Goal: Task Accomplishment & Management: Manage account settings

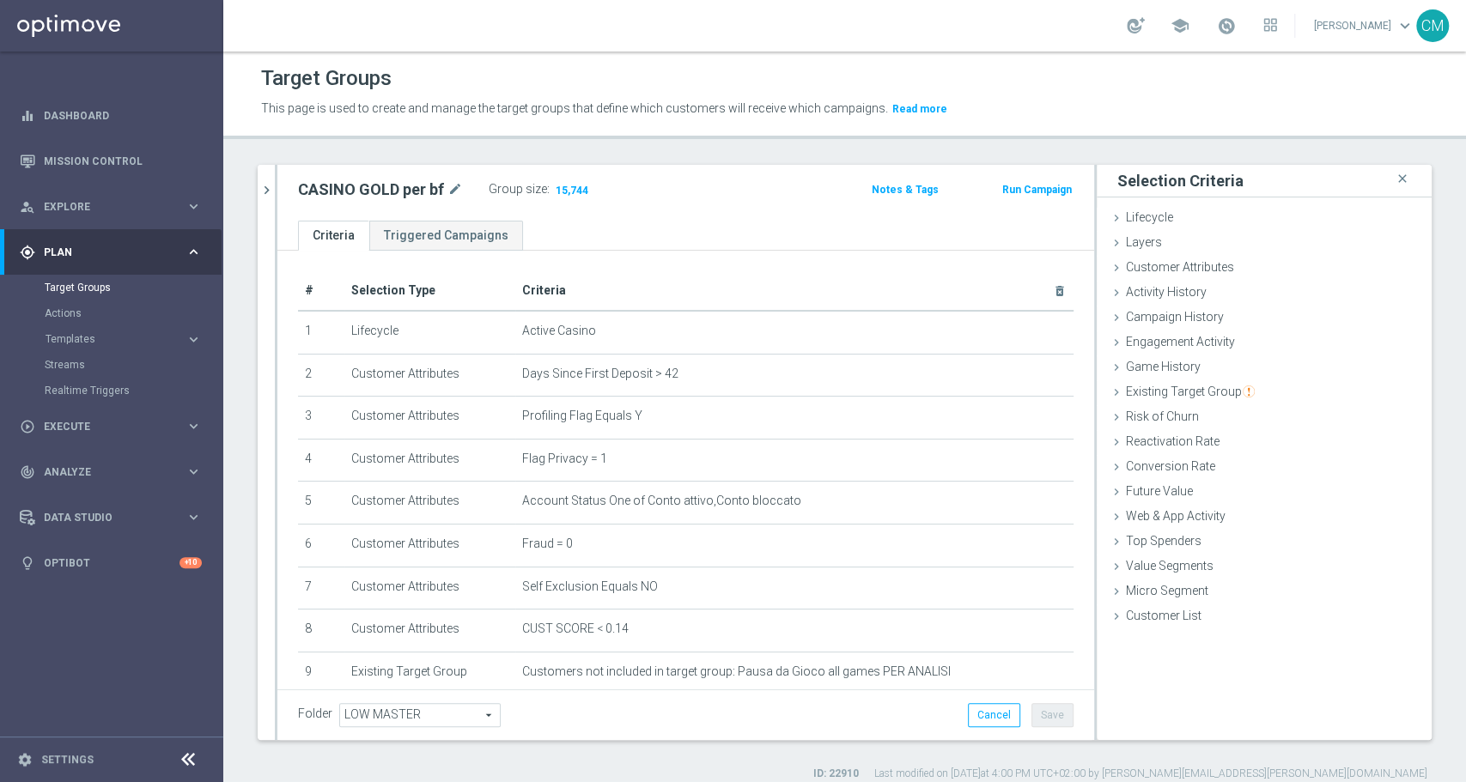
scroll to position [14, 0]
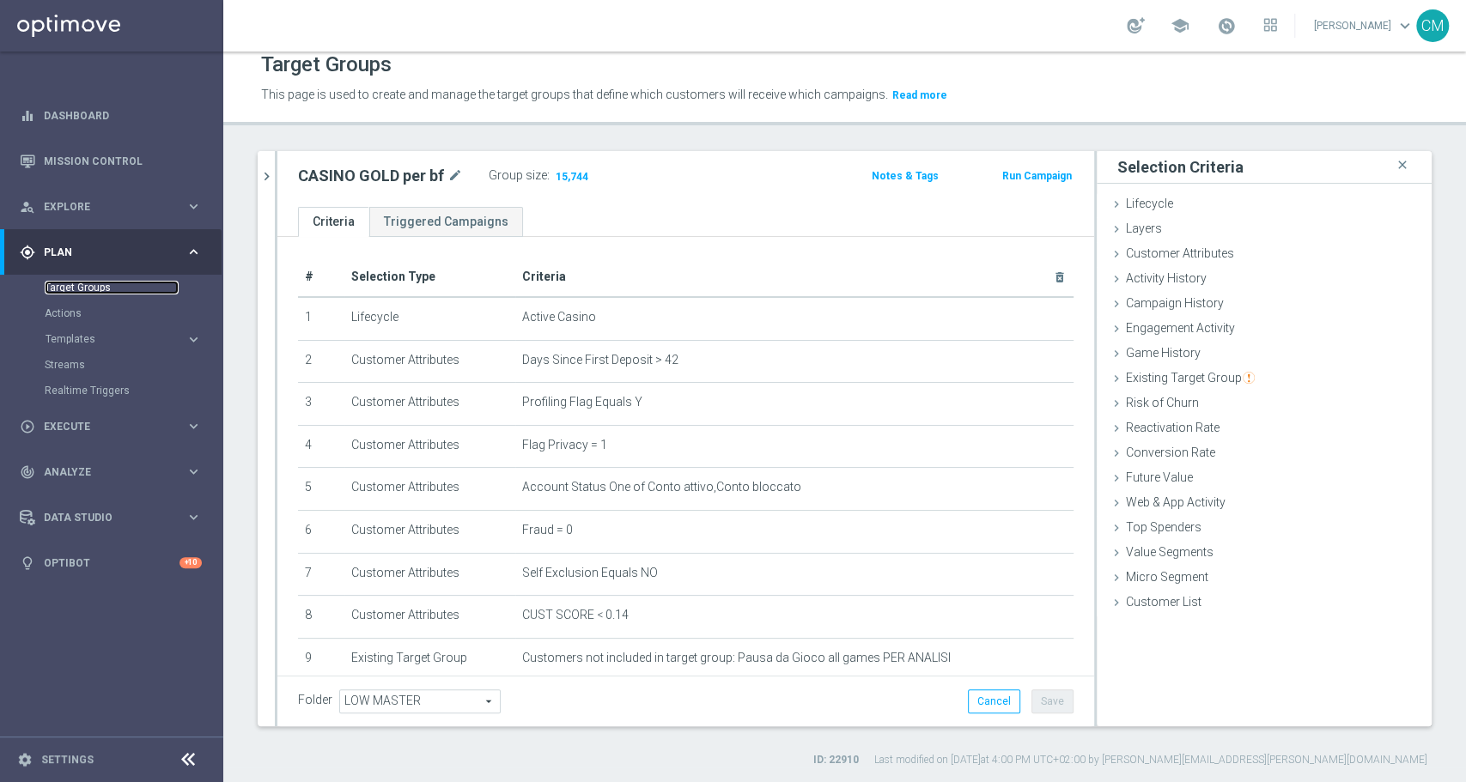
click at [100, 284] on link "Target Groups" at bounding box center [112, 288] width 134 height 14
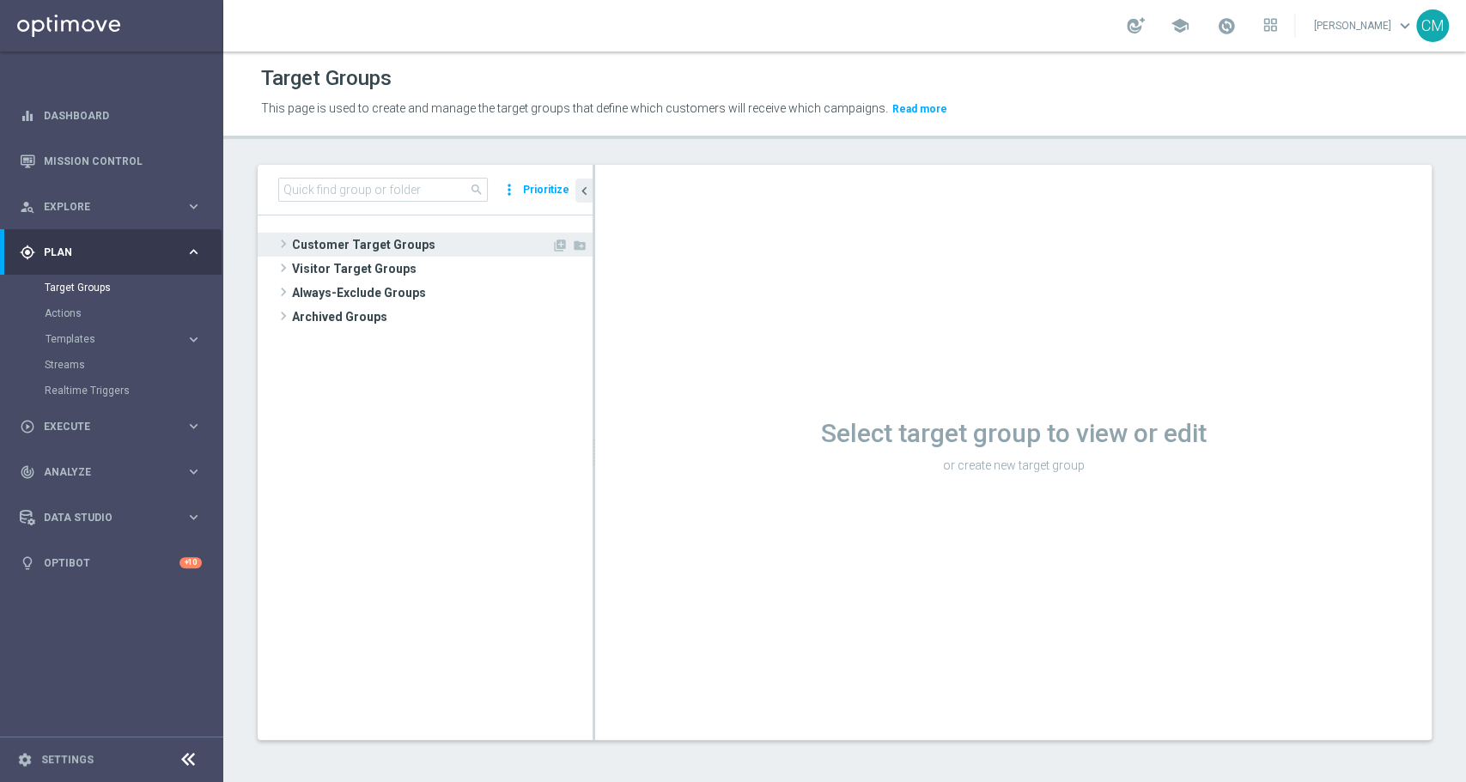
click at [363, 233] on span "Customer Target Groups" at bounding box center [421, 245] width 259 height 24
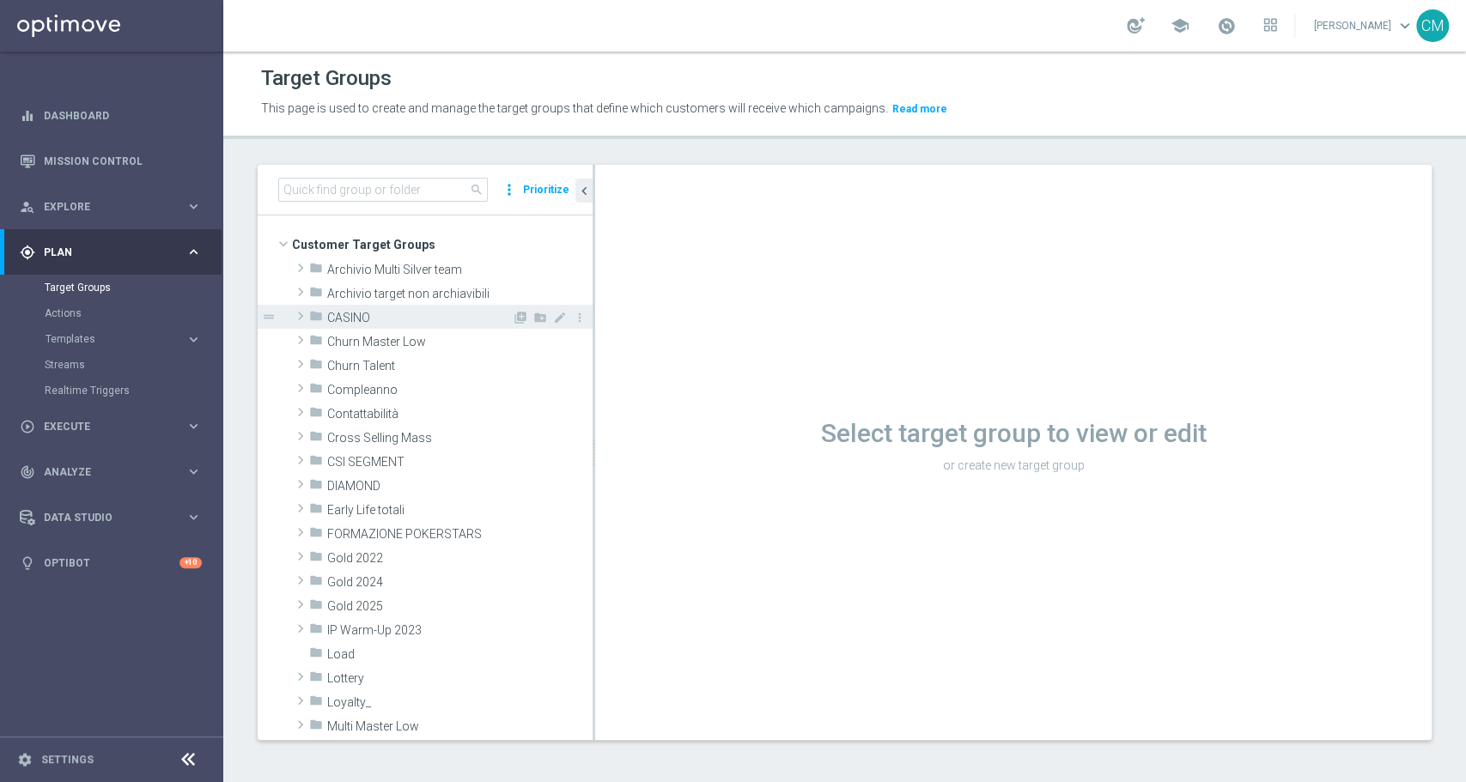
click at [361, 313] on span "CASINO" at bounding box center [419, 318] width 185 height 15
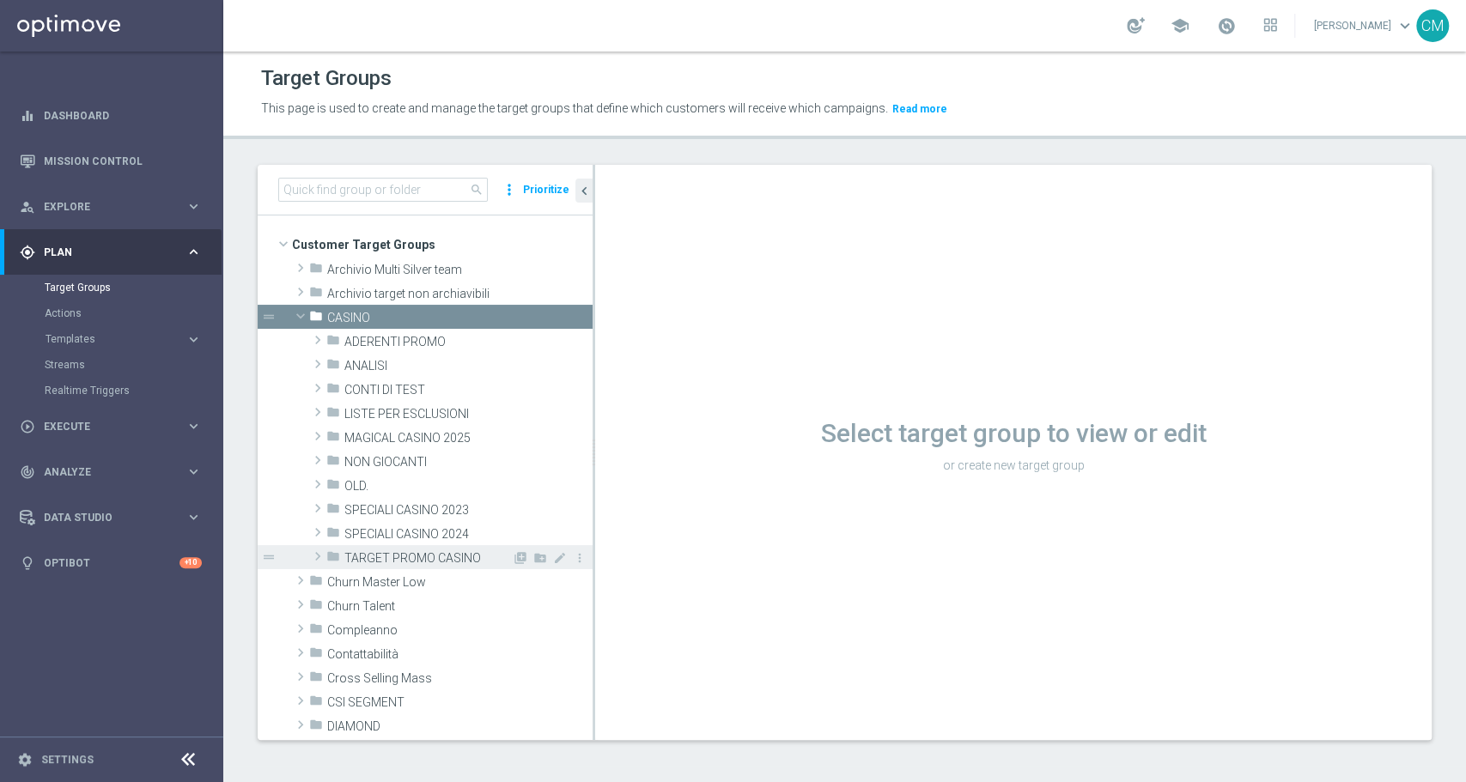
click at [449, 549] on div "folder TARGET PROMO CASINO" at bounding box center [419, 557] width 186 height 24
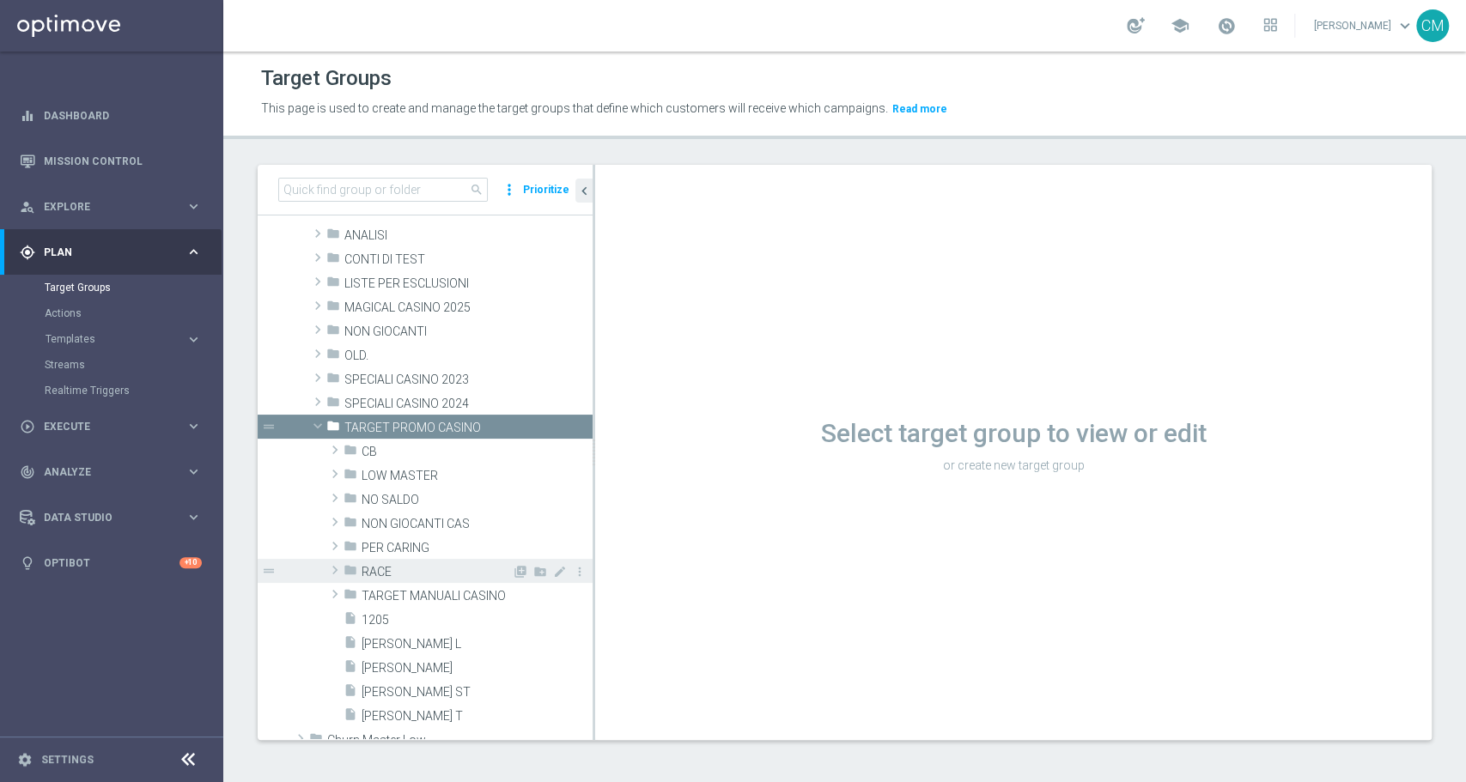
scroll to position [131, 0]
click at [404, 546] on span "PER CARING" at bounding box center [437, 548] width 150 height 15
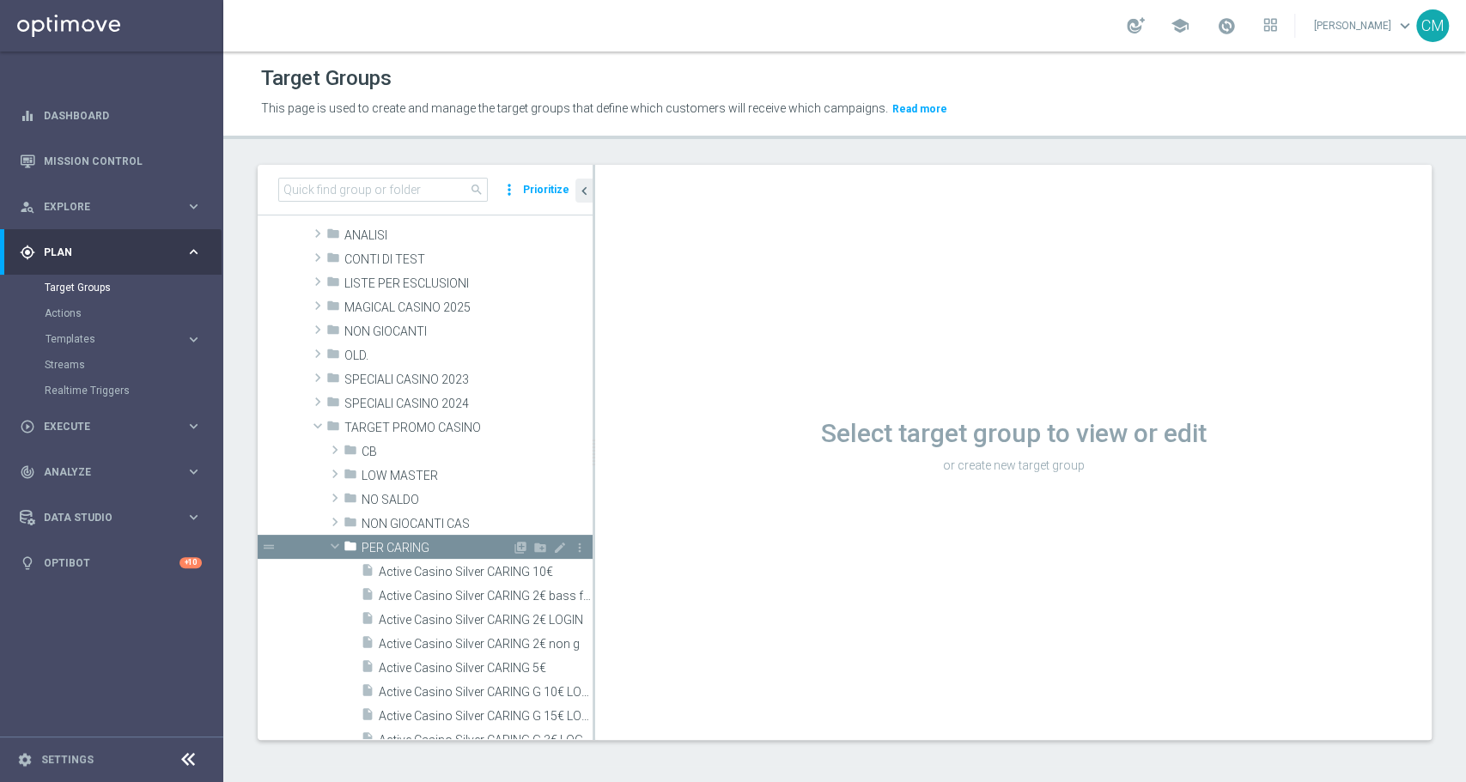
click at [404, 546] on span "PER CARING" at bounding box center [437, 548] width 150 height 15
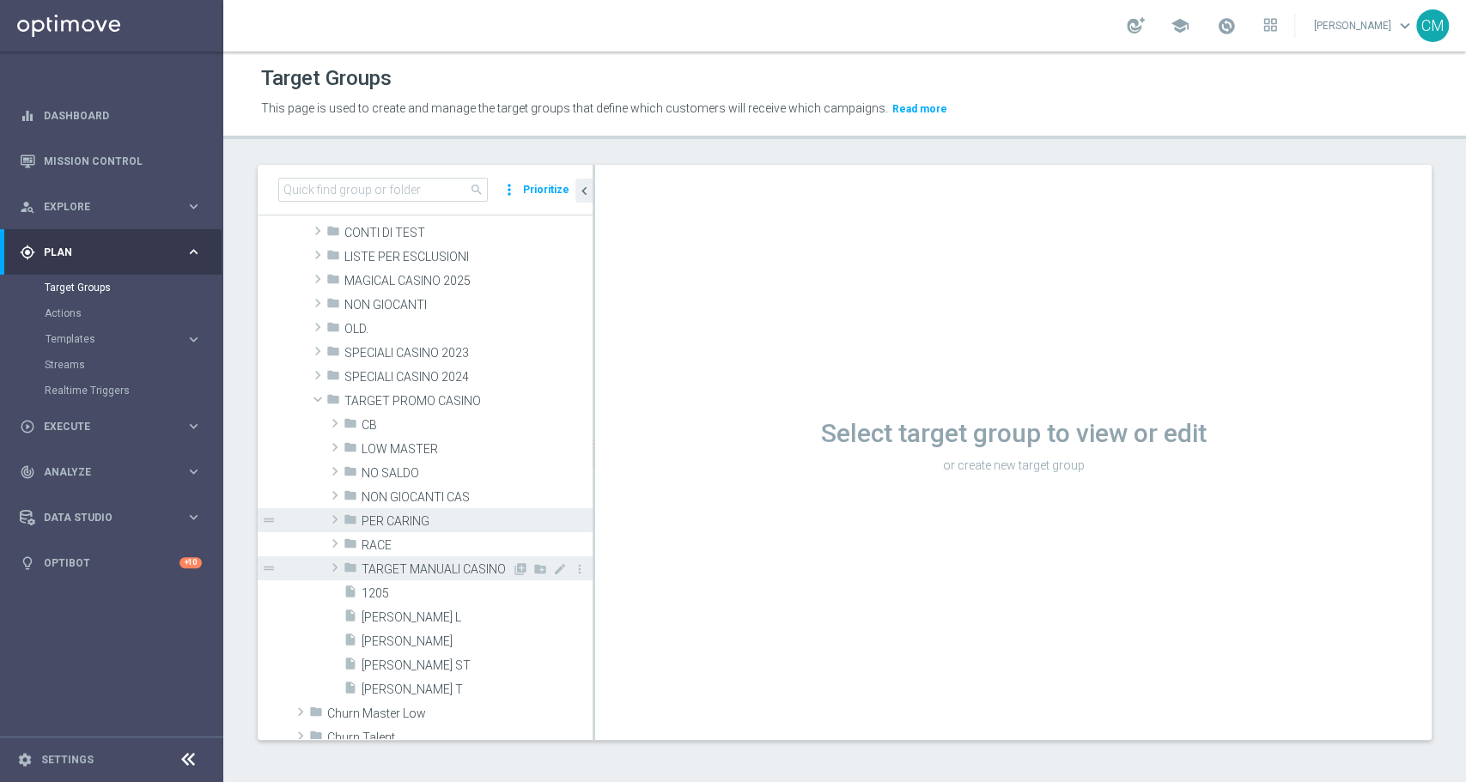
scroll to position [161, 0]
click at [402, 505] on div "folder PER CARING" at bounding box center [428, 516] width 168 height 24
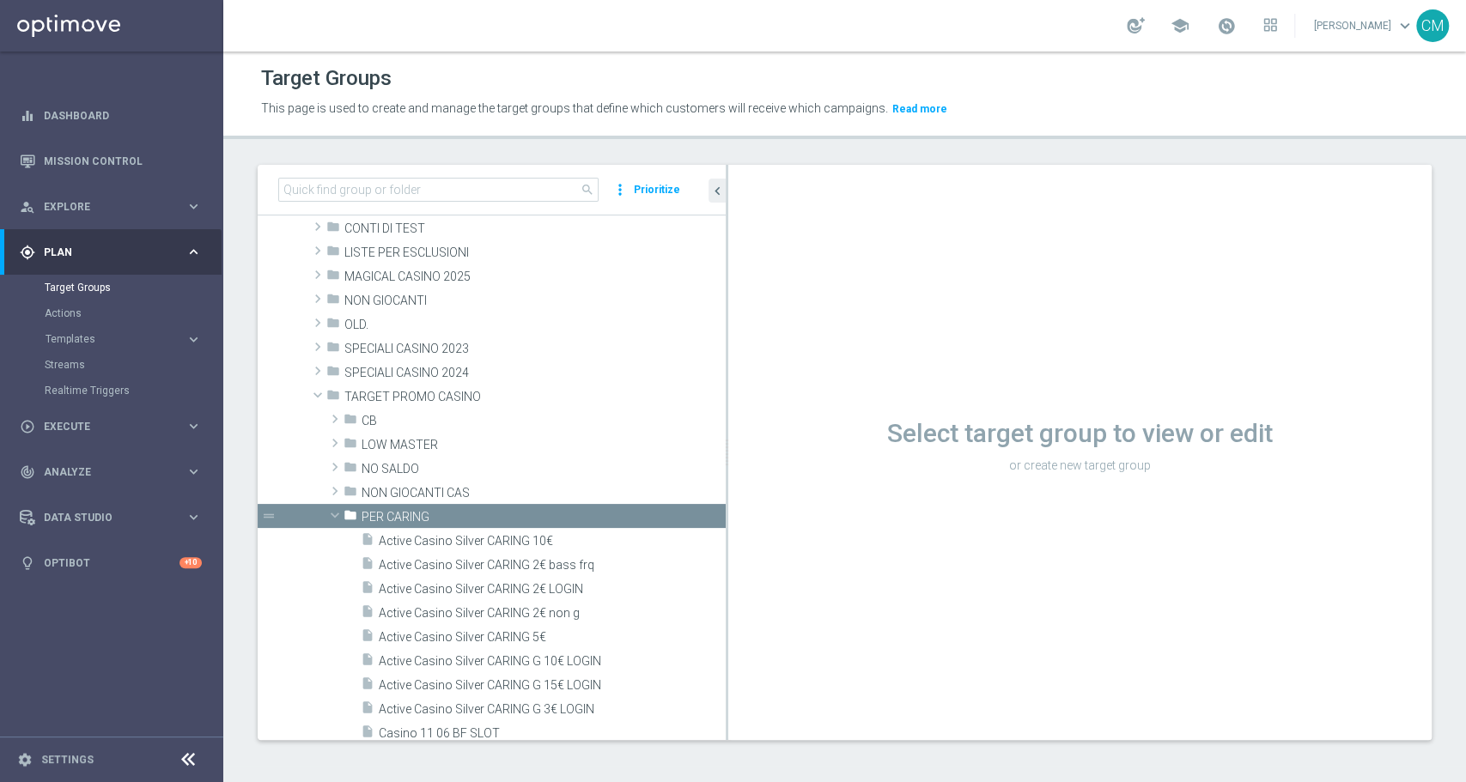
drag, startPoint x: 593, startPoint y: 519, endPoint x: 756, endPoint y: 510, distance: 162.5
click at [756, 510] on as-split "search more_vert Prioritize Customer Target Groups library_add create_new_folder" at bounding box center [845, 452] width 1174 height 575
click at [550, 541] on span "Active Casino Silver CARING 10€" at bounding box center [532, 541] width 306 height 15
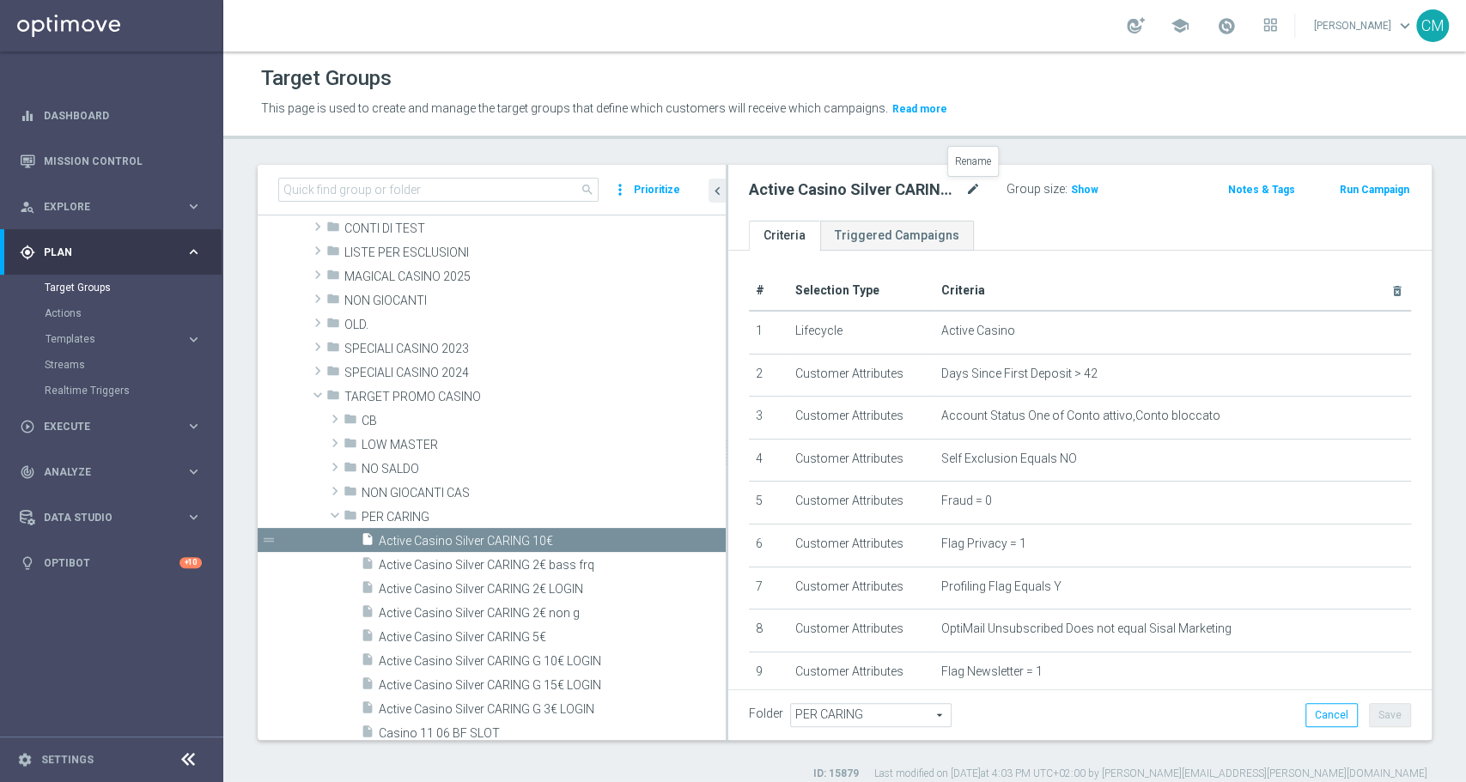
click at [979, 184] on icon "mode_edit" at bounding box center [972, 189] width 15 height 21
click at [937, 188] on input "Active Casino Silver CARING 10€" at bounding box center [865, 191] width 232 height 24
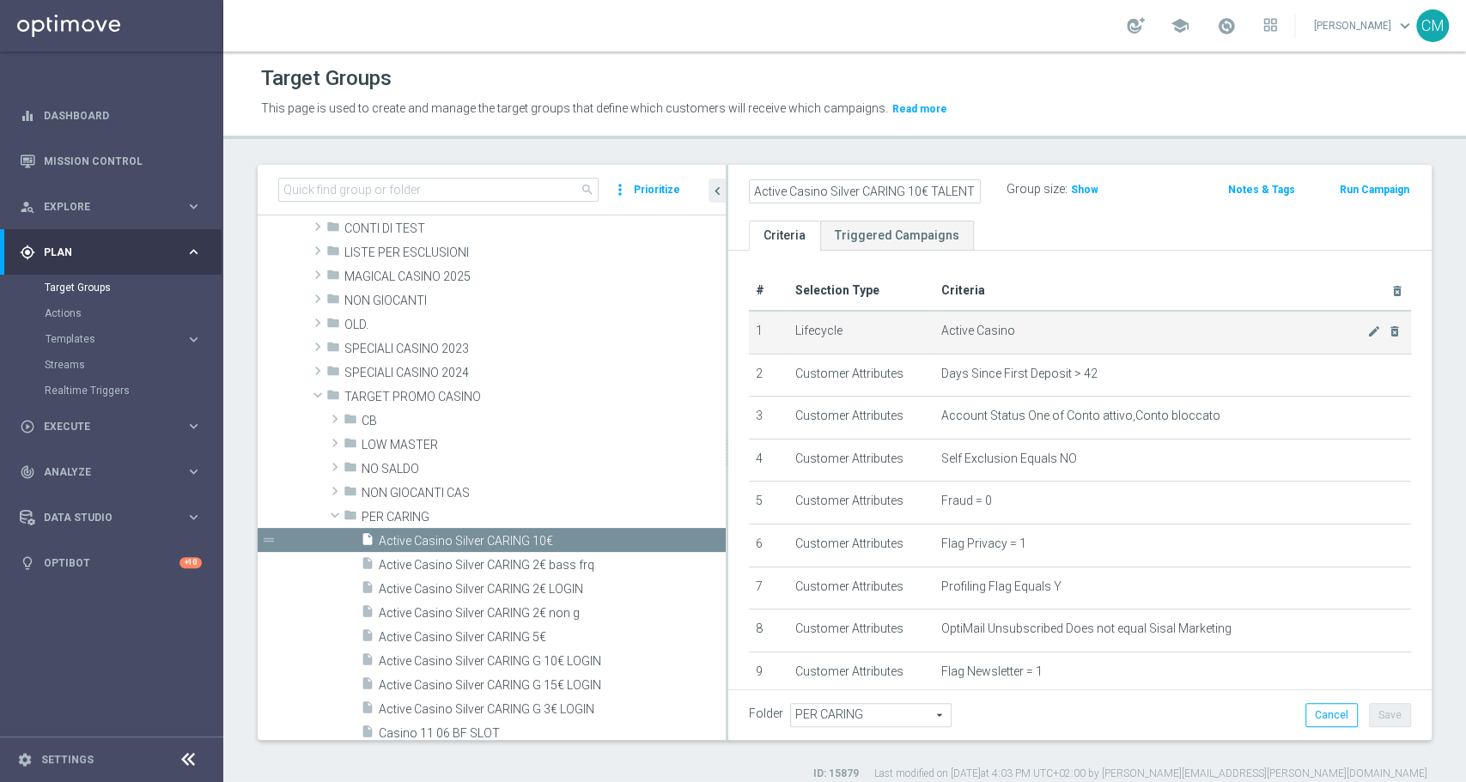
scroll to position [302, 0]
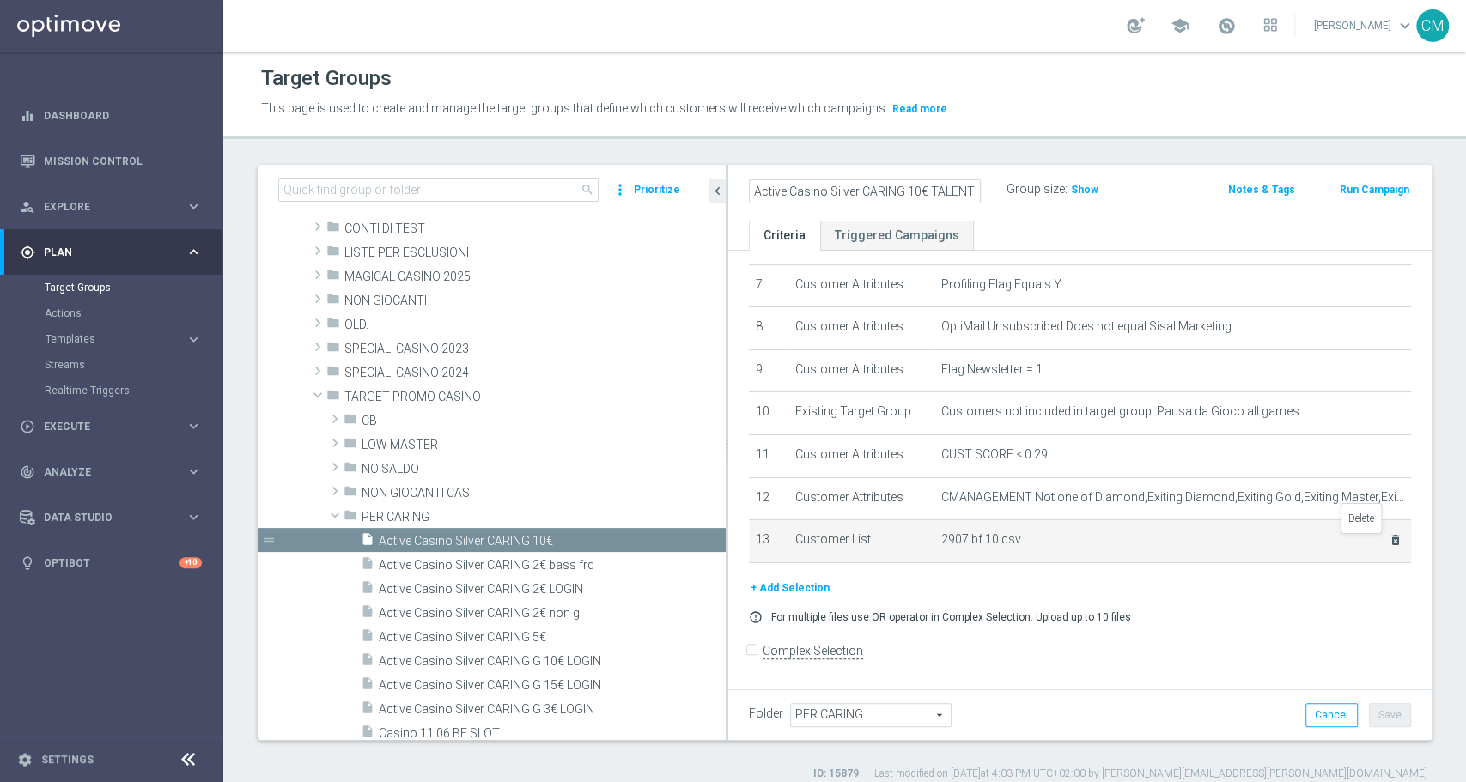
type input "Active Casino Silver CARING 10€ TALENT"
click at [1389, 547] on icon "delete_forever" at bounding box center [1396, 540] width 14 height 14
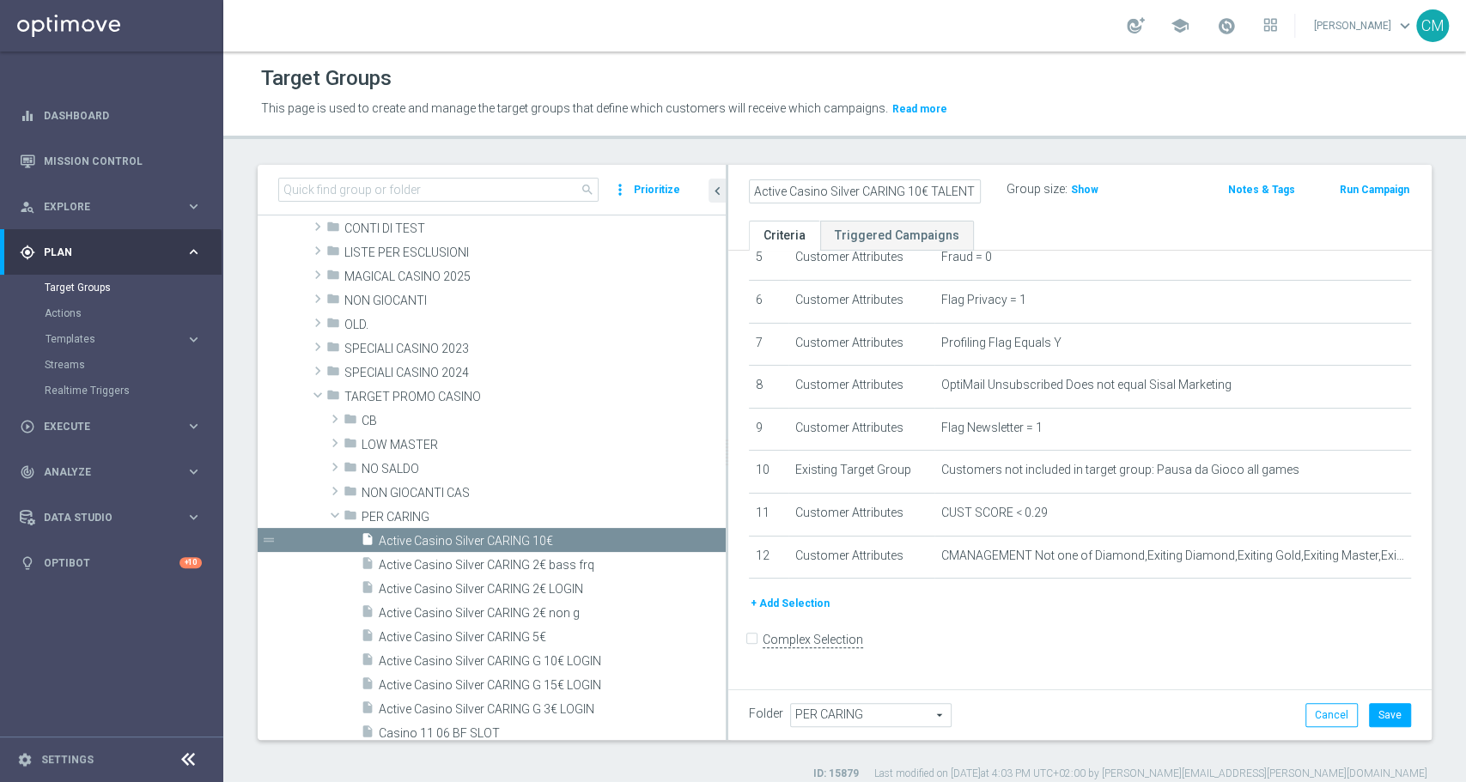
scroll to position [234, 0]
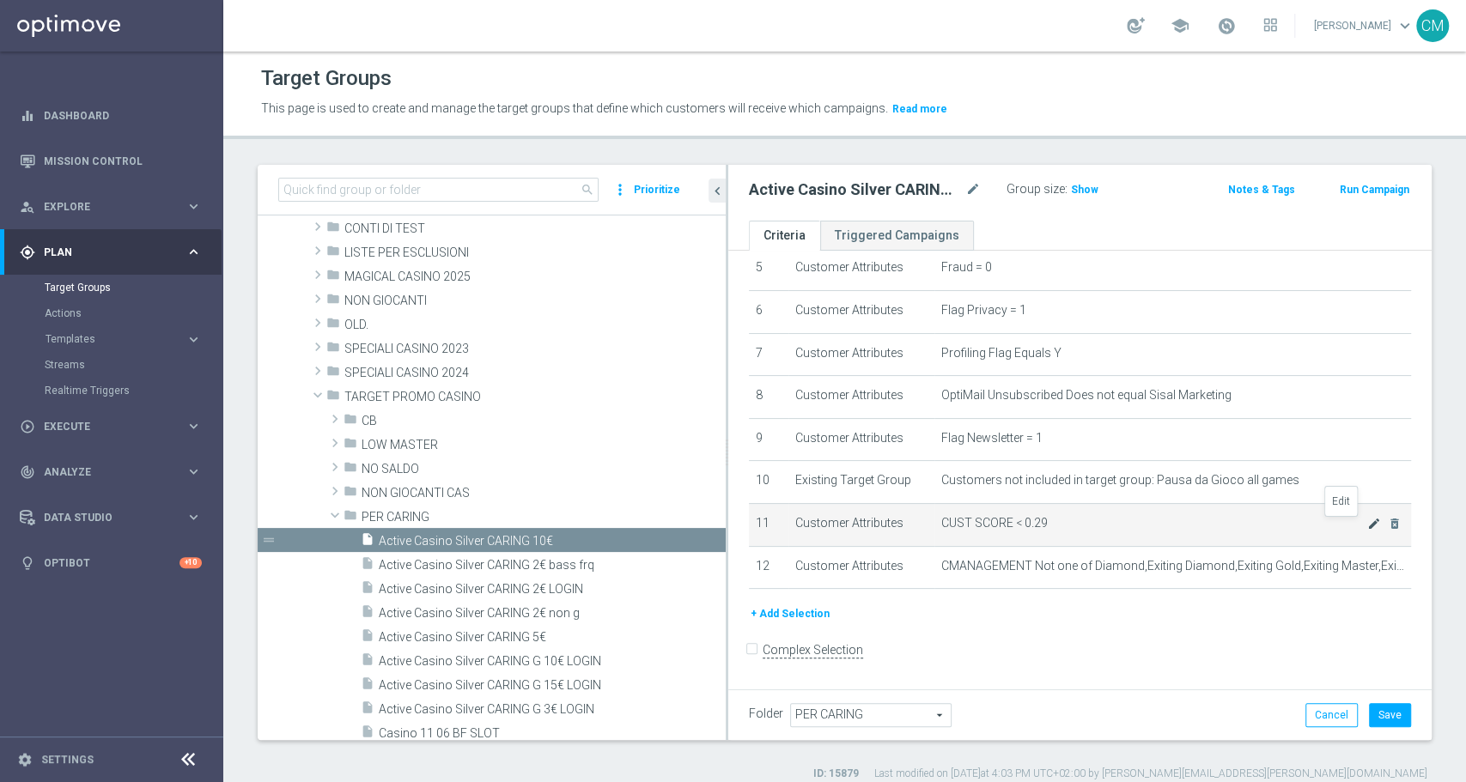
click at [1367, 528] on icon "mode_edit" at bounding box center [1374, 524] width 14 height 14
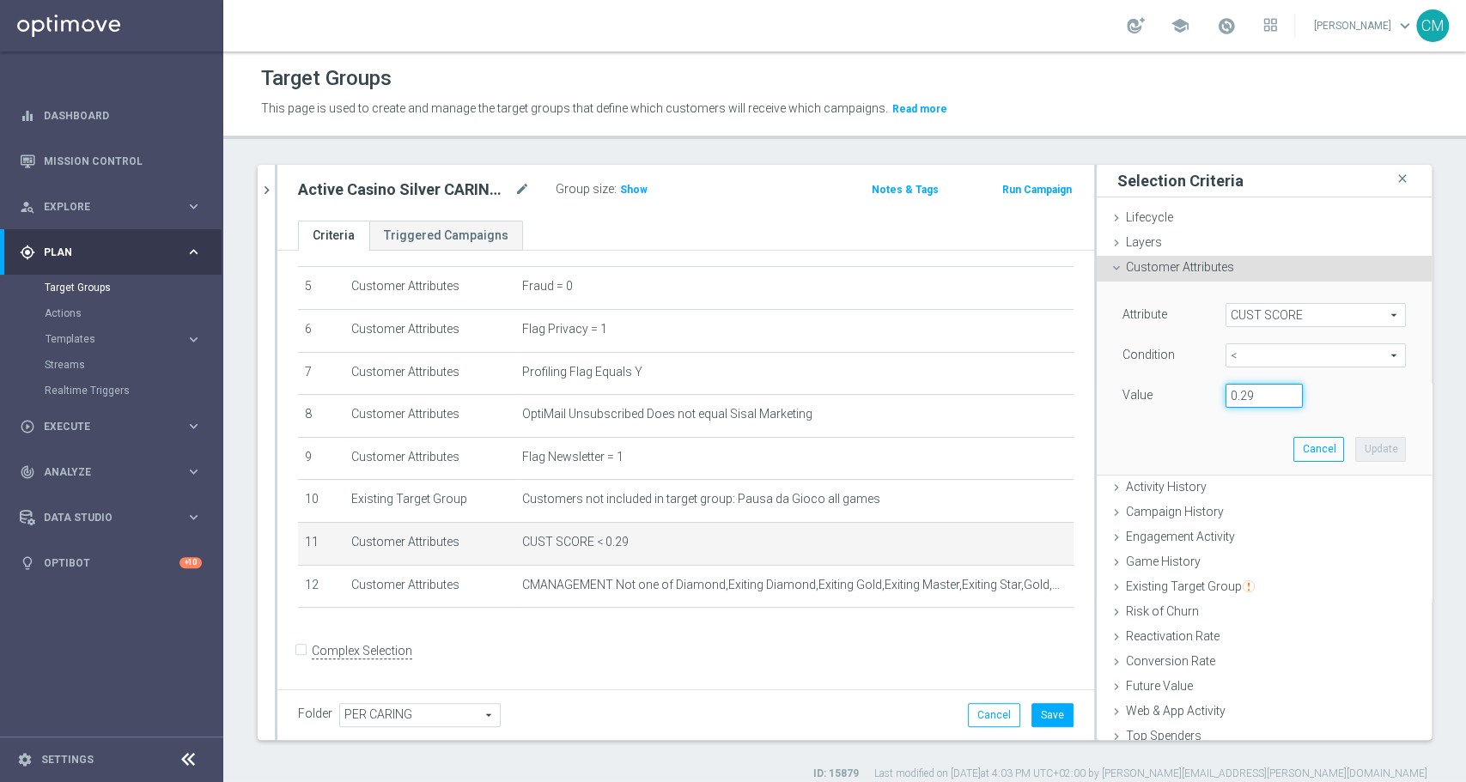
click at [1245, 396] on input "0.29" at bounding box center [1264, 396] width 77 height 24
type input "0.14"
click at [1355, 445] on button "Update" at bounding box center [1380, 449] width 51 height 24
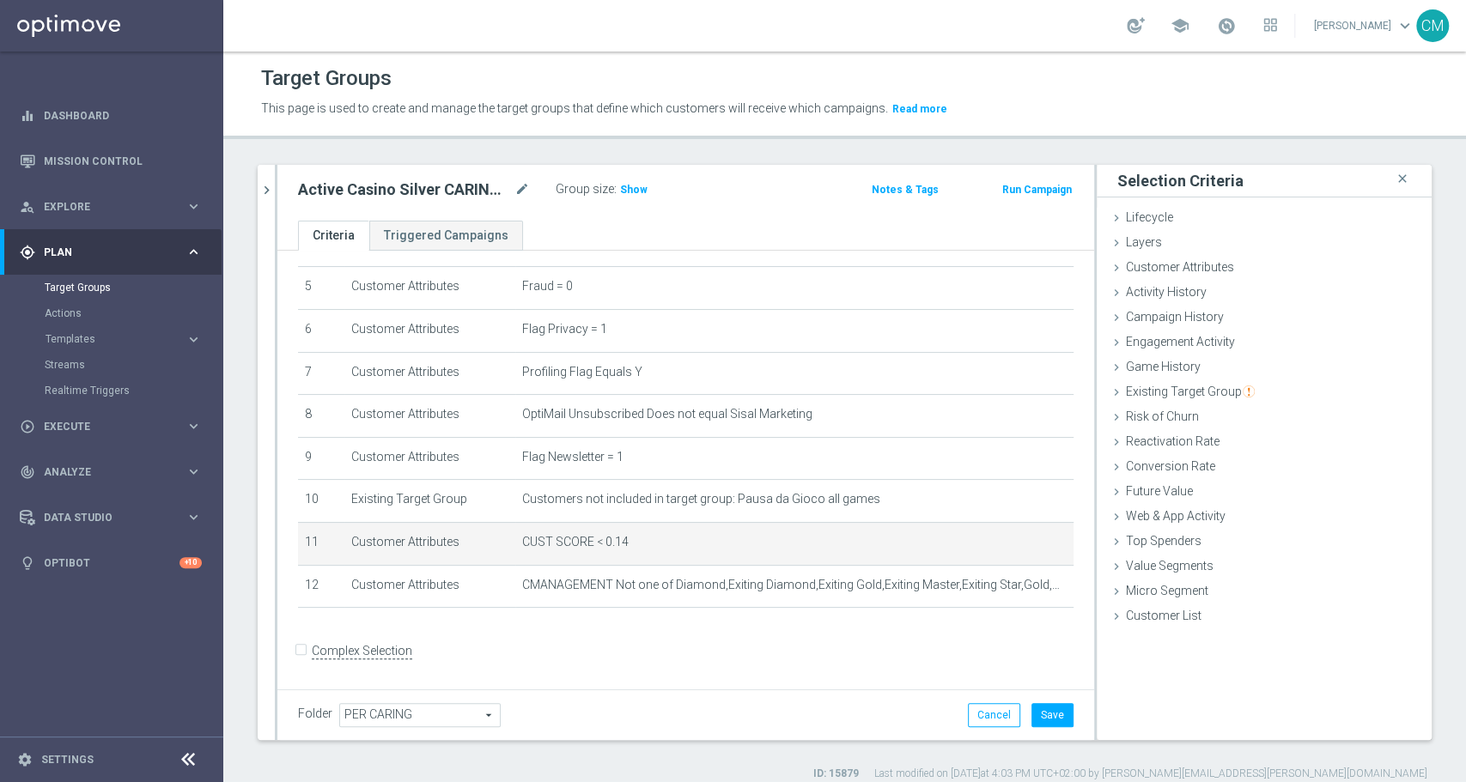
scroll to position [14, 0]
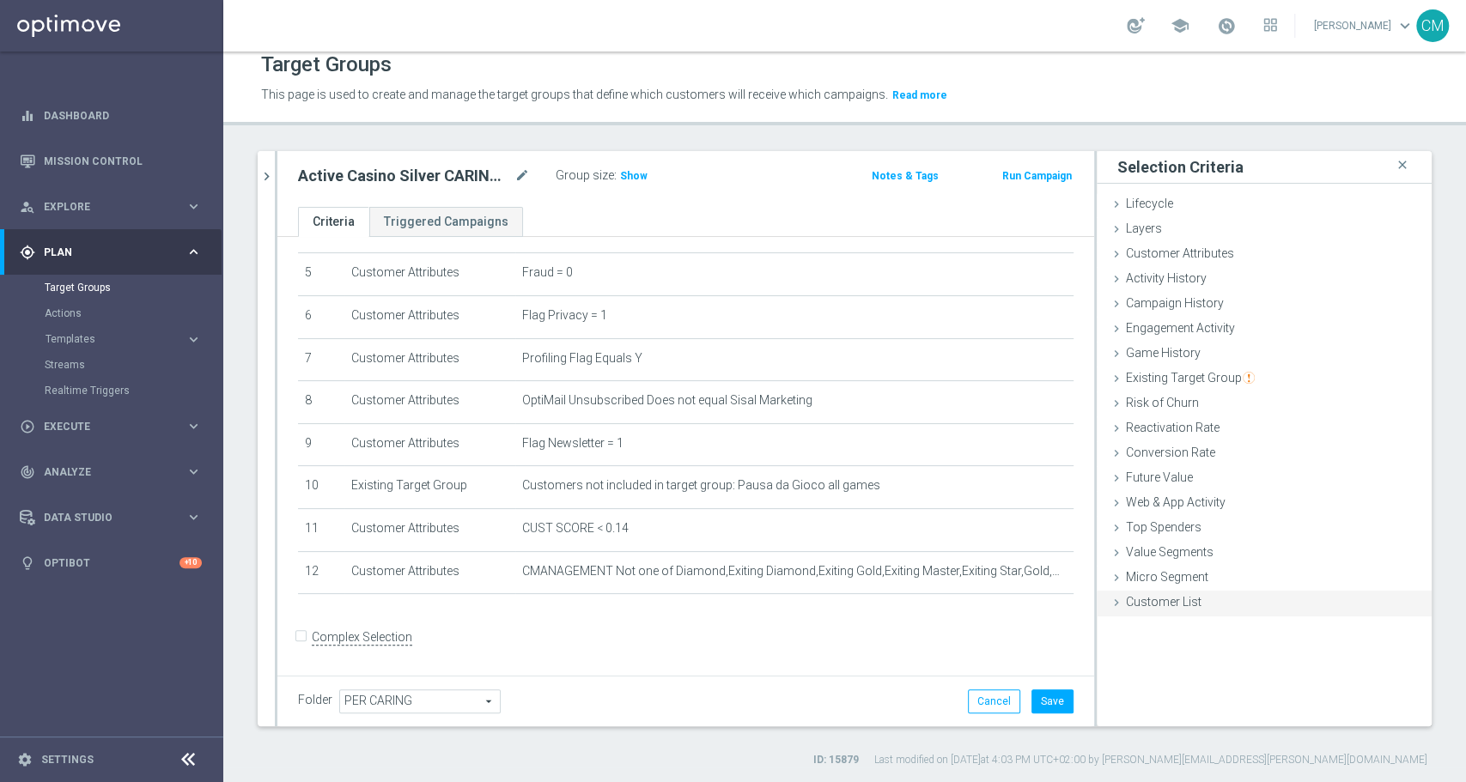
click at [1129, 595] on span "Customer List" at bounding box center [1164, 602] width 76 height 14
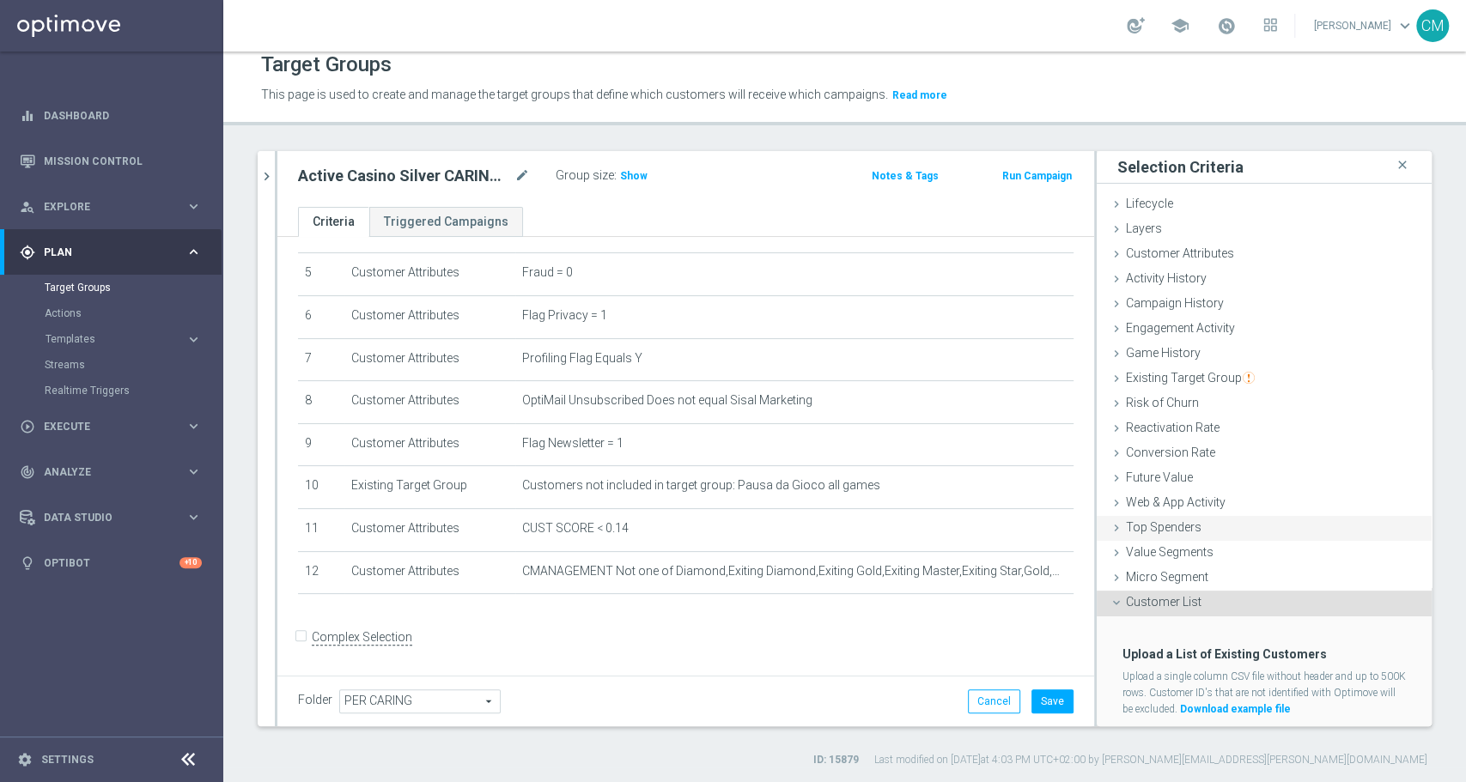
scroll to position [43, 0]
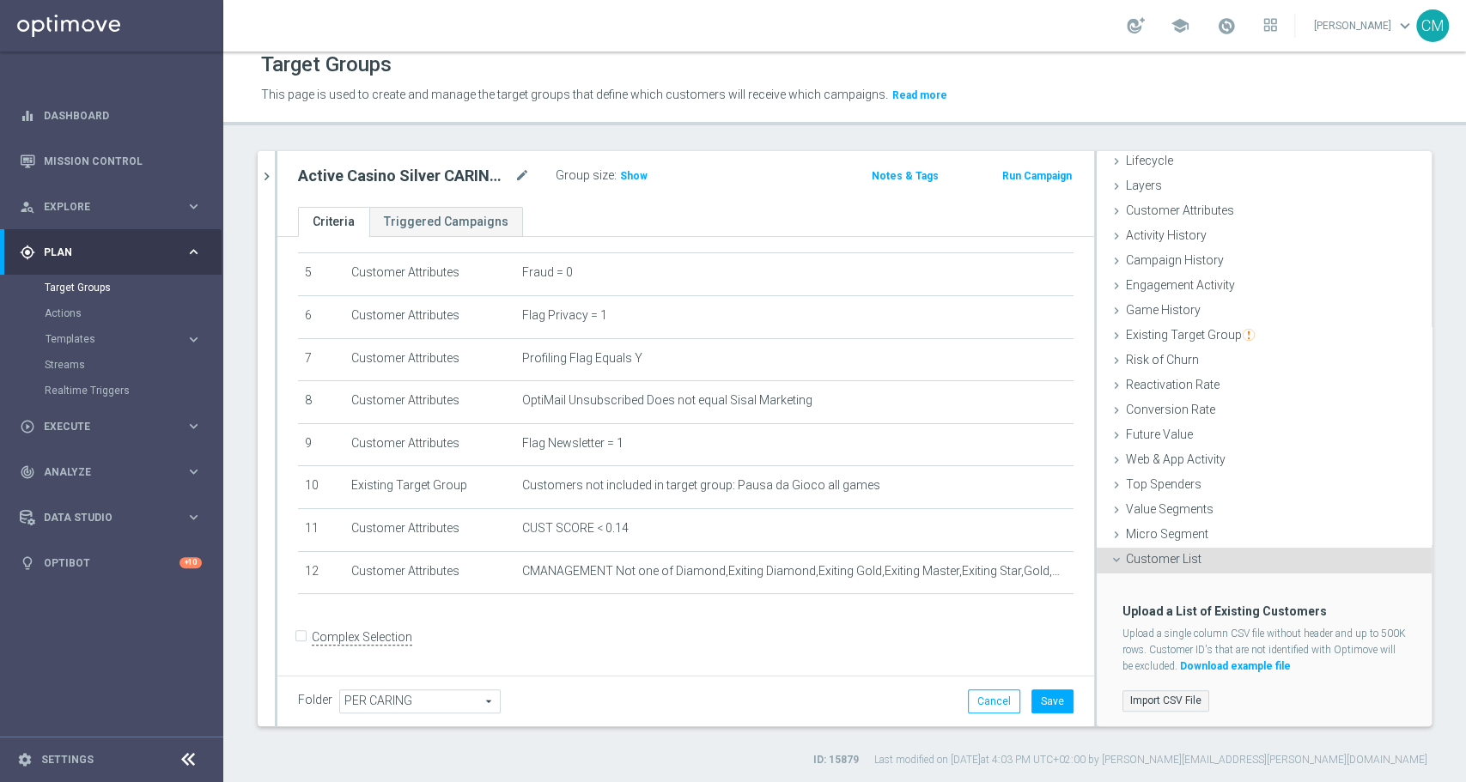
click at [1161, 702] on label "Import CSV File" at bounding box center [1165, 700] width 87 height 21
click at [0, 0] on input "Import CSV File" at bounding box center [0, 0] width 0 height 0
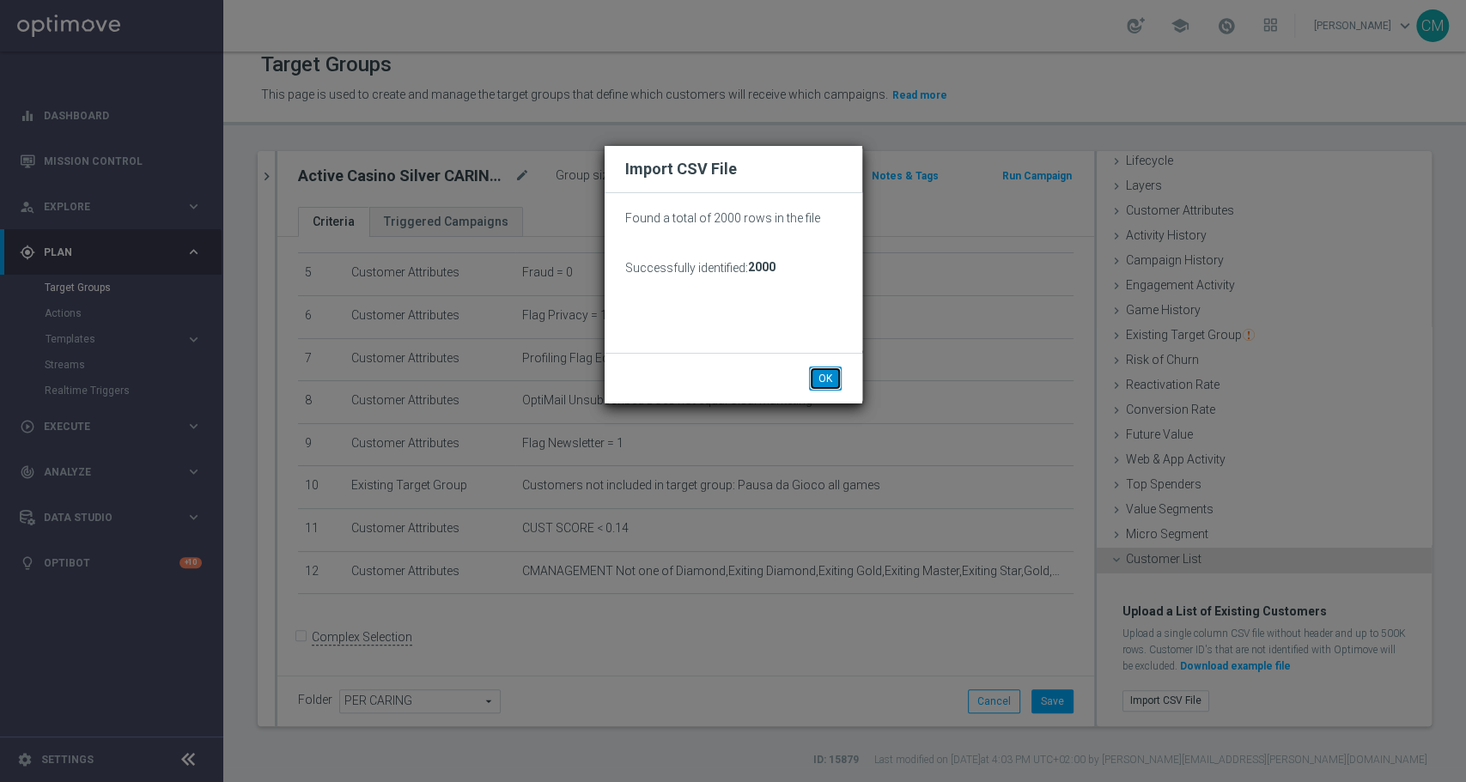
click at [824, 378] on button "OK" at bounding box center [825, 379] width 33 height 24
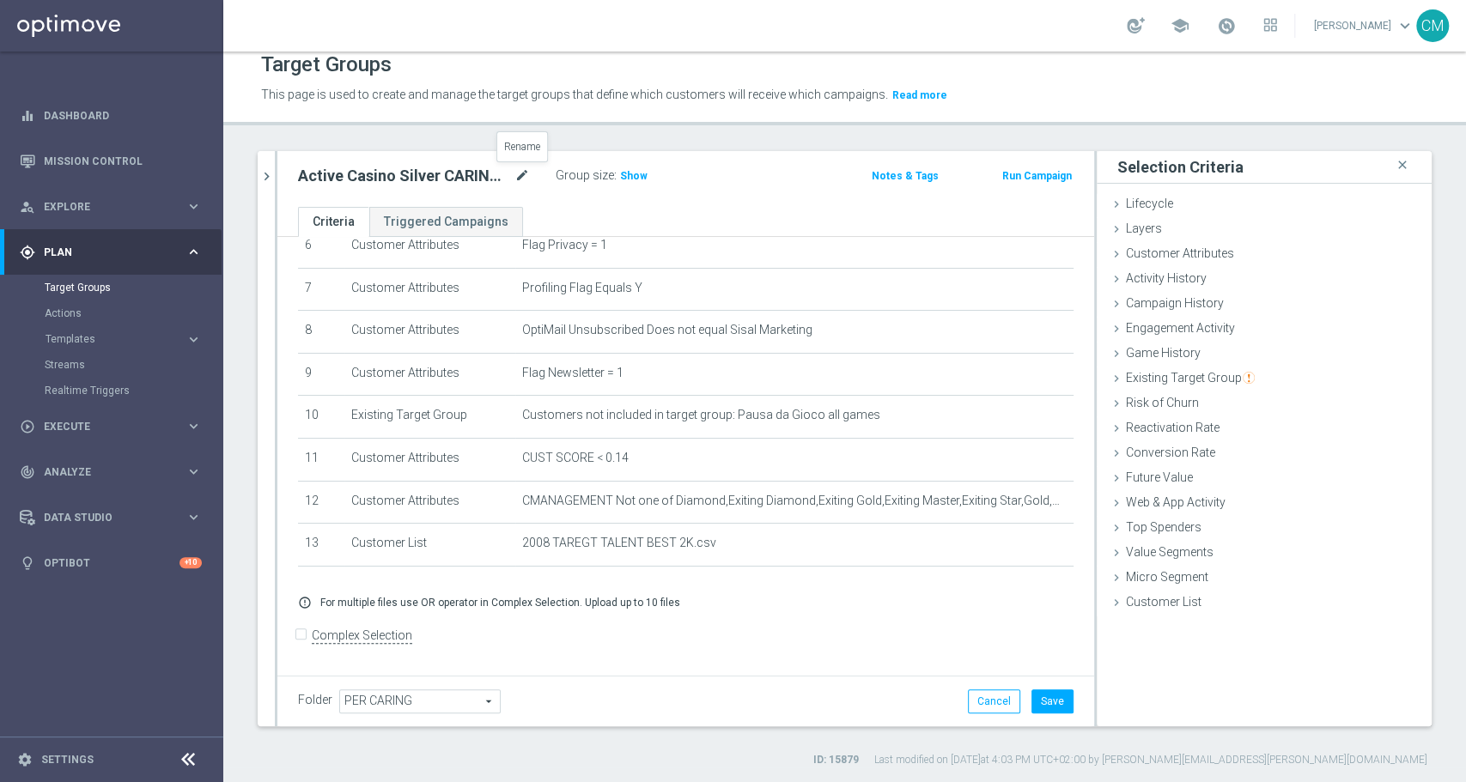
click at [522, 170] on icon "mode_edit" at bounding box center [521, 176] width 15 height 21
click at [627, 175] on span "Show" at bounding box center [633, 176] width 27 height 12
click at [273, 177] on icon "chevron_right" at bounding box center [266, 176] width 16 height 16
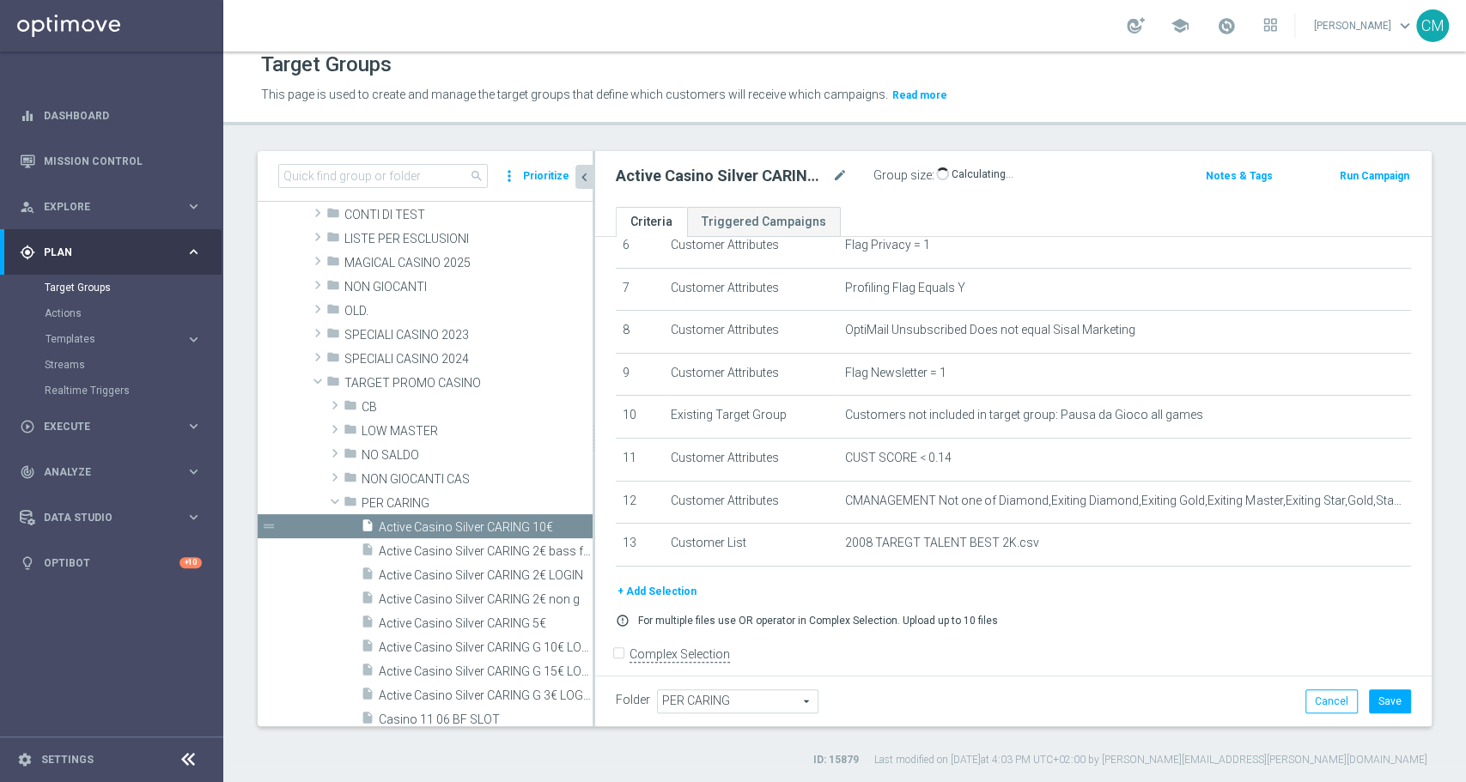
scroll to position [302, 0]
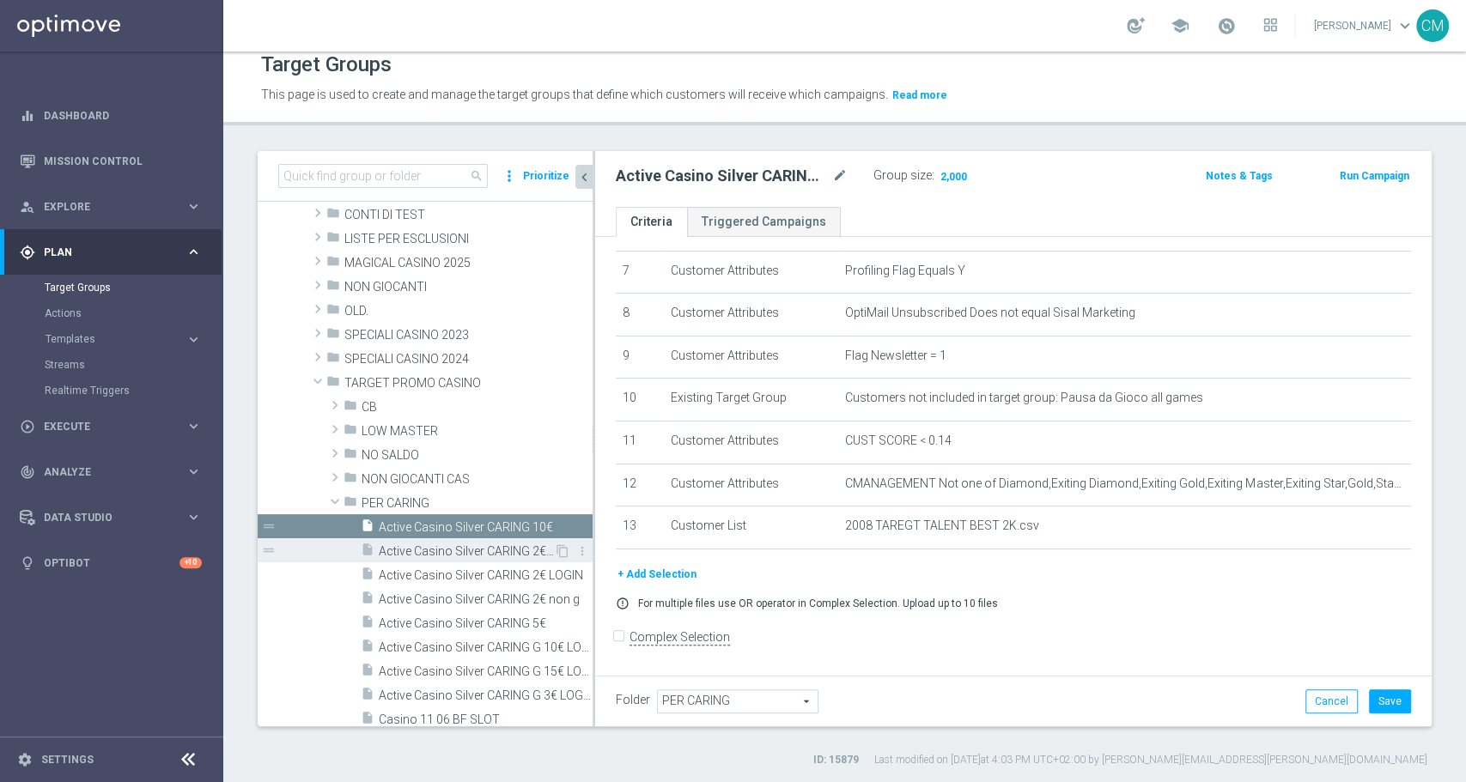
click at [468, 550] on span "Active Casino Silver CARING 2€ bass frq" at bounding box center [466, 551] width 175 height 15
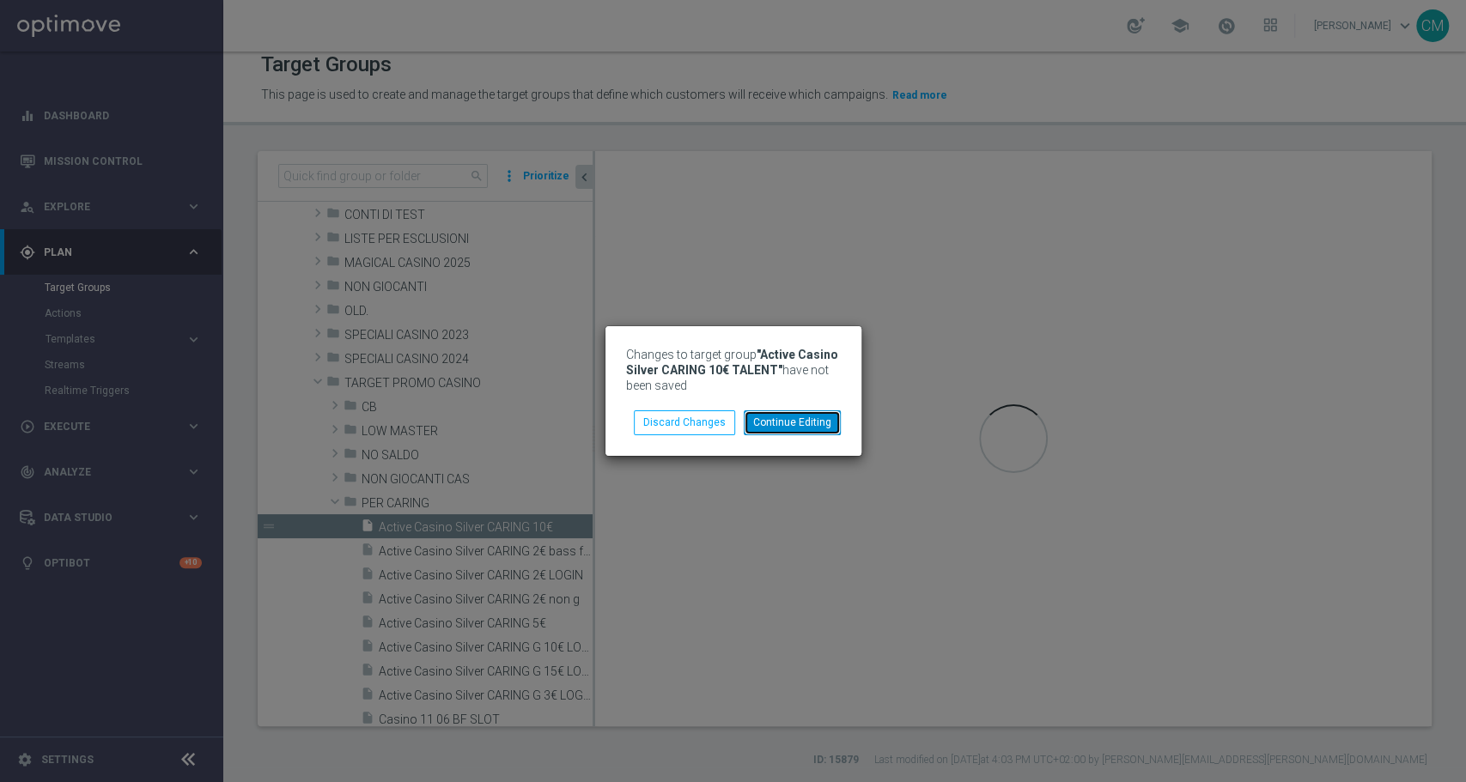
click at [805, 423] on button "Continue Editing" at bounding box center [792, 423] width 97 height 24
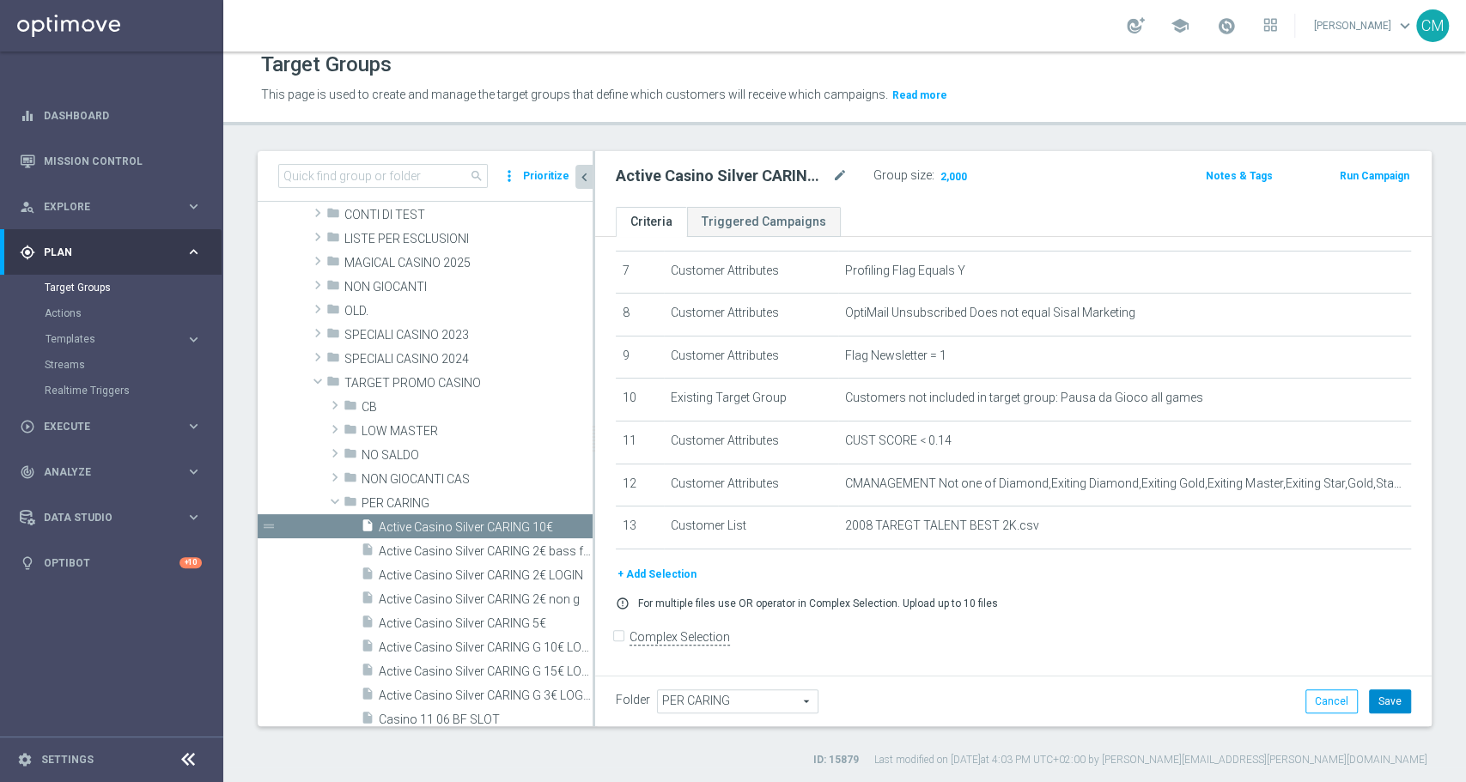
click at [1373, 696] on button "Save" at bounding box center [1390, 702] width 42 height 24
click at [501, 544] on span "Active Casino Silver CARING 2€ bass frq" at bounding box center [466, 551] width 175 height 15
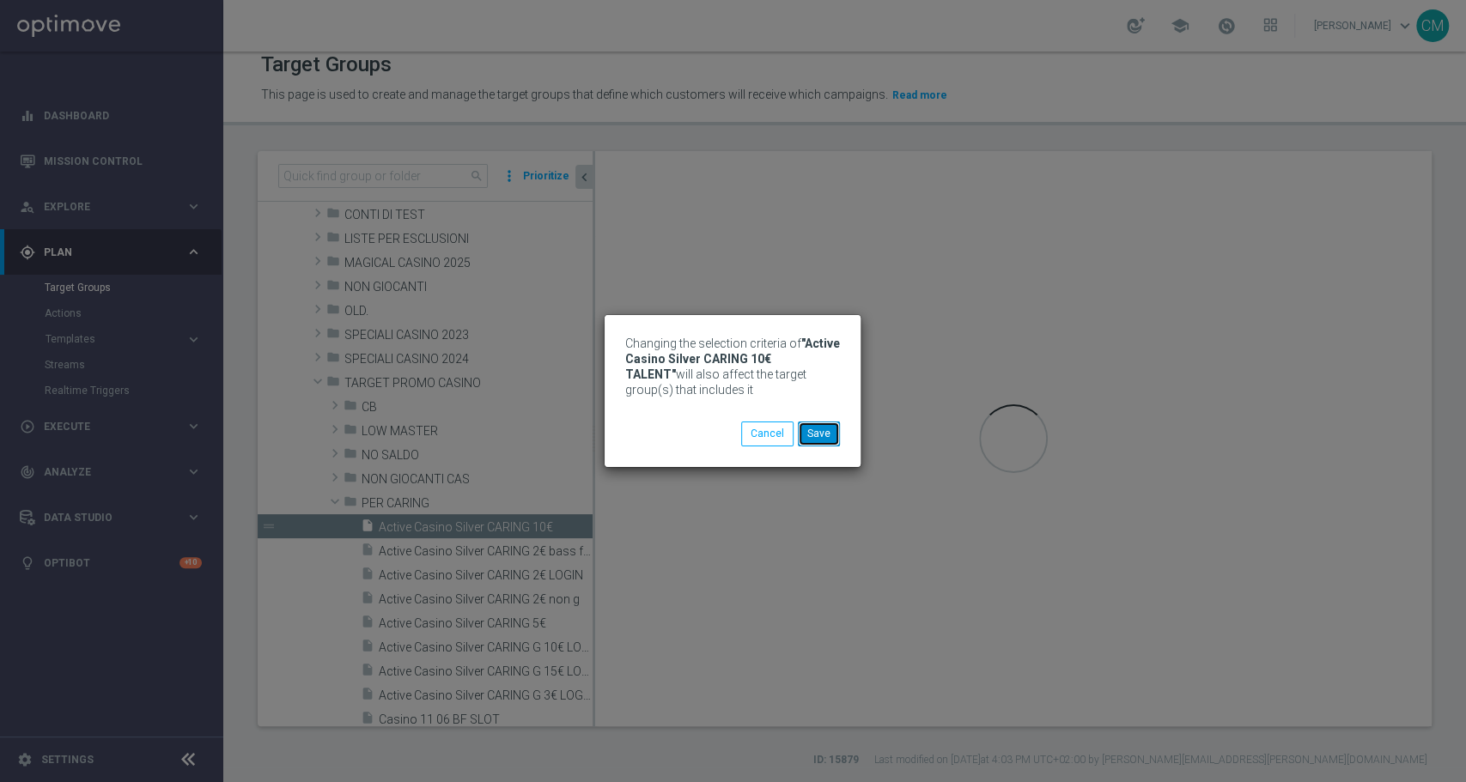
click at [803, 445] on button "Save" at bounding box center [819, 434] width 42 height 24
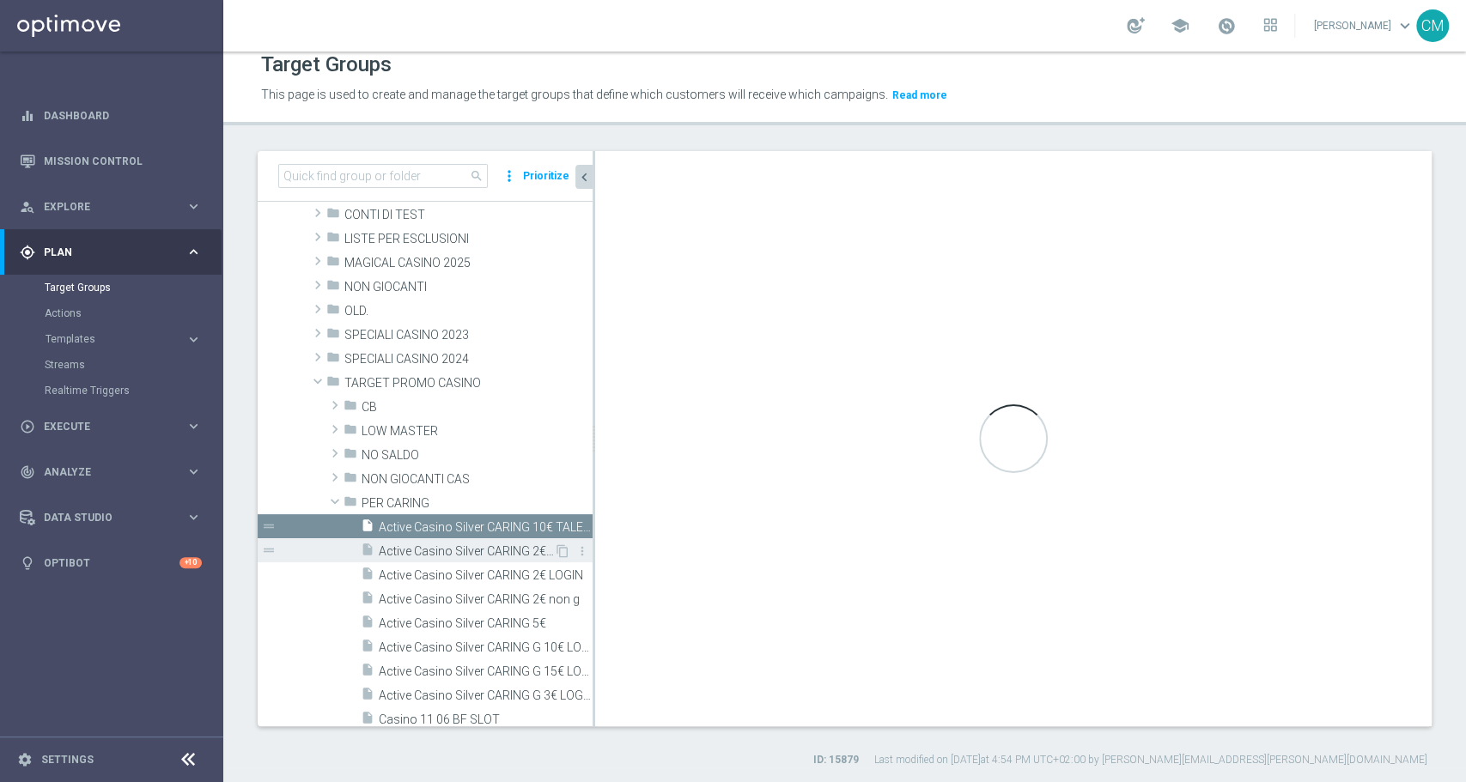
click at [502, 553] on span "Active Casino Silver CARING 2€ bass frq" at bounding box center [466, 551] width 175 height 15
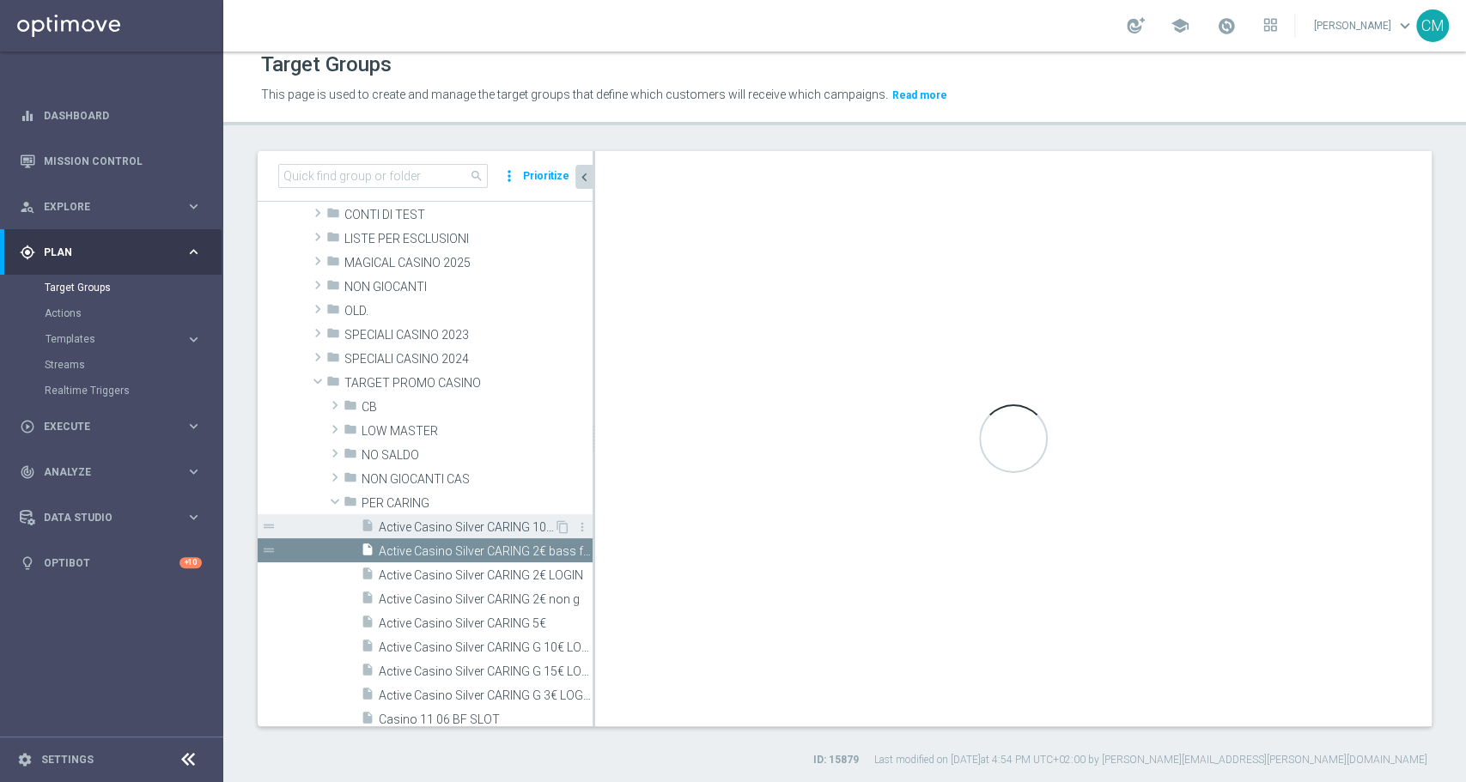
click at [474, 514] on div "insert_drive_file Active Casino Silver CARING 10€ TALENT" at bounding box center [457, 526] width 193 height 24
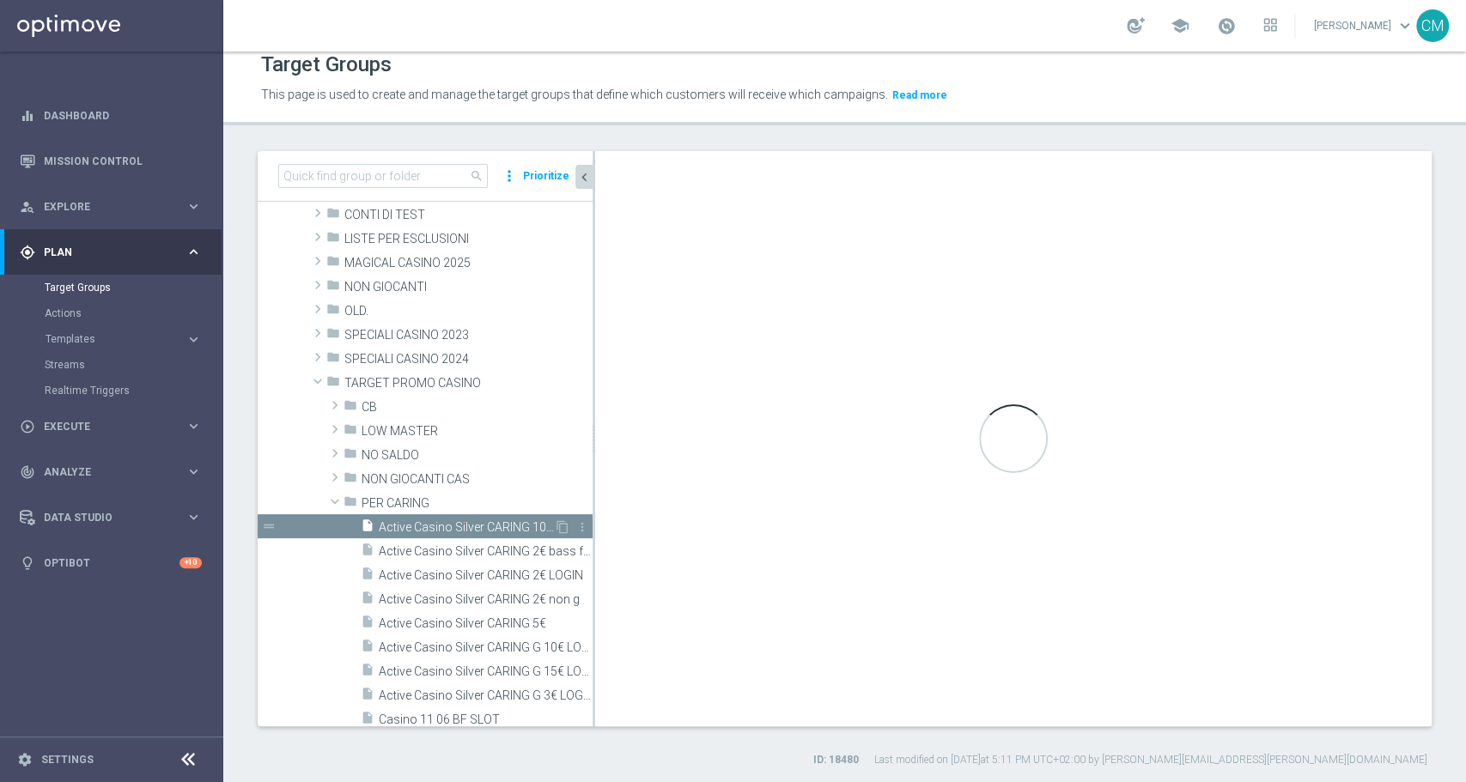
scroll to position [302, 0]
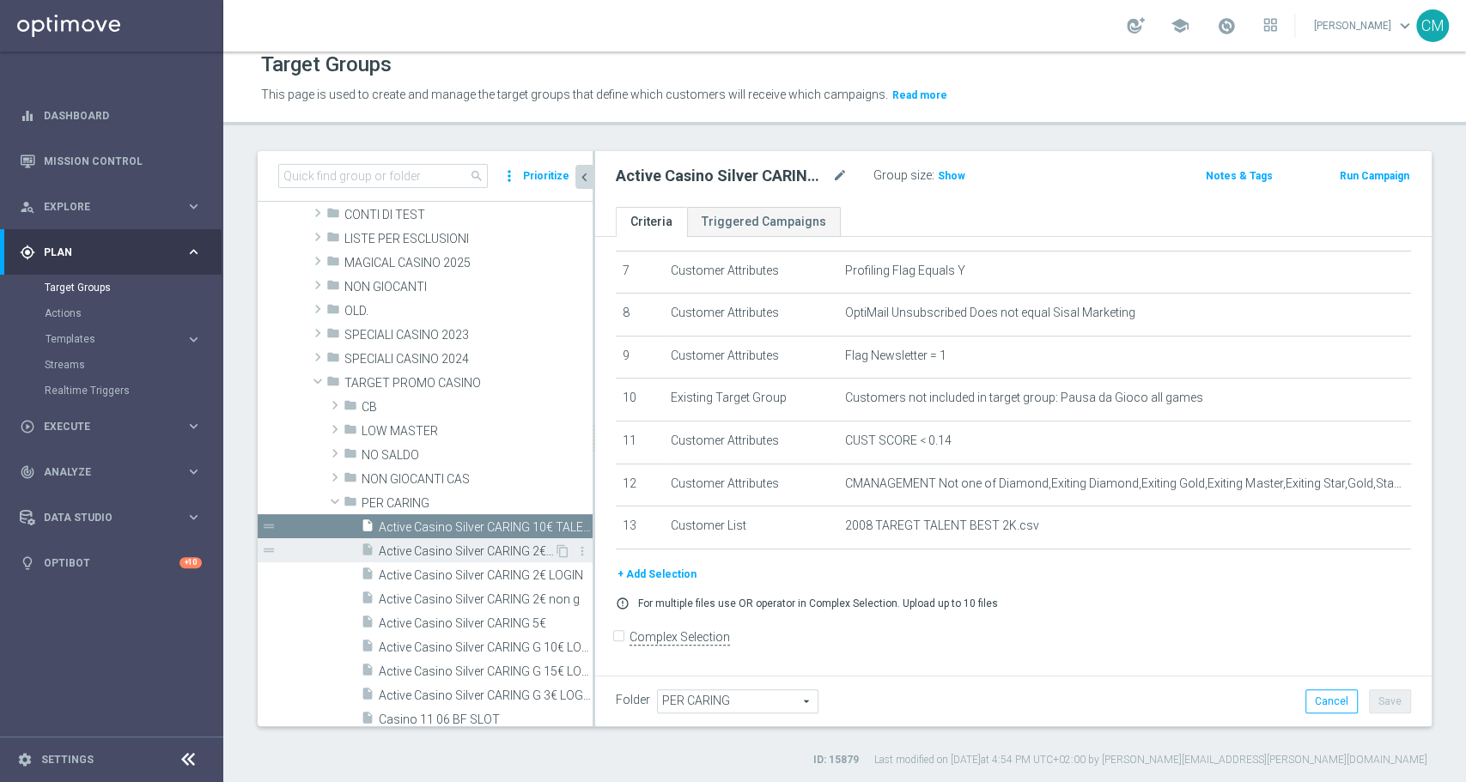
click at [477, 551] on span "Active Casino Silver CARING 2€ bass frq" at bounding box center [466, 551] width 175 height 15
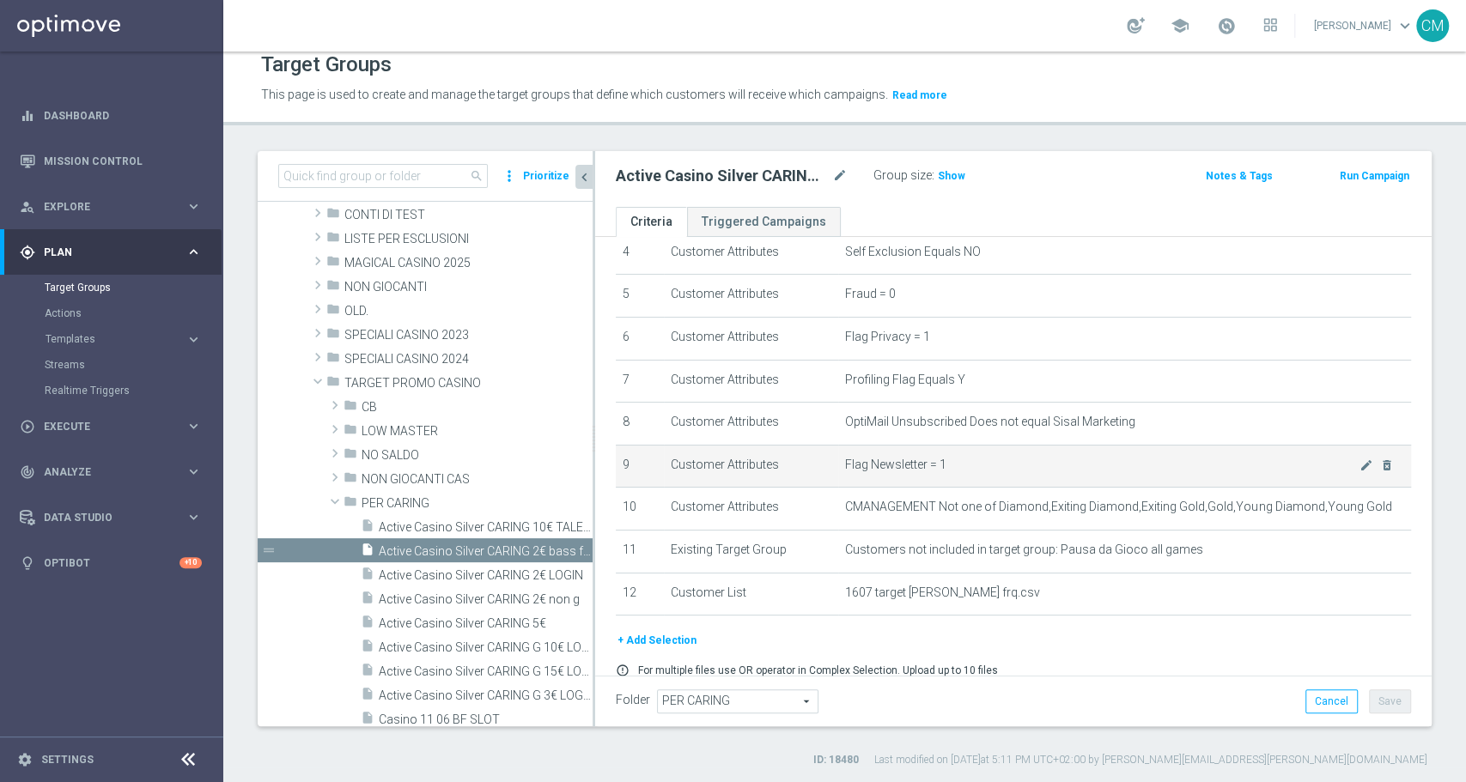
scroll to position [260, 0]
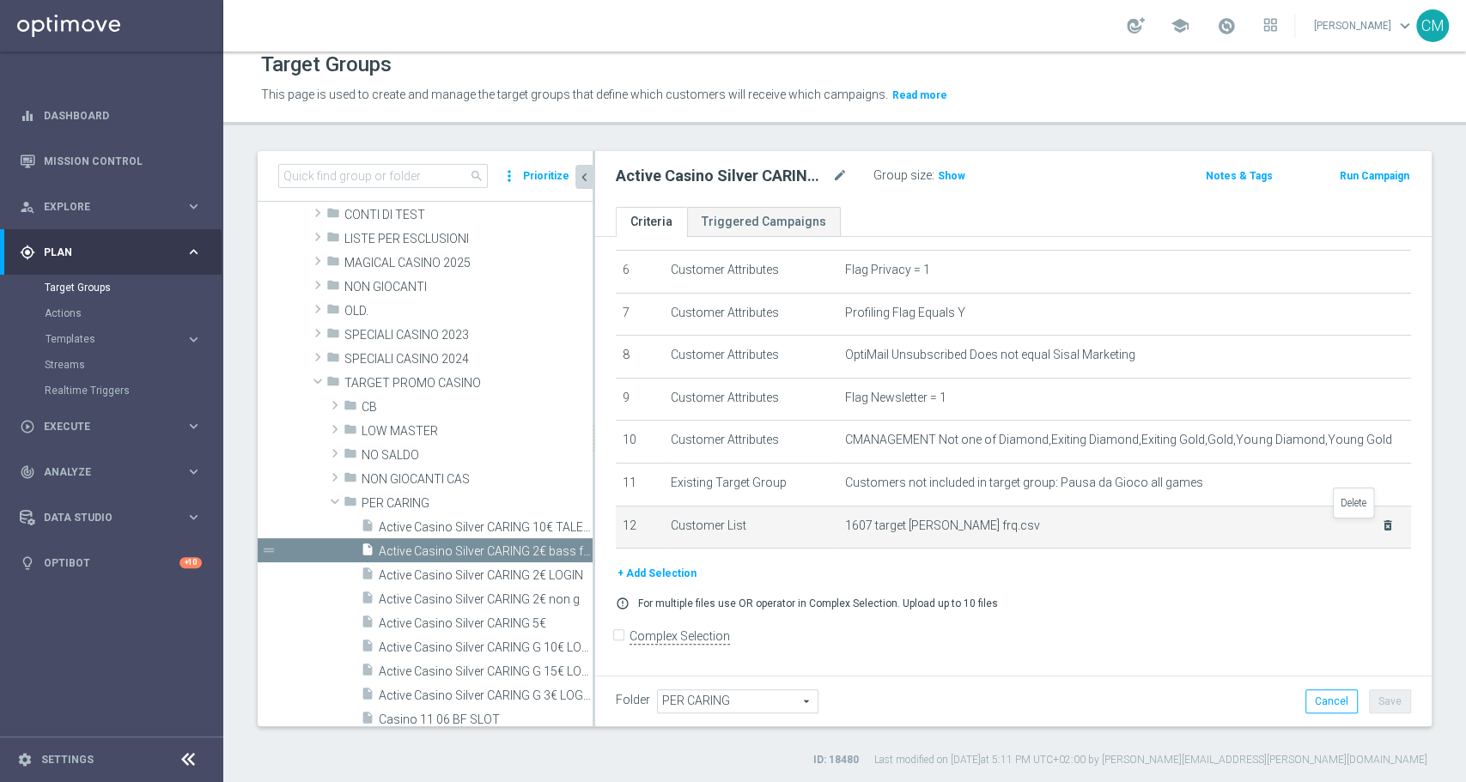
click at [1381, 532] on icon "delete_forever" at bounding box center [1388, 526] width 14 height 14
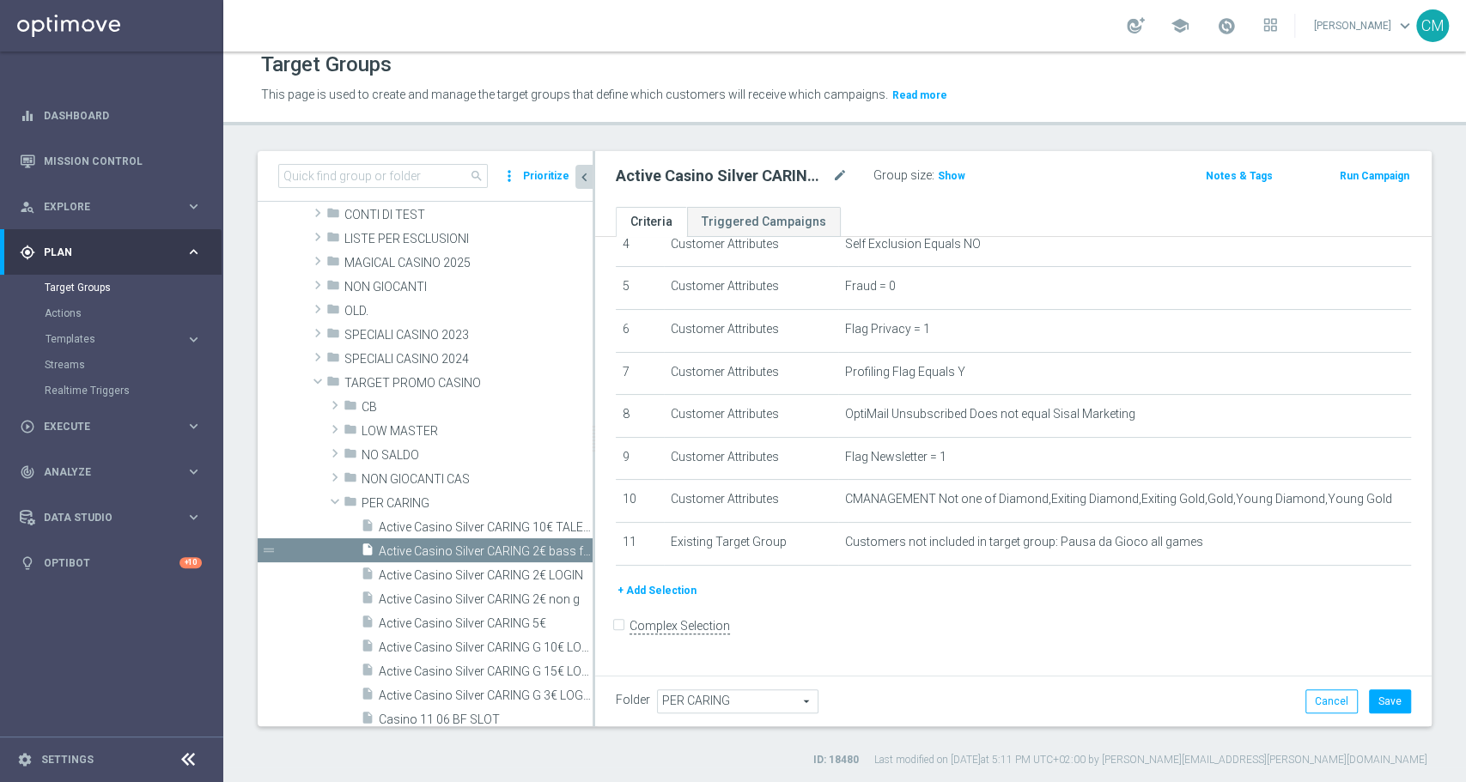
scroll to position [191, 0]
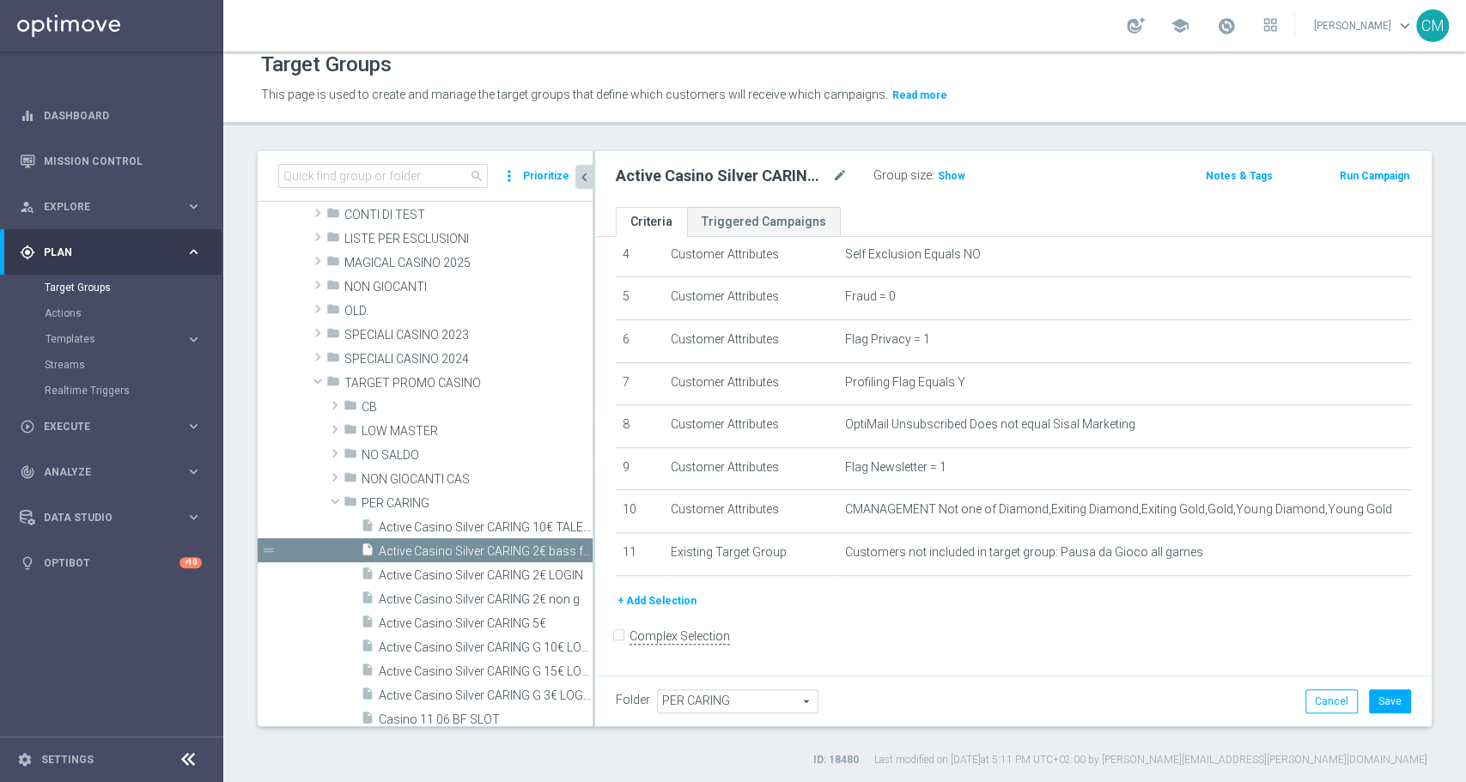
click at [679, 599] on button "+ Add Selection" at bounding box center [657, 601] width 82 height 19
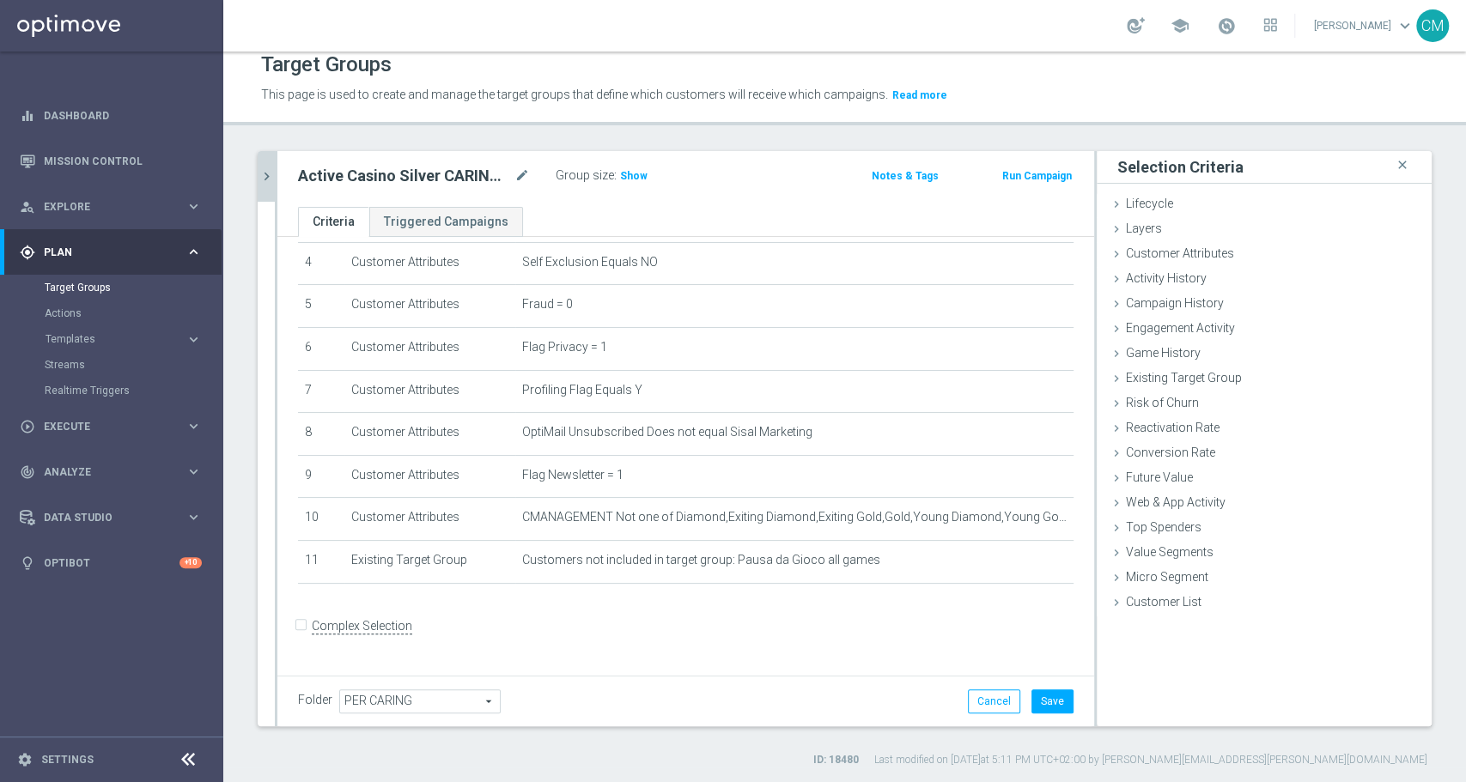
scroll to position [172, 0]
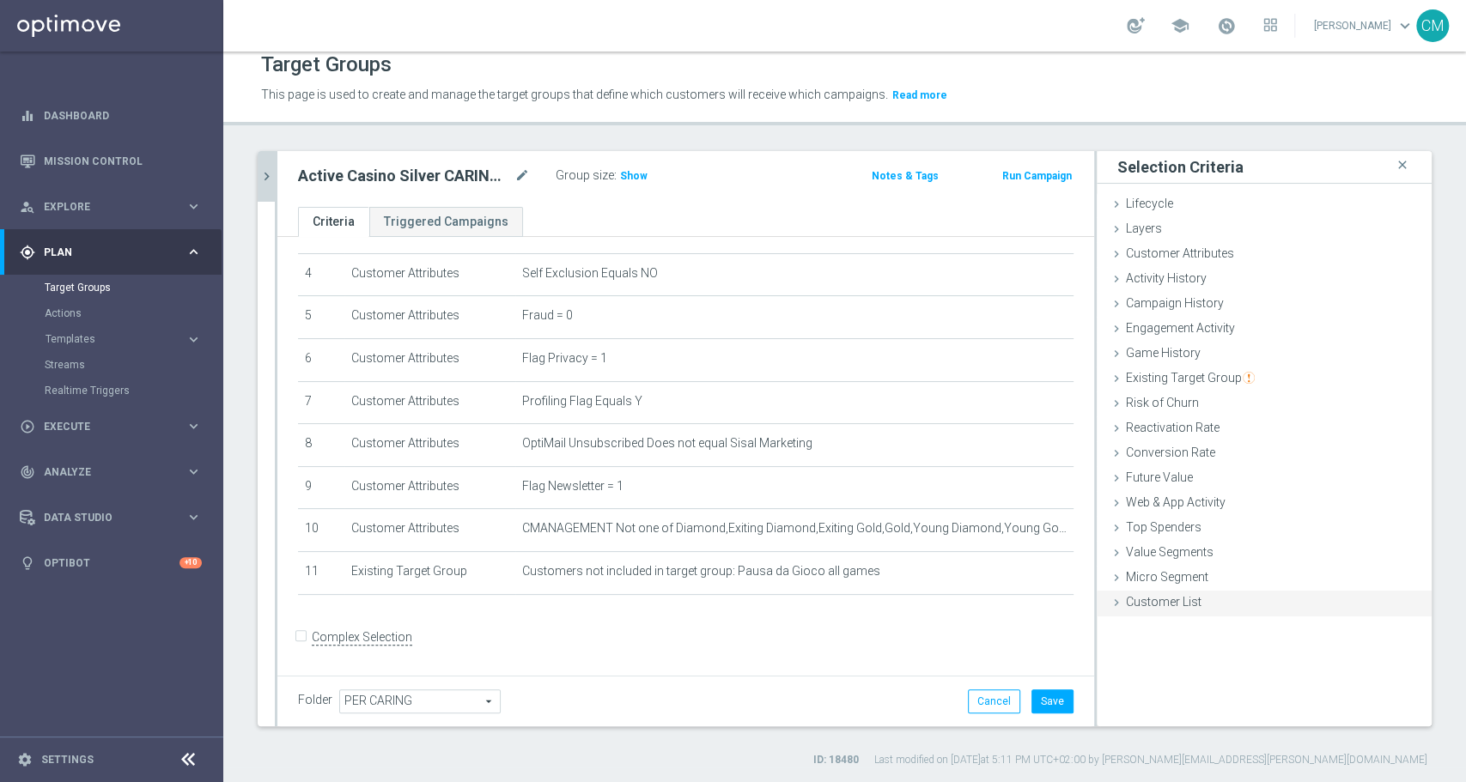
click at [1154, 596] on span "Customer List" at bounding box center [1164, 602] width 76 height 14
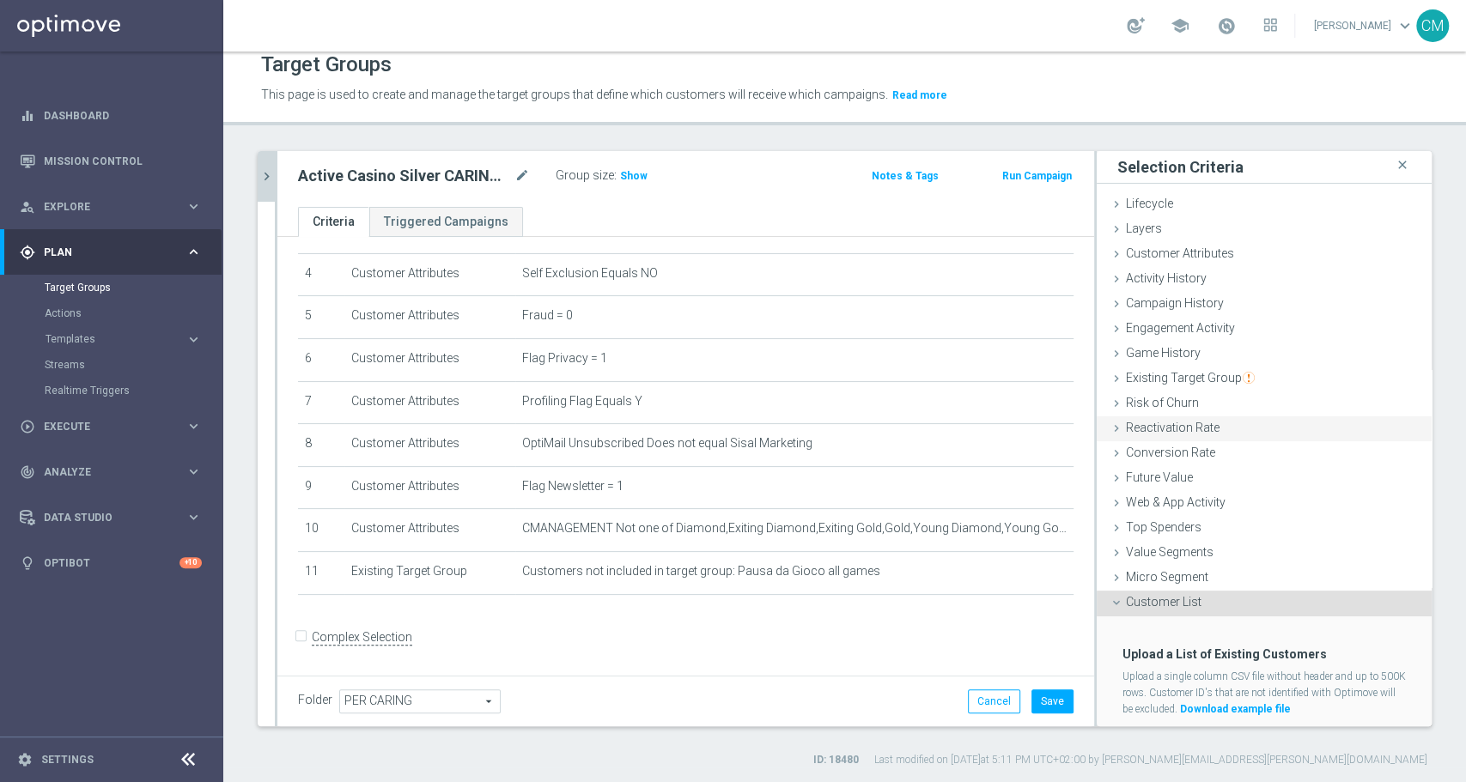
scroll to position [43, 0]
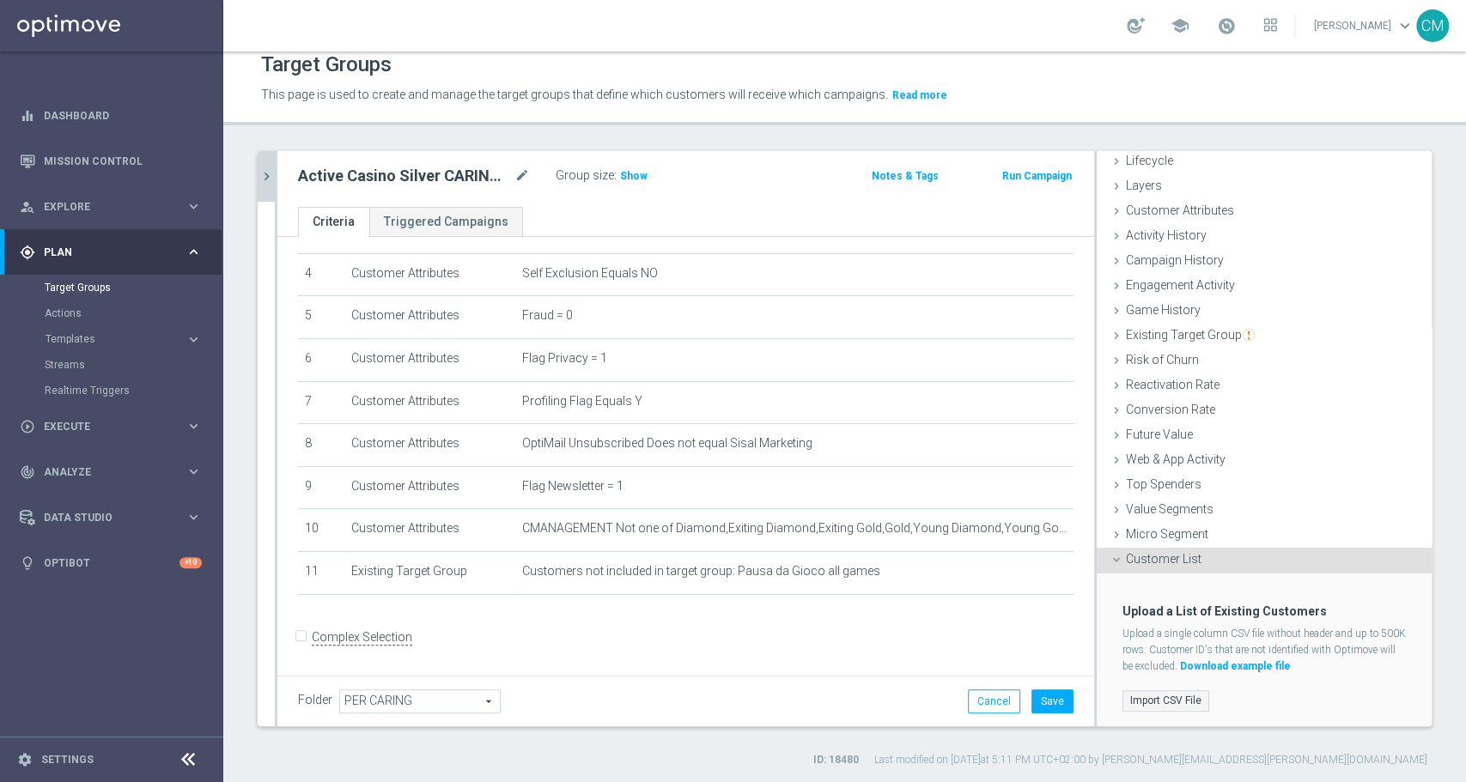
click at [1138, 695] on label "Import CSV File" at bounding box center [1165, 700] width 87 height 21
click at [0, 0] on input "Import CSV File" at bounding box center [0, 0] width 0 height 0
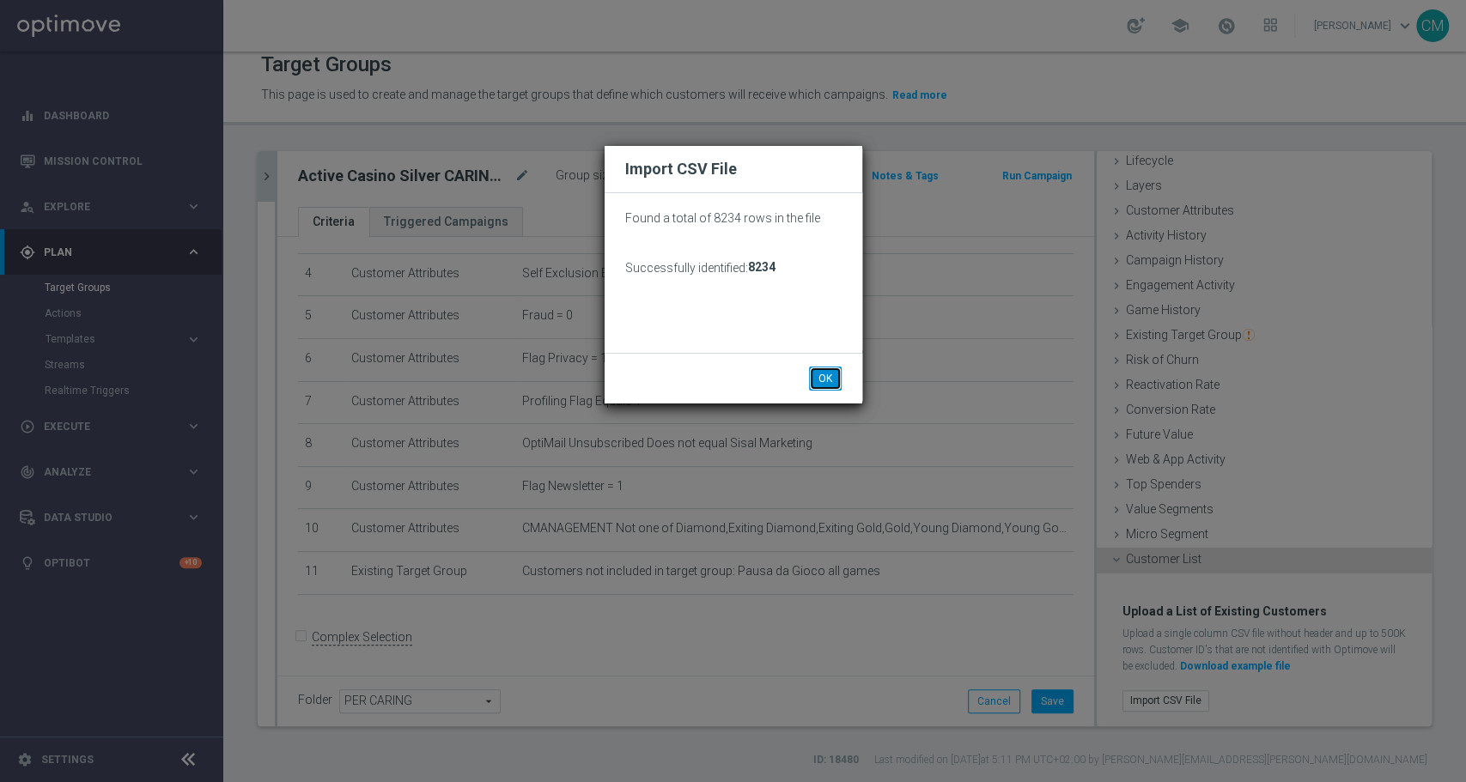
click at [824, 371] on button "OK" at bounding box center [825, 379] width 33 height 24
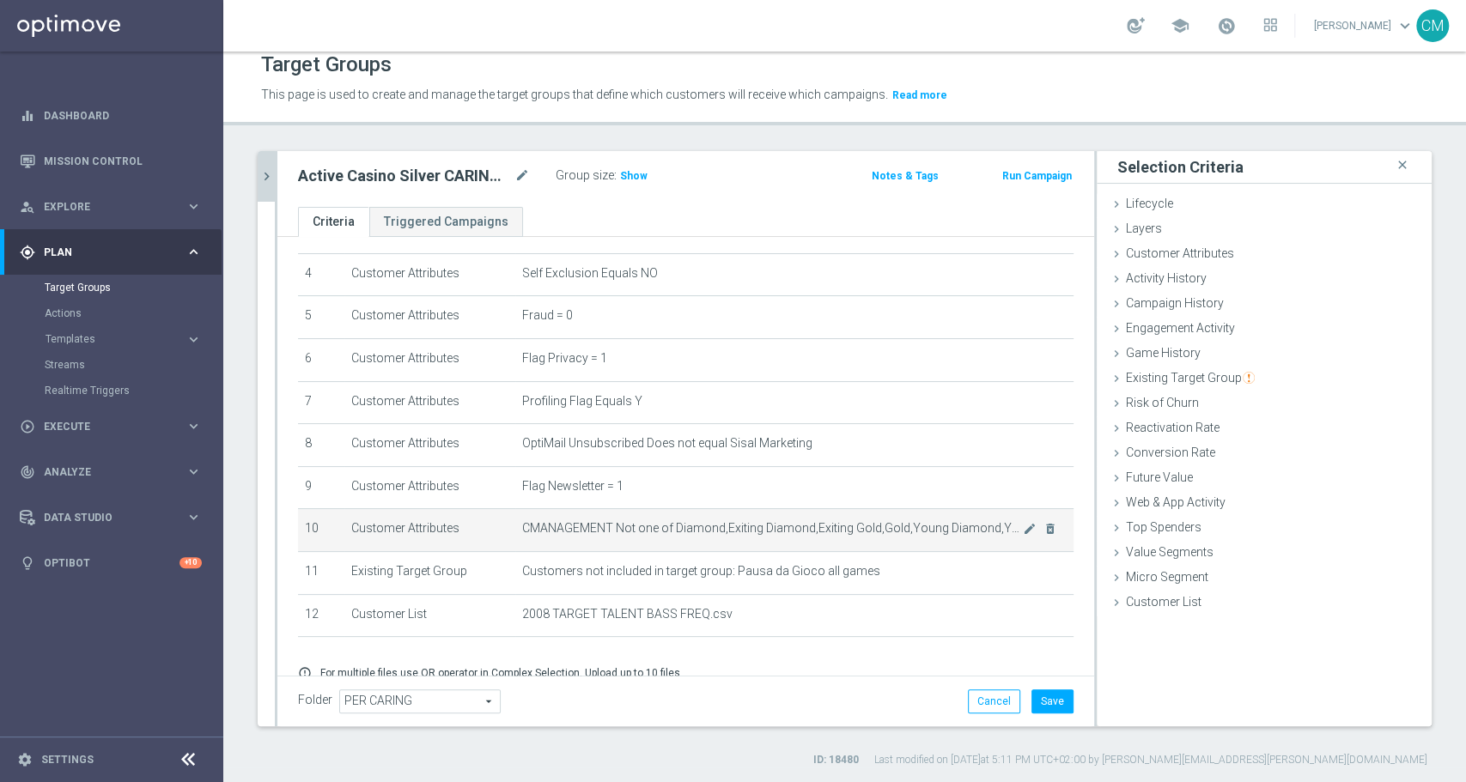
scroll to position [241, 0]
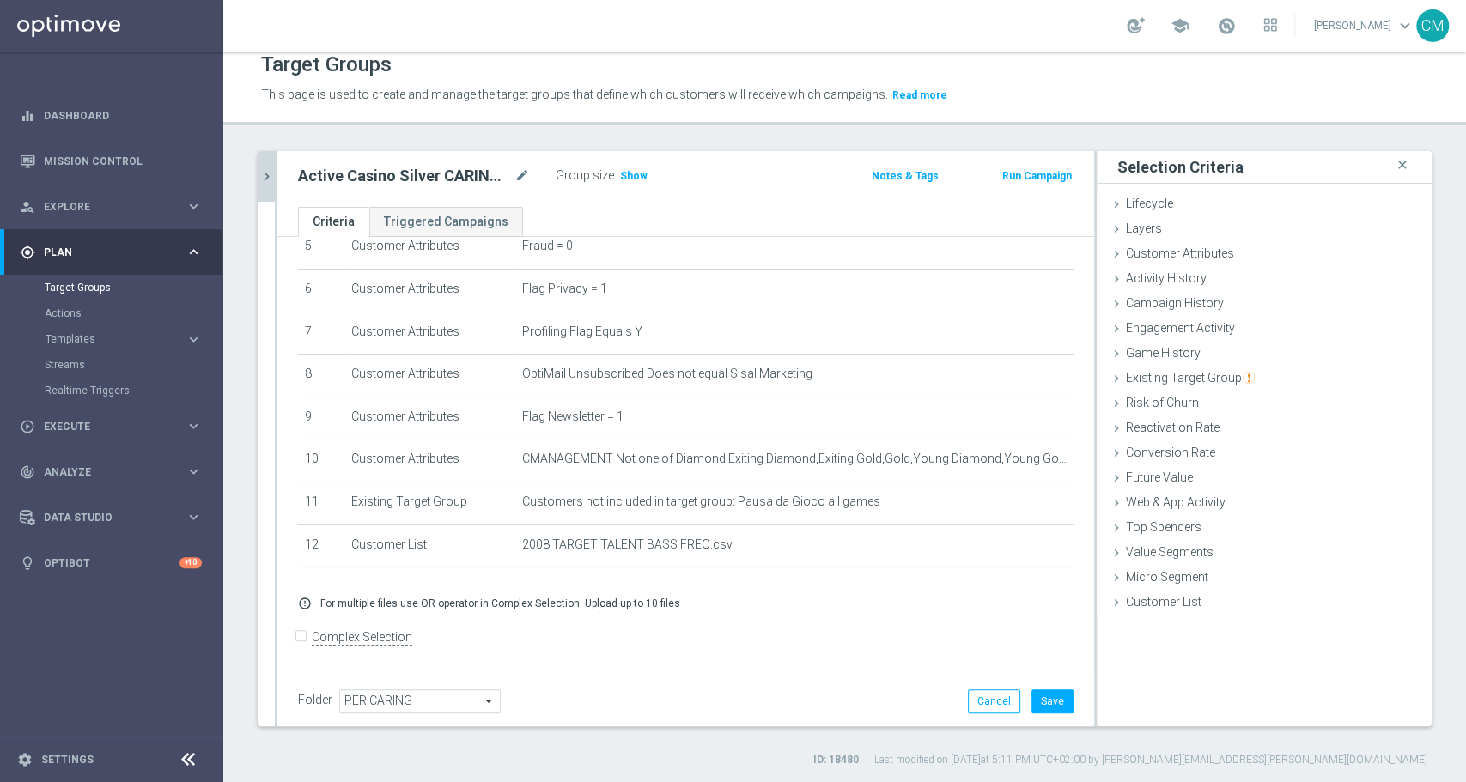
click at [1056, 704] on div "Folder PER CARING PER CARING arrow_drop_down search Cancel Save Saving..." at bounding box center [685, 701] width 817 height 51
click at [1031, 696] on button "Save" at bounding box center [1052, 702] width 42 height 24
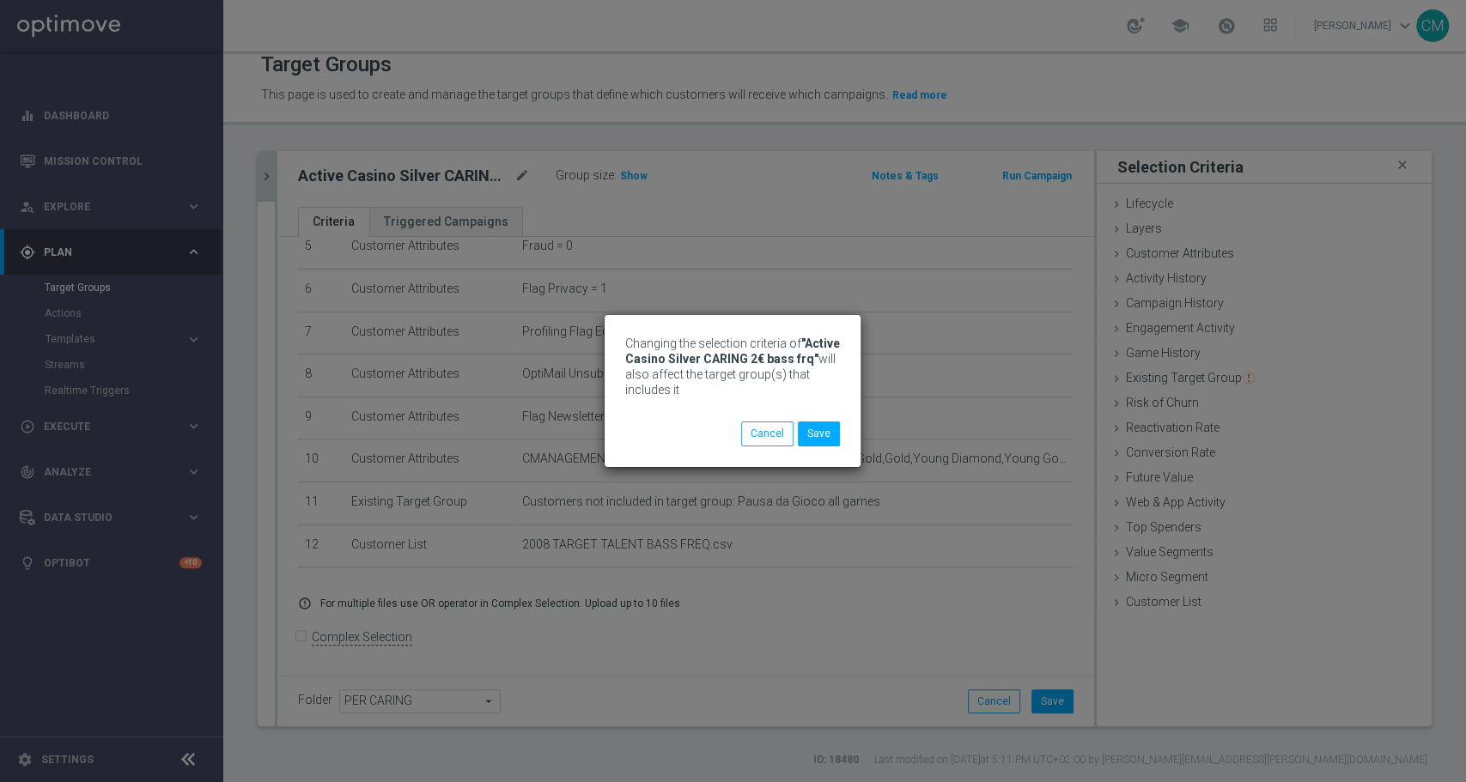
click at [515, 170] on div "Changing the selection criteria of "Active Casino Silver CARING 2€ bass frq" wi…" at bounding box center [733, 391] width 1466 height 782
click at [819, 426] on button "Save" at bounding box center [819, 434] width 42 height 24
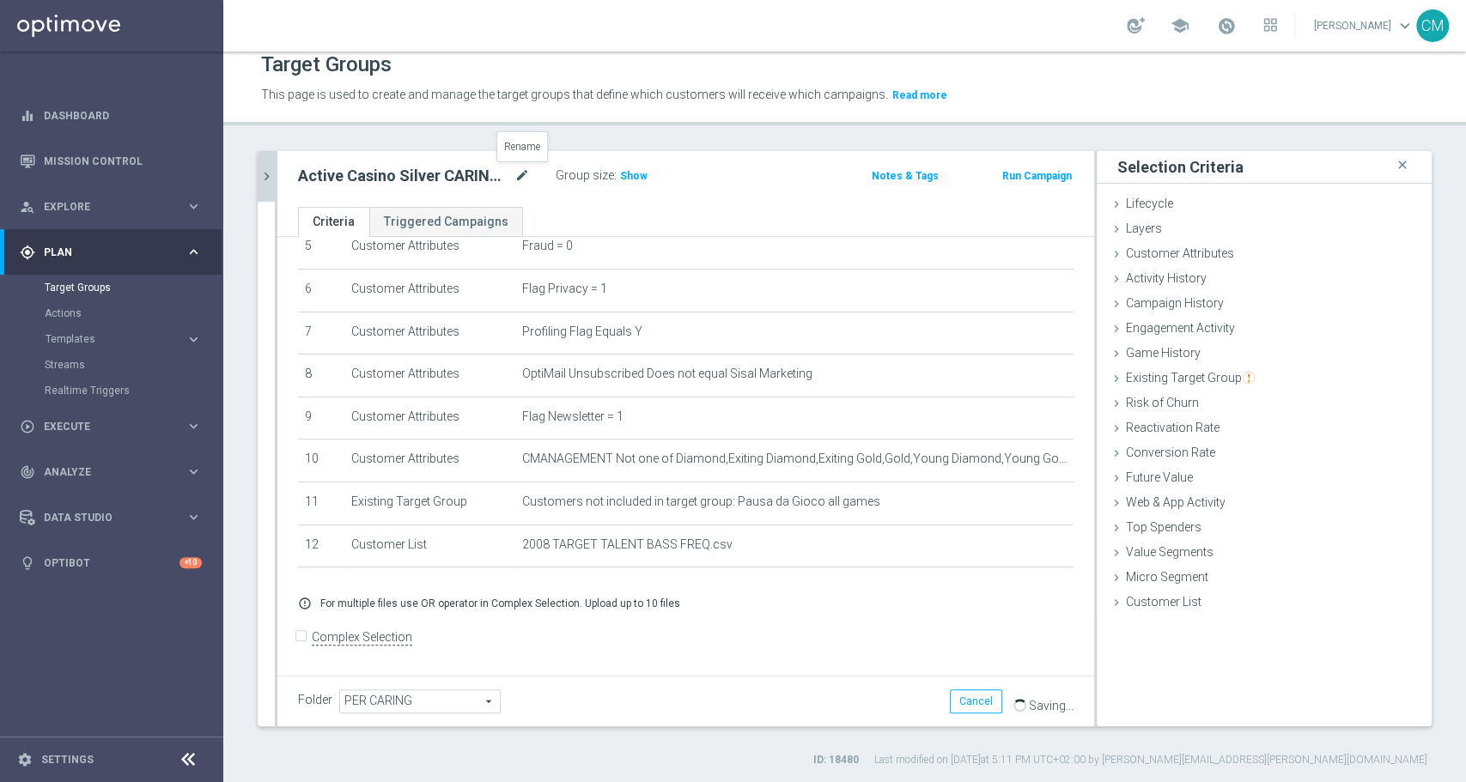
click at [519, 175] on icon "mode_edit" at bounding box center [521, 176] width 15 height 21
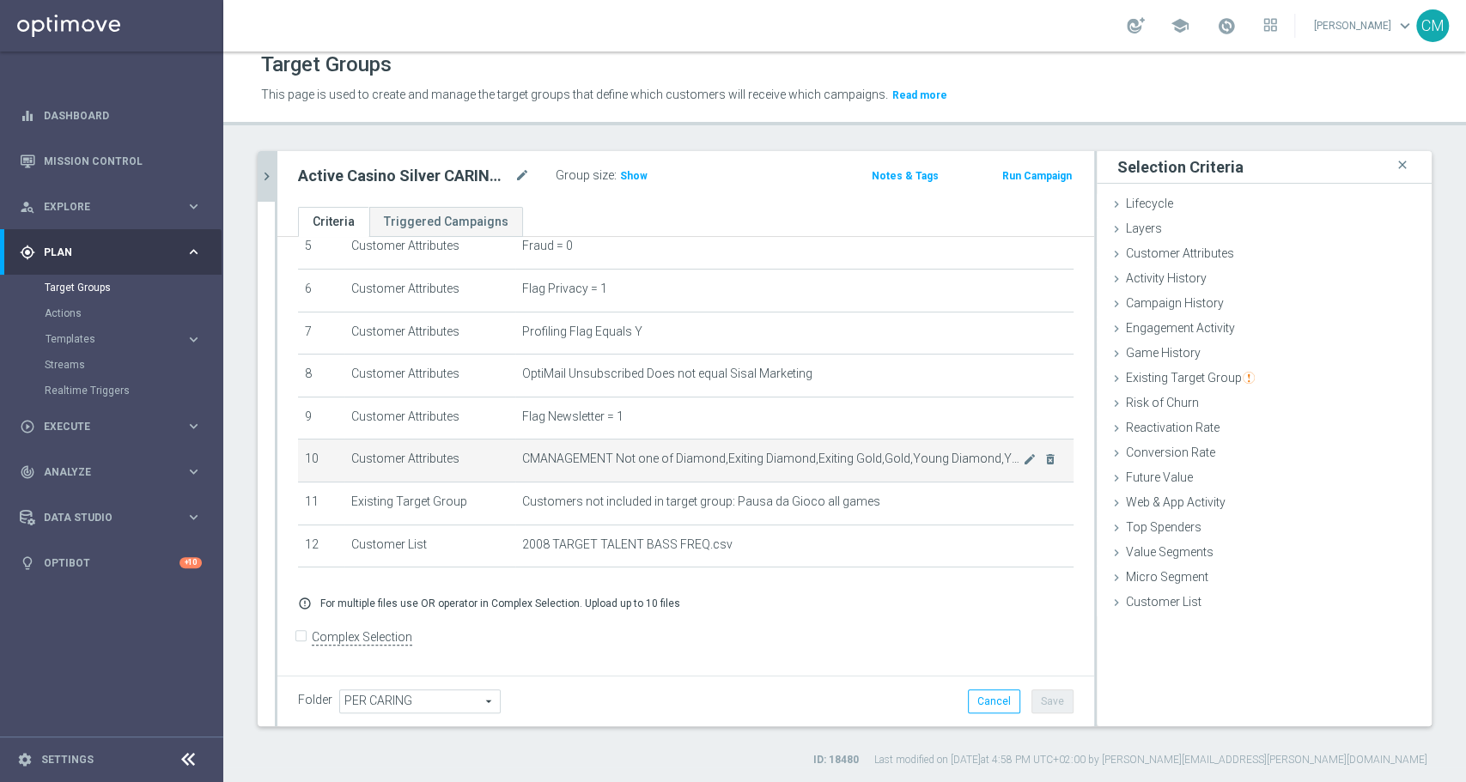
scroll to position [0, 0]
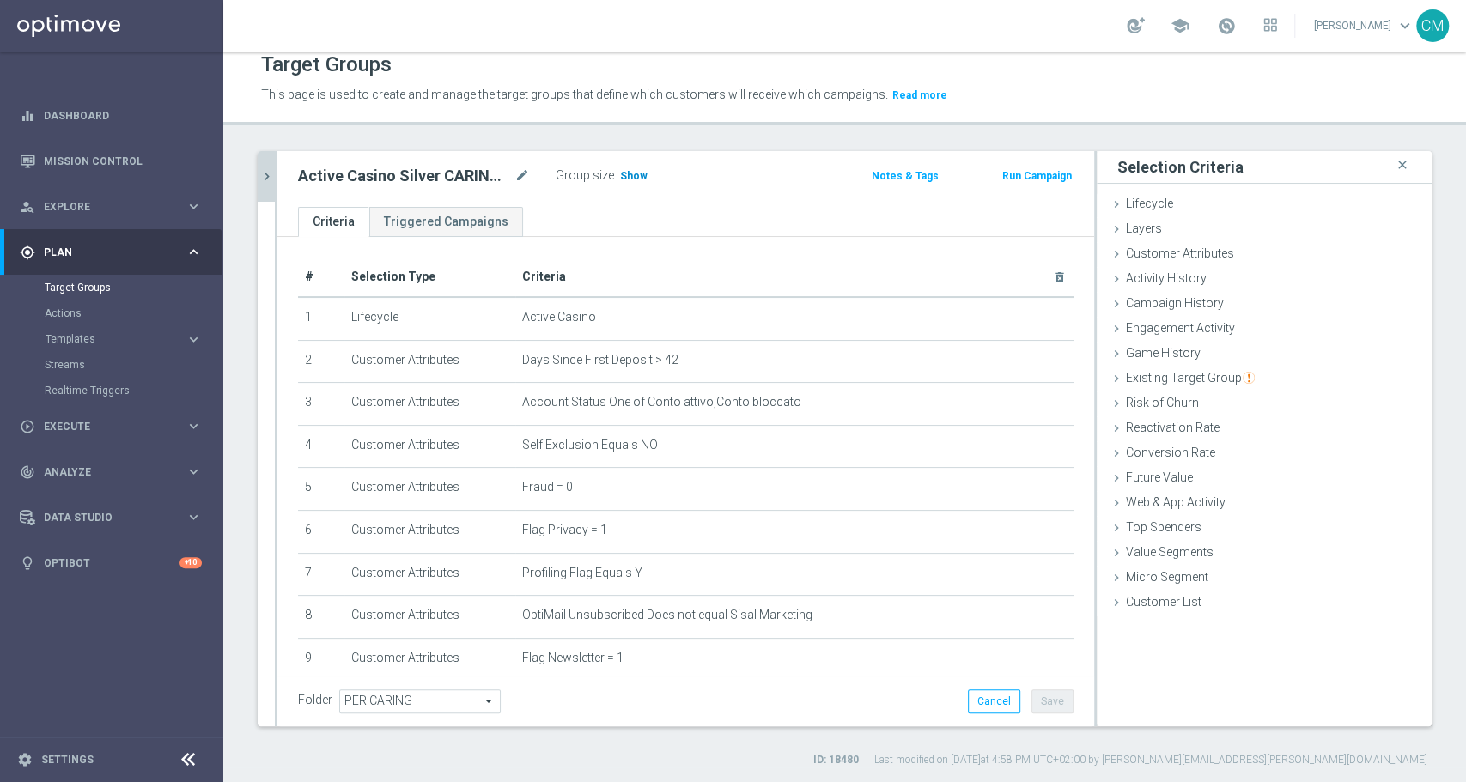
click at [629, 176] on span "Show" at bounding box center [633, 176] width 27 height 12
click at [289, 237] on div "# Selection Type Criteria delete_forever 1 Lifecycle Active Casino mode_edit de…" at bounding box center [685, 582] width 817 height 691
click at [272, 182] on icon "chevron_right" at bounding box center [266, 176] width 16 height 16
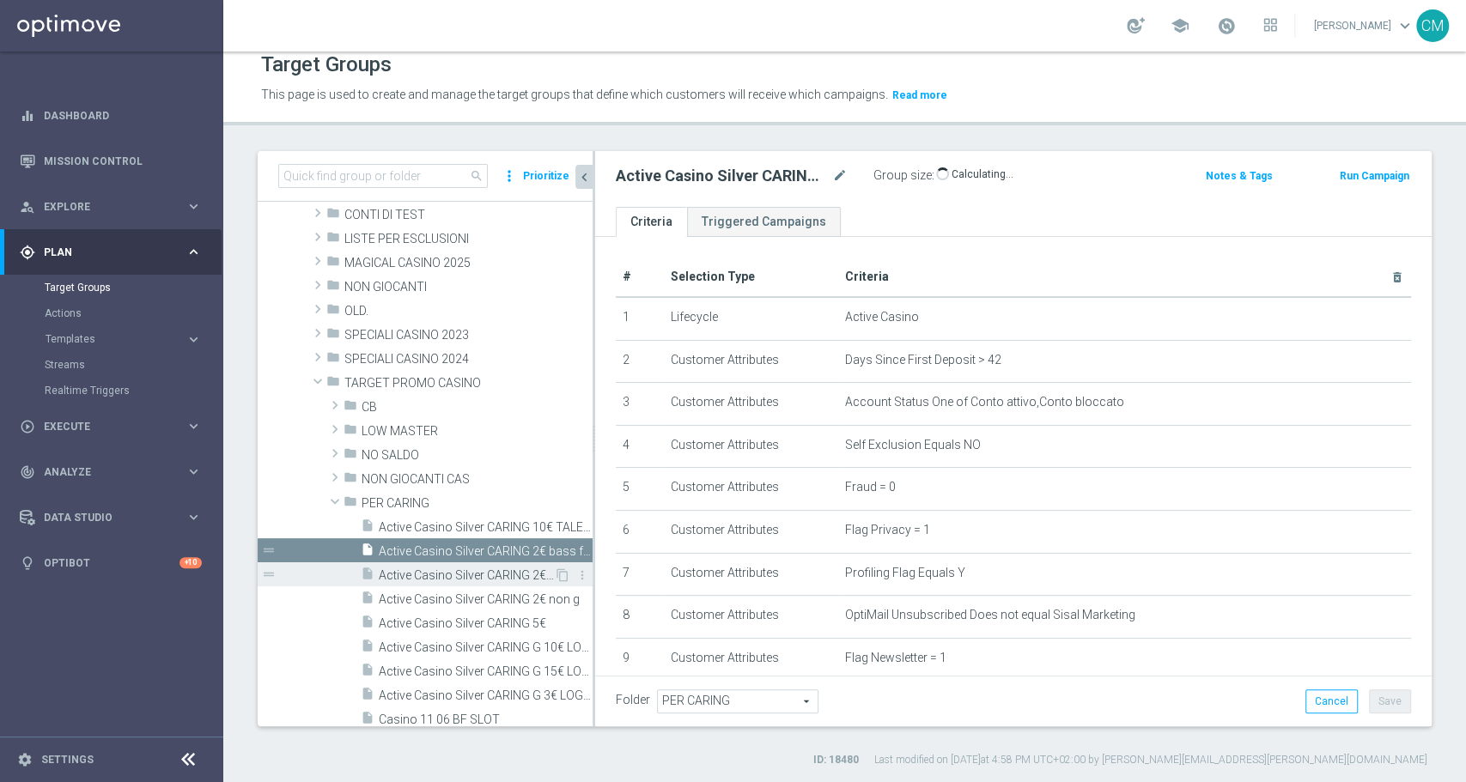
click at [471, 569] on span "Active Casino Silver CARING 2€ LOGIN" at bounding box center [466, 576] width 175 height 15
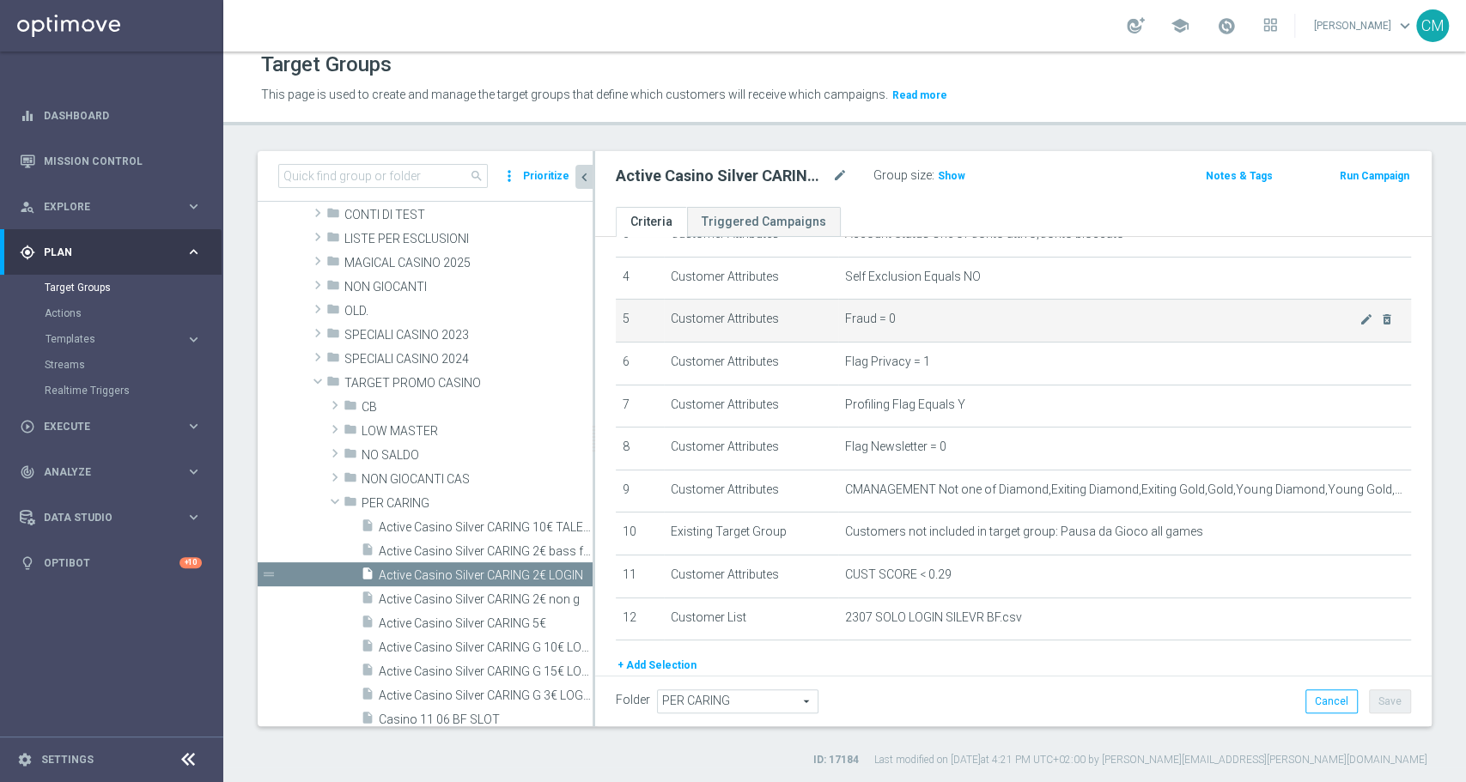
scroll to position [260, 0]
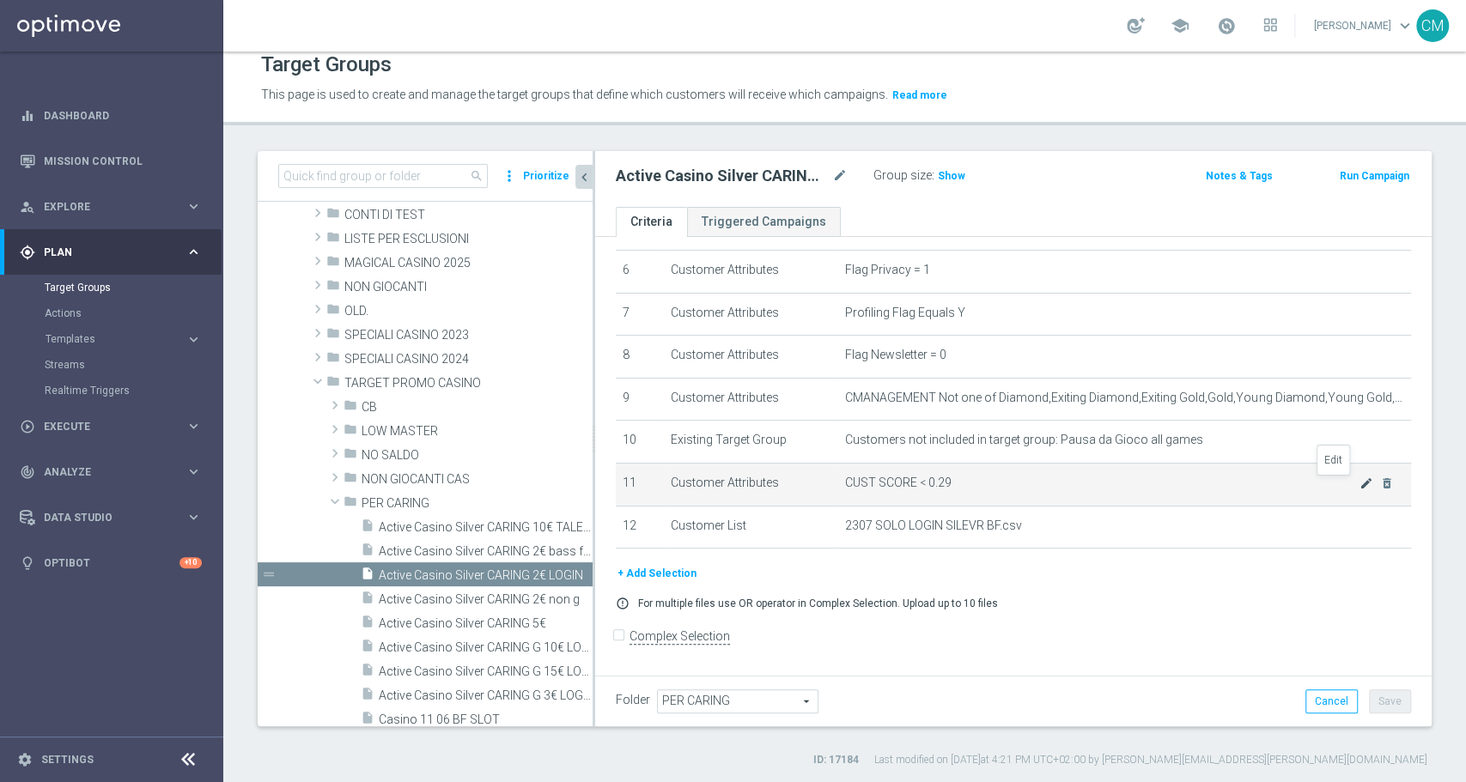
click at [1359, 484] on icon "mode_edit" at bounding box center [1366, 484] width 14 height 14
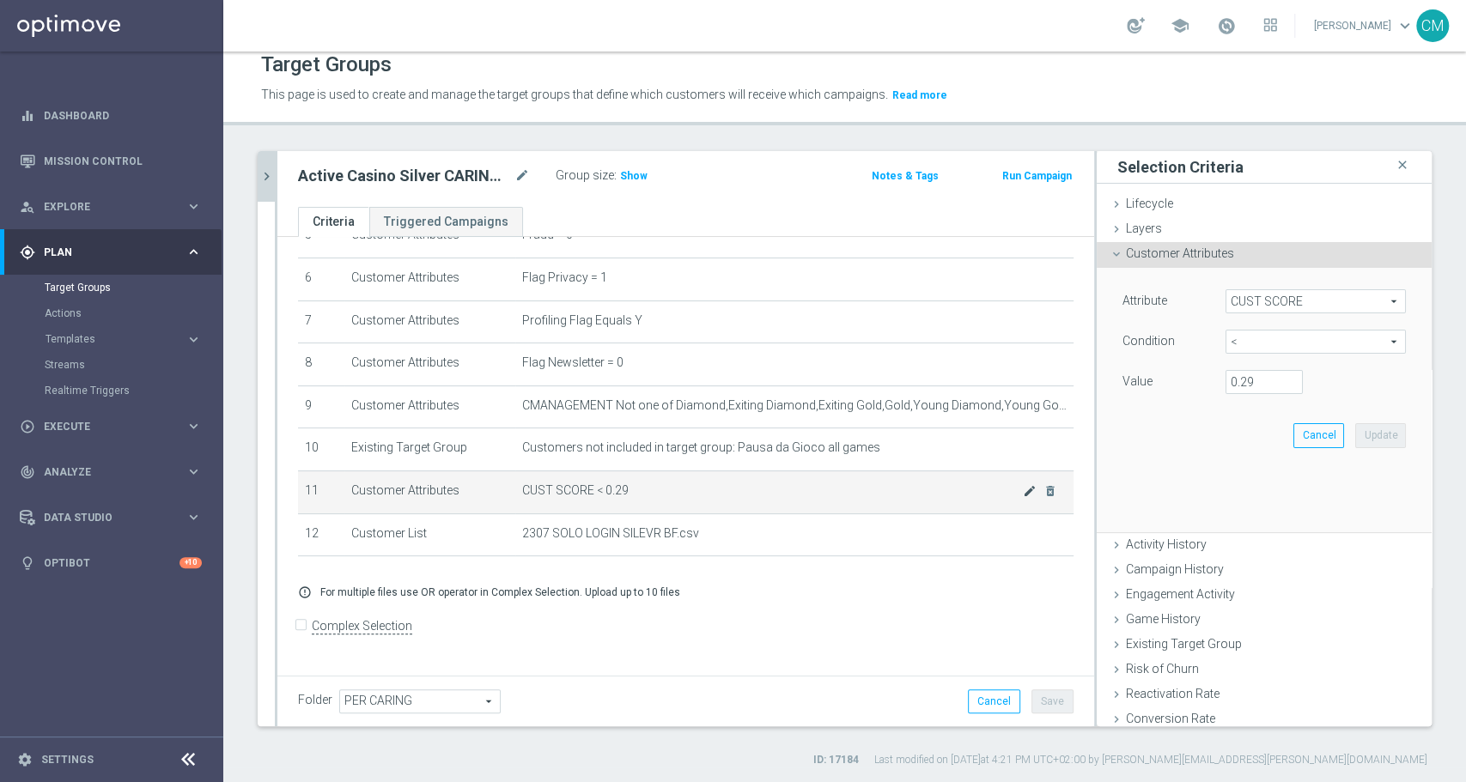
scroll to position [241, 0]
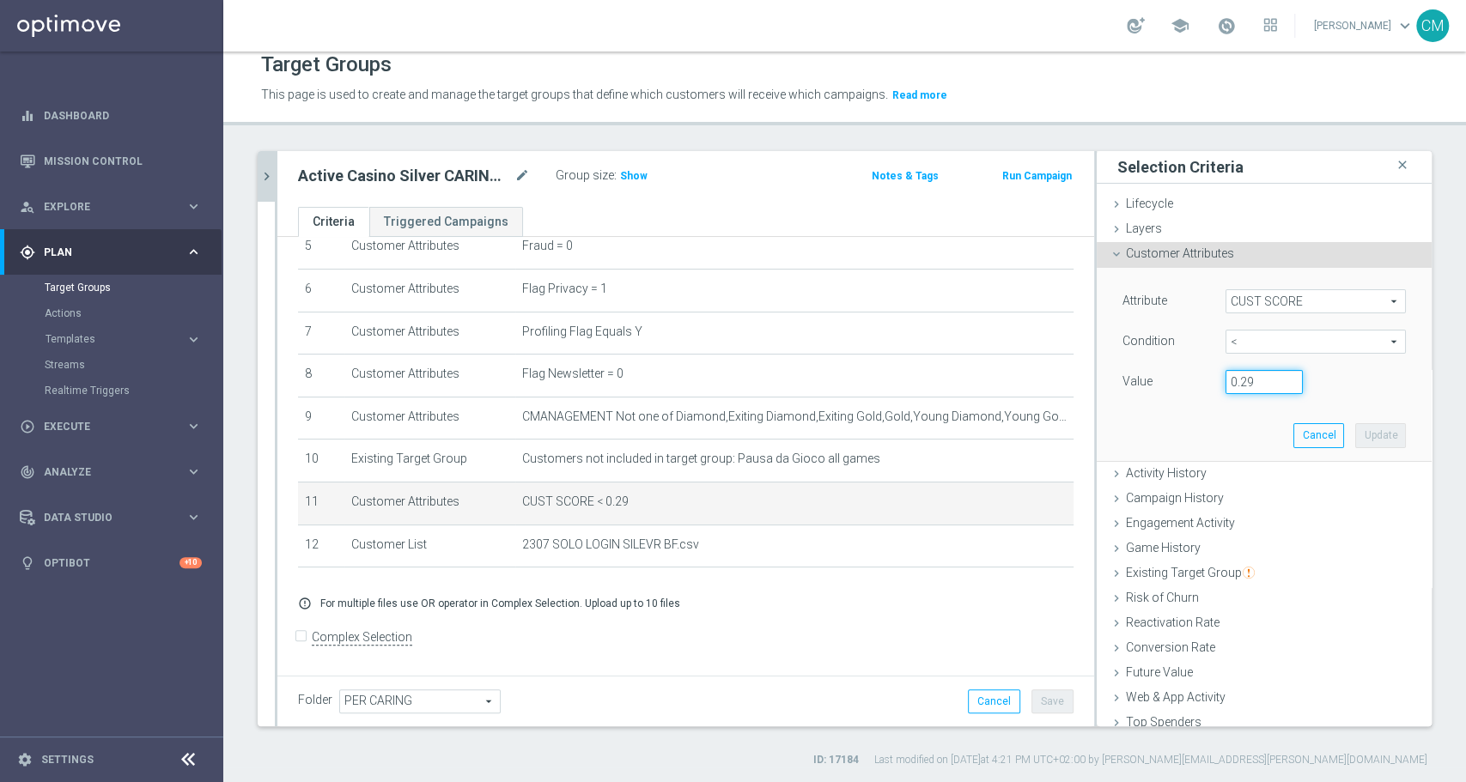
click at [1250, 375] on input "0.29" at bounding box center [1264, 382] width 77 height 24
type input "0.14"
click at [1355, 437] on button "Update" at bounding box center [1380, 435] width 51 height 24
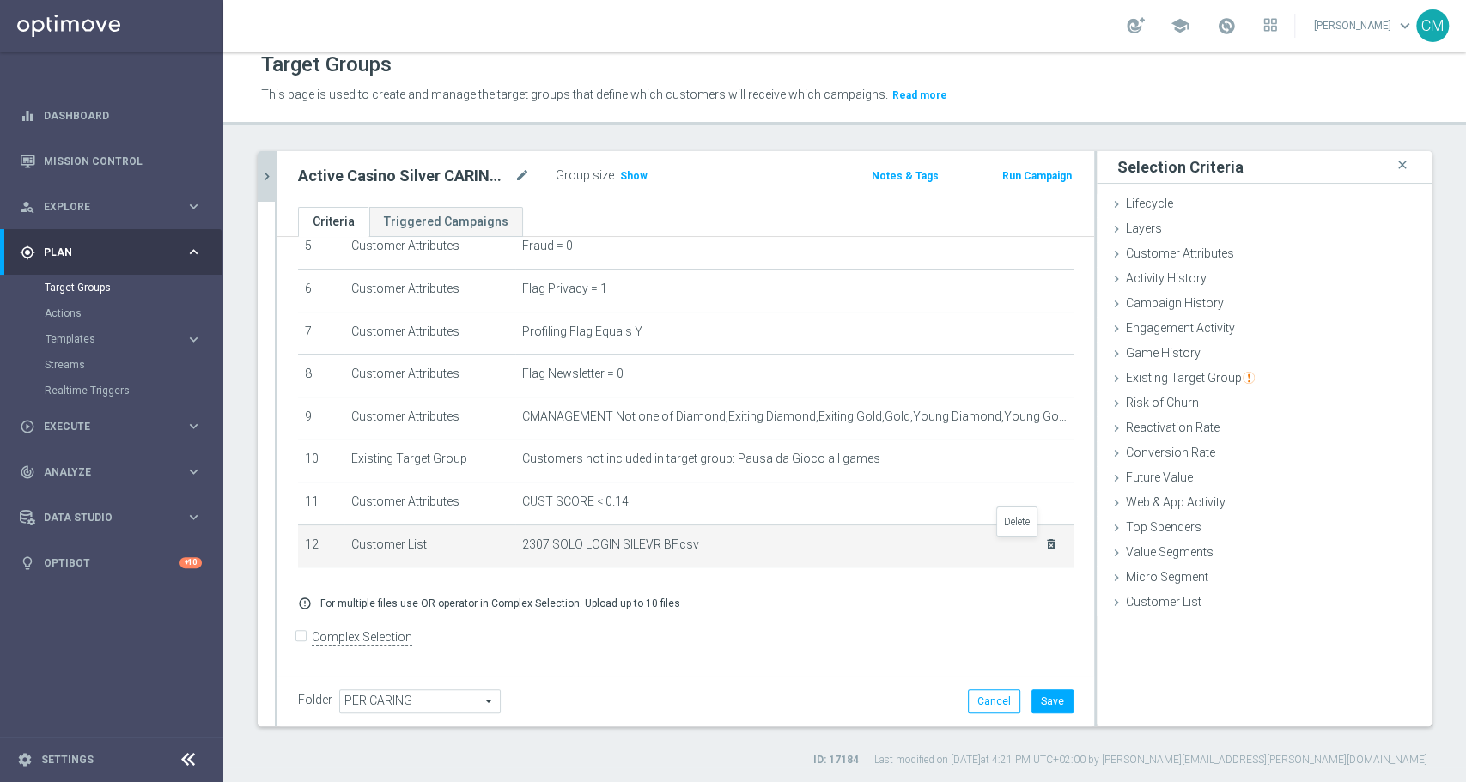
click at [1044, 547] on icon "delete_forever" at bounding box center [1051, 545] width 14 height 14
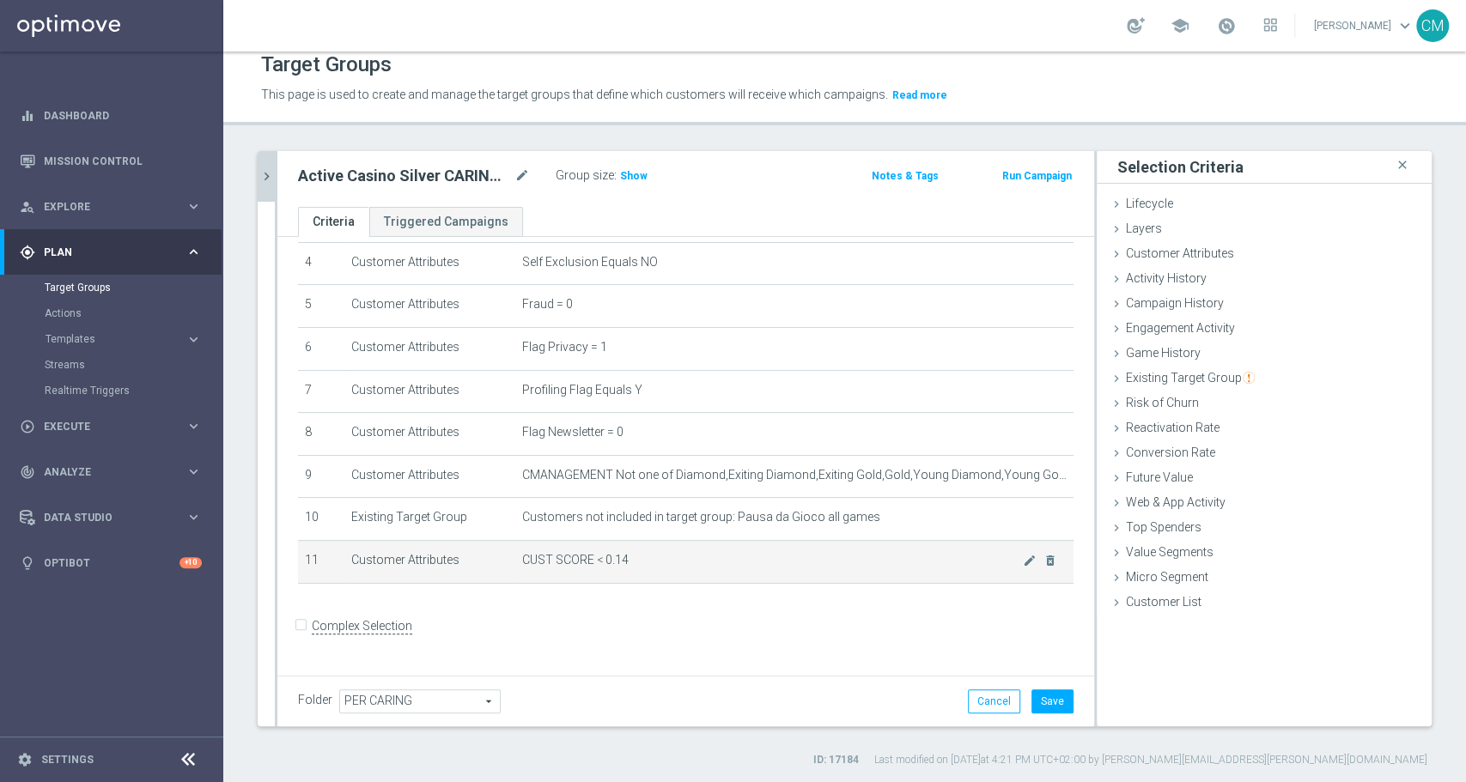
scroll to position [172, 0]
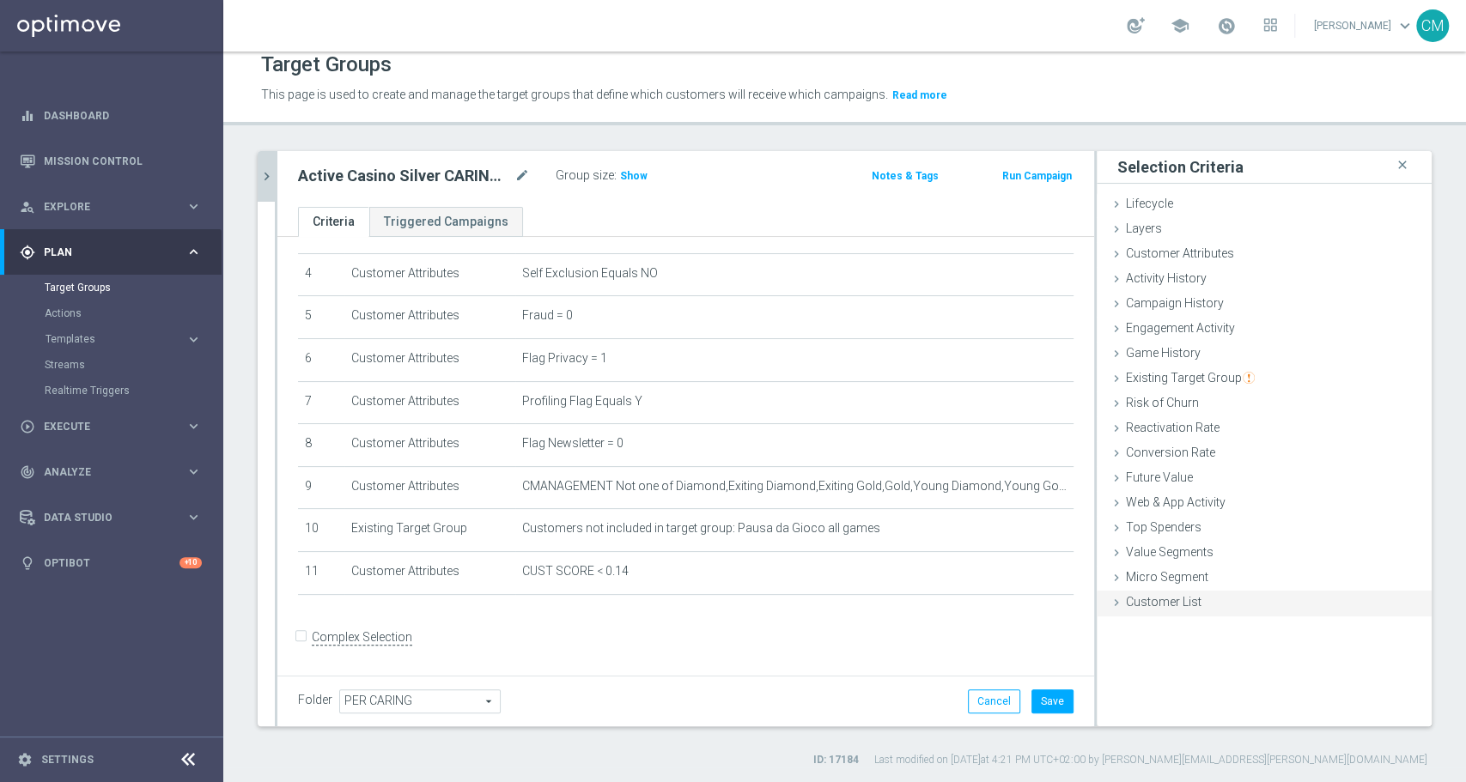
click at [1202, 599] on div "Customer List done selection saved" at bounding box center [1264, 604] width 335 height 26
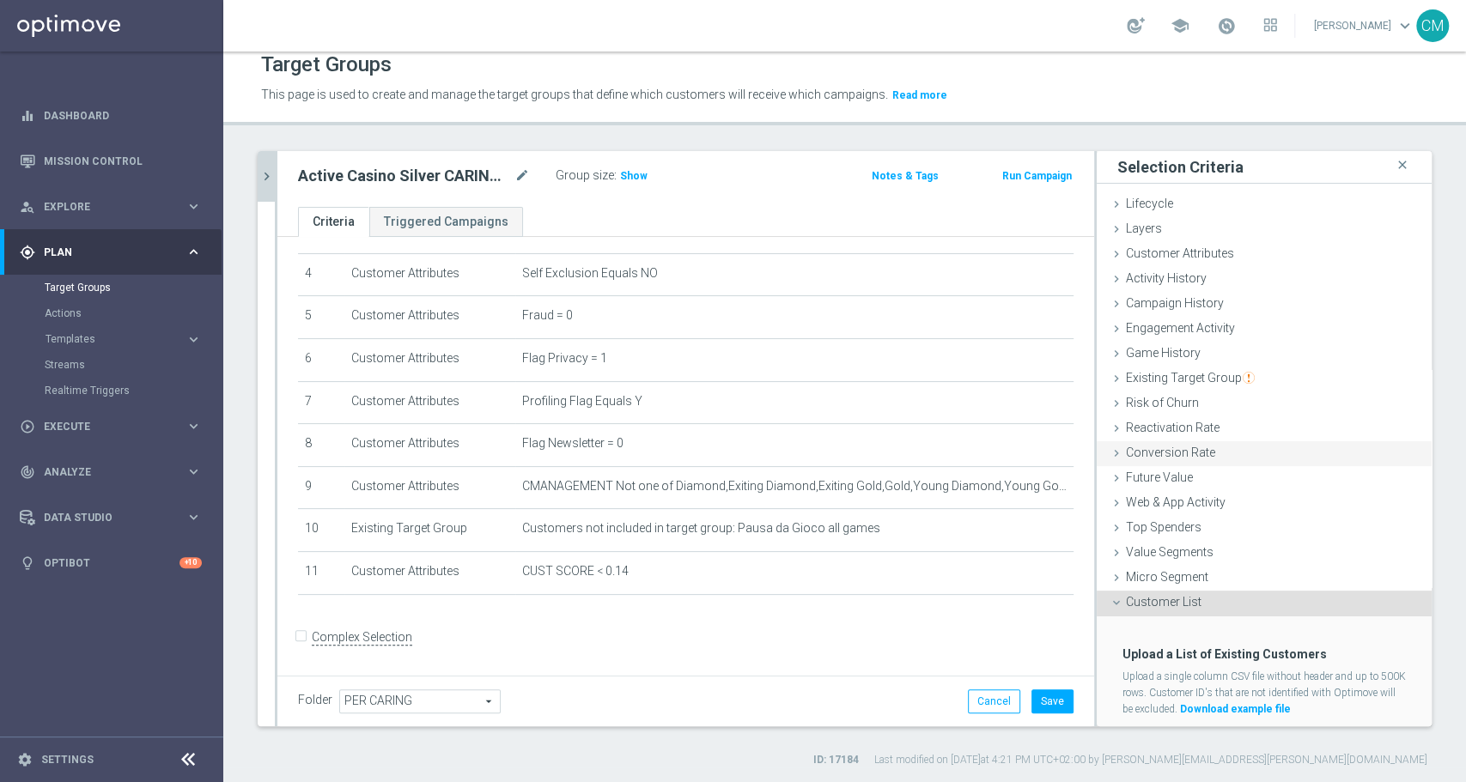
scroll to position [43, 0]
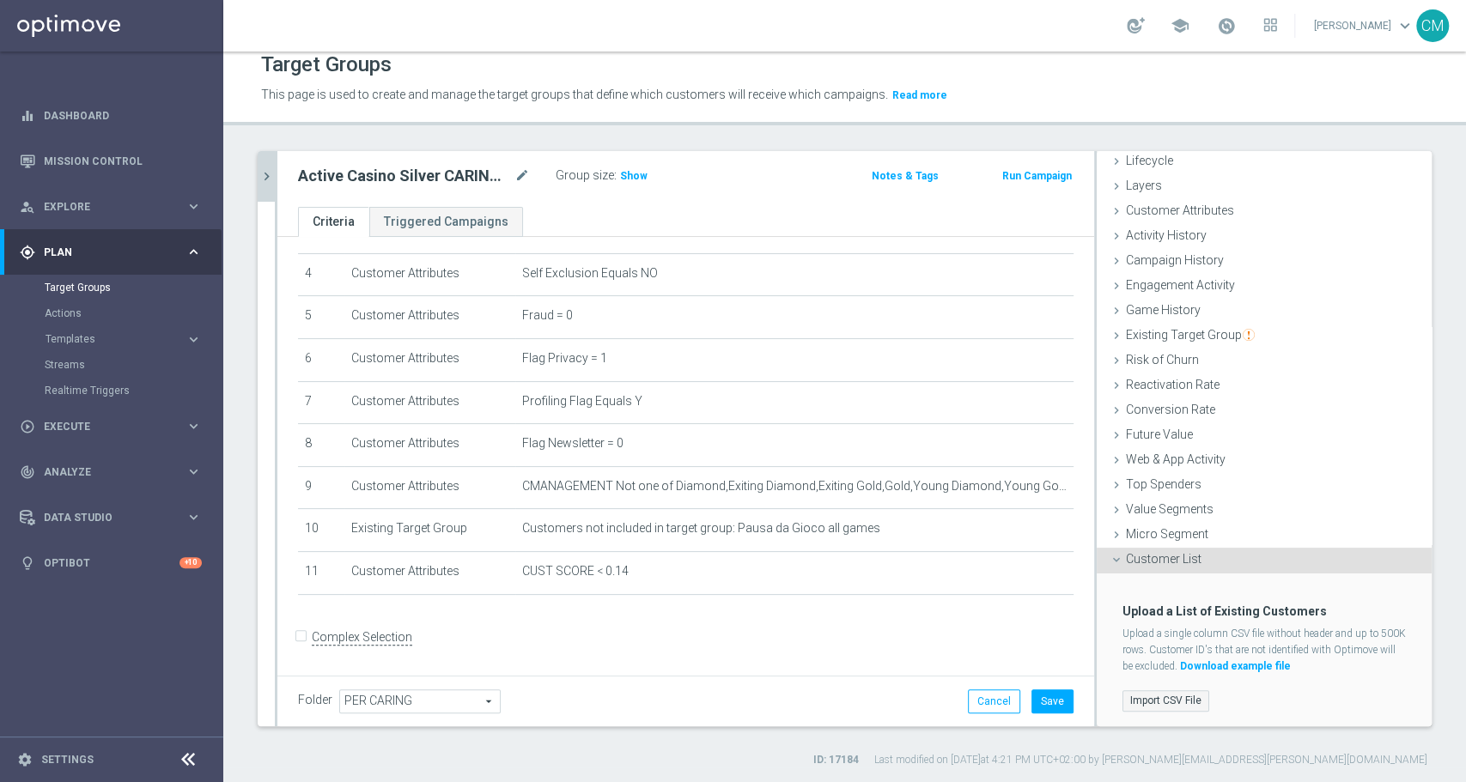
click at [1154, 696] on label "Import CSV File" at bounding box center [1165, 700] width 87 height 21
click at [0, 0] on input "Import CSV File" at bounding box center [0, 0] width 0 height 0
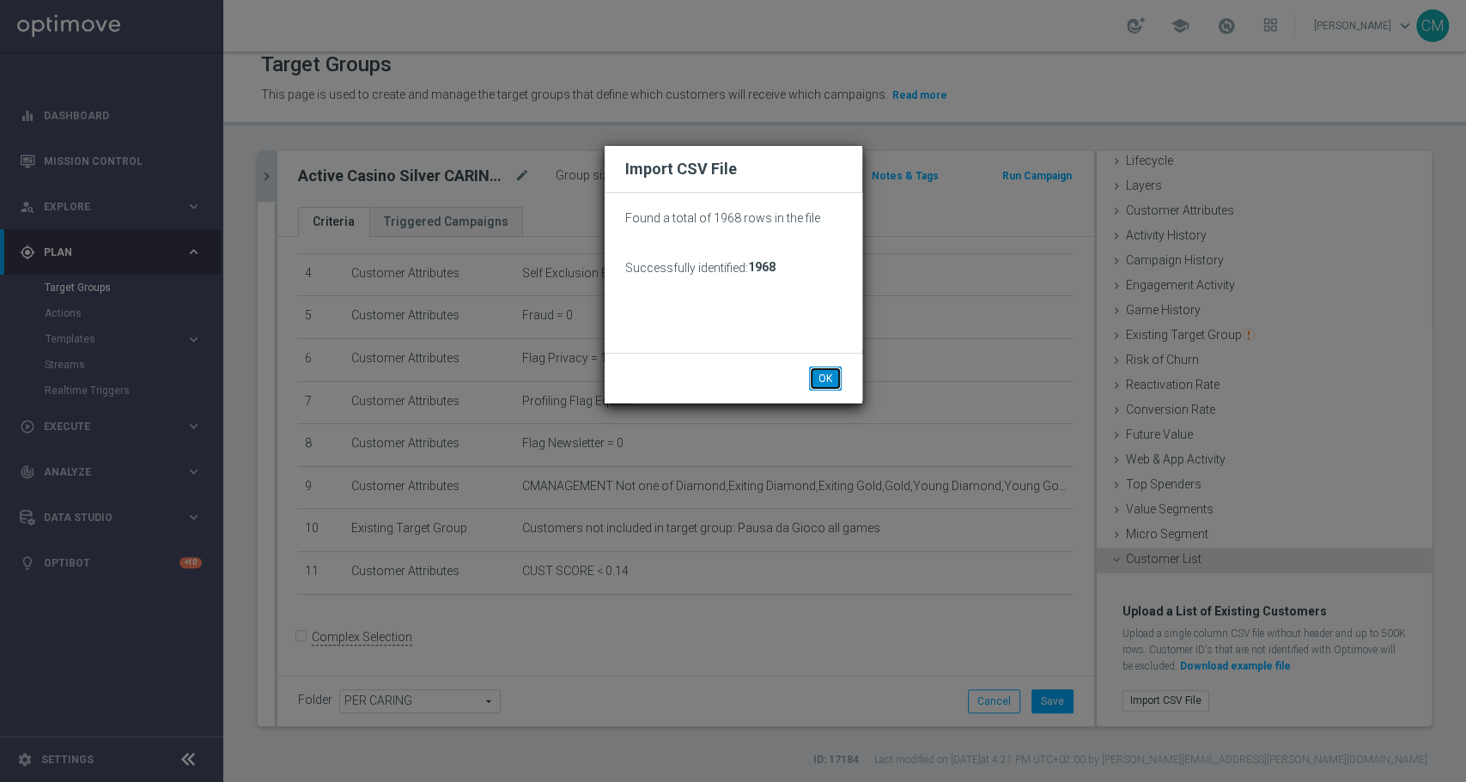
click at [820, 376] on button "OK" at bounding box center [825, 379] width 33 height 24
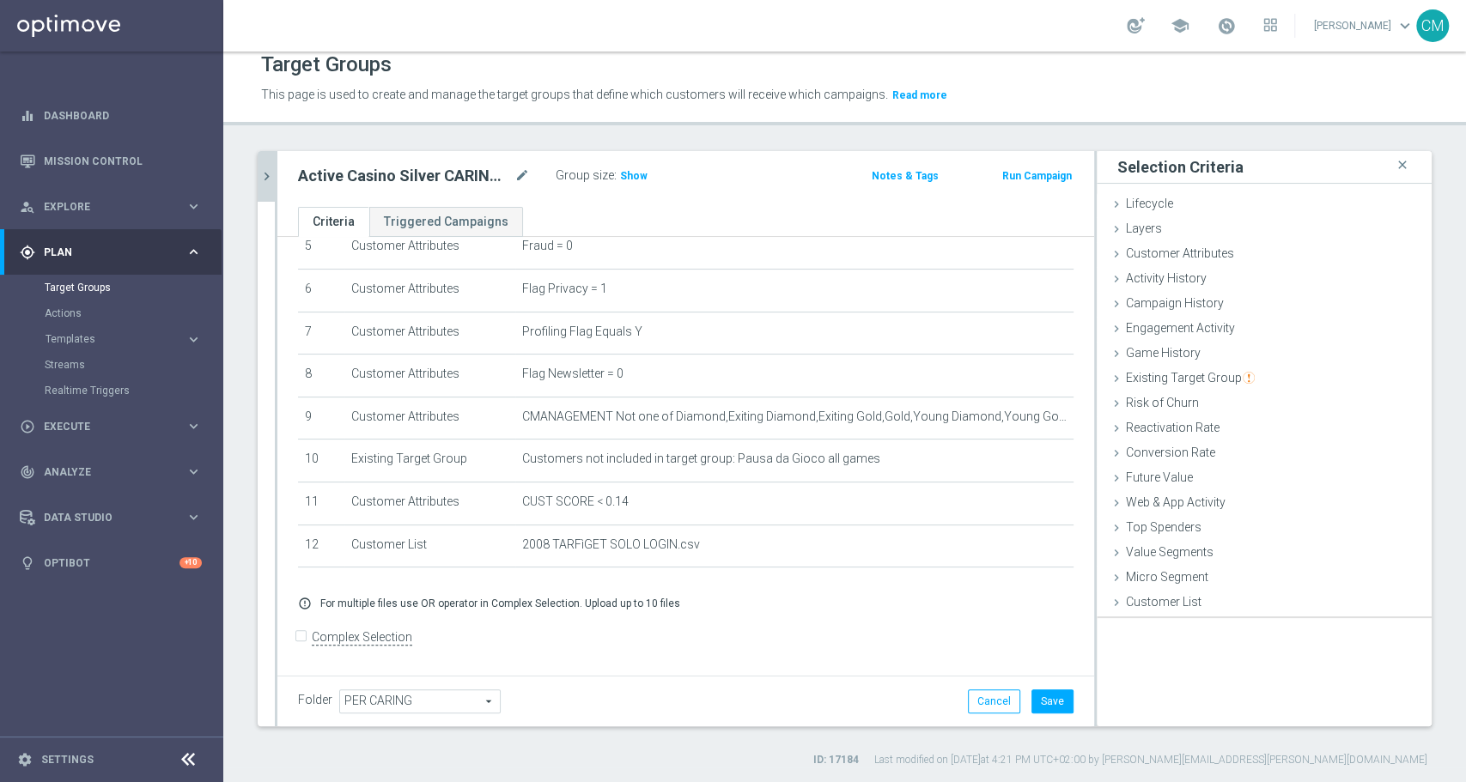
scroll to position [0, 0]
click at [1031, 697] on button "Save" at bounding box center [1052, 702] width 42 height 24
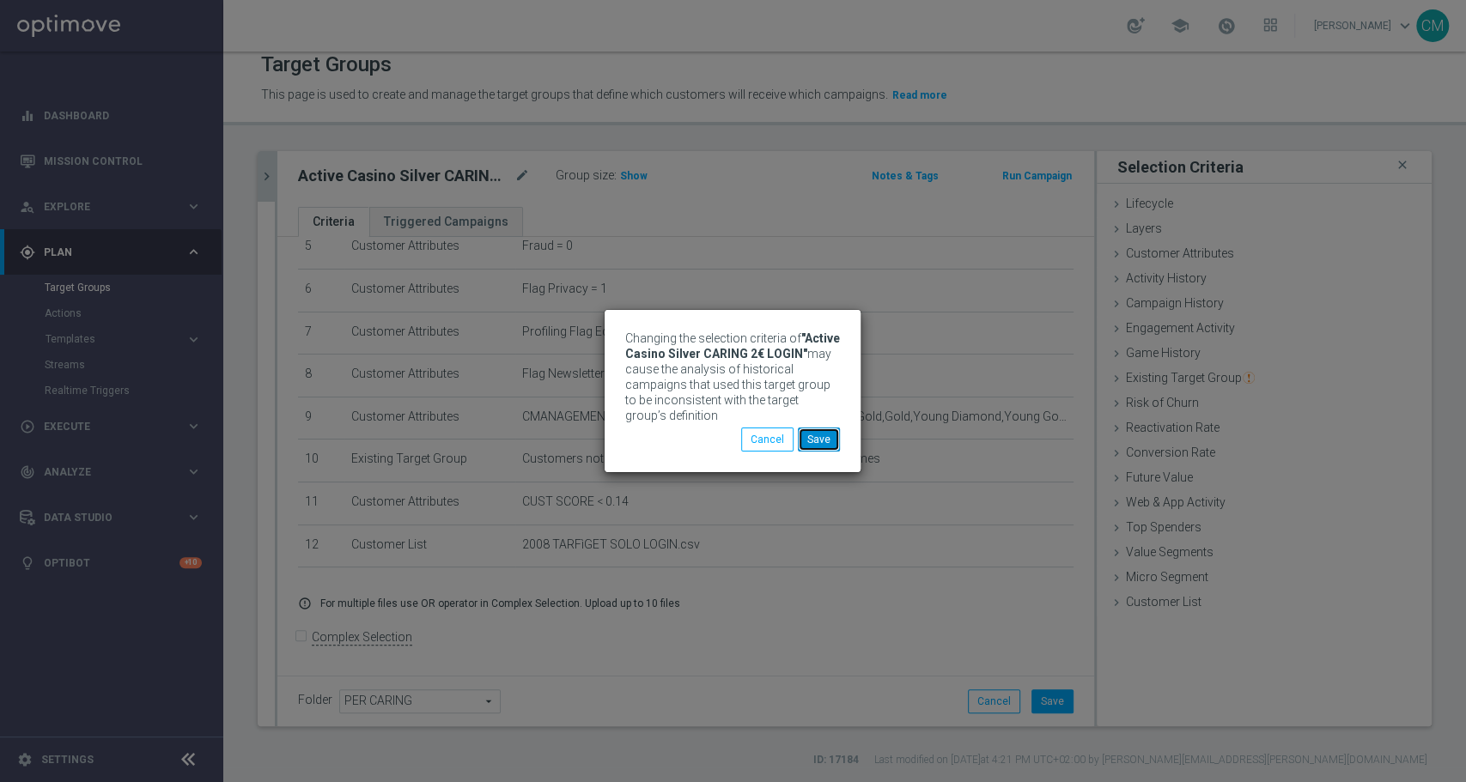
click at [828, 432] on button "Save" at bounding box center [819, 440] width 42 height 24
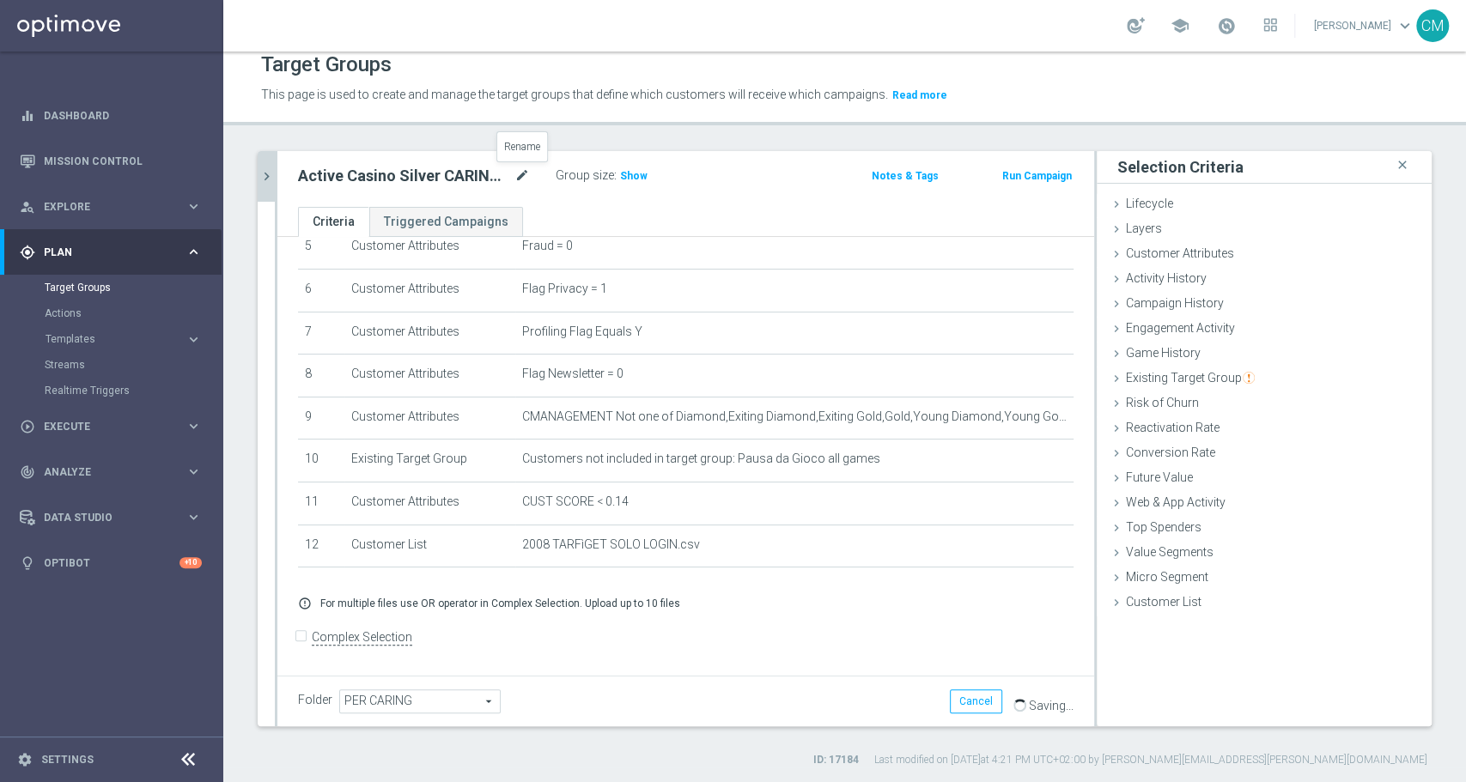
click at [524, 167] on icon "mode_edit" at bounding box center [521, 176] width 15 height 21
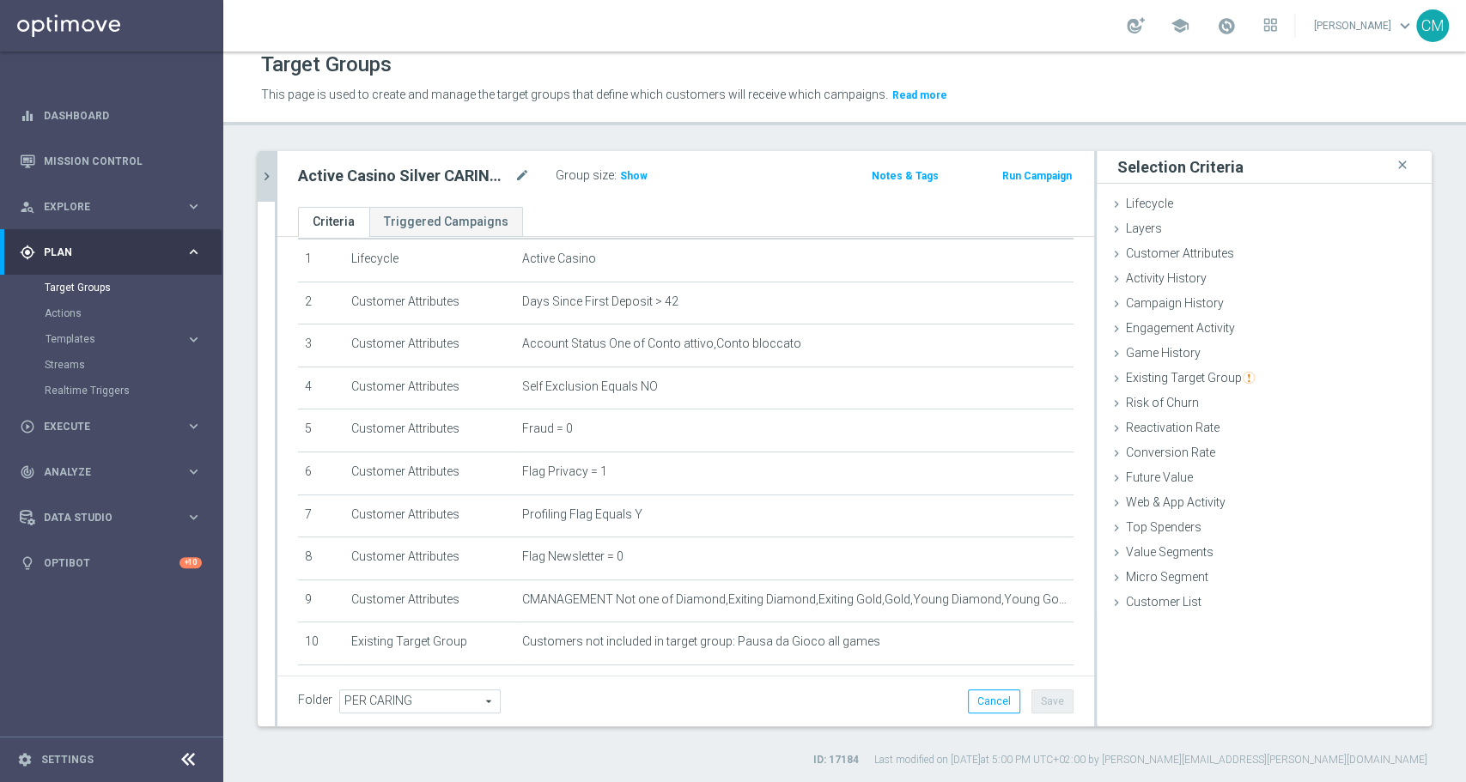
scroll to position [54, 0]
click at [624, 175] on span "Show" at bounding box center [633, 176] width 27 height 12
click at [268, 174] on icon "chevron_right" at bounding box center [266, 176] width 16 height 16
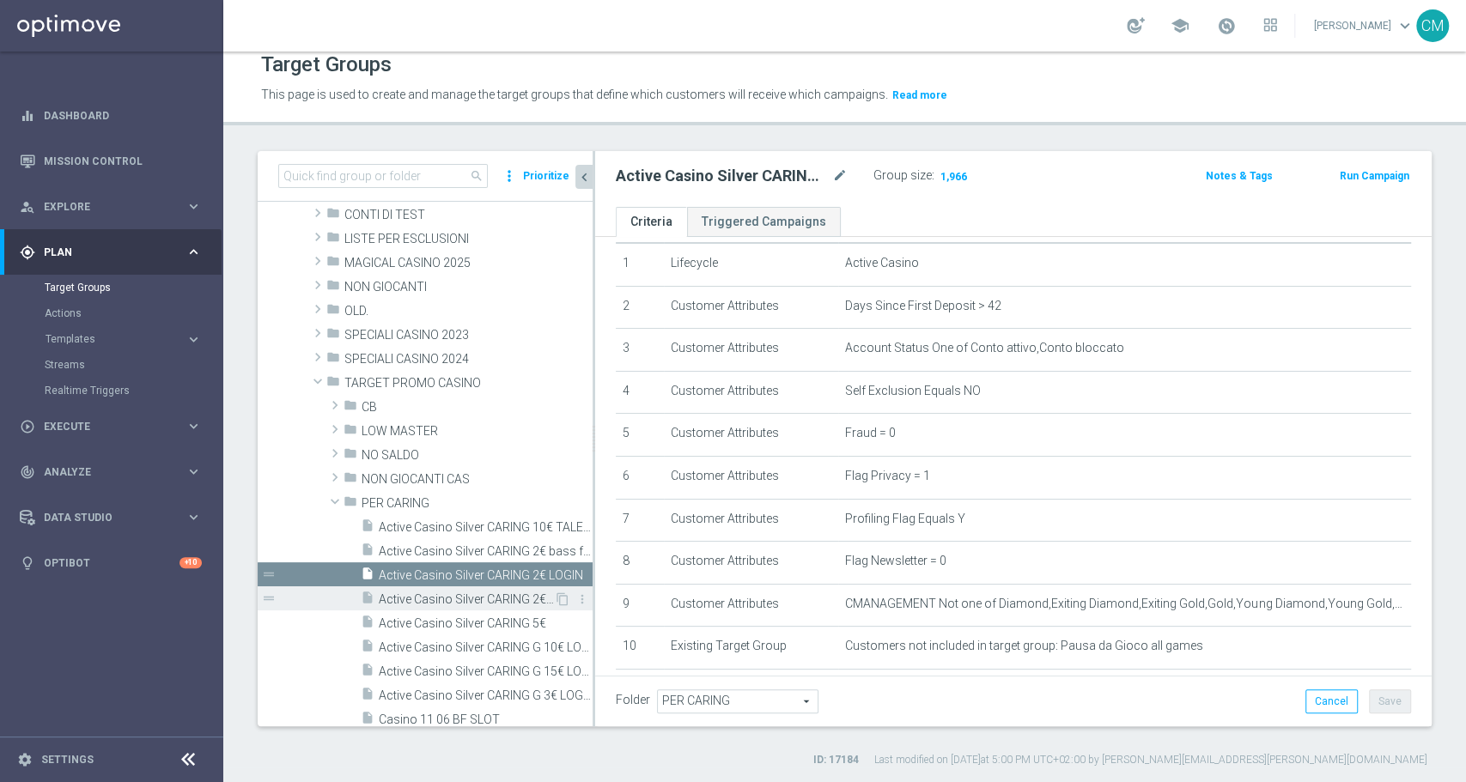
click at [467, 593] on span "Active Casino Silver CARING 2€ non g" at bounding box center [466, 600] width 175 height 15
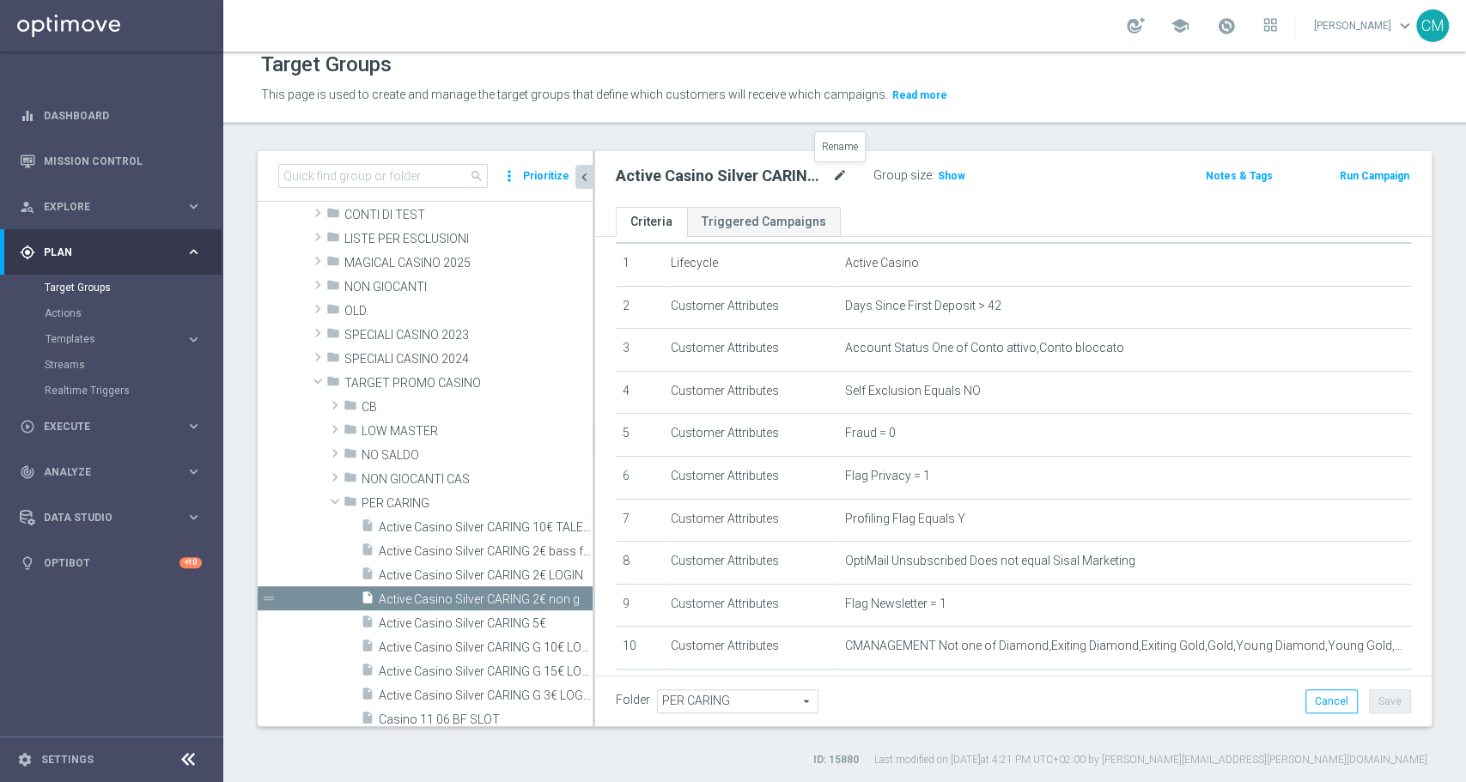
click at [838, 173] on icon "mode_edit" at bounding box center [839, 176] width 15 height 21
click at [825, 179] on input "Active Casino Silver CARING 2€ non g" at bounding box center [732, 178] width 232 height 24
type input "Active Casino Silver CARING 2€ non c"
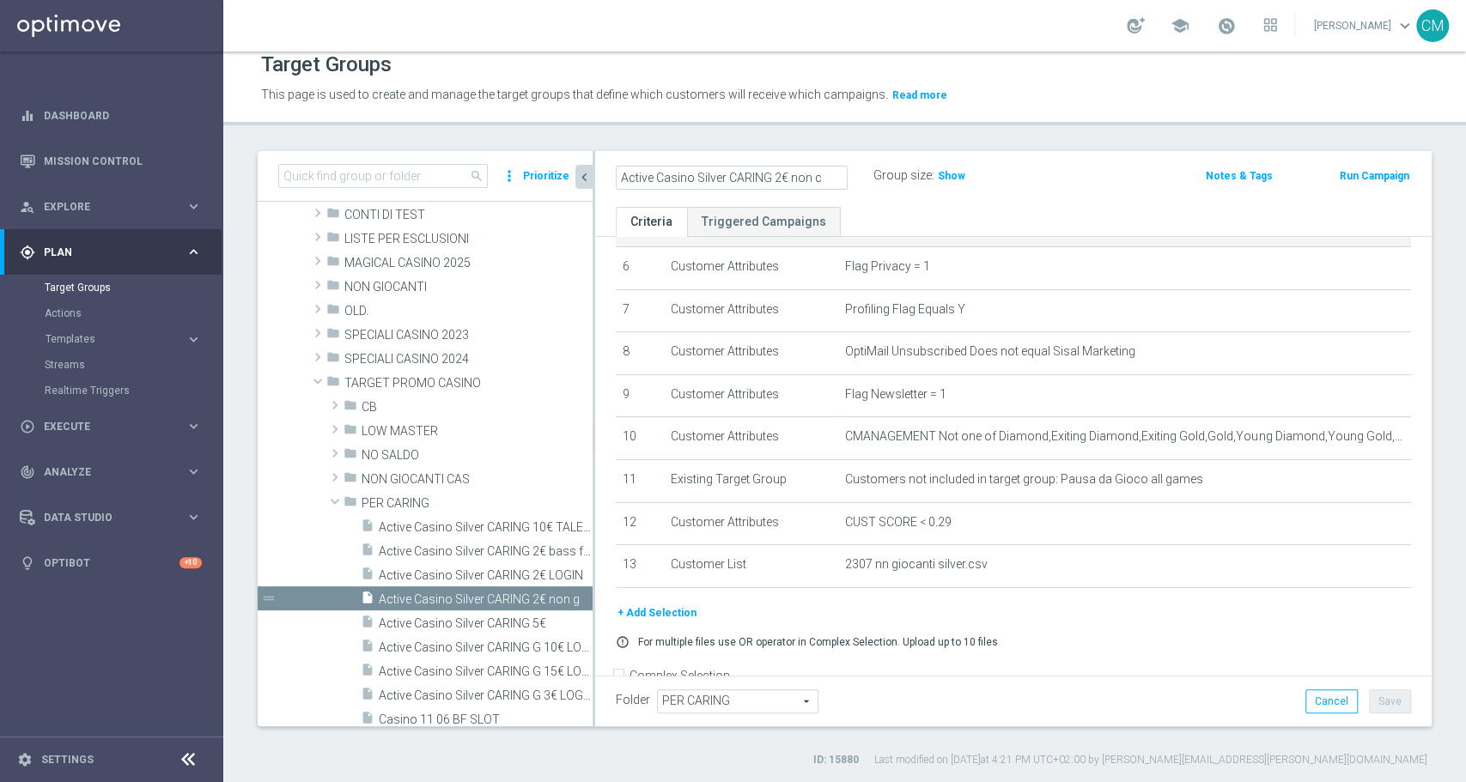
scroll to position [271, 0]
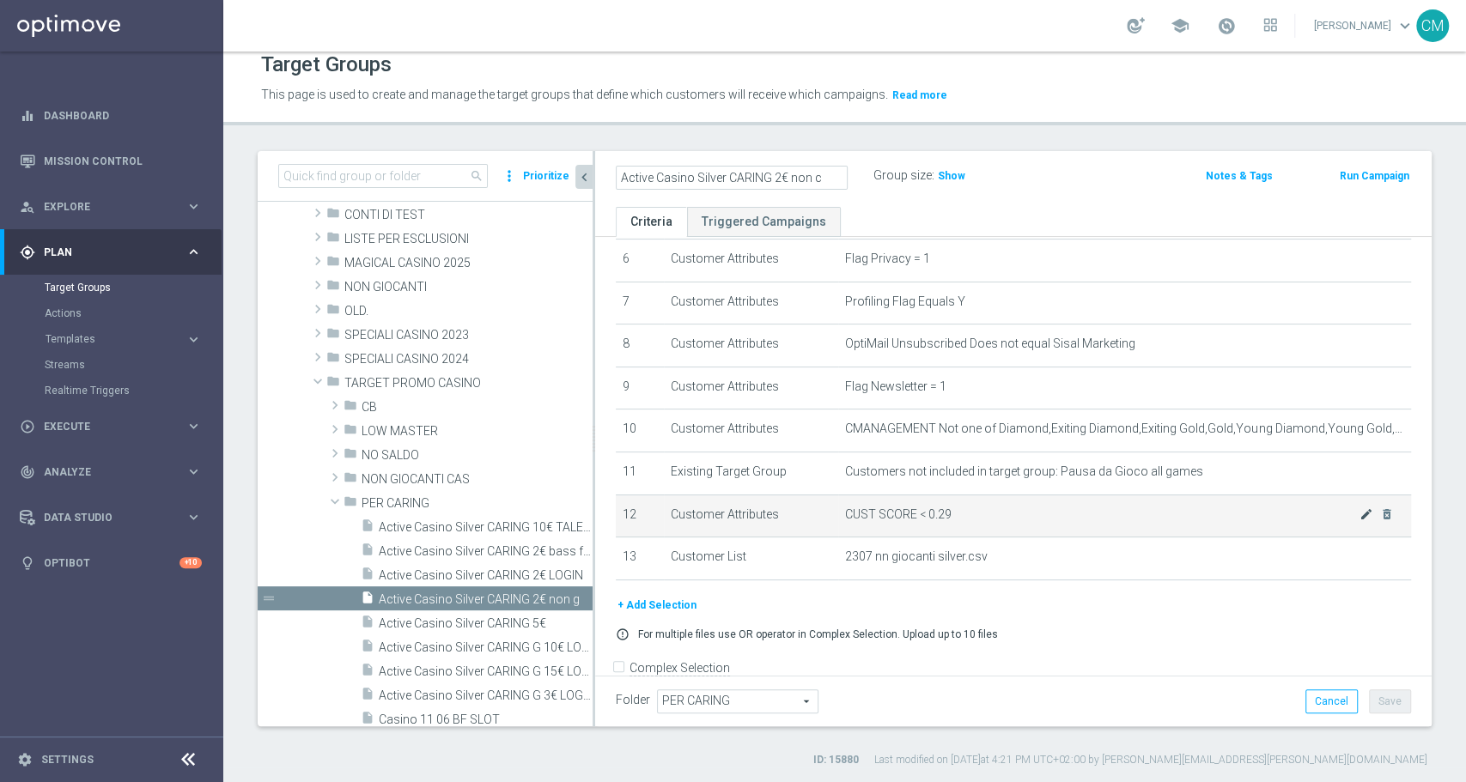
click at [1359, 518] on icon "mode_edit" at bounding box center [1366, 515] width 14 height 14
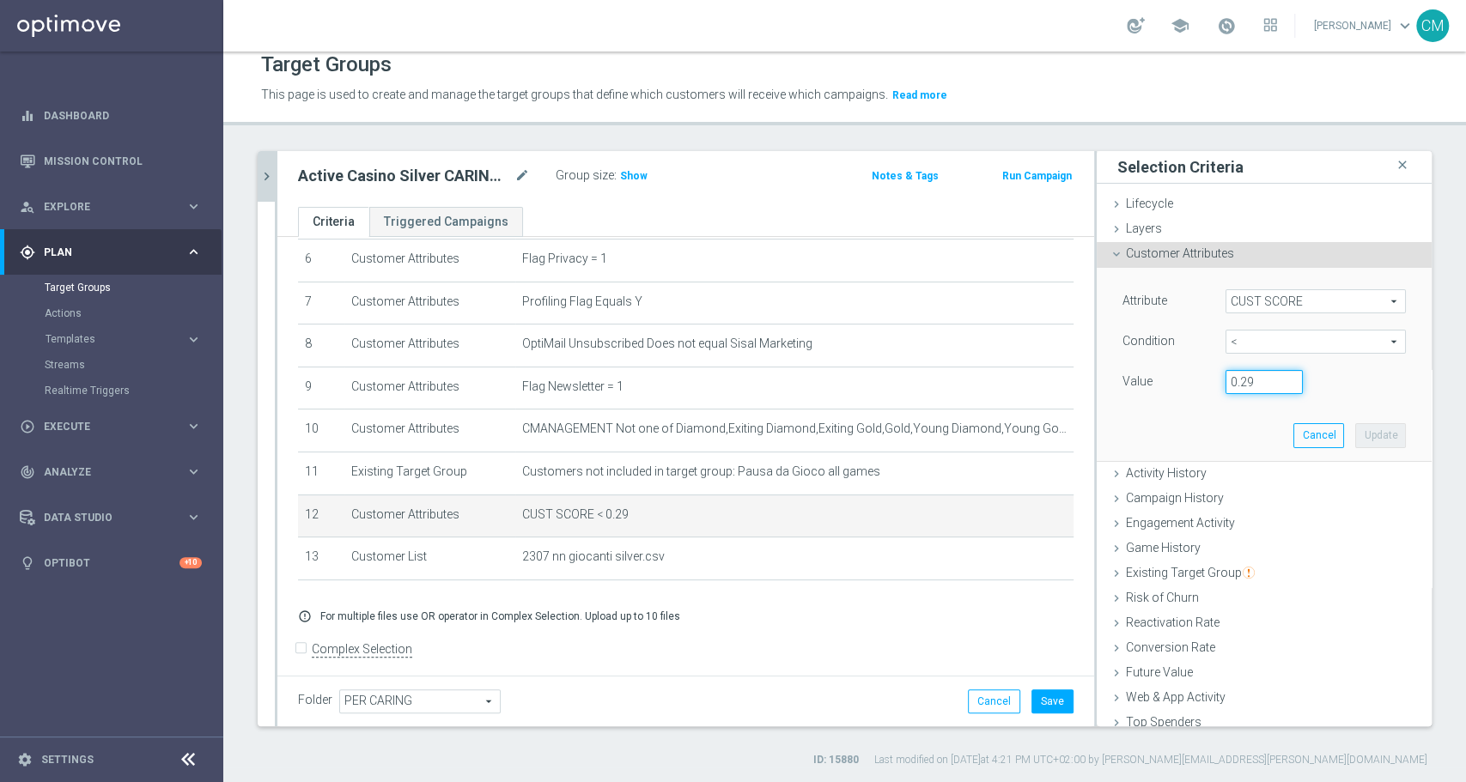
click at [1237, 374] on input "0.29" at bounding box center [1264, 382] width 77 height 24
type input "0.14"
click at [1355, 433] on button "Update" at bounding box center [1380, 435] width 51 height 24
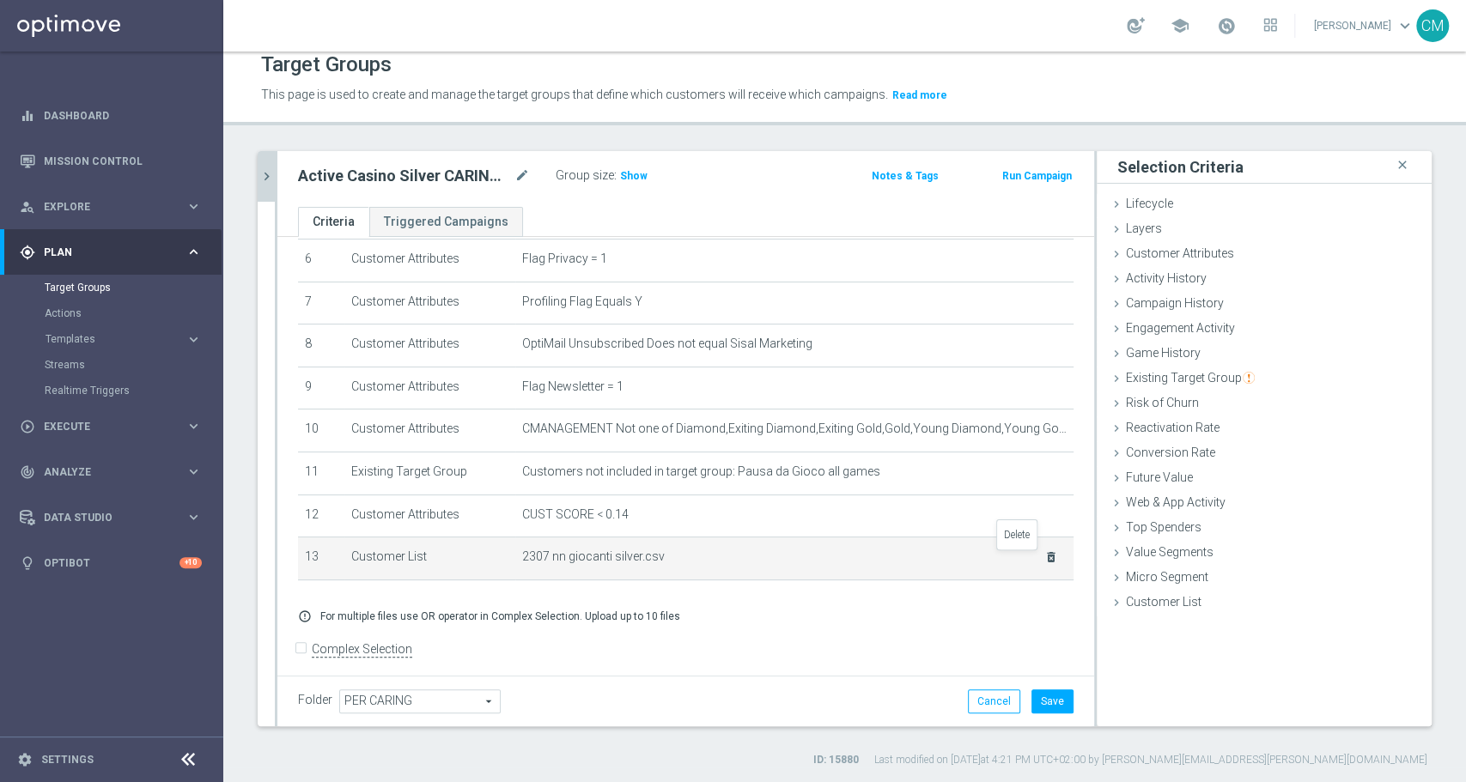
click at [1044, 564] on icon "delete_forever" at bounding box center [1051, 557] width 14 height 14
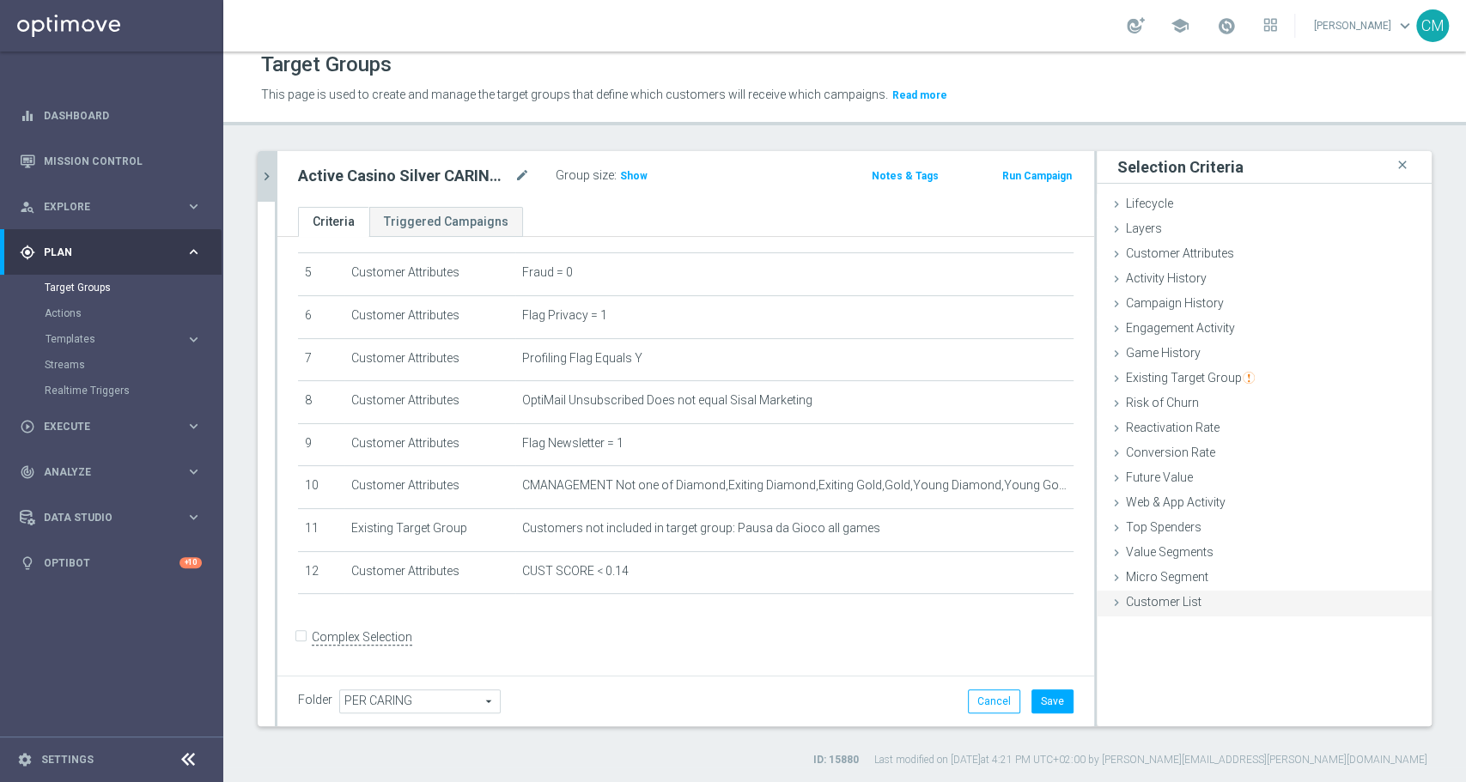
click at [1153, 595] on span "Customer List" at bounding box center [1164, 602] width 76 height 14
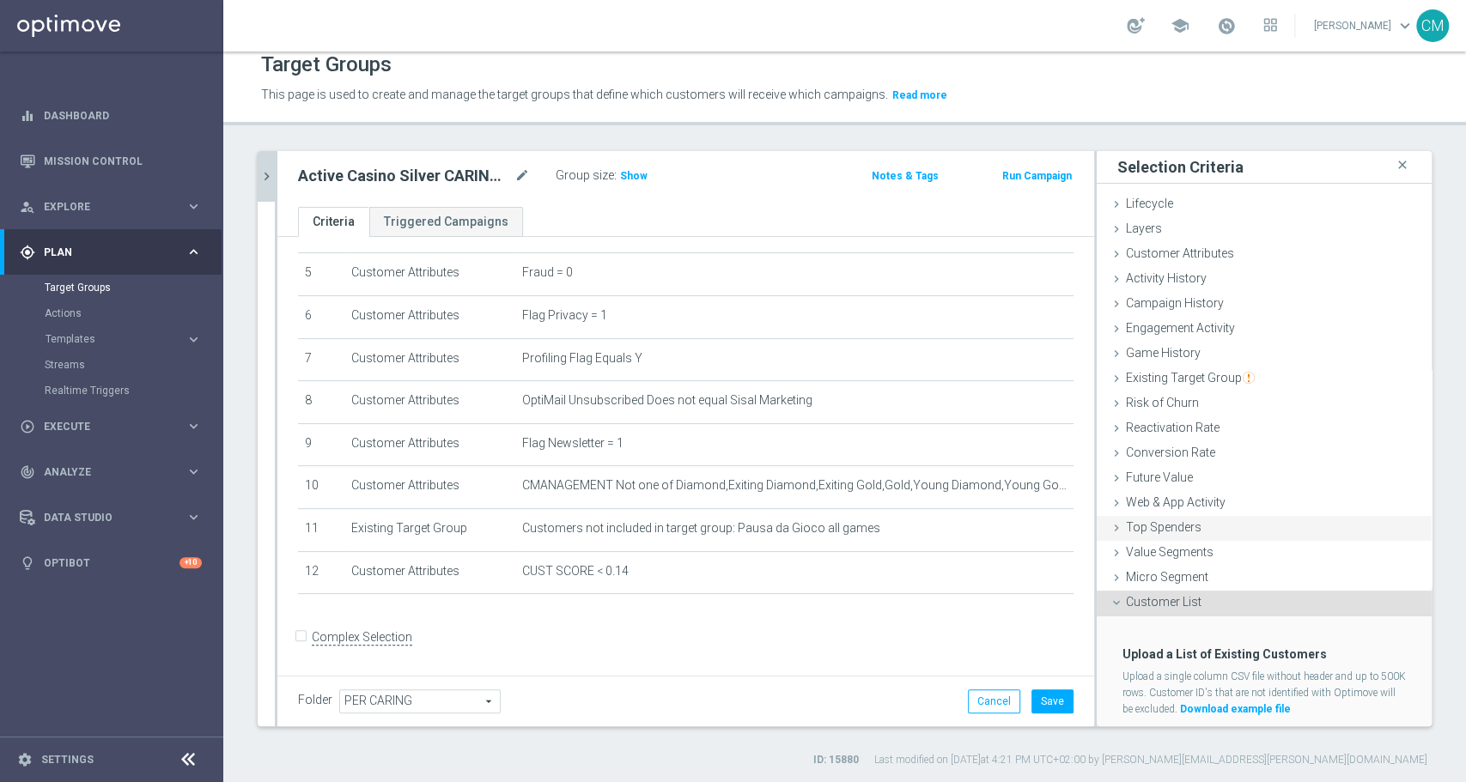
scroll to position [43, 0]
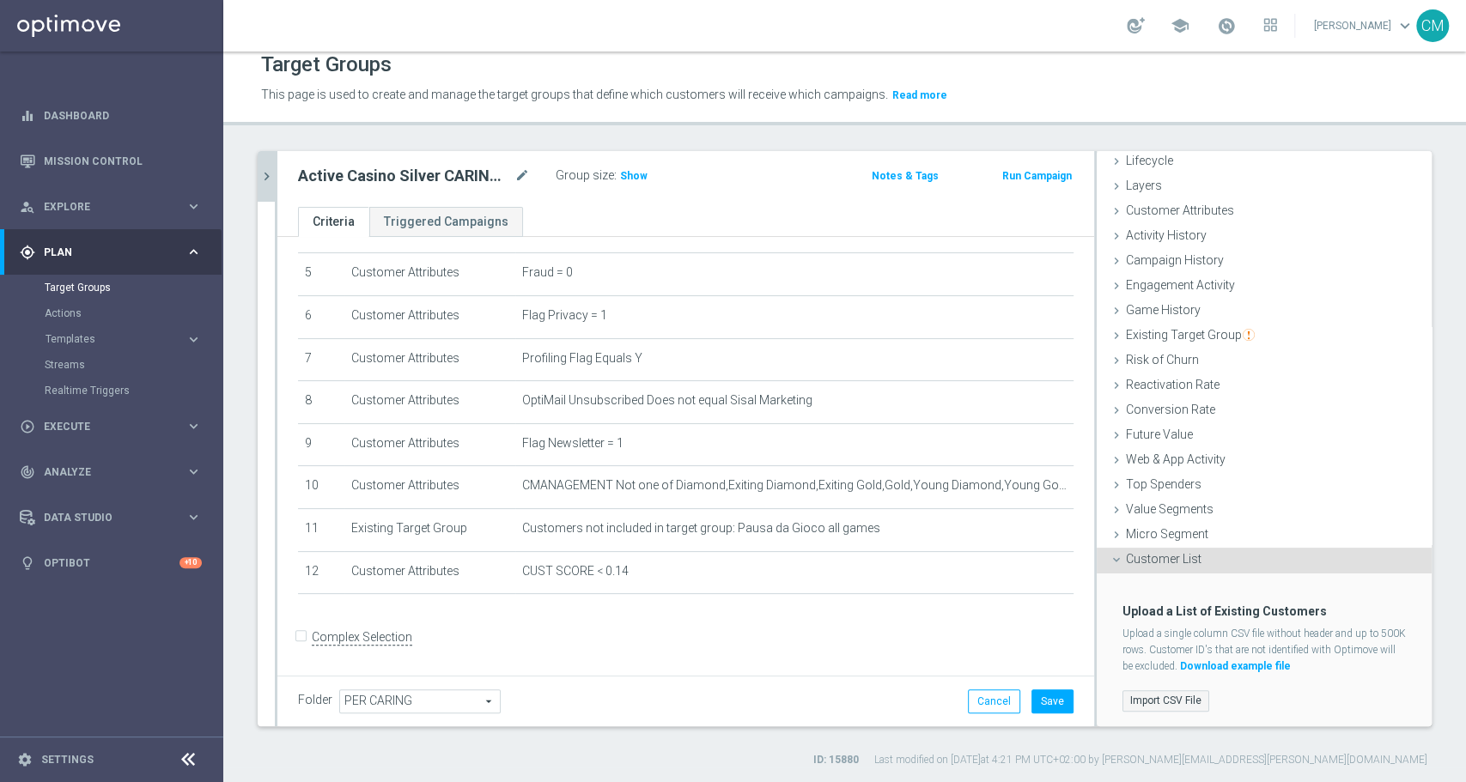
click at [1151, 694] on label "Import CSV File" at bounding box center [1165, 700] width 87 height 21
click at [0, 0] on input "Import CSV File" at bounding box center [0, 0] width 0 height 0
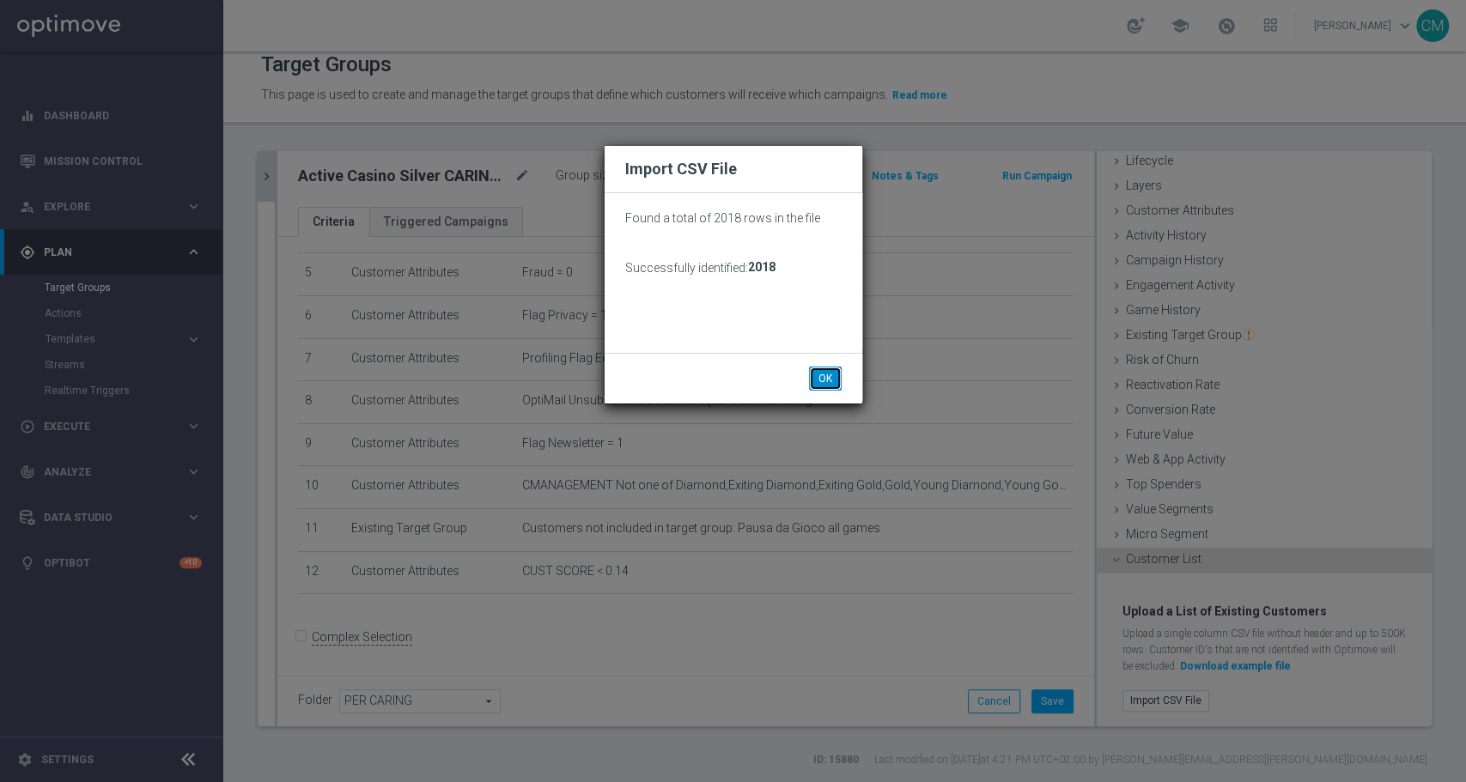
drag, startPoint x: 819, startPoint y: 376, endPoint x: 814, endPoint y: 368, distance: 10.0
click at [814, 368] on button "OK" at bounding box center [825, 379] width 33 height 24
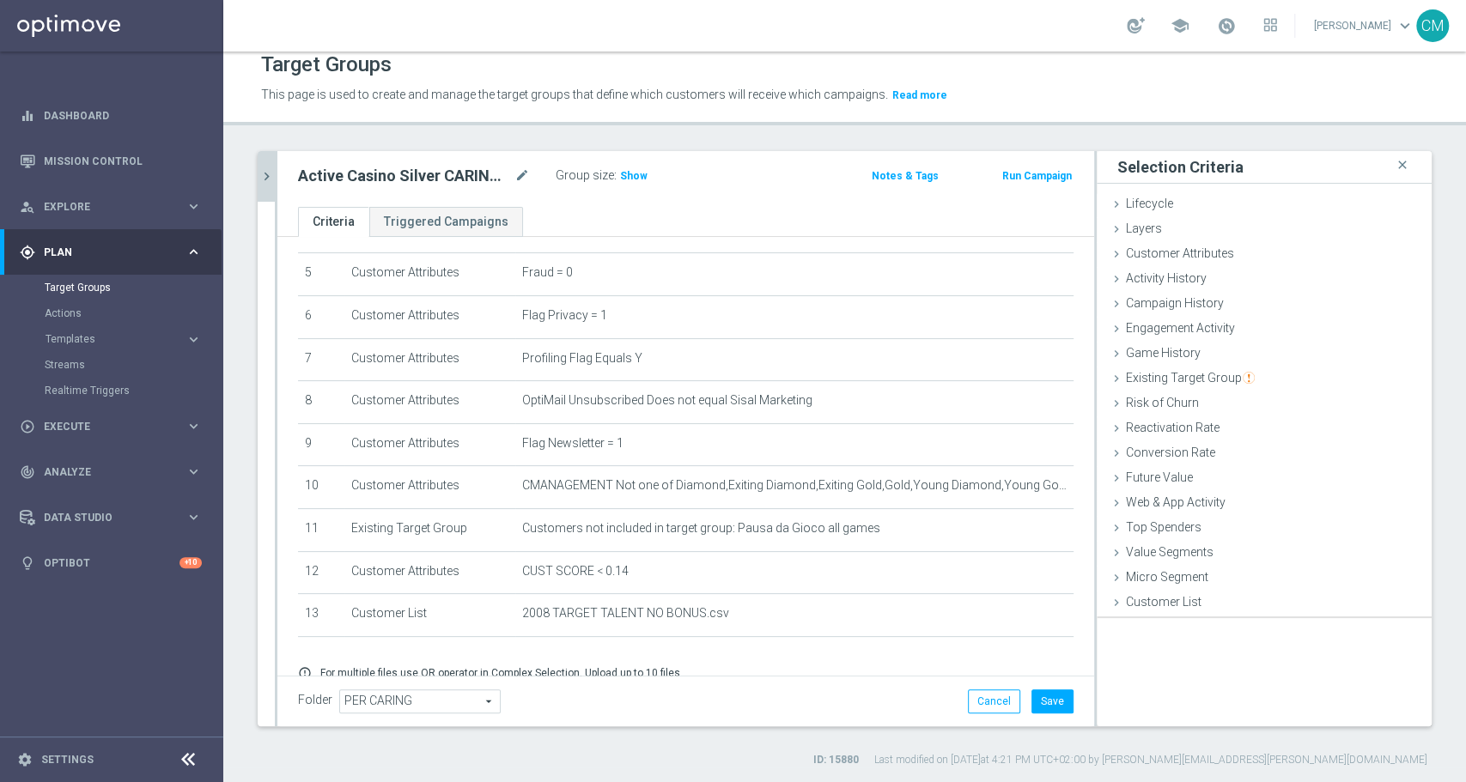
scroll to position [0, 0]
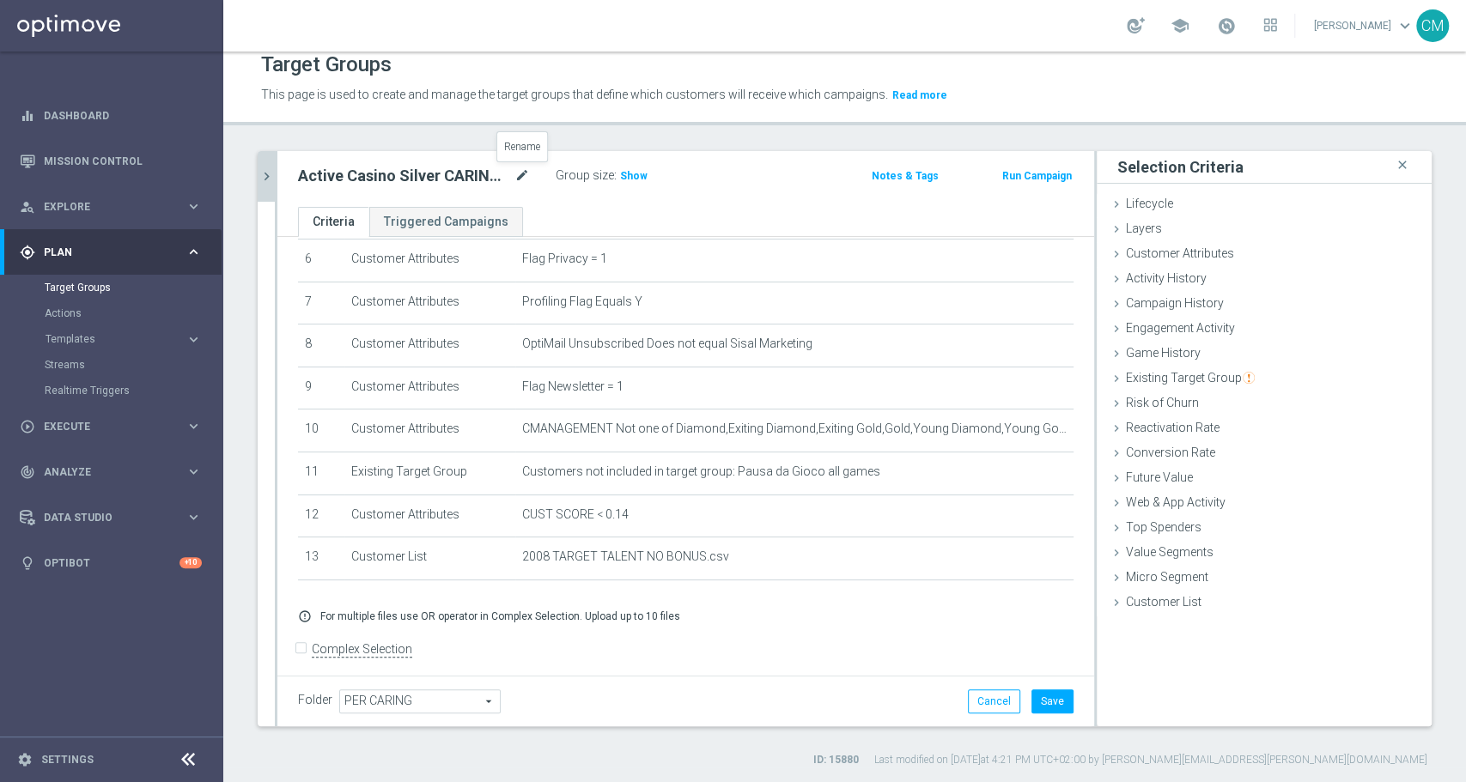
click at [518, 168] on icon "mode_edit" at bounding box center [521, 176] width 15 height 21
click at [1043, 695] on button "Save" at bounding box center [1052, 702] width 42 height 24
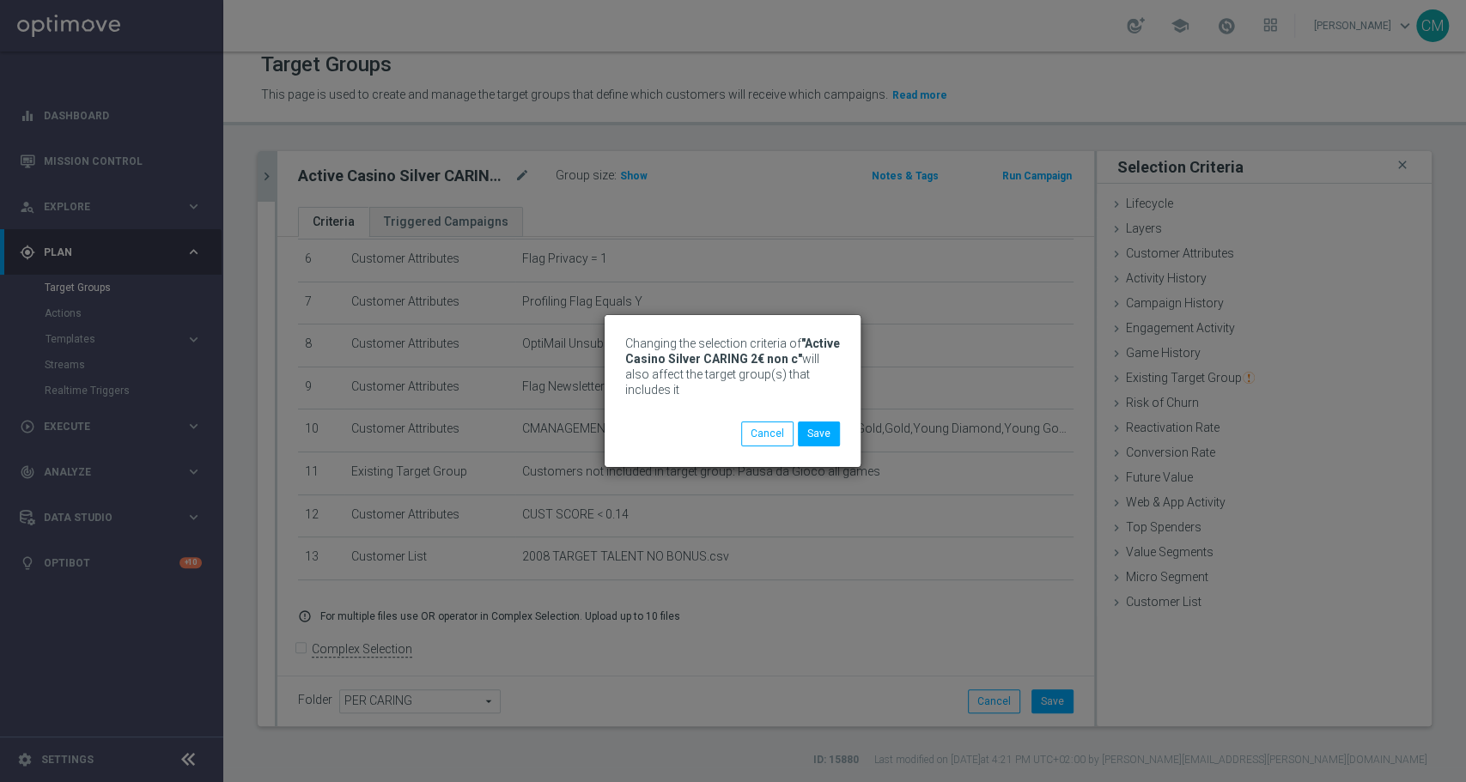
click at [821, 419] on div "Changing the selection criteria of "Active Casino Silver CARING 2€ non c" will …" at bounding box center [732, 379] width 215 height 86
click at [824, 432] on button "Save" at bounding box center [819, 434] width 42 height 24
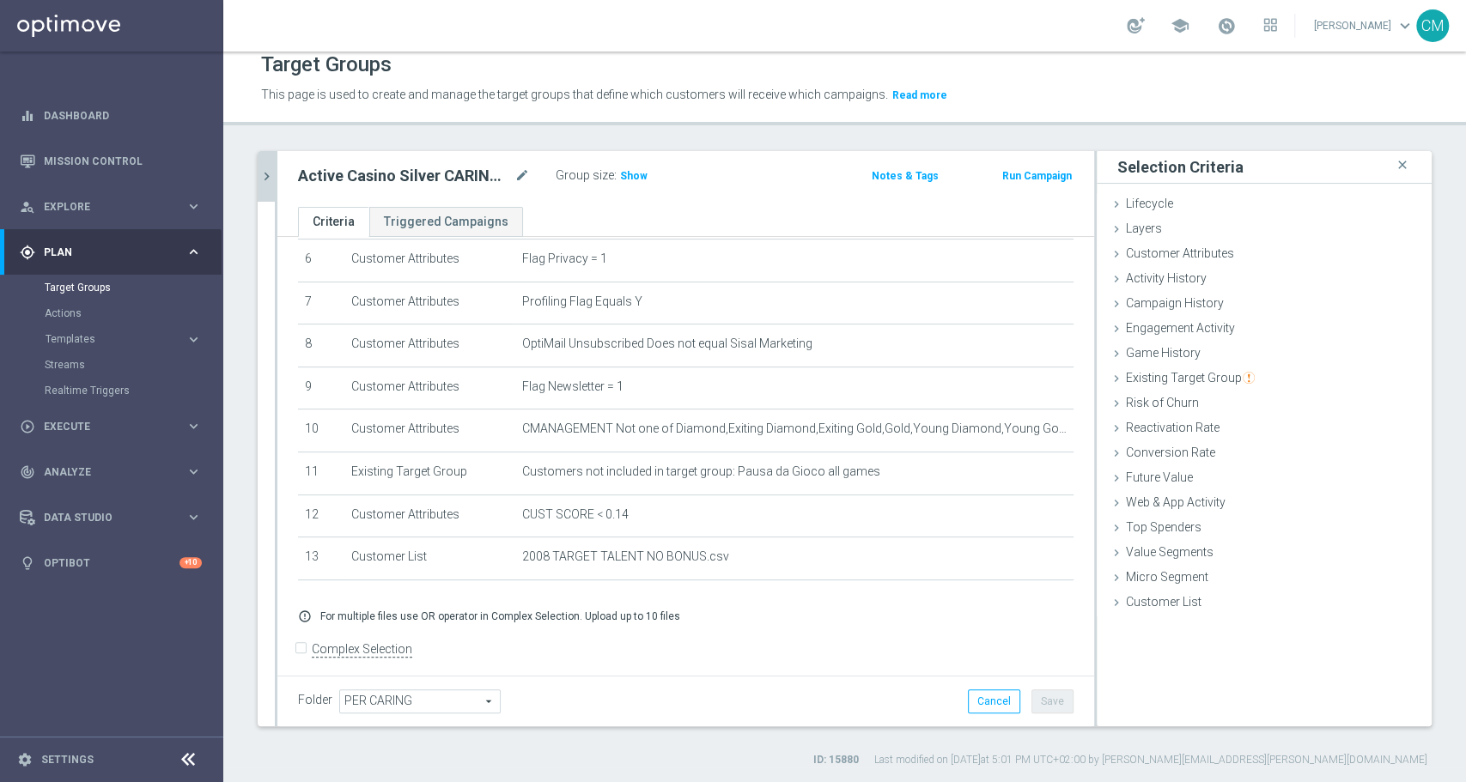
click at [270, 176] on icon "chevron_right" at bounding box center [266, 176] width 16 height 16
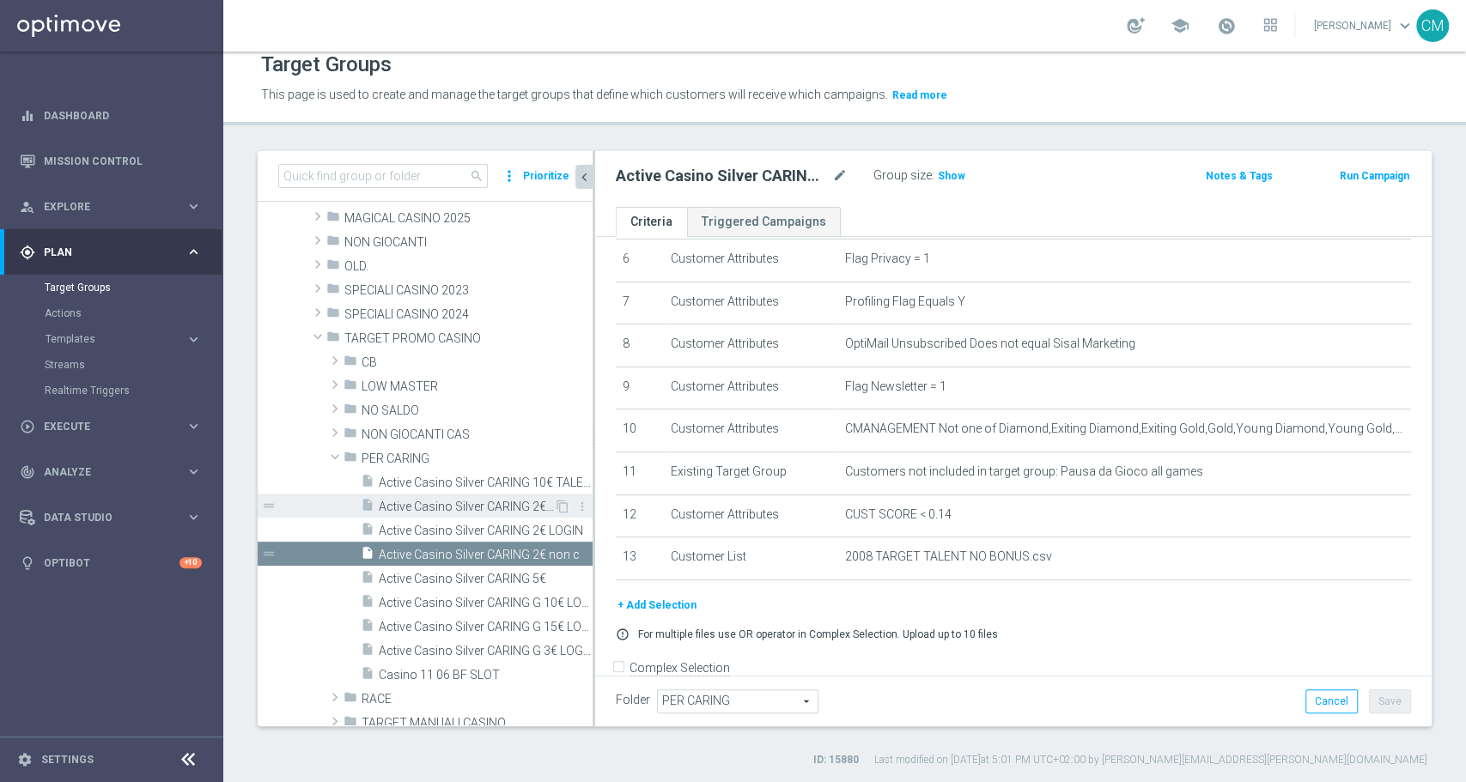
scroll to position [207, 0]
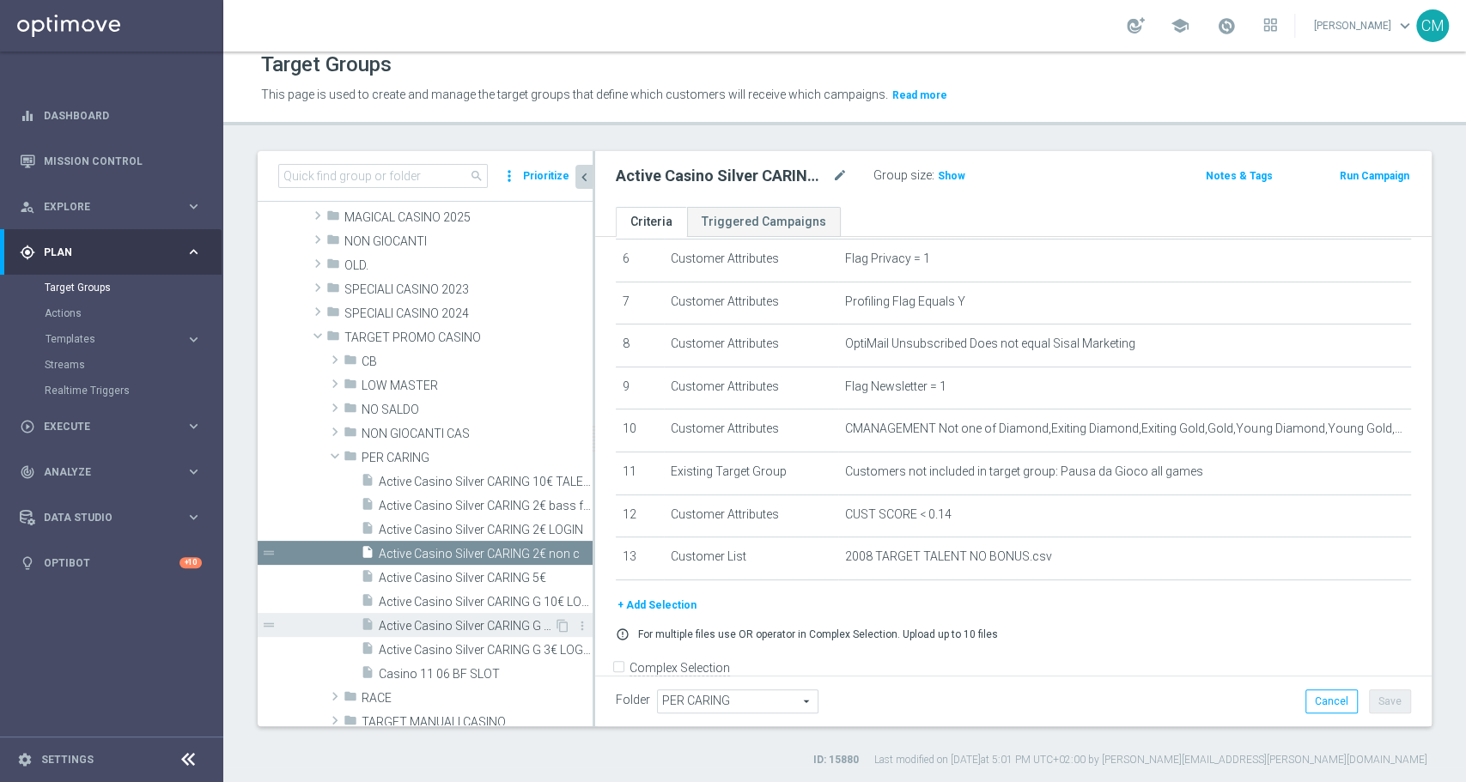
click at [480, 621] on span "Active Casino Silver CARING G 15€ LOGIN" at bounding box center [466, 626] width 175 height 15
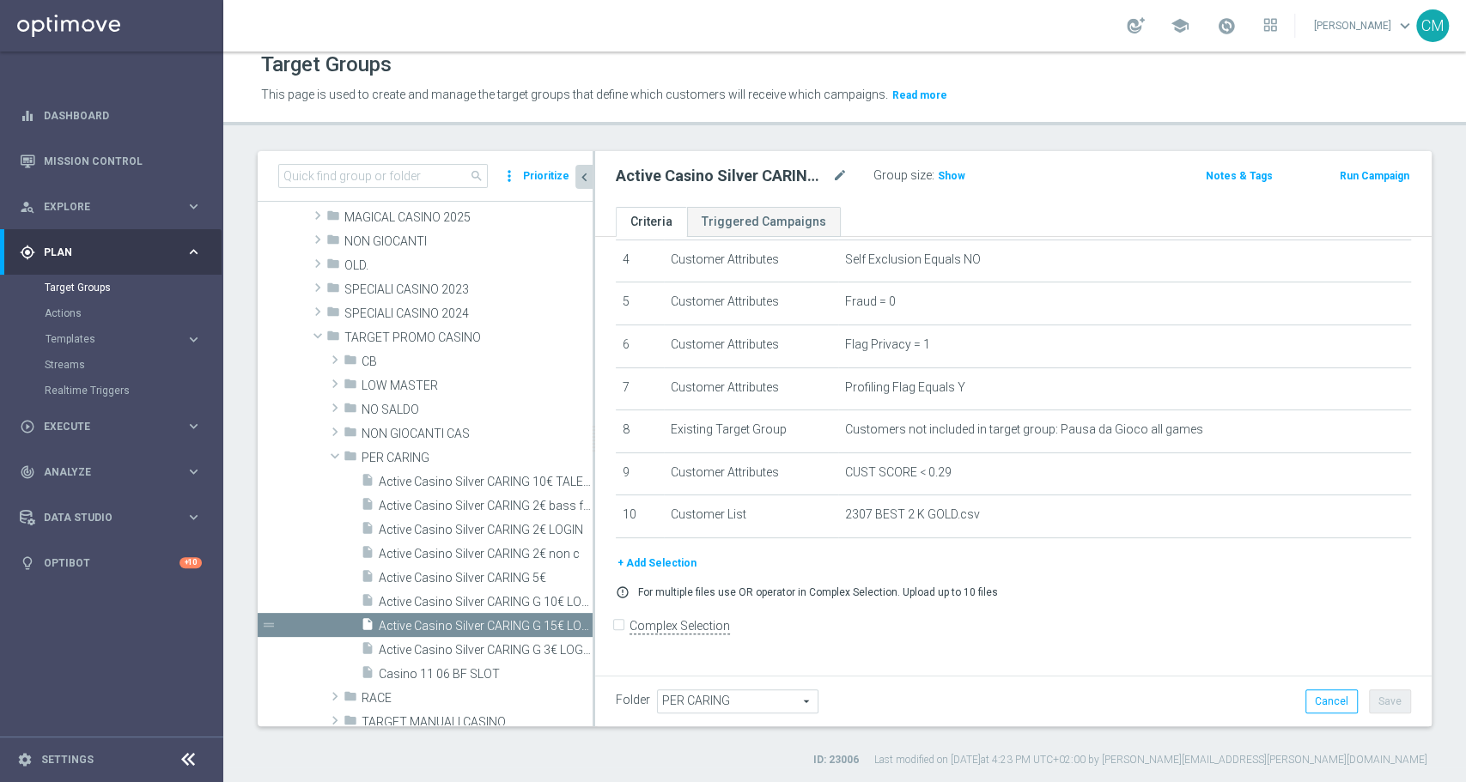
scroll to position [173, 0]
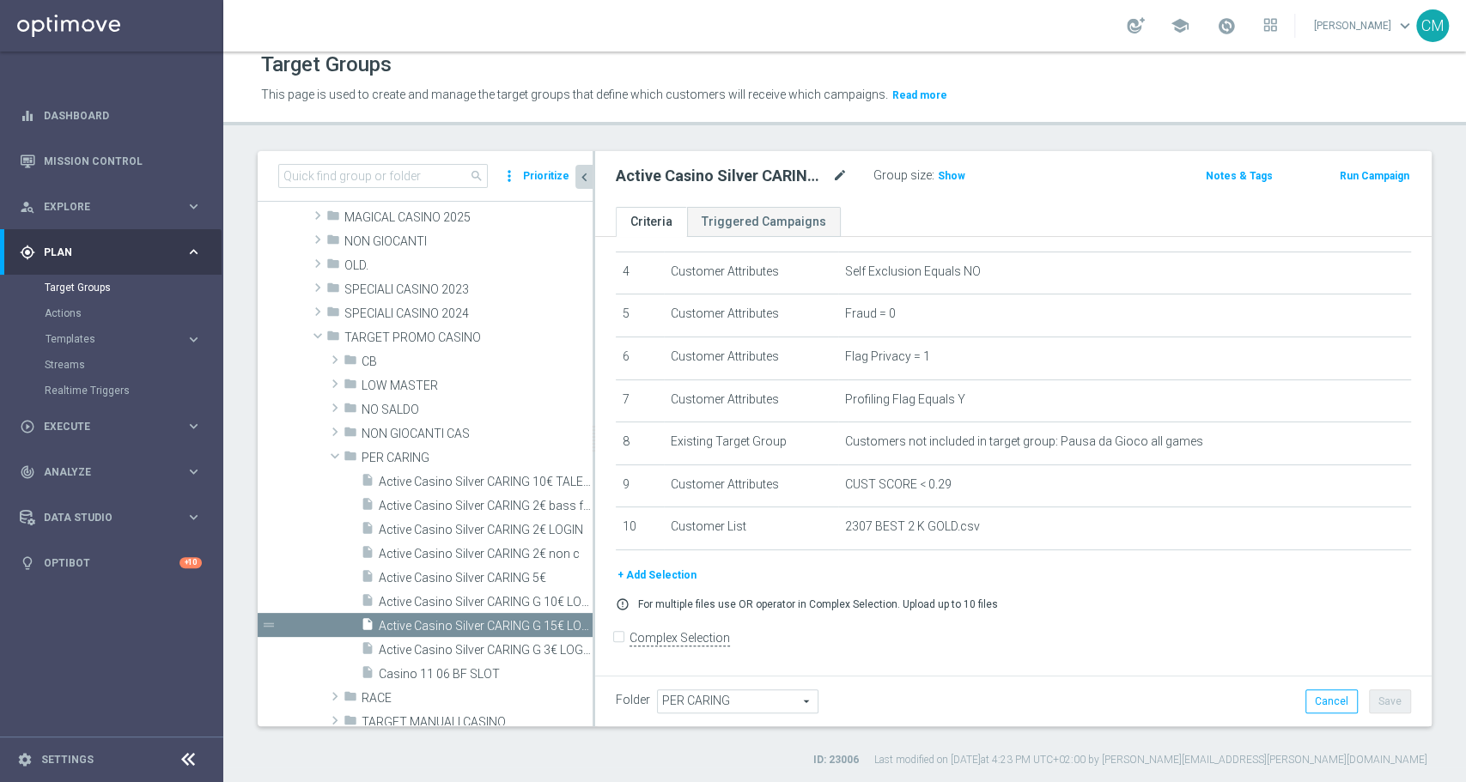
click at [832, 182] on icon "mode_edit" at bounding box center [839, 176] width 15 height 21
click at [790, 176] on input "Active Casino Silver CARING G 15€ LOGIN" at bounding box center [732, 178] width 232 height 24
click at [842, 173] on input "Active Casino Silver CARING G 5€ LOGIN" at bounding box center [732, 178] width 232 height 24
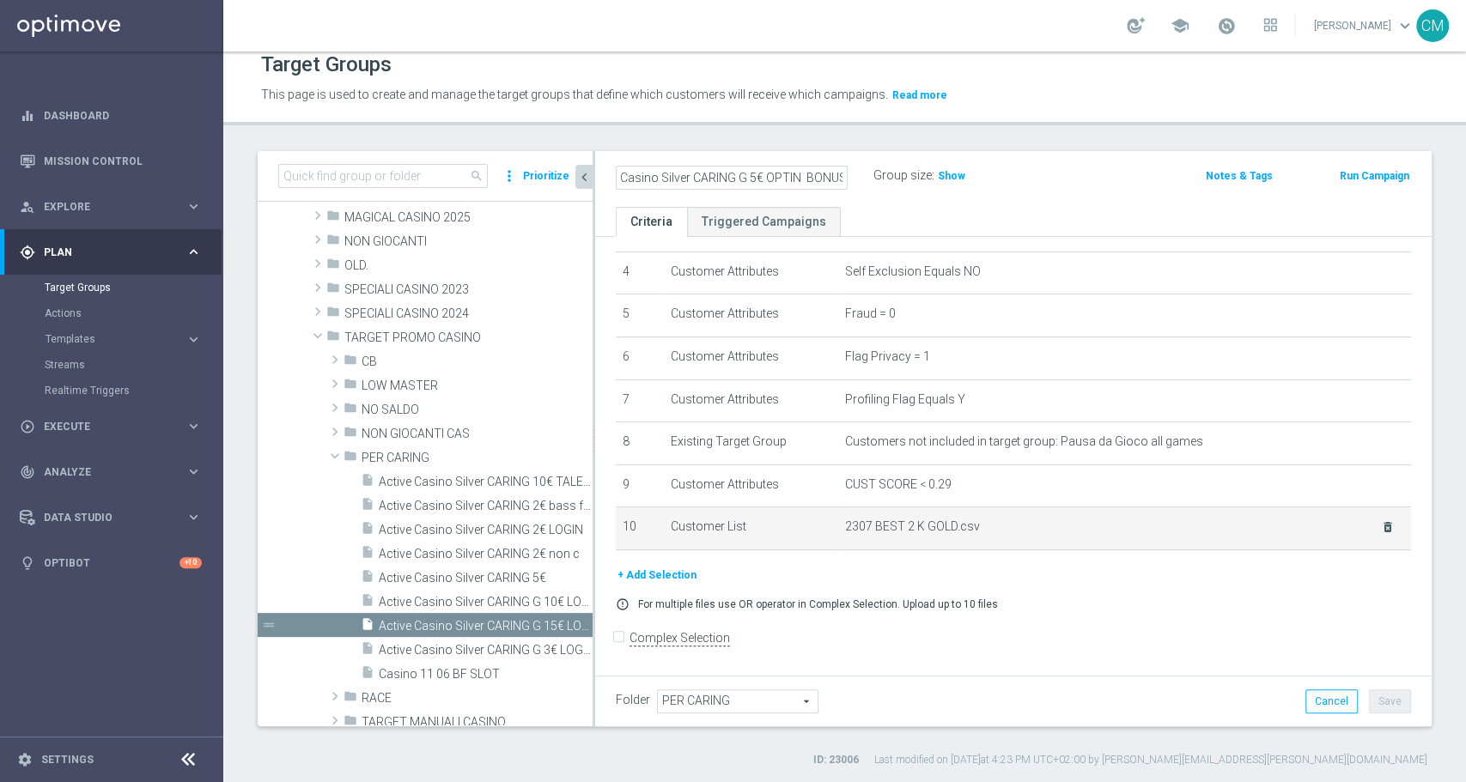
type input "Active Casino Silver CARING G 5€ OPTIN BONUS"
click at [1381, 528] on icon "delete_forever" at bounding box center [1388, 527] width 14 height 14
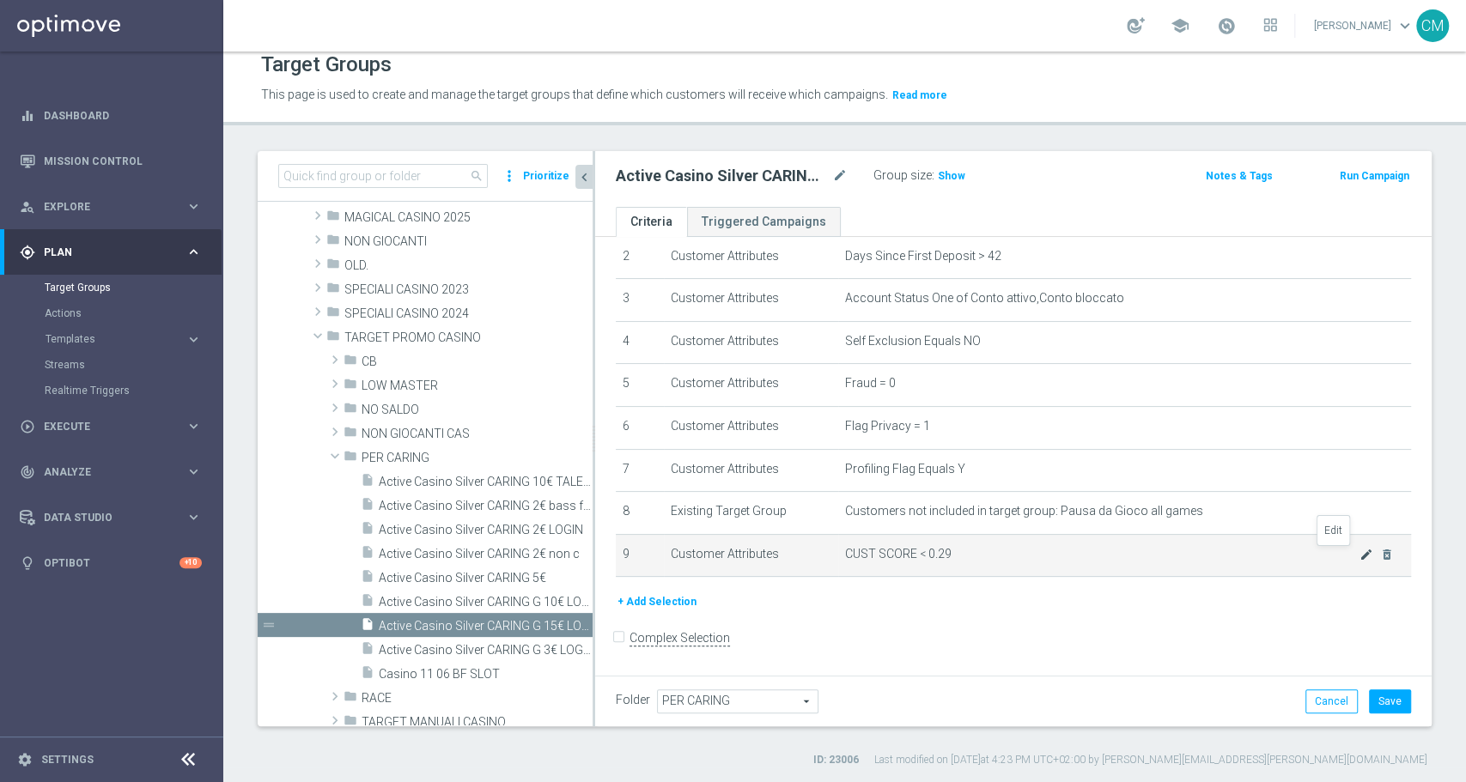
click at [1359, 556] on icon "mode_edit" at bounding box center [1366, 555] width 14 height 14
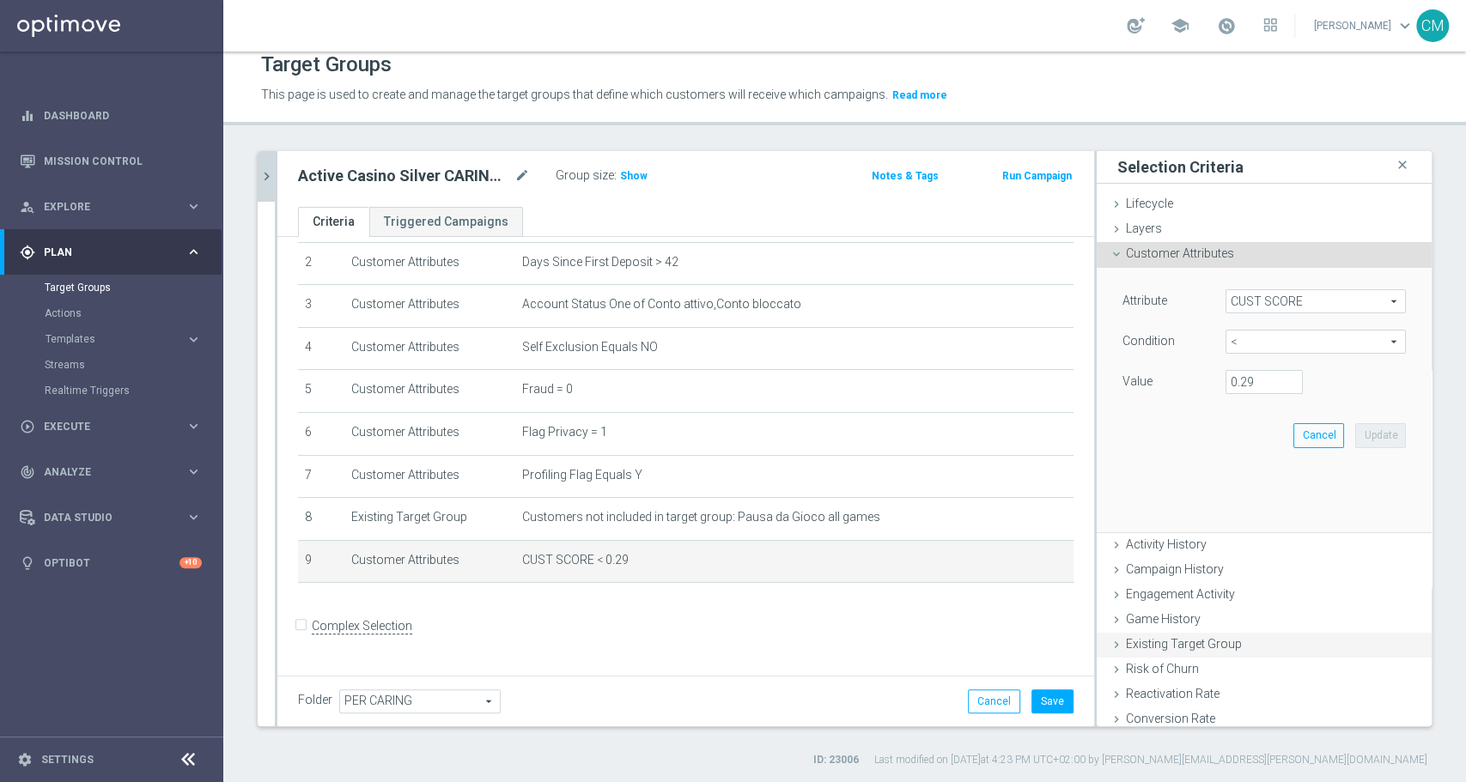
scroll to position [86, 0]
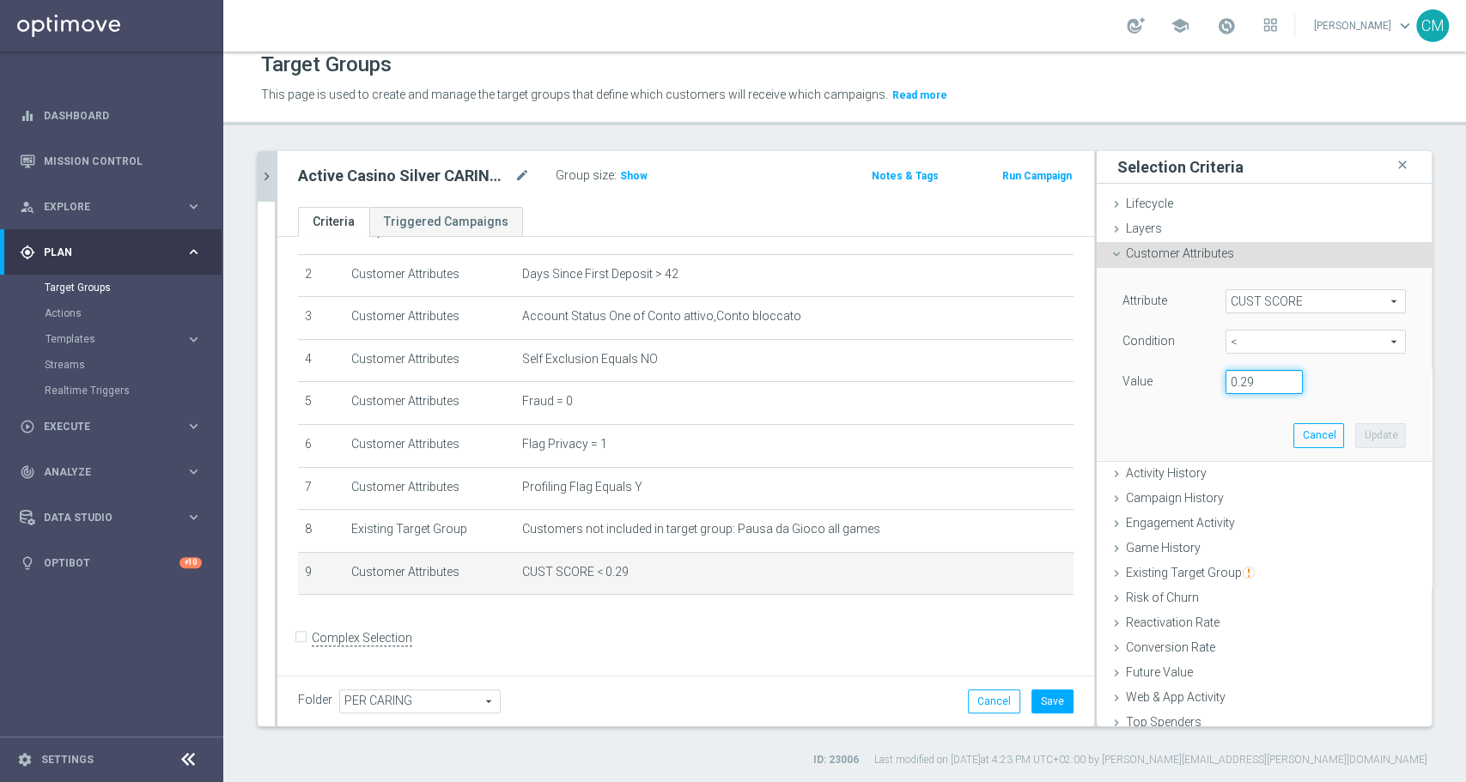
click at [1232, 381] on input "0.29" at bounding box center [1264, 382] width 77 height 24
type input "0.14"
click at [1355, 441] on button "Update" at bounding box center [1380, 435] width 51 height 24
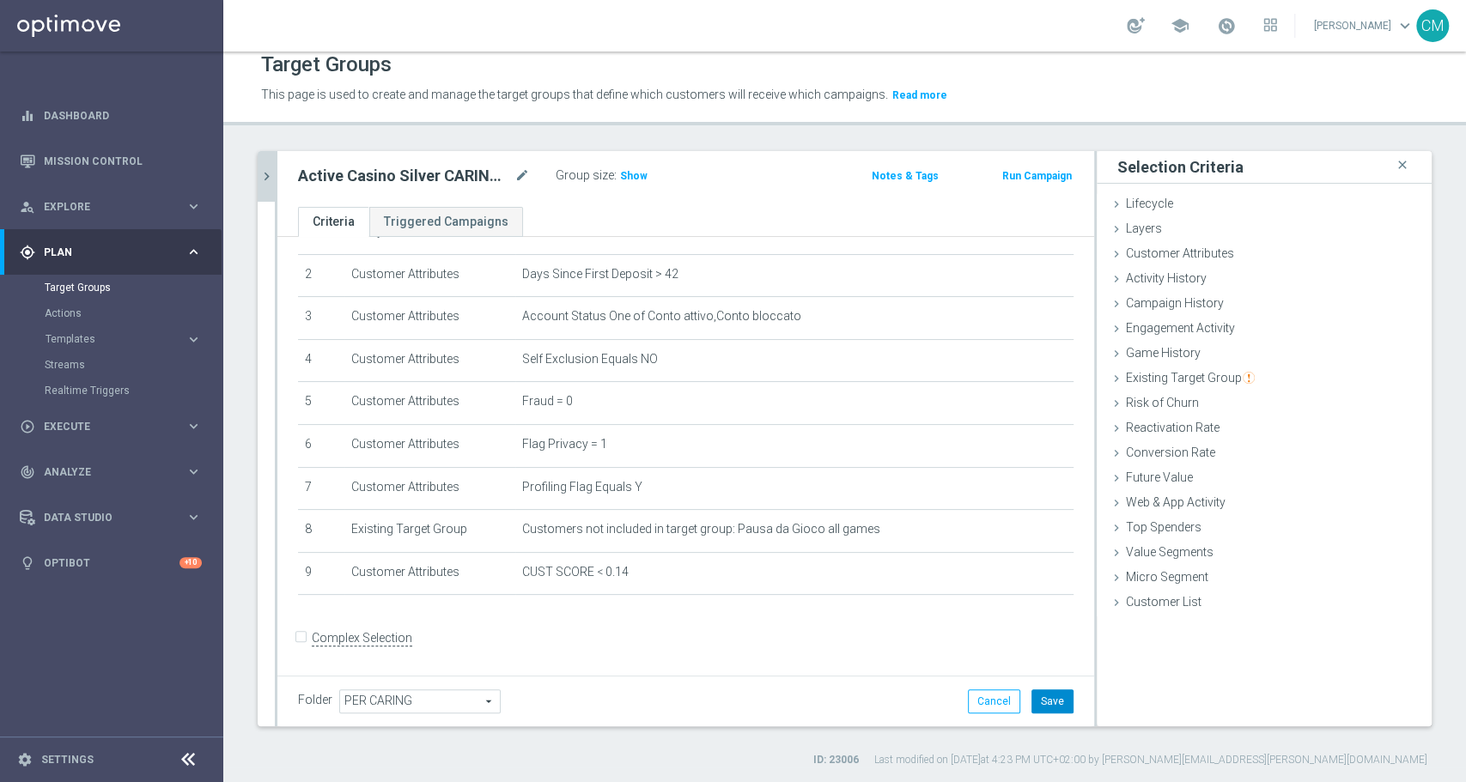
click at [1050, 699] on button "Save" at bounding box center [1052, 702] width 42 height 24
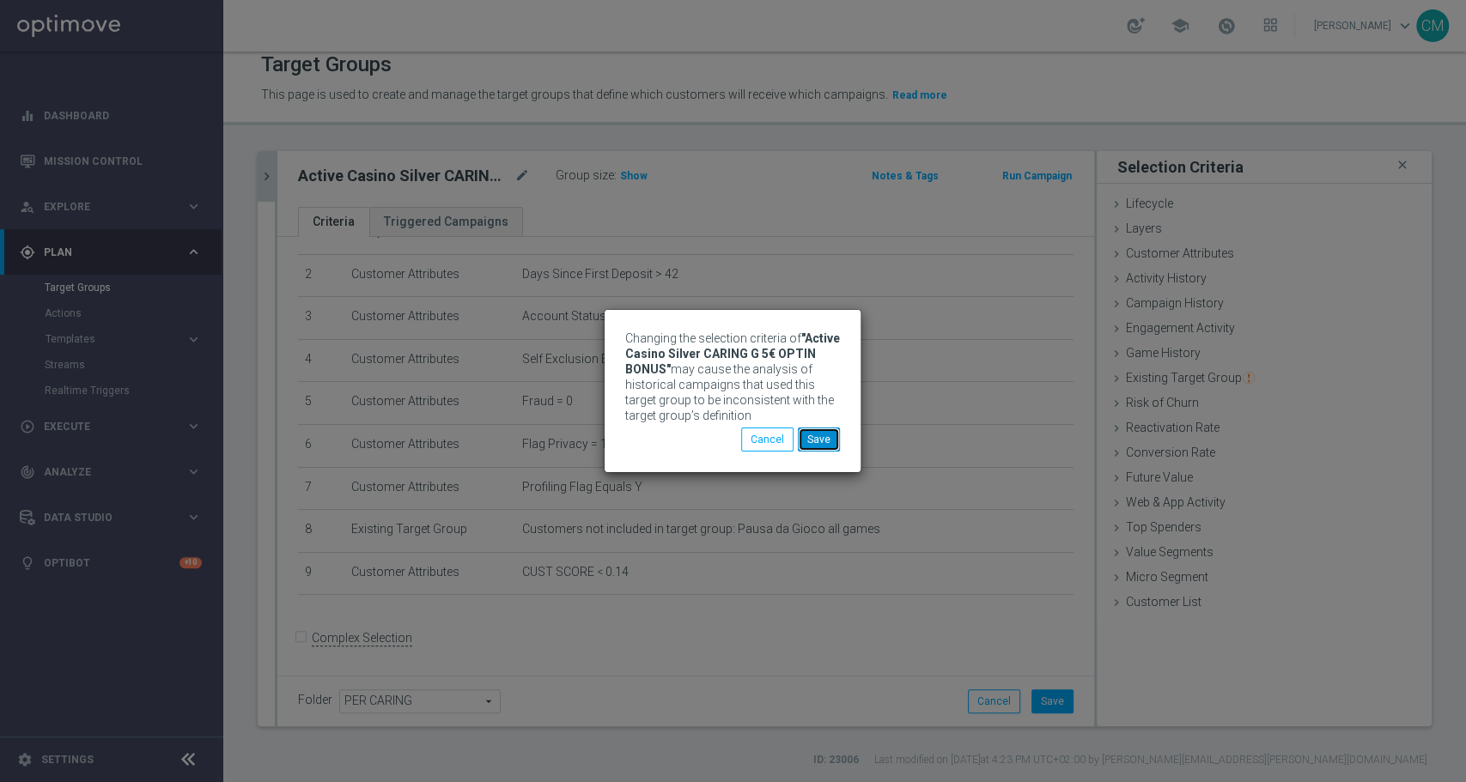
click at [825, 441] on button "Save" at bounding box center [819, 440] width 42 height 24
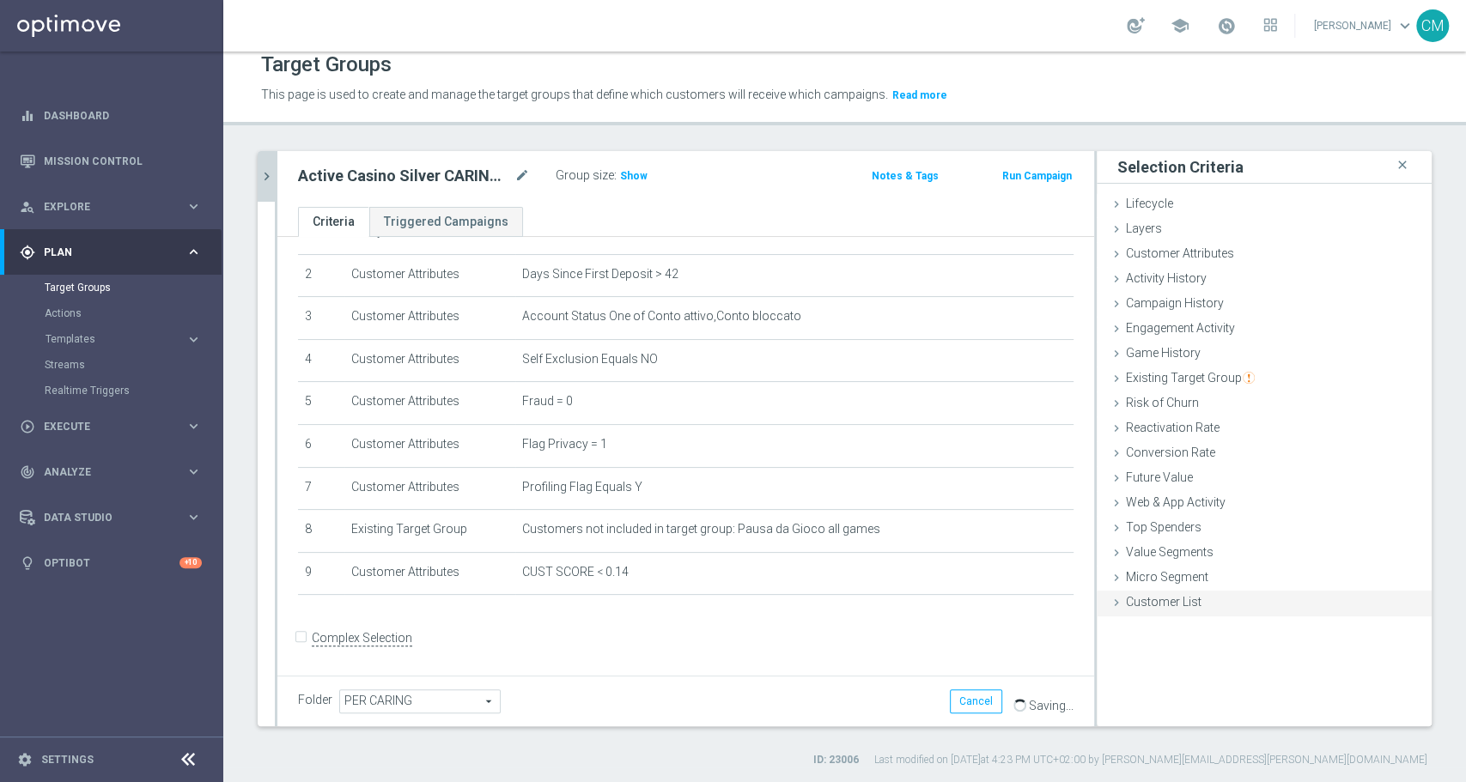
click at [1141, 602] on span "Customer List" at bounding box center [1164, 602] width 76 height 14
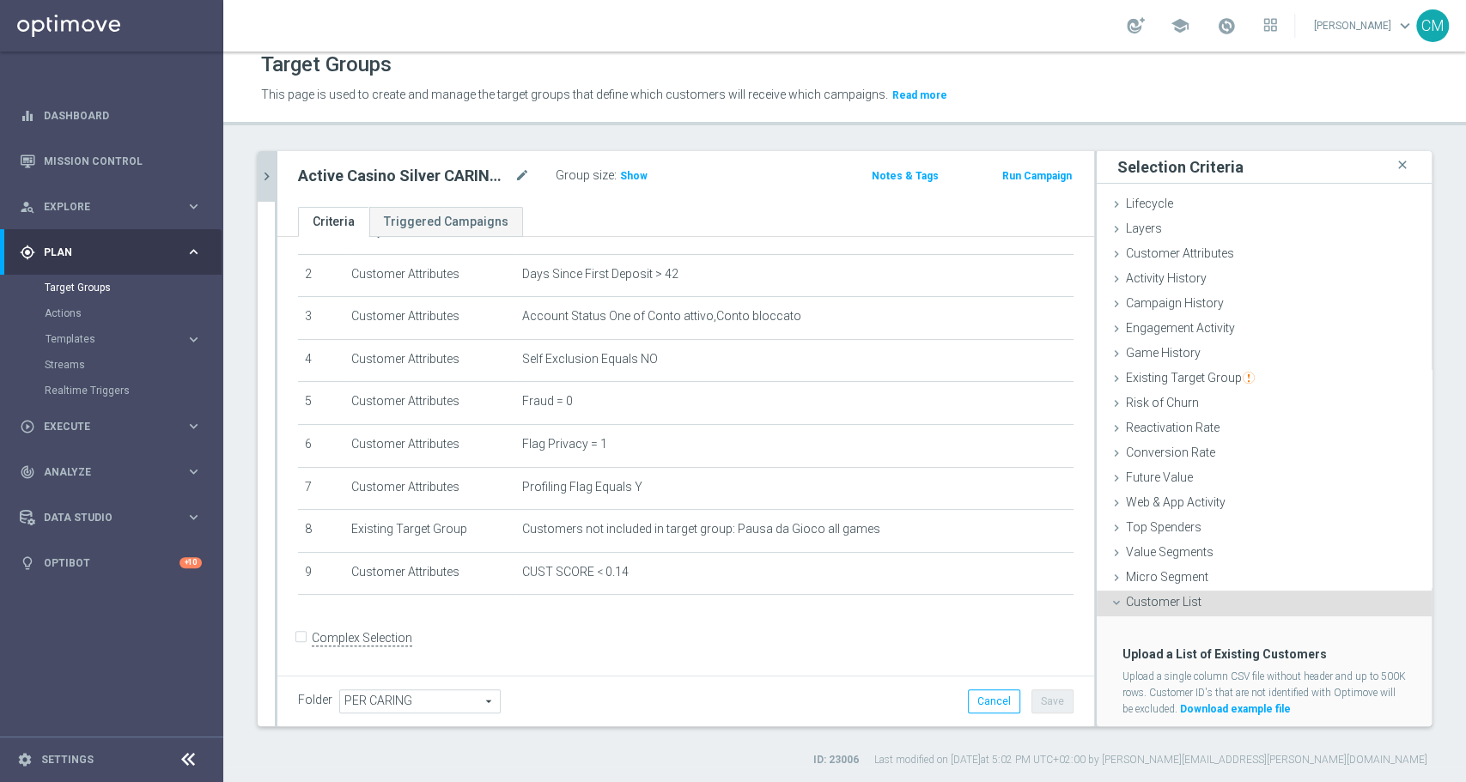
scroll to position [43, 0]
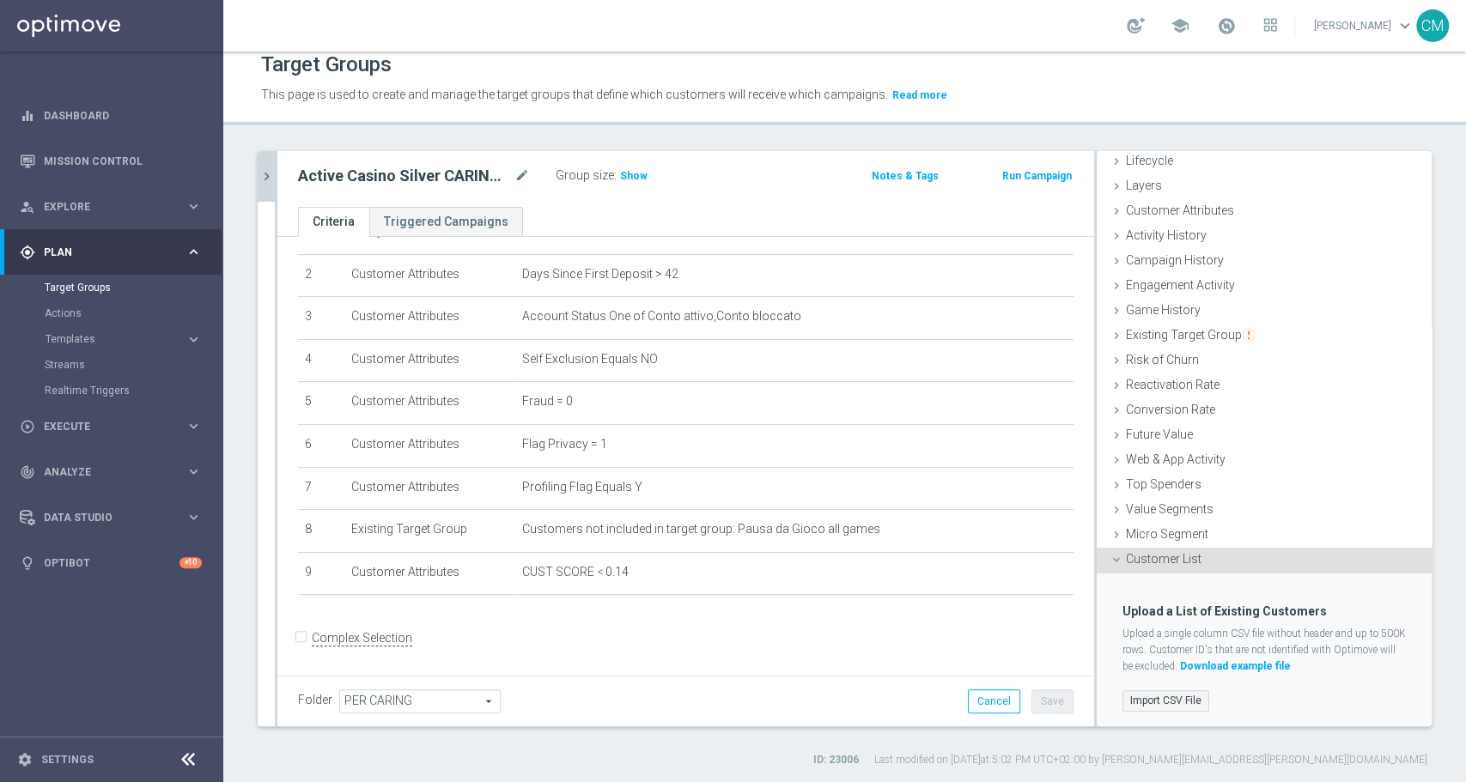
click at [1158, 695] on label "Import CSV File" at bounding box center [1165, 700] width 87 height 21
click at [0, 0] on input "Import CSV File" at bounding box center [0, 0] width 0 height 0
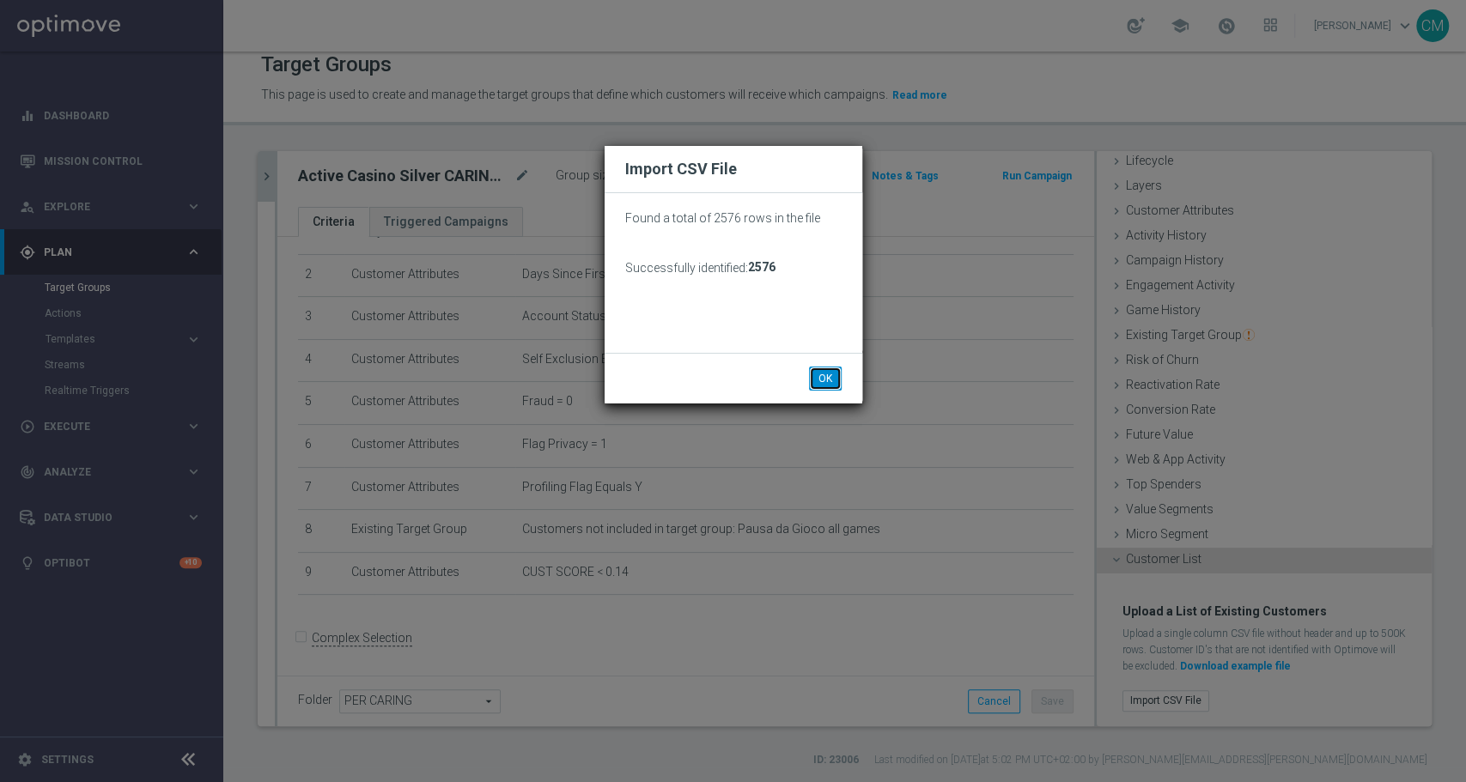
click at [830, 375] on button "OK" at bounding box center [825, 379] width 33 height 24
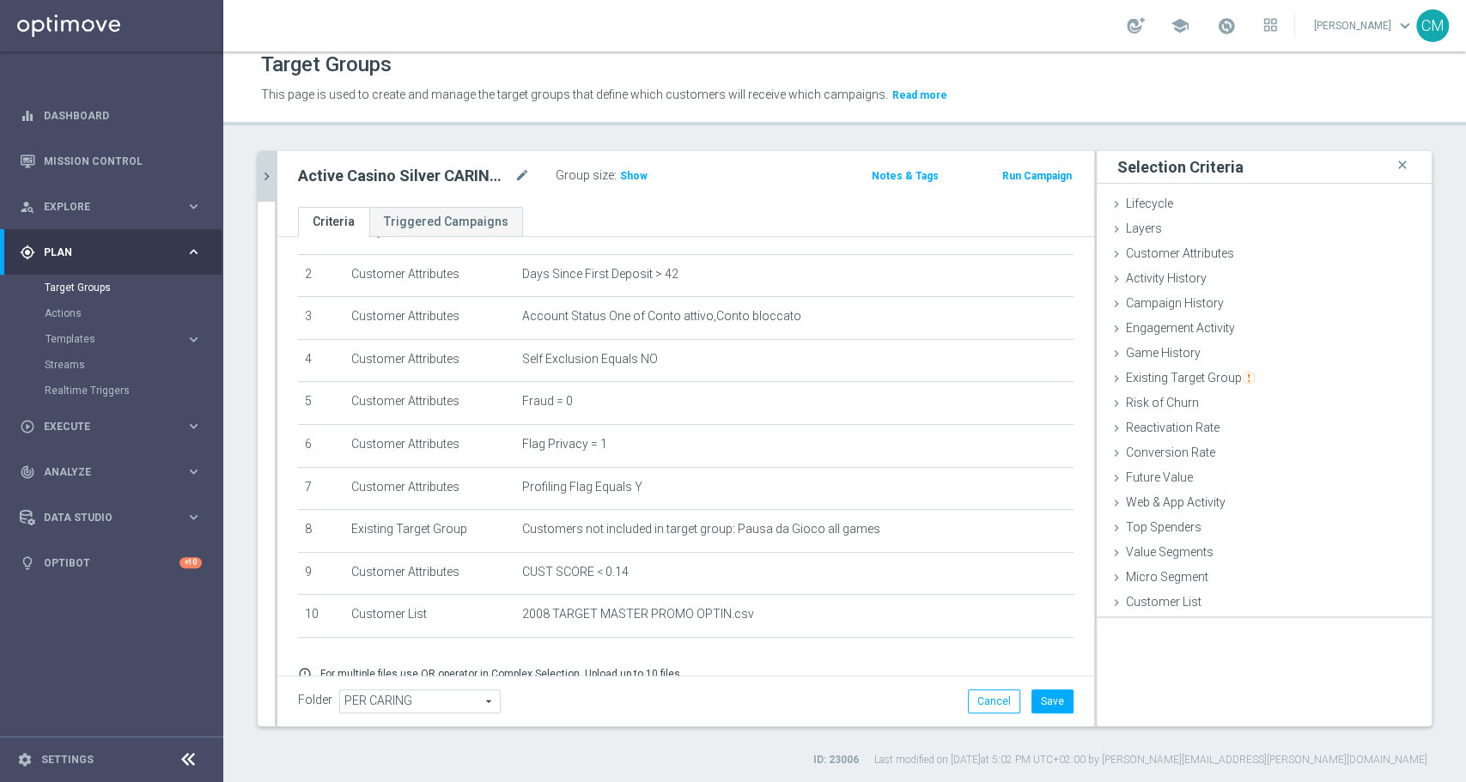
scroll to position [0, 0]
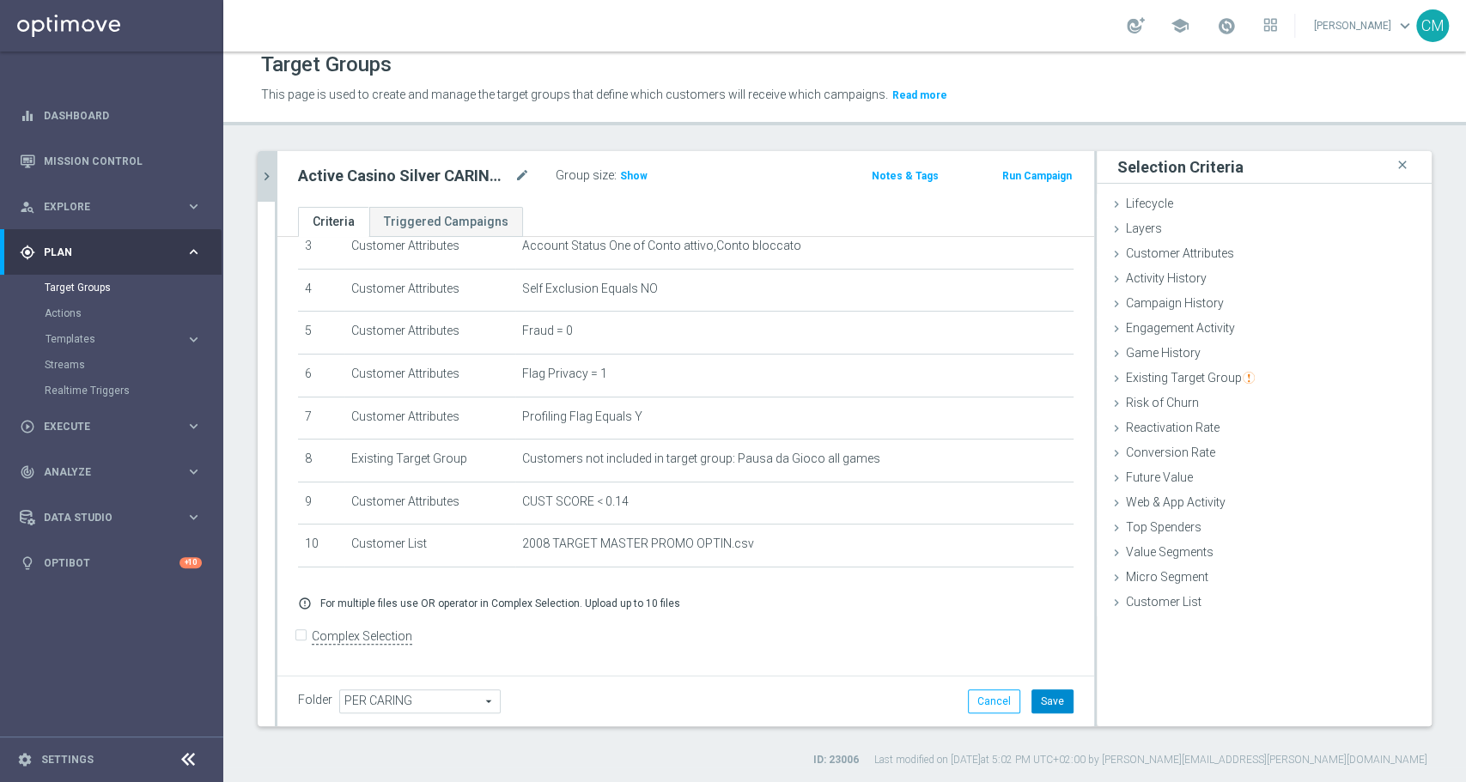
click at [1046, 696] on button "Save" at bounding box center [1052, 702] width 42 height 24
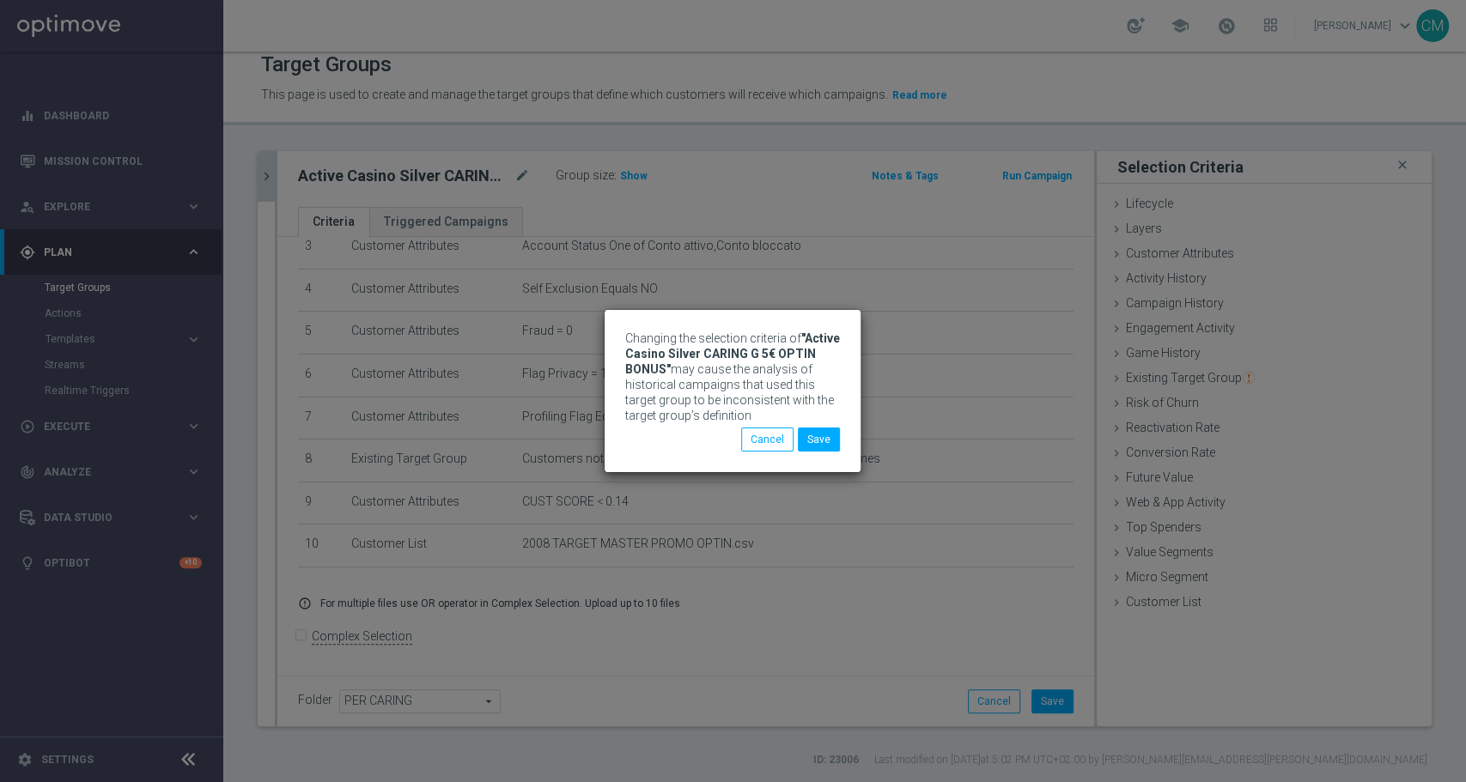
click at [525, 173] on div "Changing the selection criteria of "Active Casino Silver CARING G 5€ OPTIN BONU…" at bounding box center [733, 391] width 1466 height 782
click at [830, 444] on button "Save" at bounding box center [819, 440] width 42 height 24
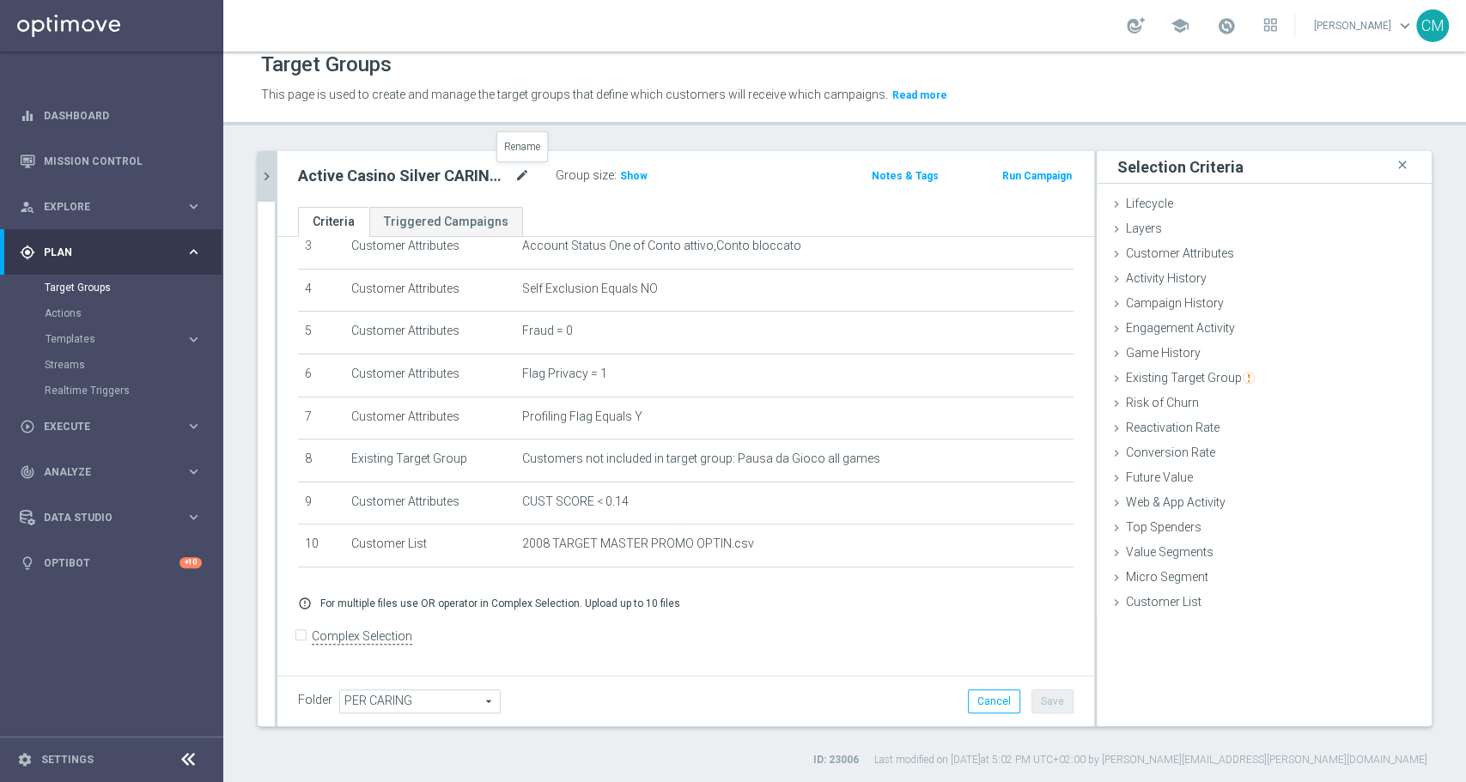
click at [525, 169] on icon "mode_edit" at bounding box center [521, 176] width 15 height 21
click at [263, 175] on icon "chevron_right" at bounding box center [266, 176] width 16 height 16
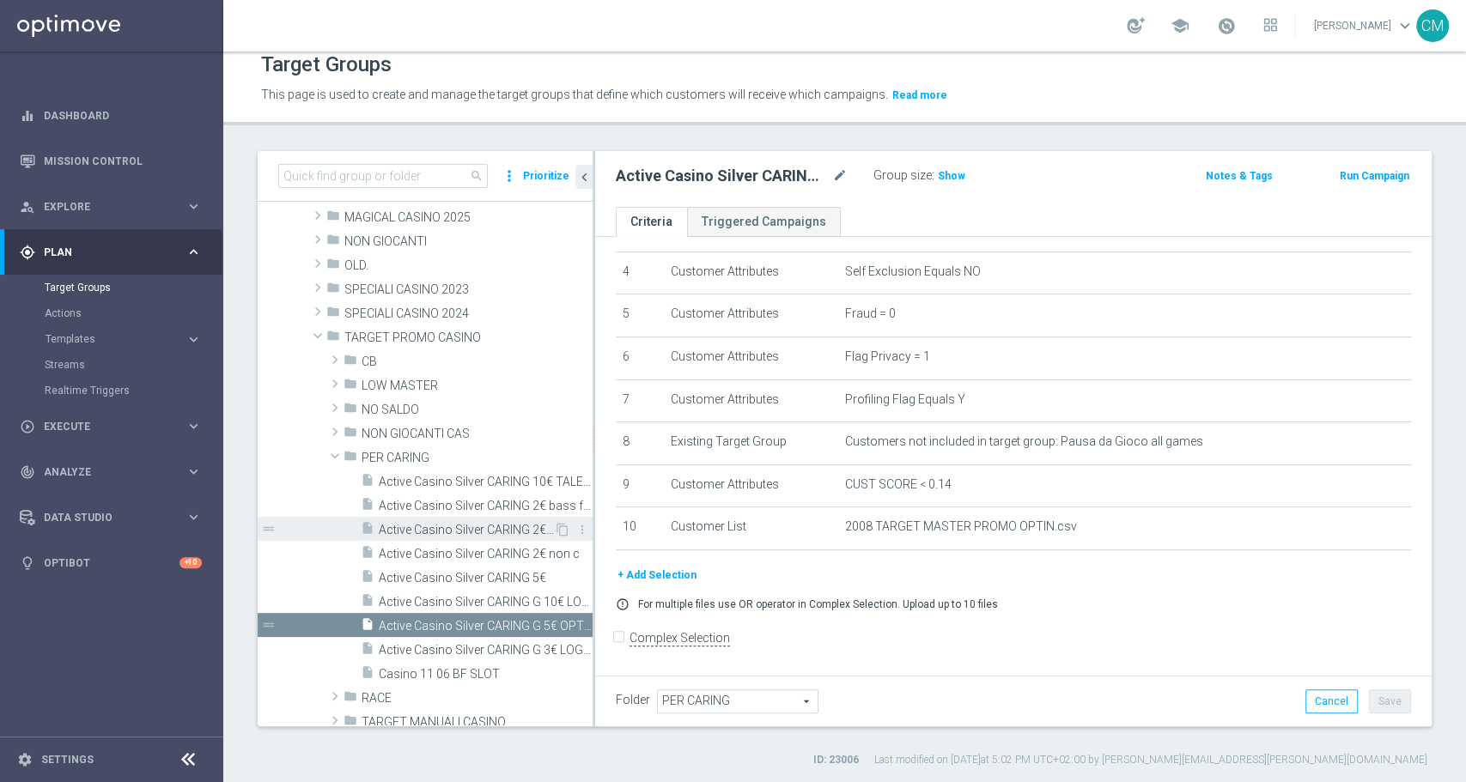
scroll to position [183, 0]
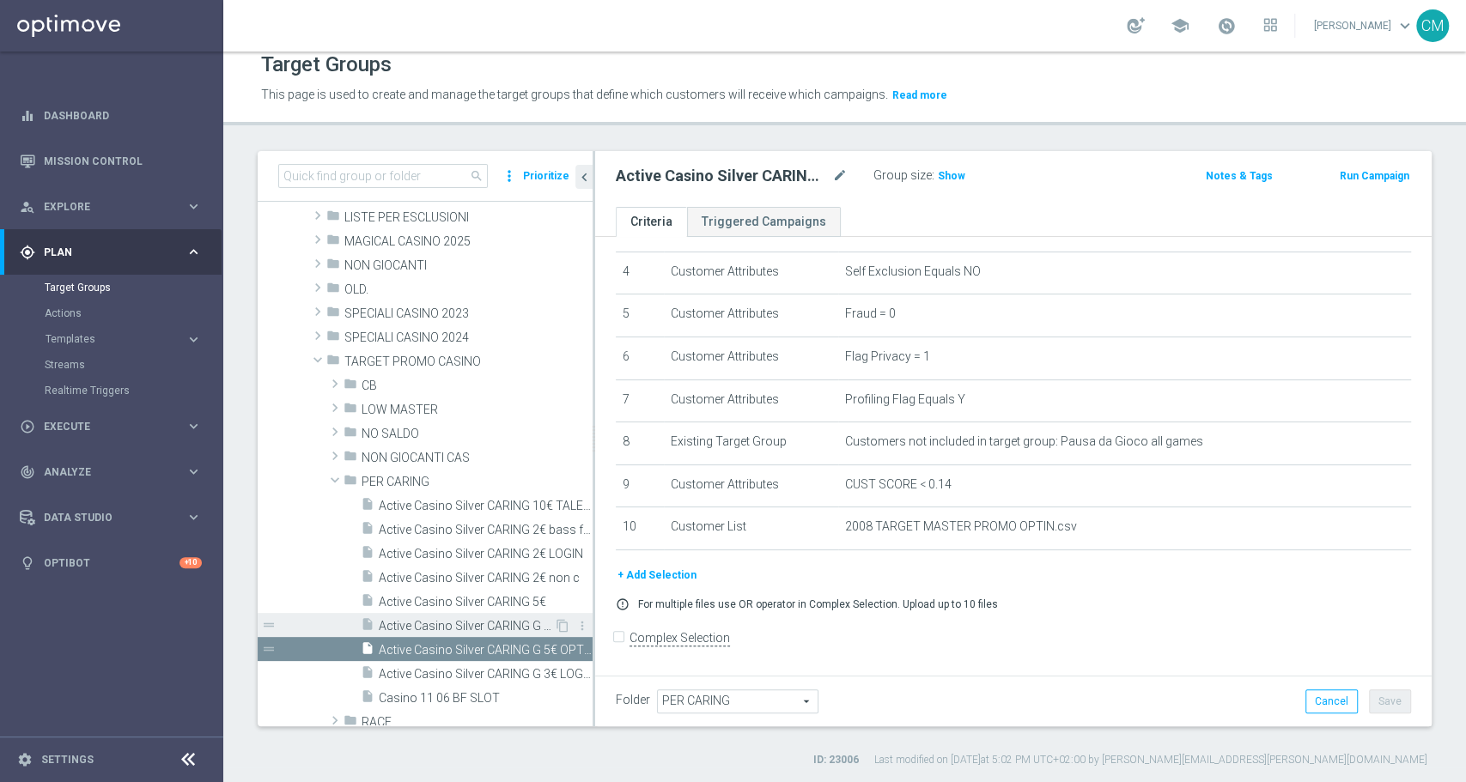
click at [482, 623] on span "Active Casino Silver CARING G 10€ LOGIN" at bounding box center [466, 626] width 175 height 15
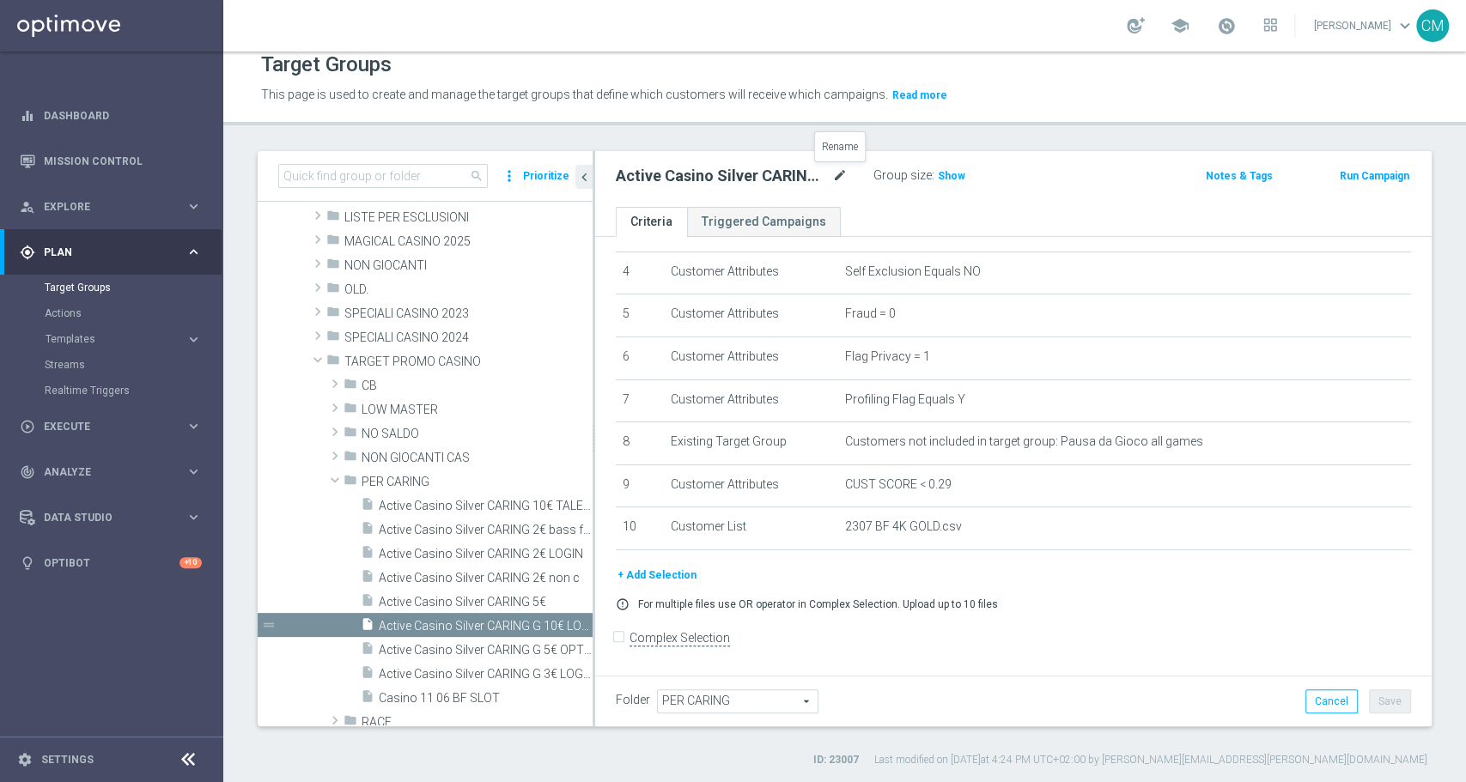
click at [834, 171] on icon "mode_edit" at bounding box center [839, 176] width 15 height 21
click at [796, 177] on input "Active Casino Silver CARING G 10€ LOGIN" at bounding box center [732, 178] width 232 height 24
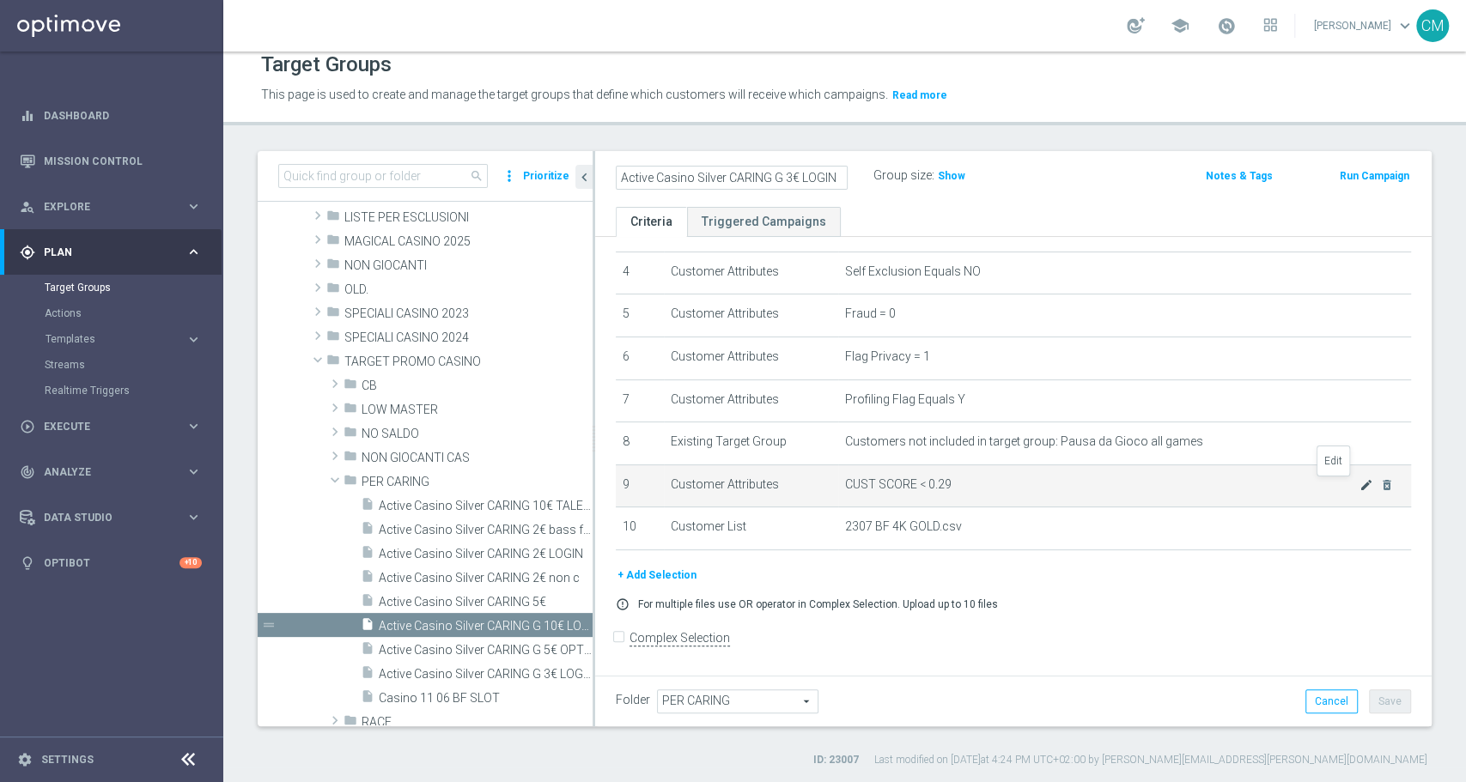
type input "Active Casino Silver CARING G 3€ LOGIN"
click at [1359, 484] on icon "mode_edit" at bounding box center [1366, 485] width 14 height 14
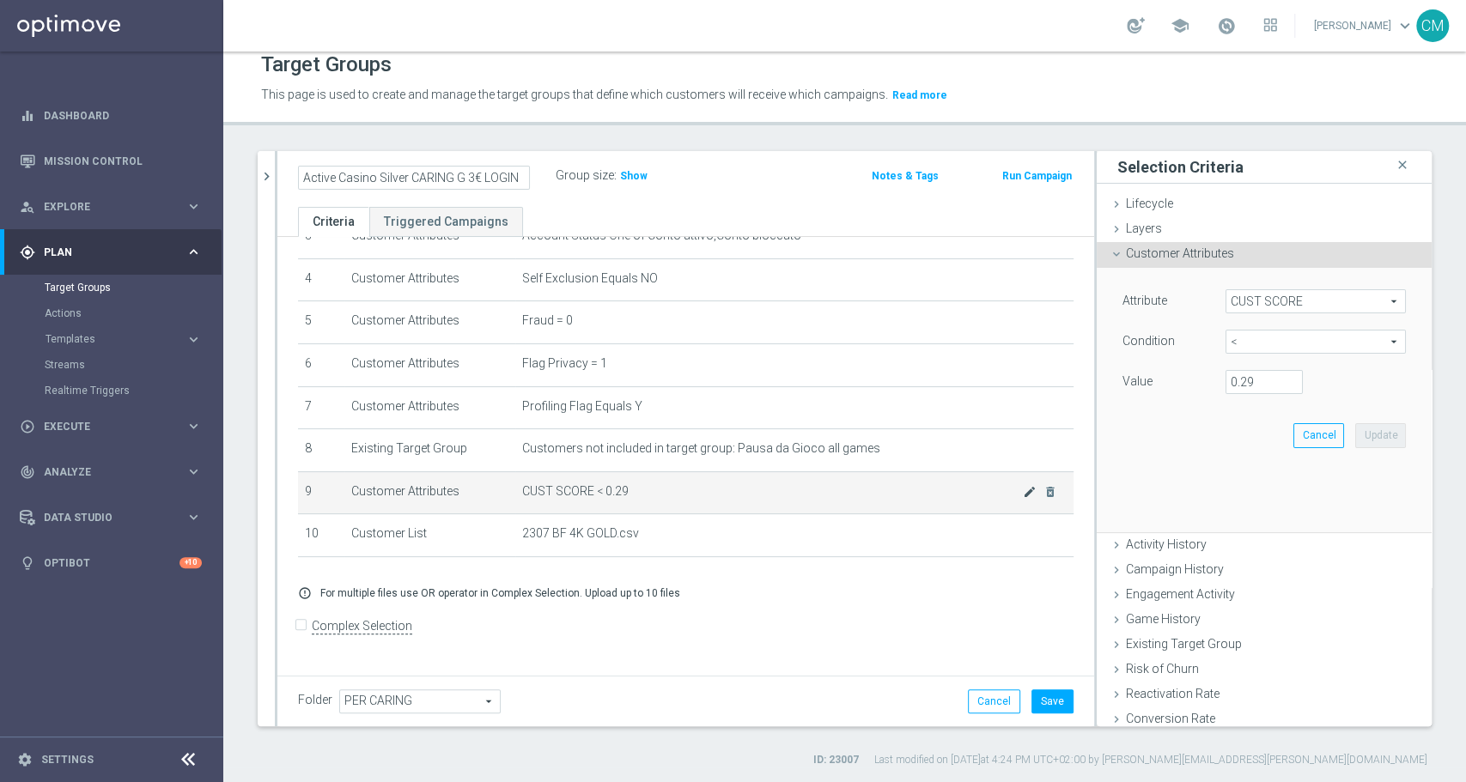
scroll to position [156, 0]
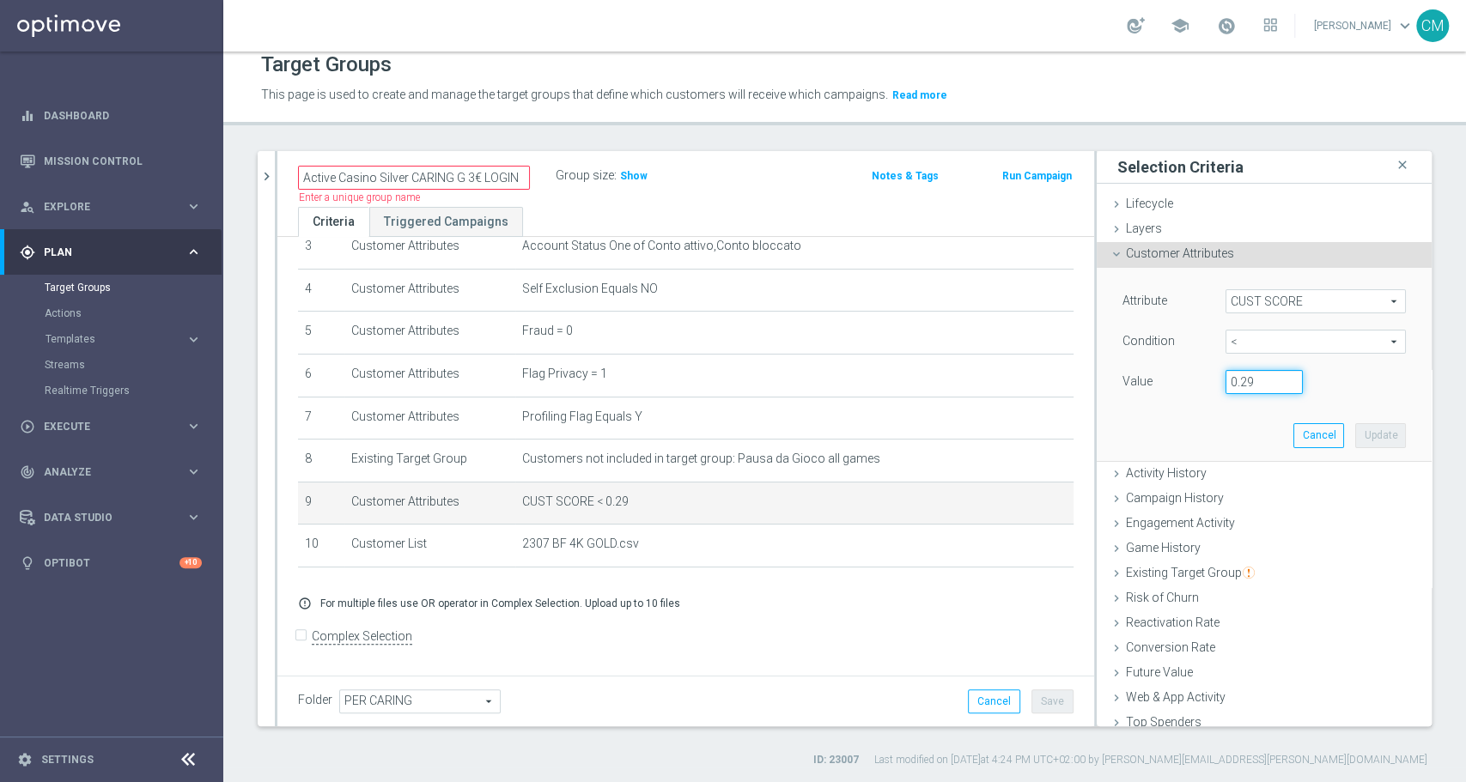
click at [1232, 384] on input "0.29" at bounding box center [1264, 382] width 77 height 24
type input "0.14"
click at [1359, 441] on button "Update" at bounding box center [1380, 435] width 51 height 24
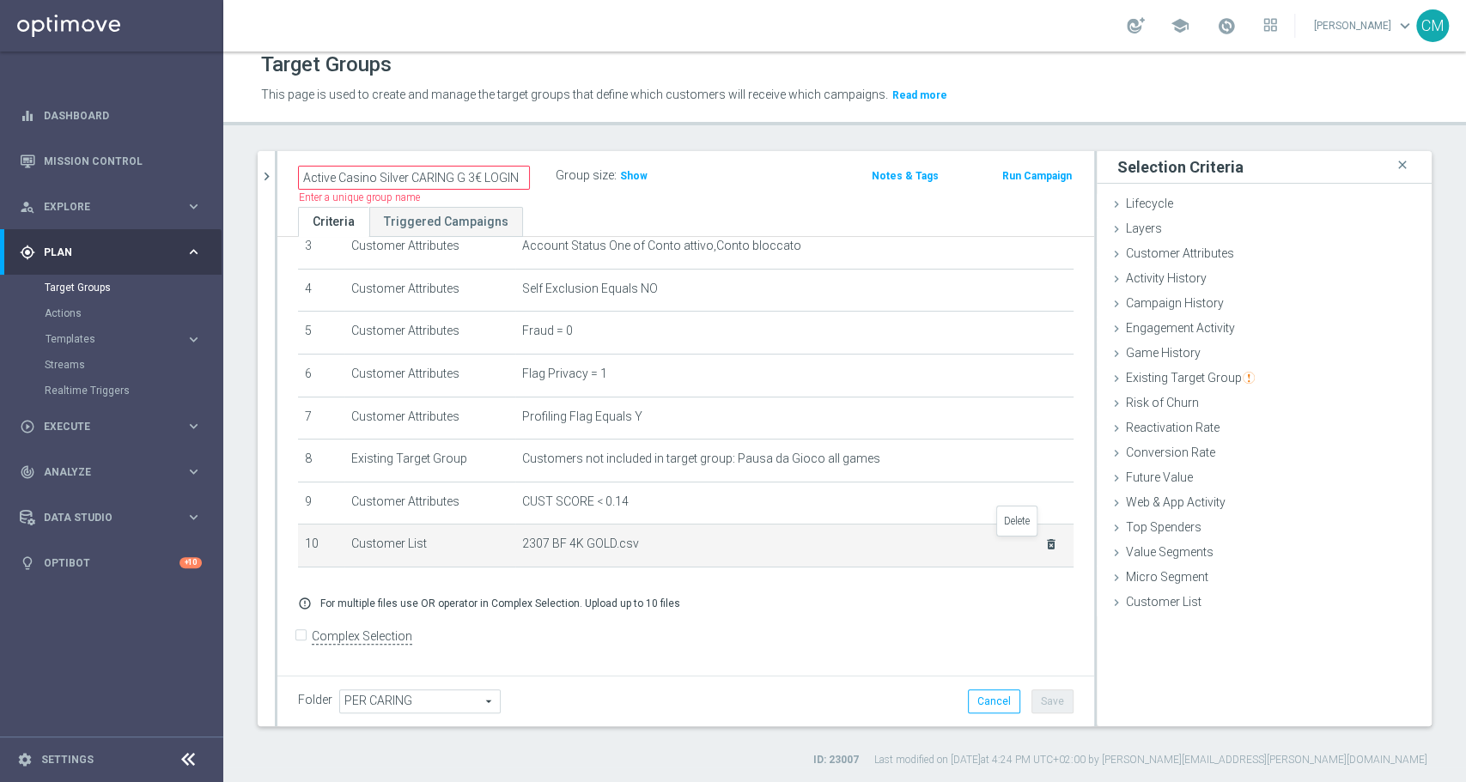
click at [1044, 546] on icon "delete_forever" at bounding box center [1051, 545] width 14 height 14
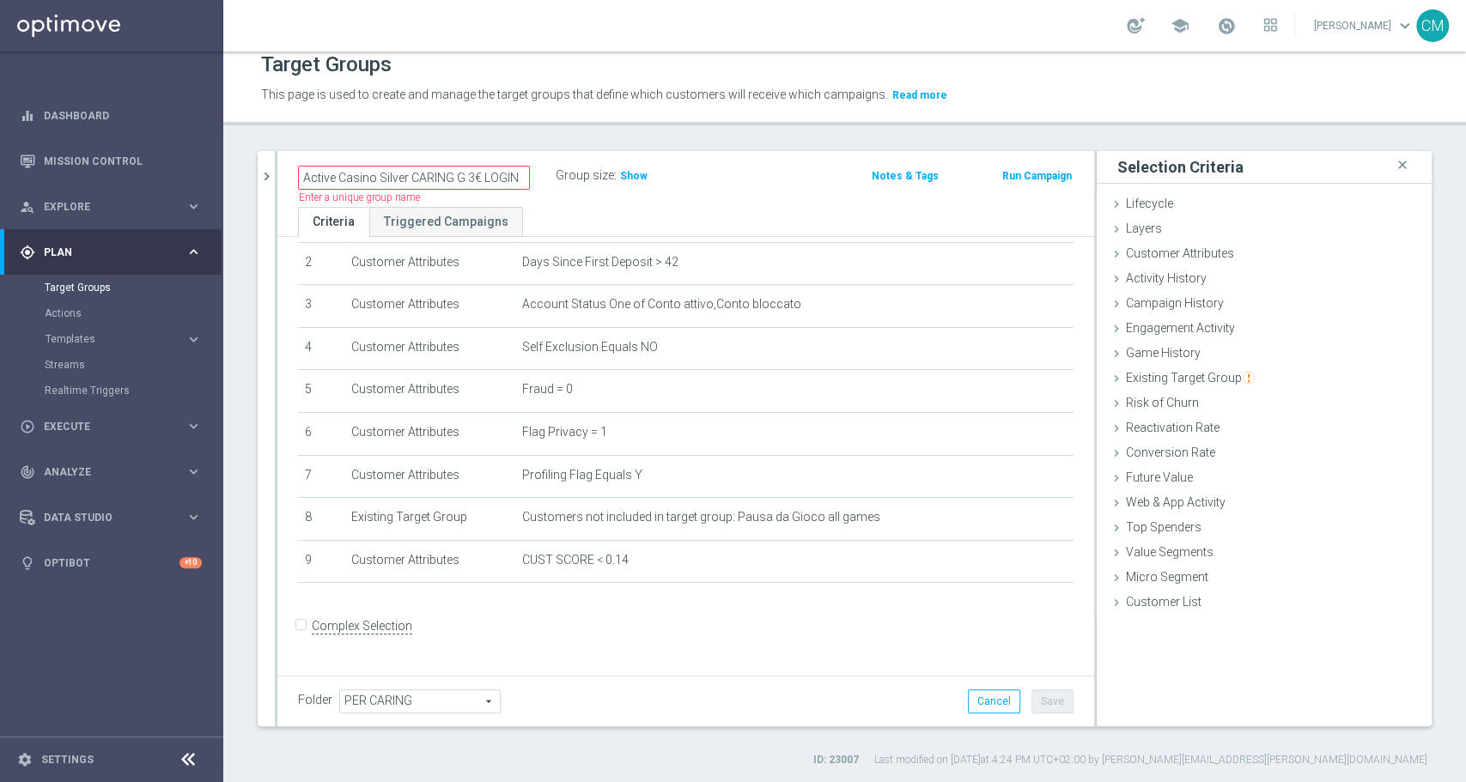
scroll to position [86, 0]
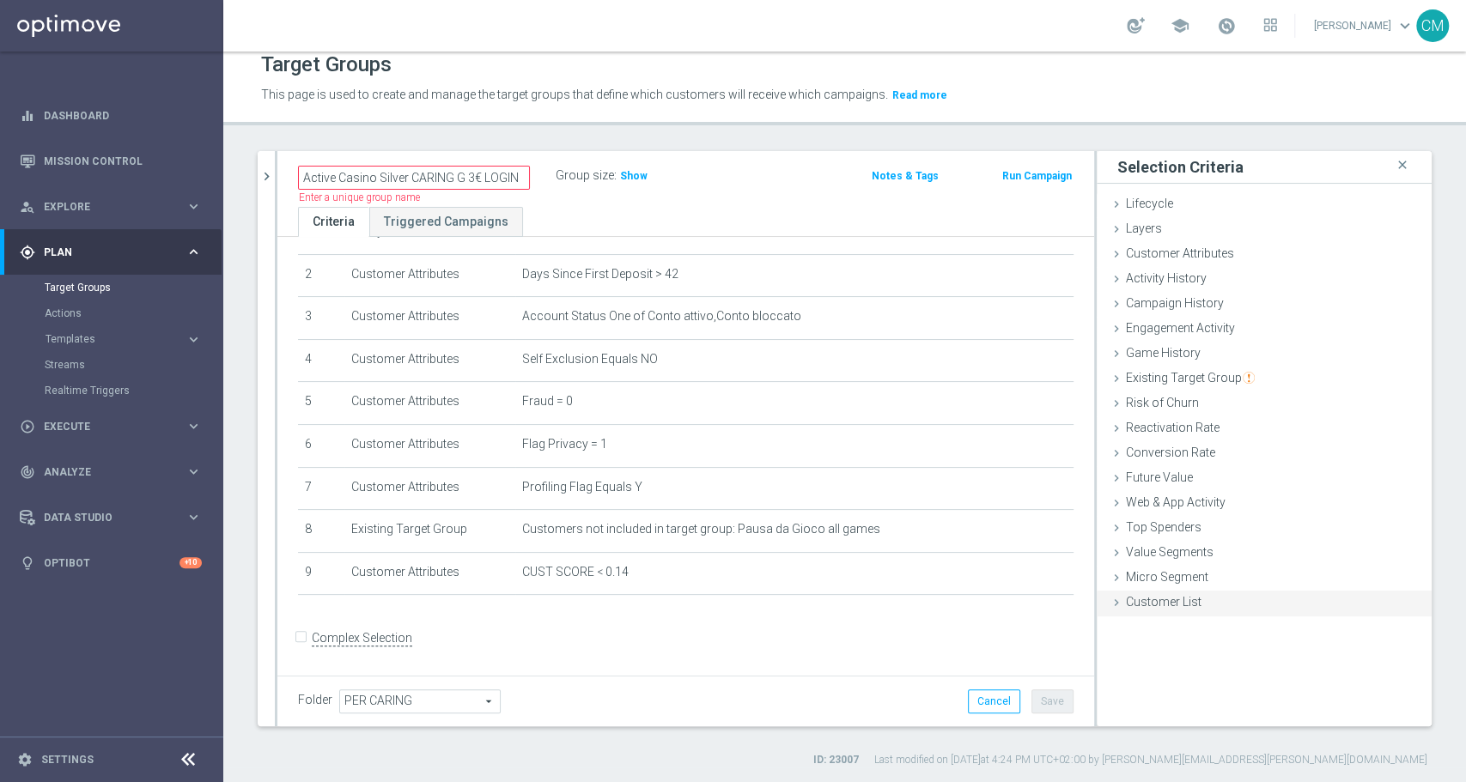
click at [1166, 601] on span "Customer List" at bounding box center [1164, 602] width 76 height 14
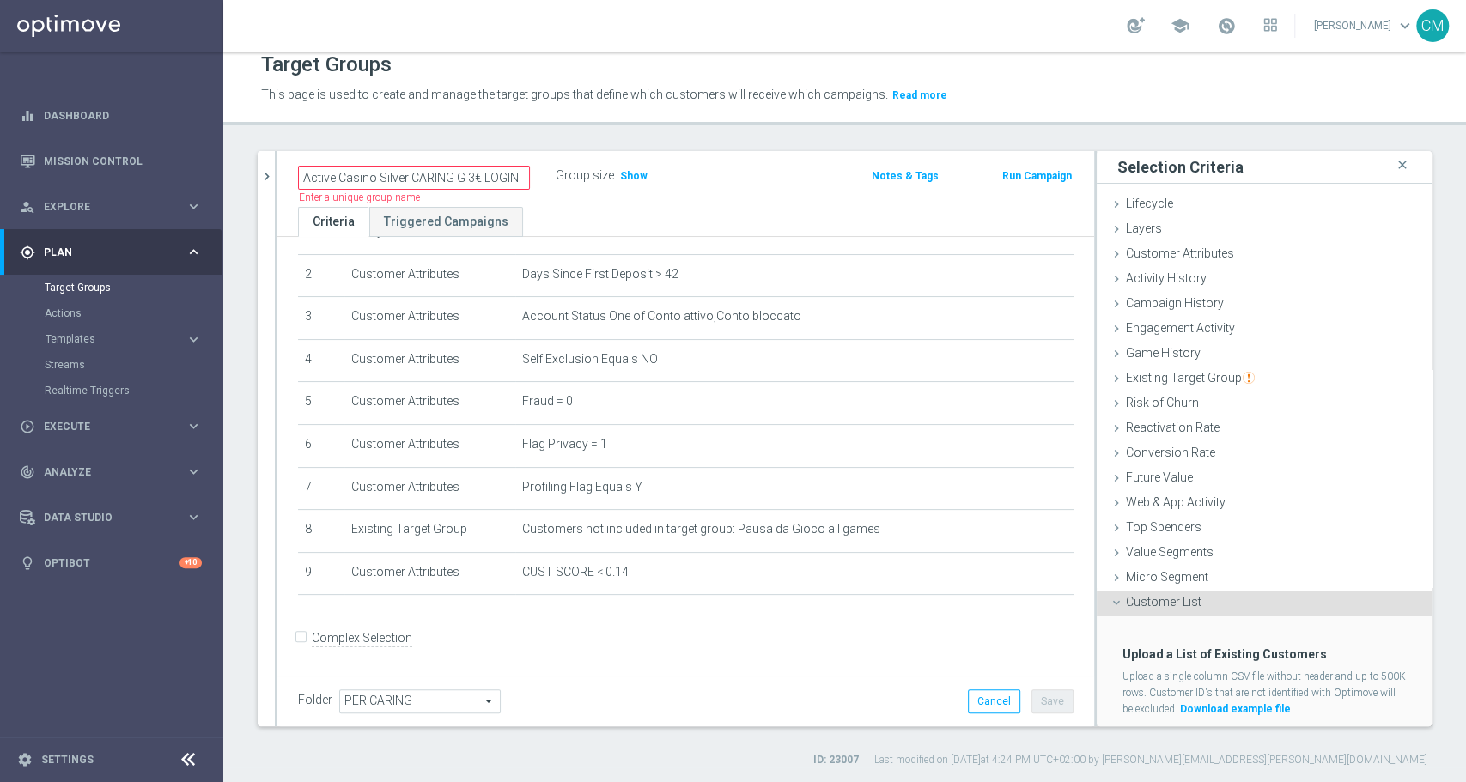
scroll to position [43, 0]
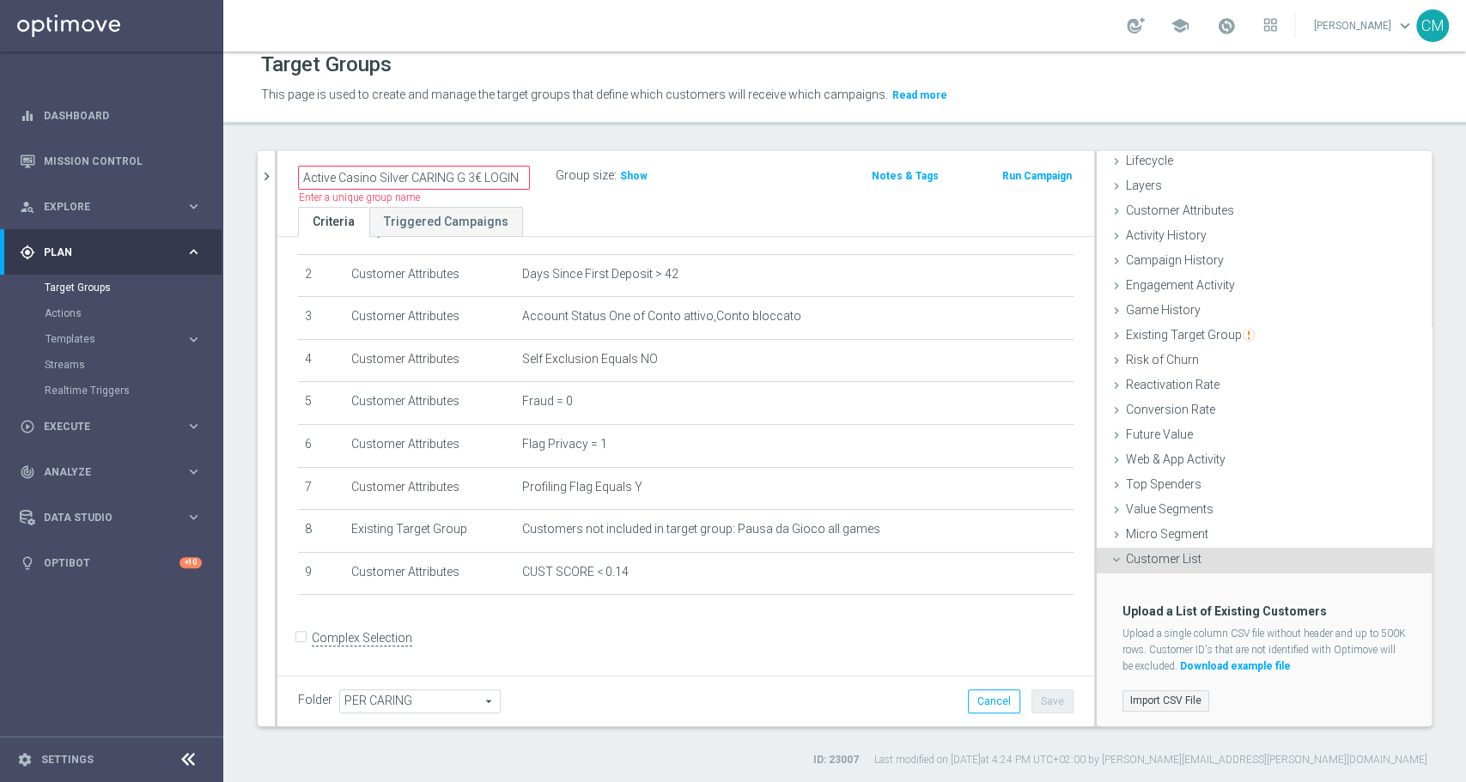
click at [1155, 690] on label "Import CSV File" at bounding box center [1165, 700] width 87 height 21
click at [0, 0] on input "Import CSV File" at bounding box center [0, 0] width 0 height 0
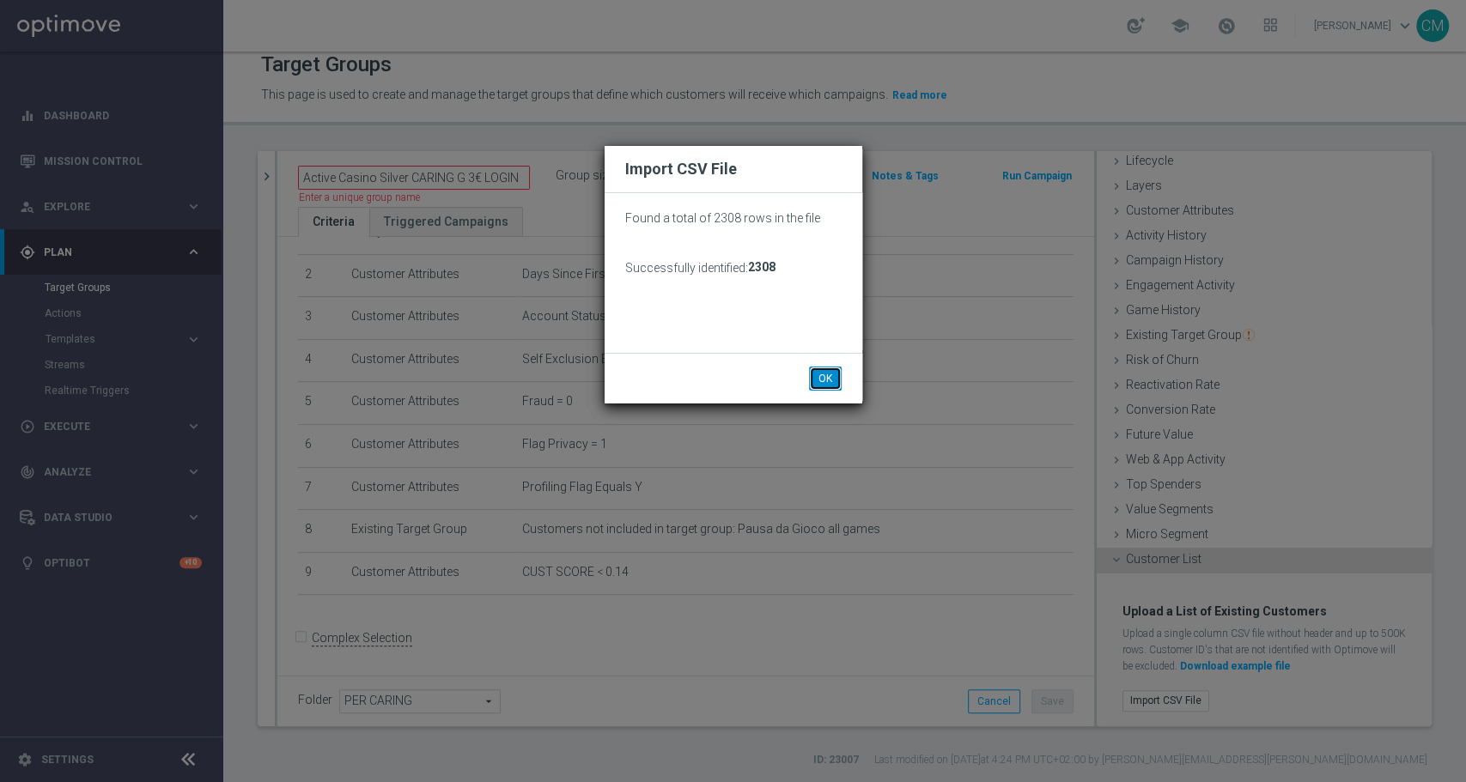
click at [826, 385] on button "OK" at bounding box center [825, 379] width 33 height 24
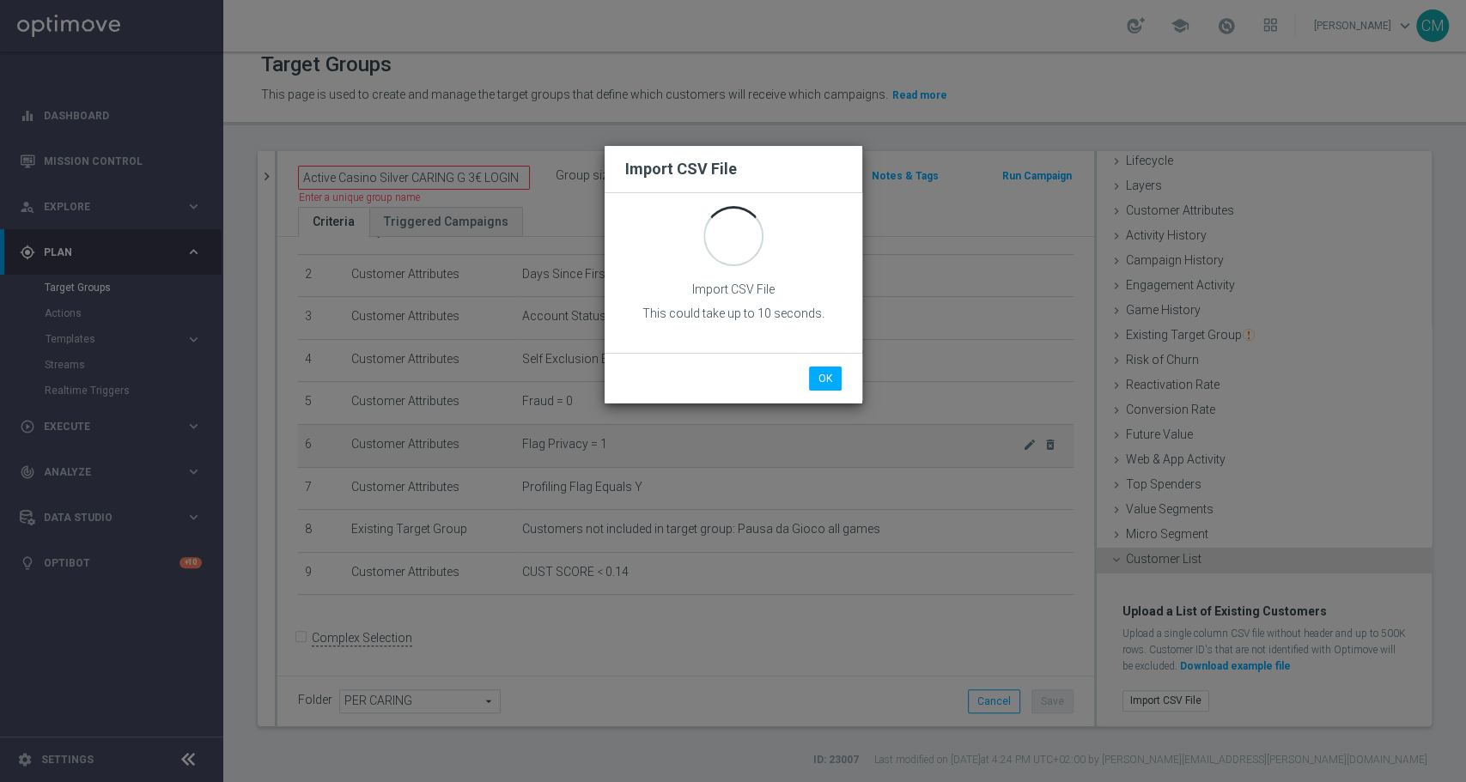
scroll to position [0, 0]
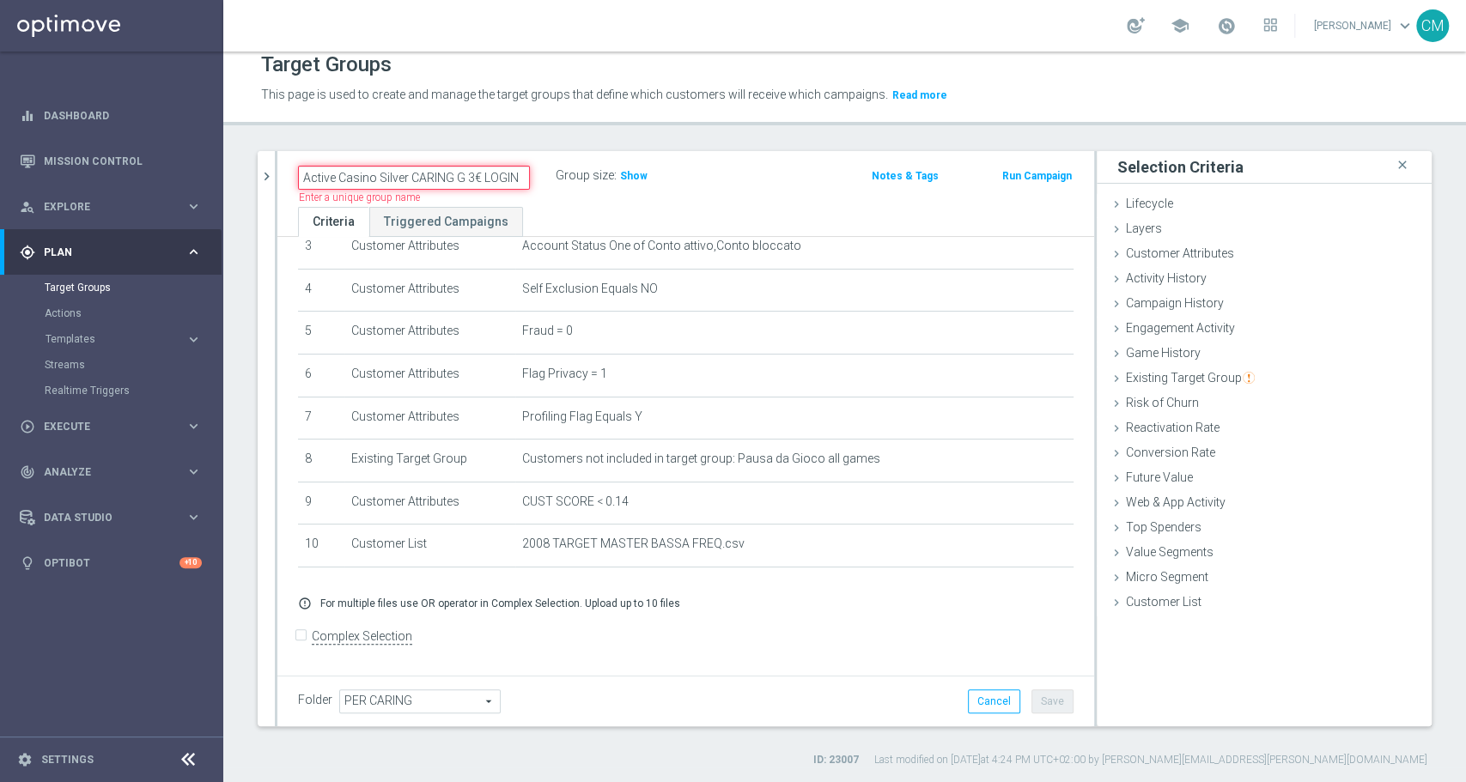
click at [521, 173] on input "Active Casino Silver CARING G 3€ LOGIN" at bounding box center [414, 178] width 232 height 24
type input "Active Casino Silver CARING G 3€ MASTER"
click at [715, 180] on div "Group size : Show" at bounding box center [642, 174] width 172 height 21
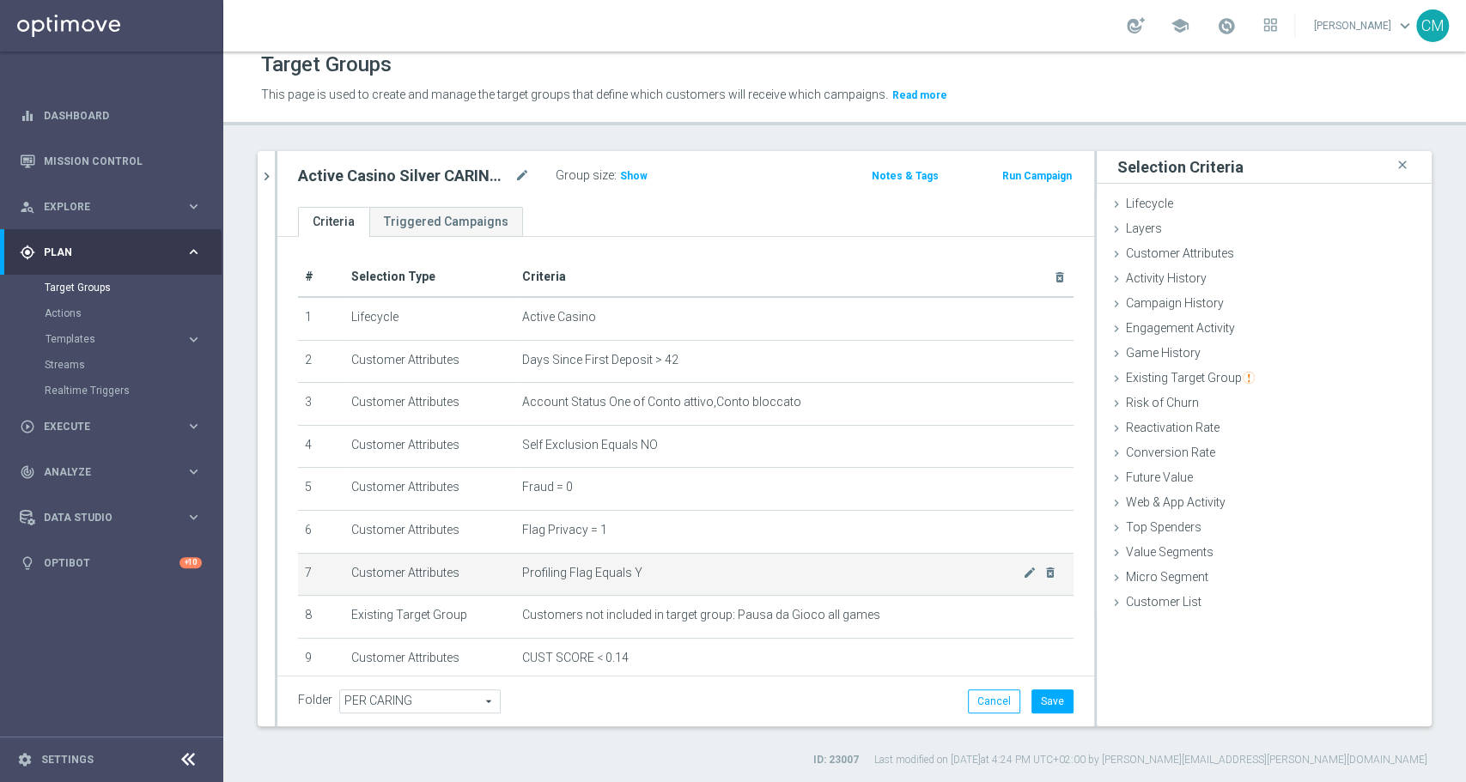
scroll to position [155, 0]
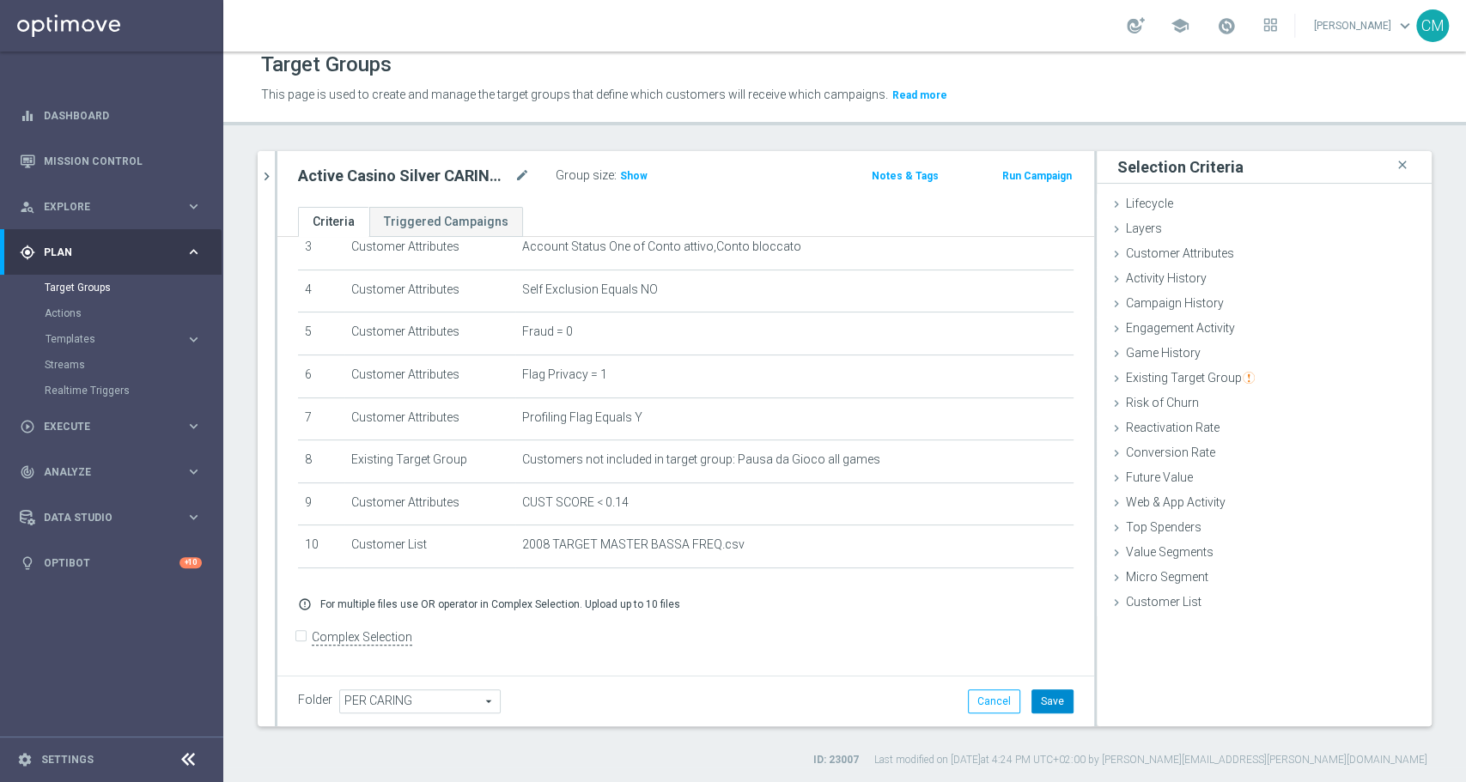
click at [1037, 700] on button "Save" at bounding box center [1052, 702] width 42 height 24
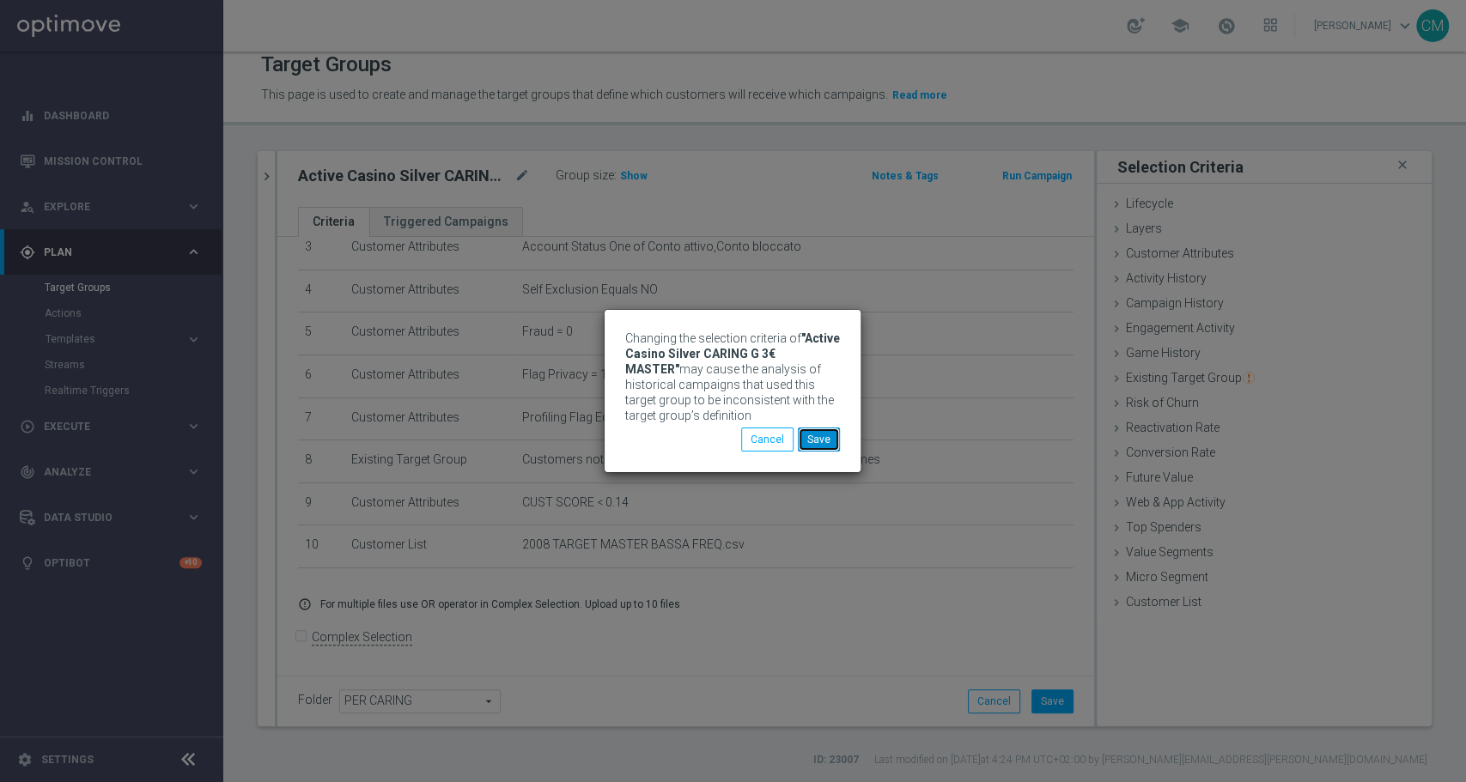
click at [827, 441] on button "Save" at bounding box center [819, 440] width 42 height 24
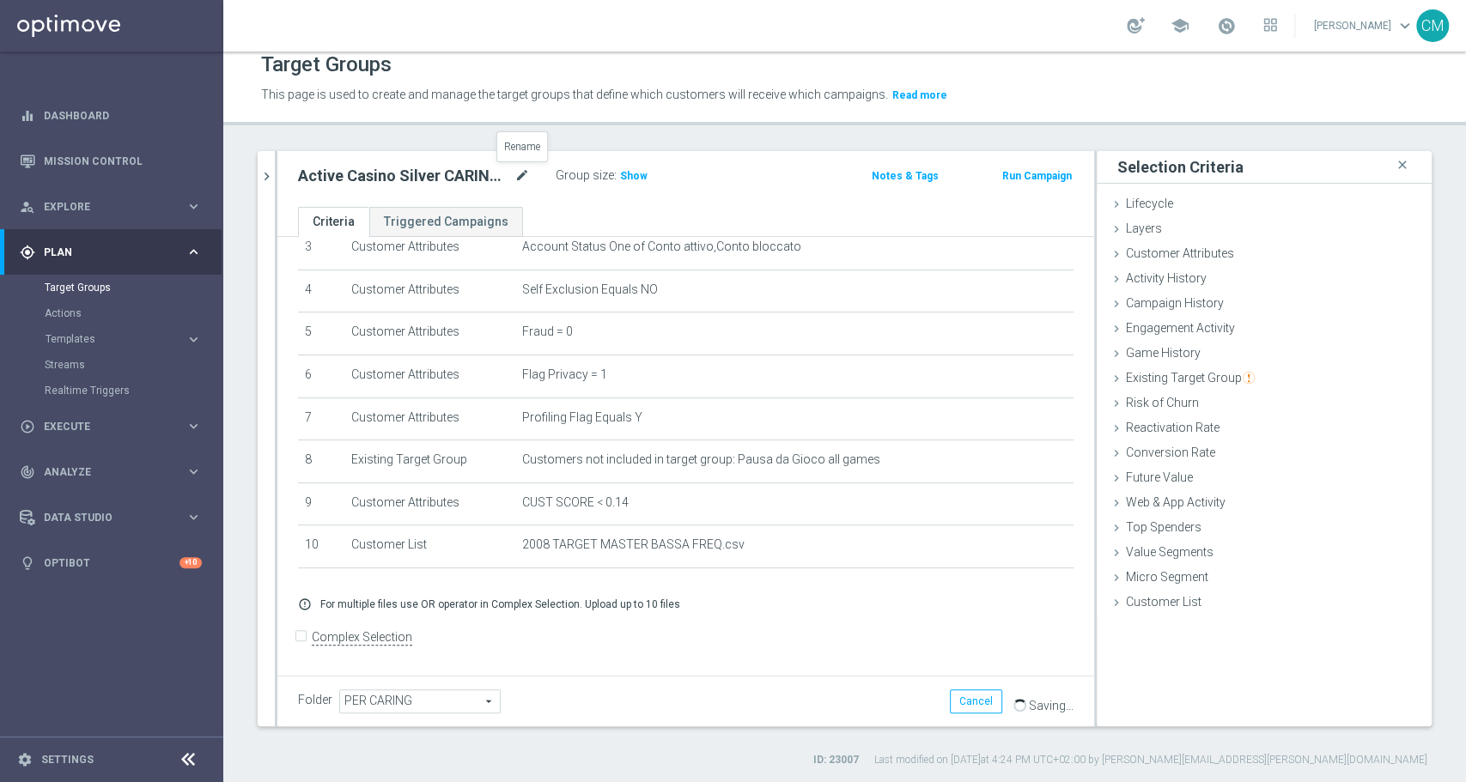
drag, startPoint x: 522, startPoint y: 175, endPoint x: 529, endPoint y: 182, distance: 9.7
click at [529, 182] on icon "mode_edit" at bounding box center [521, 176] width 15 height 21
click at [263, 179] on icon "chevron_right" at bounding box center [266, 176] width 16 height 16
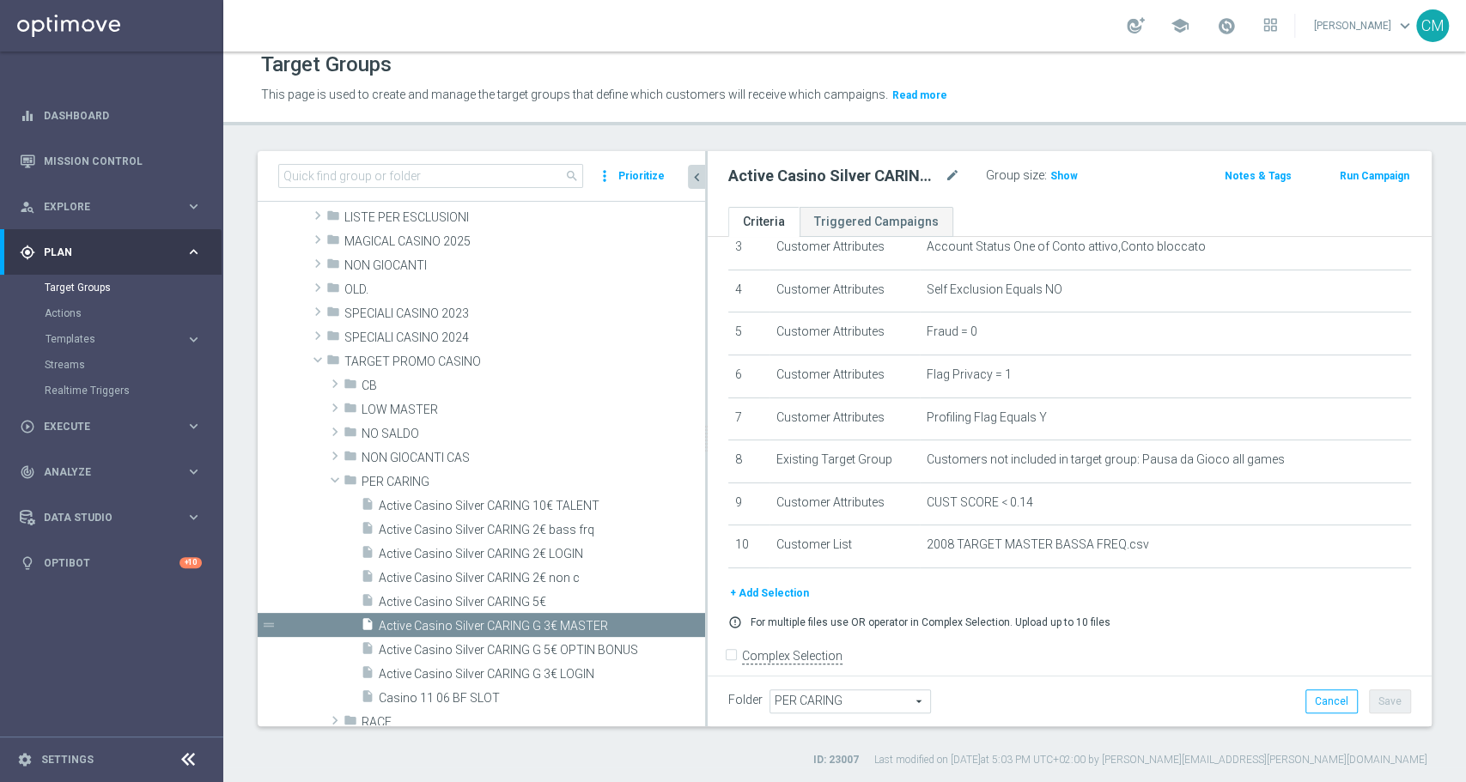
drag, startPoint x: 593, startPoint y: 201, endPoint x: 705, endPoint y: 196, distance: 111.8
click at [705, 196] on div at bounding box center [706, 438] width 3 height 575
click at [557, 536] on div "insert_drive_file Active Casino Silver CARING 2€ bass frq" at bounding box center [512, 529] width 303 height 24
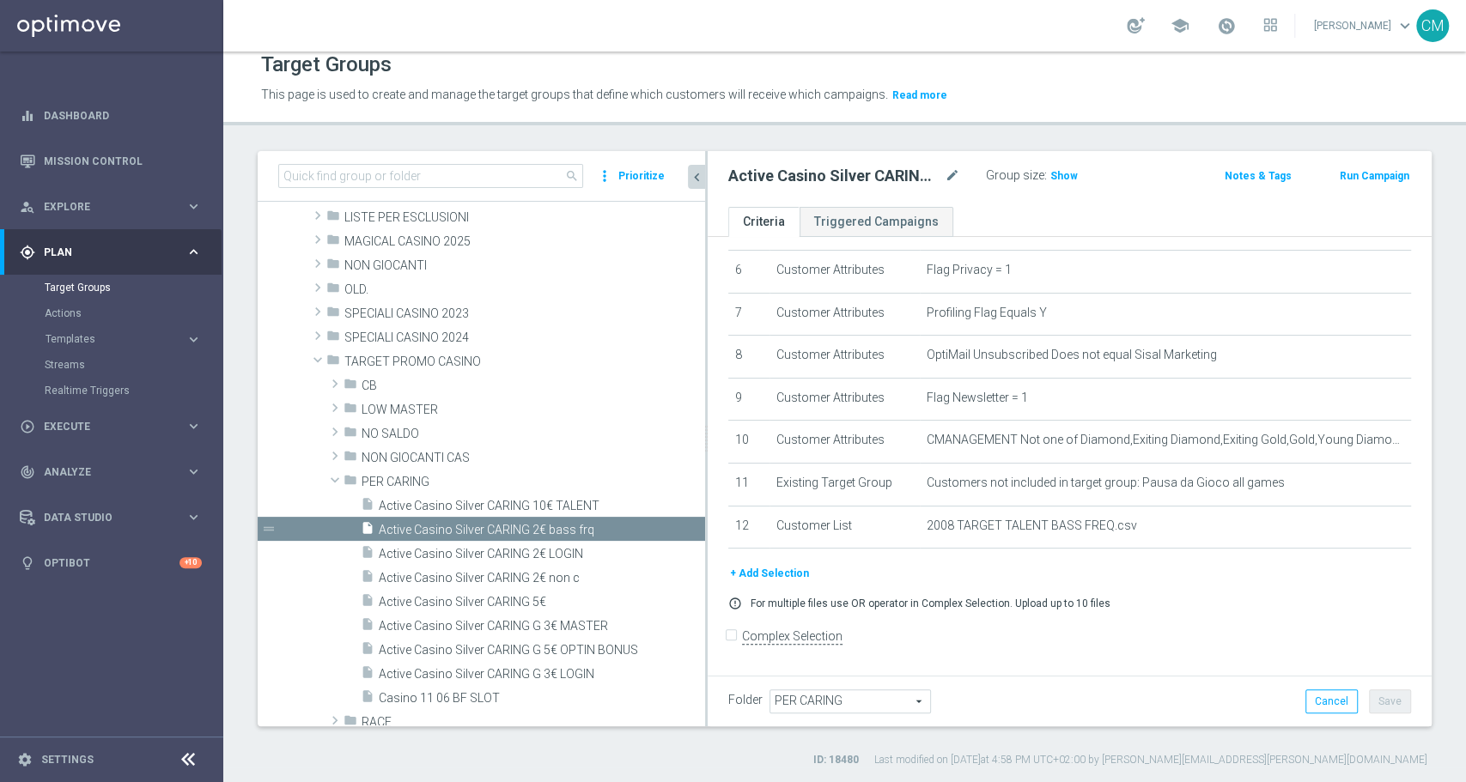
scroll to position [259, 0]
click at [1051, 173] on span "Show" at bounding box center [1063, 176] width 27 height 12
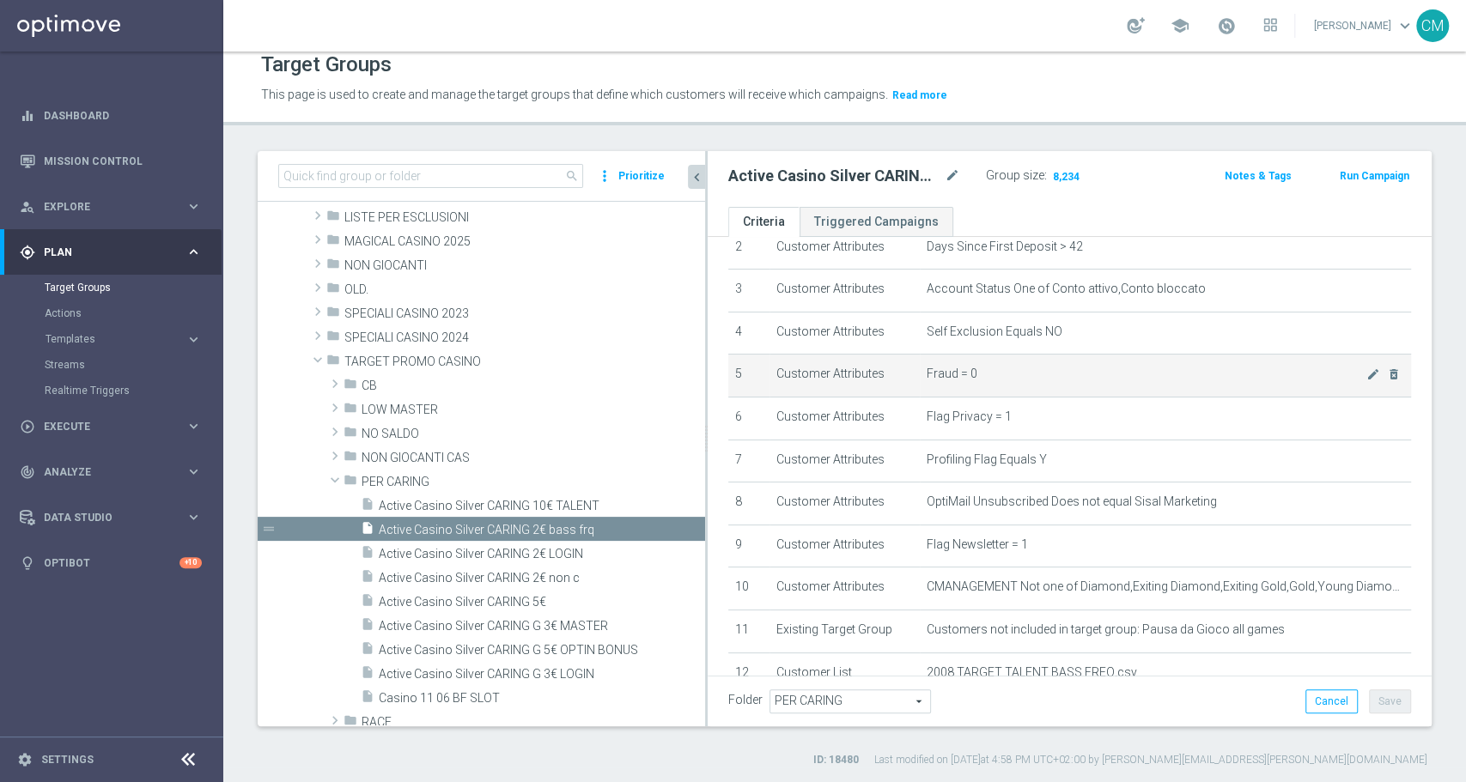
scroll to position [0, 0]
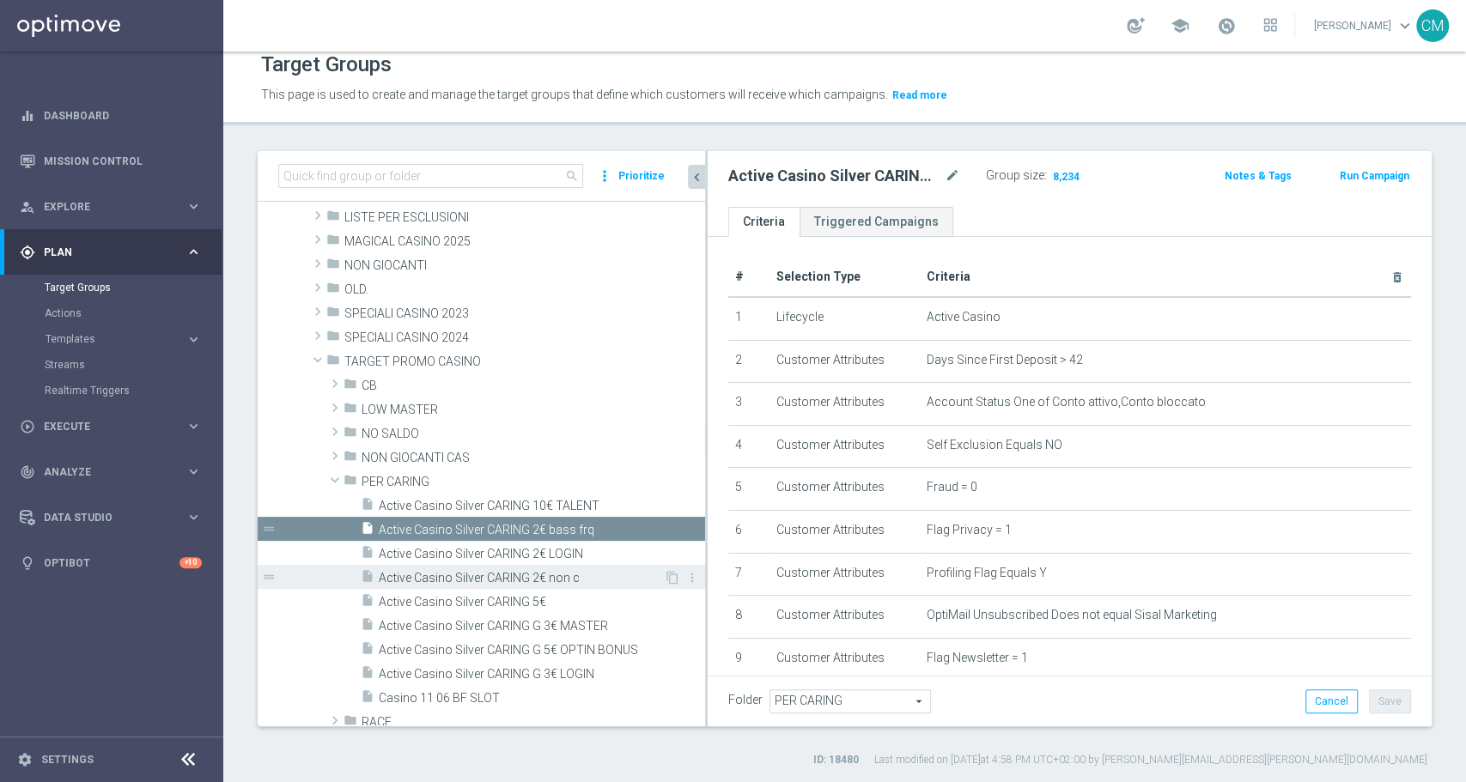
click at [567, 575] on span "Active Casino Silver CARING 2€ non c" at bounding box center [521, 578] width 285 height 15
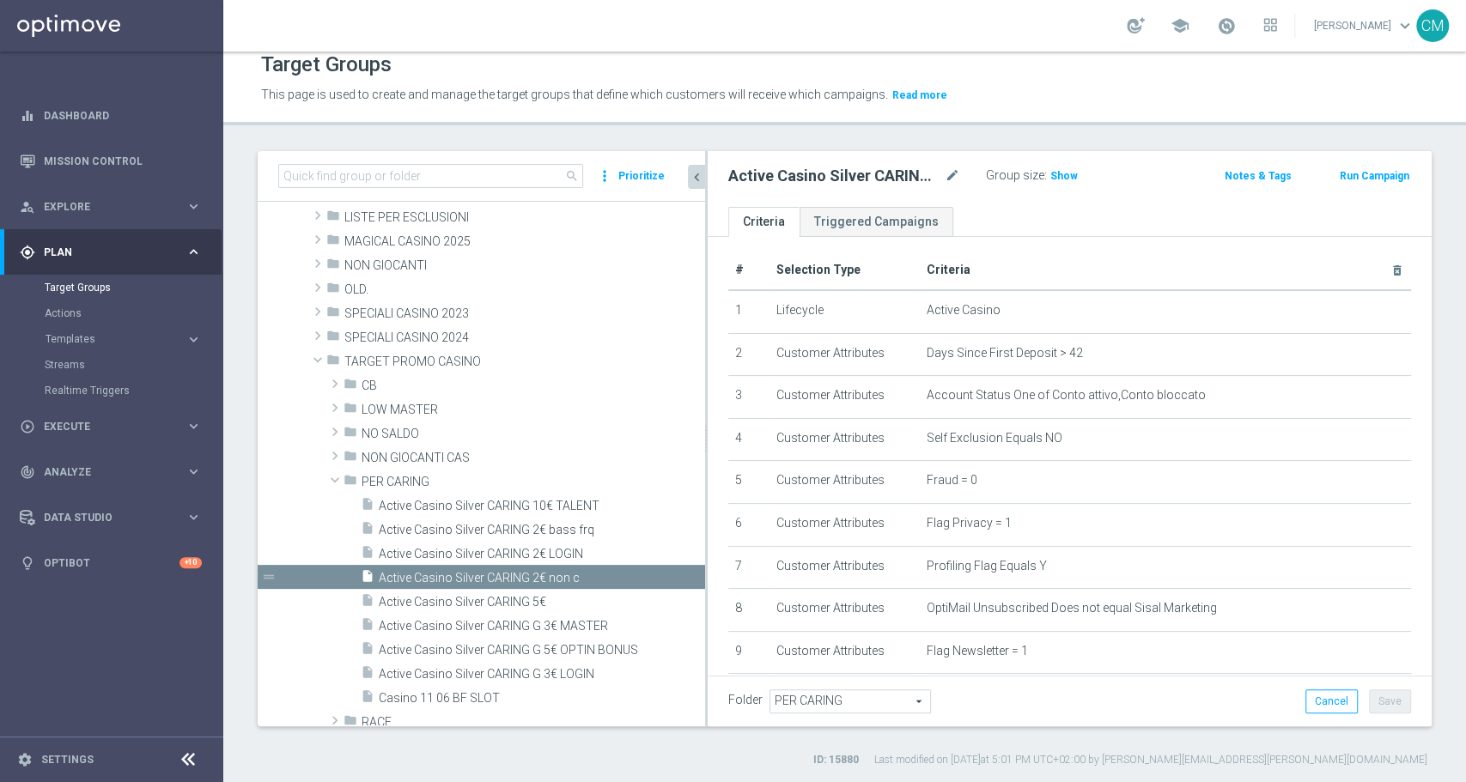
scroll to position [3, 0]
click at [1063, 171] on span "Show" at bounding box center [1063, 176] width 27 height 12
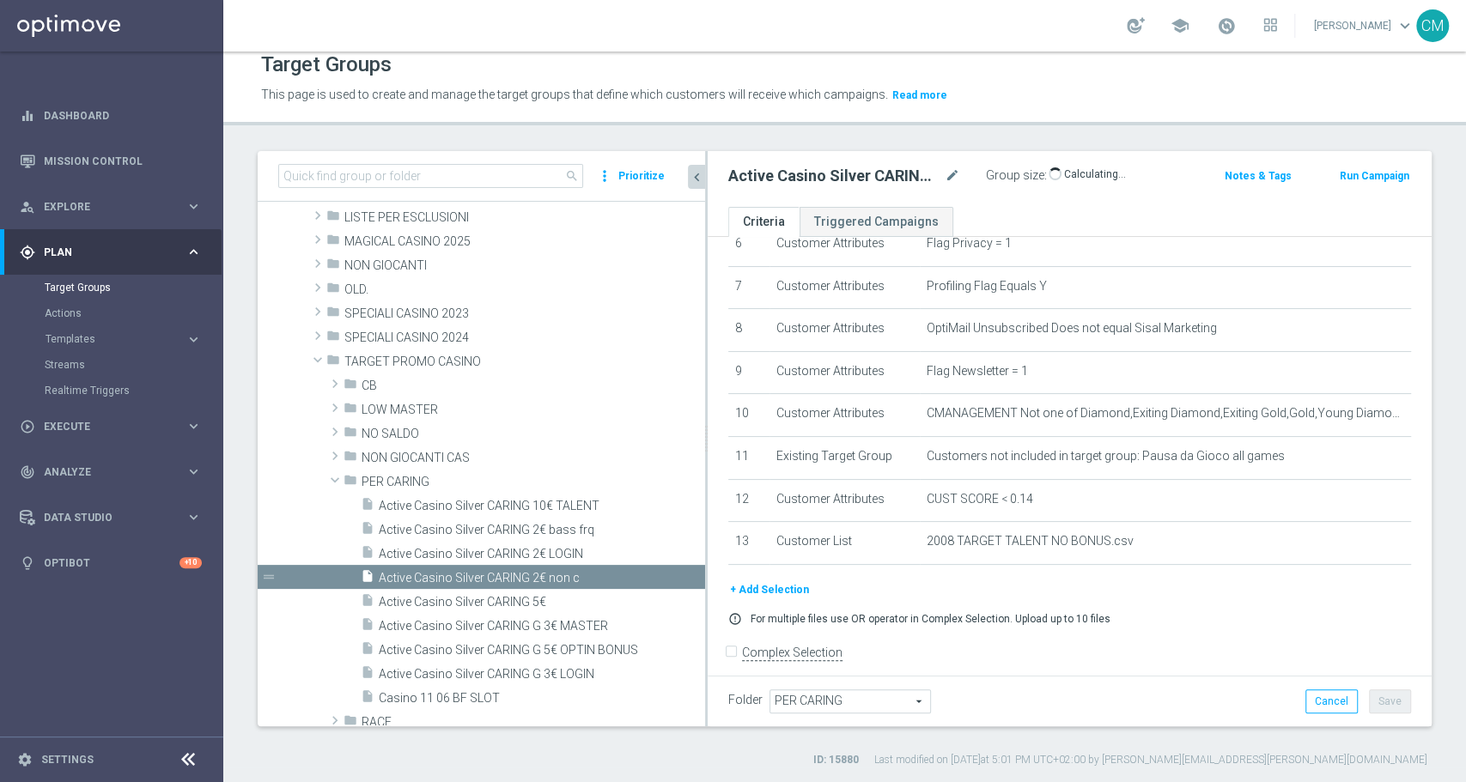
scroll to position [302, 0]
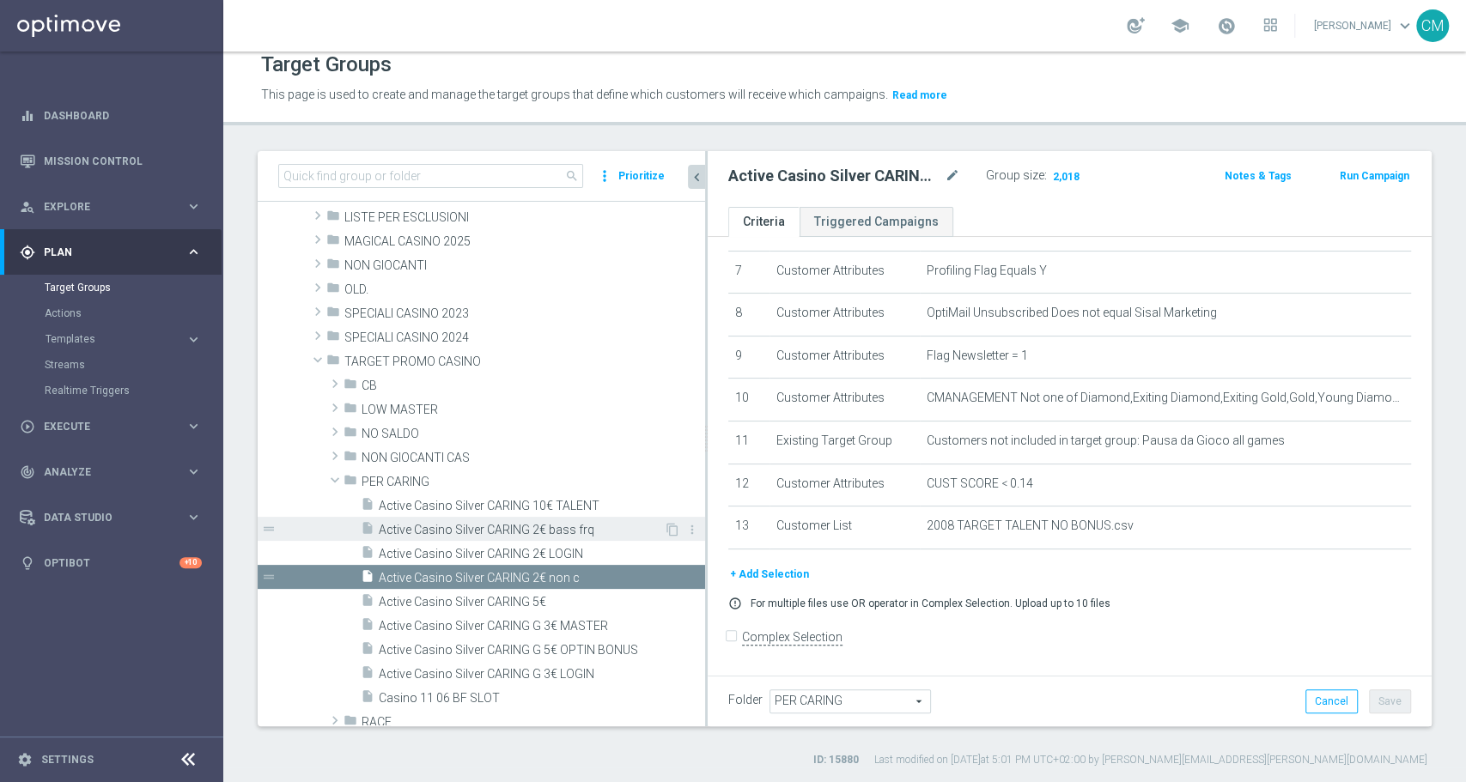
click at [542, 535] on span "Active Casino Silver CARING 2€ bass frq" at bounding box center [521, 530] width 285 height 15
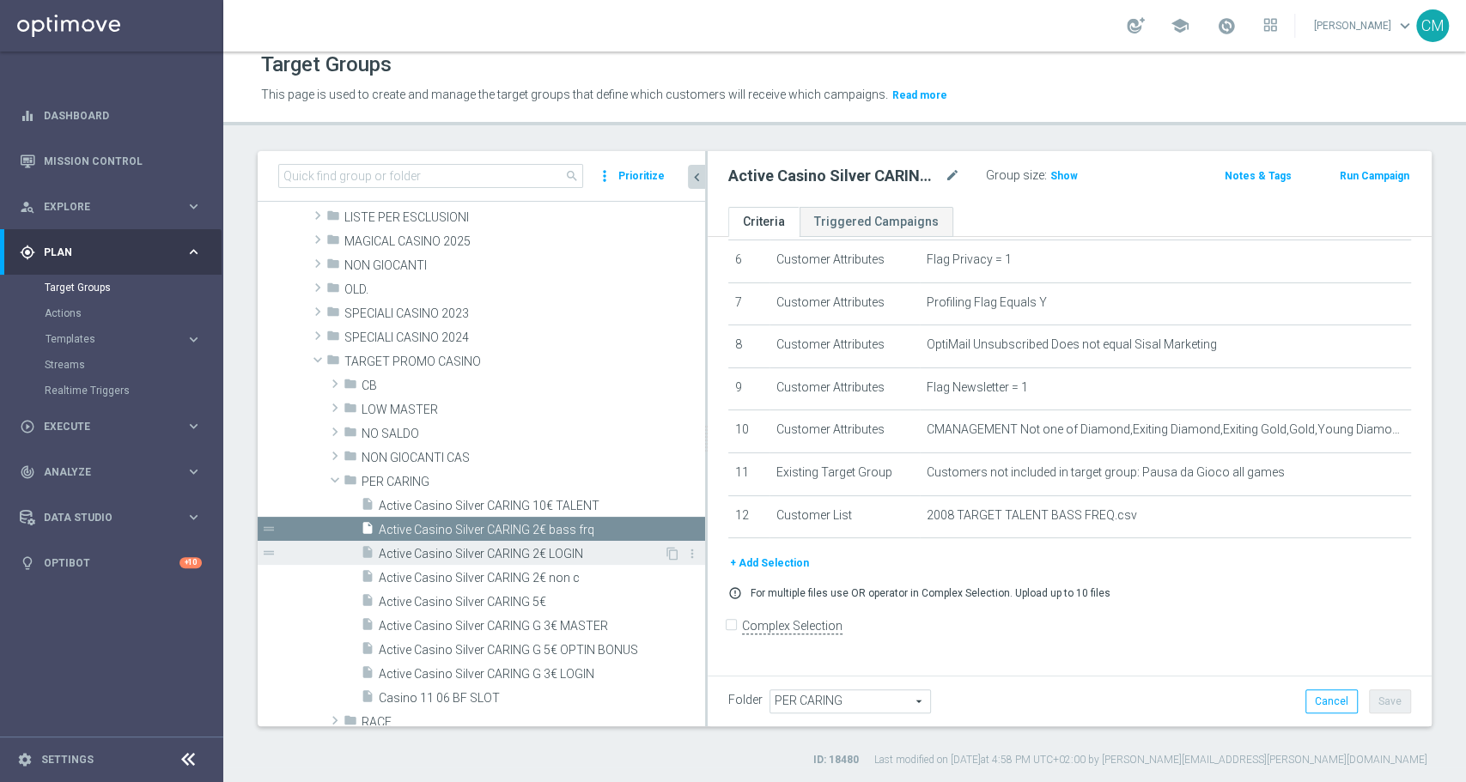
scroll to position [260, 0]
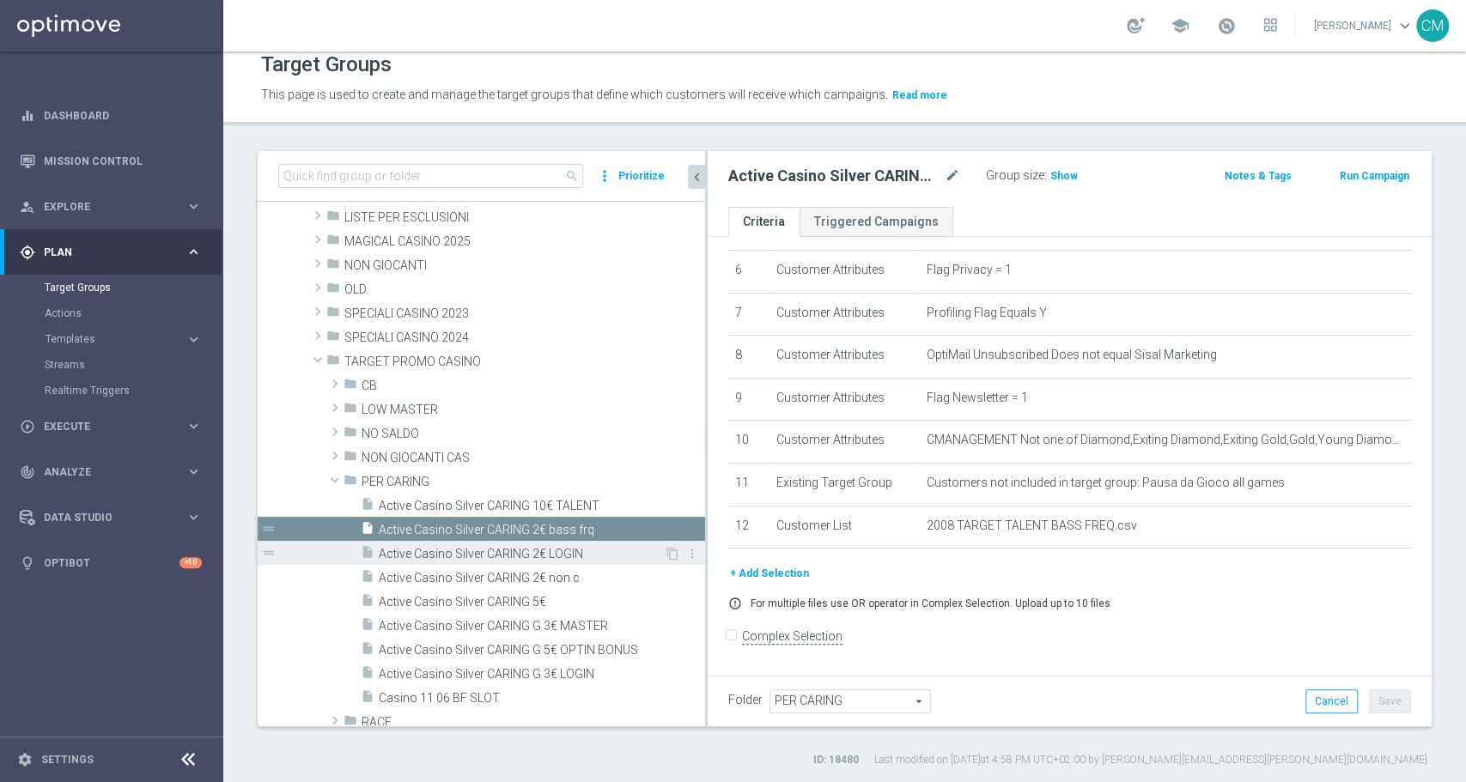
click at [542, 547] on span "Active Casino Silver CARING 2€ LOGIN" at bounding box center [521, 554] width 285 height 15
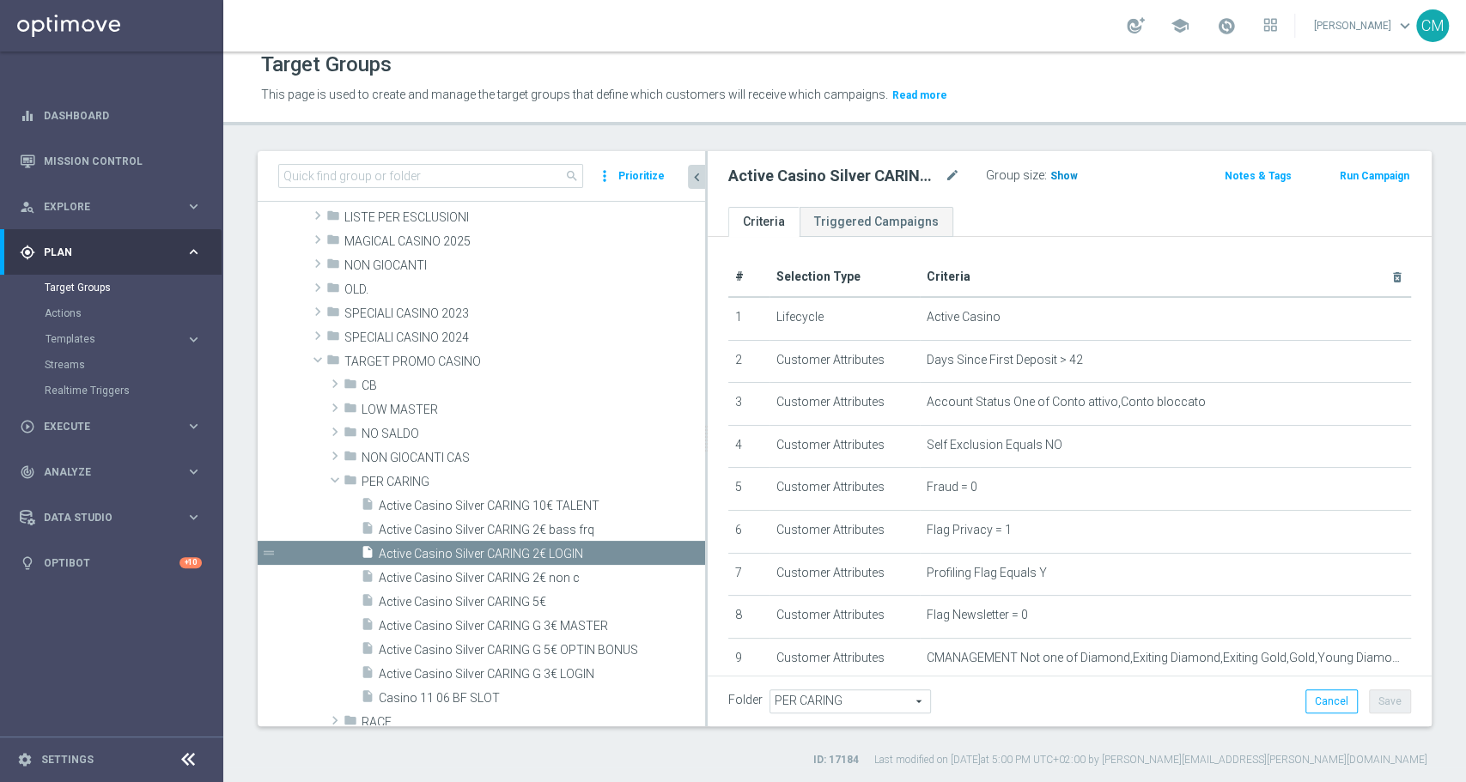
click at [1052, 181] on h3 "Show" at bounding box center [1064, 176] width 31 height 19
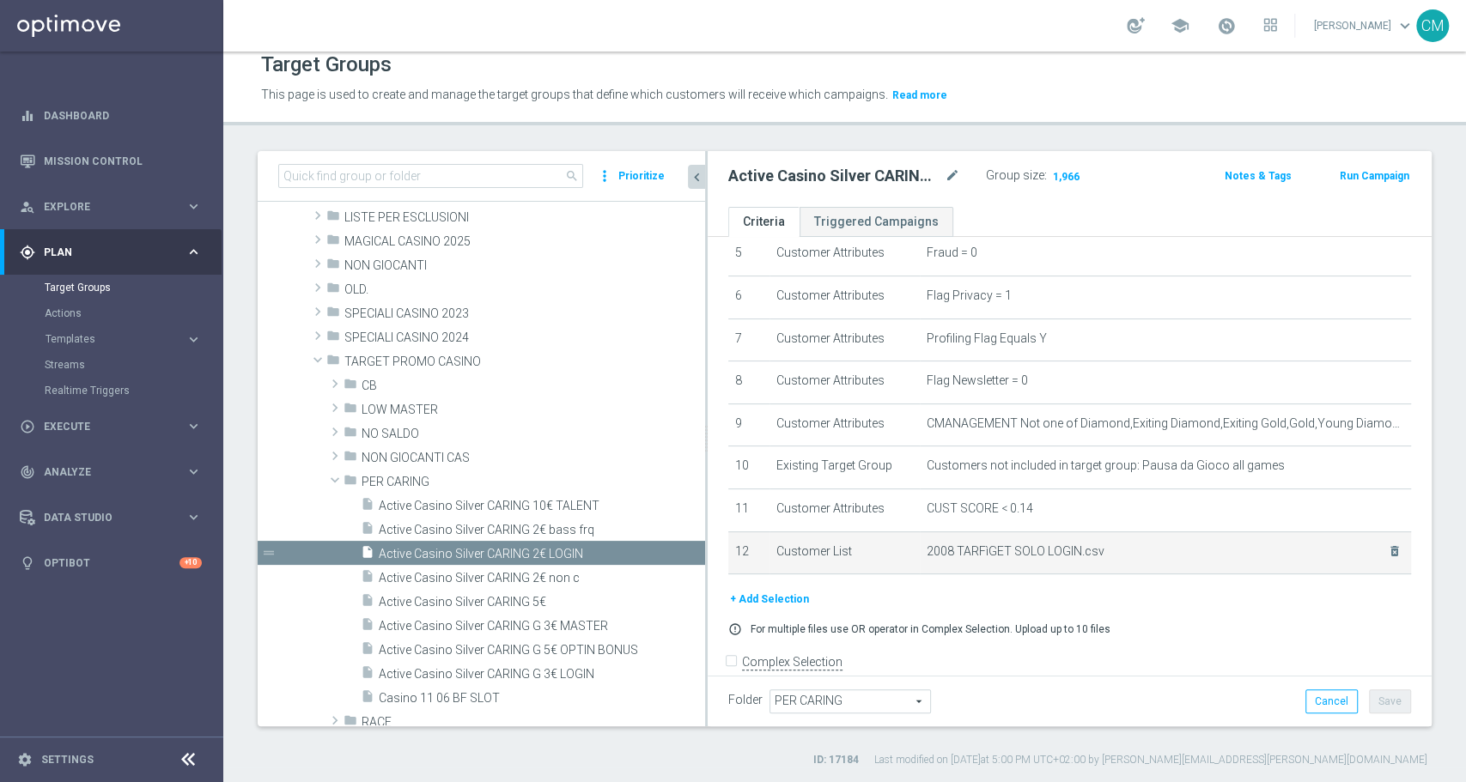
scroll to position [260, 0]
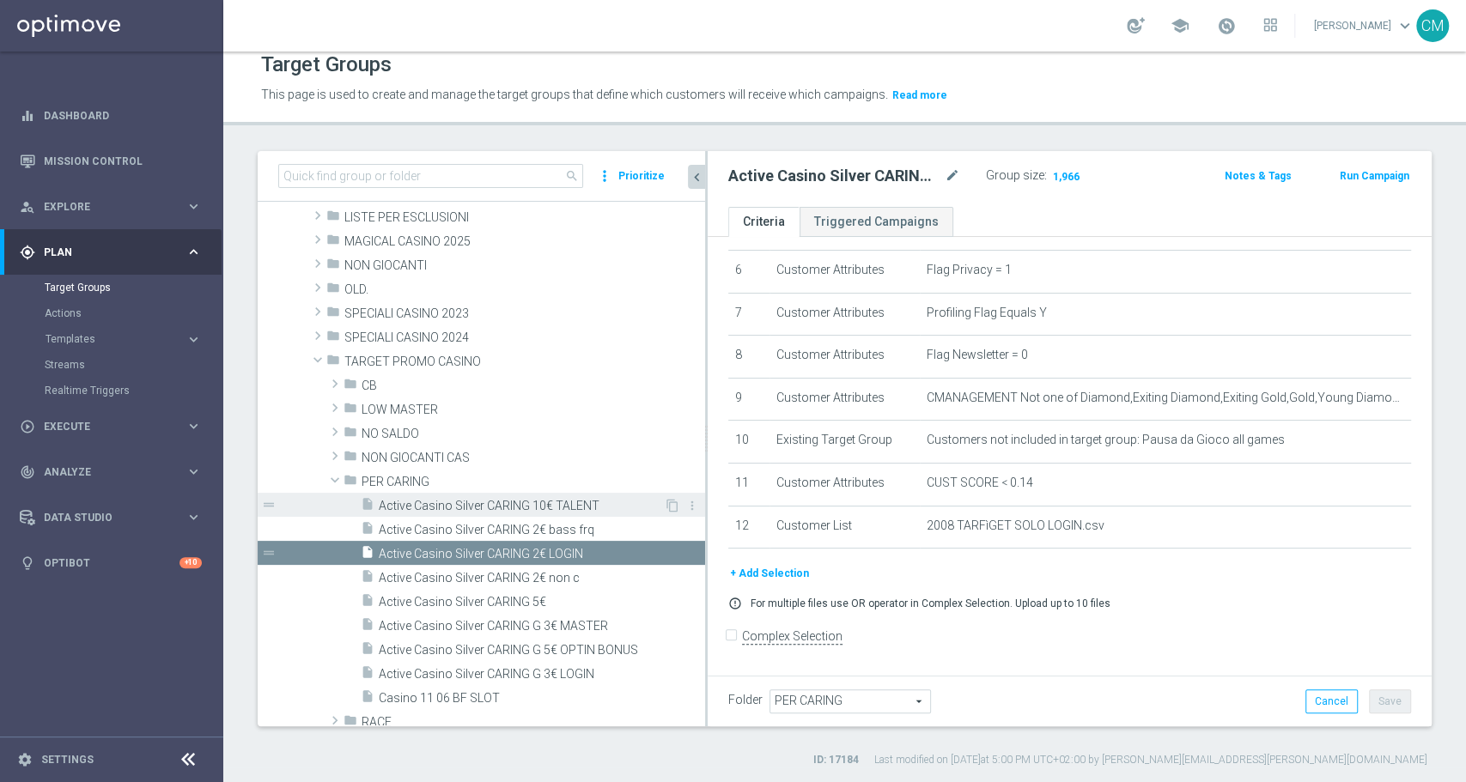
click at [550, 502] on span "Active Casino Silver CARING 10€ TALENT" at bounding box center [521, 506] width 285 height 15
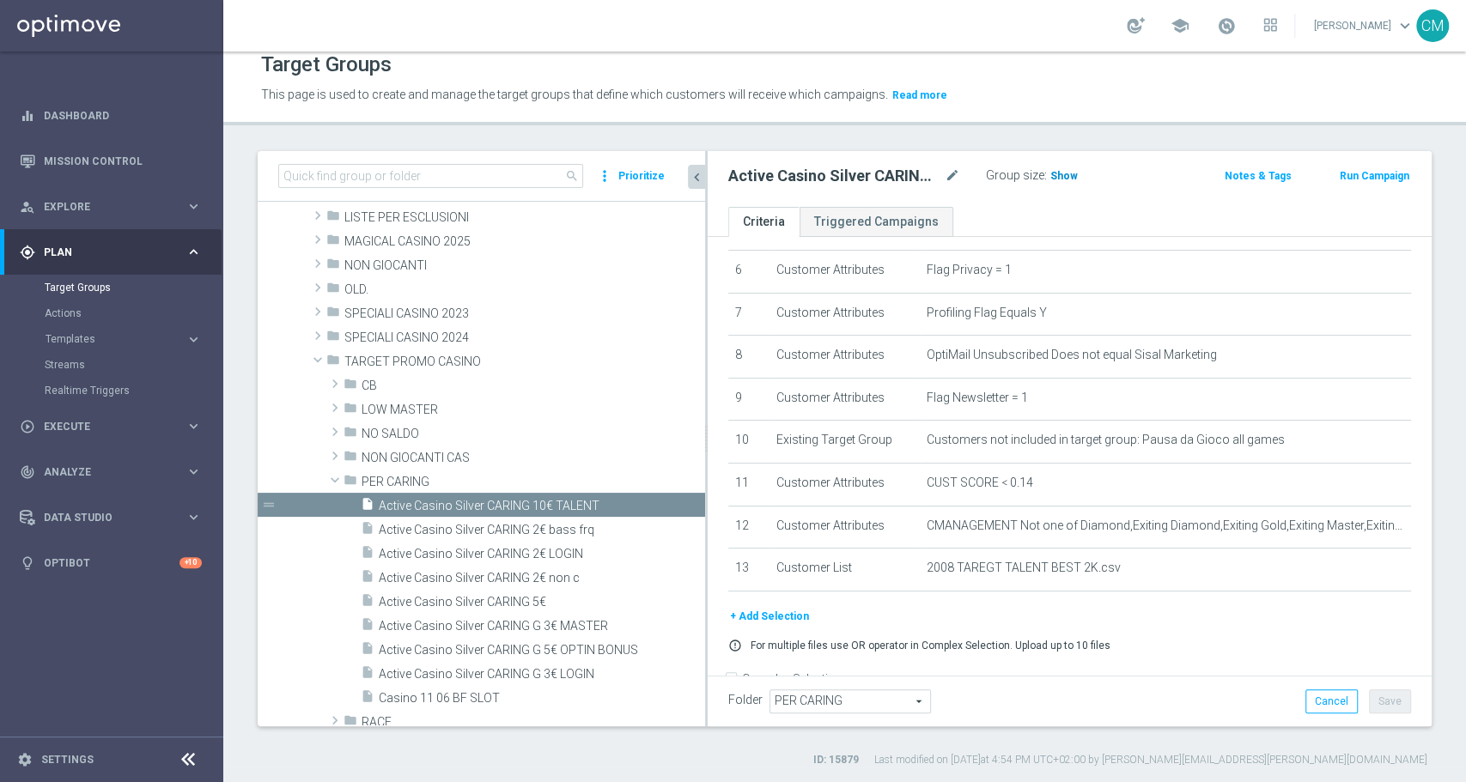
click at [1063, 175] on span "Show" at bounding box center [1063, 176] width 27 height 12
click at [952, 171] on icon "mode_edit" at bounding box center [952, 176] width 15 height 21
click at [952, 174] on icon "mode_edit" at bounding box center [952, 176] width 15 height 21
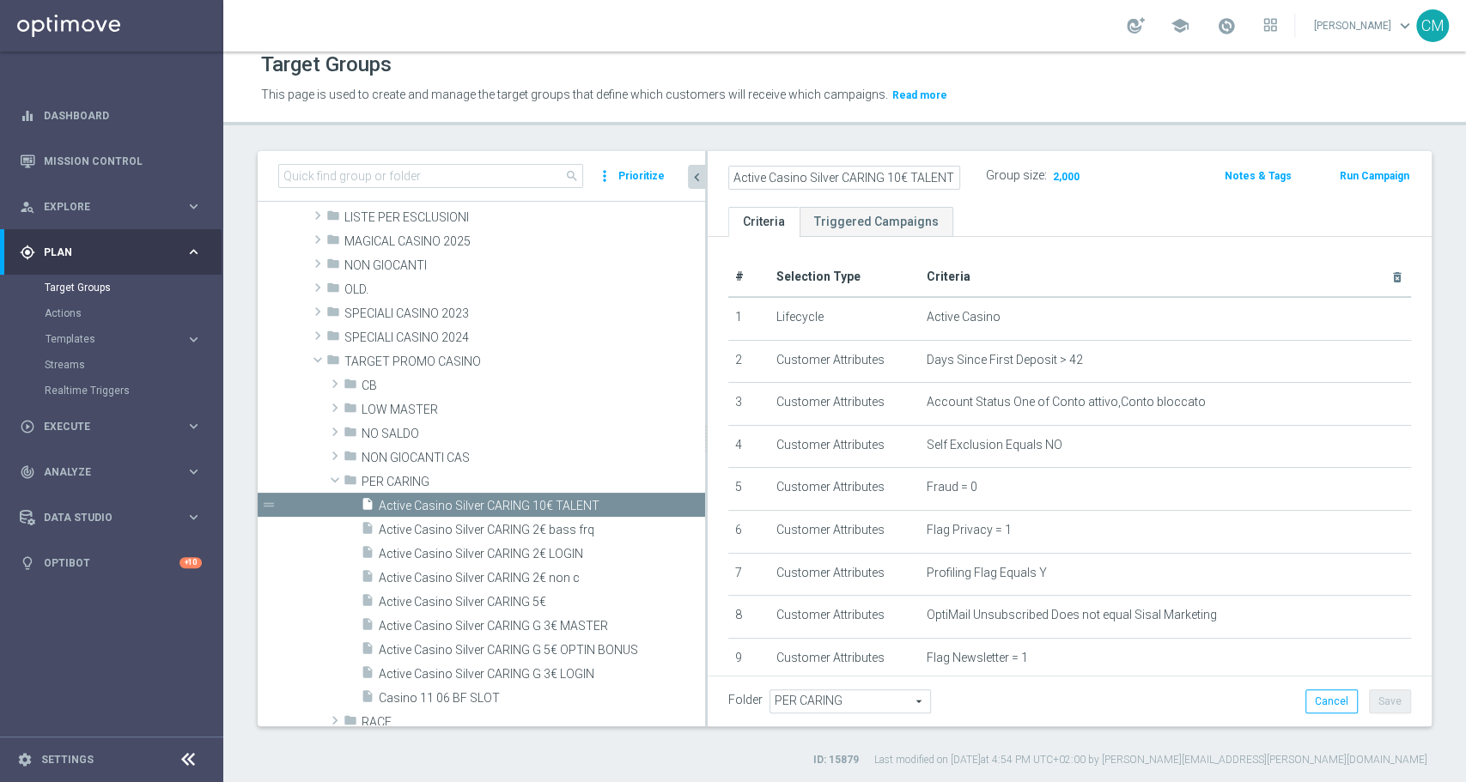
scroll to position [302, 0]
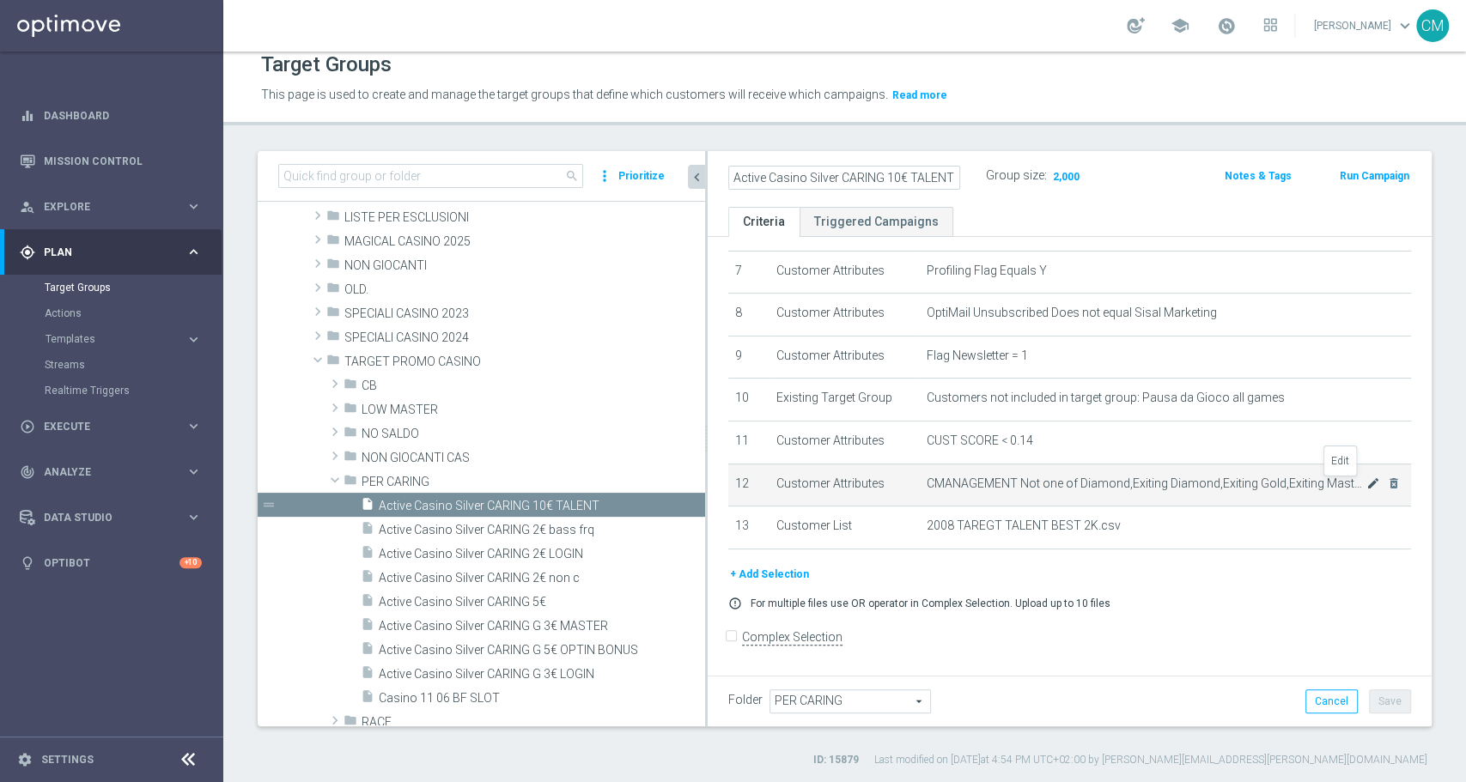
click at [1365, 490] on icon "mode_edit" at bounding box center [1372, 484] width 14 height 14
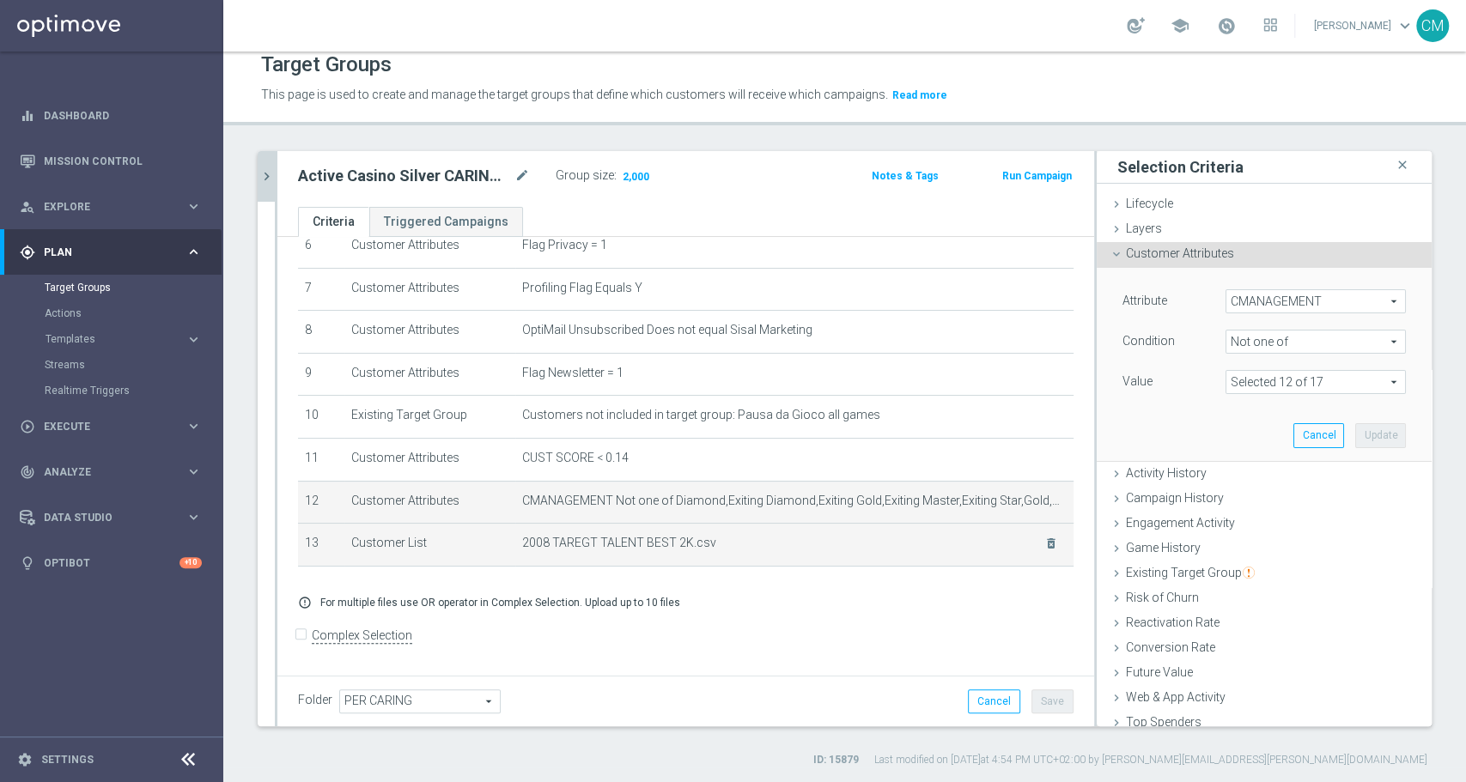
scroll to position [284, 0]
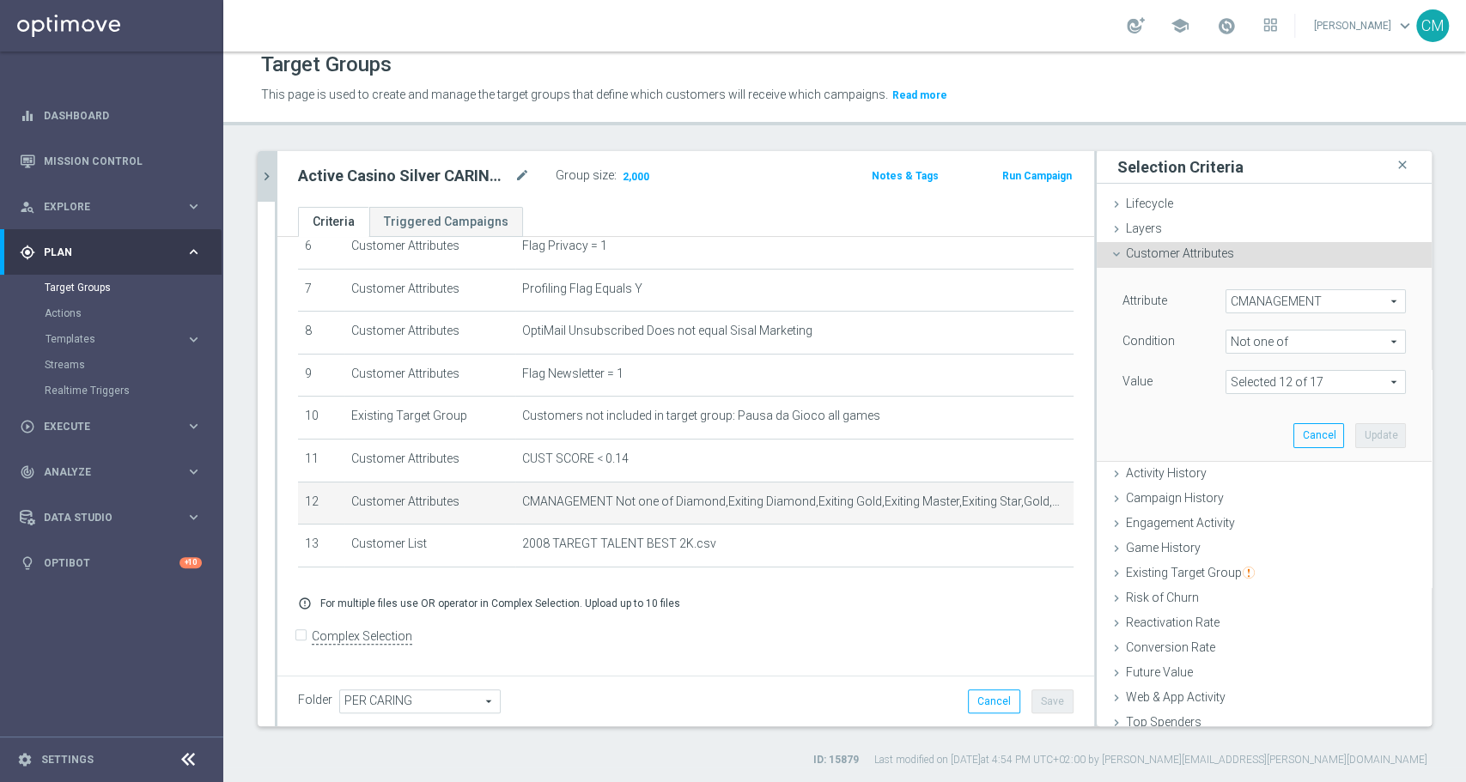
click at [534, 164] on div "Active Casino Silver CARING 10€ TALENT mode_edit" at bounding box center [427, 176] width 258 height 24
click at [525, 173] on icon "mode_edit" at bounding box center [521, 176] width 15 height 21
click at [521, 176] on icon "mode_edit" at bounding box center [521, 176] width 15 height 21
click at [269, 175] on icon "chevron_right" at bounding box center [266, 176] width 16 height 16
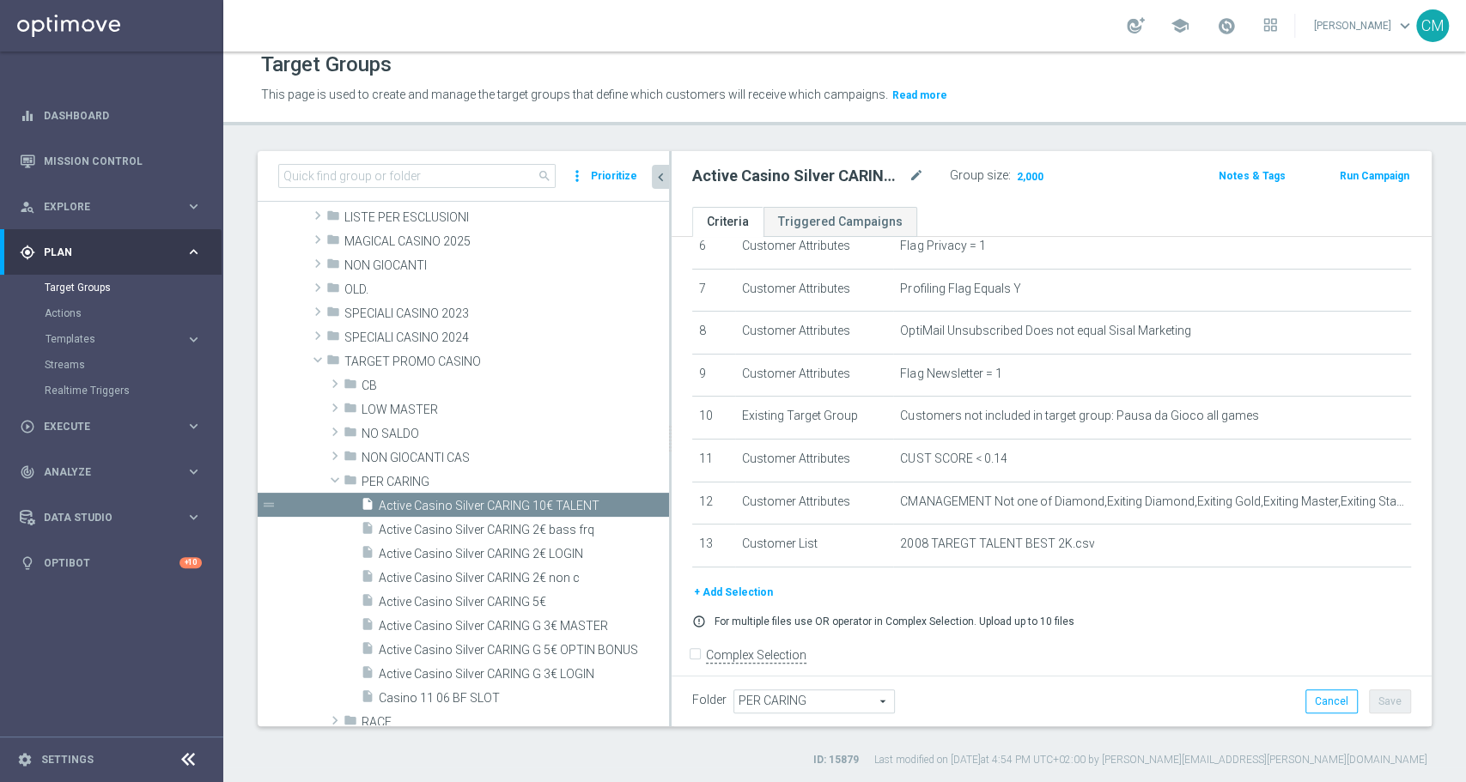
drag, startPoint x: 593, startPoint y: 574, endPoint x: 665, endPoint y: 562, distance: 73.1
click at [669, 562] on div at bounding box center [670, 438] width 3 height 575
click at [543, 623] on span "Active Casino Silver CARING G 3€ MASTER" at bounding box center [501, 626] width 245 height 15
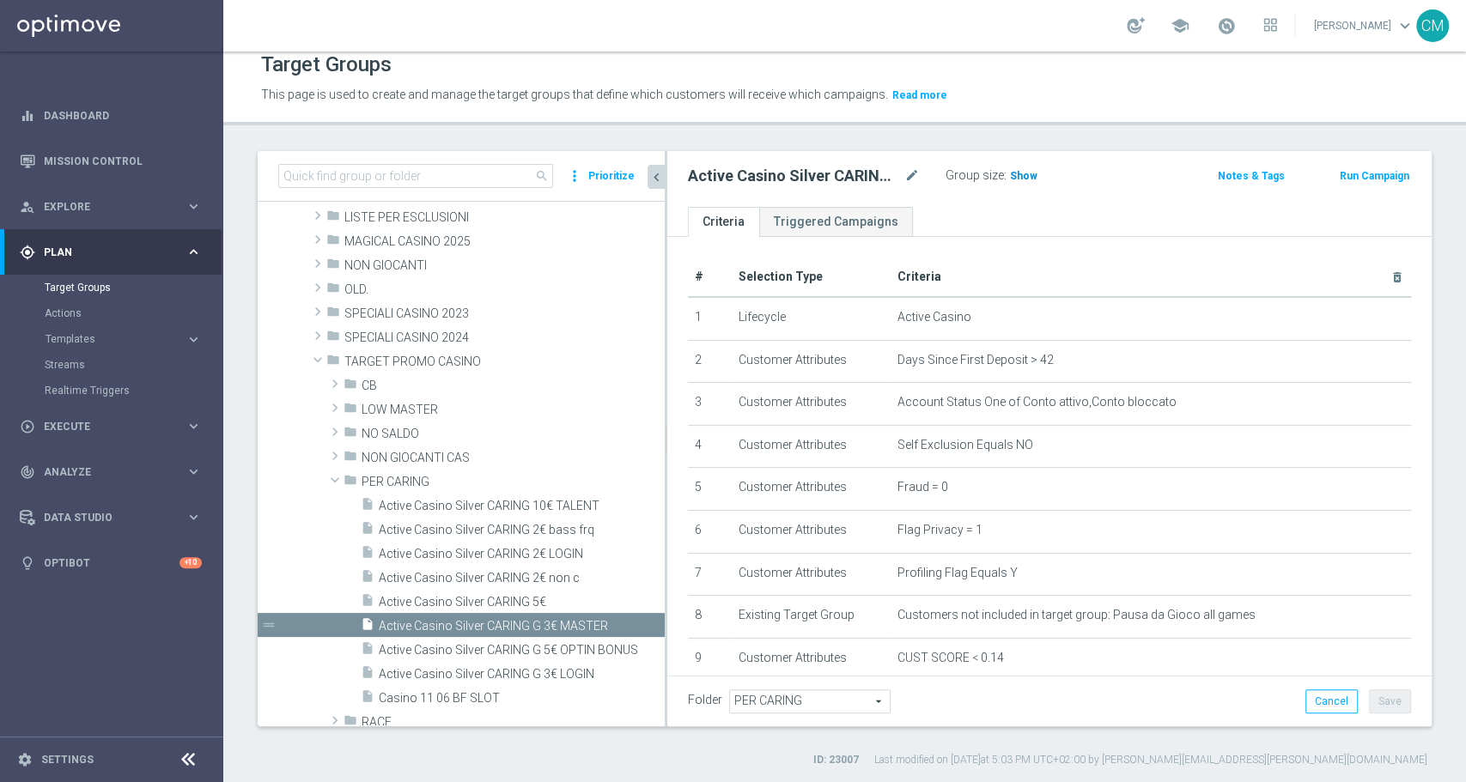
click at [1017, 181] on h3 "Show" at bounding box center [1023, 176] width 31 height 19
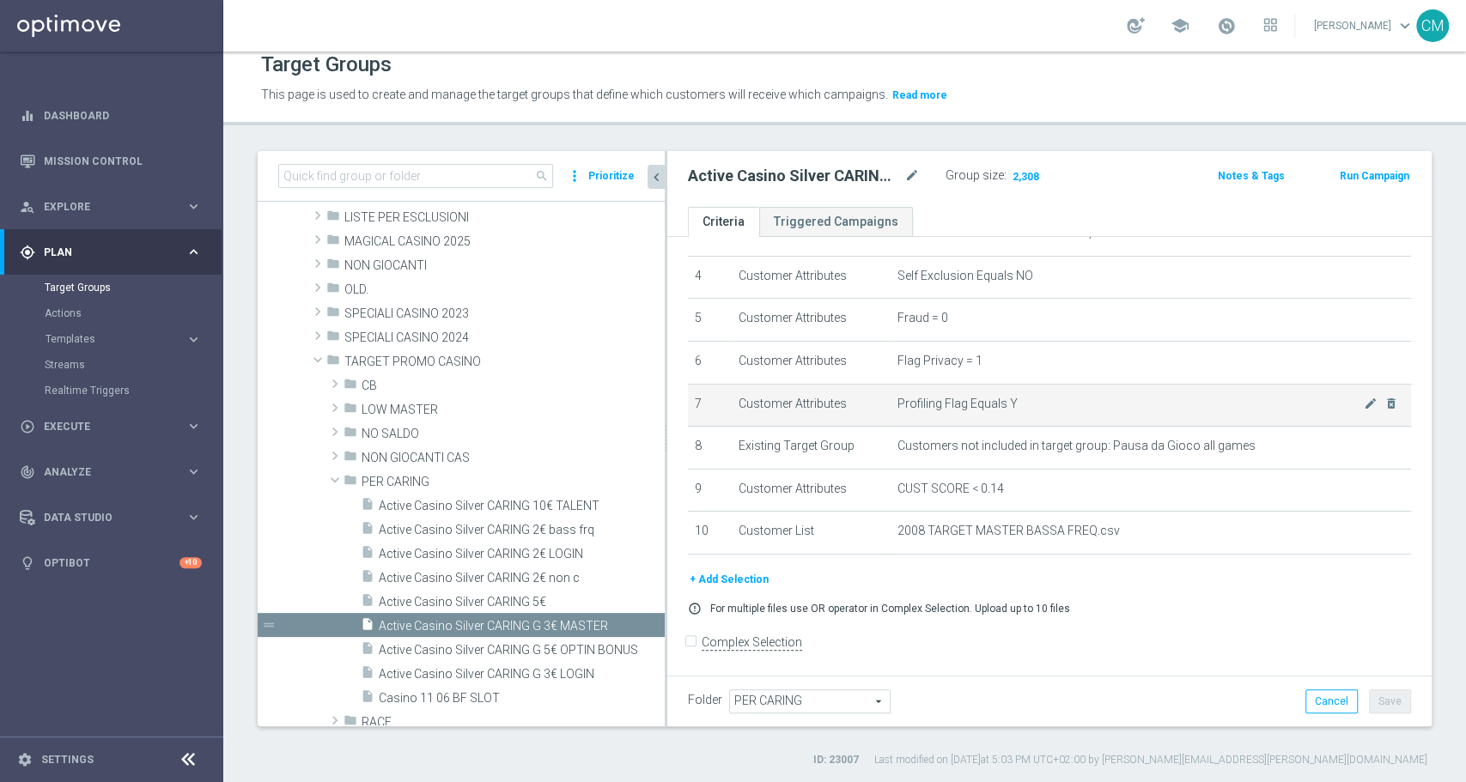
scroll to position [173, 0]
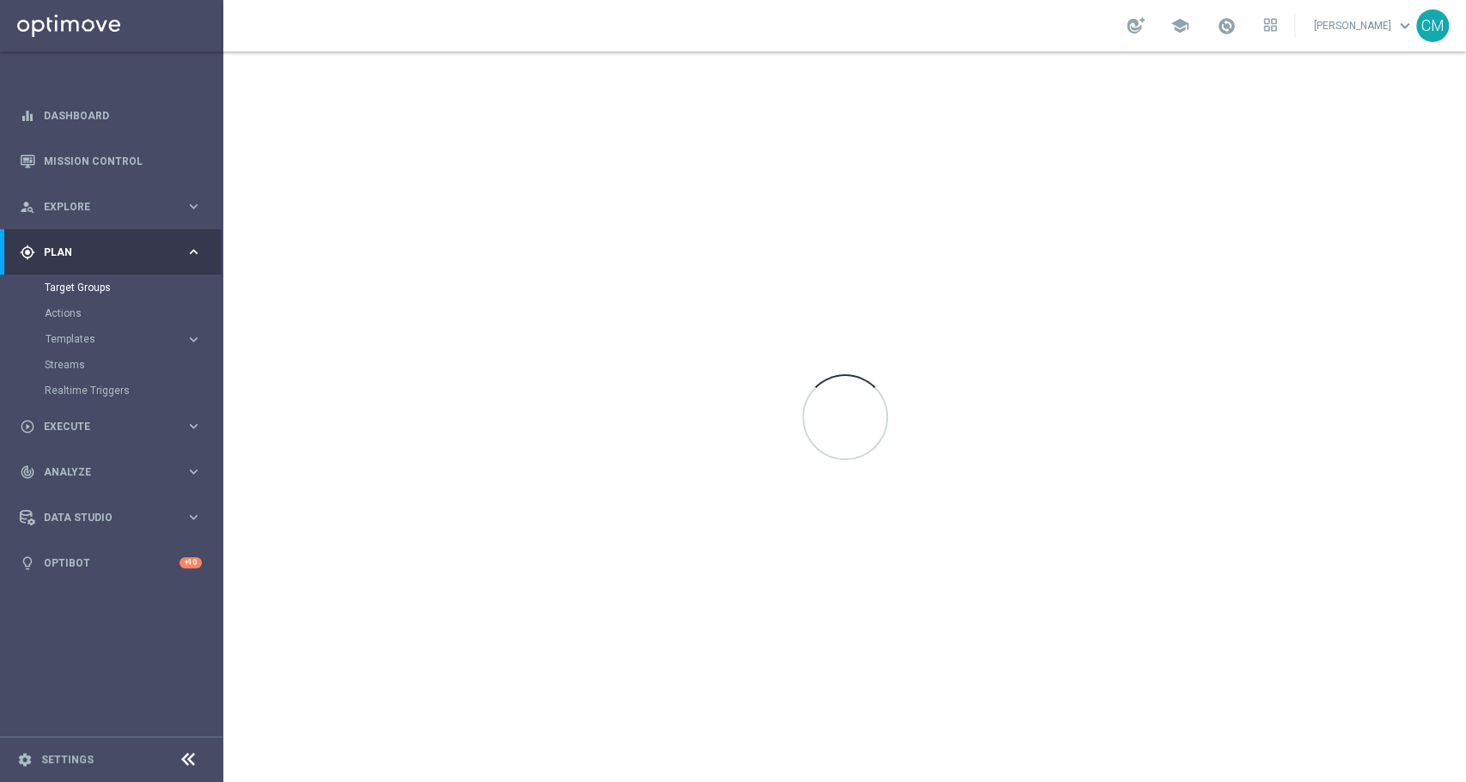
click at [141, 333] on button "Templates keyboard_arrow_right" at bounding box center [124, 339] width 158 height 14
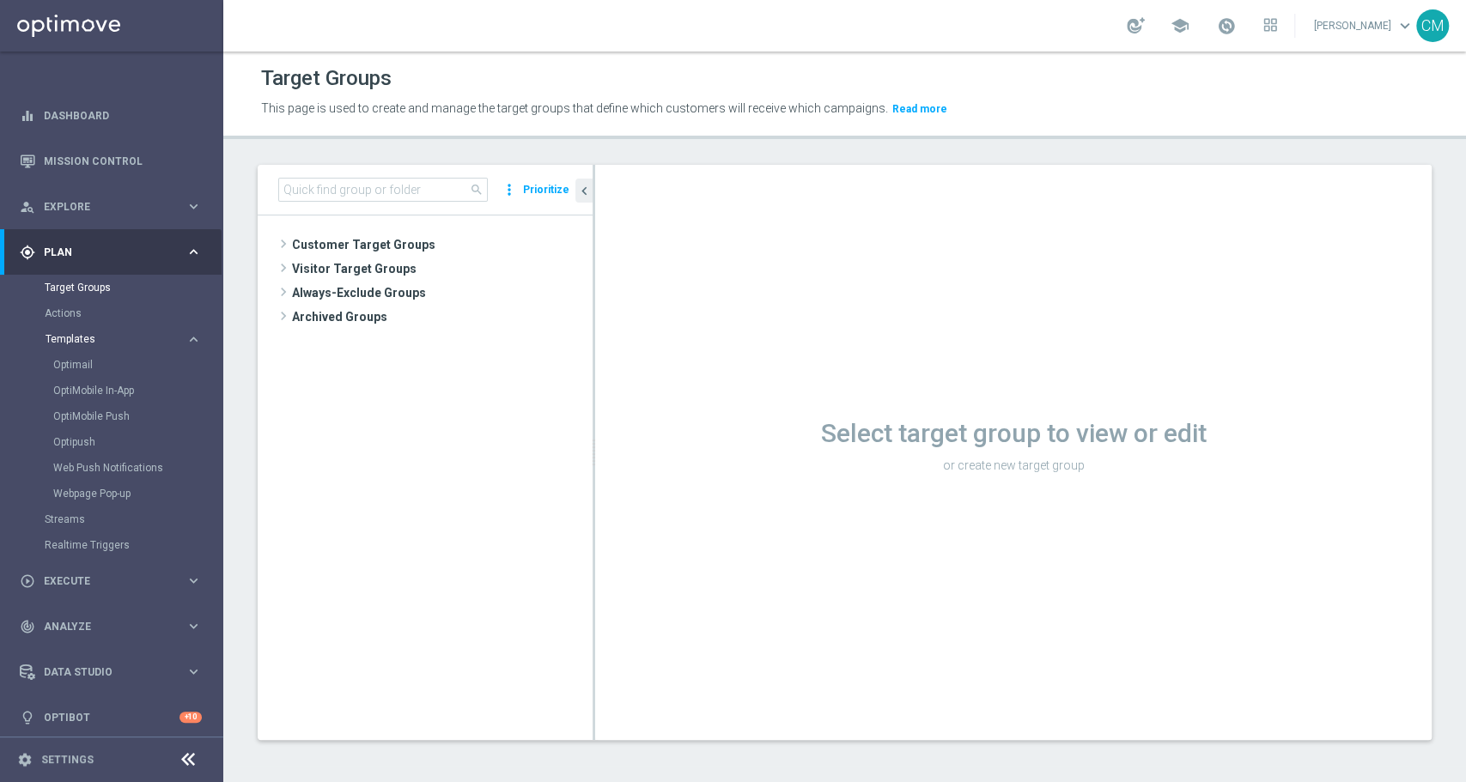
click at [86, 339] on span "Templates" at bounding box center [107, 339] width 123 height 10
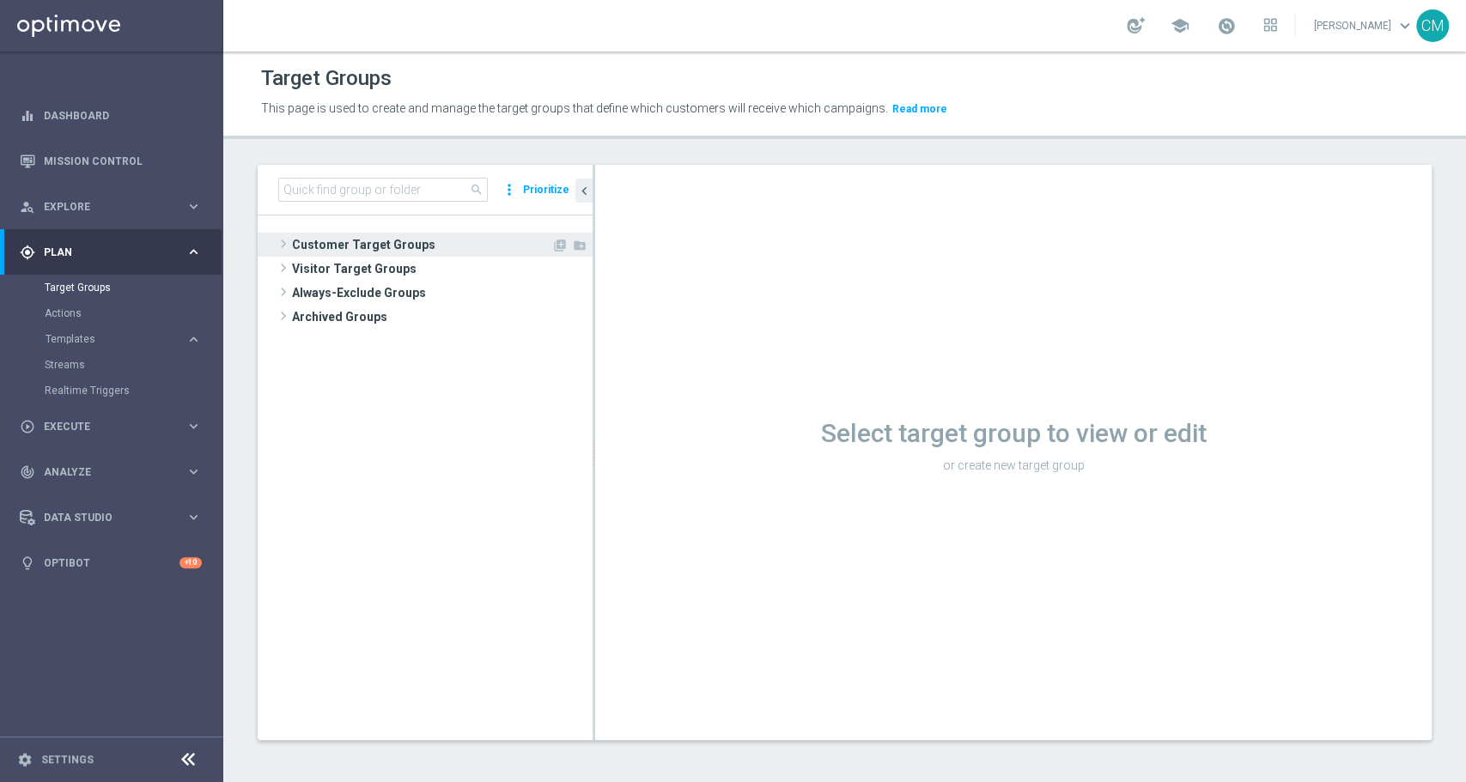
click at [404, 233] on span "Customer Target Groups" at bounding box center [421, 245] width 259 height 24
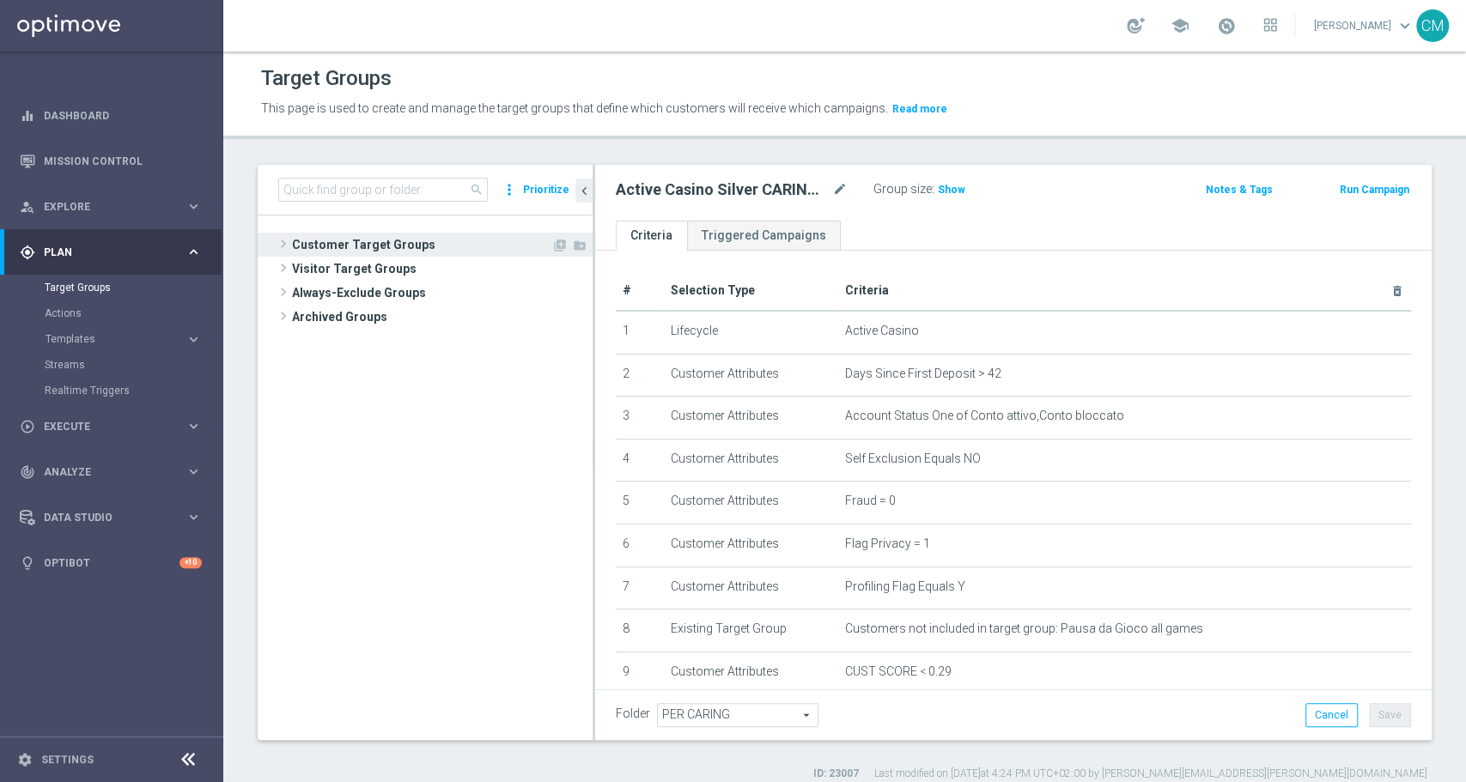
click at [350, 238] on span "Customer Target Groups" at bounding box center [421, 245] width 259 height 24
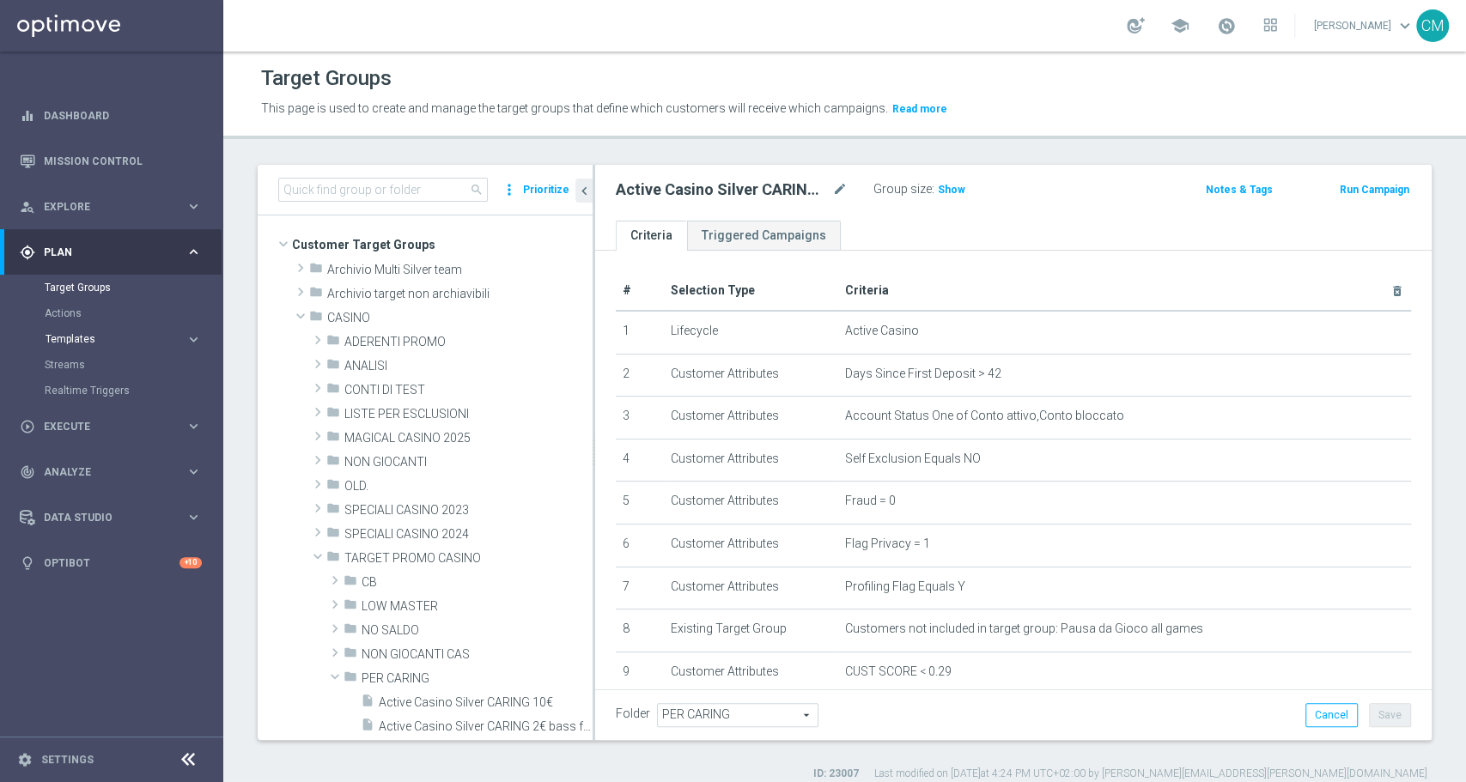
click at [100, 337] on span "Templates" at bounding box center [107, 339] width 123 height 10
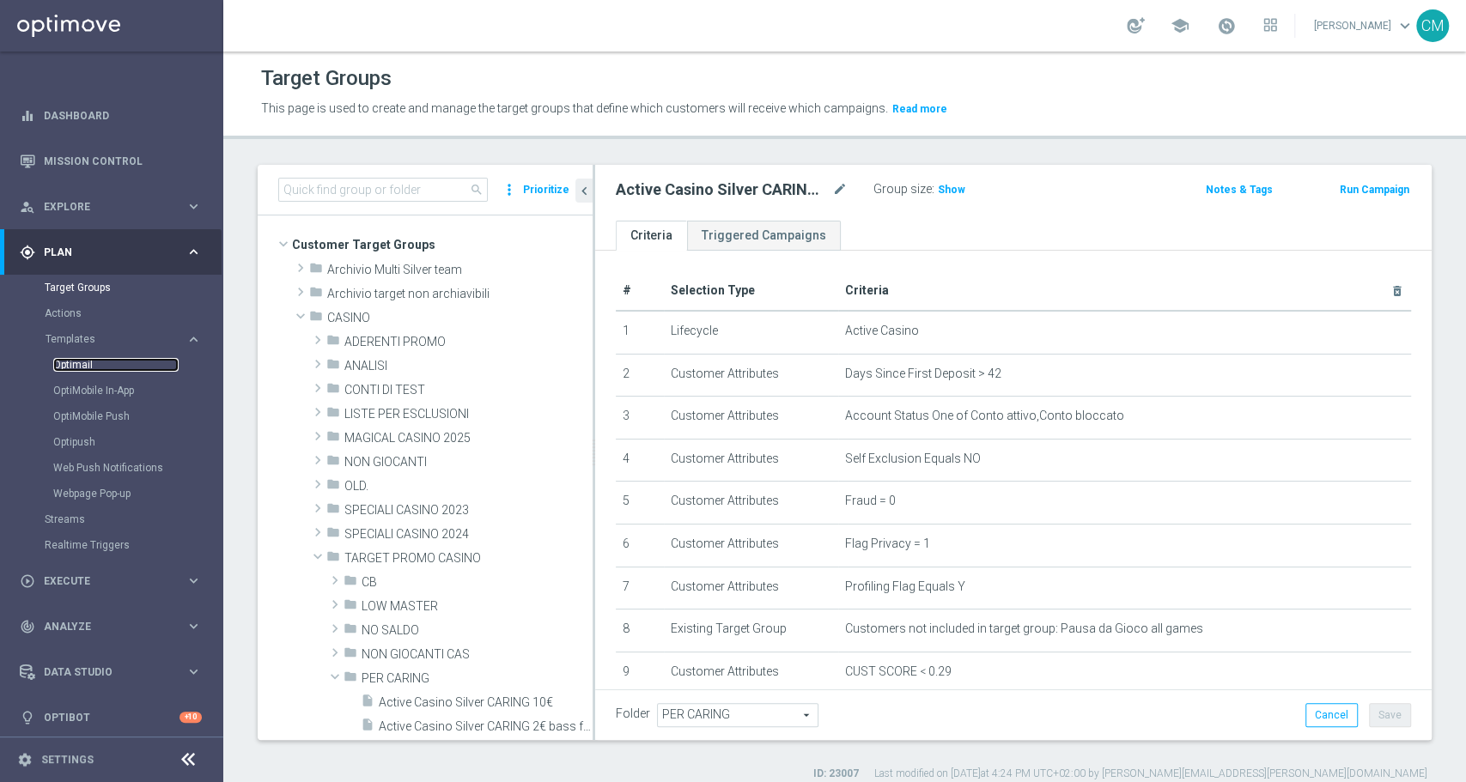
click at [83, 368] on link "Optimail" at bounding box center [115, 365] width 125 height 14
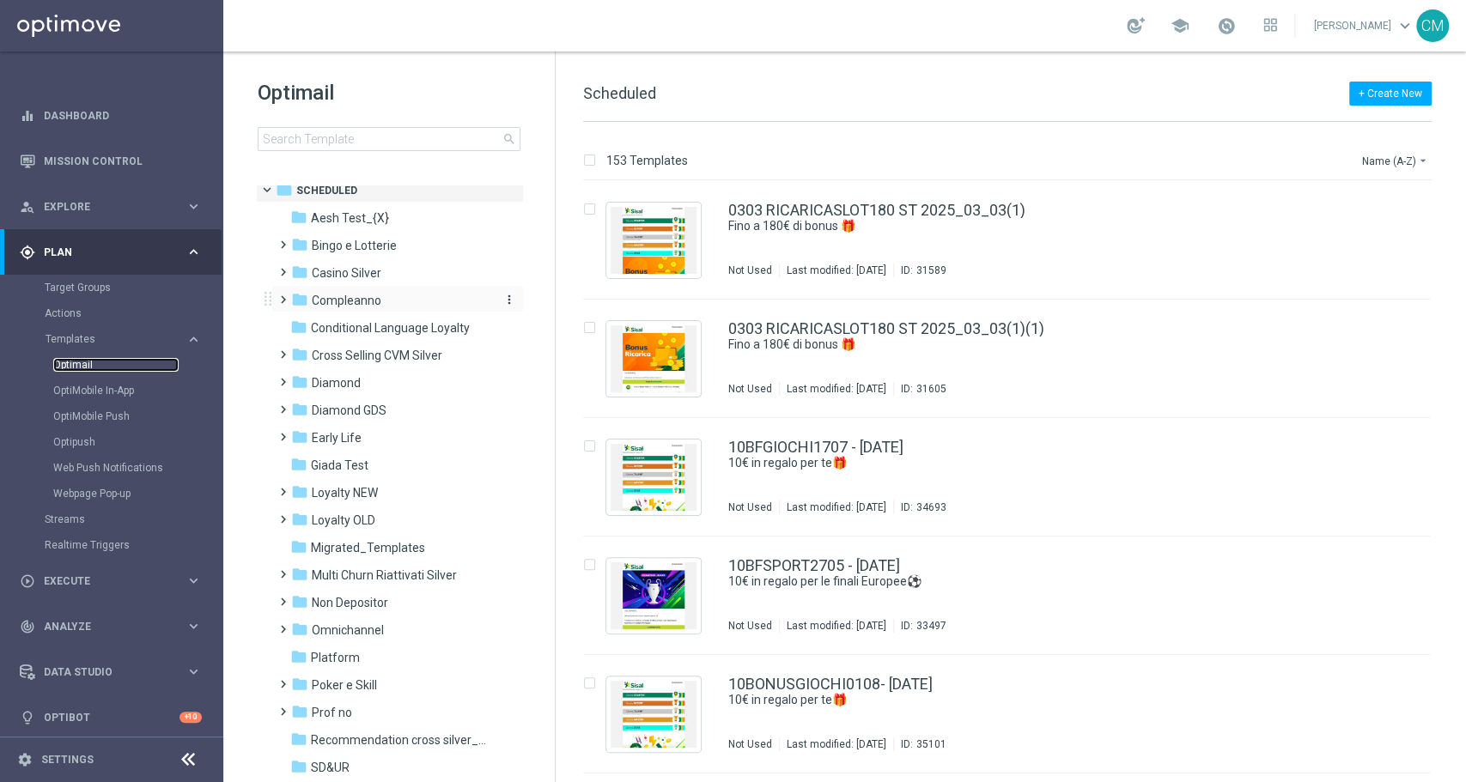
scroll to position [9, 0]
click at [330, 278] on span "Casino Silver" at bounding box center [347, 274] width 70 height 15
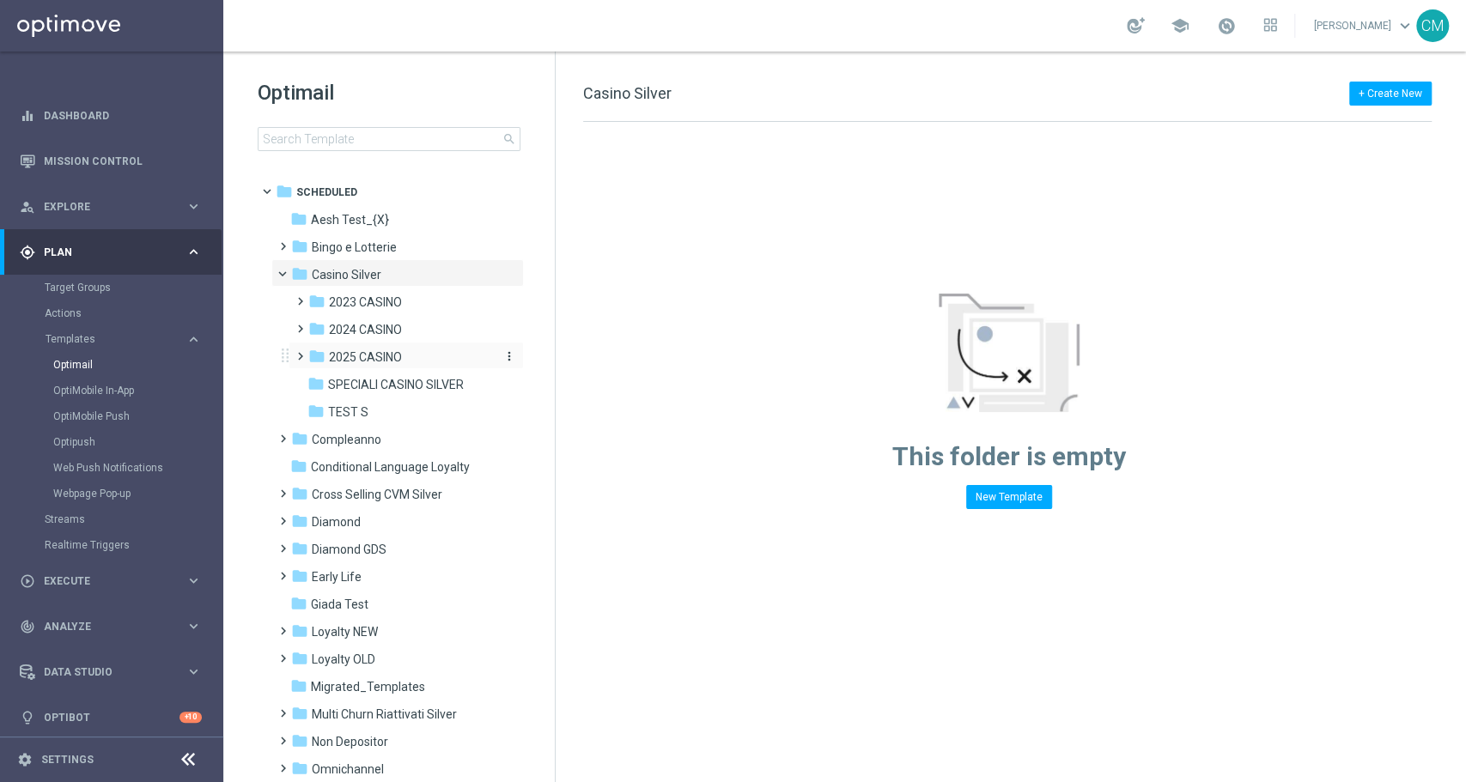
click at [378, 362] on span "2025 CASINO" at bounding box center [365, 357] width 73 height 15
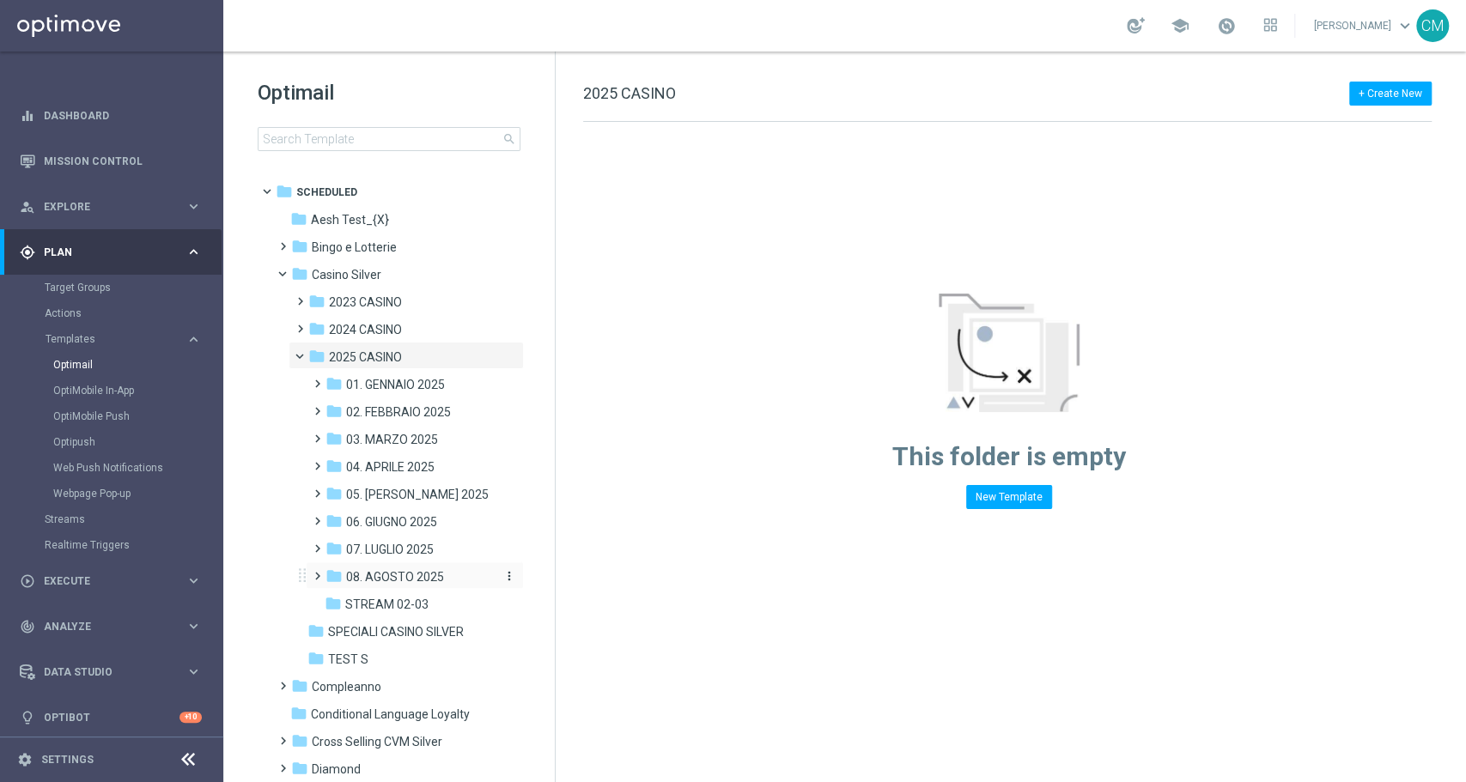
click at [406, 575] on span "08. AGOSTO 2025" at bounding box center [395, 576] width 98 height 15
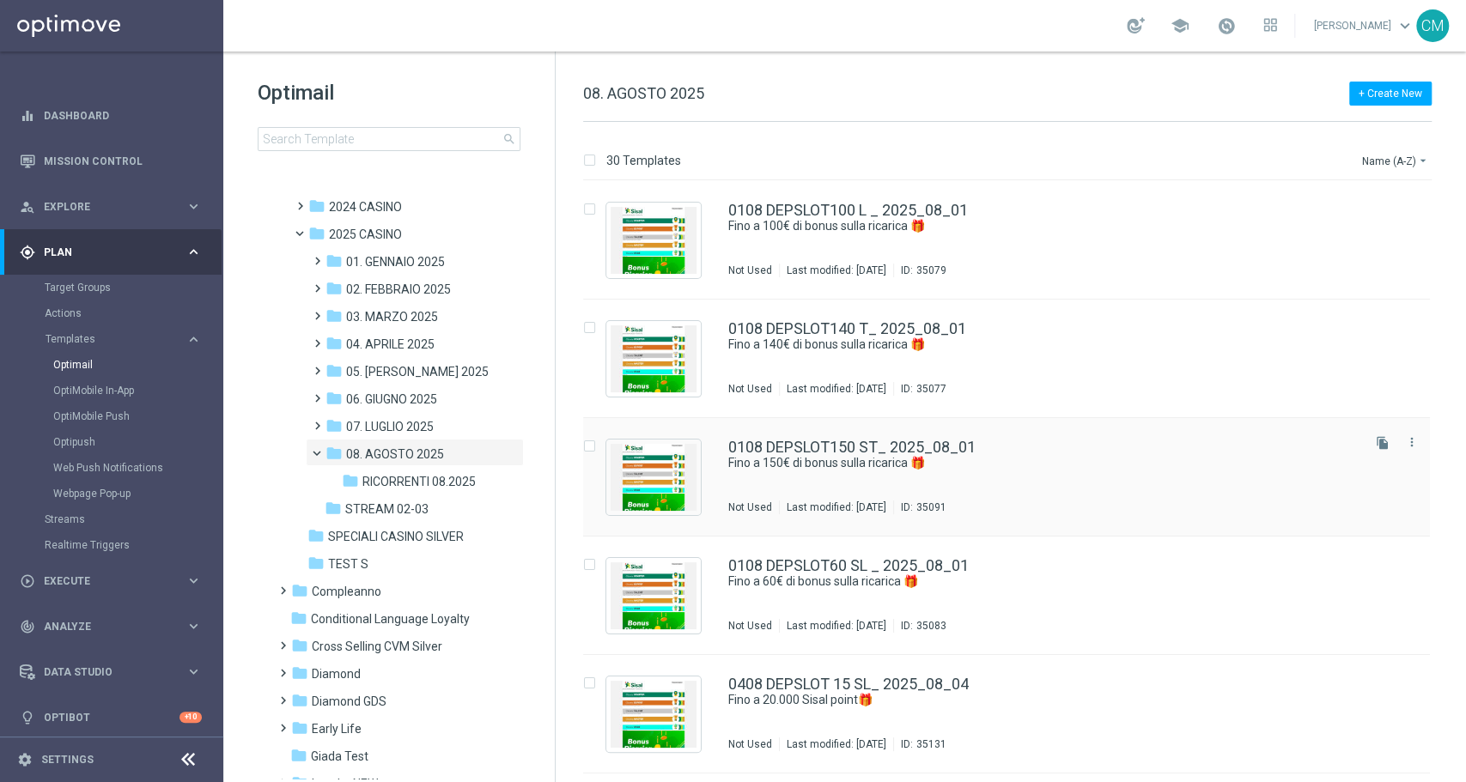
scroll to position [132, 0]
click at [400, 423] on span "07. LUGLIO 2025" at bounding box center [390, 425] width 88 height 15
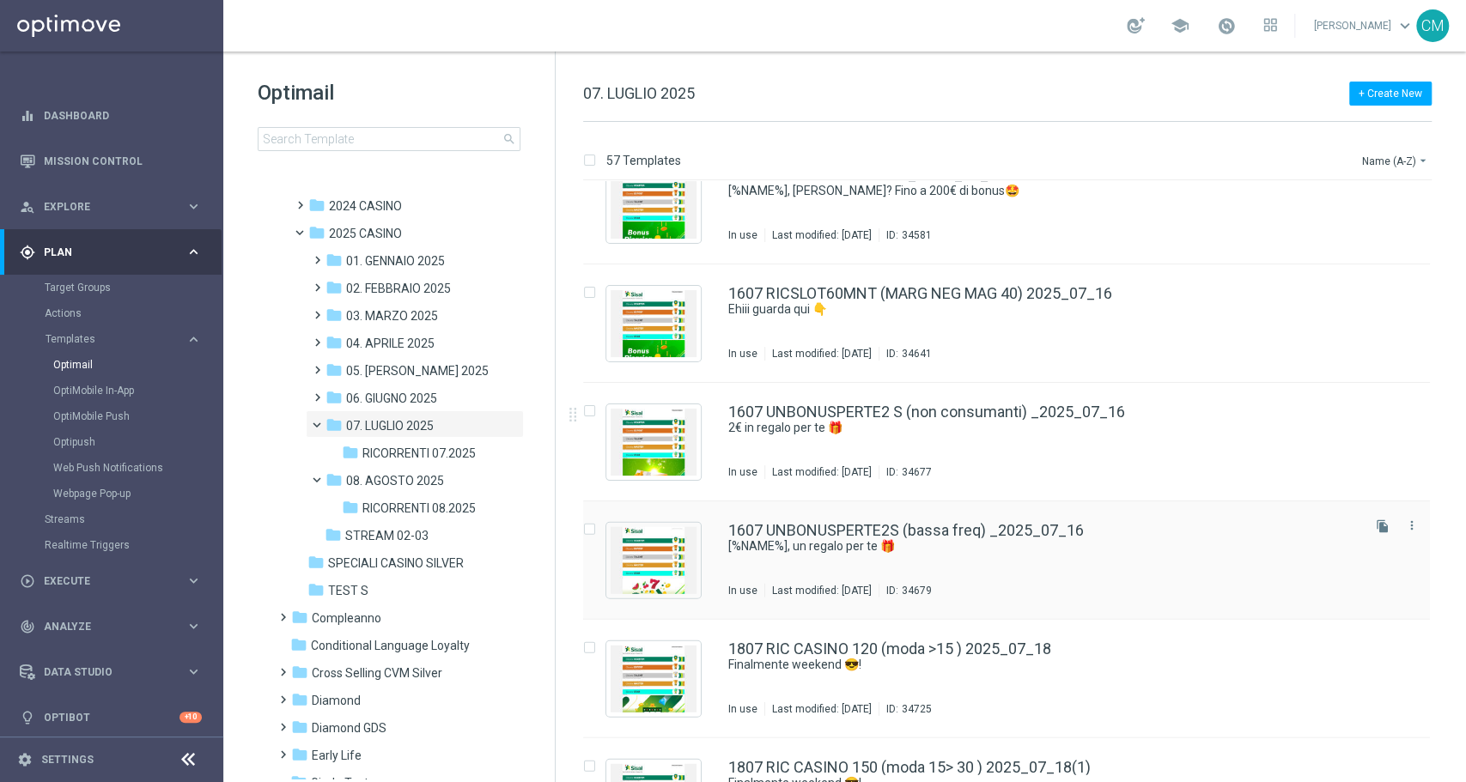
scroll to position [2875, 0]
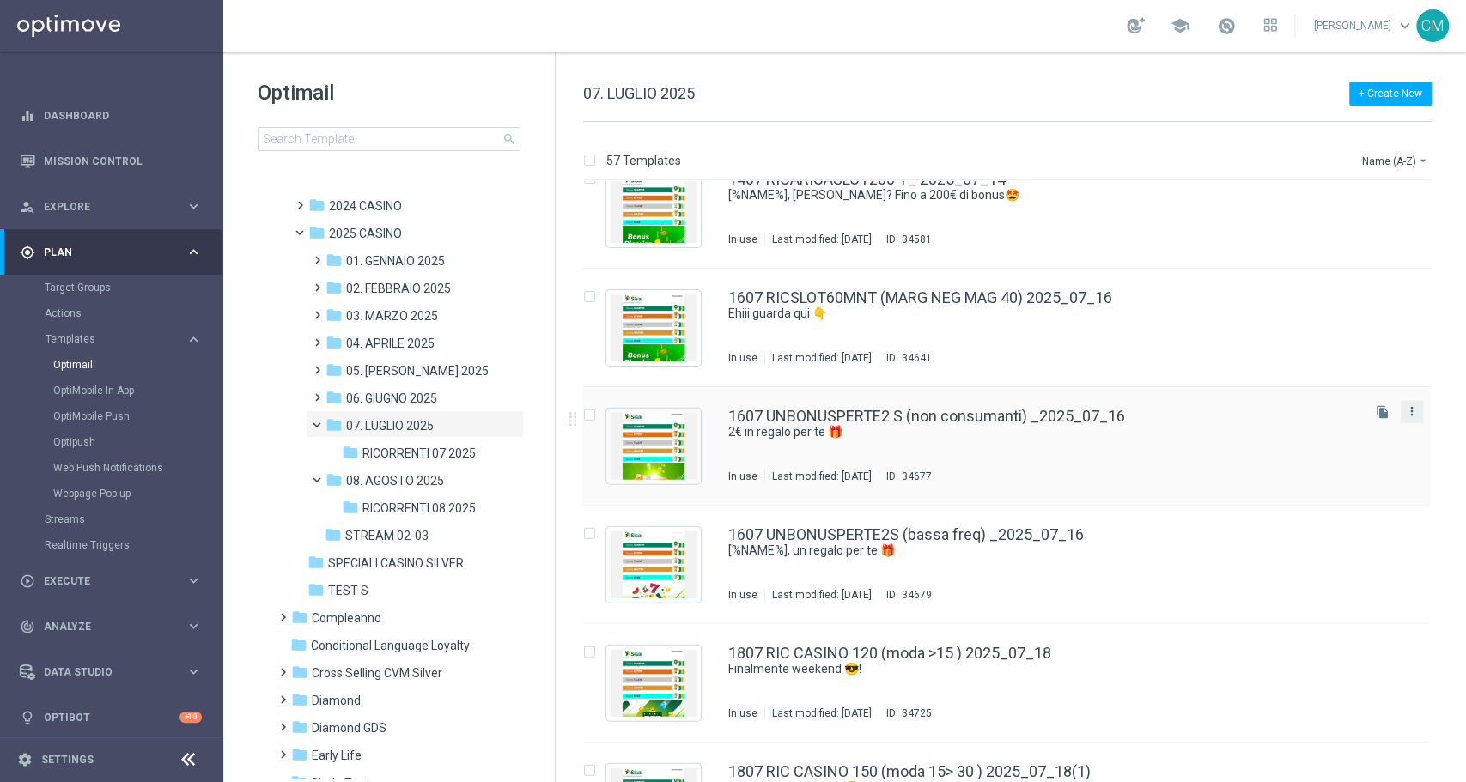
click at [1413, 415] on icon "more_vert" at bounding box center [1412, 411] width 14 height 14
click at [1340, 450] on div "Copy To" at bounding box center [1340, 453] width 104 height 12
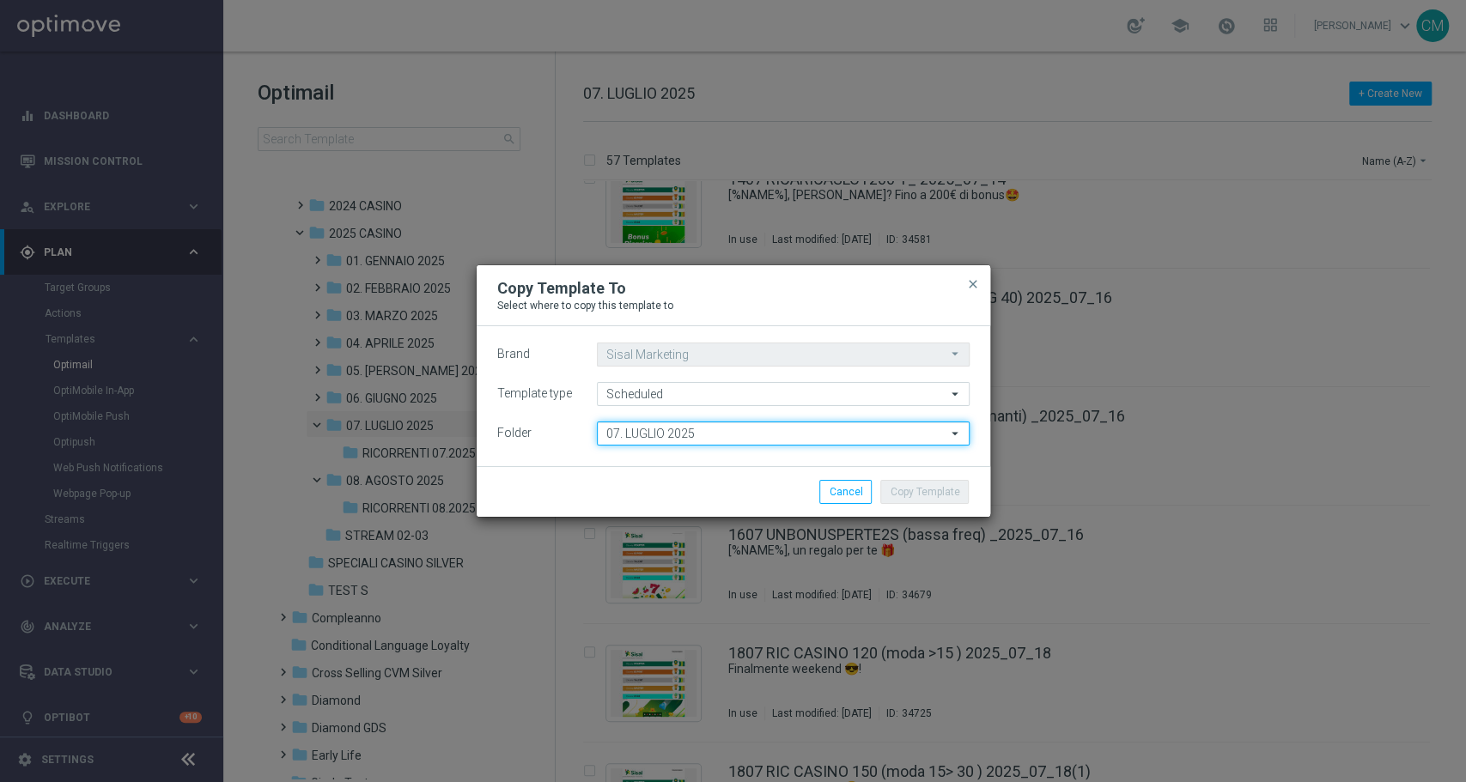
click at [871, 438] on input "07. LUGLIO 2025" at bounding box center [783, 434] width 373 height 24
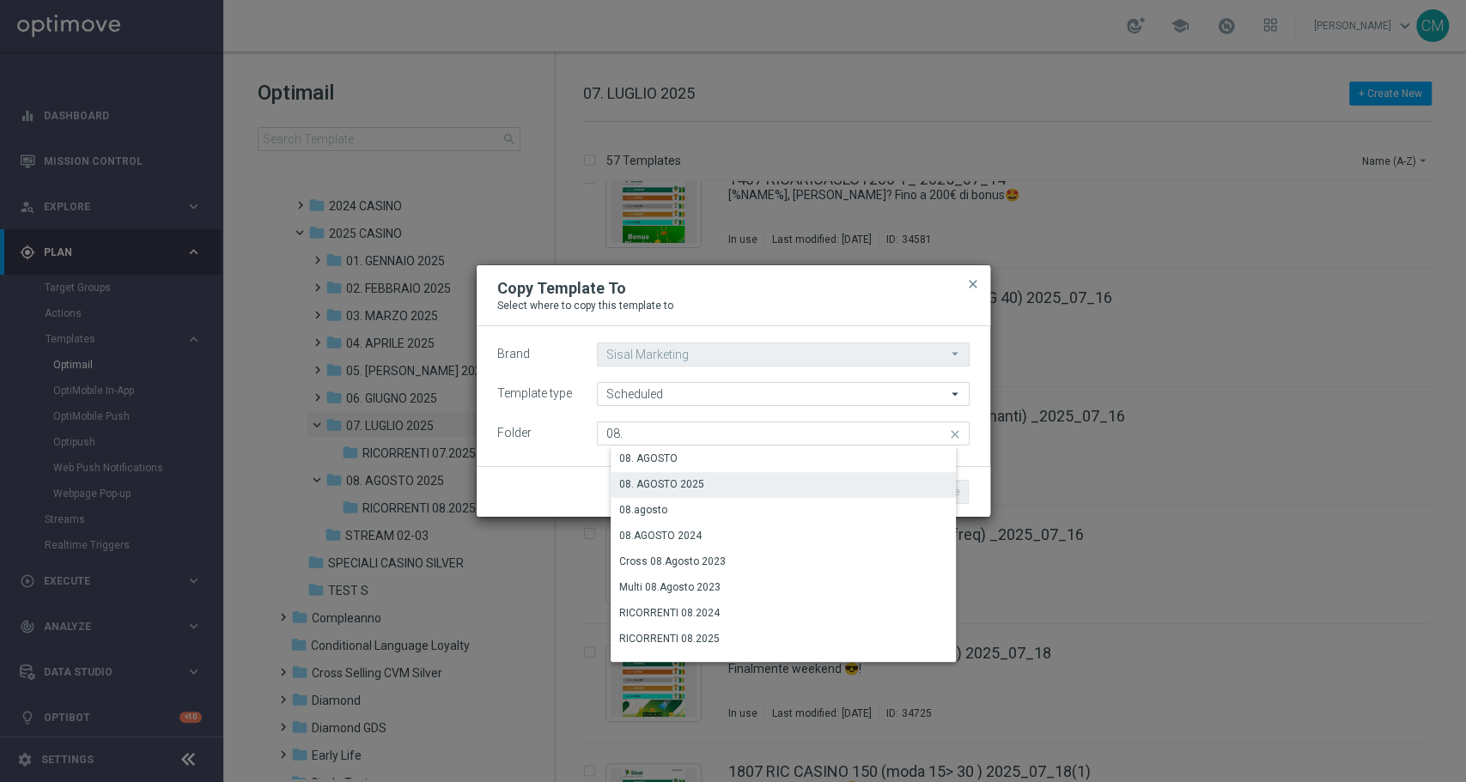
click at [766, 477] on div "08. AGOSTO 2025" at bounding box center [797, 484] width 373 height 24
type input "08. AGOSTO 2025"
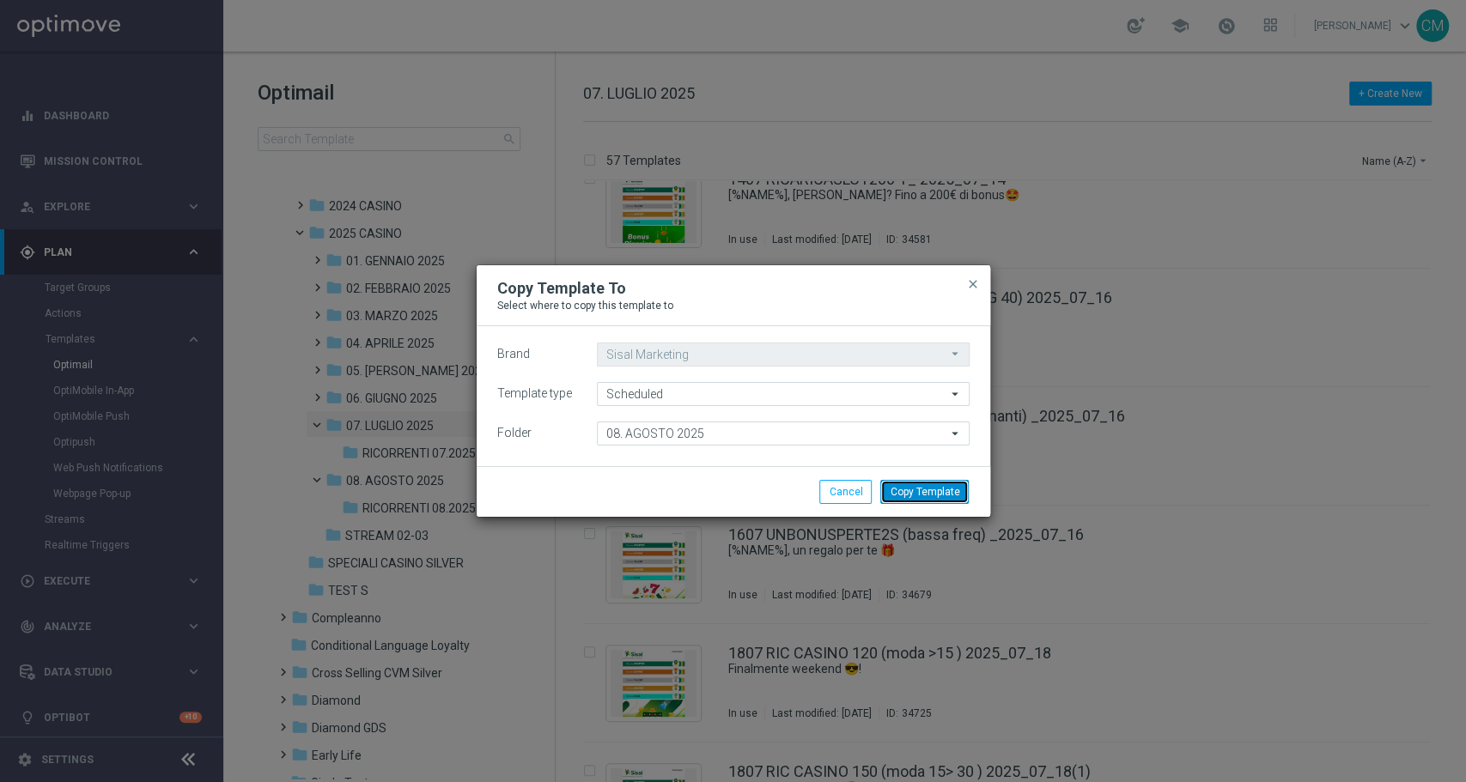
click at [939, 501] on button "Copy Template" at bounding box center [924, 492] width 88 height 24
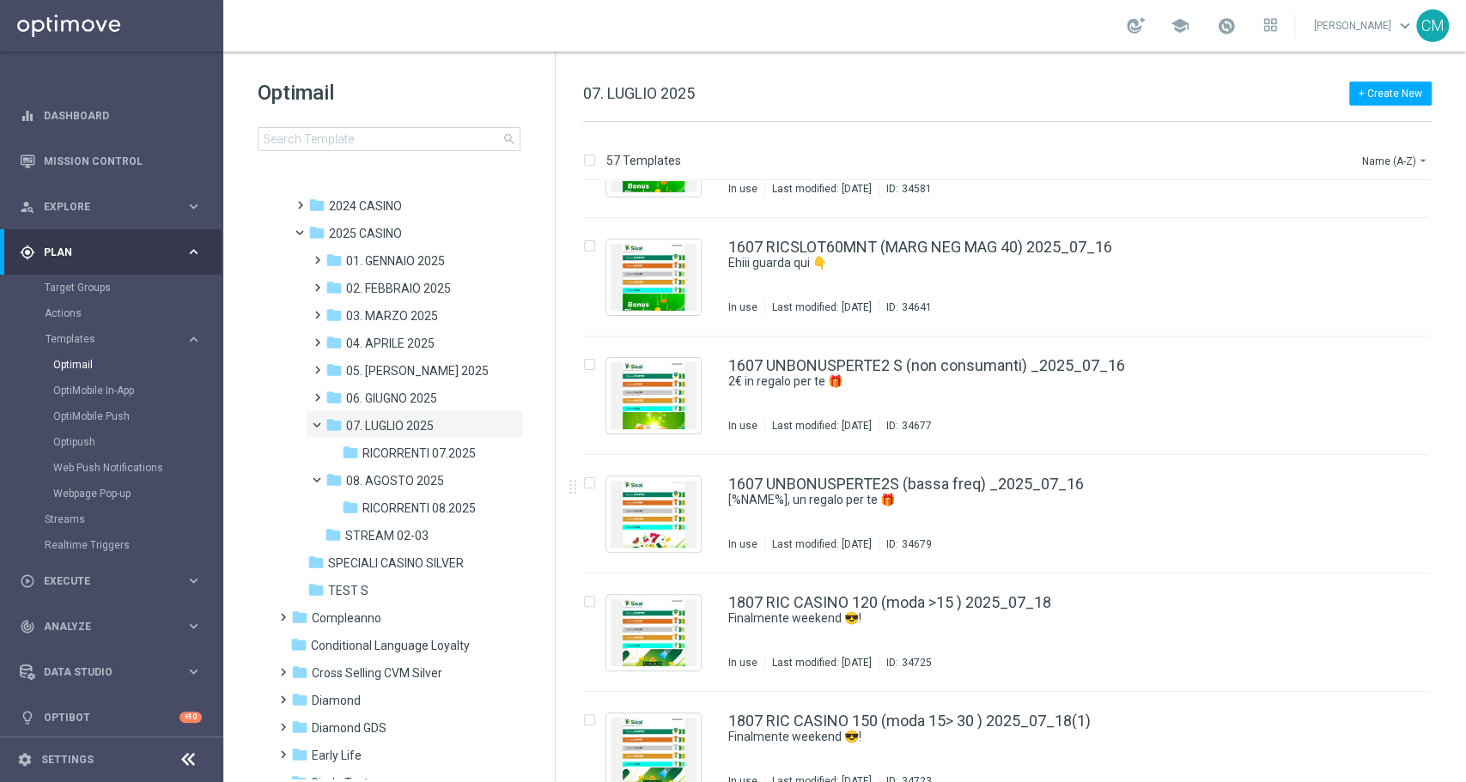
scroll to position [2927, 0]
click at [1418, 477] on div "more_vert" at bounding box center [1412, 479] width 22 height 22
click at [1414, 477] on icon "more_vert" at bounding box center [1412, 478] width 14 height 14
click at [1362, 520] on div "Copy To" at bounding box center [1340, 520] width 104 height 12
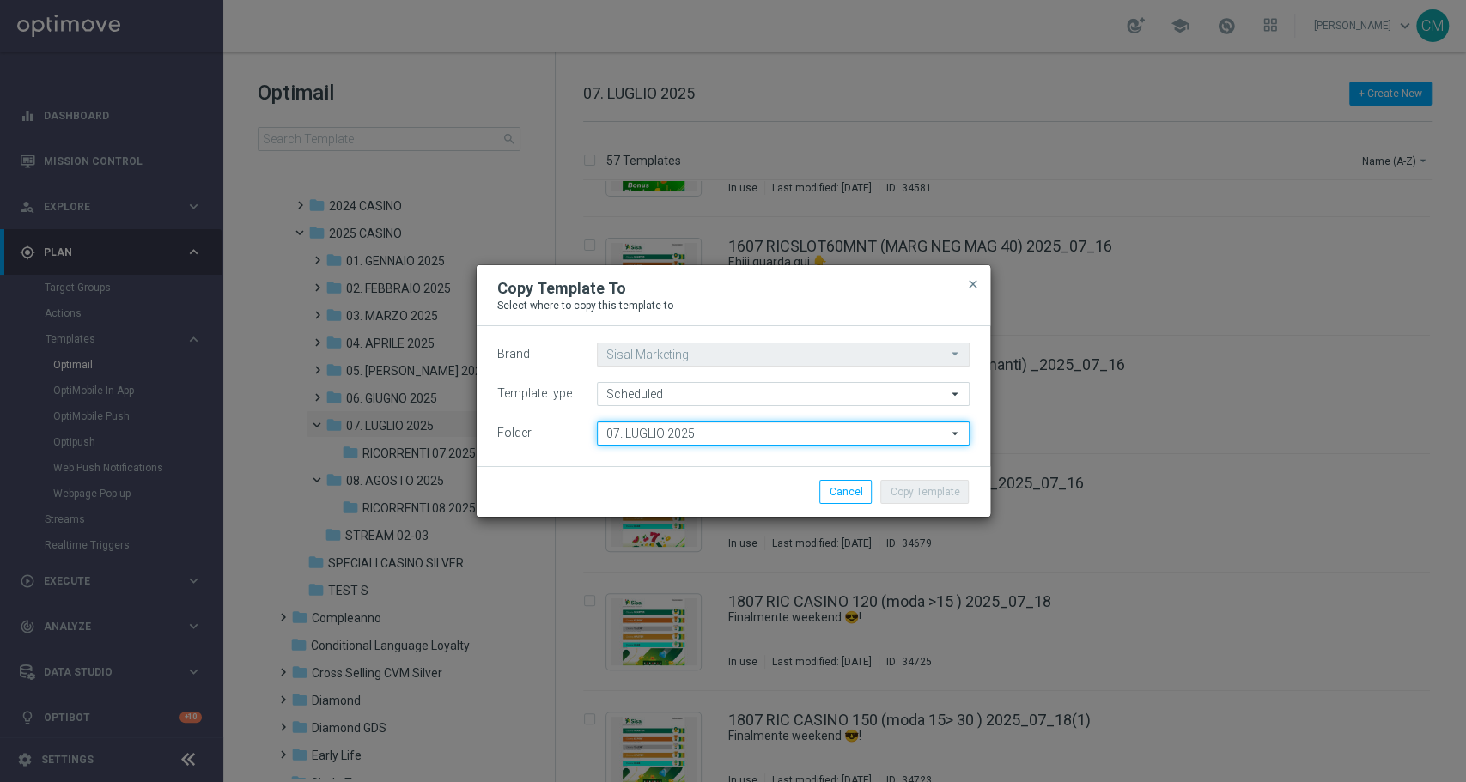
click at [699, 429] on input "07. LUGLIO 2025" at bounding box center [783, 434] width 373 height 24
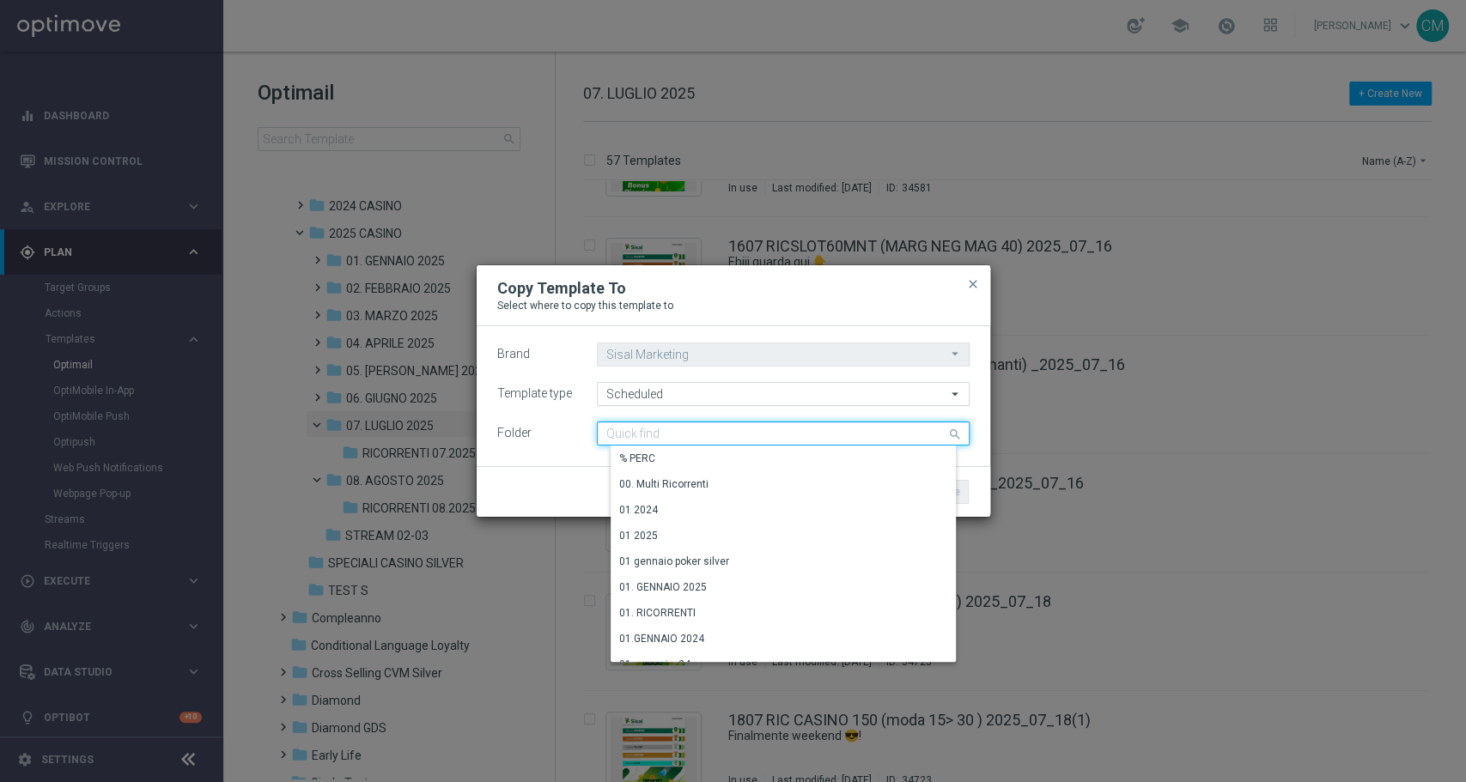
click at [699, 429] on input at bounding box center [783, 434] width 373 height 24
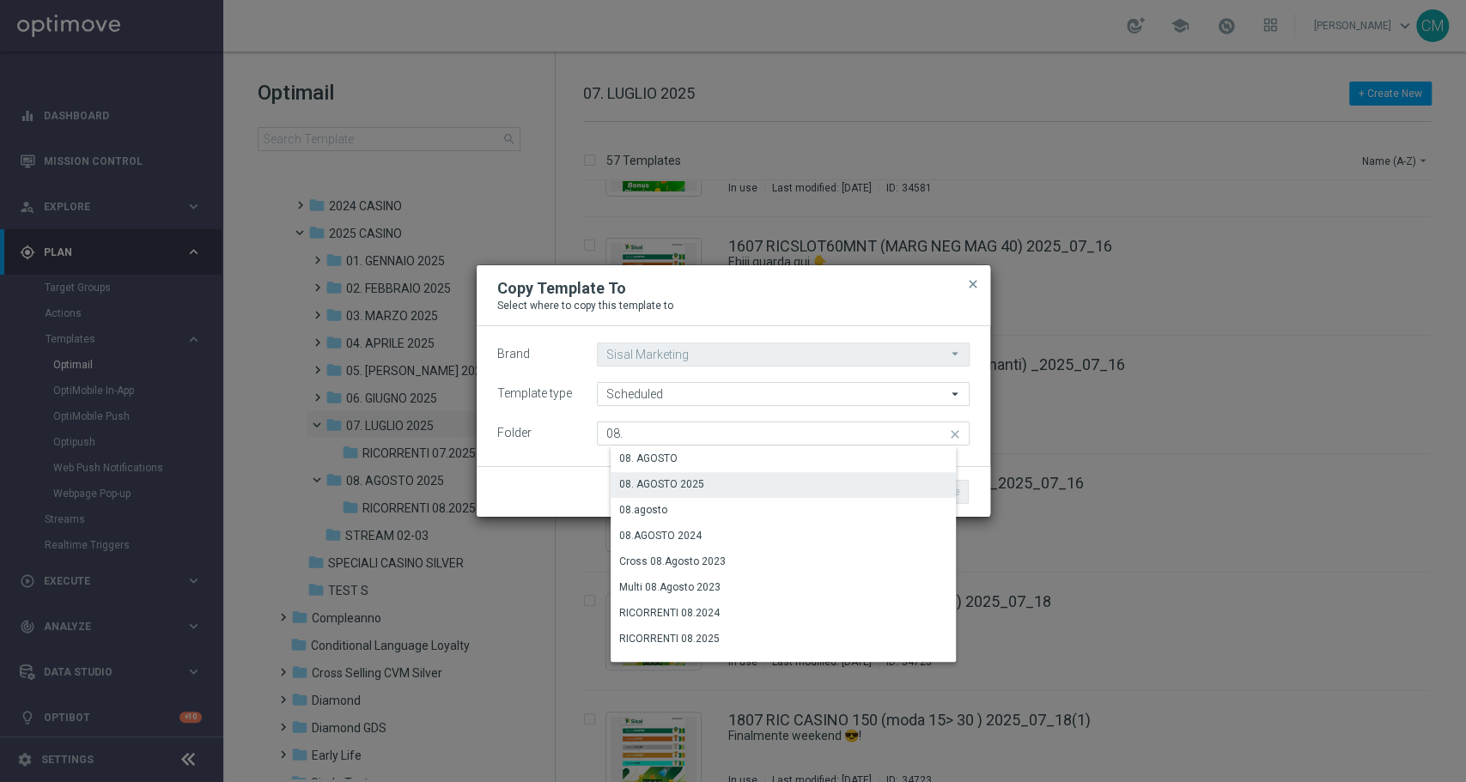
click at [732, 478] on div "08. AGOSTO 2025" at bounding box center [797, 484] width 373 height 24
type input "08. AGOSTO 2025"
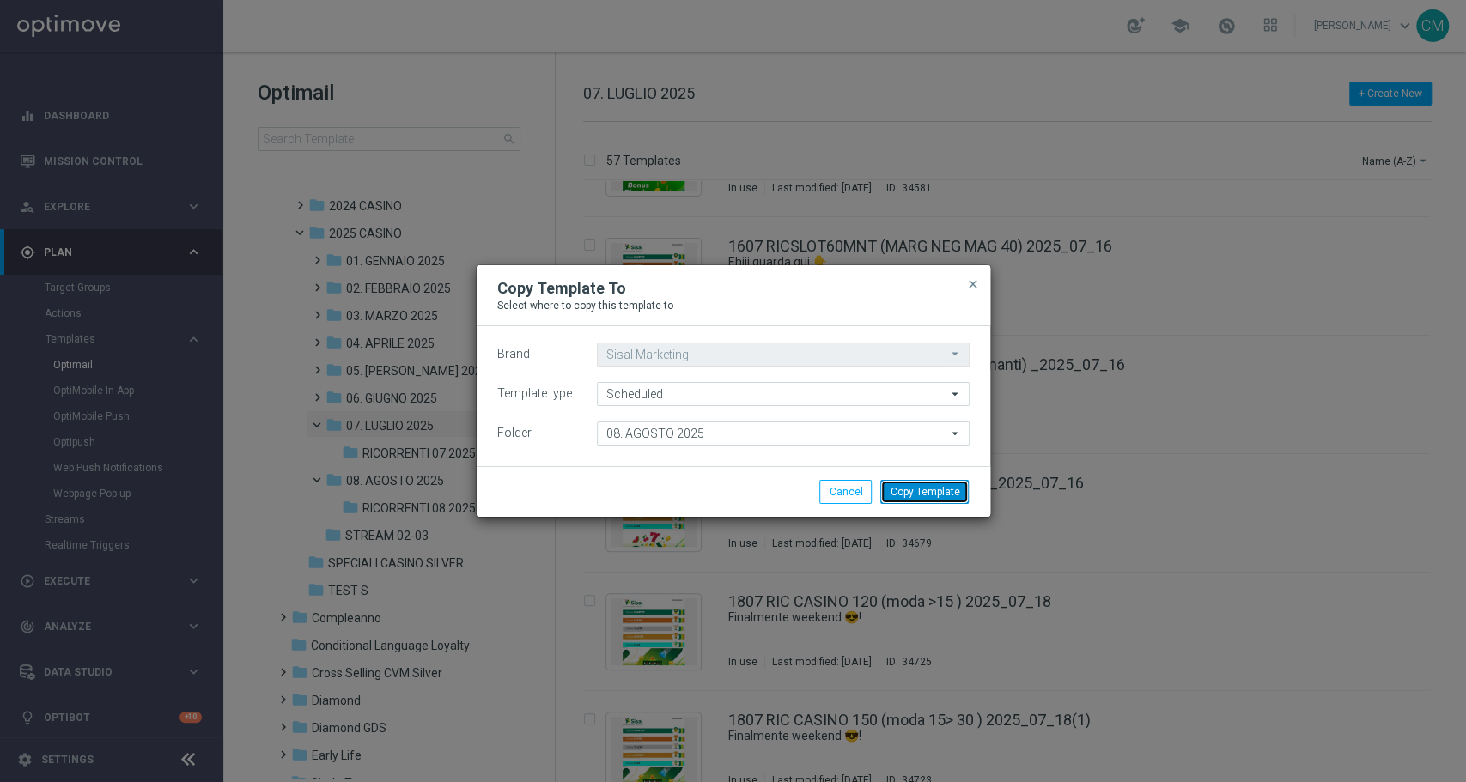
click at [930, 492] on button "Copy Template" at bounding box center [924, 492] width 88 height 24
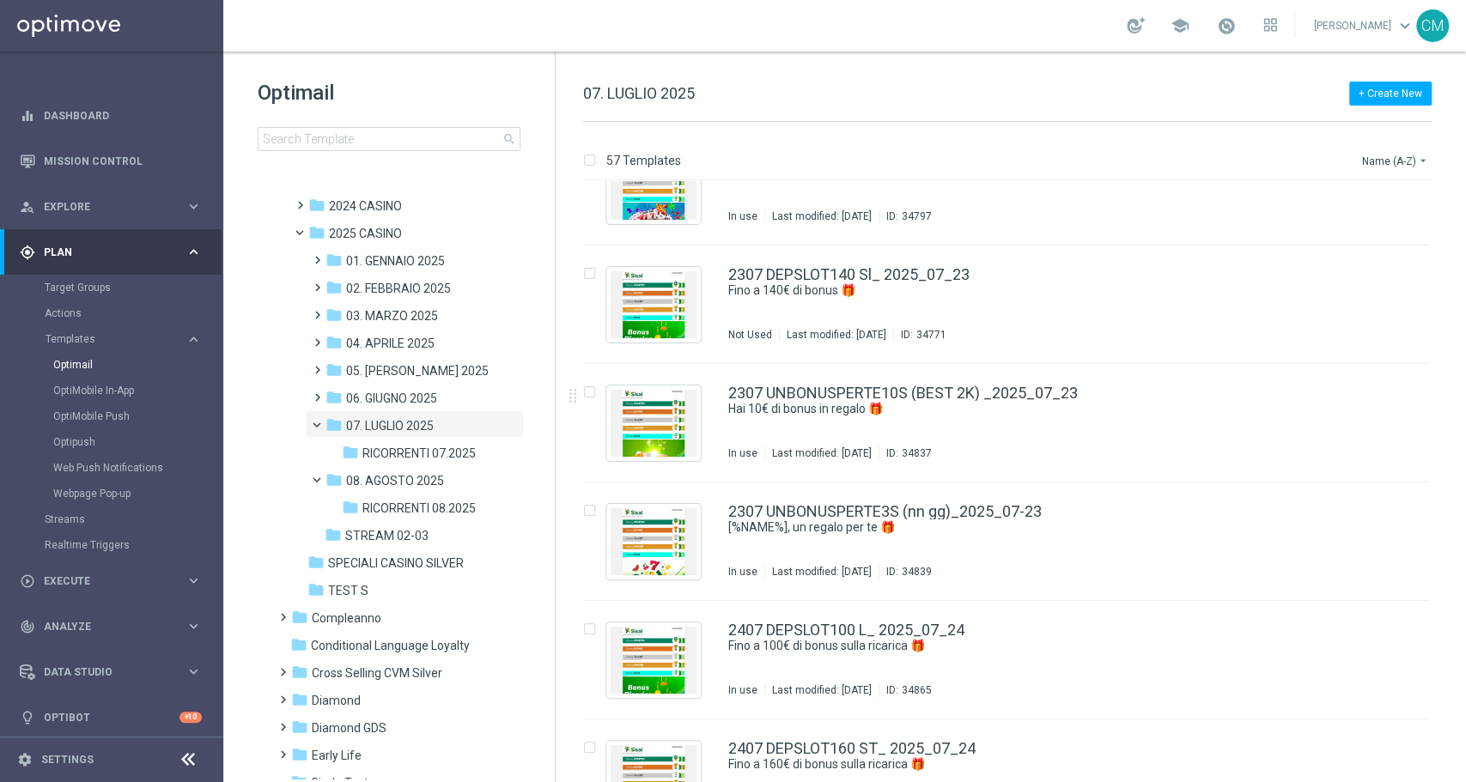
scroll to position [4560, 0]
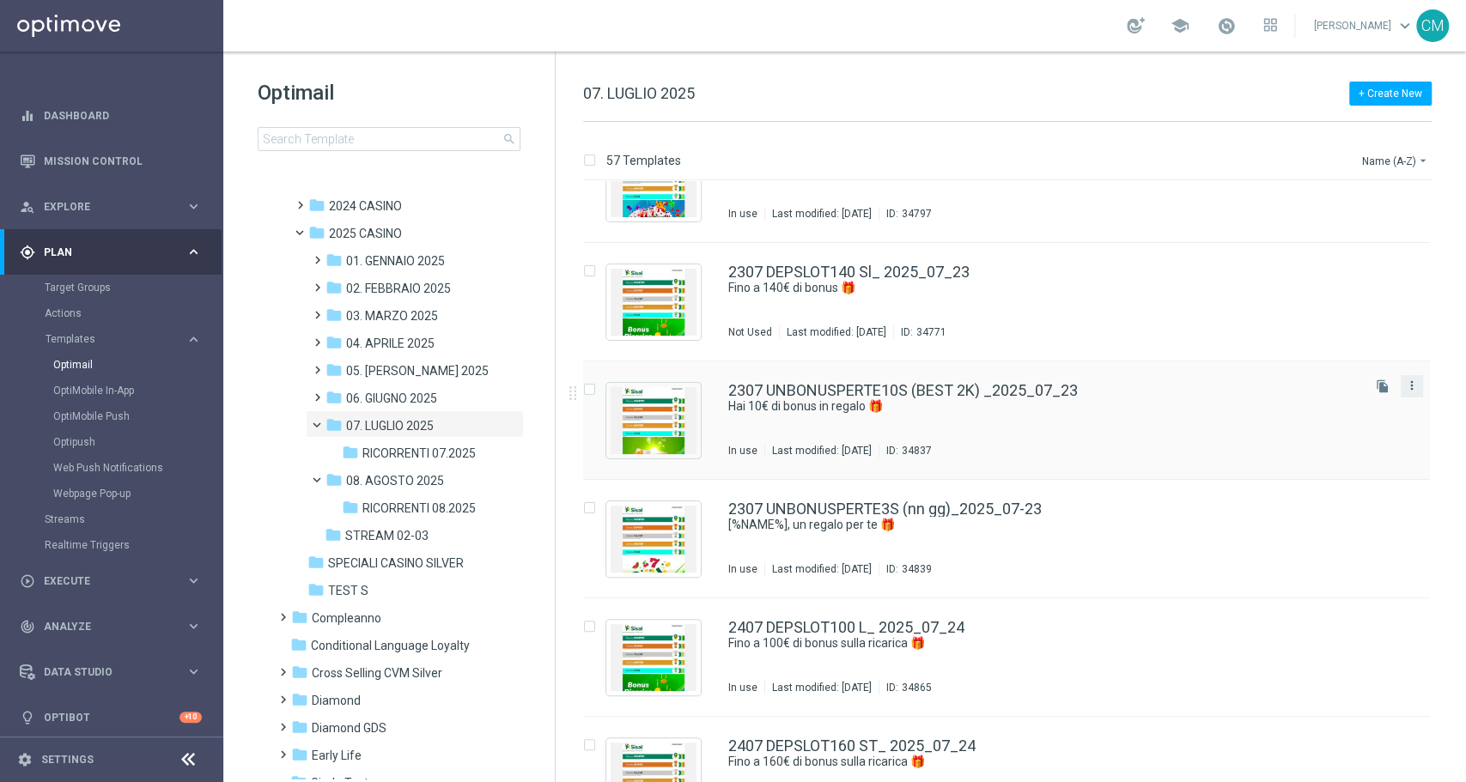
click at [1405, 383] on icon "more_vert" at bounding box center [1412, 386] width 14 height 14
click at [1354, 428] on div "Copy To" at bounding box center [1340, 428] width 104 height 12
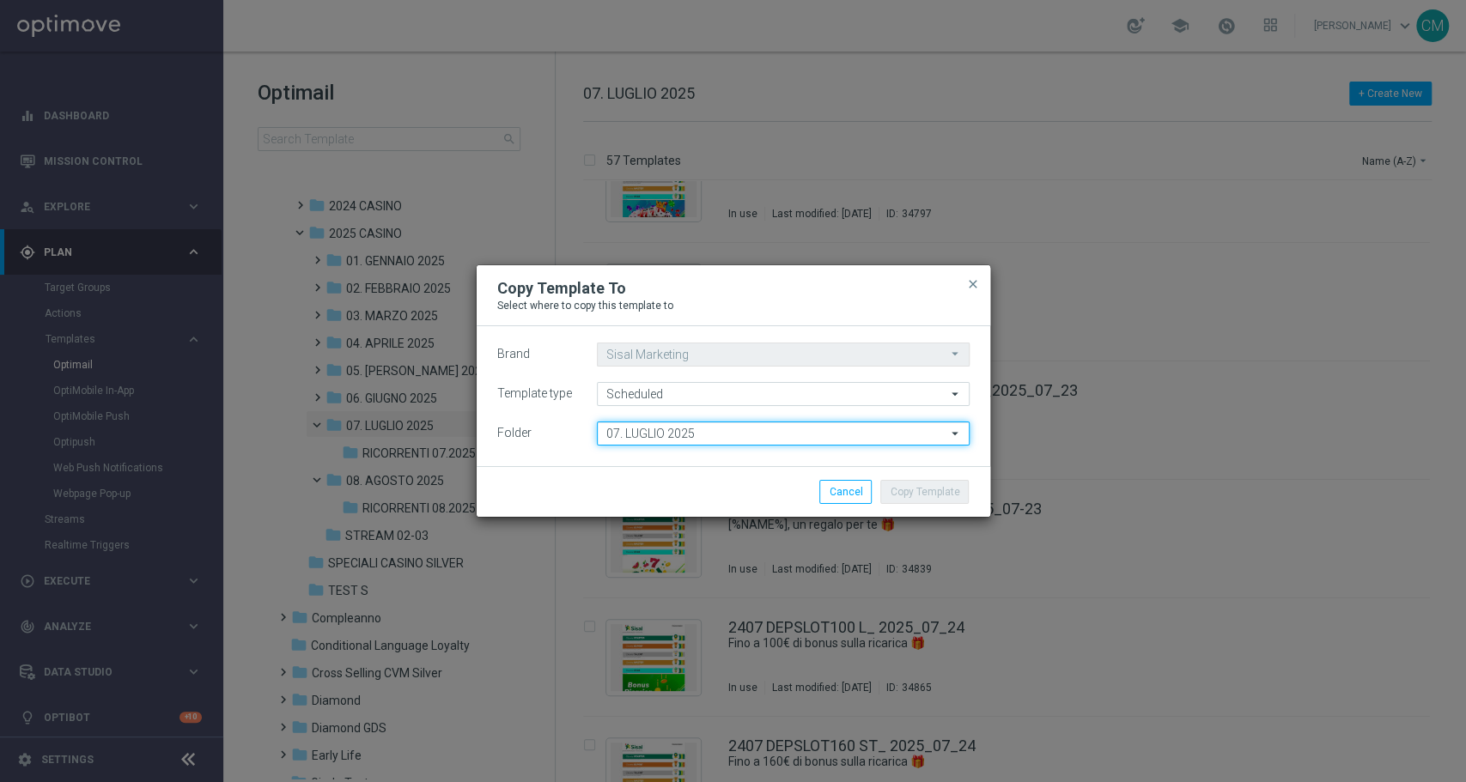
click at [763, 430] on input "07. LUGLIO 2025" at bounding box center [783, 434] width 373 height 24
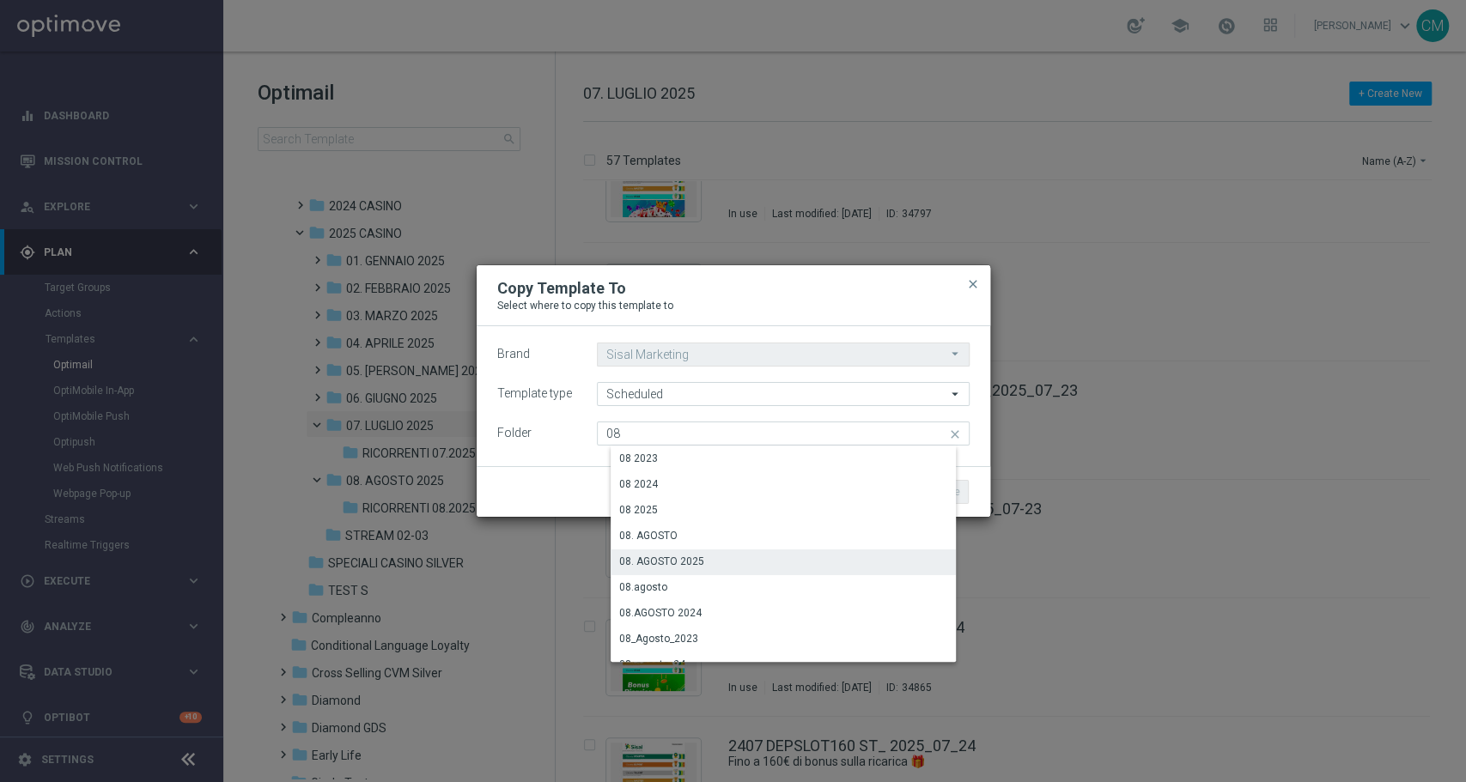
click at [750, 562] on div "08. AGOSTO 2025" at bounding box center [790, 562] width 358 height 24
type input "08. AGOSTO 2025"
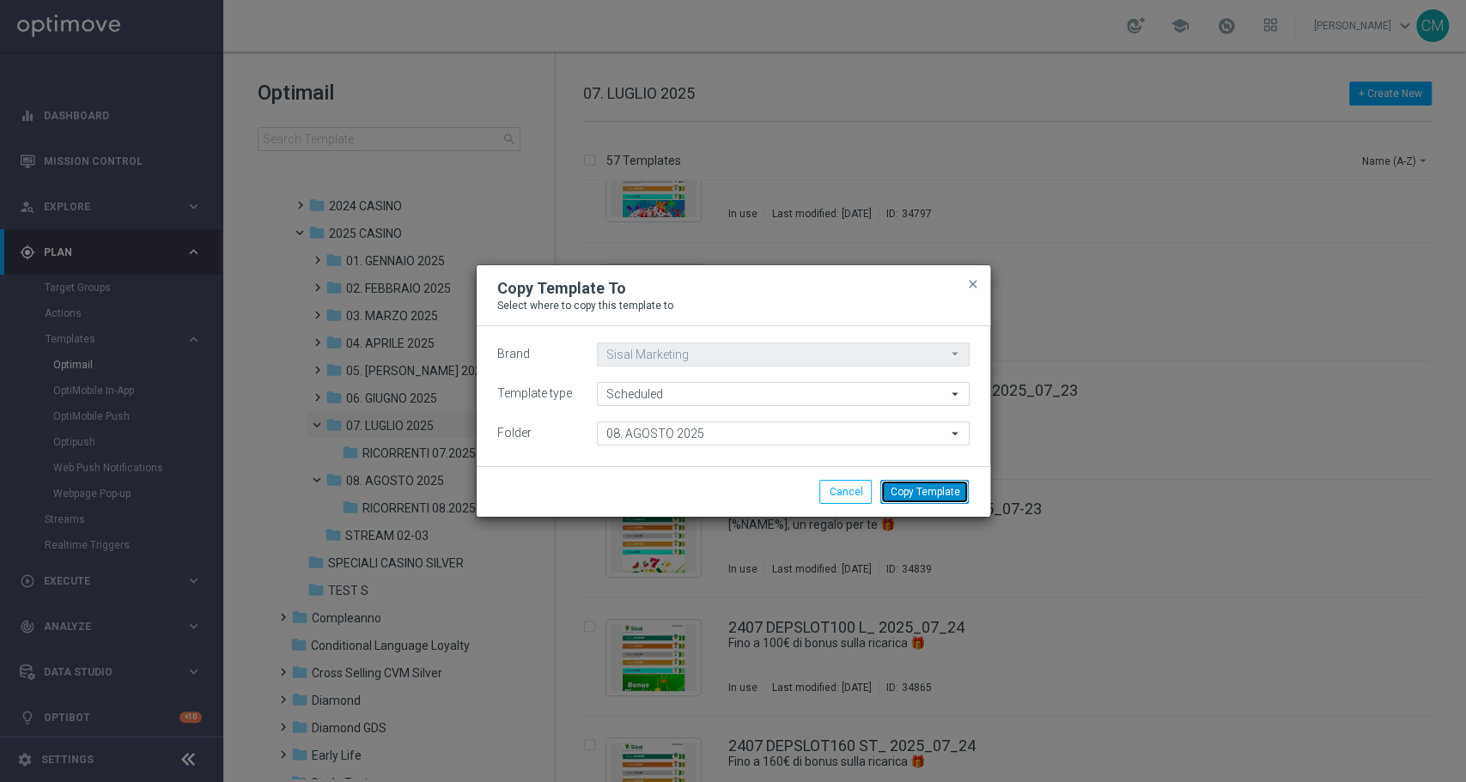
click at [926, 491] on button "Copy Template" at bounding box center [924, 492] width 88 height 24
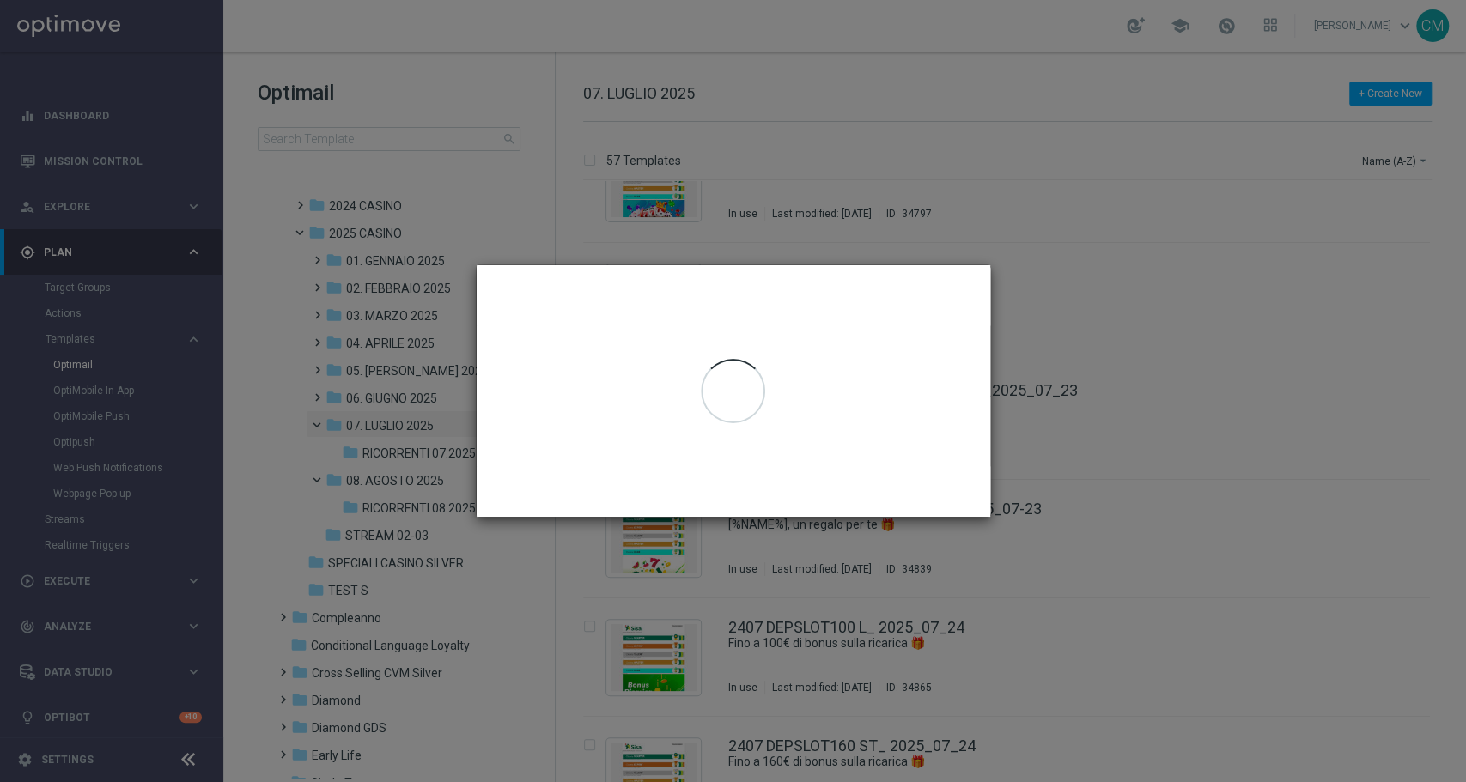
scroll to position [0, 0]
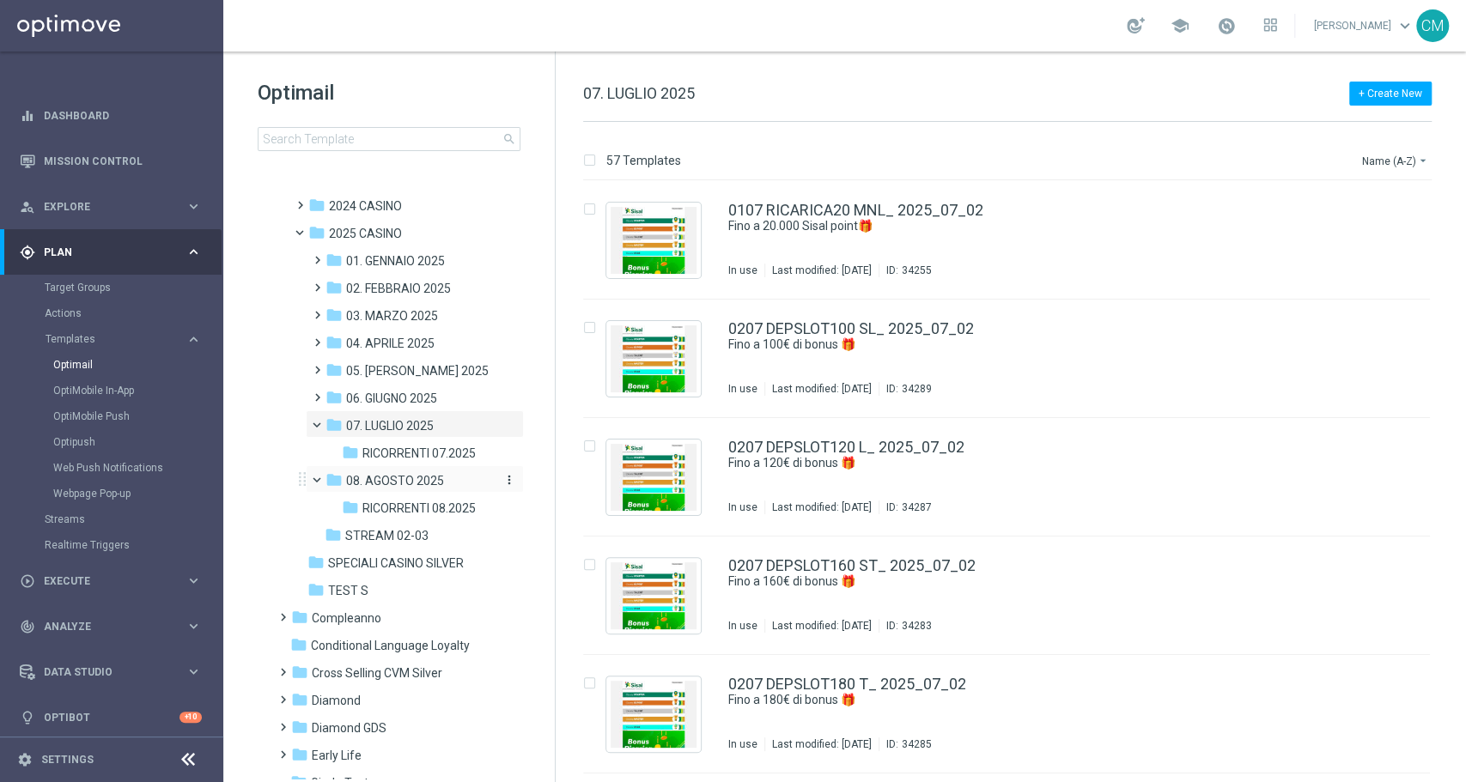
click at [432, 478] on span "08. AGOSTO 2025" at bounding box center [395, 480] width 98 height 15
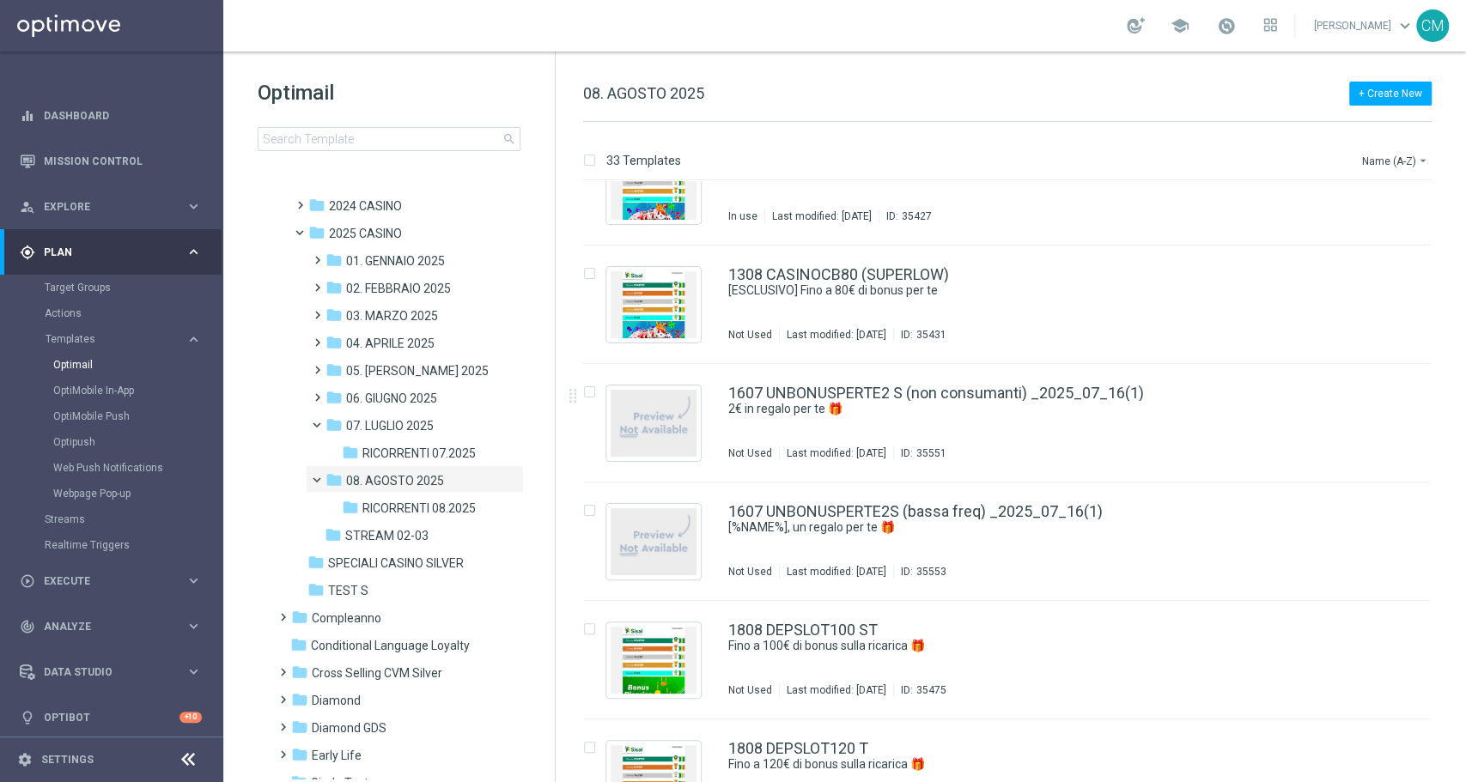
scroll to position [2304, 0]
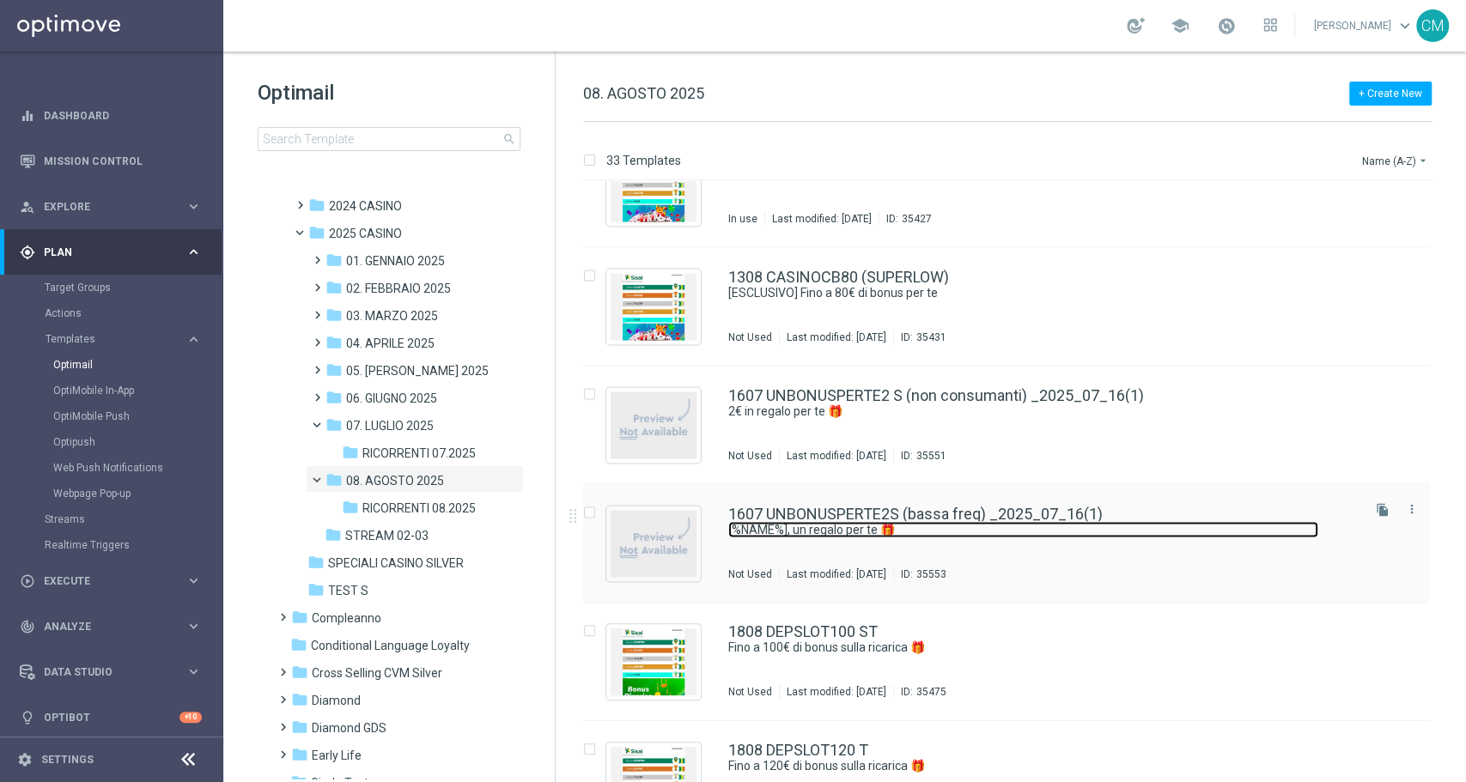
click at [1000, 533] on link "[%NAME%], un regalo per te 🎁" at bounding box center [1023, 529] width 590 height 16
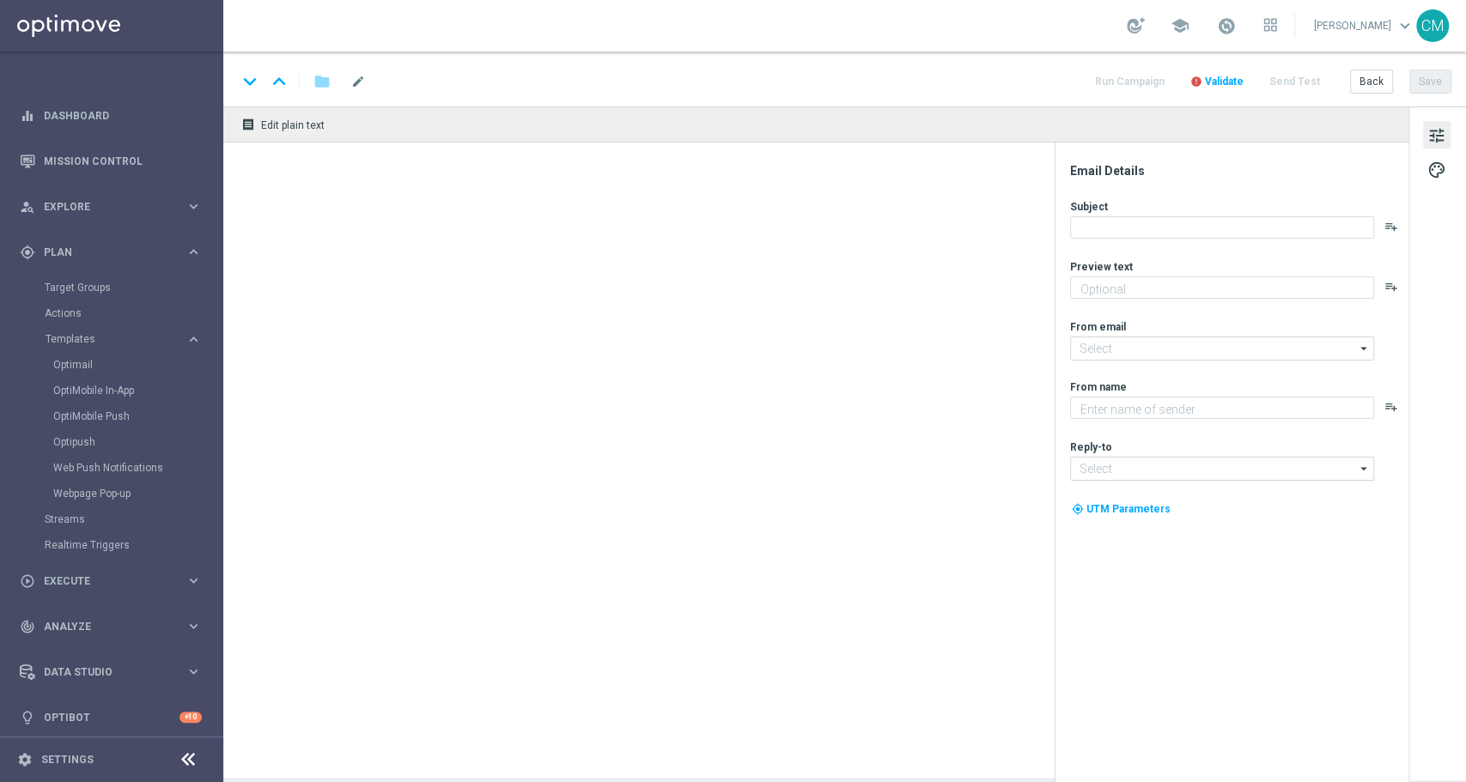
type textarea "Ti abbiamo accreditato 2€ di bonus Slot"
type textarea "Sisal"
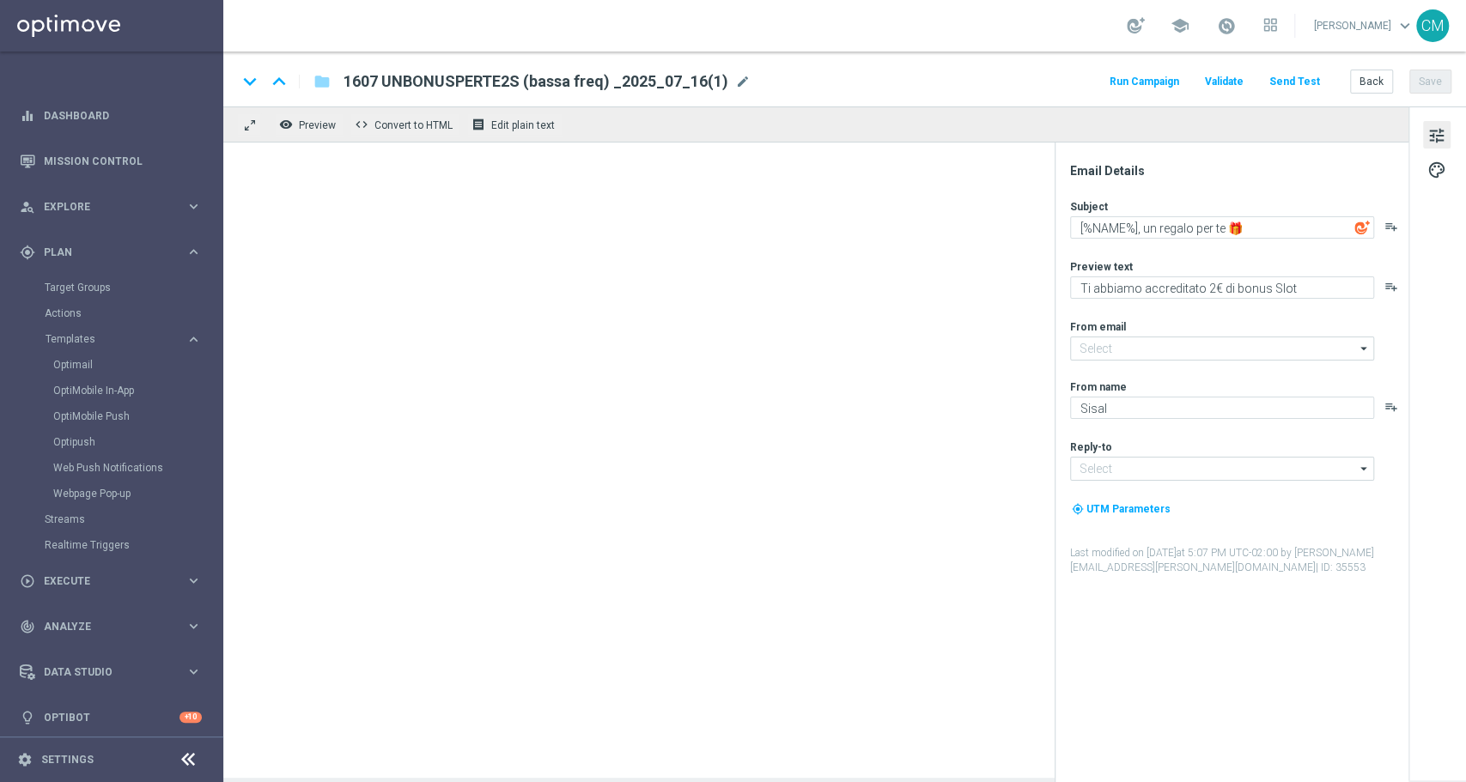
type input "[EMAIL_ADDRESS][DOMAIN_NAME]"
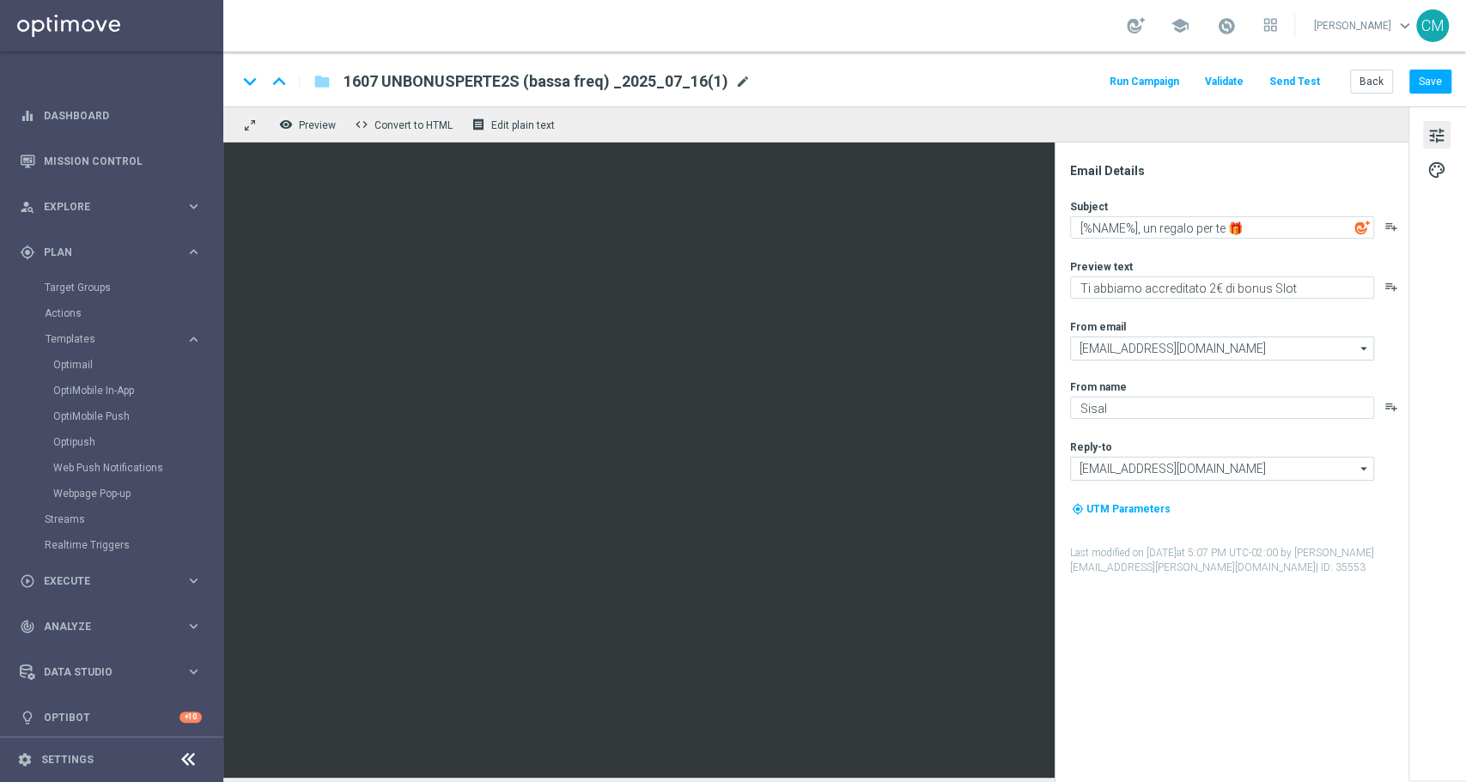
click at [741, 79] on span "mode_edit" at bounding box center [742, 81] width 15 height 15
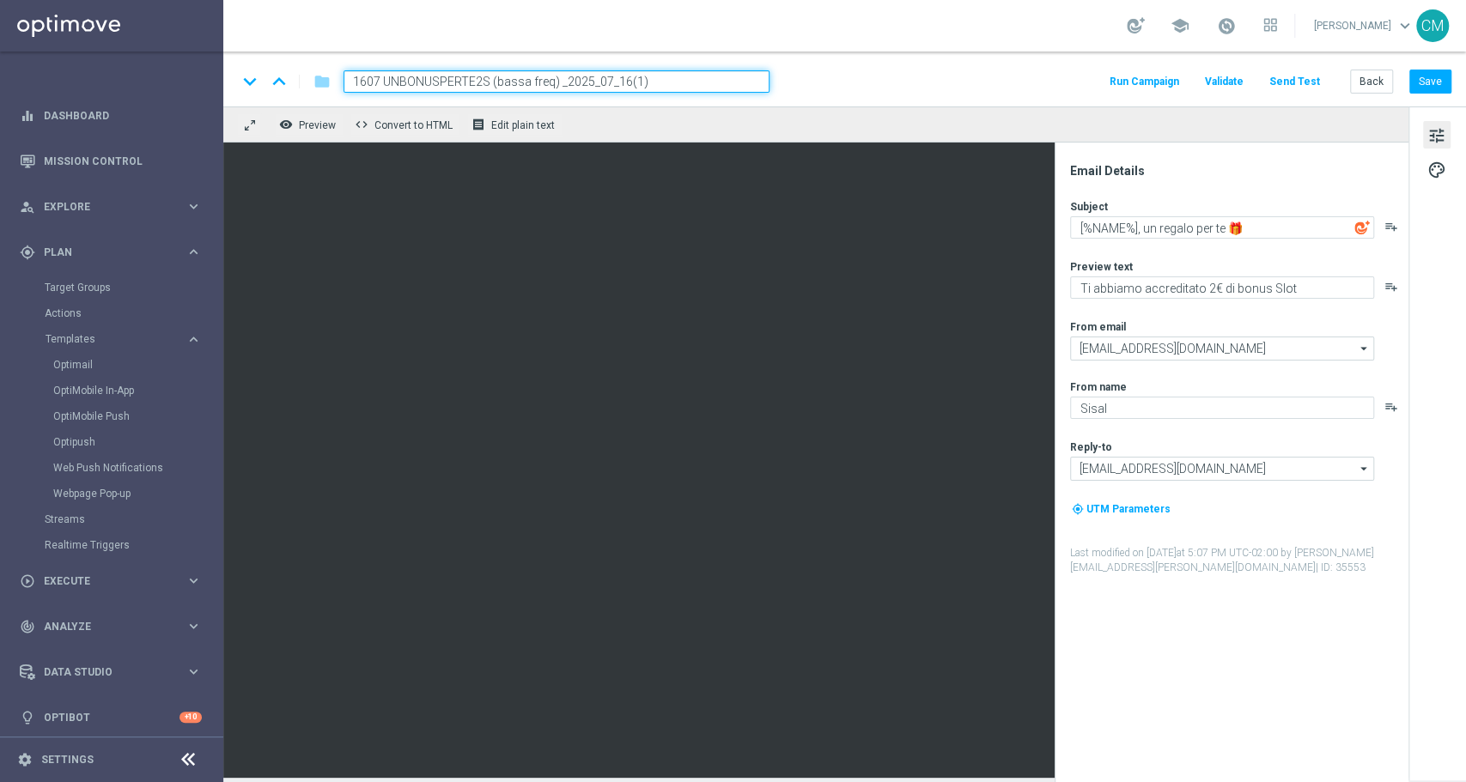
click at [599, 77] on input "1607 UNBONUSPERTE2S (bassa freq) _2025_07_16(1)" at bounding box center [557, 81] width 426 height 22
drag, startPoint x: 487, startPoint y: 75, endPoint x: 252, endPoint y: 86, distance: 234.7
click at [252, 86] on div "keyboard_arrow_down keyboard_arrow_up folder 1607 UNBONUSPERTE2S (bassa freq) _…" at bounding box center [503, 81] width 532 height 22
paste input "2008 UNBONUSPERTE"
type input "2008 UNBONUSPERTE S (bassa freq) _2025_08_20"
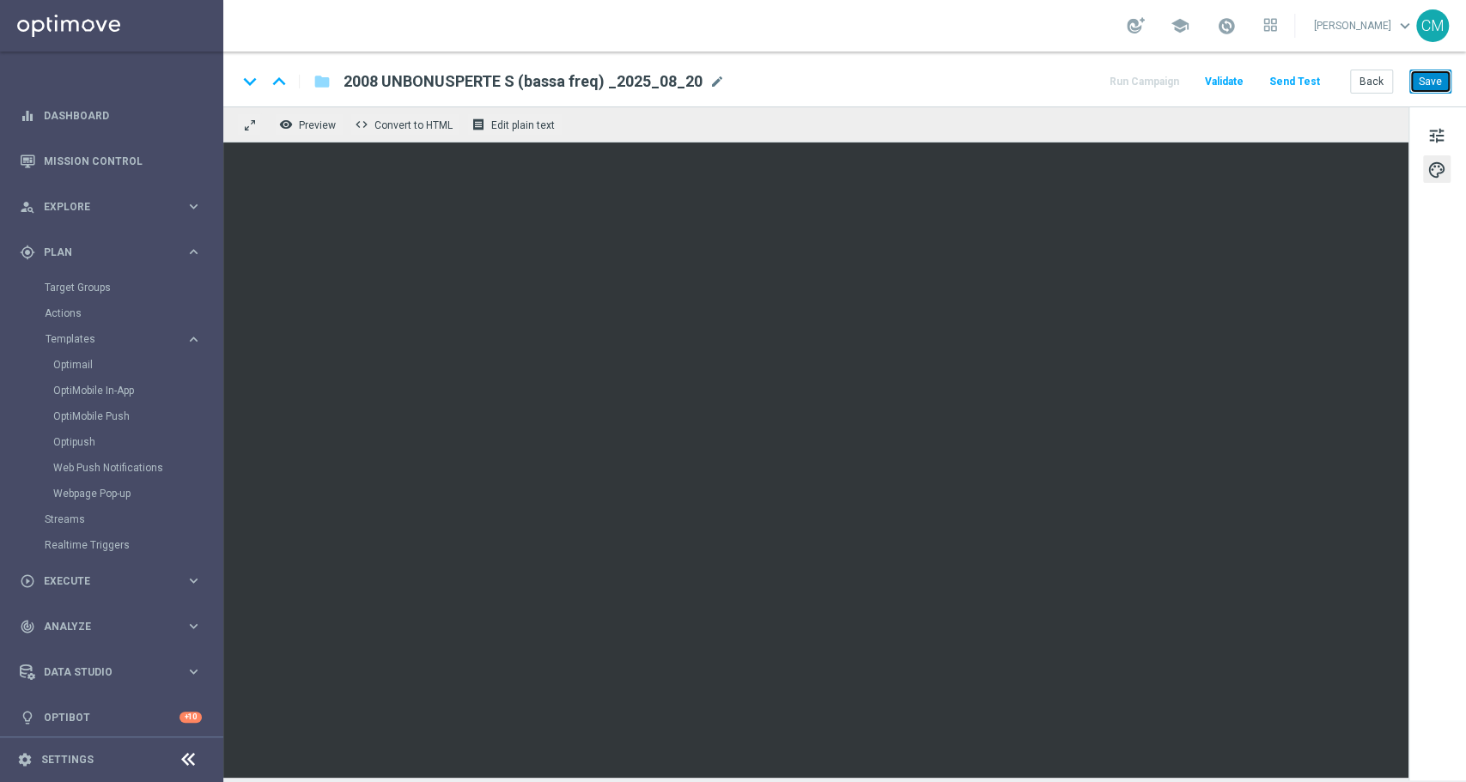
click at [1426, 77] on button "Save" at bounding box center [1430, 82] width 42 height 24
click at [1434, 72] on button "Save" at bounding box center [1430, 82] width 42 height 24
click at [1426, 74] on button "Save" at bounding box center [1430, 82] width 42 height 24
click at [1381, 82] on button "Back" at bounding box center [1371, 82] width 43 height 24
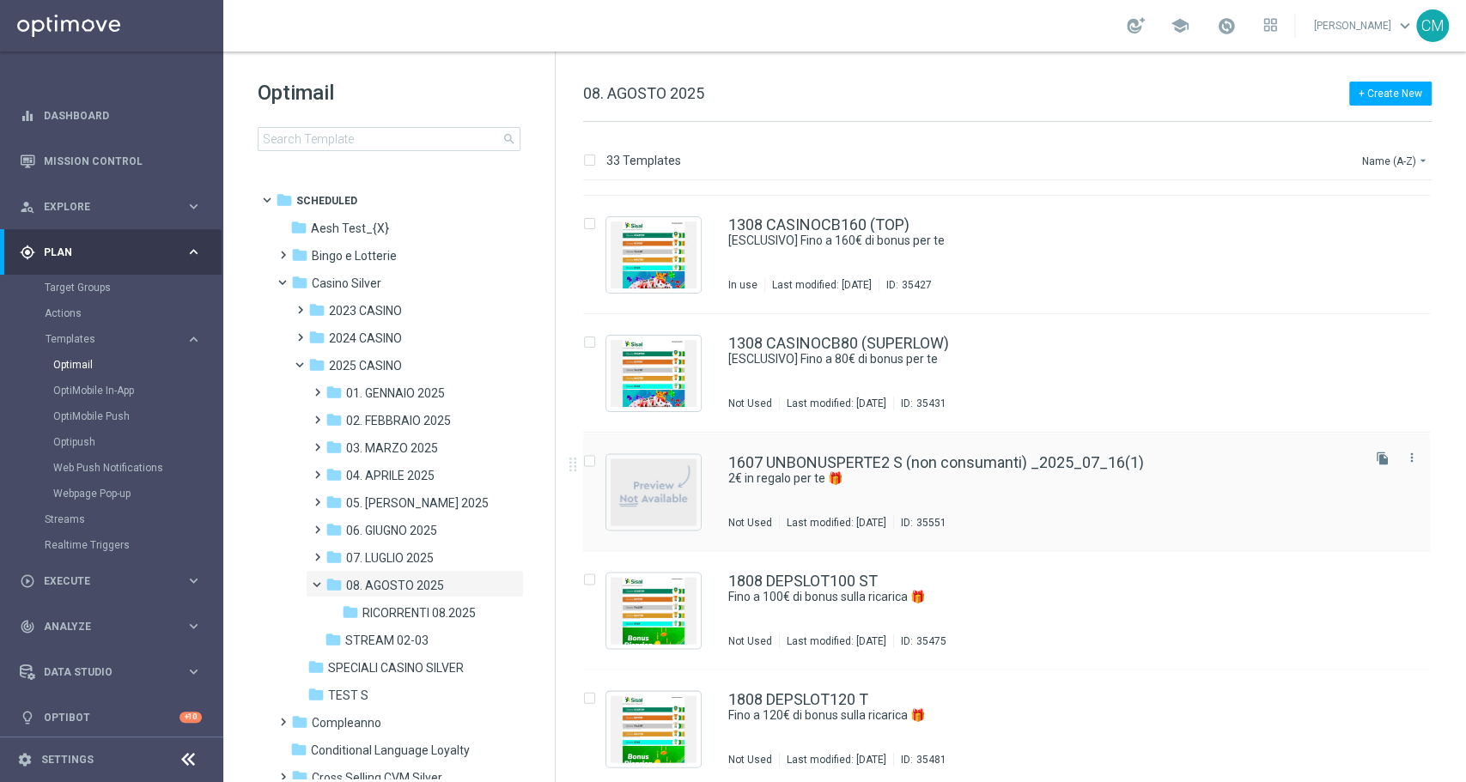
scroll to position [2308, 0]
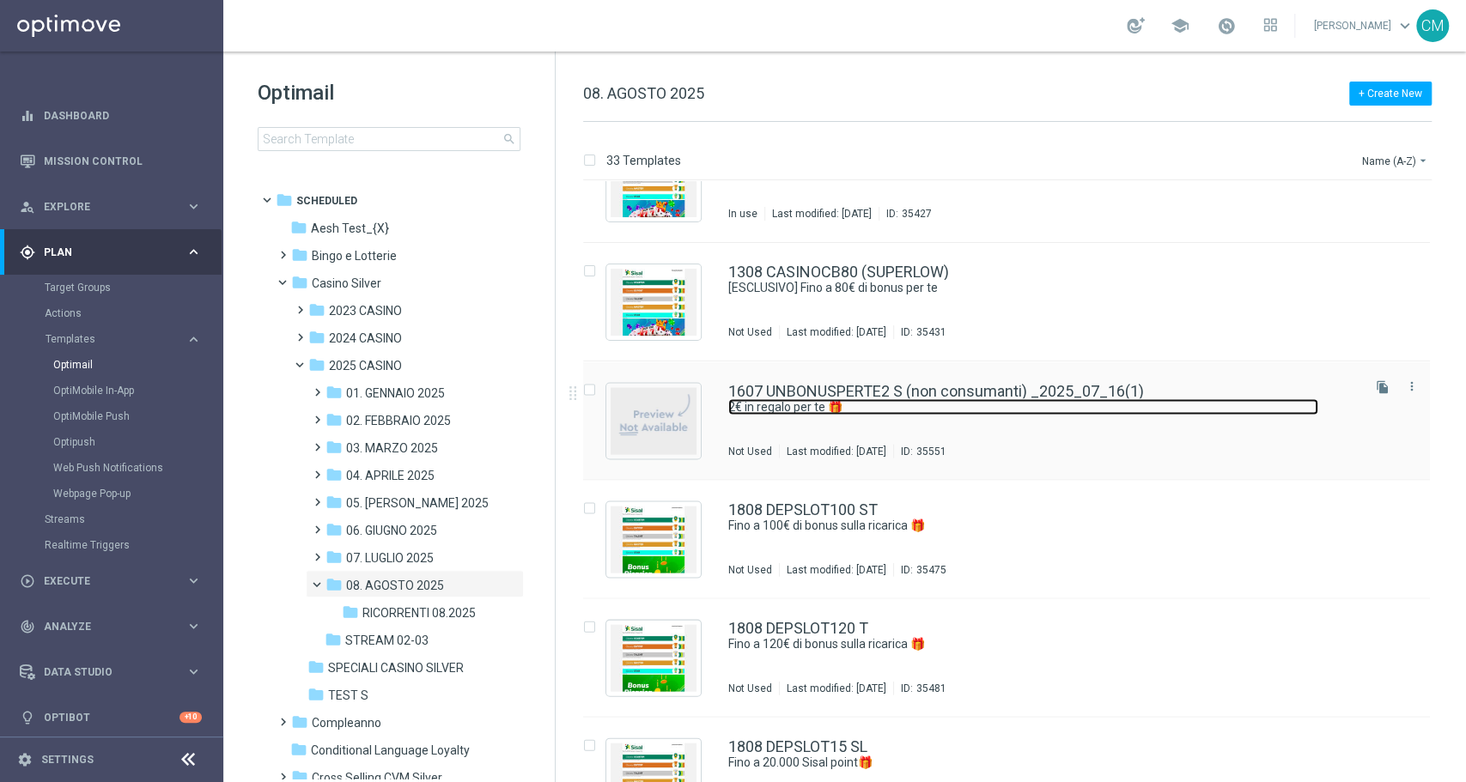
click at [990, 405] on link "2€ in regalo per te 🎁" at bounding box center [1023, 406] width 590 height 16
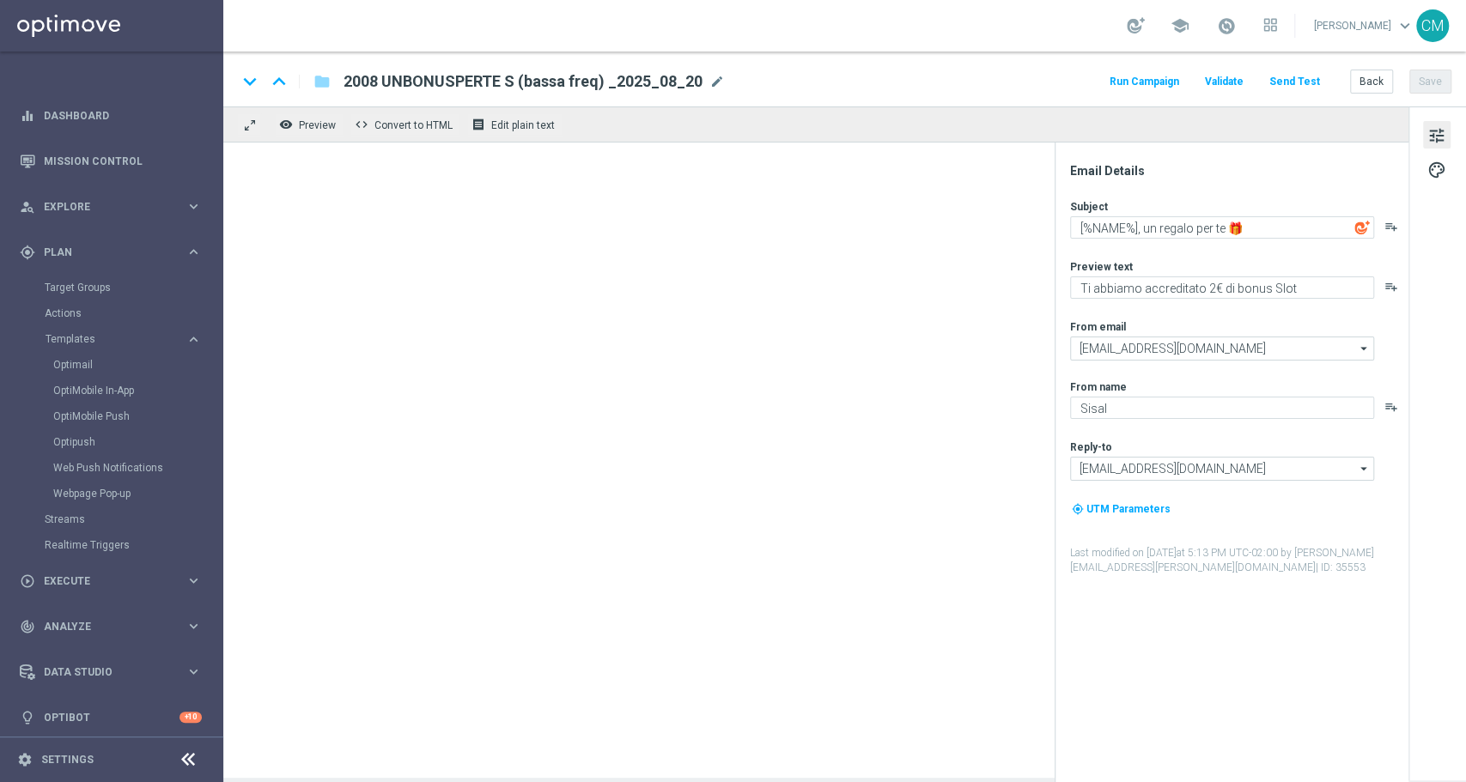
type textarea "2€ in regalo per te 🎁"
type textarea "Per divertirti con le Slot"
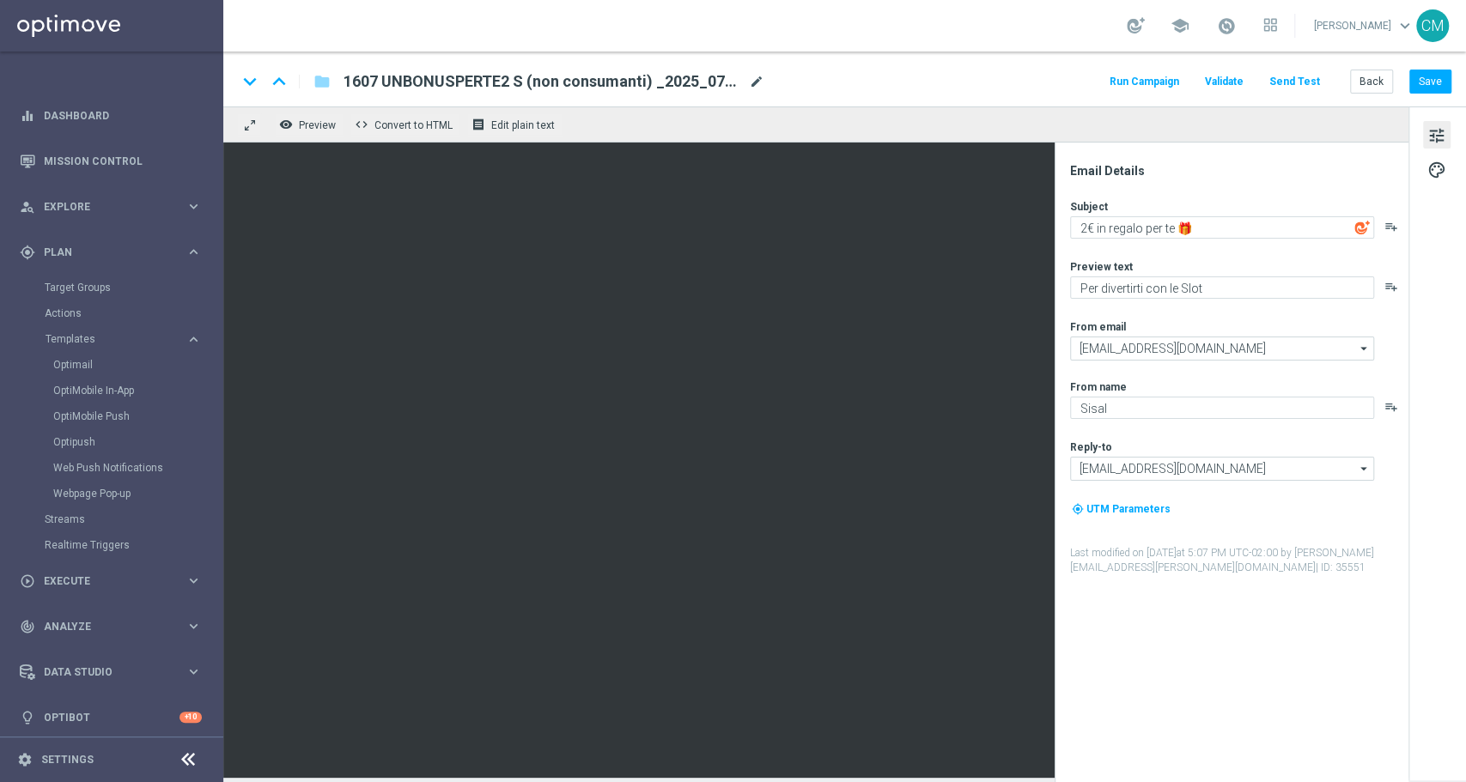
click at [756, 76] on span "mode_edit" at bounding box center [756, 81] width 15 height 15
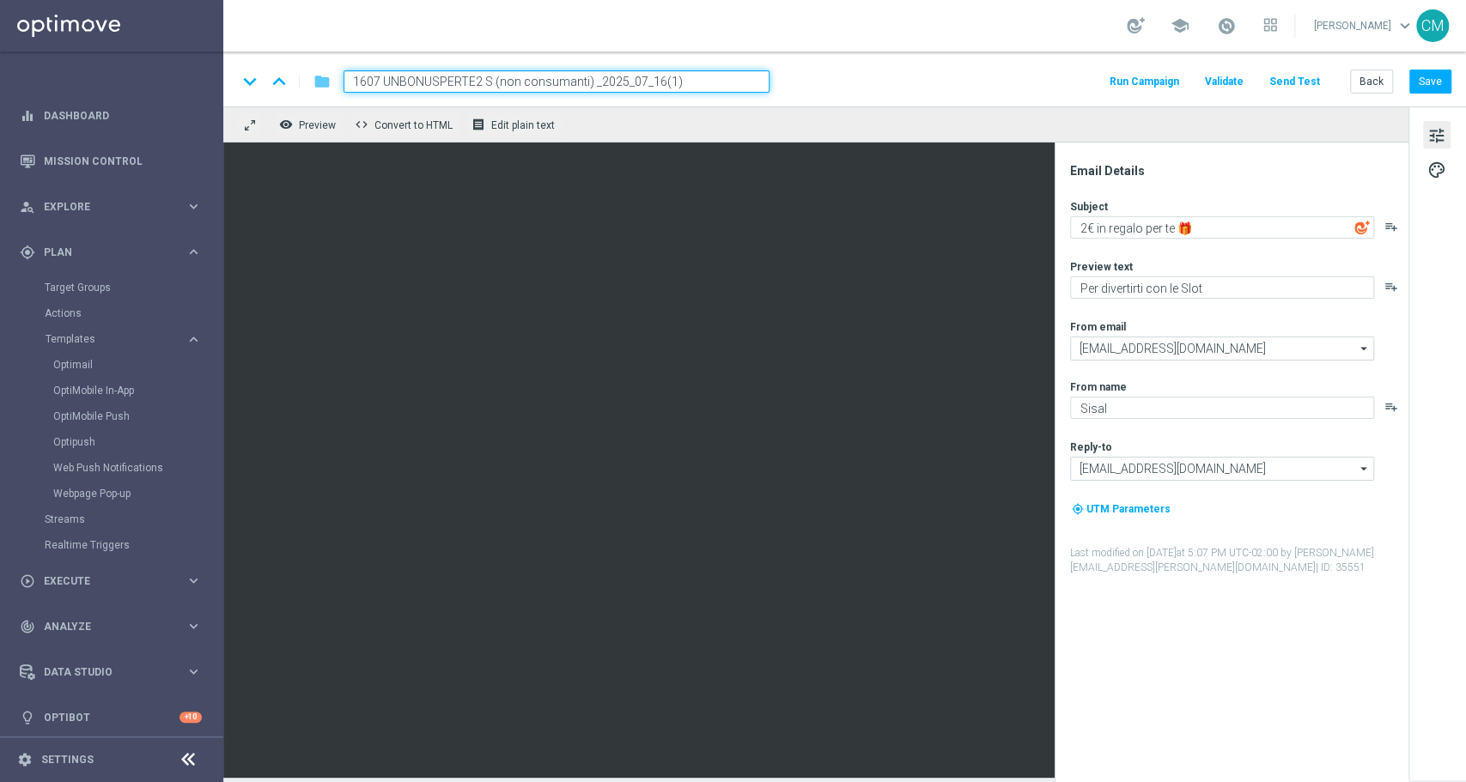
drag, startPoint x: 490, startPoint y: 80, endPoint x: 314, endPoint y: 76, distance: 175.2
click at [314, 76] on div "keyboard_arrow_down keyboard_arrow_up folder 1607 UNBONUSPERTE2 S (non consuman…" at bounding box center [503, 81] width 532 height 22
paste input "2008"
click at [632, 81] on input "2008 UNBONUSPERTE2 S (non consumanti) _2025_07_16(1)" at bounding box center [557, 81] width 426 height 22
type input "2008 UNBONUSPERTE2 S (non consumanti) _2025_08_20"
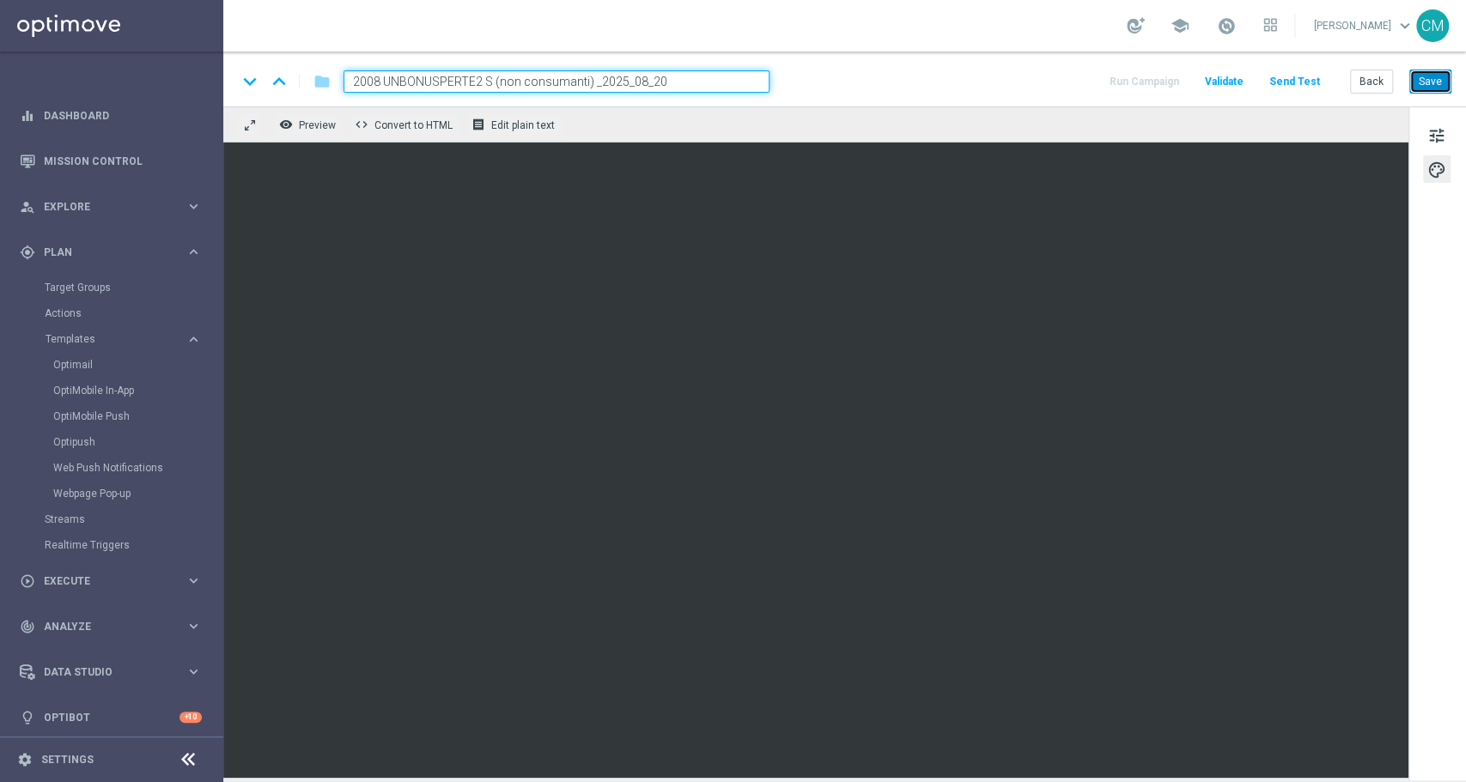
click at [1443, 78] on button "Save" at bounding box center [1430, 82] width 42 height 24
click at [1427, 79] on button "Save" at bounding box center [1430, 82] width 42 height 24
click at [1362, 81] on button "Back" at bounding box center [1371, 82] width 43 height 24
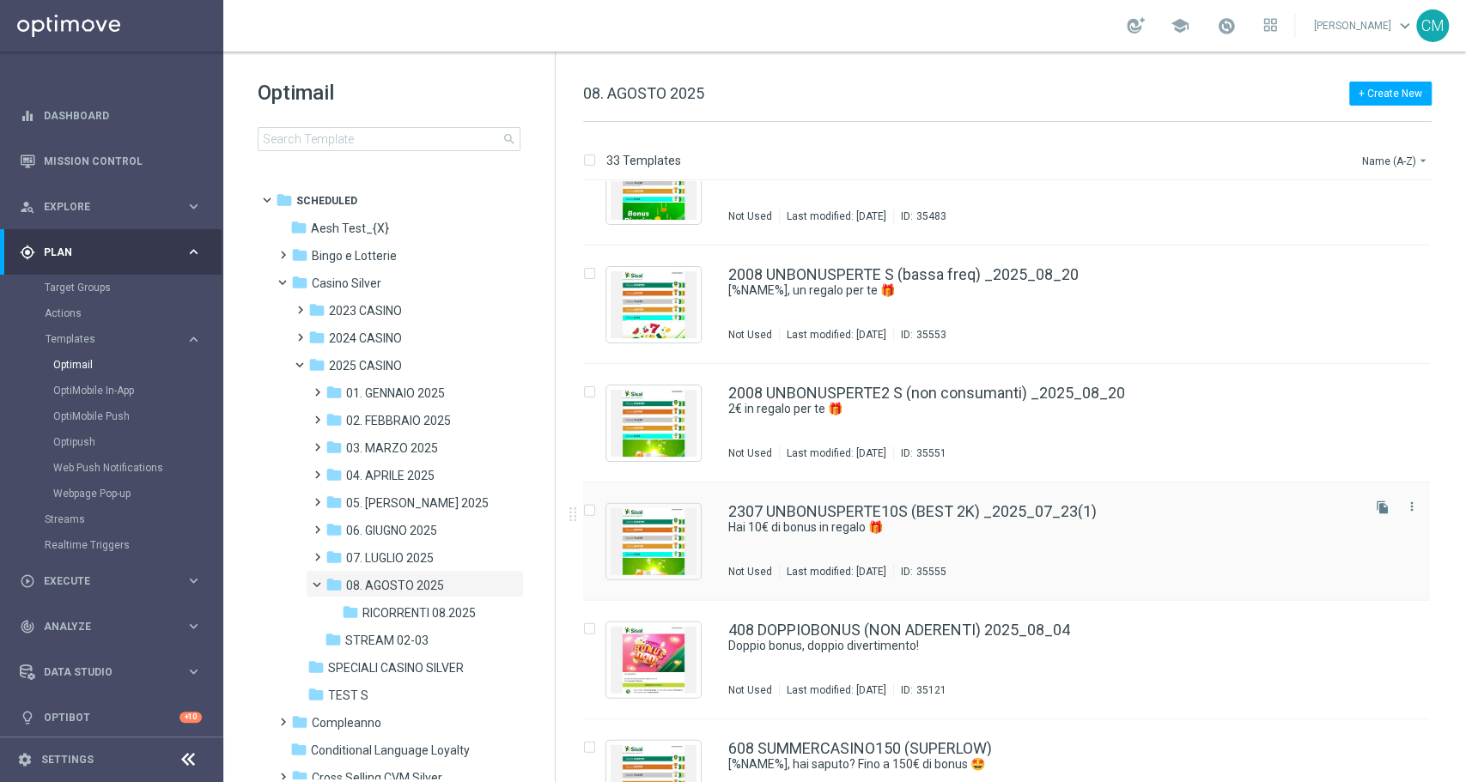
scroll to position [2899, 0]
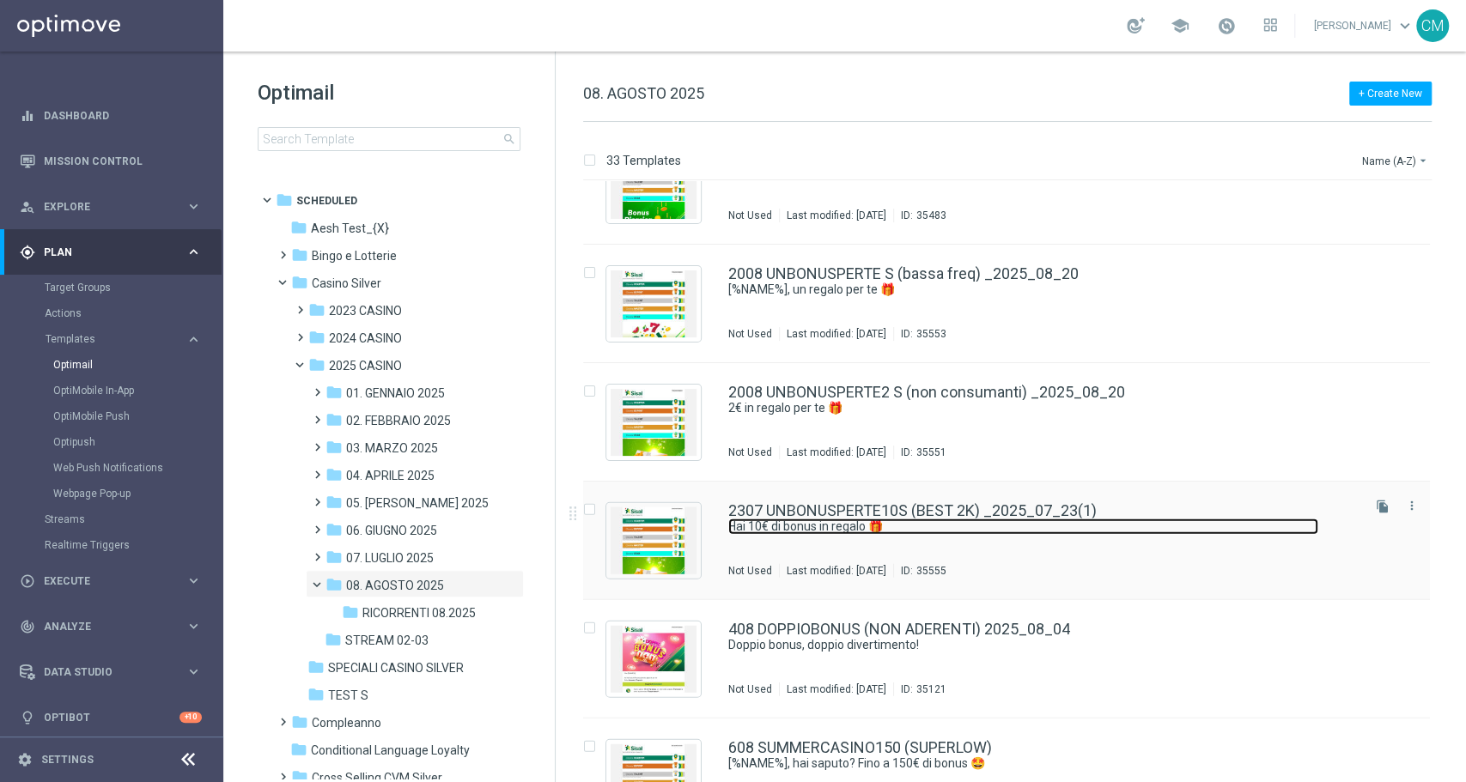
click at [953, 527] on link "Hai 10€ di bonus in regalo 🎁" at bounding box center [1023, 527] width 590 height 16
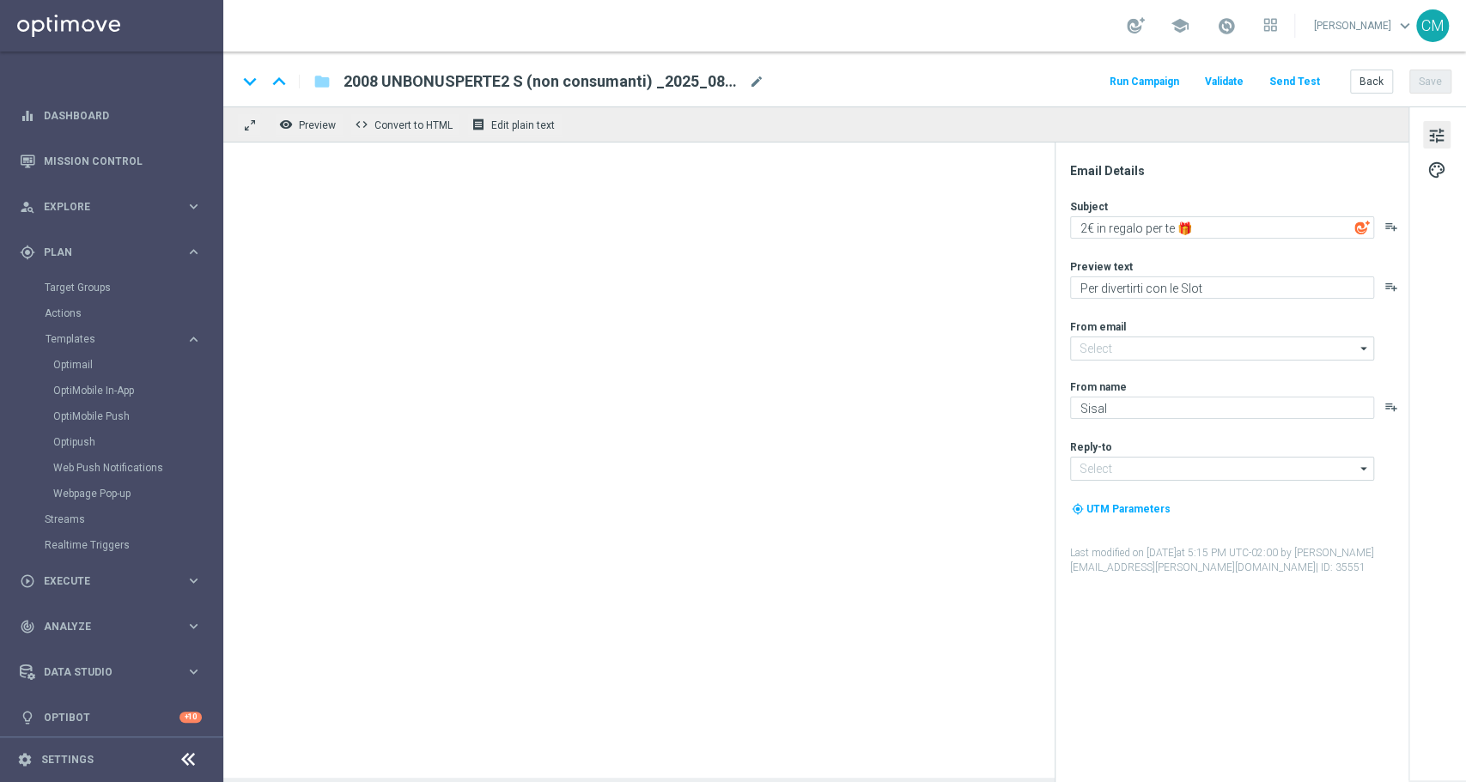
type input "[EMAIL_ADDRESS][DOMAIN_NAME]"
type textarea "Hai 10€ di bonus in regalo 🎁"
type textarea "Per te, una sorpresa speciale"
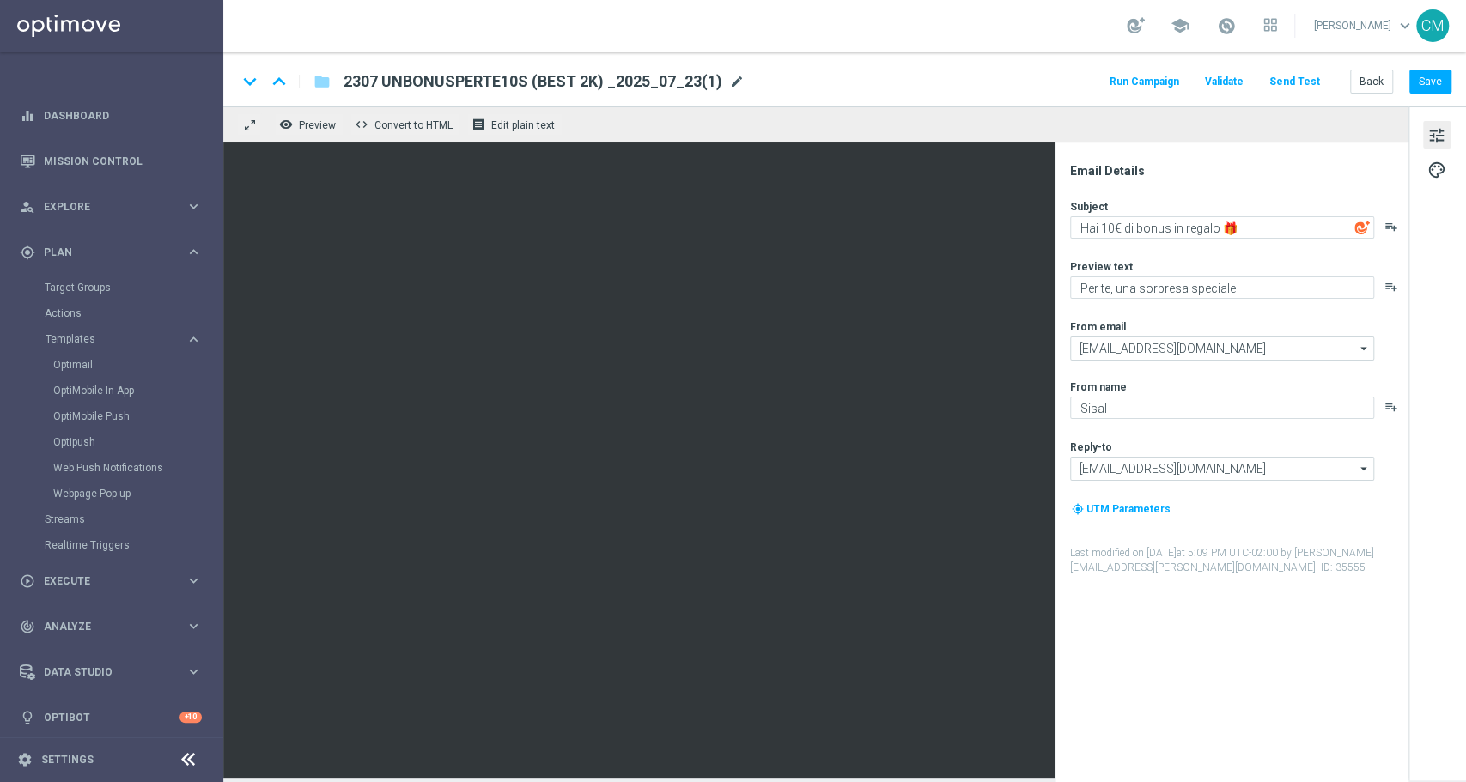
click at [731, 80] on span "mode_edit" at bounding box center [736, 81] width 15 height 15
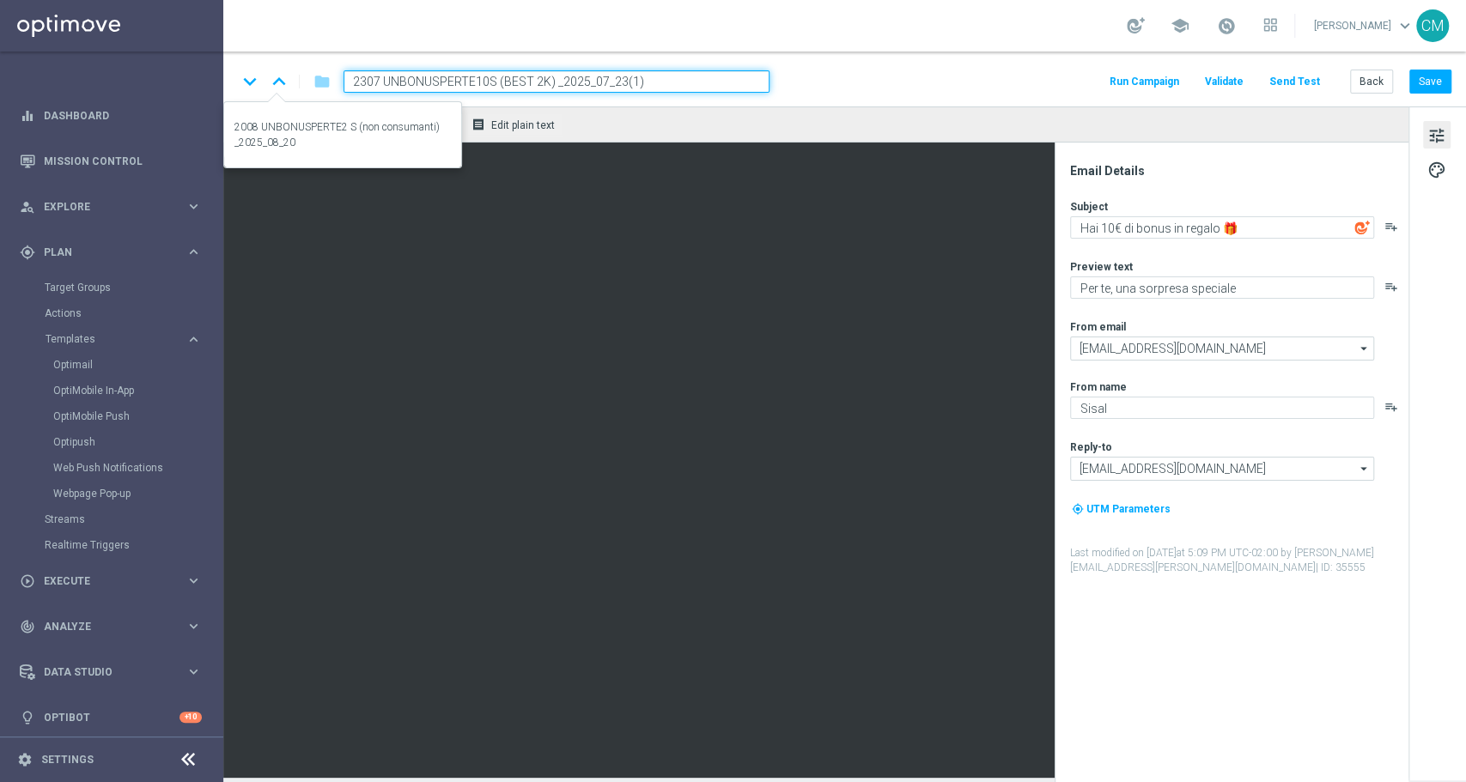
drag, startPoint x: 495, startPoint y: 80, endPoint x: 286, endPoint y: 89, distance: 208.9
click at [286, 89] on div "keyboard_arrow_down keyboard_arrow_up folder 2307 UNBONUSPERTE10S (BEST 2K) _20…" at bounding box center [503, 81] width 532 height 22
paste input "008 UNBONUSPERTE10 S"
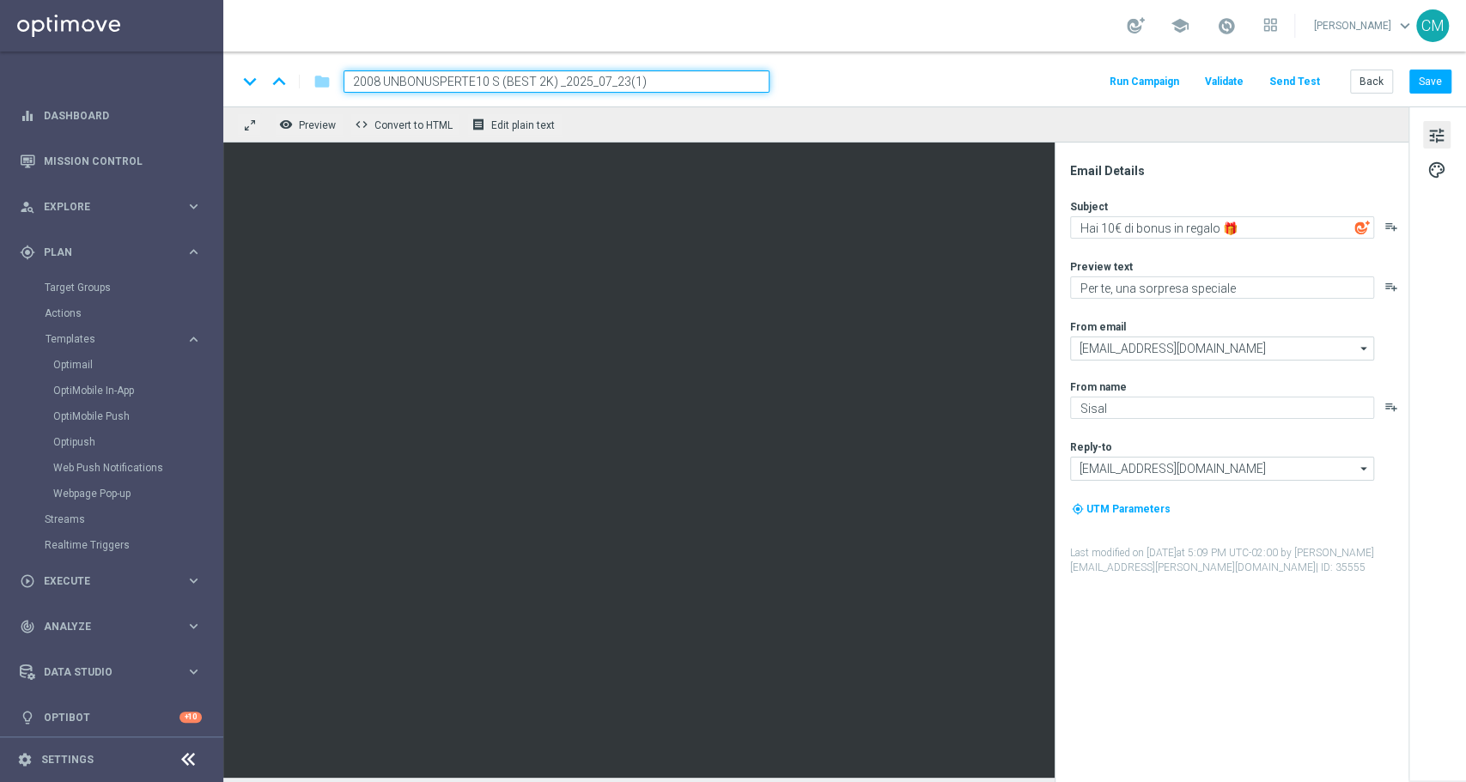
click at [605, 79] on input "2008 UNBONUSPERTE10 S (BEST 2K) _2025_07_23(1)" at bounding box center [557, 81] width 426 height 22
click at [646, 86] on input "2008 UNBONUSPERTE10 S (BEST 2K) _2025_08_23(1)" at bounding box center [557, 81] width 426 height 22
type input "2008 UNBONUSPERTE10 S (BEST 2K) _2025_08_20"
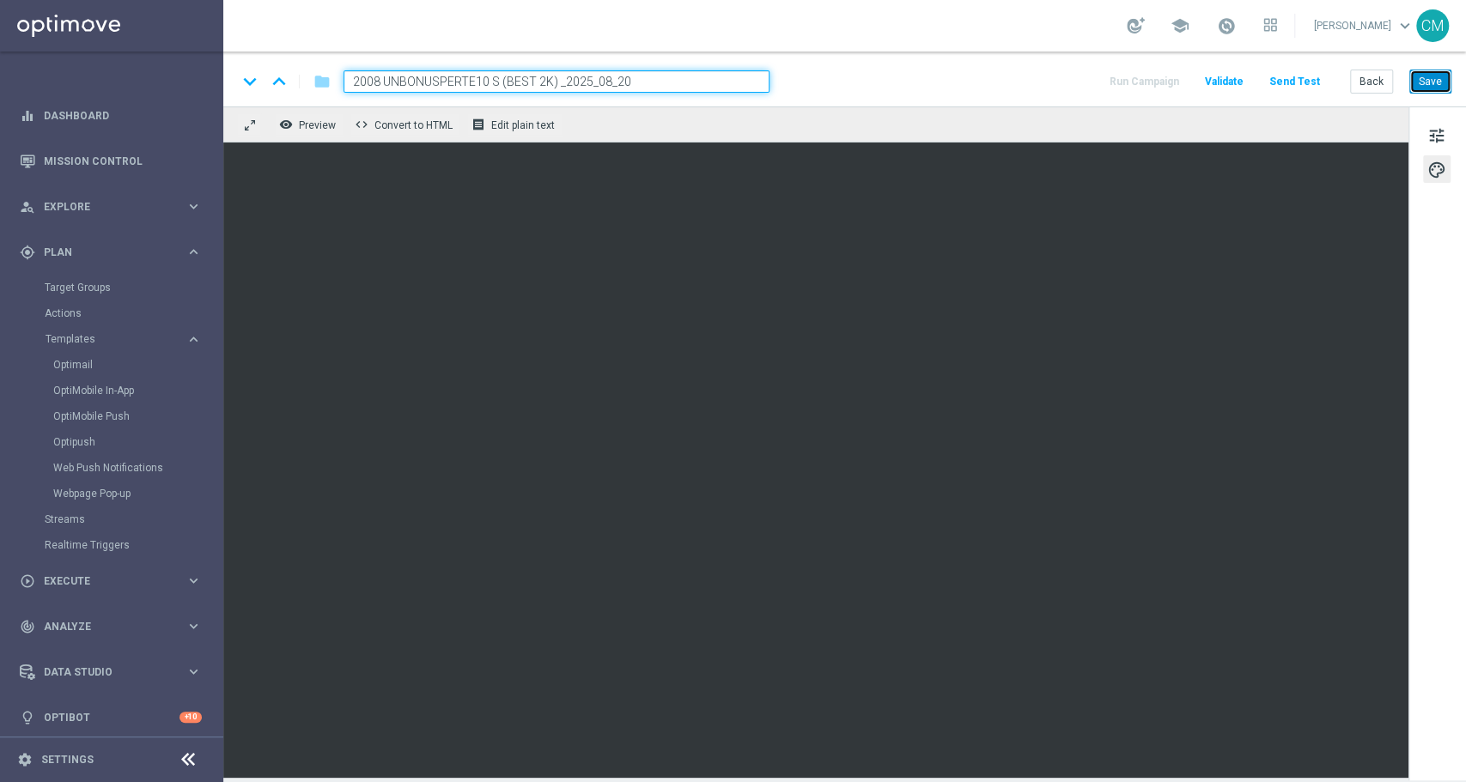
click at [1432, 79] on button "Save" at bounding box center [1430, 82] width 42 height 24
click at [1439, 78] on button "Save" at bounding box center [1430, 82] width 42 height 24
click at [1420, 86] on button "Save" at bounding box center [1430, 82] width 42 height 24
click at [1441, 139] on span "tune" at bounding box center [1436, 136] width 19 height 22
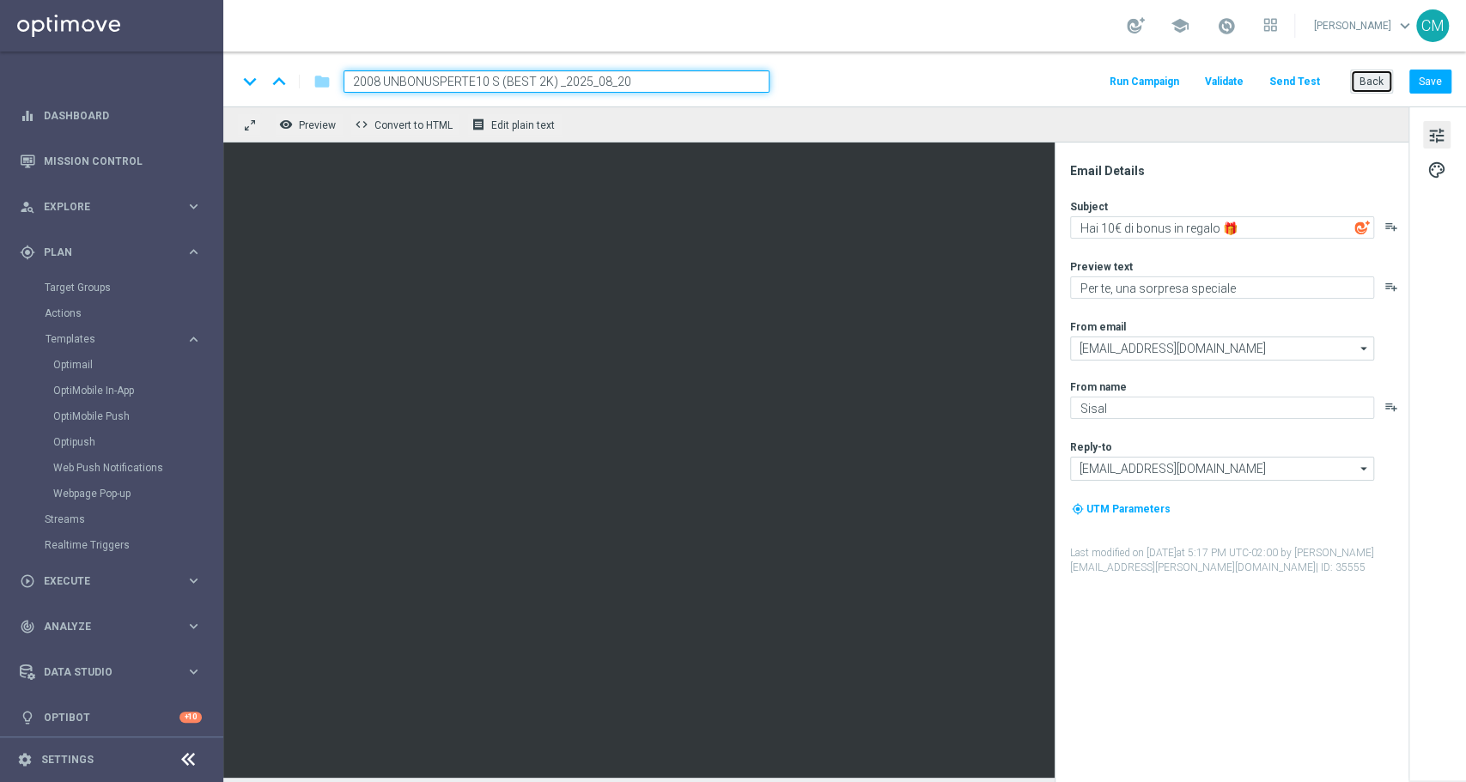
click at [1356, 82] on button "Back" at bounding box center [1371, 82] width 43 height 24
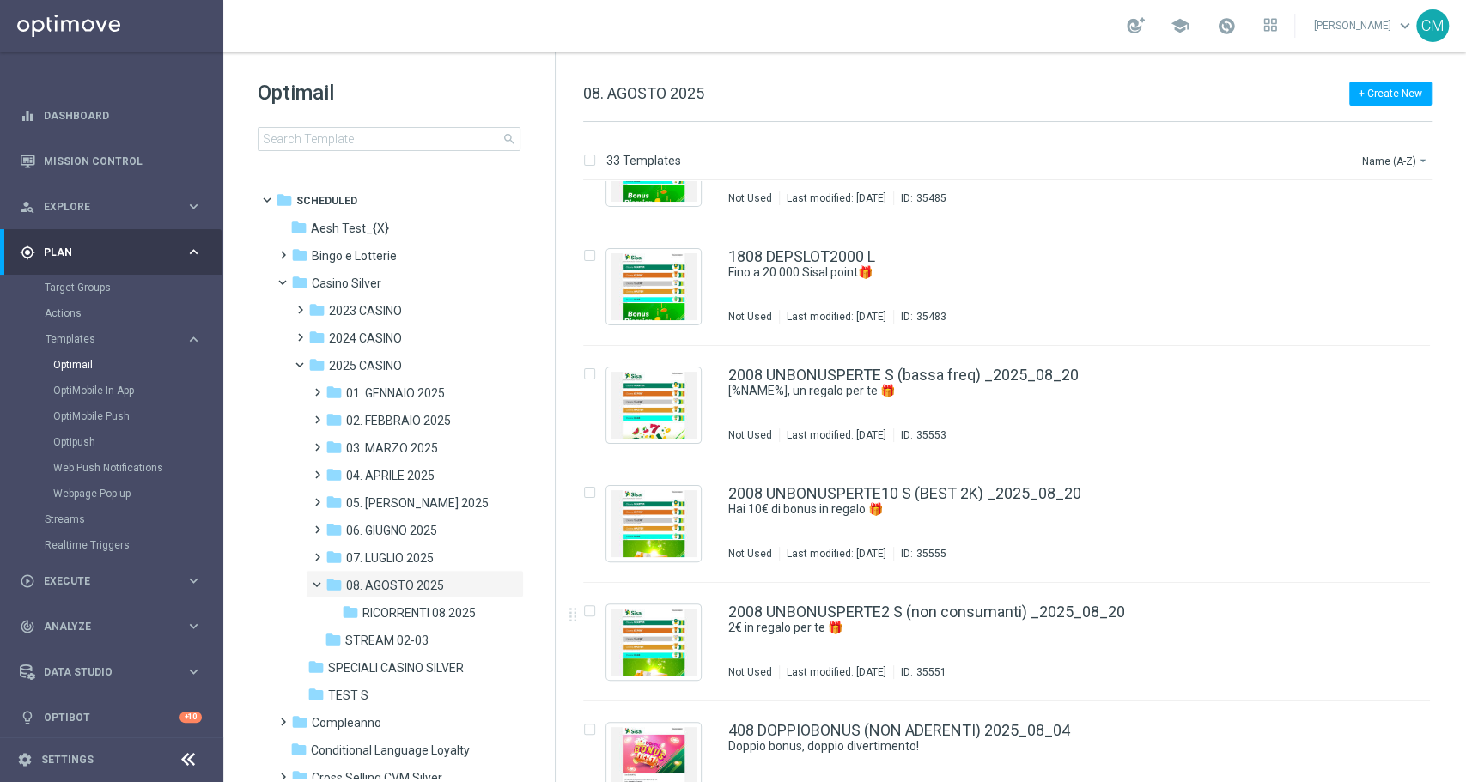
scroll to position [2832, 0]
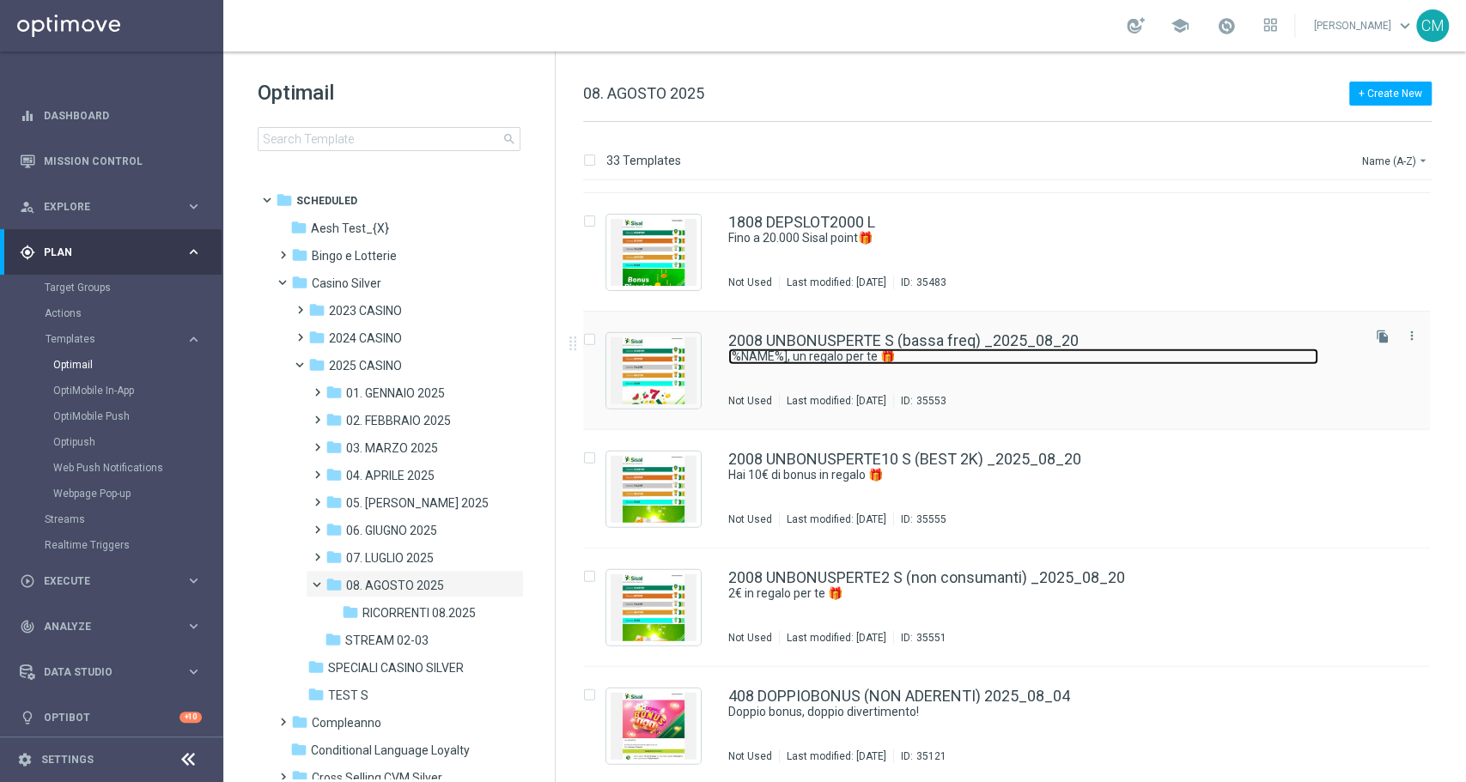
drag, startPoint x: 988, startPoint y: 356, endPoint x: 938, endPoint y: 352, distance: 50.8
click at [938, 352] on link "[%NAME%], un regalo per te 🎁" at bounding box center [1023, 357] width 590 height 16
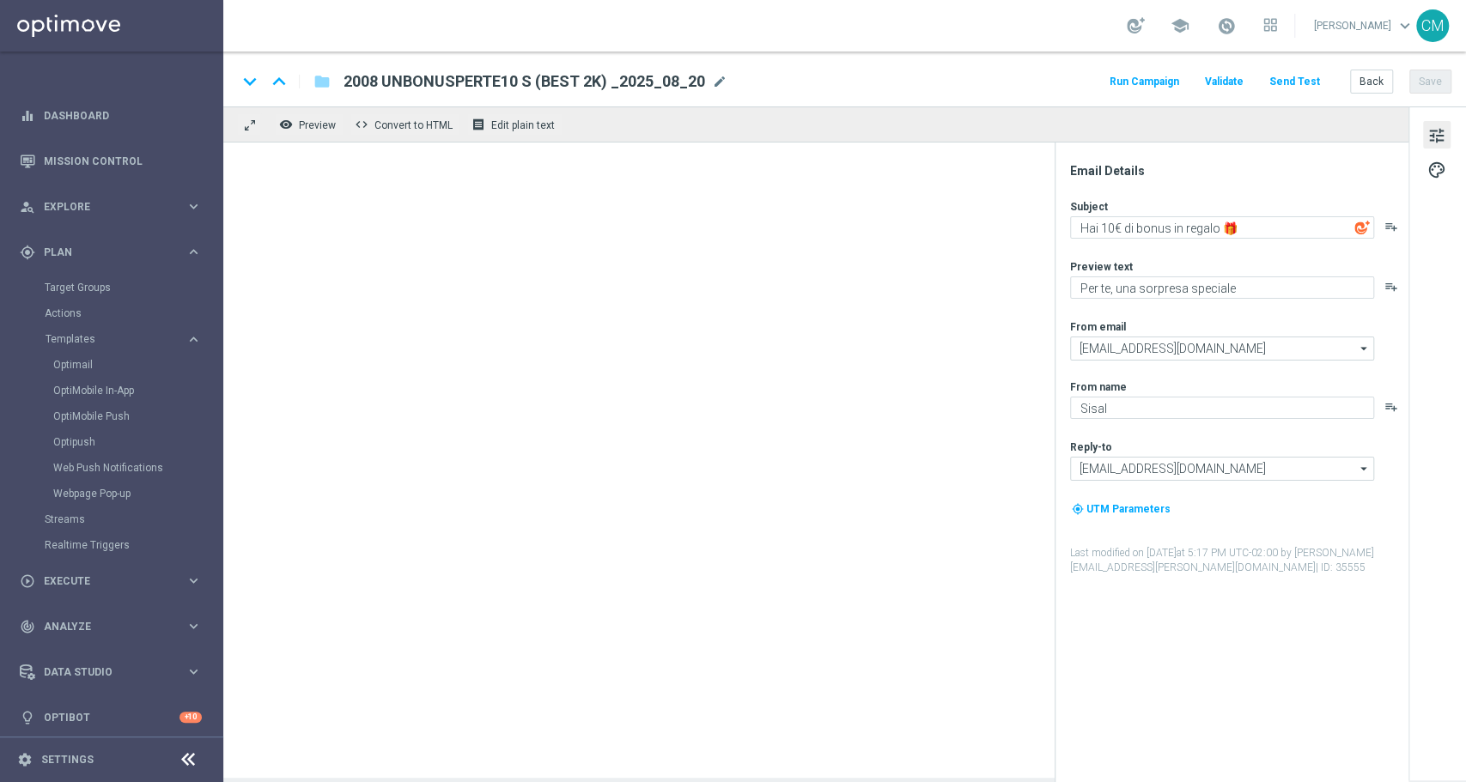
type textarea "[%NAME%], un regalo per te 🎁"
type textarea "Ti abbiamo accreditato 2€ di bonus Slot"
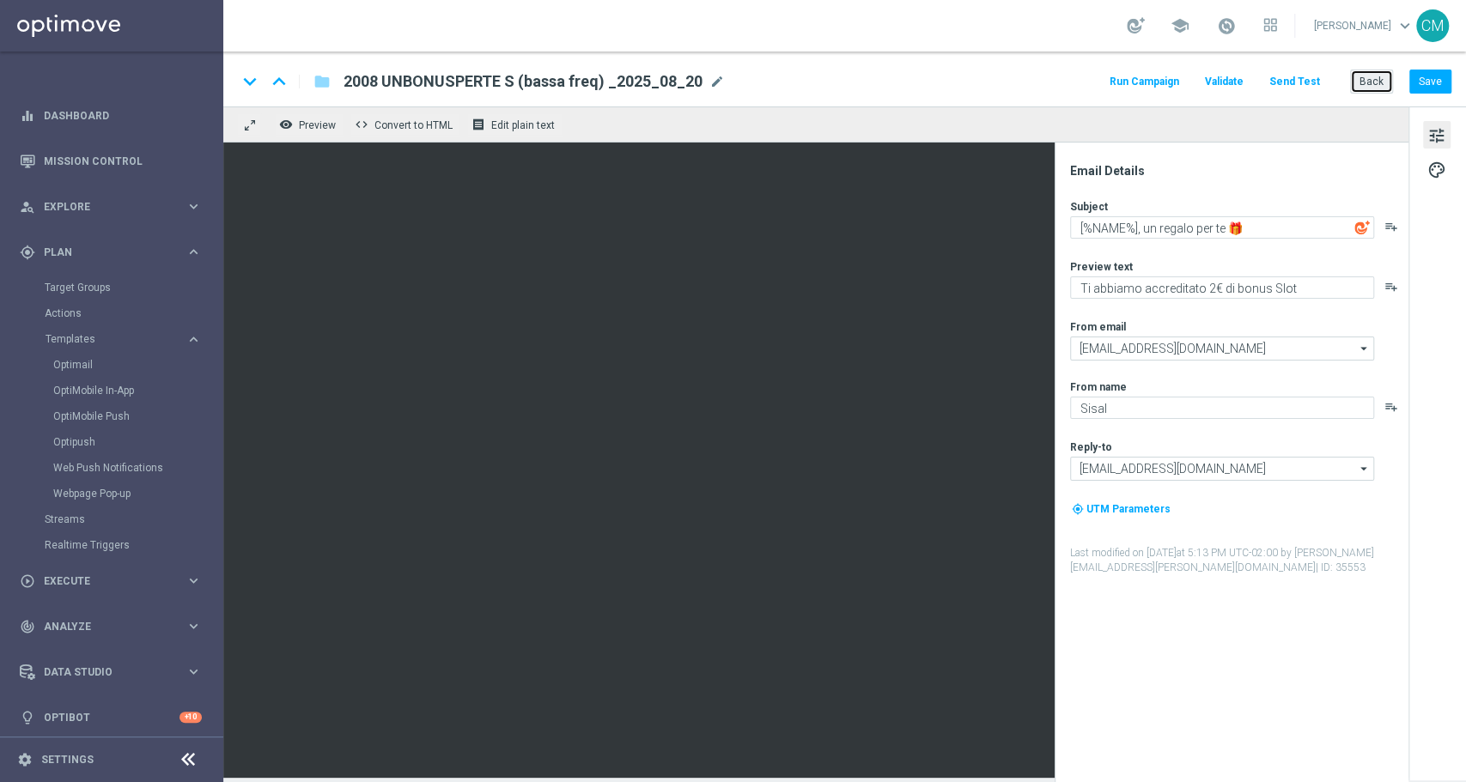
click at [1378, 76] on button "Back" at bounding box center [1371, 82] width 43 height 24
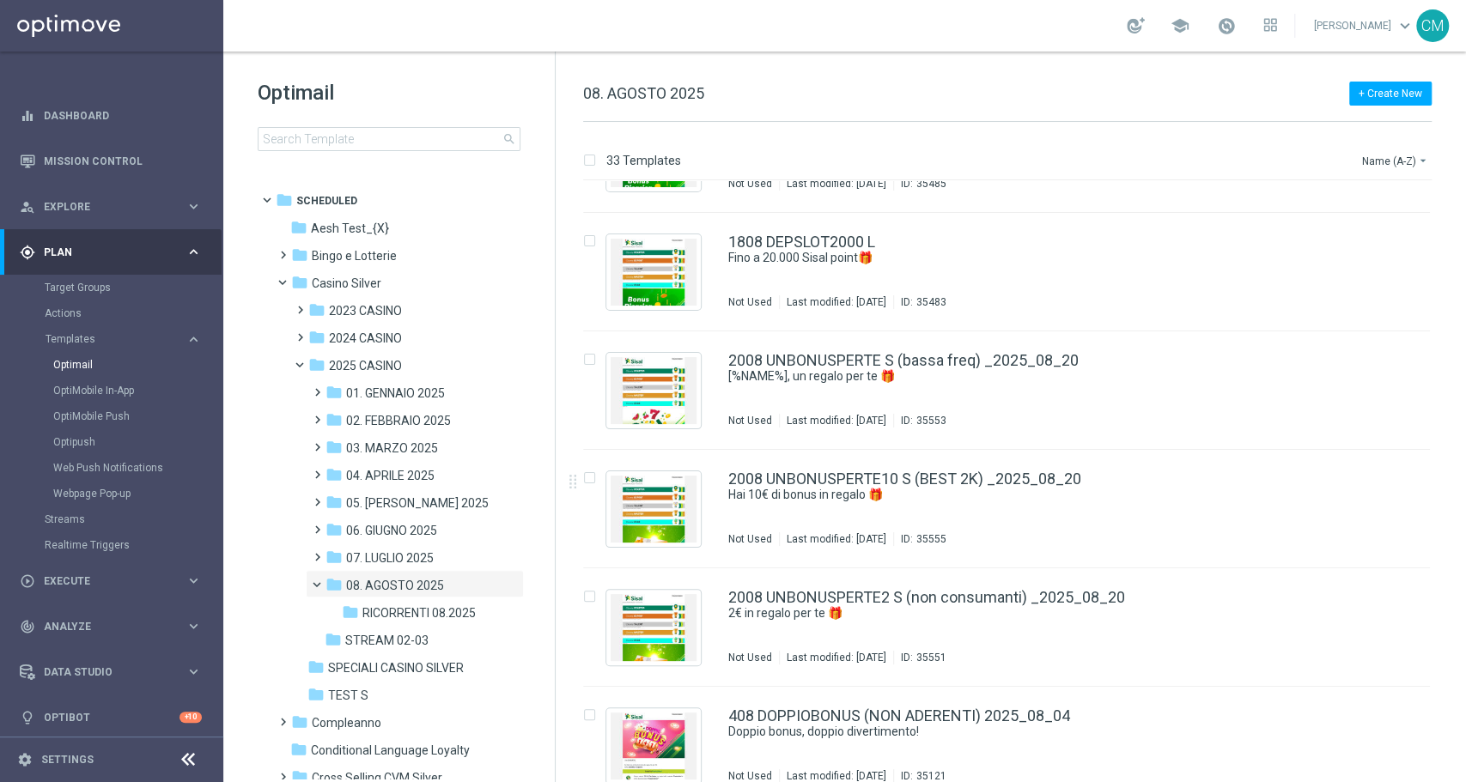
scroll to position [2817, 0]
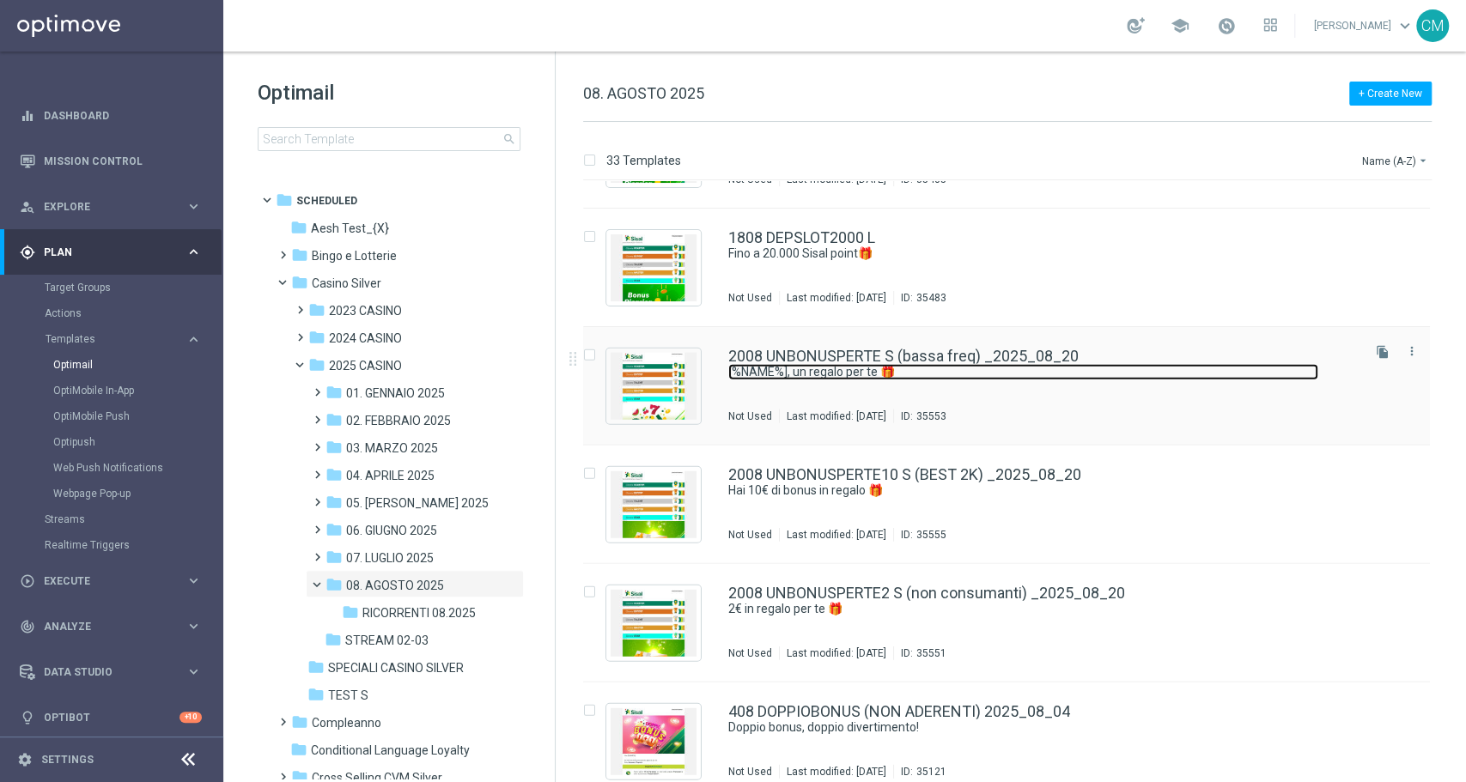
click at [1108, 374] on link "[%NAME%], un regalo per te 🎁" at bounding box center [1023, 372] width 590 height 16
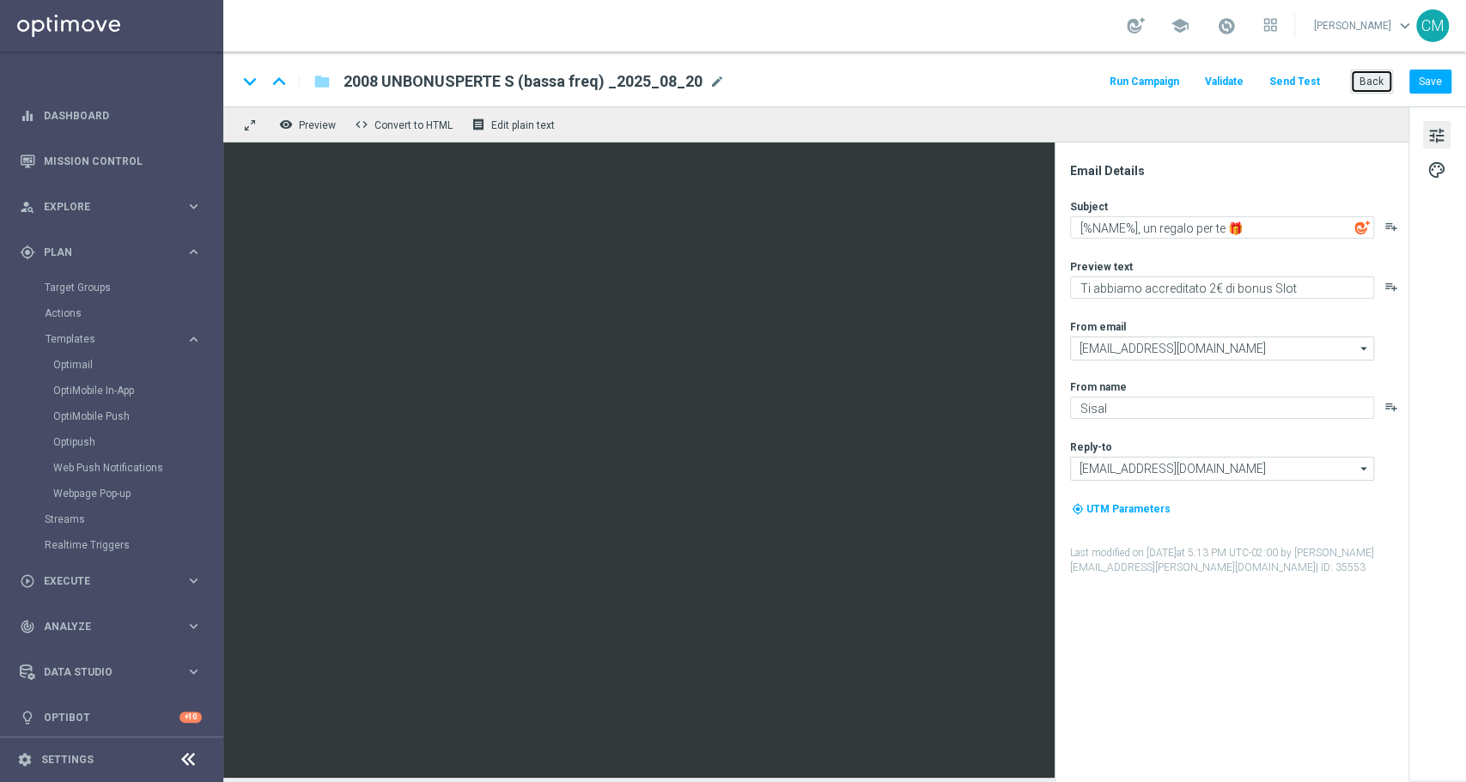
click at [1372, 88] on button "Back" at bounding box center [1371, 82] width 43 height 24
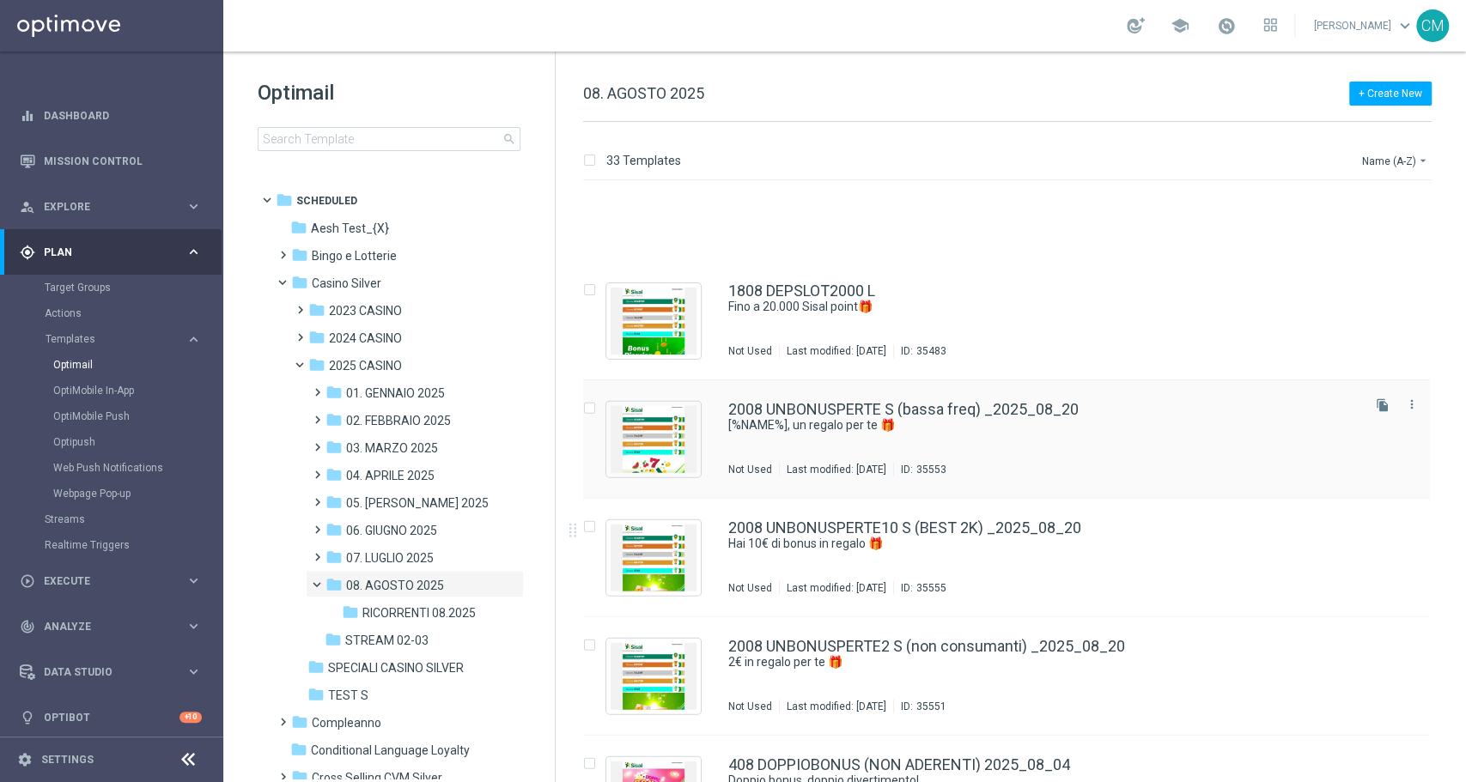
scroll to position [2849, 0]
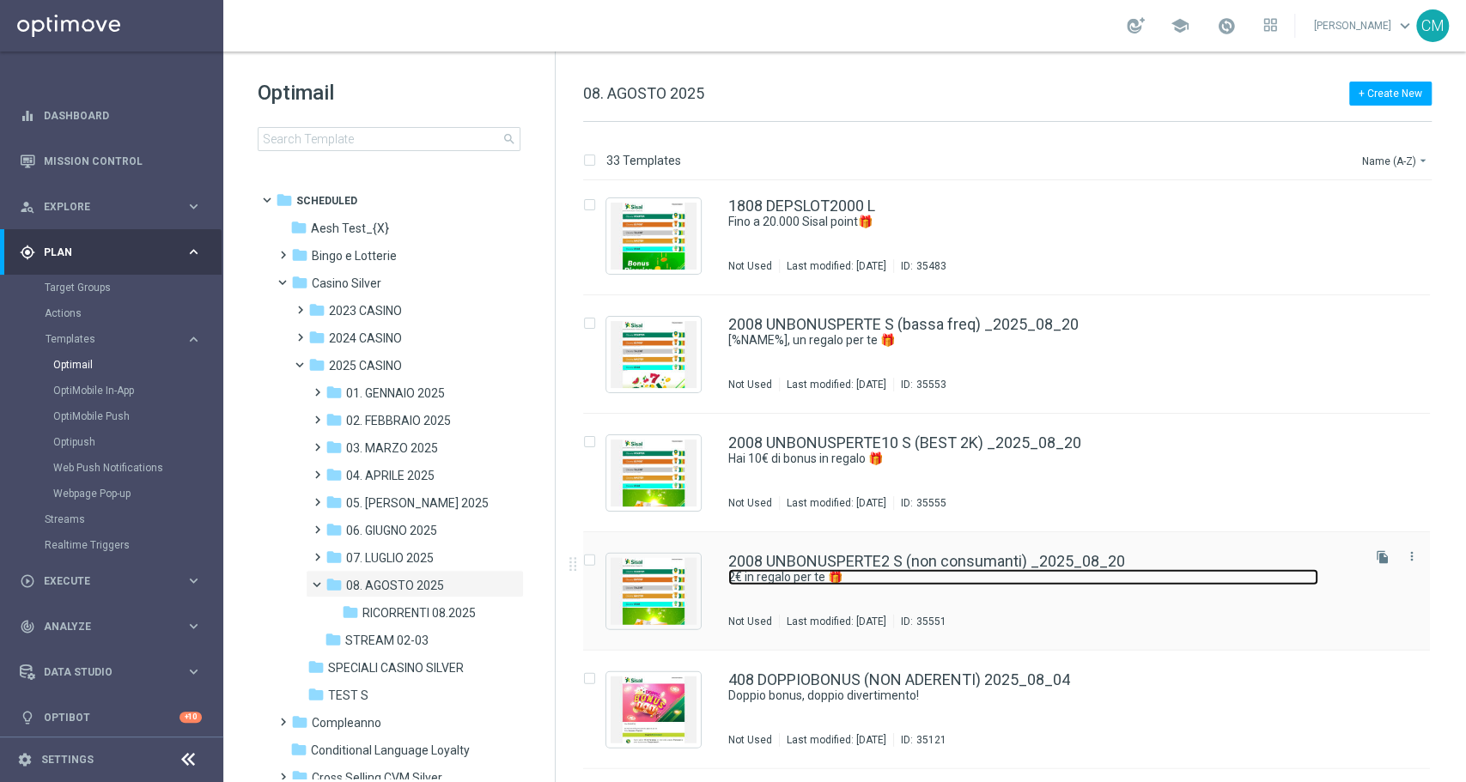
click at [1003, 573] on link "2€ in regalo per te 🎁" at bounding box center [1023, 577] width 590 height 16
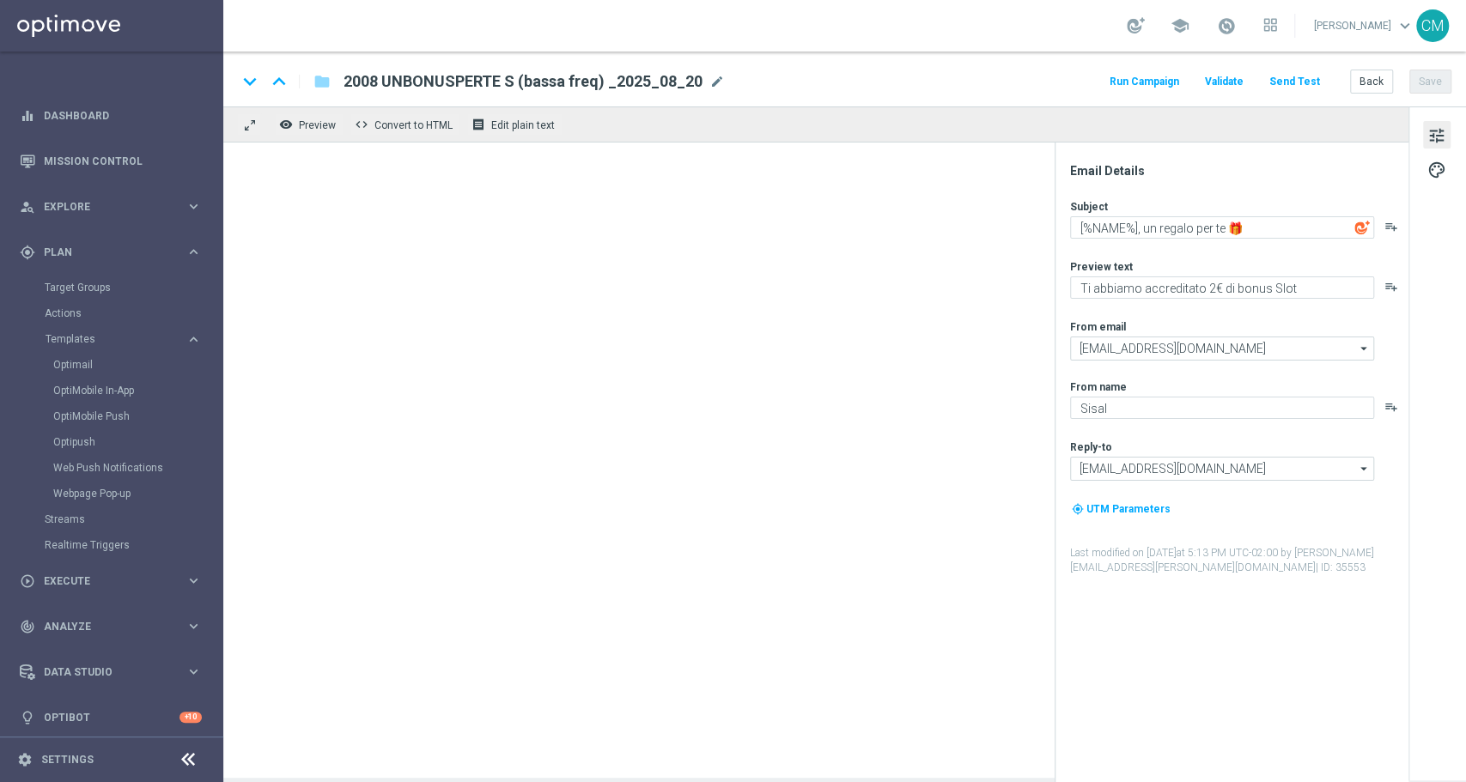
type textarea "2€ in regalo per te 🎁"
type textarea "Per divertirti con le Slot"
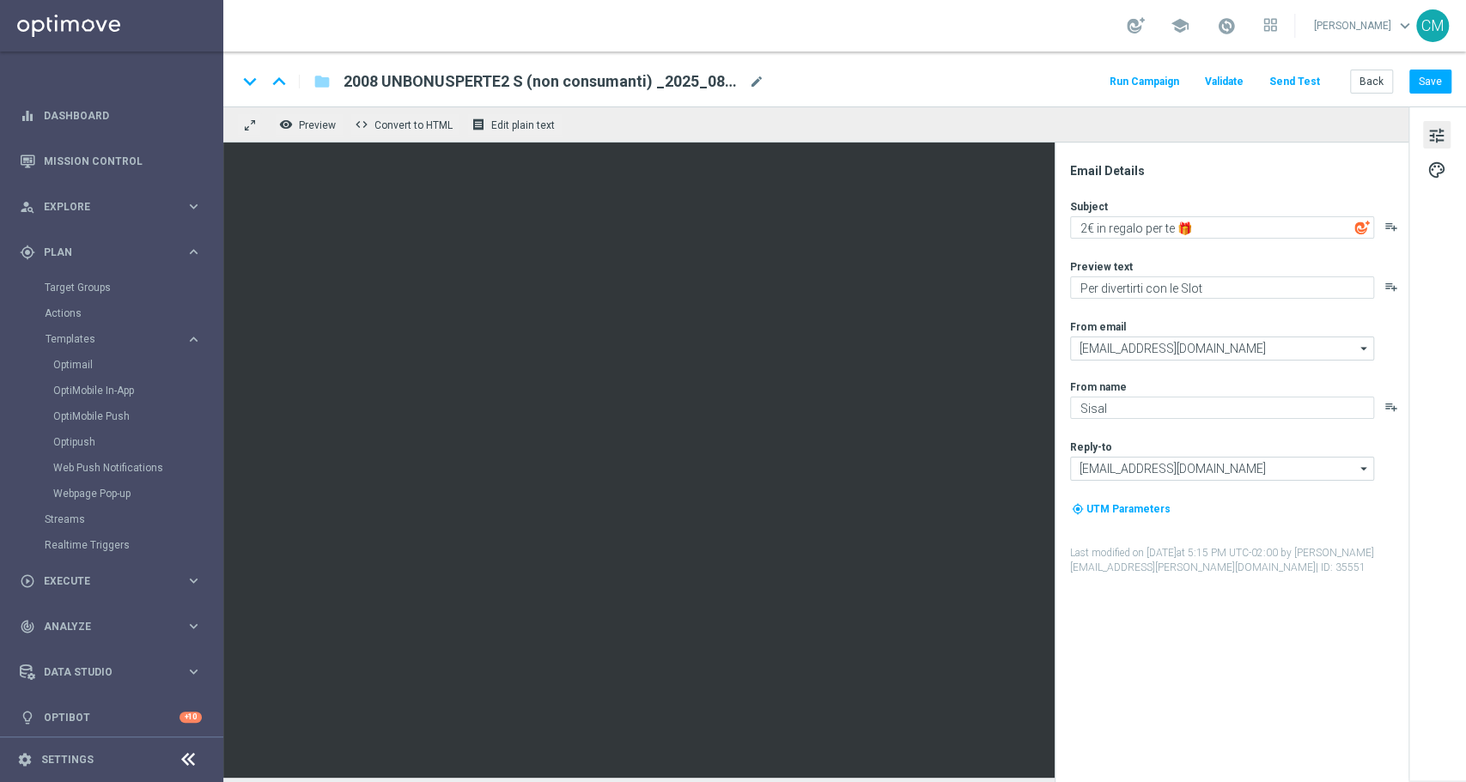
click at [1363, 94] on div "keyboard_arrow_down keyboard_arrow_up folder 2008 UNBONUSPERTE2 S (non consuman…" at bounding box center [844, 79] width 1243 height 55
click at [1367, 91] on button "Back" at bounding box center [1371, 82] width 43 height 24
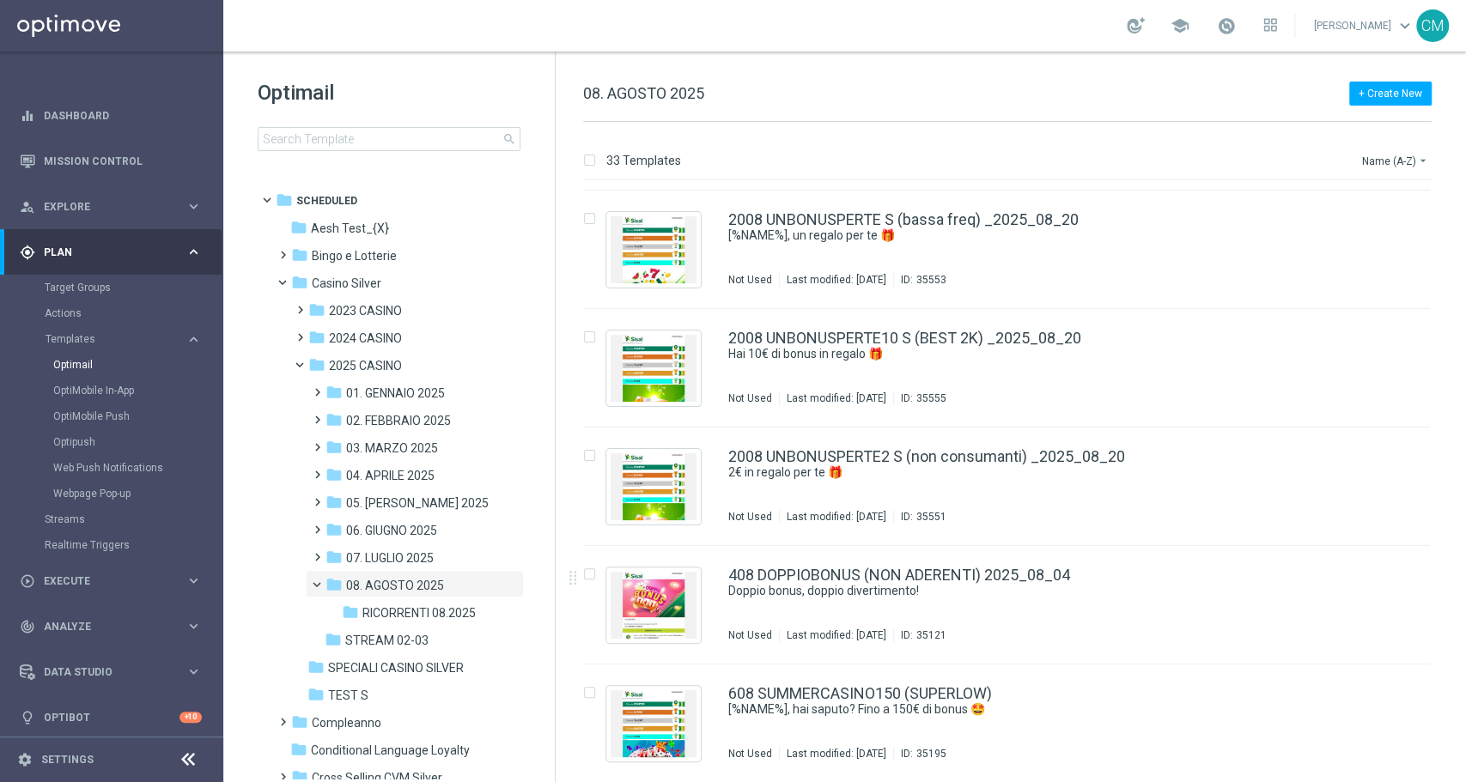
scroll to position [2955, 0]
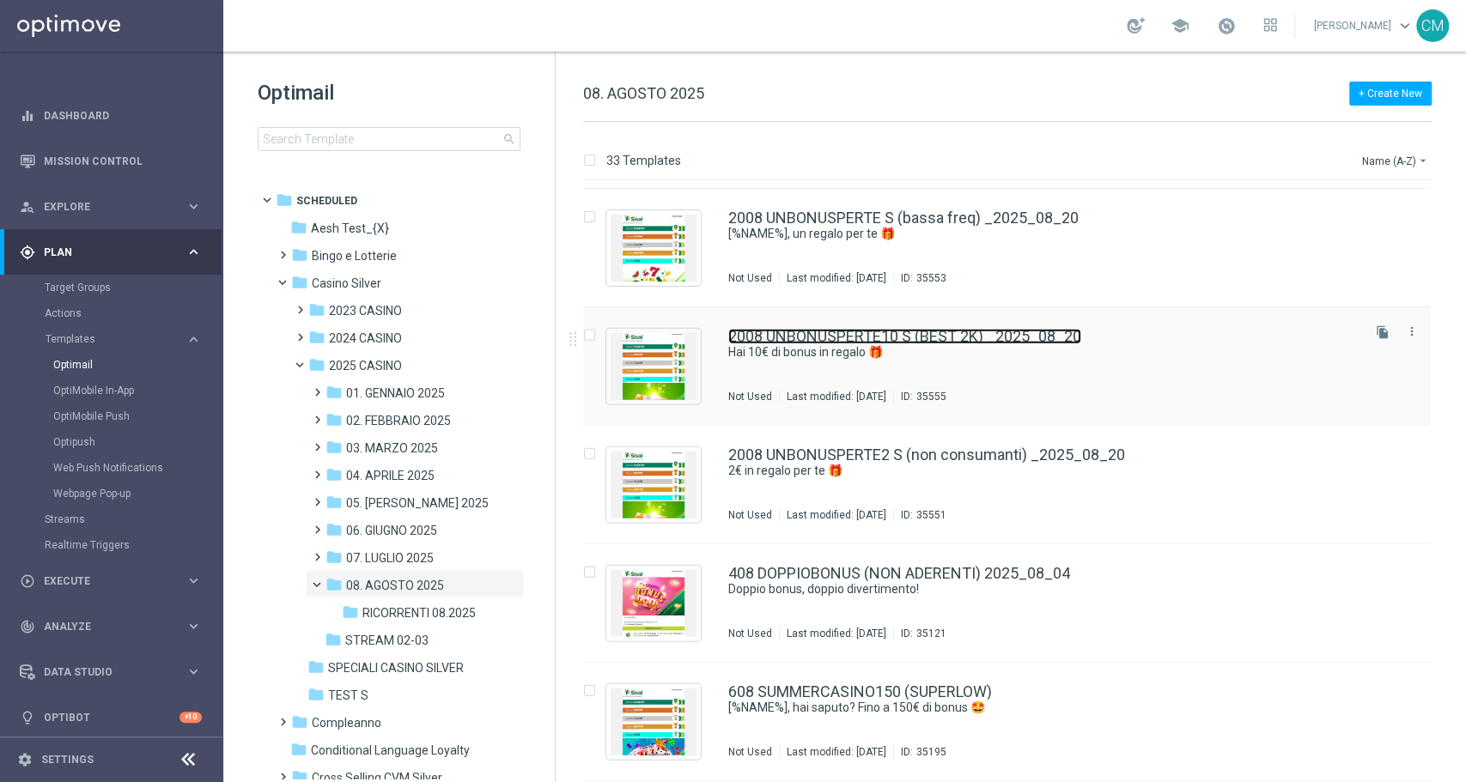
click at [1010, 343] on link "2008 UNBONUSPERTE10 S (BEST 2K) _2025_08_20" at bounding box center [904, 336] width 353 height 15
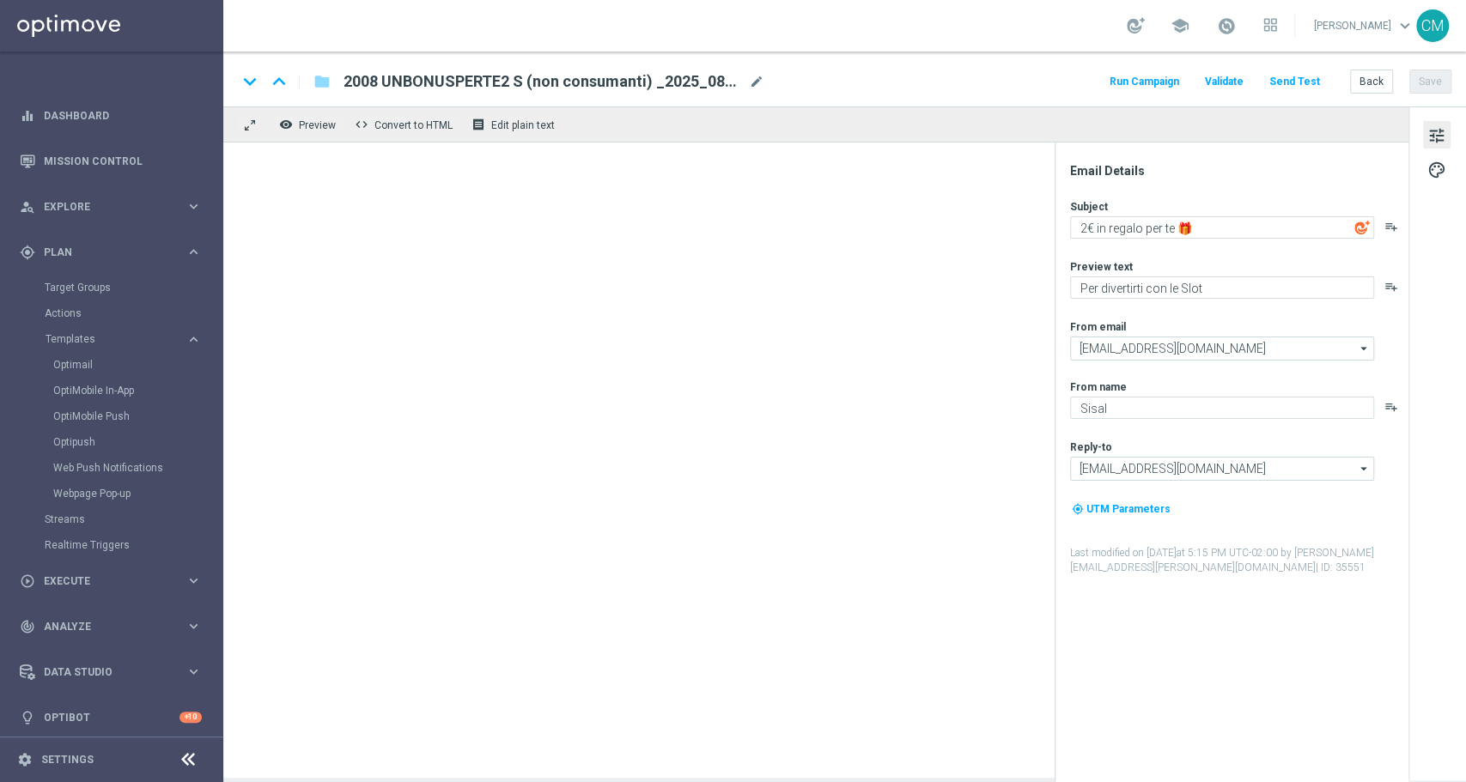
type textarea "Hai 10€ di bonus in regalo 🎁"
type textarea "Per te, una sorpresa speciale"
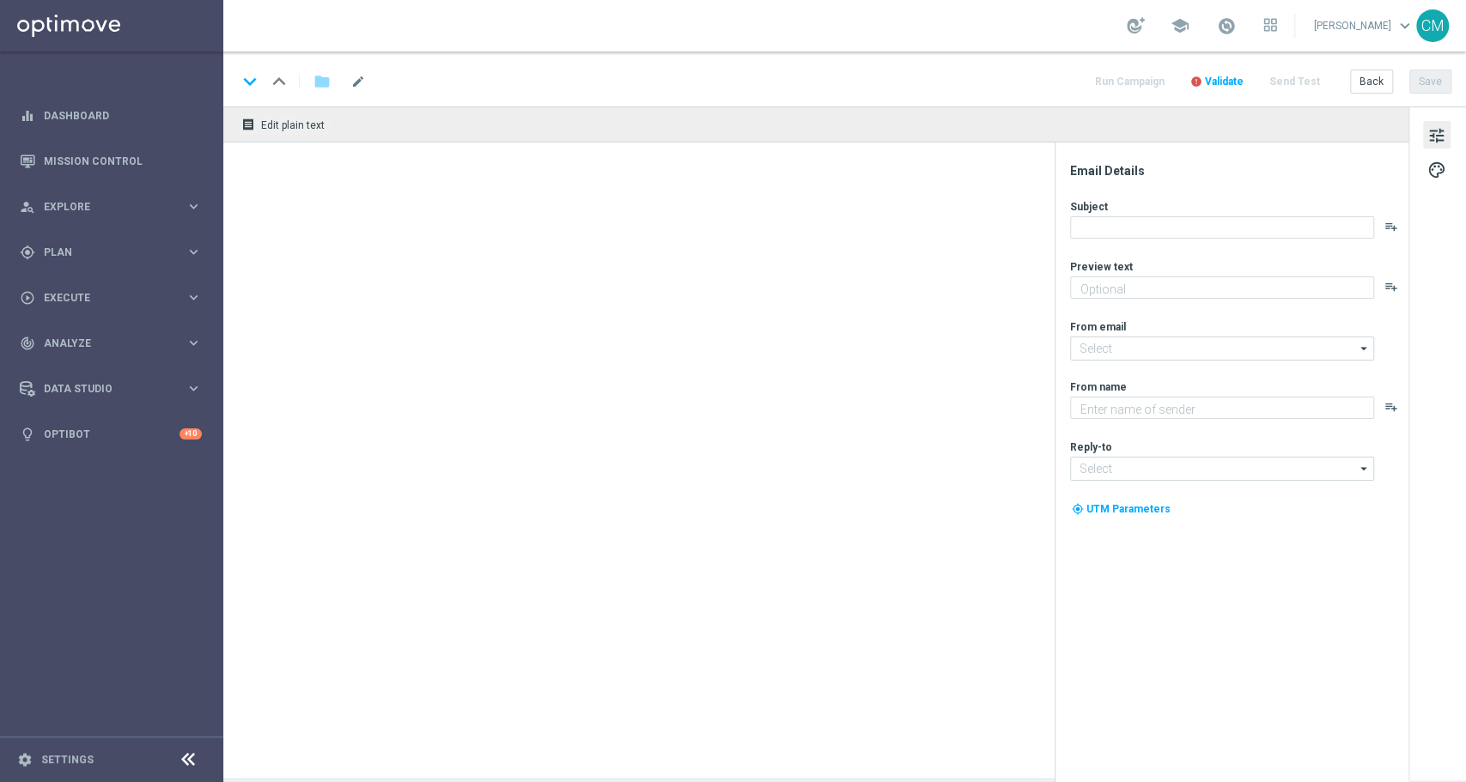
type textarea "Per te, una sorpresa speciale"
type textarea "Sisal"
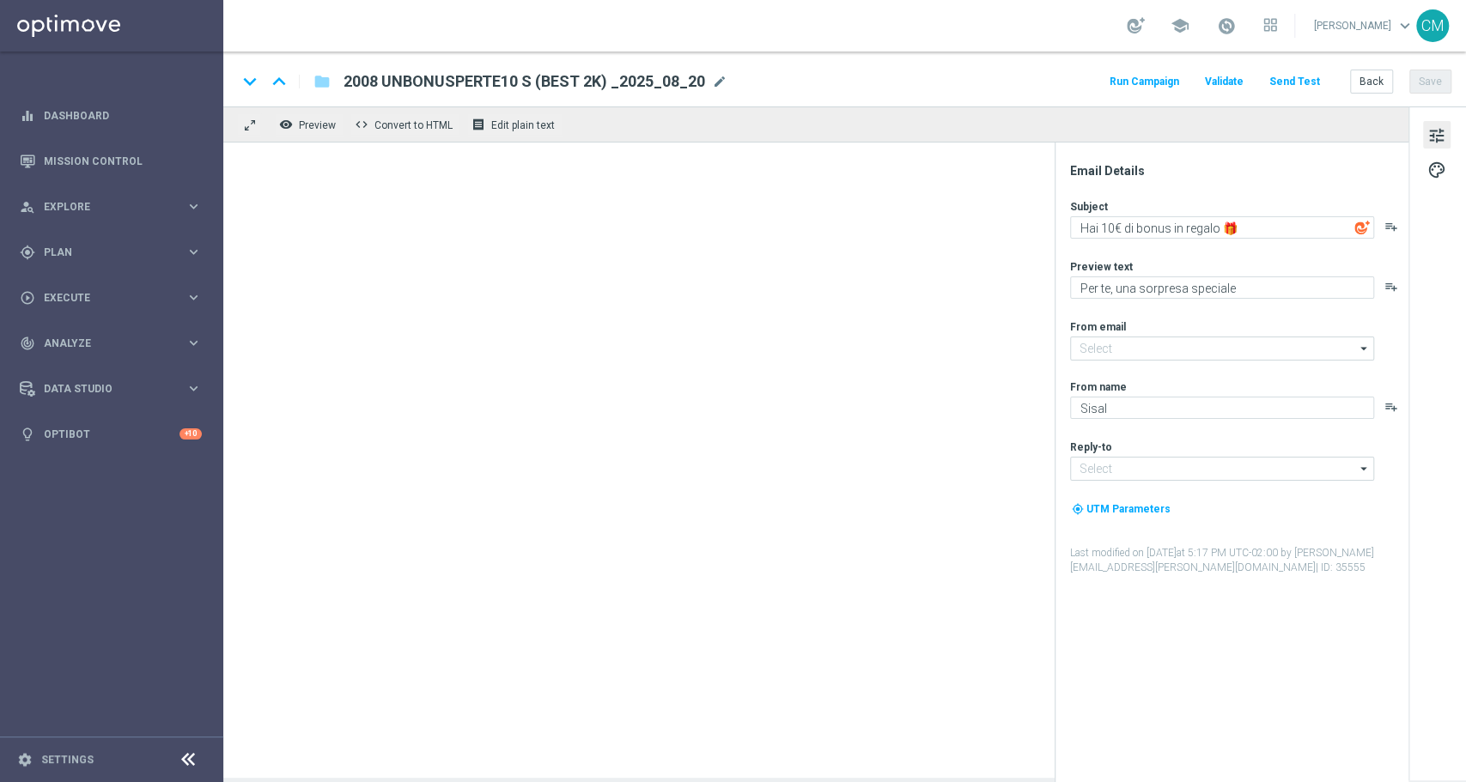
type input "[EMAIL_ADDRESS][DOMAIN_NAME]"
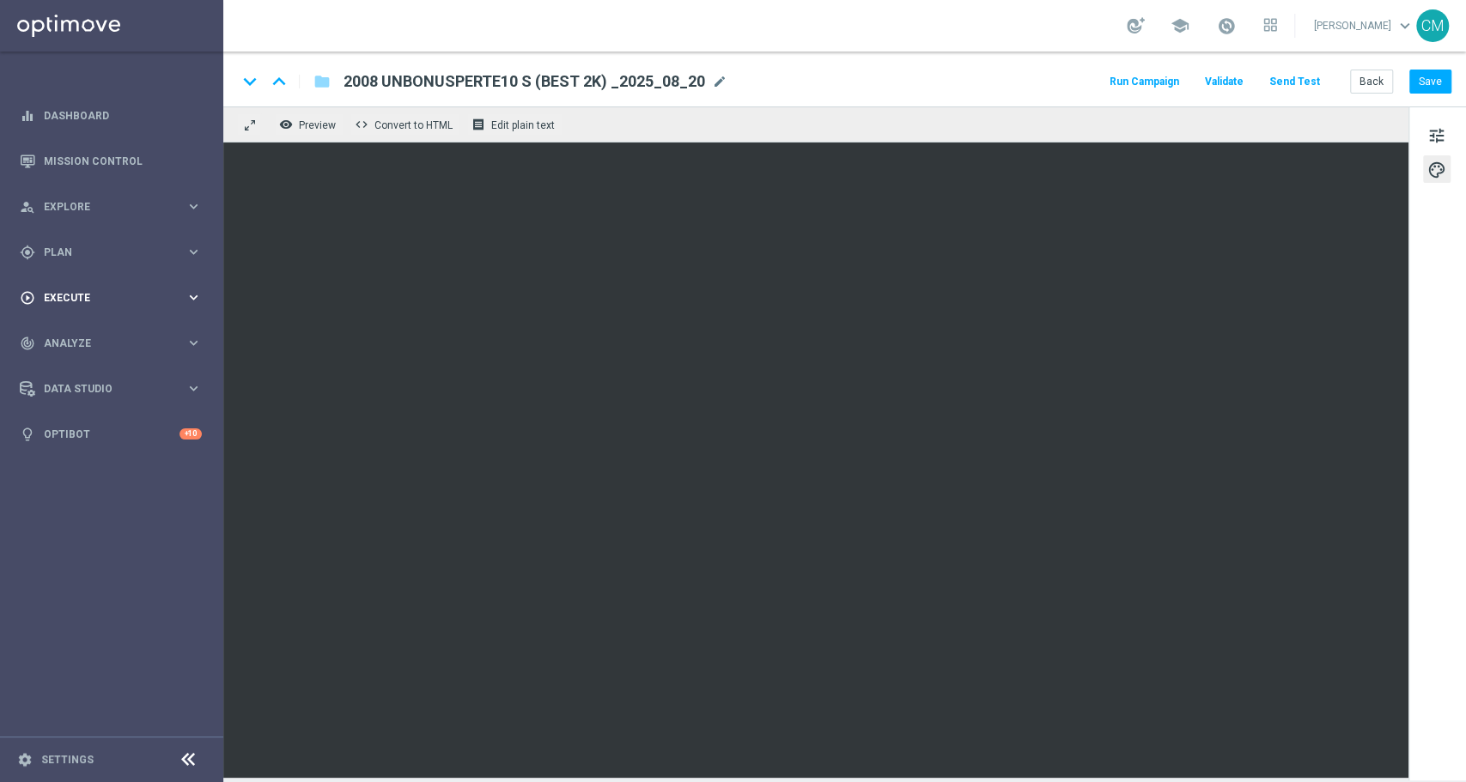
click at [88, 293] on span "Execute" at bounding box center [115, 298] width 142 height 10
click at [100, 331] on link "Campaign Builder" at bounding box center [112, 333] width 134 height 14
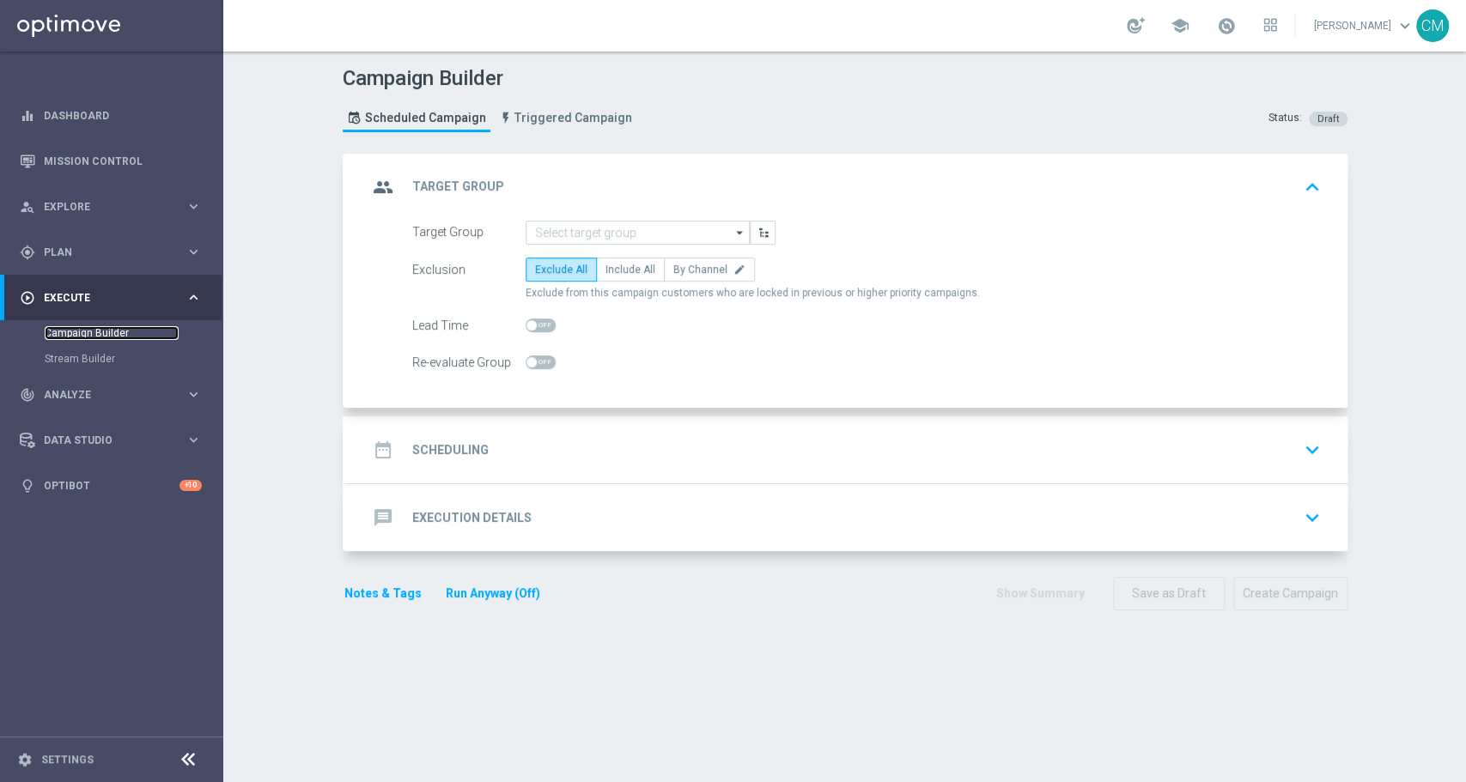
click at [100, 331] on link "Campaign Builder" at bounding box center [112, 333] width 134 height 14
click at [623, 229] on input at bounding box center [638, 233] width 224 height 24
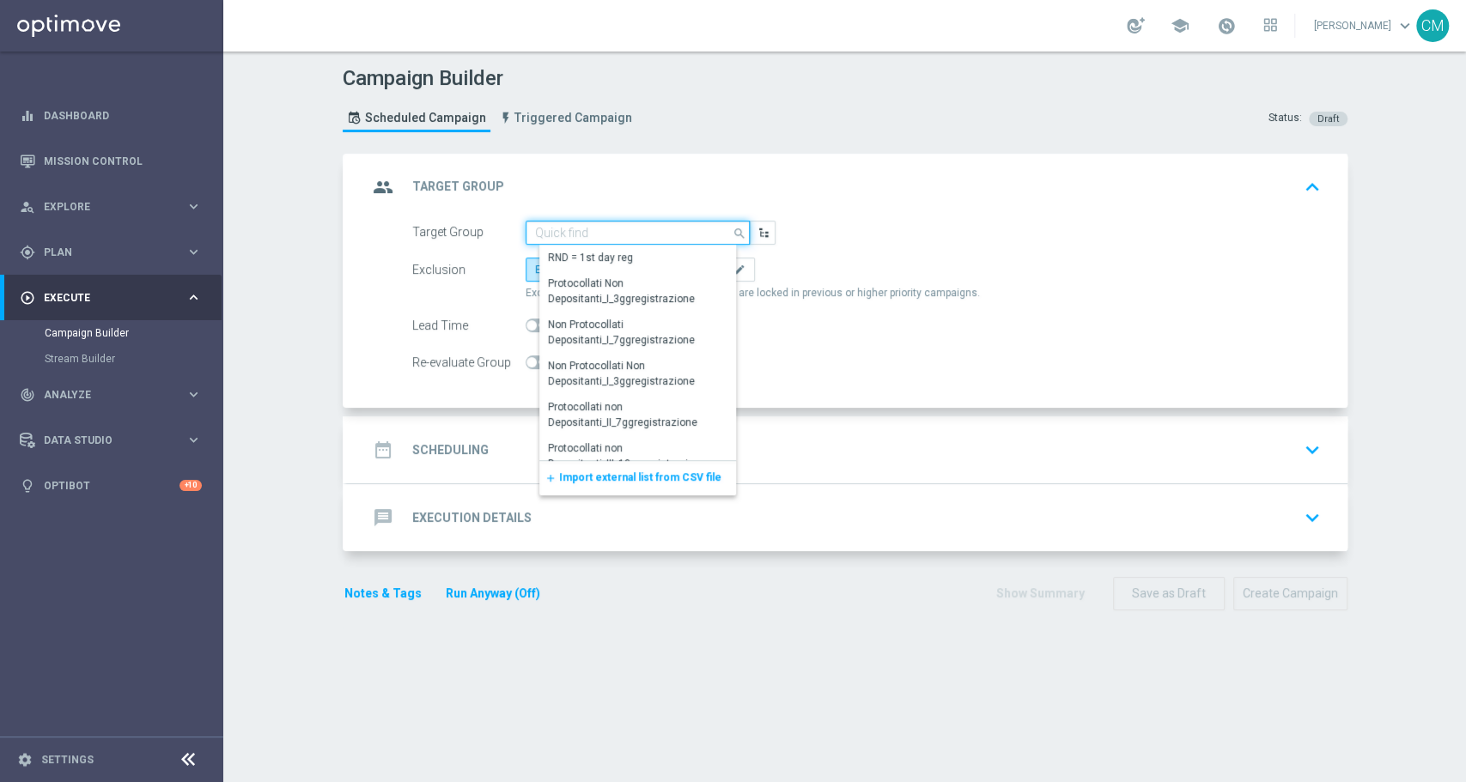
paste input "Active Casino Silver CARING 2€ bass frq"
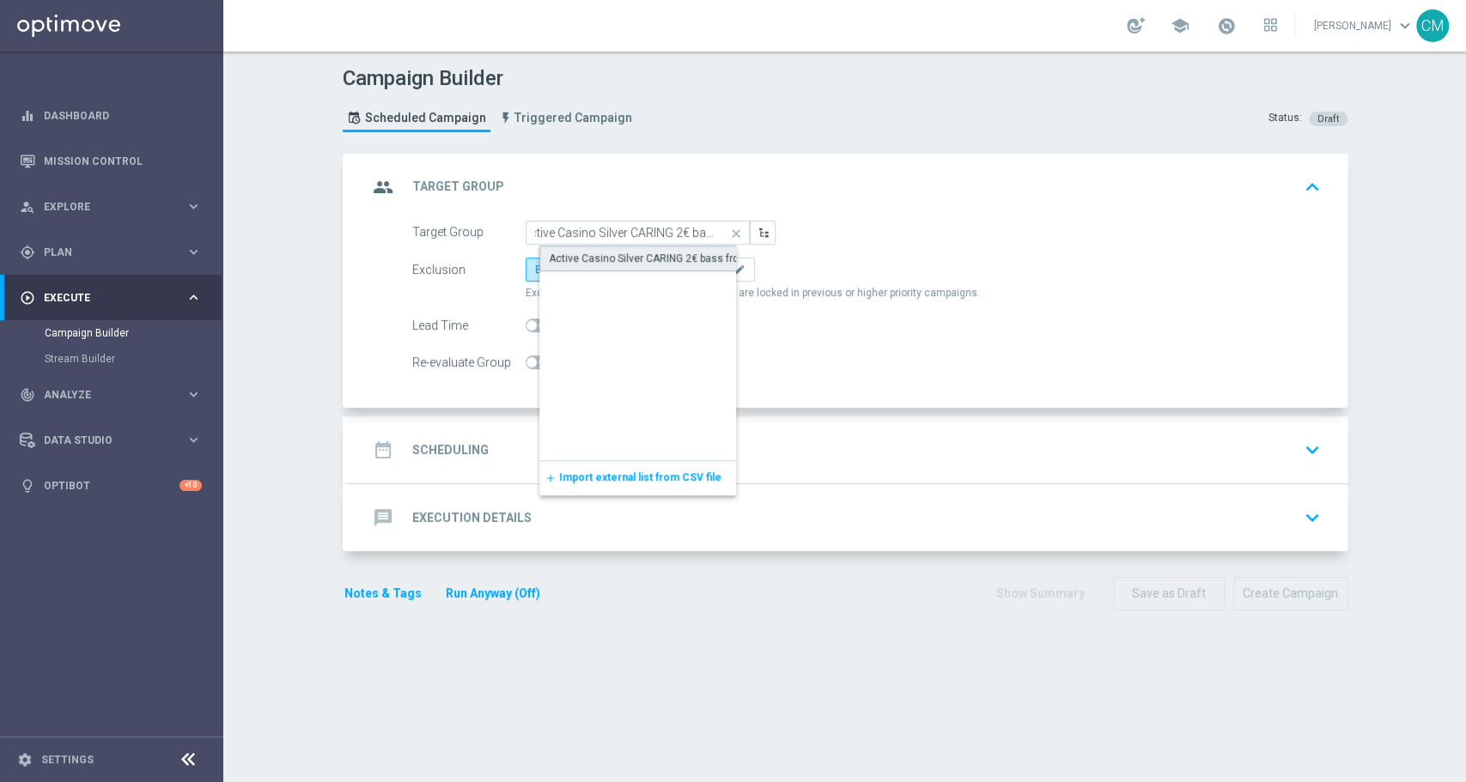
click at [642, 252] on div "Active Casino Silver CARING 2€ bass frq" at bounding box center [644, 258] width 190 height 15
type input "Active Casino Silver CARING 2€ bass frq"
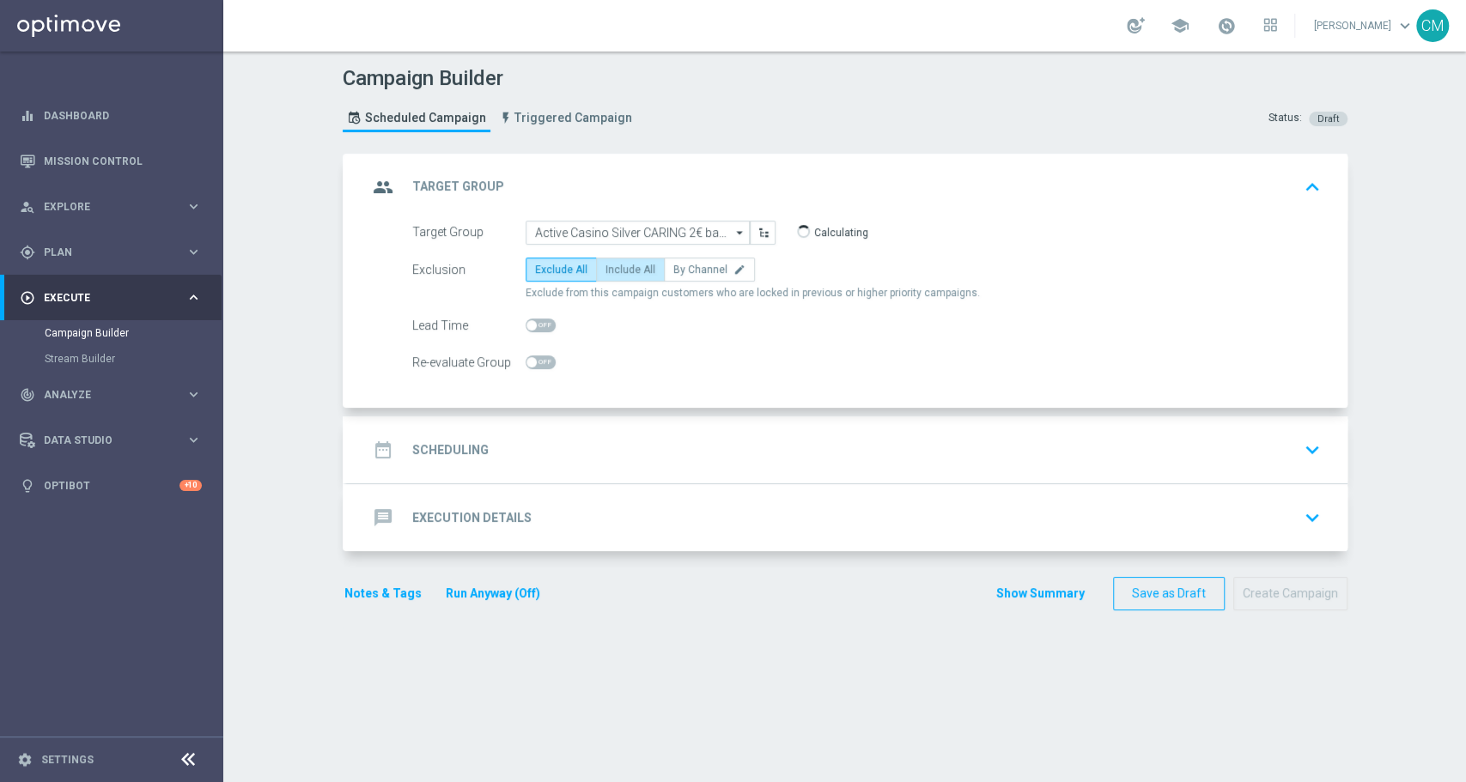
click at [634, 271] on span "Include All" at bounding box center [630, 270] width 50 height 12
click at [617, 271] on input "Include All" at bounding box center [610, 272] width 11 height 11
radio input "true"
click at [637, 427] on div "date_range Scheduling keyboard_arrow_down" at bounding box center [847, 450] width 1001 height 67
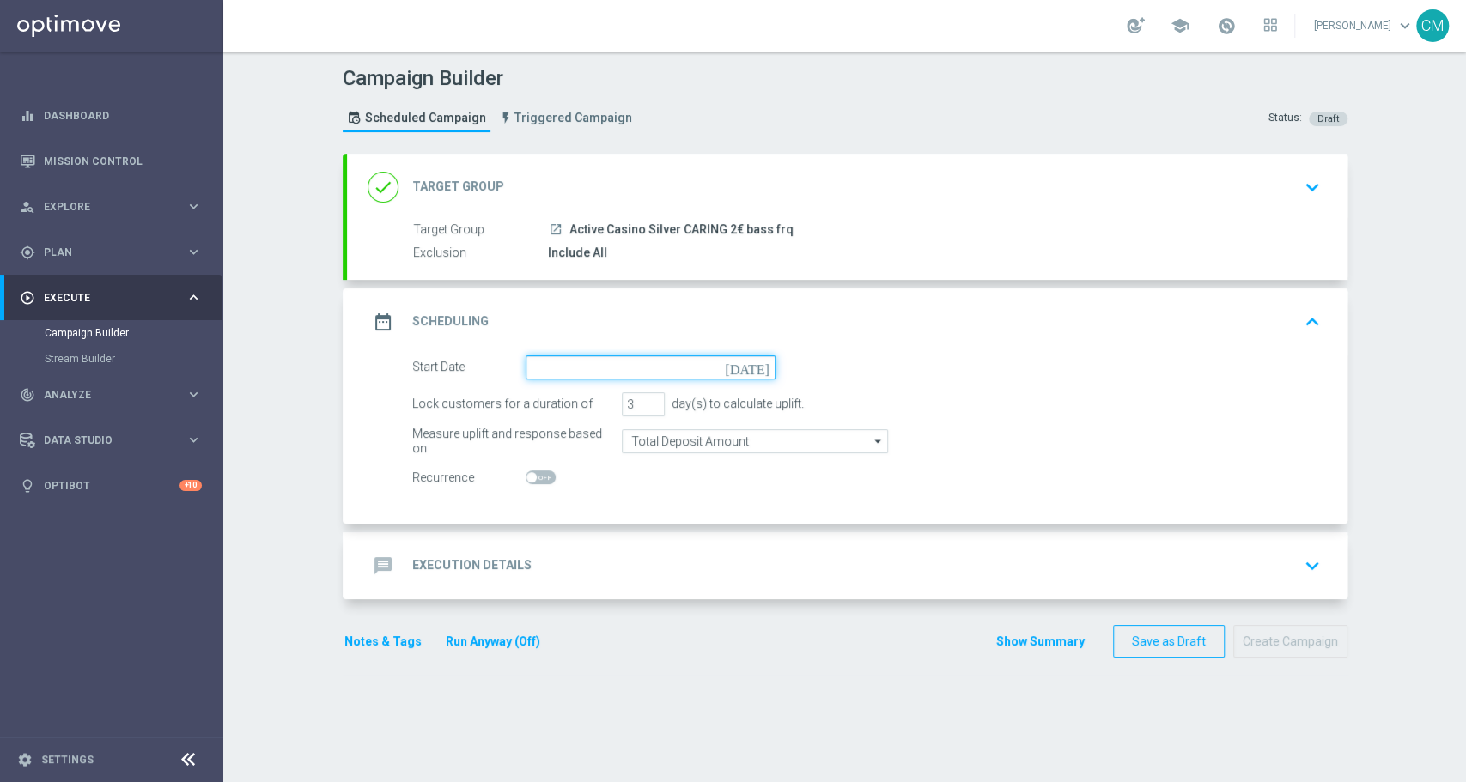
click at [561, 362] on input at bounding box center [651, 368] width 250 height 24
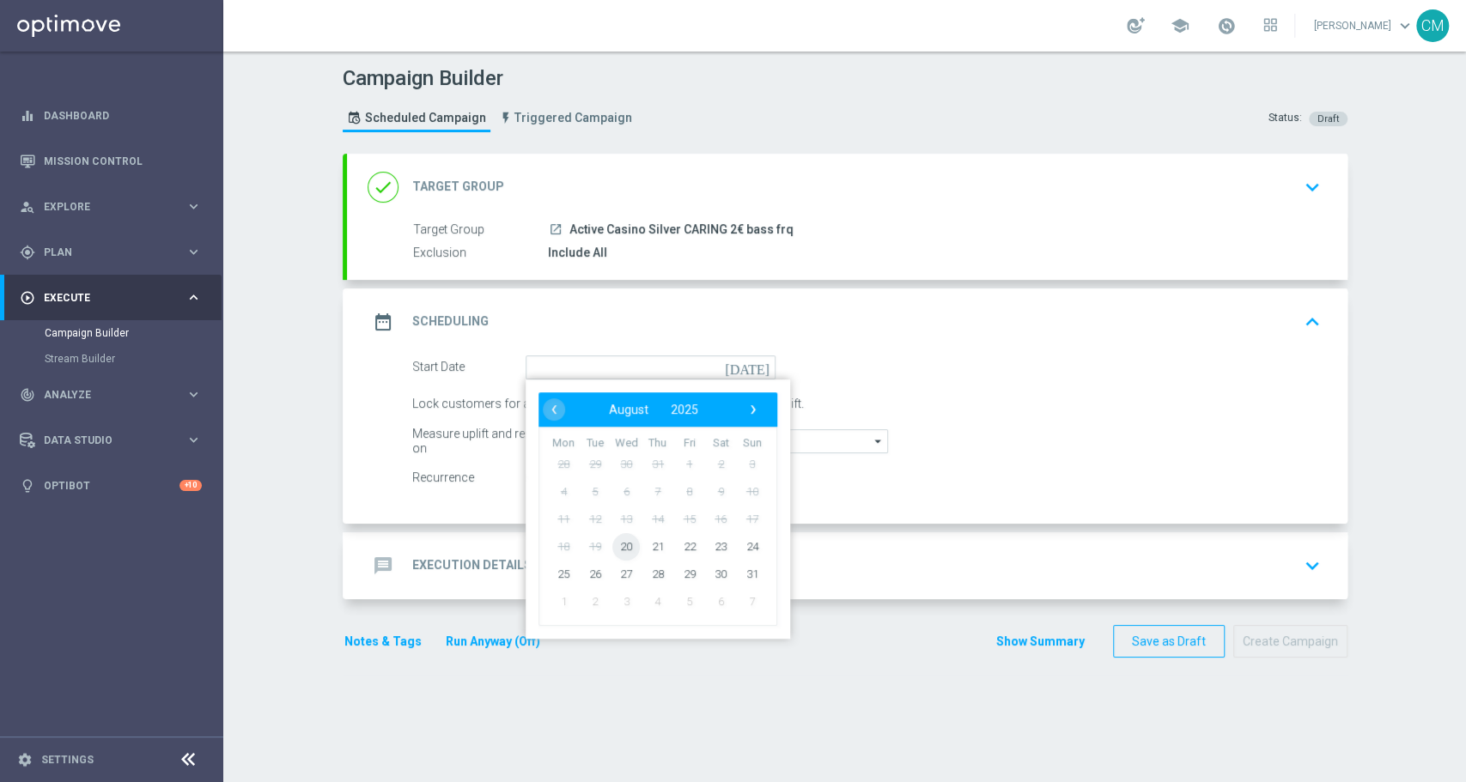
click at [623, 544] on span "20" at bounding box center [625, 545] width 27 height 27
type input "20 Aug 2025"
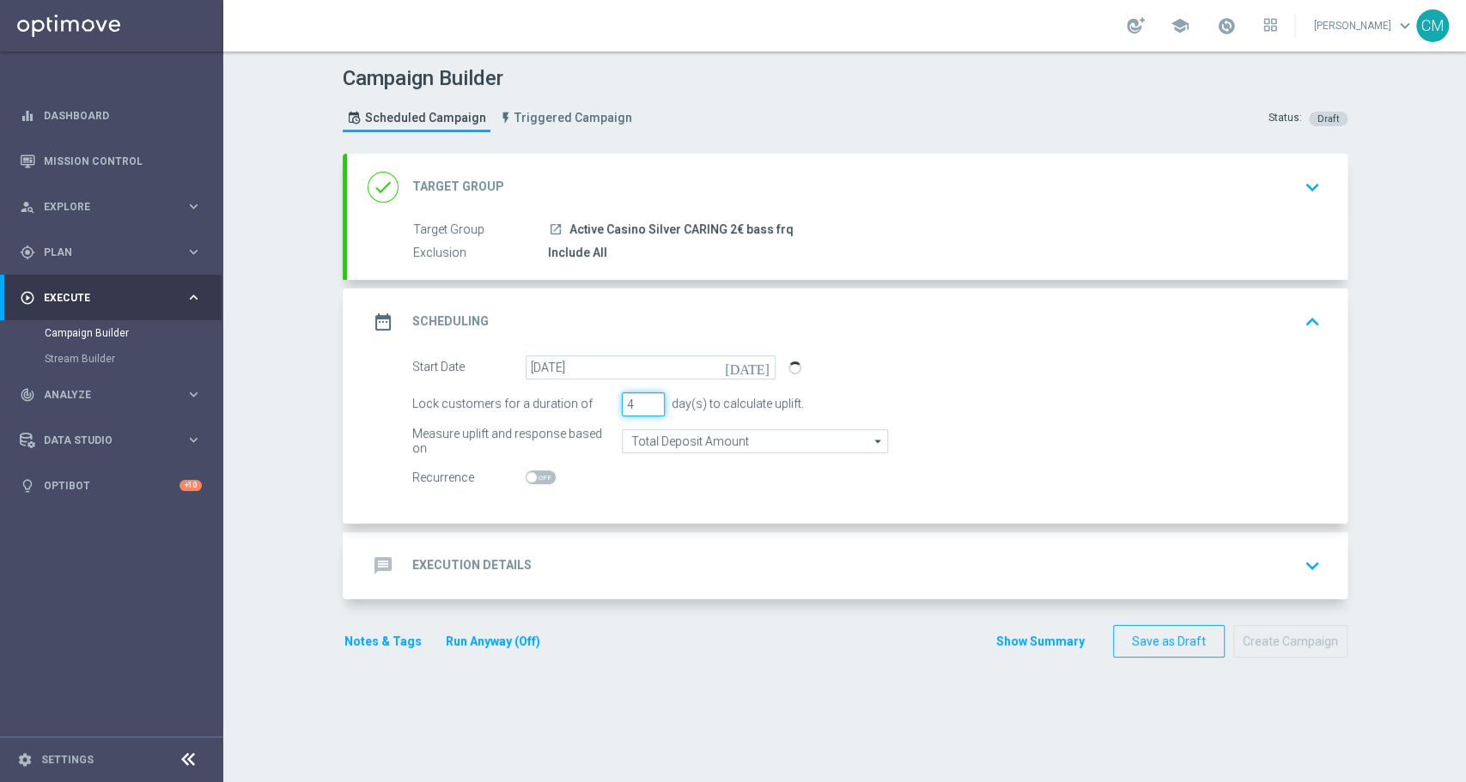
click at [642, 396] on input "4" at bounding box center [643, 404] width 43 height 24
type input "5"
click at [642, 398] on input "5" at bounding box center [643, 404] width 43 height 24
click at [651, 436] on input "Total Deposit Amount" at bounding box center [755, 441] width 266 height 24
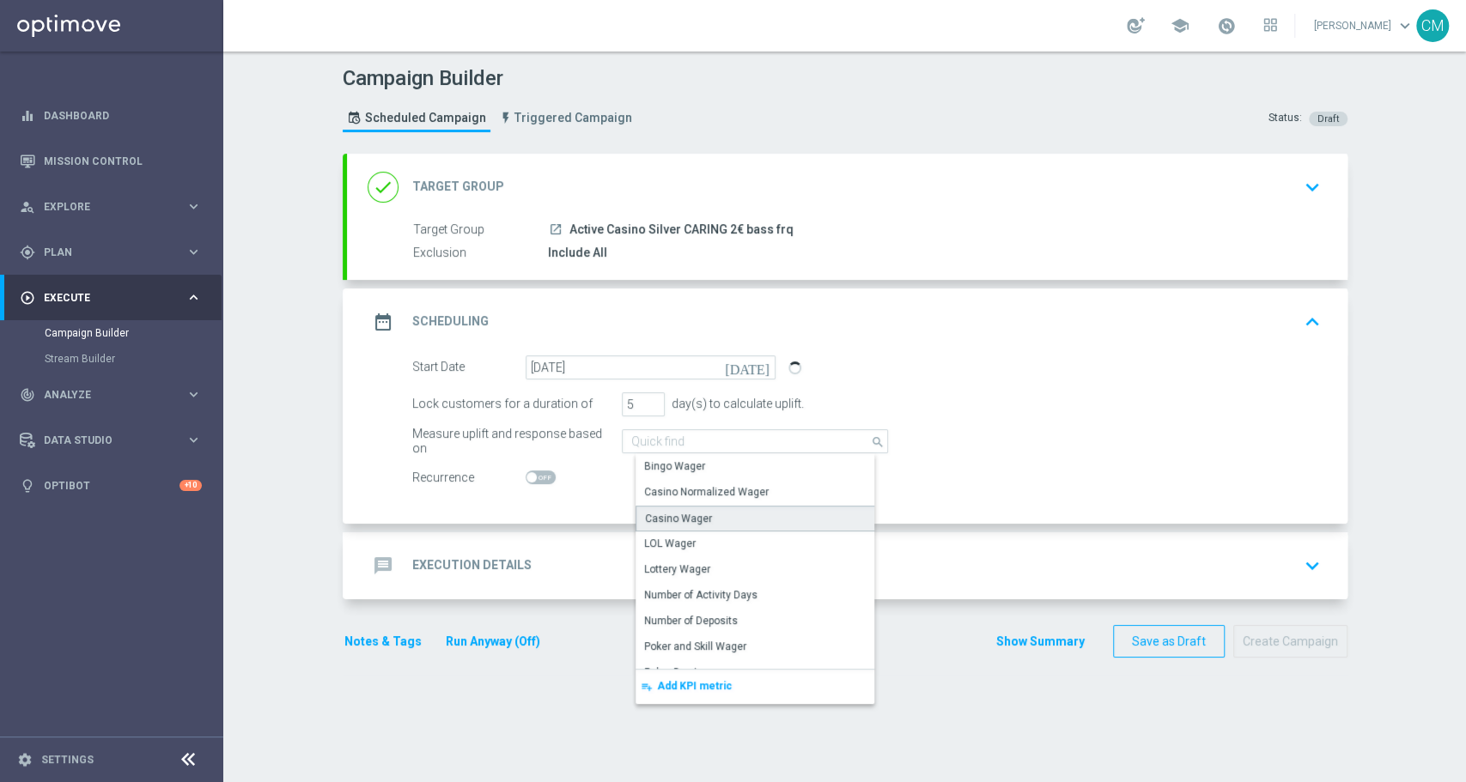
click at [667, 511] on div "Casino Wager" at bounding box center [678, 518] width 67 height 15
type input "Casino Wager"
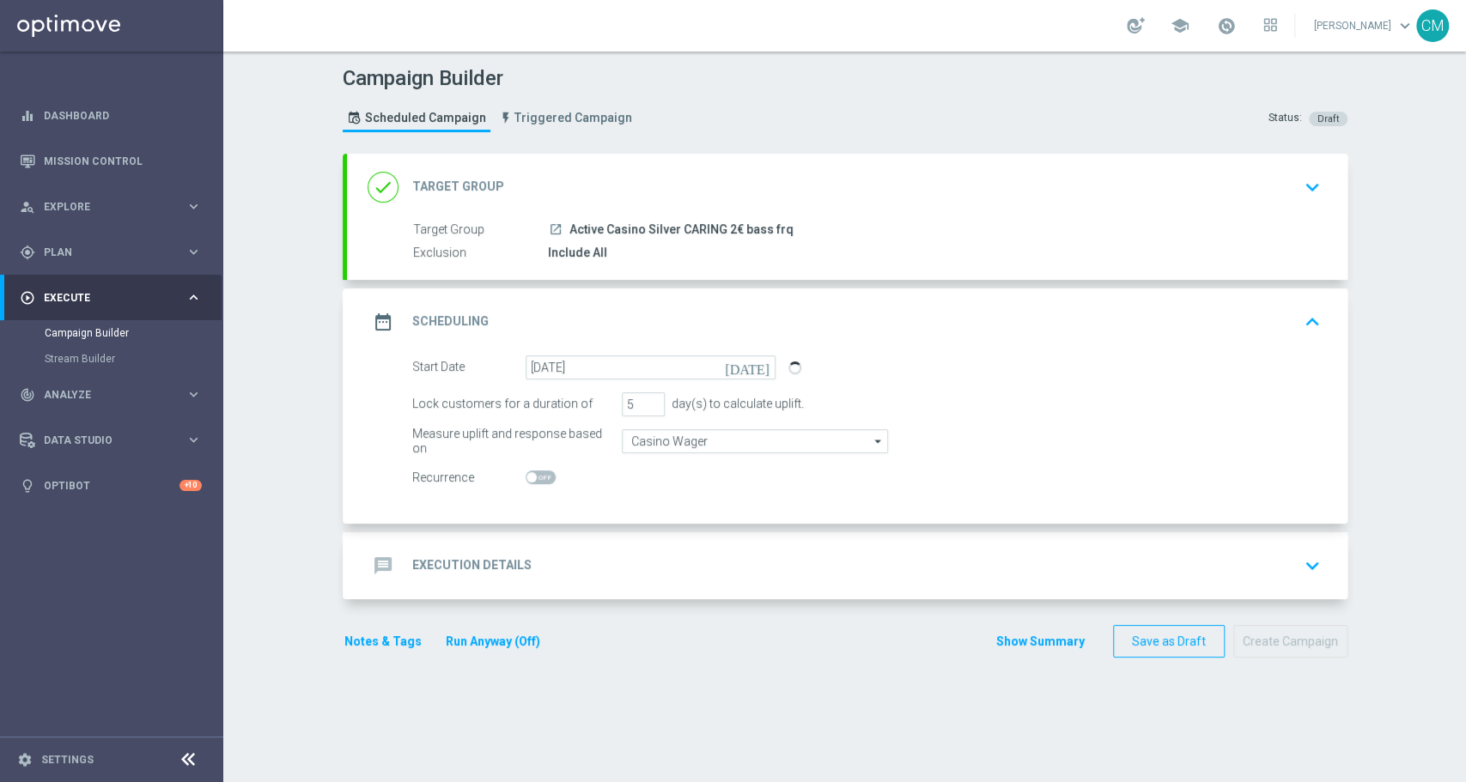
click at [596, 563] on div "message Execution Details keyboard_arrow_down" at bounding box center [847, 566] width 959 height 33
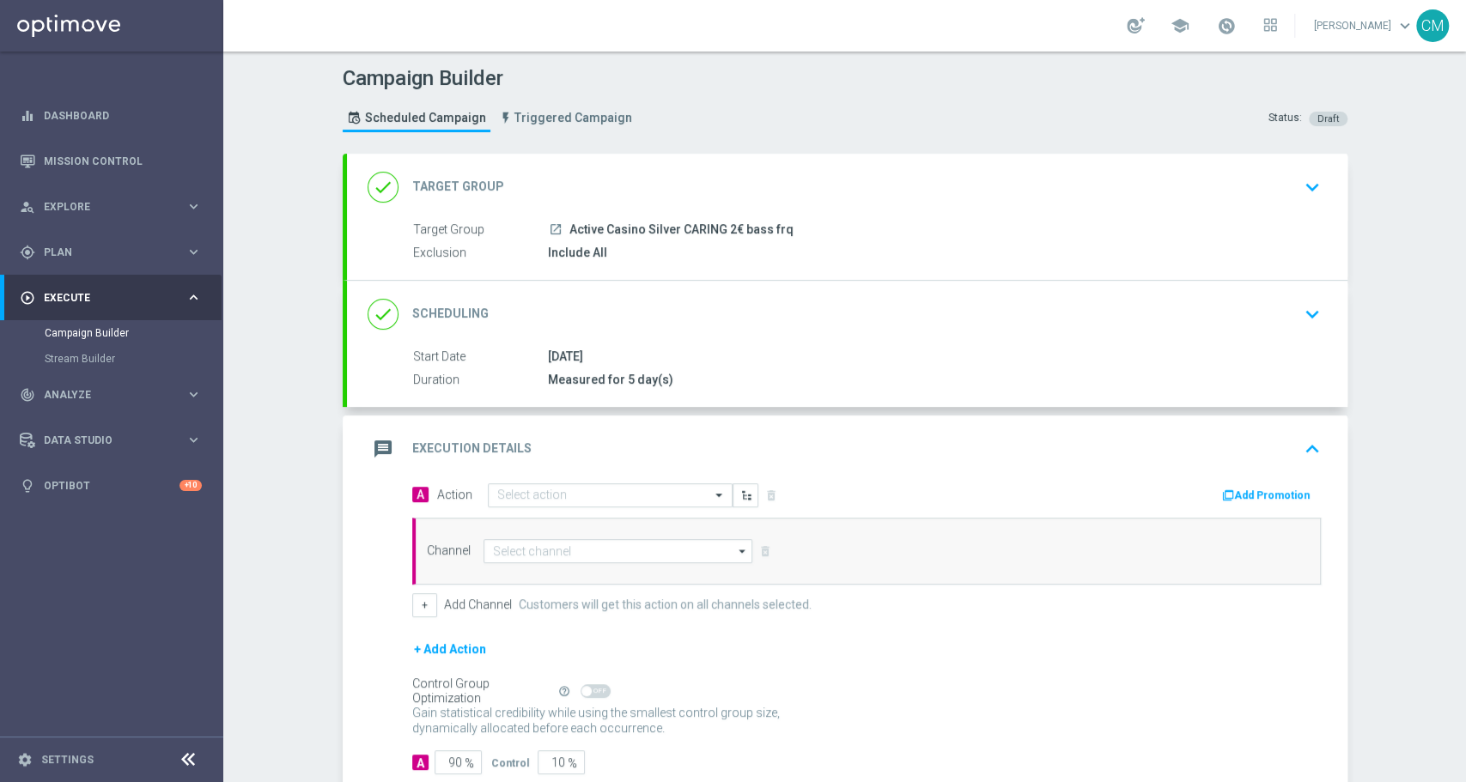
scroll to position [45, 0]
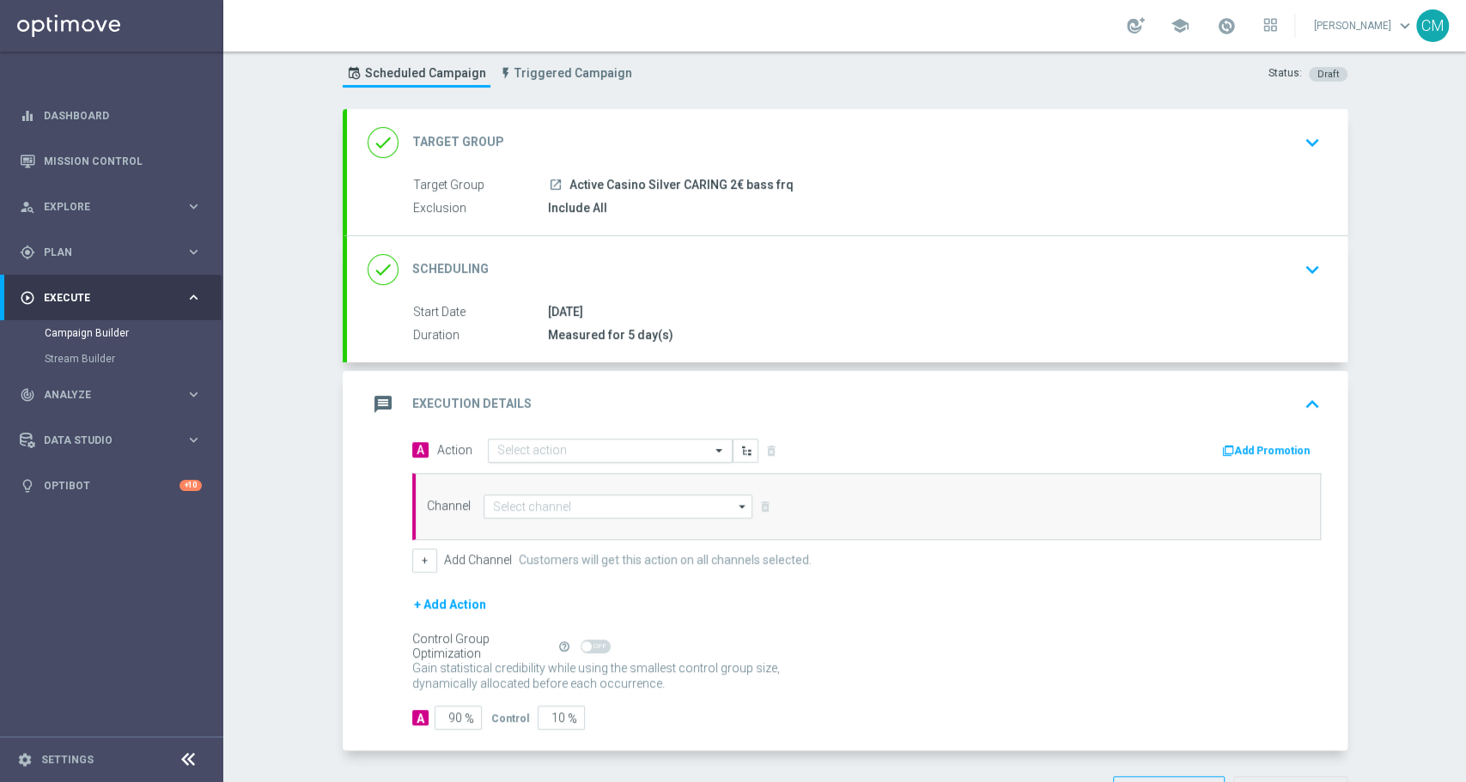
click at [599, 450] on input "text" at bounding box center [593, 451] width 192 height 15
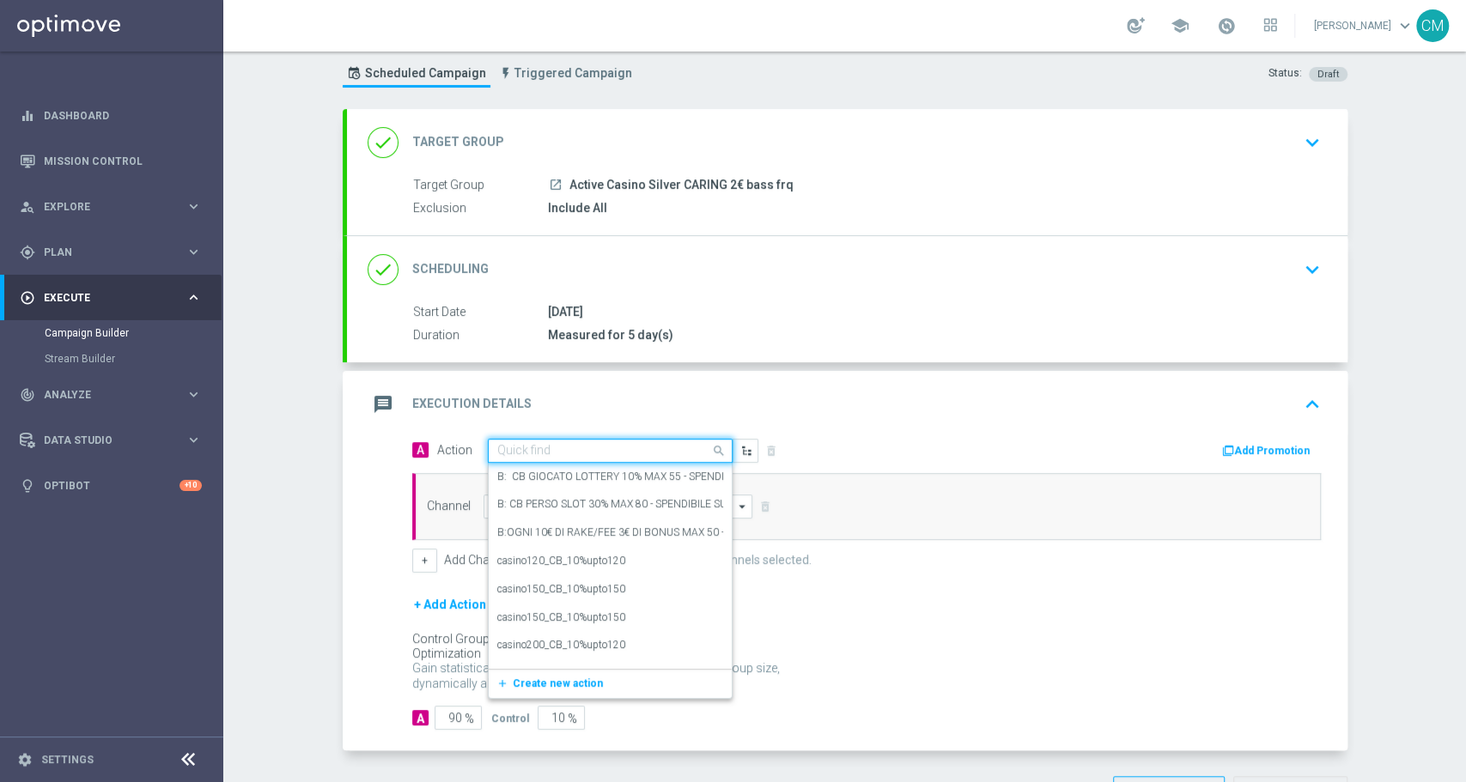
type input "2"
type input "s"
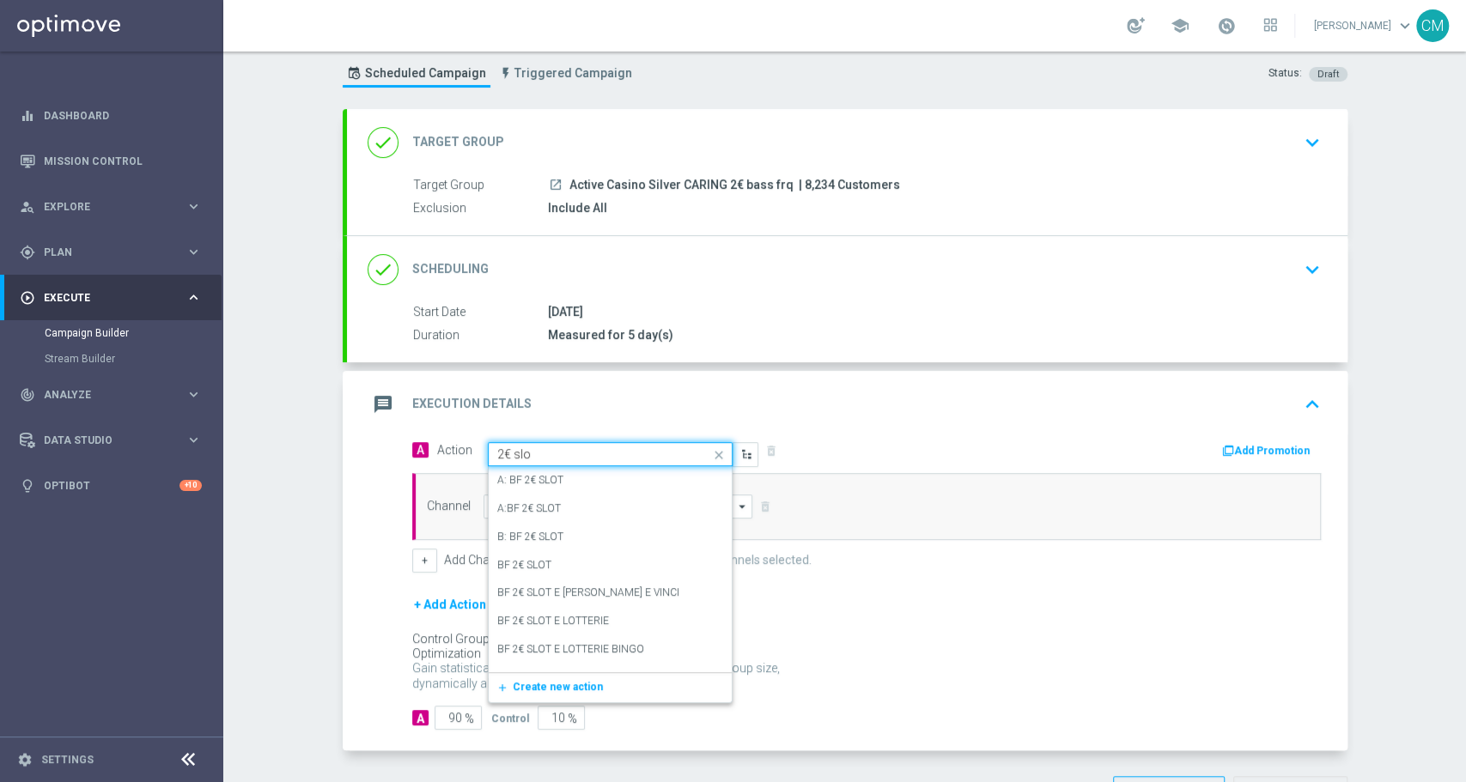
type input "2€ slot"
click at [545, 560] on div "BF 2€ SLOT edit" at bounding box center [610, 565] width 226 height 28
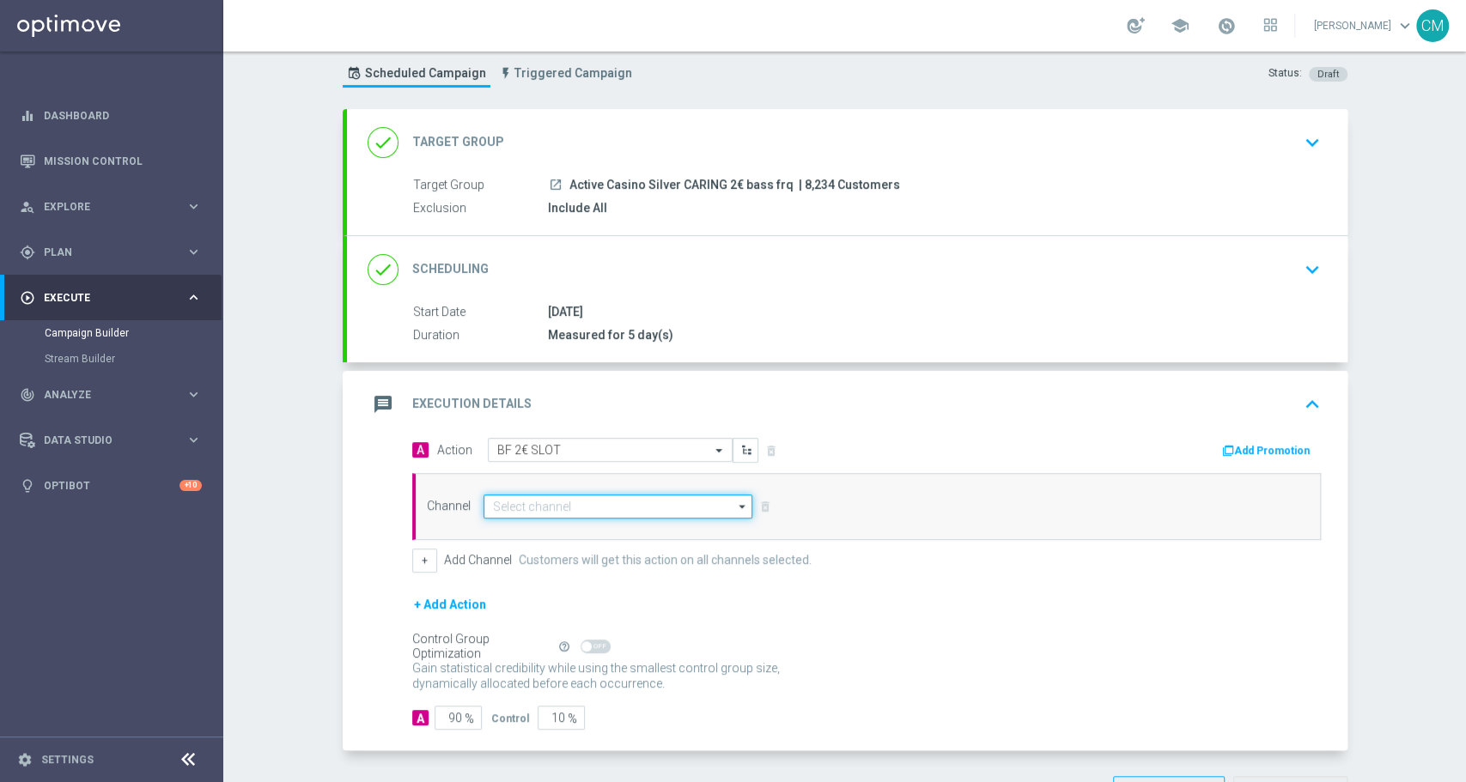
click at [578, 501] on input at bounding box center [619, 507] width 270 height 24
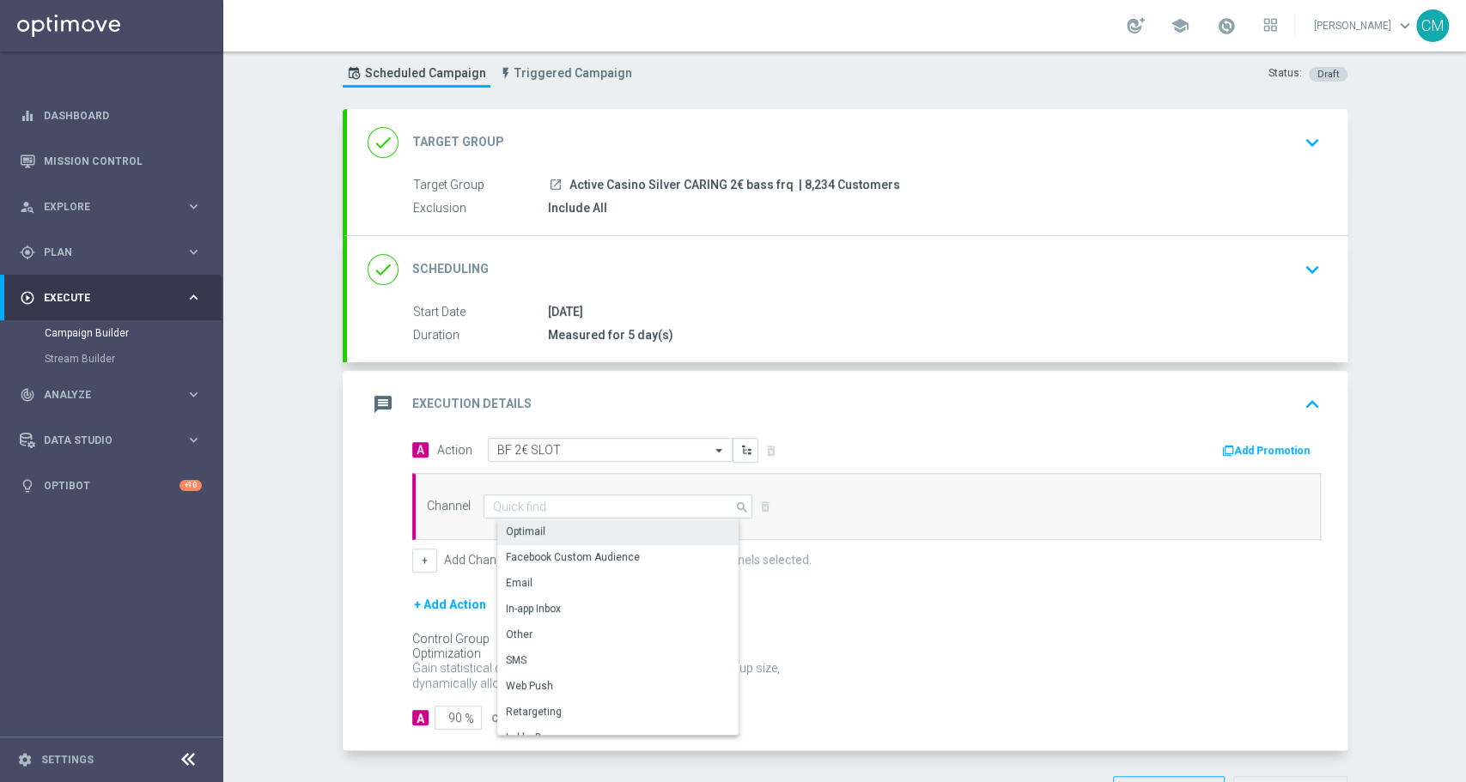
click at [568, 527] on div "Optimail" at bounding box center [625, 532] width 256 height 24
type input "Optimail"
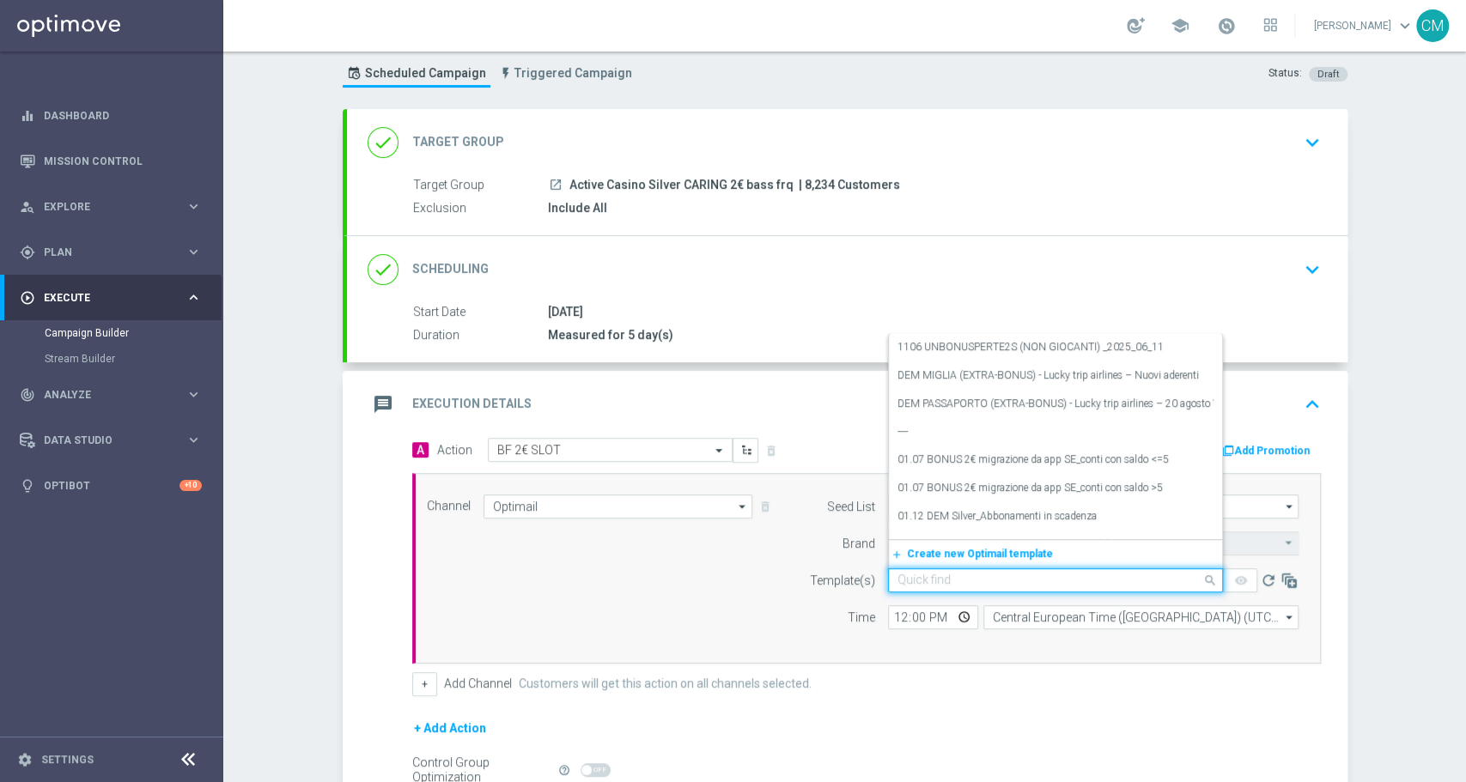
click at [969, 569] on div "Quick find" at bounding box center [1055, 581] width 335 height 24
paste input "2008 UNBONUSPERTE S"
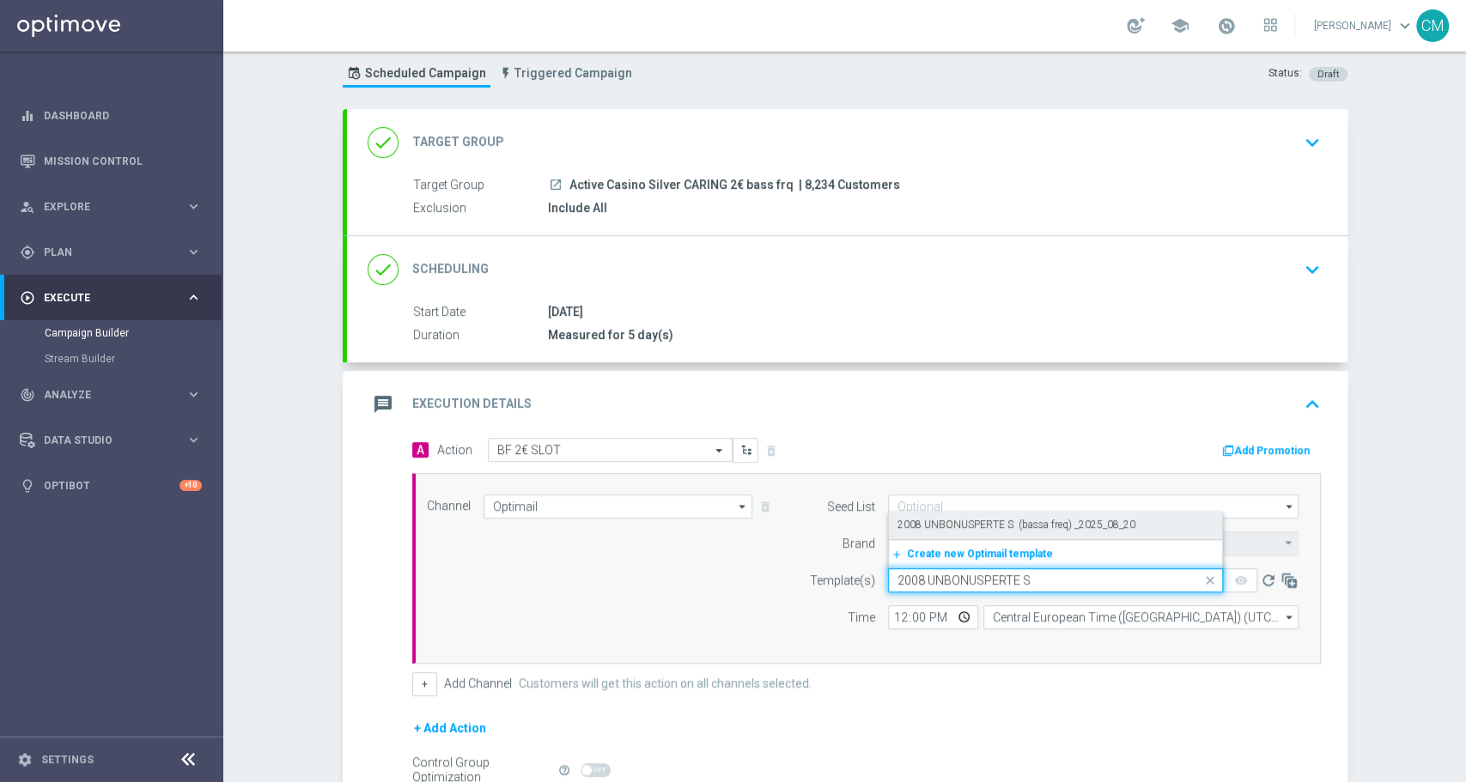
click at [962, 518] on label "2008 UNBONUSPERTE S (bassa freq) _2025_08_20" at bounding box center [1016, 525] width 238 height 15
type input "2008 UNBONUSPERTE S"
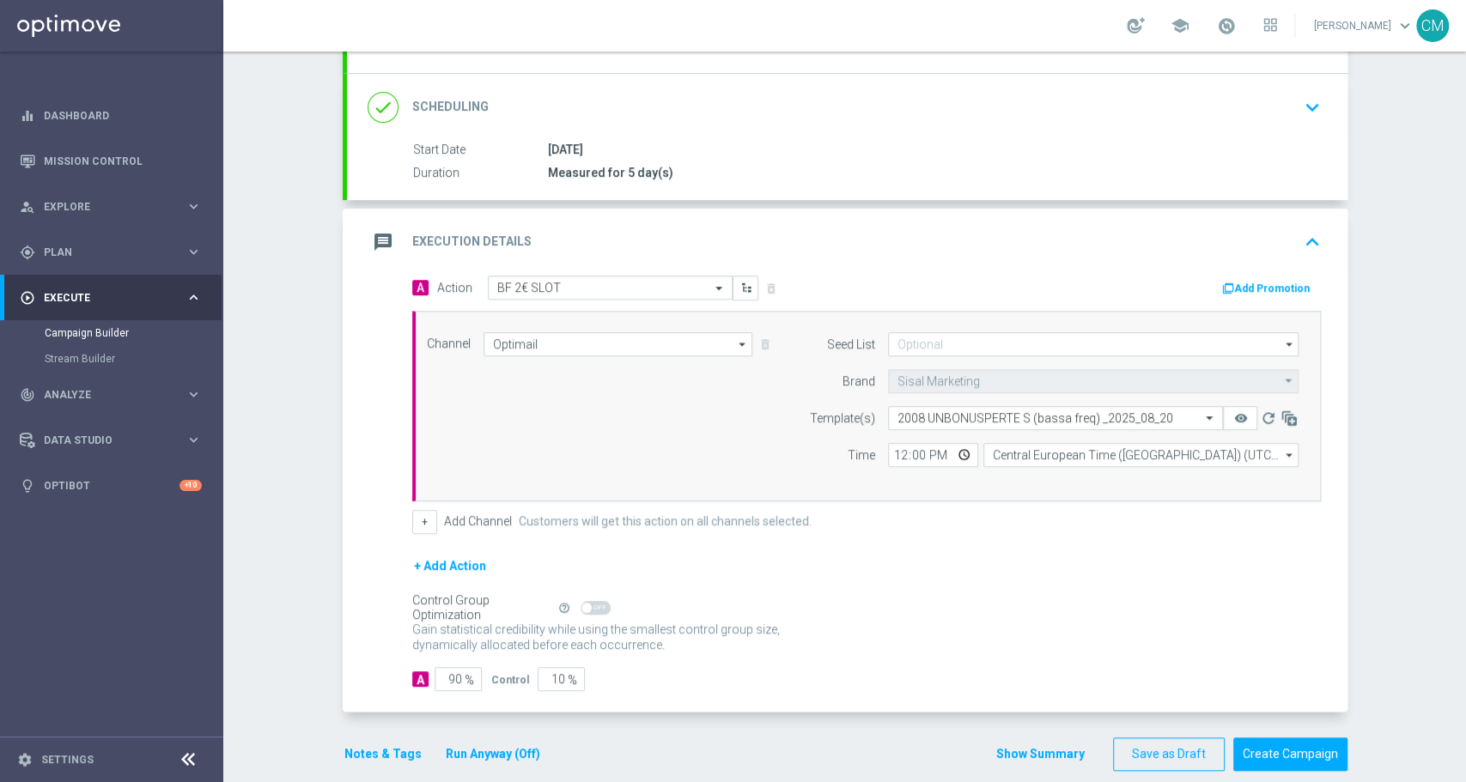
scroll to position [213, 0]
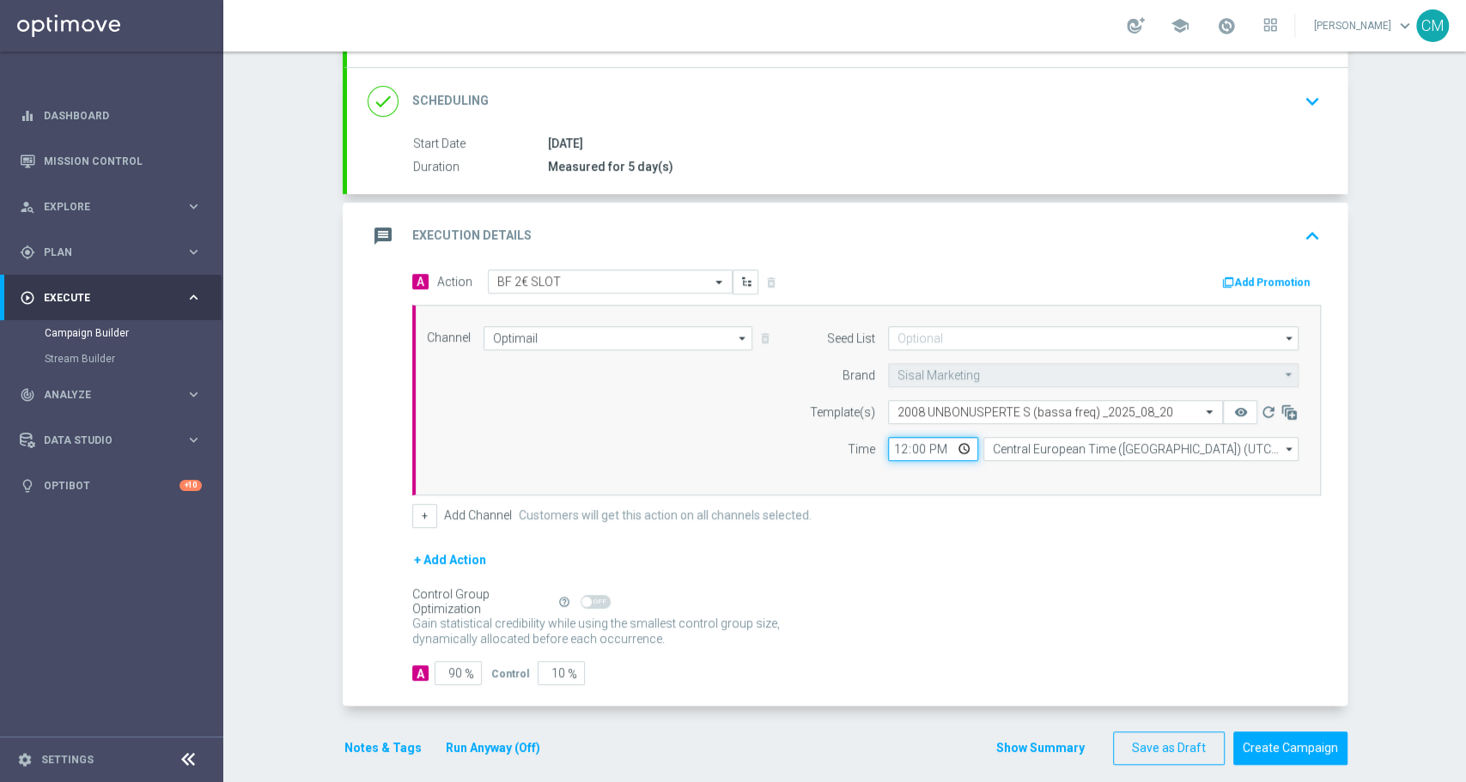
click at [888, 446] on input "12:00" at bounding box center [933, 449] width 90 height 24
type input "18:30"
click at [1000, 446] on input "Central European Time (Berlin) (UTC +02:00)" at bounding box center [1140, 449] width 315 height 24
click at [1031, 466] on div "Central European Time (Paris) (UTC +02:00)" at bounding box center [1146, 473] width 281 height 15
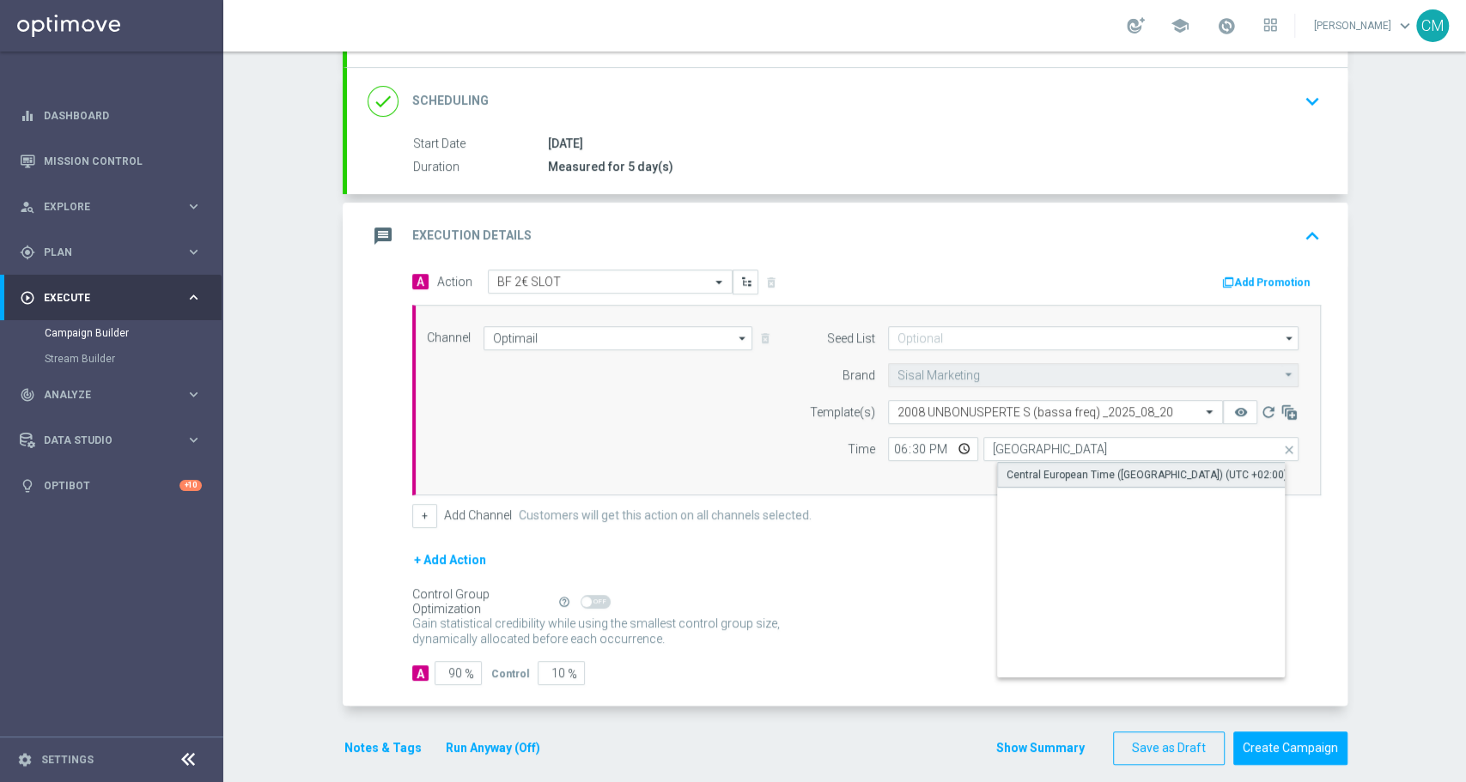
type input "Central European Time (Paris) (UTC +02:00)"
click at [423, 519] on button "+" at bounding box center [424, 516] width 25 height 24
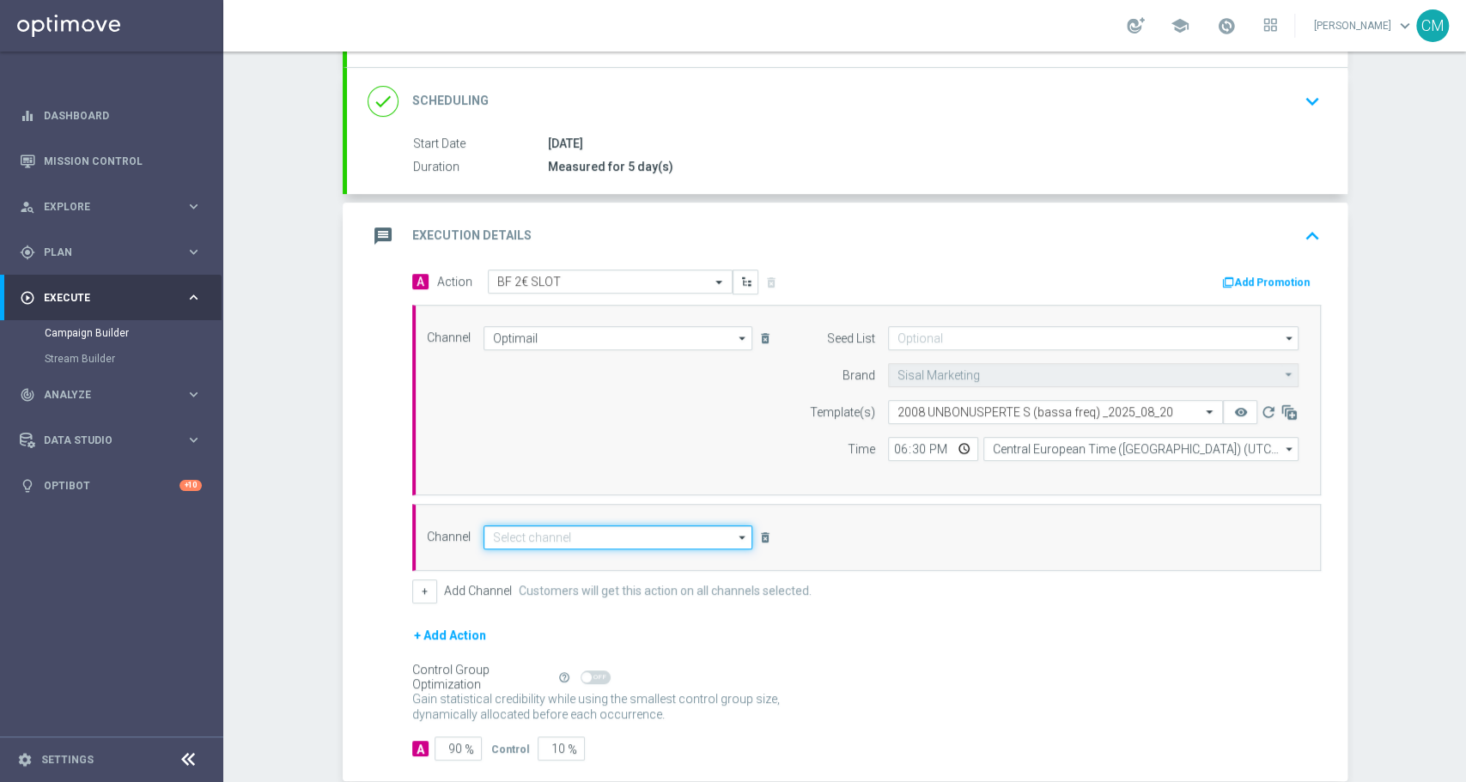
click at [548, 532] on input at bounding box center [619, 538] width 270 height 24
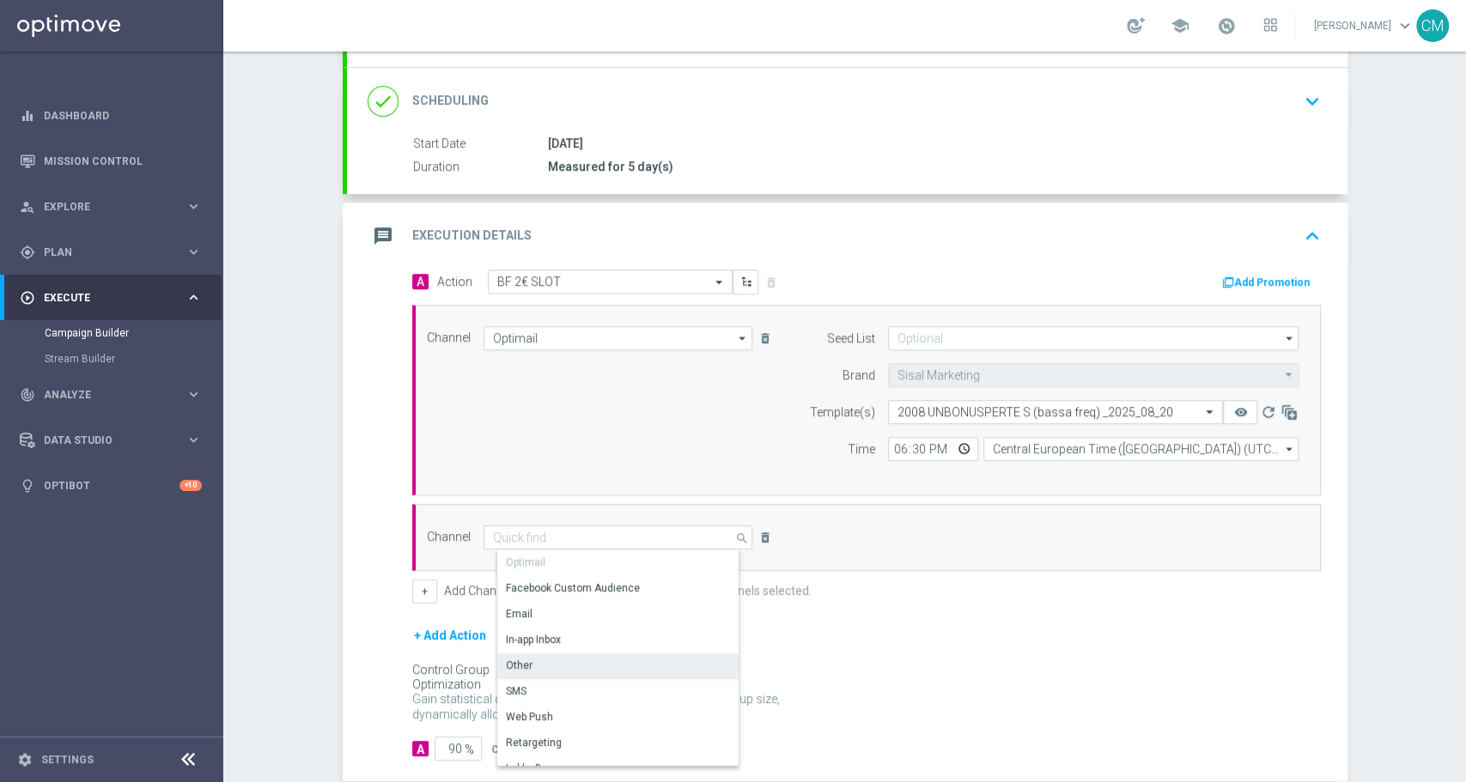
click at [572, 665] on div "Other" at bounding box center [625, 666] width 256 height 24
type input "Other"
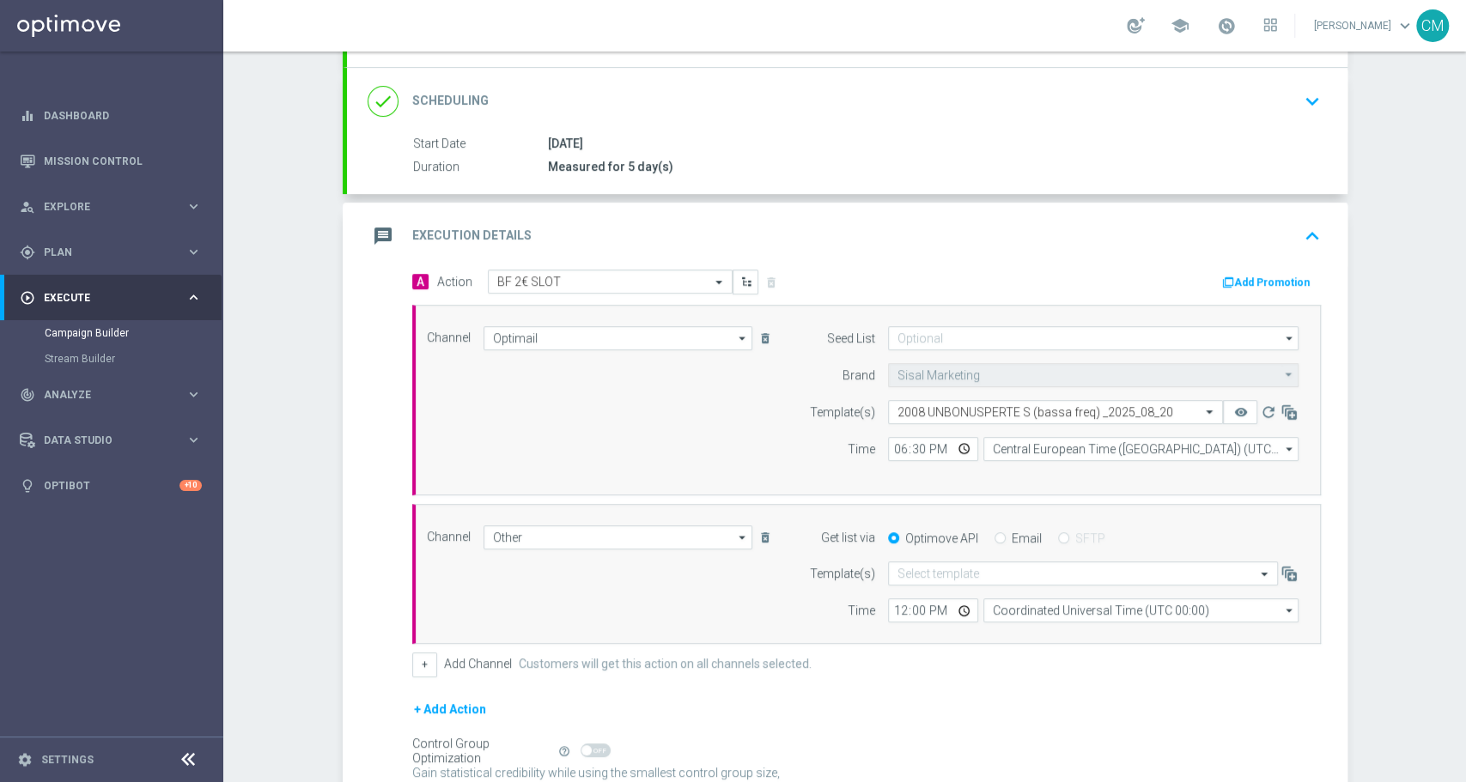
click at [994, 537] on input "Email" at bounding box center [999, 539] width 11 height 11
radio input "true"
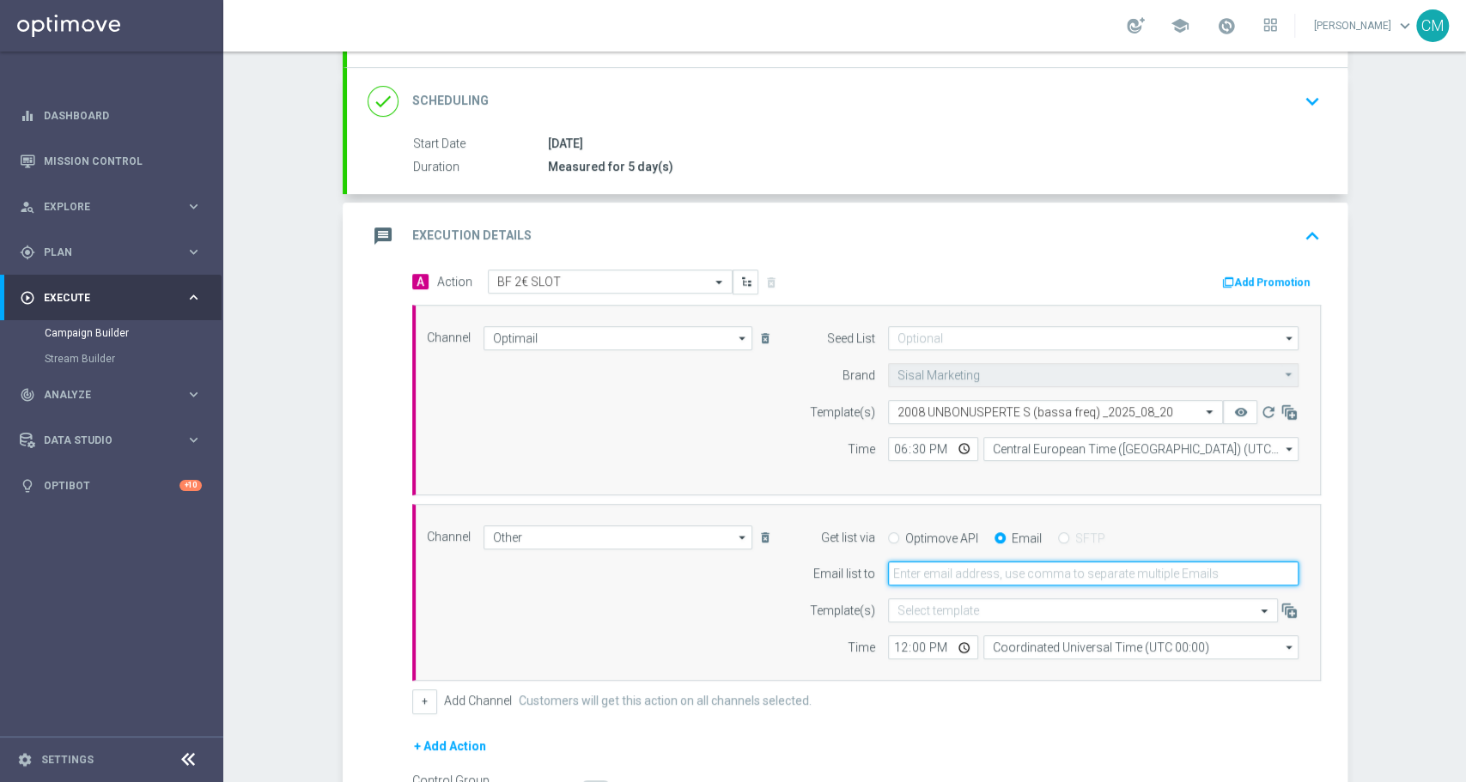
click at [928, 572] on input "email" at bounding box center [1093, 574] width 411 height 24
type input "cecilia.mascelli@sisal.it"
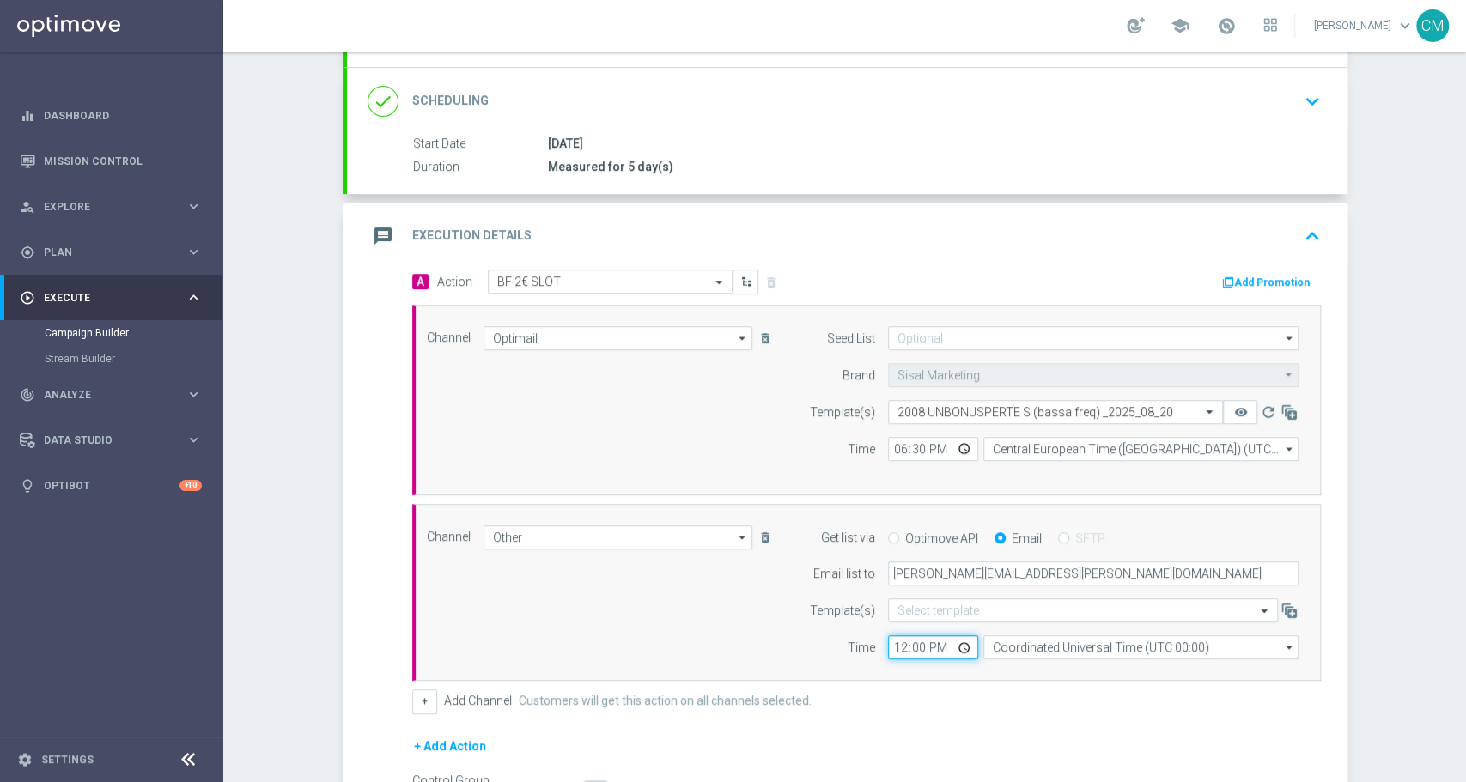
click at [891, 642] on input "12:00" at bounding box center [933, 648] width 90 height 24
type input "18:30"
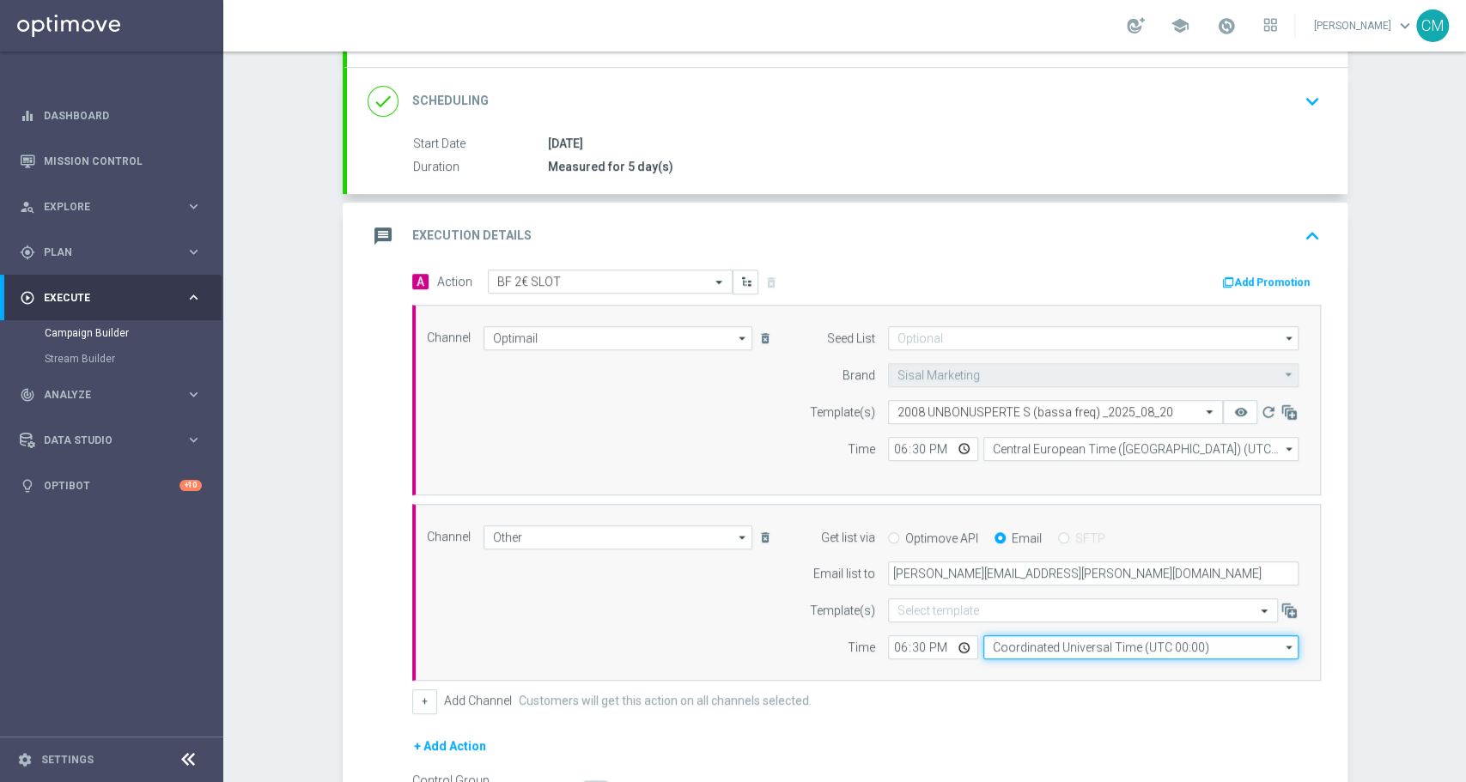
click at [1072, 642] on input "Coordinated Universal Time (UTC 00:00)" at bounding box center [1140, 648] width 315 height 24
click at [1120, 684] on div "Central European Time (Paris) (UTC +02:00)" at bounding box center [1155, 673] width 316 height 26
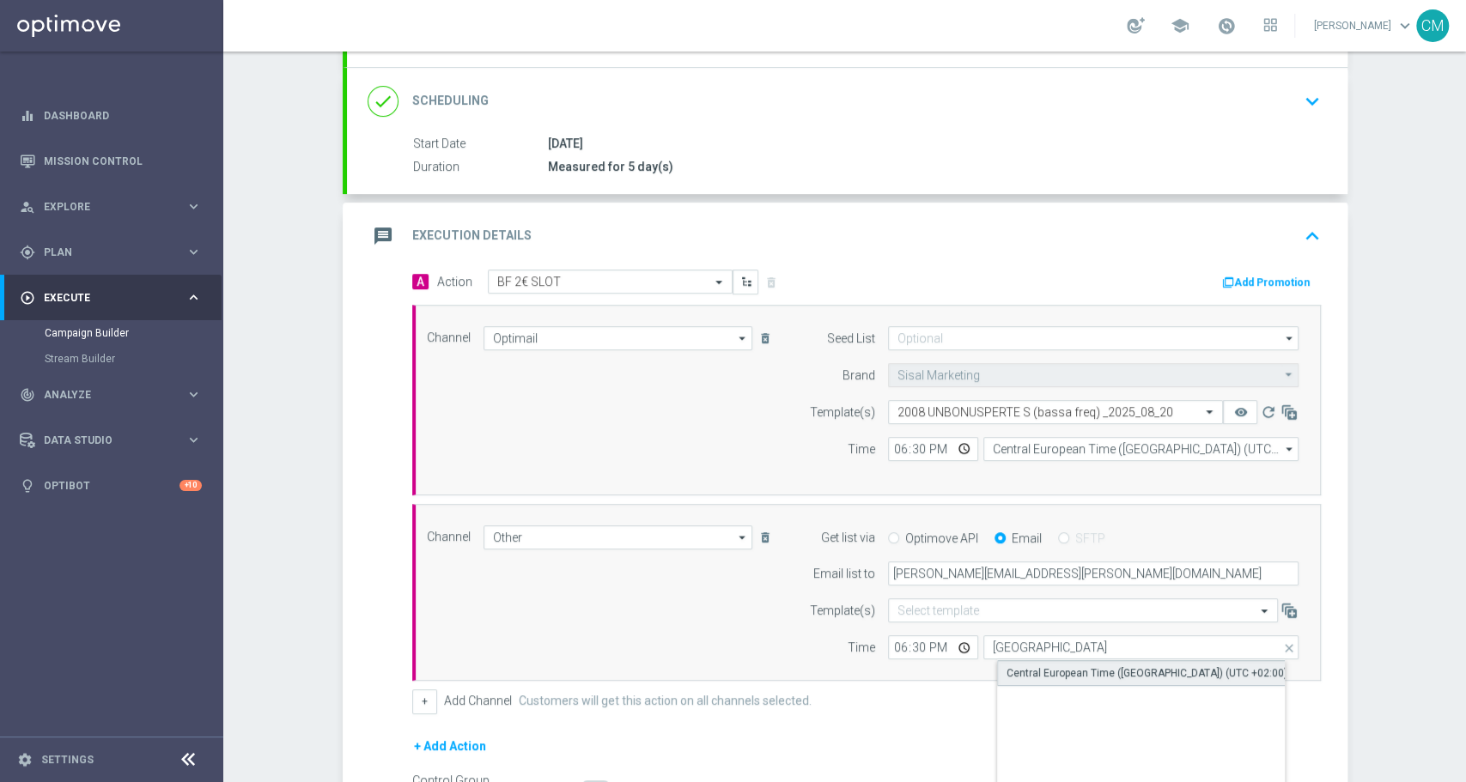
click at [1089, 672] on div "Central European Time (Paris) (UTC +02:00)" at bounding box center [1147, 673] width 281 height 15
type input "Central European Time (Paris) (UTC +02:00)"
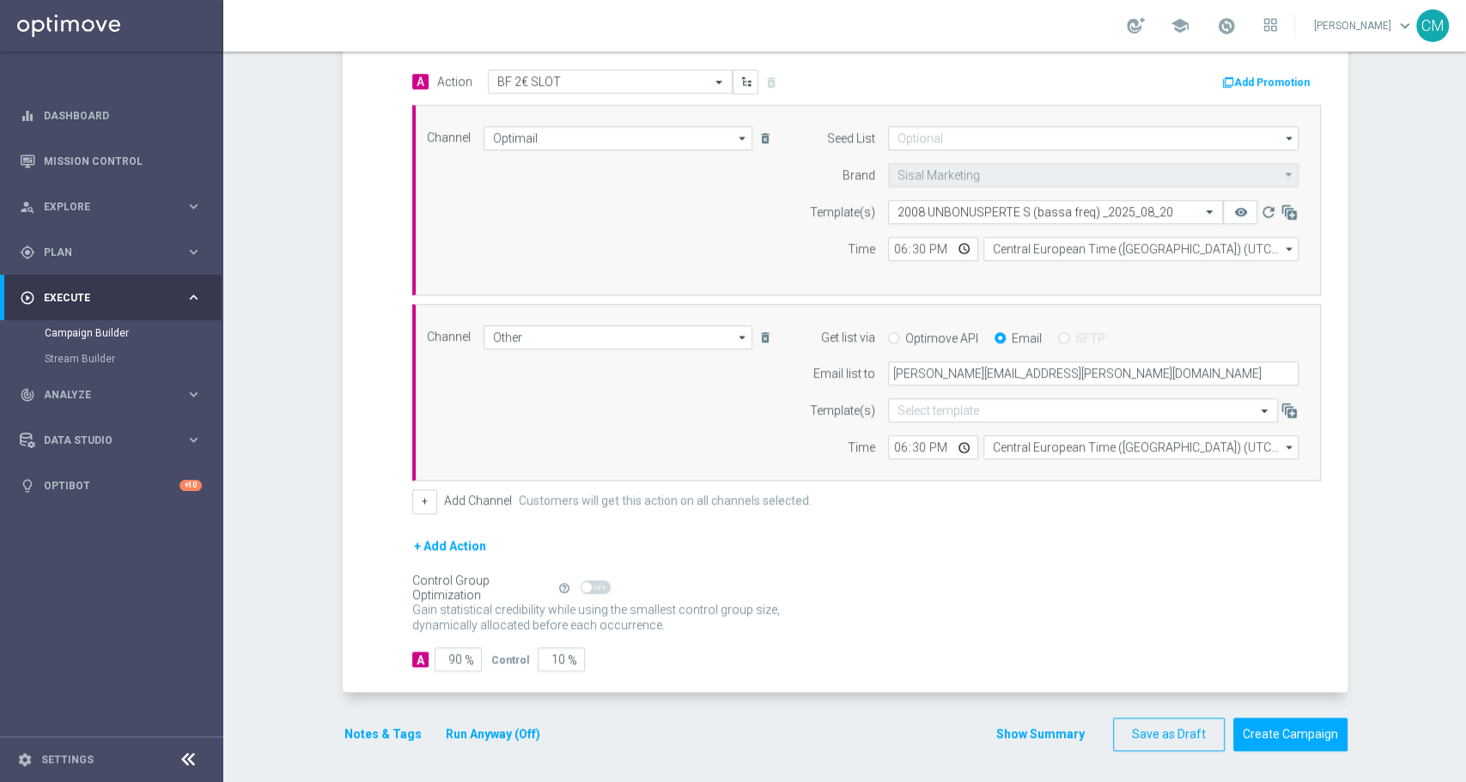
click at [1052, 730] on button "Show Summary" at bounding box center [1040, 735] width 90 height 20
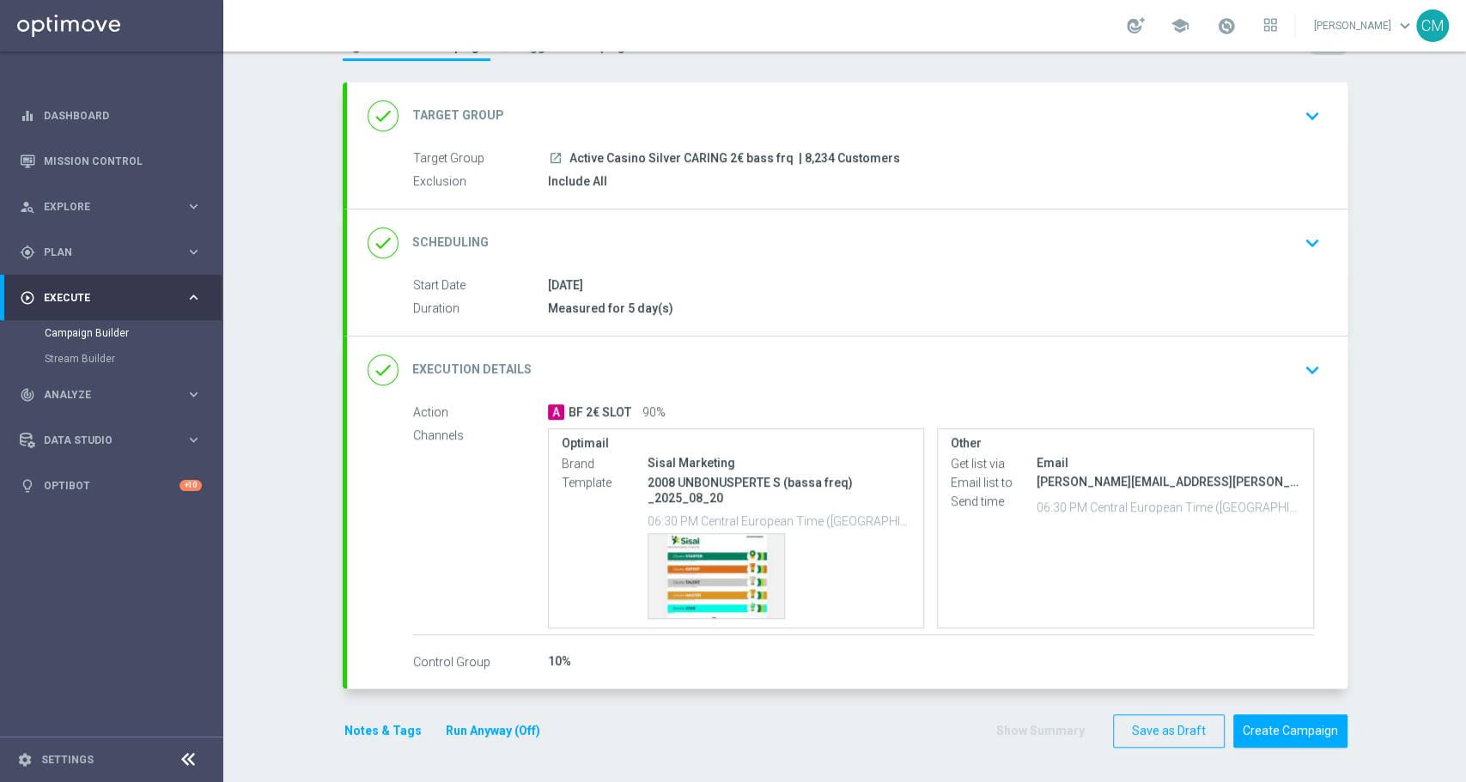
scroll to position [69, 0]
click at [387, 727] on button "Notes & Tags" at bounding box center [383, 733] width 81 height 21
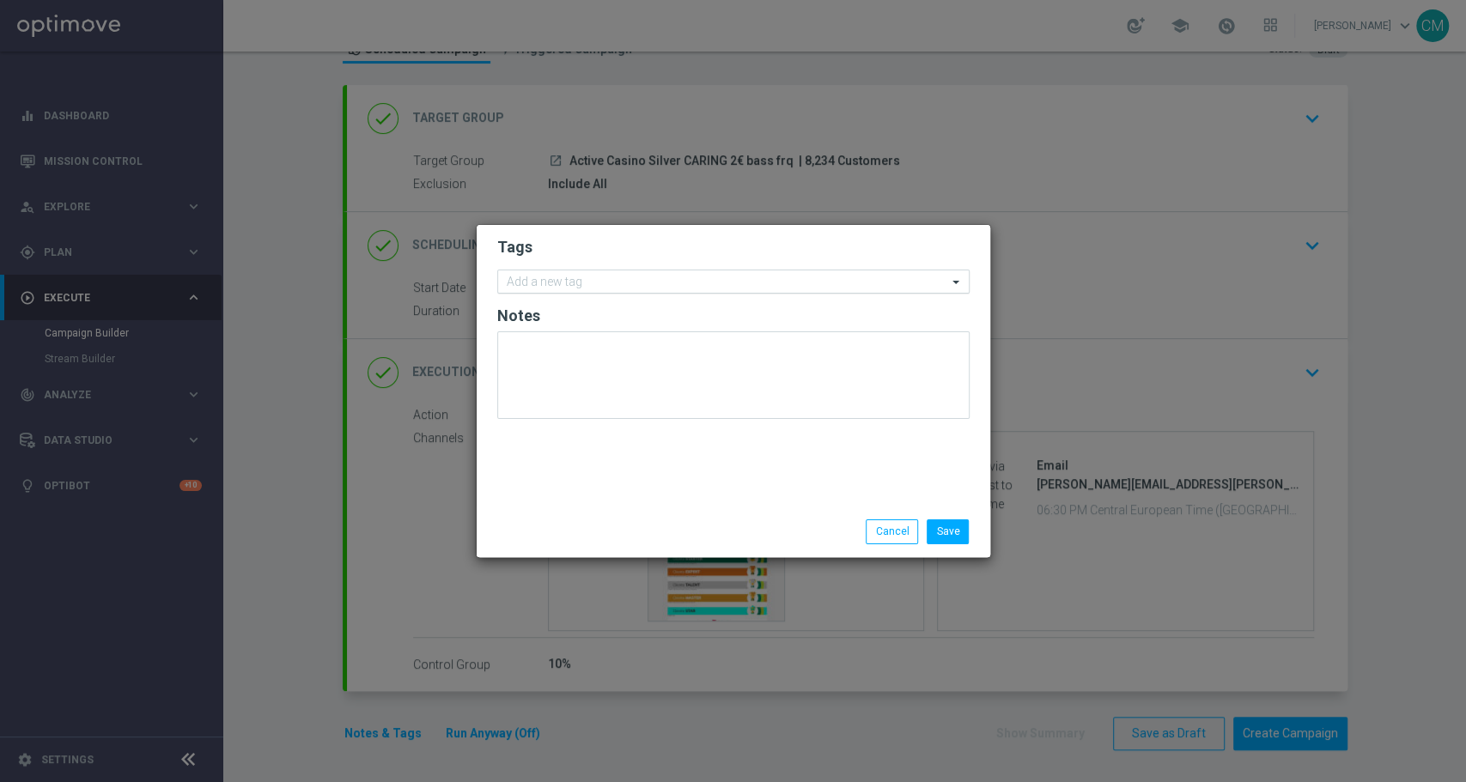
click at [542, 278] on input "text" at bounding box center [727, 283] width 441 height 15
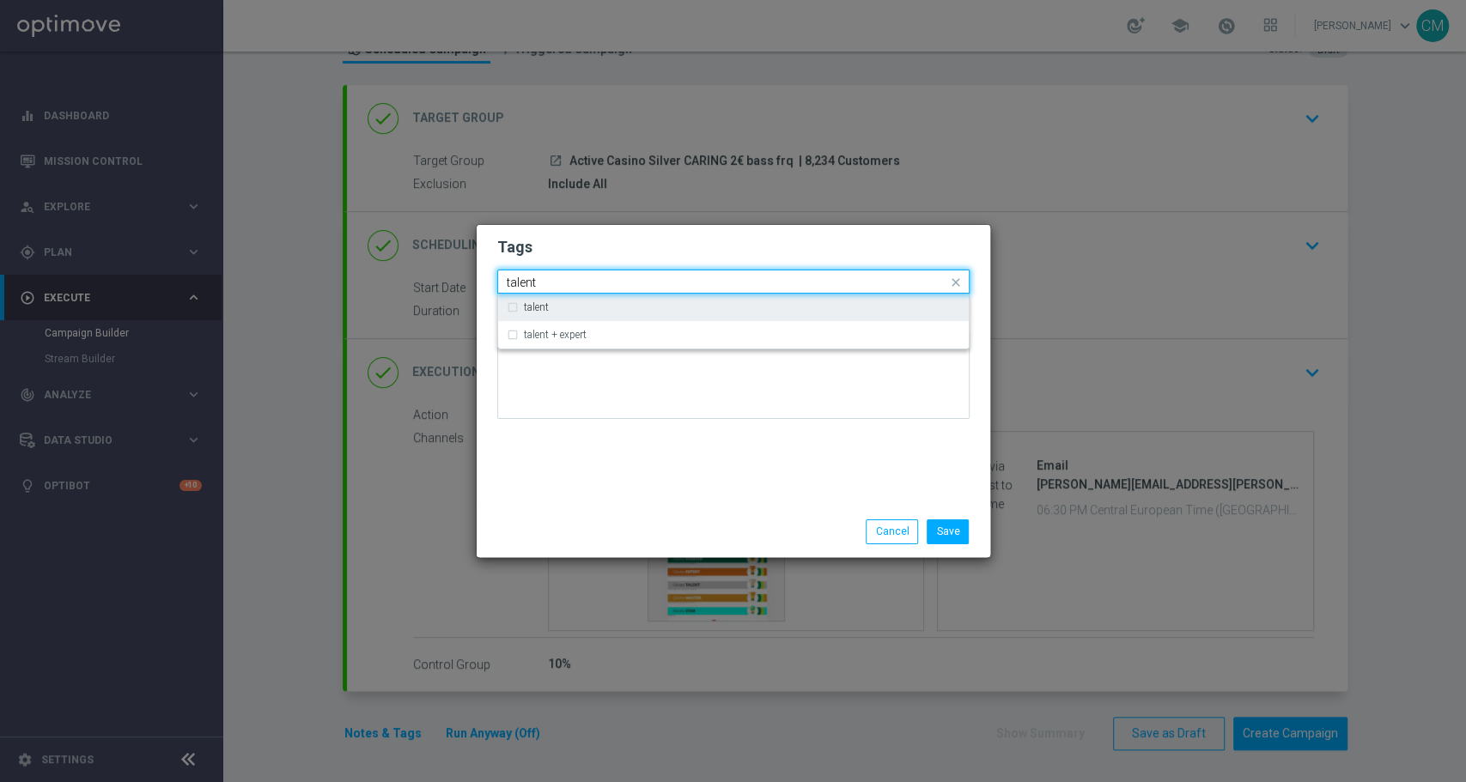
click at [578, 307] on div "talent" at bounding box center [742, 307] width 436 height 10
type input "talent"
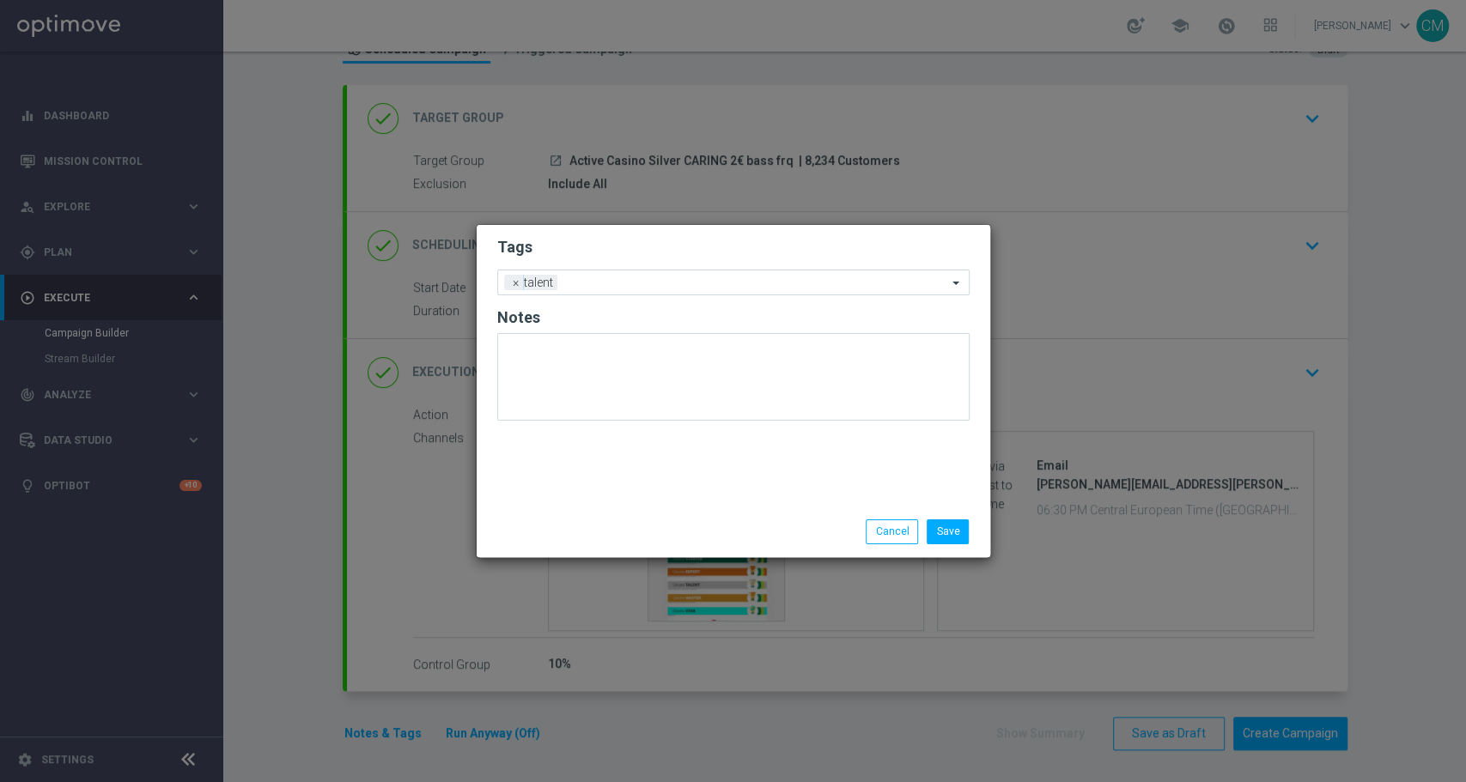
click at [632, 484] on div "Tags Add a new tag × talent Notes" at bounding box center [734, 366] width 514 height 282
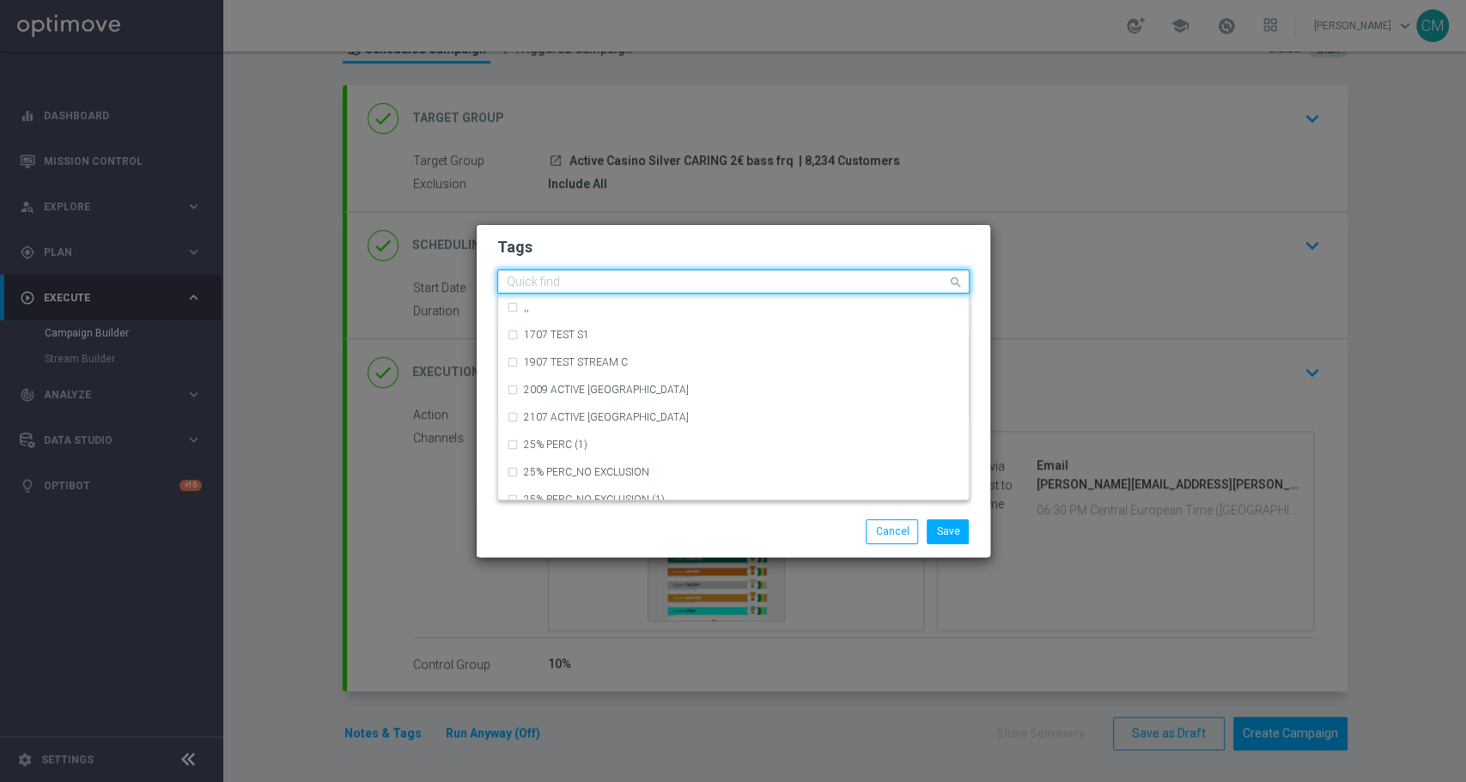
click at [634, 280] on input "text" at bounding box center [727, 283] width 441 height 15
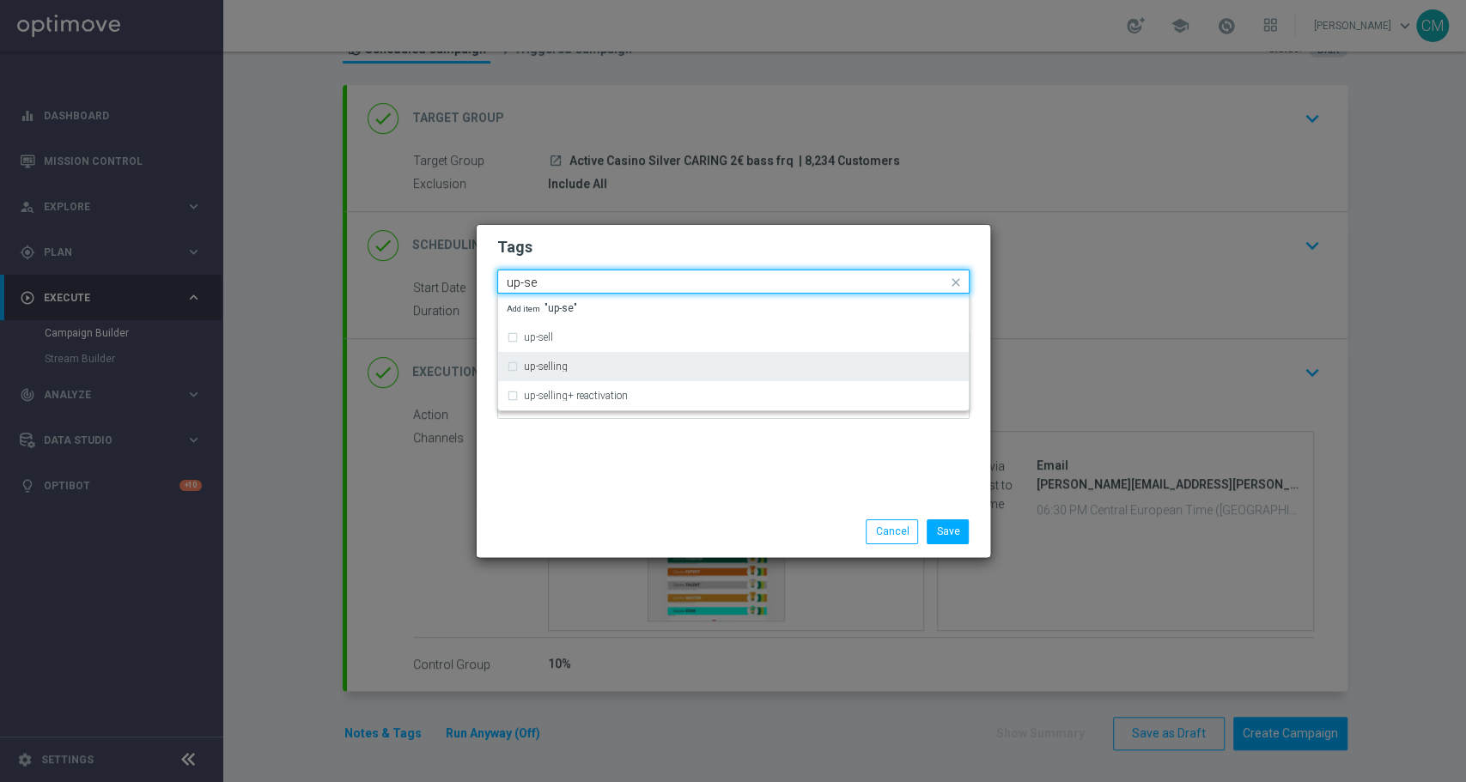
click at [647, 365] on div "up-selling" at bounding box center [742, 367] width 436 height 10
type input "up-se"
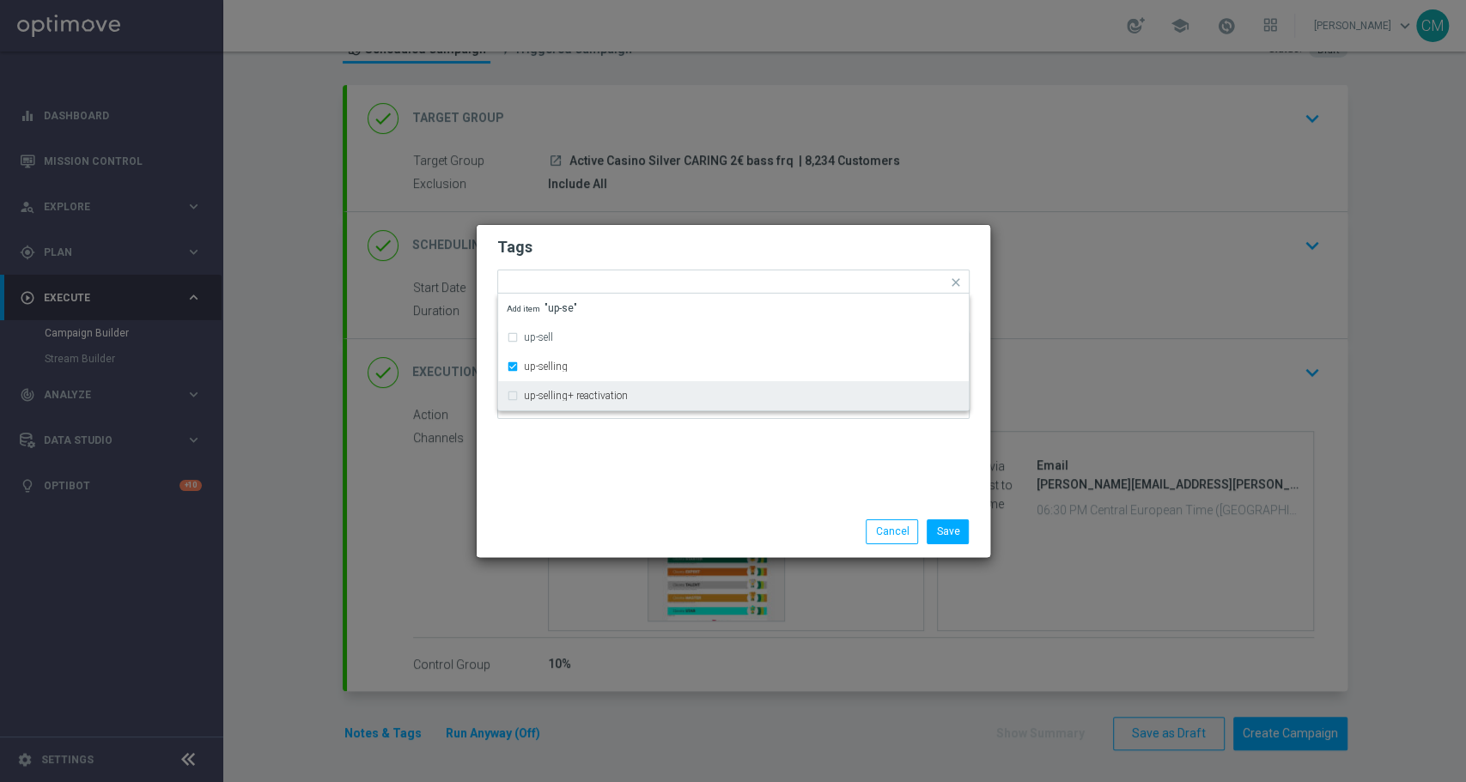
click at [677, 477] on div "Tags Quick find × talent × up-selling up-sell up-selling up-selling+ reactivati…" at bounding box center [734, 366] width 514 height 282
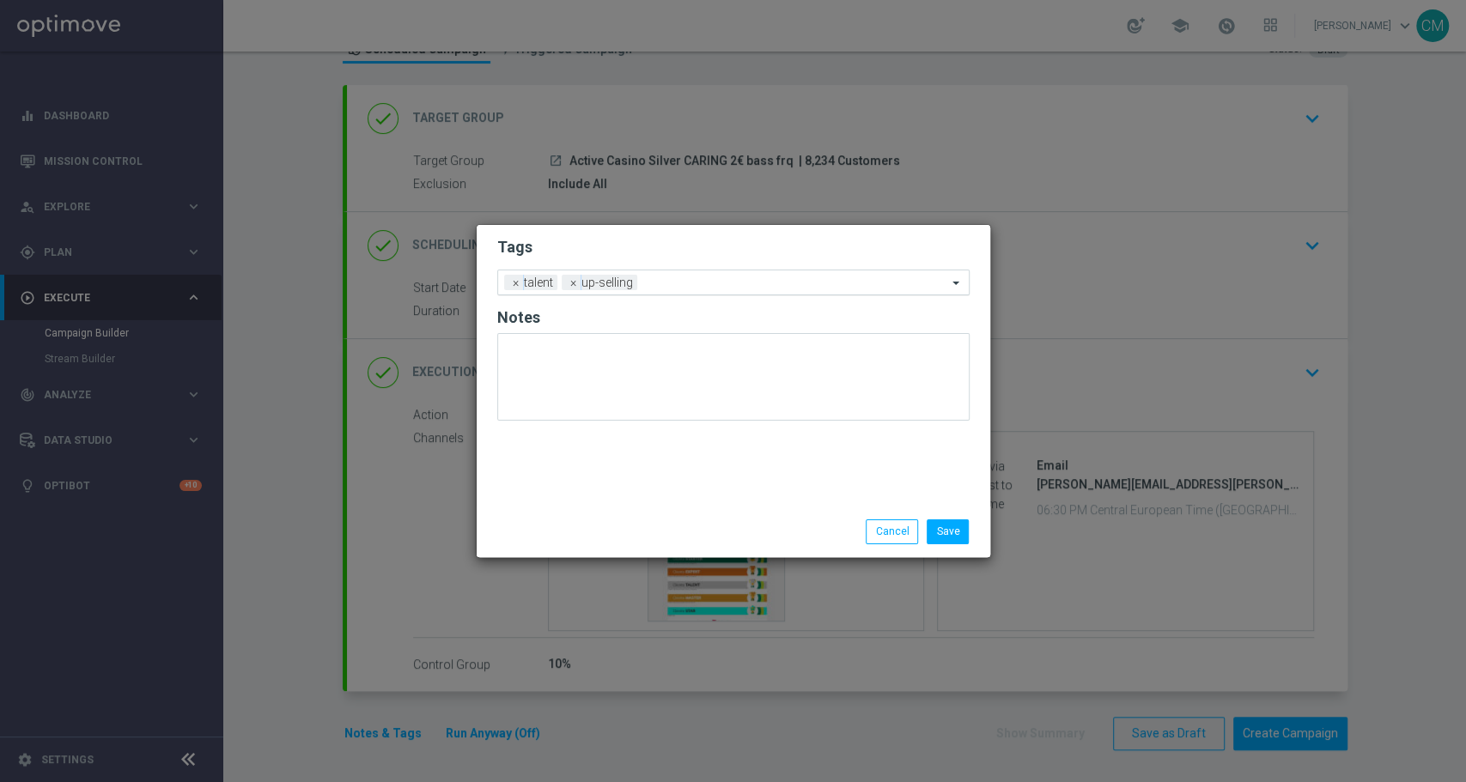
click at [670, 285] on input "text" at bounding box center [795, 284] width 303 height 15
click at [692, 532] on div "Save Cancel" at bounding box center [816, 532] width 332 height 24
click at [572, 280] on span "×" at bounding box center [573, 282] width 15 height 15
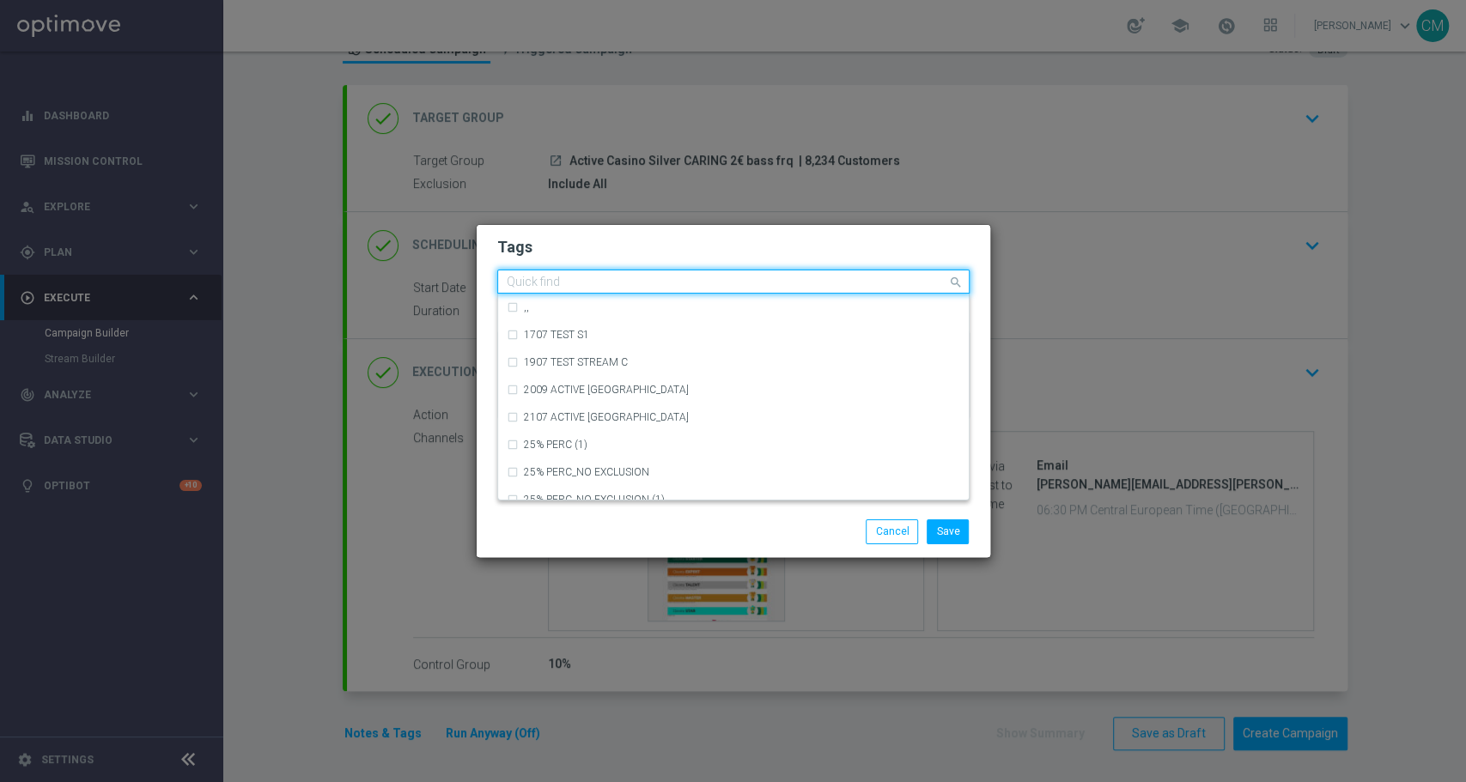
click at [588, 278] on input "text" at bounding box center [727, 283] width 441 height 15
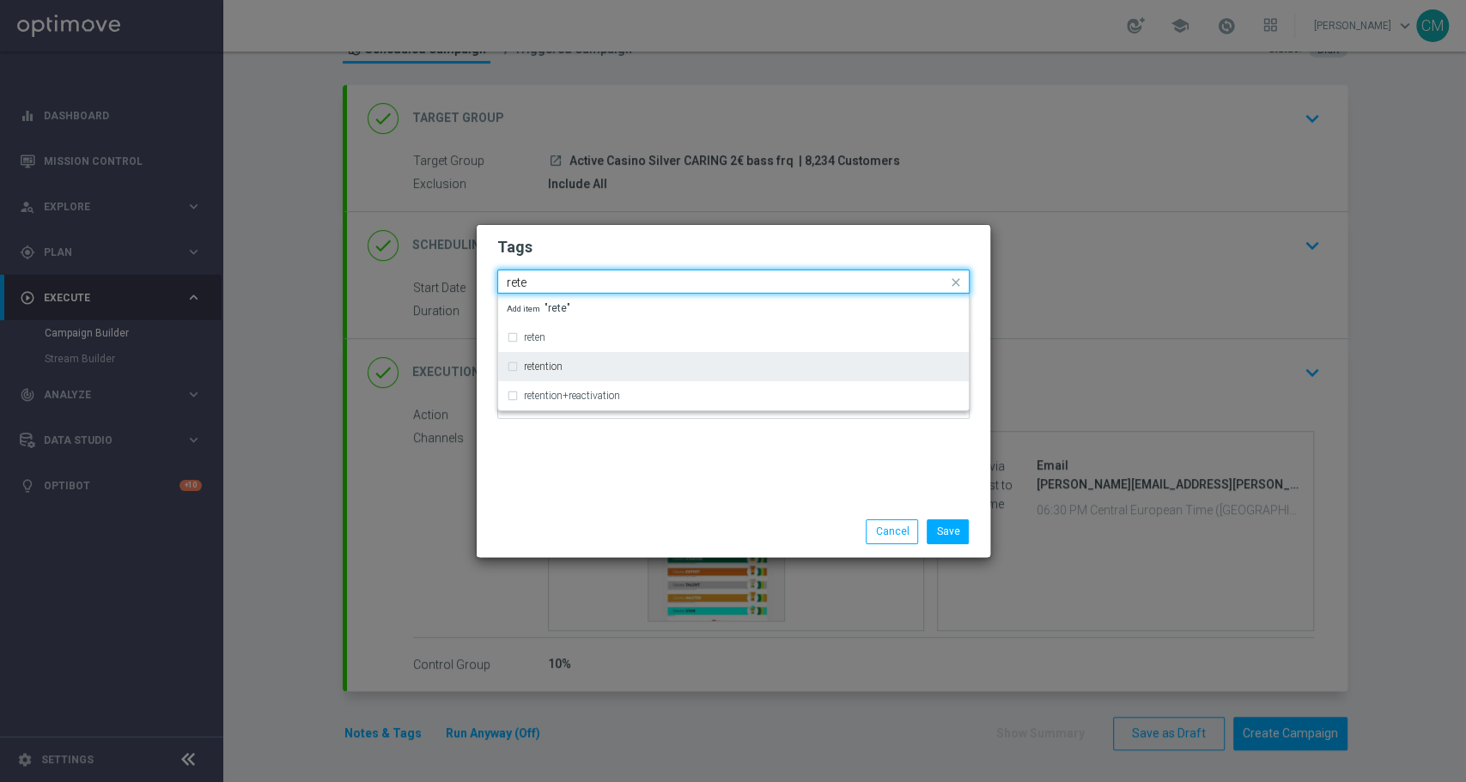
click at [594, 369] on div "retention" at bounding box center [742, 367] width 436 height 10
type input "rete"
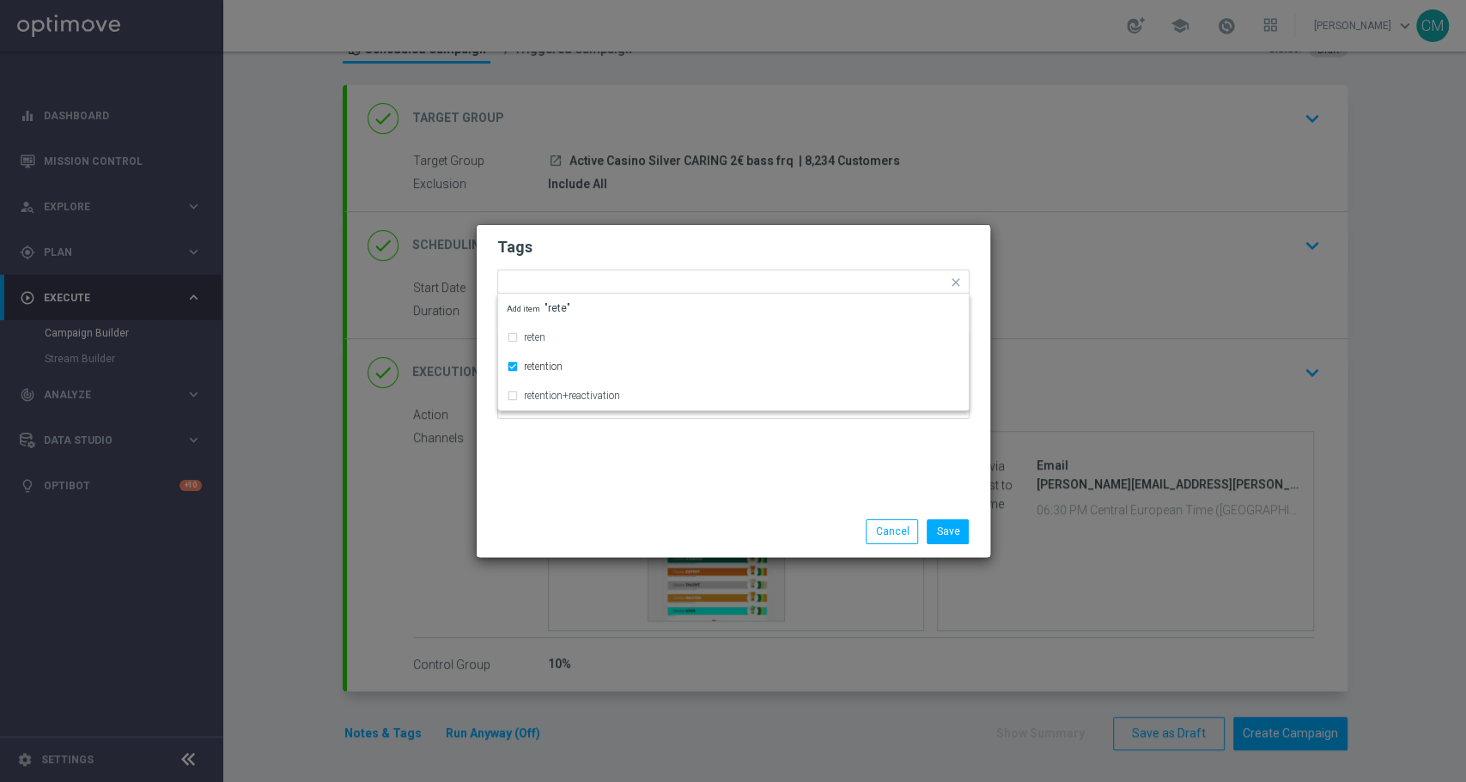
click at [632, 484] on div "Tags Quick find × talent × retention reten retention retention+reactivation Add…" at bounding box center [734, 366] width 514 height 282
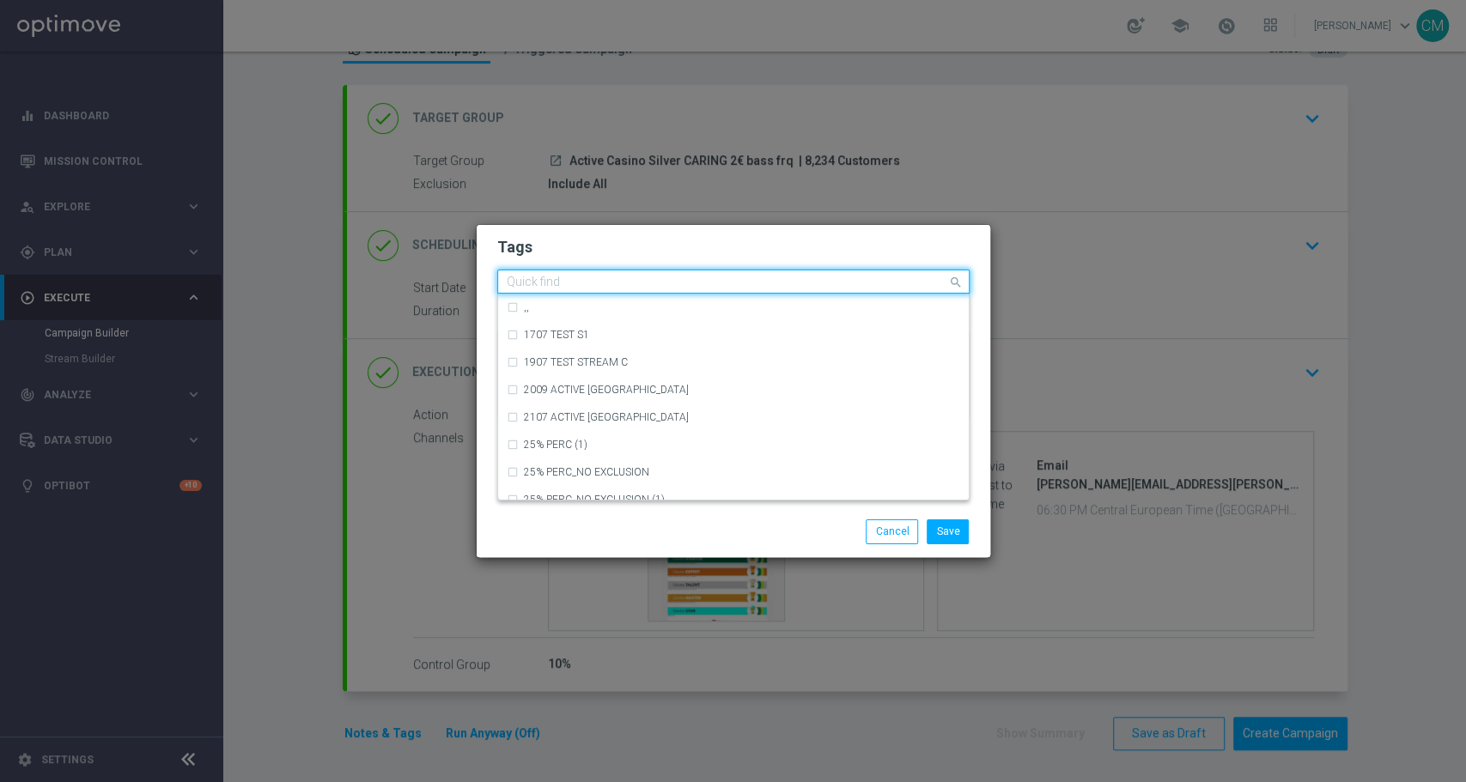
click at [666, 284] on input "text" at bounding box center [727, 283] width 441 height 15
click at [630, 367] on div "accredito diretto" at bounding box center [742, 362] width 436 height 10
type input "acc"
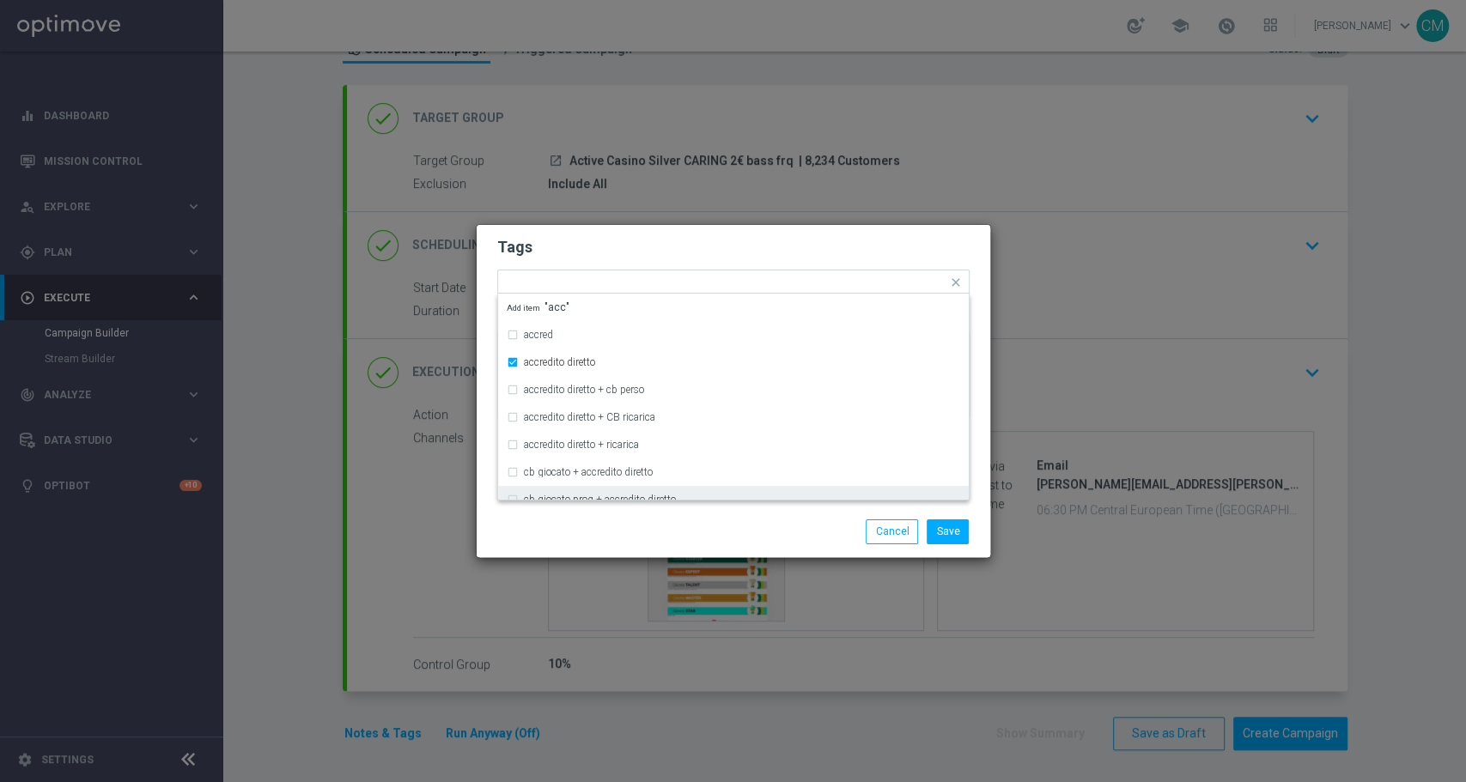
click at [660, 516] on div "Save Cancel" at bounding box center [734, 532] width 514 height 50
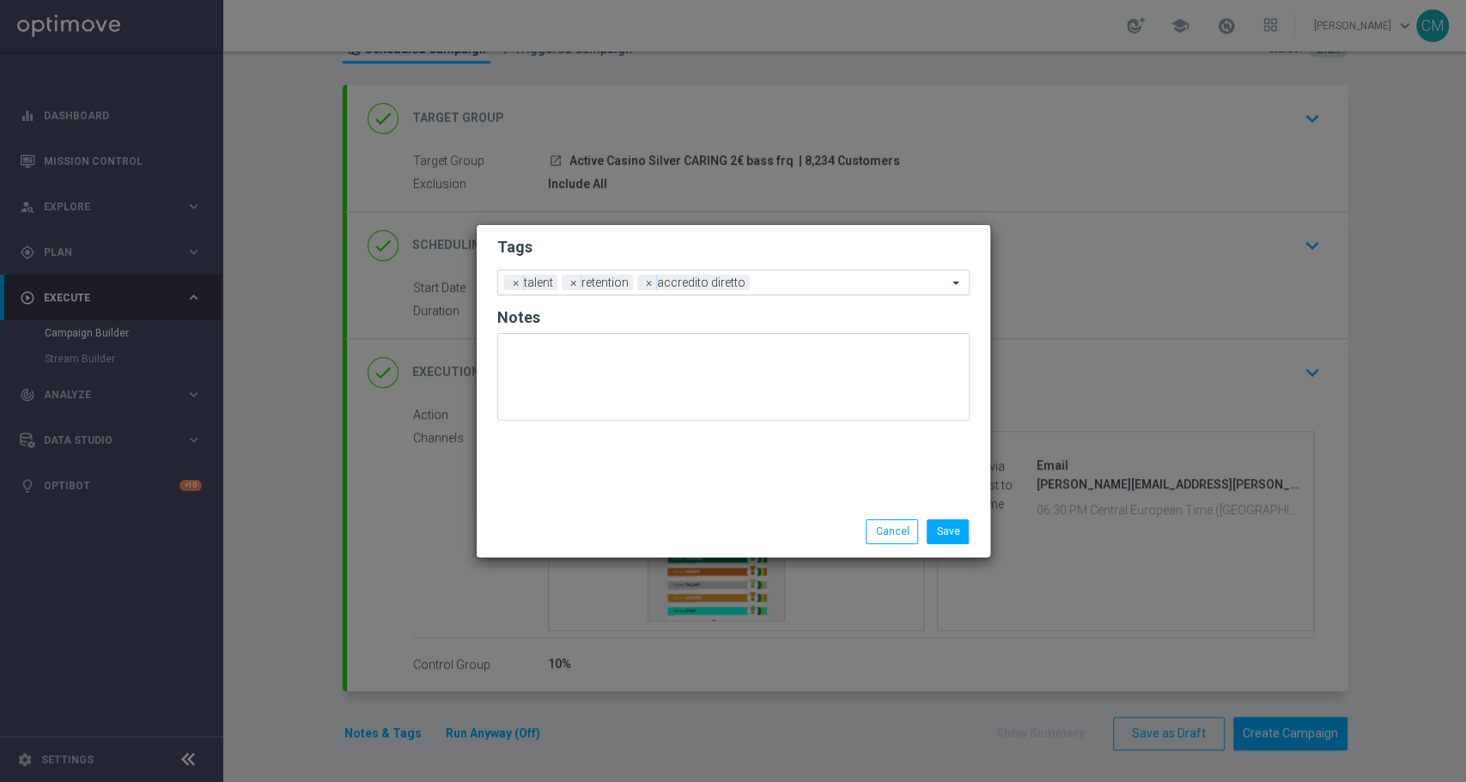
click at [763, 284] on input "text" at bounding box center [852, 284] width 191 height 15
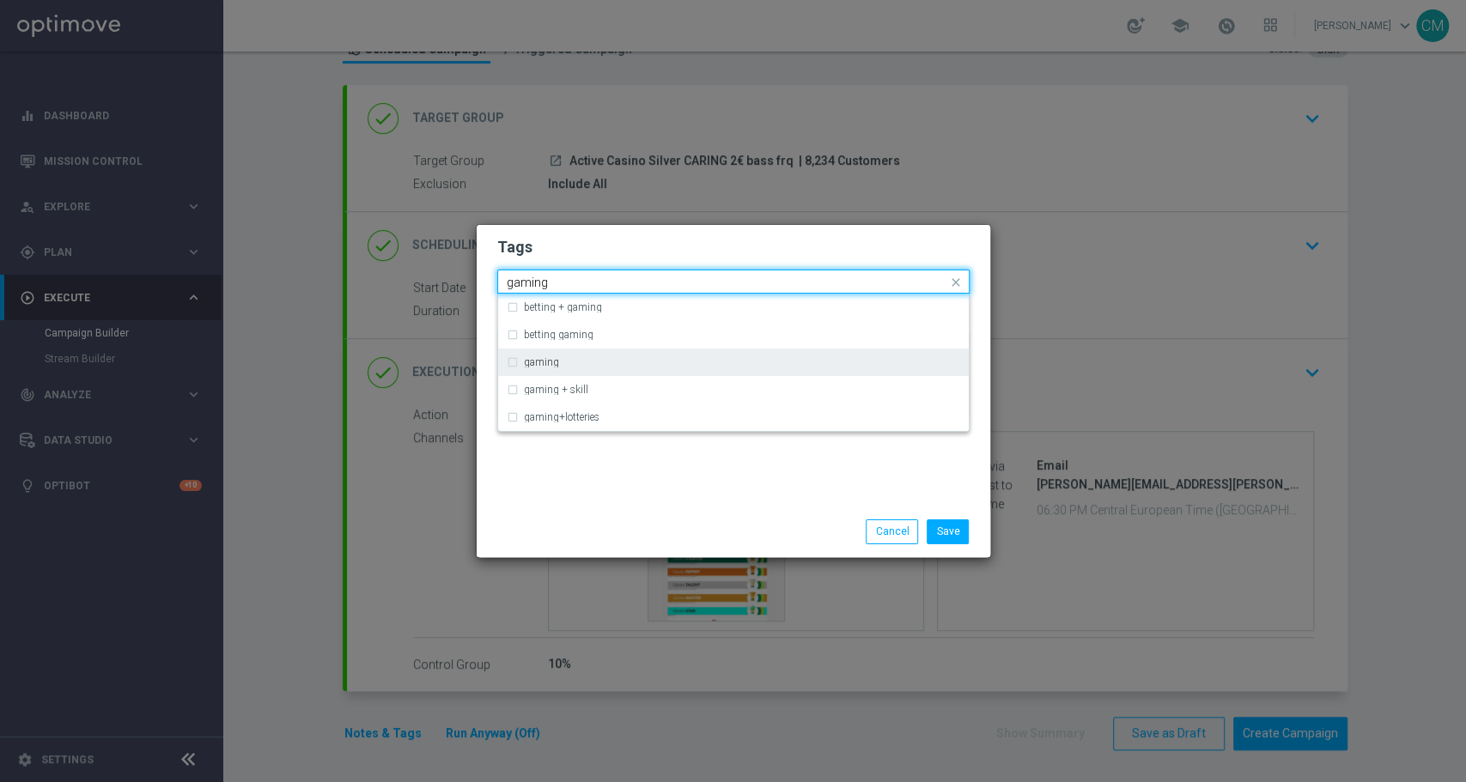
click at [625, 368] on div "gaming" at bounding box center [733, 362] width 453 height 27
type input "gaming"
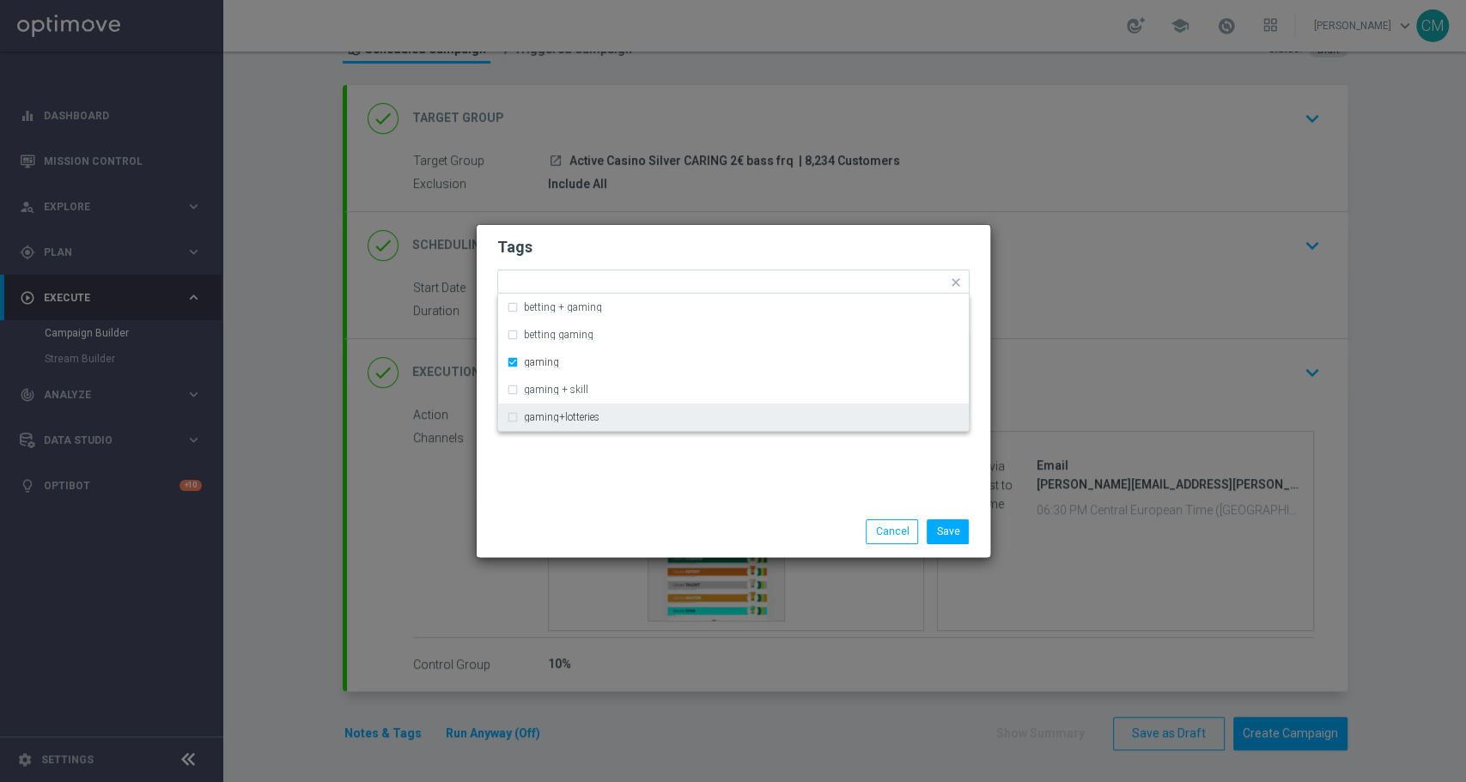
click at [689, 481] on div "Tags Quick find × talent × retention × accredito diretto × gaming betting + gam…" at bounding box center [734, 366] width 514 height 282
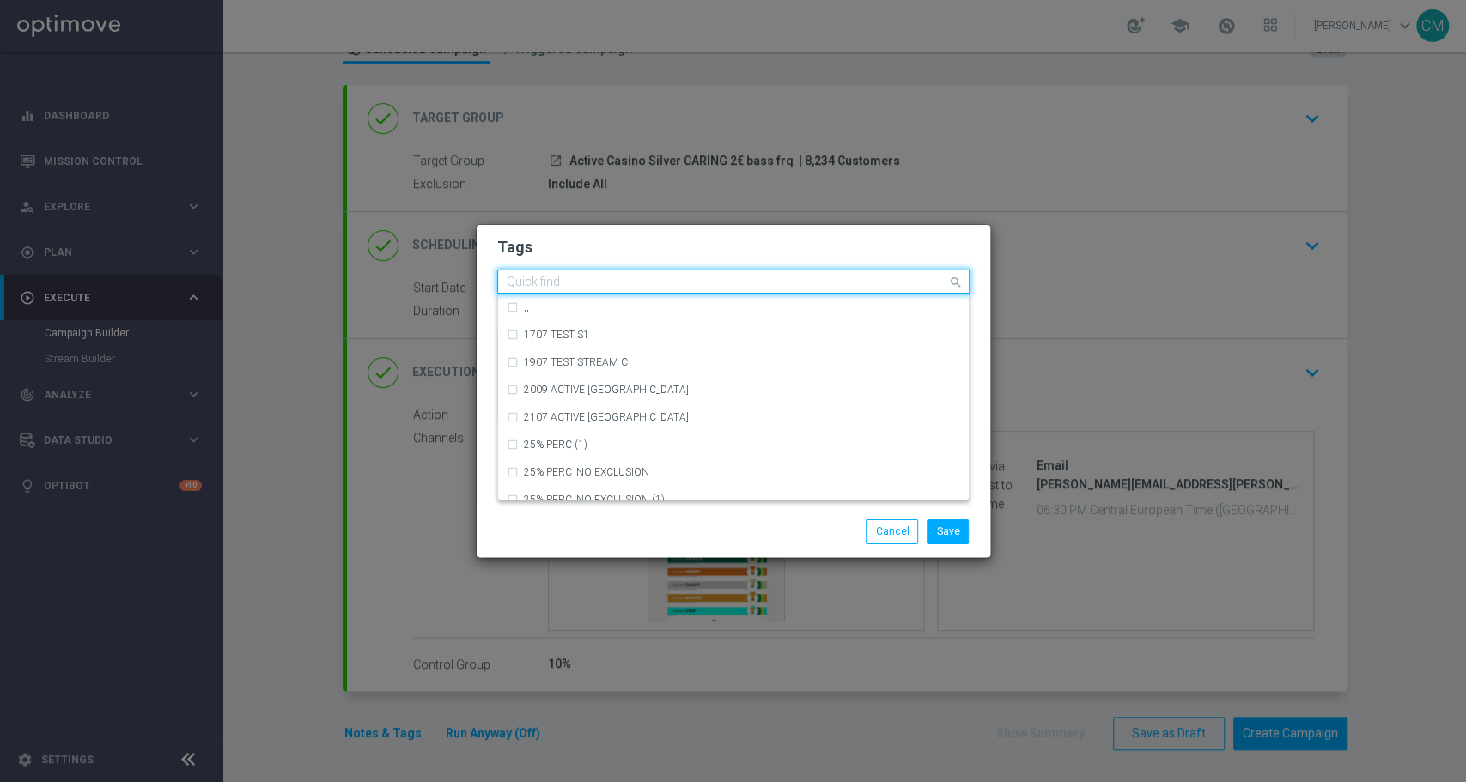
click at [845, 280] on input "text" at bounding box center [727, 283] width 441 height 15
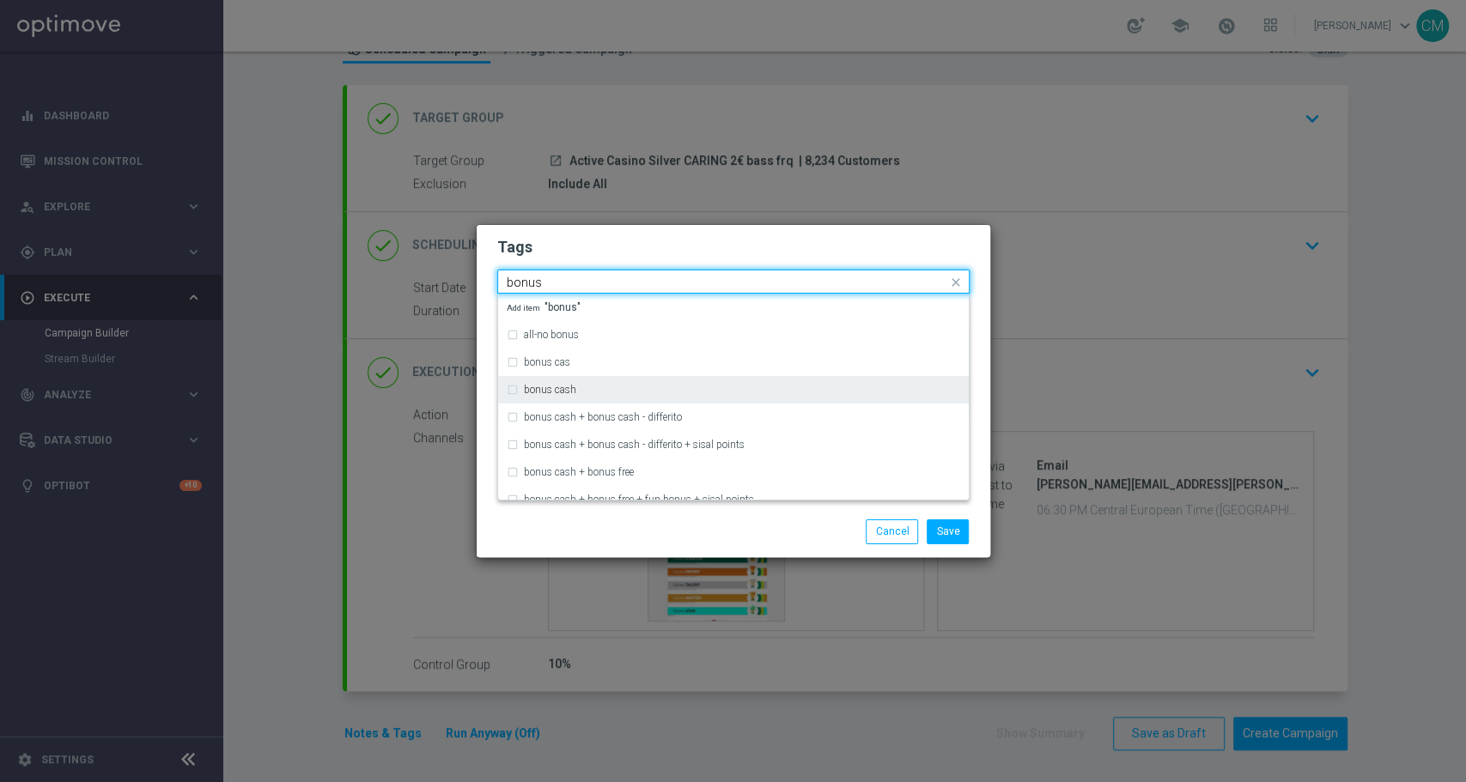
click at [645, 382] on div "bonus cash" at bounding box center [733, 389] width 453 height 27
type input "bonus"
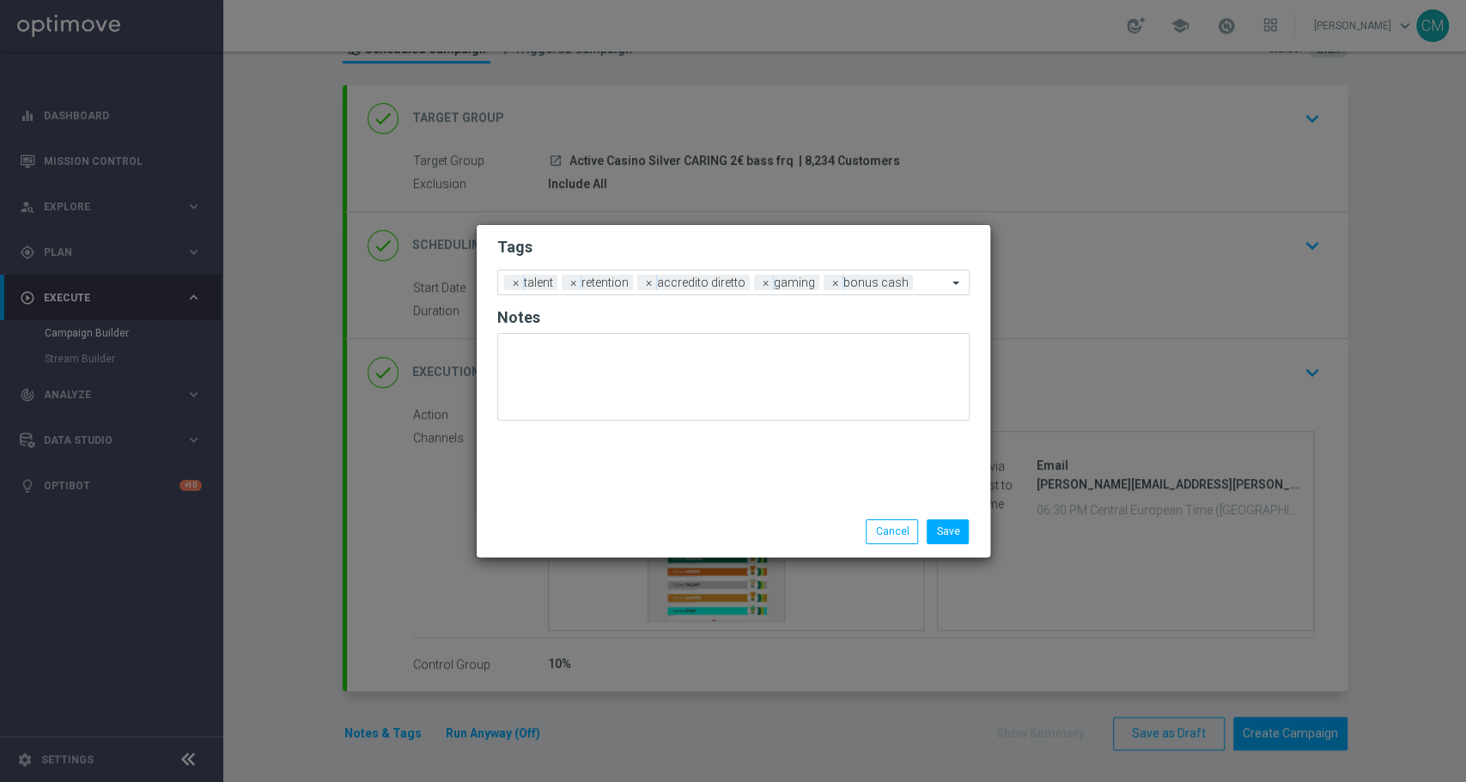
click at [702, 518] on div "Save Cancel" at bounding box center [734, 532] width 514 height 50
click at [952, 529] on button "Save" at bounding box center [948, 532] width 42 height 24
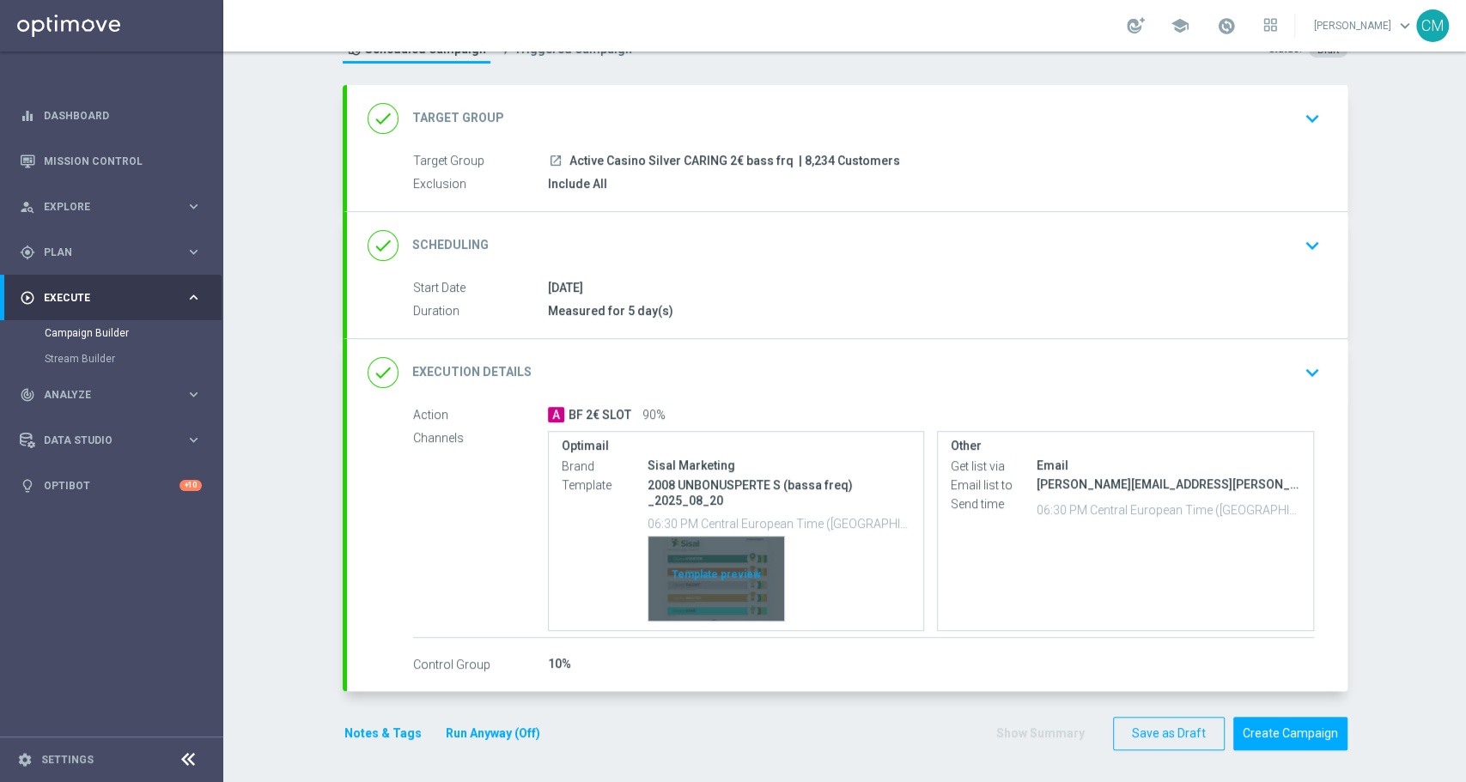
click at [708, 560] on div "Template preview" at bounding box center [716, 579] width 136 height 84
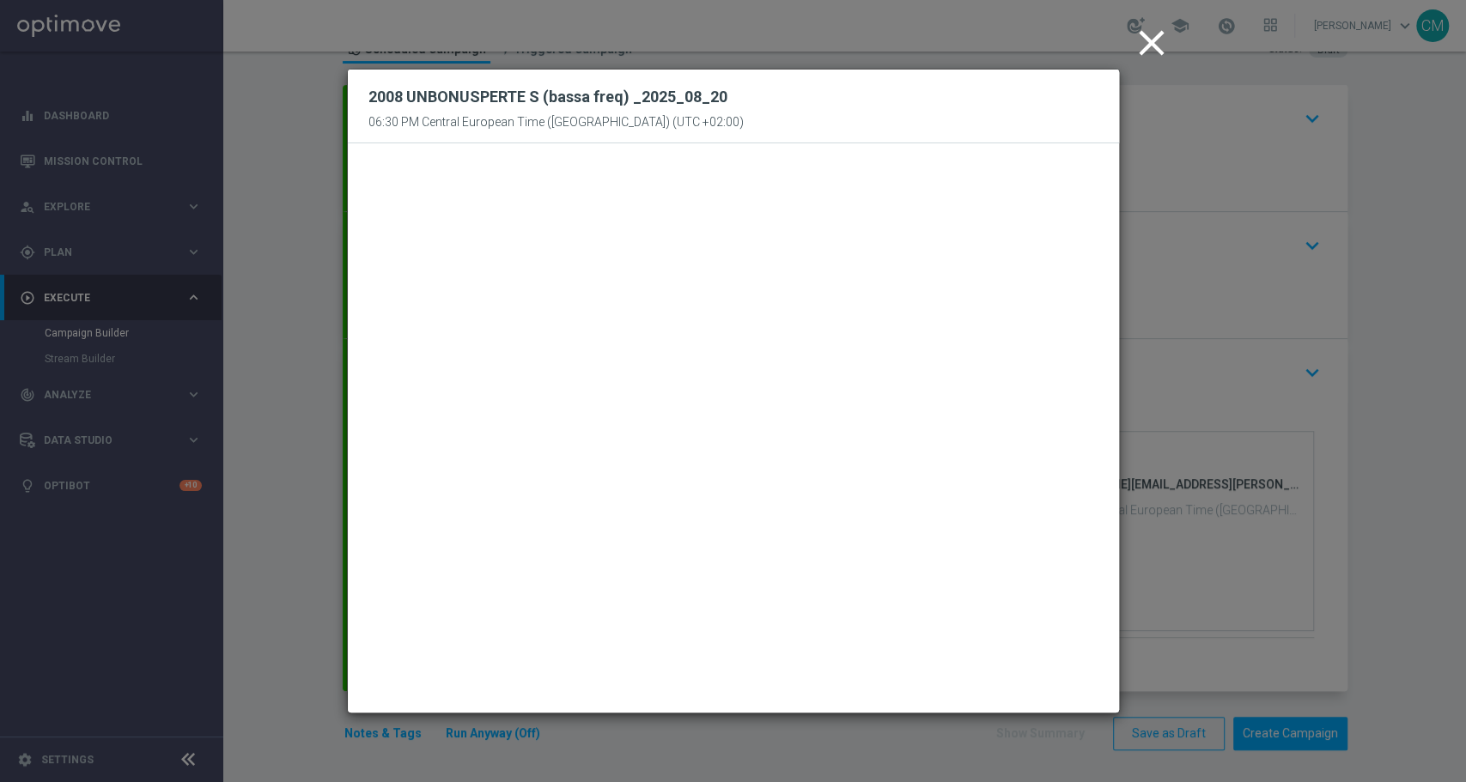
click at [1153, 32] on icon "close" at bounding box center [1151, 42] width 43 height 43
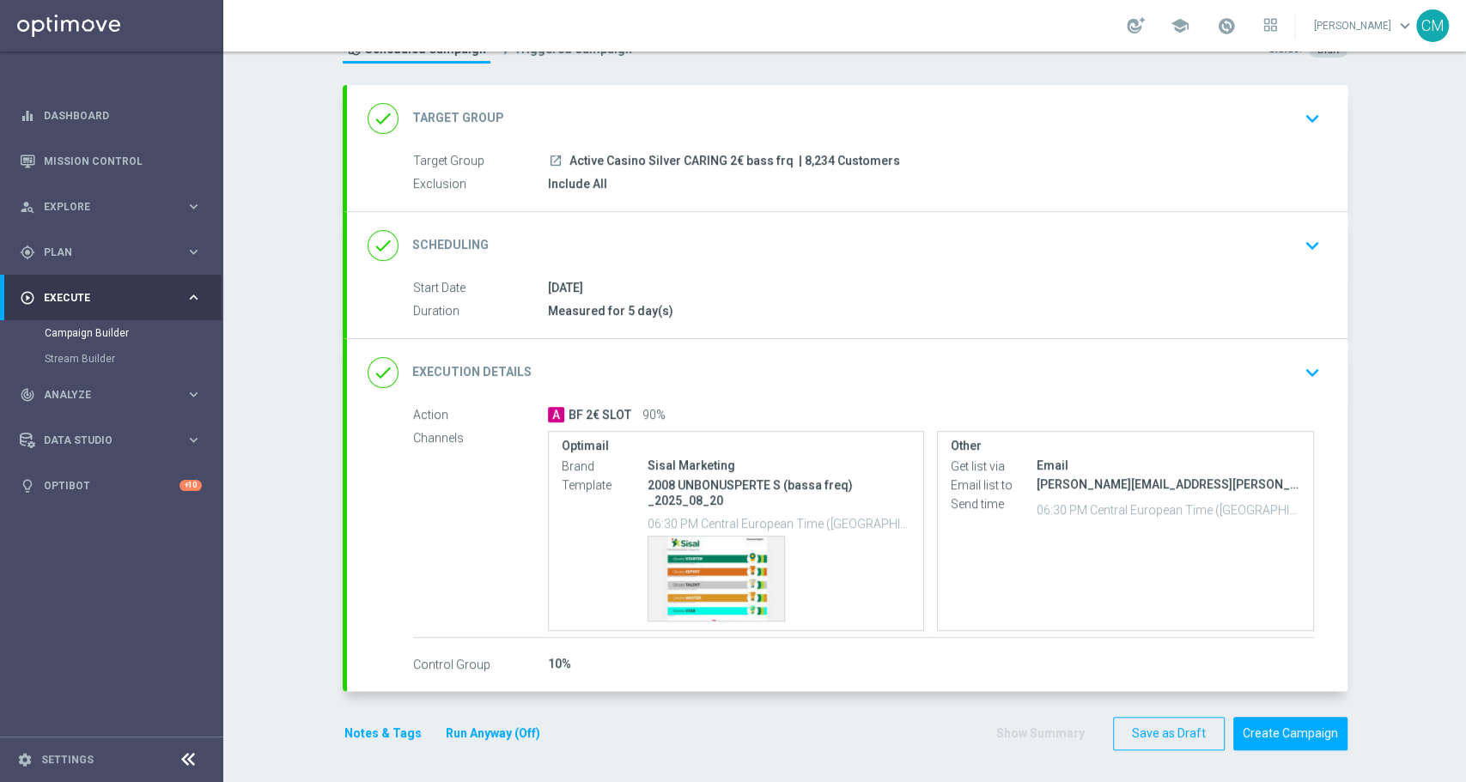
click at [1244, 20] on div "school" at bounding box center [1202, 25] width 150 height 29
click at [1234, 21] on span at bounding box center [1226, 25] width 19 height 19
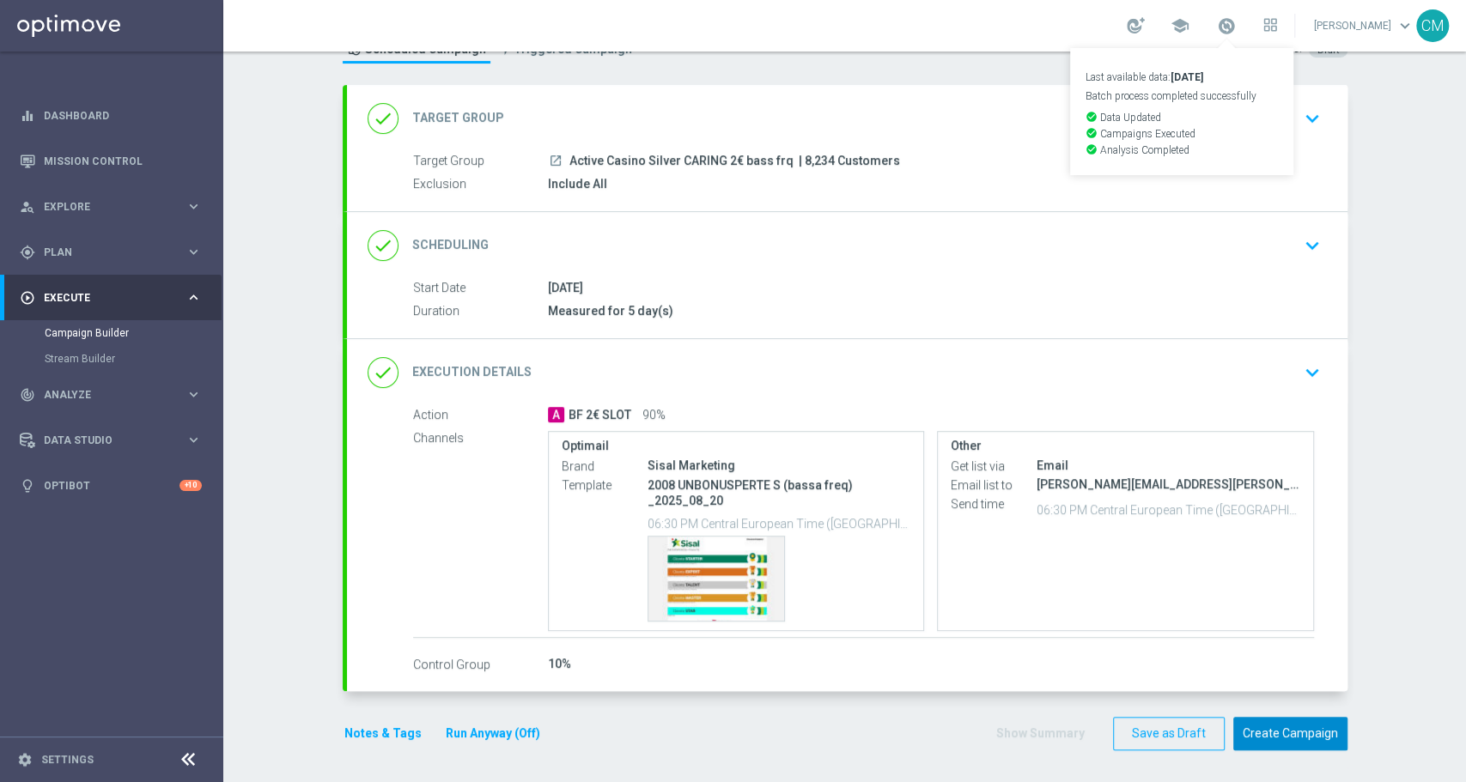
click at [1278, 737] on button "Create Campaign" at bounding box center [1290, 733] width 114 height 33
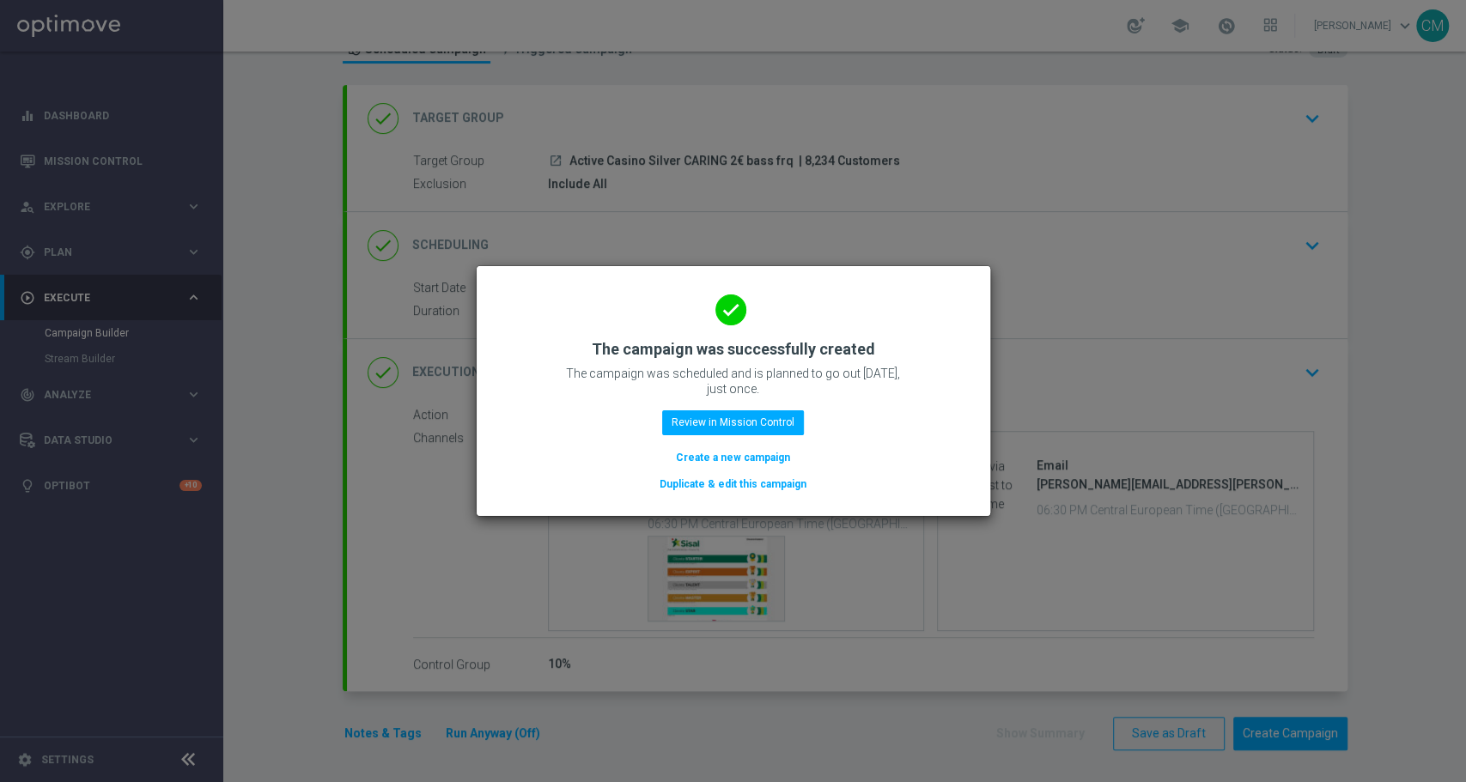
click at [733, 458] on button "Create a new campaign" at bounding box center [733, 457] width 118 height 19
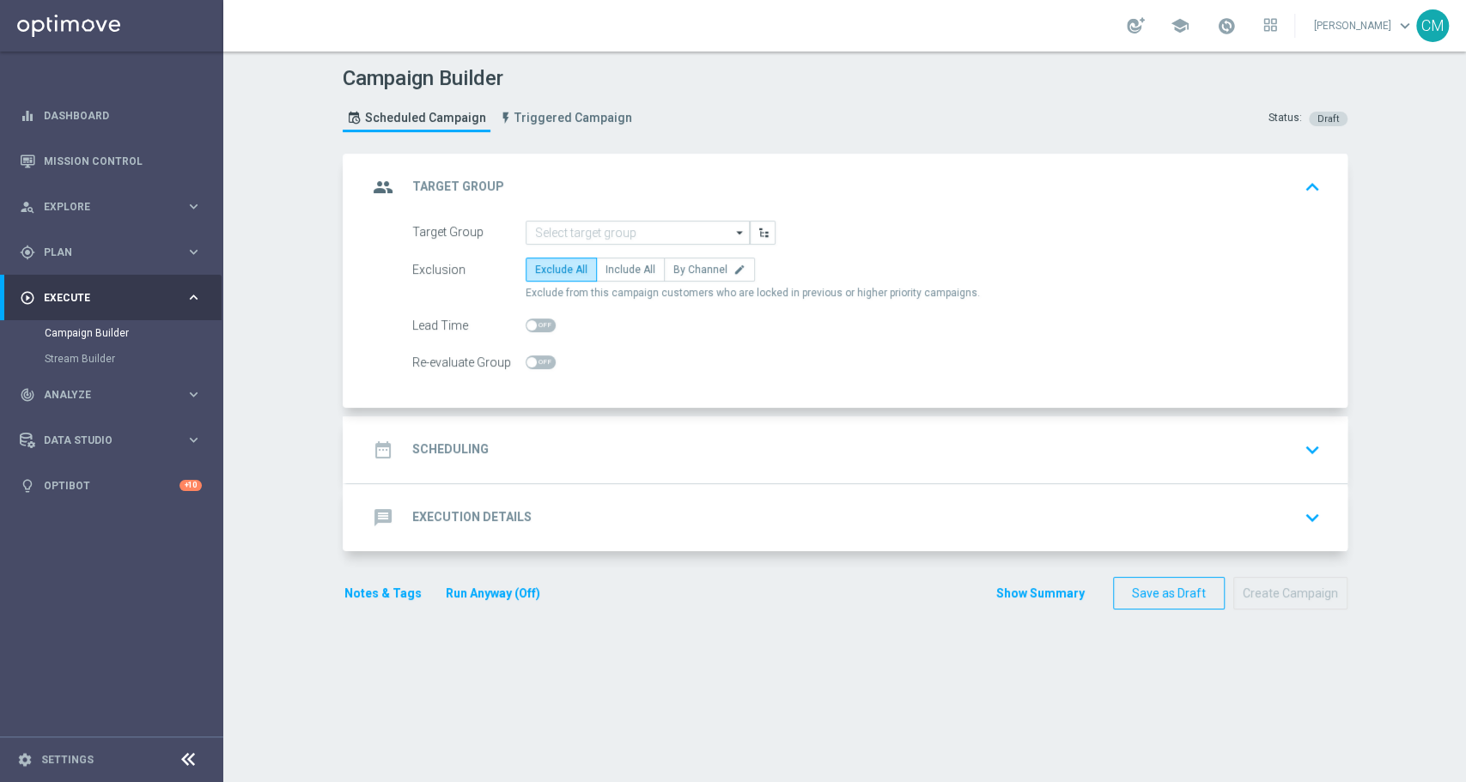
scroll to position [0, 0]
click at [607, 230] on input at bounding box center [638, 233] width 224 height 24
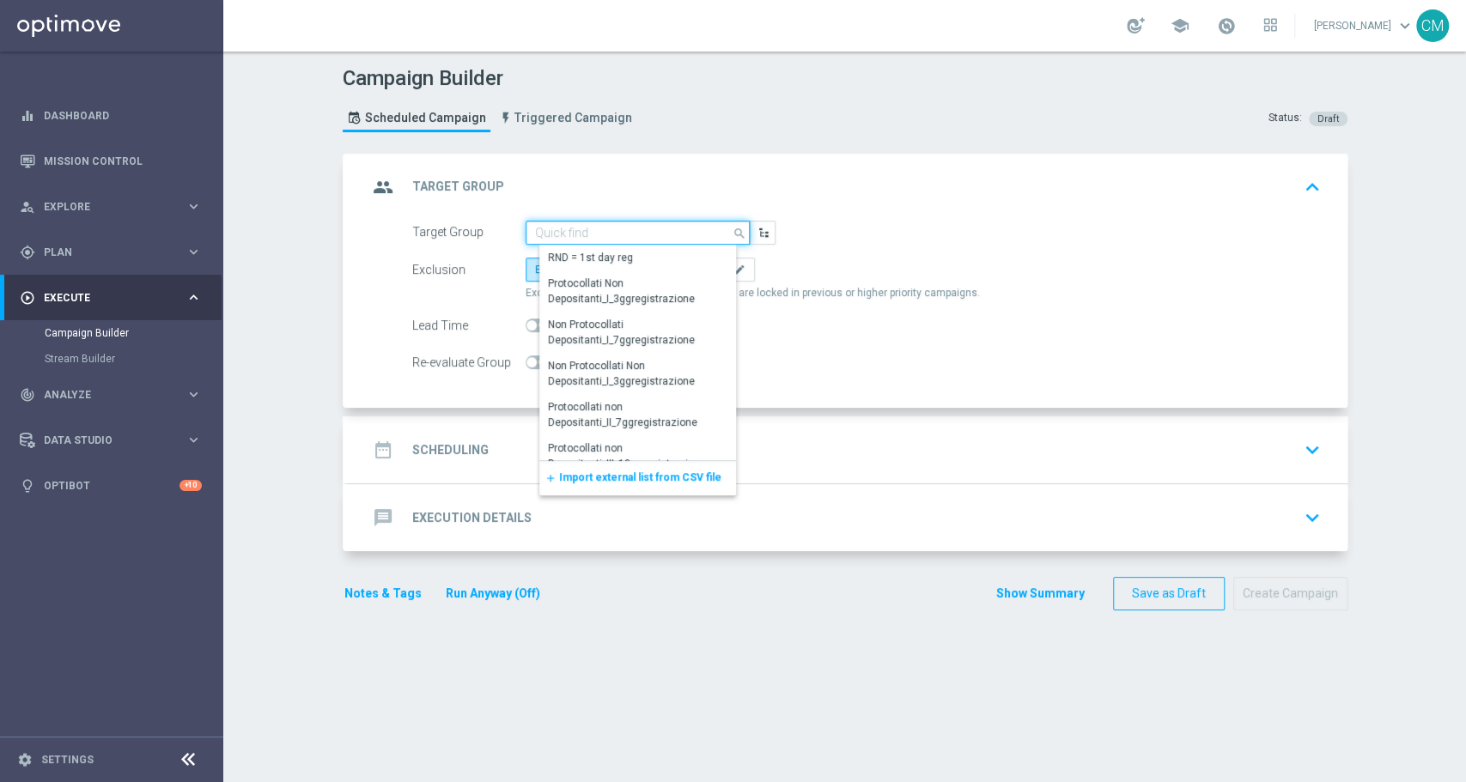
paste input "Active Casino Silver CARING 2€ non c"
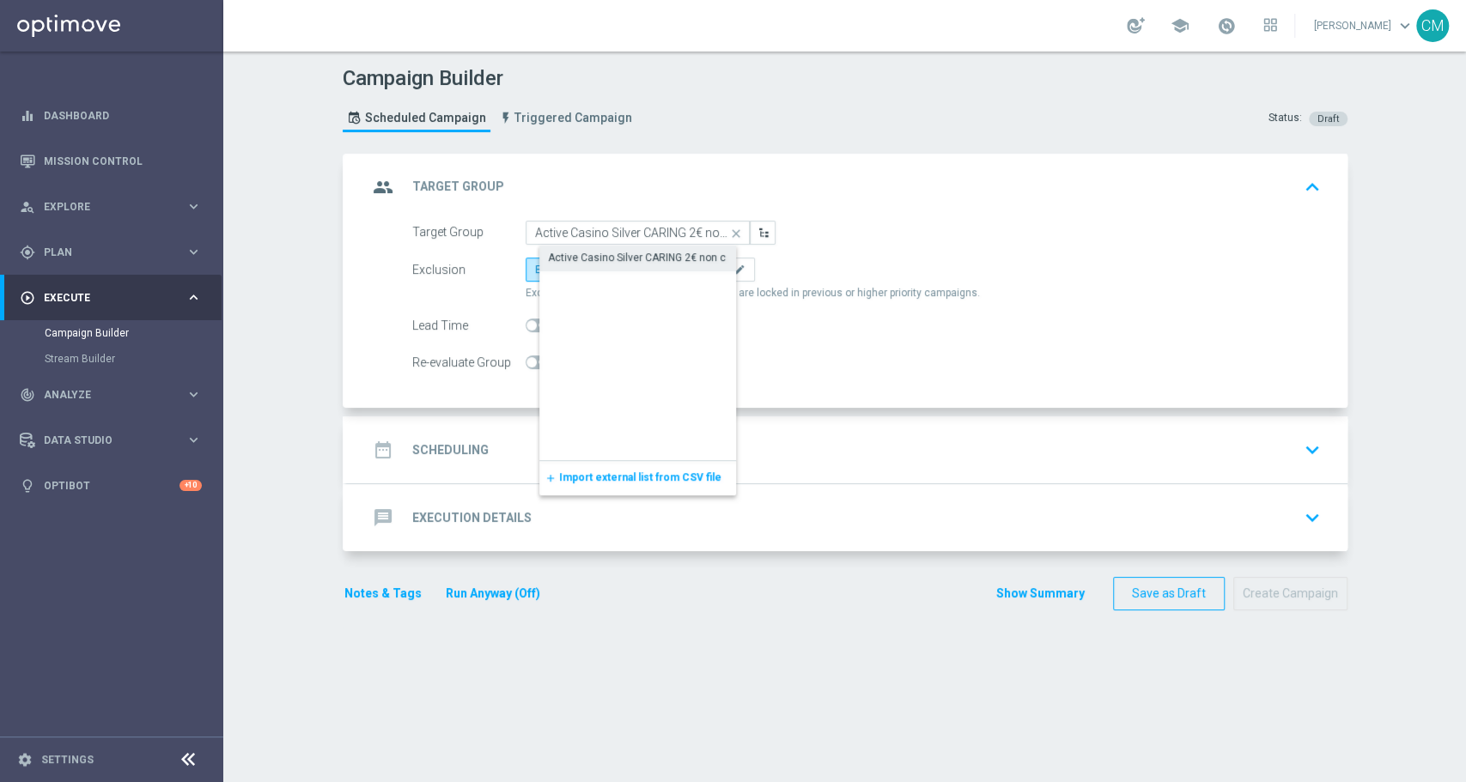
click at [624, 252] on div "Active Casino Silver CARING 2€ non c" at bounding box center [637, 257] width 178 height 15
type input "Active Casino Silver CARING 2€ non c"
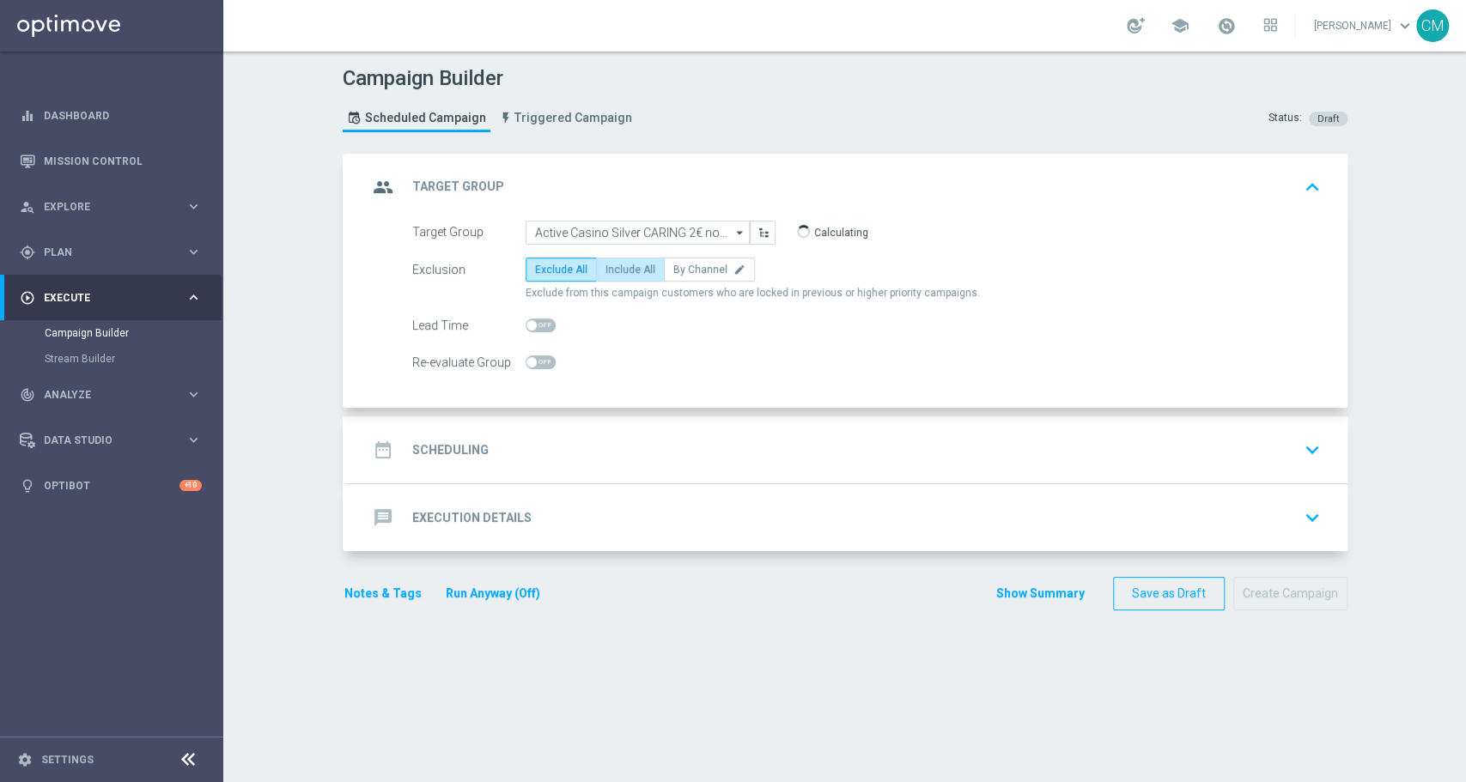
click at [620, 267] on span "Include All" at bounding box center [630, 270] width 50 height 12
click at [617, 267] on input "Include All" at bounding box center [610, 272] width 11 height 11
radio input "true"
click at [639, 426] on div "date_range Scheduling keyboard_arrow_down" at bounding box center [847, 450] width 1001 height 67
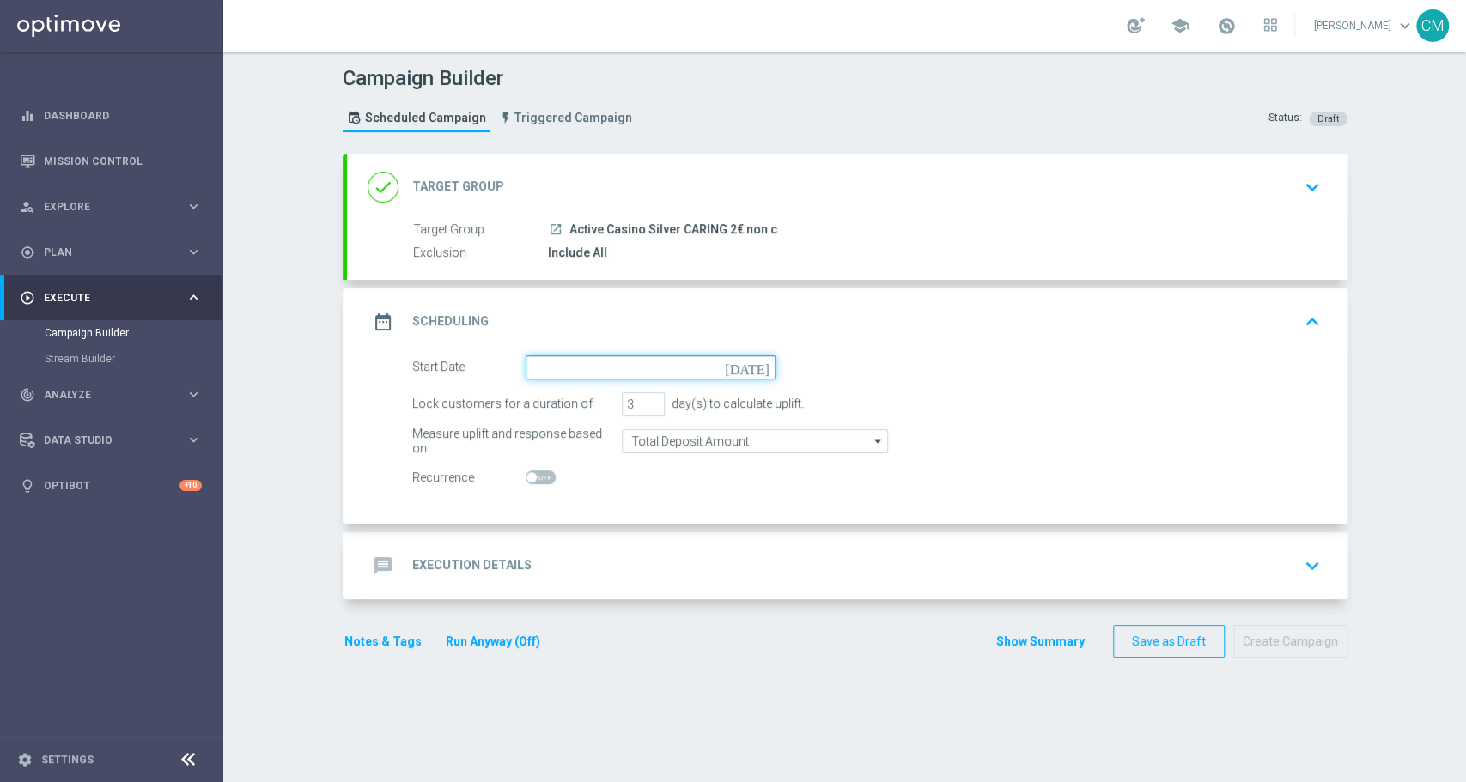
click at [559, 365] on input at bounding box center [651, 368] width 250 height 24
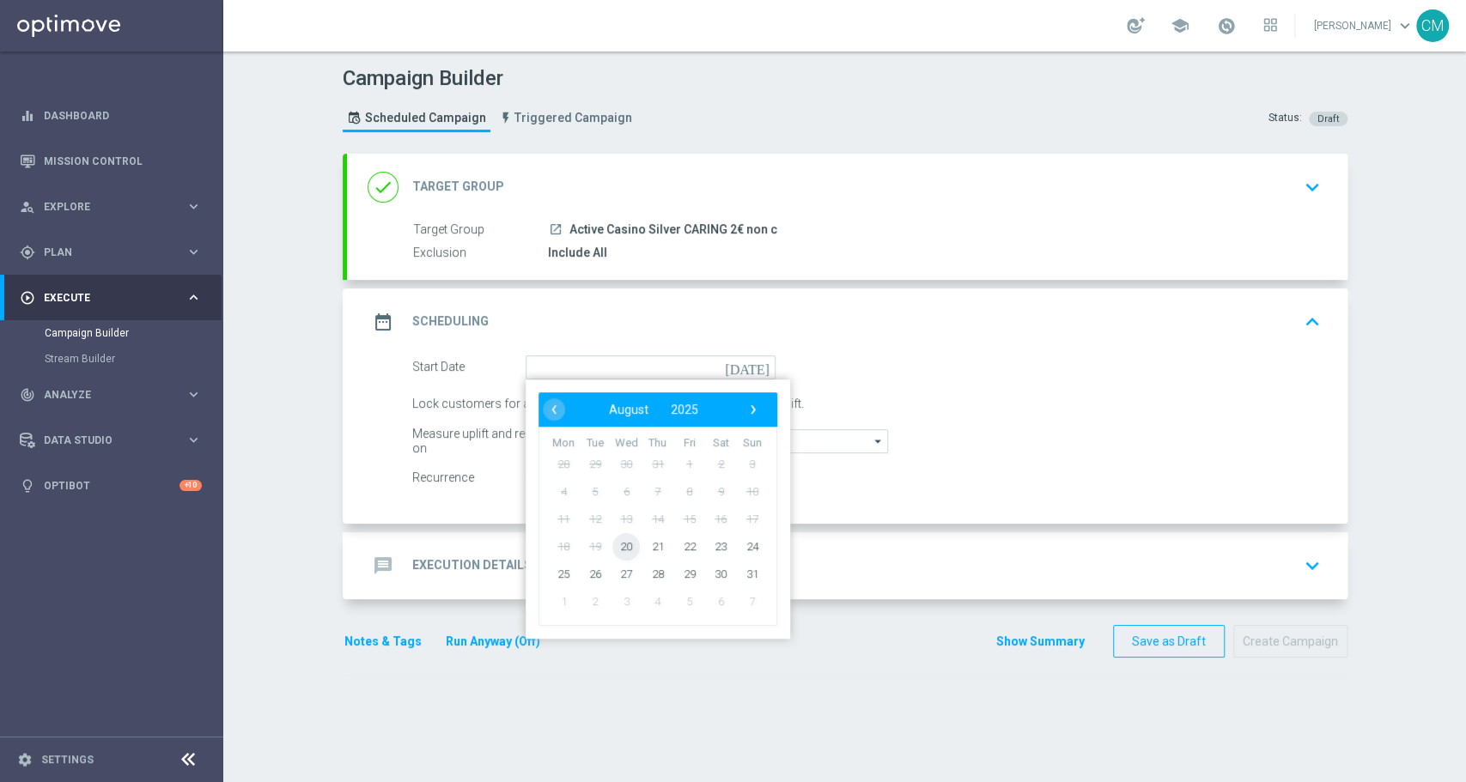
click at [616, 547] on span "20" at bounding box center [625, 545] width 27 height 27
type input "20 Aug 2025"
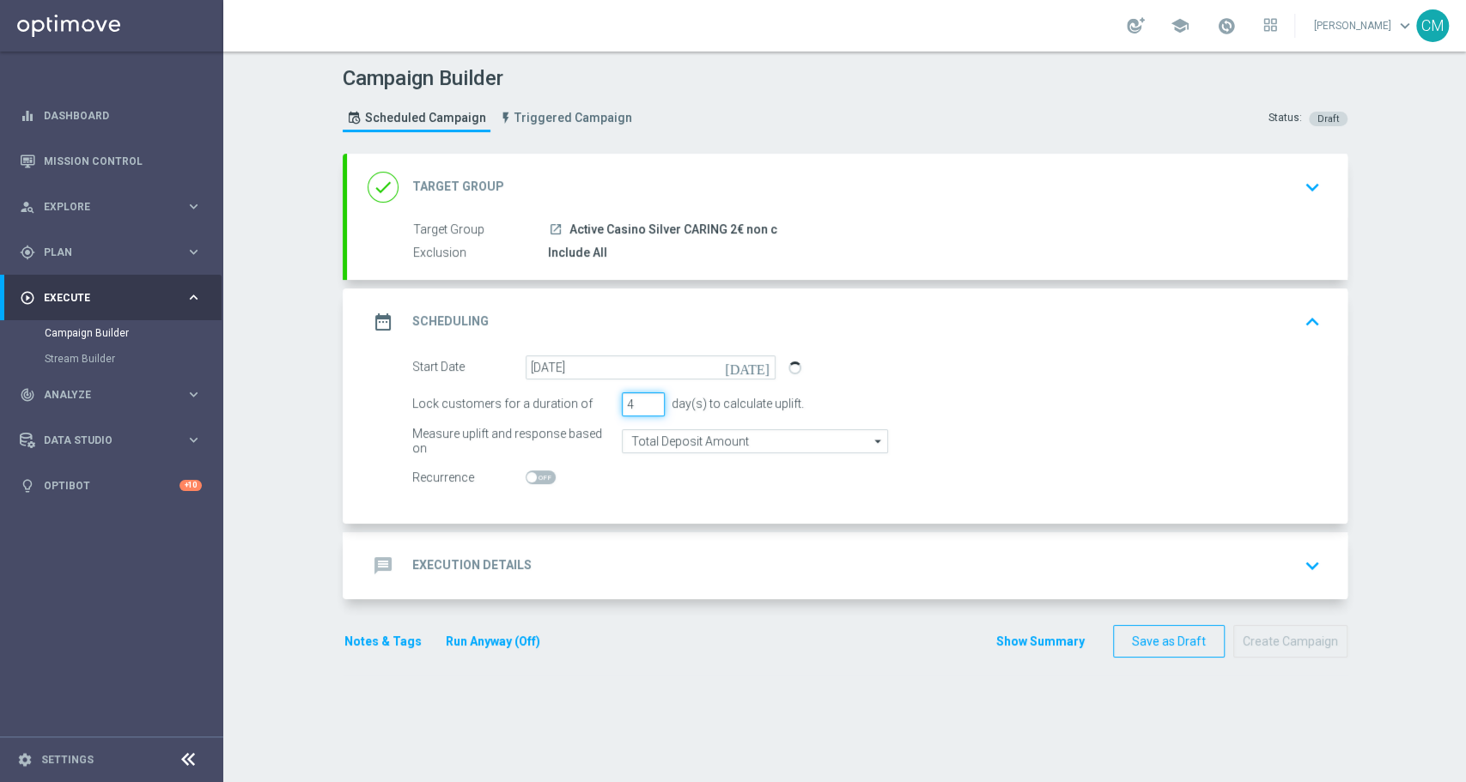
click at [642, 397] on input "4" at bounding box center [643, 404] width 43 height 24
type input "5"
click at [642, 397] on input "5" at bounding box center [643, 404] width 43 height 24
click at [657, 434] on input "Total Deposit Amount" at bounding box center [755, 441] width 266 height 24
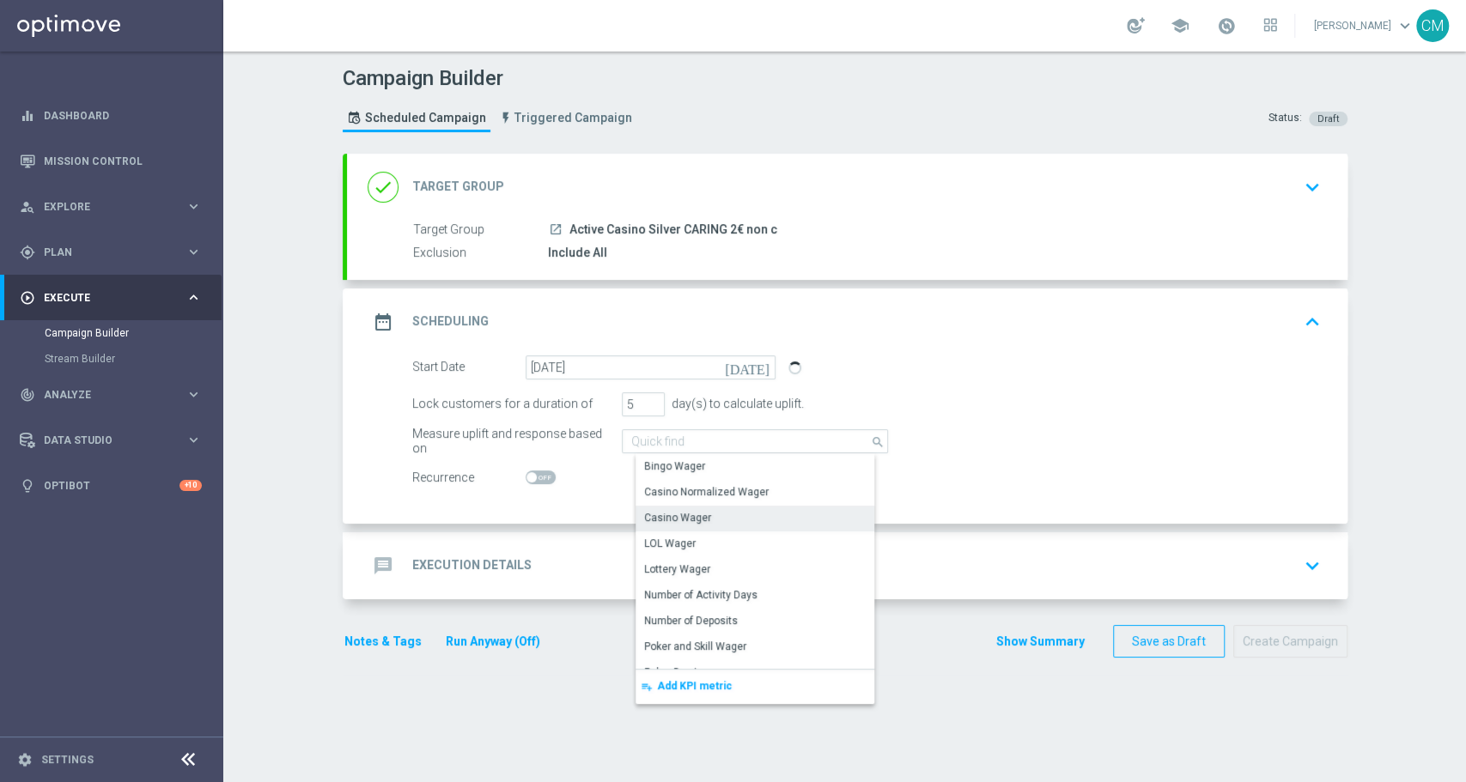
click at [668, 513] on div "Casino Wager" at bounding box center [677, 517] width 67 height 15
type input "Casino Wager"
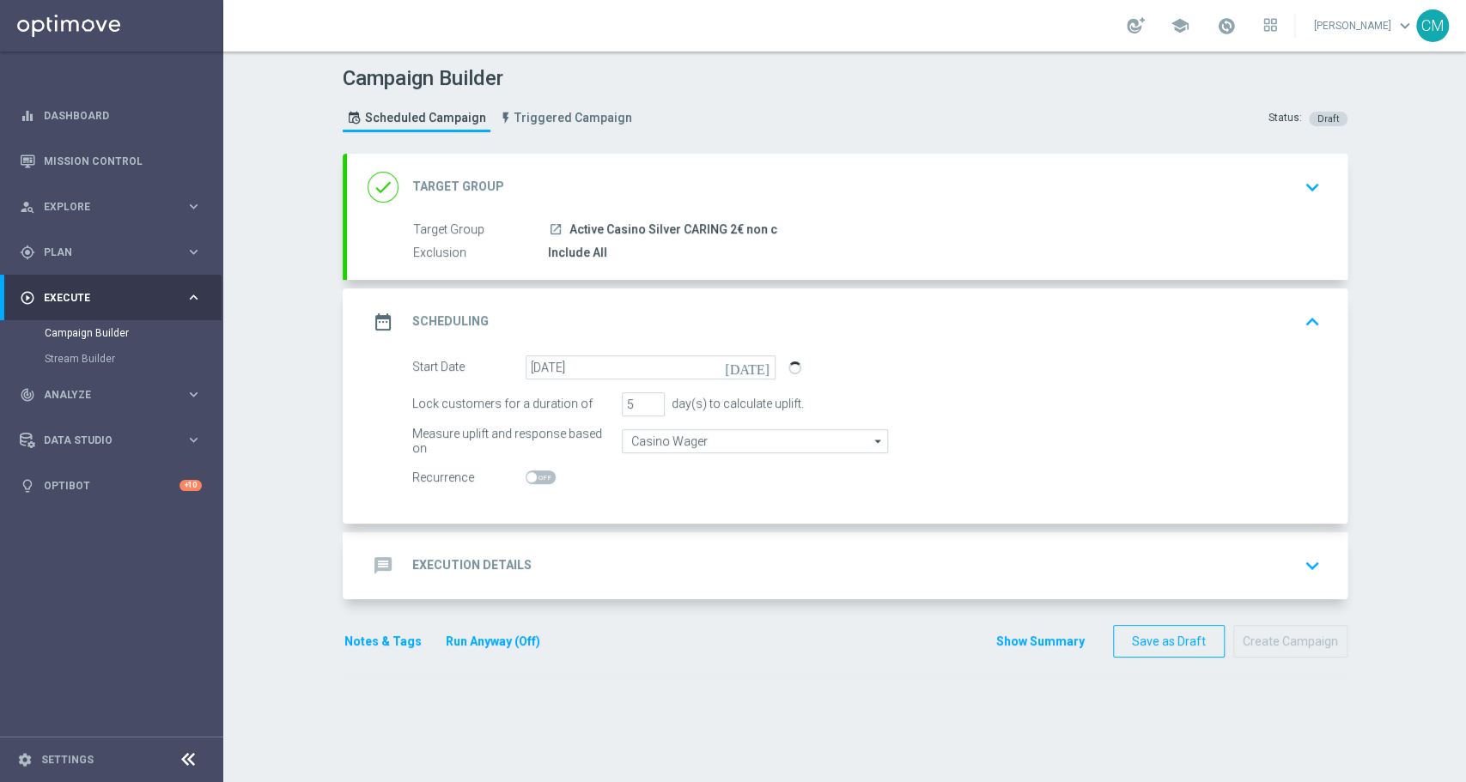
click at [619, 557] on div "message Execution Details keyboard_arrow_down" at bounding box center [847, 566] width 959 height 33
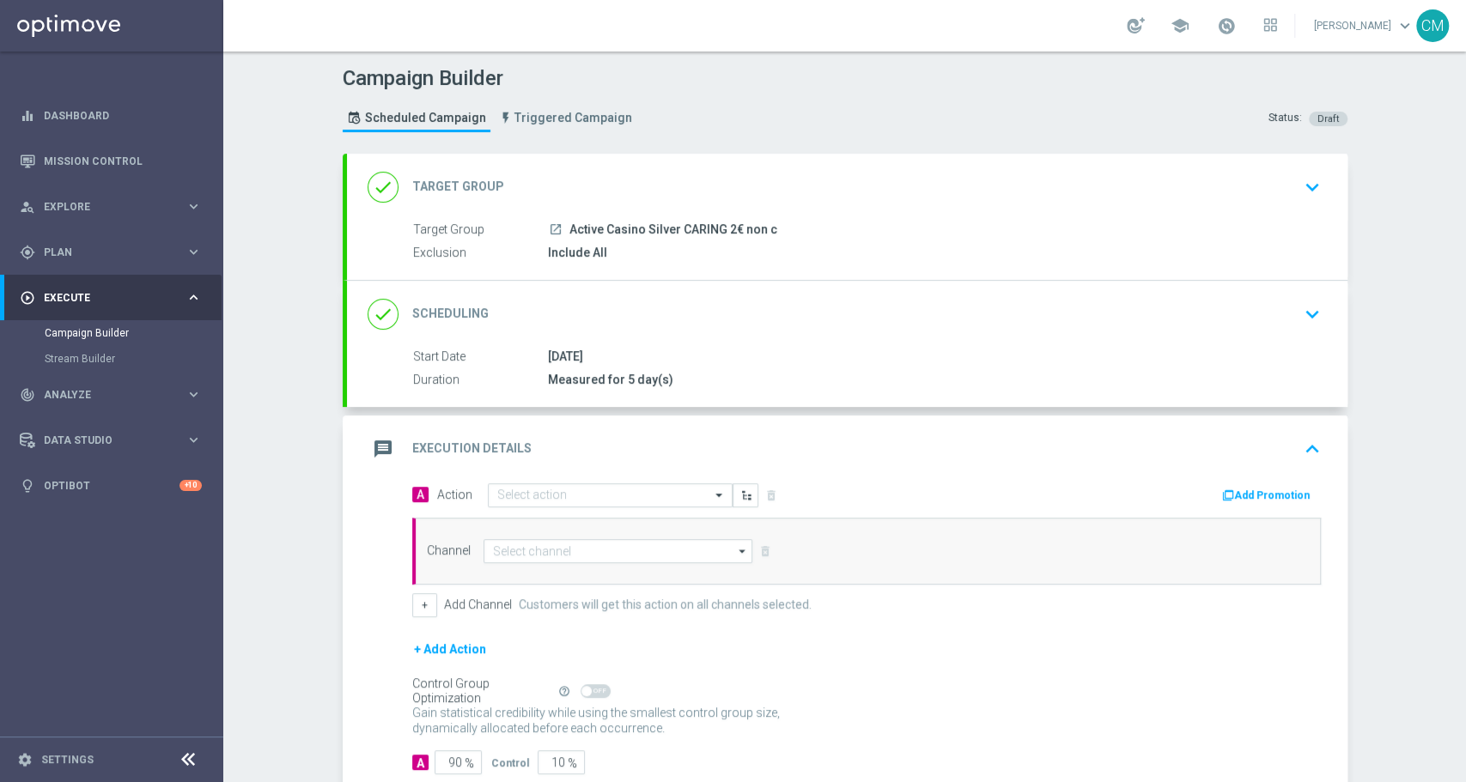
click at [560, 477] on div "message Execution Details keyboard_arrow_up" at bounding box center [847, 449] width 1001 height 67
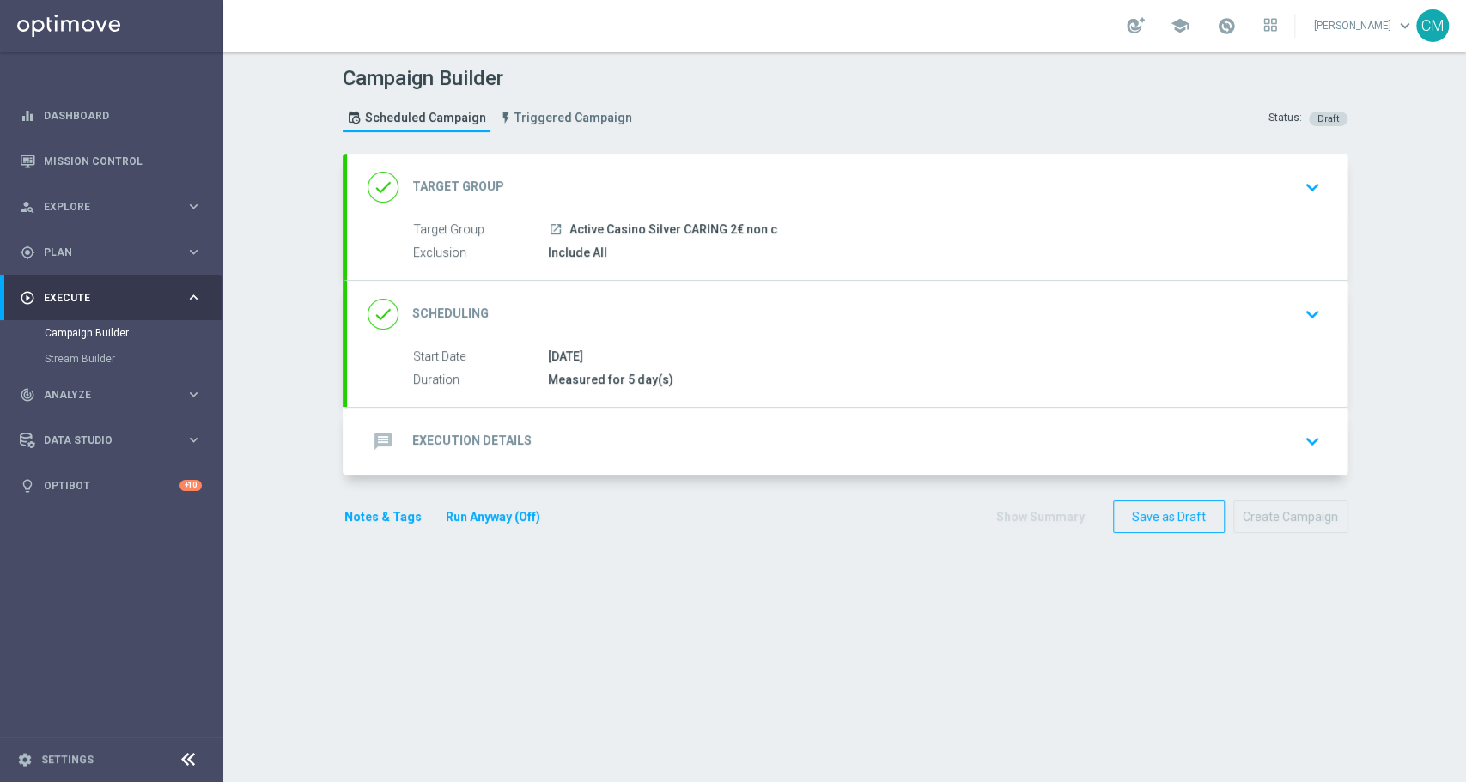
click at [538, 433] on div "message Execution Details keyboard_arrow_down" at bounding box center [847, 441] width 959 height 33
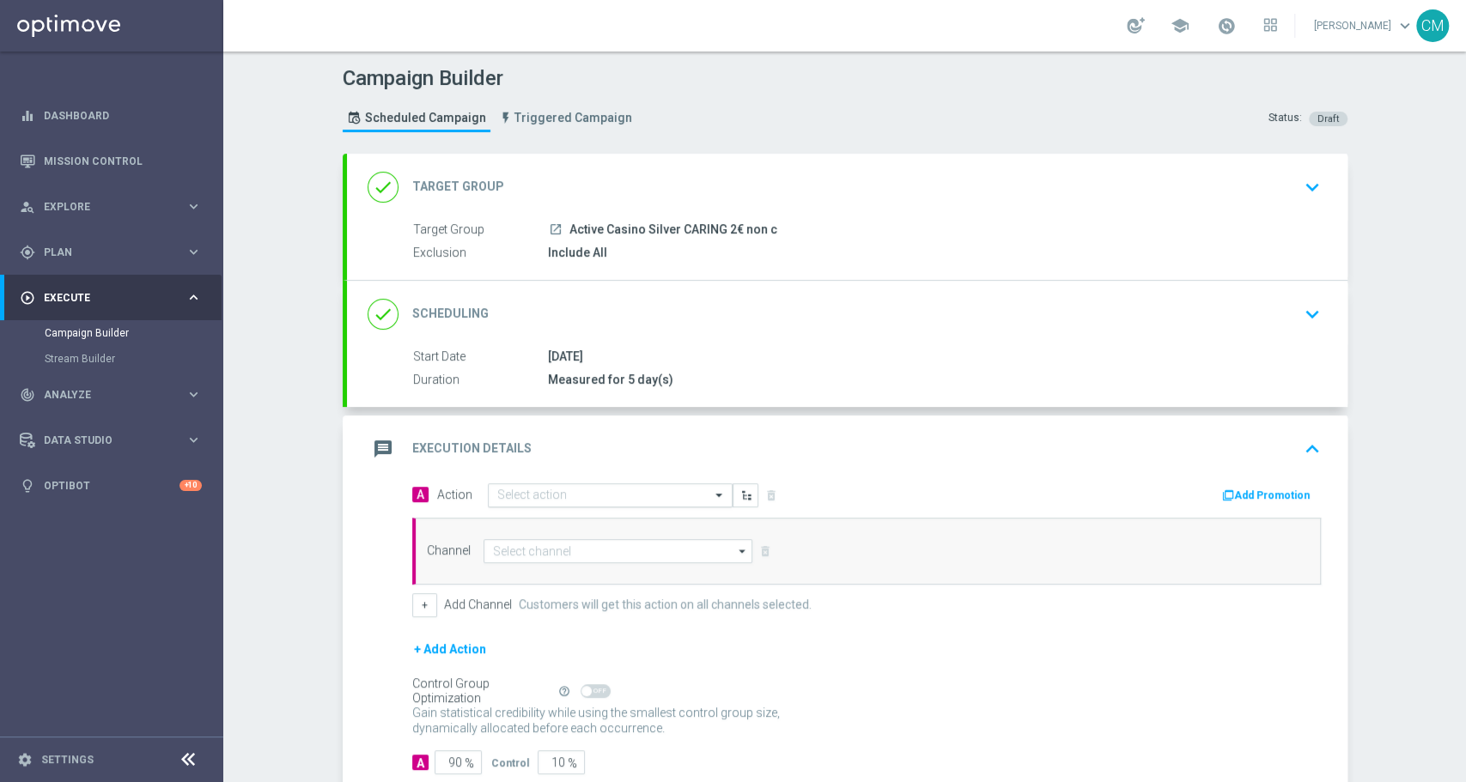
click at [549, 484] on div "Select action" at bounding box center [610, 496] width 245 height 24
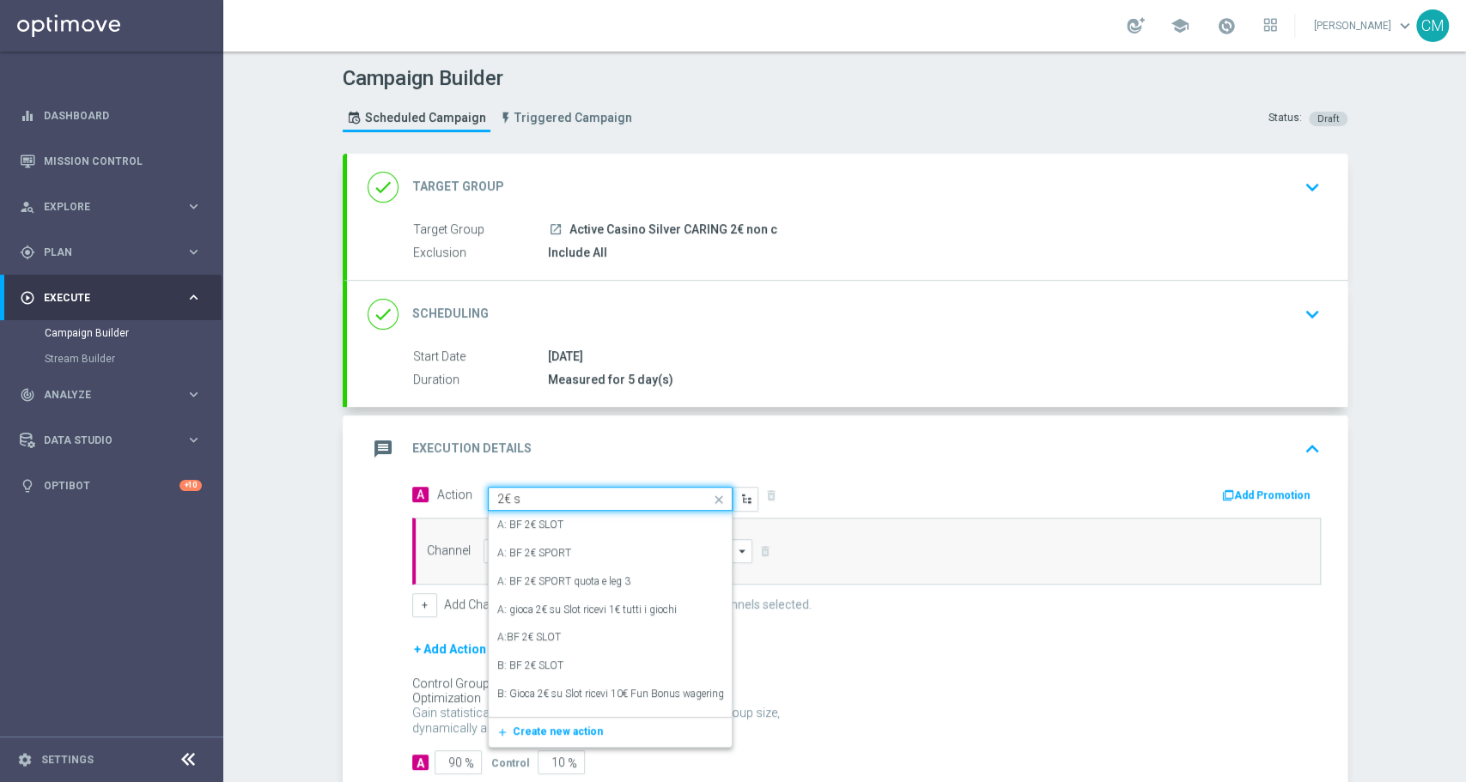
type input "2€ sl"
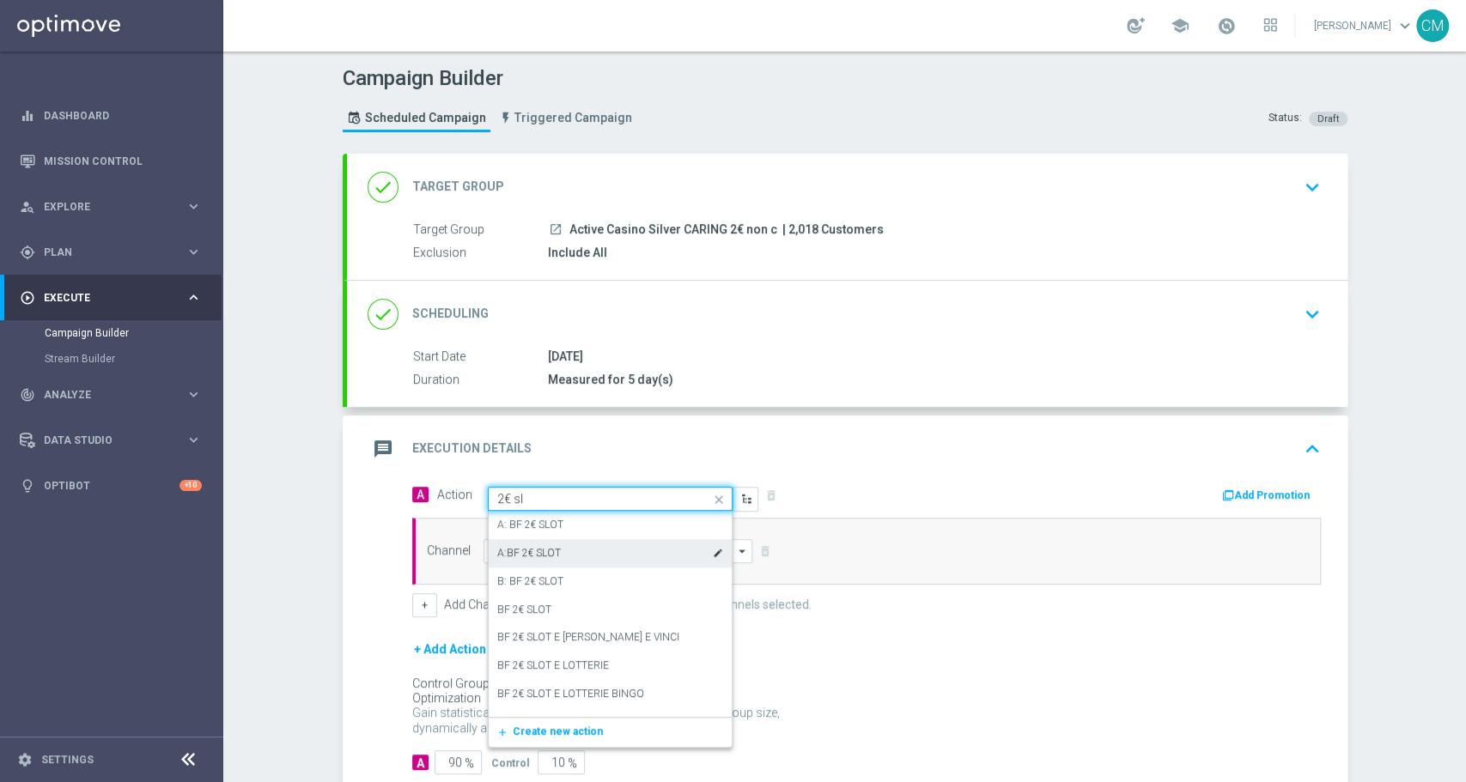
click at [550, 554] on div "A:BF 2€ SLOT edit" at bounding box center [610, 553] width 226 height 28
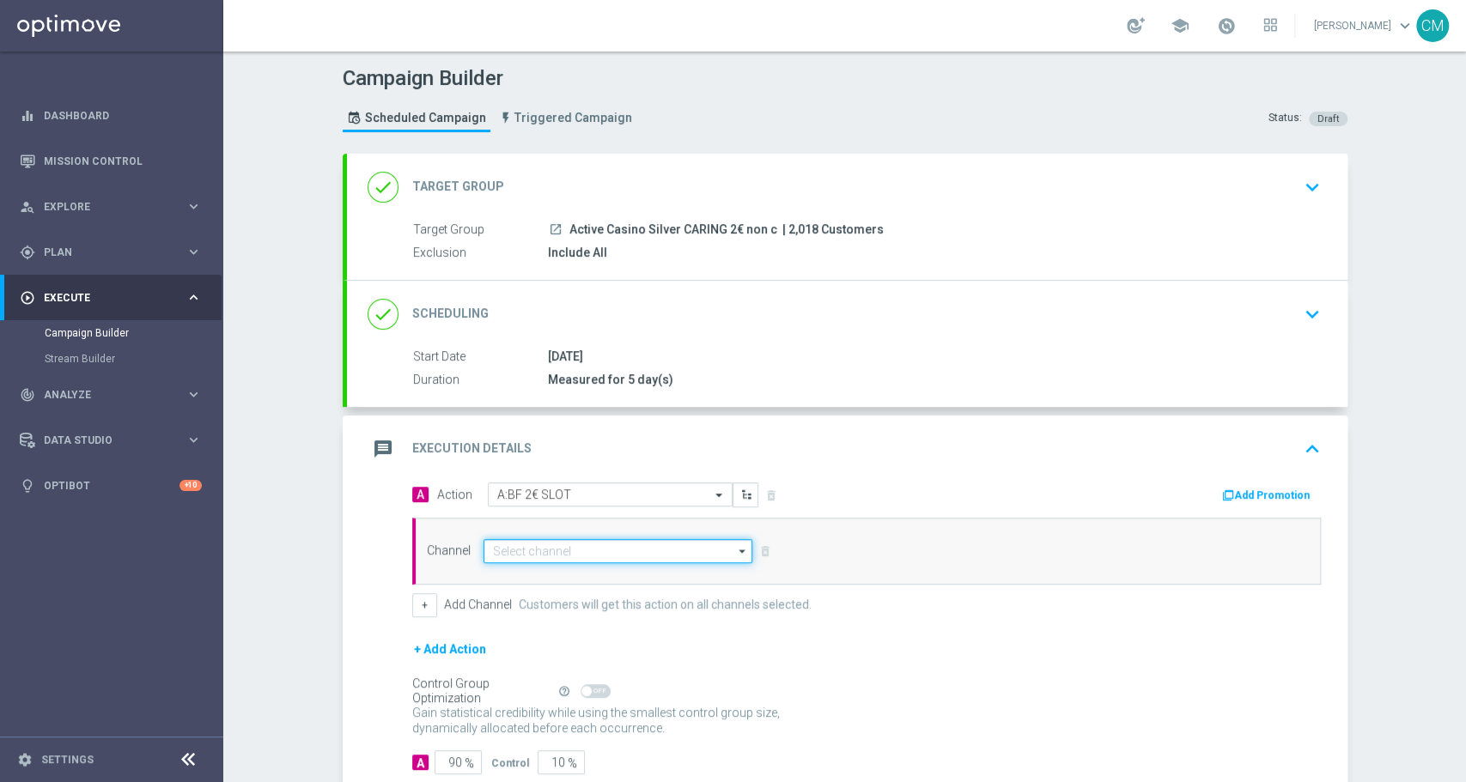
click at [618, 550] on input at bounding box center [619, 551] width 270 height 24
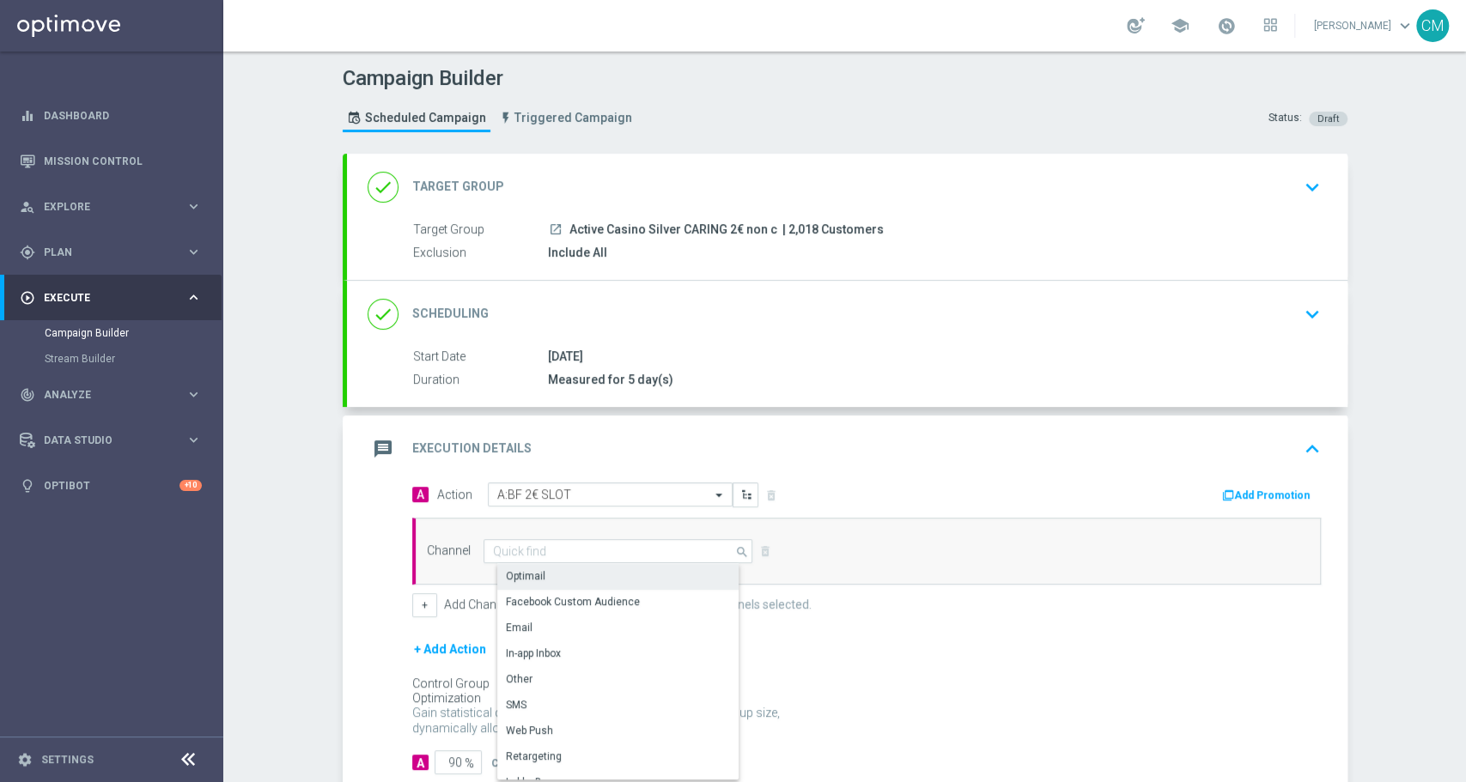
click at [538, 575] on div "Optimail" at bounding box center [625, 576] width 256 height 24
type input "Optimail"
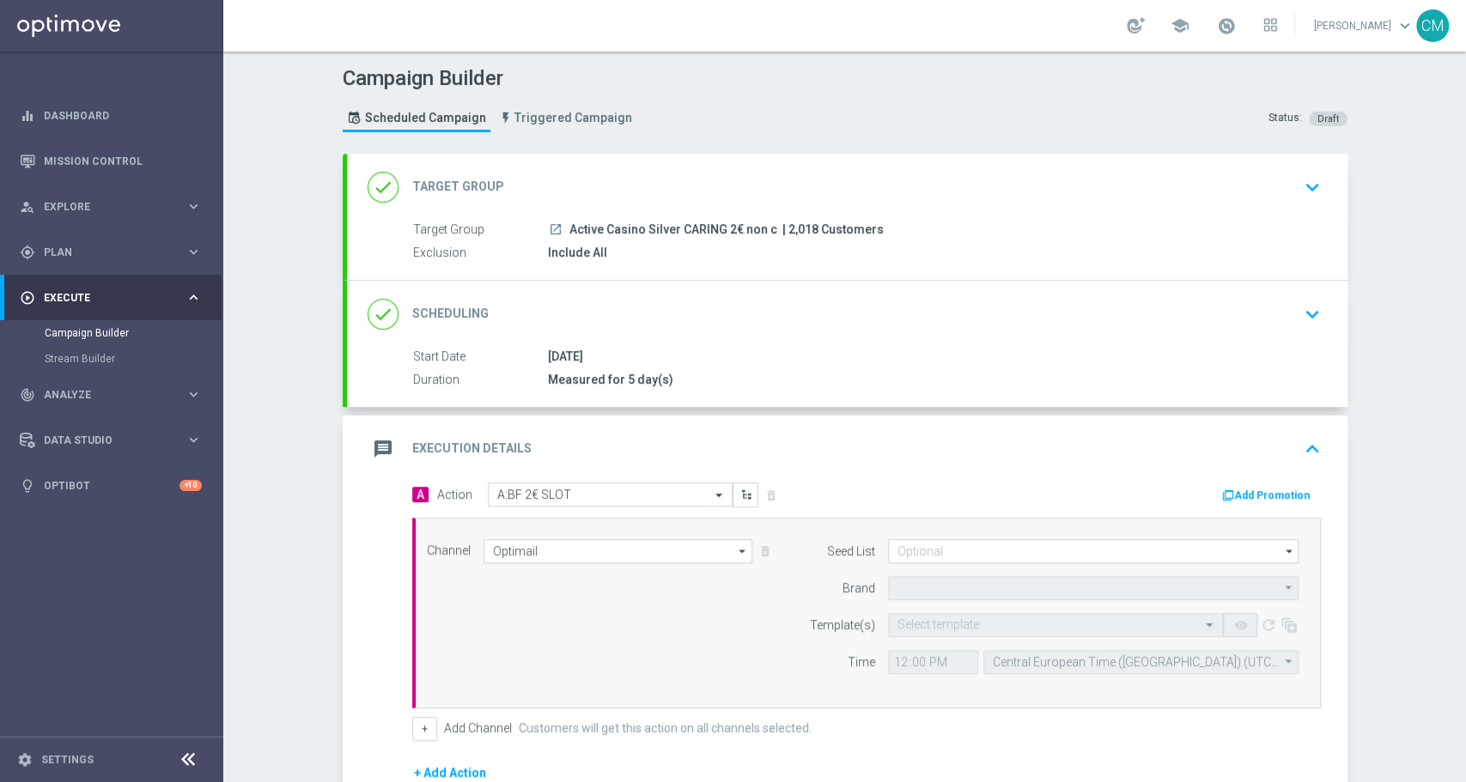
type input "Sisal Marketing"
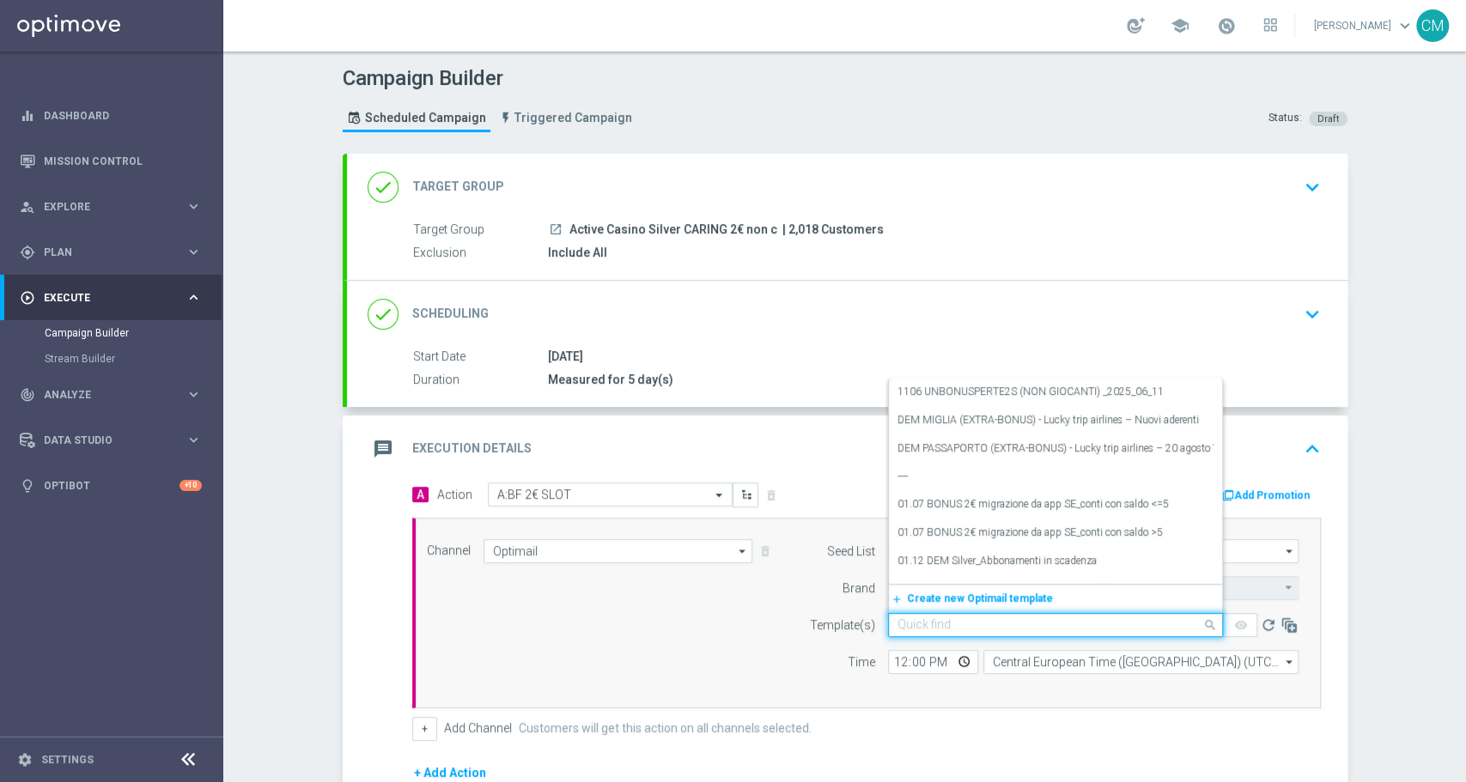
click at [915, 619] on input "text" at bounding box center [1038, 625] width 282 height 15
paste input "Active Casino Silver CARING 2€ non c"
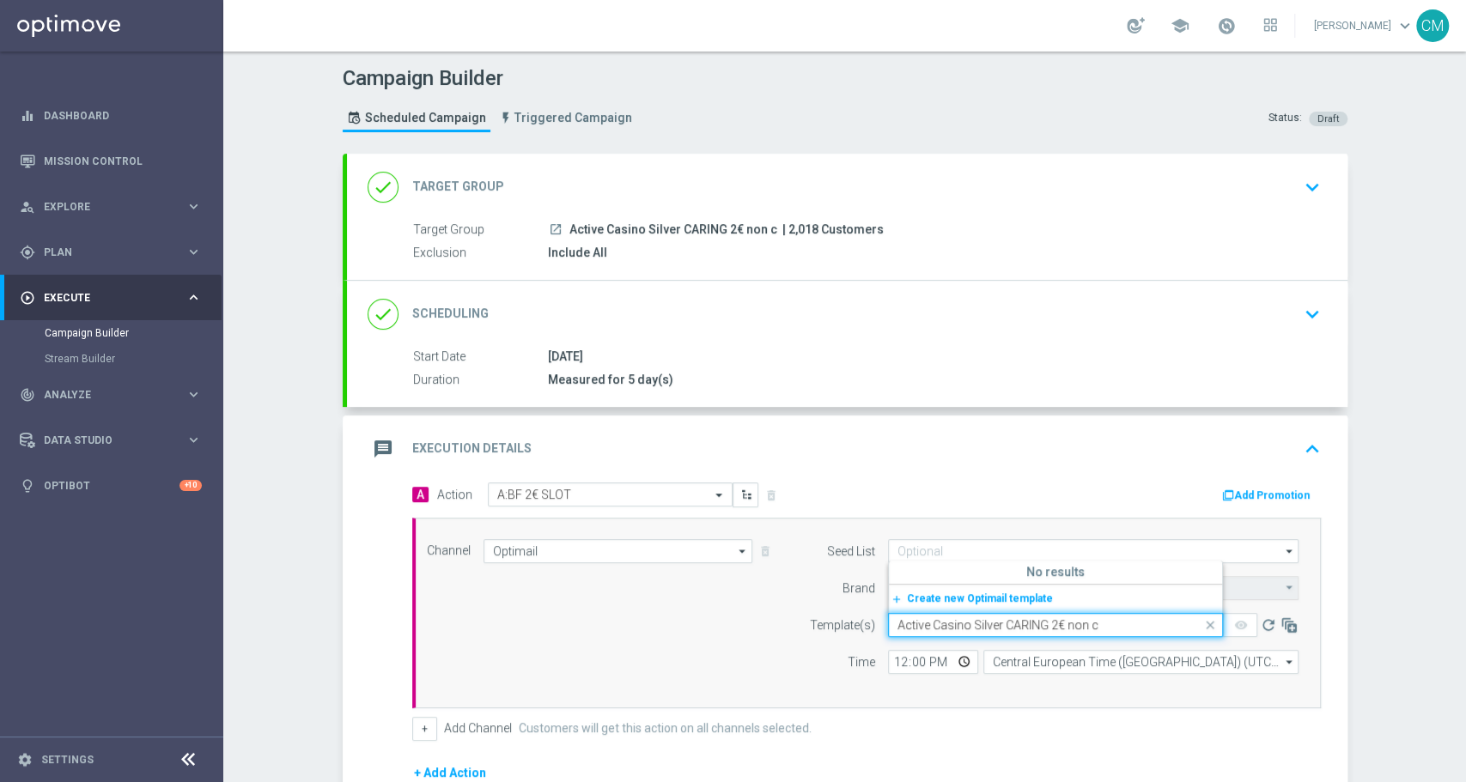
drag, startPoint x: 1103, startPoint y: 622, endPoint x: 856, endPoint y: 568, distance: 252.3
click at [856, 568] on form "Seed List arrow_drop_down Show Selected 0 of 0 to" at bounding box center [1049, 606] width 498 height 135
paste input "2008 UNBONUSPERTE2 S"
click at [948, 569] on label "2008 UNBONUSPERTE2 S (non consumanti) _2025_08_20" at bounding box center [1031, 570] width 269 height 15
type input "2008 UNBONUSPERTE2 S"
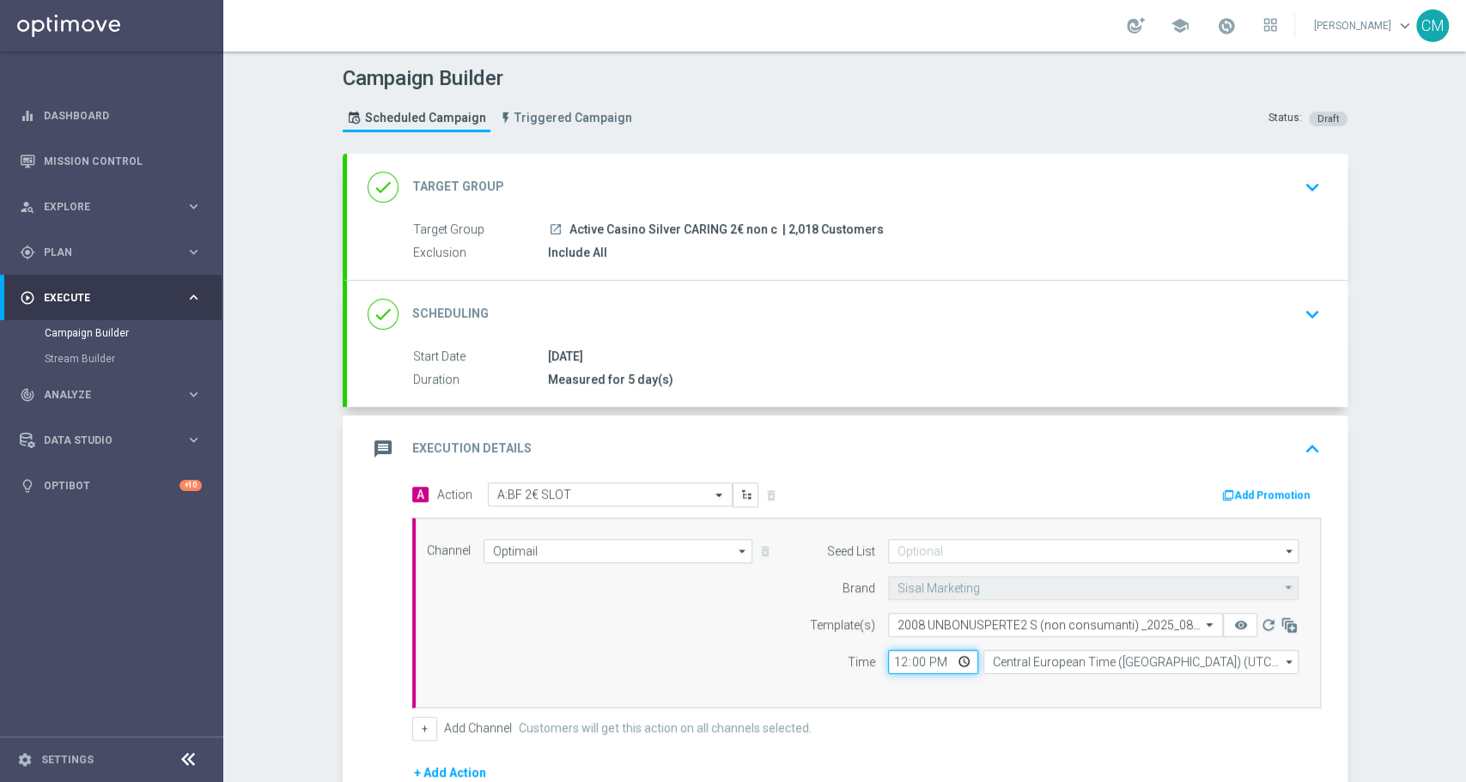
click at [893, 660] on input "12:00" at bounding box center [933, 662] width 90 height 24
type input "18:30"
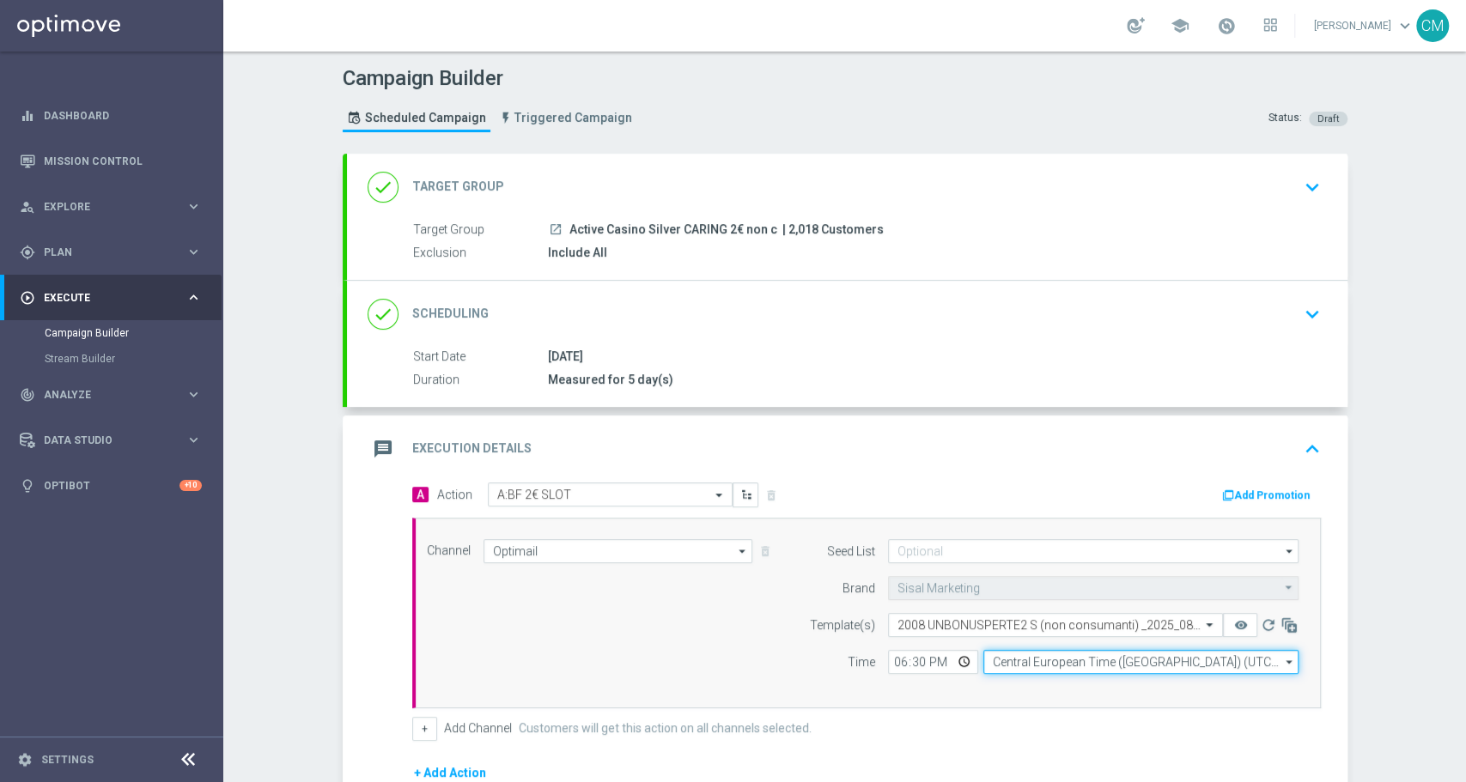
click at [1010, 663] on input "Central European Time (Berlin) (UTC +02:00)" at bounding box center [1140, 662] width 315 height 24
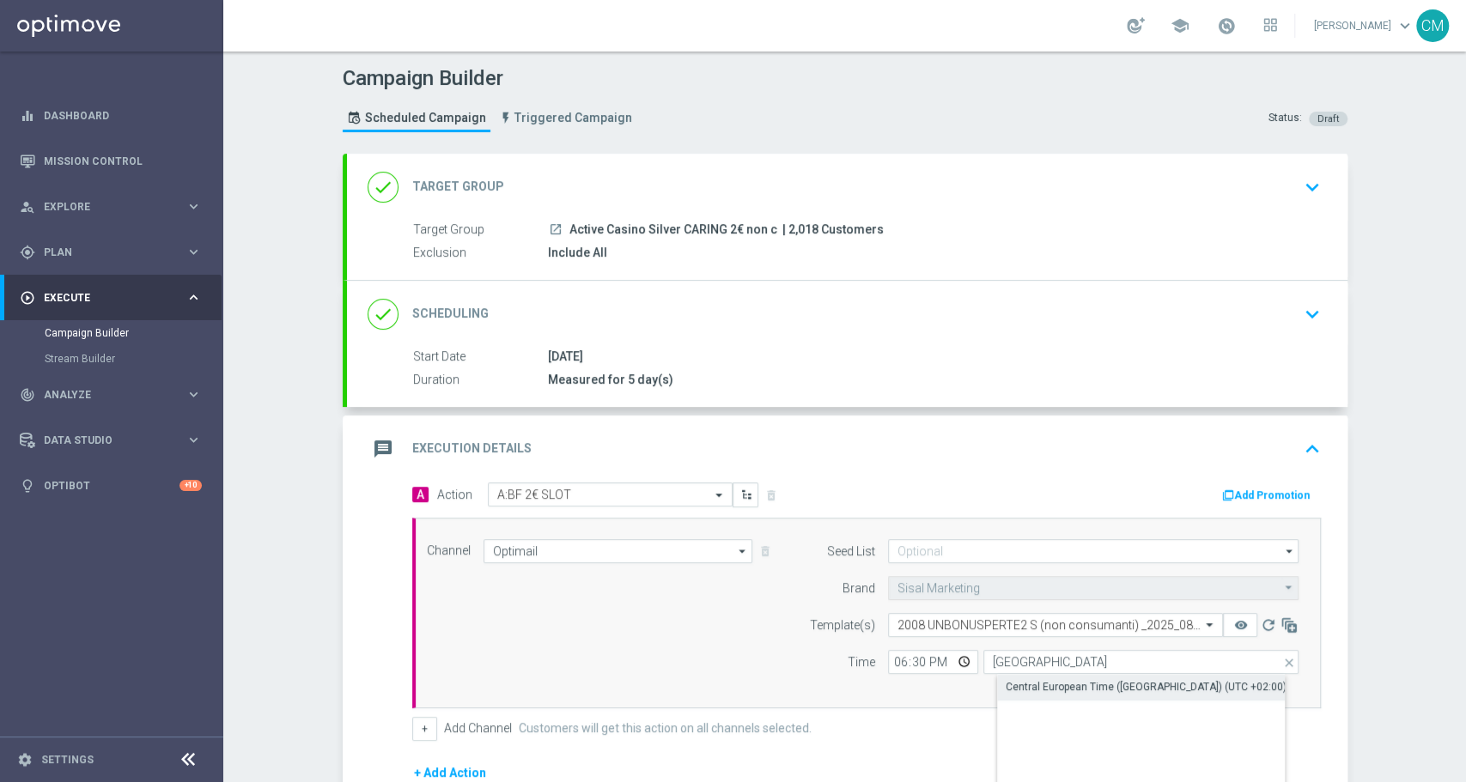
click at [1044, 690] on div "Central European Time (Paris) (UTC +02:00)" at bounding box center [1146, 686] width 281 height 15
type input "Central European Time (Paris) (UTC +02:00)"
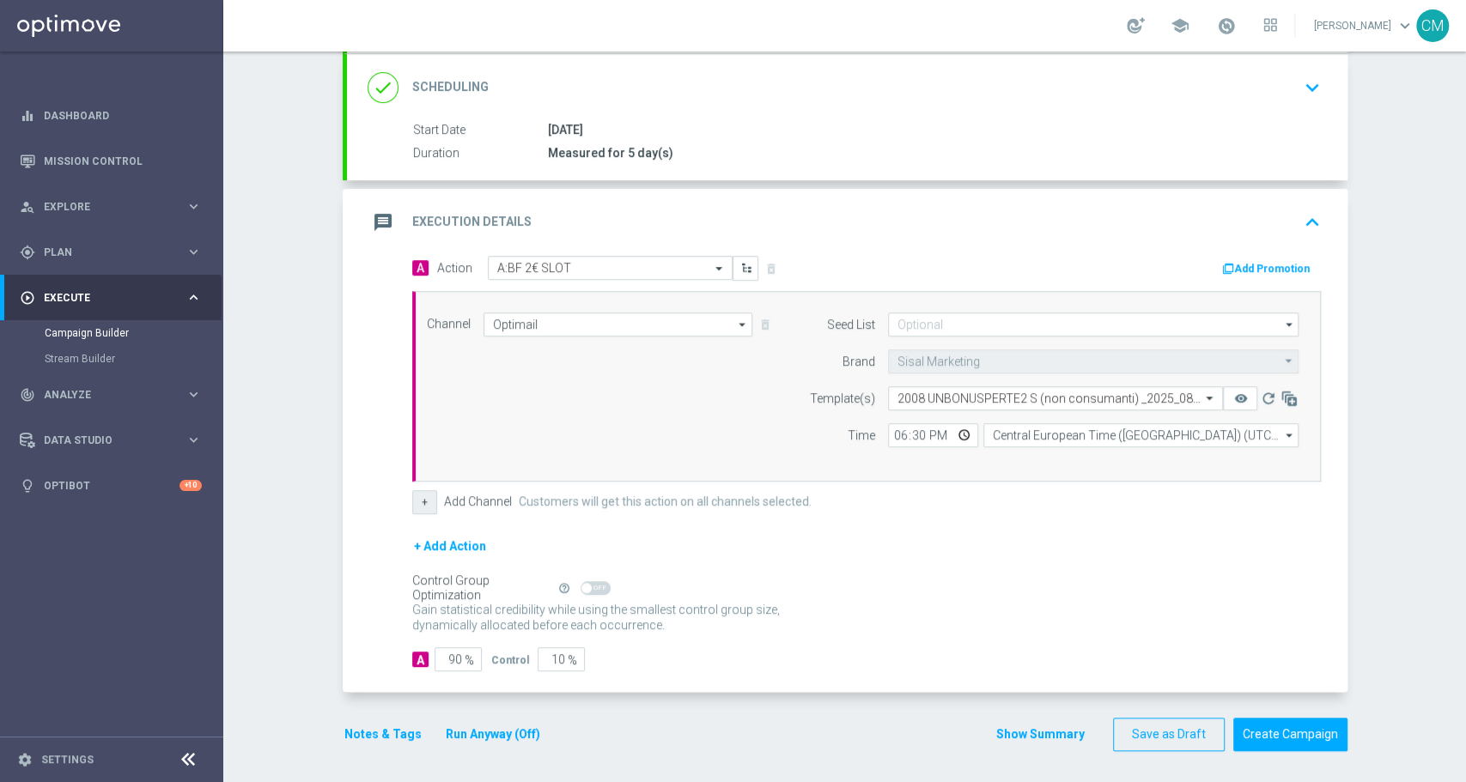
click at [412, 498] on button "+" at bounding box center [424, 502] width 25 height 24
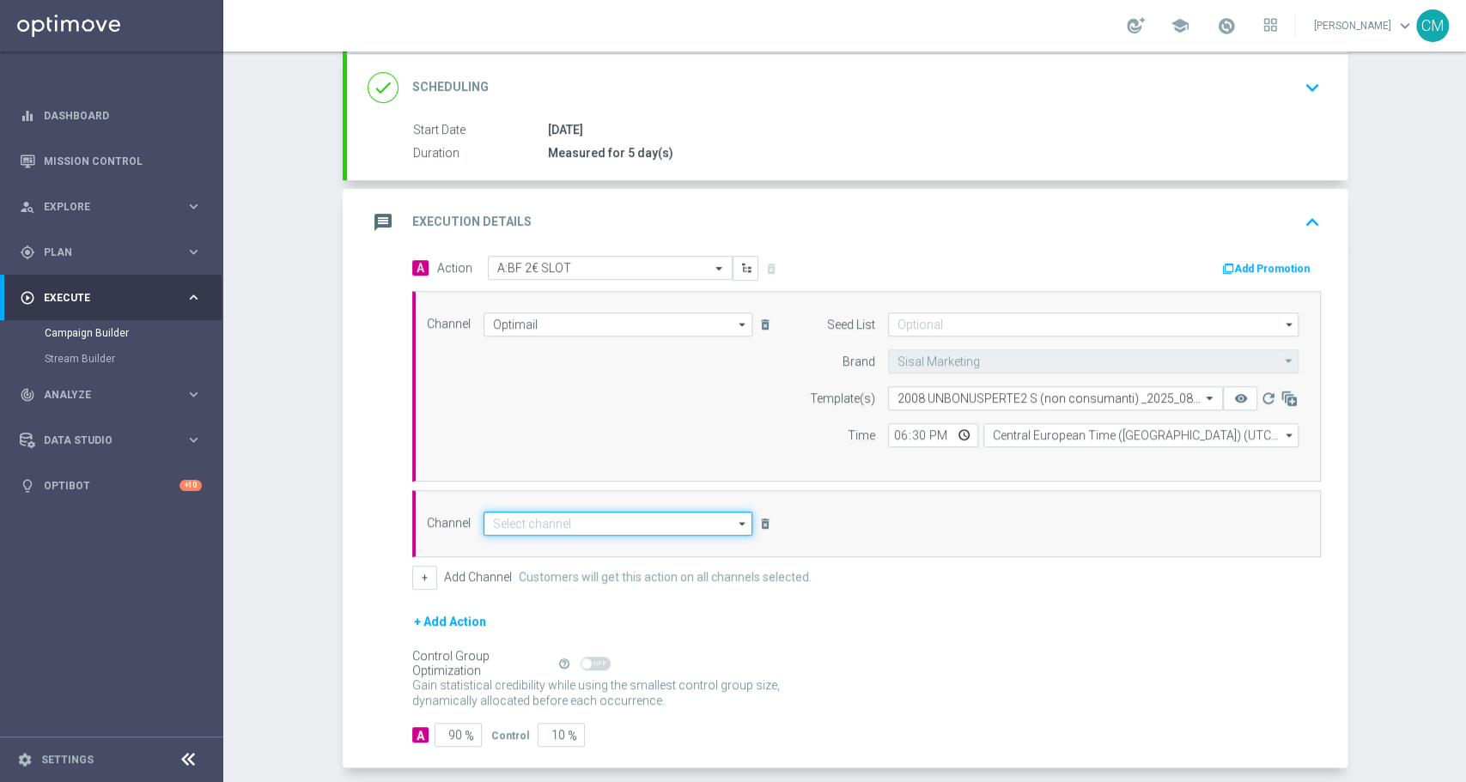
click at [511, 515] on input at bounding box center [619, 524] width 270 height 24
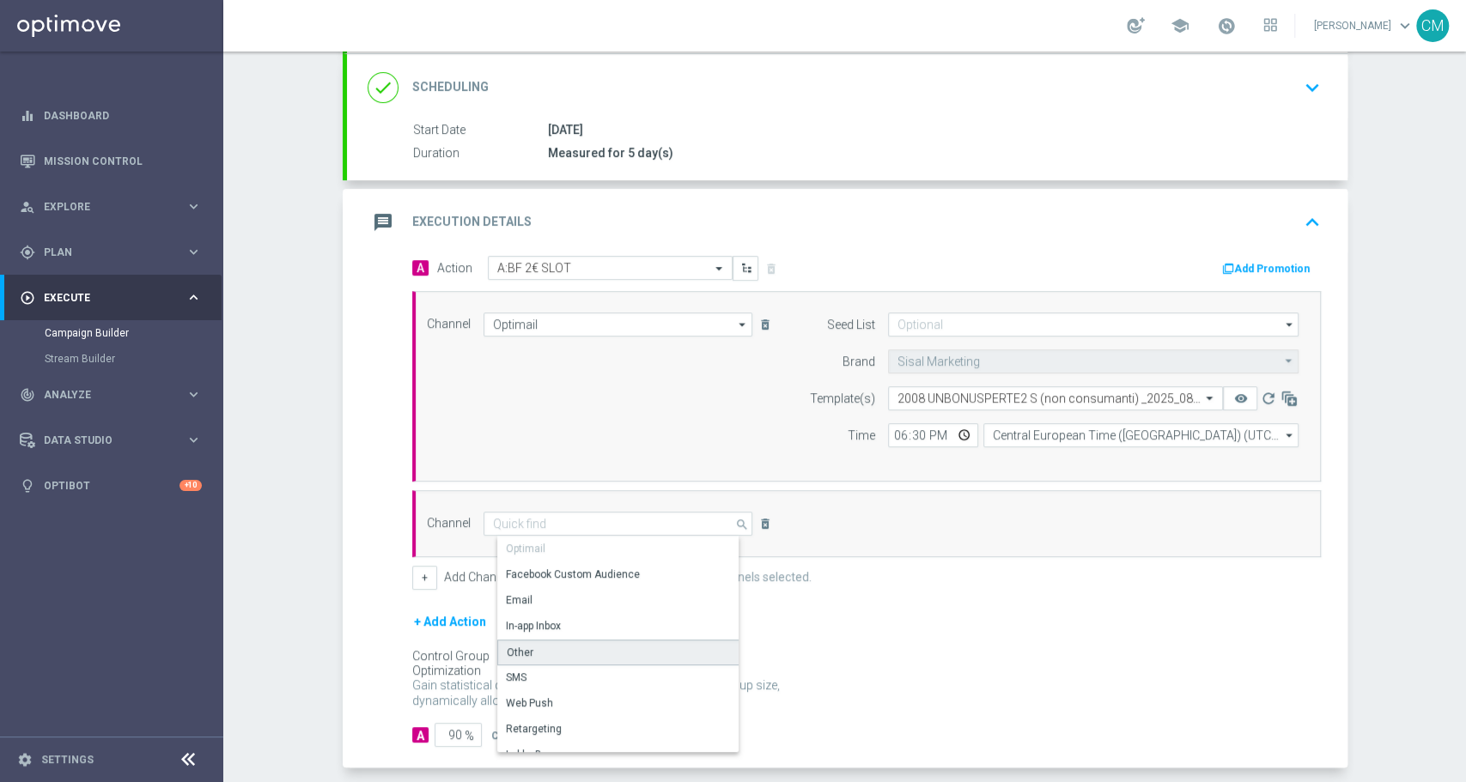
click at [544, 648] on div "Other" at bounding box center [625, 653] width 256 height 26
type input "Other"
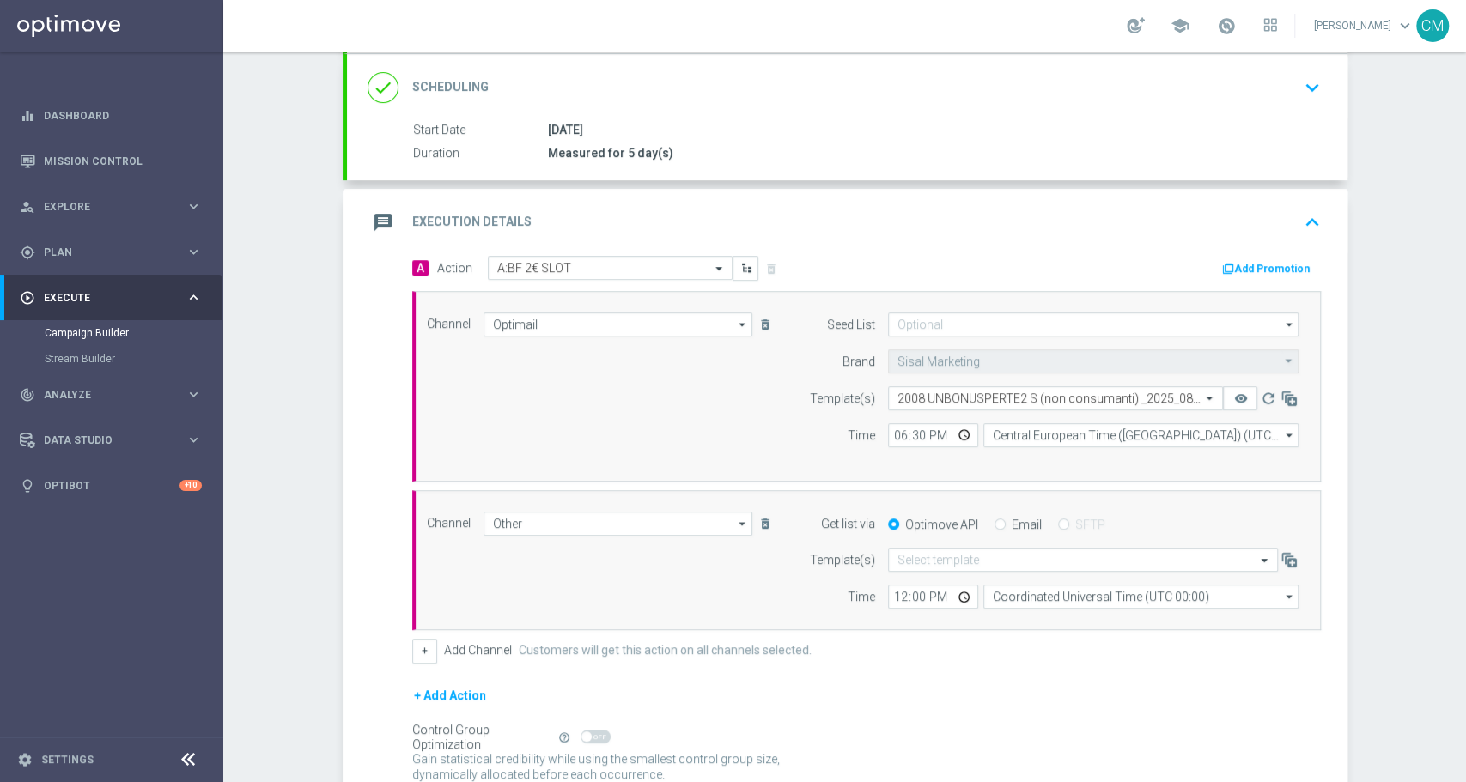
click at [994, 520] on input "Email" at bounding box center [999, 525] width 11 height 11
radio input "true"
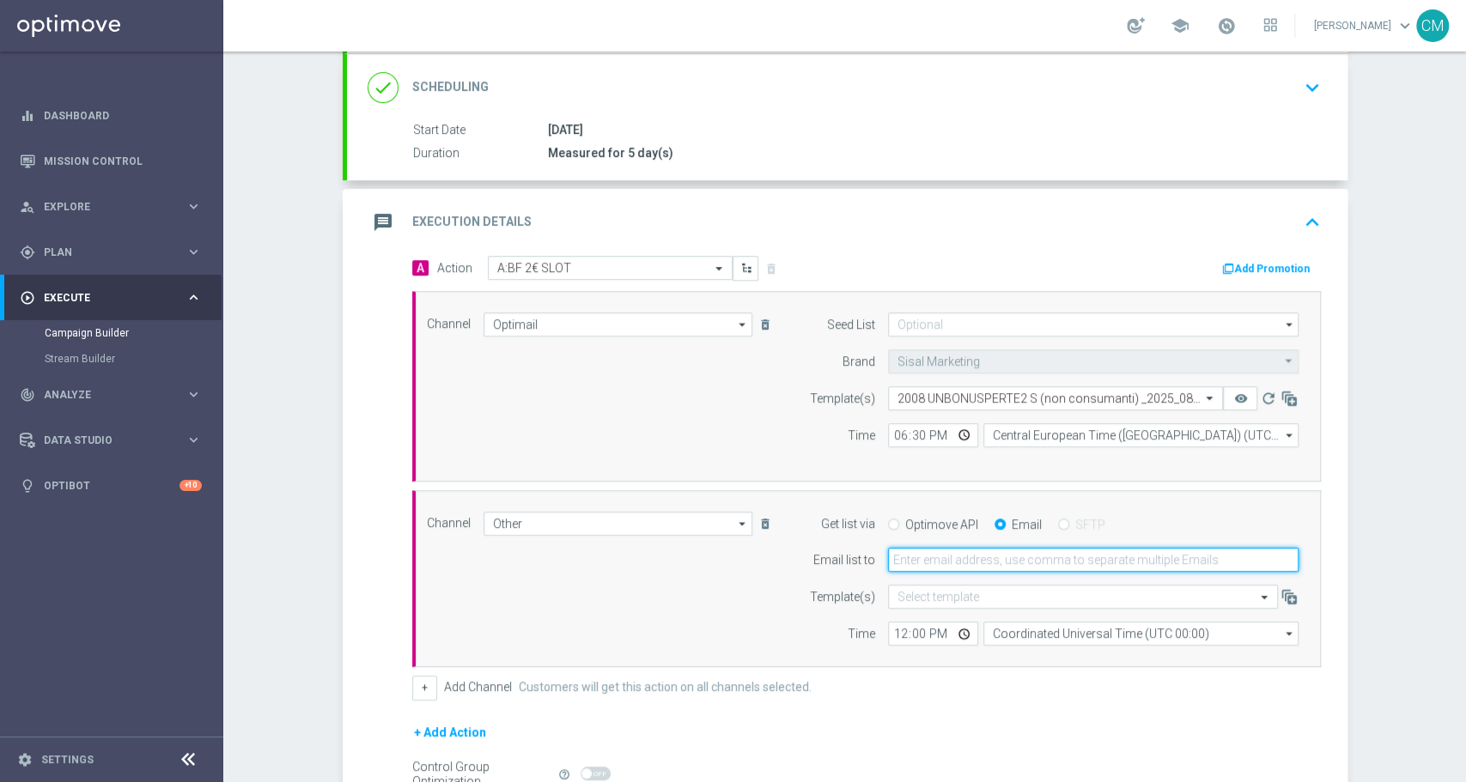
click at [938, 560] on input "email" at bounding box center [1093, 560] width 411 height 24
type input "cecilia.mascelli@sisal.it"
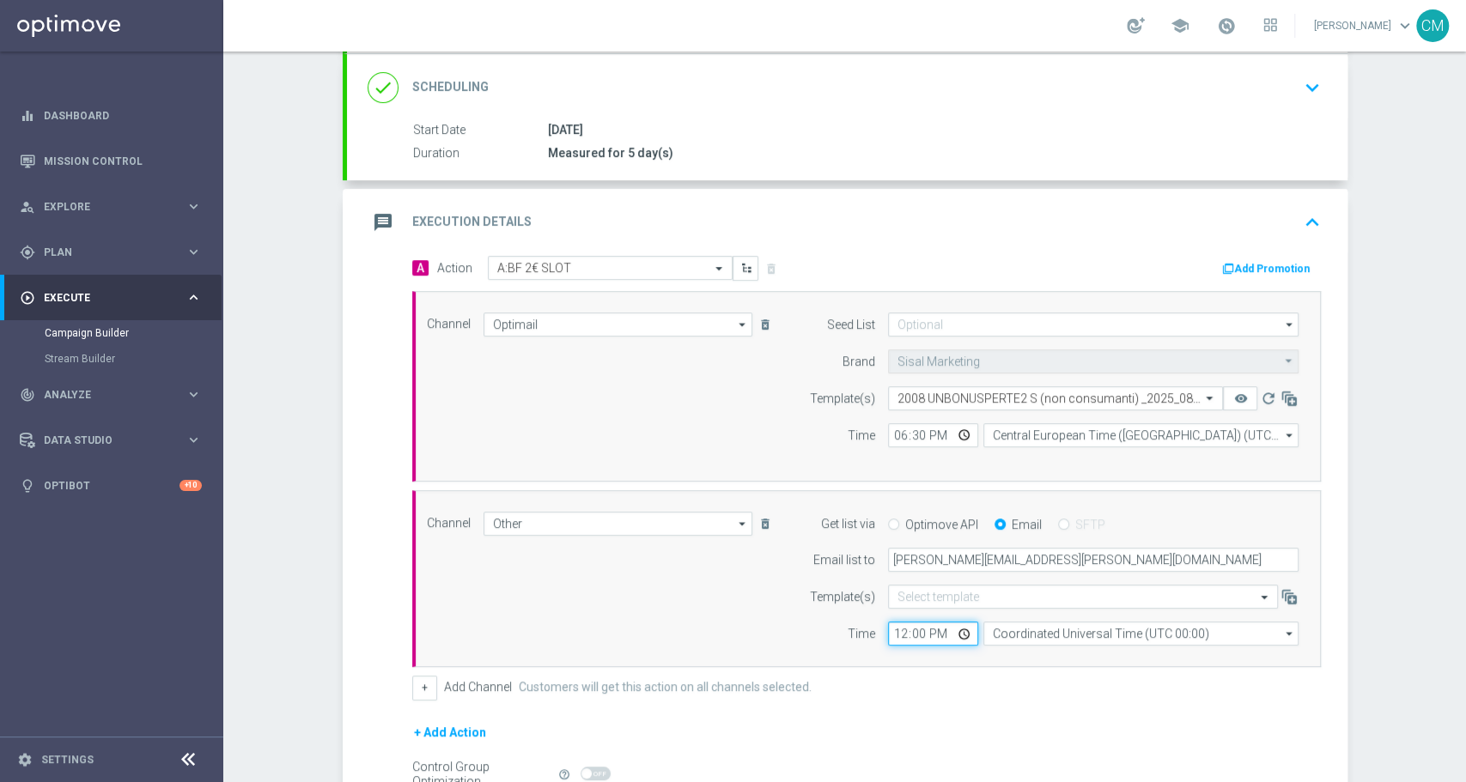
click at [888, 630] on input "12:00" at bounding box center [933, 634] width 90 height 24
type input "18:30"
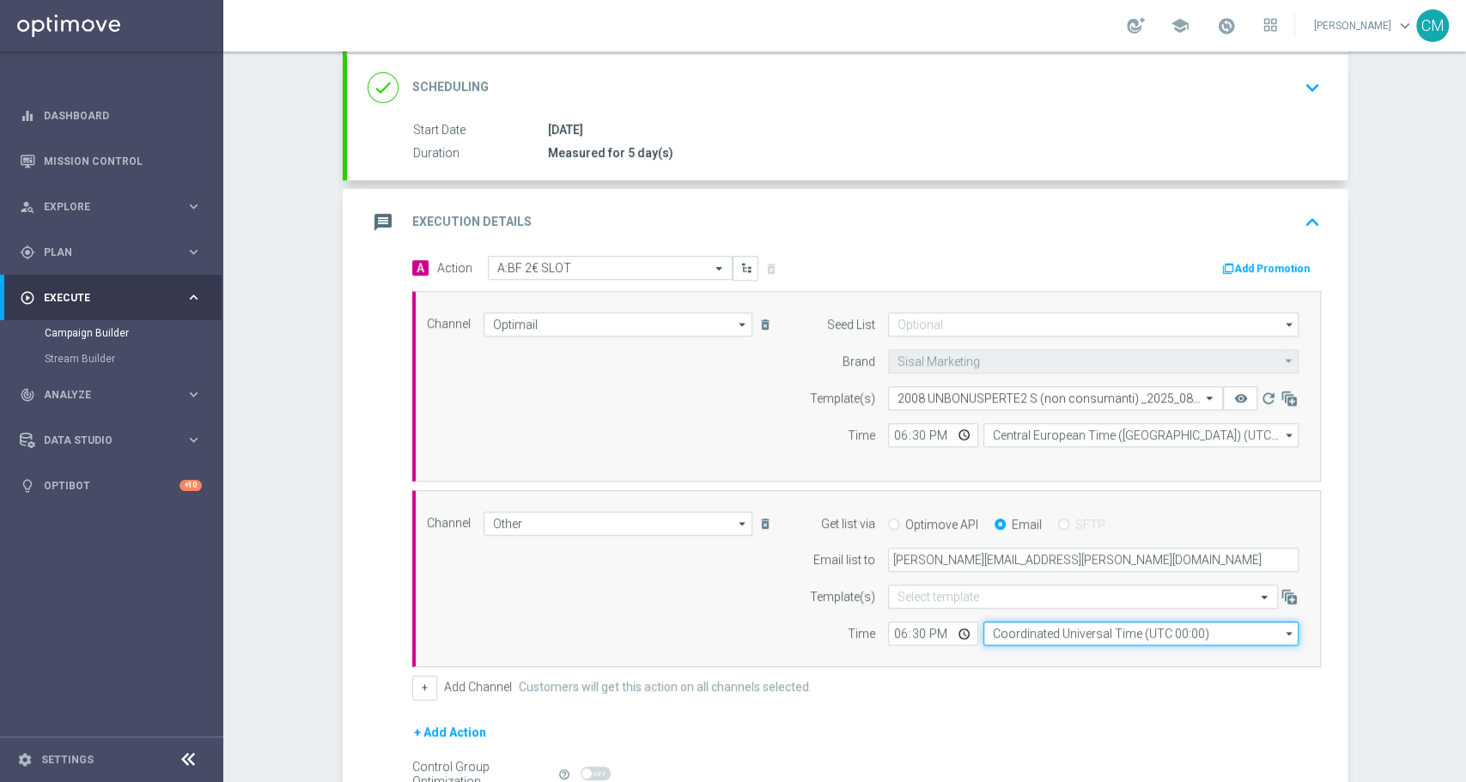
click at [1012, 629] on input "Coordinated Universal Time (UTC 00:00)" at bounding box center [1140, 634] width 315 height 24
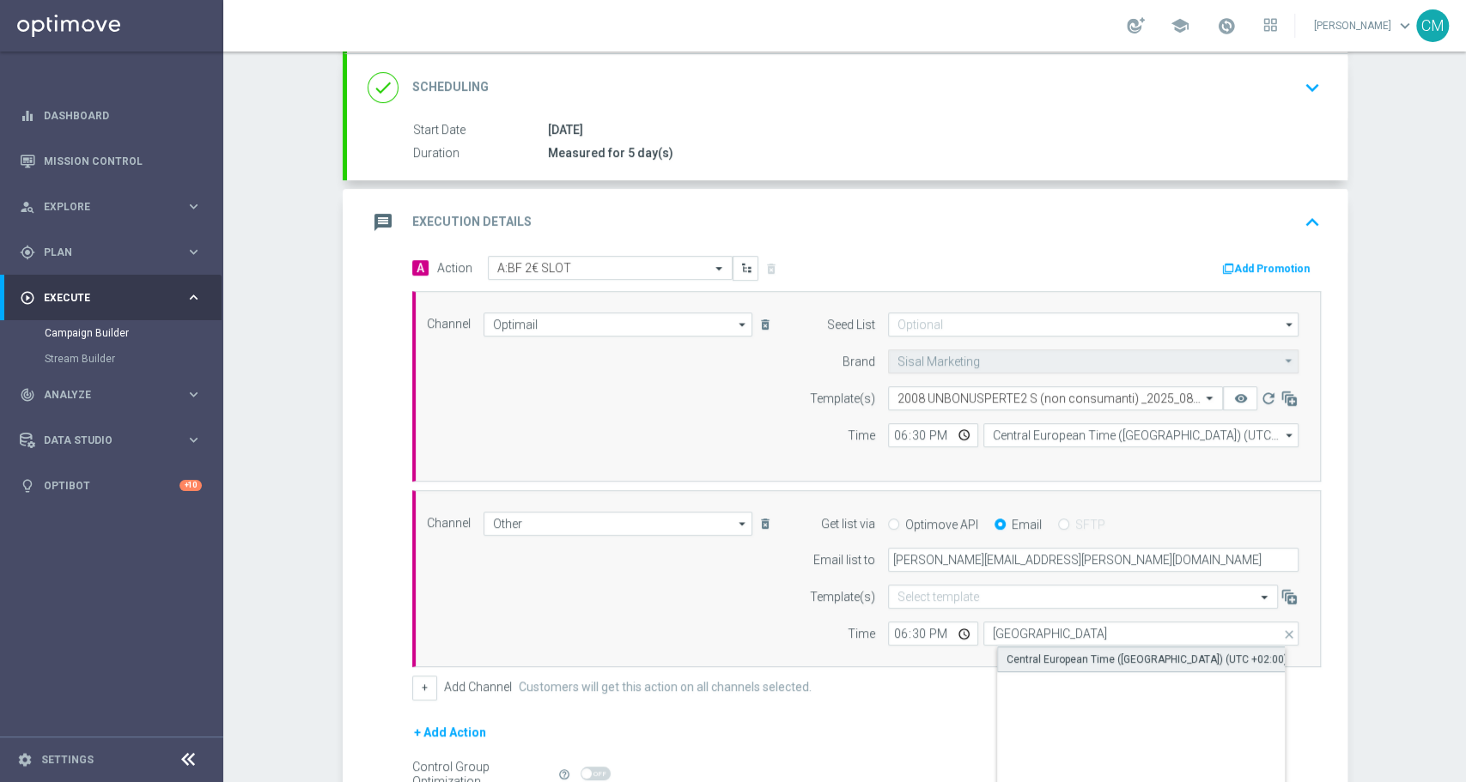
click at [1048, 652] on div "Central European Time (Paris) (UTC +02:00)" at bounding box center [1147, 659] width 281 height 15
type input "Central European Time (Paris) (UTC +02:00)"
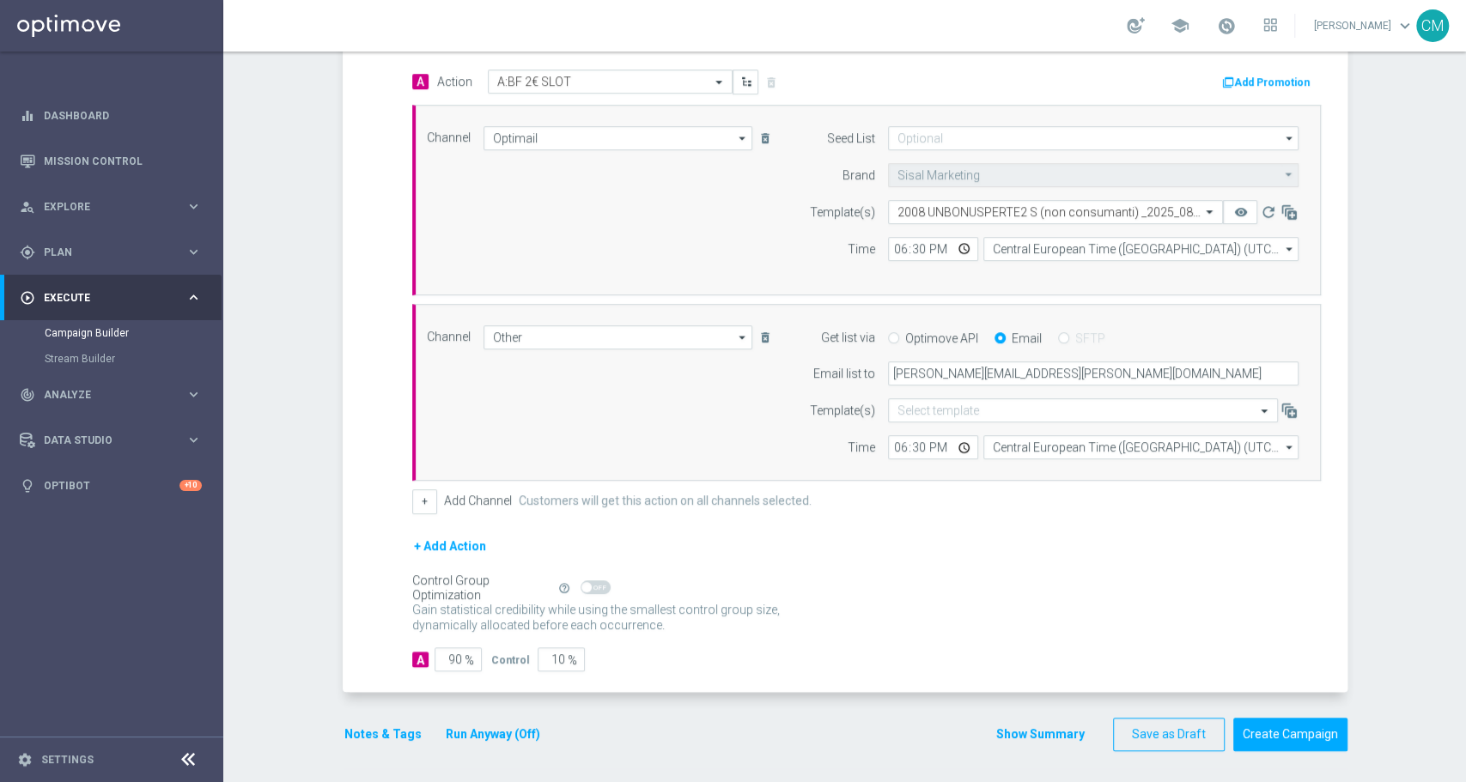
click at [1036, 729] on button "Show Summary" at bounding box center [1040, 735] width 90 height 20
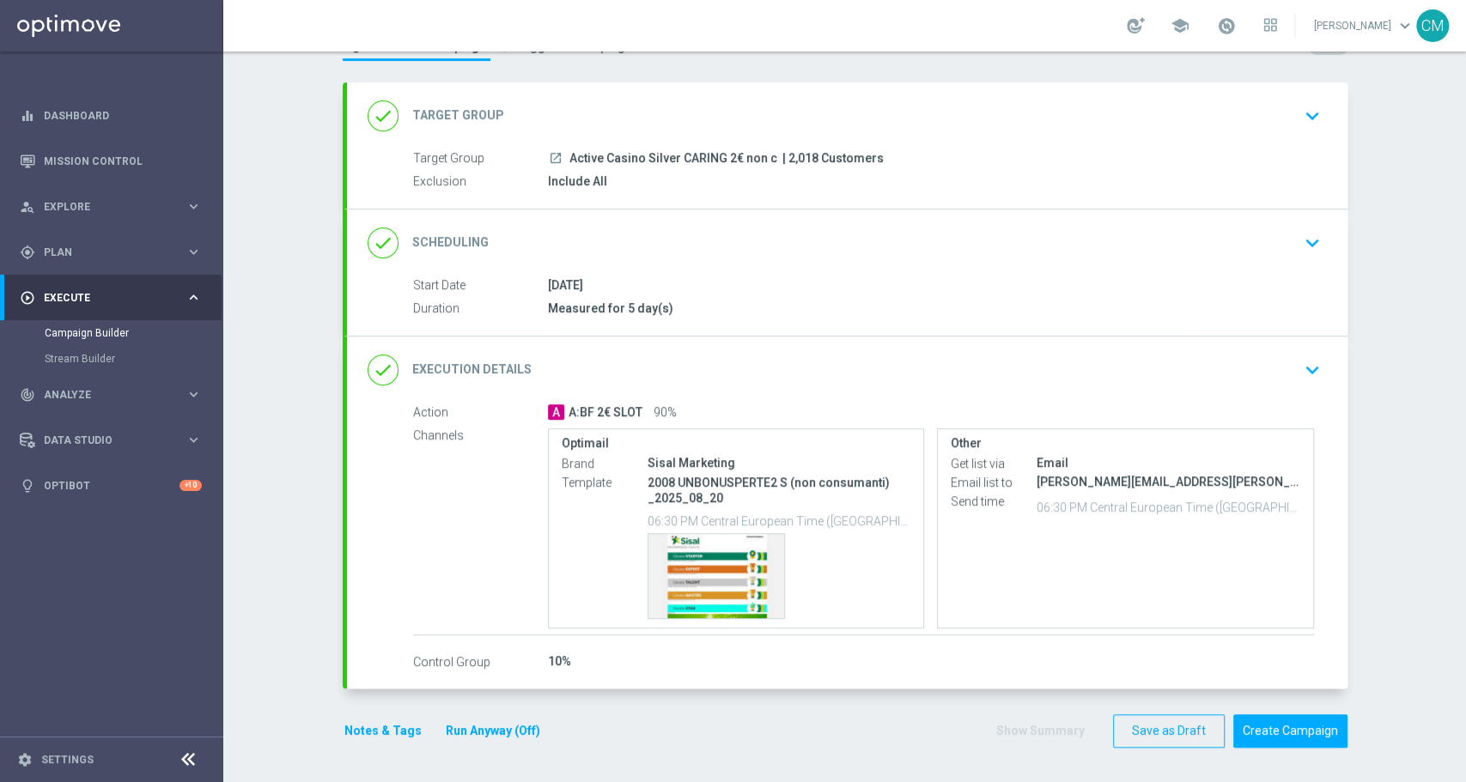
scroll to position [69, 0]
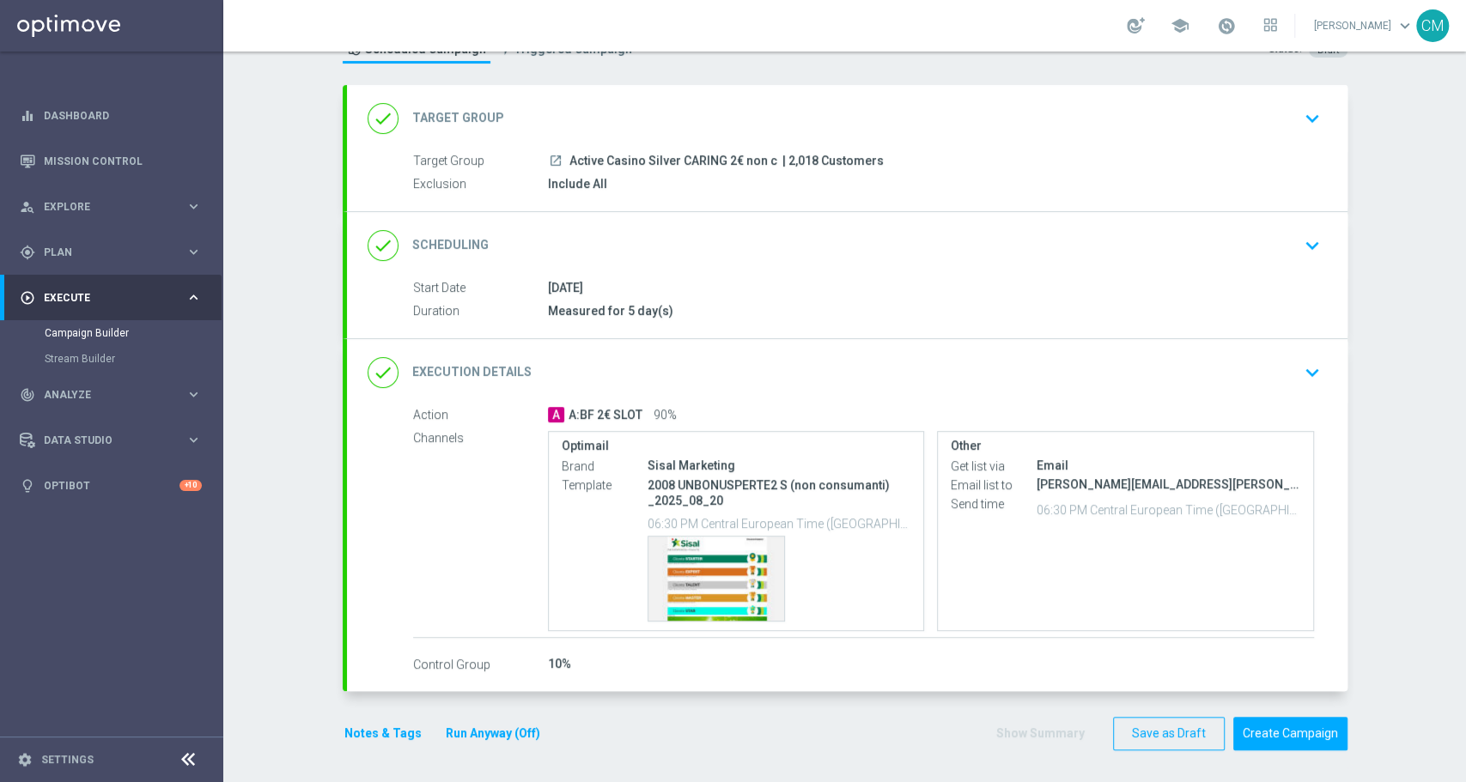
click at [386, 727] on button "Notes & Tags" at bounding box center [383, 733] width 81 height 21
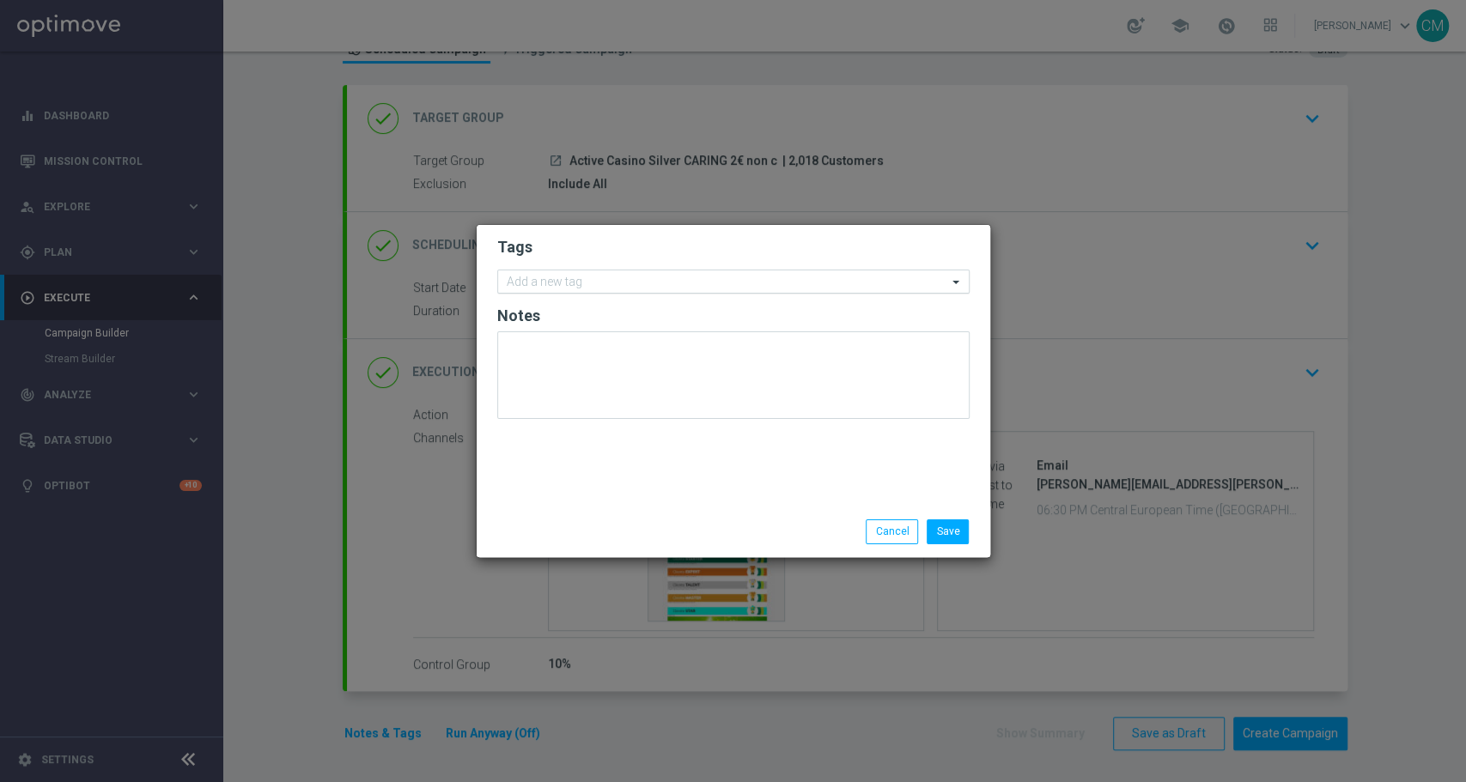
click at [553, 279] on input "text" at bounding box center [727, 283] width 441 height 15
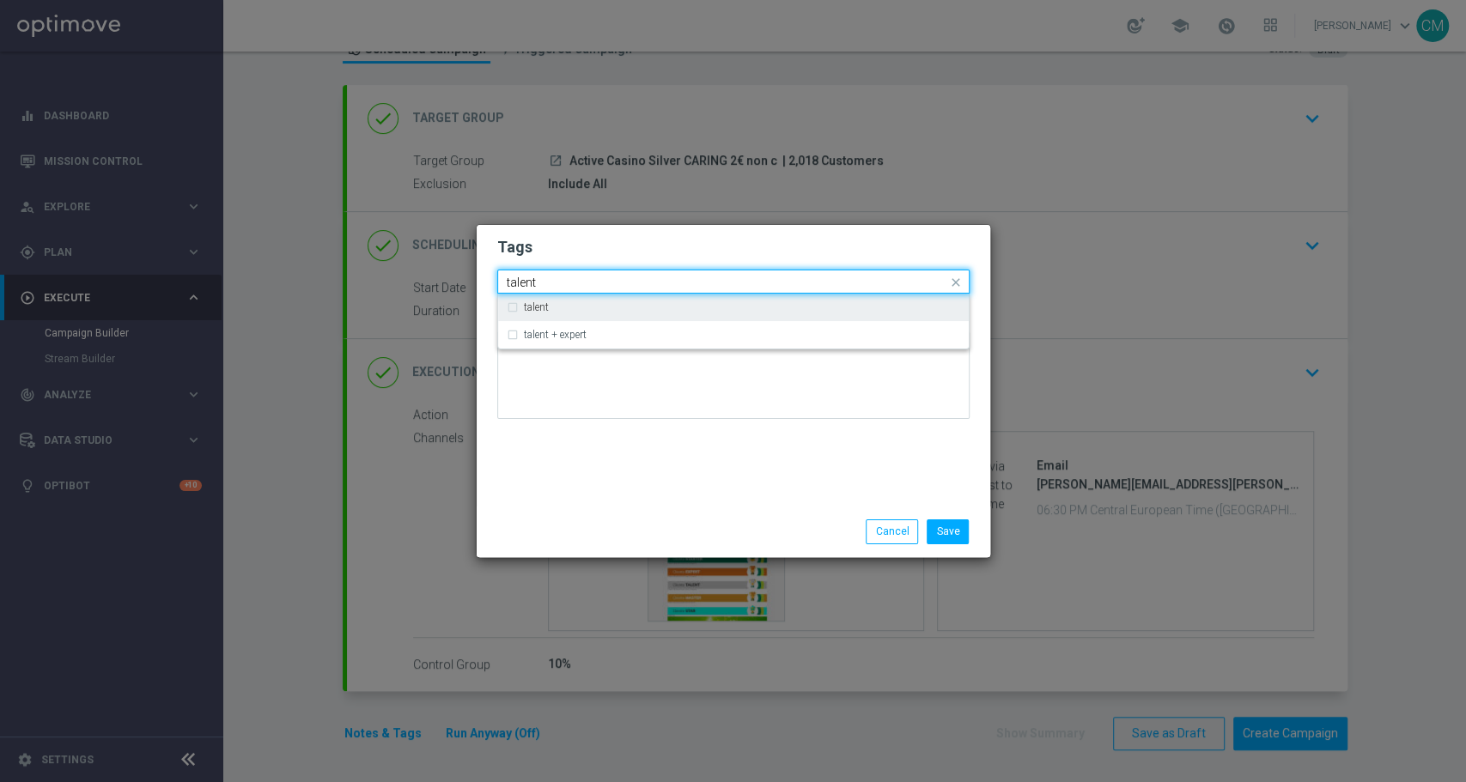
click at [565, 302] on div "talent" at bounding box center [742, 307] width 436 height 10
type input "talent"
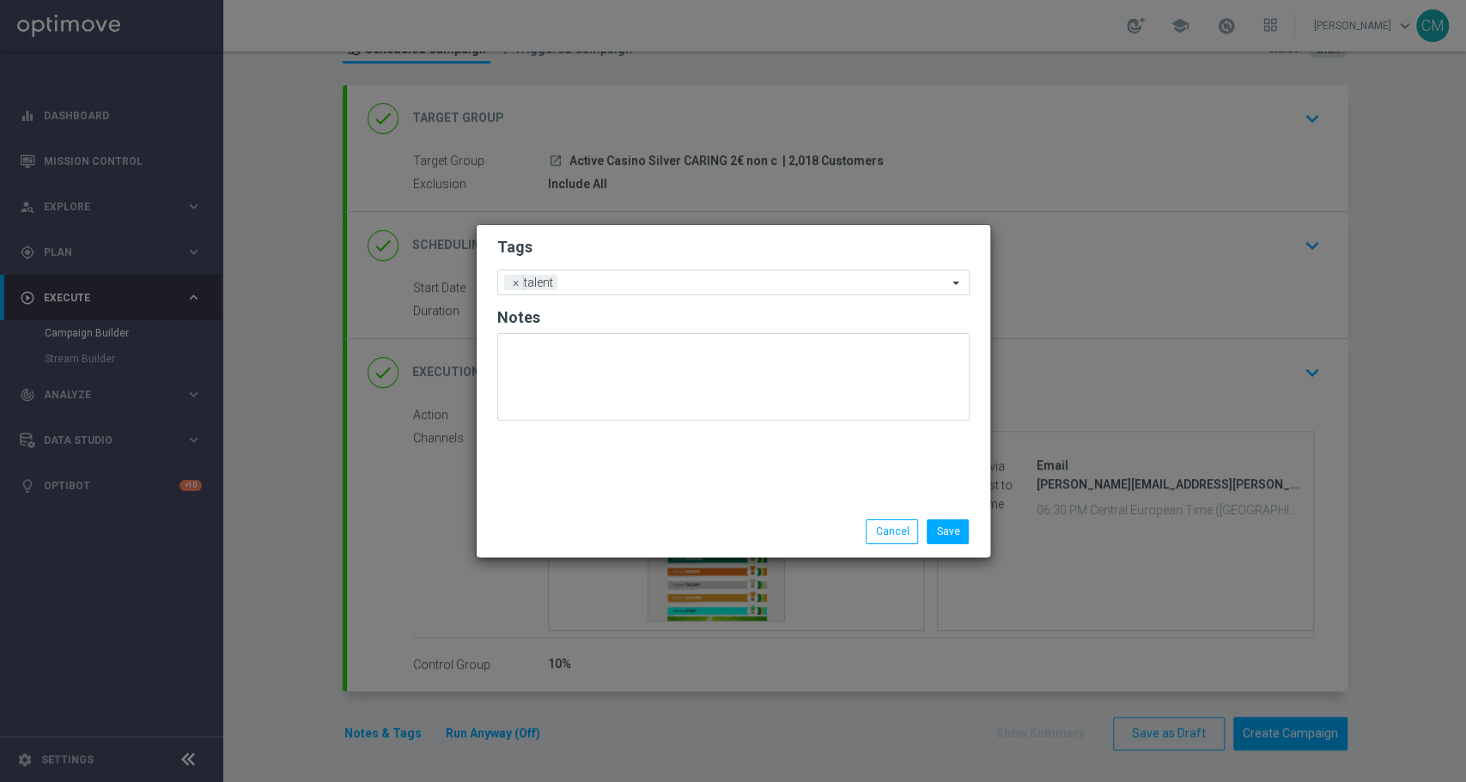
click at [583, 494] on div "Tags Add a new tag × talent Notes" at bounding box center [734, 366] width 514 height 282
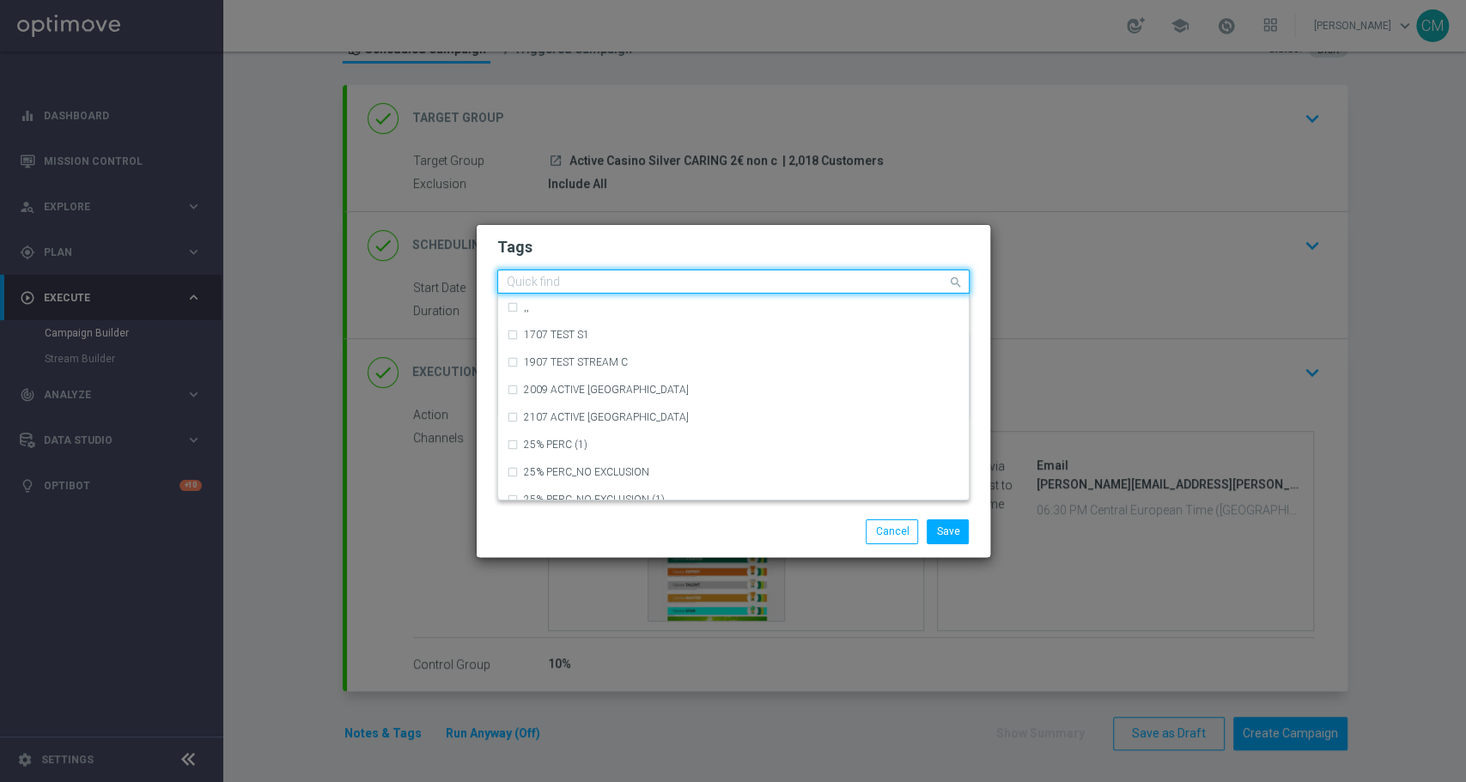
click at [593, 283] on input "text" at bounding box center [727, 283] width 441 height 15
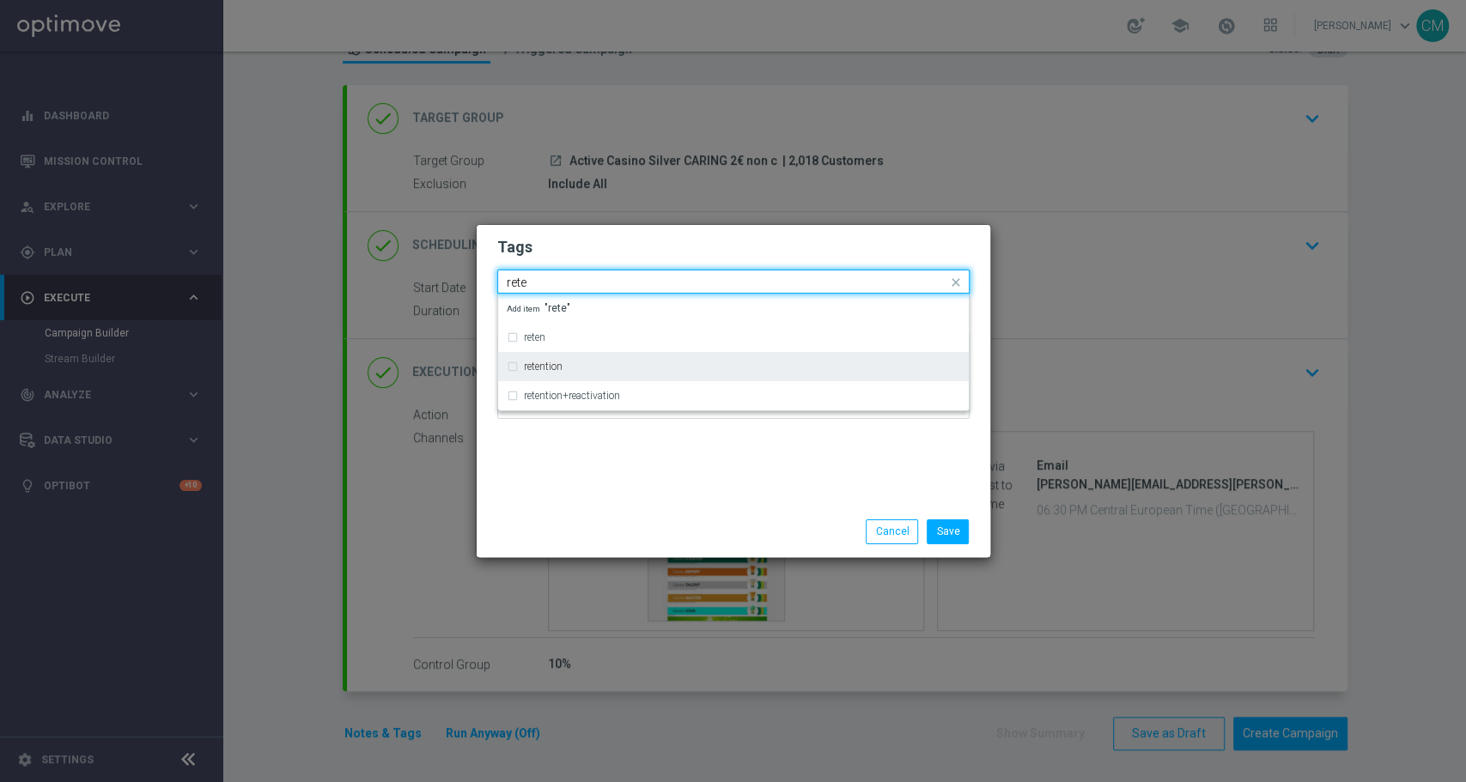
click at [580, 364] on div "retention" at bounding box center [742, 367] width 436 height 10
type input "rete"
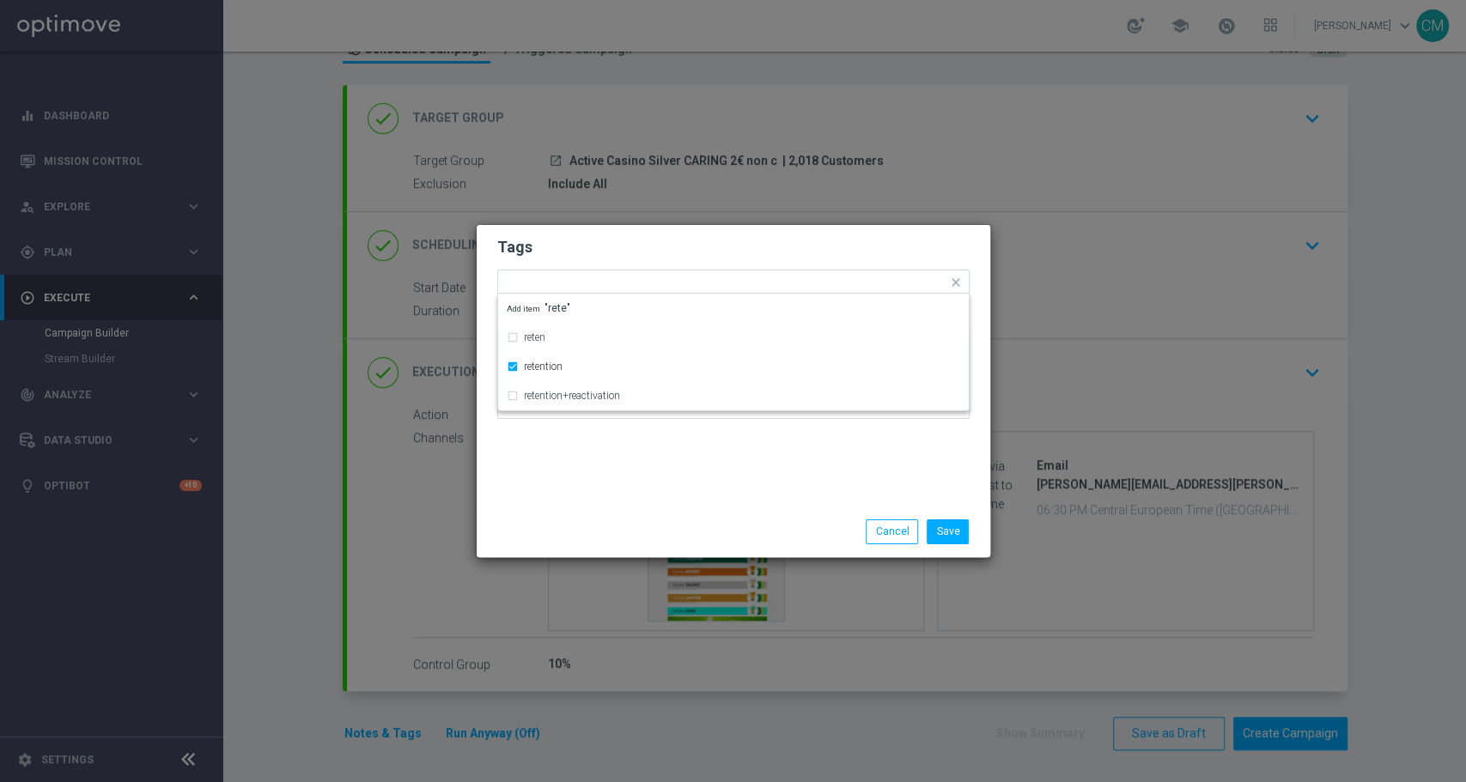
click at [612, 514] on div "Save Cancel" at bounding box center [734, 532] width 514 height 50
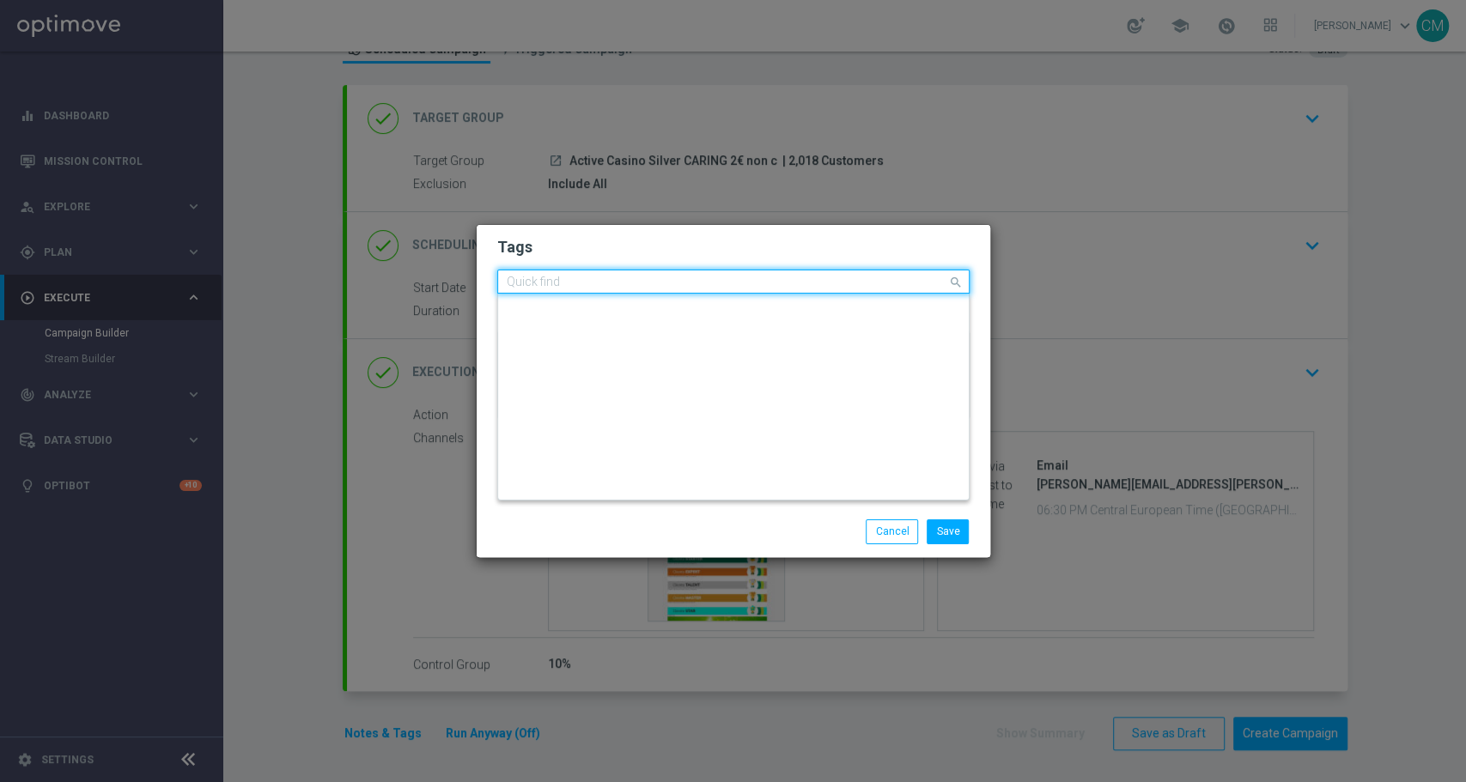
scroll to position [0, 0]
click at [651, 290] on div at bounding box center [725, 284] width 443 height 17
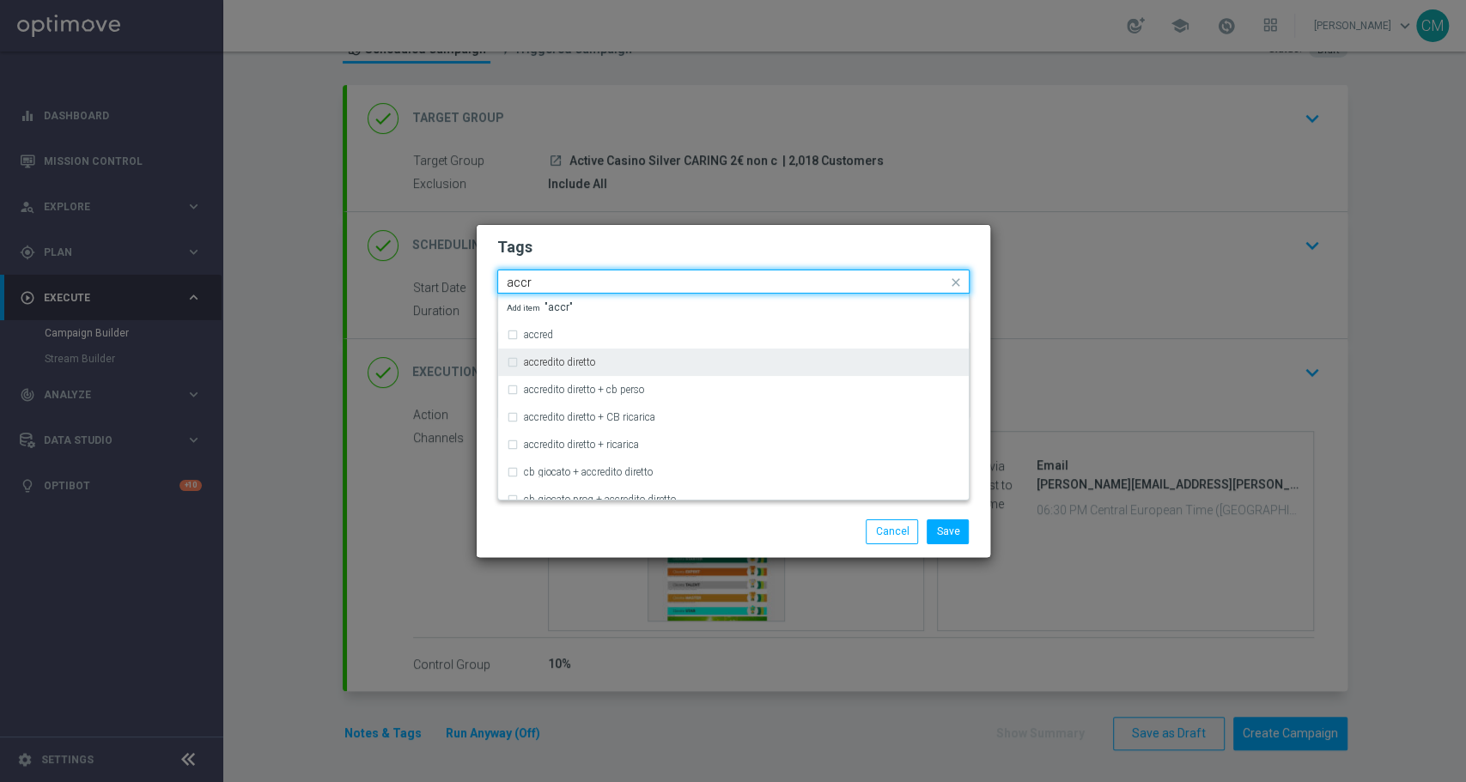
click at [623, 362] on div "accredito diretto" at bounding box center [742, 362] width 436 height 10
type input "accr"
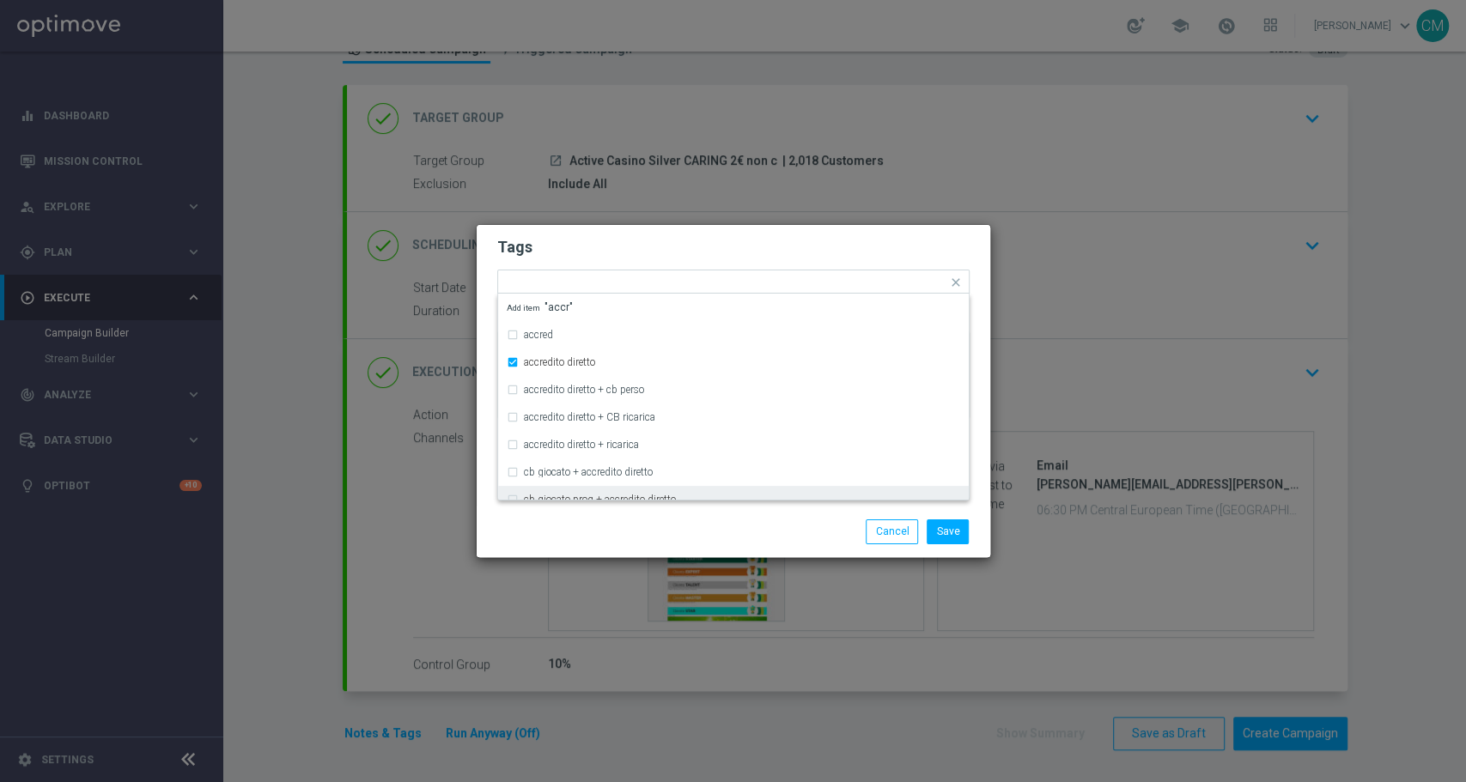
click at [671, 511] on div "Save Cancel" at bounding box center [734, 532] width 514 height 50
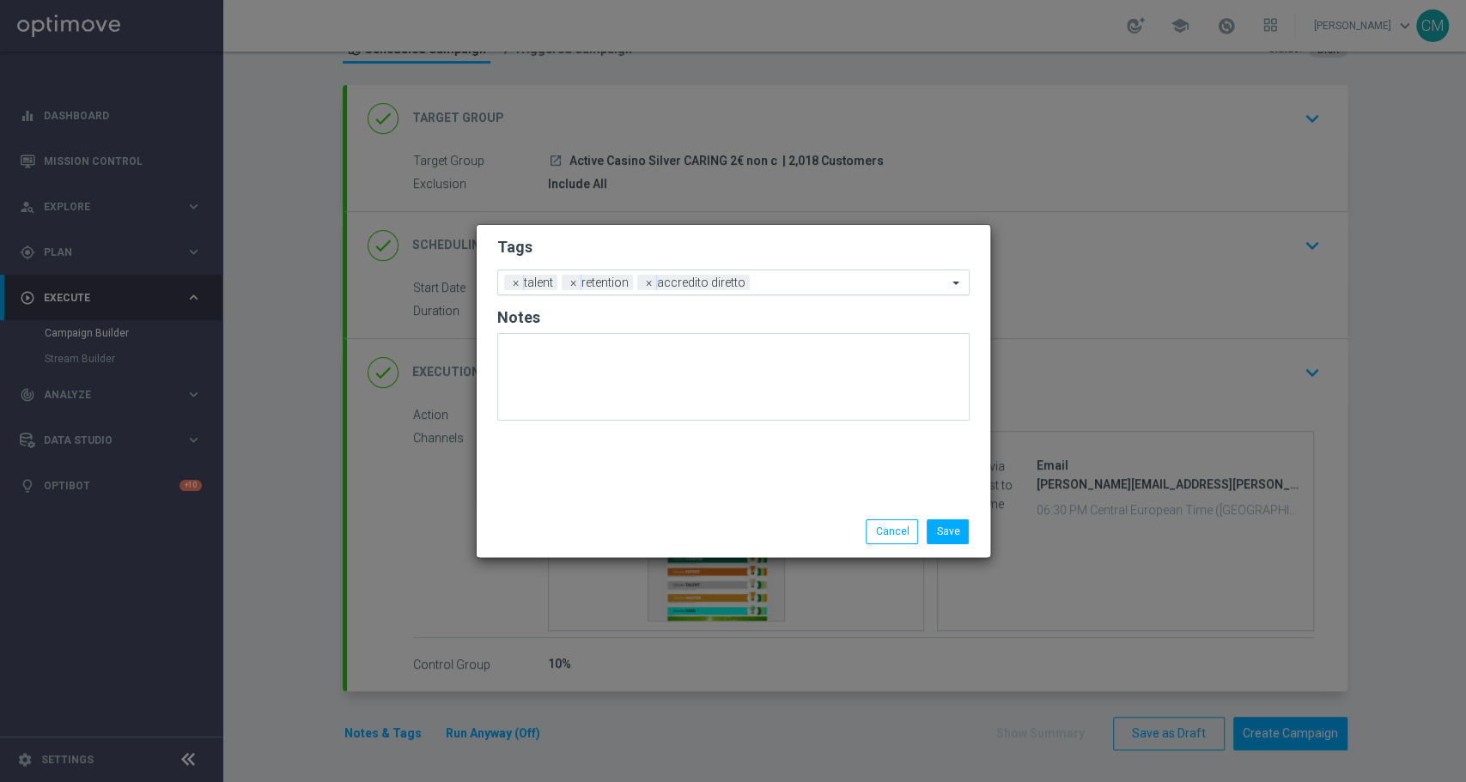
click at [788, 284] on input "text" at bounding box center [852, 284] width 191 height 15
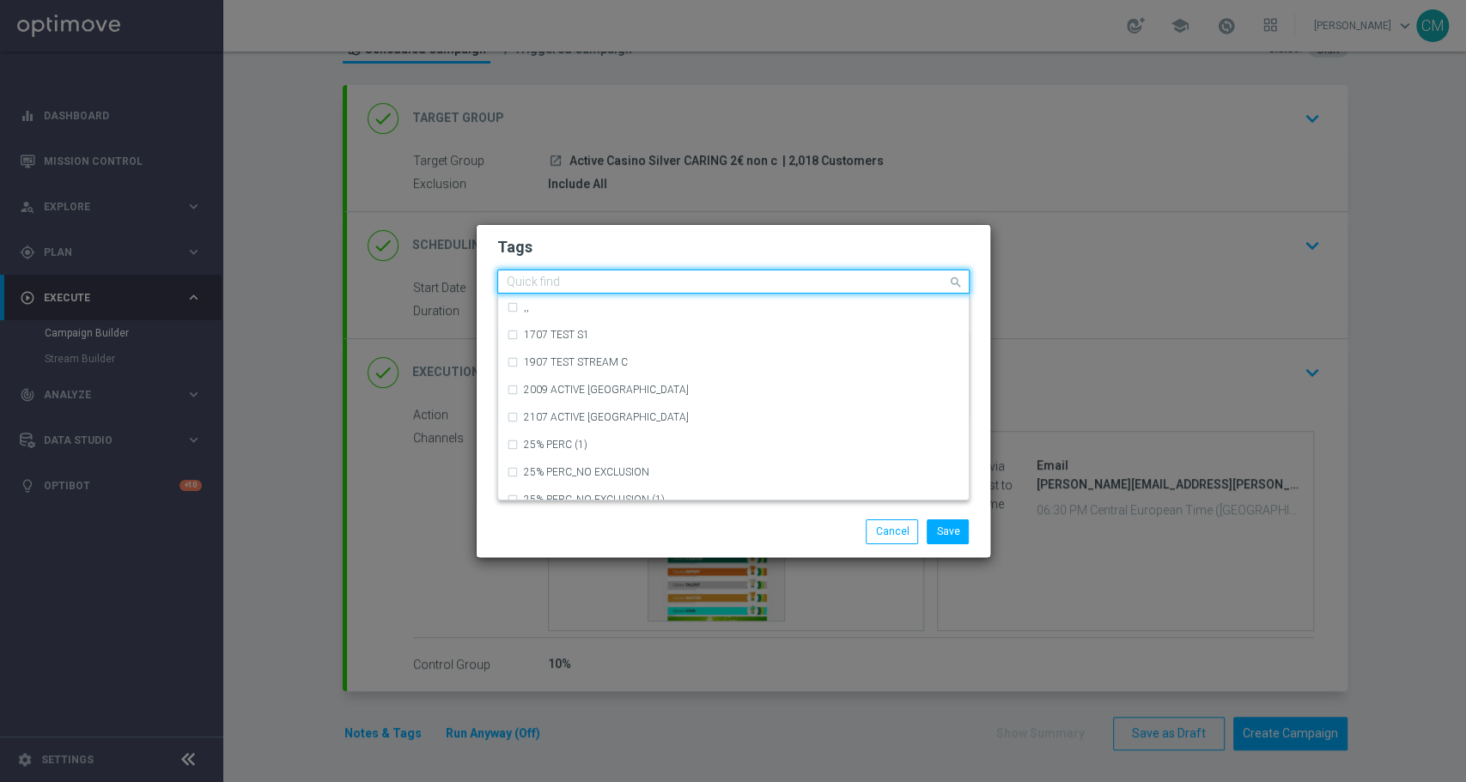
type input "f"
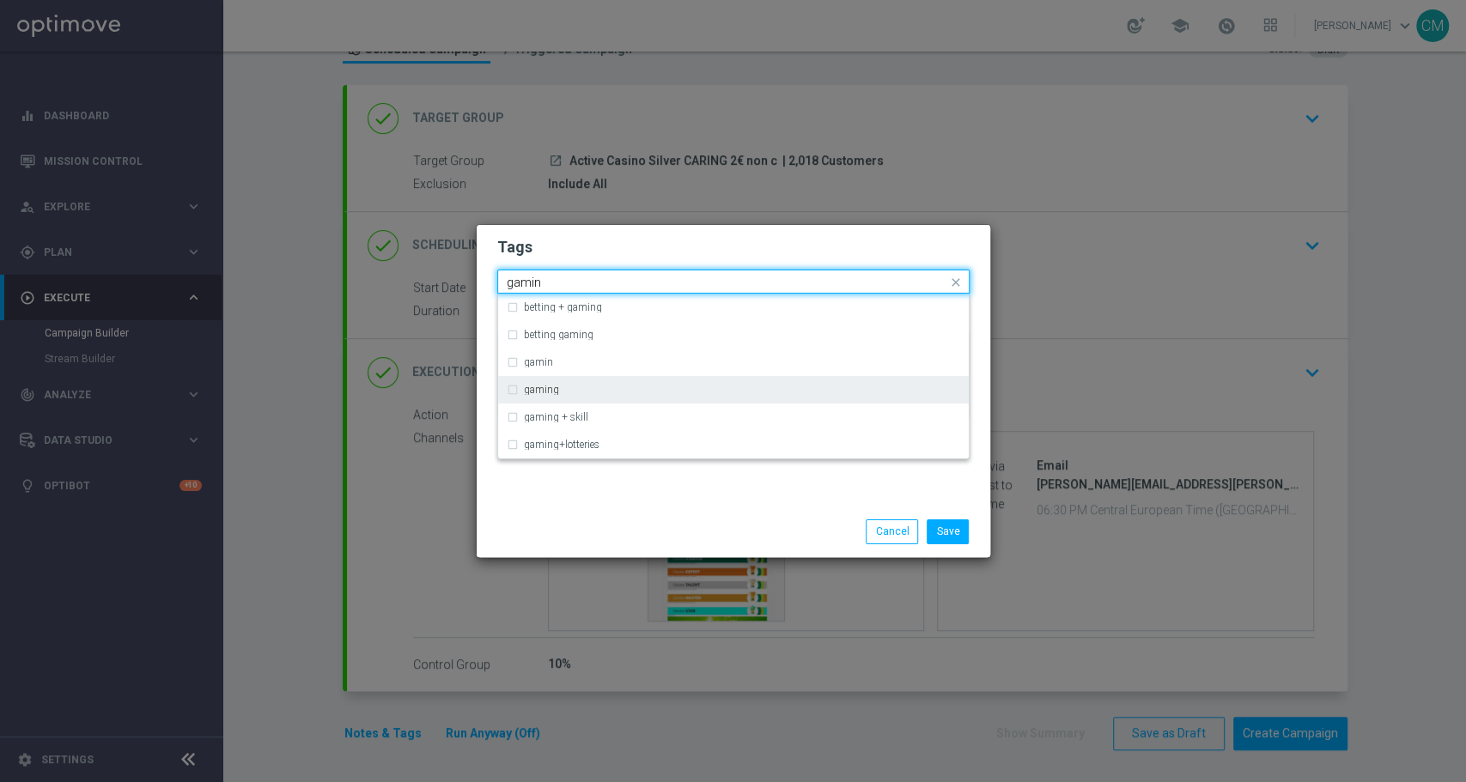
click at [660, 379] on div "gaming" at bounding box center [733, 389] width 453 height 27
type input "gamin"
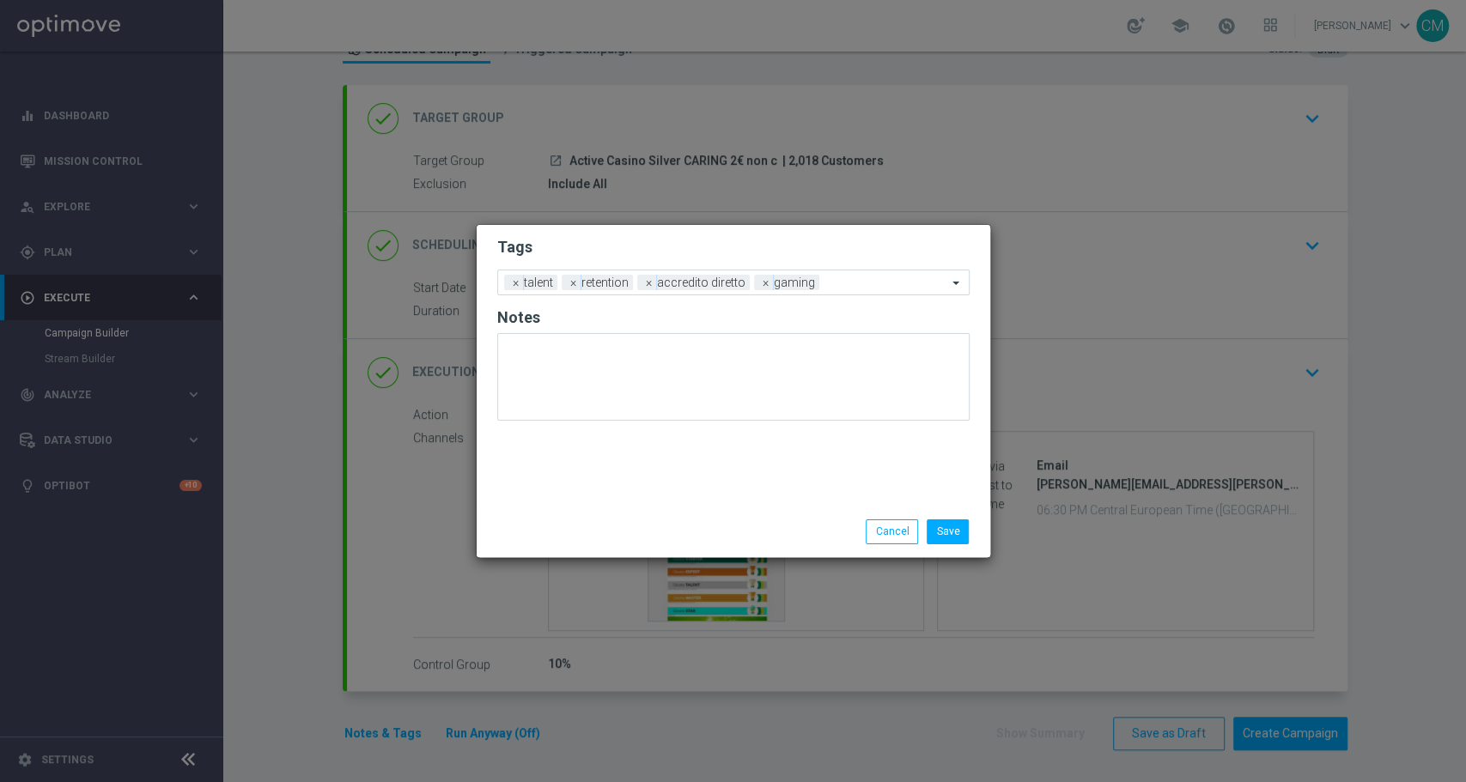
click at [711, 516] on div "Save Cancel" at bounding box center [734, 532] width 514 height 50
click at [852, 288] on input "text" at bounding box center [886, 284] width 121 height 15
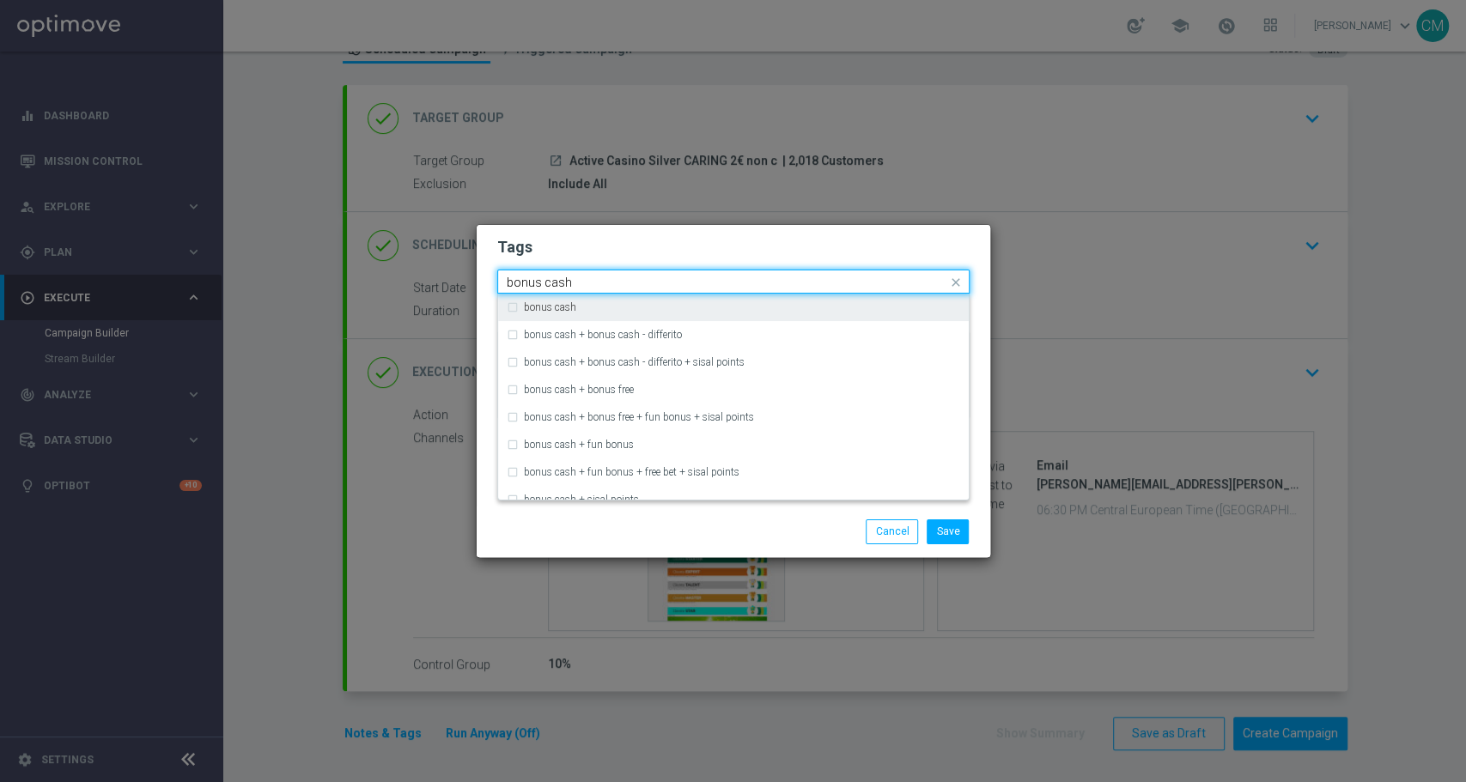
click at [720, 312] on div "bonus cash" at bounding box center [742, 307] width 436 height 10
type input "bonus cash"
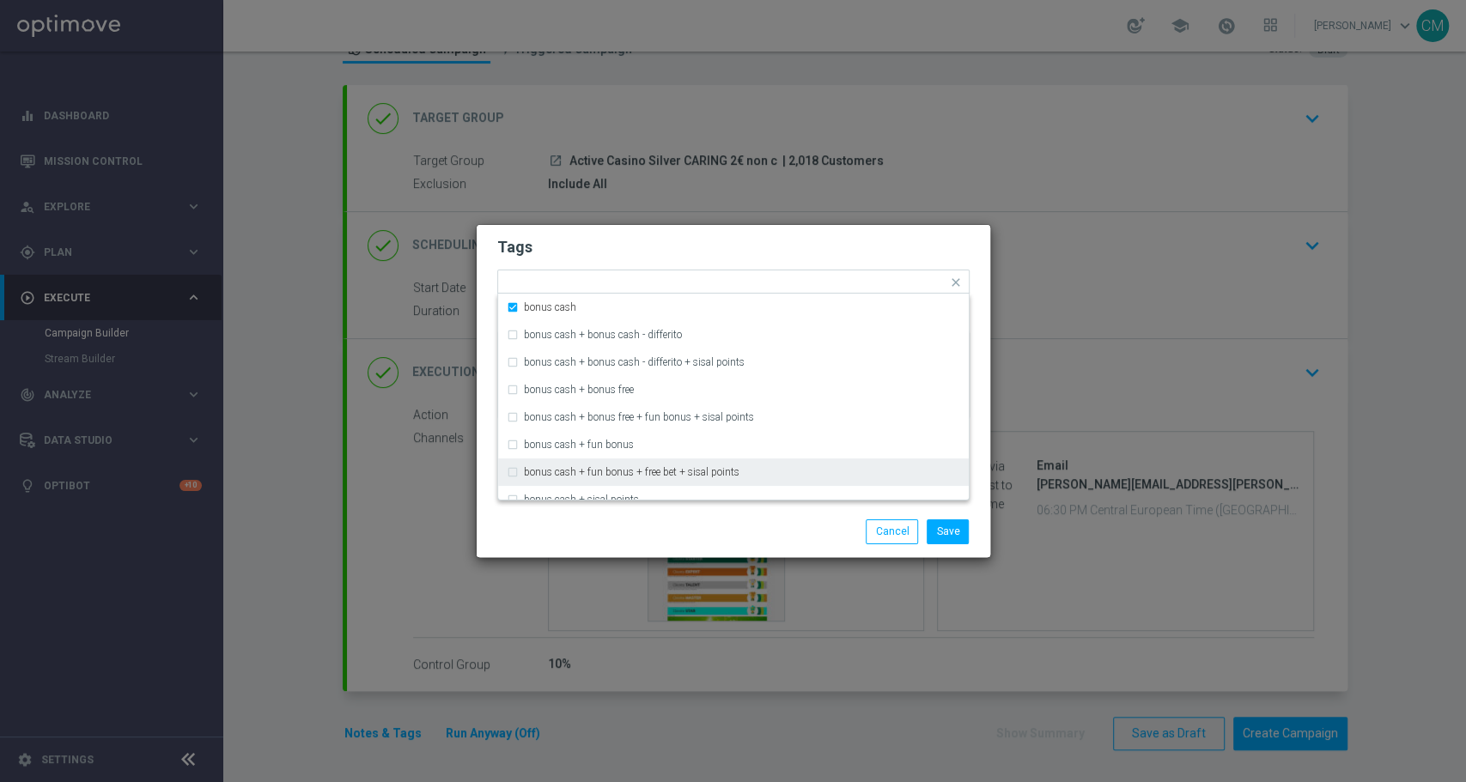
click at [689, 534] on div "Save Cancel" at bounding box center [816, 532] width 332 height 24
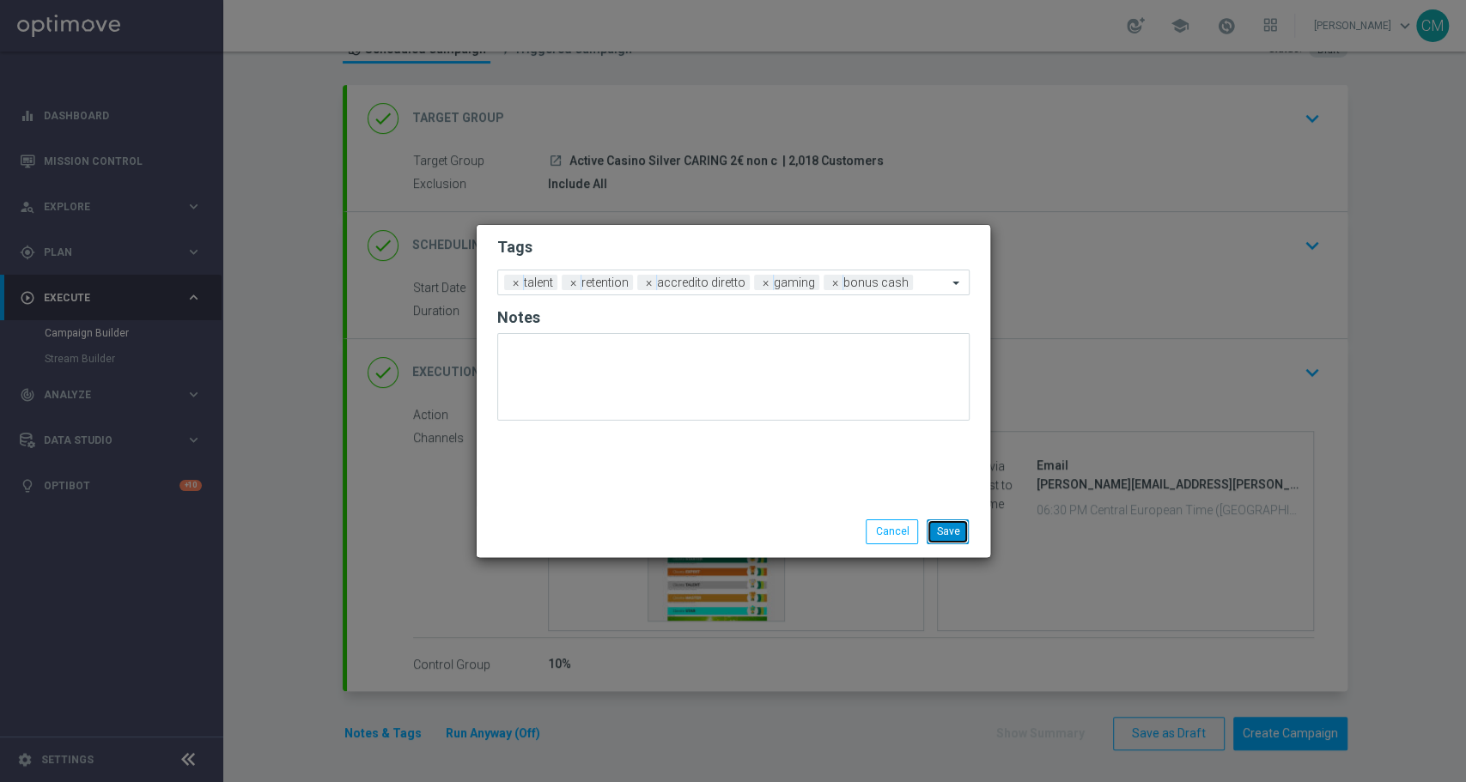
click at [945, 531] on button "Save" at bounding box center [948, 532] width 42 height 24
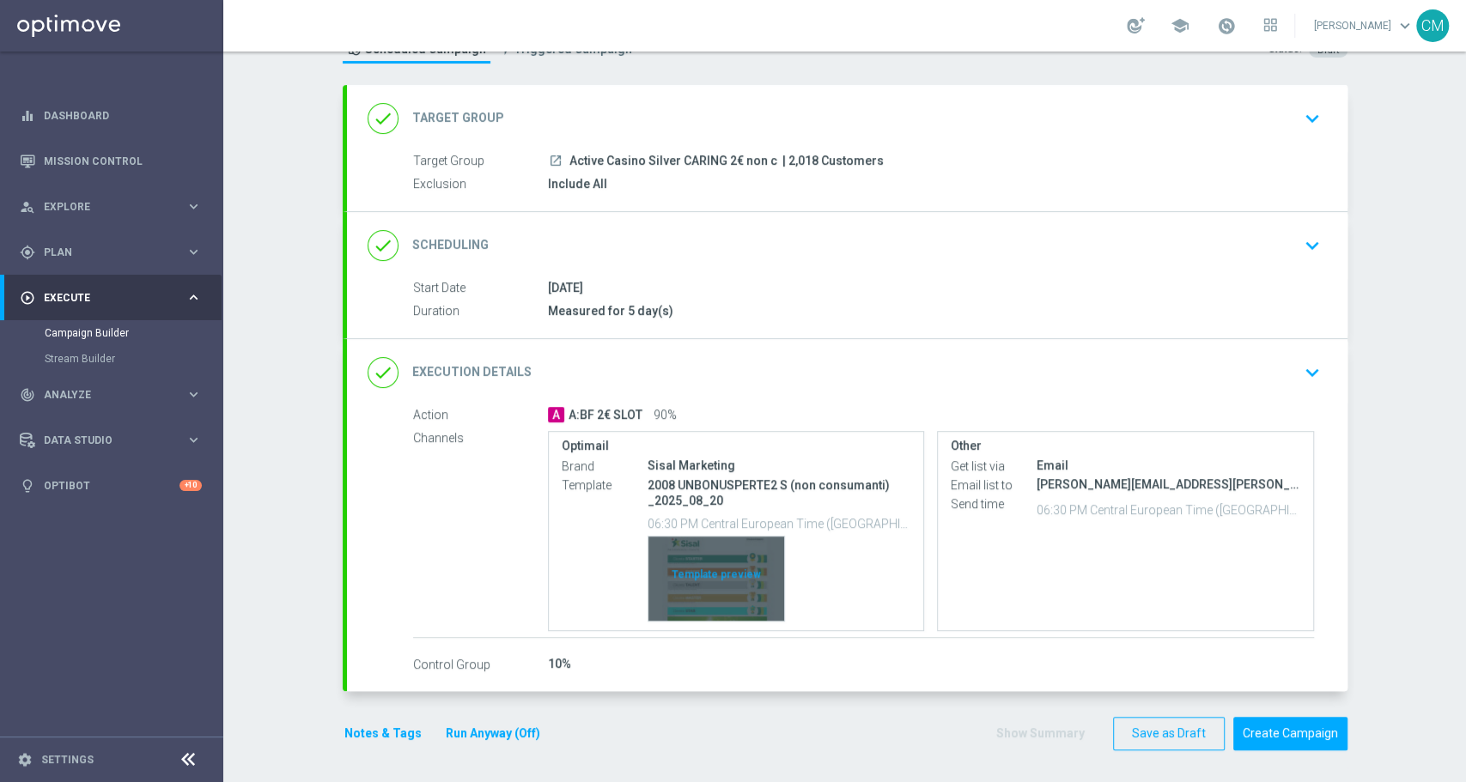
click at [709, 581] on div "Template preview" at bounding box center [716, 579] width 136 height 84
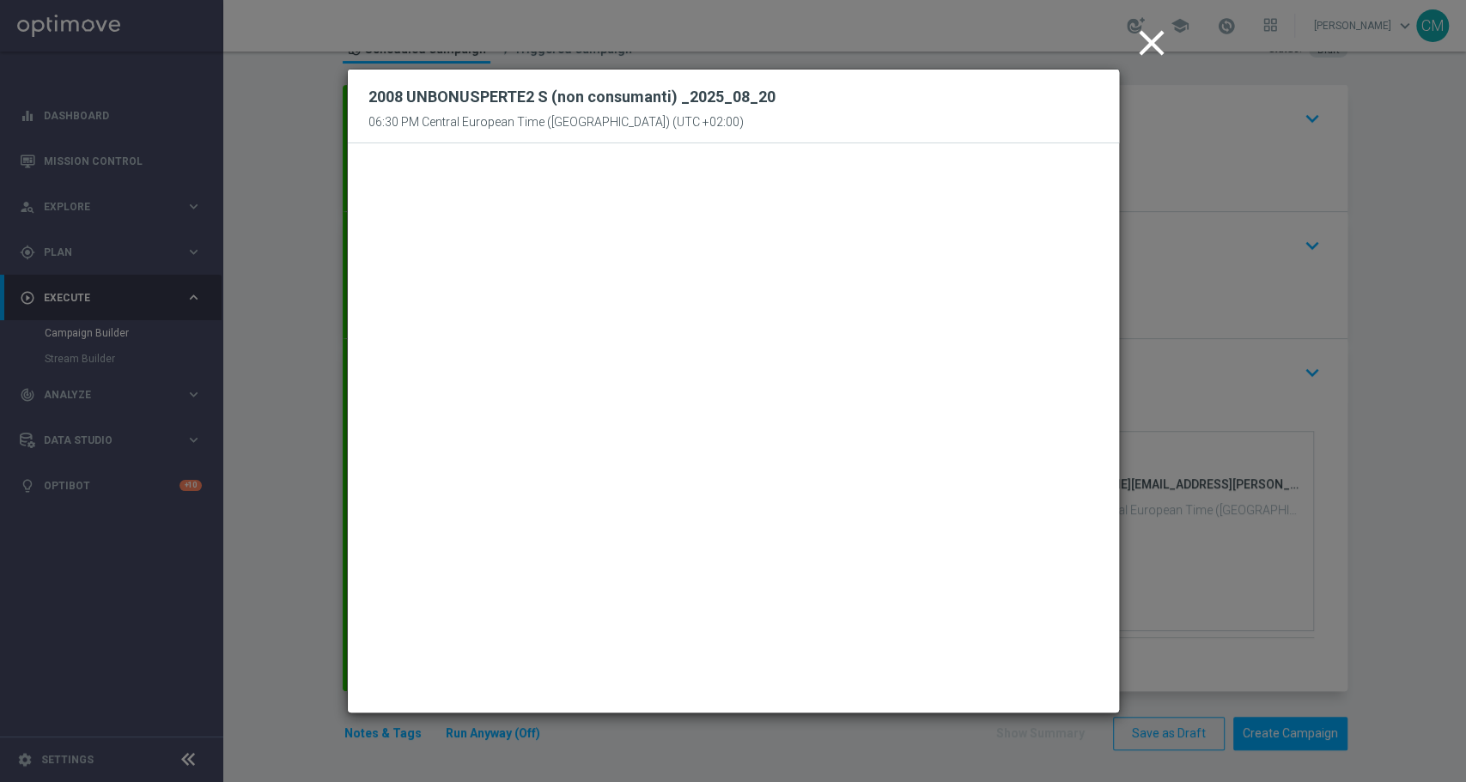
click at [1147, 38] on icon "close" at bounding box center [1151, 42] width 43 height 43
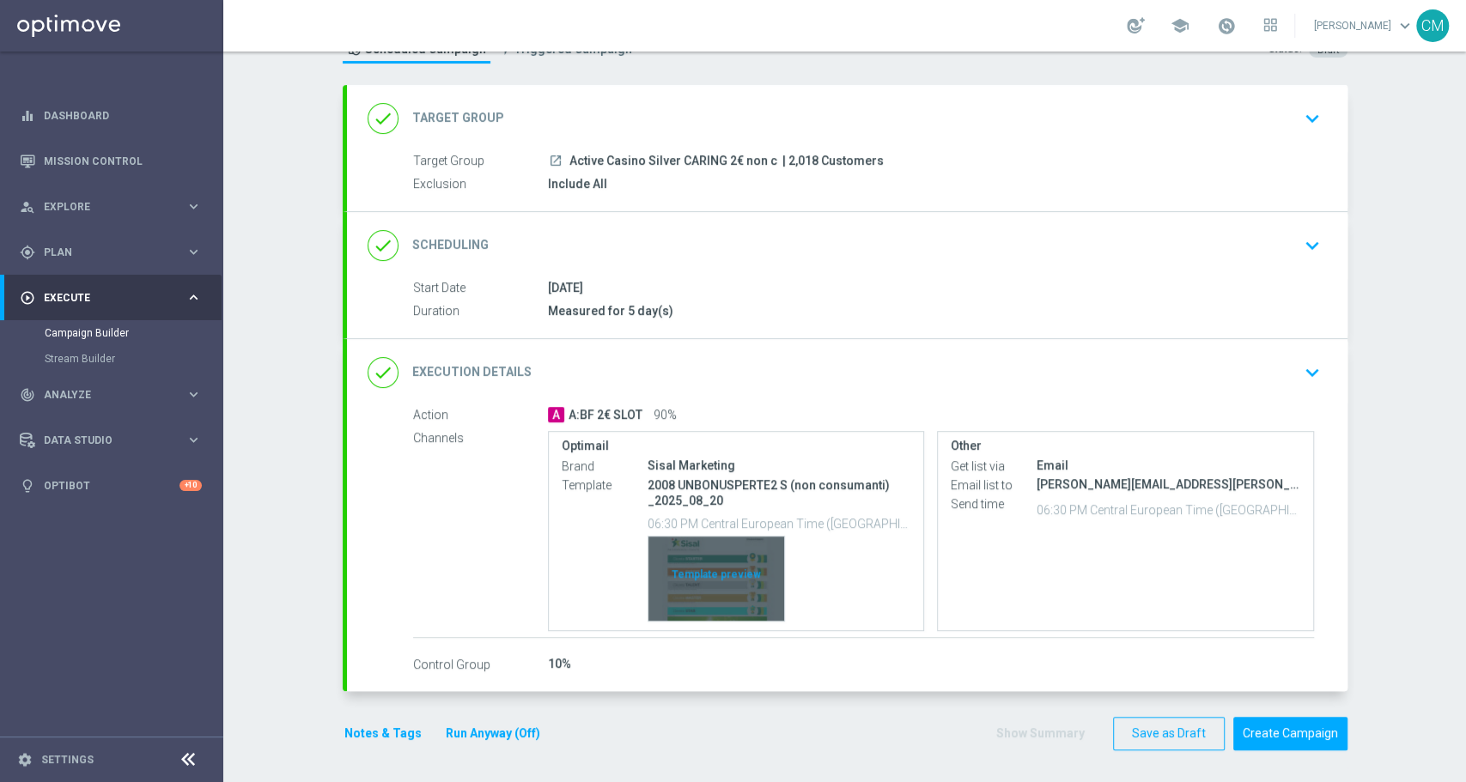
click at [721, 583] on div "Template preview" at bounding box center [716, 579] width 136 height 84
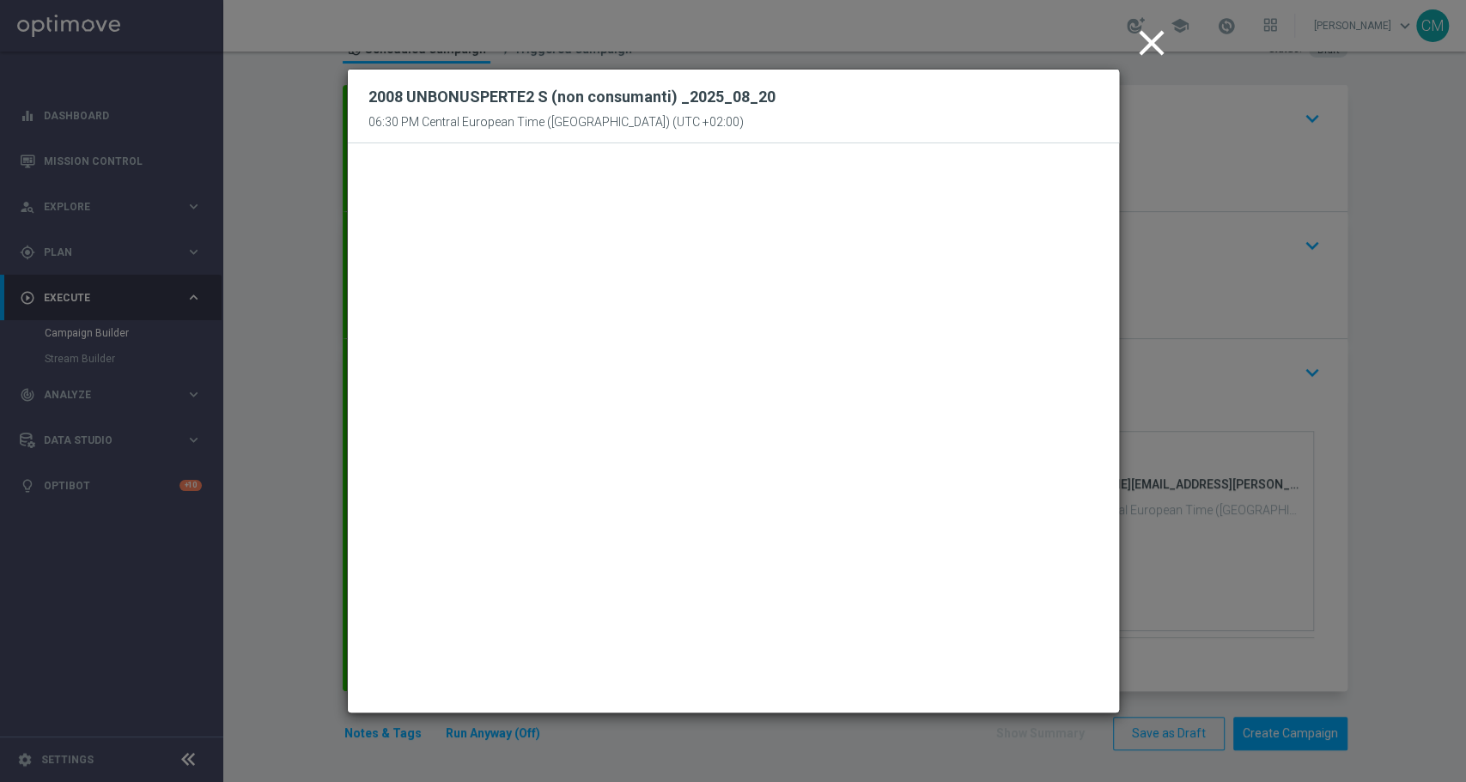
click at [1162, 38] on icon "close" at bounding box center [1151, 42] width 43 height 43
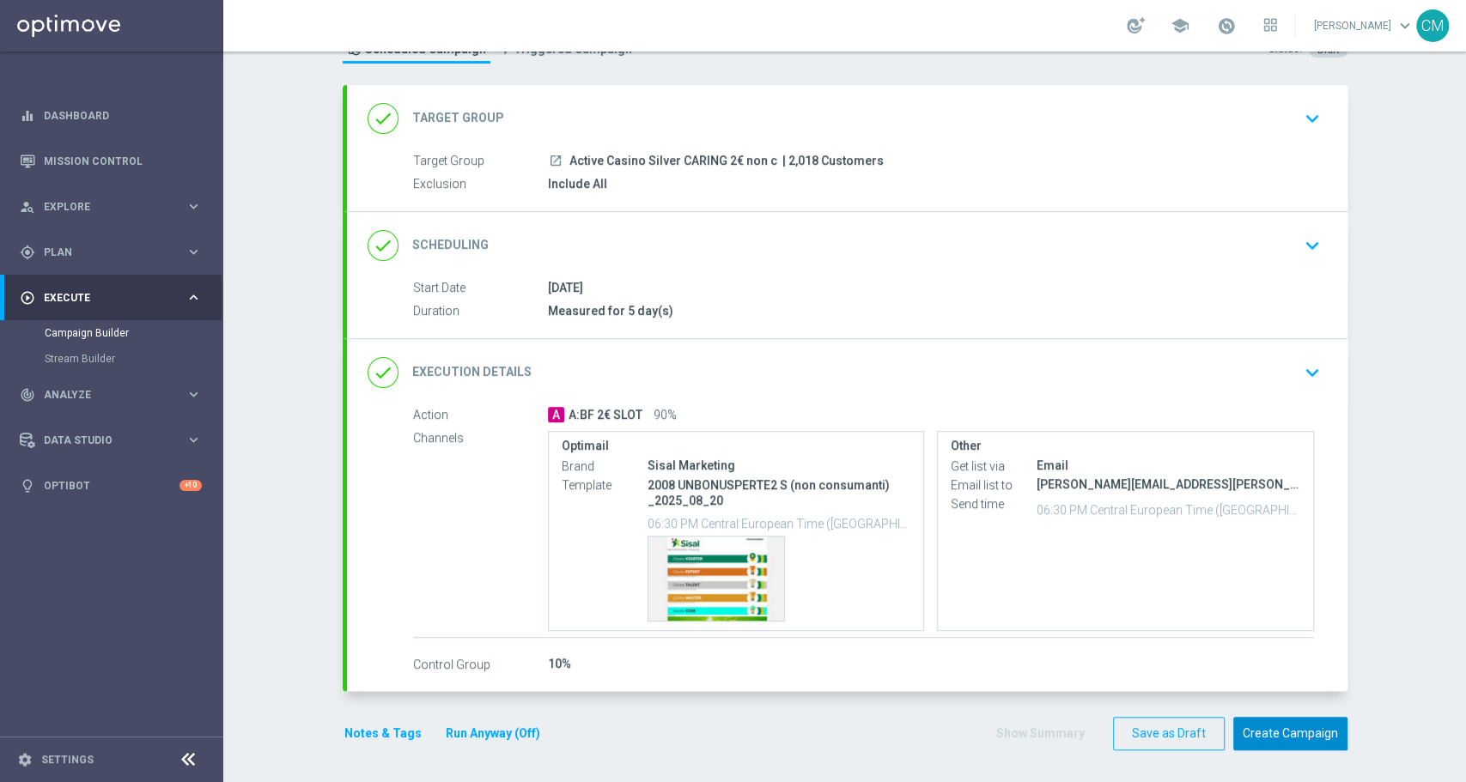
click at [1276, 732] on button "Create Campaign" at bounding box center [1290, 733] width 114 height 33
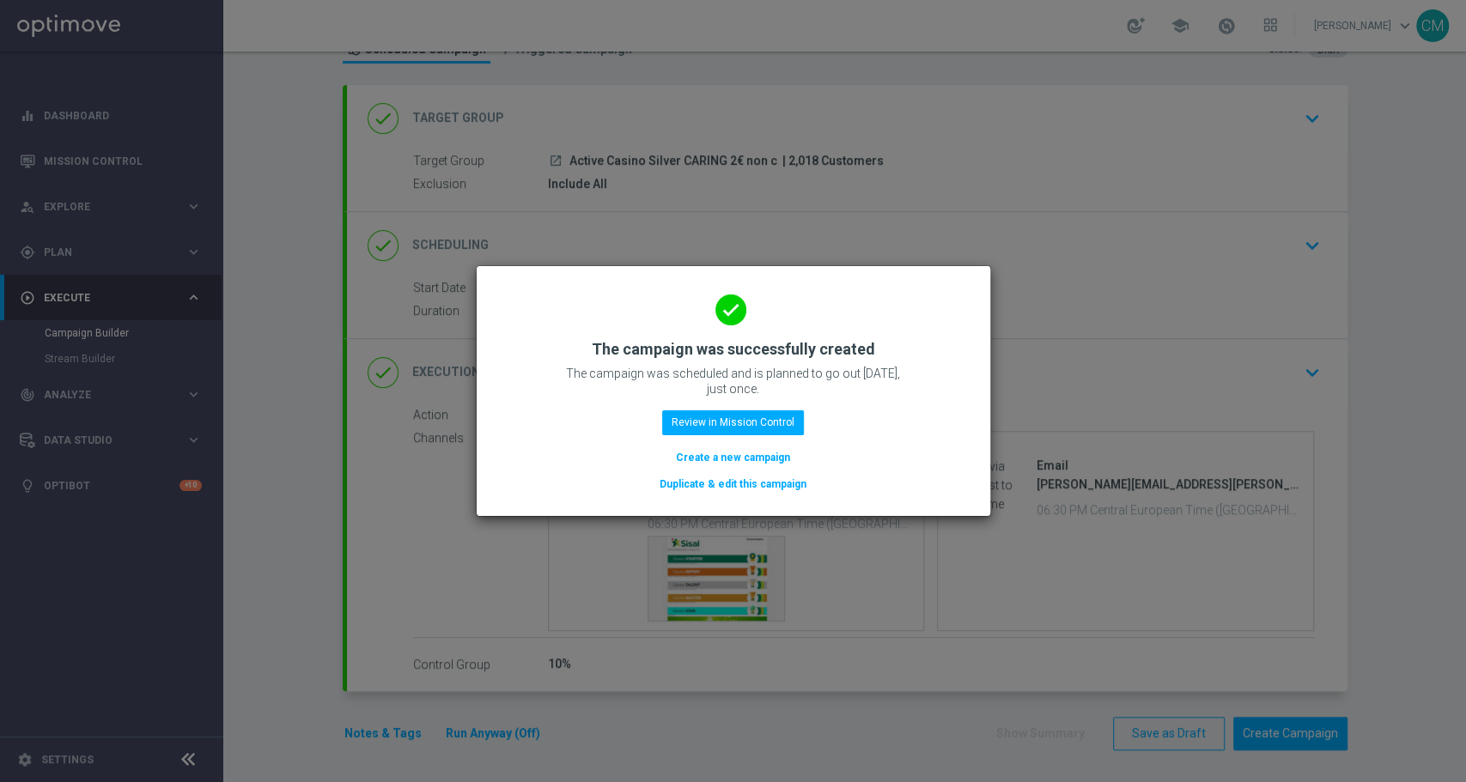
click at [745, 458] on button "Create a new campaign" at bounding box center [733, 457] width 118 height 19
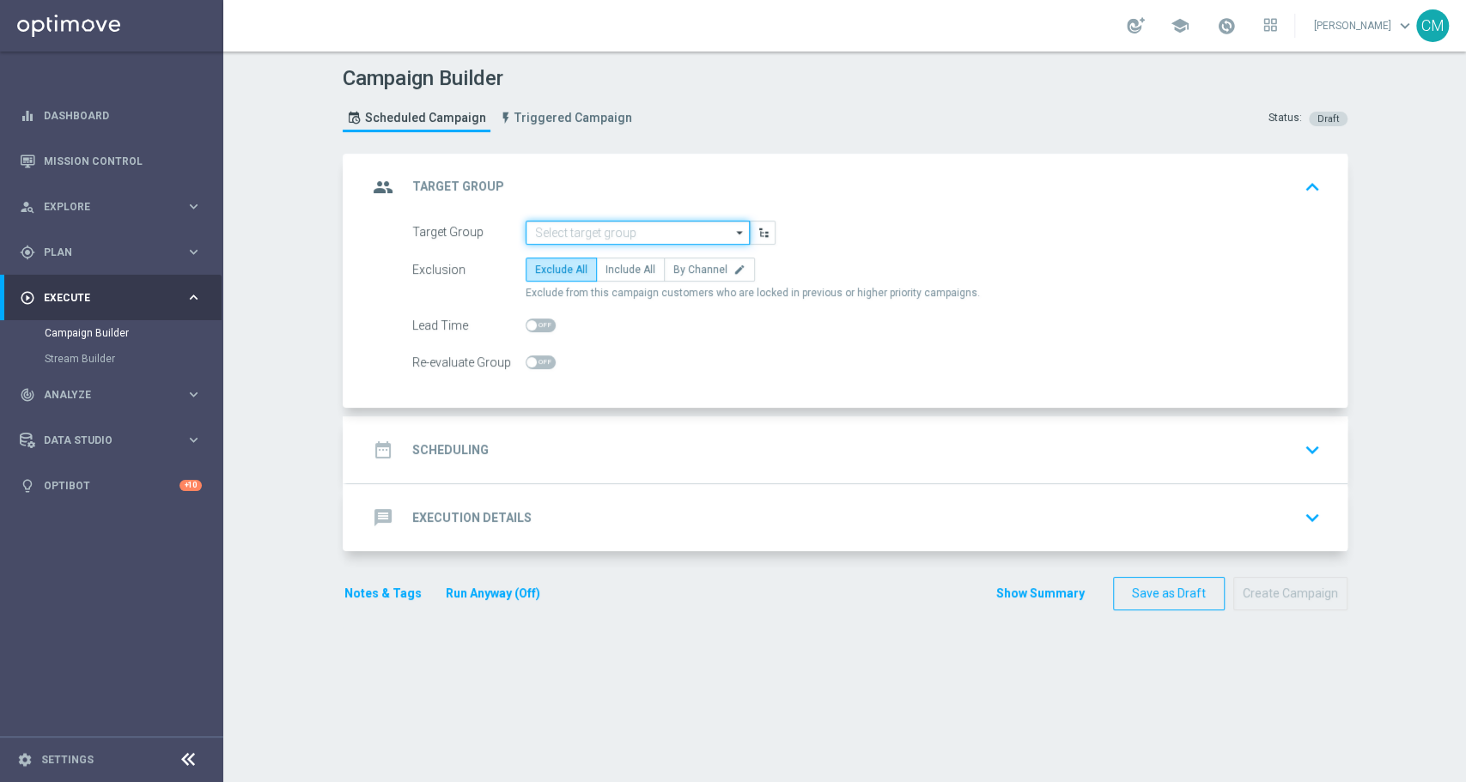
click at [611, 231] on input at bounding box center [638, 233] width 224 height 24
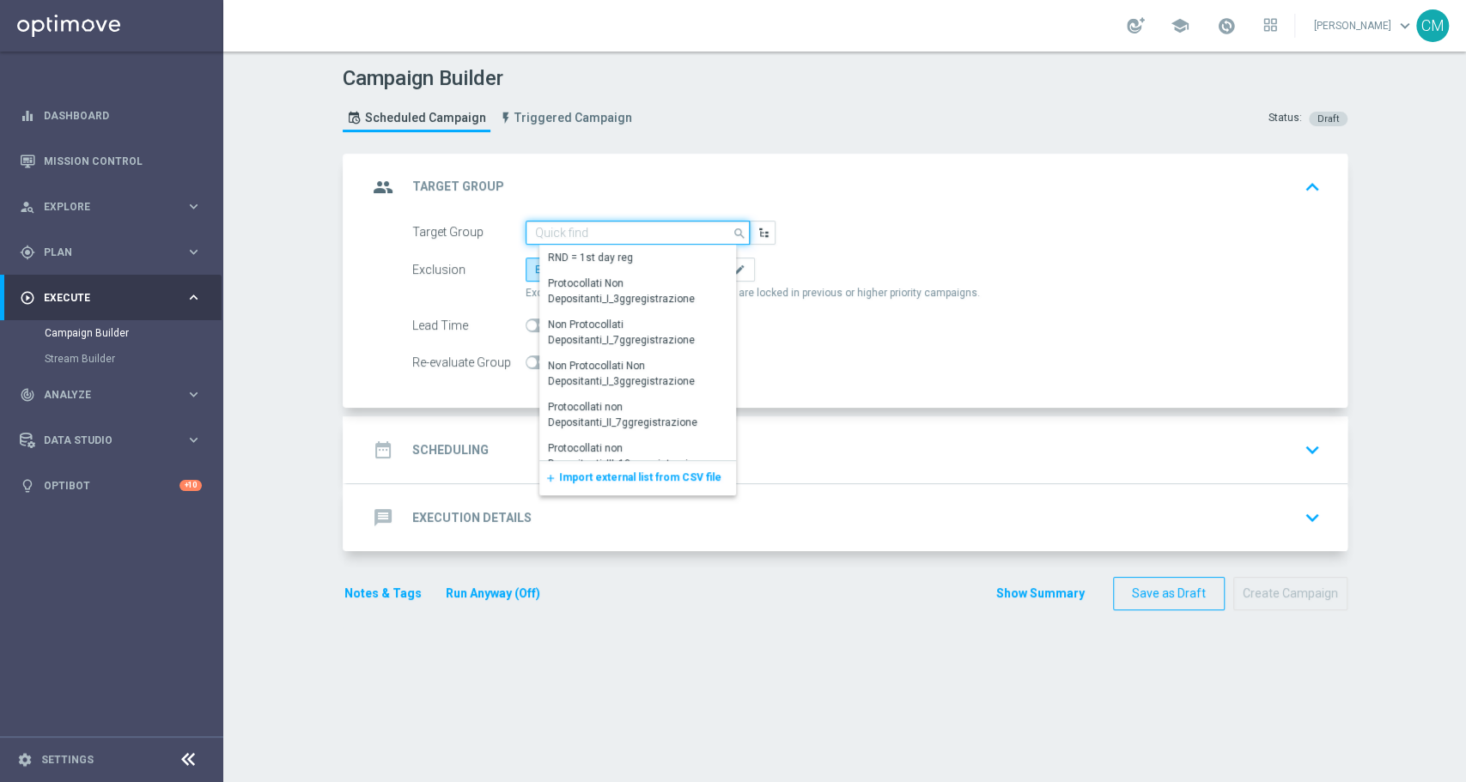
paste input "Active Casino Silver CARING 2€ LOGIN"
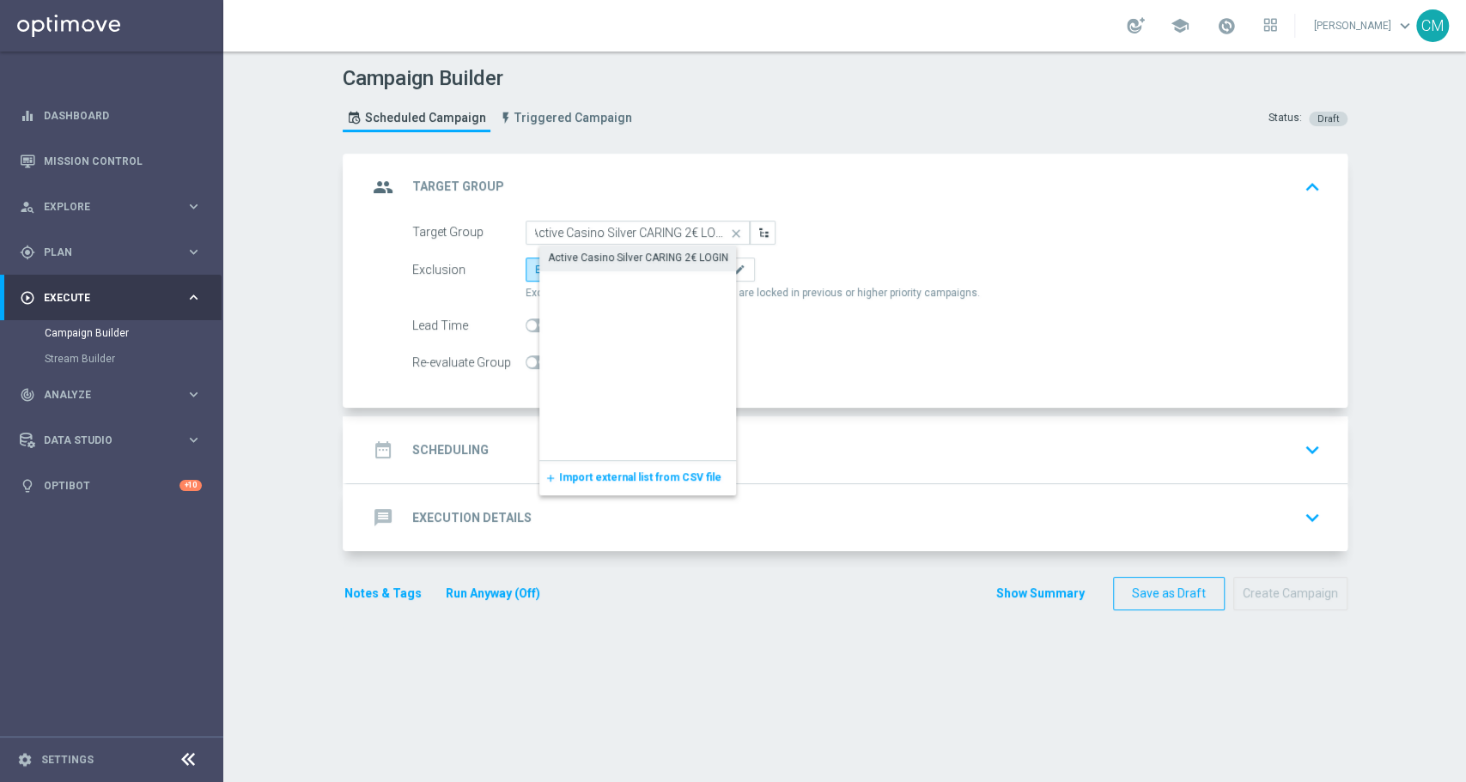
click at [623, 248] on div "Active Casino Silver CARING 2€ LOGIN" at bounding box center [651, 258] width 225 height 24
type input "Active Casino Silver CARING 2€ LOGIN"
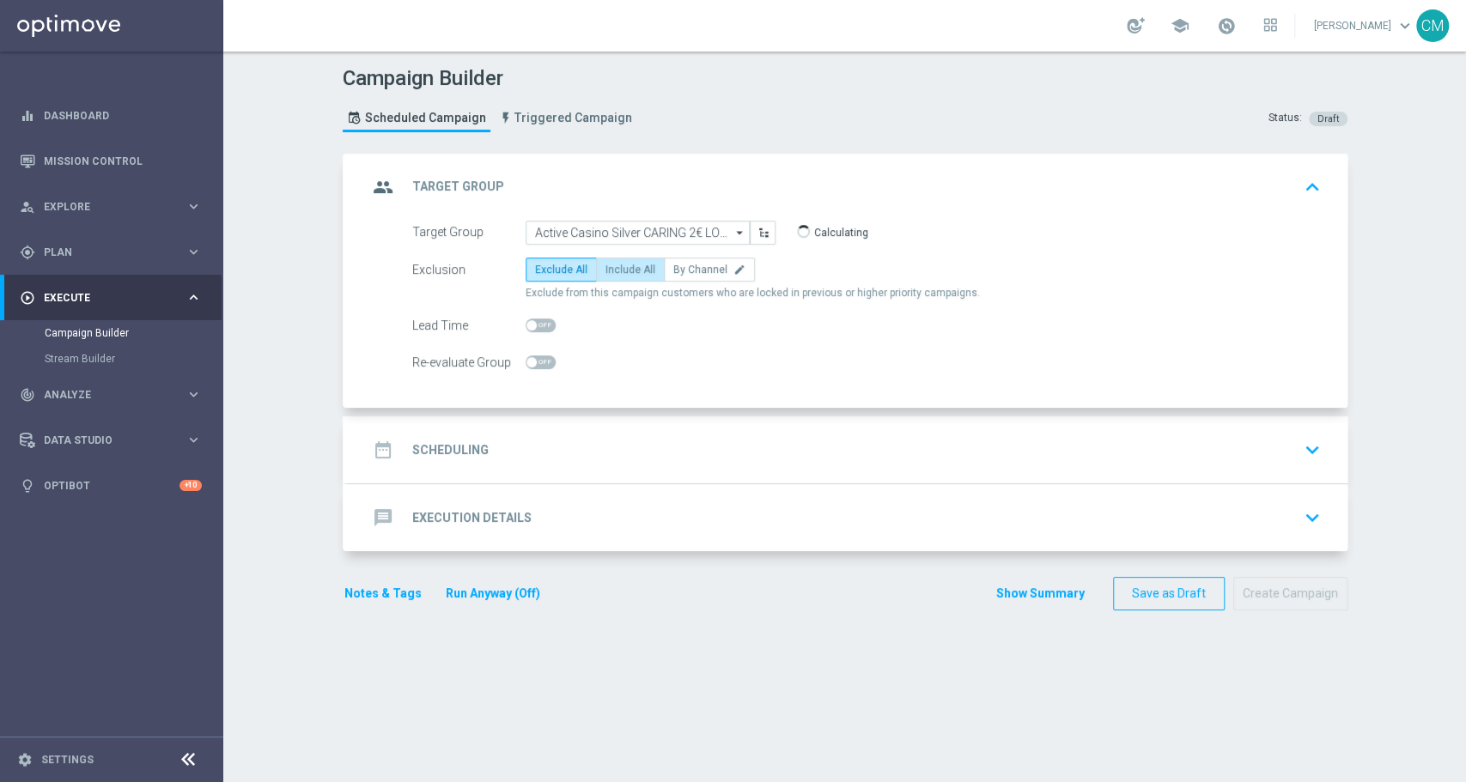
click at [619, 264] on span "Include All" at bounding box center [630, 270] width 50 height 12
click at [617, 267] on input "Include All" at bounding box center [610, 272] width 11 height 11
radio input "true"
click at [629, 440] on div "date_range Scheduling keyboard_arrow_down" at bounding box center [847, 450] width 959 height 33
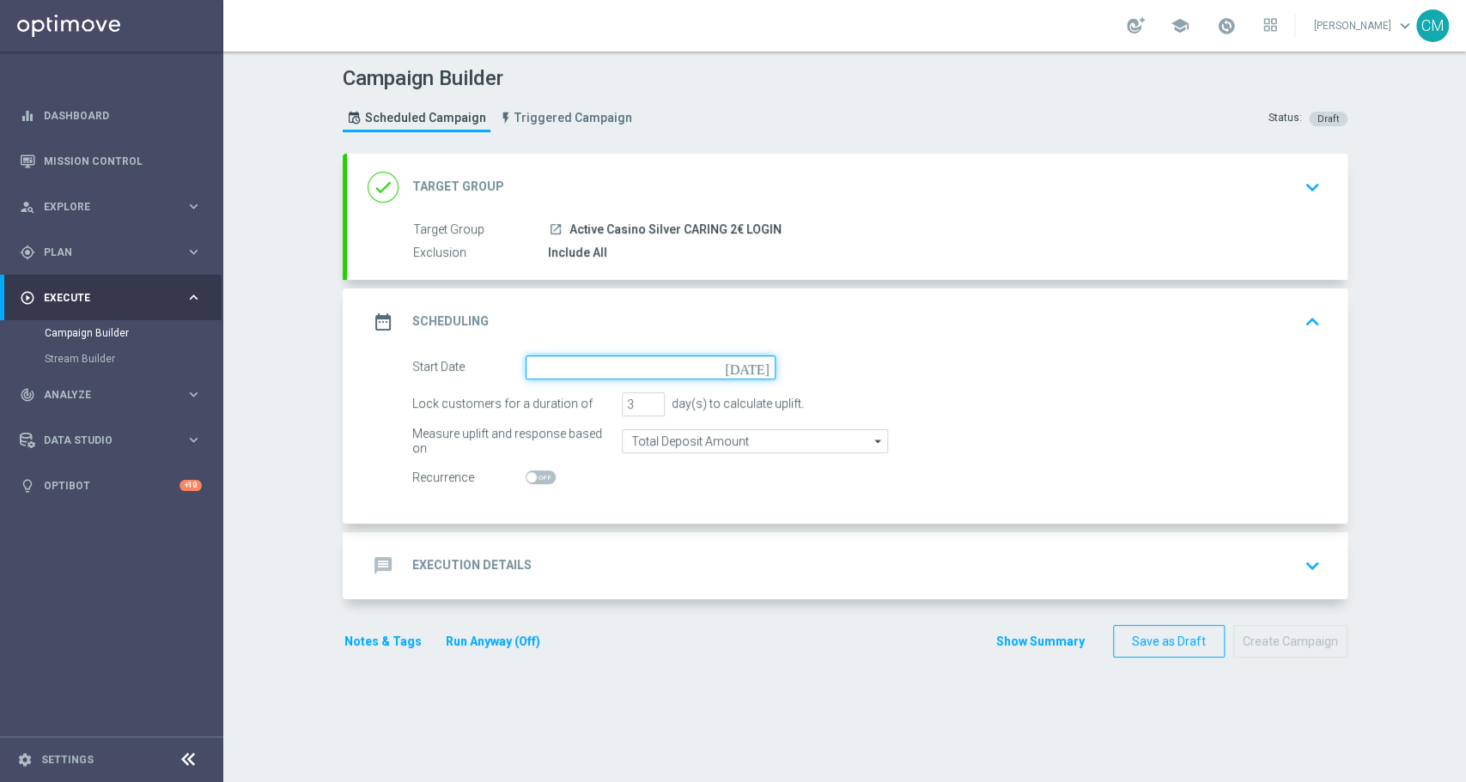
click at [566, 363] on input at bounding box center [651, 368] width 250 height 24
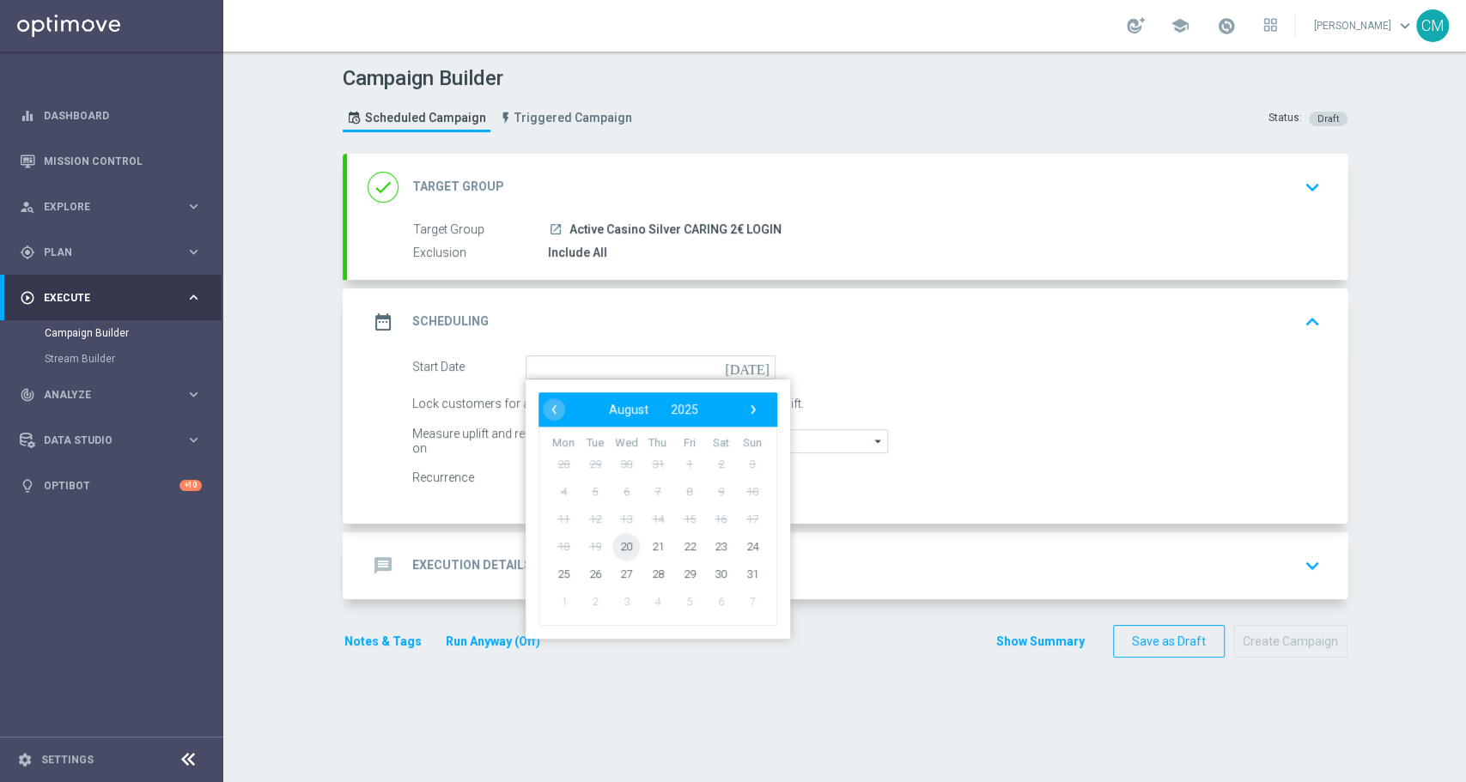
click at [628, 545] on span "20" at bounding box center [625, 545] width 27 height 27
type input "20 Aug 2025"
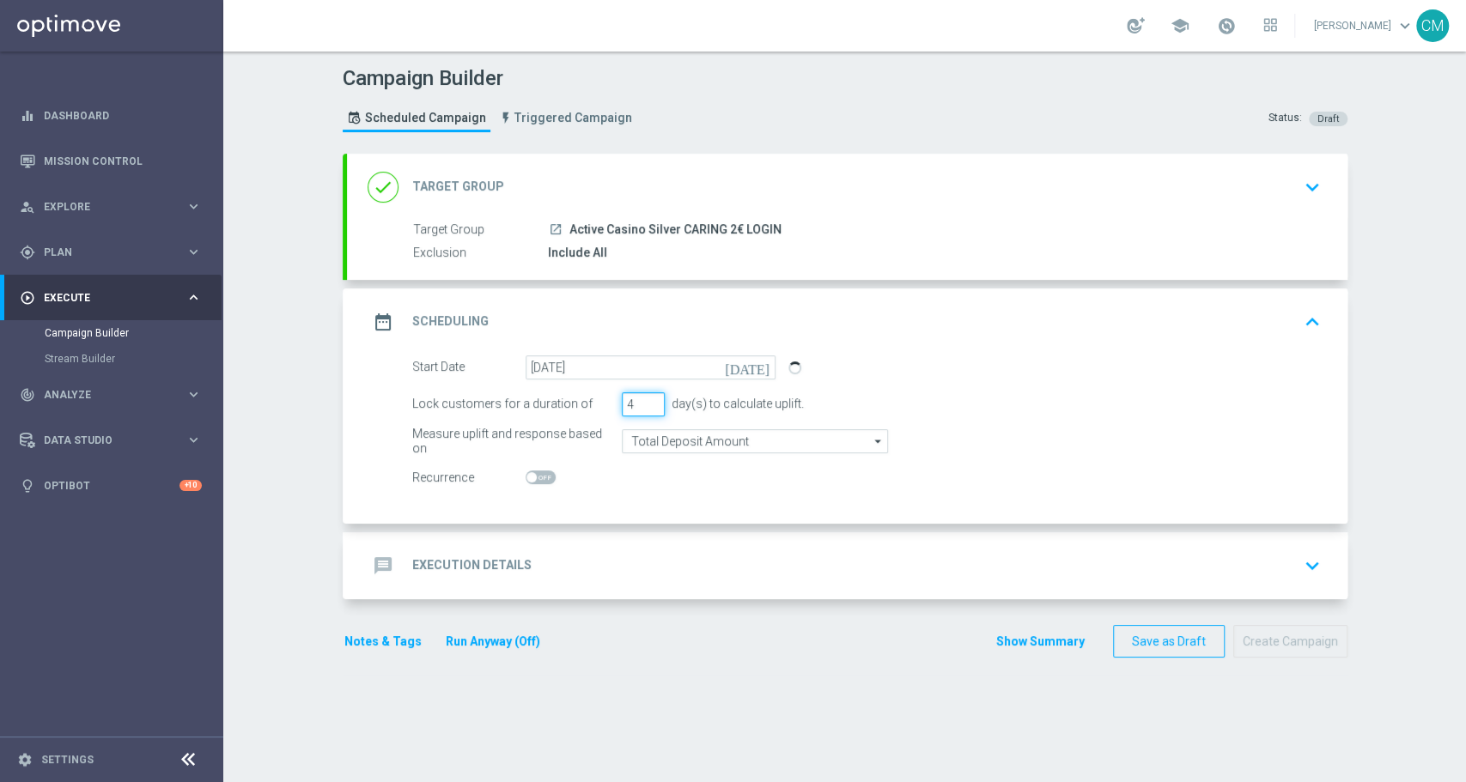
click at [642, 402] on input "4" at bounding box center [643, 404] width 43 height 24
type input "5"
click at [642, 402] on input "5" at bounding box center [643, 404] width 43 height 24
click at [653, 444] on input "Total Deposit Amount" at bounding box center [755, 441] width 266 height 24
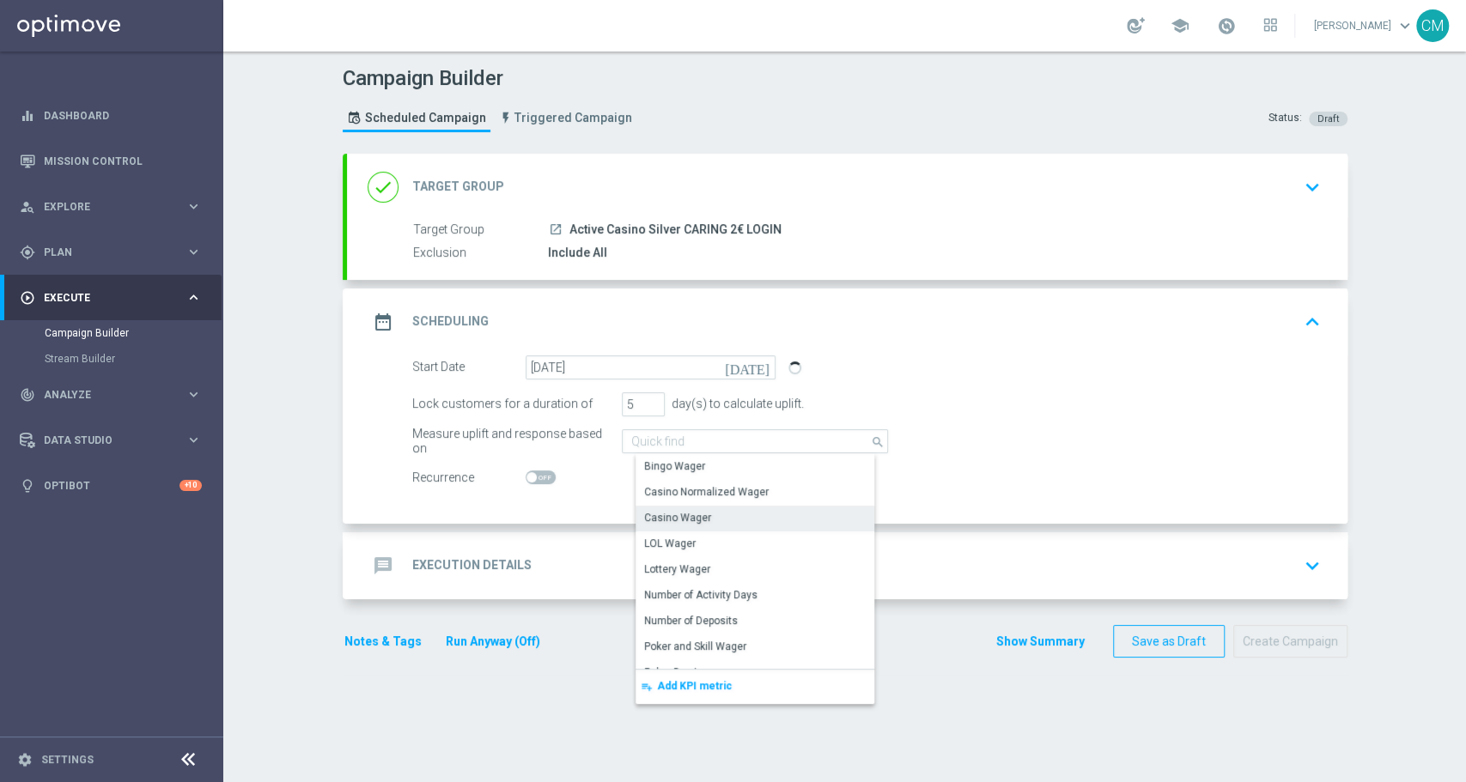
click at [673, 522] on div "Casino Wager" at bounding box center [677, 517] width 67 height 15
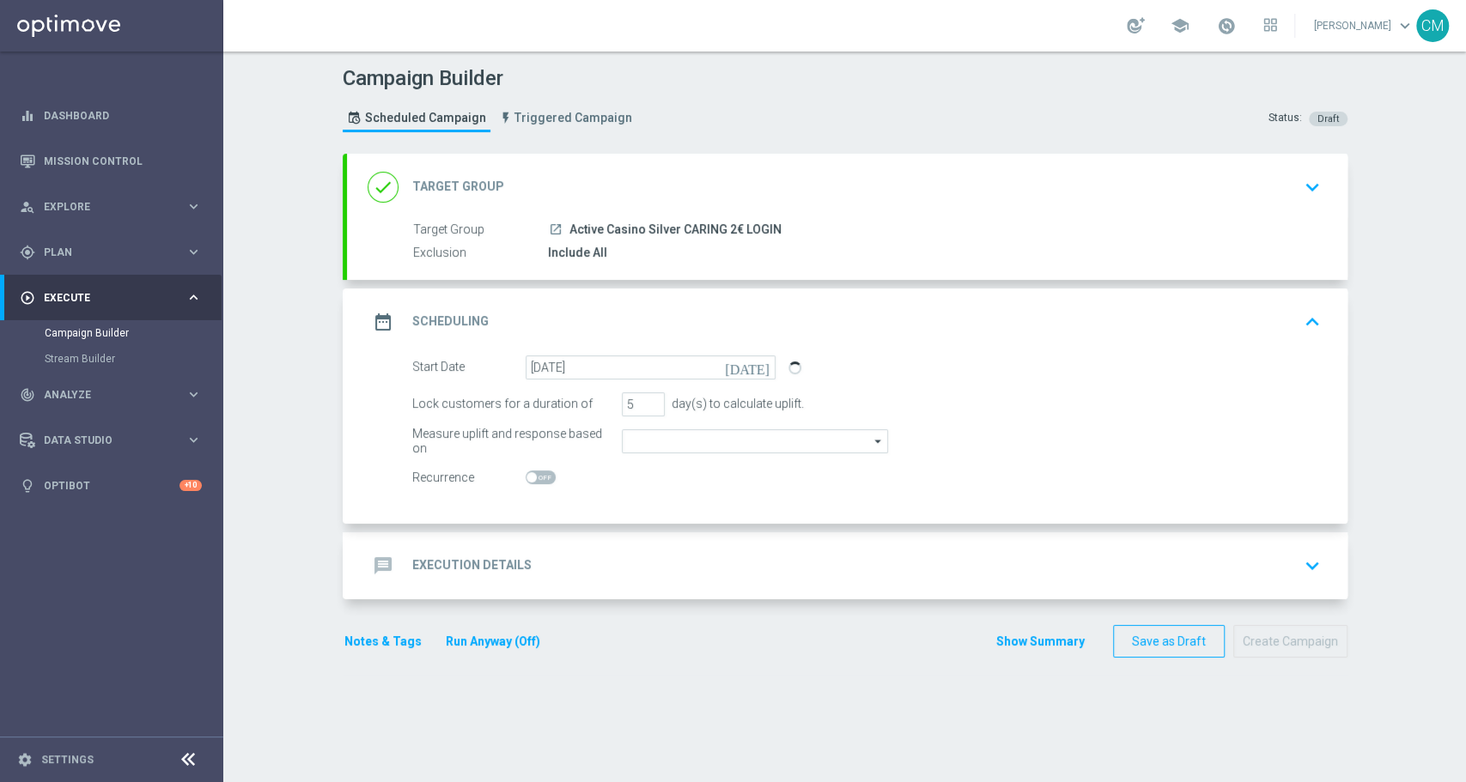
type input "Casino Wager"
click at [636, 560] on div "message Execution Details keyboard_arrow_down" at bounding box center [847, 566] width 959 height 33
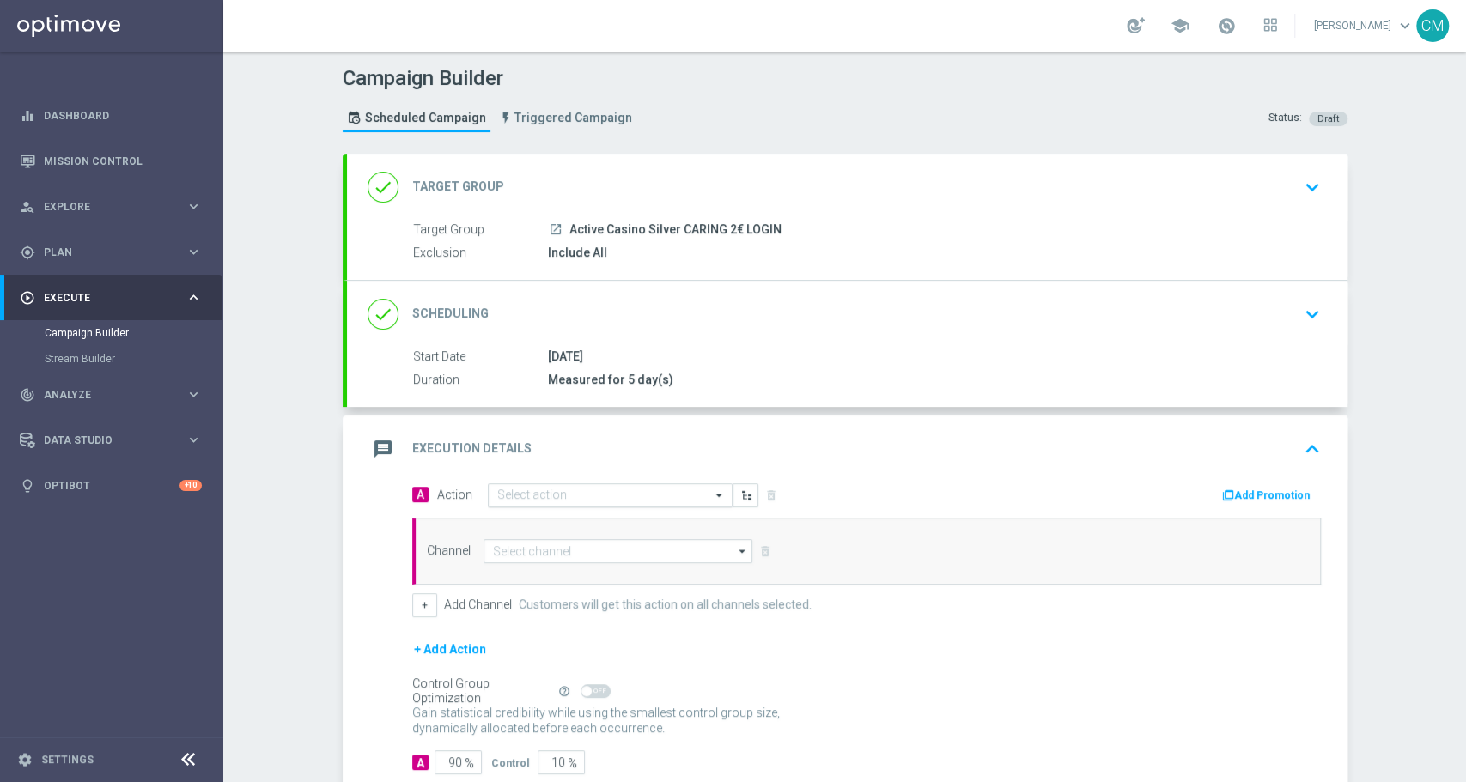
click at [536, 484] on div "Select action" at bounding box center [610, 496] width 245 height 24
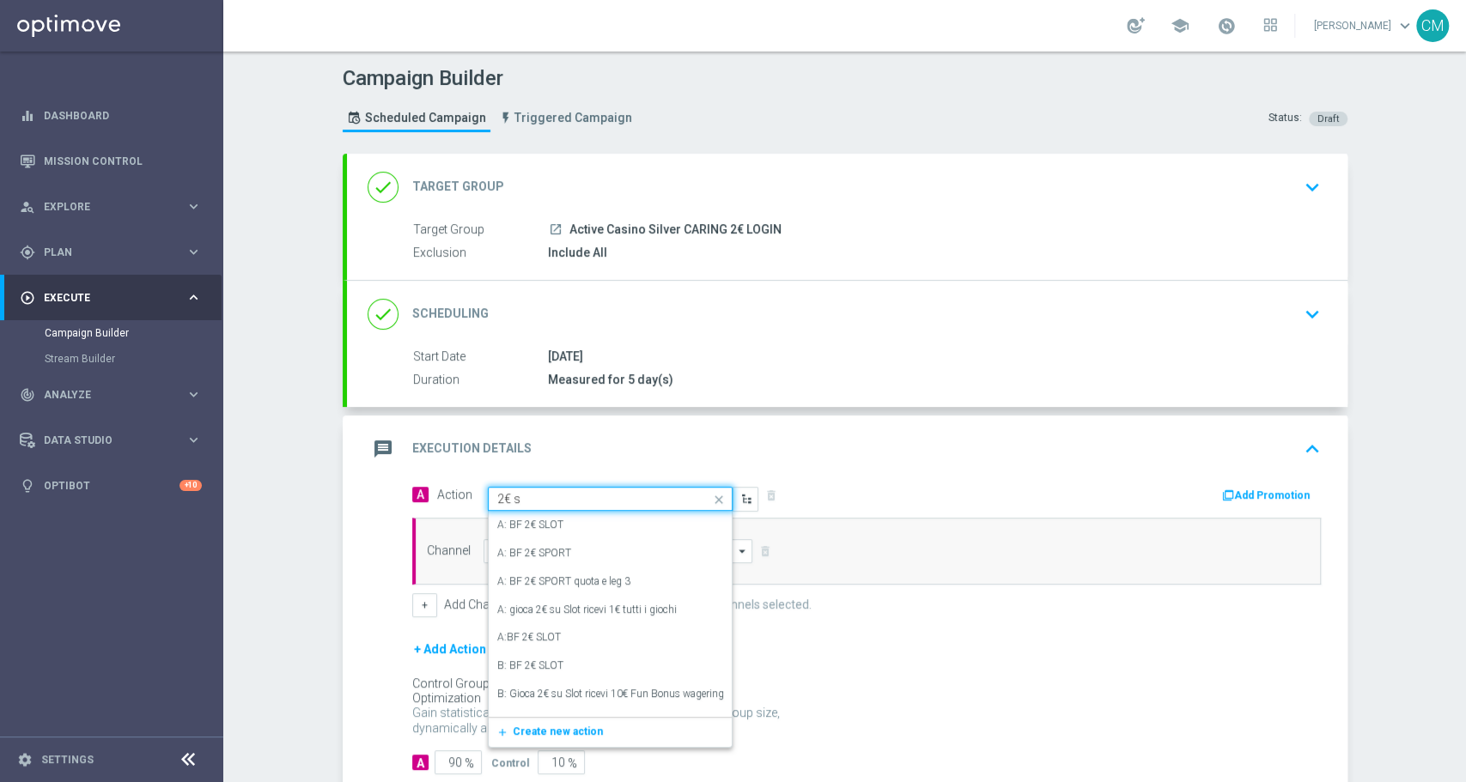
type input "2€ sl"
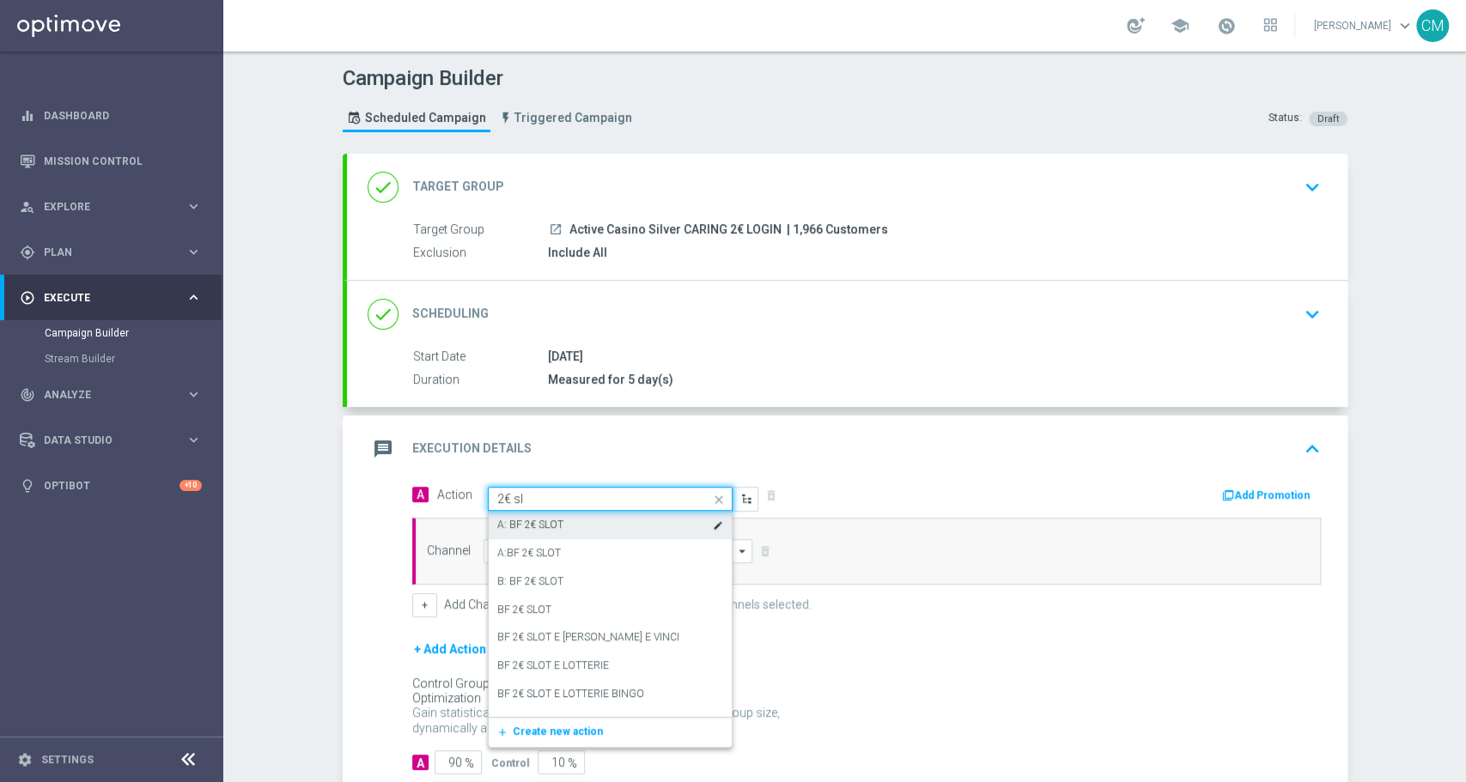
click at [542, 526] on label "A: BF 2€ SLOT" at bounding box center [530, 525] width 66 height 15
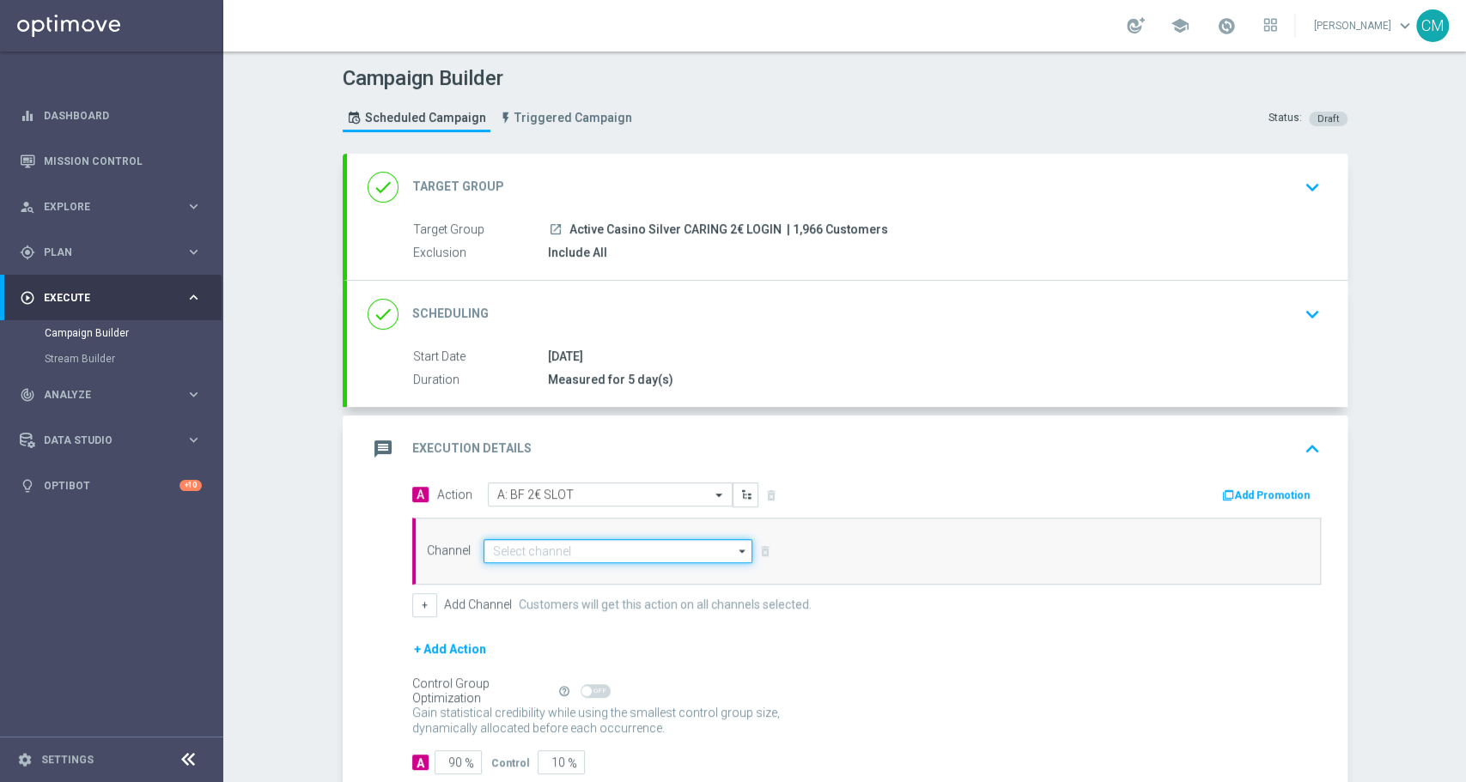
click at [624, 553] on input at bounding box center [619, 551] width 270 height 24
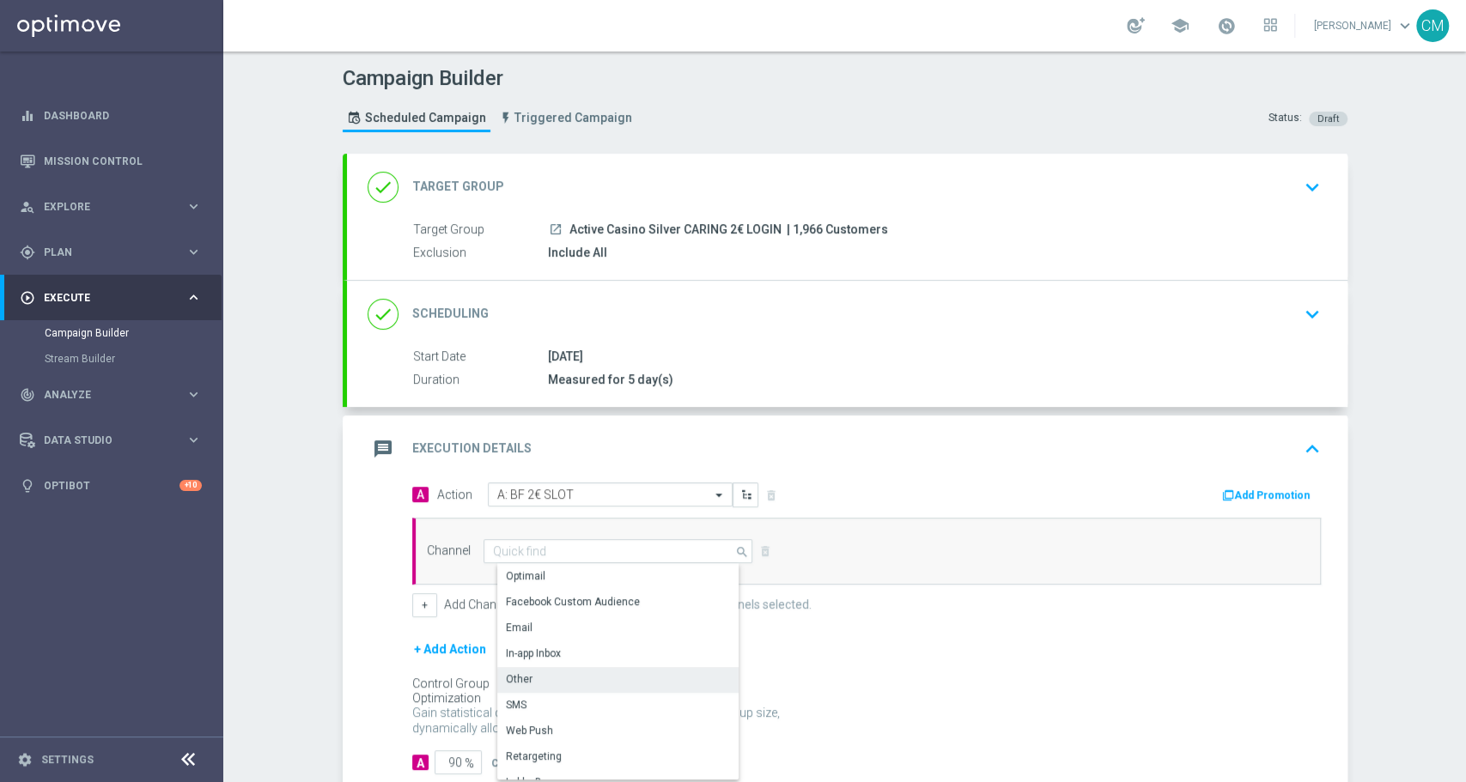
click at [586, 681] on div "Other" at bounding box center [625, 679] width 256 height 24
type input "Other"
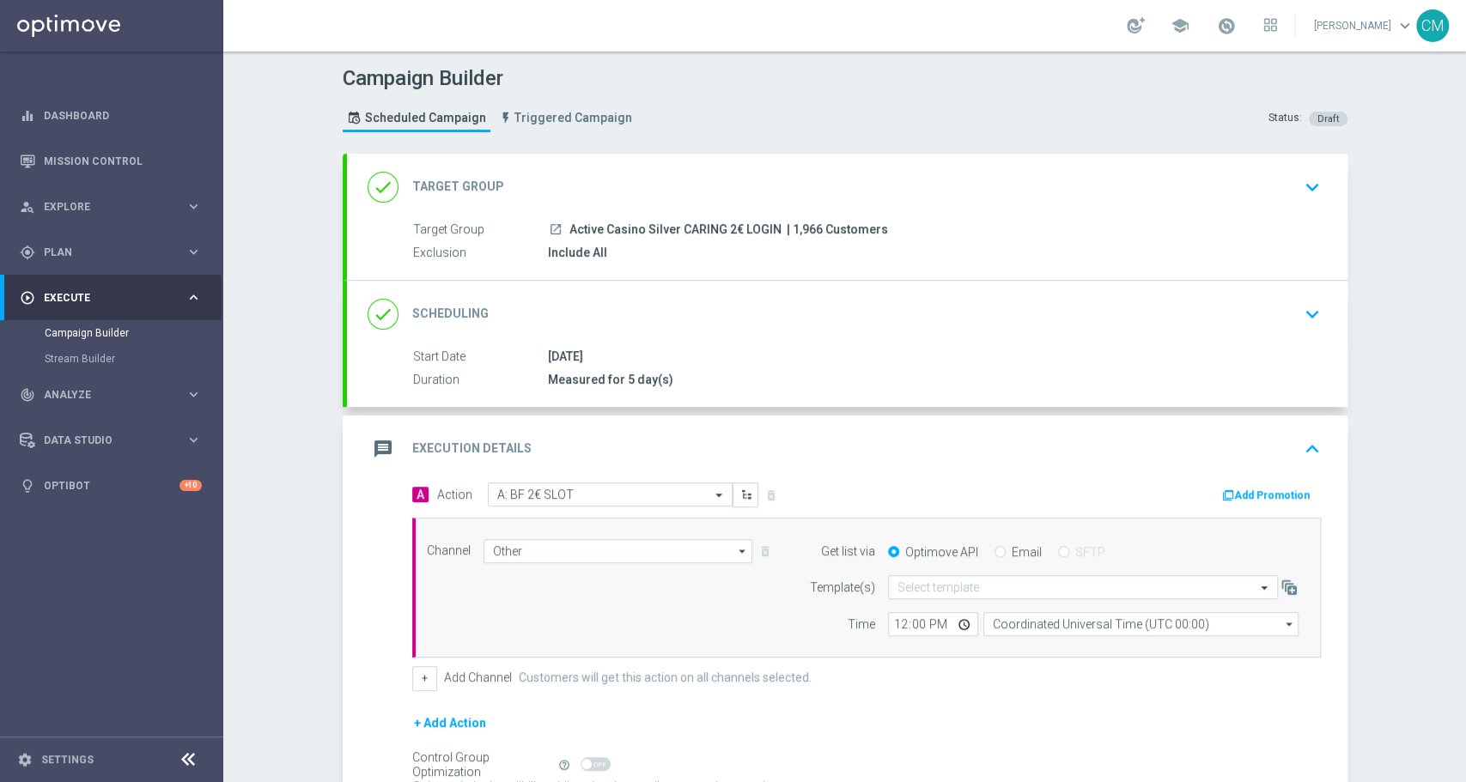
click at [994, 552] on input "Email" at bounding box center [999, 553] width 11 height 11
radio input "true"
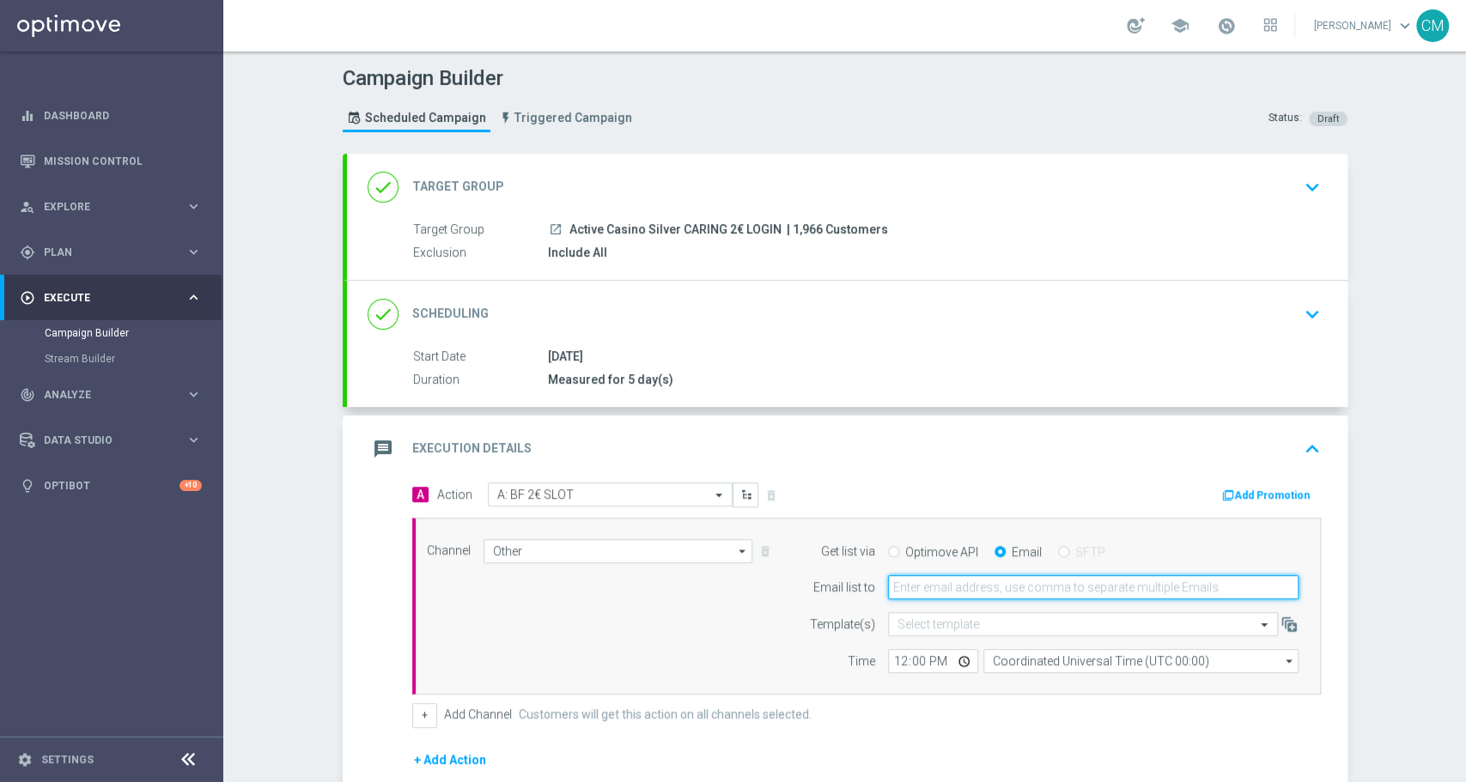
click at [980, 589] on input "email" at bounding box center [1093, 587] width 411 height 24
type input "cecilia.mascelli@sisal.it"
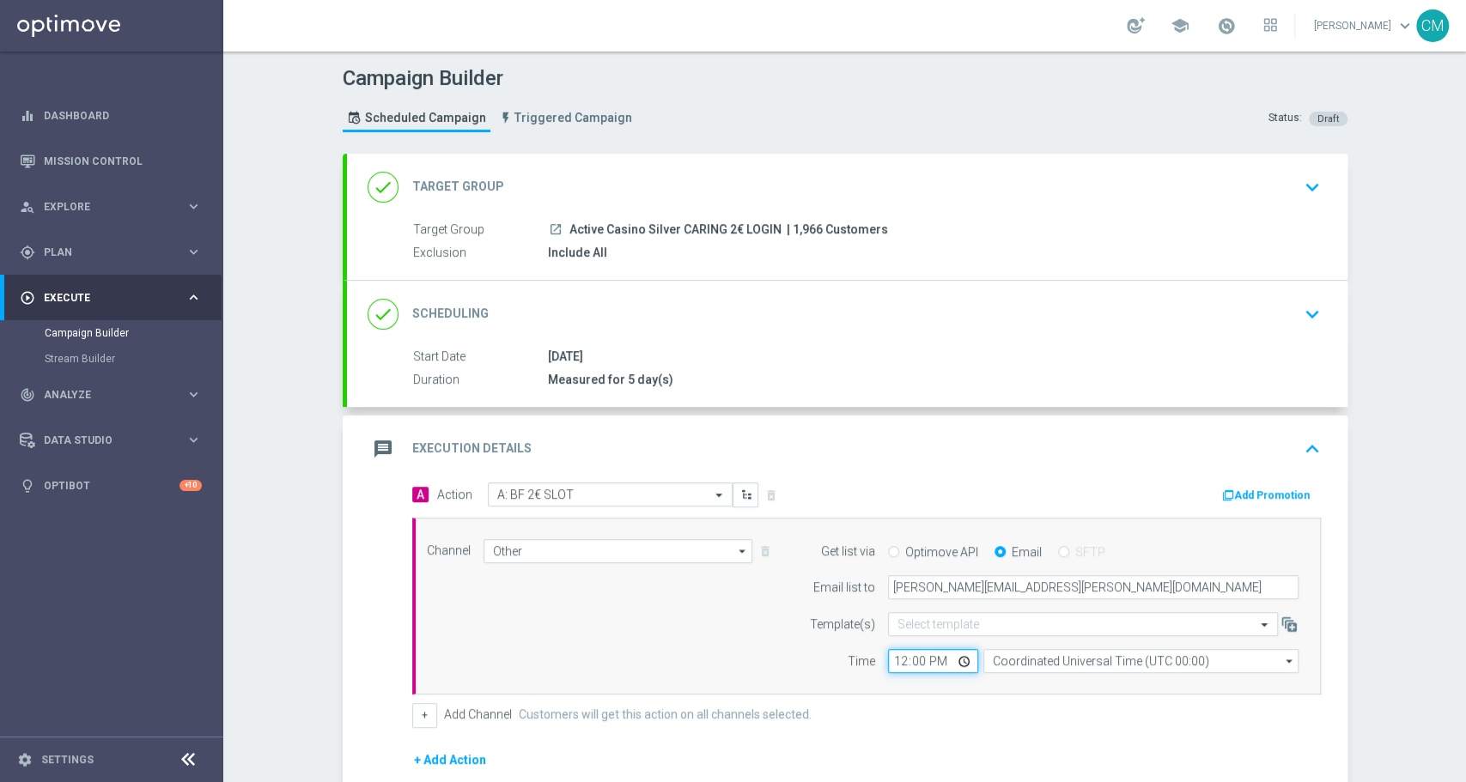
click at [888, 662] on input "12:00" at bounding box center [933, 661] width 90 height 24
type input "18:30"
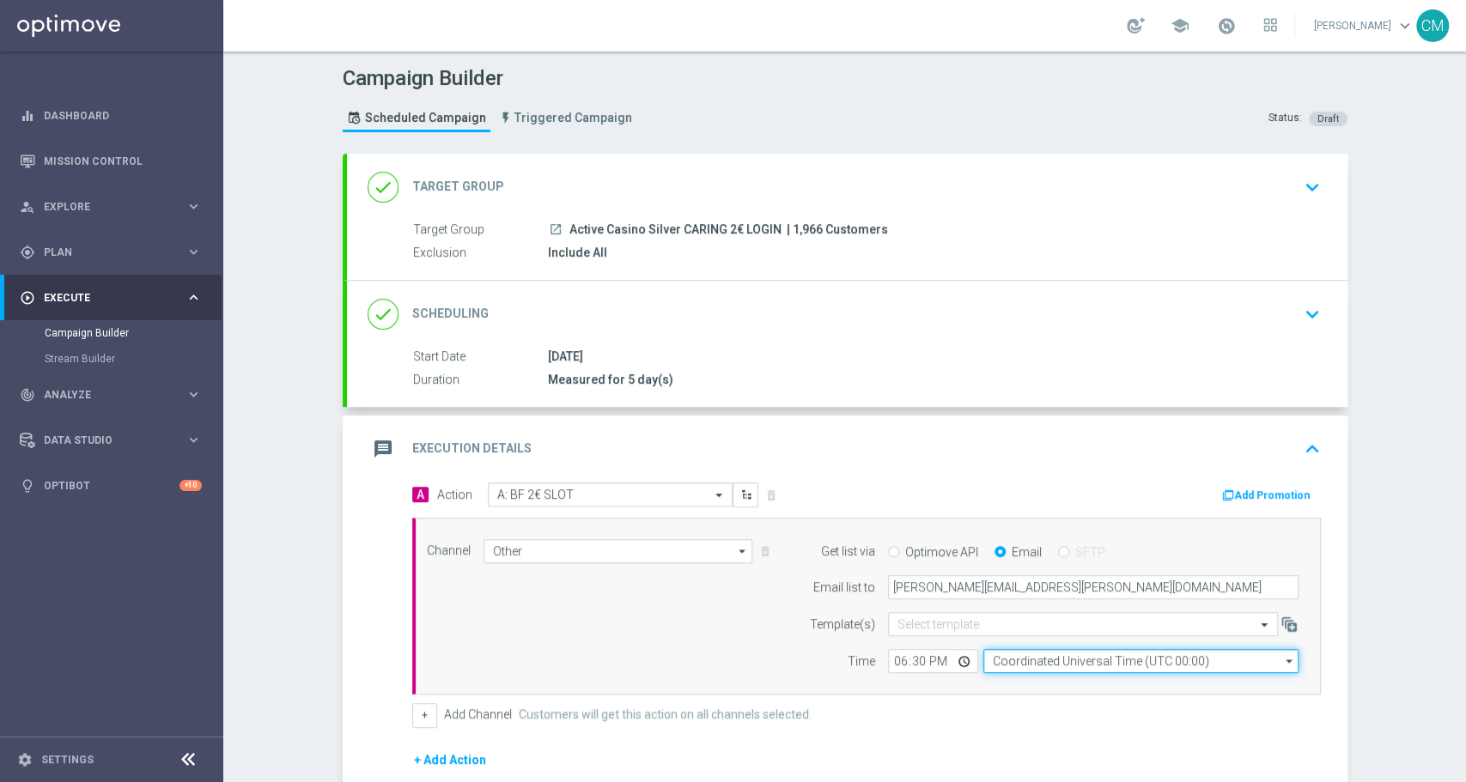
click at [1001, 663] on input "Coordinated Universal Time (UTC 00:00)" at bounding box center [1140, 661] width 315 height 24
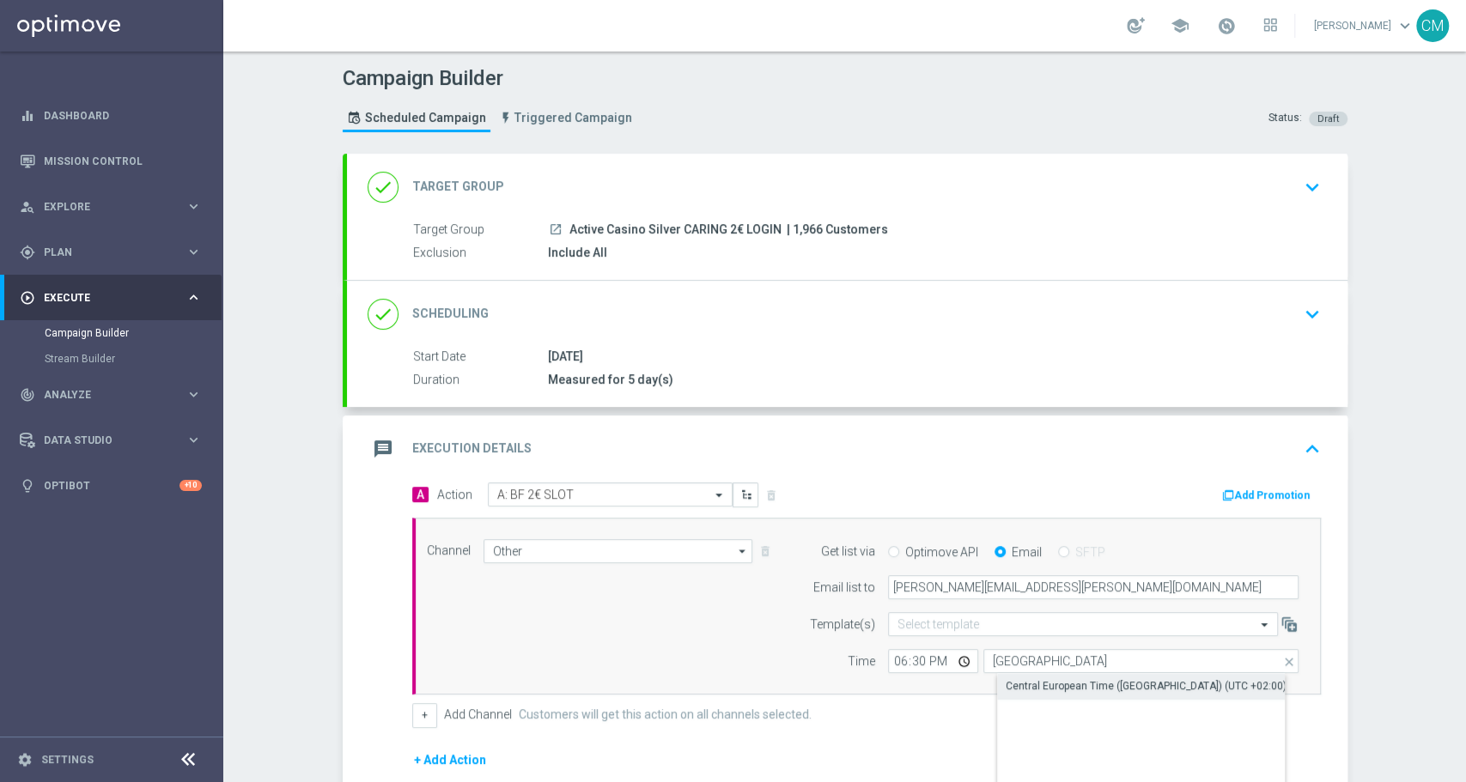
click at [1037, 679] on div "Central European Time (Paris) (UTC +02:00)" at bounding box center [1146, 685] width 281 height 15
type input "Central European Time (Paris) (UTC +02:00)"
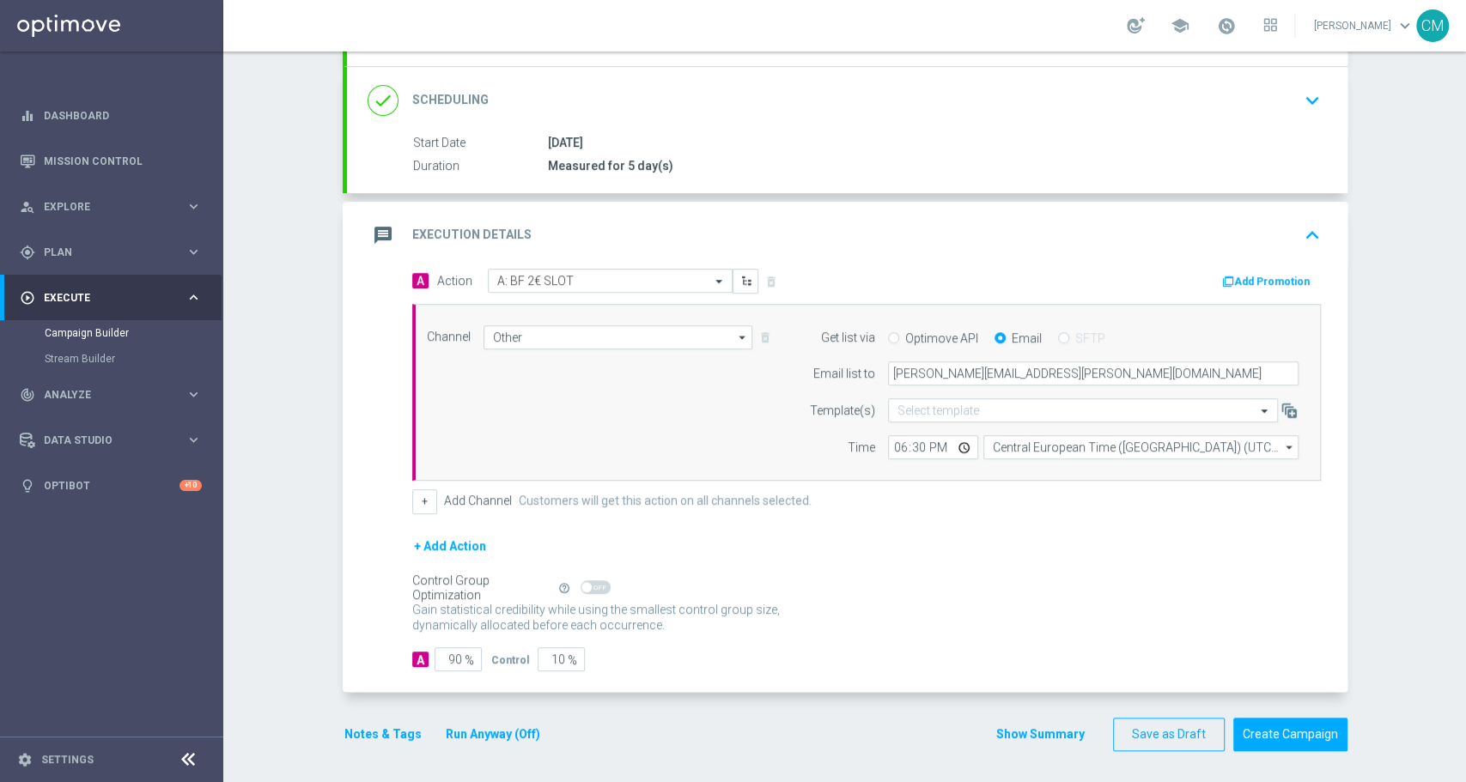
click at [383, 731] on button "Notes & Tags" at bounding box center [383, 734] width 81 height 21
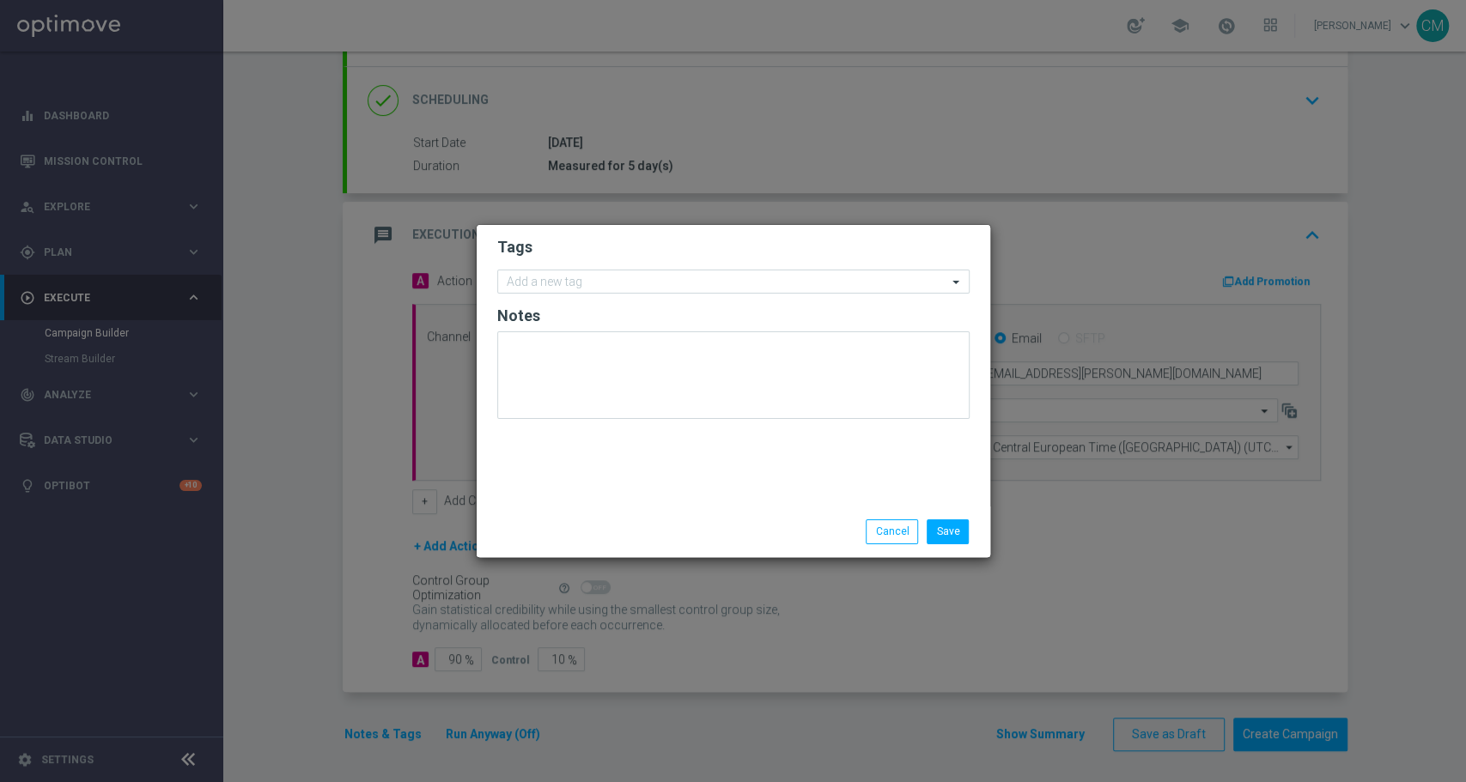
click at [574, 263] on form "Tags Add a new tag Notes" at bounding box center [733, 332] width 472 height 199
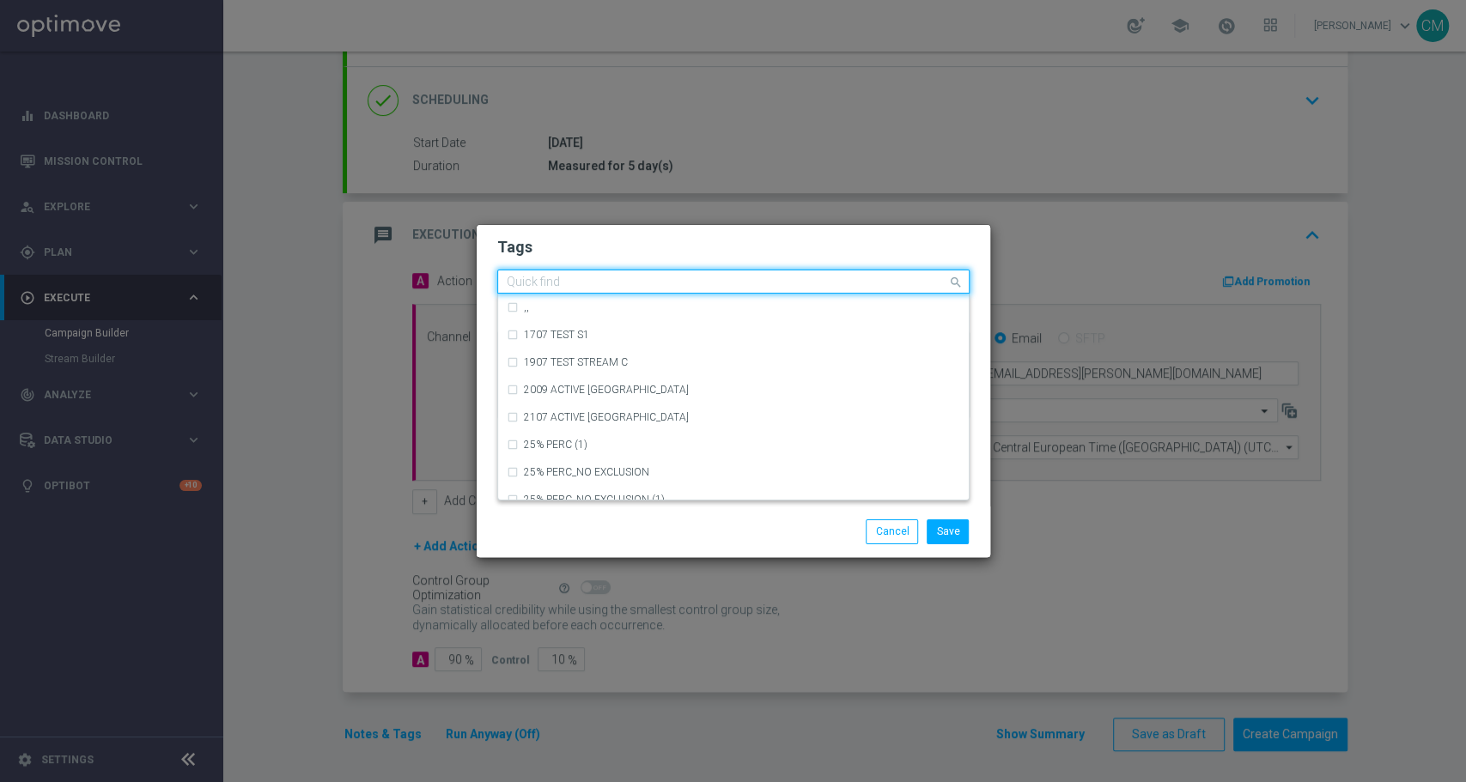
click at [574, 276] on input "text" at bounding box center [727, 283] width 441 height 15
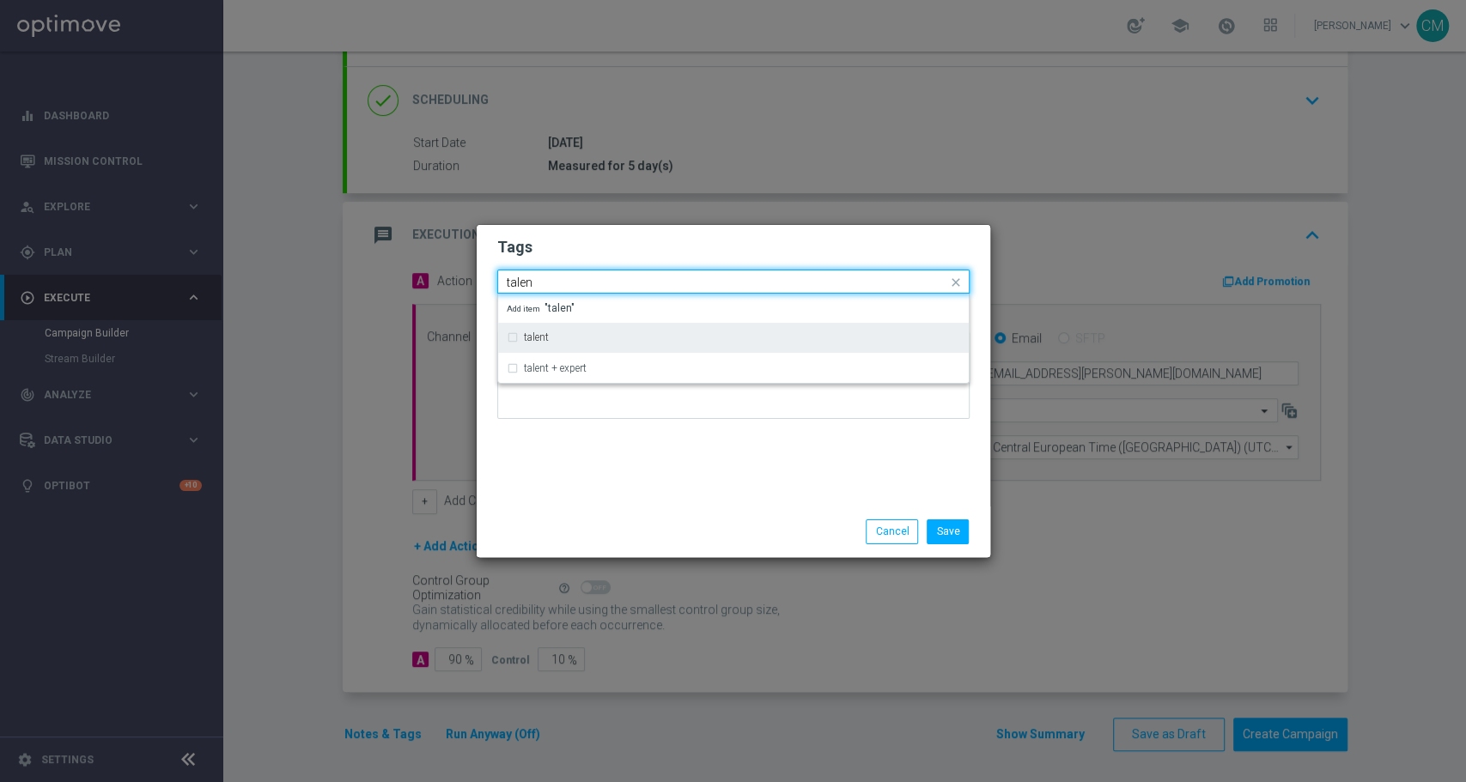
click at [587, 348] on div "talent" at bounding box center [733, 337] width 453 height 27
type input "talen"
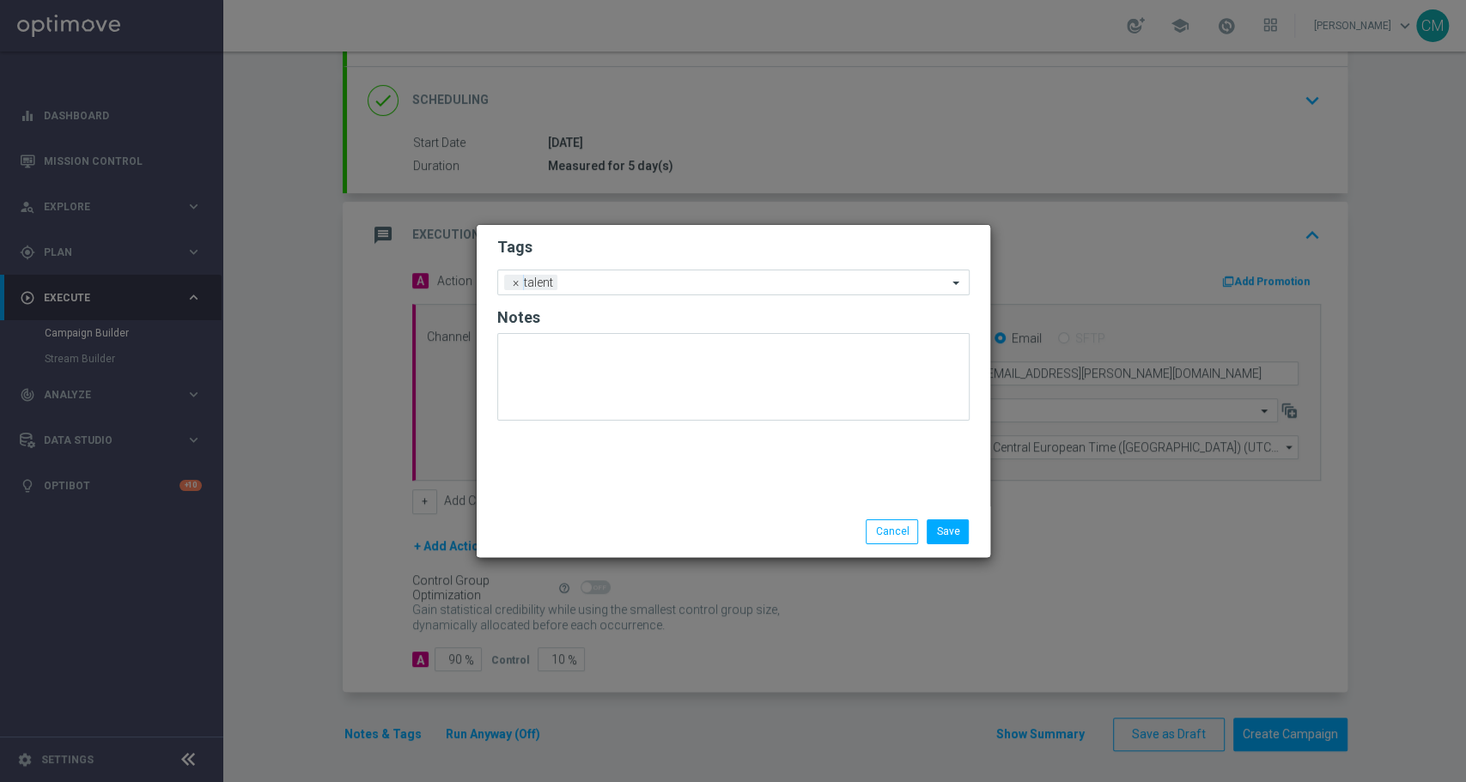
click at [616, 542] on div "Save Cancel" at bounding box center [733, 532] width 498 height 24
click at [625, 295] on ng-select "Add a new tag × talent" at bounding box center [733, 283] width 472 height 26
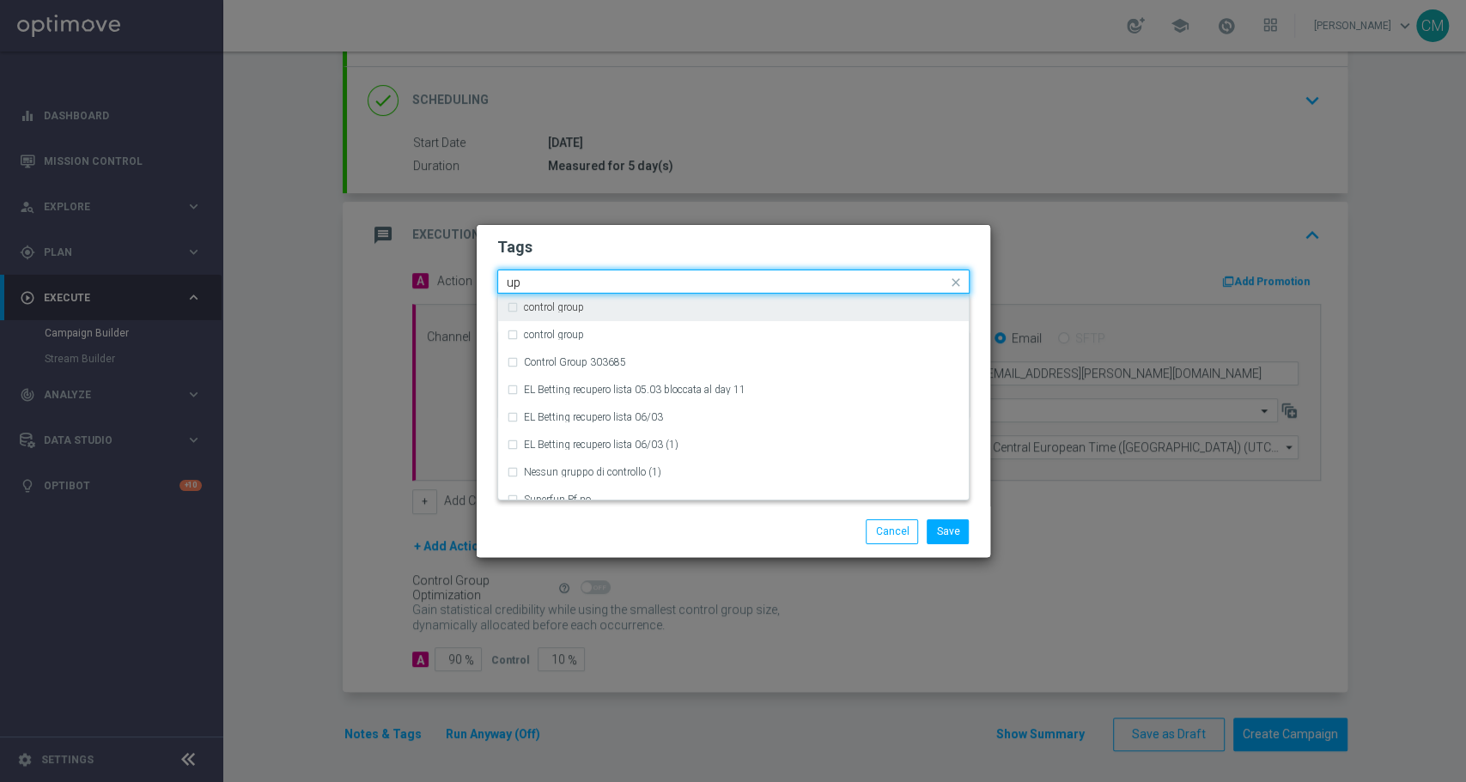
type input "u"
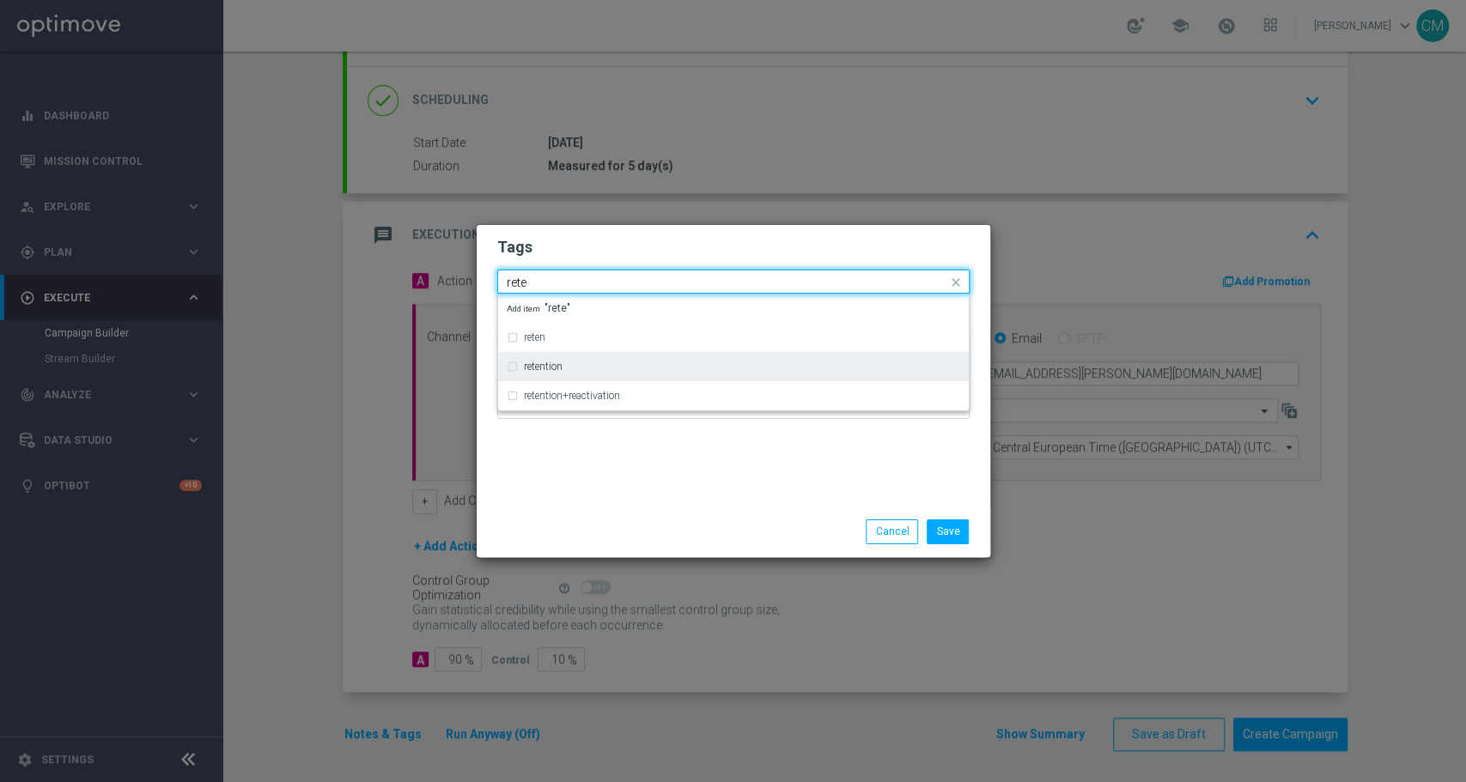
click at [638, 364] on div "retention" at bounding box center [742, 367] width 436 height 10
type input "rete"
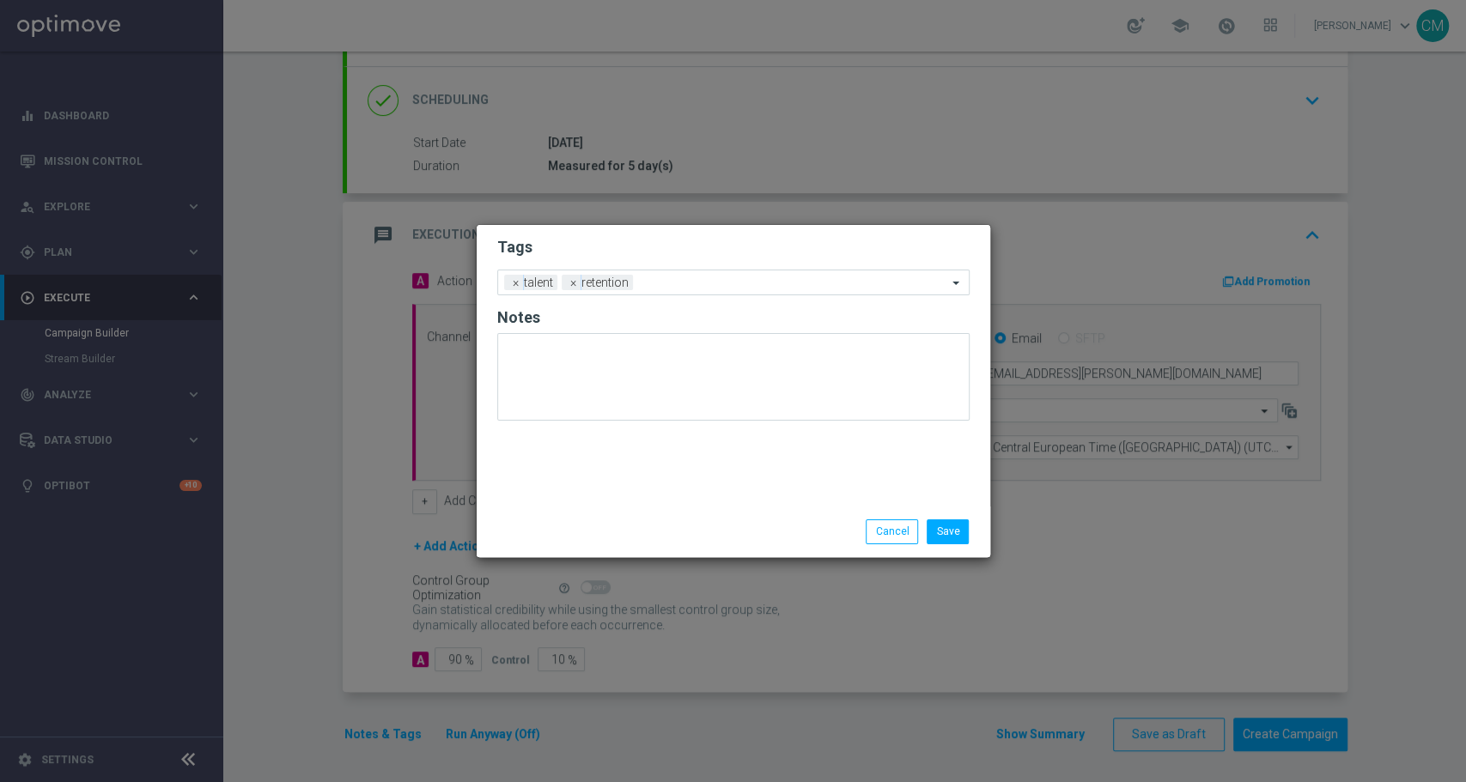
click at [648, 498] on div "Tags Add a new tag × talent × retention Notes" at bounding box center [734, 366] width 514 height 282
click at [689, 290] on div at bounding box center [792, 285] width 310 height 17
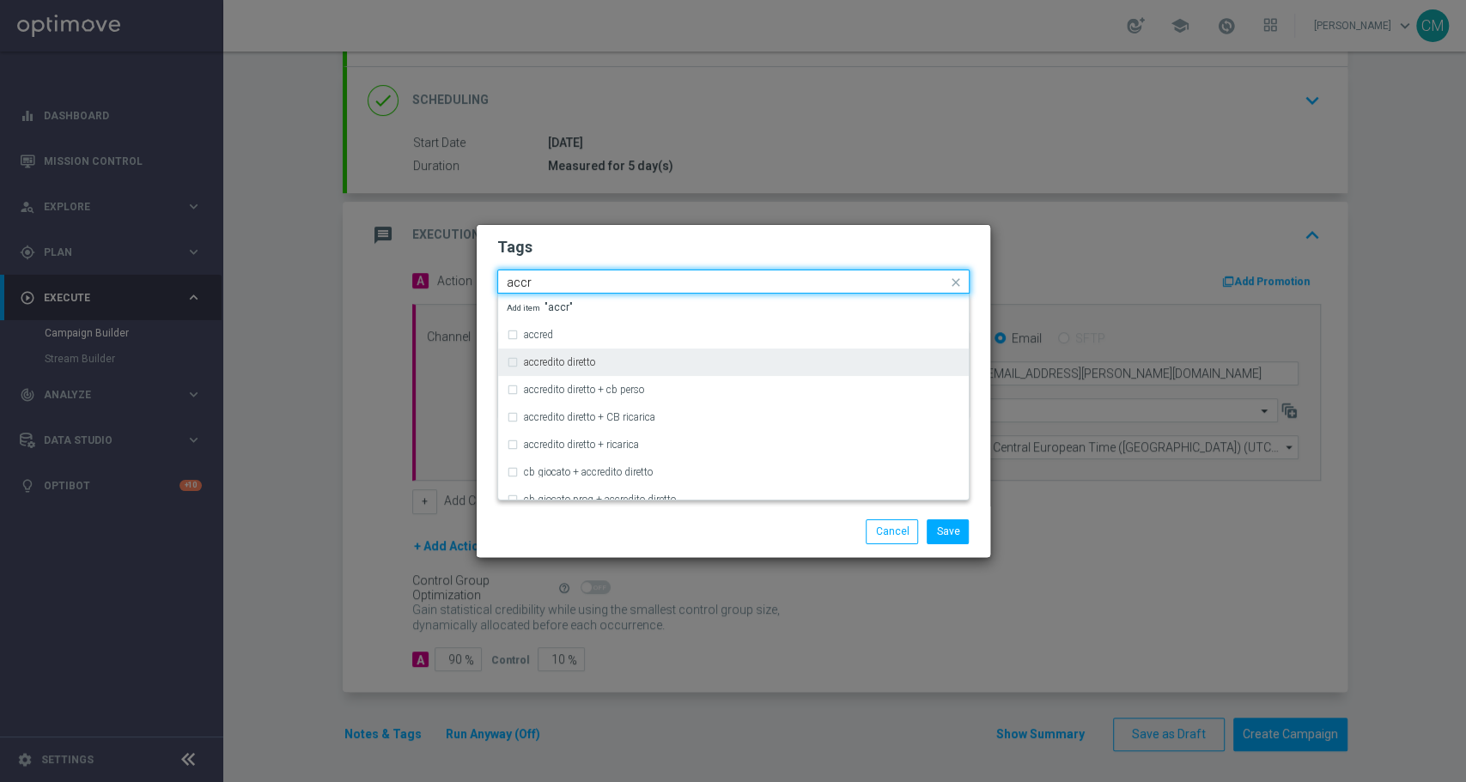
click at [611, 356] on div "accredito diretto" at bounding box center [733, 362] width 453 height 27
type input "accr"
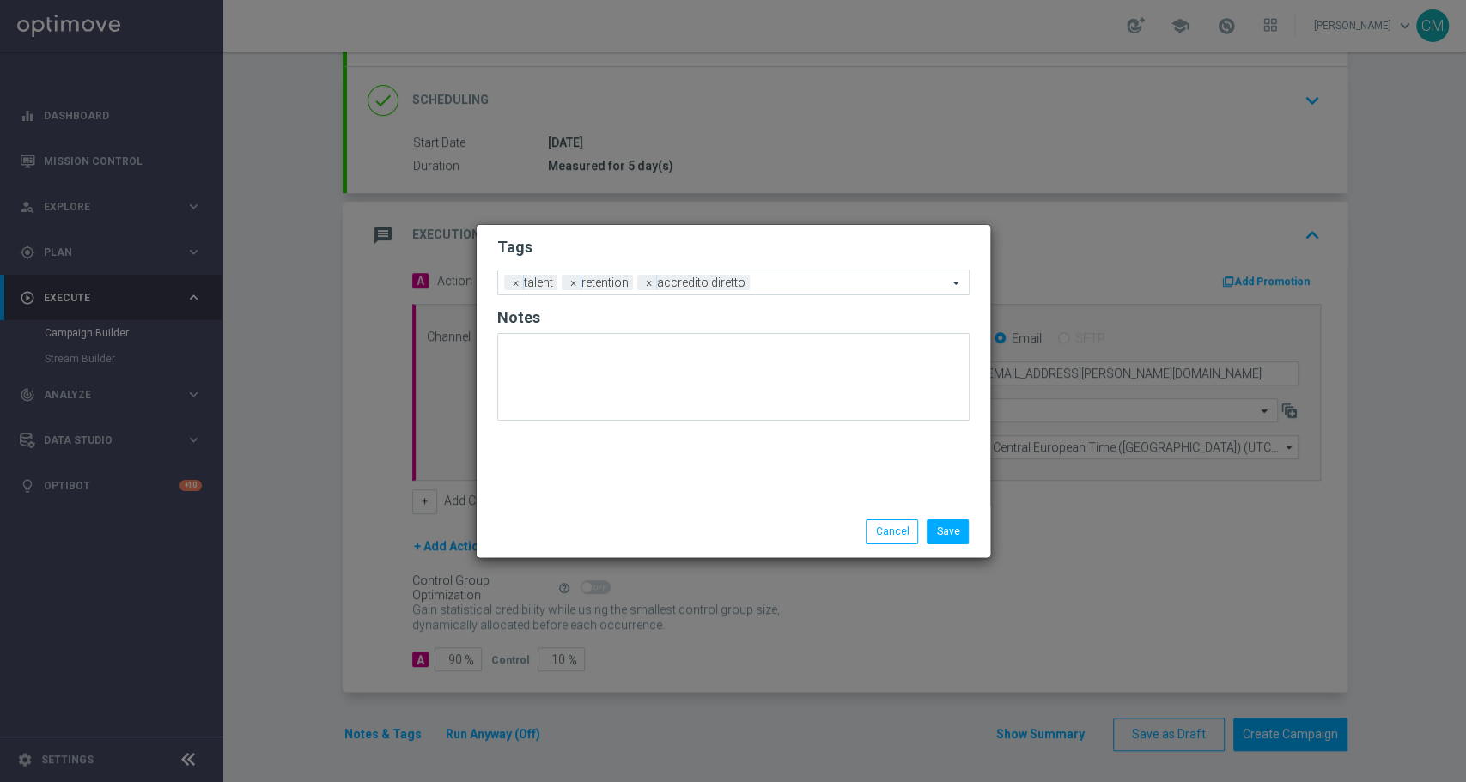
click at [666, 534] on div "Save Cancel" at bounding box center [816, 532] width 332 height 24
click at [768, 277] on input "text" at bounding box center [852, 284] width 191 height 15
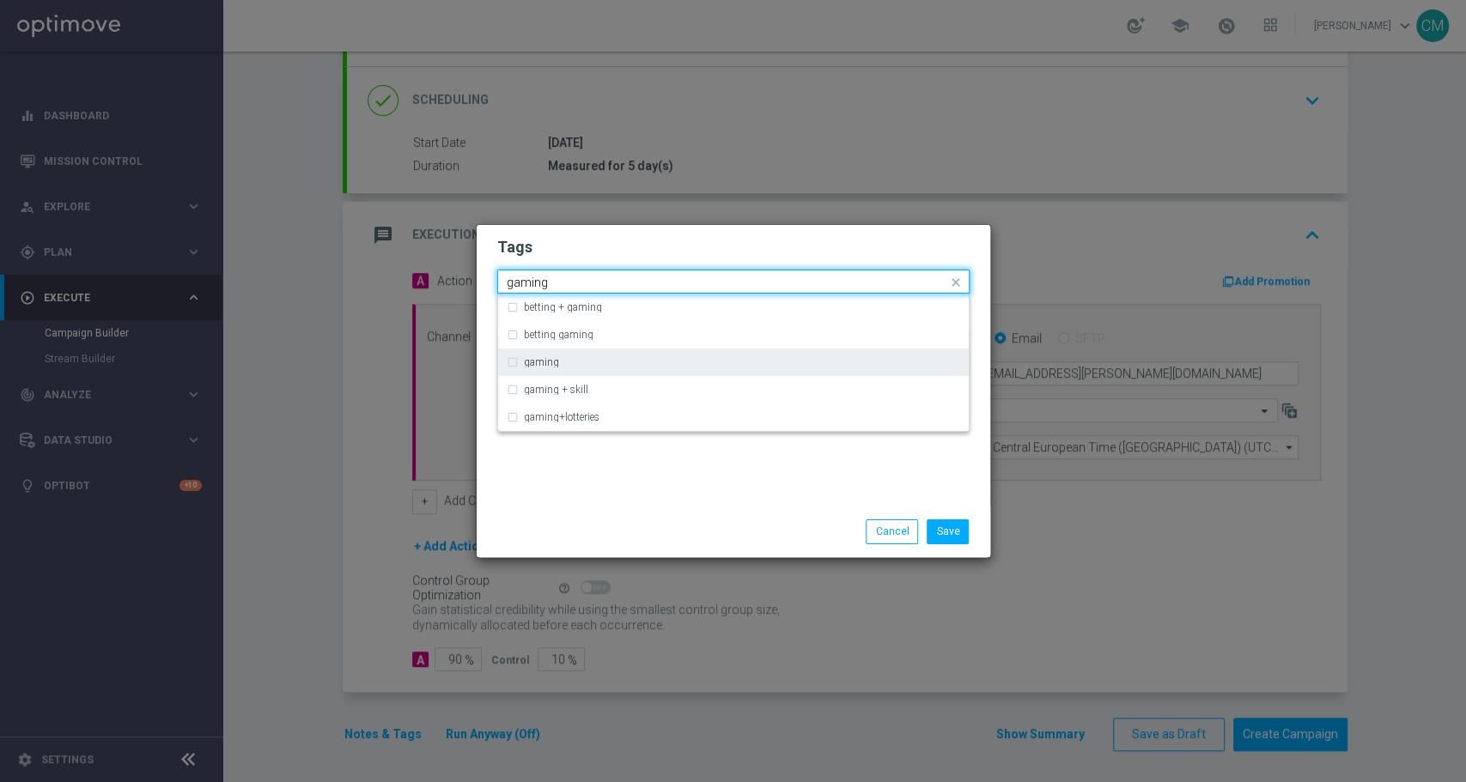
click at [648, 363] on div "gaming" at bounding box center [742, 362] width 436 height 10
type input "gaming"
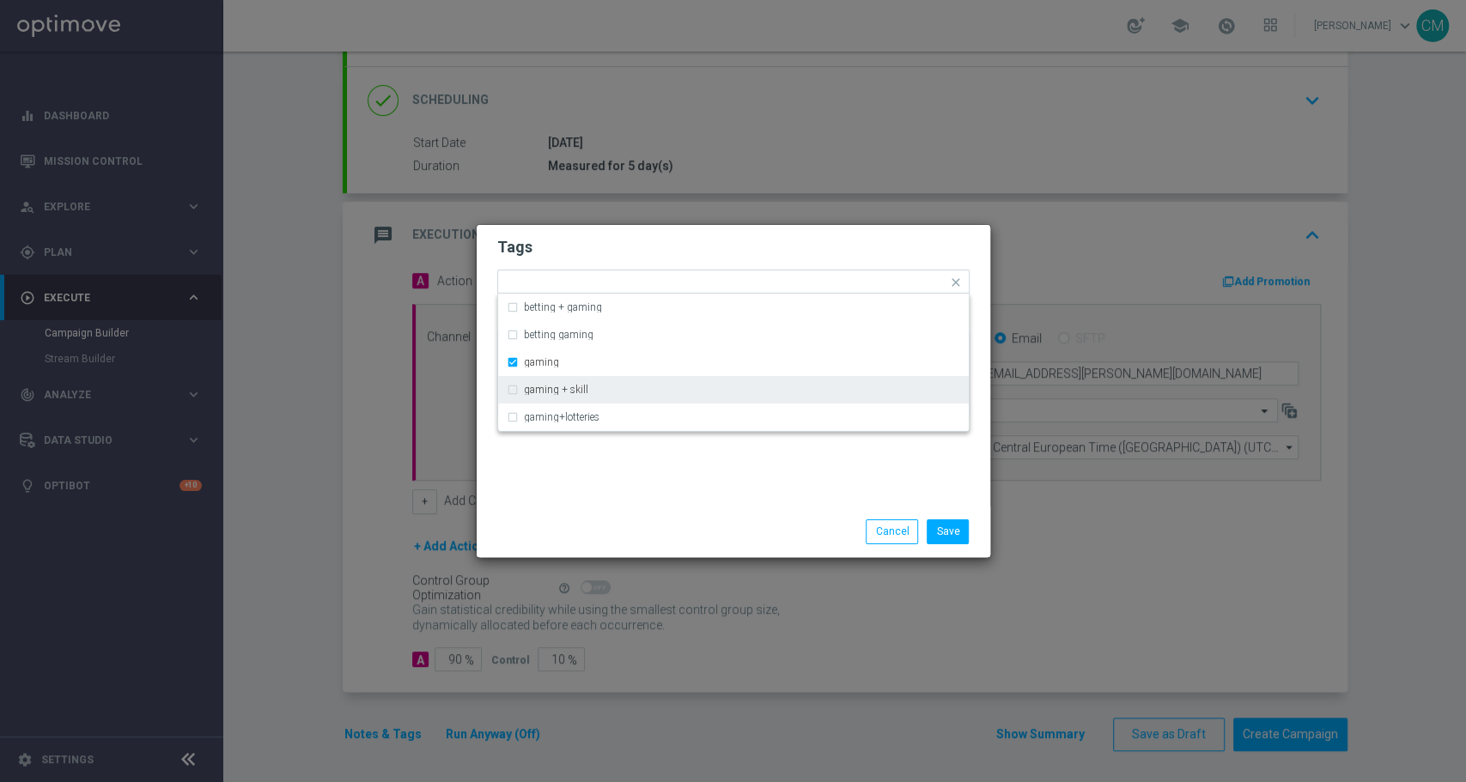
click at [660, 487] on div "Tags Quick find × talent × retention × accredito diretto × gaming betting + gam…" at bounding box center [734, 366] width 514 height 282
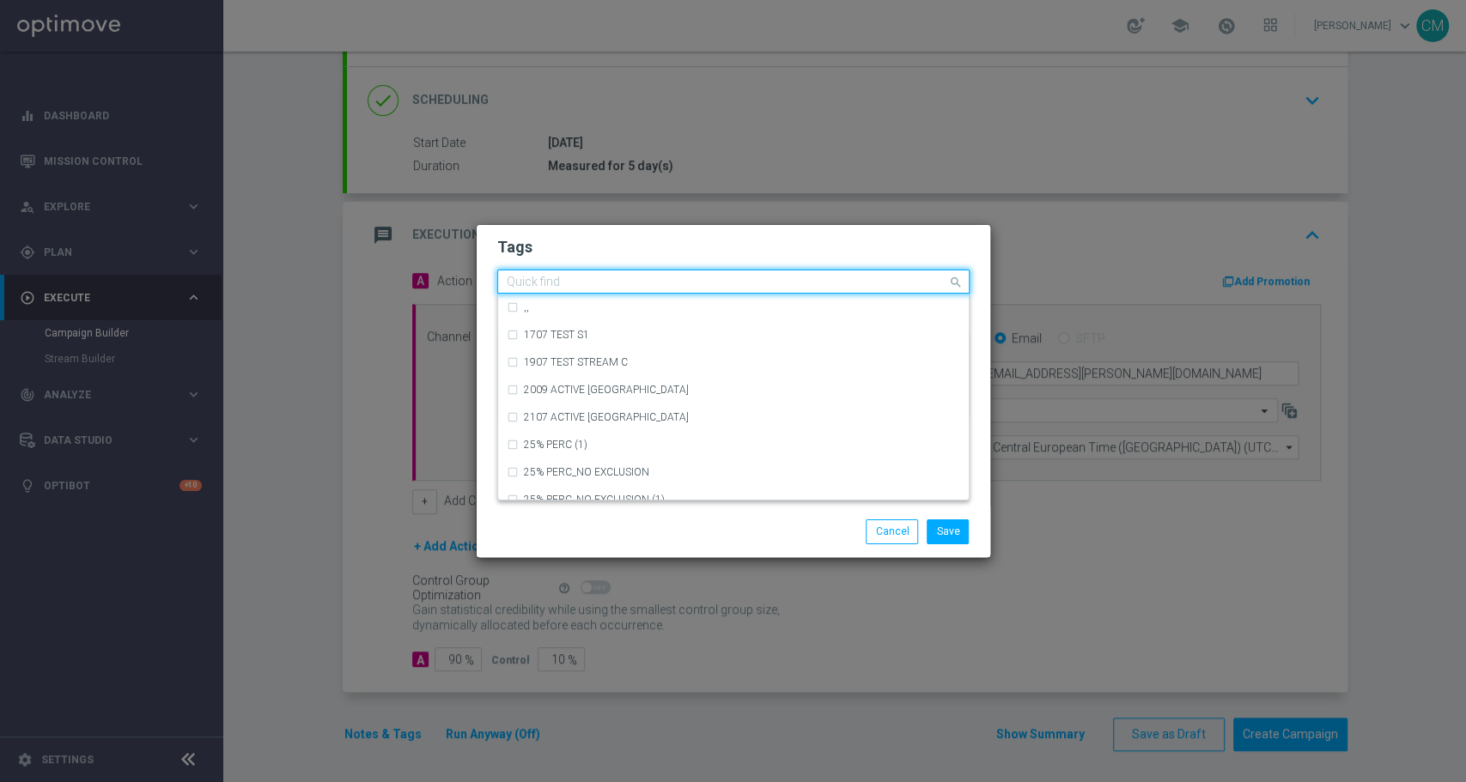
click at [866, 278] on input "text" at bounding box center [727, 283] width 441 height 15
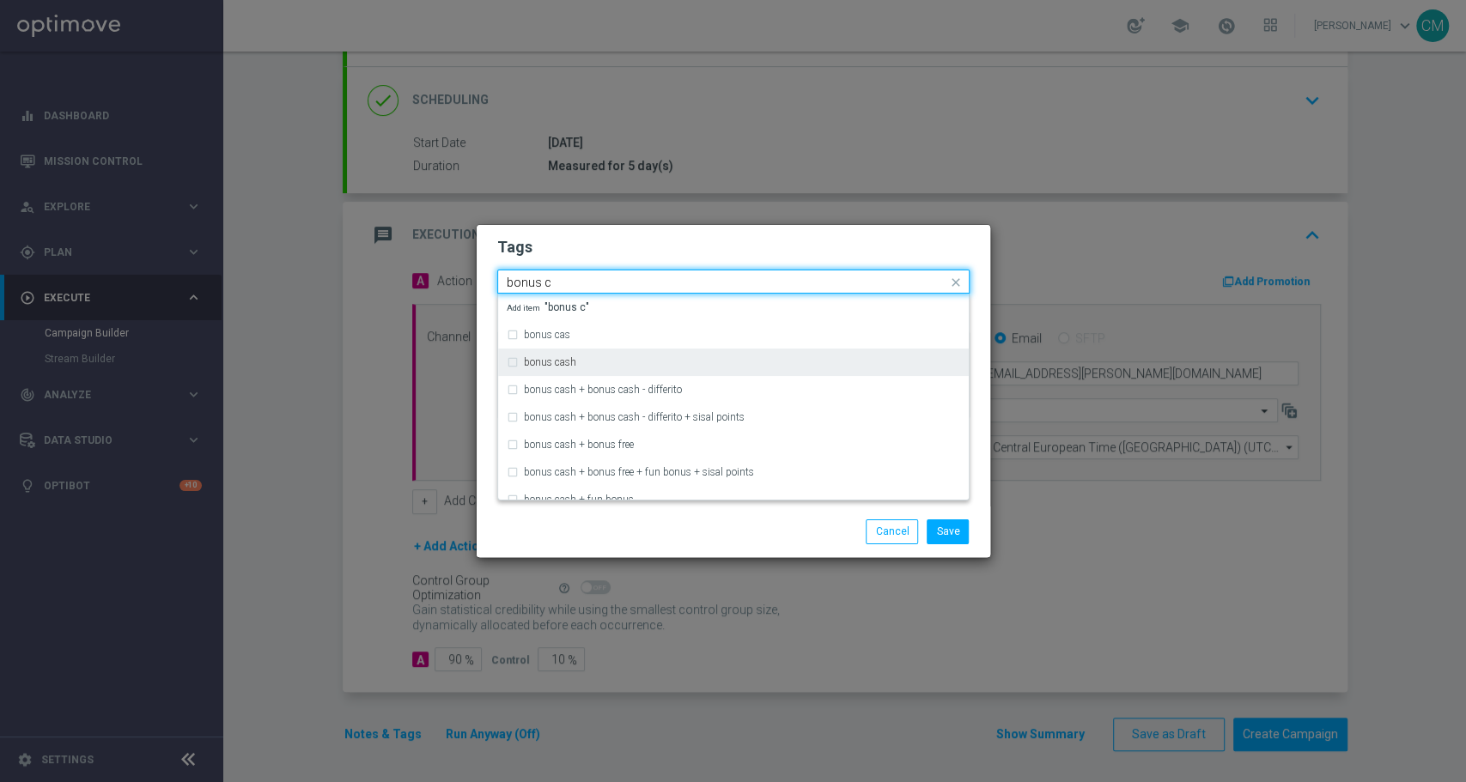
click at [687, 355] on div "bonus cash" at bounding box center [733, 362] width 453 height 27
type input "bonus c"
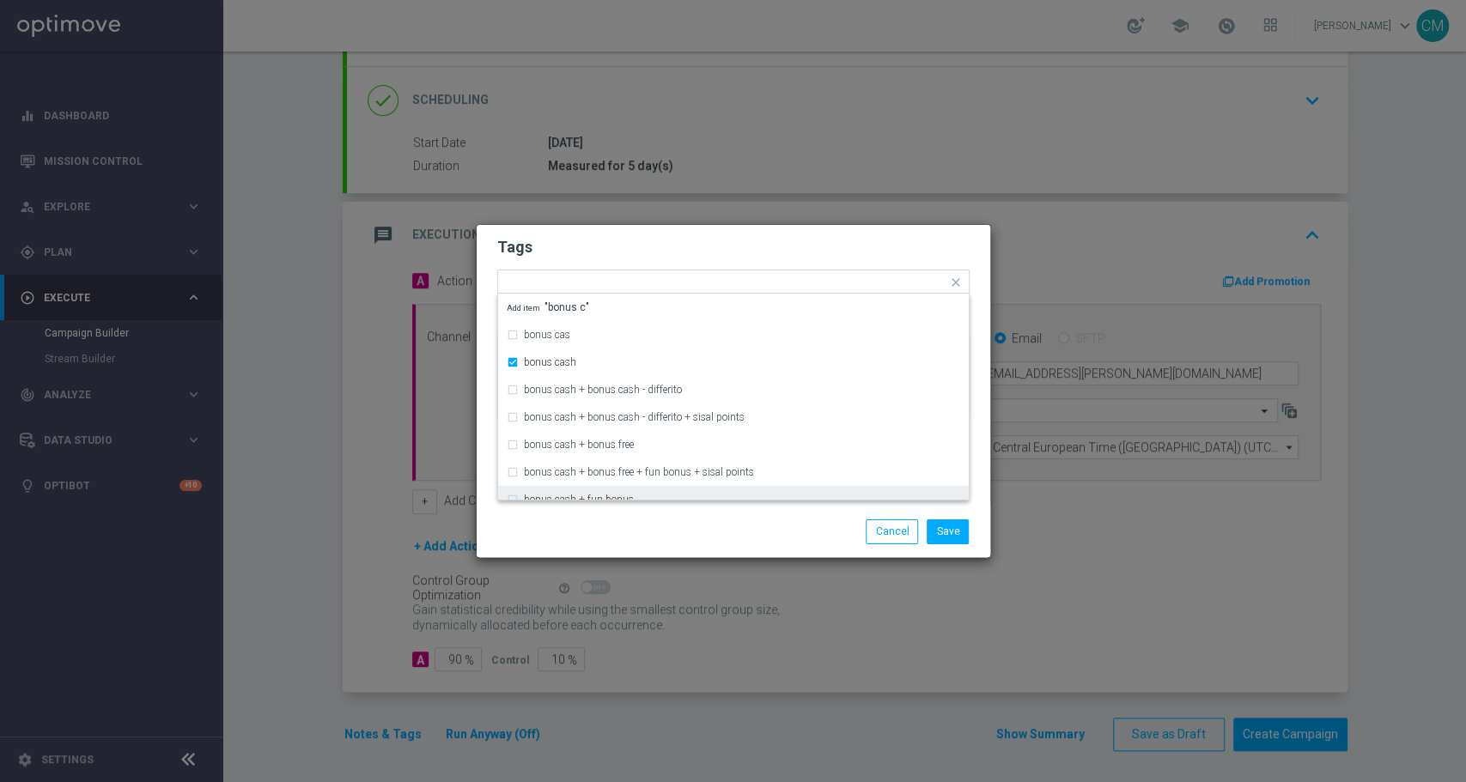
click at [652, 520] on div "Save Cancel" at bounding box center [816, 532] width 332 height 24
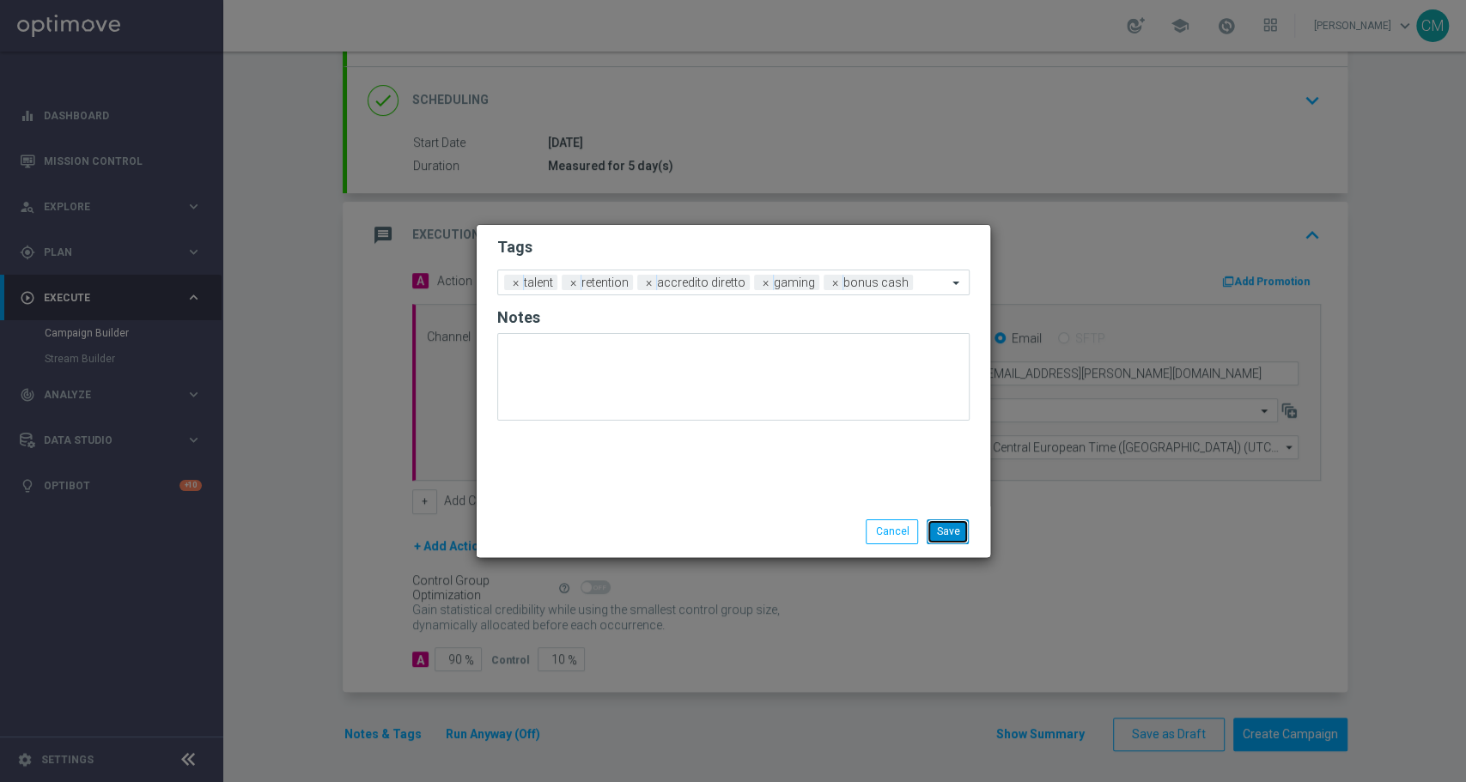
click at [955, 535] on button "Save" at bounding box center [948, 532] width 42 height 24
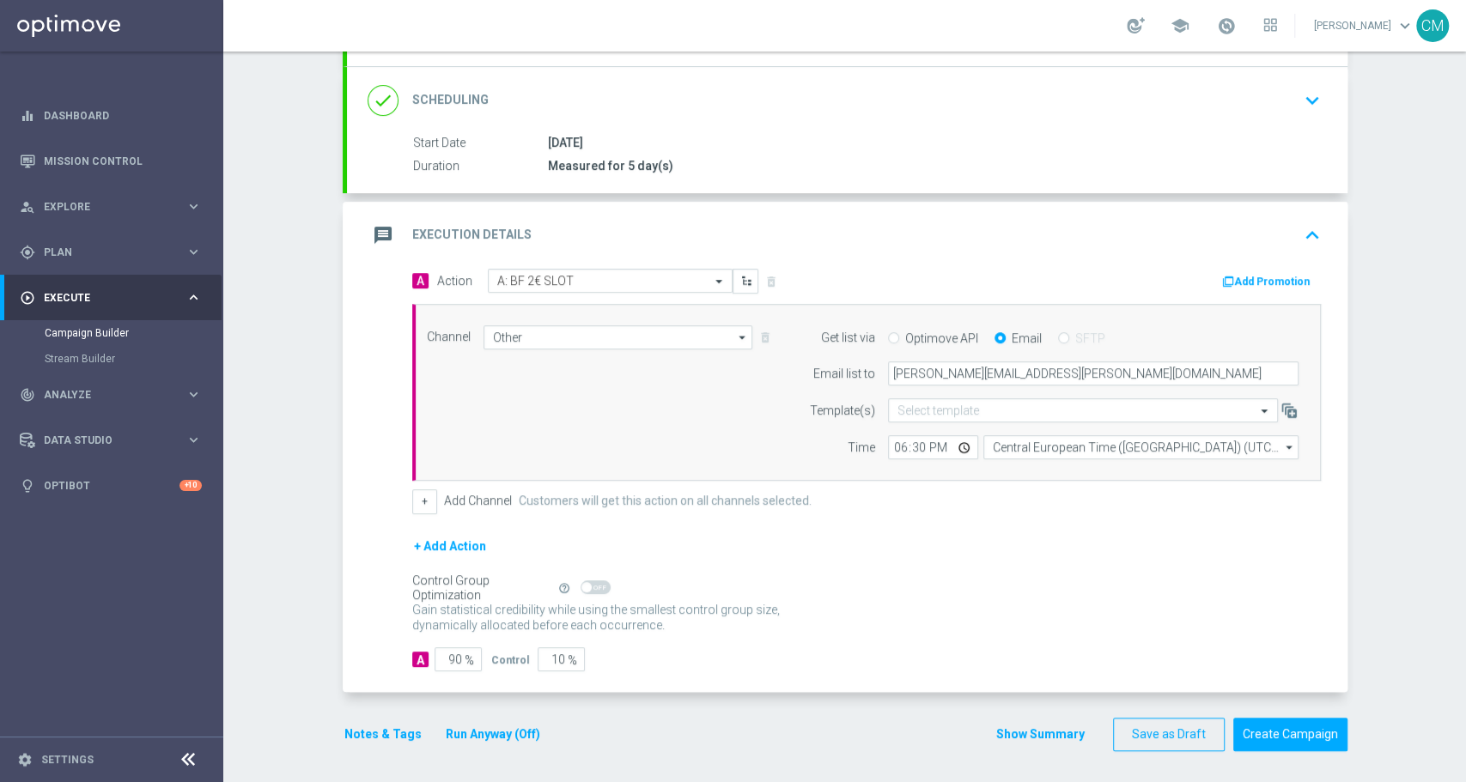
click at [1044, 727] on button "Show Summary" at bounding box center [1040, 735] width 90 height 20
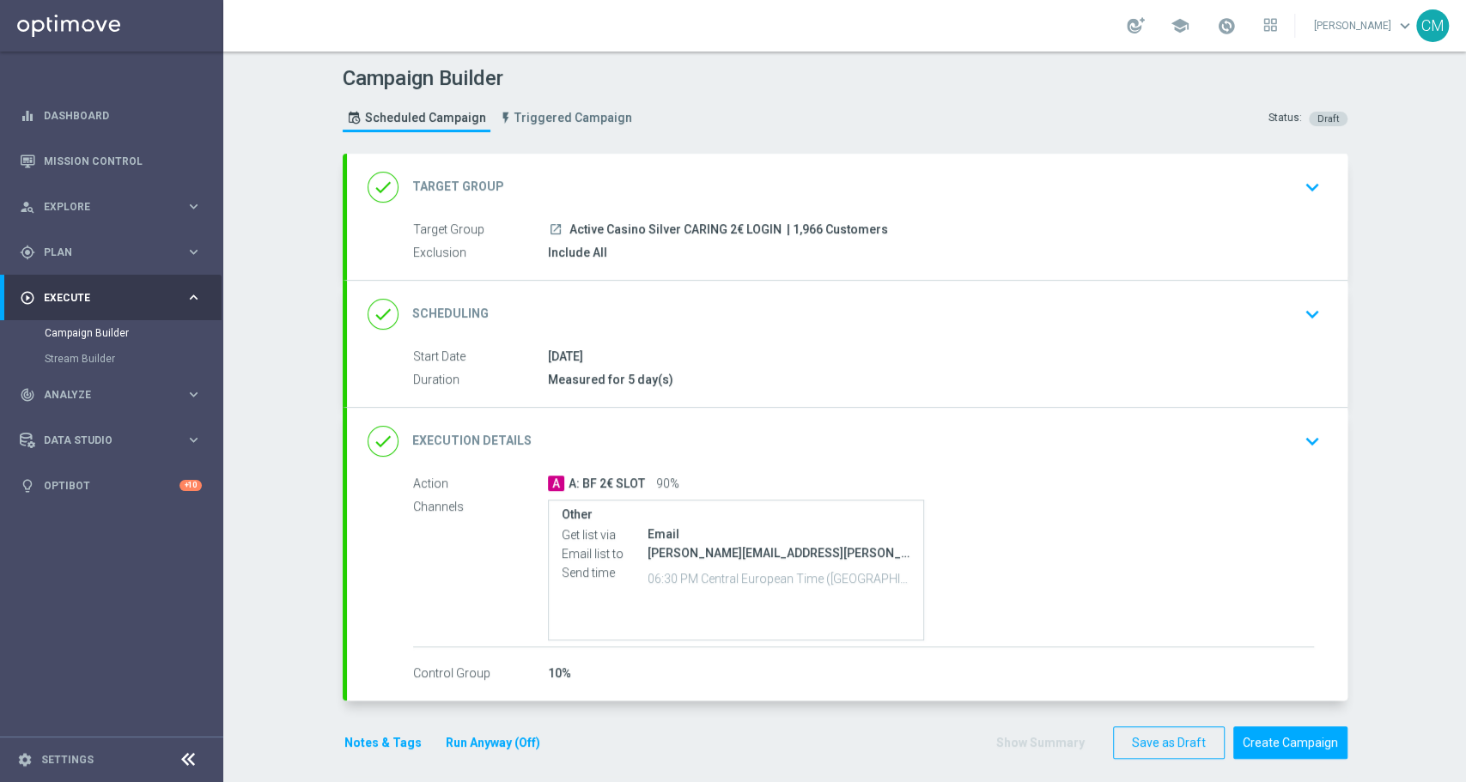
scroll to position [9, 0]
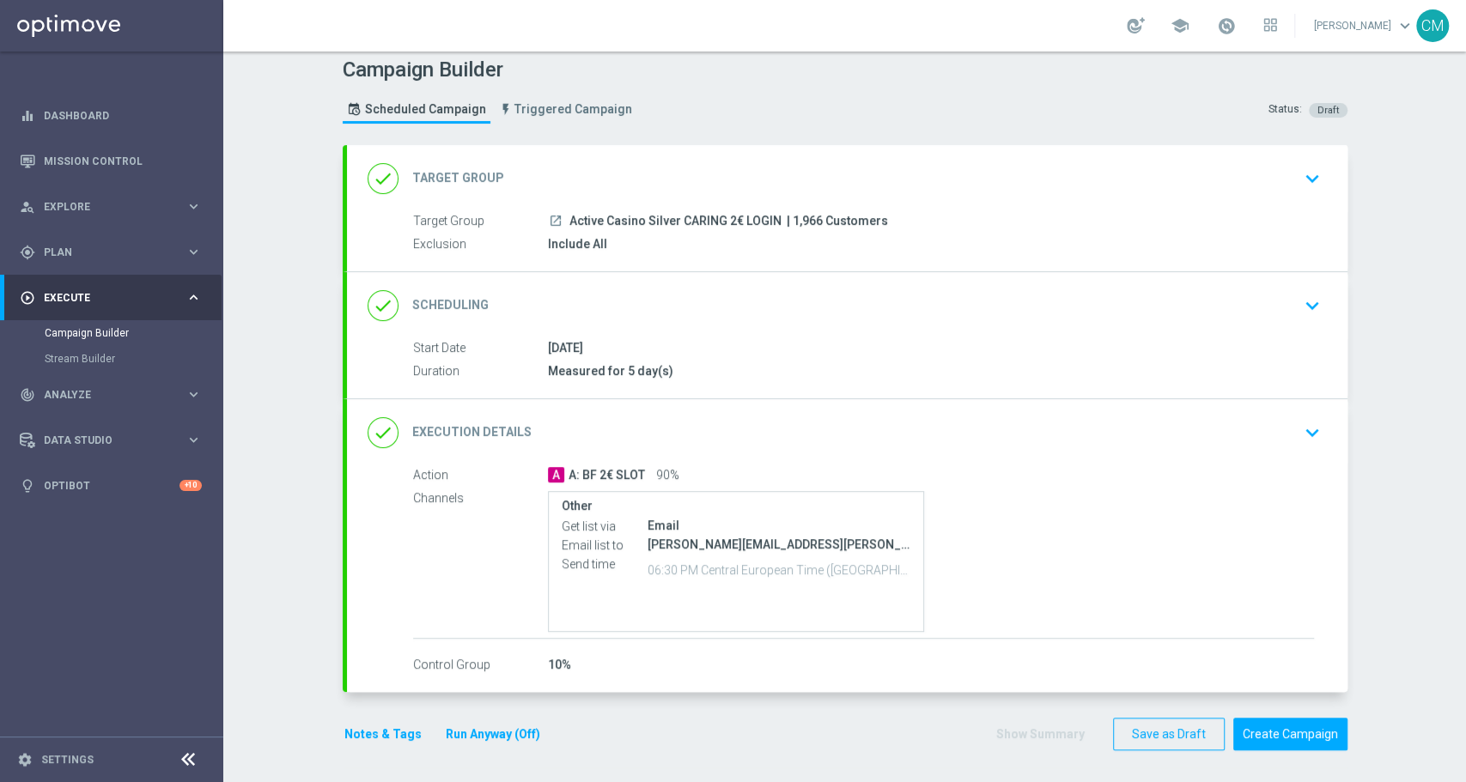
click at [381, 724] on button "Notes & Tags" at bounding box center [383, 734] width 81 height 21
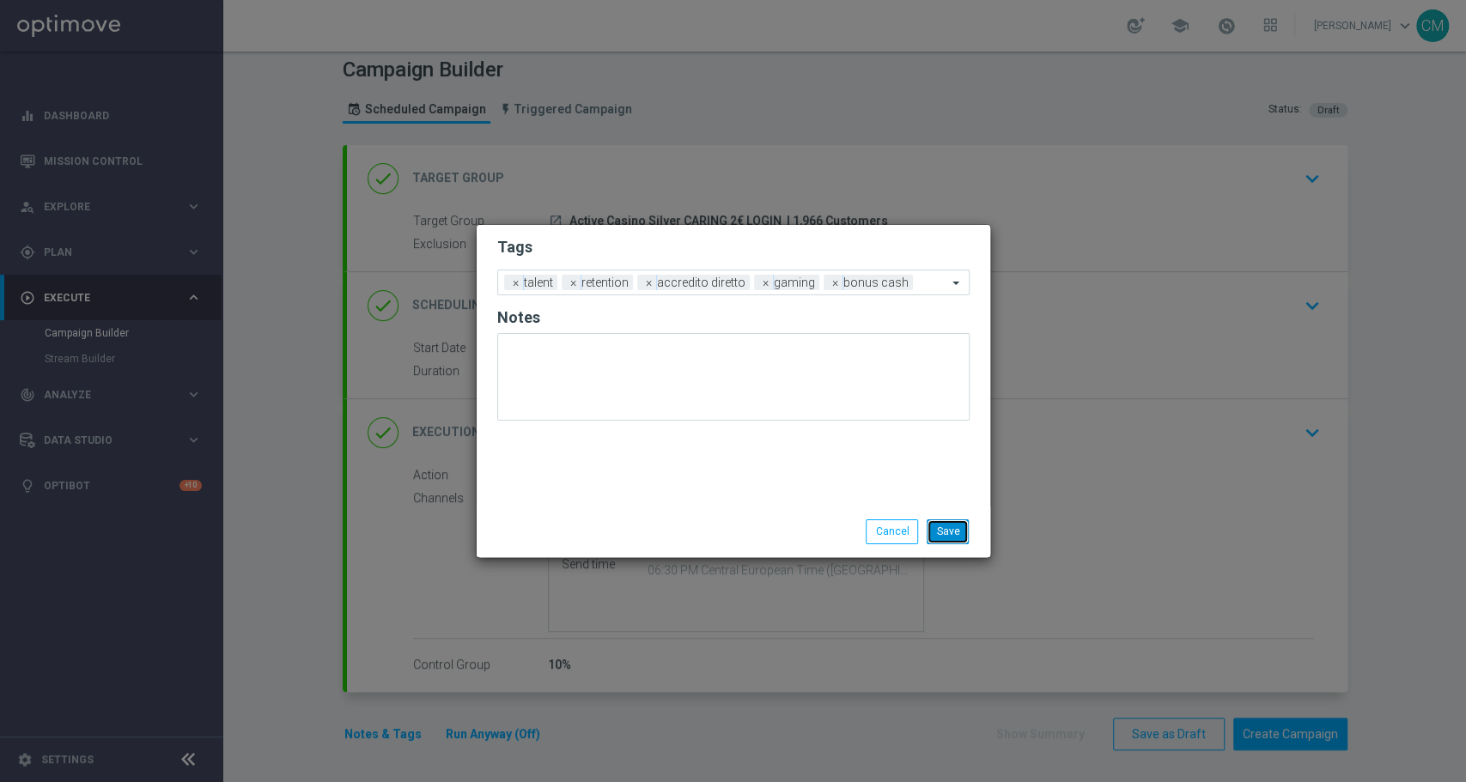
click at [952, 537] on button "Save" at bounding box center [948, 532] width 42 height 24
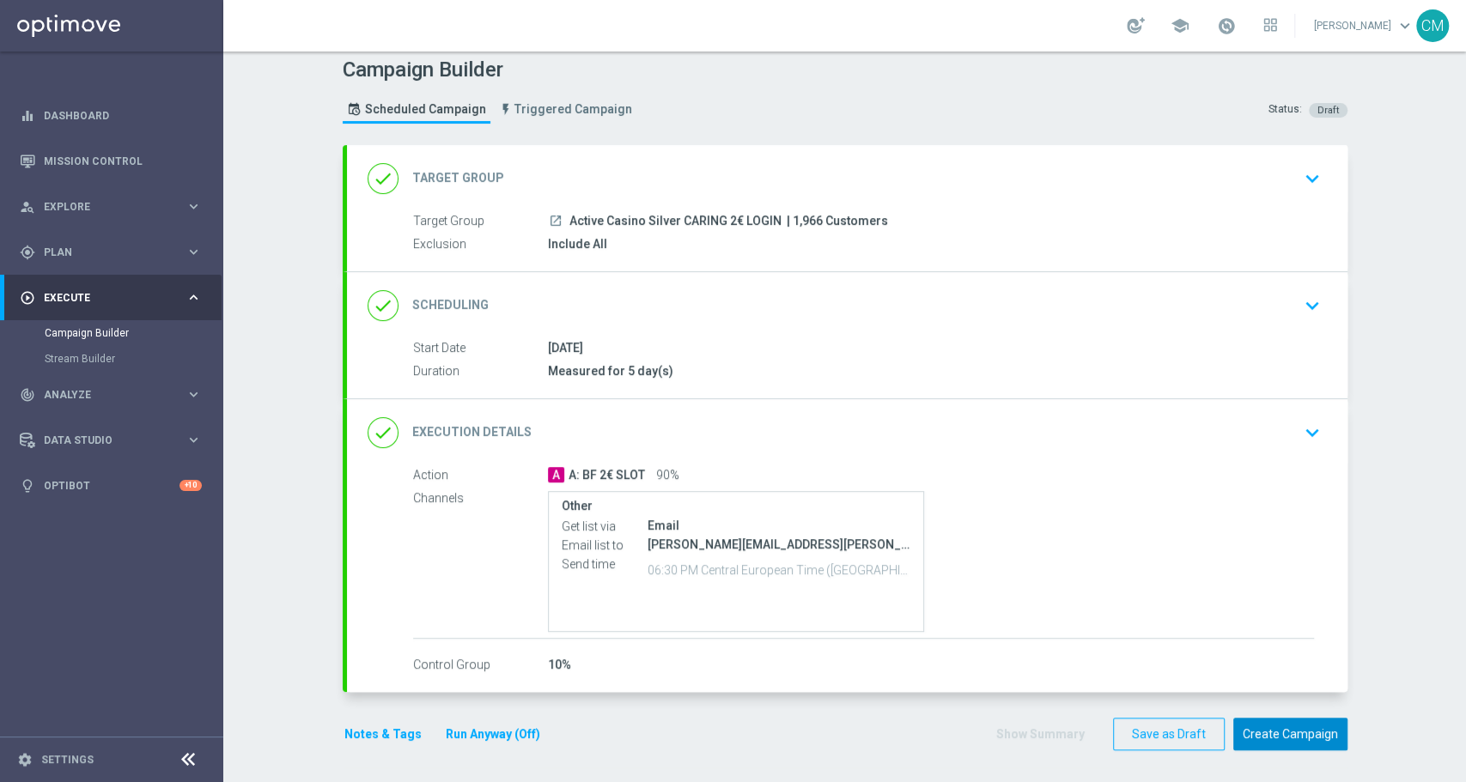
click at [1299, 737] on button "Create Campaign" at bounding box center [1290, 734] width 114 height 33
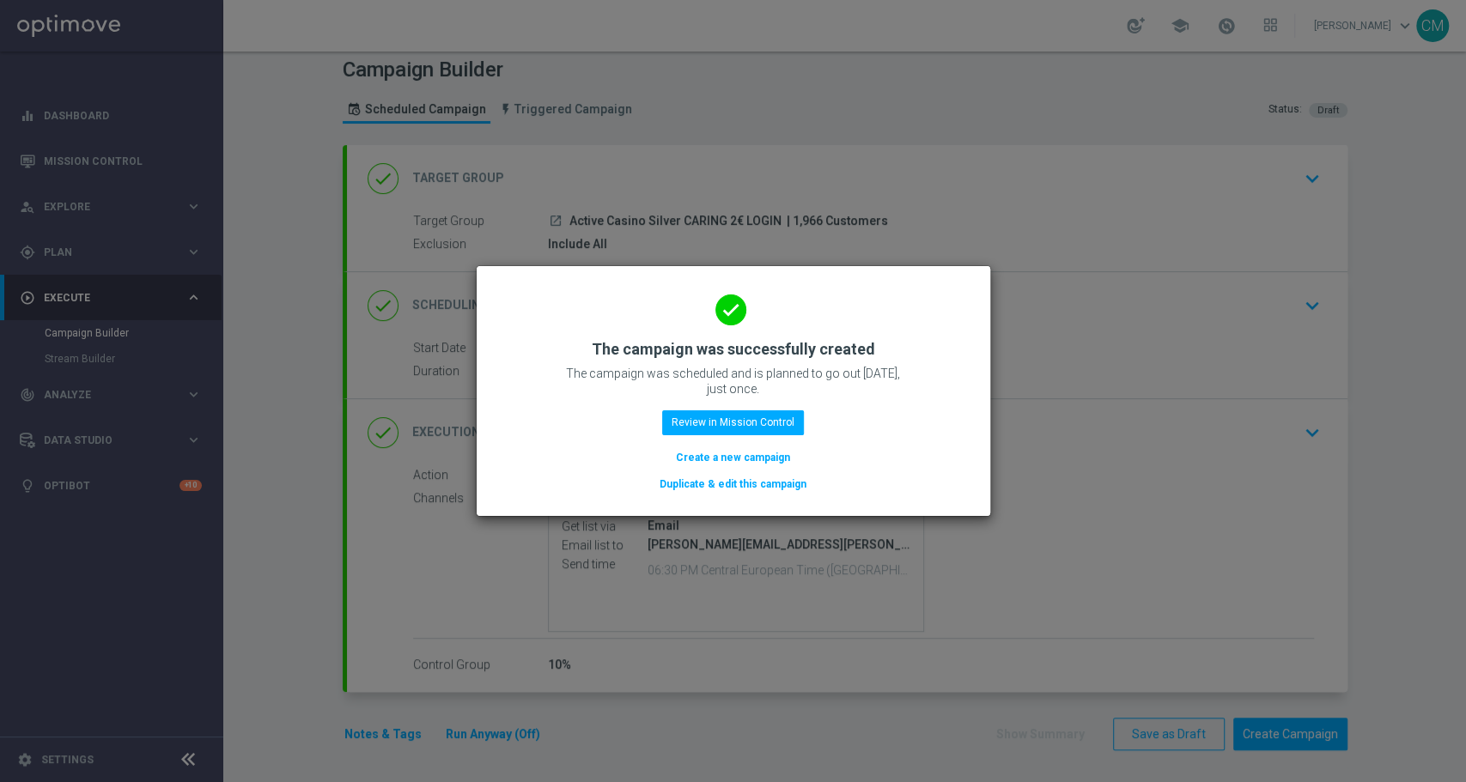
click at [757, 459] on button "Create a new campaign" at bounding box center [733, 457] width 118 height 19
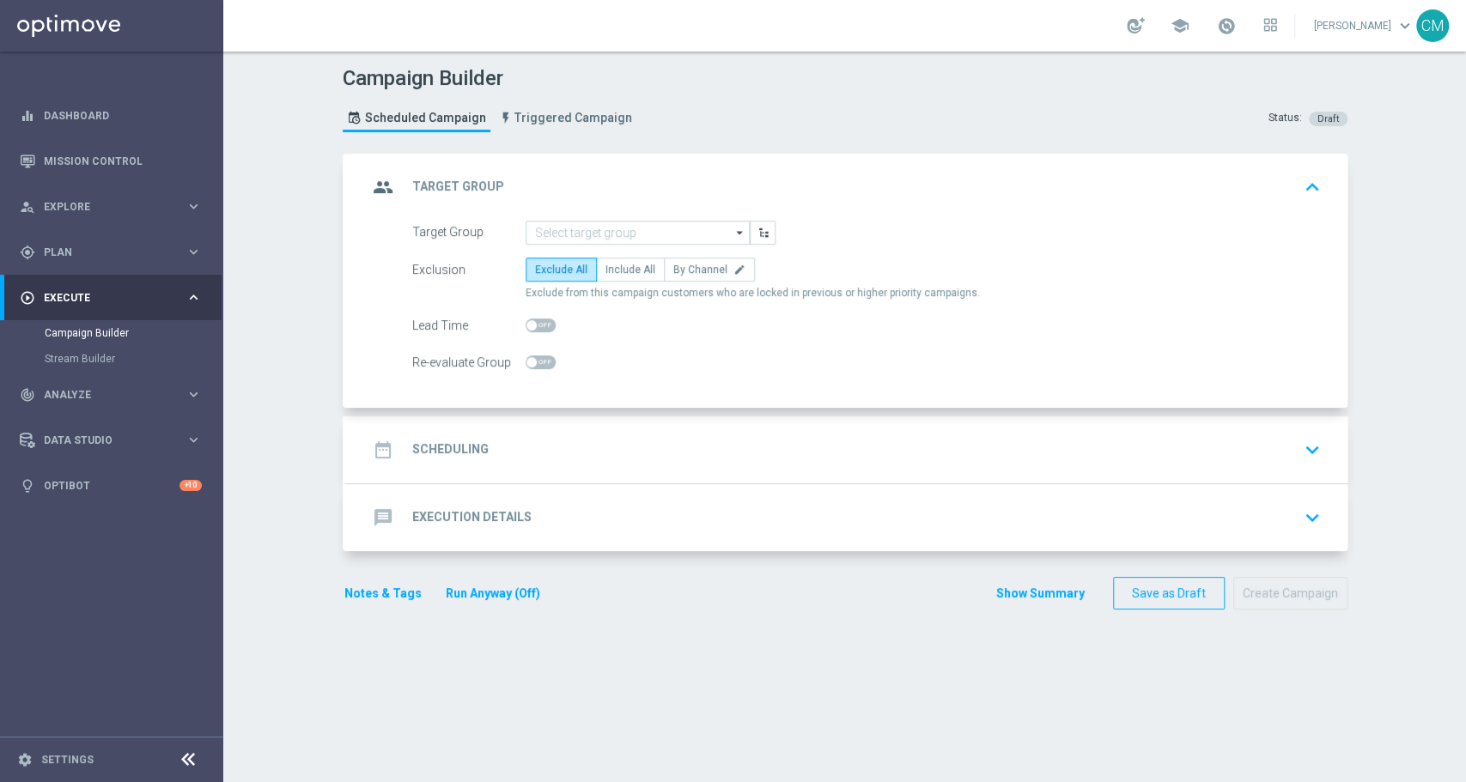
scroll to position [0, 0]
click at [556, 221] on input at bounding box center [638, 233] width 224 height 24
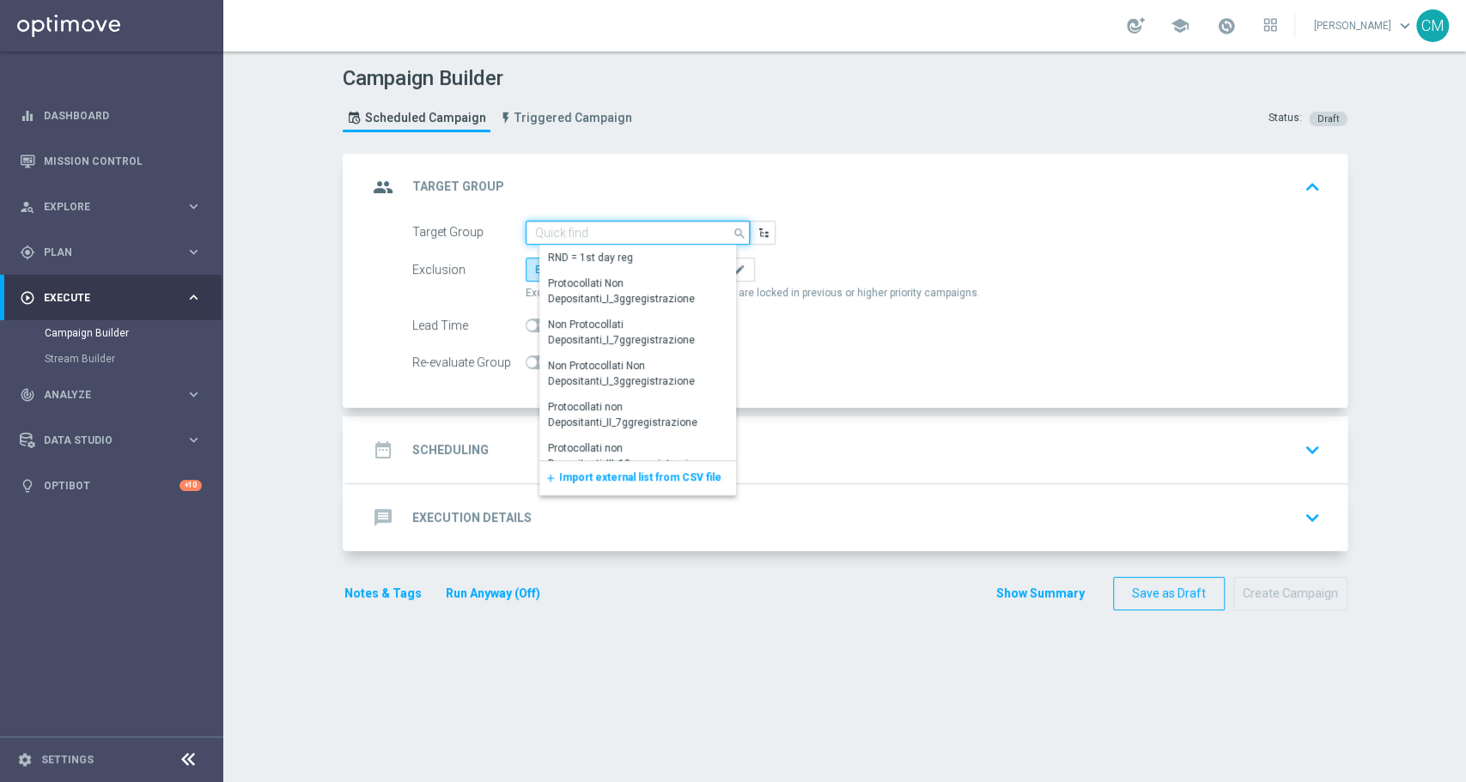
paste input "Active Casino Silver CARING 10€ TALENT"
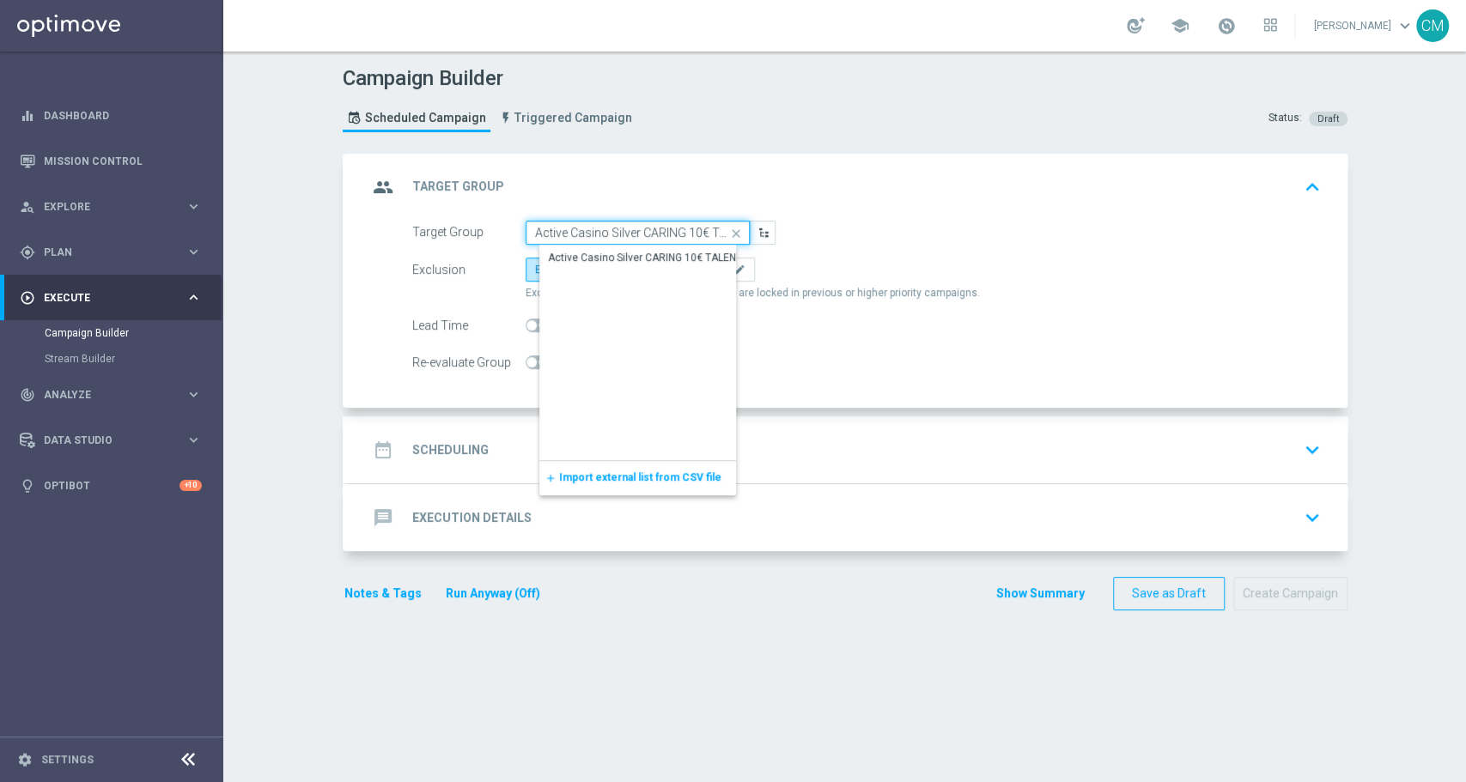
scroll to position [0, 20]
click at [613, 258] on div "Active Casino Silver CARING 10€ TALENT" at bounding box center [645, 257] width 194 height 15
type input "Active Casino Silver CARING 10€ TALENT"
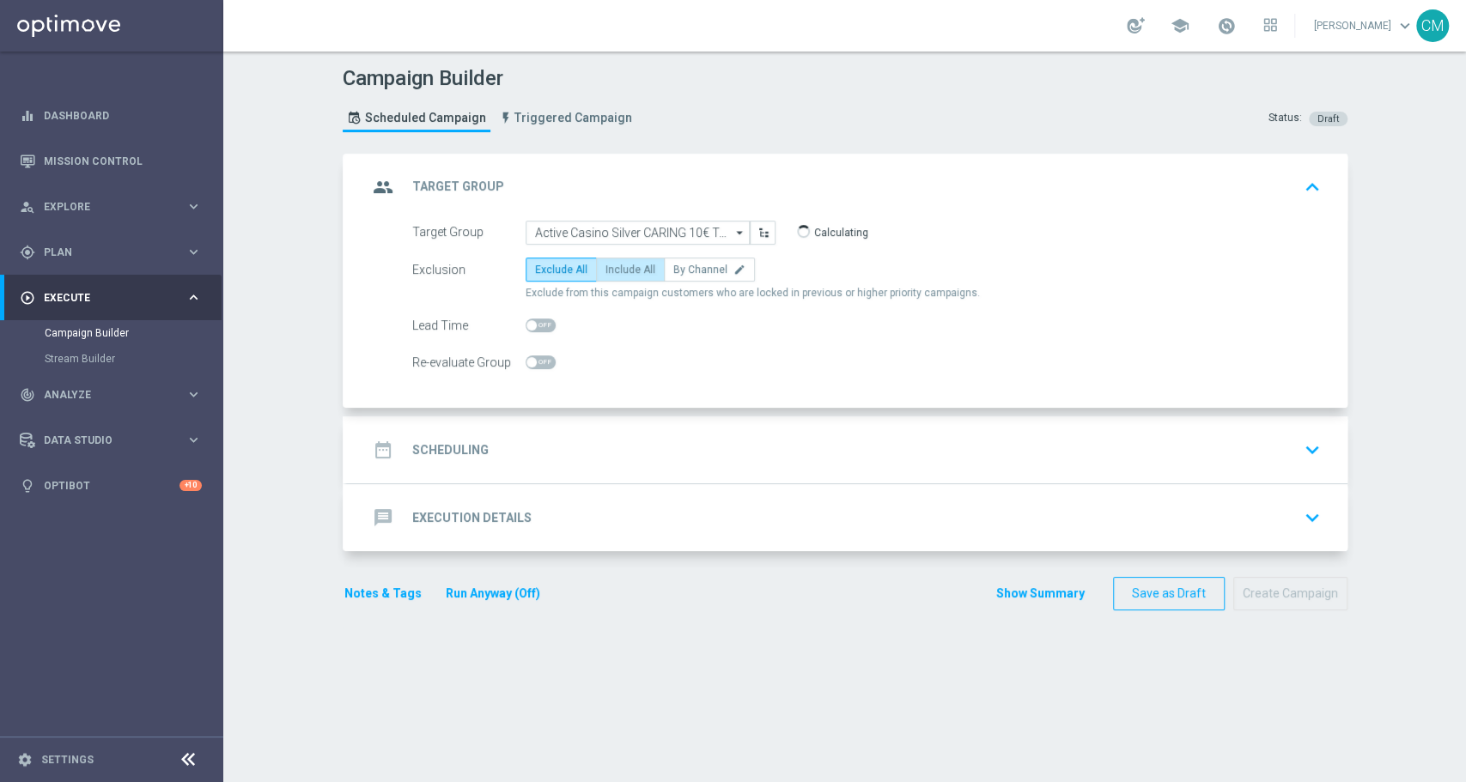
click at [618, 271] on span "Include All" at bounding box center [630, 270] width 50 height 12
click at [617, 271] on input "Include All" at bounding box center [610, 272] width 11 height 11
radio input "true"
click at [629, 455] on div "date_range Scheduling keyboard_arrow_down" at bounding box center [847, 450] width 959 height 33
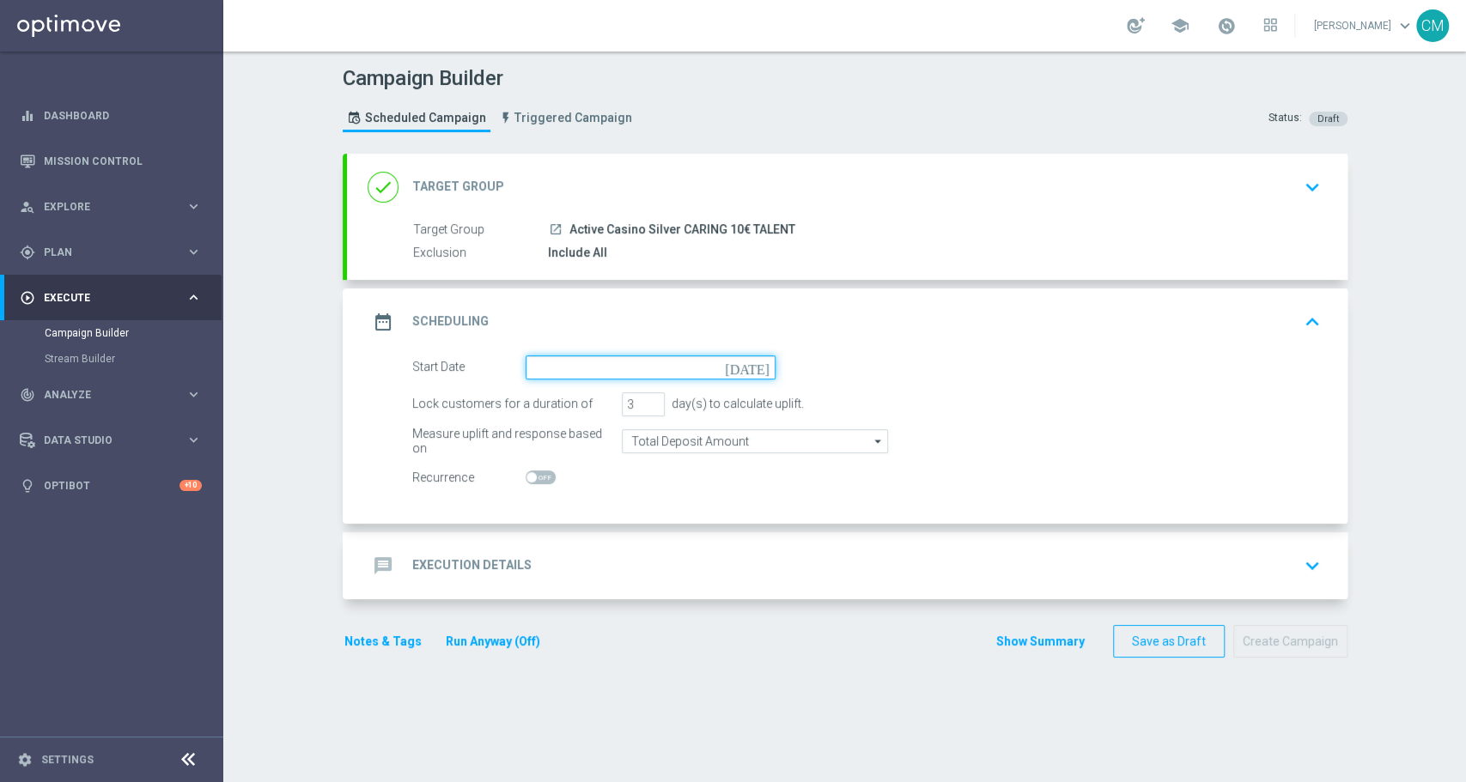
click at [544, 366] on input at bounding box center [651, 368] width 250 height 24
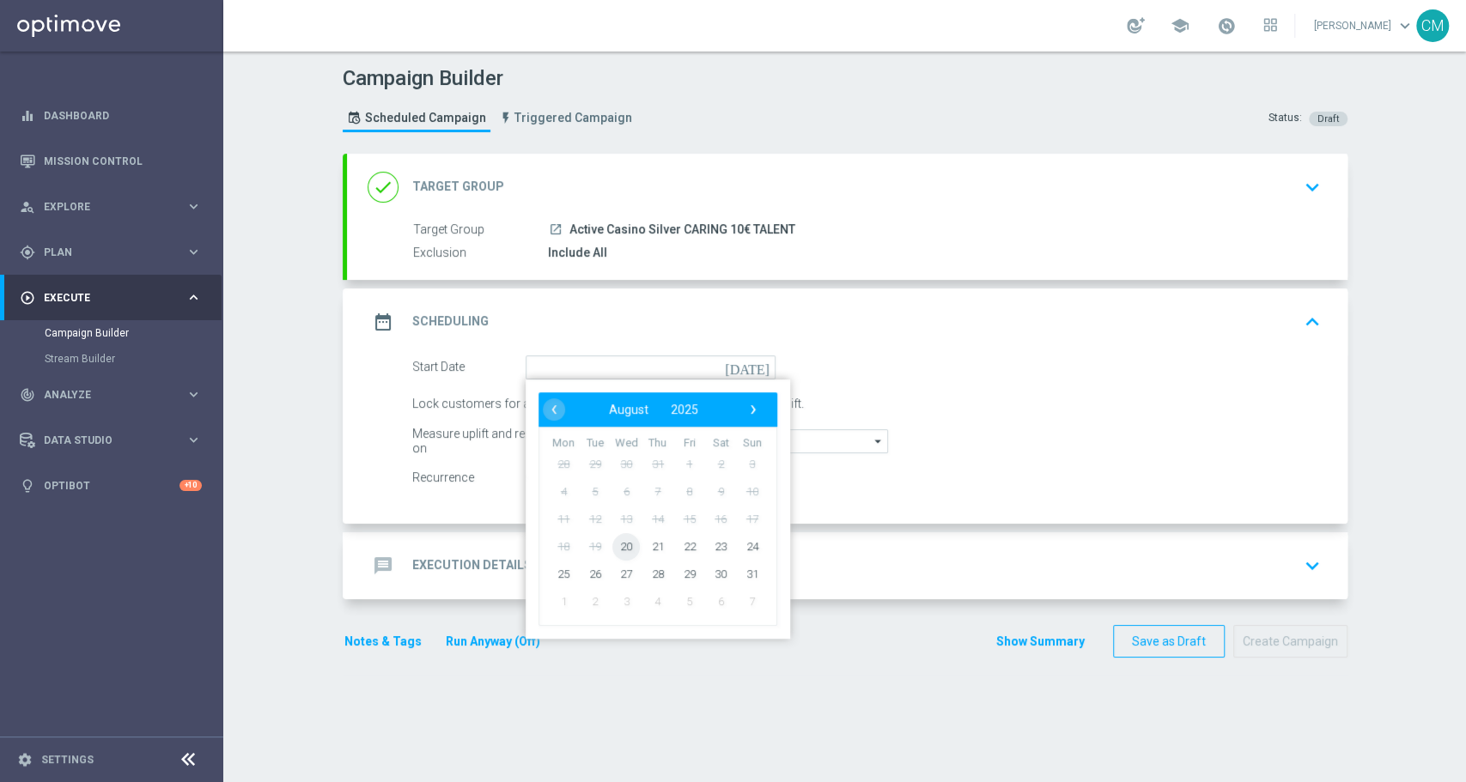
click at [613, 545] on span "20" at bounding box center [625, 545] width 27 height 27
type input "20 Aug 2025"
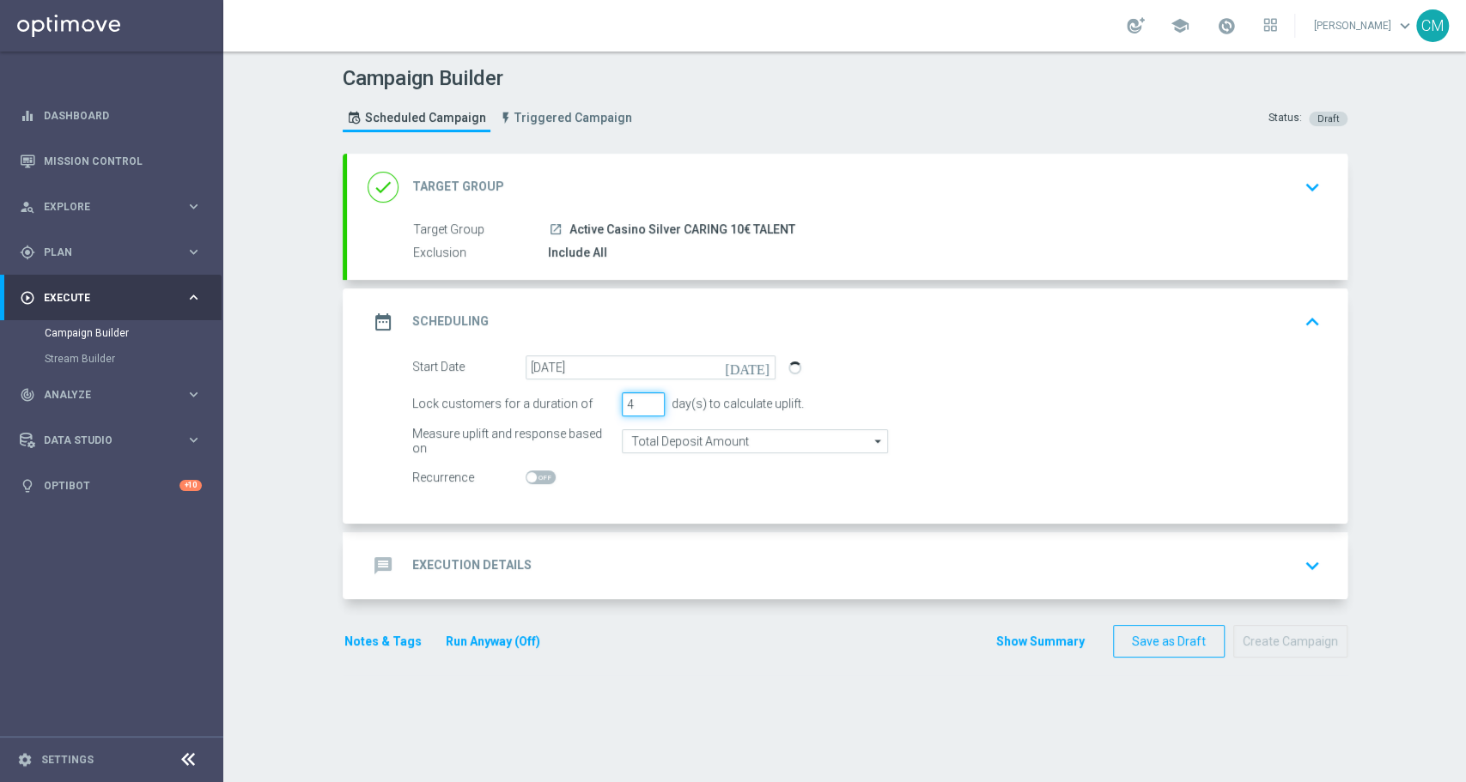
click at [640, 402] on input "4" at bounding box center [643, 404] width 43 height 24
type input "5"
click at [640, 402] on input "5" at bounding box center [643, 404] width 43 height 24
click at [647, 433] on input "Total Deposit Amount" at bounding box center [755, 441] width 266 height 24
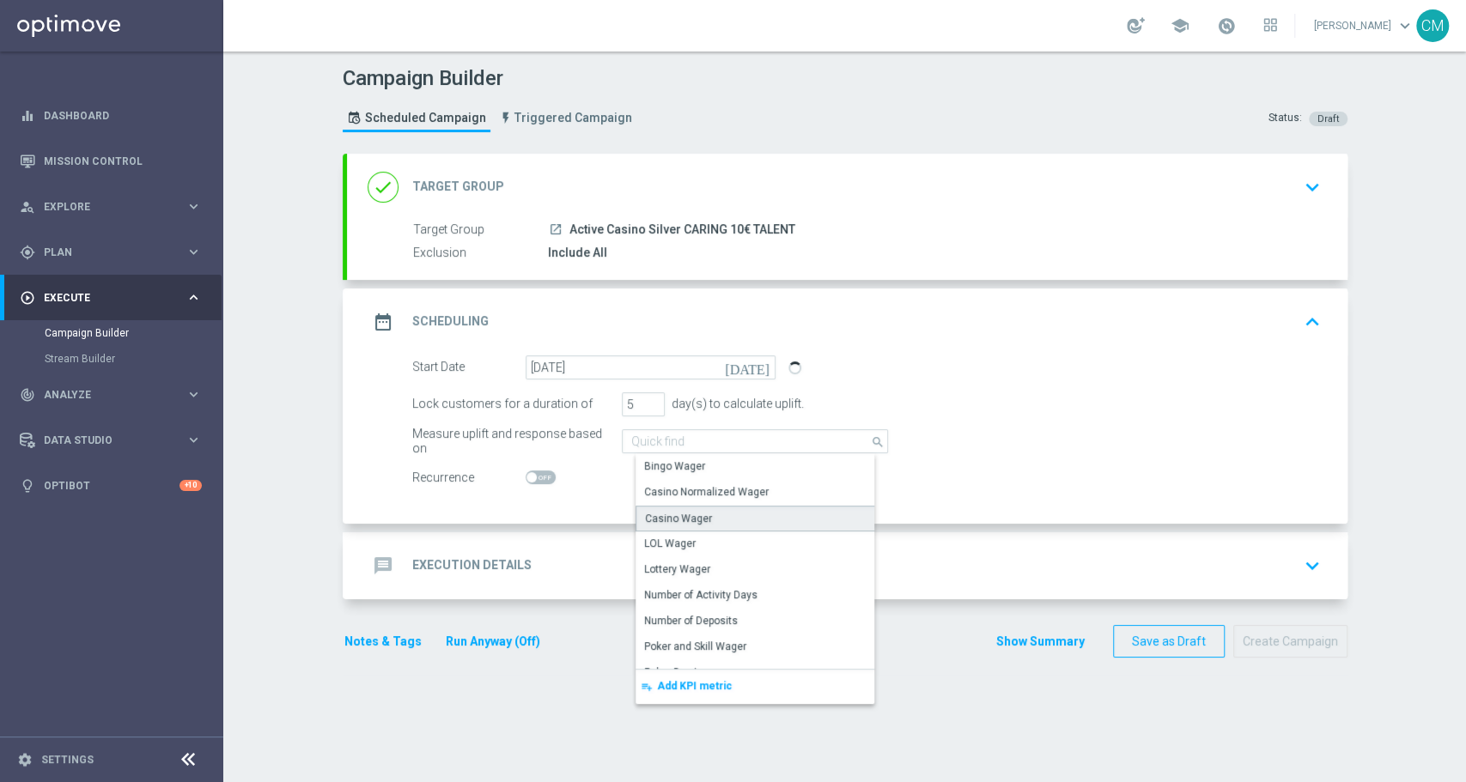
click at [663, 521] on div "Casino Wager" at bounding box center [678, 518] width 67 height 15
type input "Casino Wager"
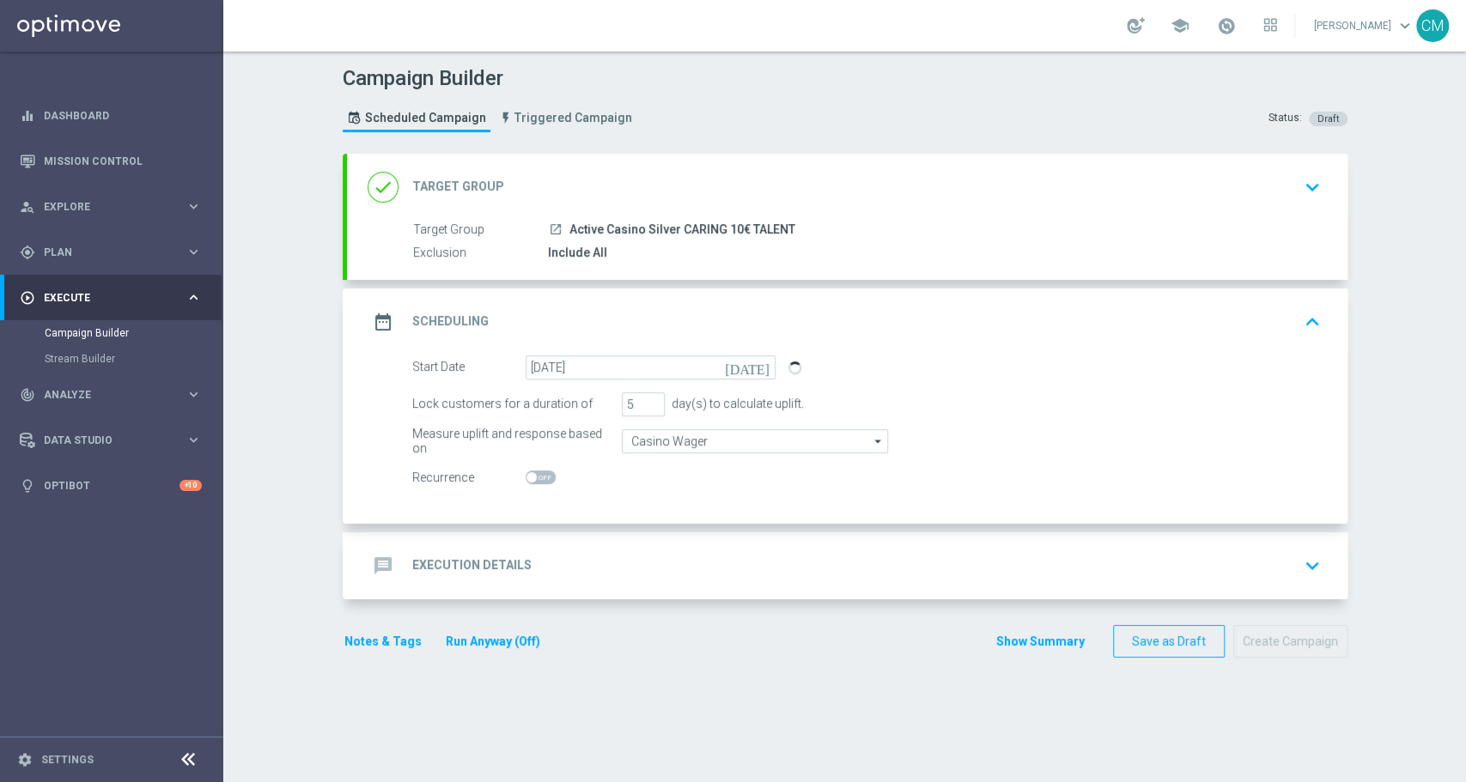
click at [614, 553] on div "message Execution Details keyboard_arrow_down" at bounding box center [847, 566] width 959 height 33
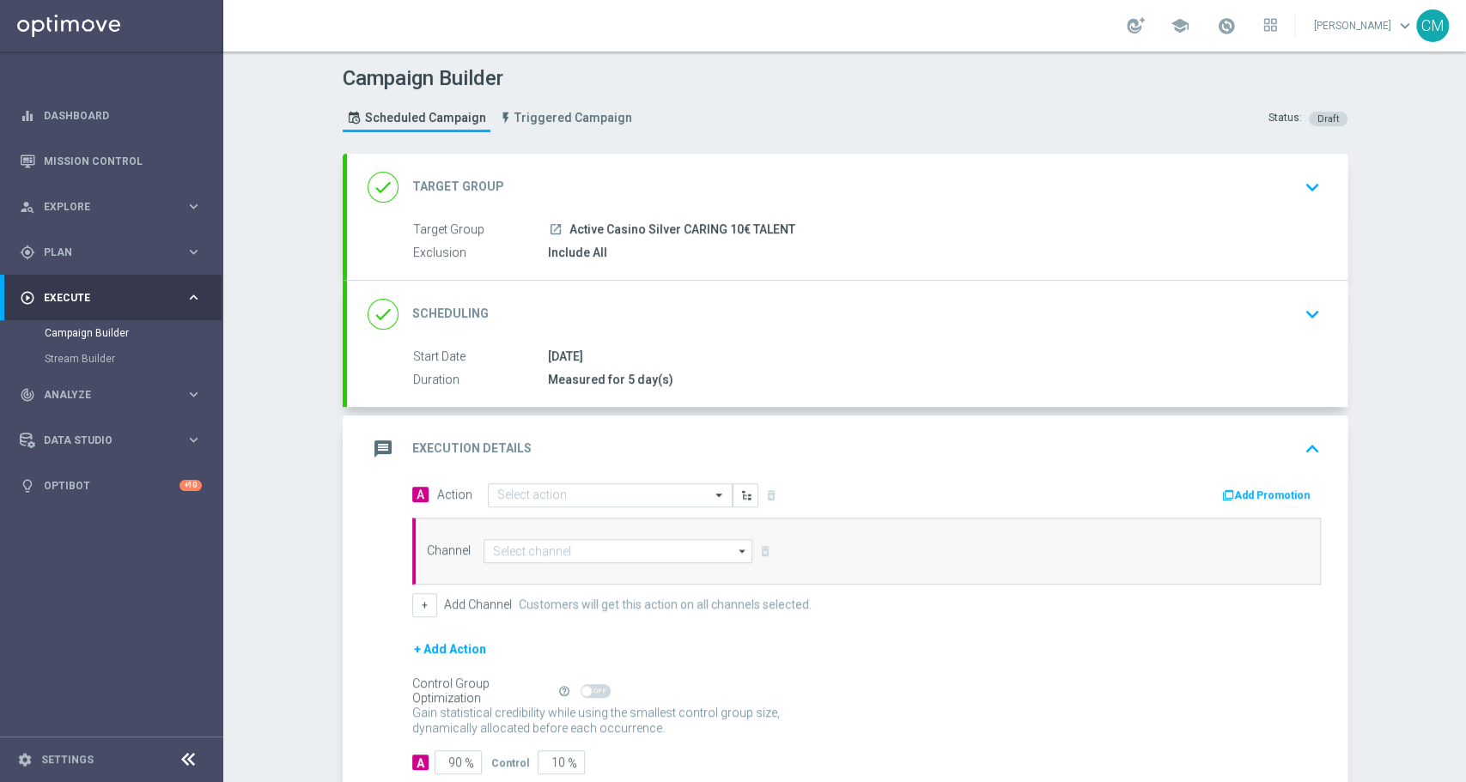
click at [560, 477] on div "message Execution Details keyboard_arrow_up" at bounding box center [847, 449] width 1001 height 67
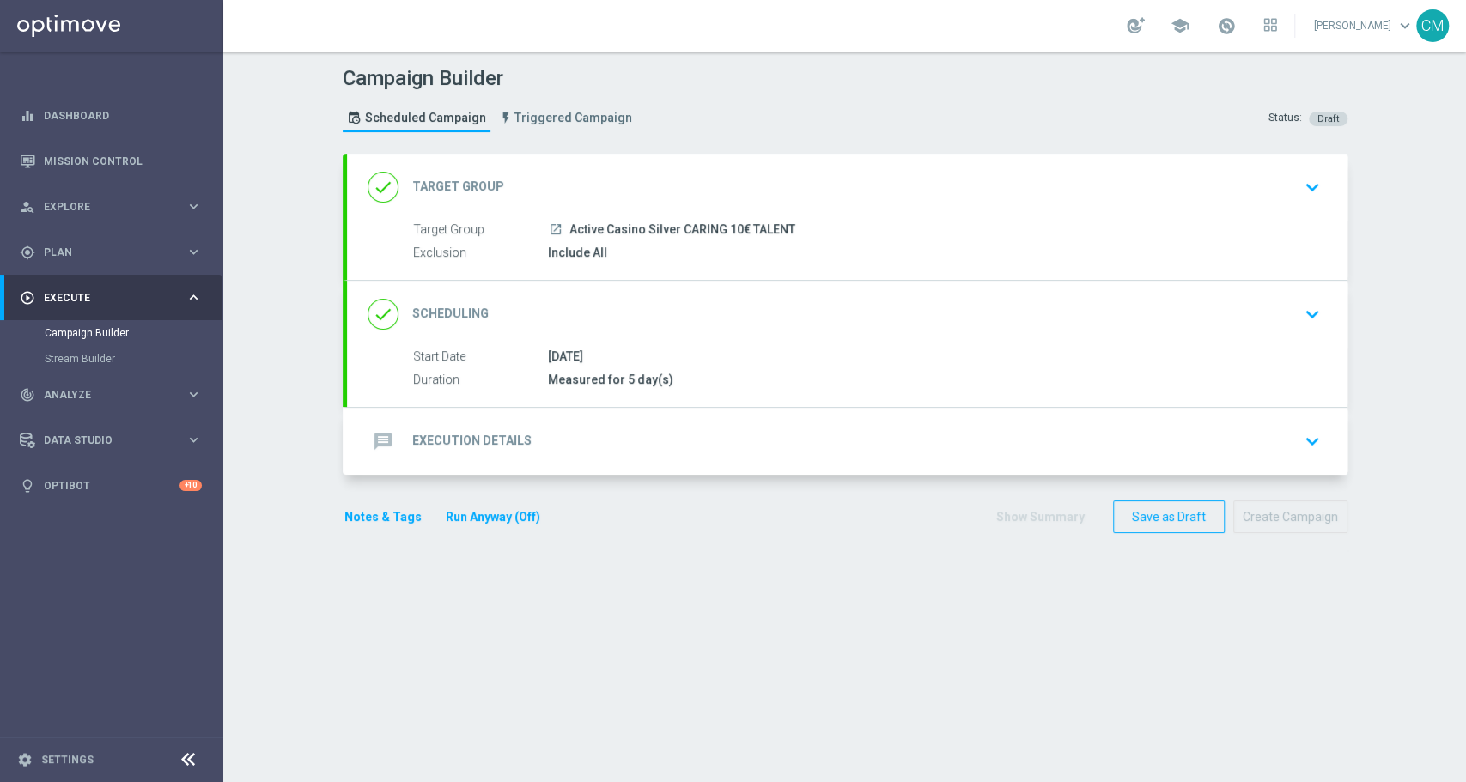
click at [543, 436] on div "message Execution Details keyboard_arrow_down" at bounding box center [847, 441] width 959 height 33
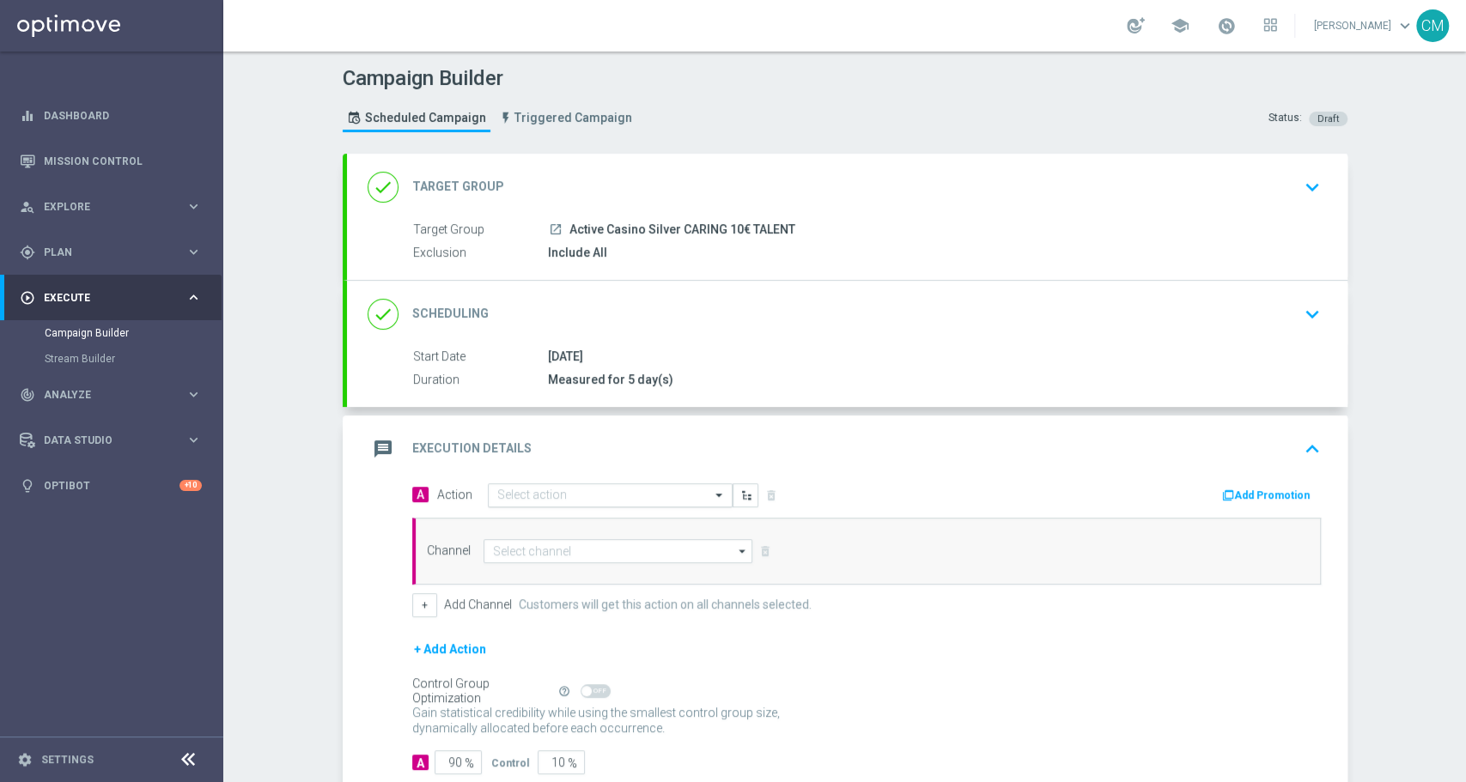
click at [562, 484] on div "Select action" at bounding box center [610, 496] width 245 height 24
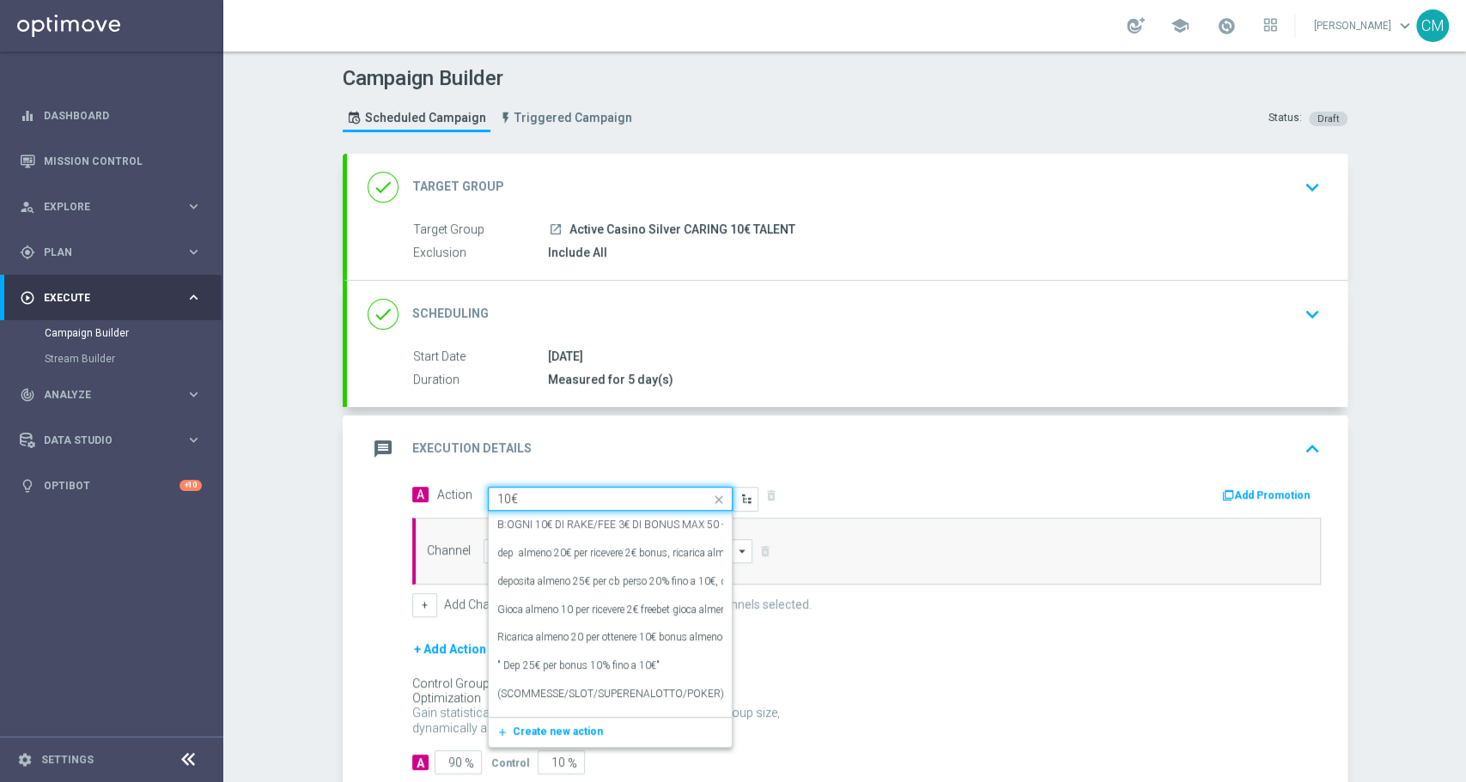
type input "10€ s"
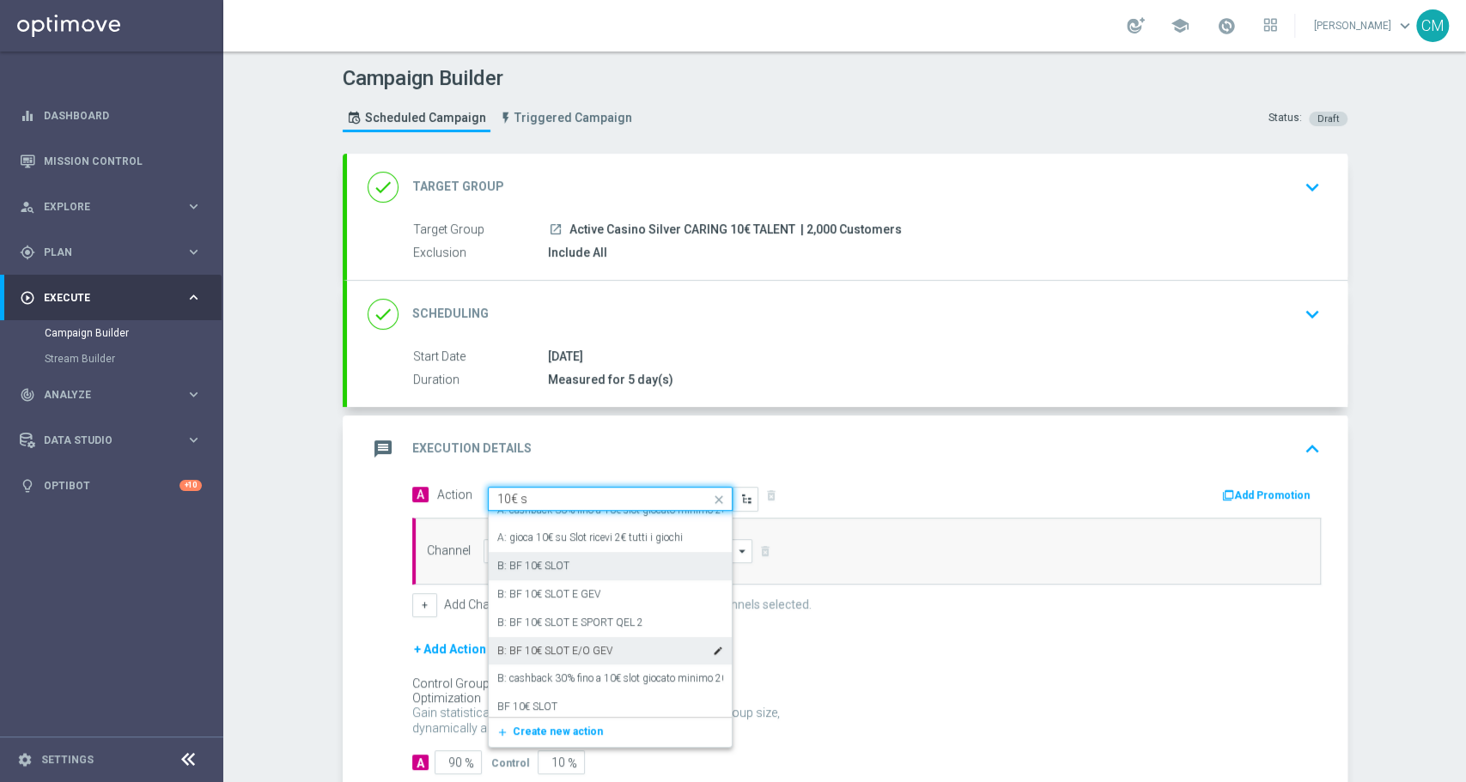
scroll to position [113, 0]
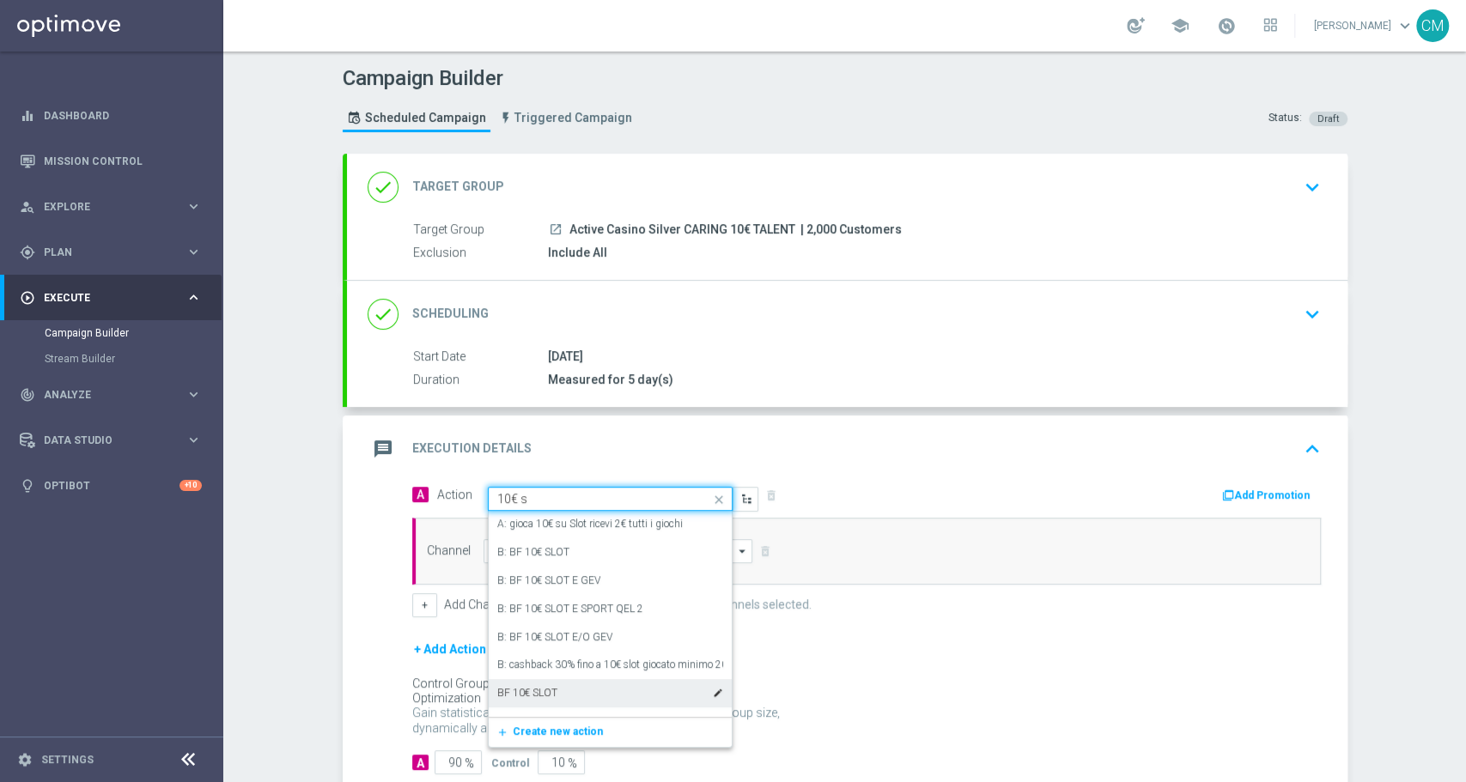
click at [563, 692] on div "BF 10€ SLOT edit" at bounding box center [610, 693] width 226 height 28
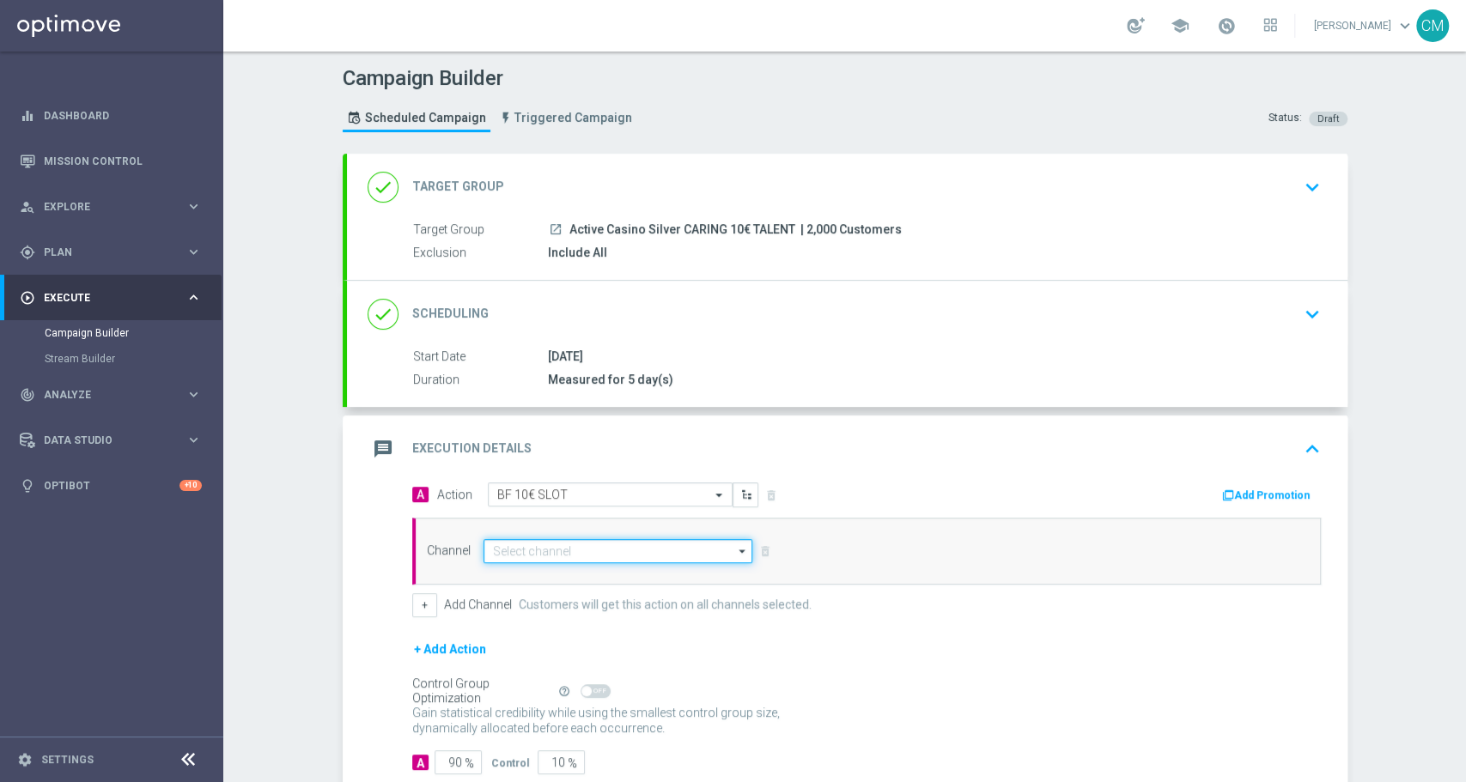
click at [594, 554] on input at bounding box center [619, 551] width 270 height 24
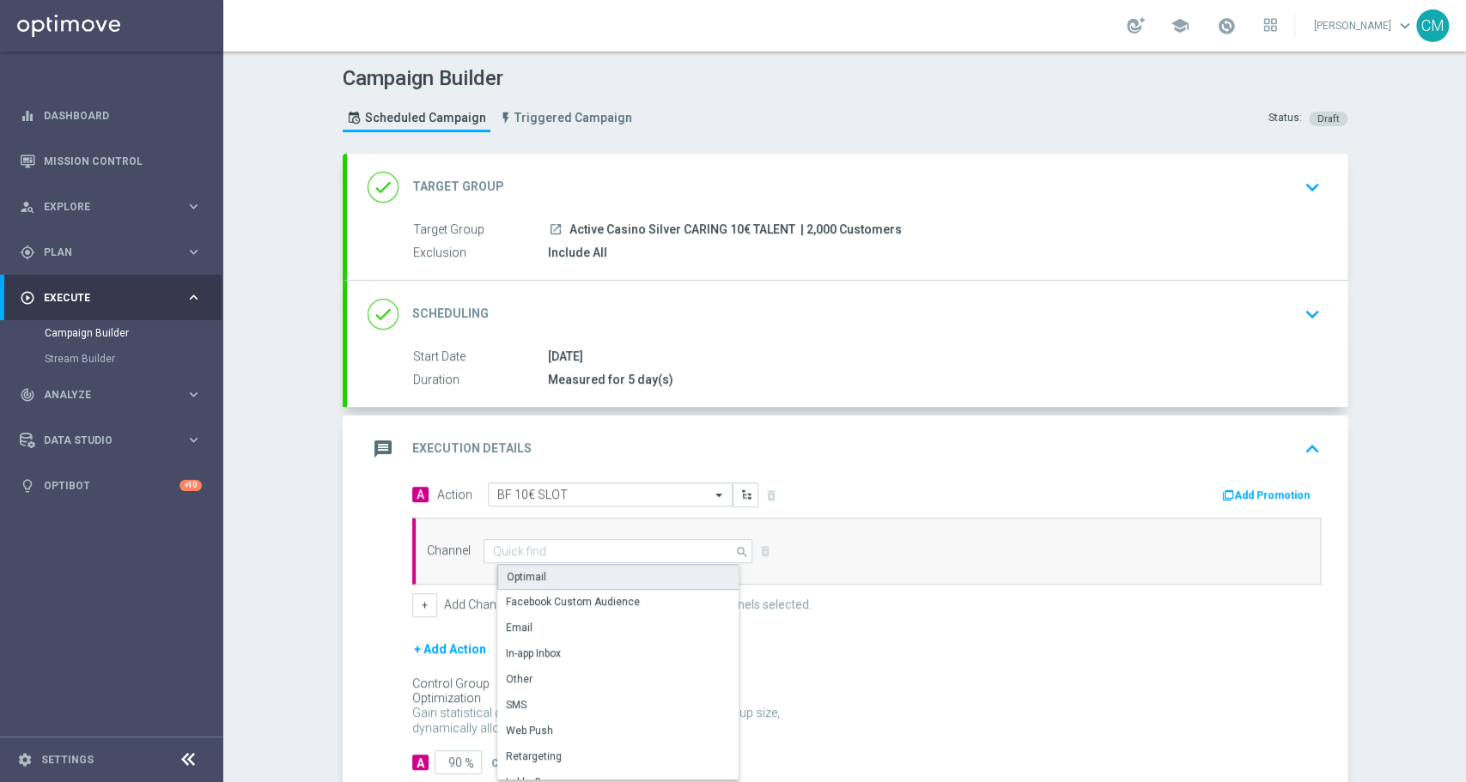
click at [580, 569] on div "Optimail" at bounding box center [625, 577] width 256 height 26
type input "Optimail"
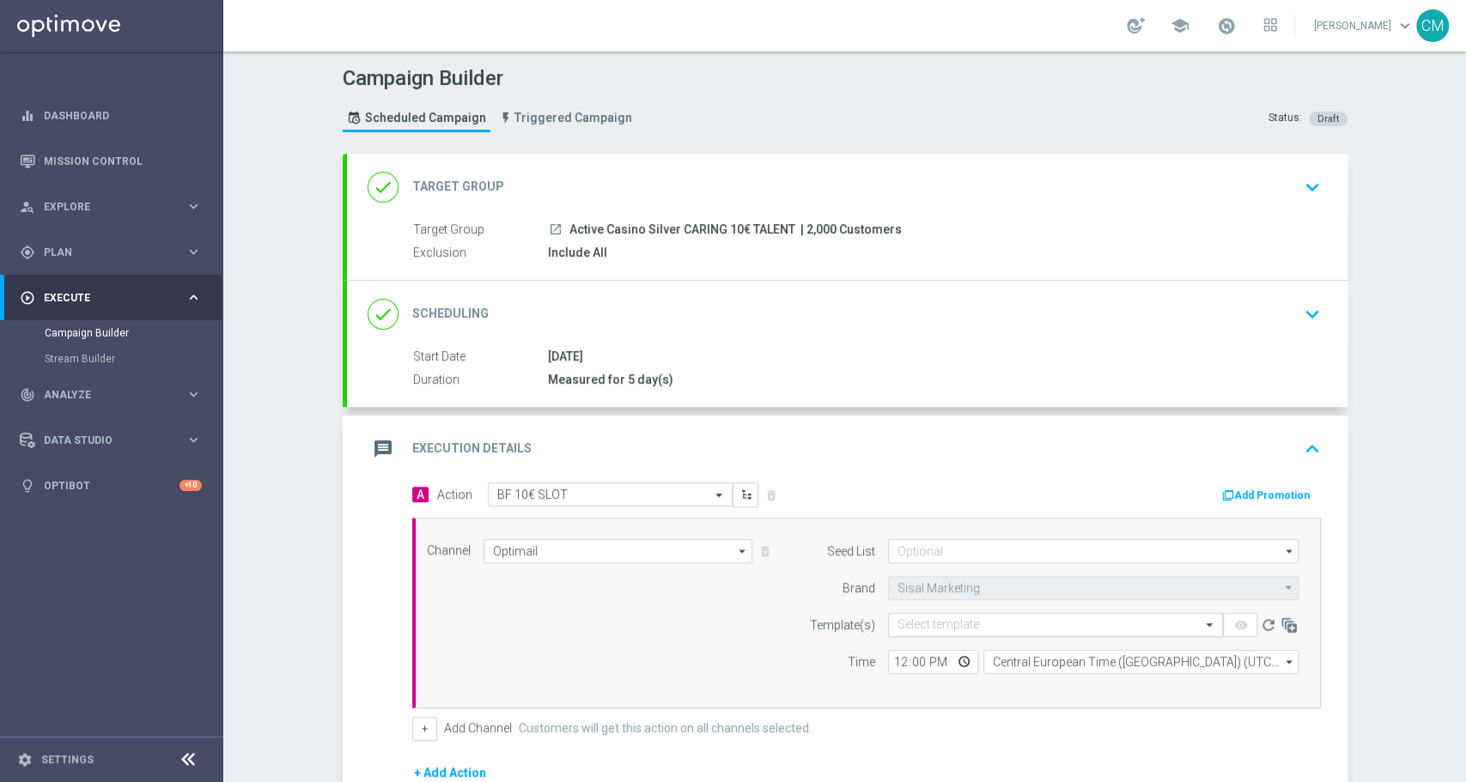
click at [946, 622] on input "text" at bounding box center [1038, 625] width 282 height 15
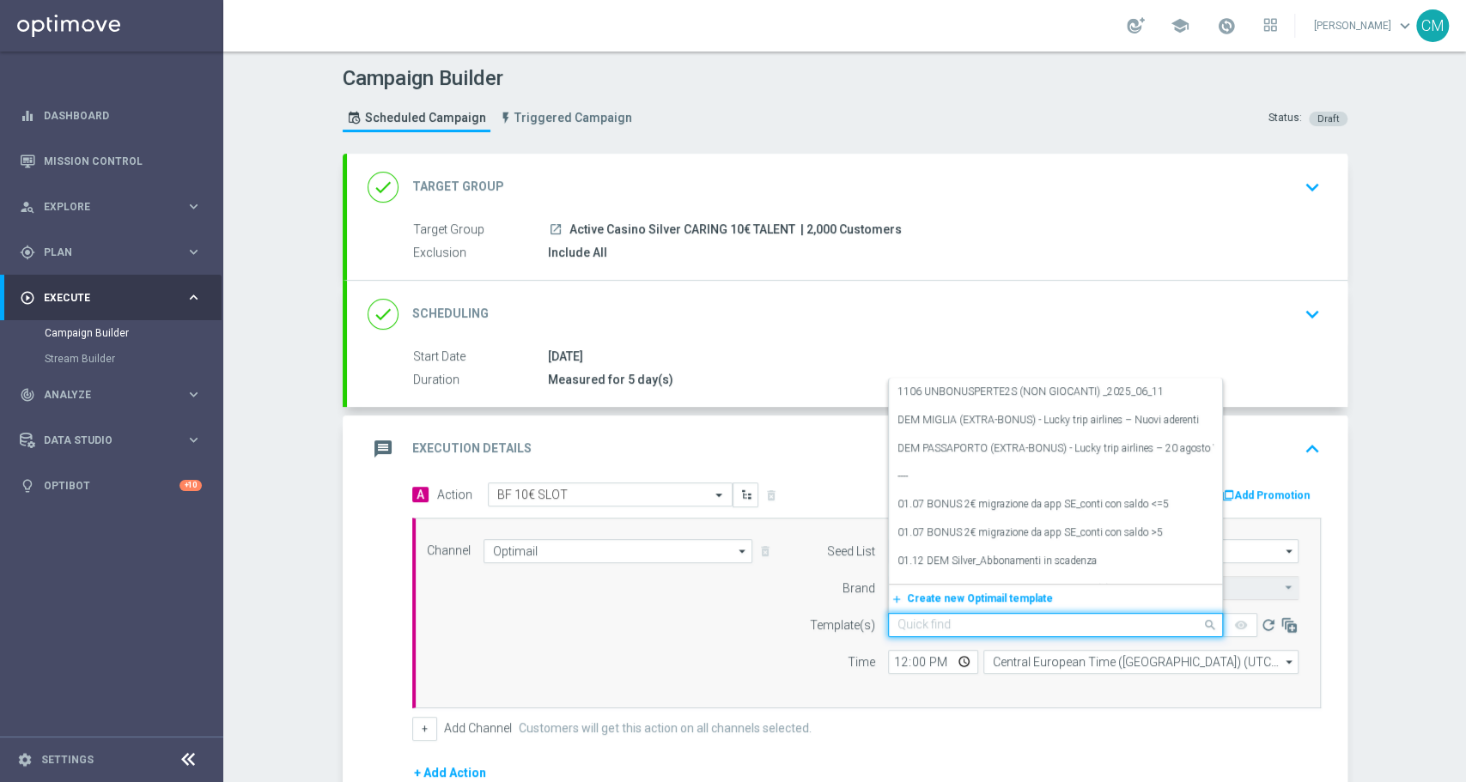
paste input "2008 UNBONUSPERTE10 S"
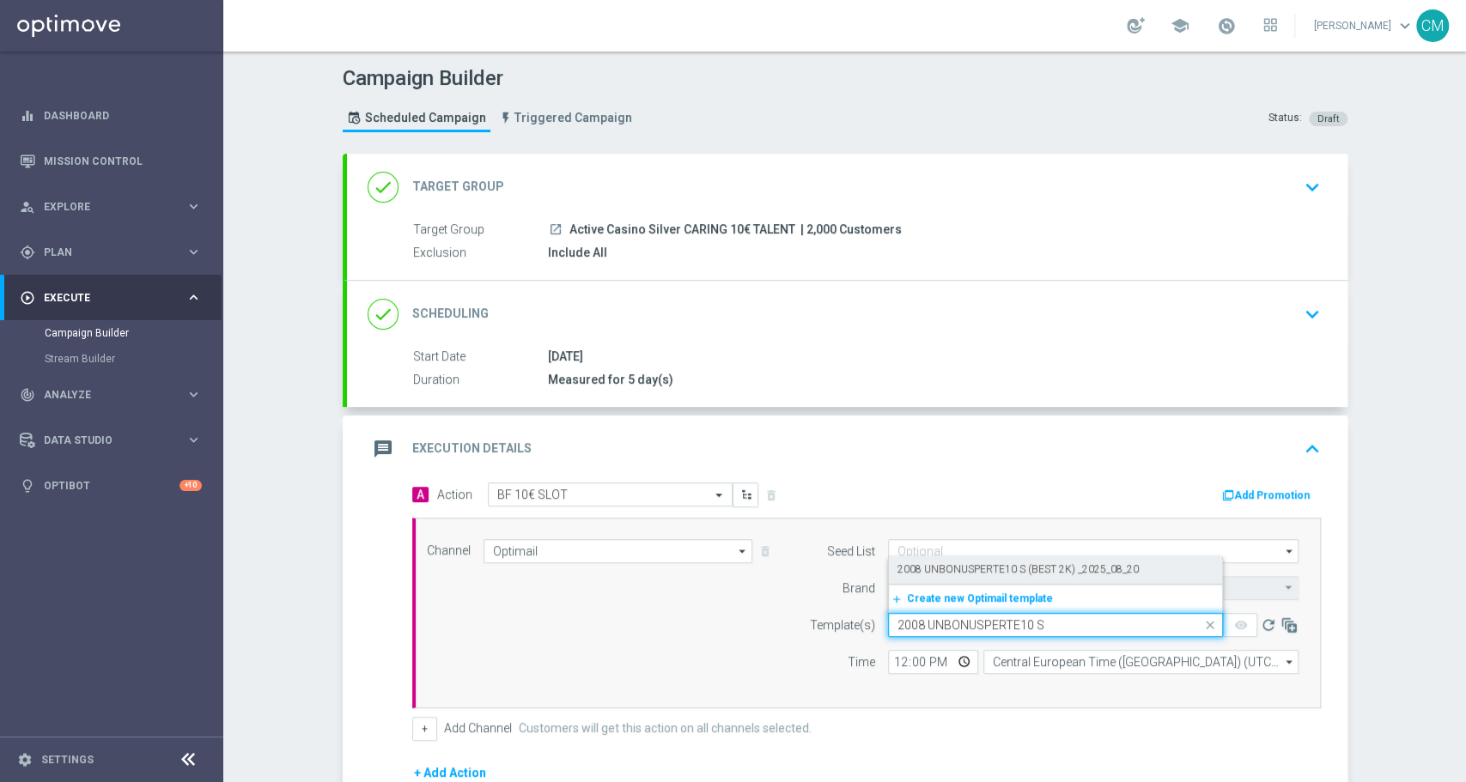
click at [926, 574] on label "2008 UNBONUSPERTE10 S (BEST 2K) _2025_08_20" at bounding box center [1017, 570] width 241 height 15
type input "2008 UNBONUSPERTE10 S"
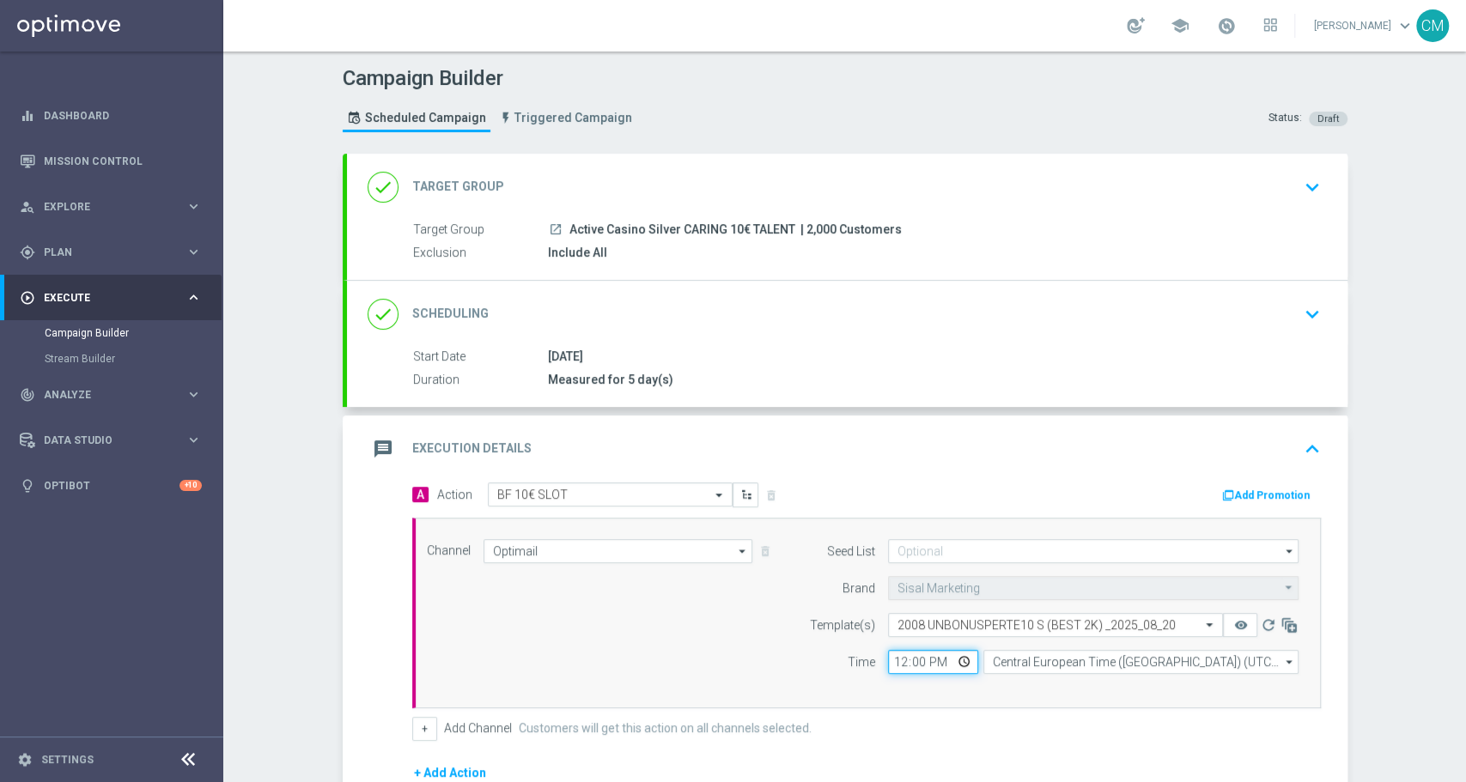
click at [891, 656] on input "12:00" at bounding box center [933, 662] width 90 height 24
type input "18:30"
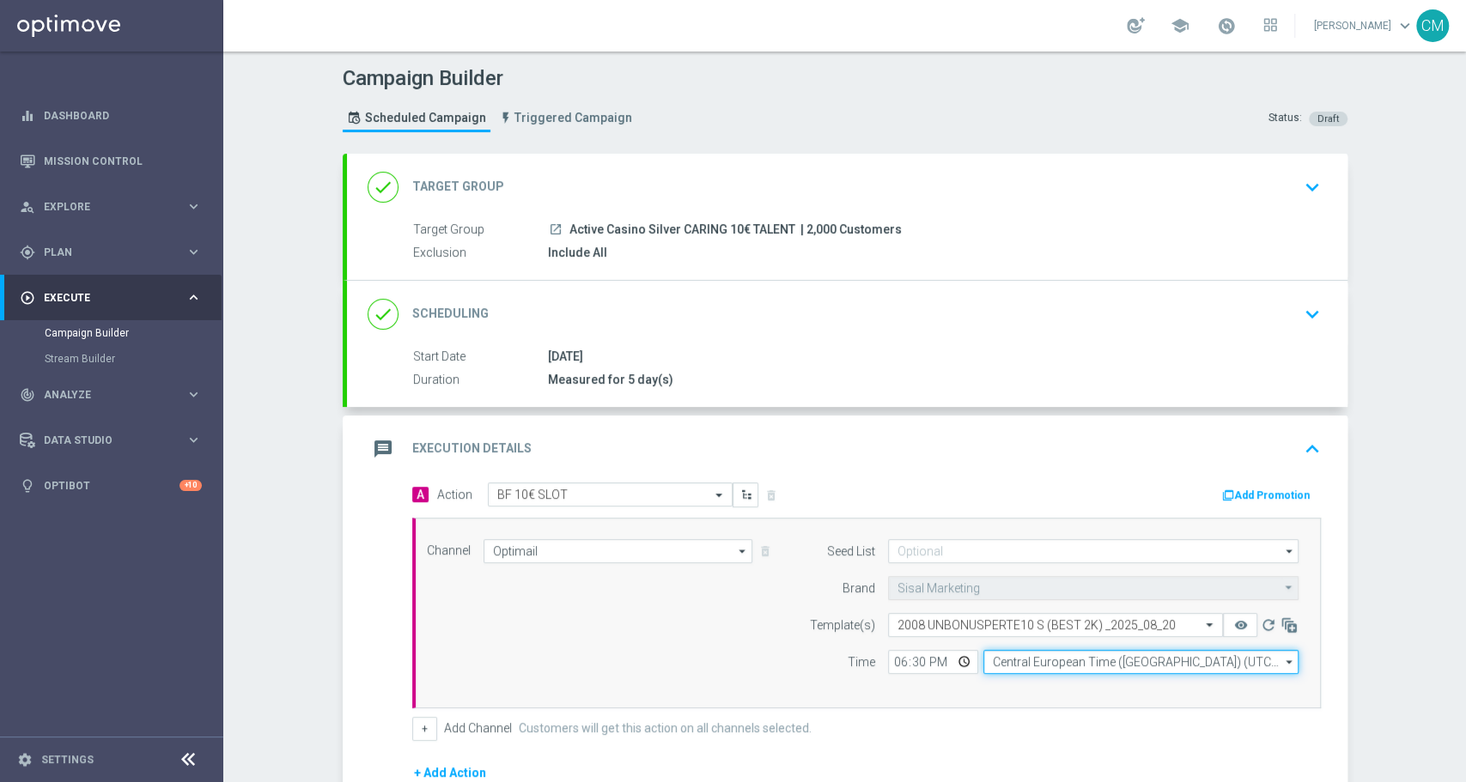
click at [983, 666] on input "Central European Time (Berlin) (UTC +02:00)" at bounding box center [1140, 662] width 315 height 24
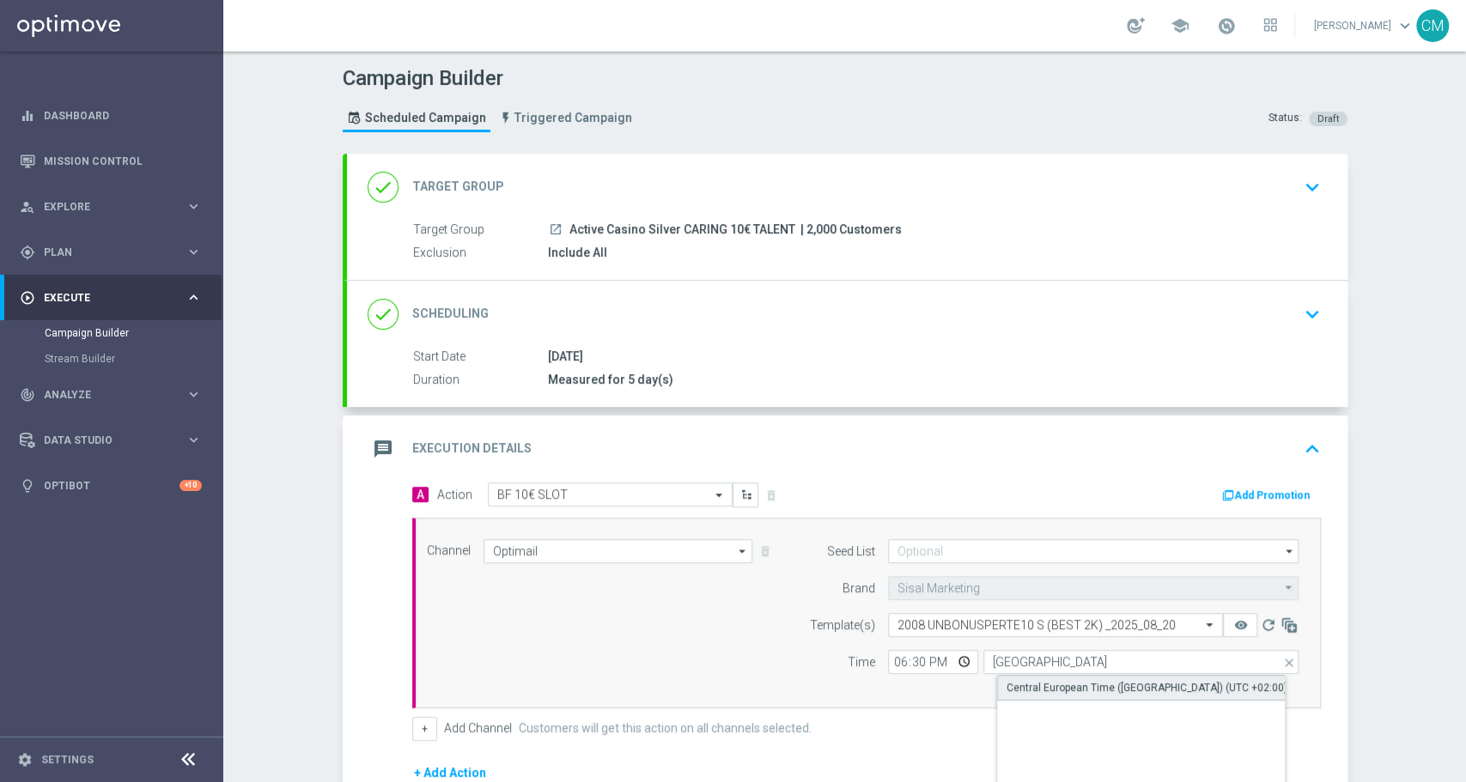
click at [1019, 680] on div "Central European Time (Paris) (UTC +02:00)" at bounding box center [1147, 687] width 281 height 15
type input "Central European Time (Paris) (UTC +02:00)"
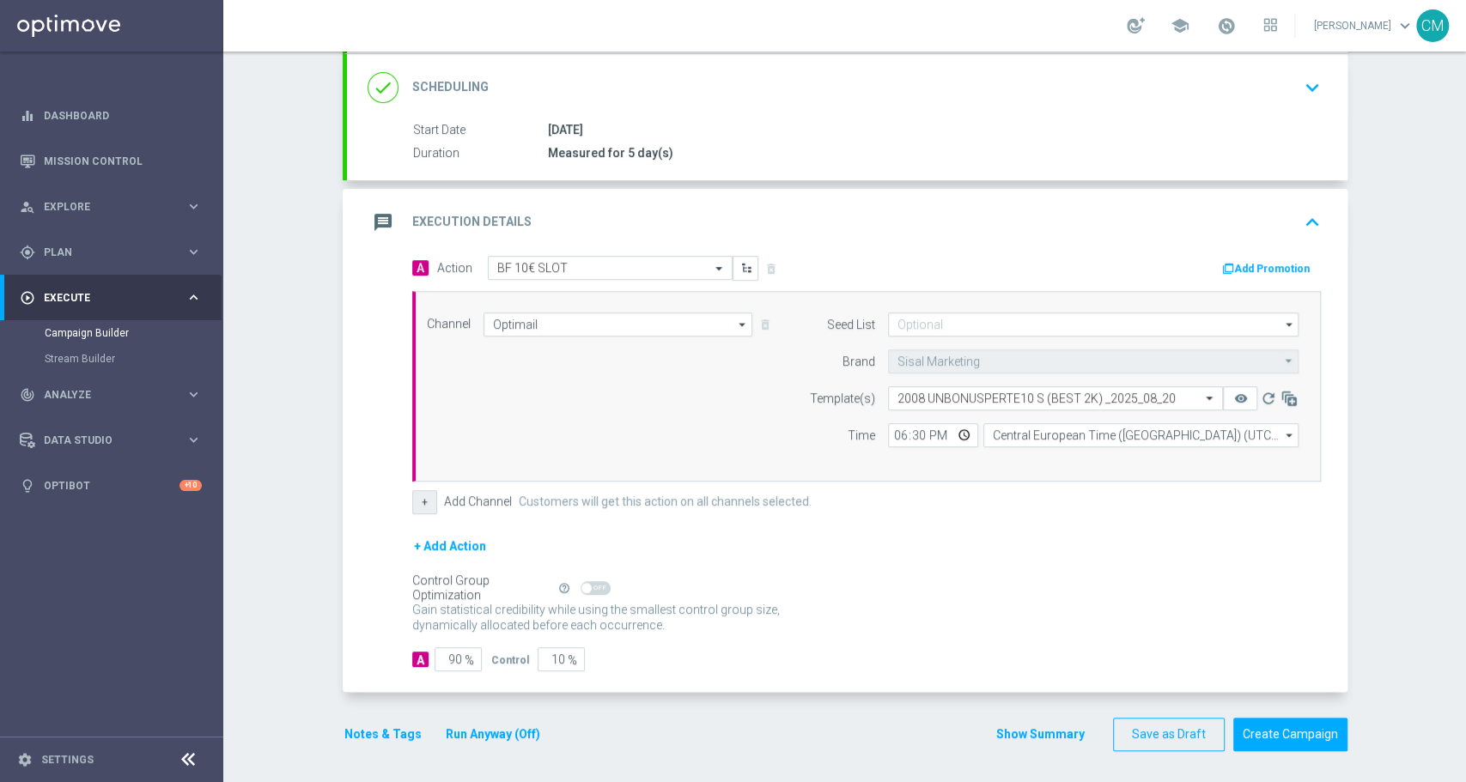
click at [417, 490] on button "+" at bounding box center [424, 502] width 25 height 24
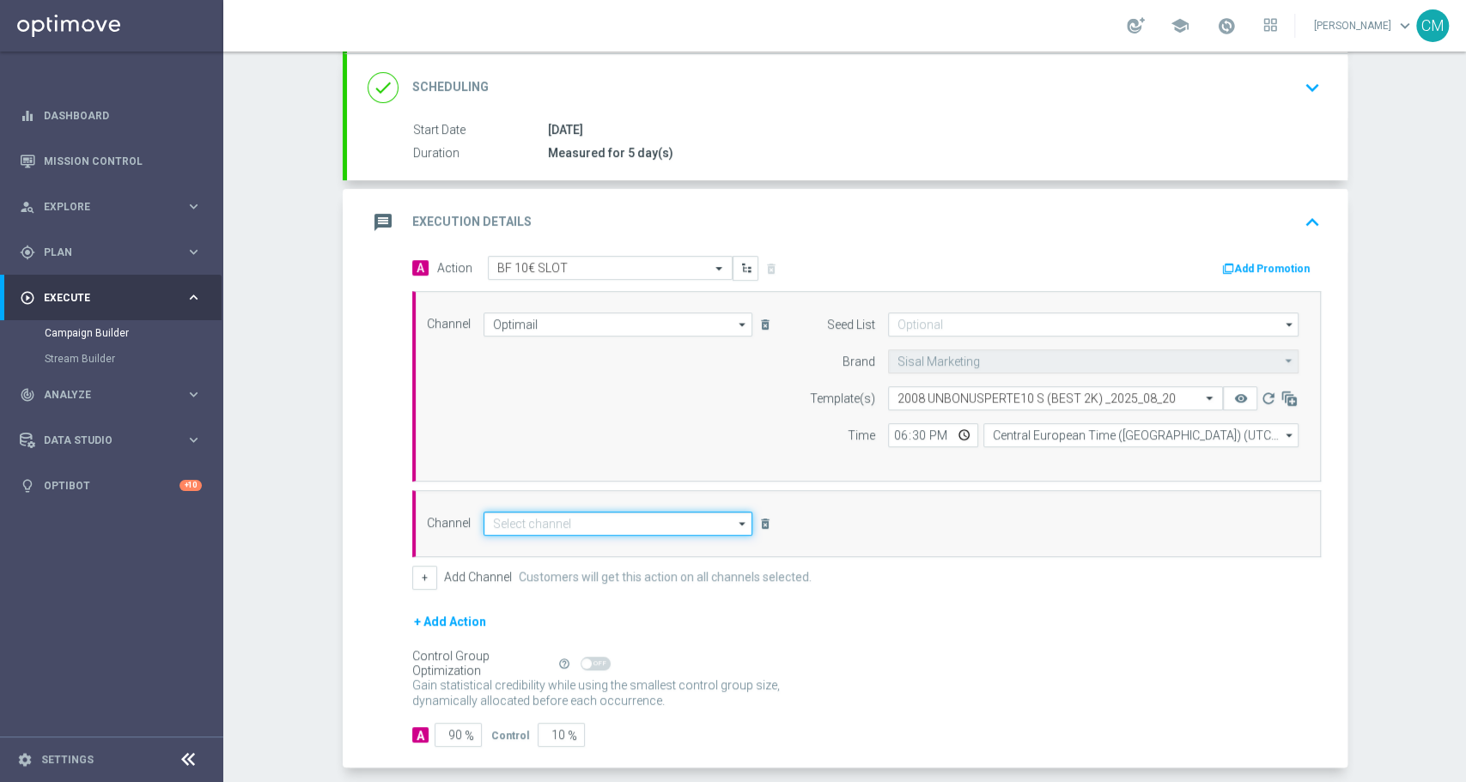
click at [593, 527] on input at bounding box center [619, 524] width 270 height 24
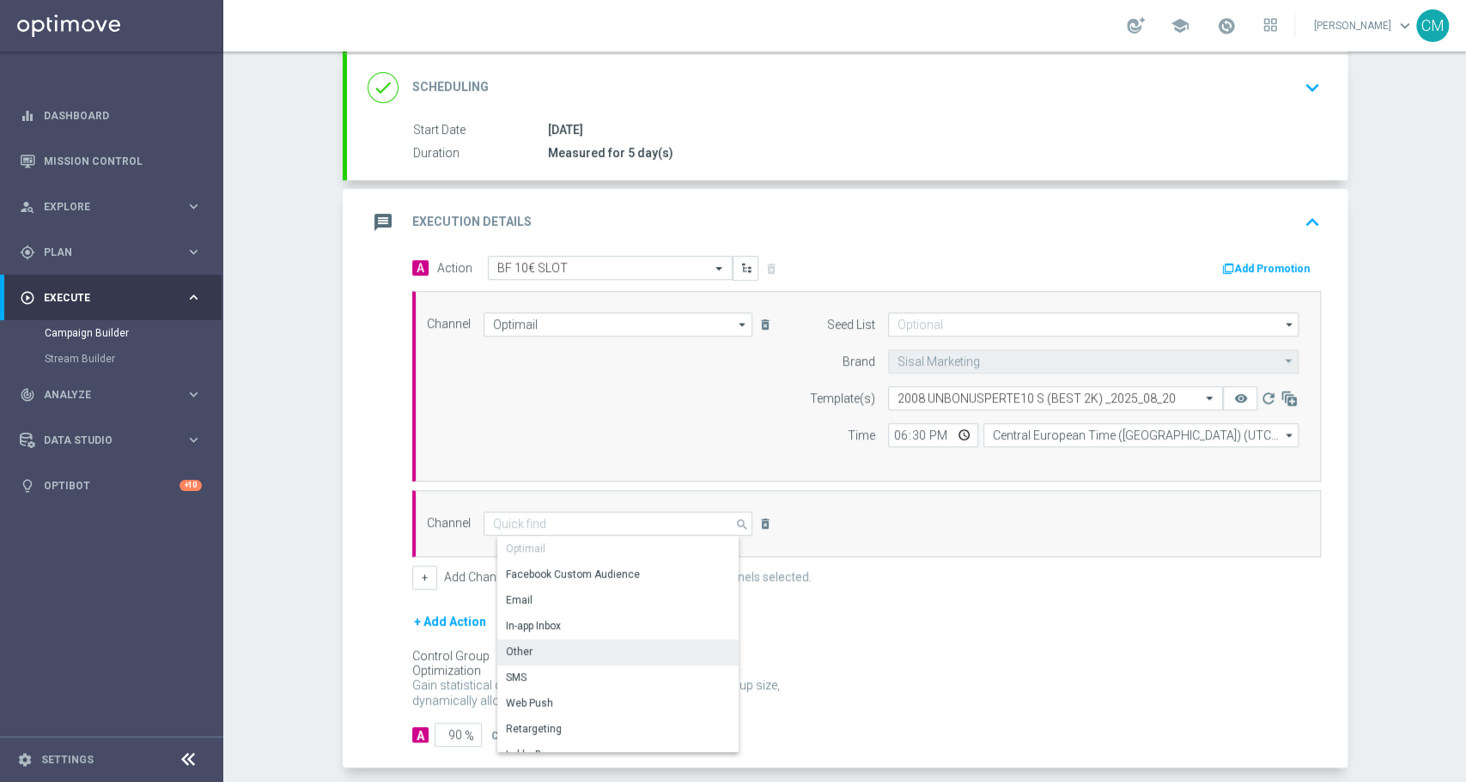
click at [571, 645] on div "Other" at bounding box center [625, 652] width 256 height 24
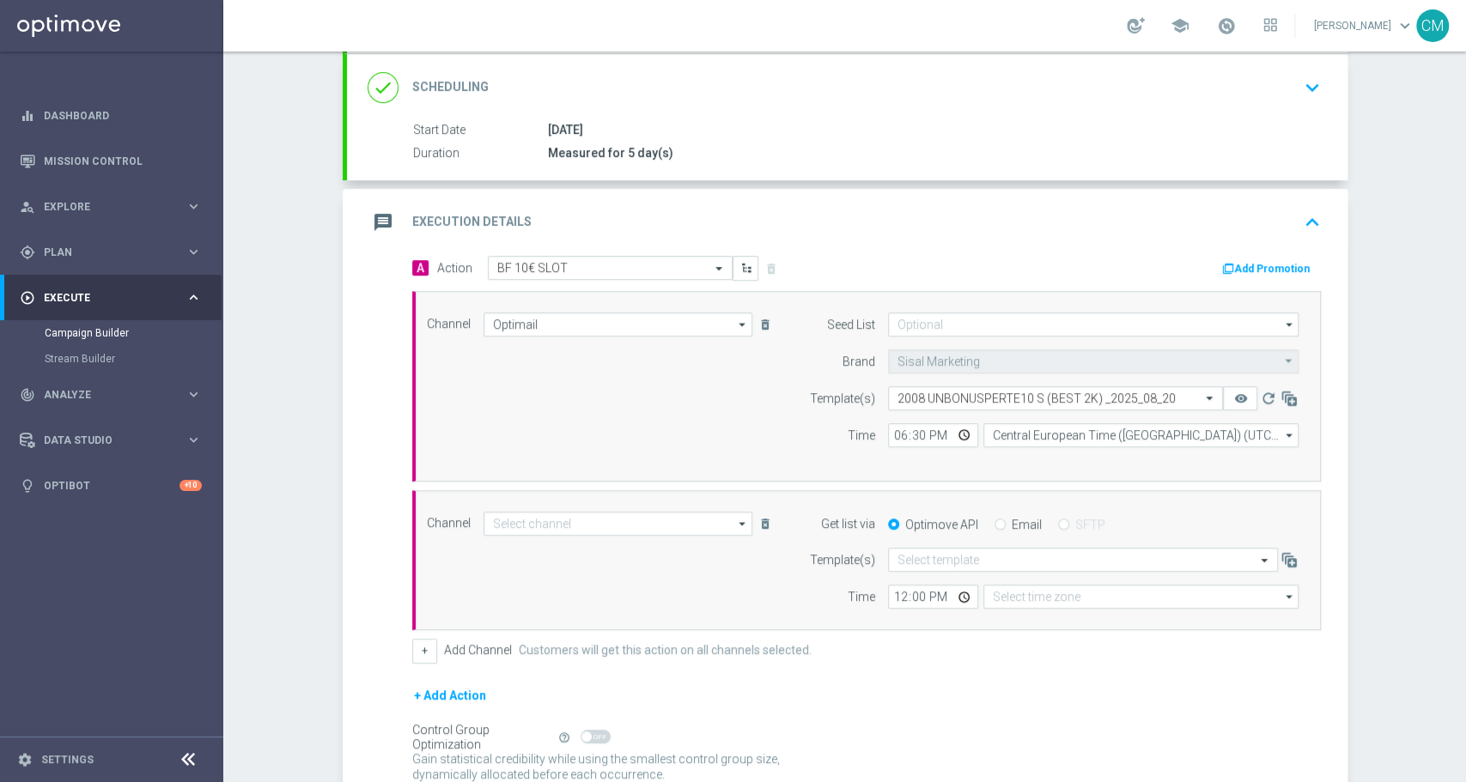
type input "Other"
type input "Coordinated Universal Time (UTC 00:00)"
click at [994, 524] on input "Email" at bounding box center [999, 525] width 11 height 11
radio input "true"
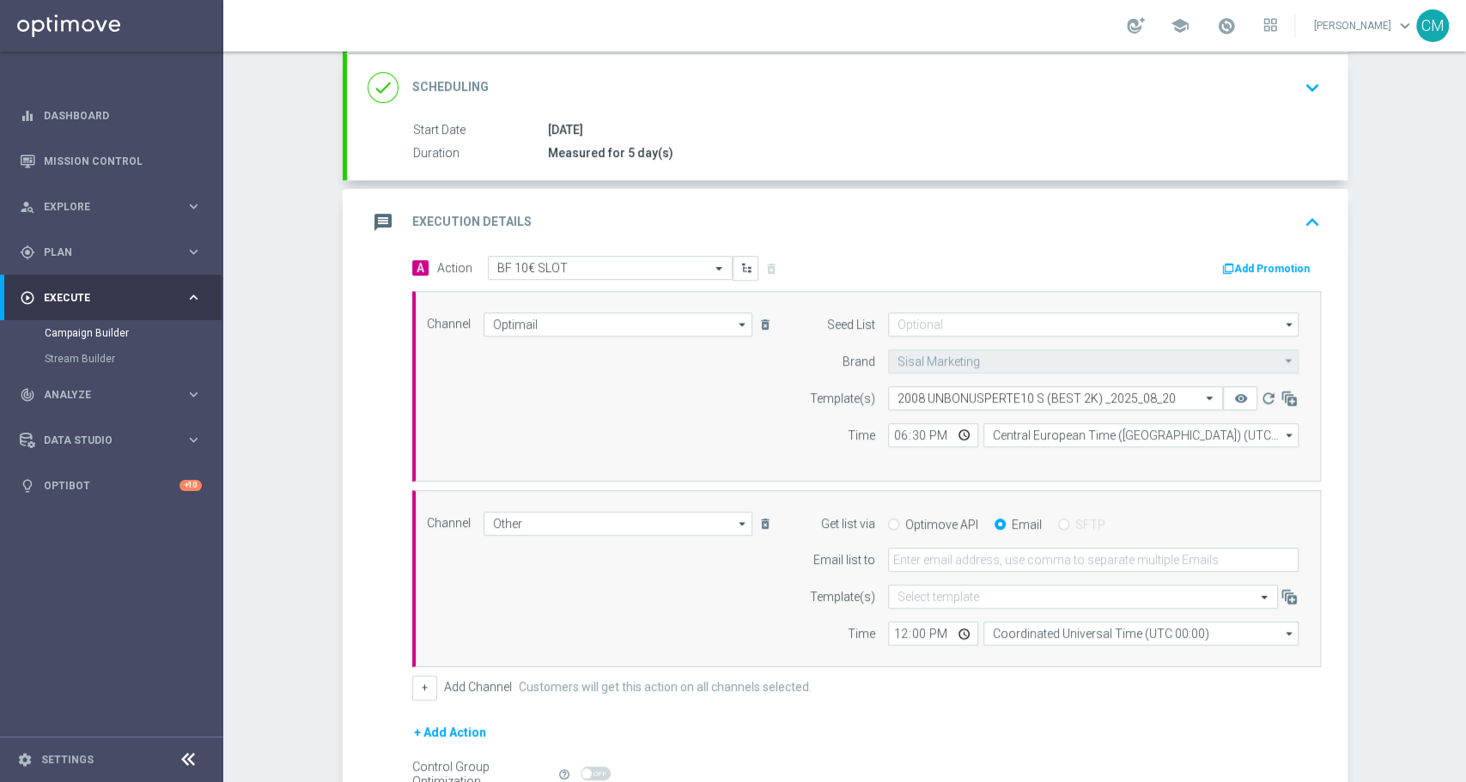
click at [926, 572] on form "Get list via Optimove API Email SFTP Email list to Template(s) Select template …" at bounding box center [1049, 579] width 498 height 135
click at [909, 555] on input "email" at bounding box center [1093, 560] width 411 height 24
type input "cecilia.mascelli@sisal.it"
click at [893, 629] on input "12:00" at bounding box center [933, 634] width 90 height 24
type input "18:30"
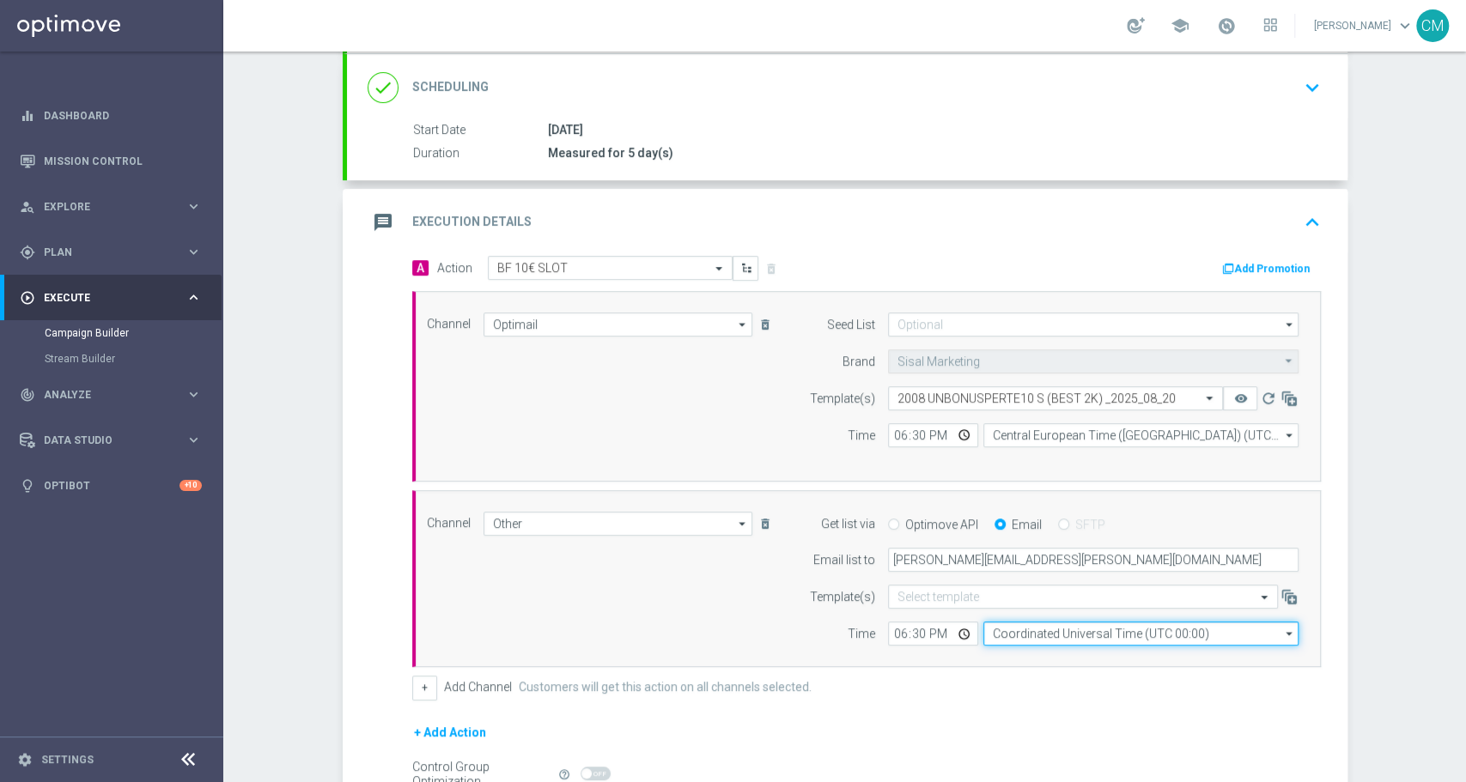
click at [1027, 623] on input "Coordinated Universal Time (UTC 00:00)" at bounding box center [1140, 634] width 315 height 24
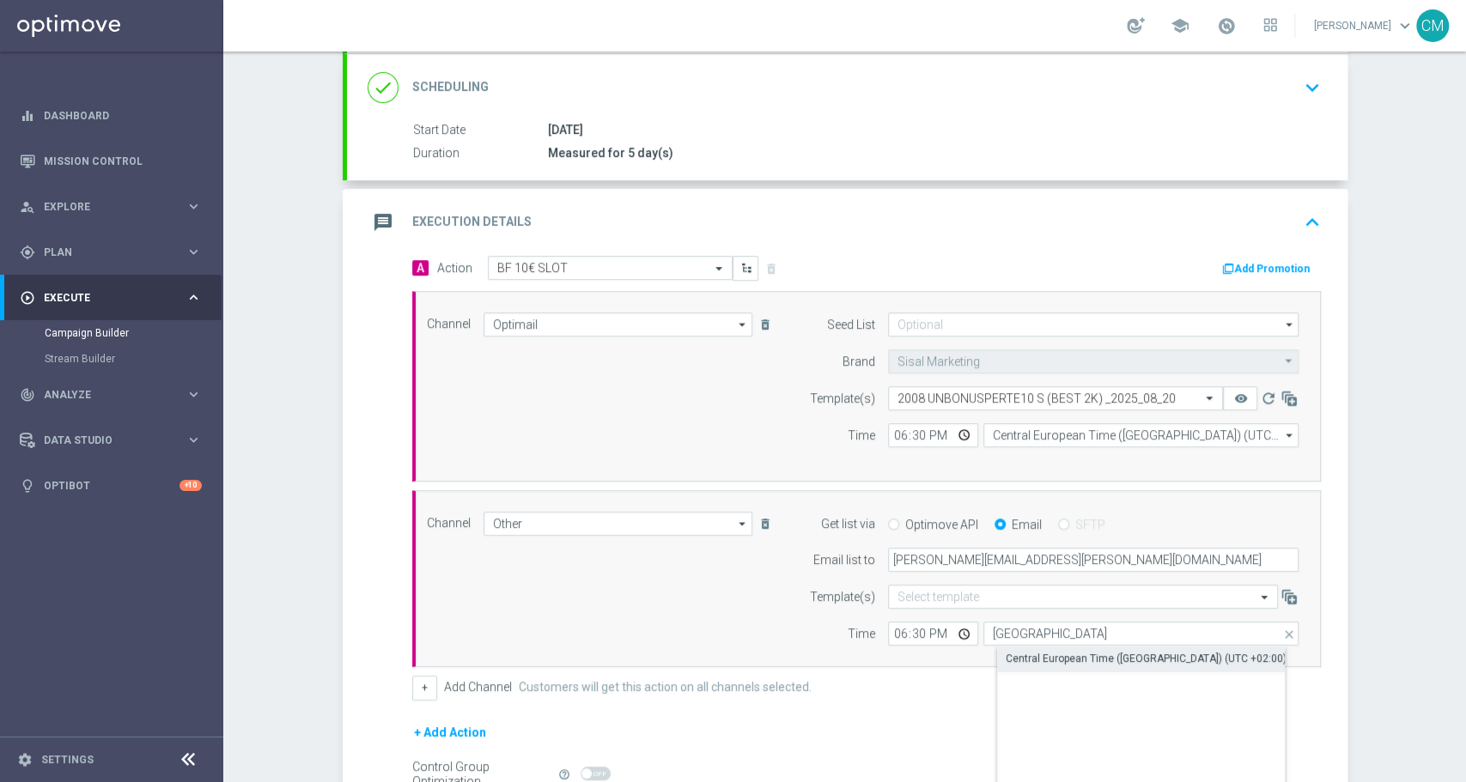
click at [1051, 651] on div "Central European Time (Paris) (UTC +02:00)" at bounding box center [1146, 658] width 281 height 15
type input "Central European Time (Paris) (UTC +02:00)"
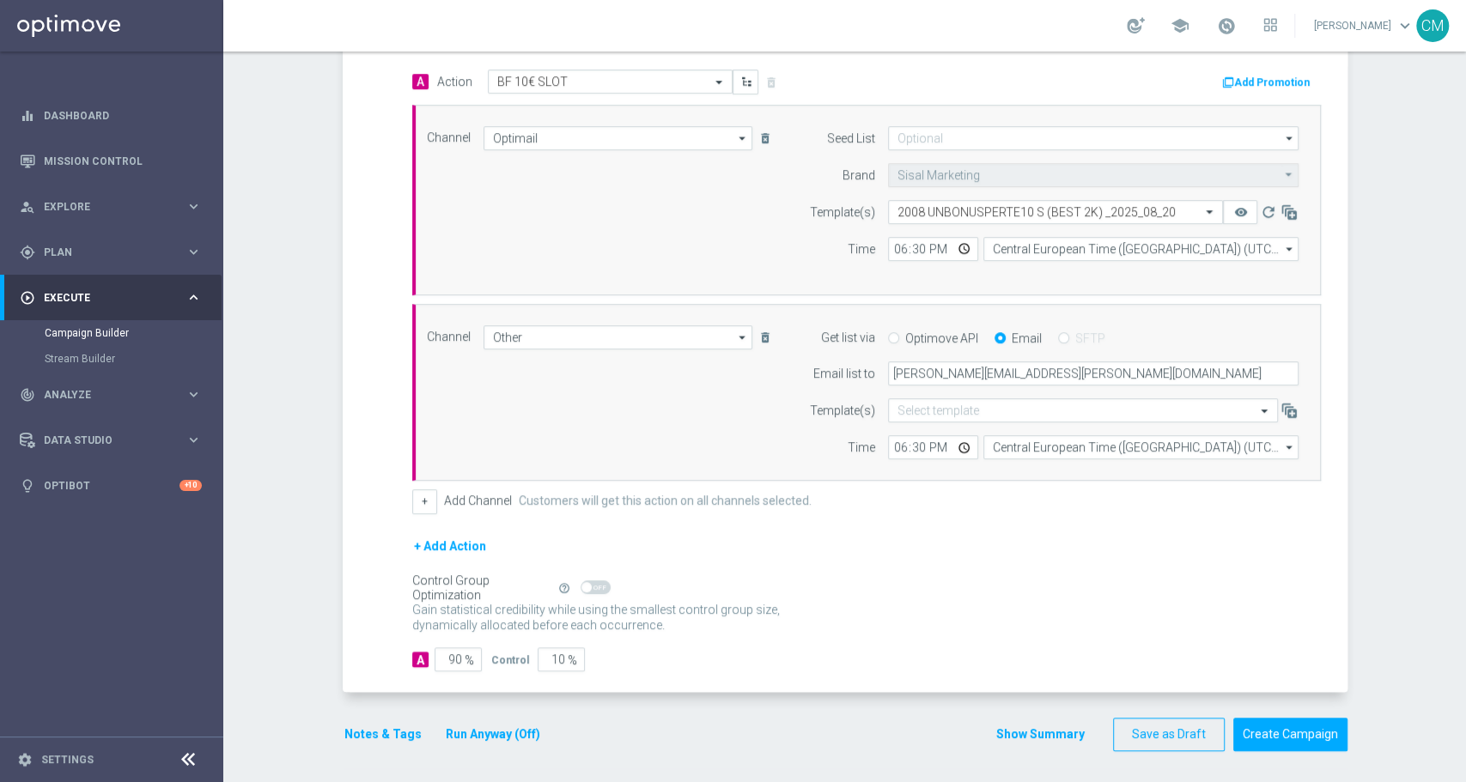
click at [1034, 733] on button "Show Summary" at bounding box center [1040, 735] width 90 height 20
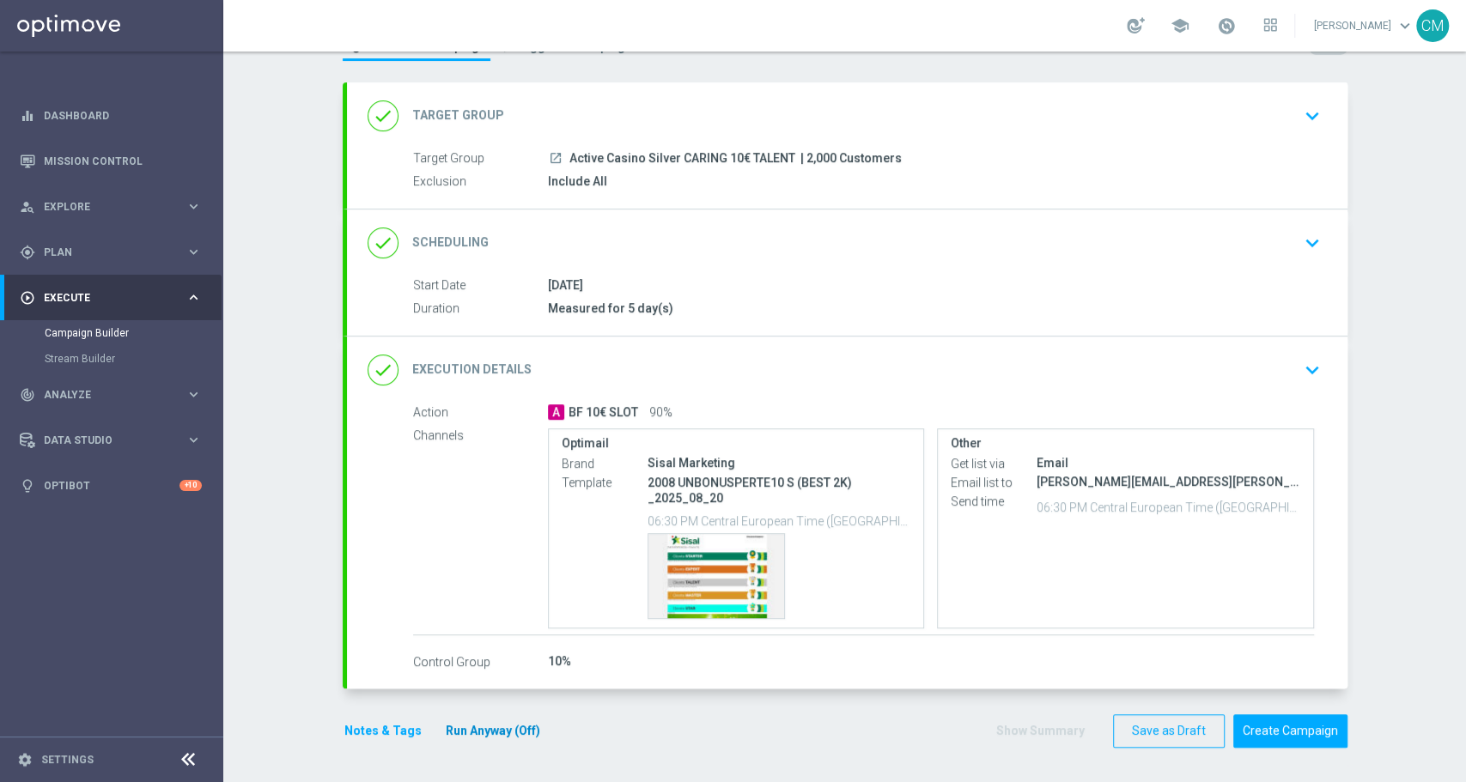
scroll to position [69, 0]
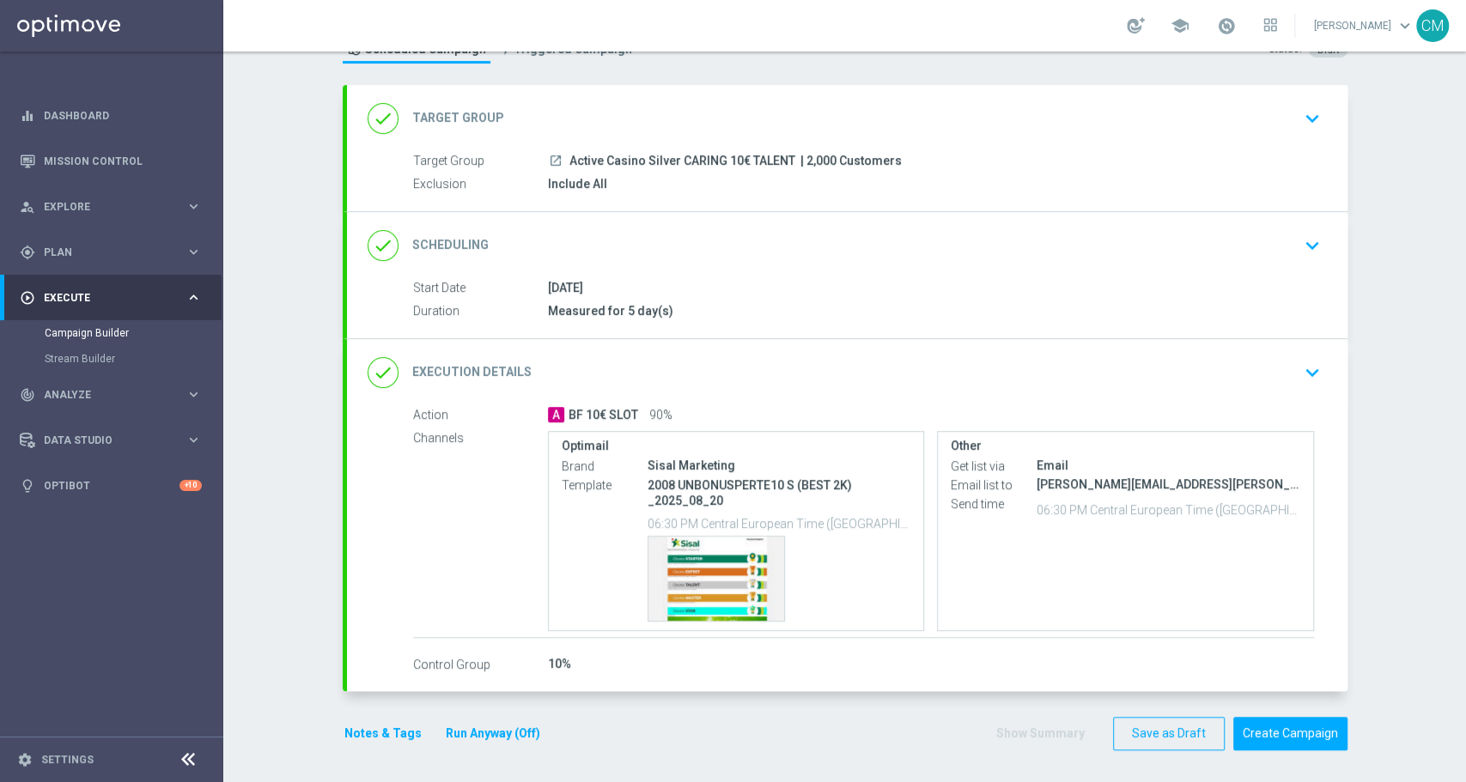
click at [384, 737] on button "Notes & Tags" at bounding box center [383, 733] width 81 height 21
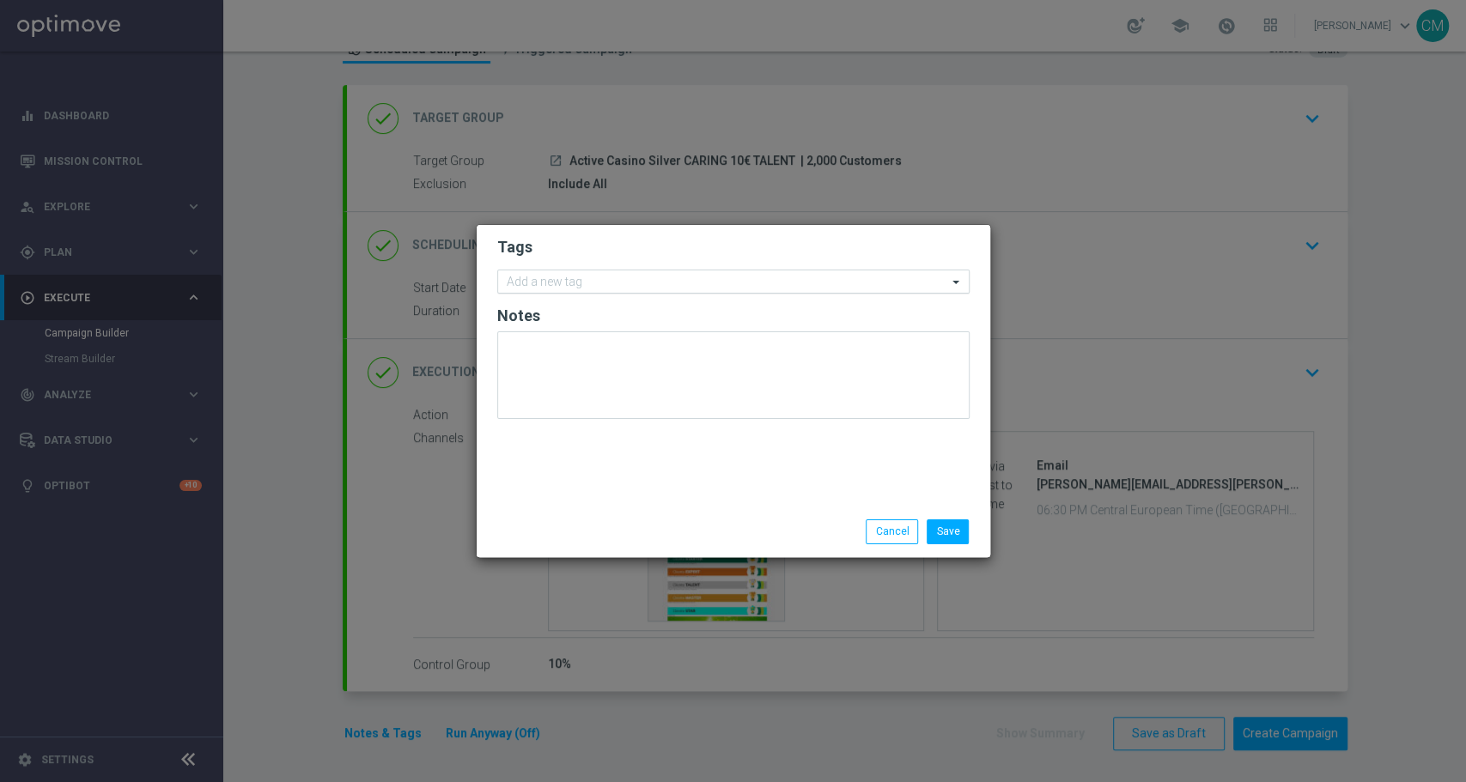
click at [592, 285] on input "text" at bounding box center [727, 283] width 441 height 15
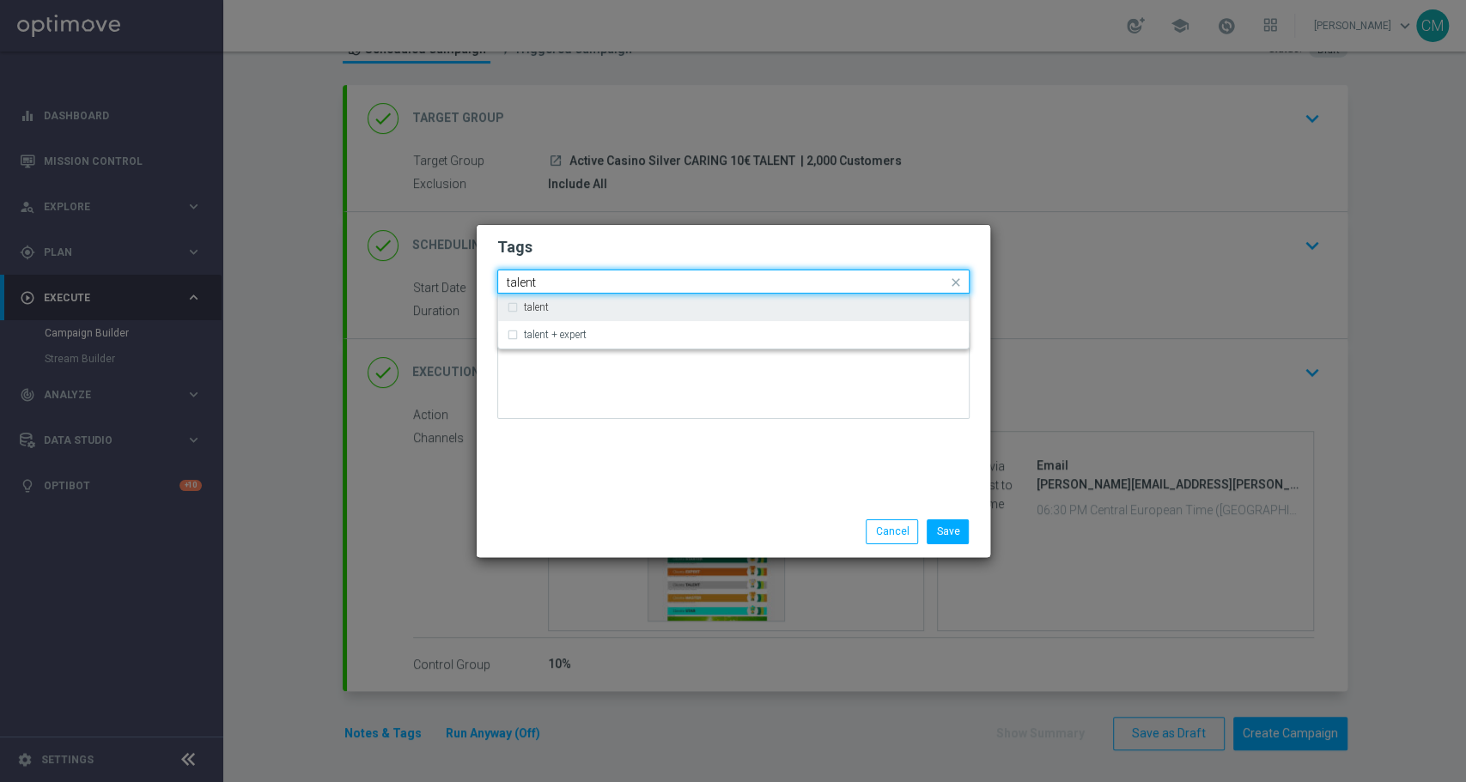
click at [605, 315] on div "talent" at bounding box center [733, 307] width 453 height 27
type input "talent"
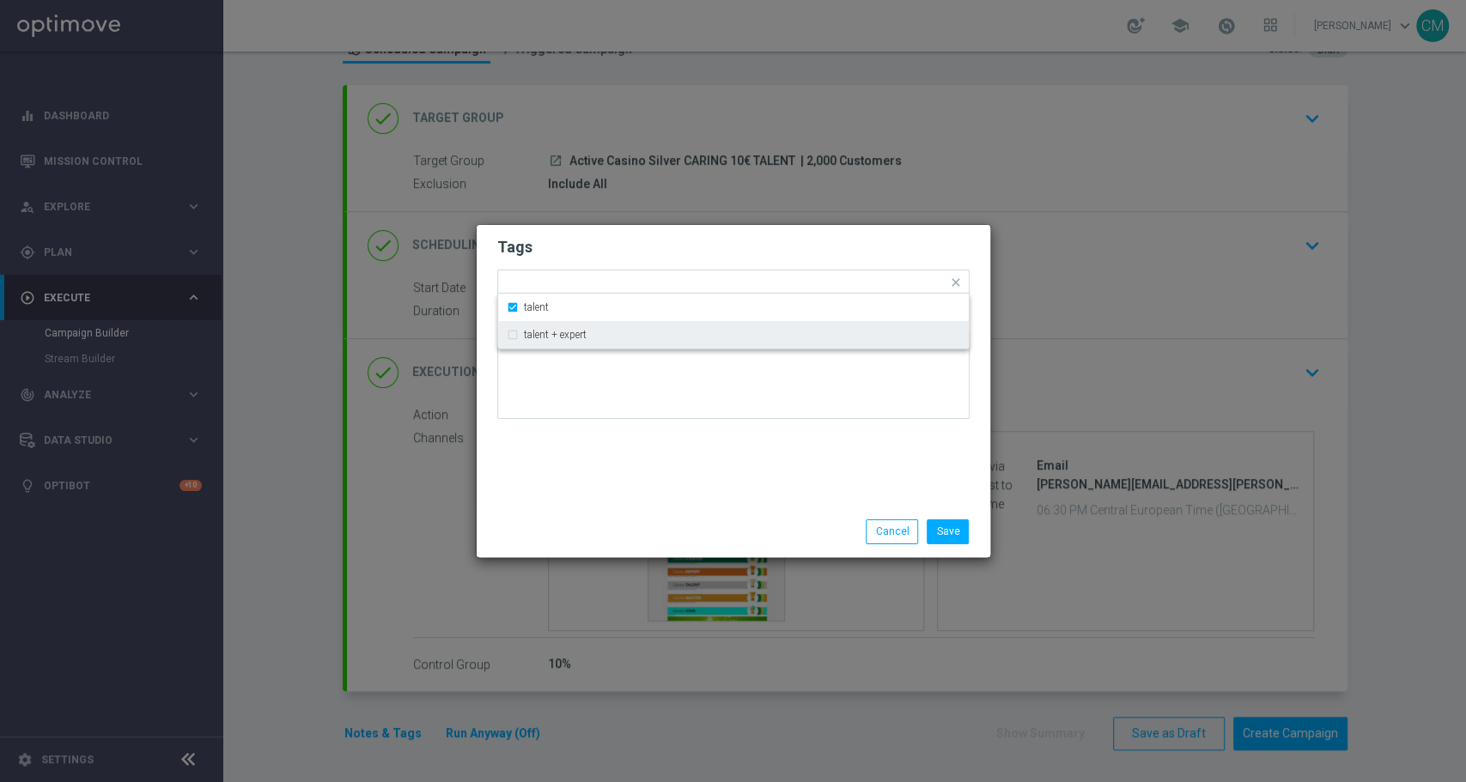
click at [653, 507] on div "Save Cancel" at bounding box center [734, 532] width 514 height 50
click at [675, 292] on div at bounding box center [755, 285] width 386 height 17
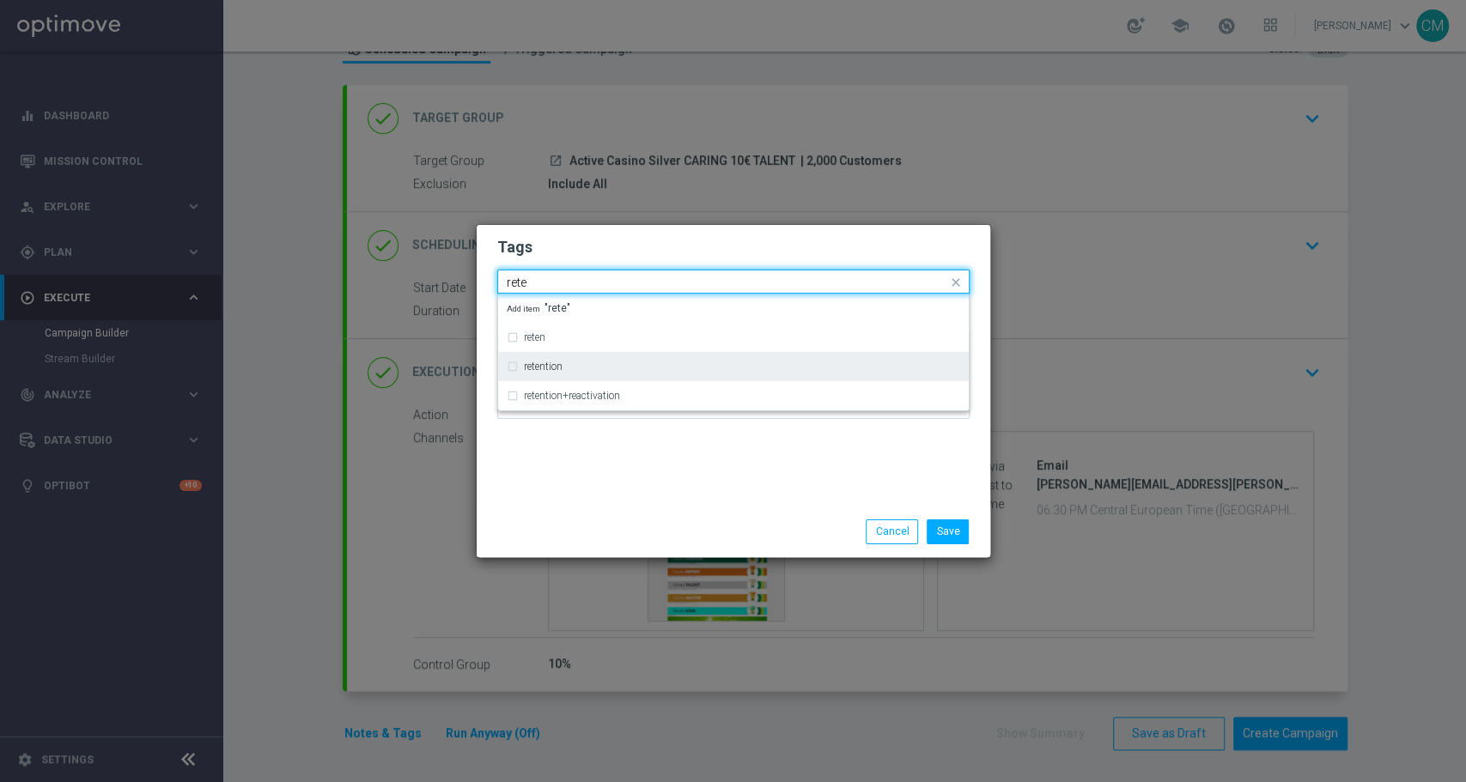
click at [631, 358] on div "retention" at bounding box center [733, 366] width 453 height 27
type input "rete"
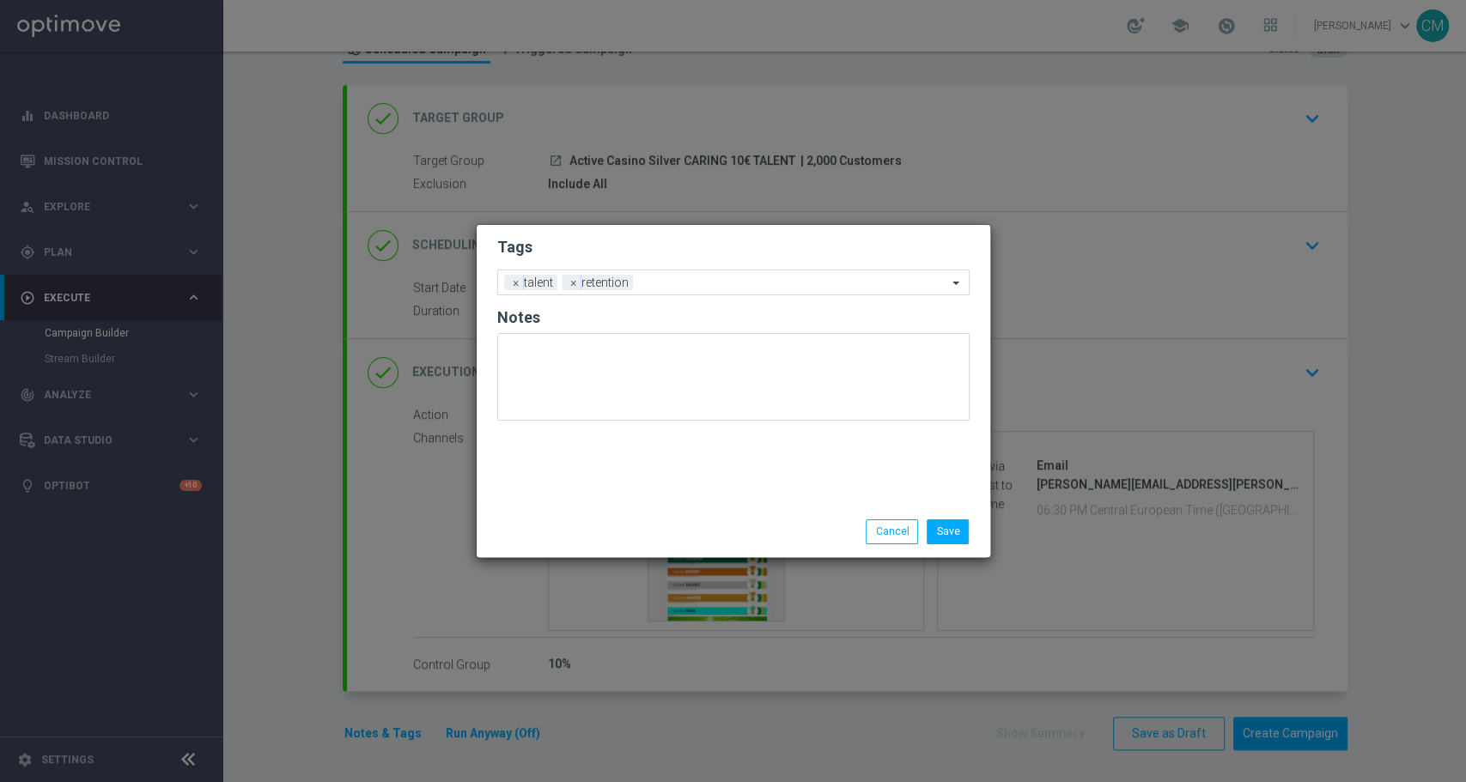
click at [632, 508] on div "Save Cancel" at bounding box center [734, 532] width 514 height 50
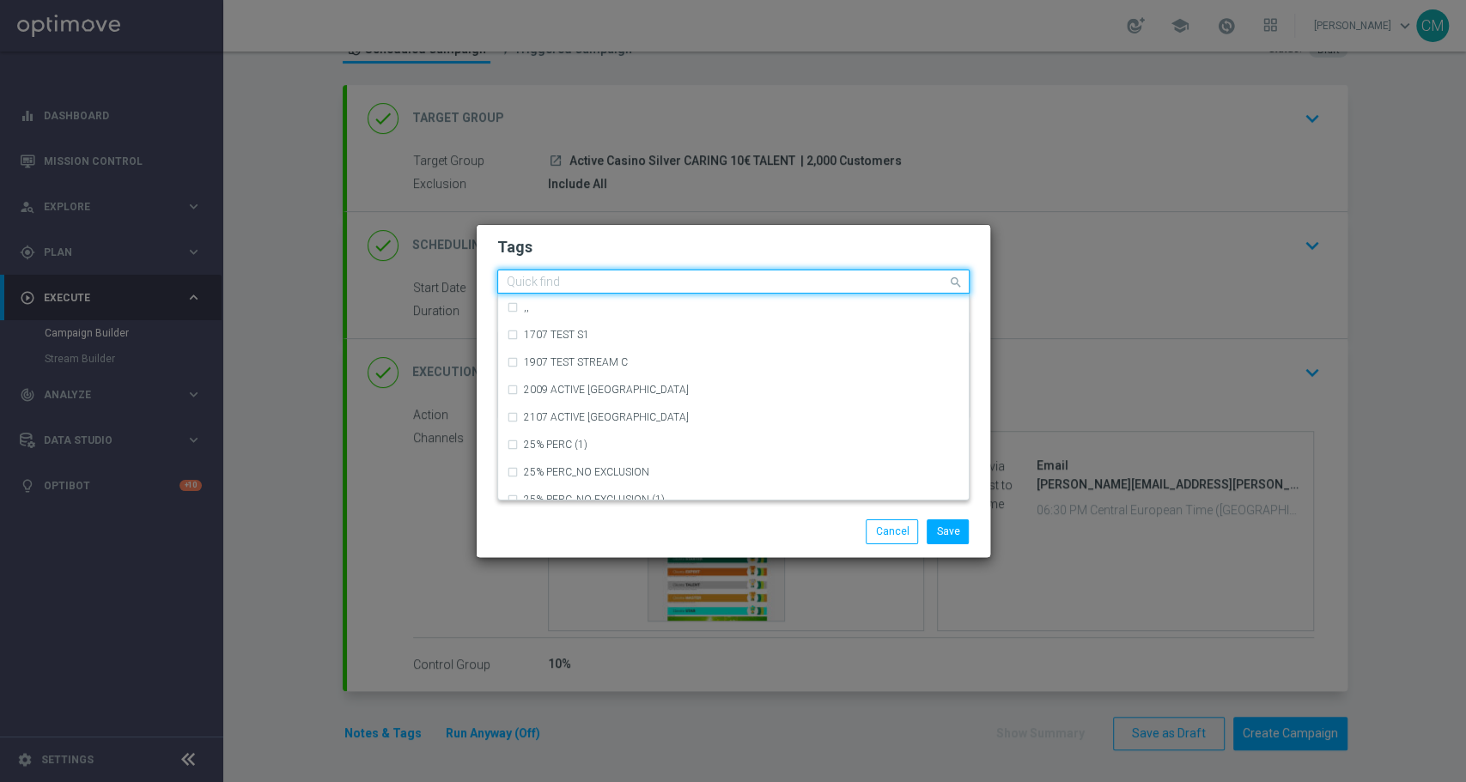
click at [660, 291] on div at bounding box center [725, 284] width 443 height 17
click at [656, 368] on div "accredito diretto" at bounding box center [733, 362] width 453 height 27
type input "acc"
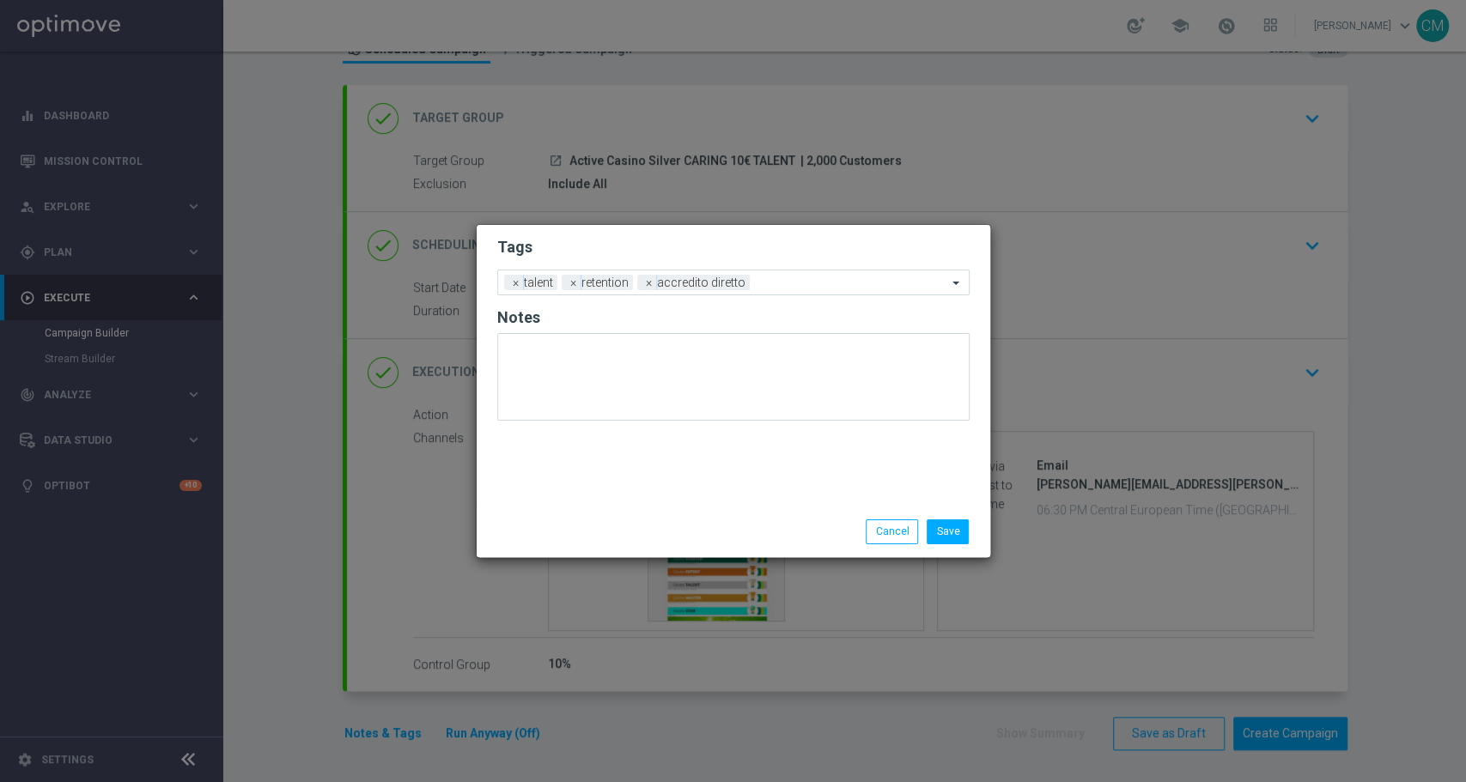
click at [691, 512] on div "Save Cancel" at bounding box center [734, 532] width 514 height 50
click at [795, 279] on input "text" at bounding box center [852, 284] width 191 height 15
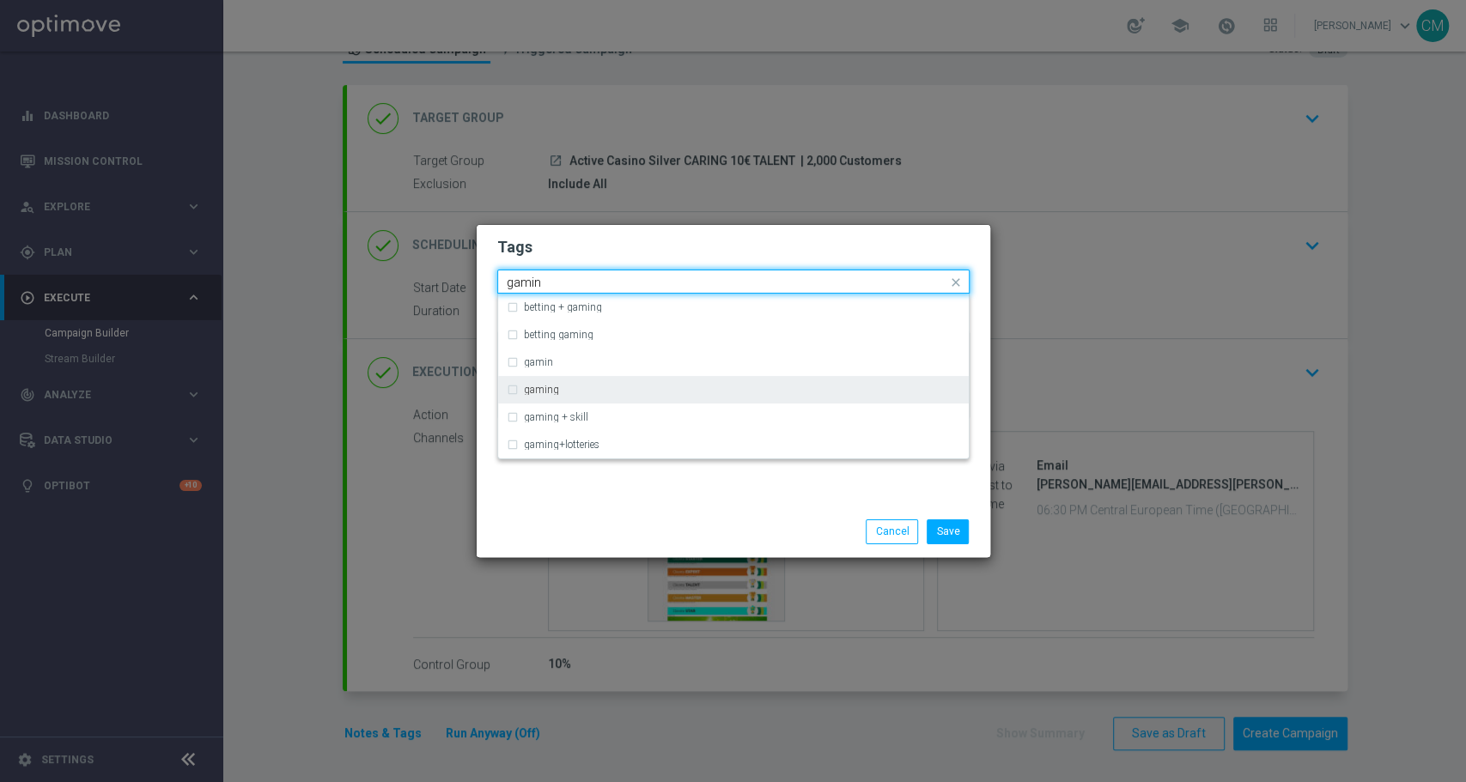
click at [592, 380] on div "gaming" at bounding box center [733, 389] width 453 height 27
type input "gamin"
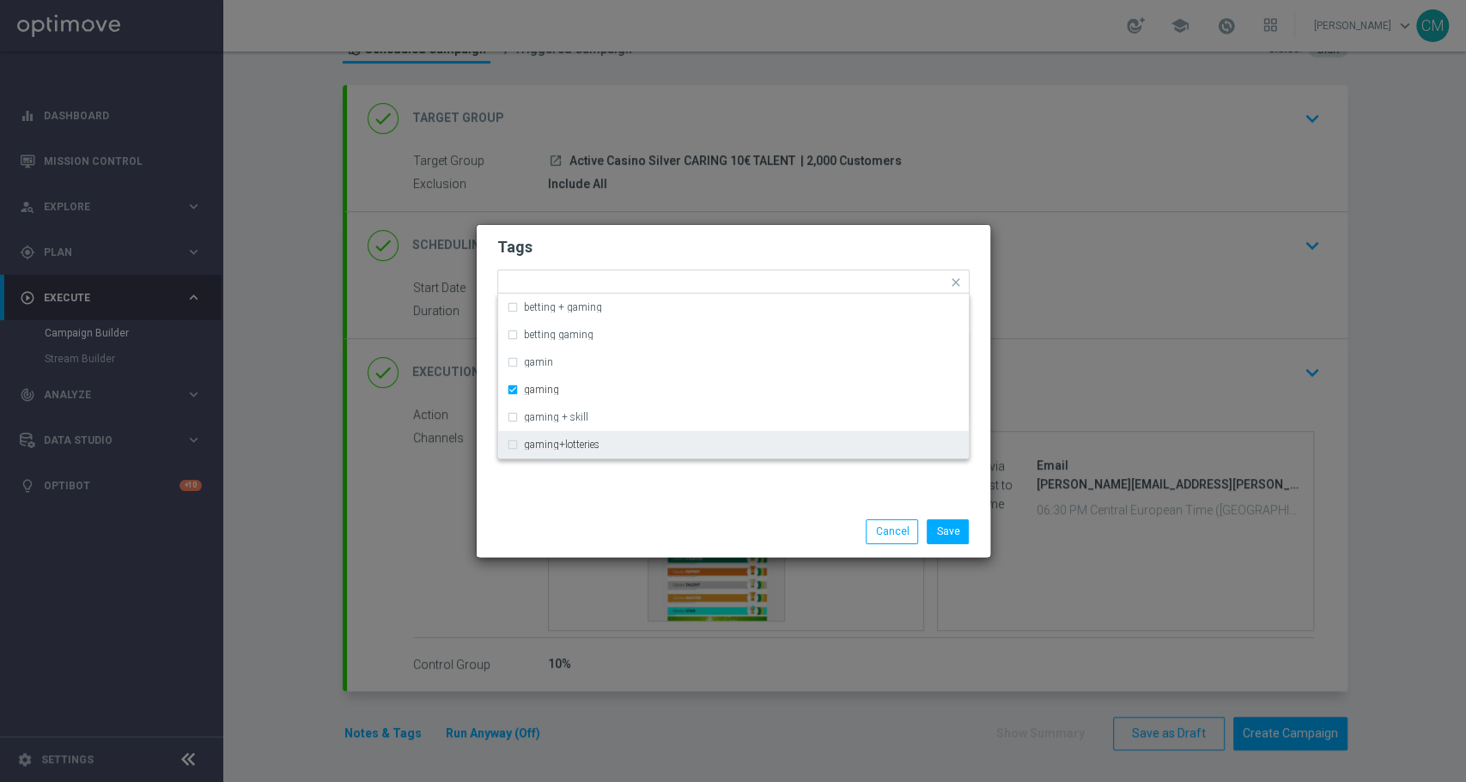
click at [707, 534] on div "Save Cancel" at bounding box center [816, 532] width 332 height 24
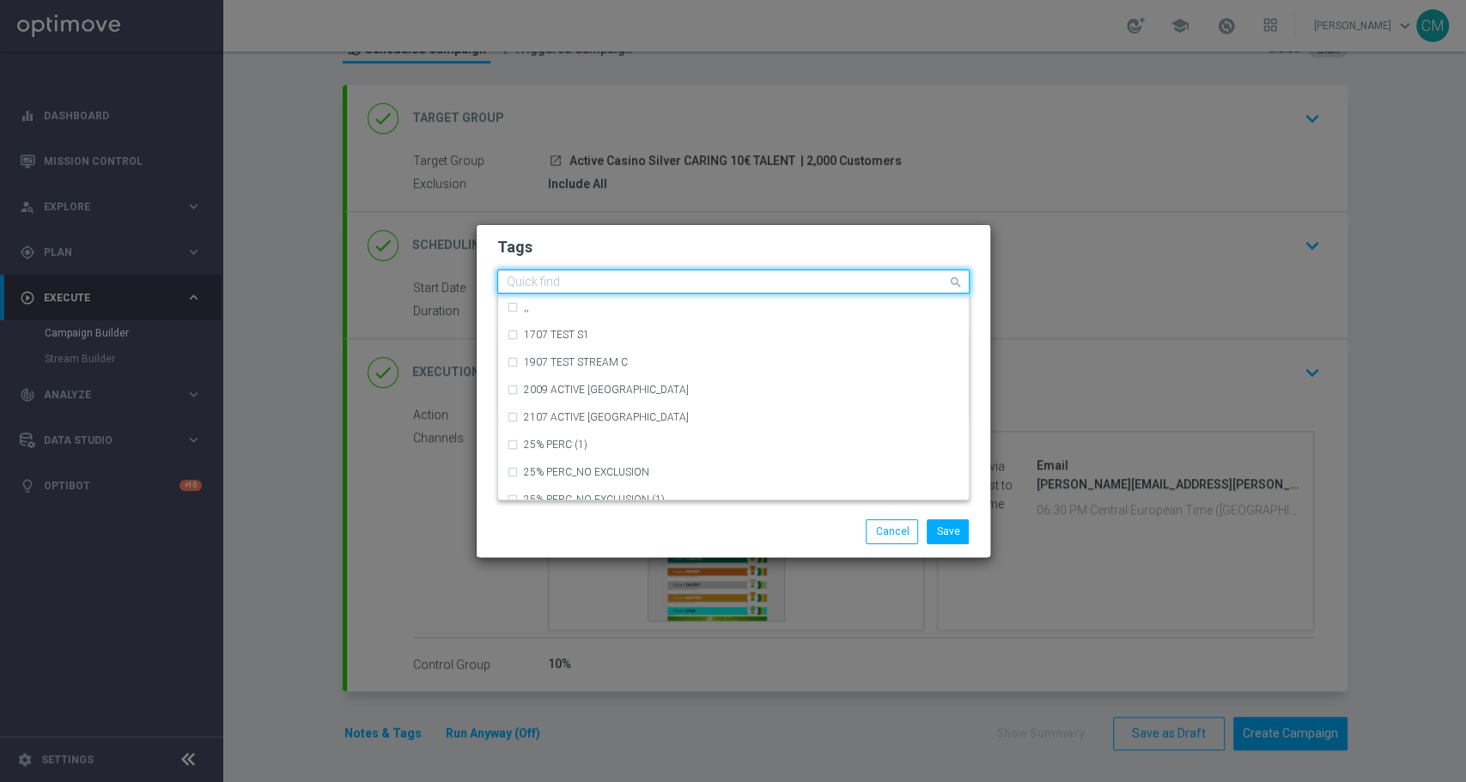
click at [830, 284] on input "text" at bounding box center [727, 283] width 441 height 15
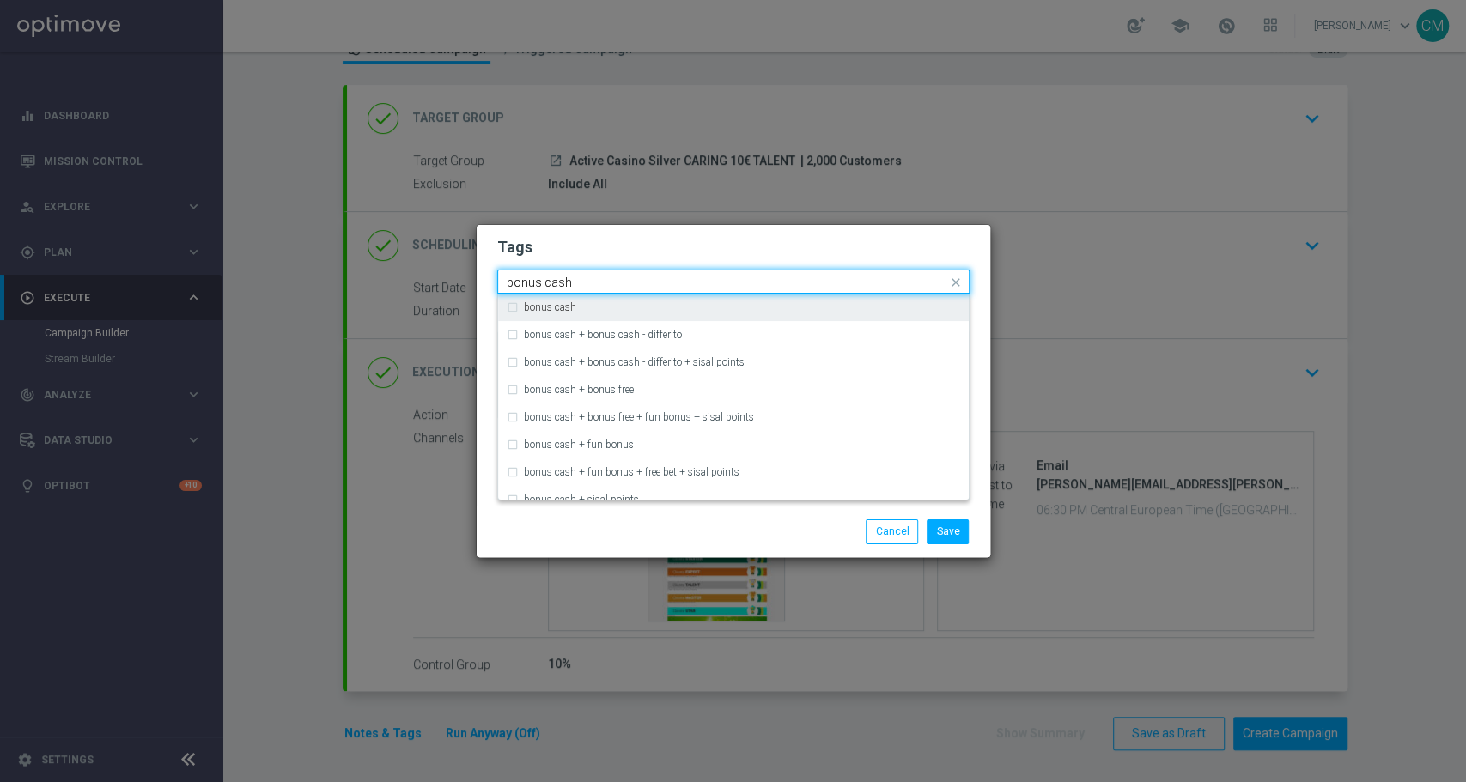
click at [804, 301] on div "bonus cash" at bounding box center [733, 307] width 453 height 27
type input "bonus cash"
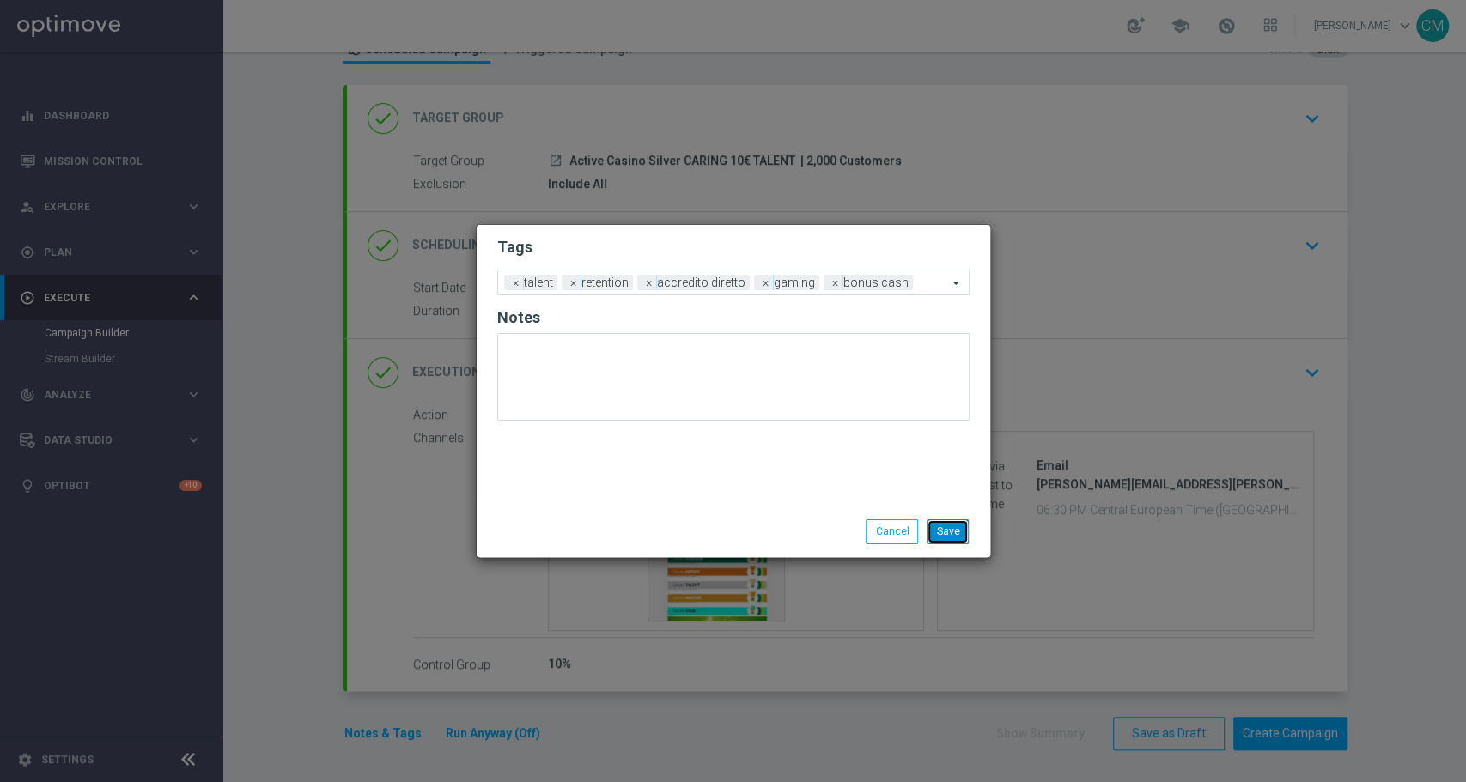
click at [954, 523] on button "Save" at bounding box center [948, 532] width 42 height 24
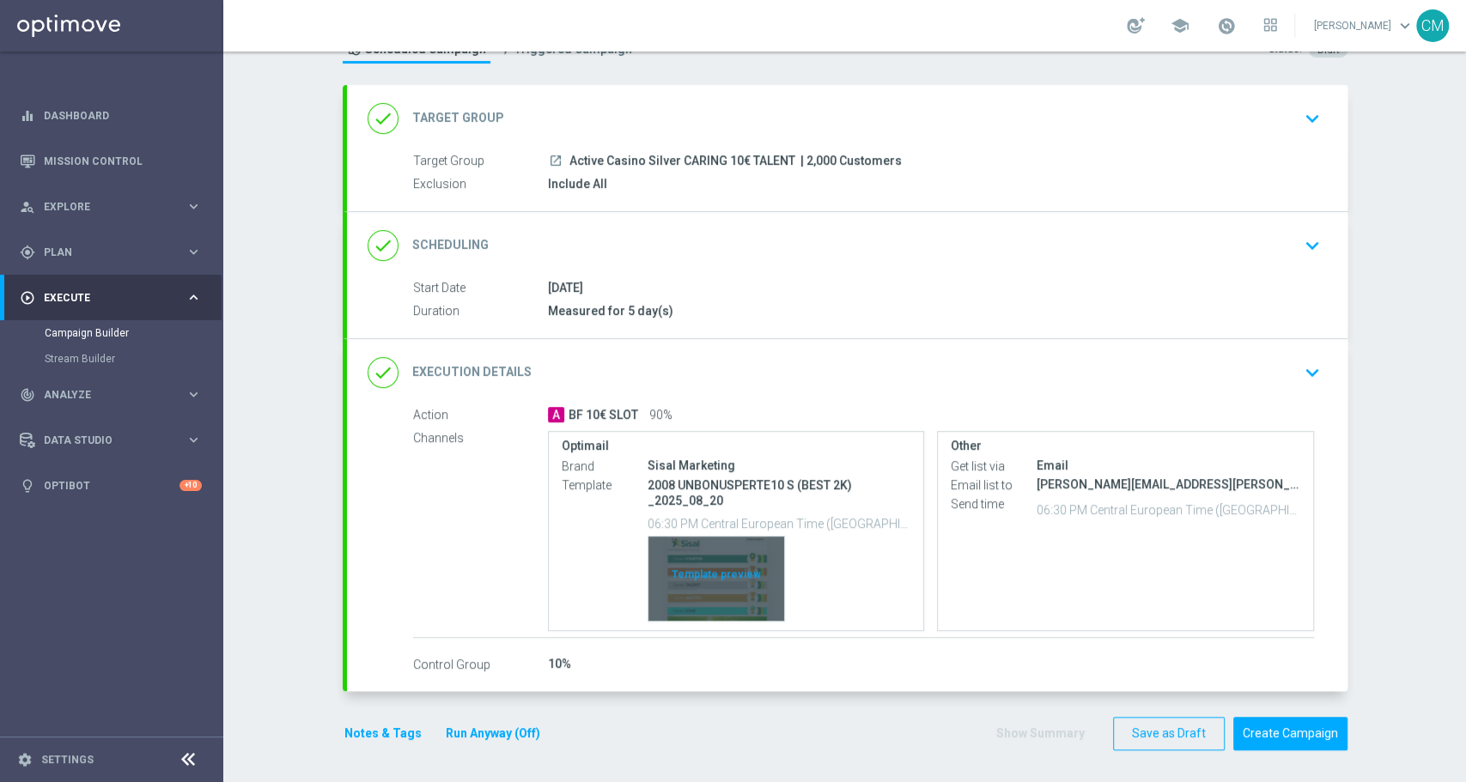
click at [696, 567] on div "Template preview" at bounding box center [716, 579] width 136 height 84
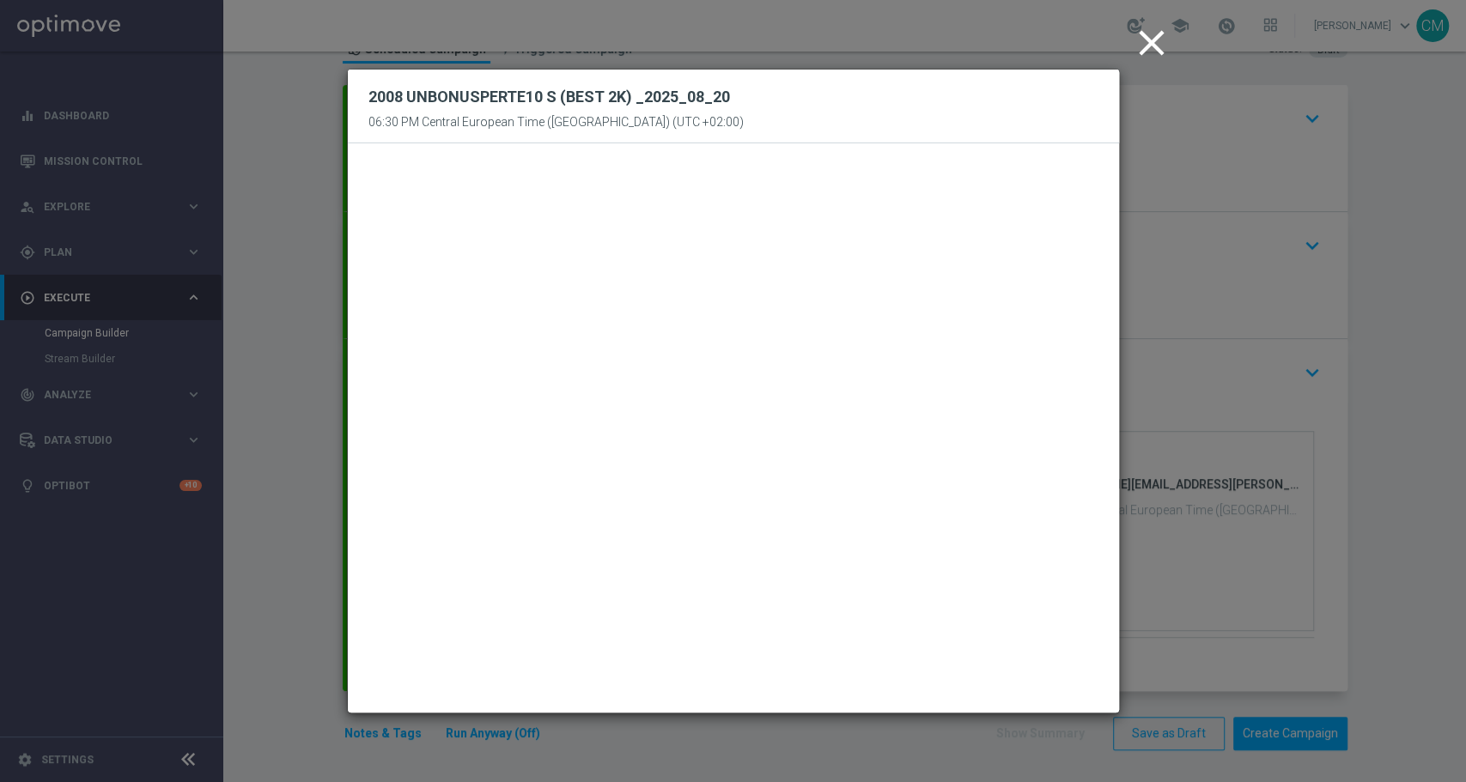
click at [1134, 58] on icon "close" at bounding box center [1151, 42] width 43 height 43
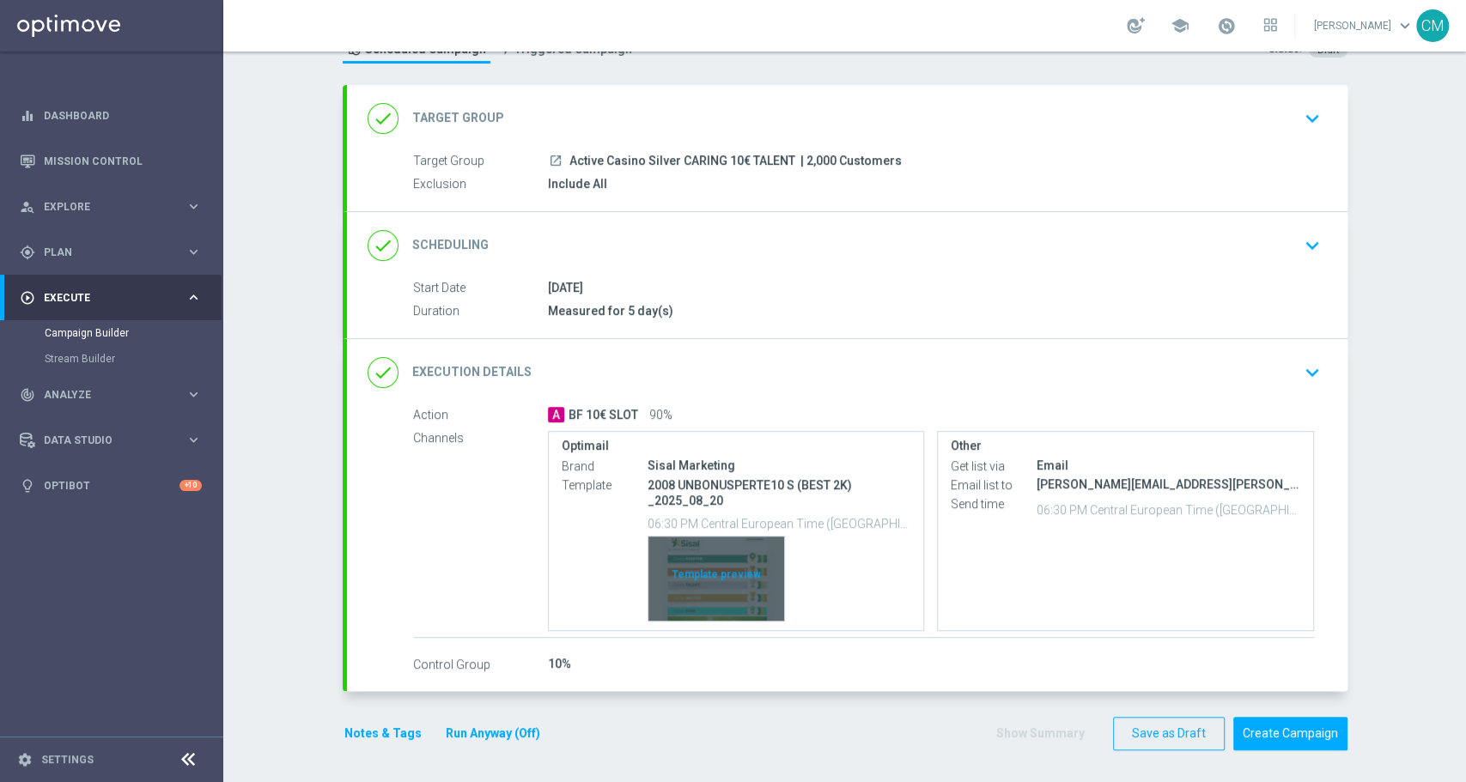
click at [705, 568] on div "Template preview" at bounding box center [716, 579] width 136 height 84
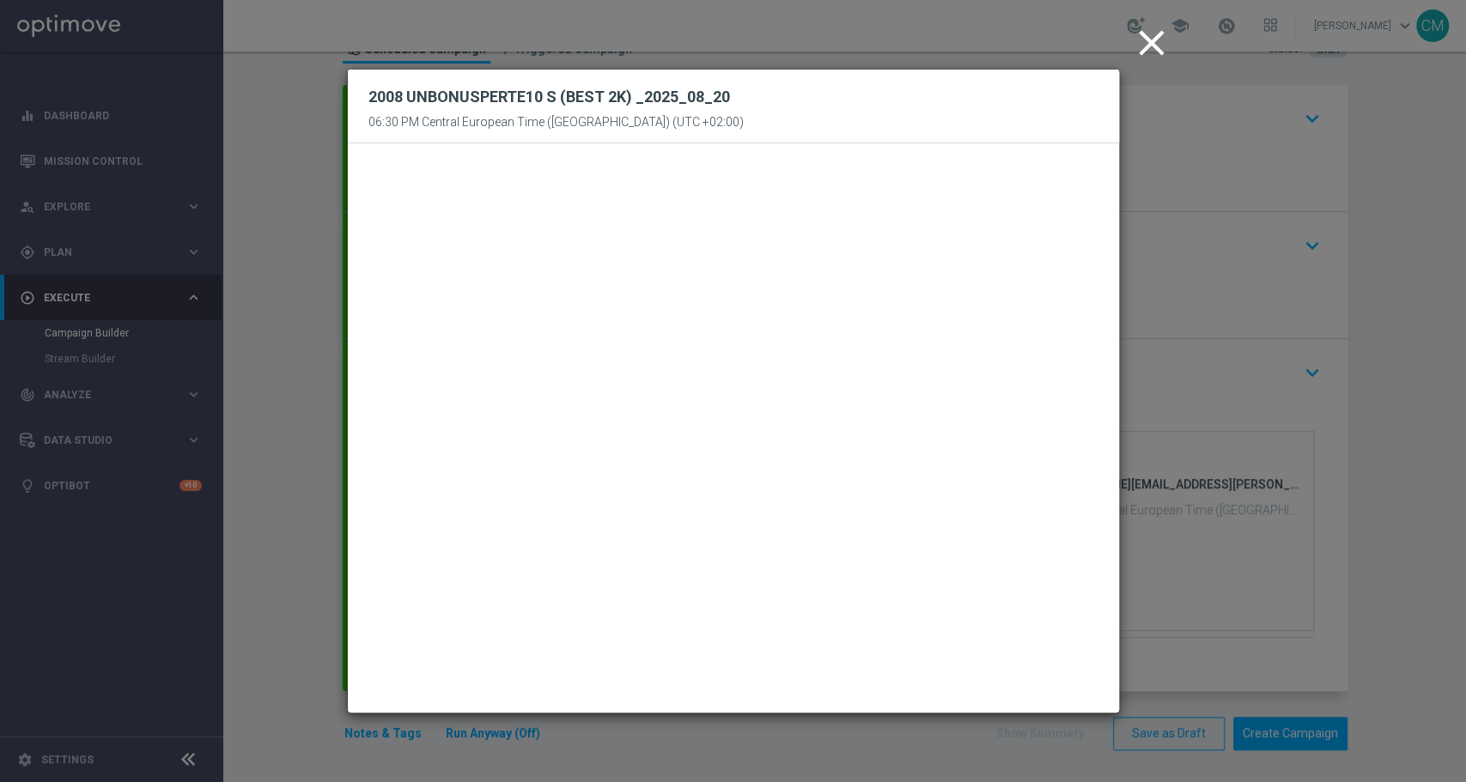
click at [1146, 58] on icon "close" at bounding box center [1151, 42] width 43 height 43
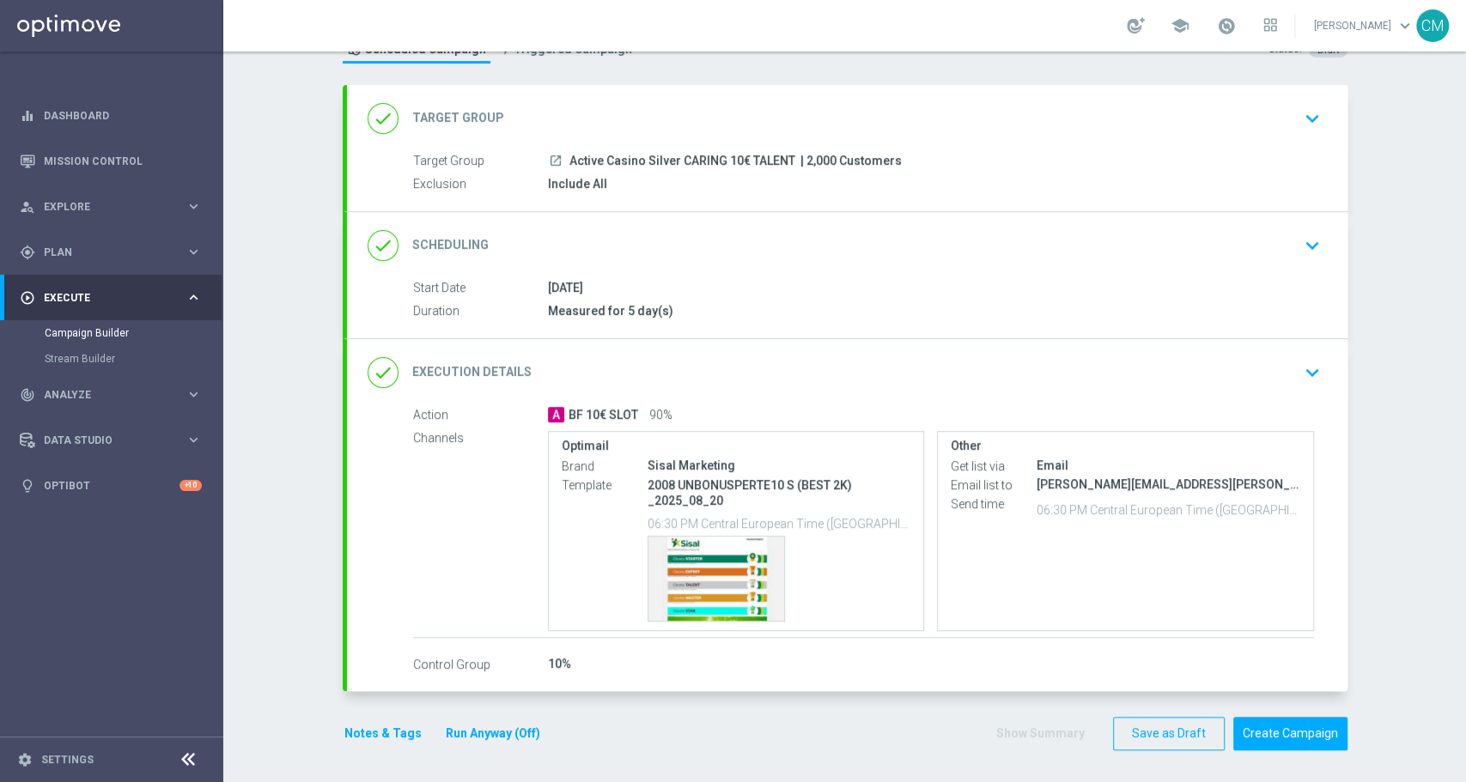
click at [364, 727] on button "Notes & Tags" at bounding box center [383, 733] width 81 height 21
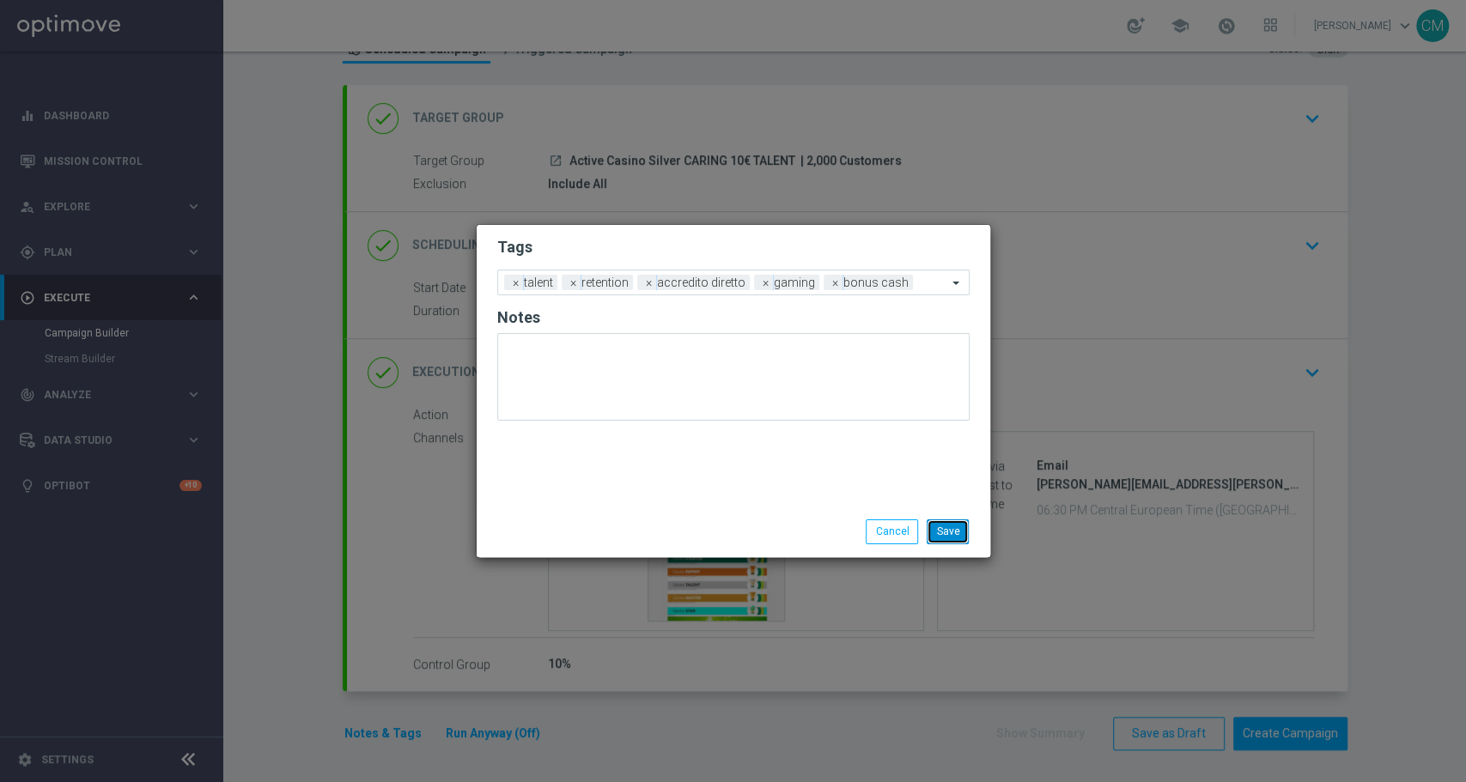
click at [954, 532] on button "Save" at bounding box center [948, 532] width 42 height 24
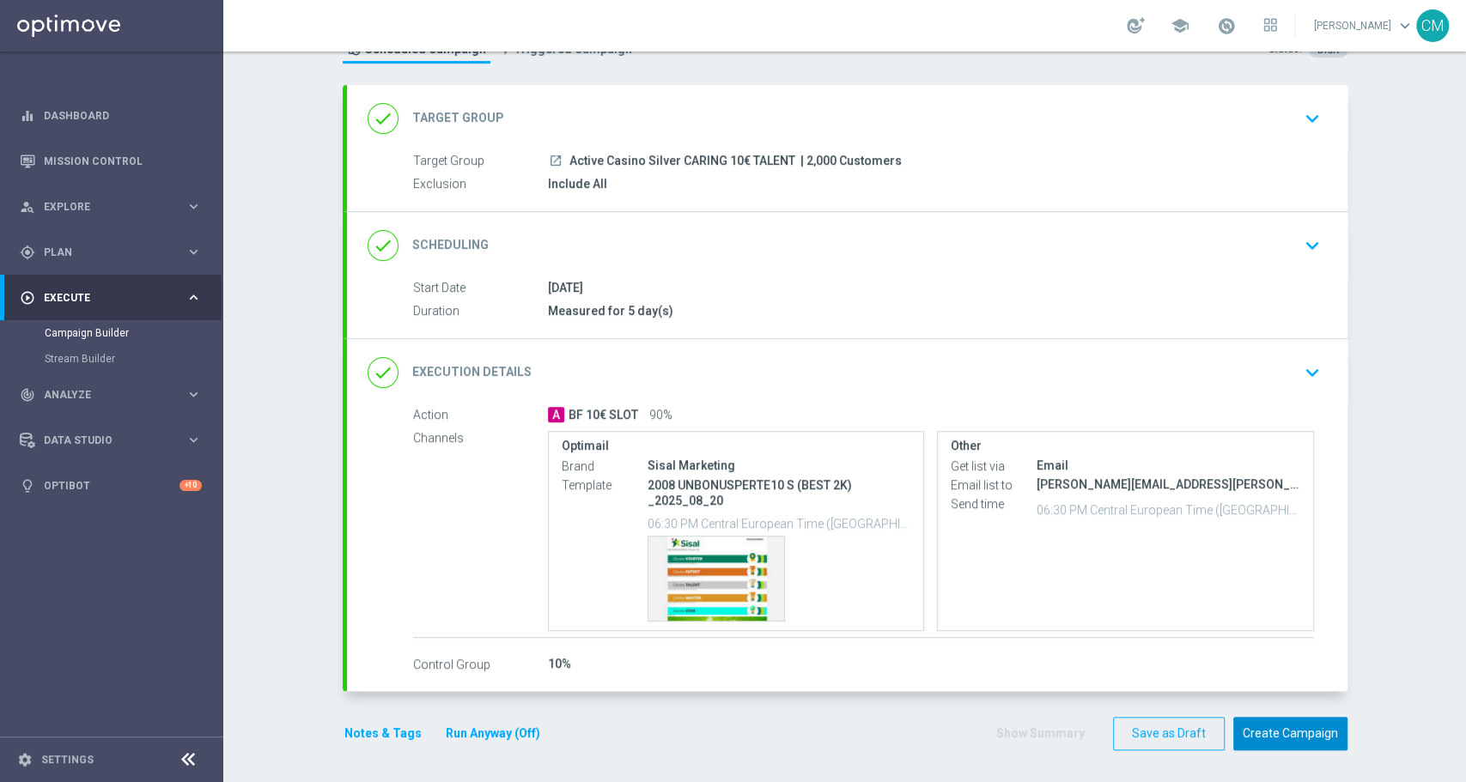
click at [1250, 724] on button "Create Campaign" at bounding box center [1290, 733] width 114 height 33
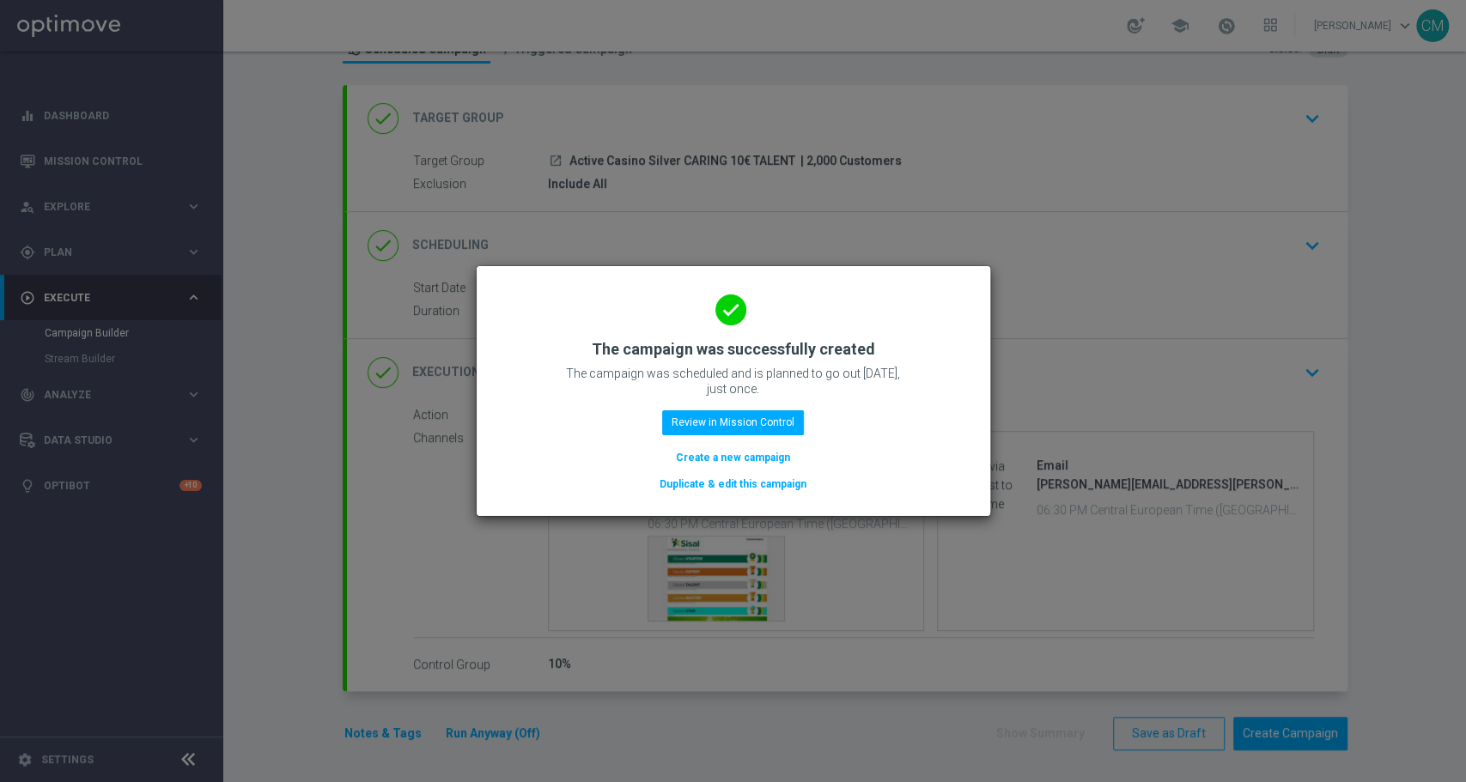
click at [770, 453] on button "Create a new campaign" at bounding box center [733, 457] width 118 height 19
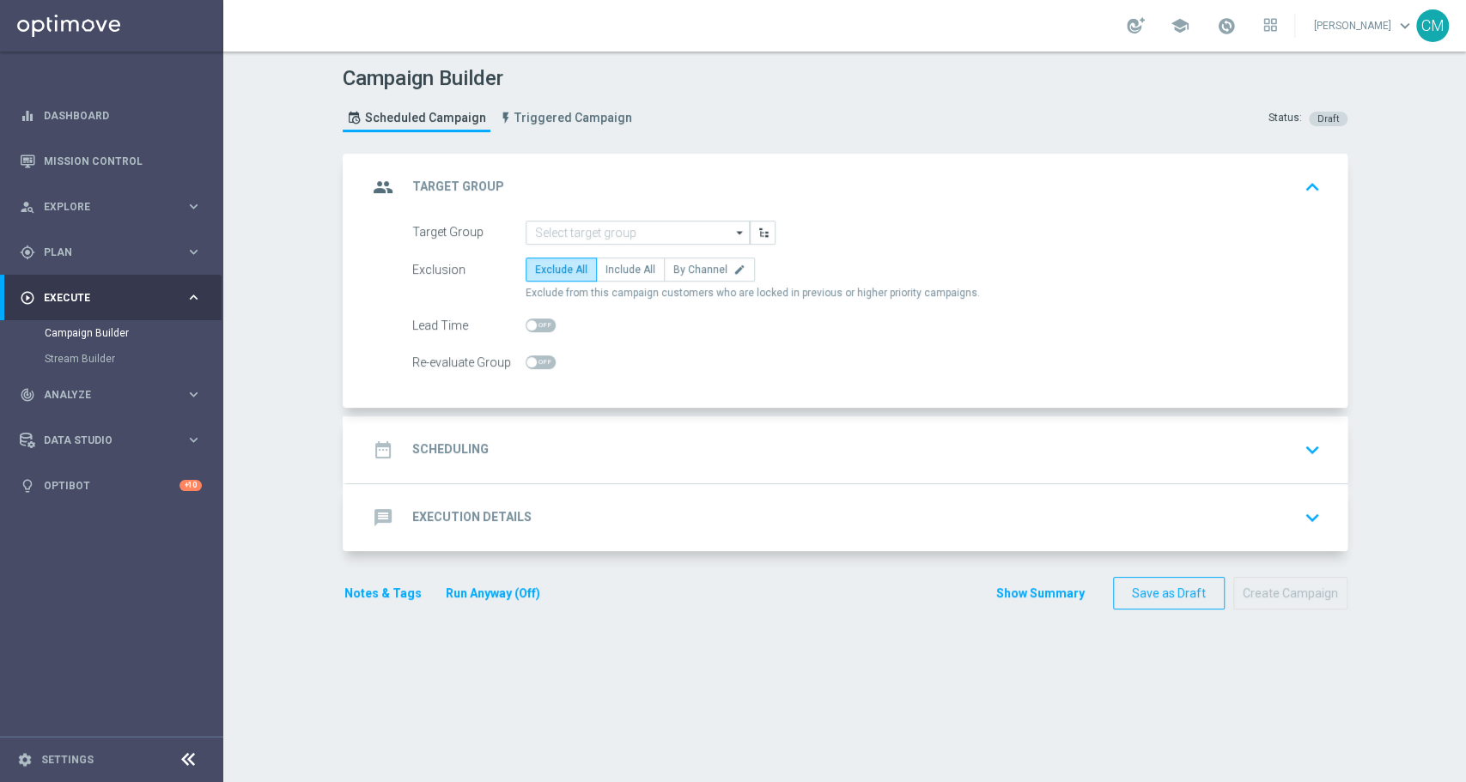
scroll to position [0, 0]
click at [621, 227] on input at bounding box center [638, 233] width 224 height 24
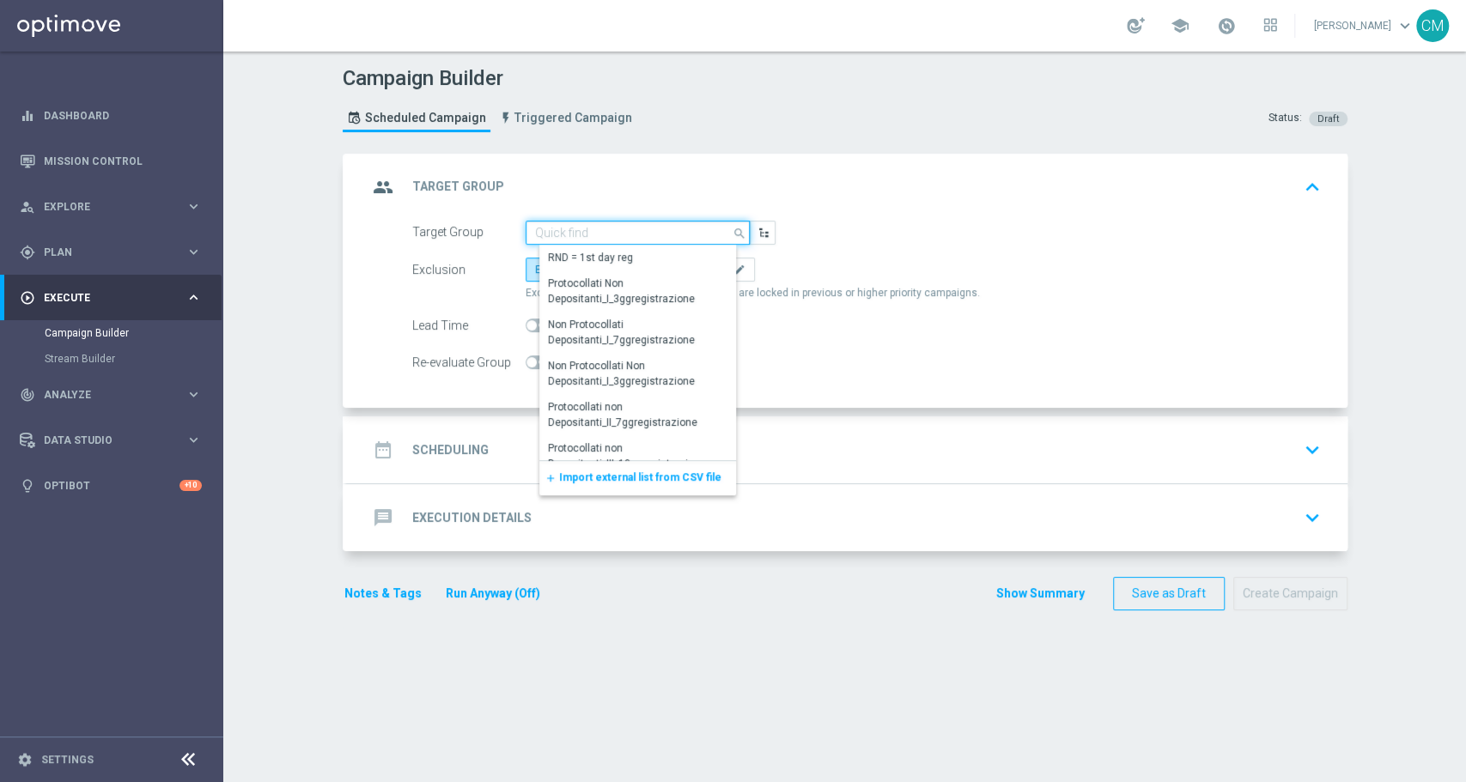
paste input "Active Casino Silver CARING G 3€ MASTER"
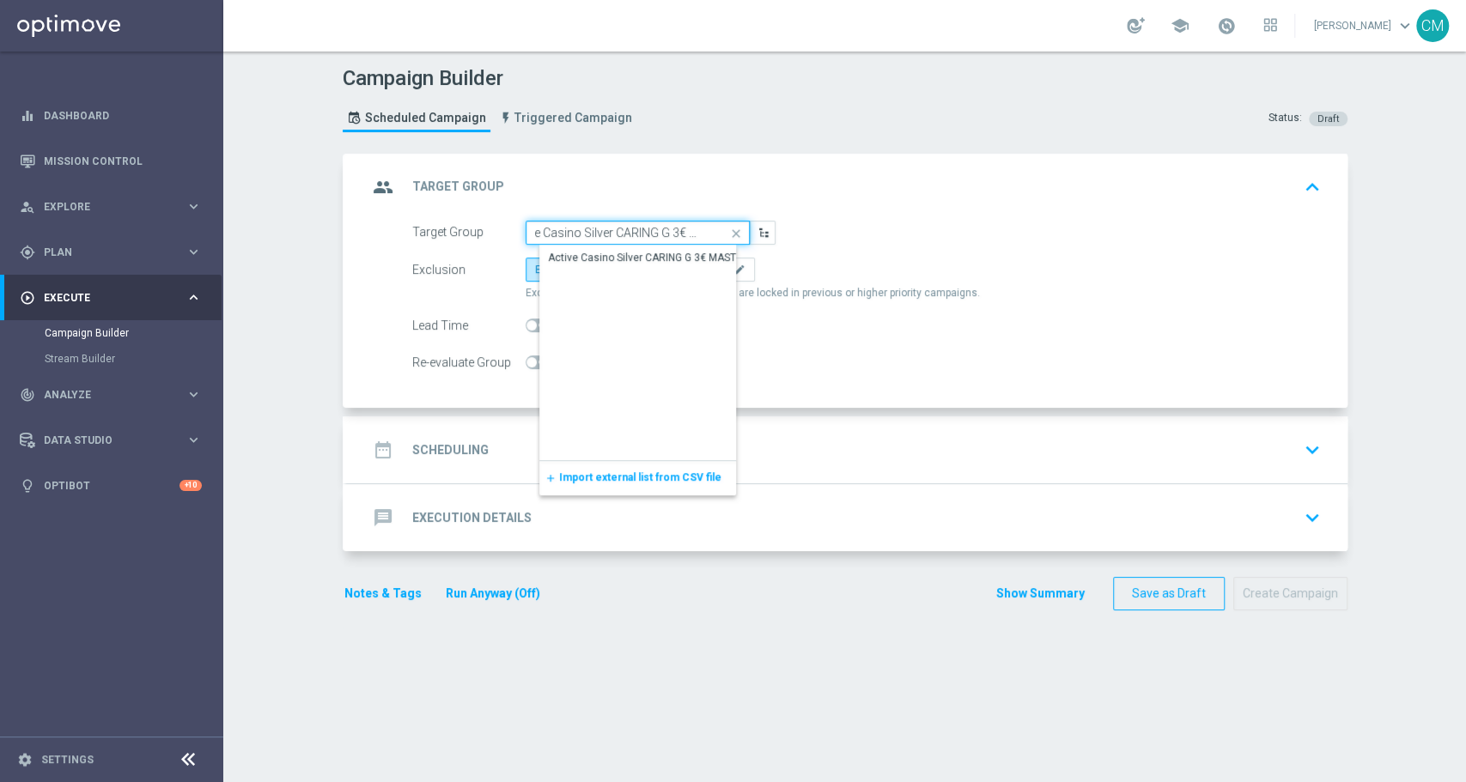
click at [621, 227] on input "Active Casino Silver CARING G 3€ MASTER" at bounding box center [638, 233] width 224 height 24
click at [639, 253] on div "Active Casino Silver CARING G 3€ MASTER" at bounding box center [648, 257] width 201 height 15
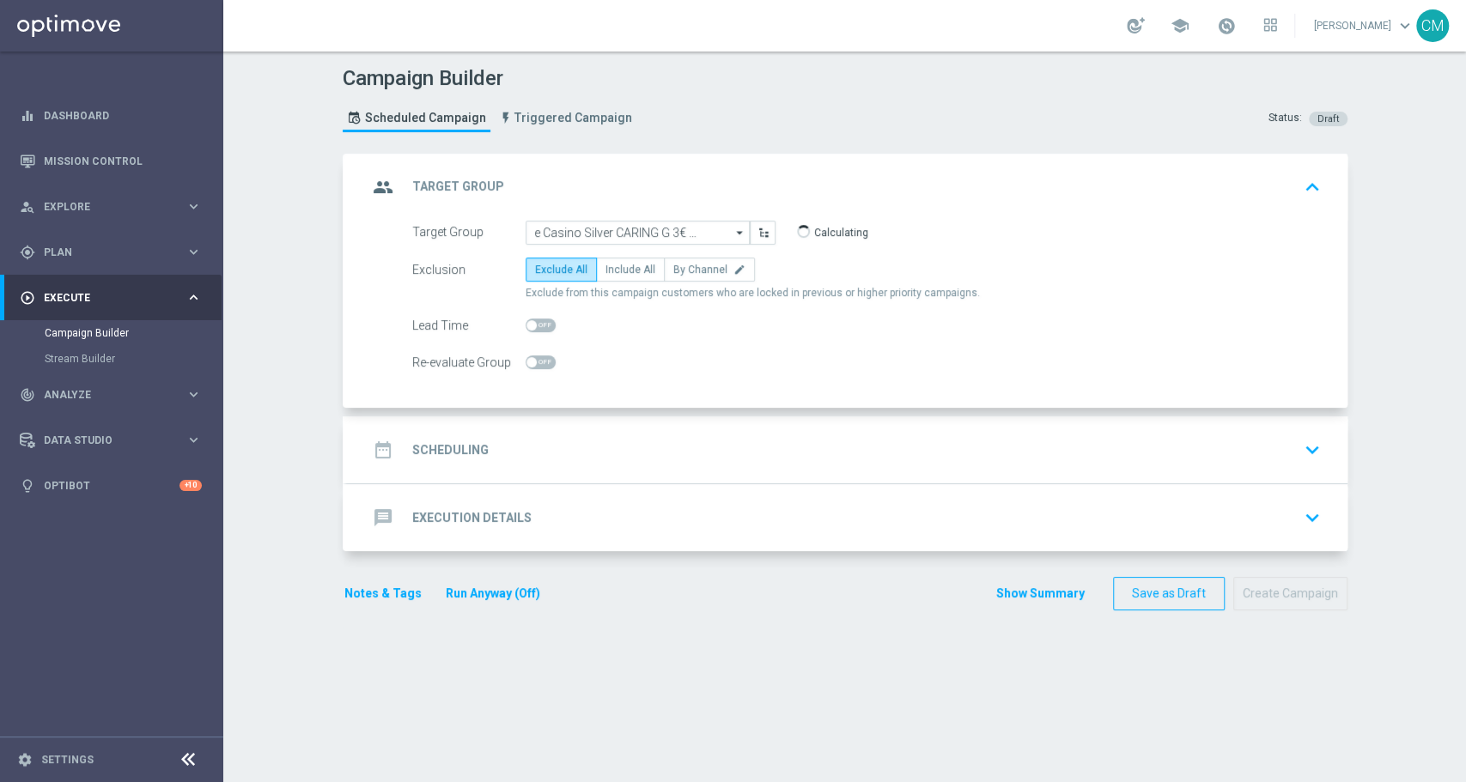
type input "Active Casino Silver CARING G 3€ MASTER"
click at [633, 264] on span "Include All" at bounding box center [630, 270] width 50 height 12
click at [617, 267] on input "Include All" at bounding box center [610, 272] width 11 height 11
radio input "true"
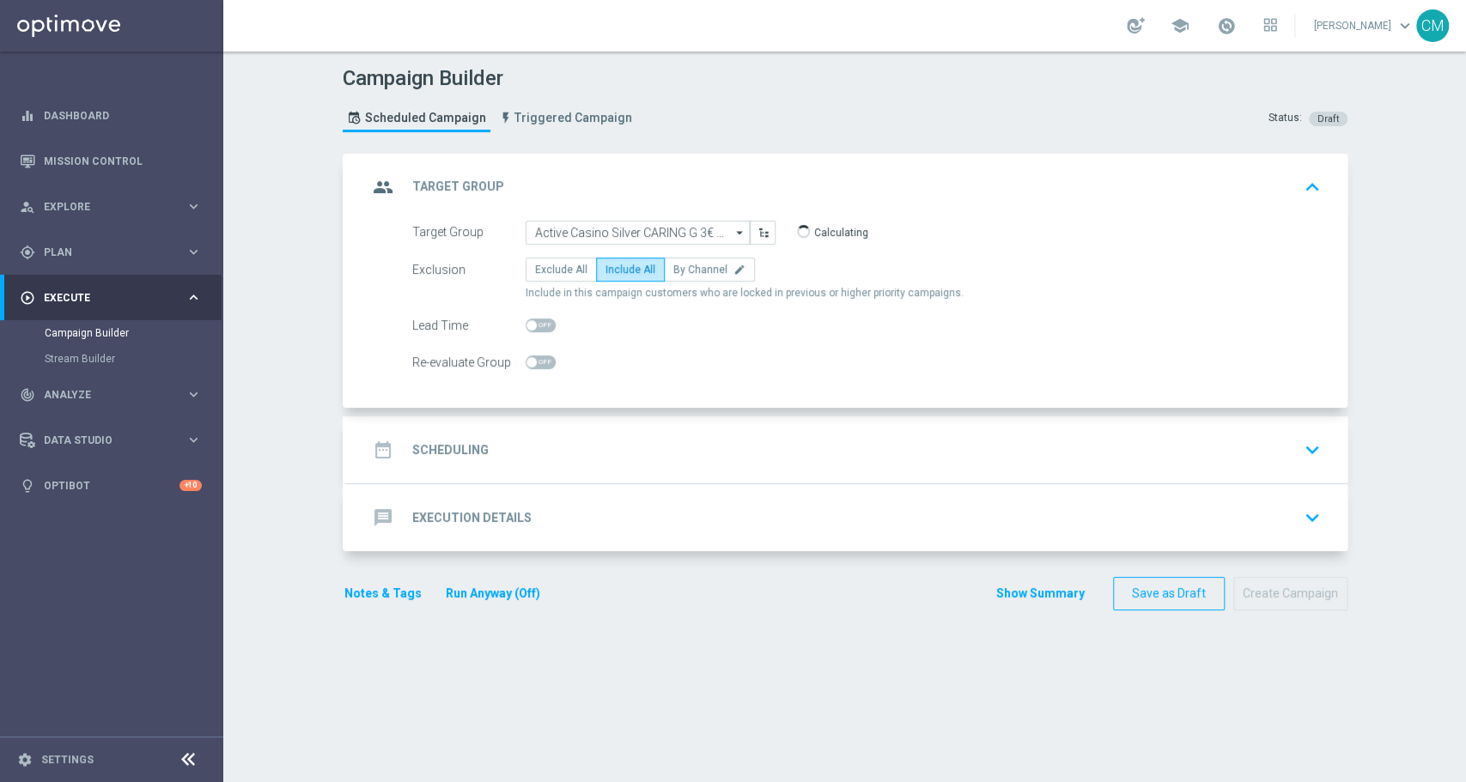
click at [634, 443] on div "date_range Scheduling keyboard_arrow_down" at bounding box center [847, 450] width 959 height 33
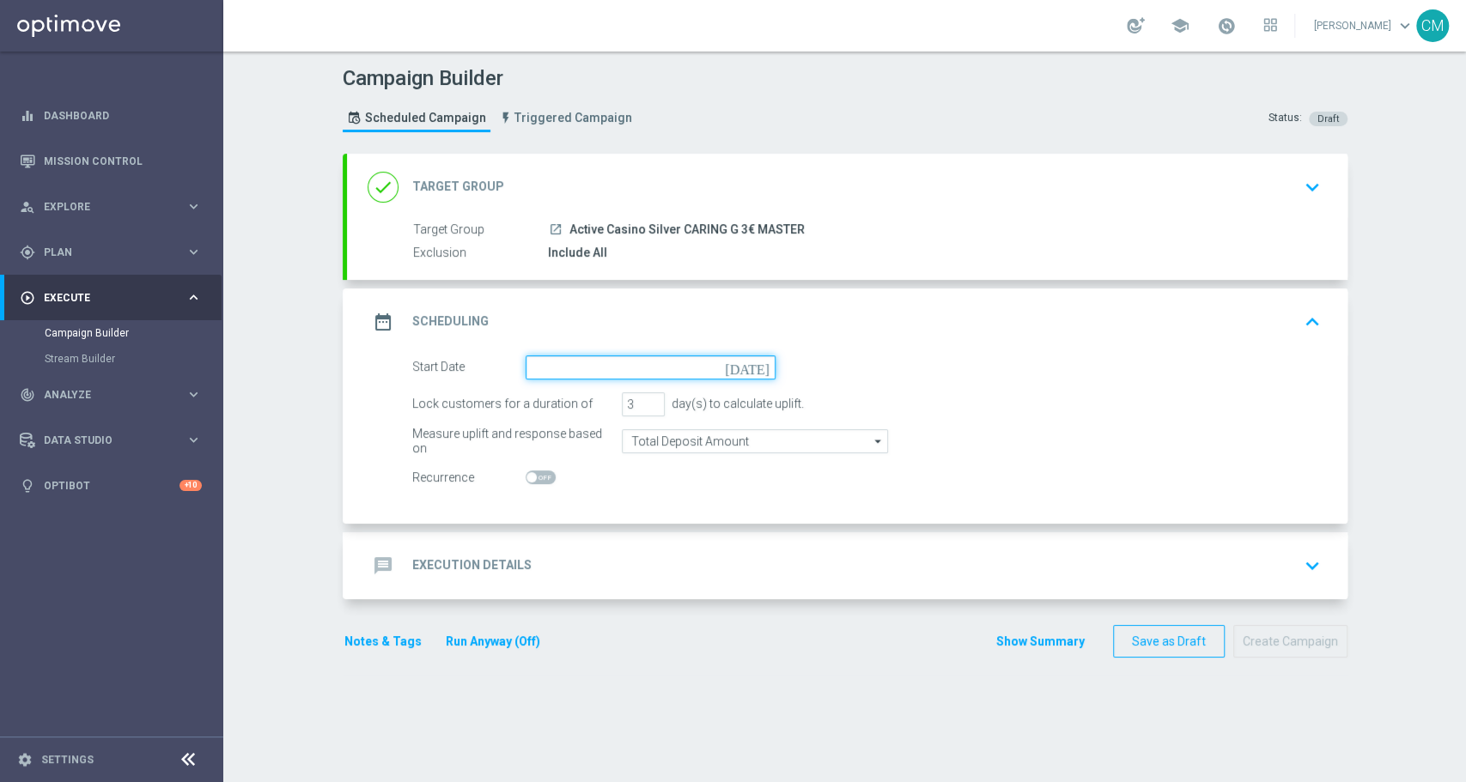
click at [561, 366] on input at bounding box center [651, 368] width 250 height 24
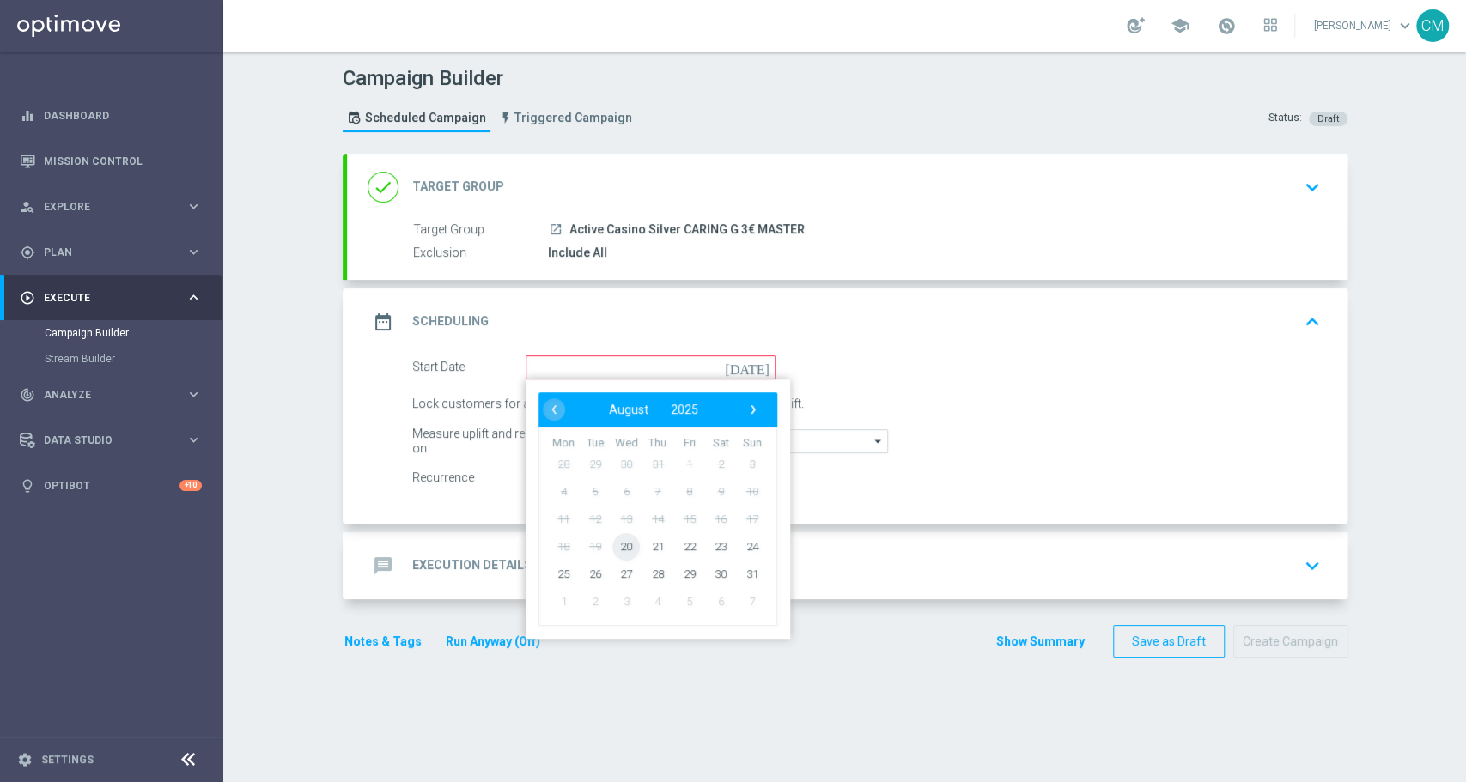
click at [612, 546] on span "20" at bounding box center [625, 545] width 27 height 27
type input "20 Aug 2025"
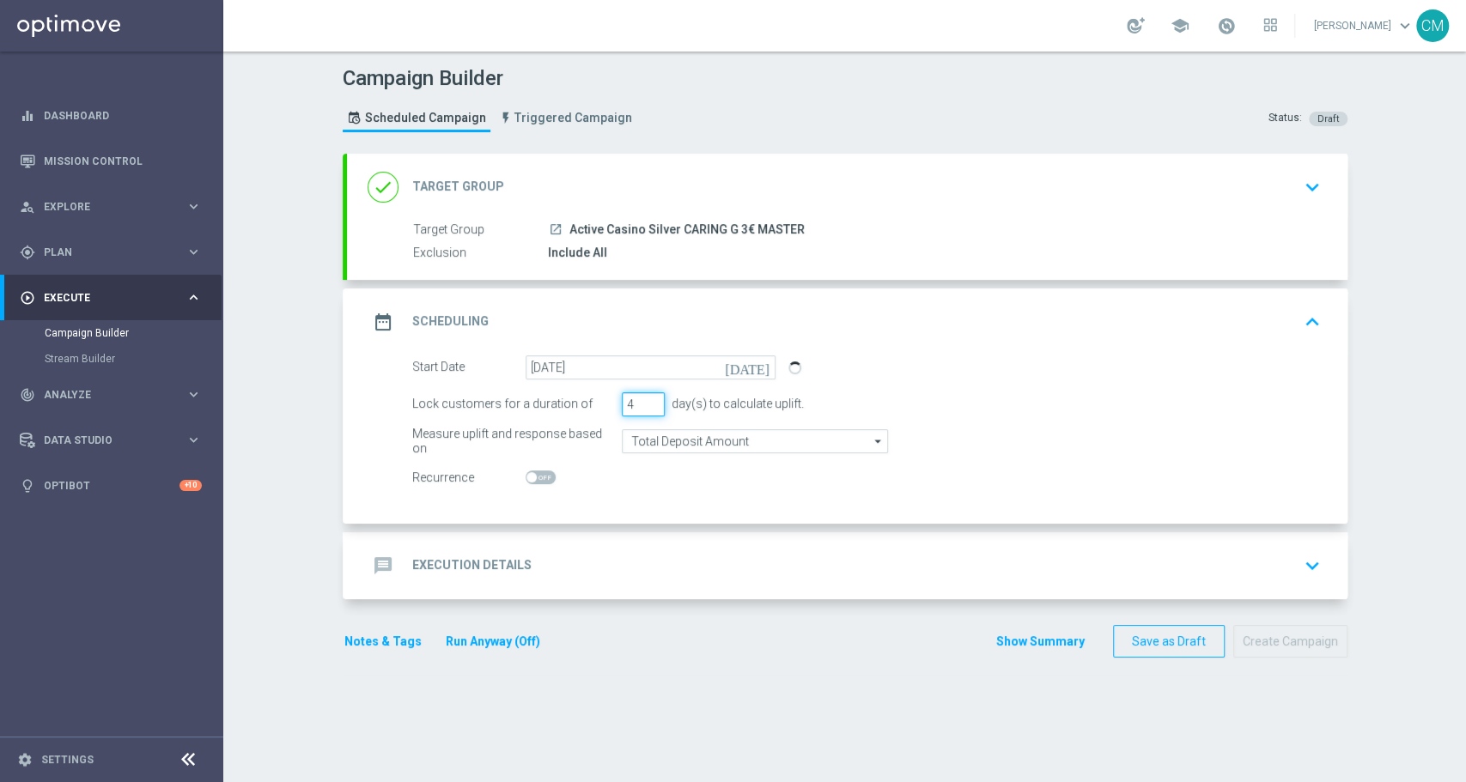
click at [637, 400] on input "4" at bounding box center [643, 404] width 43 height 24
type input "5"
click at [637, 400] on input "5" at bounding box center [643, 404] width 43 height 24
click at [653, 439] on input "Total Deposit Amount" at bounding box center [755, 441] width 266 height 24
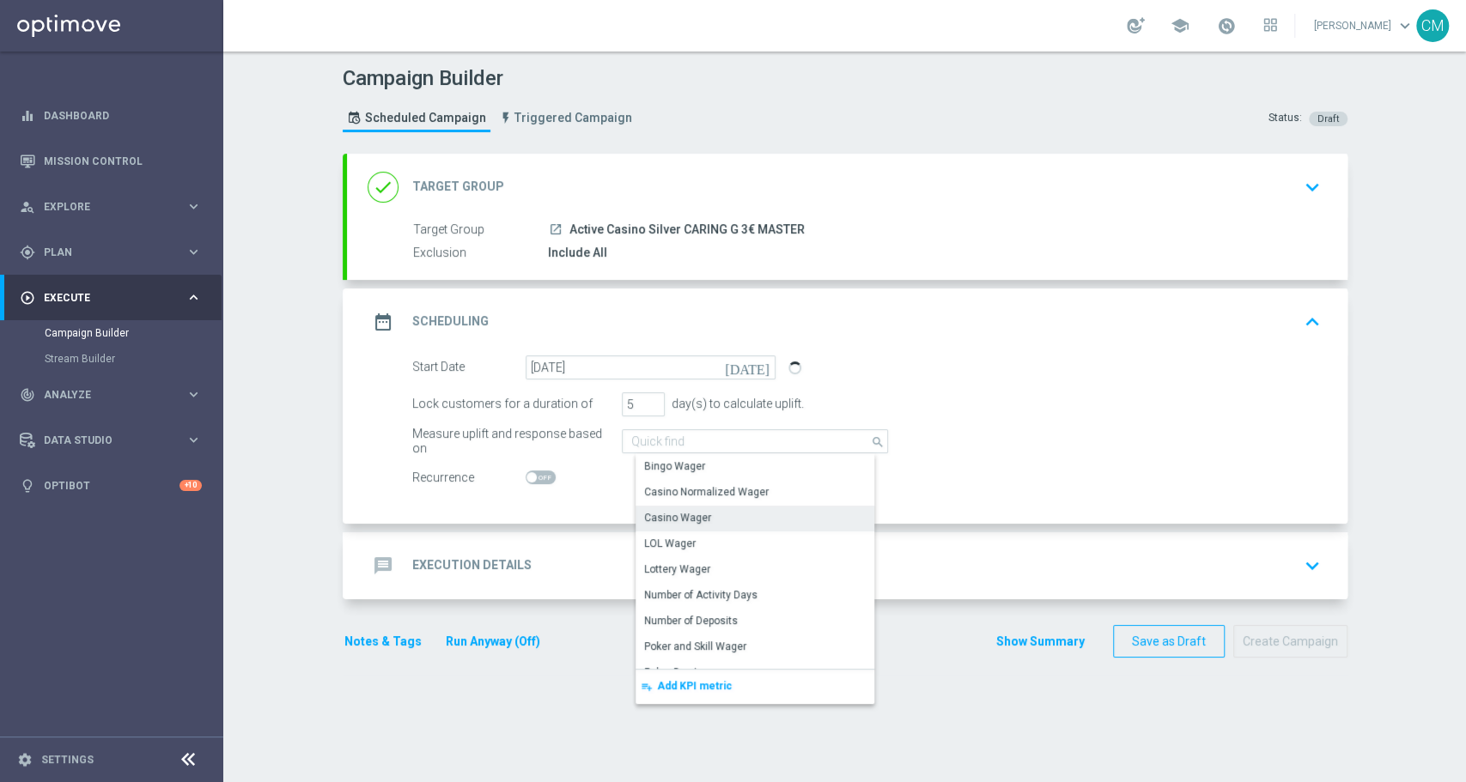
click at [673, 512] on div "Casino Wager" at bounding box center [677, 517] width 67 height 15
type input "Casino Wager"
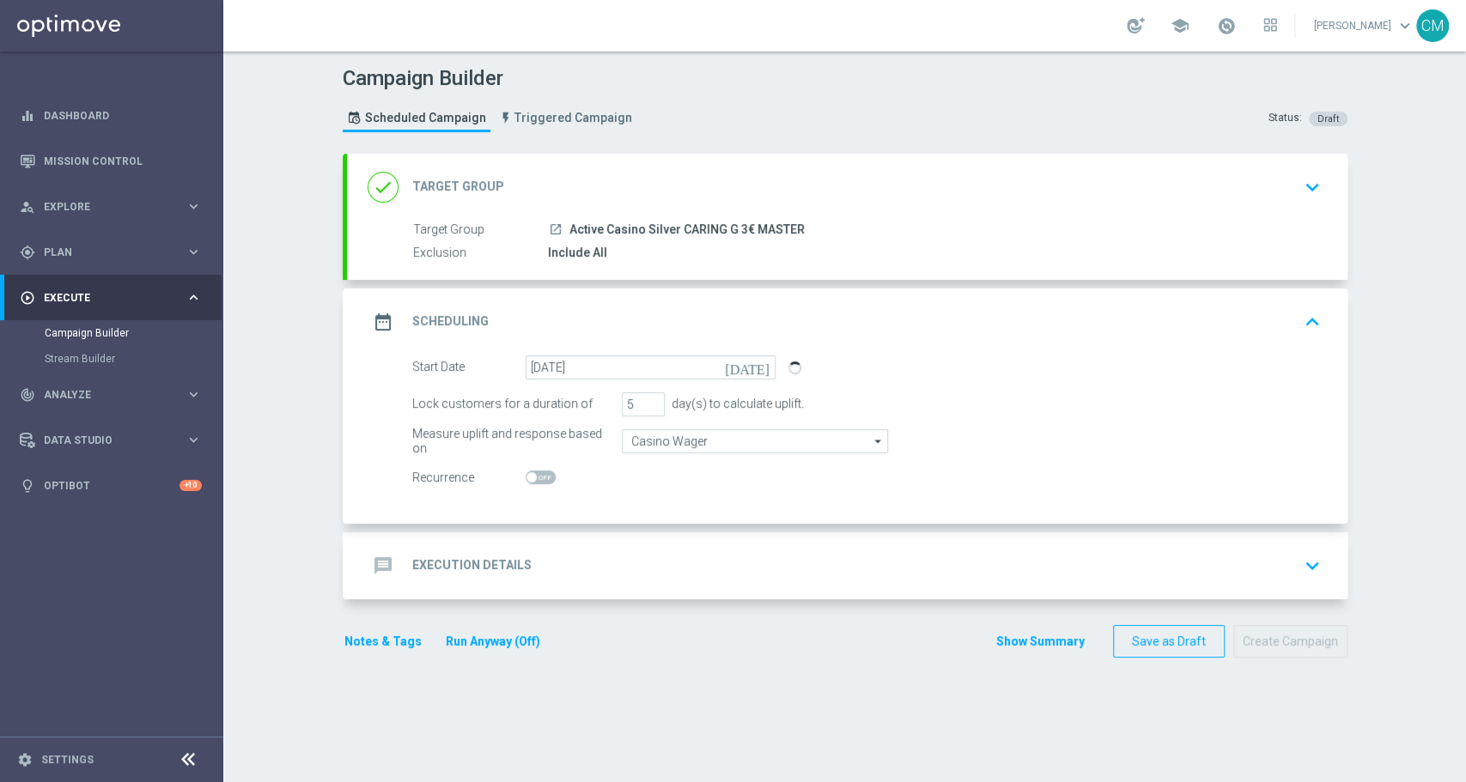
click at [639, 550] on div "message Execution Details keyboard_arrow_down" at bounding box center [847, 566] width 959 height 33
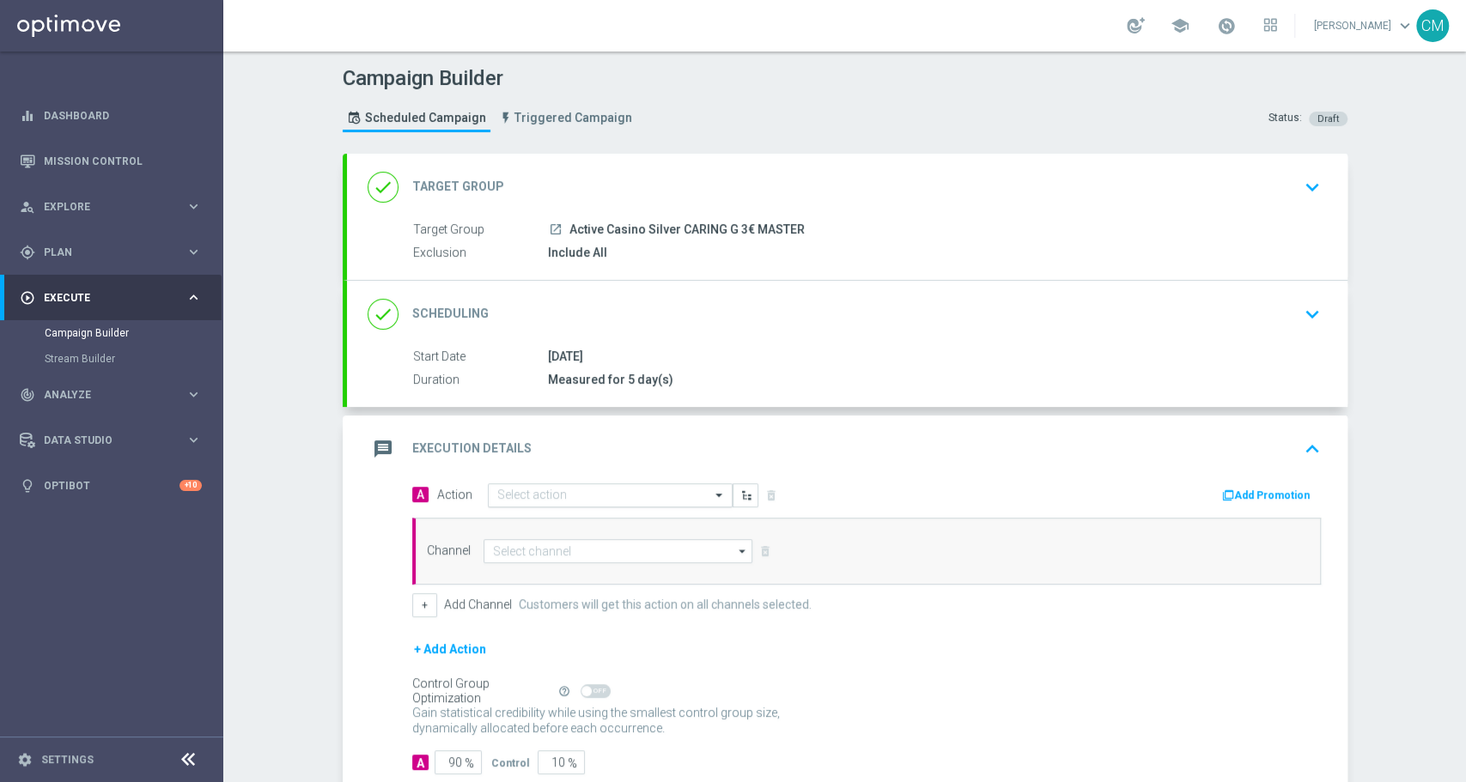
click at [531, 484] on div "Select action" at bounding box center [610, 496] width 245 height 24
type input "3€ slo"
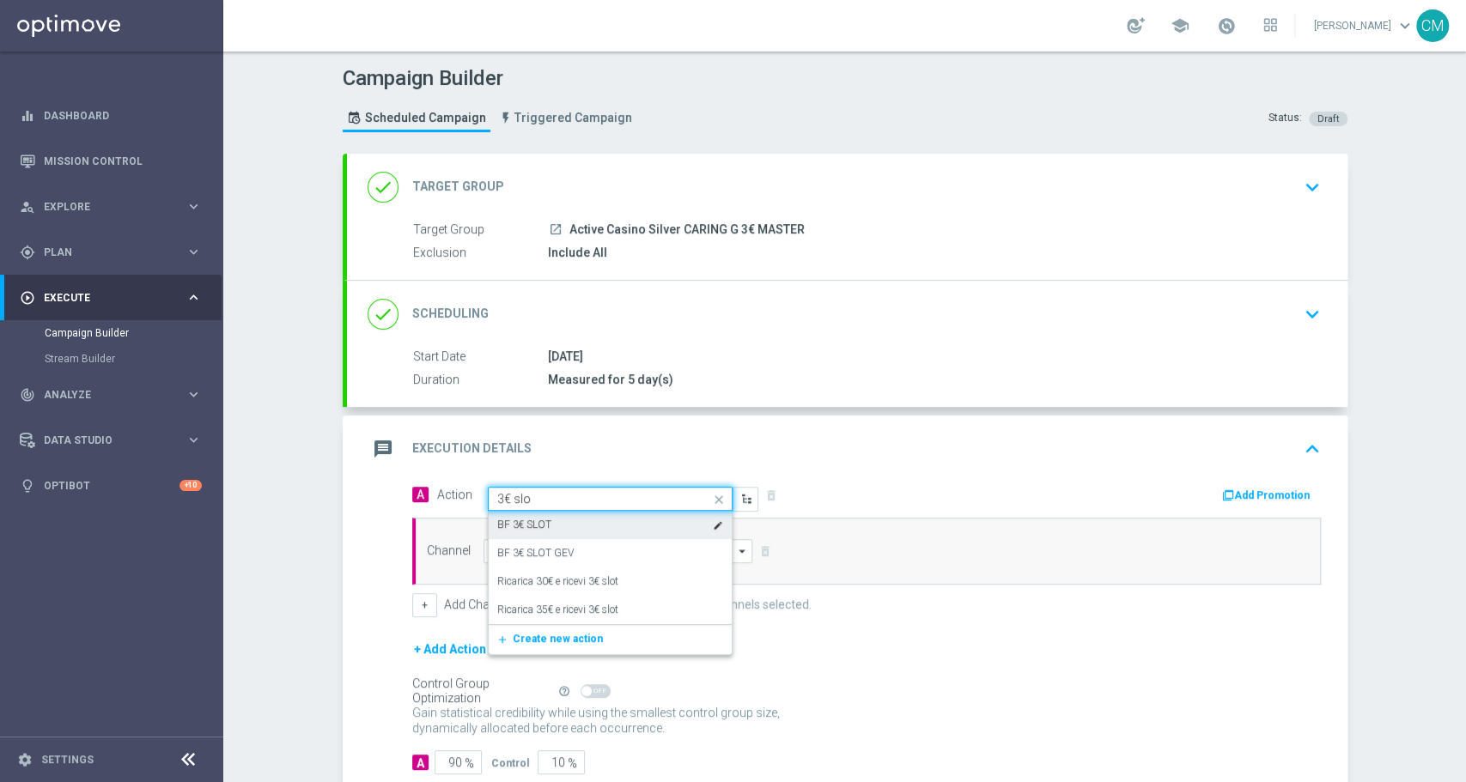
click at [543, 516] on div "BF 3€ SLOT edit" at bounding box center [610, 525] width 226 height 28
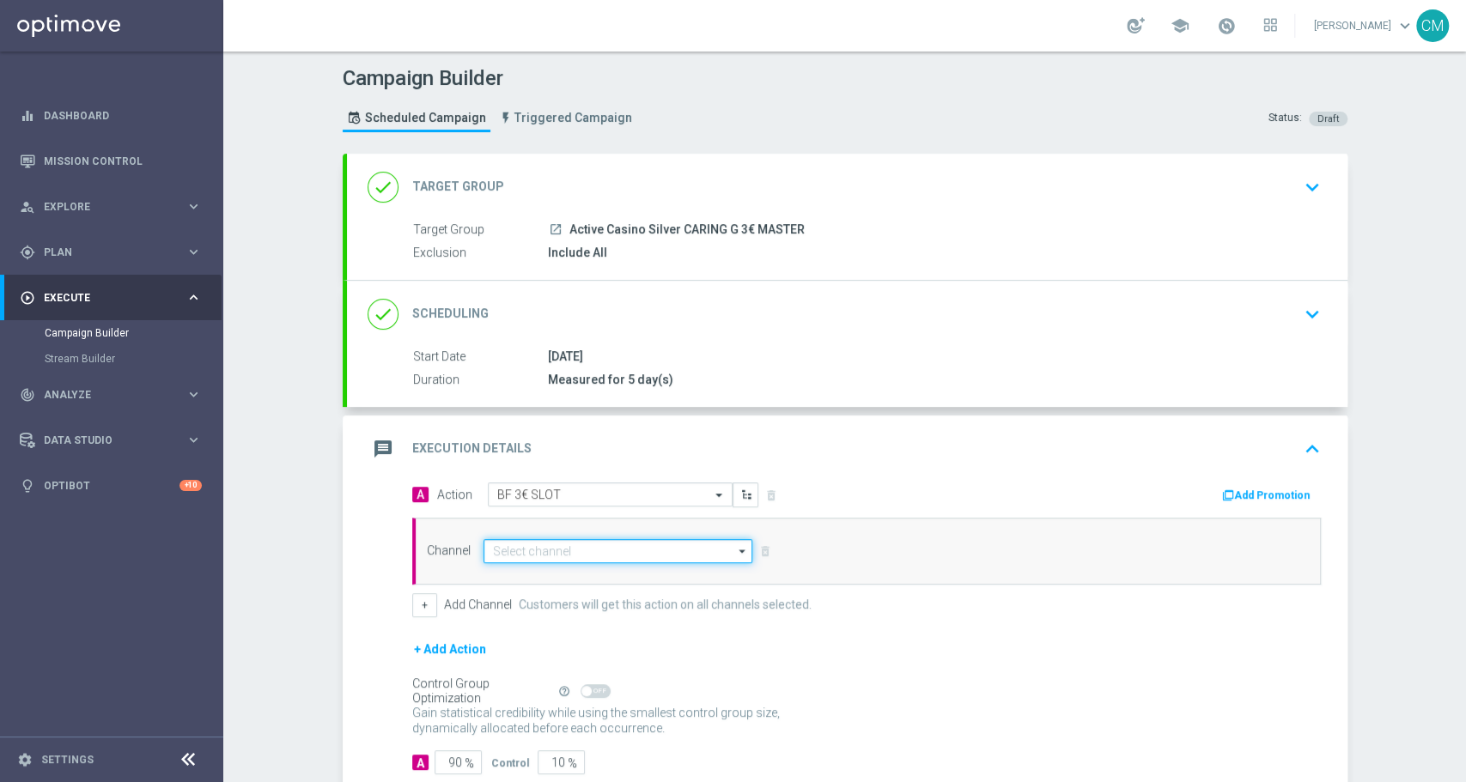
click at [587, 548] on input at bounding box center [619, 551] width 270 height 24
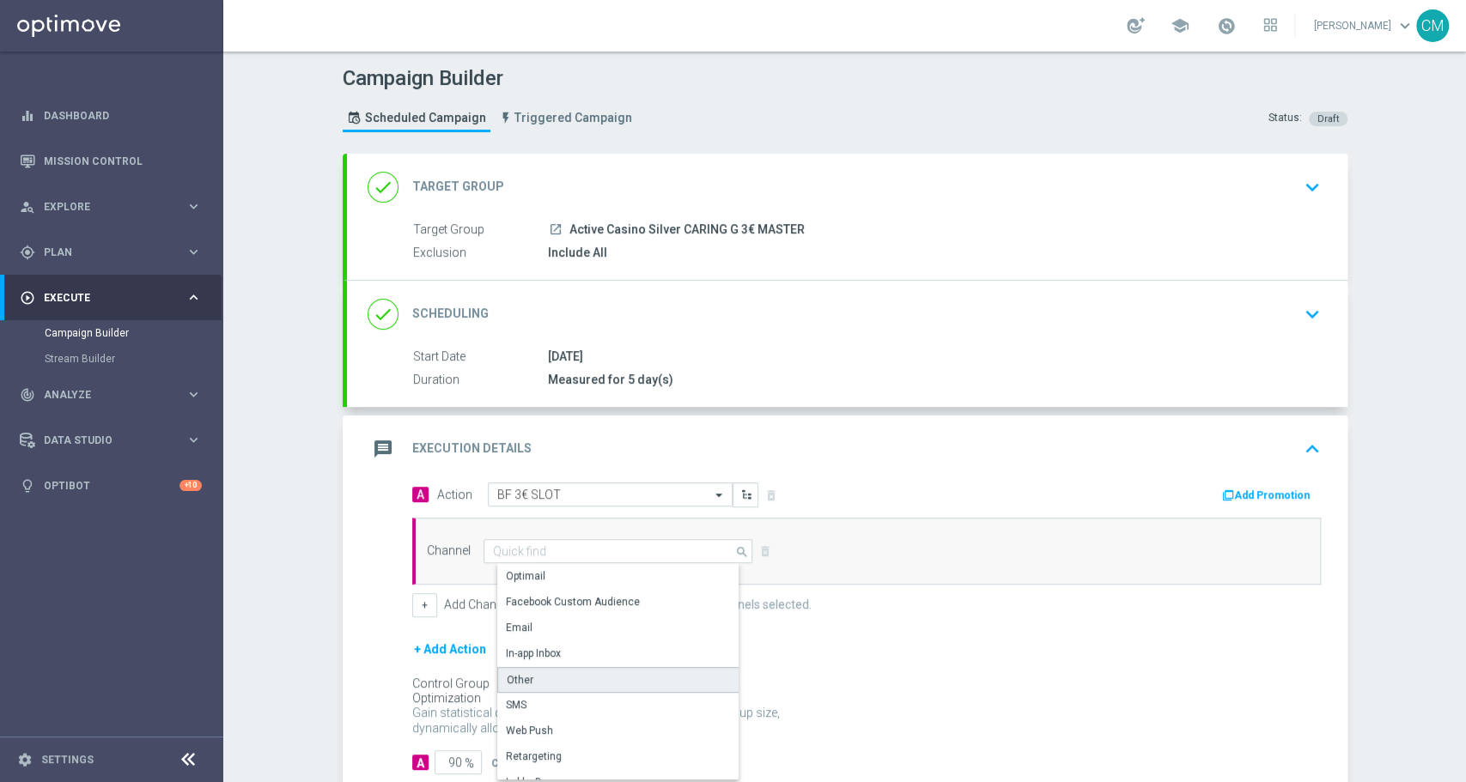
click at [558, 677] on div "Other" at bounding box center [625, 680] width 256 height 26
type input "Other"
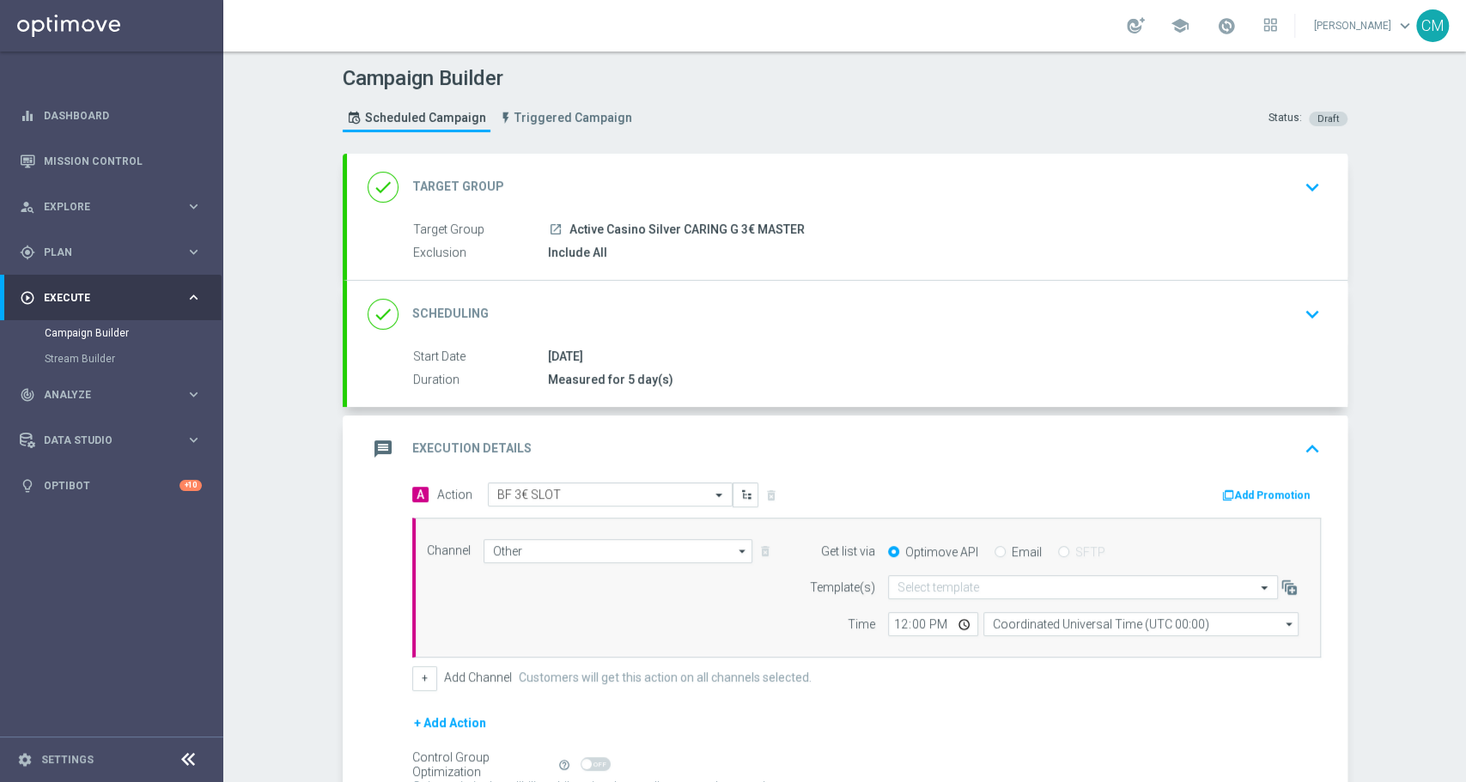
click at [994, 548] on input "Email" at bounding box center [999, 553] width 11 height 11
radio input "true"
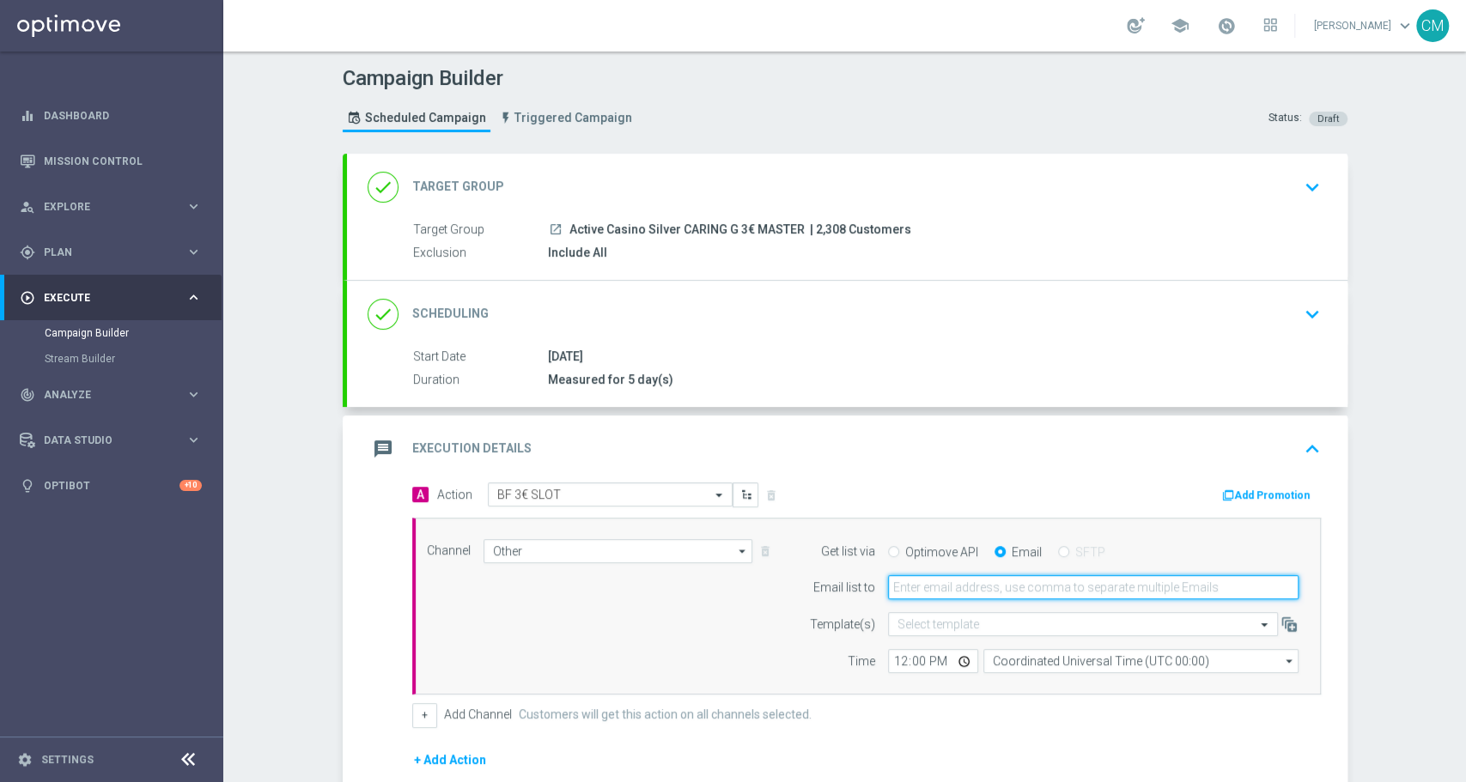
click at [950, 591] on input "email" at bounding box center [1093, 587] width 411 height 24
type input "cecilia.mascelli@sisal.it"
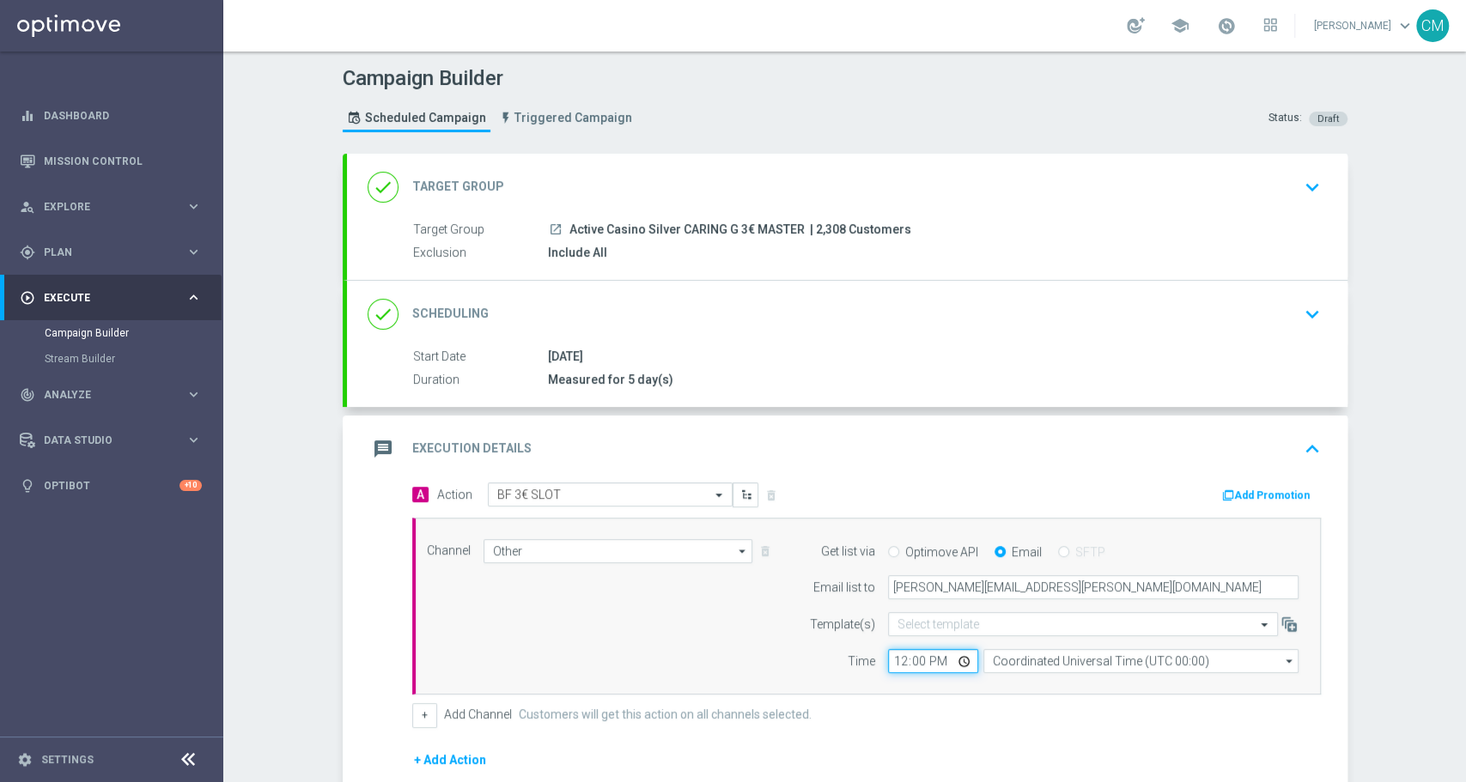
click at [891, 660] on input "12:00" at bounding box center [933, 661] width 90 height 24
type input "18:30"
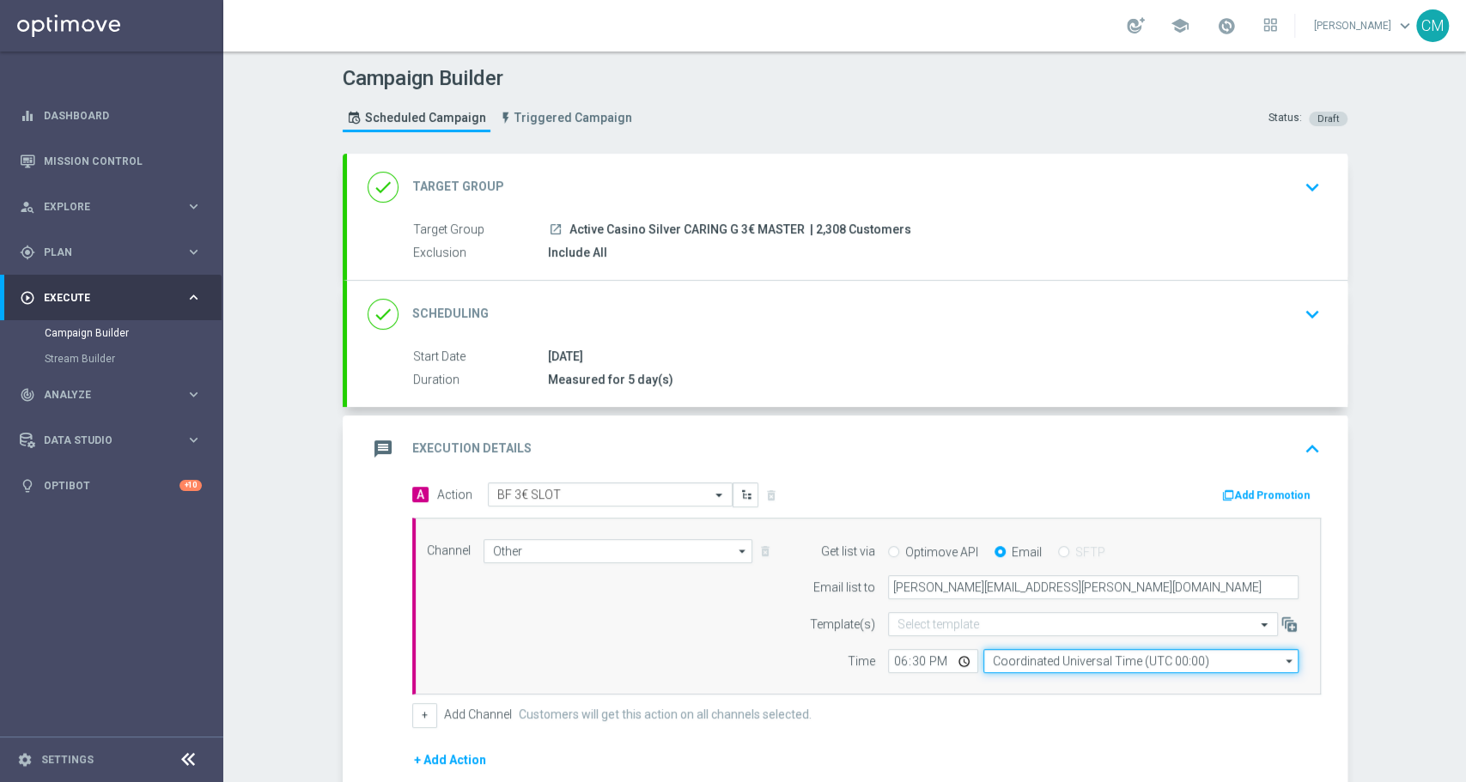
click at [1007, 654] on input "Coordinated Universal Time (UTC 00:00)" at bounding box center [1140, 661] width 315 height 24
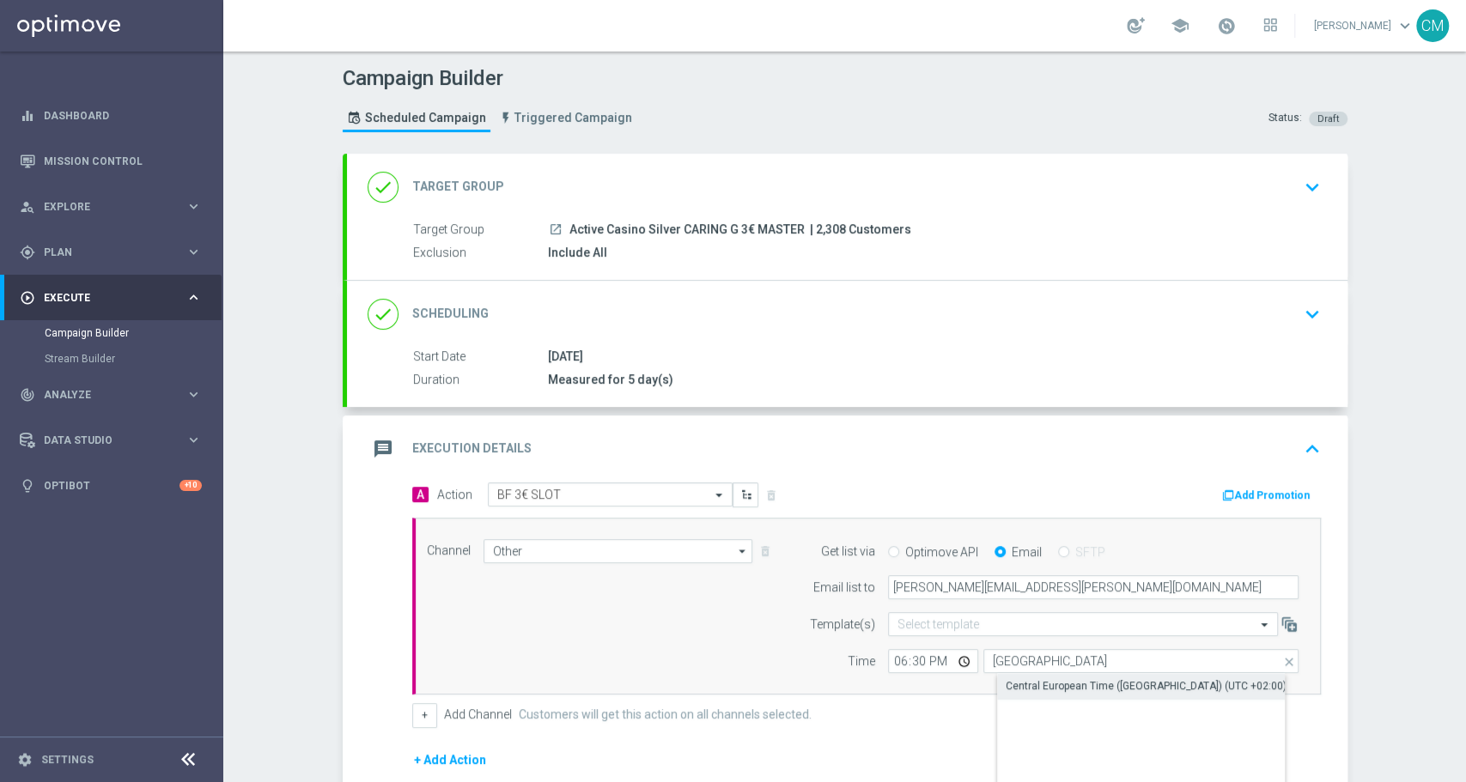
click at [1044, 689] on div "Central European Time (Paris) (UTC +02:00)" at bounding box center [1146, 685] width 281 height 15
type input "Central European Time (Paris) (UTC +02:00)"
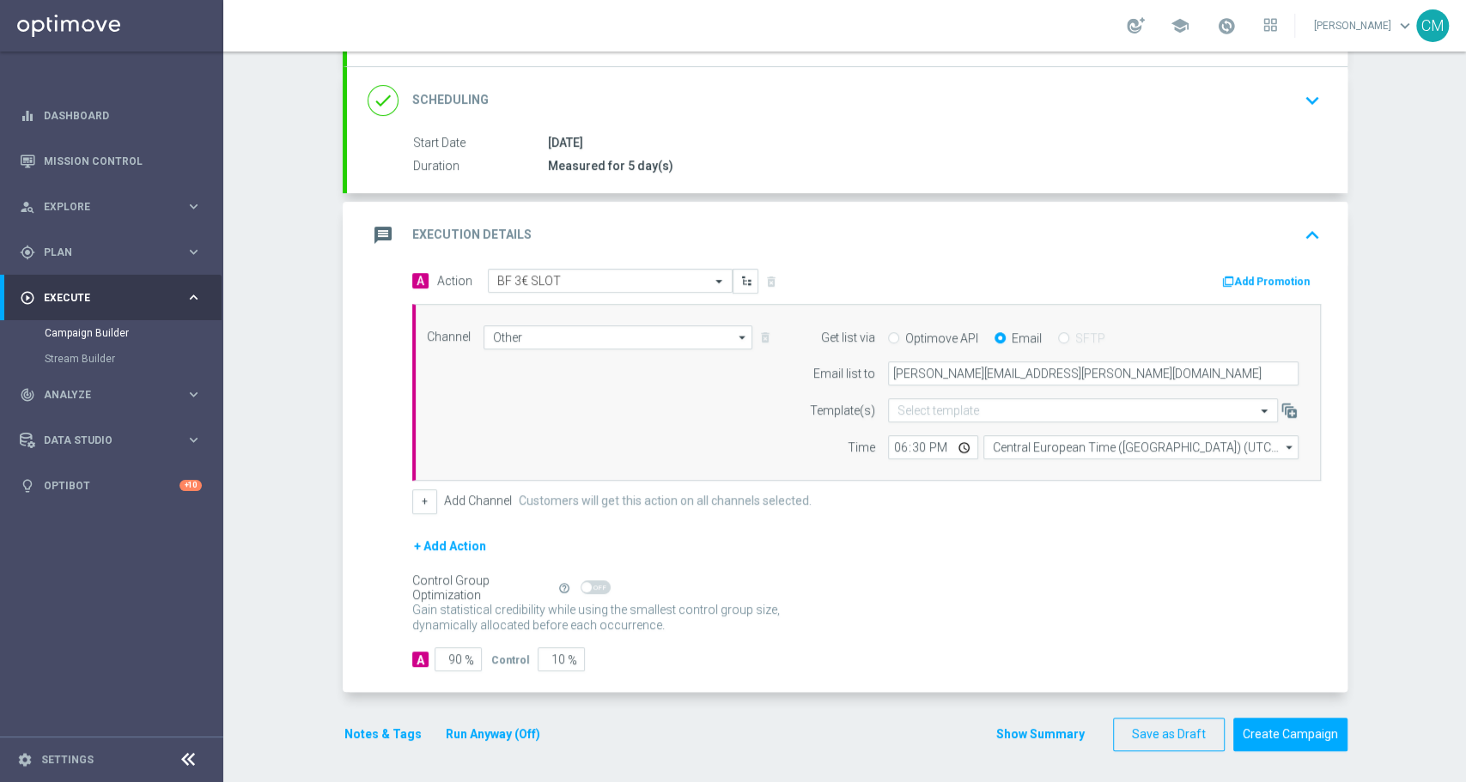
click at [1037, 733] on button "Show Summary" at bounding box center [1040, 735] width 90 height 20
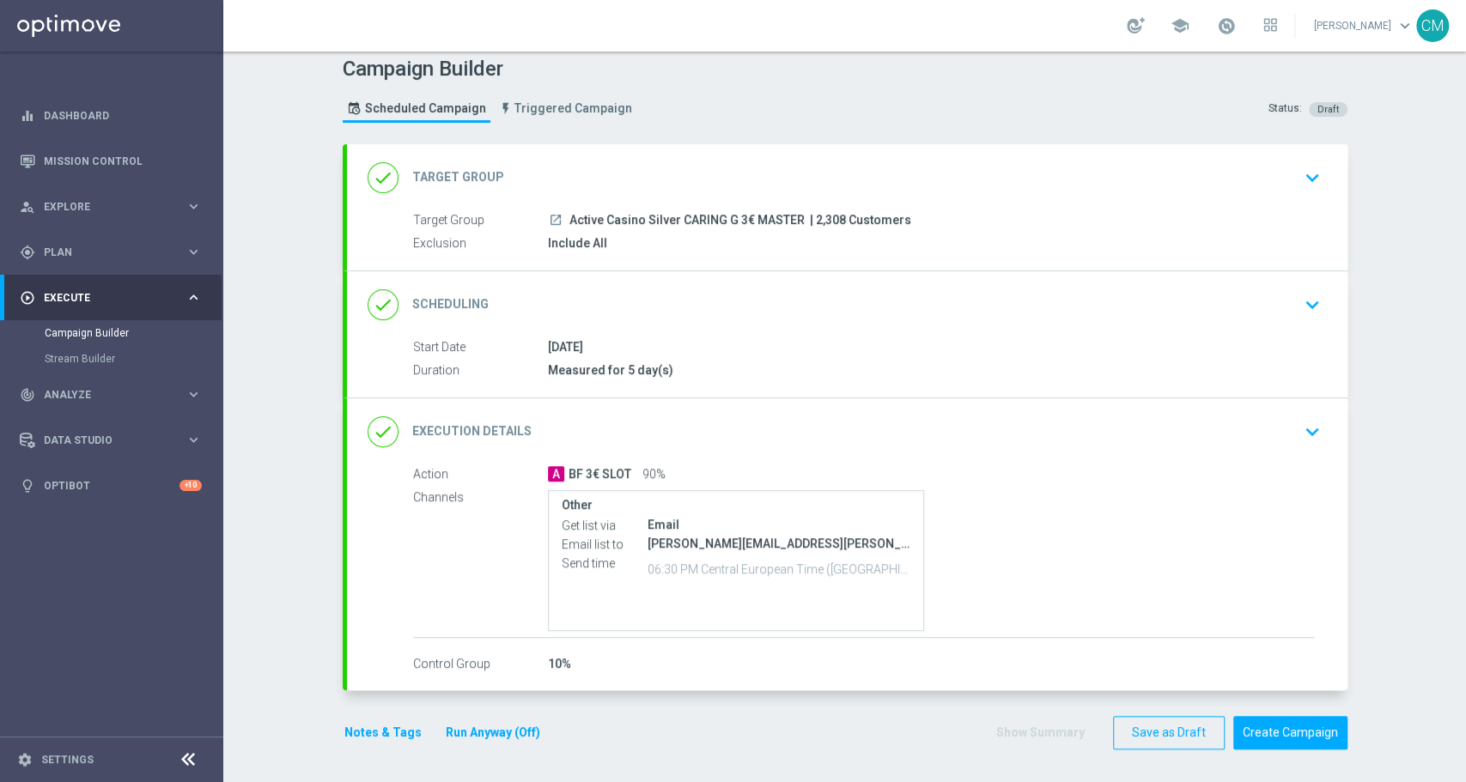
scroll to position [9, 0]
click at [358, 725] on button "Notes & Tags" at bounding box center [383, 734] width 81 height 21
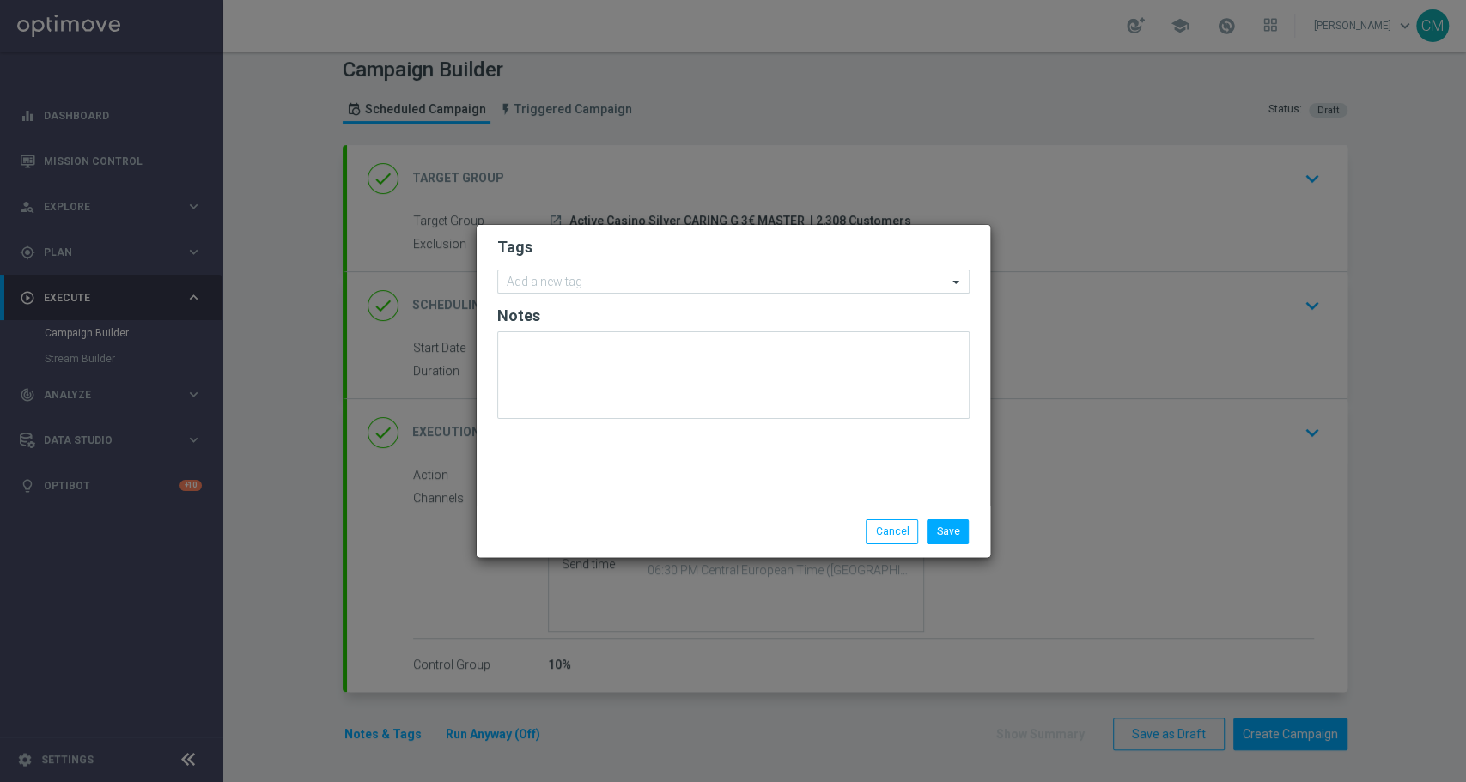
click at [575, 280] on input "text" at bounding box center [727, 283] width 441 height 15
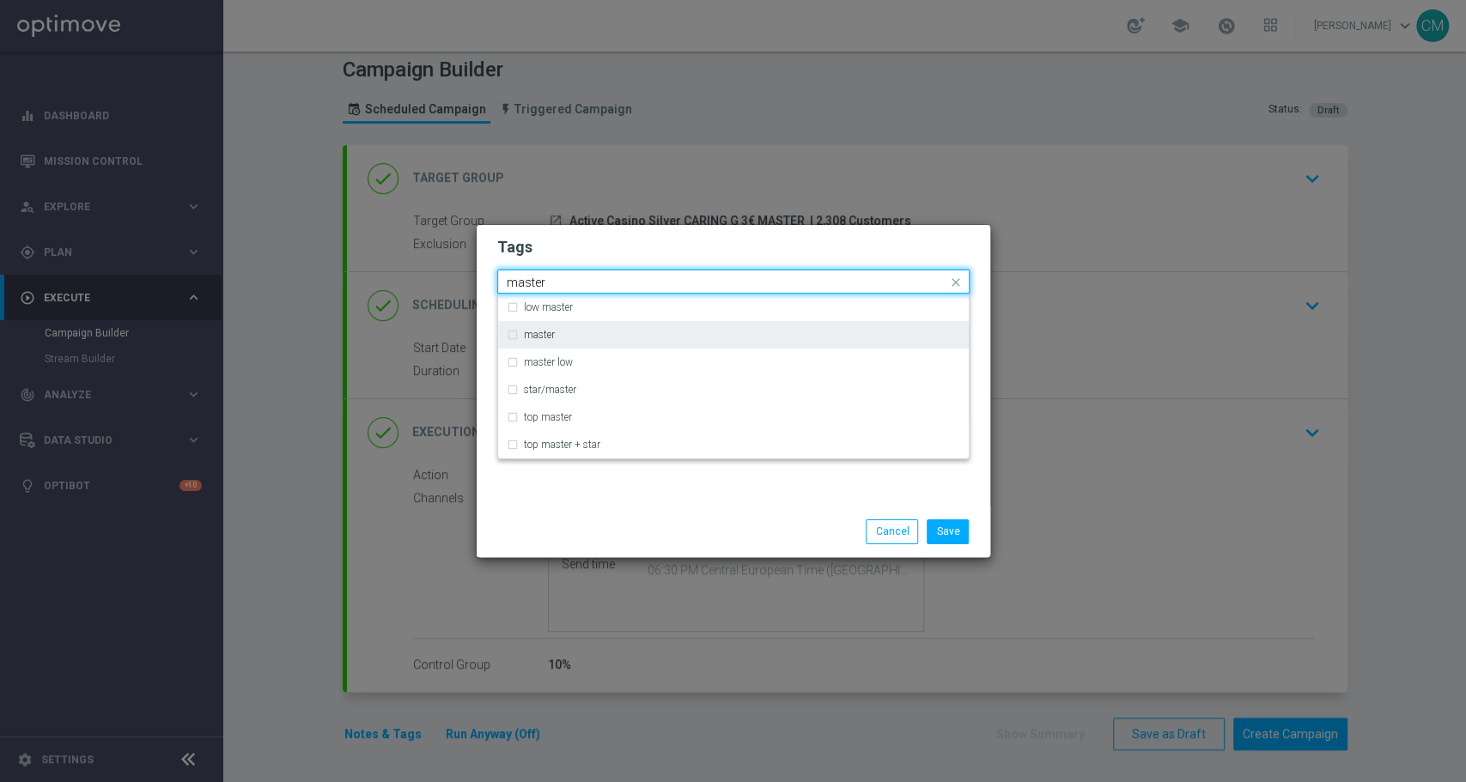
click at [587, 331] on div "master" at bounding box center [742, 335] width 436 height 10
type input "master"
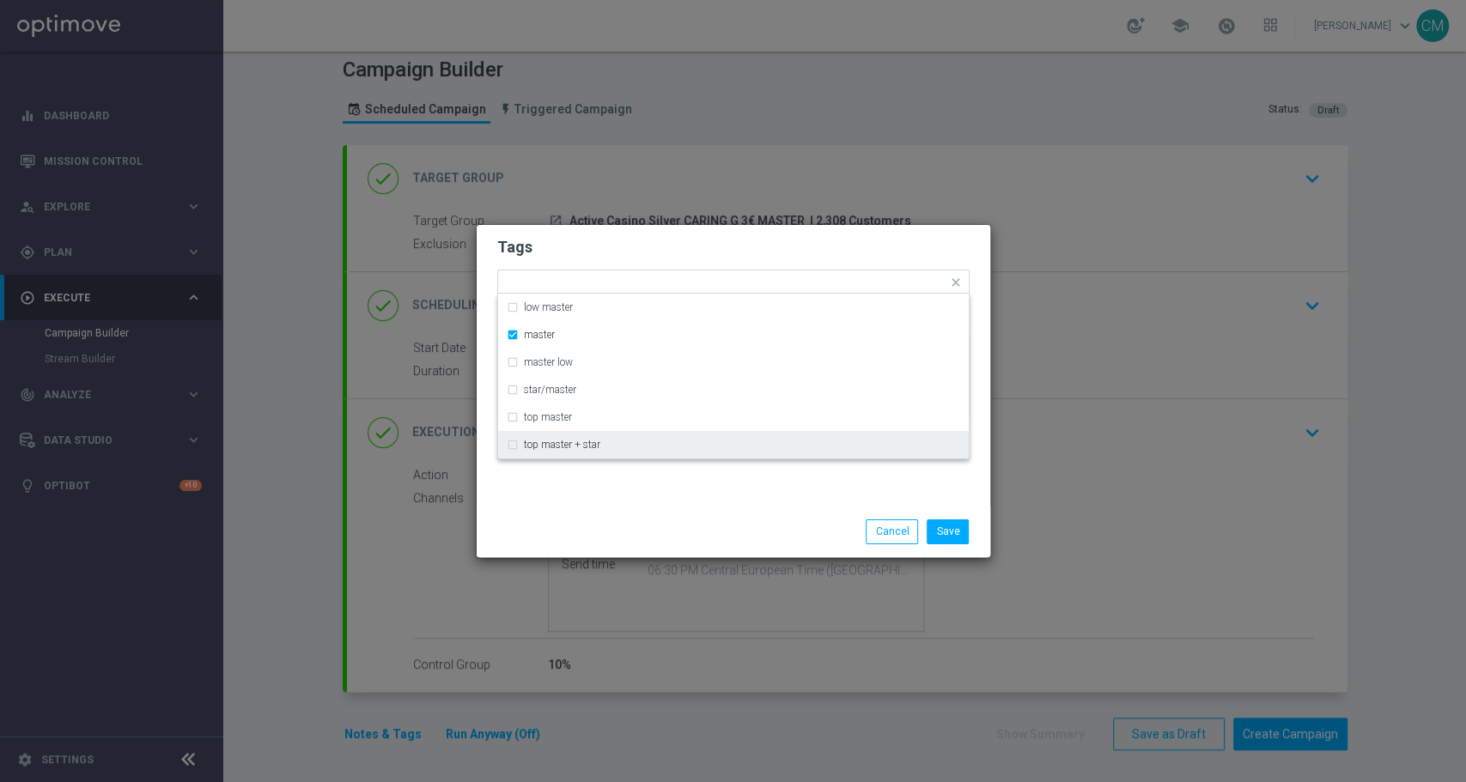
click at [618, 545] on div "Save Cancel" at bounding box center [734, 532] width 514 height 50
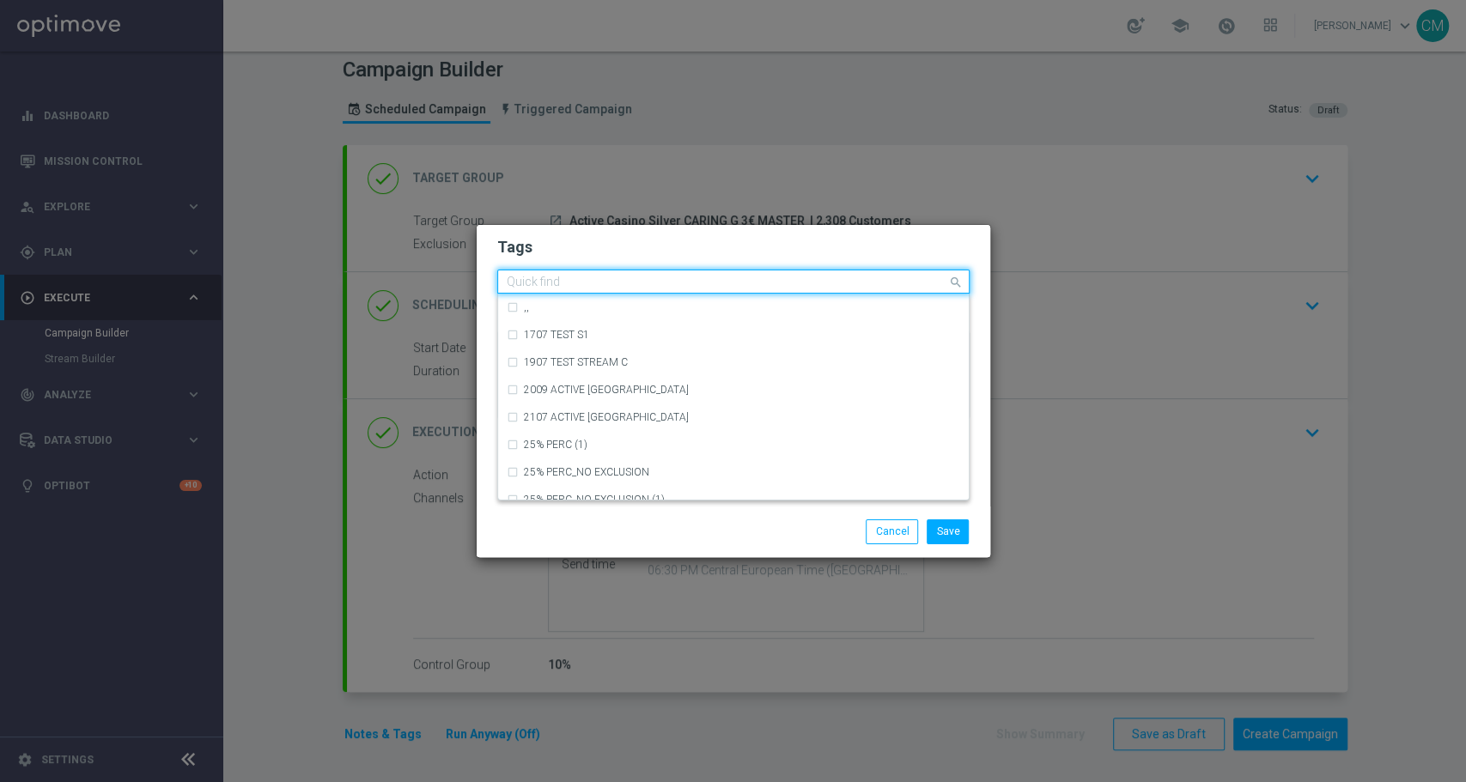
click at [629, 285] on input "text" at bounding box center [727, 283] width 441 height 15
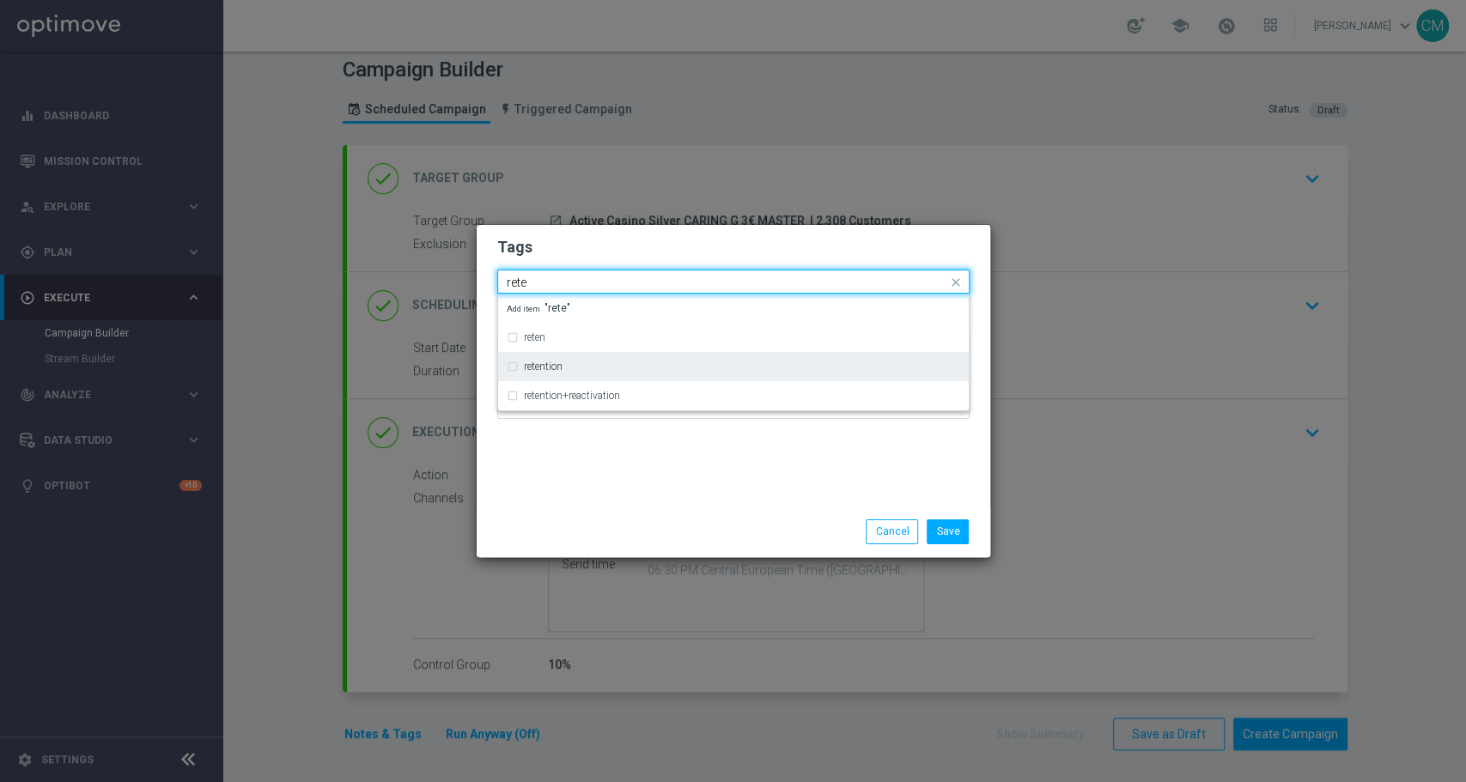
click at [623, 368] on div "retention" at bounding box center [742, 367] width 436 height 10
type input "rete"
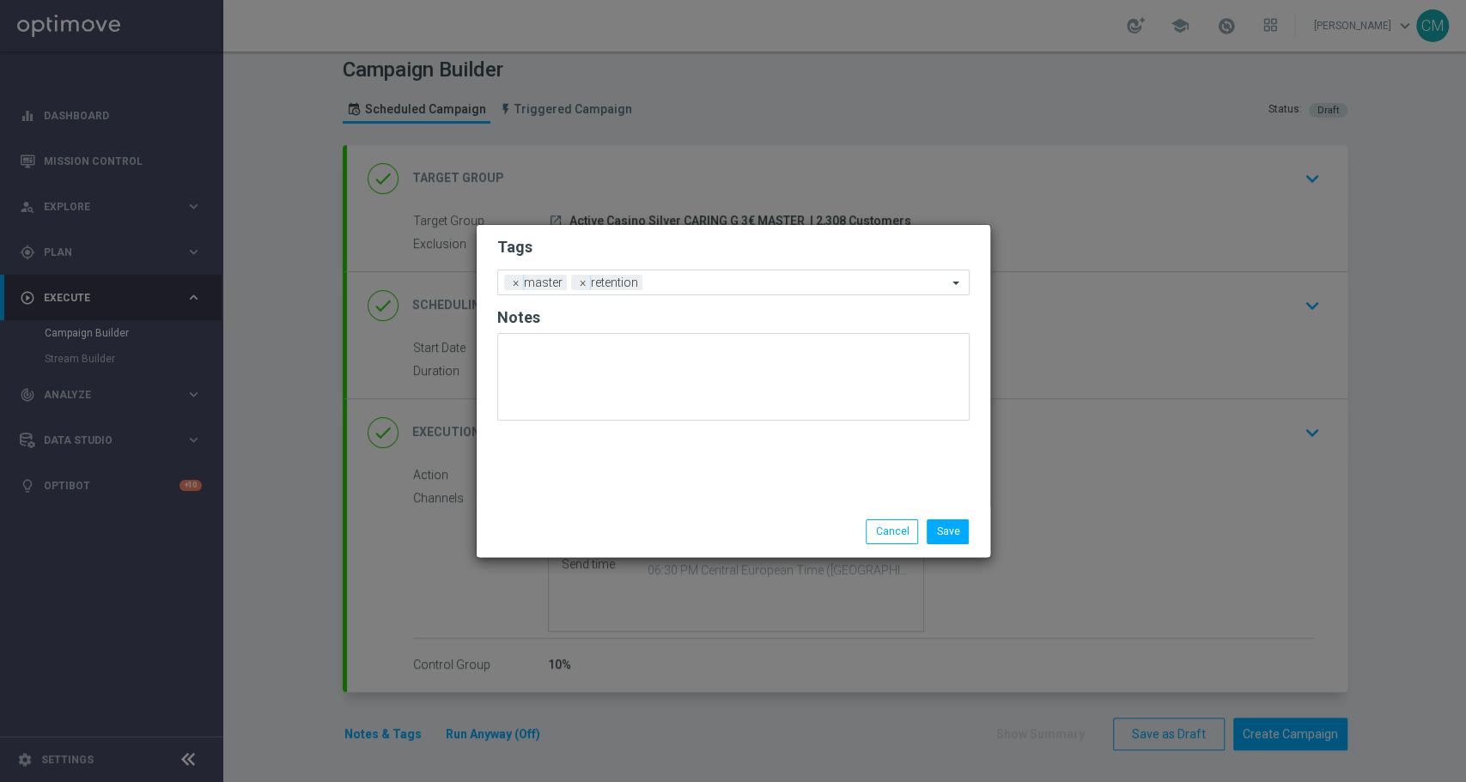
click at [648, 473] on div "Tags Add a new tag × master × retention Notes" at bounding box center [734, 366] width 514 height 282
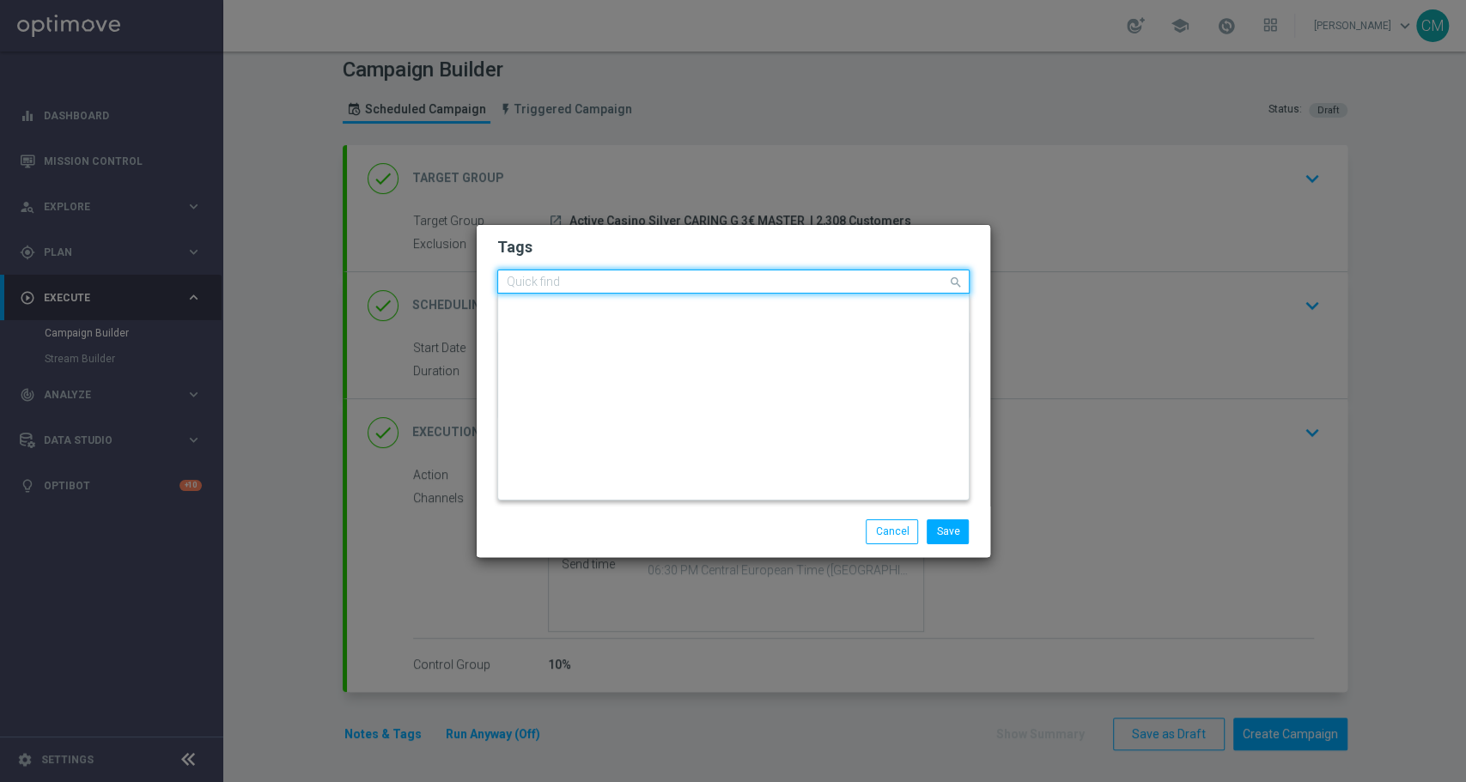
click at [687, 278] on input "text" at bounding box center [727, 283] width 441 height 15
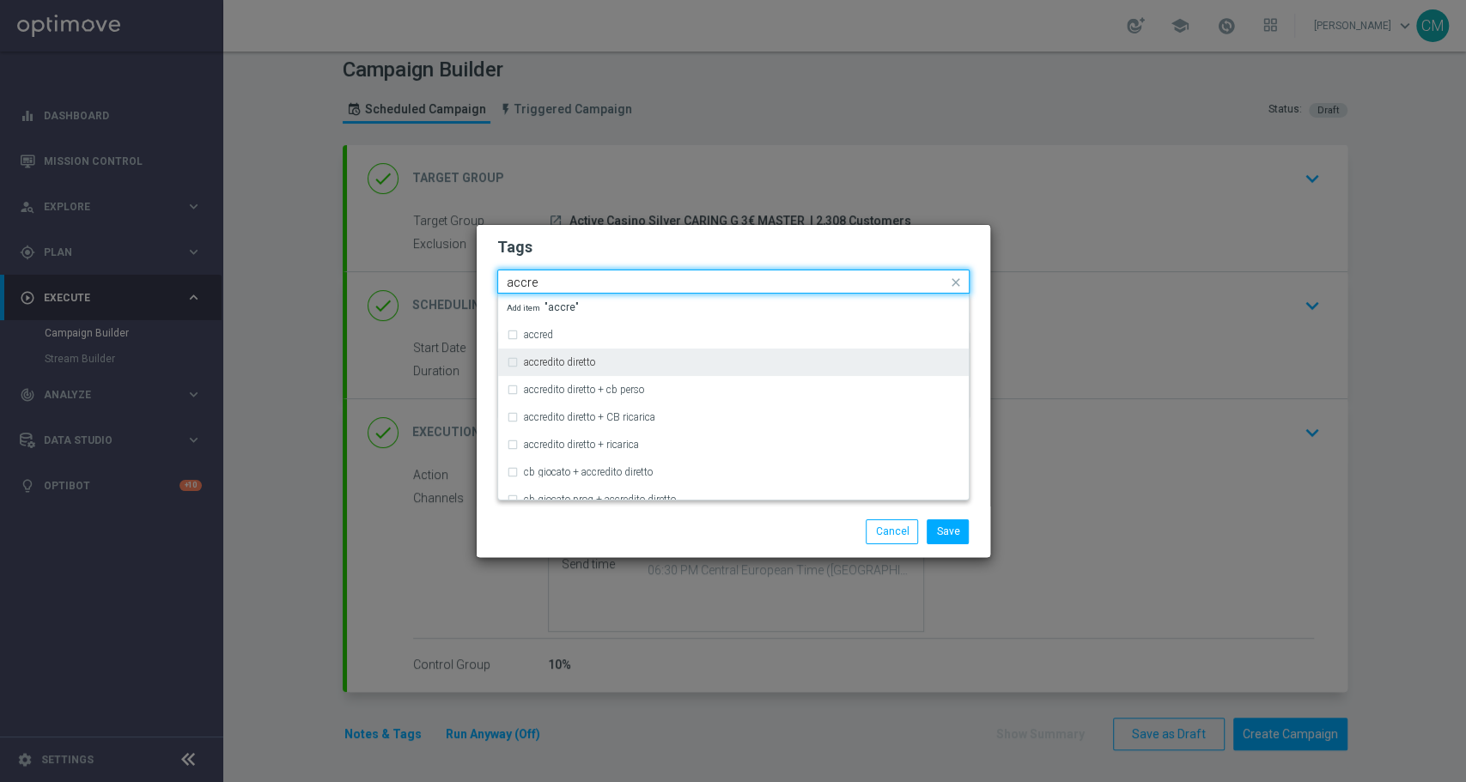
click at [639, 356] on div "accredito diretto" at bounding box center [733, 362] width 453 height 27
type input "accre"
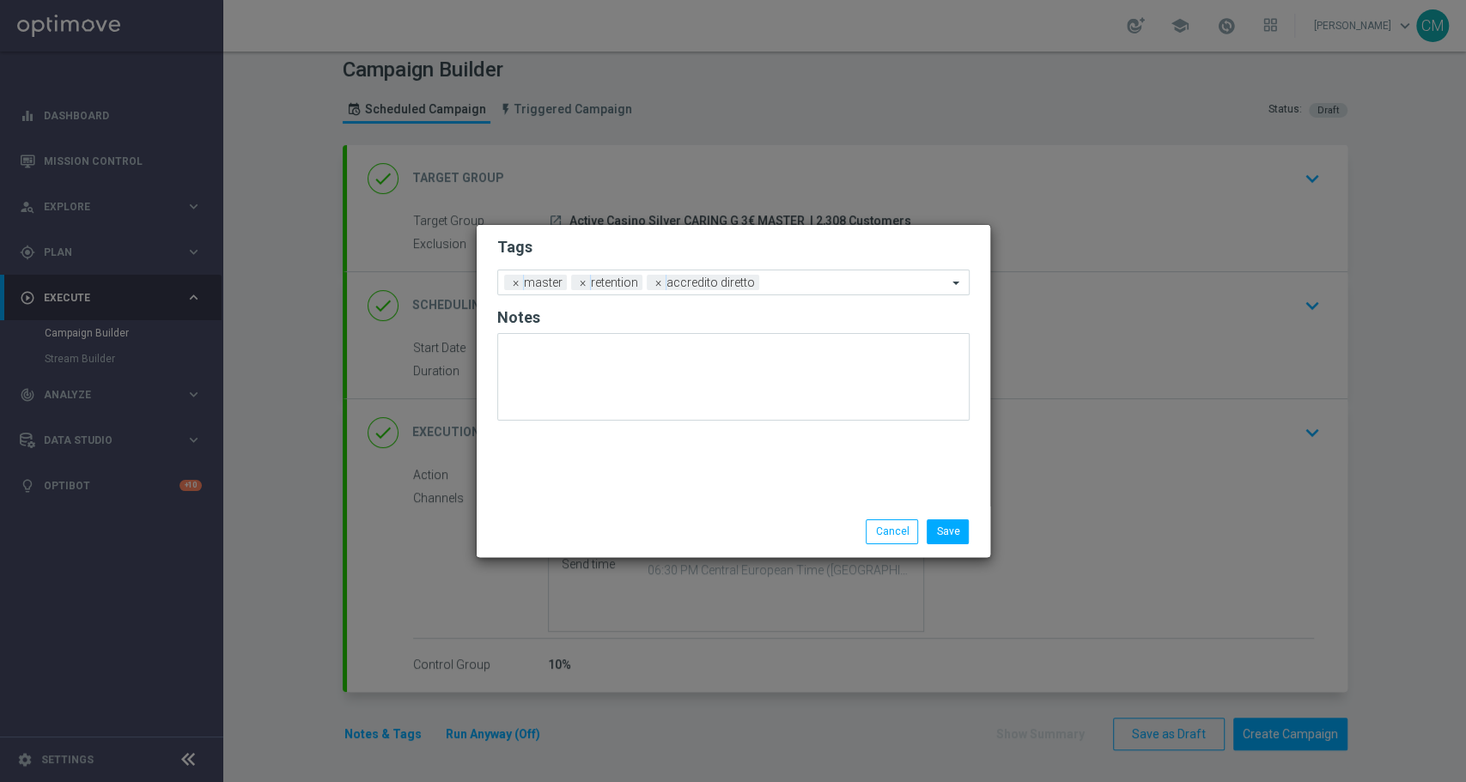
click at [693, 514] on div "Save Cancel" at bounding box center [734, 532] width 514 height 50
click at [781, 274] on div "Add a new tag × master × retention × accredito diretto" at bounding box center [722, 283] width 449 height 24
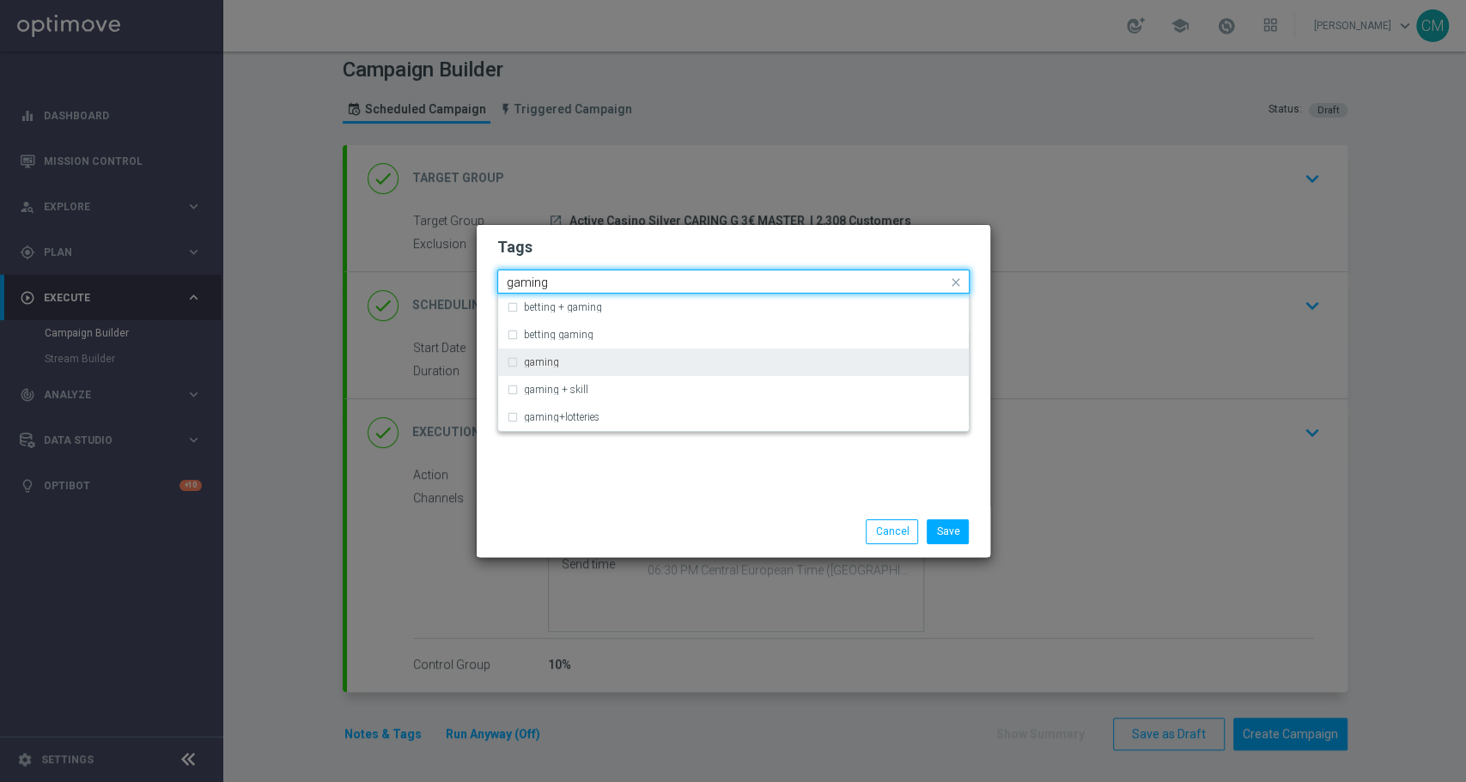
click at [659, 353] on div "gaming" at bounding box center [733, 362] width 453 height 27
type input "gaming"
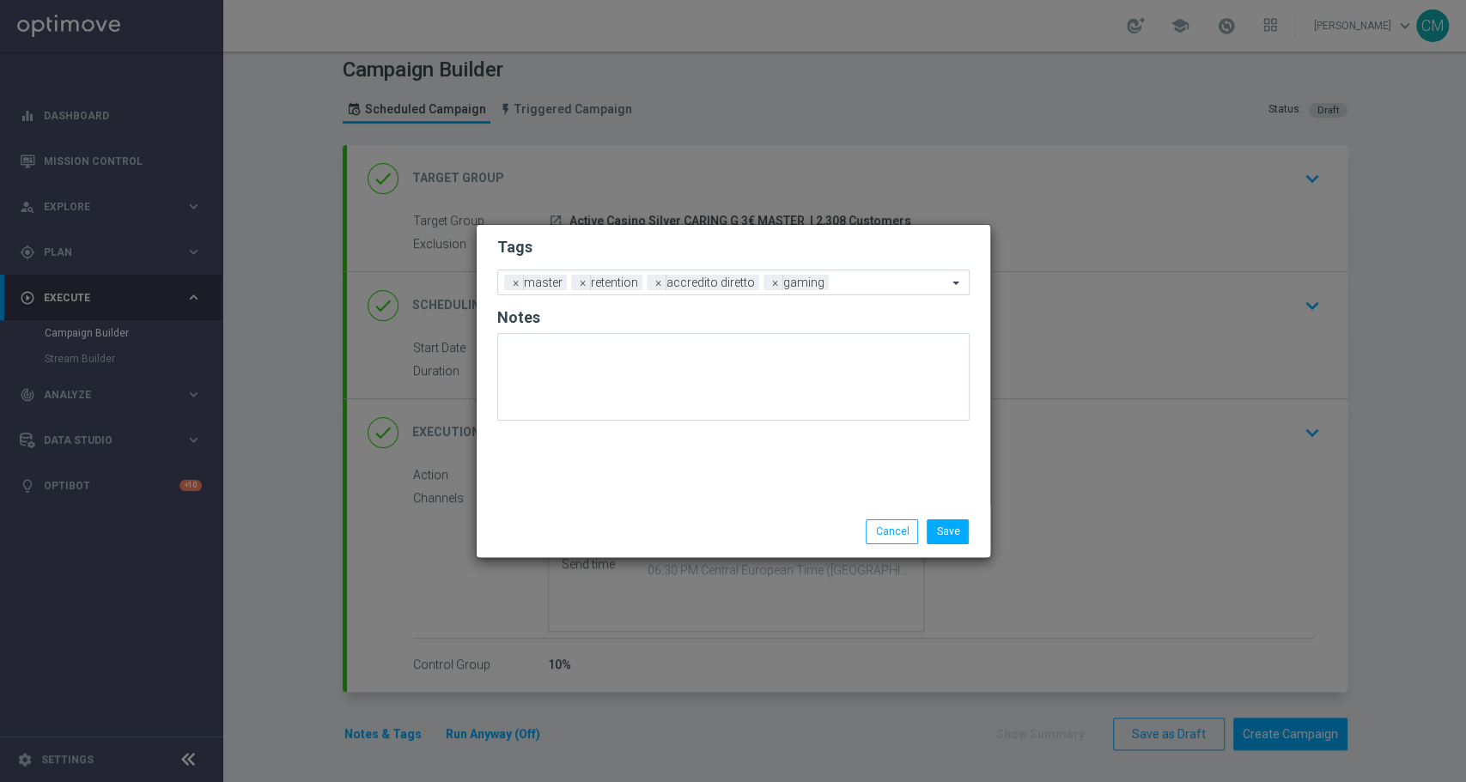
click at [725, 500] on div "Tags Add a new tag × master × retention × accredito diretto × gaming Notes" at bounding box center [734, 366] width 514 height 282
click at [848, 285] on input "text" at bounding box center [892, 284] width 112 height 15
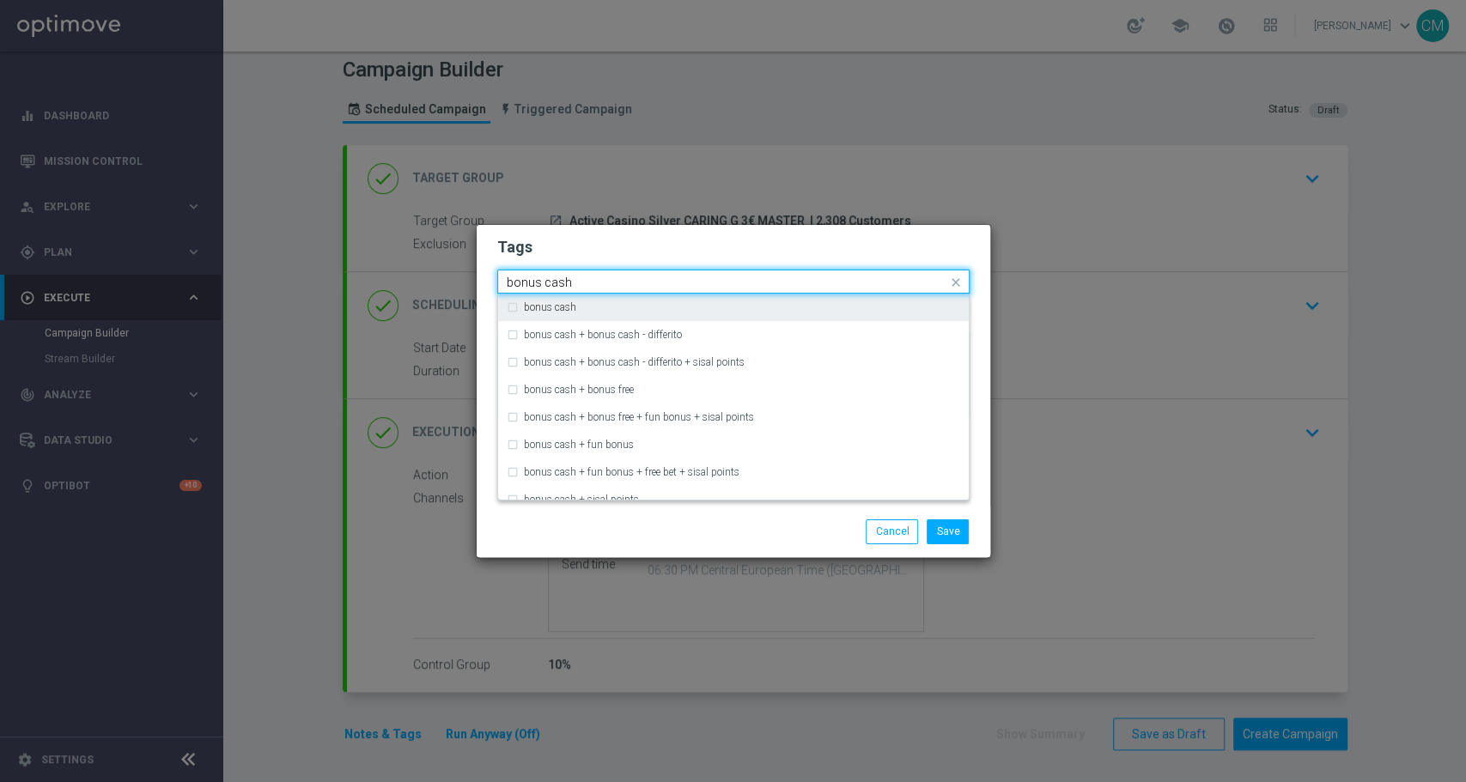
click at [789, 307] on div "bonus cash" at bounding box center [742, 307] width 436 height 10
type input "bonus cash"
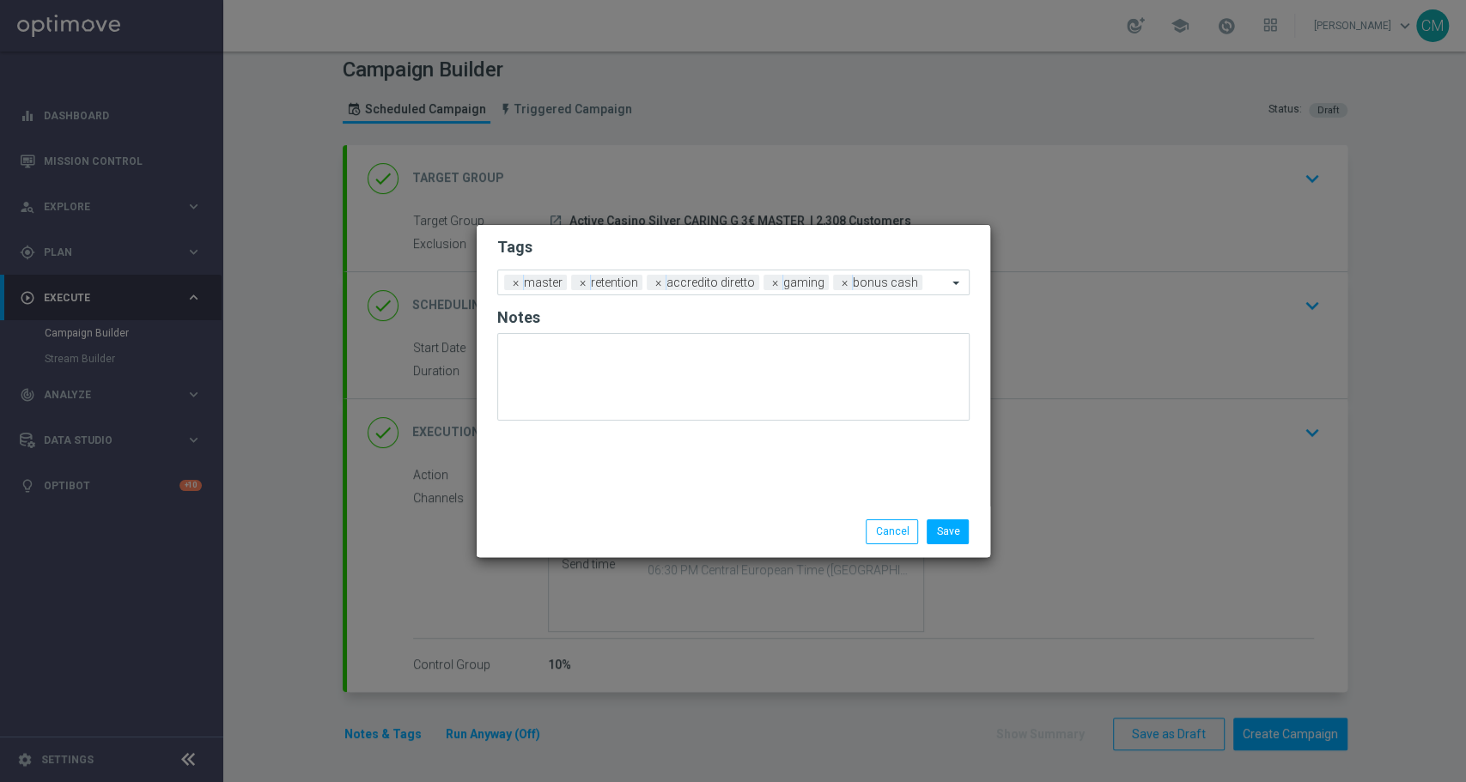
click at [818, 529] on div "Save Cancel" at bounding box center [816, 532] width 332 height 24
click at [959, 536] on button "Save" at bounding box center [948, 532] width 42 height 24
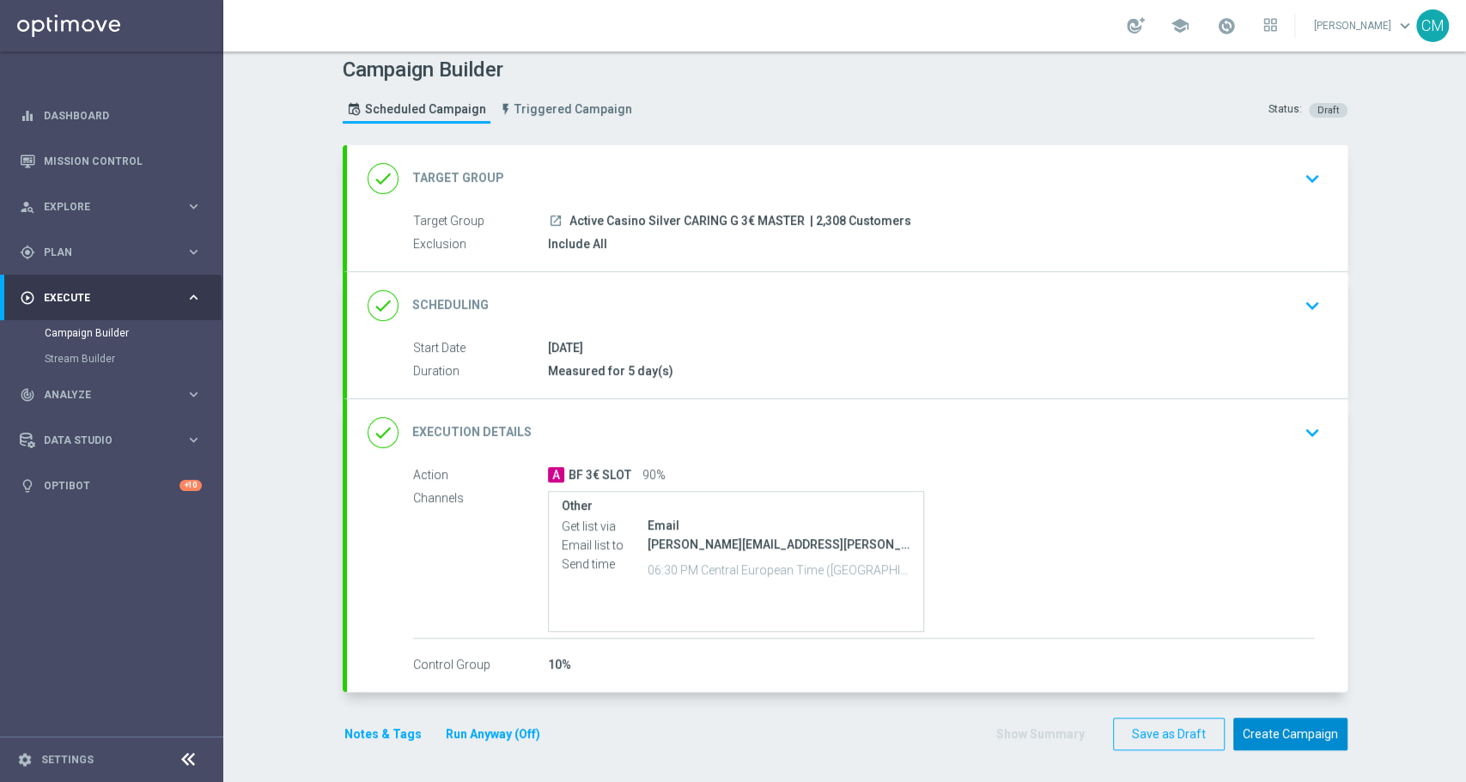
click at [1280, 734] on button "Create Campaign" at bounding box center [1290, 734] width 114 height 33
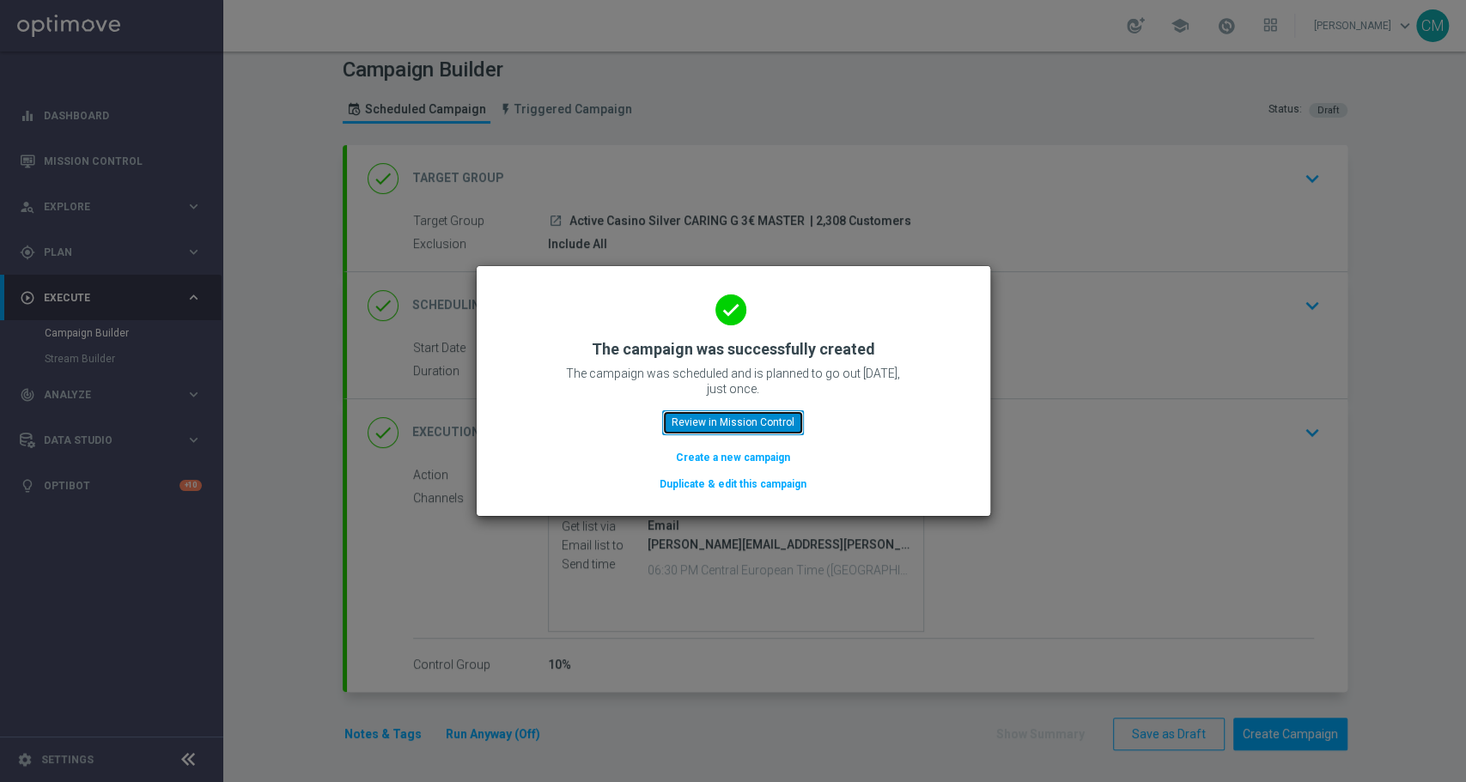
click at [763, 429] on button "Review in Mission Control" at bounding box center [733, 423] width 142 height 24
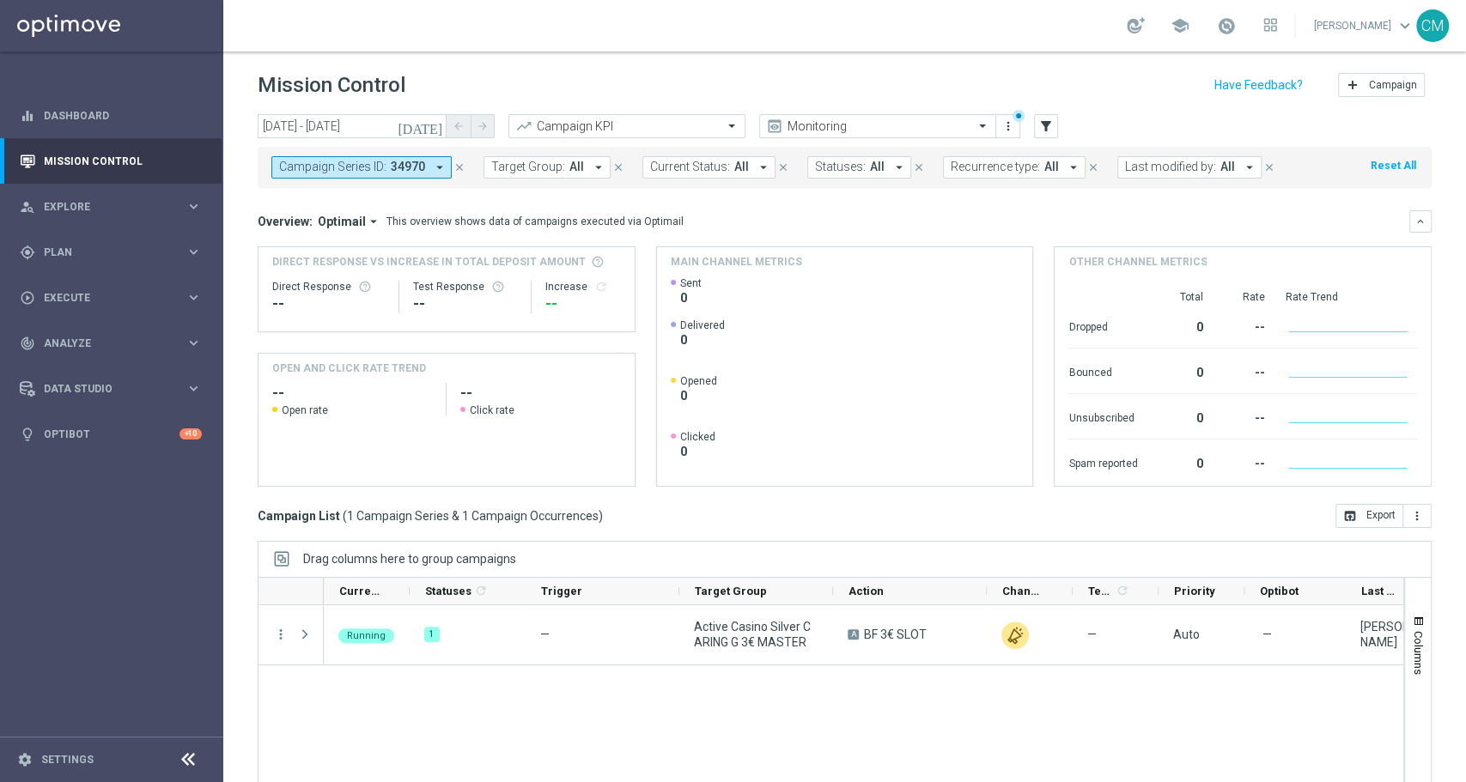
click at [456, 165] on icon "close" at bounding box center [459, 167] width 12 height 12
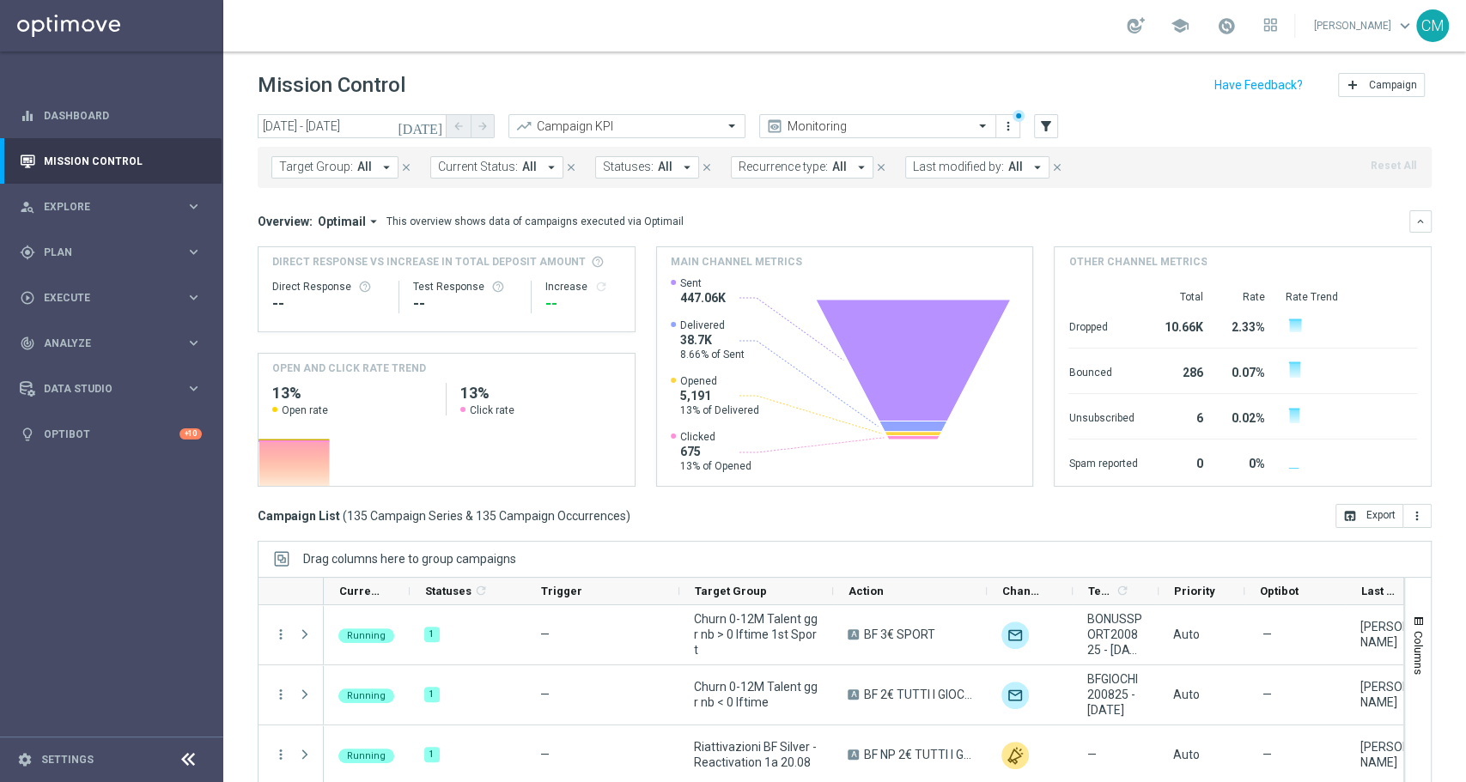
click at [947, 165] on span "Last modified by:" at bounding box center [958, 167] width 91 height 15
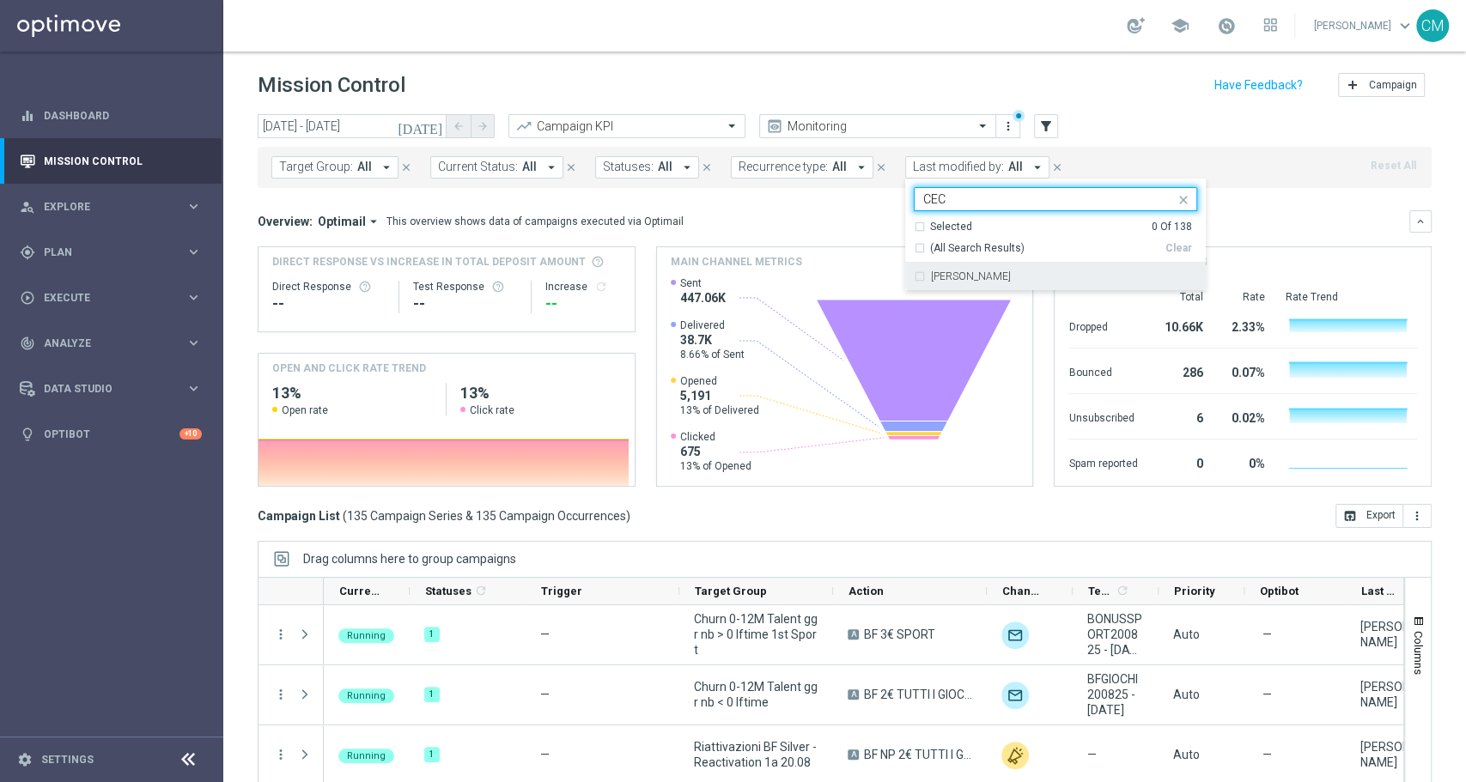
click at [988, 268] on div "[PERSON_NAME]" at bounding box center [1055, 276] width 283 height 27
type input "CEC"
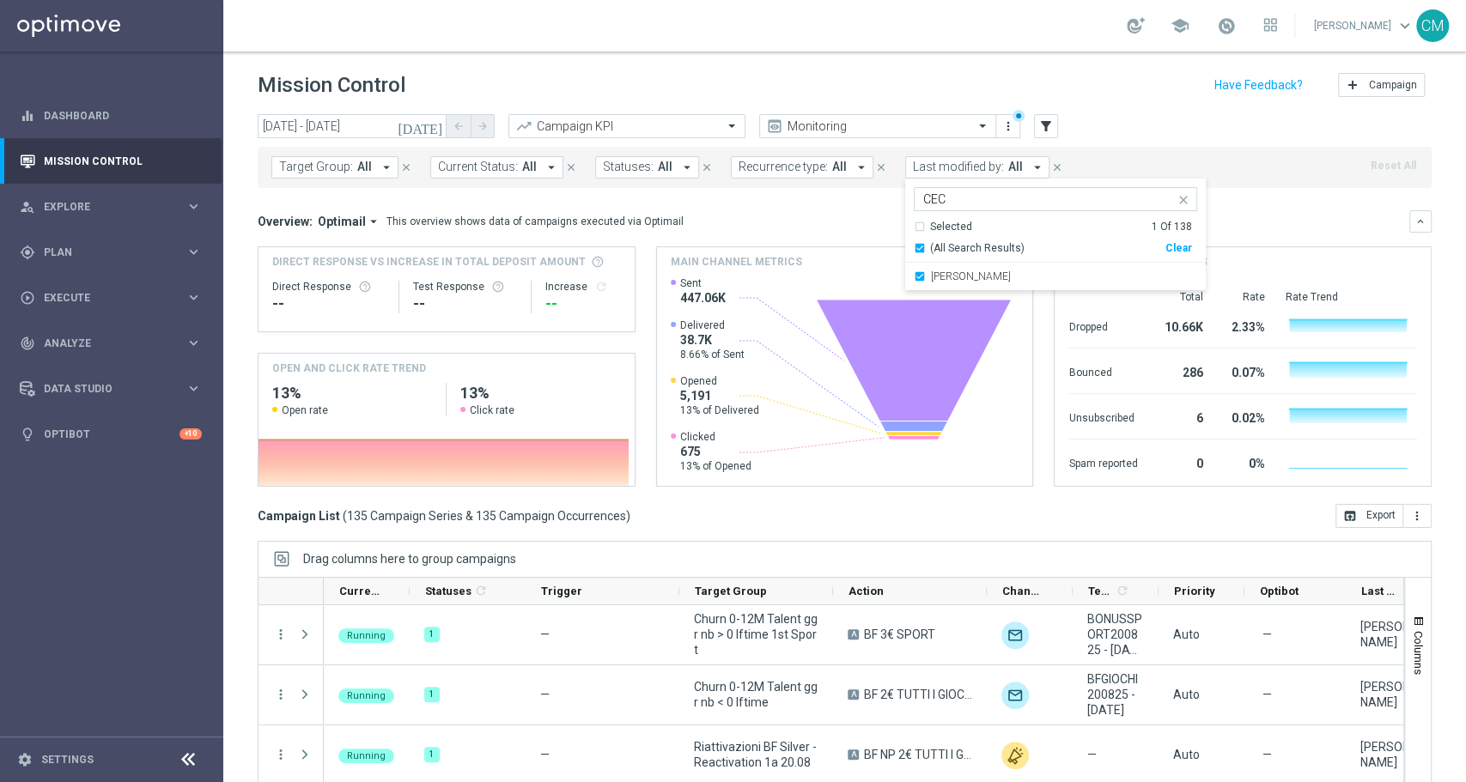
click at [1266, 200] on mini-dashboard "Overview: Optimail arrow_drop_down This overview shows data of campaigns execut…" at bounding box center [845, 346] width 1174 height 316
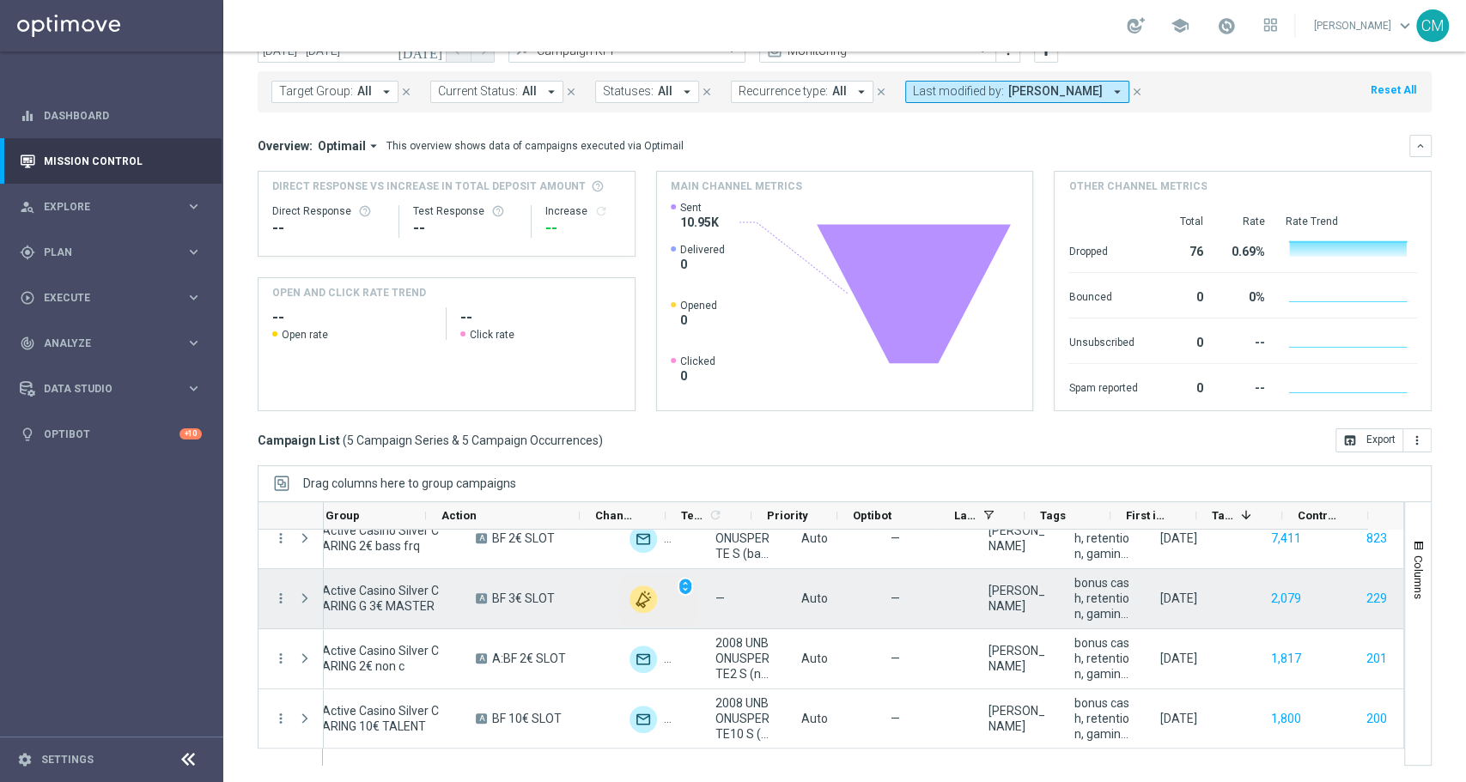
scroll to position [82, 0]
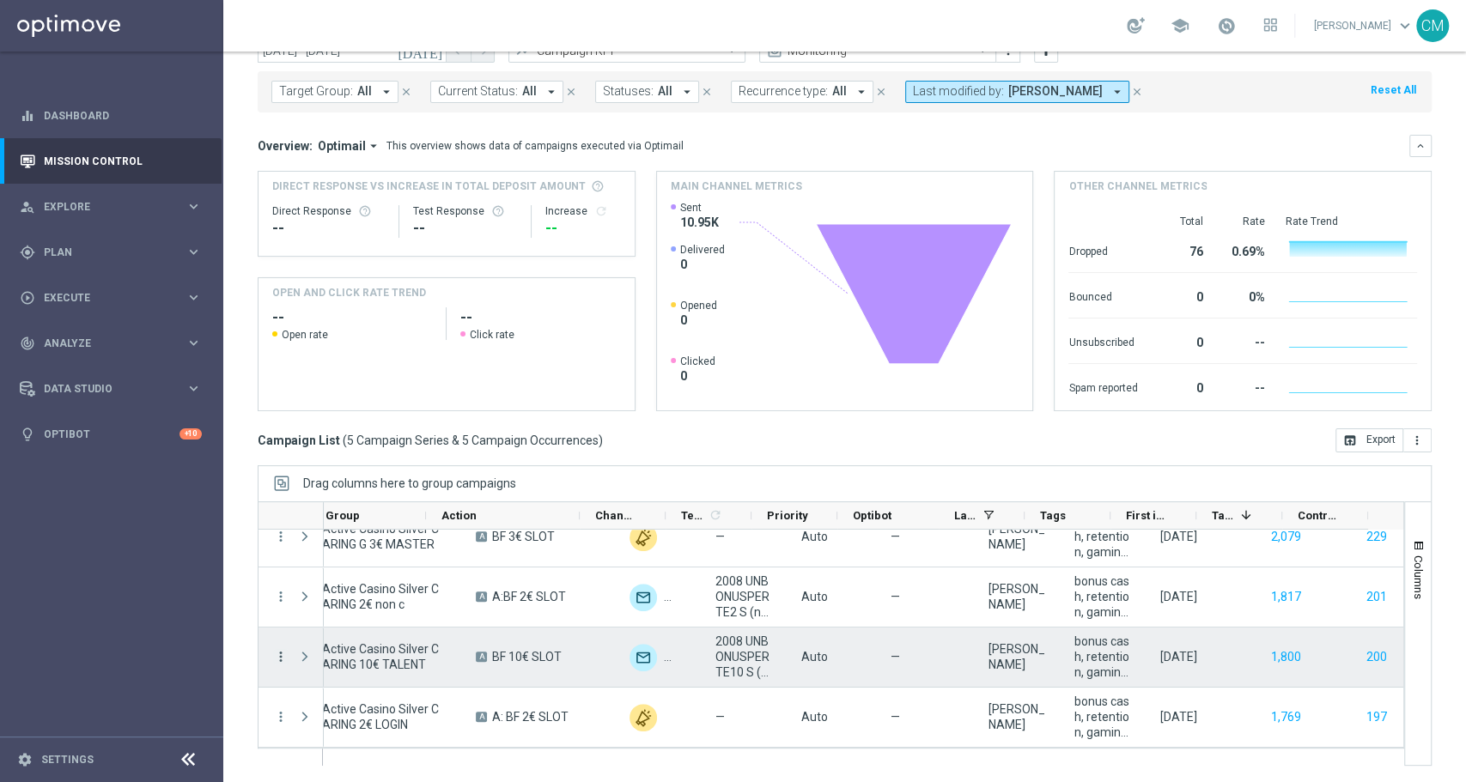
click at [277, 649] on icon "more_vert" at bounding box center [280, 656] width 15 height 15
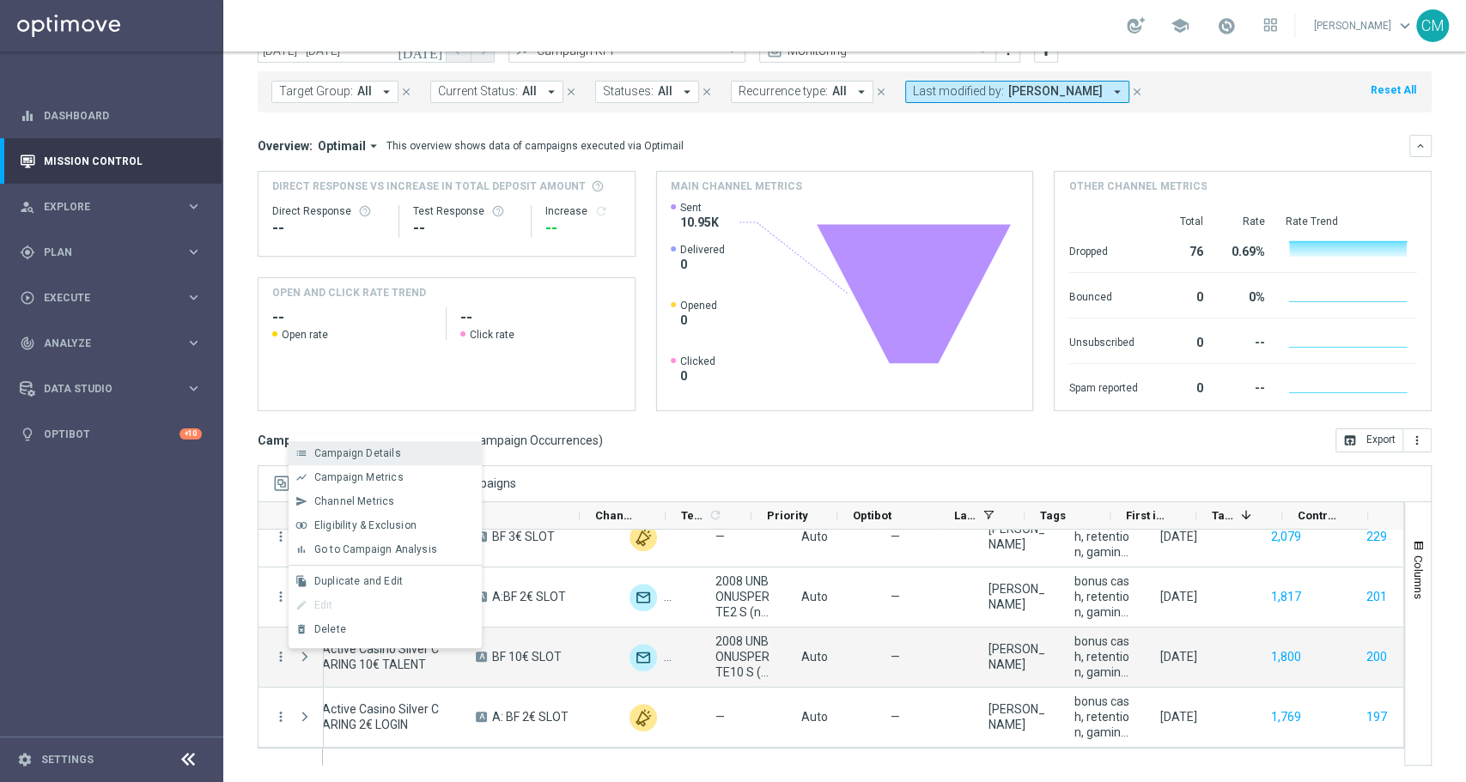
click at [337, 452] on span "Campaign Details" at bounding box center [357, 453] width 87 height 12
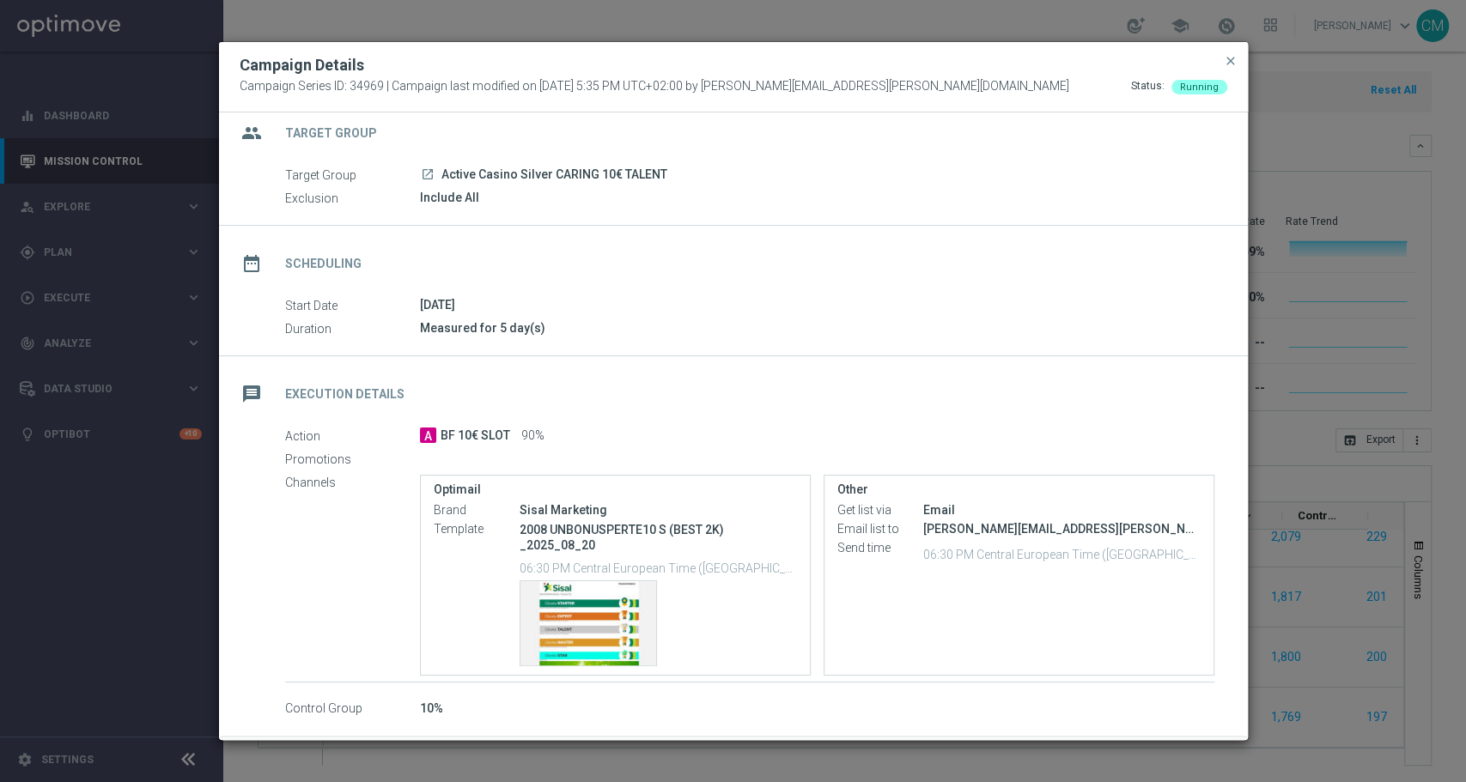
scroll to position [0, 0]
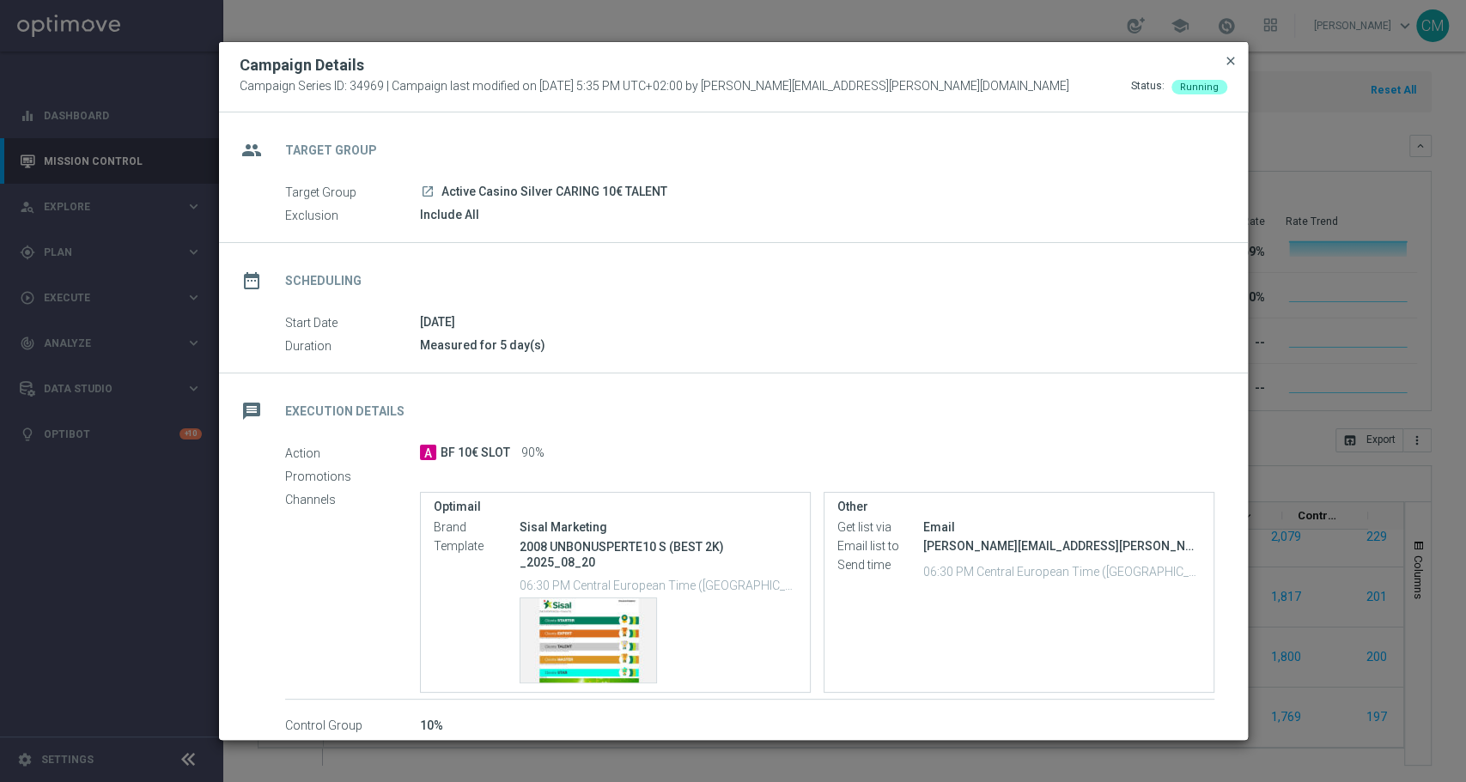
click at [1226, 58] on span "close" at bounding box center [1231, 61] width 14 height 14
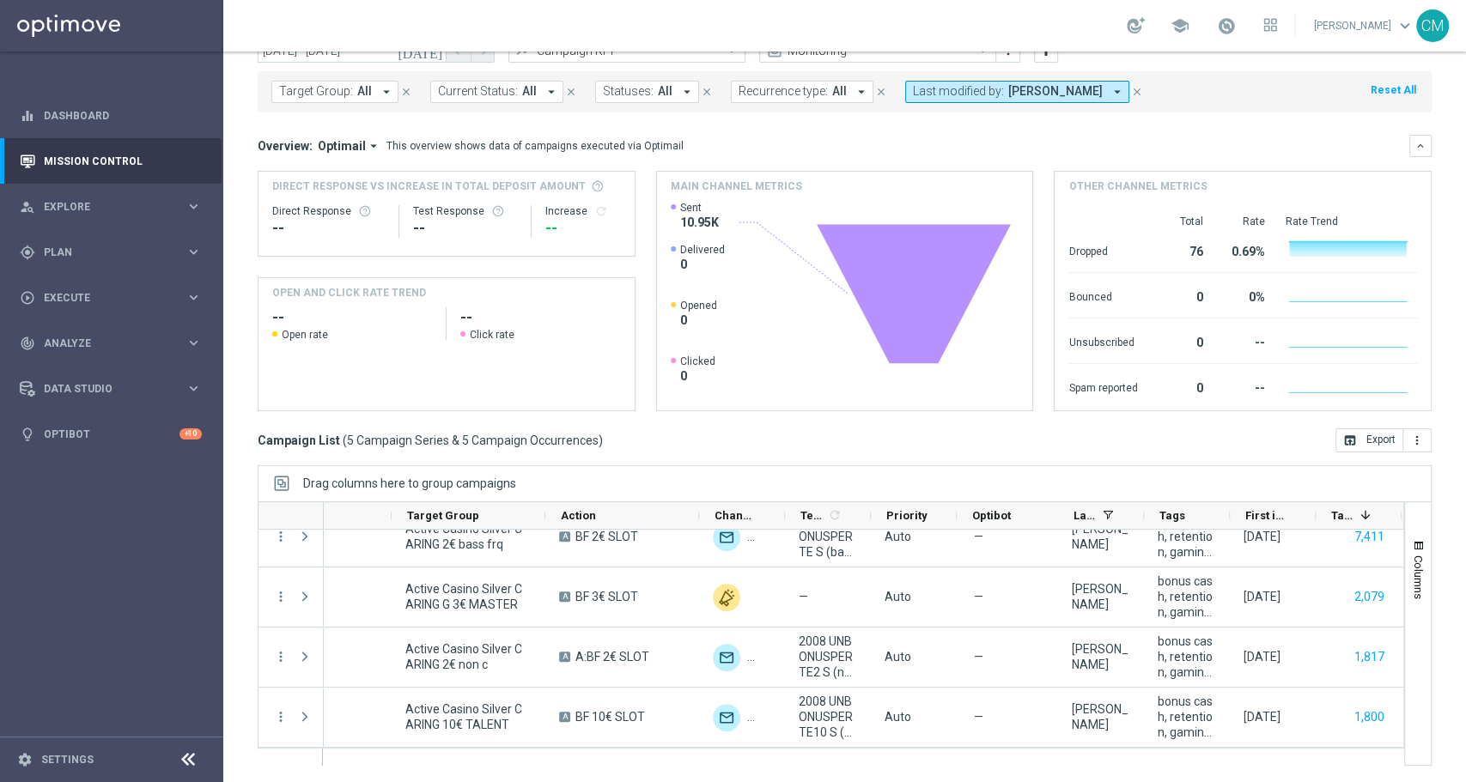
scroll to position [0, 288]
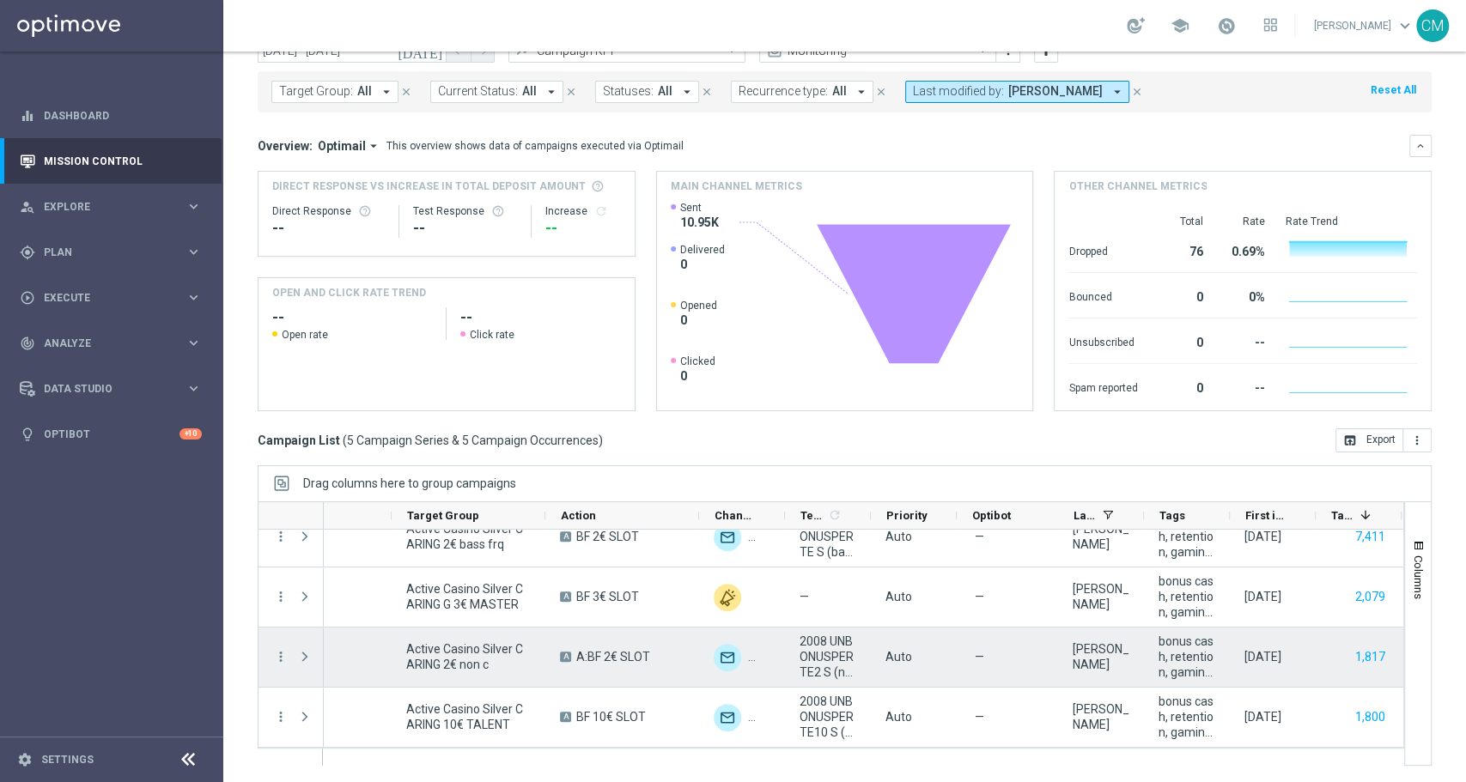
click at [1033, 664] on div "—" at bounding box center [1007, 657] width 93 height 51
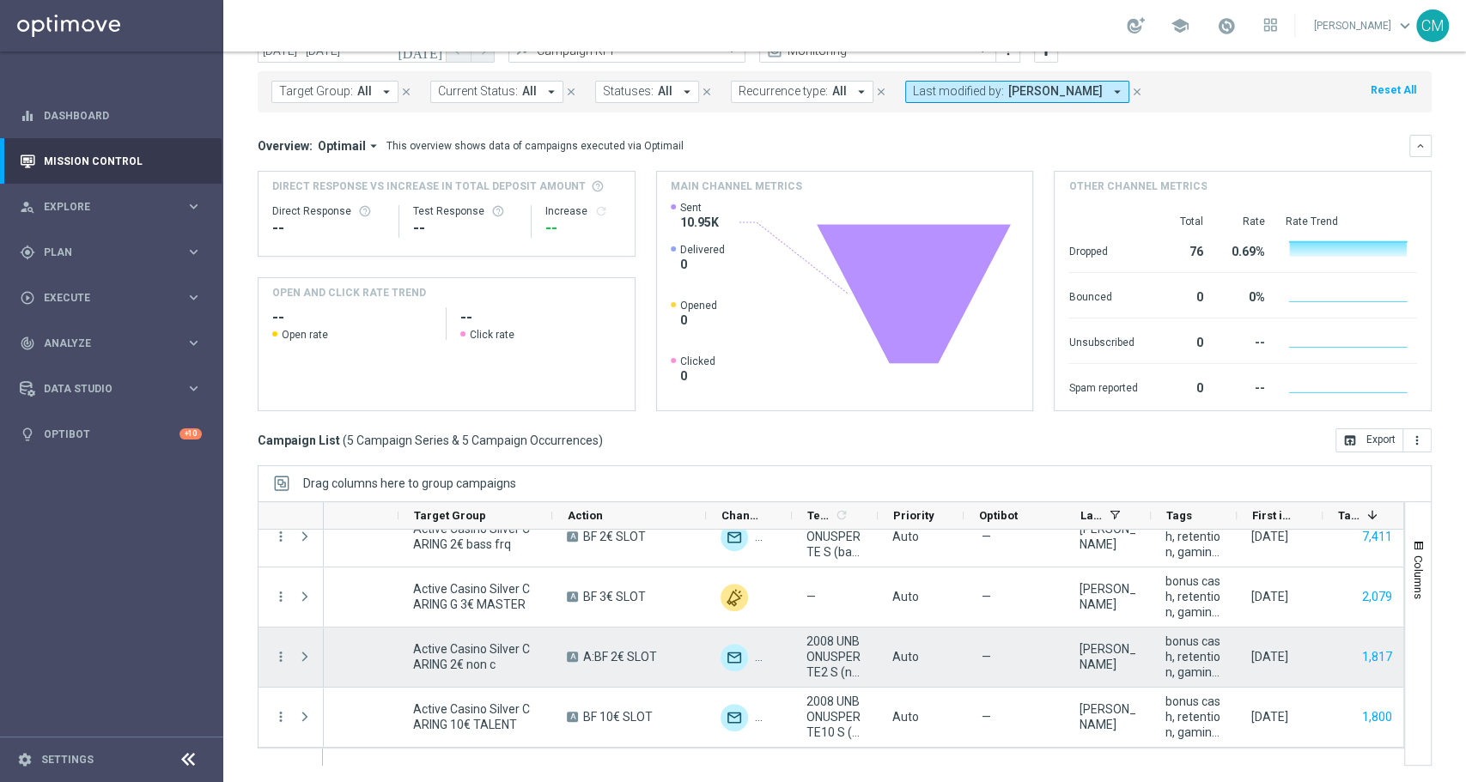
scroll to position [0, 165]
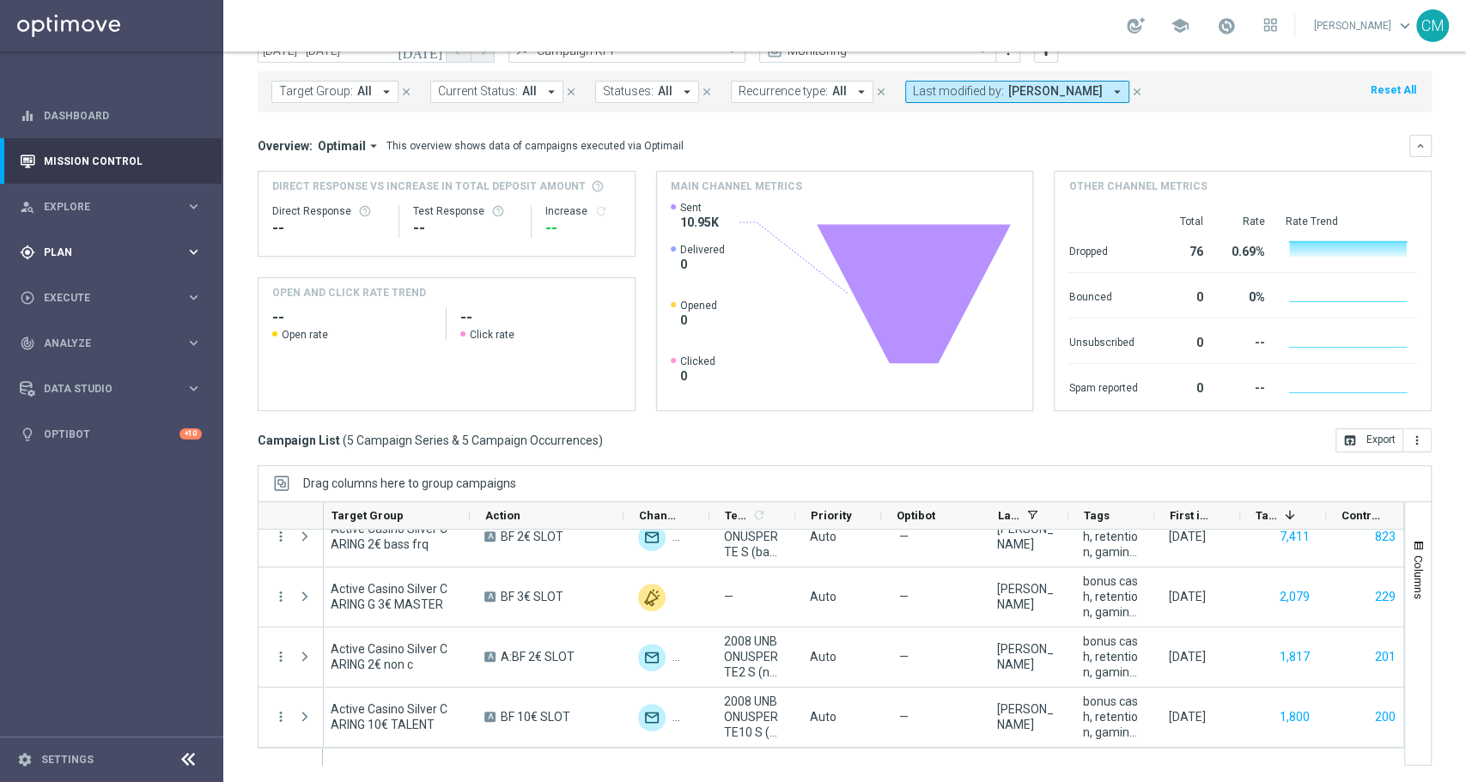
click at [109, 240] on div "gps_fixed Plan keyboard_arrow_right" at bounding box center [111, 252] width 222 height 46
click at [100, 283] on link "Target Groups" at bounding box center [112, 288] width 134 height 14
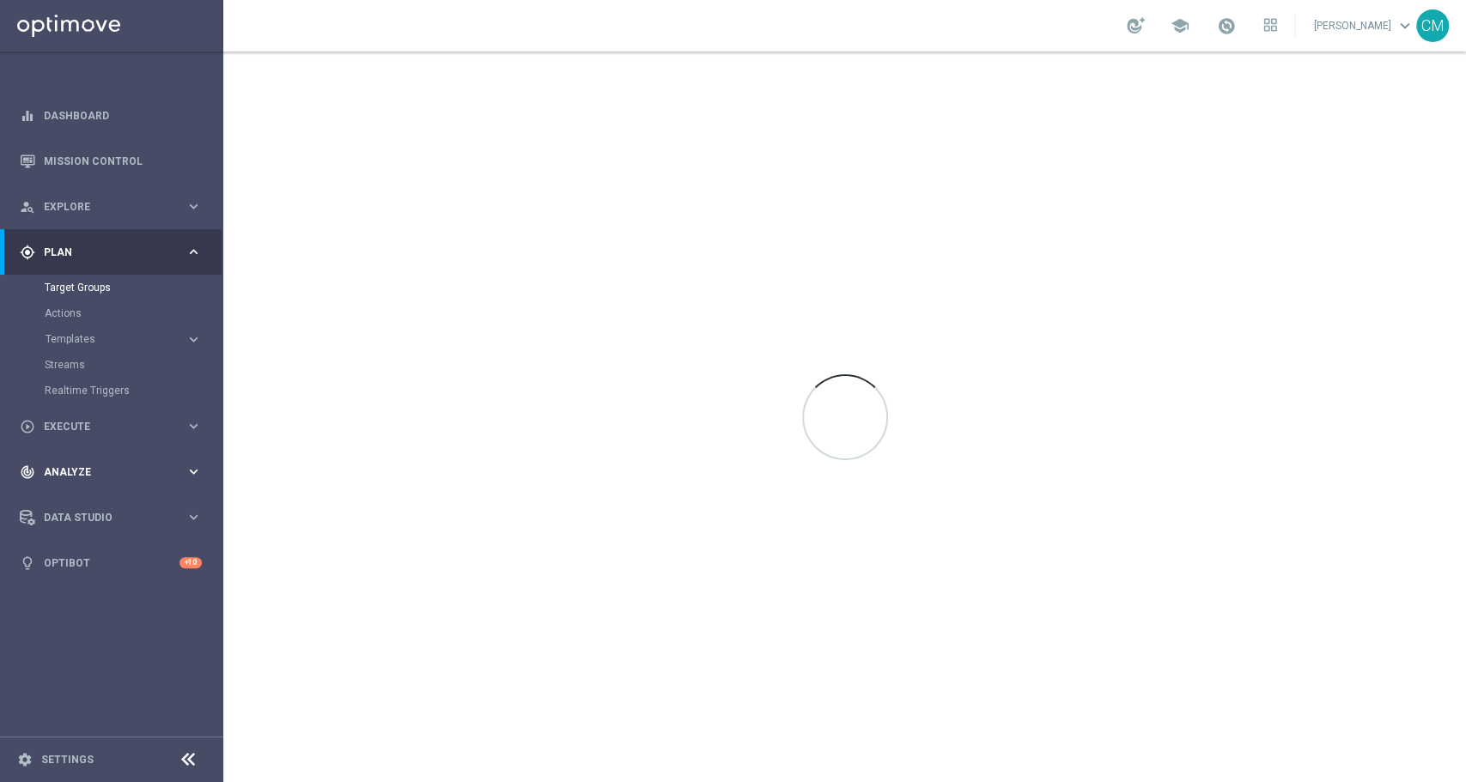
click at [127, 465] on div "track_changes Analyze" at bounding box center [103, 472] width 166 height 15
click at [94, 294] on span "Execute" at bounding box center [115, 298] width 142 height 10
click at [89, 331] on link "Campaign Builder" at bounding box center [112, 333] width 134 height 14
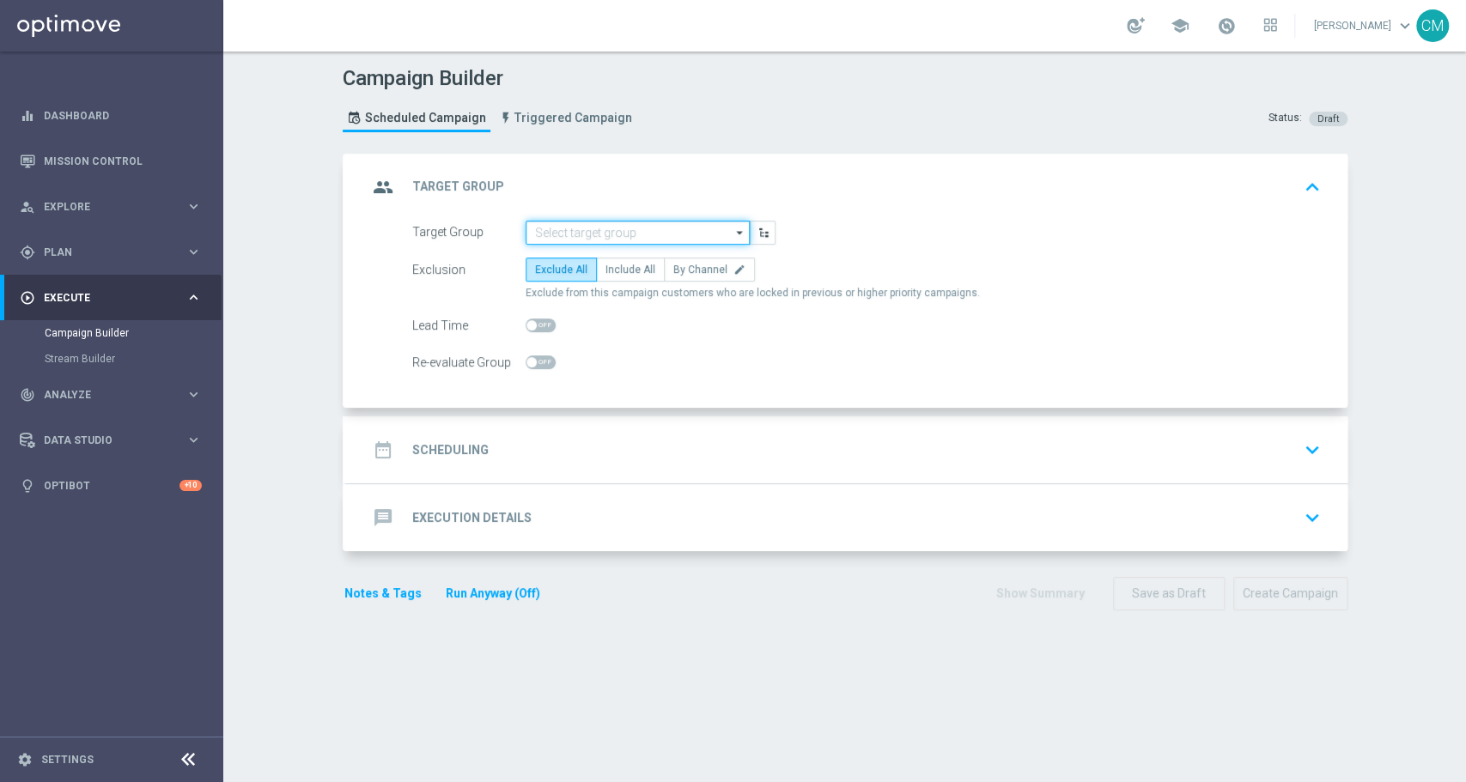
click at [619, 223] on input at bounding box center [638, 233] width 224 height 24
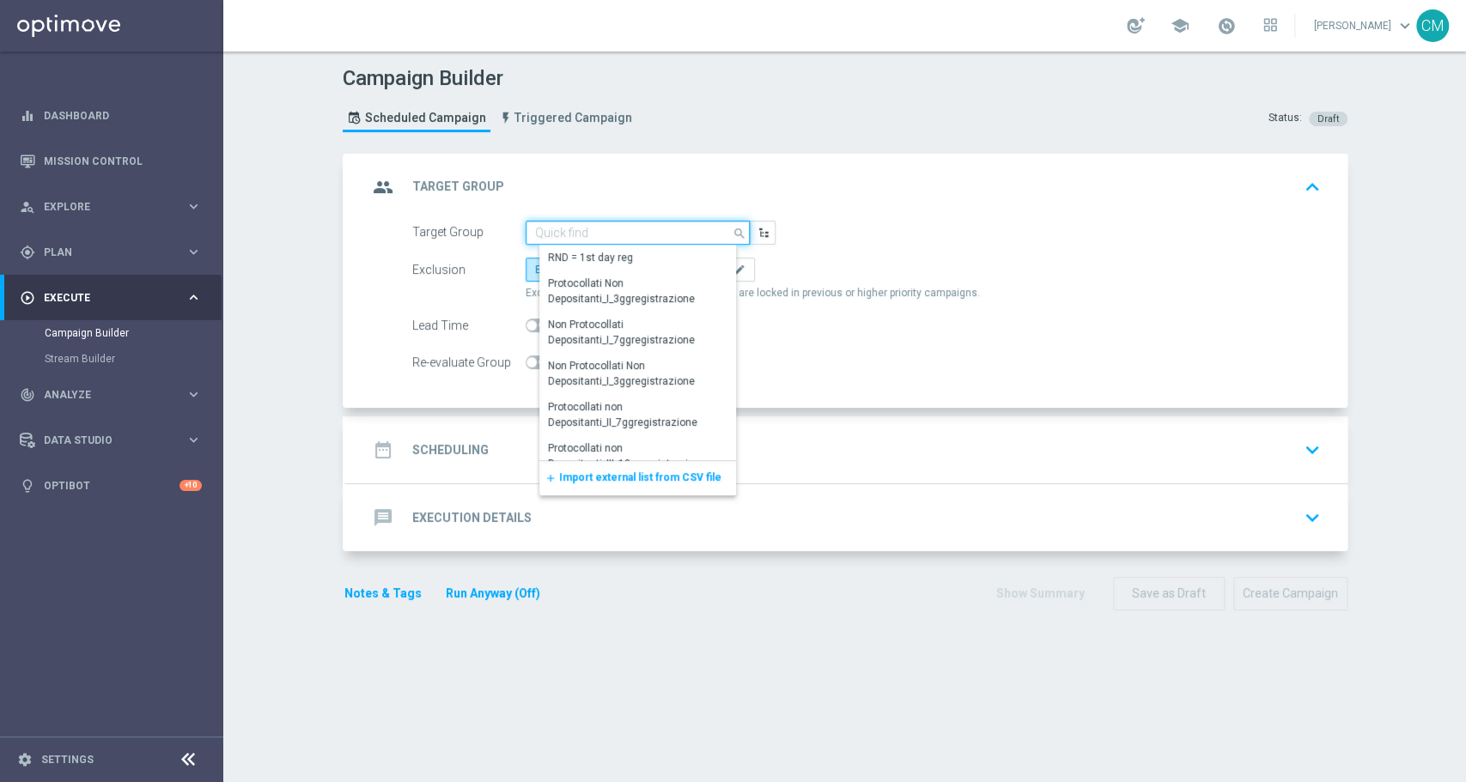
paste input "Active Casino Silver CARING G 5€ OPTIN BONUS"
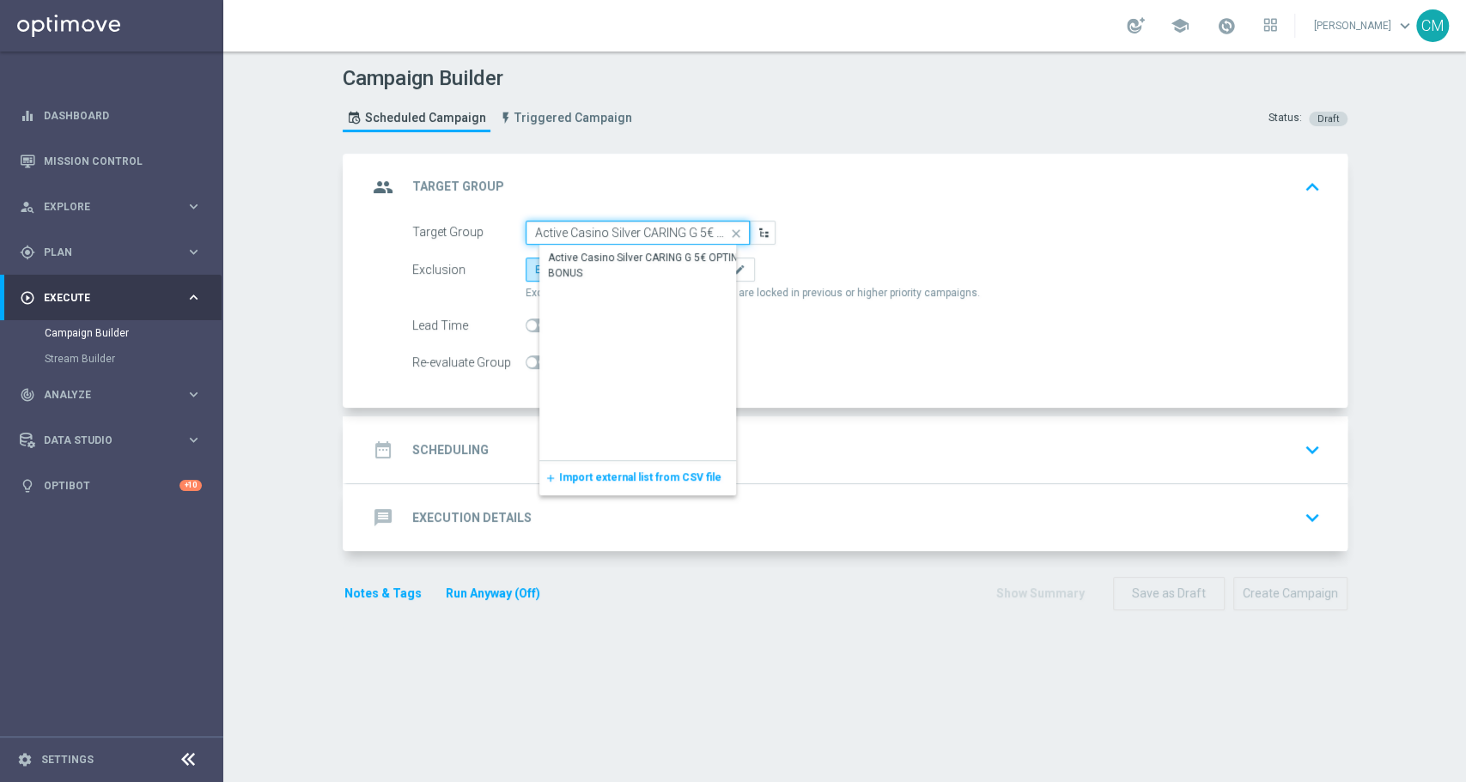
scroll to position [0, 61]
click at [638, 267] on div "Active Casino Silver CARING G 5€ OPTIN BONUS" at bounding box center [652, 265] width 208 height 31
type input "Active Casino Silver CARING G 5€ OPTIN BONUS"
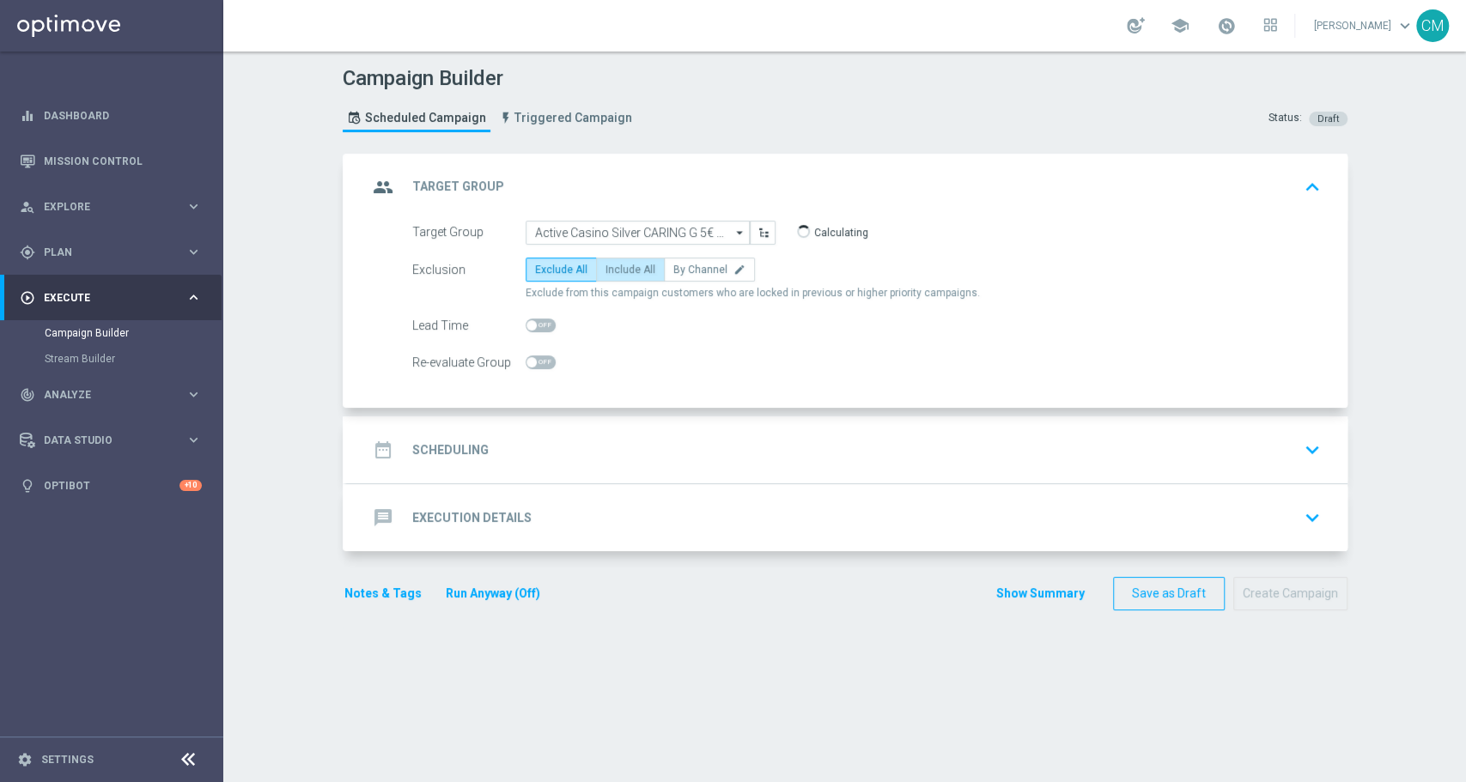
click at [633, 265] on span "Include All" at bounding box center [630, 270] width 50 height 12
click at [617, 267] on input "Include All" at bounding box center [610, 272] width 11 height 11
radio input "true"
click at [638, 452] on div "date_range Scheduling keyboard_arrow_down" at bounding box center [847, 450] width 959 height 33
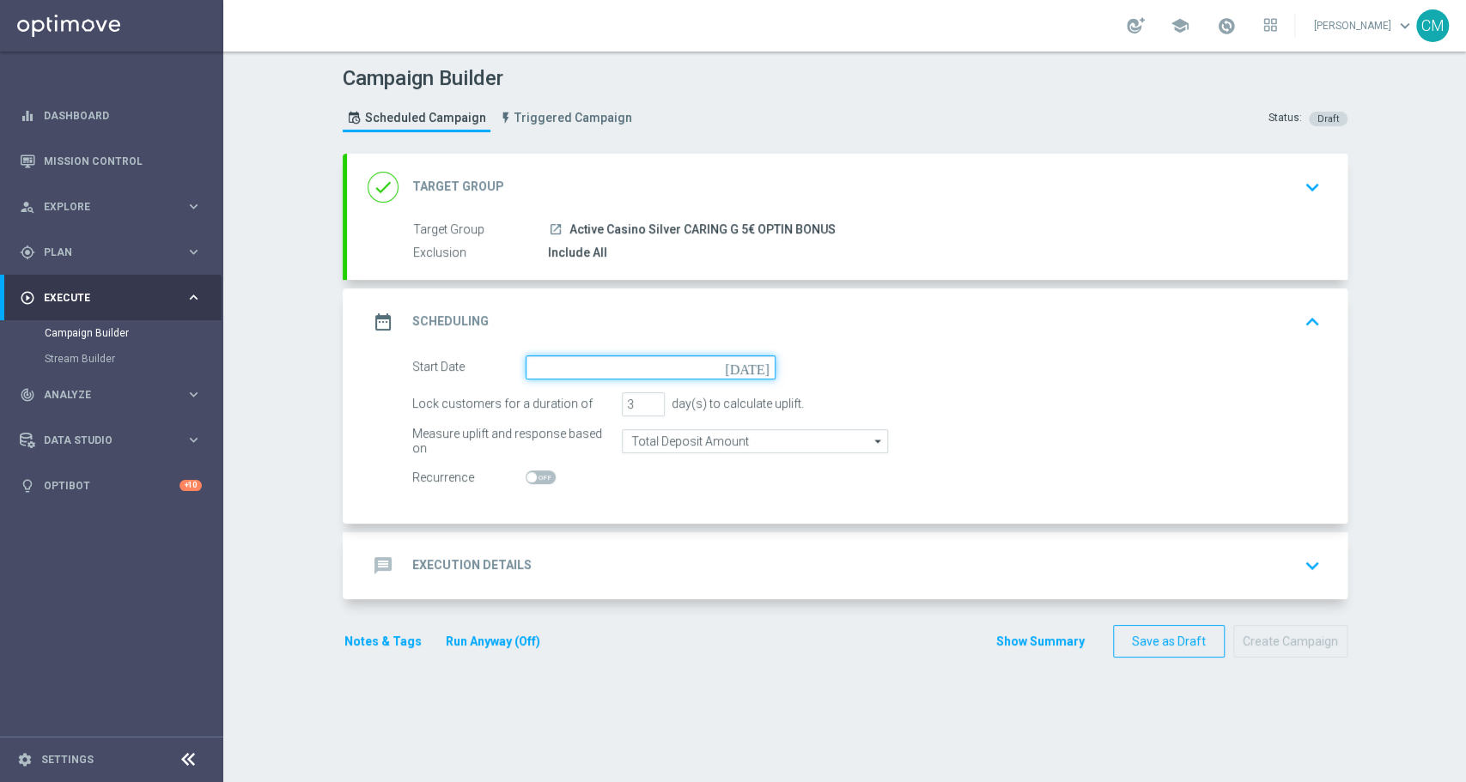
click at [591, 361] on input at bounding box center [651, 368] width 250 height 24
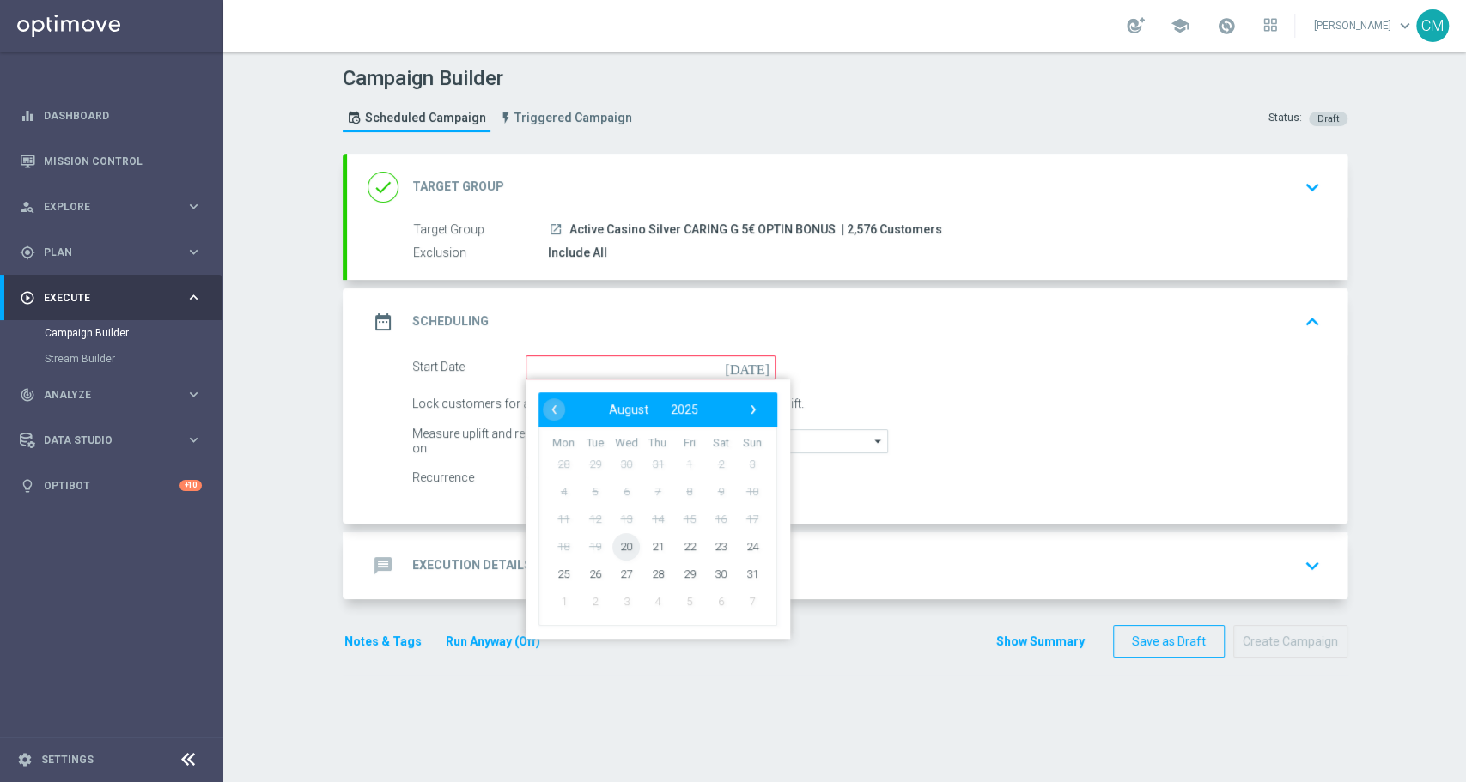
click at [617, 538] on span "20" at bounding box center [625, 545] width 27 height 27
type input "20 Aug 2025"
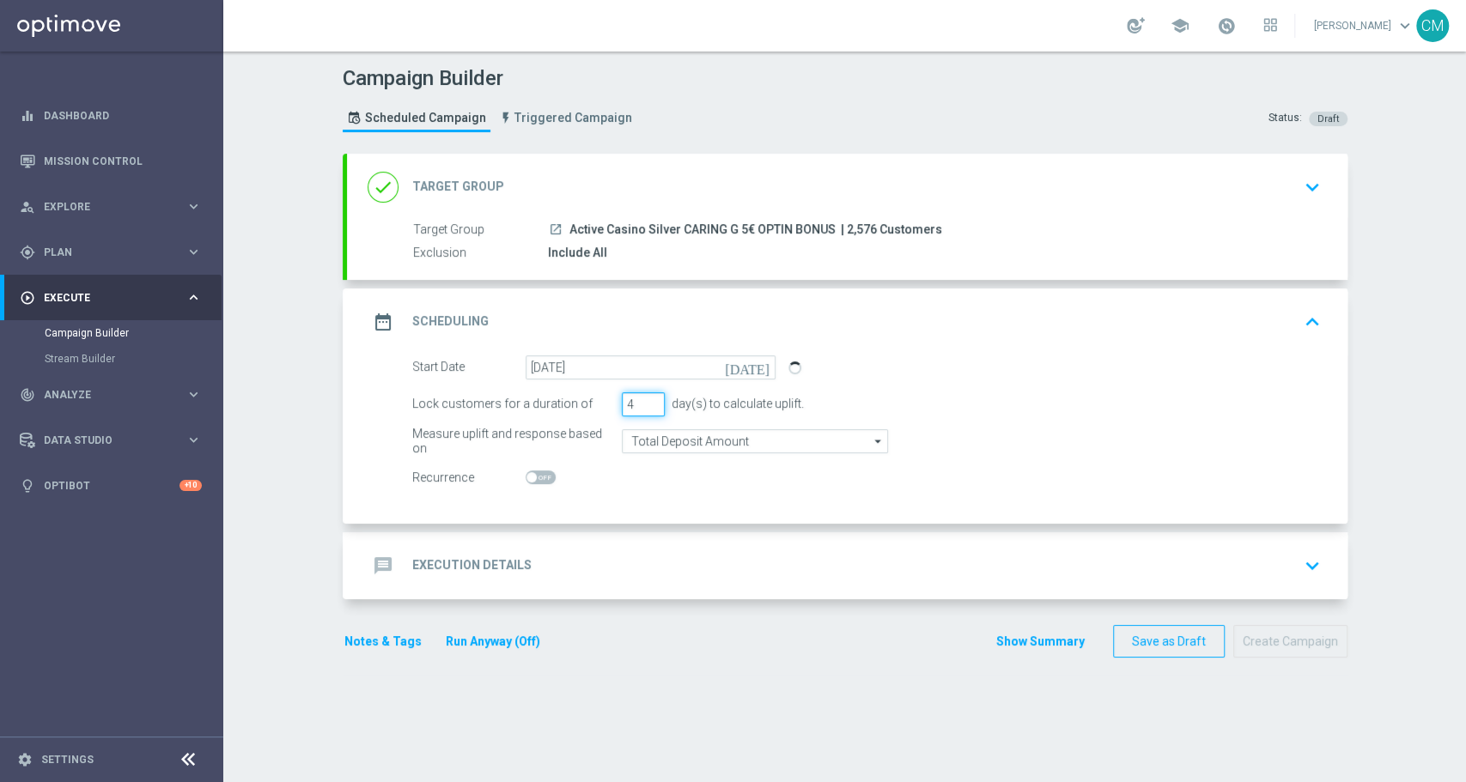
click at [644, 399] on input "4" at bounding box center [643, 404] width 43 height 24
type input "5"
click at [644, 399] on input "5" at bounding box center [643, 404] width 43 height 24
click at [664, 442] on input "Total Deposit Amount" at bounding box center [755, 441] width 266 height 24
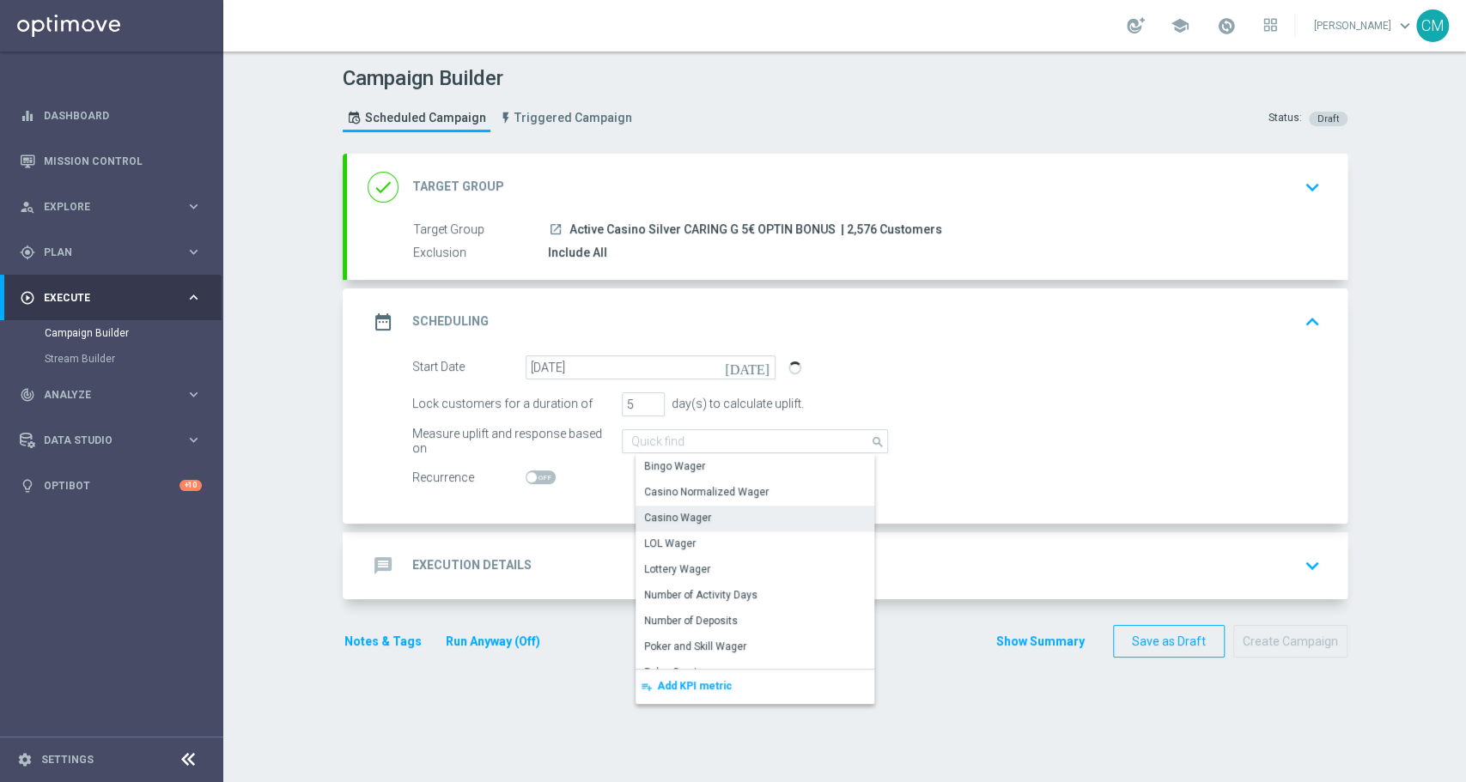
click at [673, 516] on div "Casino Wager" at bounding box center [677, 517] width 67 height 15
type input "Casino Wager"
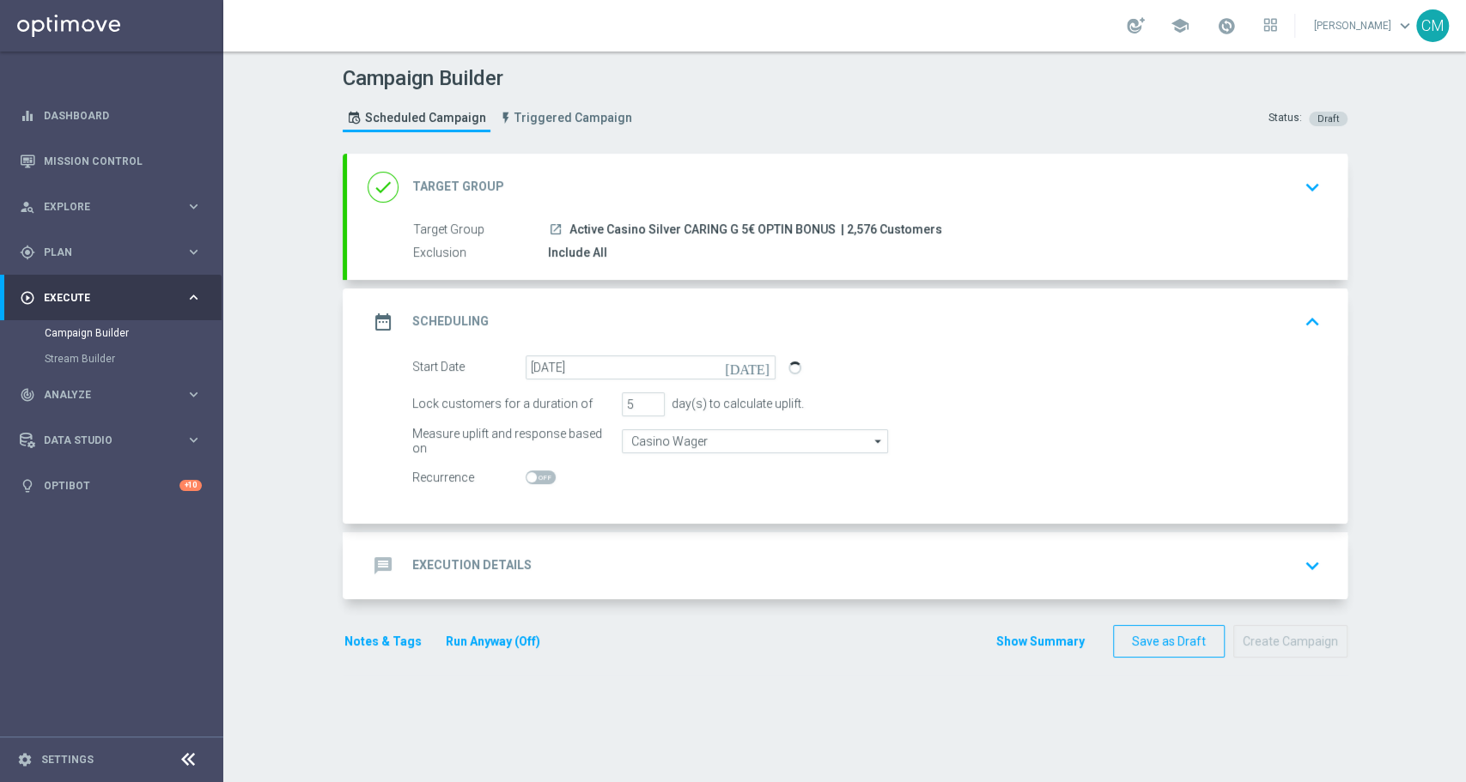
click at [623, 562] on div "message Execution Details keyboard_arrow_down" at bounding box center [847, 566] width 959 height 33
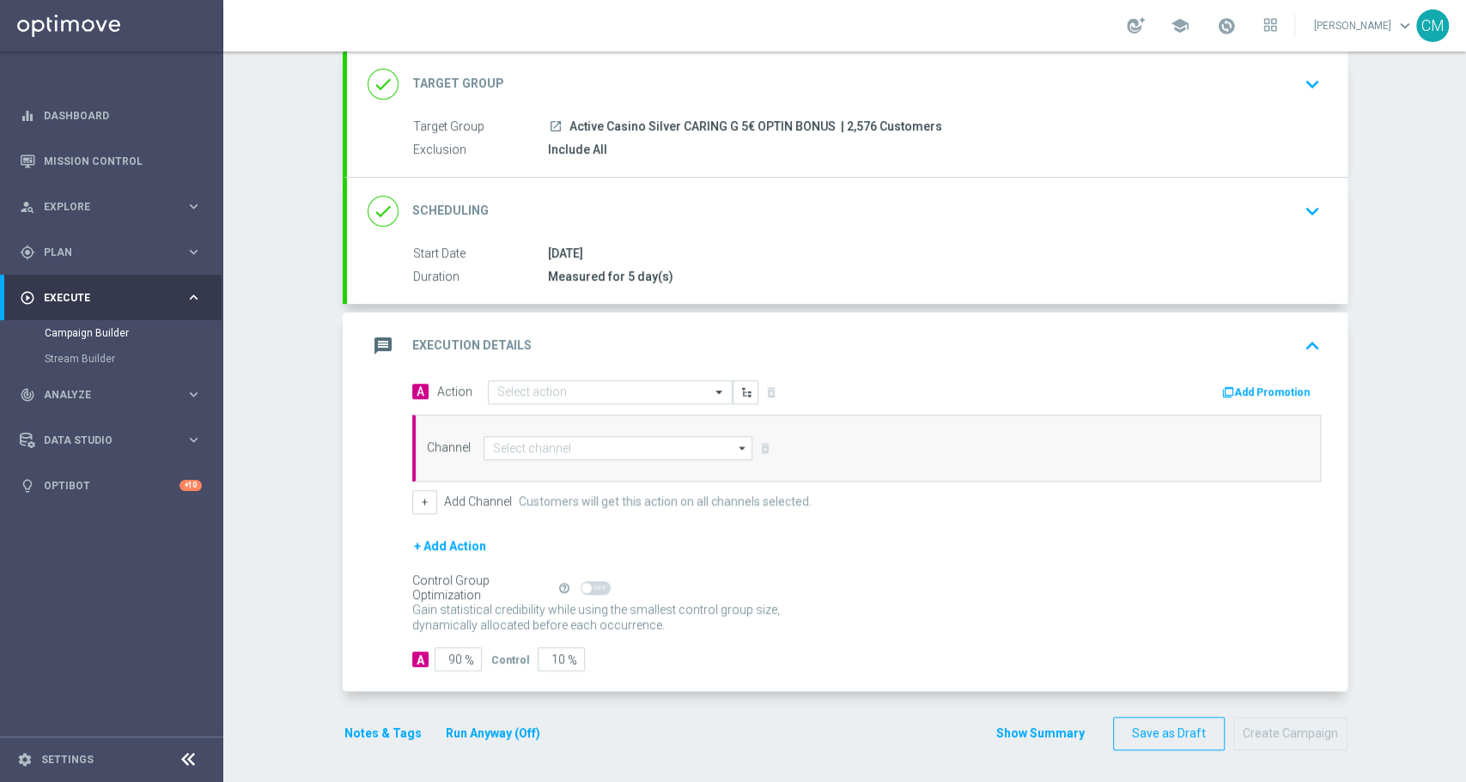
scroll to position [103, 0]
click at [548, 380] on div "Select action" at bounding box center [610, 392] width 245 height 24
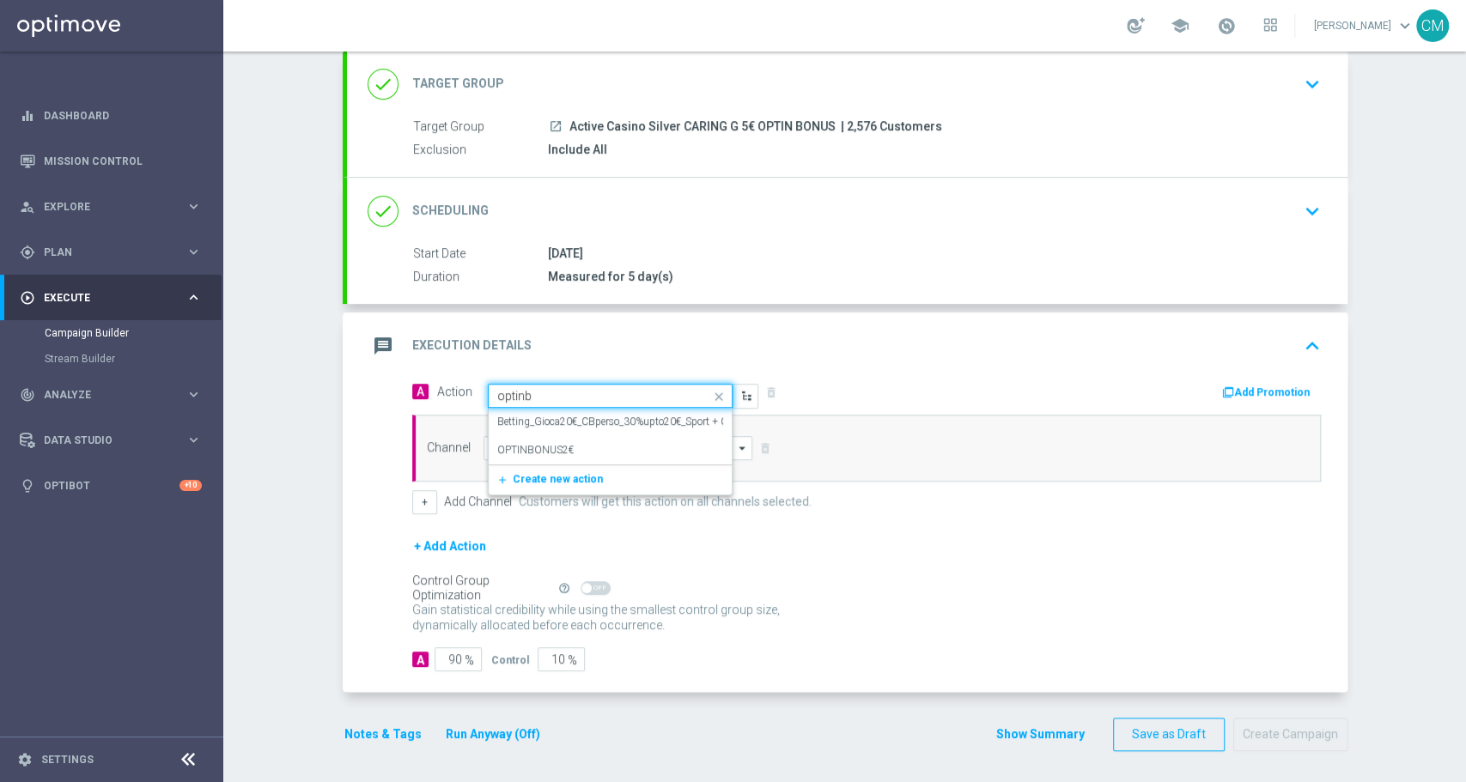
scroll to position [0, 0]
type input "optinbonus"
click at [557, 483] on span "Create new action" at bounding box center [558, 479] width 90 height 12
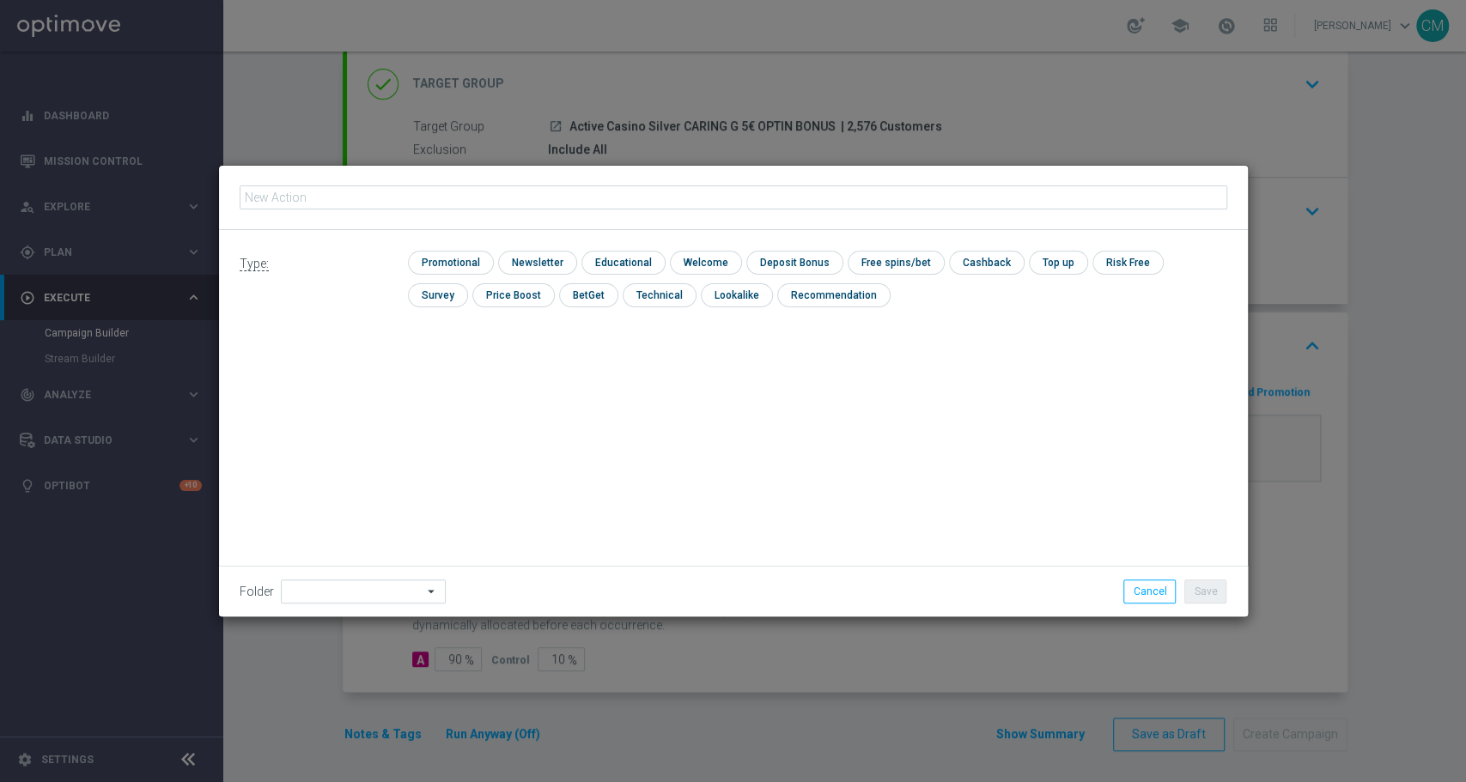
click at [549, 409] on div "Type: check Promotional check Newsletter check Educational check Welcome check …" at bounding box center [733, 423] width 1029 height 386
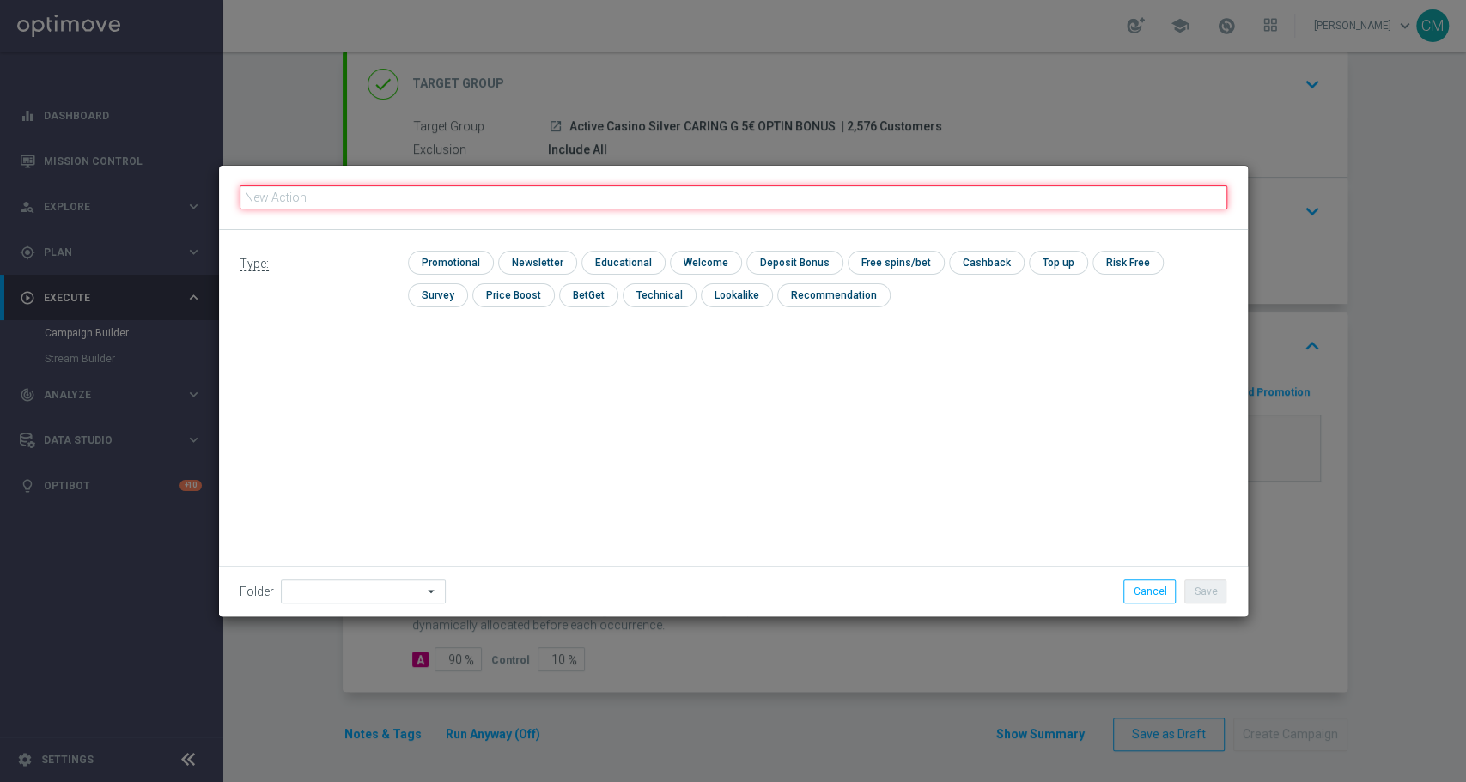
click at [441, 188] on input "text" at bounding box center [734, 198] width 988 height 24
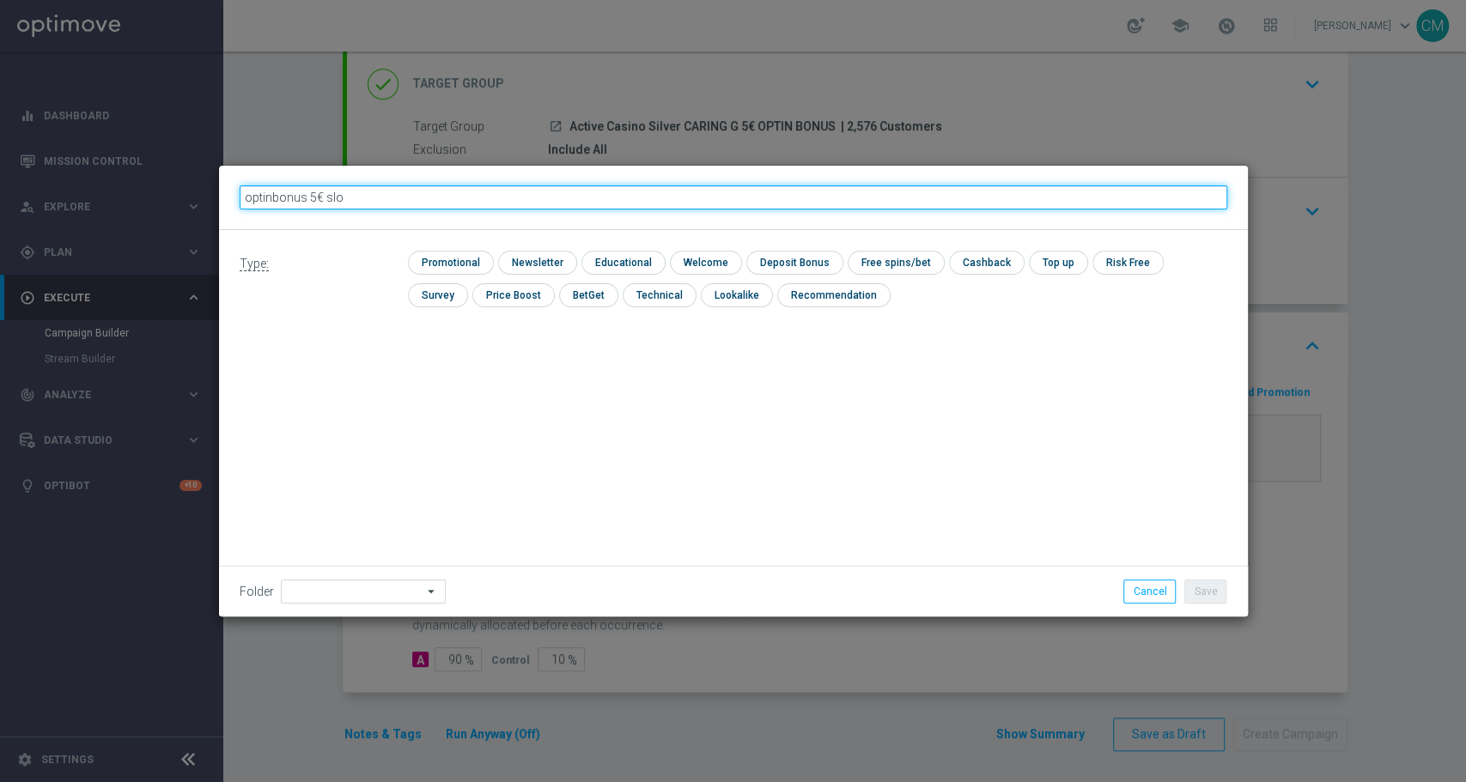
type input "optinbonus 5€ slot"
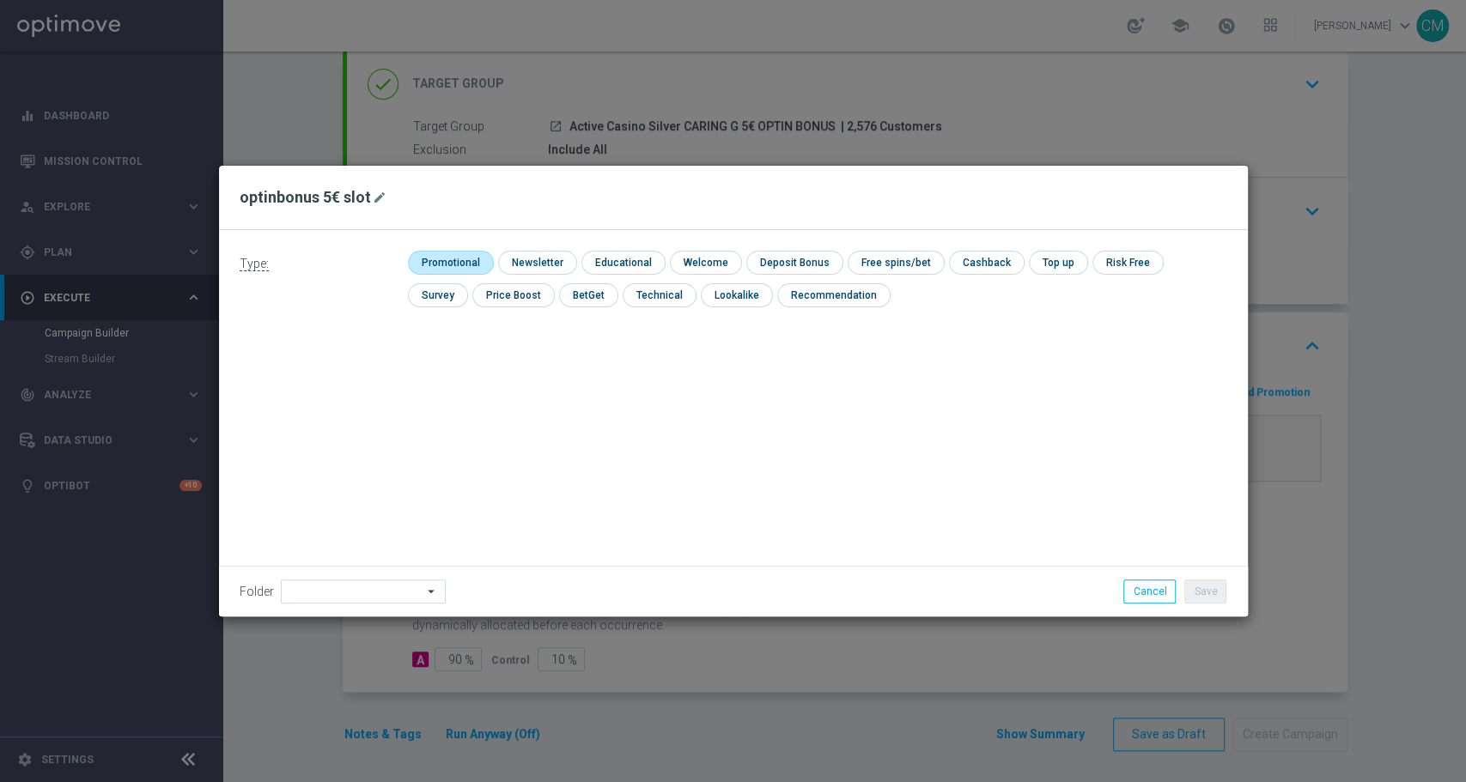
click at [434, 257] on input "checkbox" at bounding box center [449, 262] width 82 height 23
checkbox input "true"
click at [915, 257] on input "checkbox" at bounding box center [911, 262] width 92 height 23
checkbox input "true"
click at [1216, 585] on button "Save" at bounding box center [1205, 592] width 42 height 24
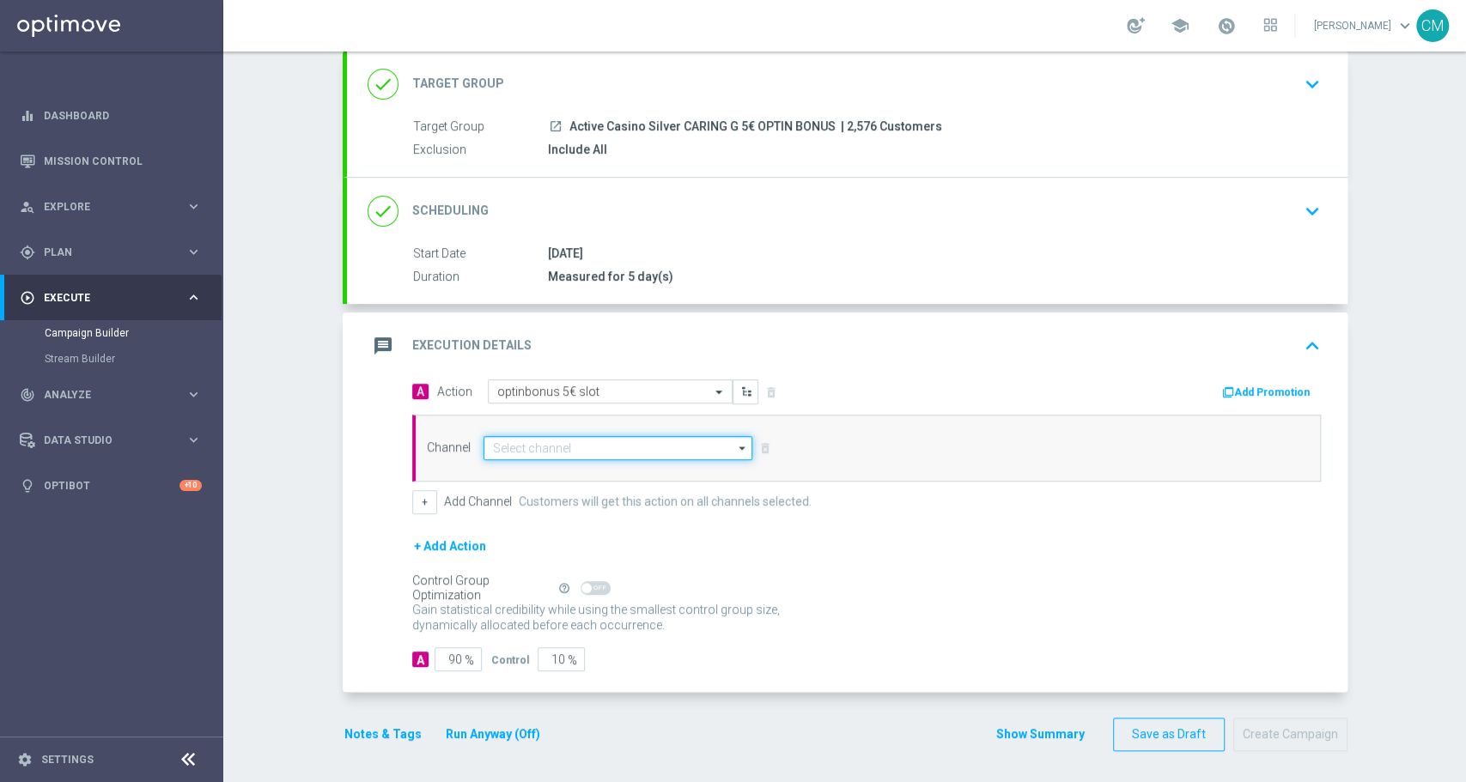
click at [659, 436] on input at bounding box center [619, 448] width 270 height 24
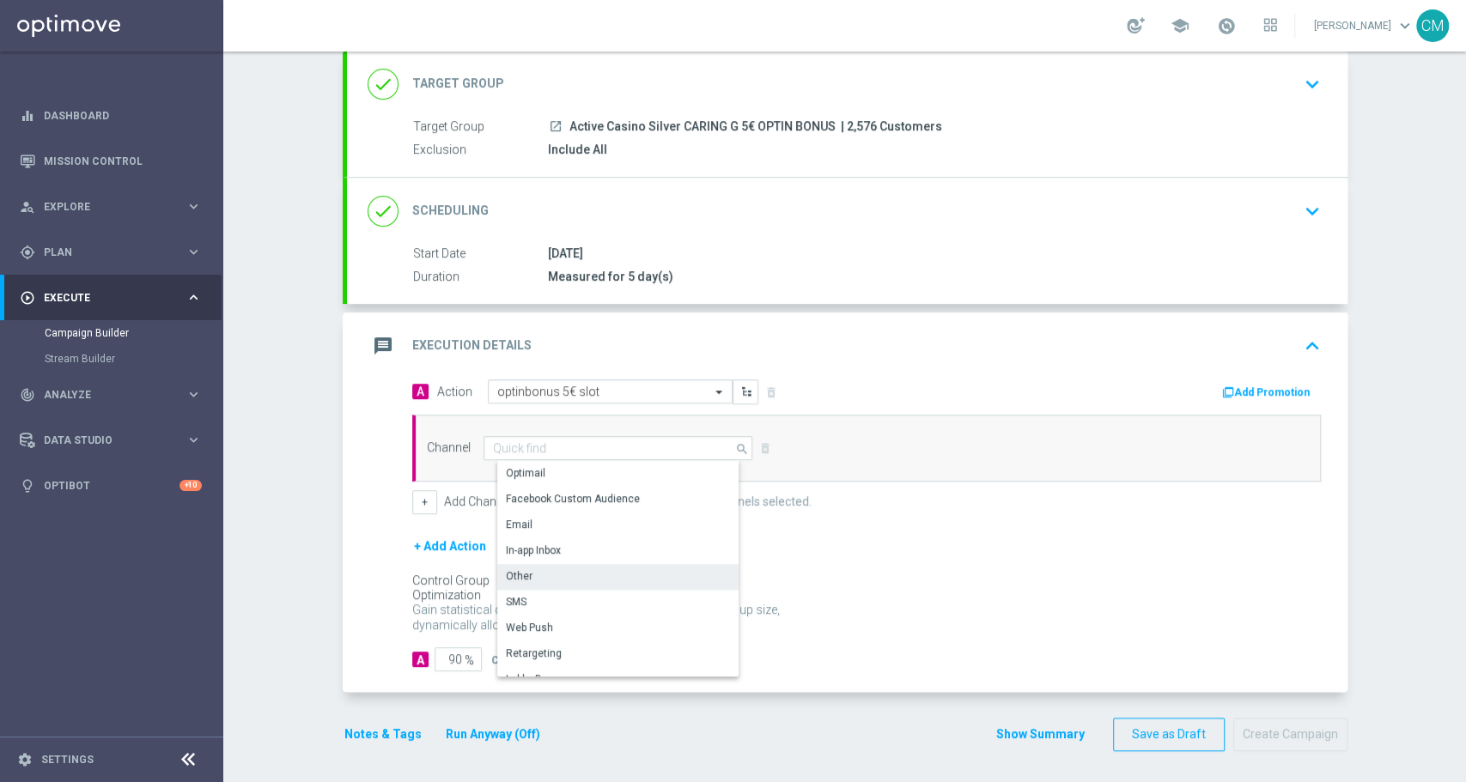
click at [556, 574] on div "Other" at bounding box center [625, 576] width 256 height 24
type input "Other"
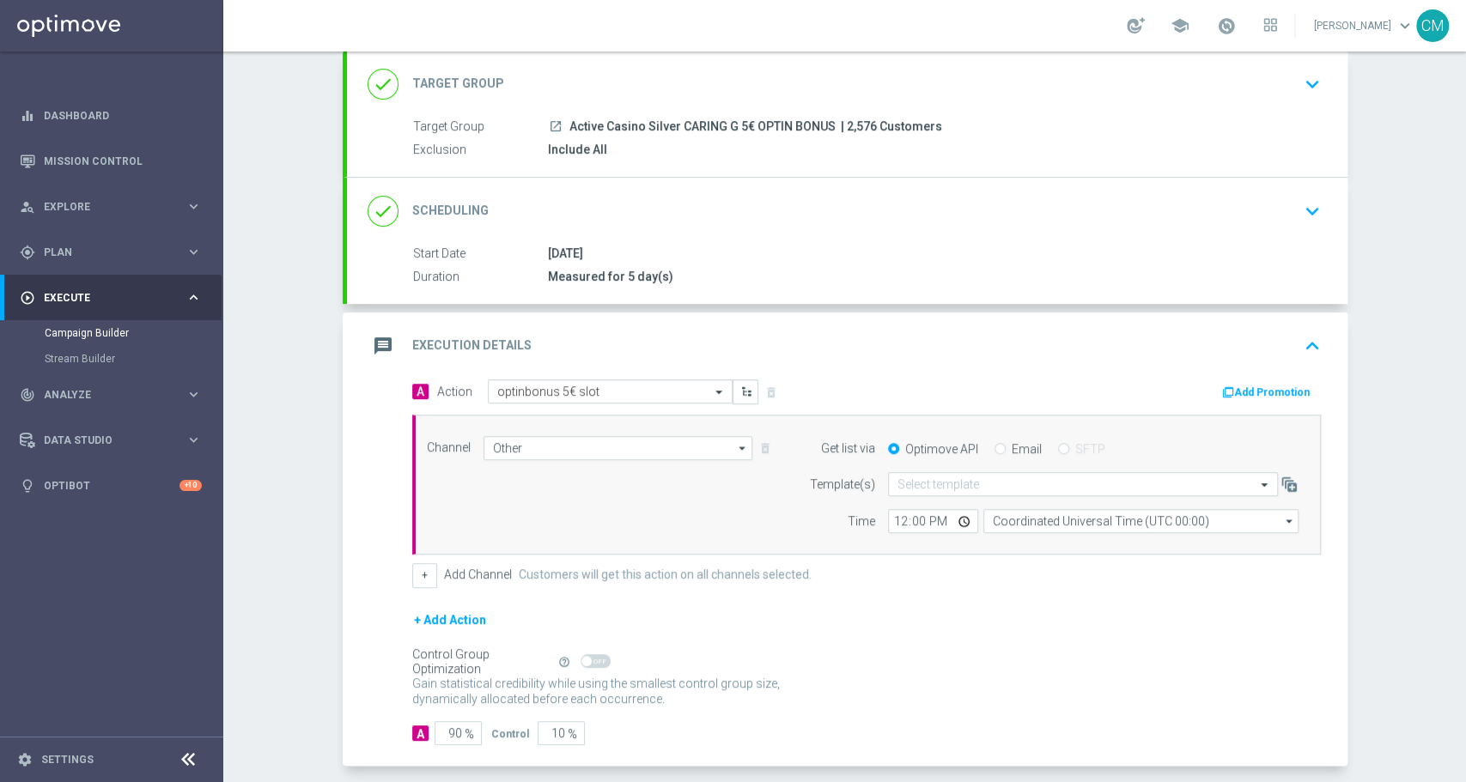
click at [994, 441] on div "Email" at bounding box center [1017, 448] width 47 height 15
click at [994, 448] on input "Email" at bounding box center [999, 450] width 11 height 11
radio input "true"
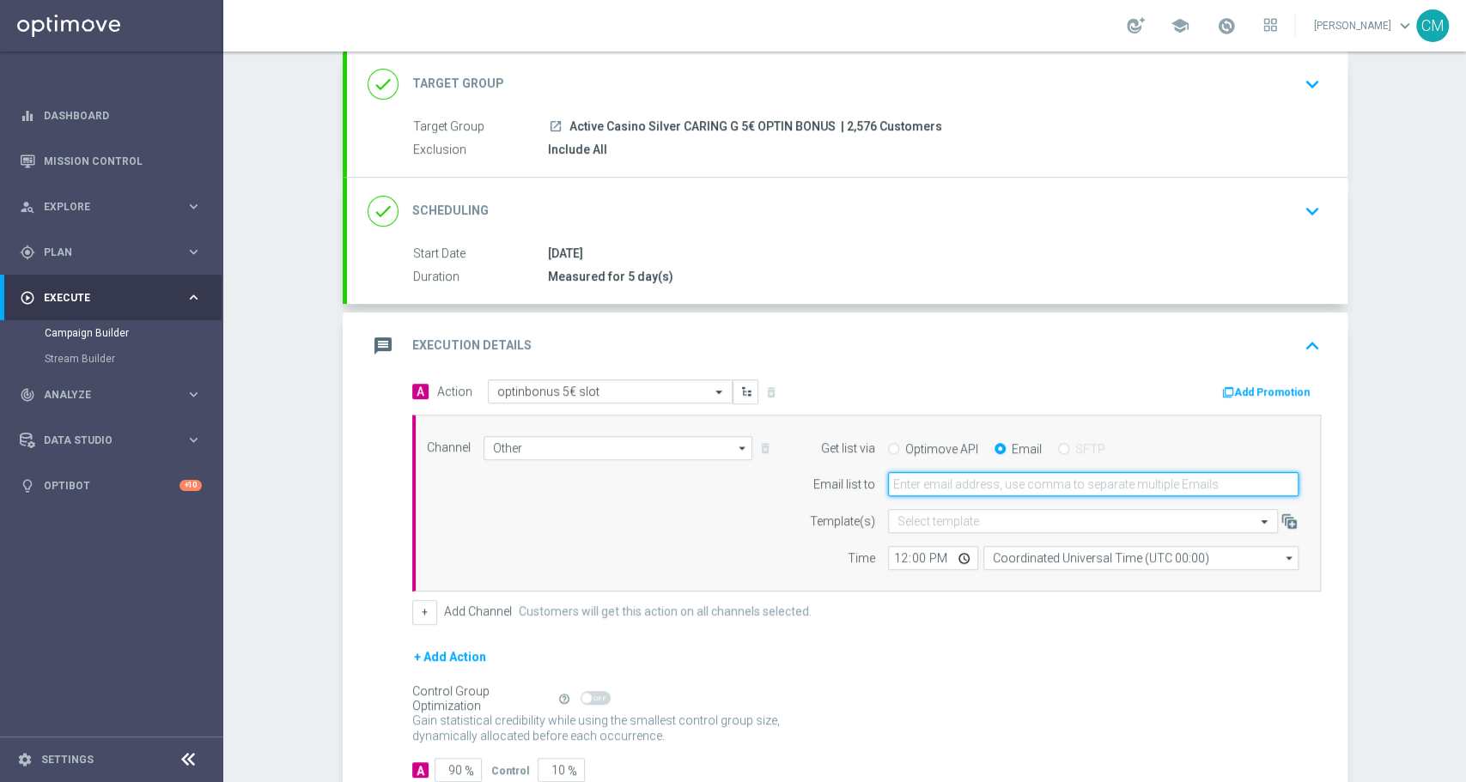
click at [949, 477] on input "email" at bounding box center [1093, 484] width 411 height 24
type input "cecilia.mascelli@sisal.it"
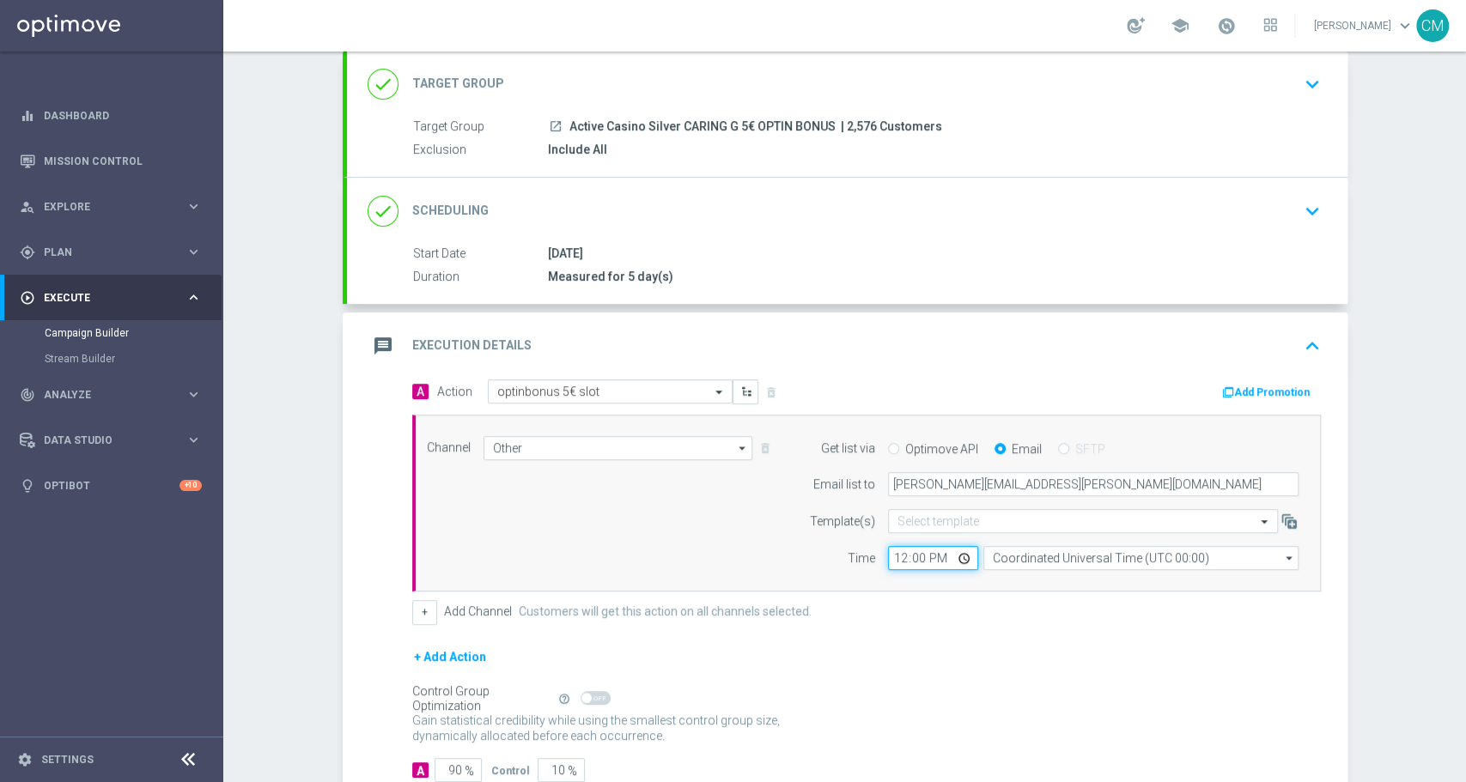
click at [888, 557] on input "12:00" at bounding box center [933, 558] width 90 height 24
type input "18:45"
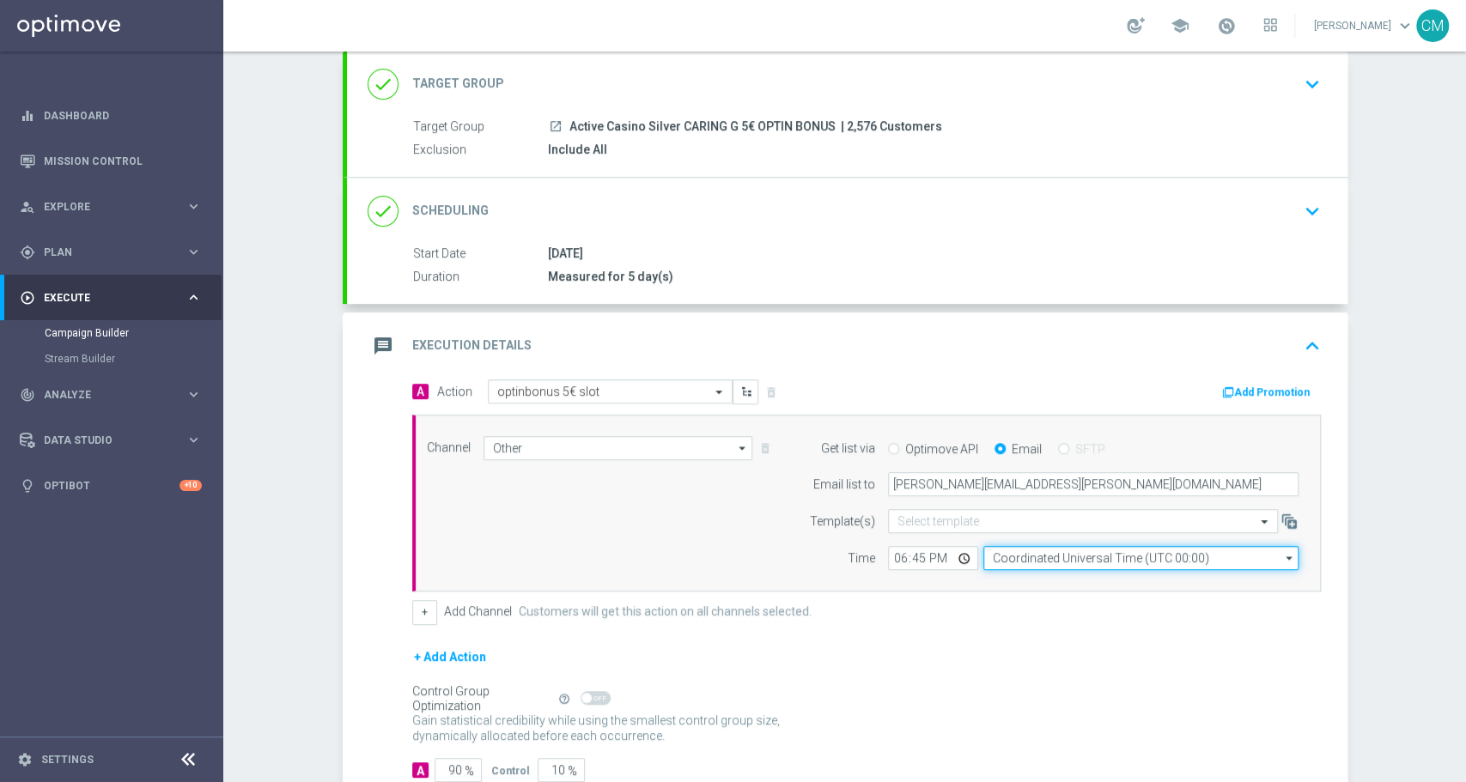
click at [1044, 557] on input "Coordinated Universal Time (UTC 00:00)" at bounding box center [1140, 558] width 315 height 24
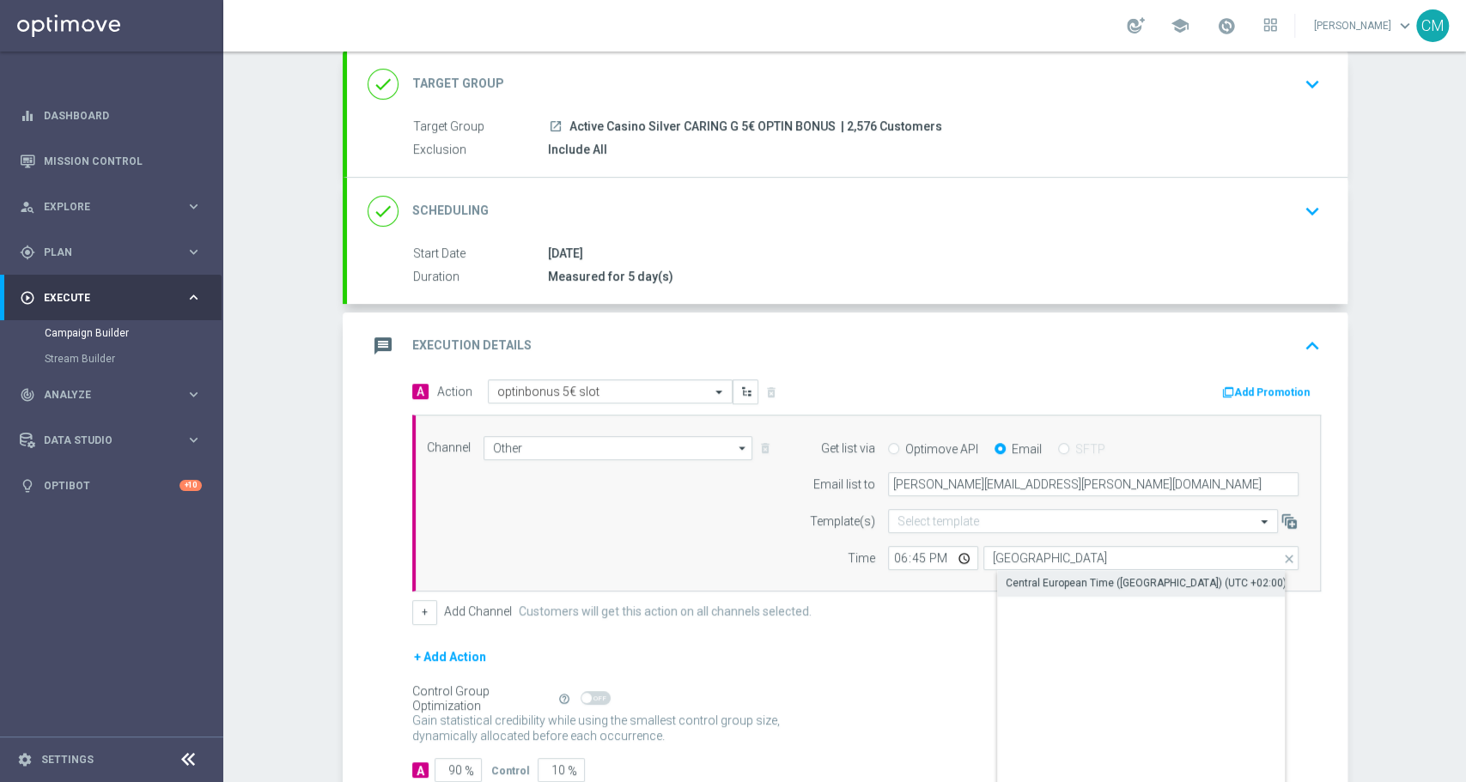
click at [1072, 575] on div "Central European Time (Paris) (UTC +02:00)" at bounding box center [1146, 582] width 281 height 15
type input "Central European Time (Paris) (UTC +02:00)"
click at [1277, 383] on button "Add Promotion" at bounding box center [1267, 392] width 95 height 19
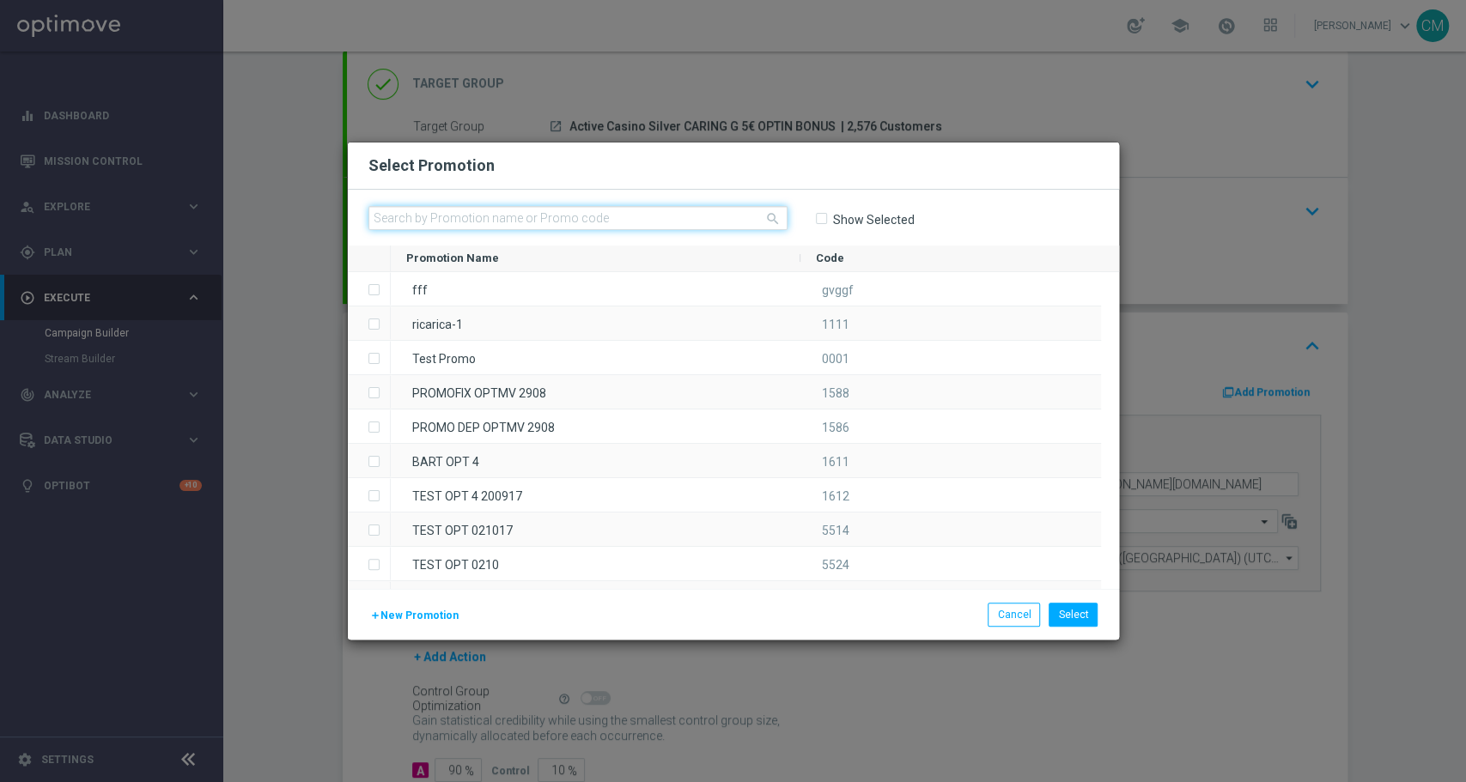
click at [634, 225] on input "text" at bounding box center [577, 218] width 419 height 24
click at [663, 216] on input "text" at bounding box center [577, 218] width 419 height 24
paste input "333213"
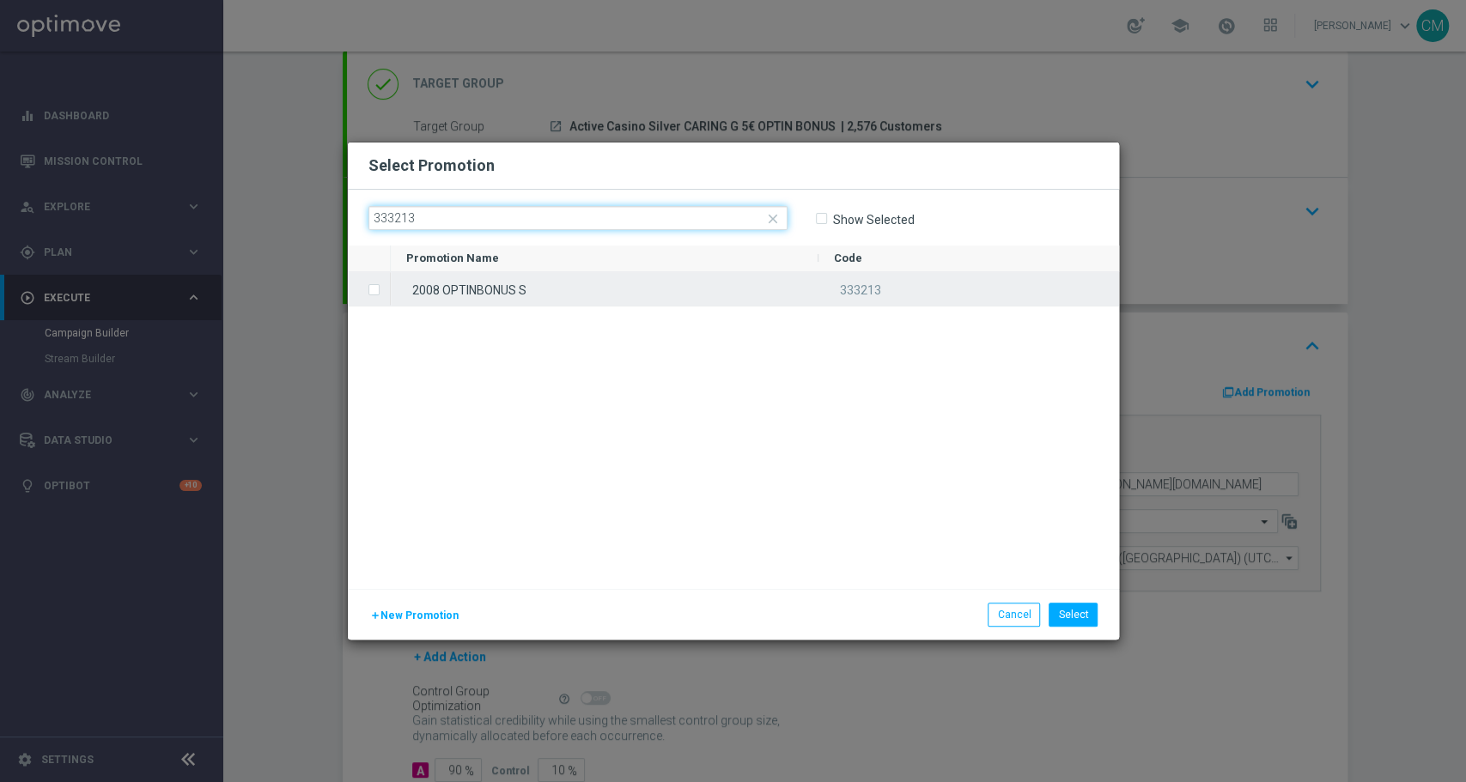
type input "333213"
click at [623, 280] on div "2008 OPTINBONUS S" at bounding box center [605, 288] width 428 height 33
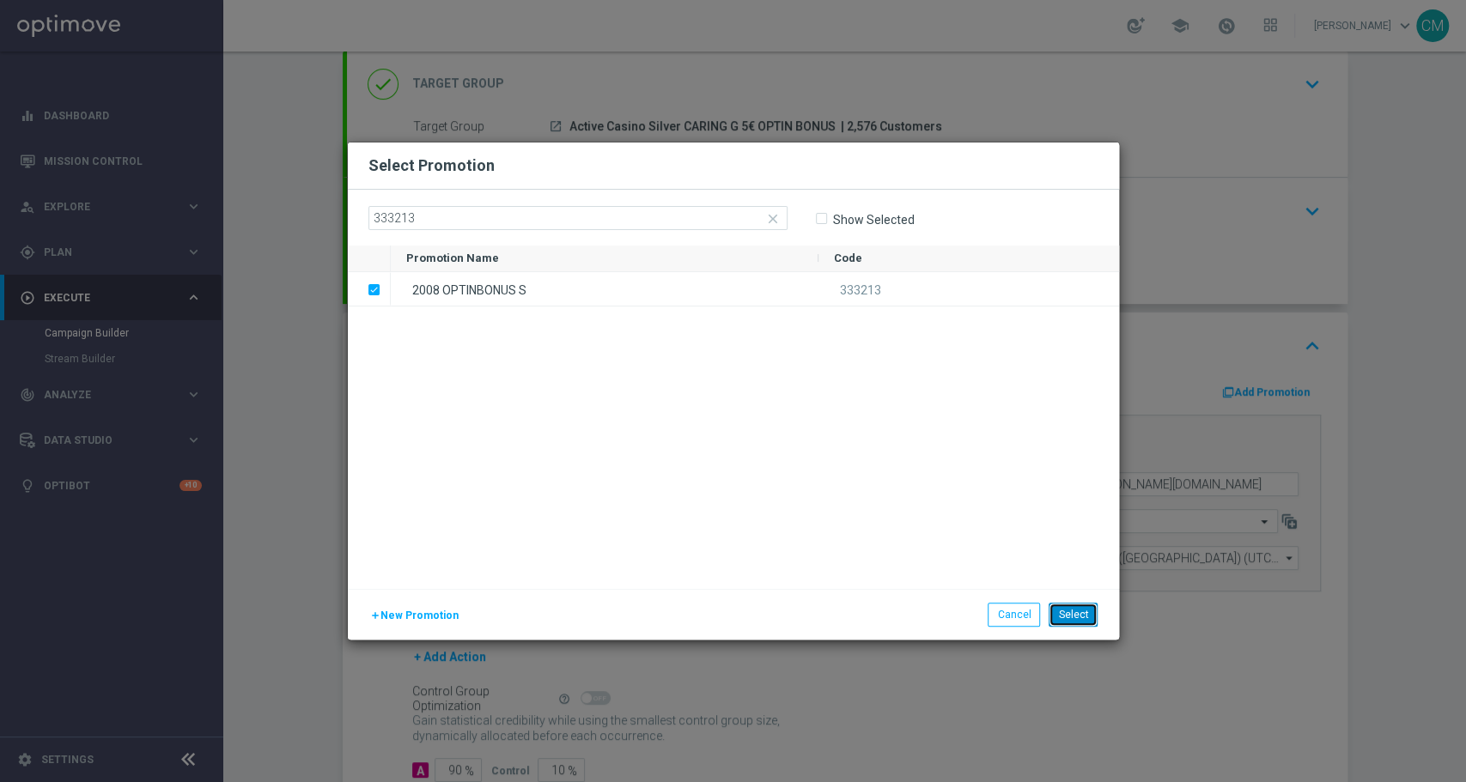
click at [1092, 614] on button "Select" at bounding box center [1073, 615] width 49 height 24
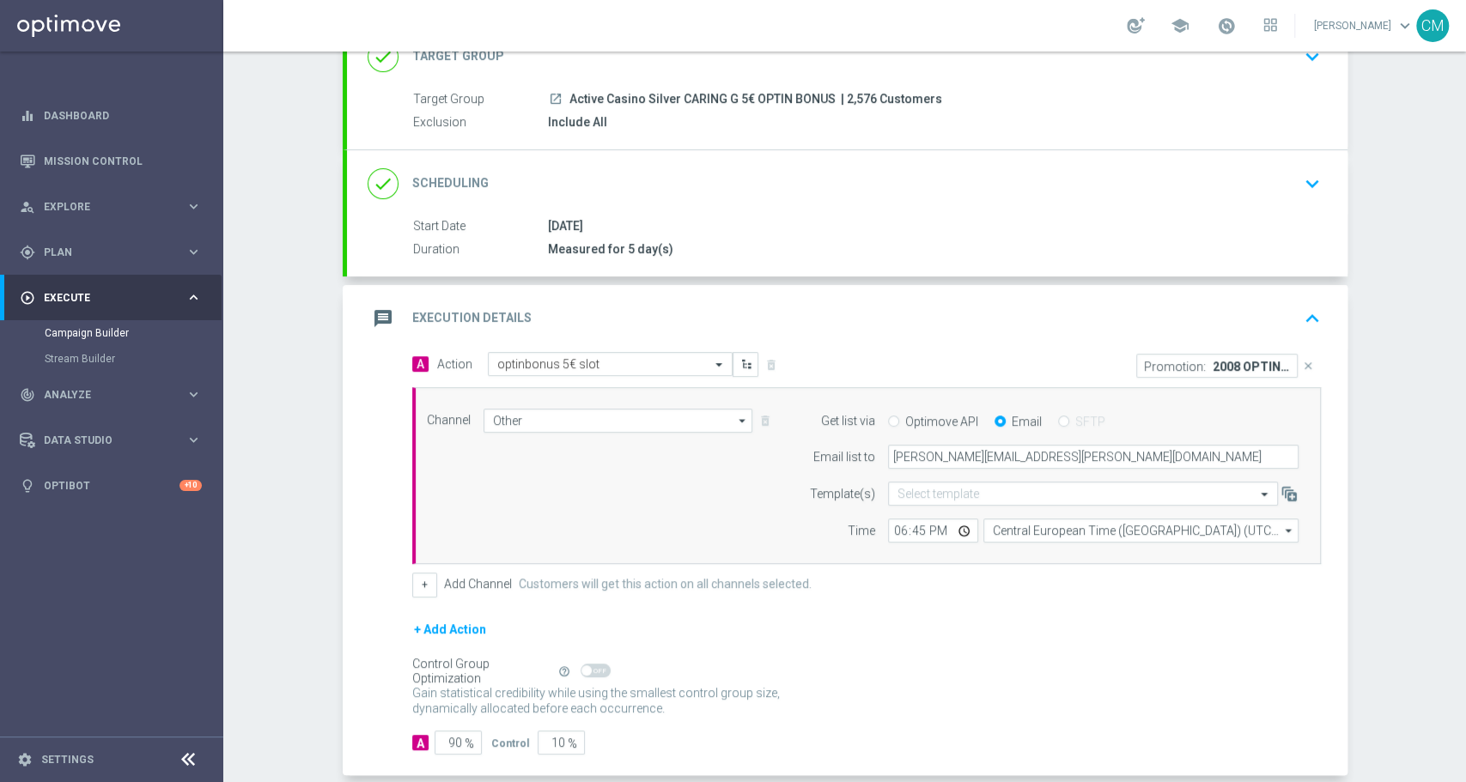
scroll to position [172, 0]
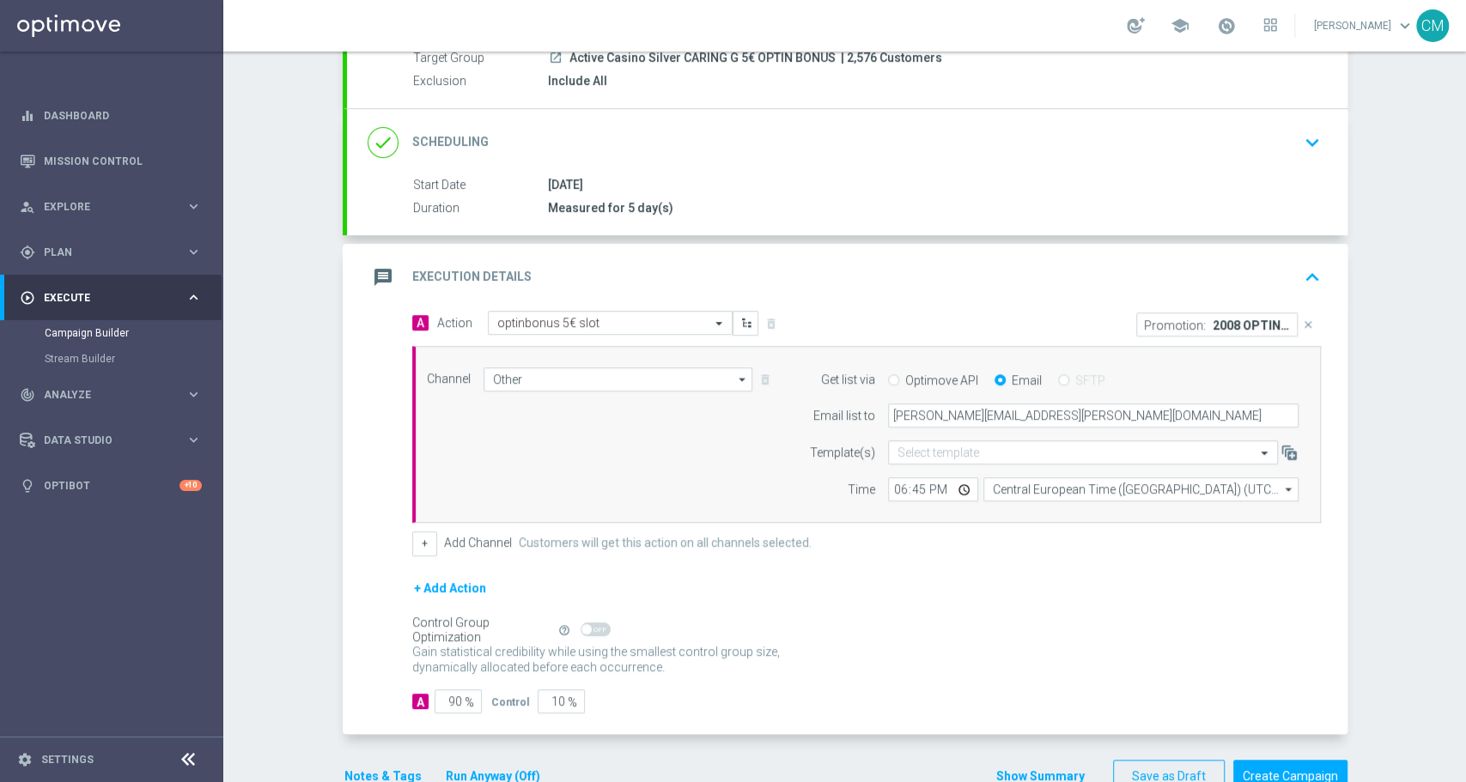
click at [977, 261] on div "message Execution Details keyboard_arrow_up" at bounding box center [847, 277] width 959 height 33
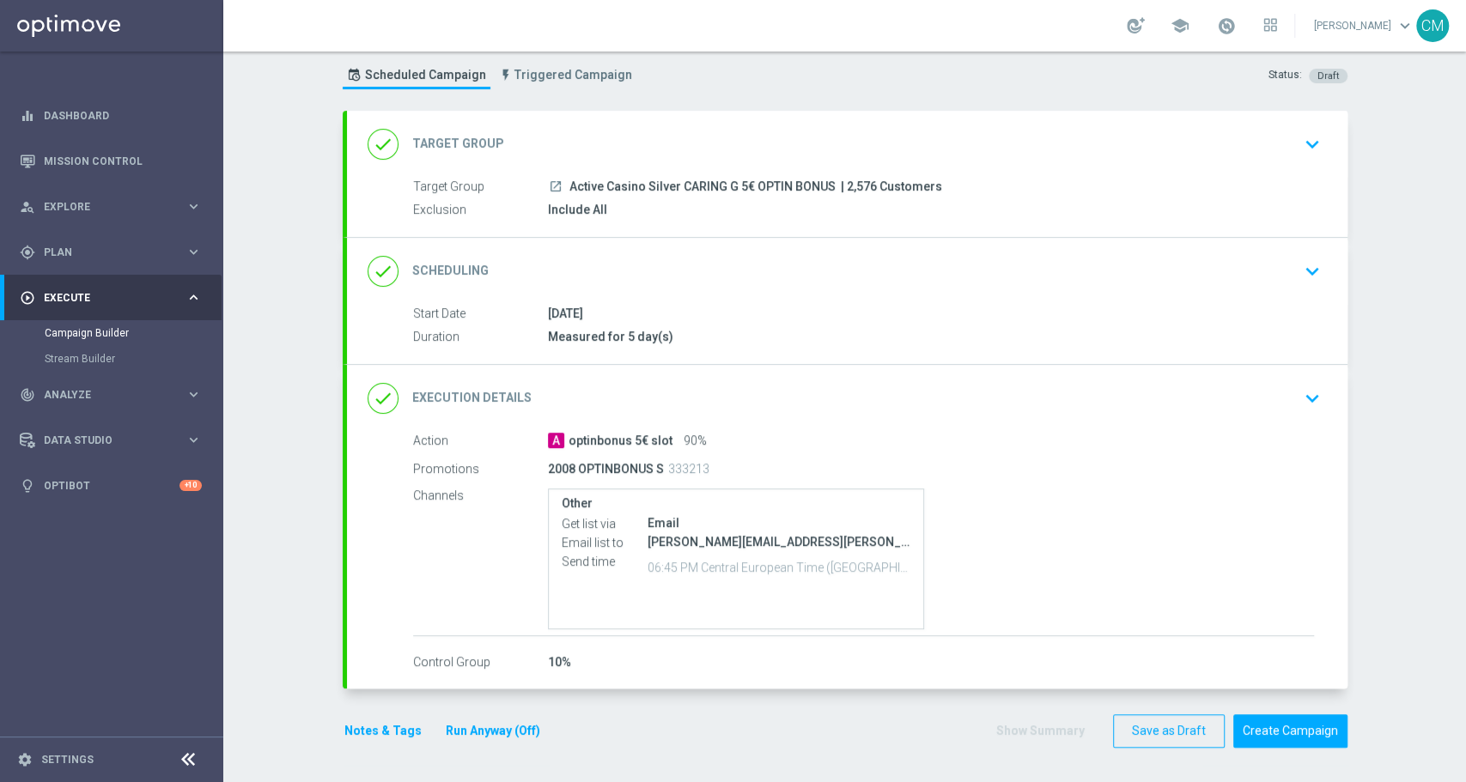
scroll to position [41, 0]
click at [402, 729] on button "Notes & Tags" at bounding box center [383, 733] width 81 height 21
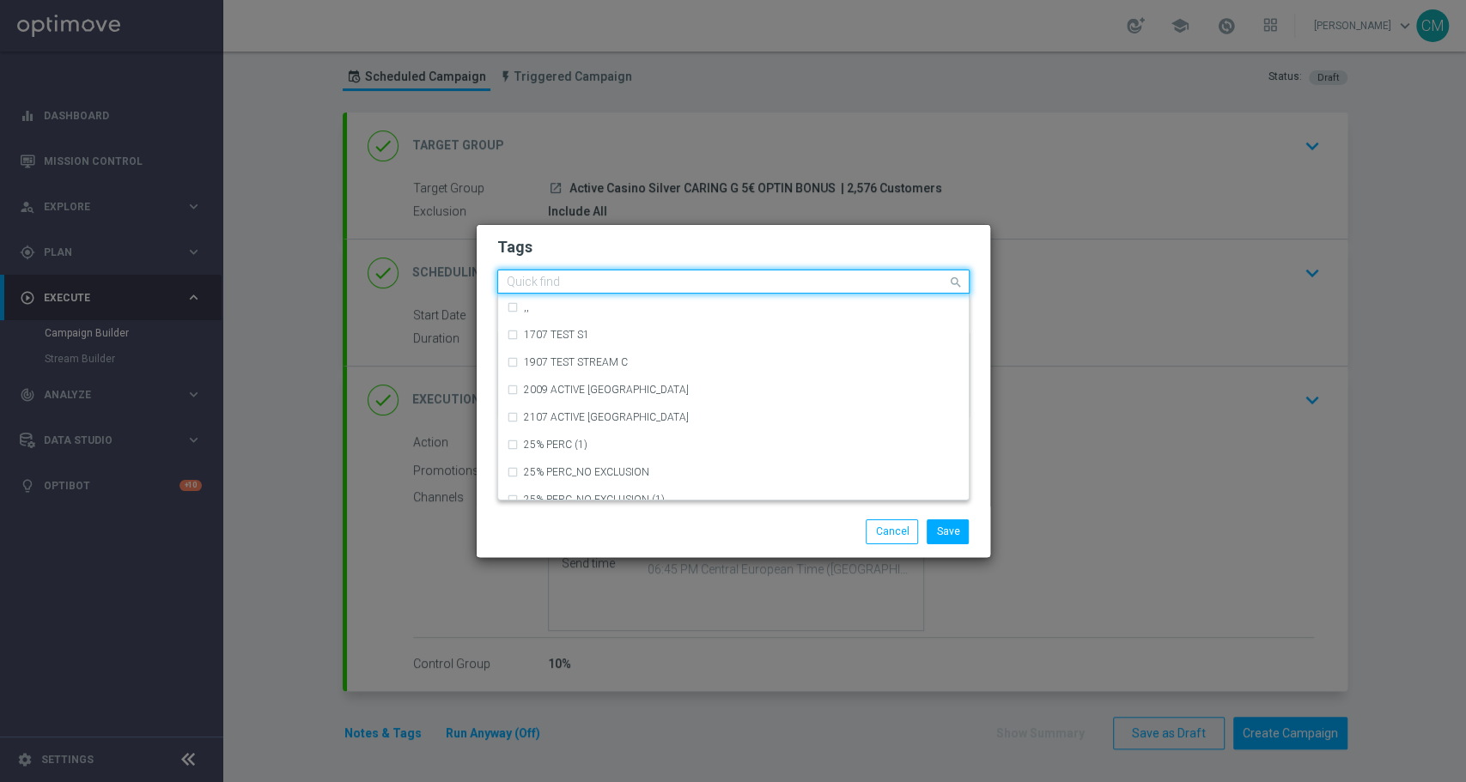
click at [563, 288] on input "text" at bounding box center [727, 283] width 441 height 15
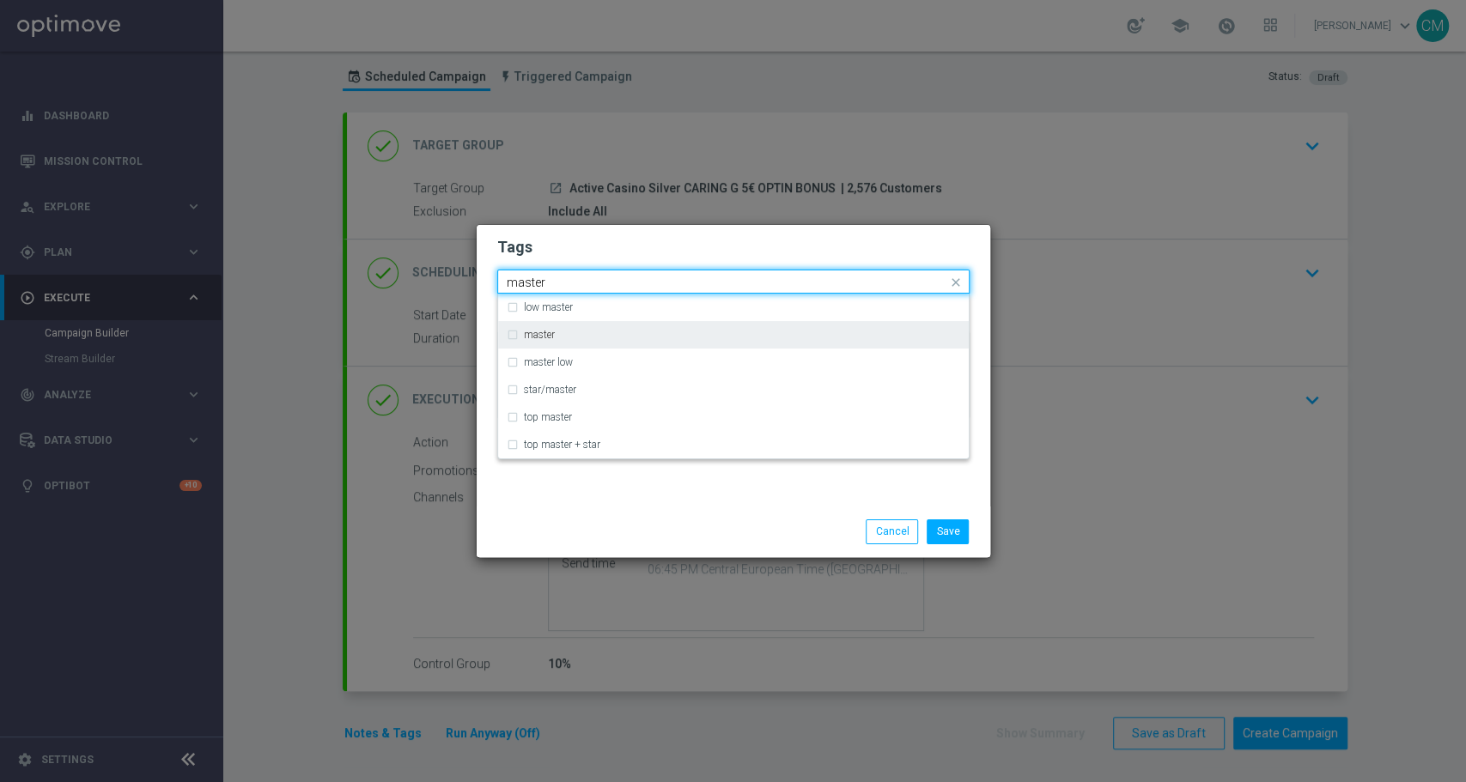
click at [576, 338] on div "master" at bounding box center [742, 335] width 436 height 10
type input "master"
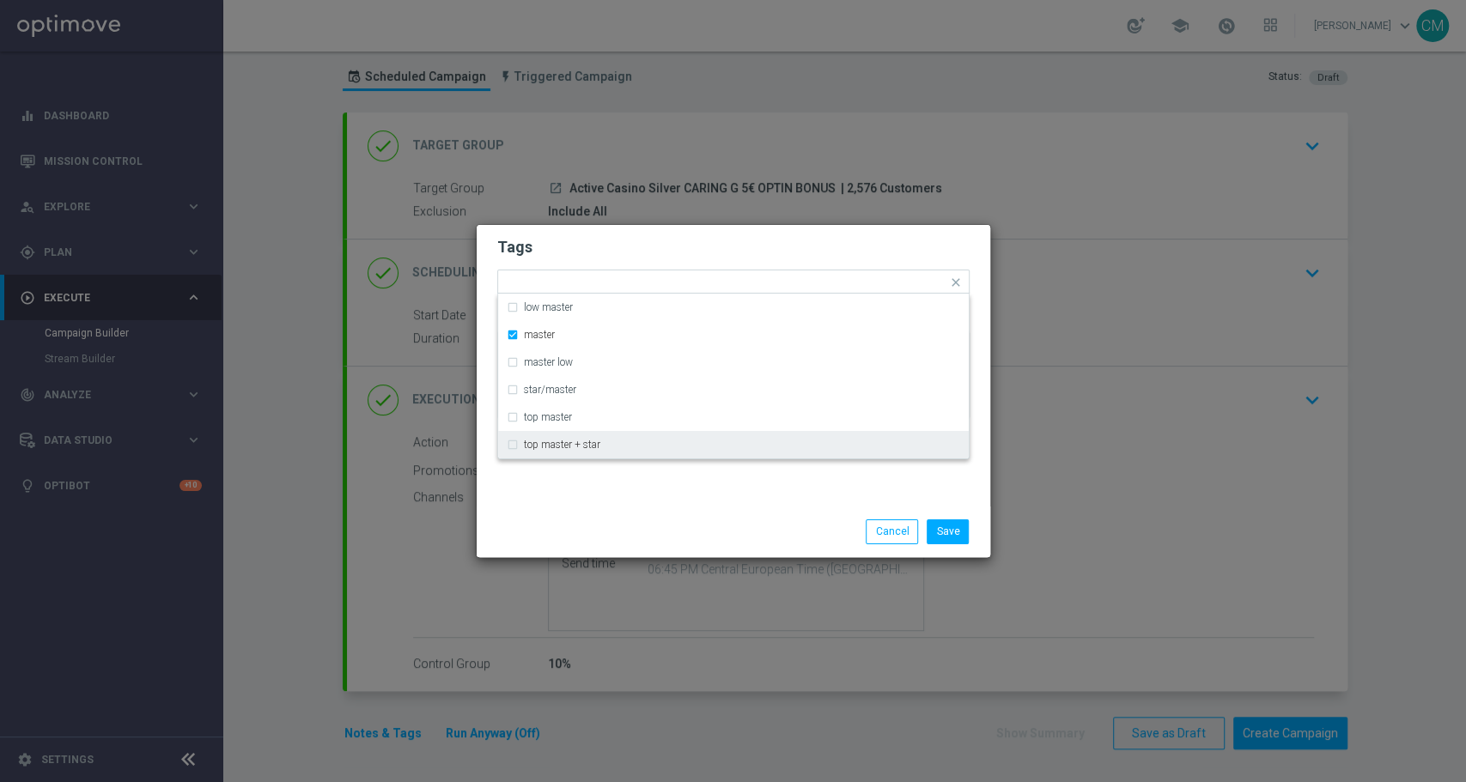
click at [624, 495] on div "Tags Quick find × master low master master master low star/master top master to…" at bounding box center [734, 366] width 514 height 282
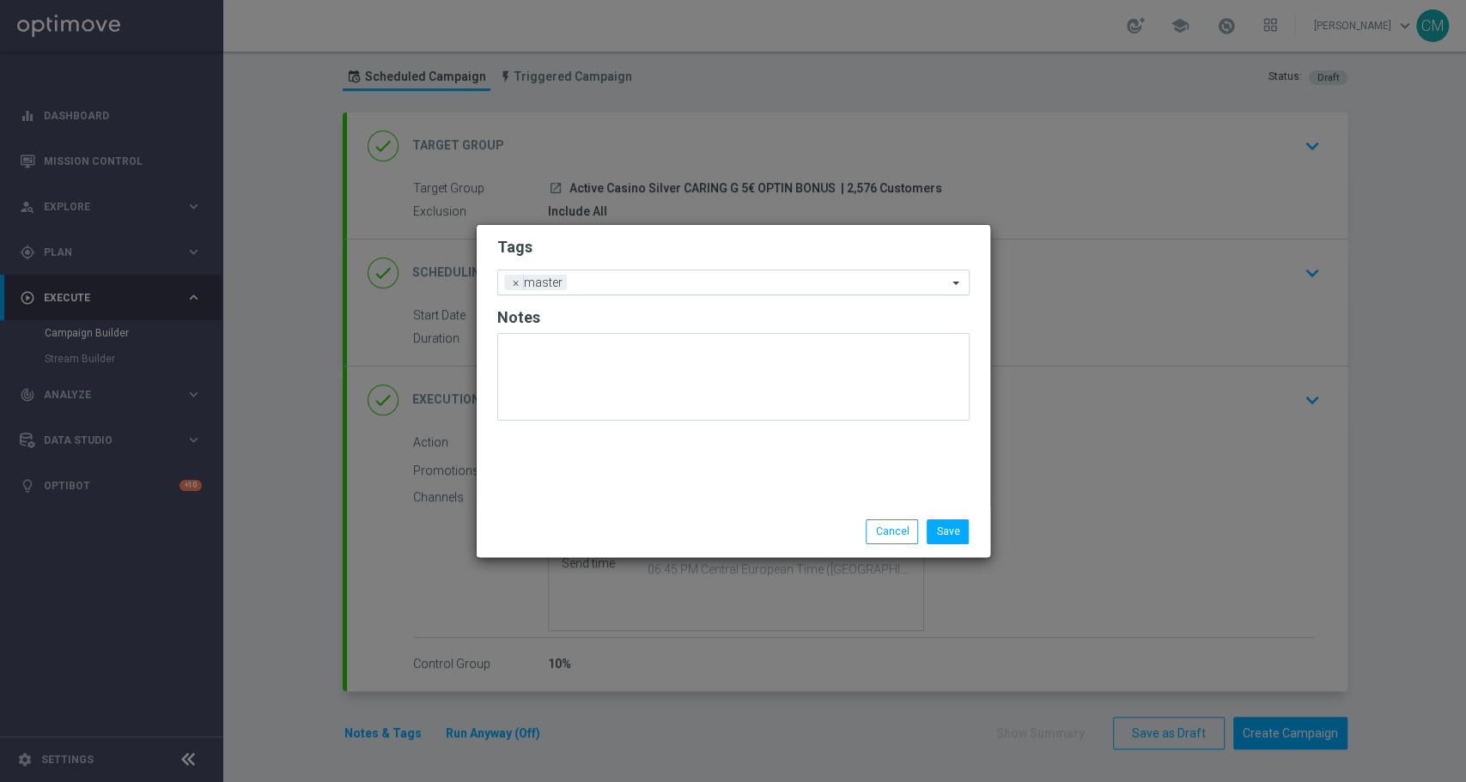
click at [629, 278] on input "text" at bounding box center [761, 284] width 374 height 15
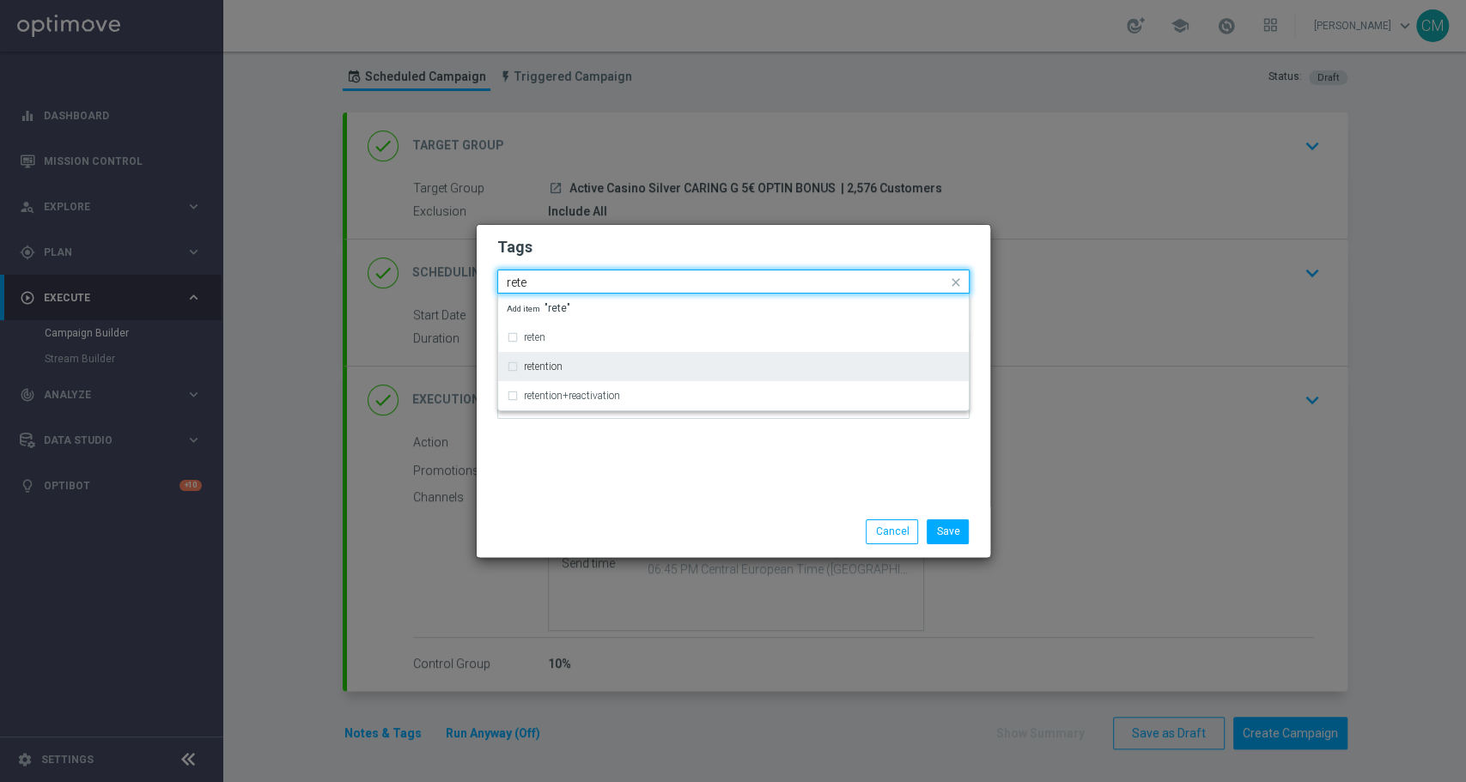
click at [614, 363] on div "retention" at bounding box center [742, 367] width 436 height 10
type input "rete"
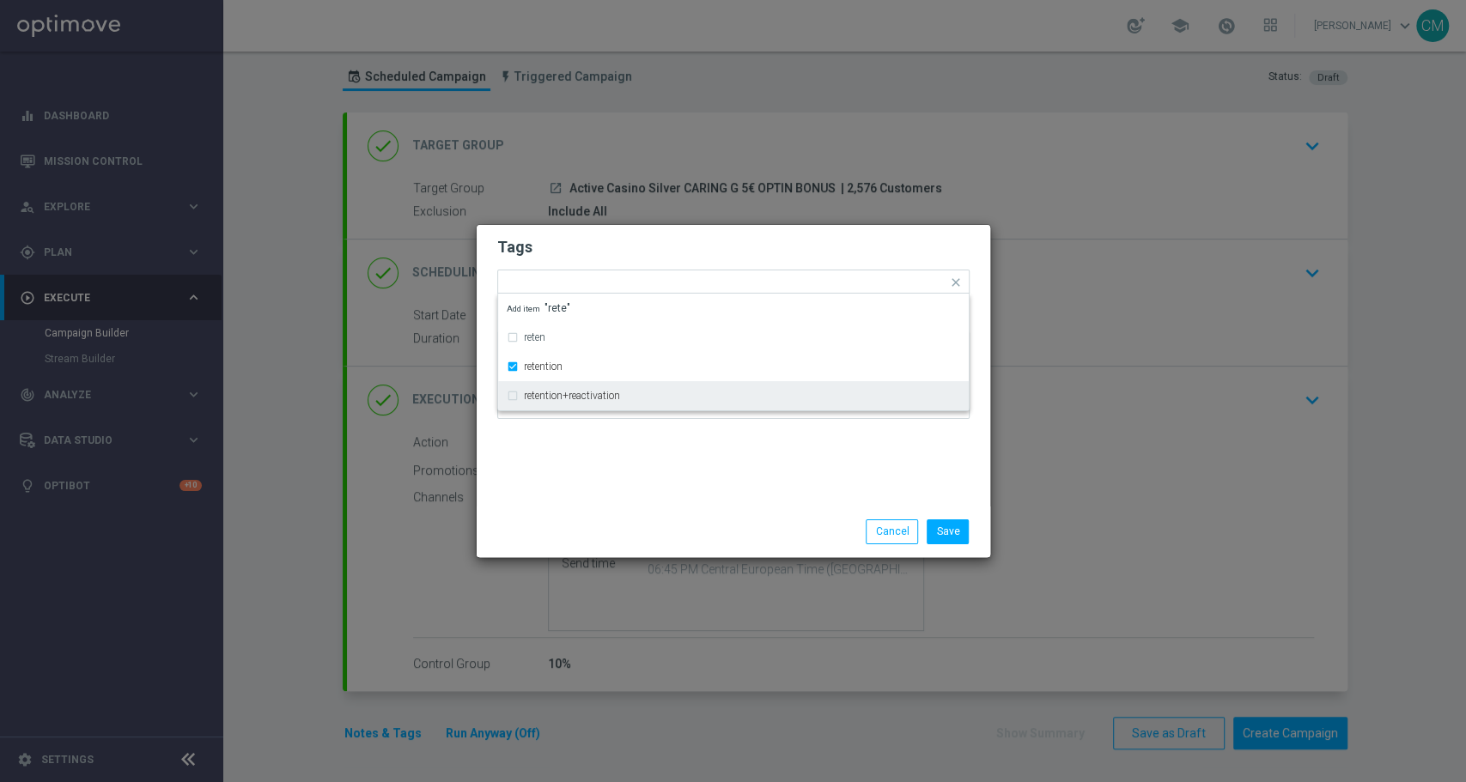
click at [636, 443] on div "Tags Quick find × master × retention reten retention retention+reactivation Add…" at bounding box center [734, 366] width 514 height 282
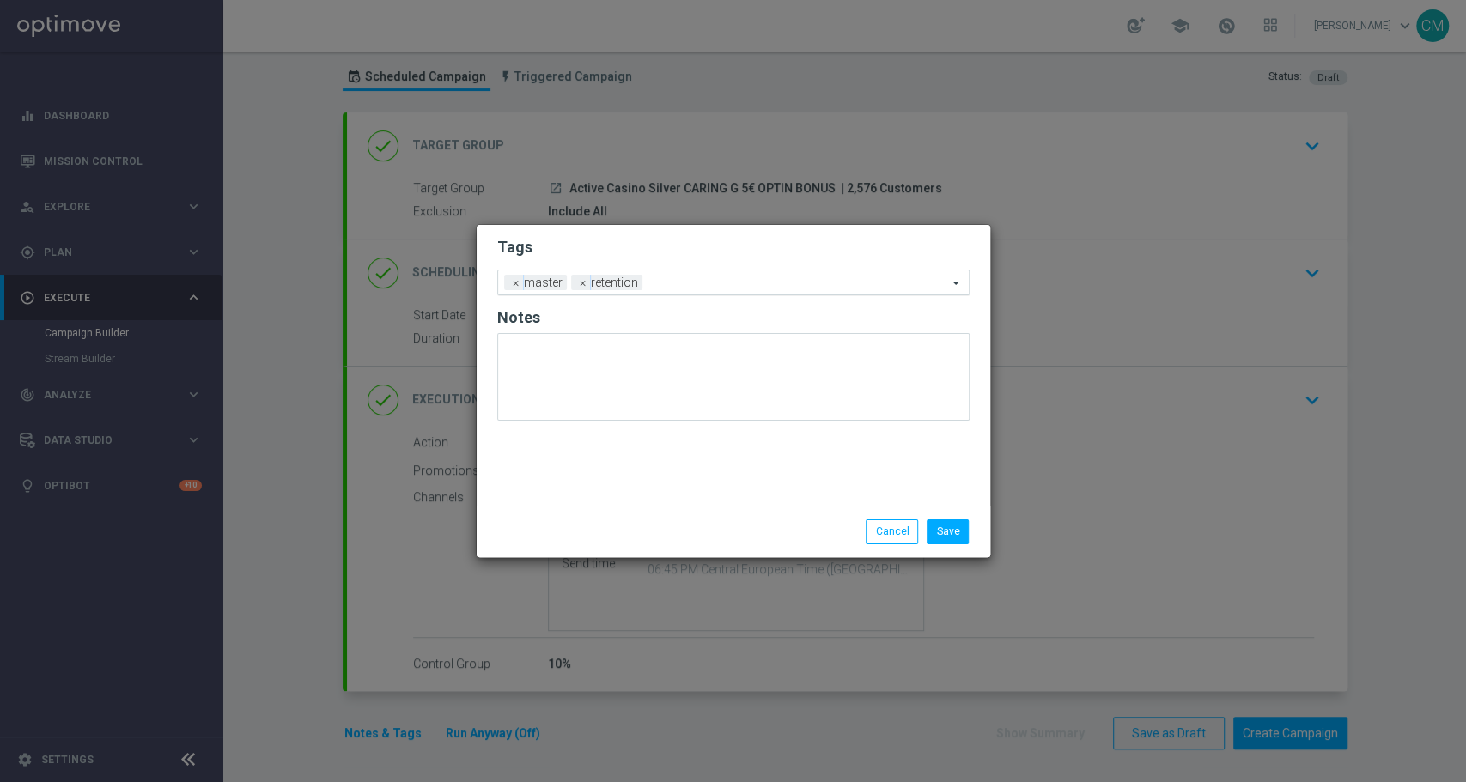
click at [691, 283] on input "text" at bounding box center [798, 284] width 298 height 15
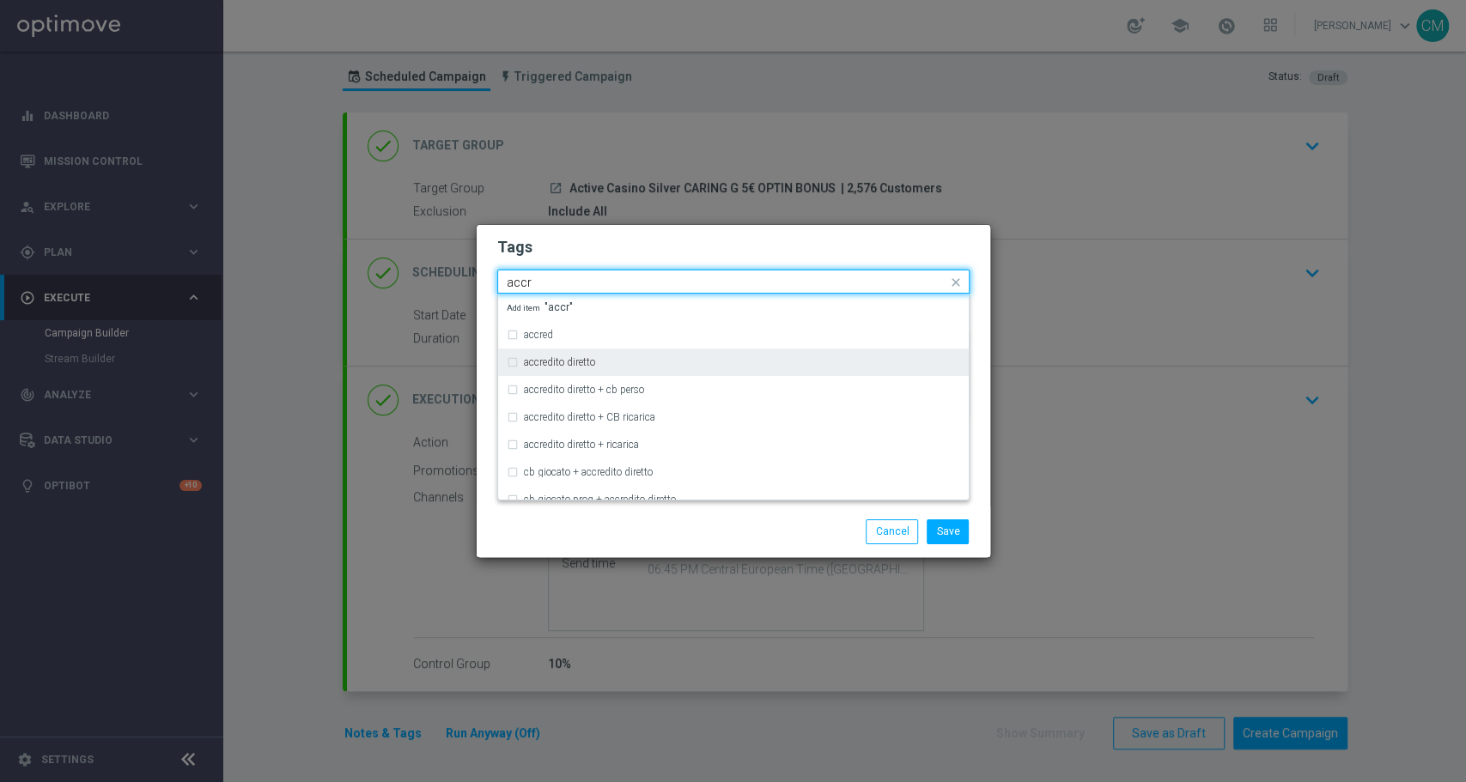
click at [600, 362] on div "accredito diretto" at bounding box center [742, 362] width 436 height 10
type input "accr"
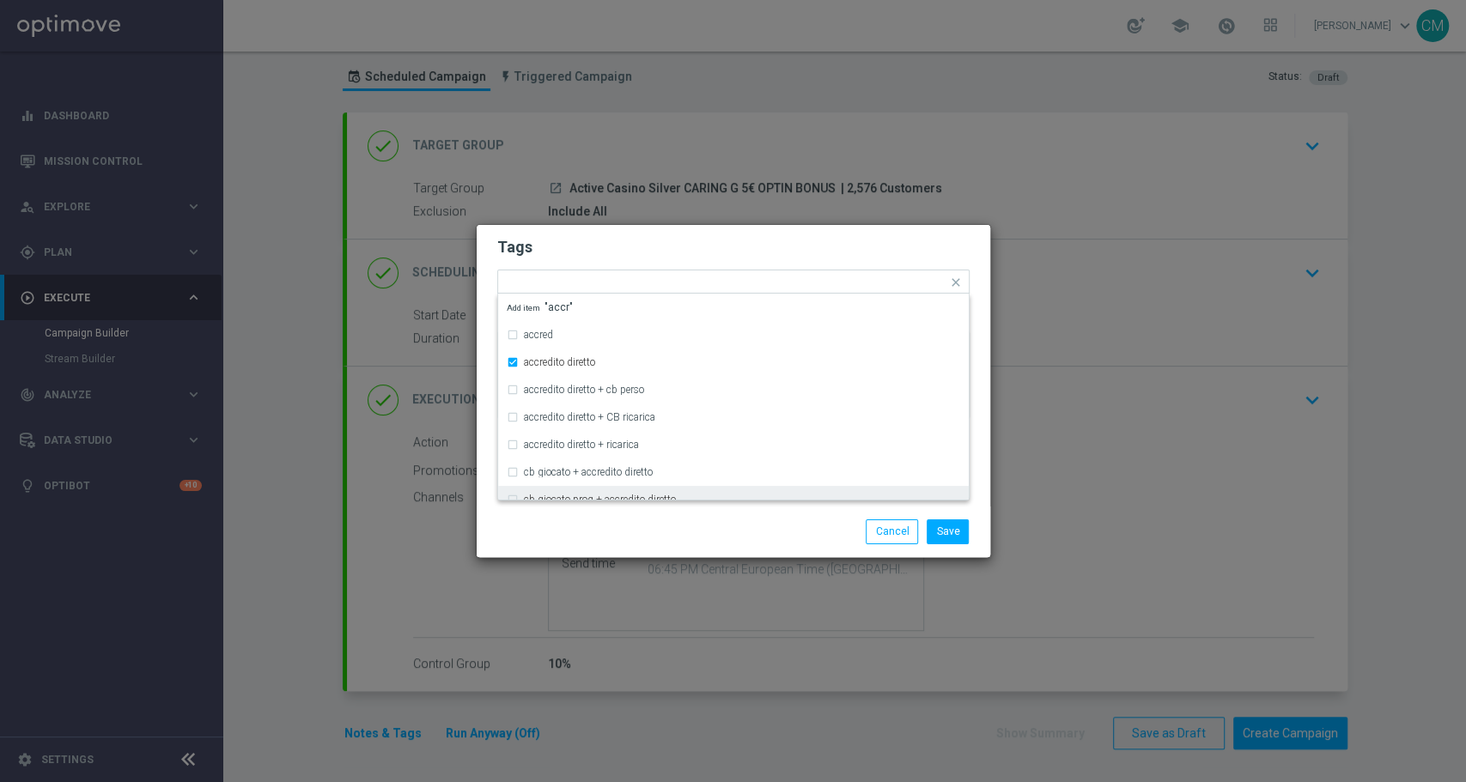
click at [680, 519] on div "Save Cancel" at bounding box center [734, 532] width 514 height 50
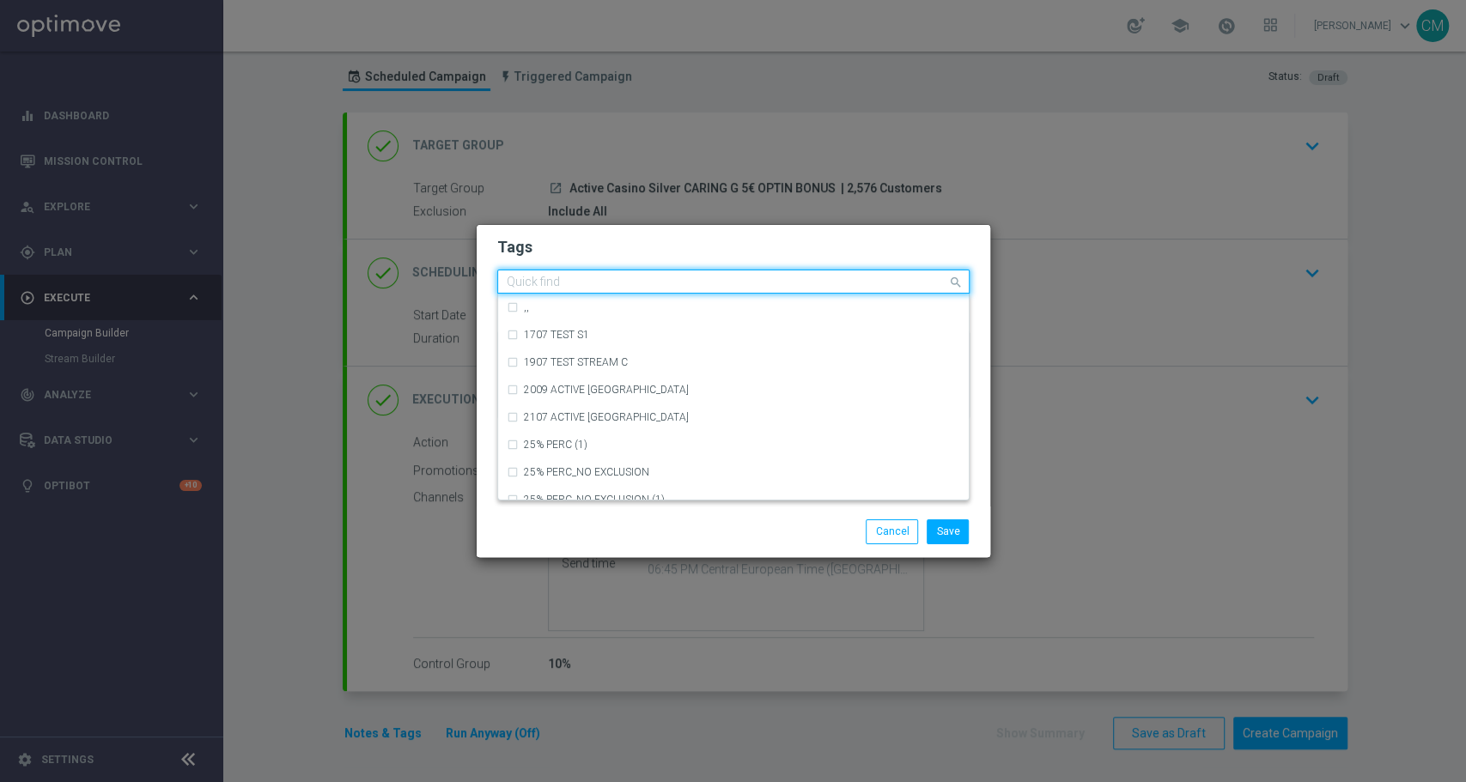
click at [776, 282] on input "text" at bounding box center [727, 283] width 441 height 15
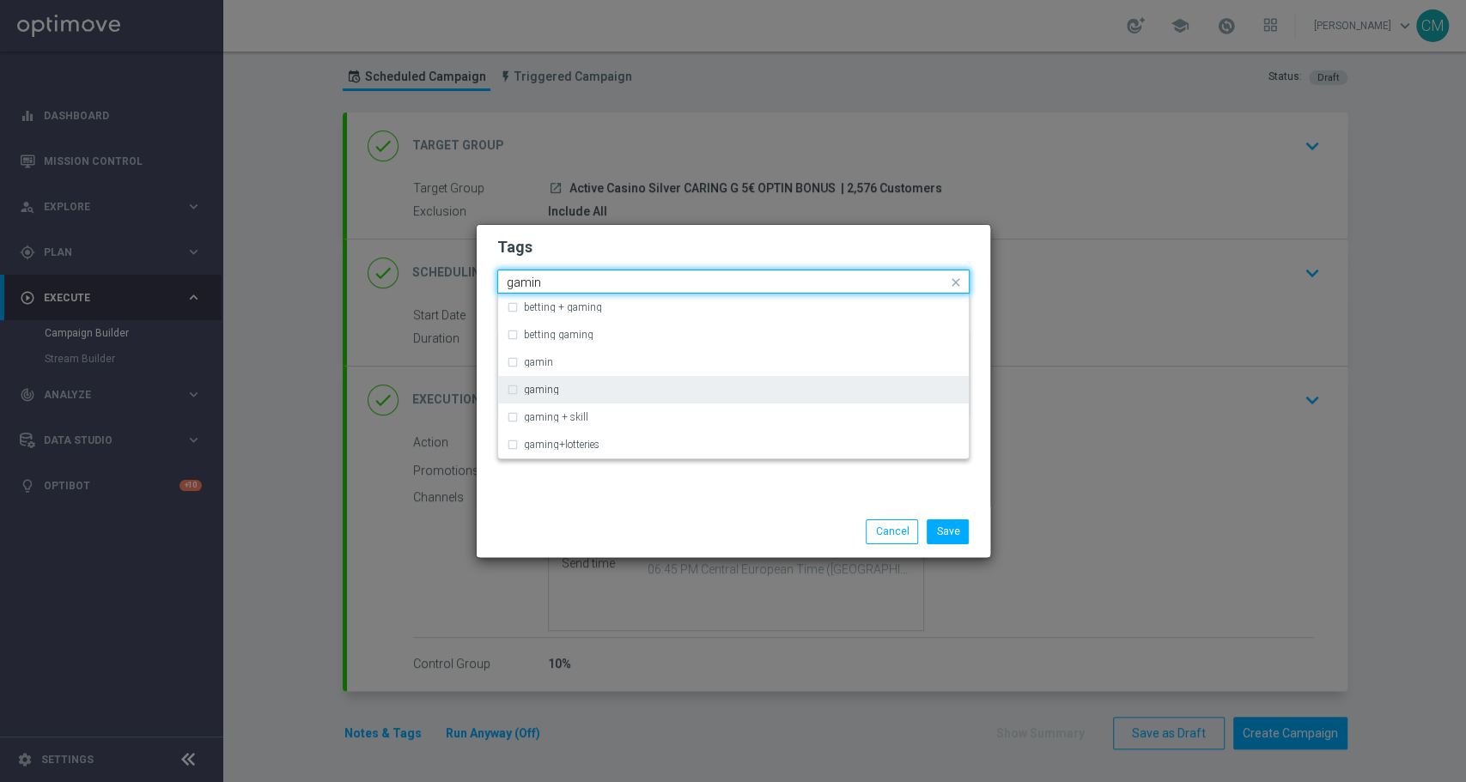
click at [656, 395] on div "gaming" at bounding box center [742, 390] width 436 height 10
type input "gamin"
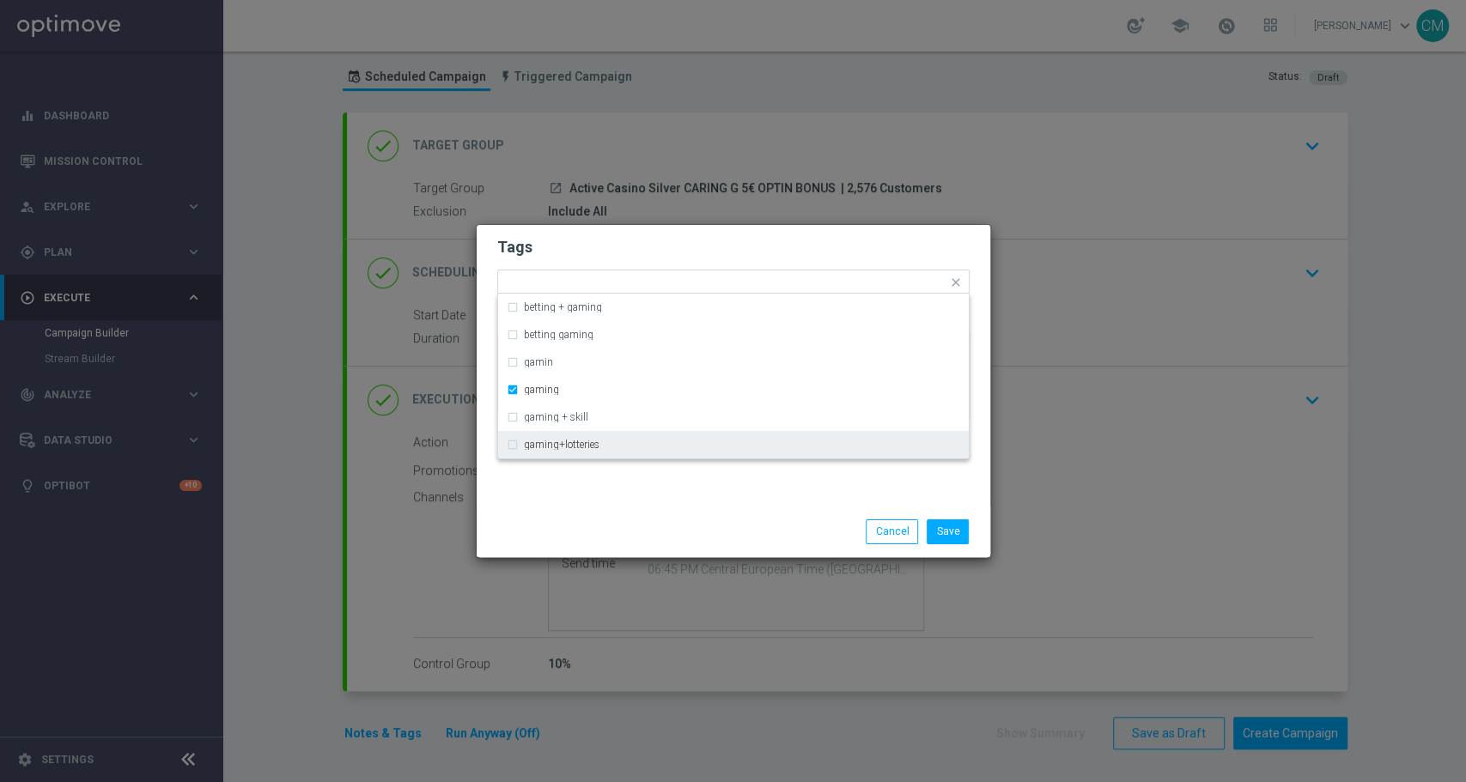
click at [687, 520] on div "Save Cancel" at bounding box center [816, 532] width 332 height 24
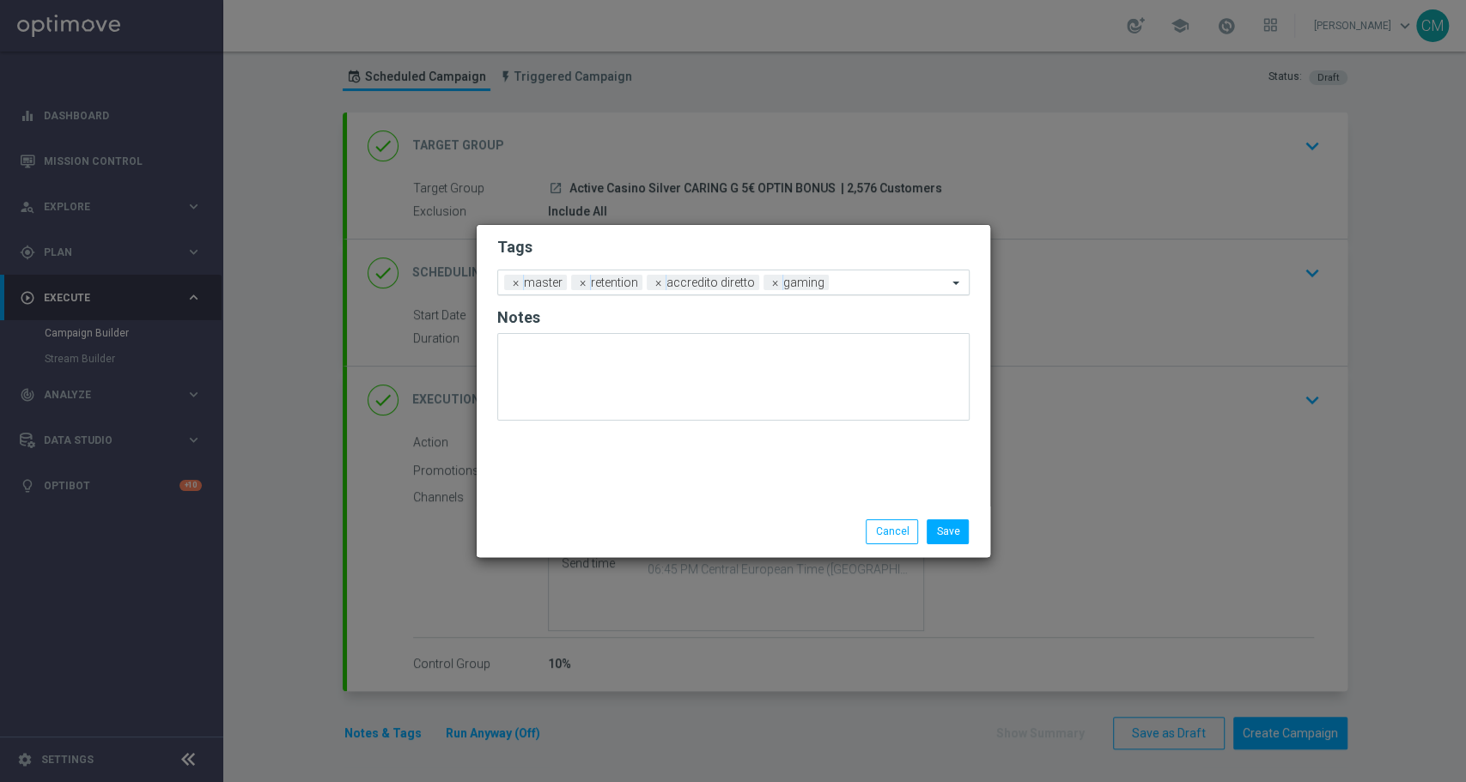
click at [861, 277] on input "text" at bounding box center [892, 284] width 112 height 15
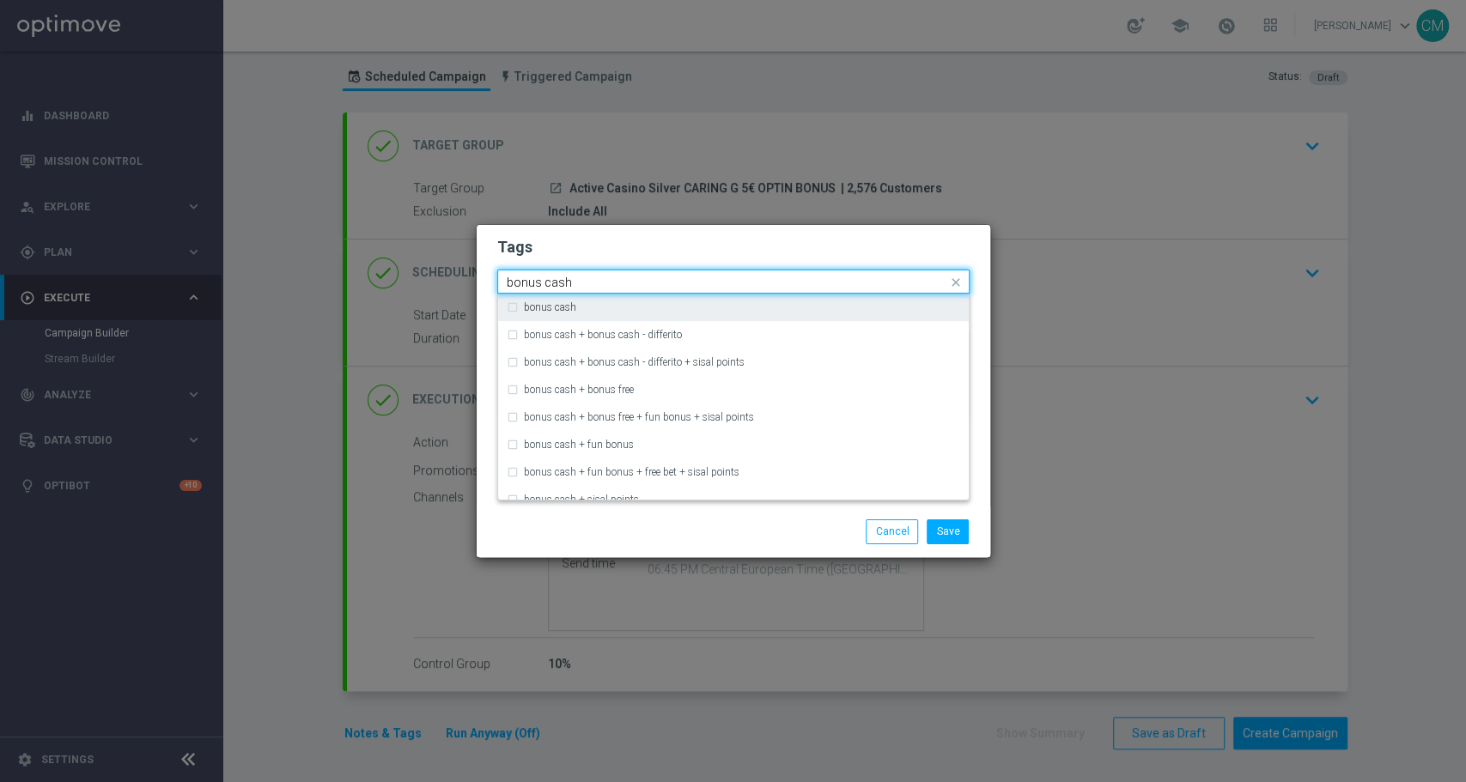
click at [772, 312] on div "bonus cash" at bounding box center [742, 307] width 436 height 10
type input "bonus cash"
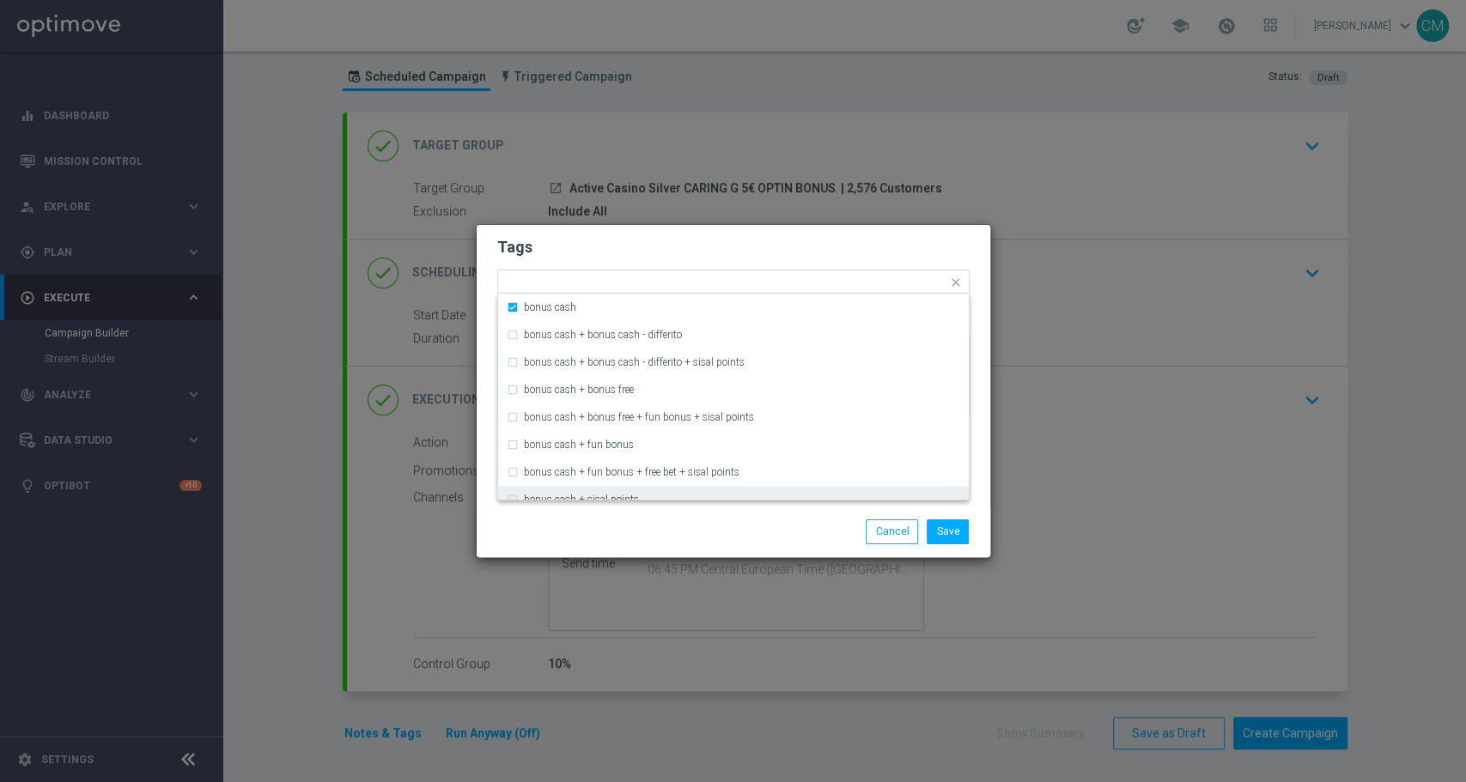
click at [813, 529] on div "Save Cancel" at bounding box center [816, 532] width 332 height 24
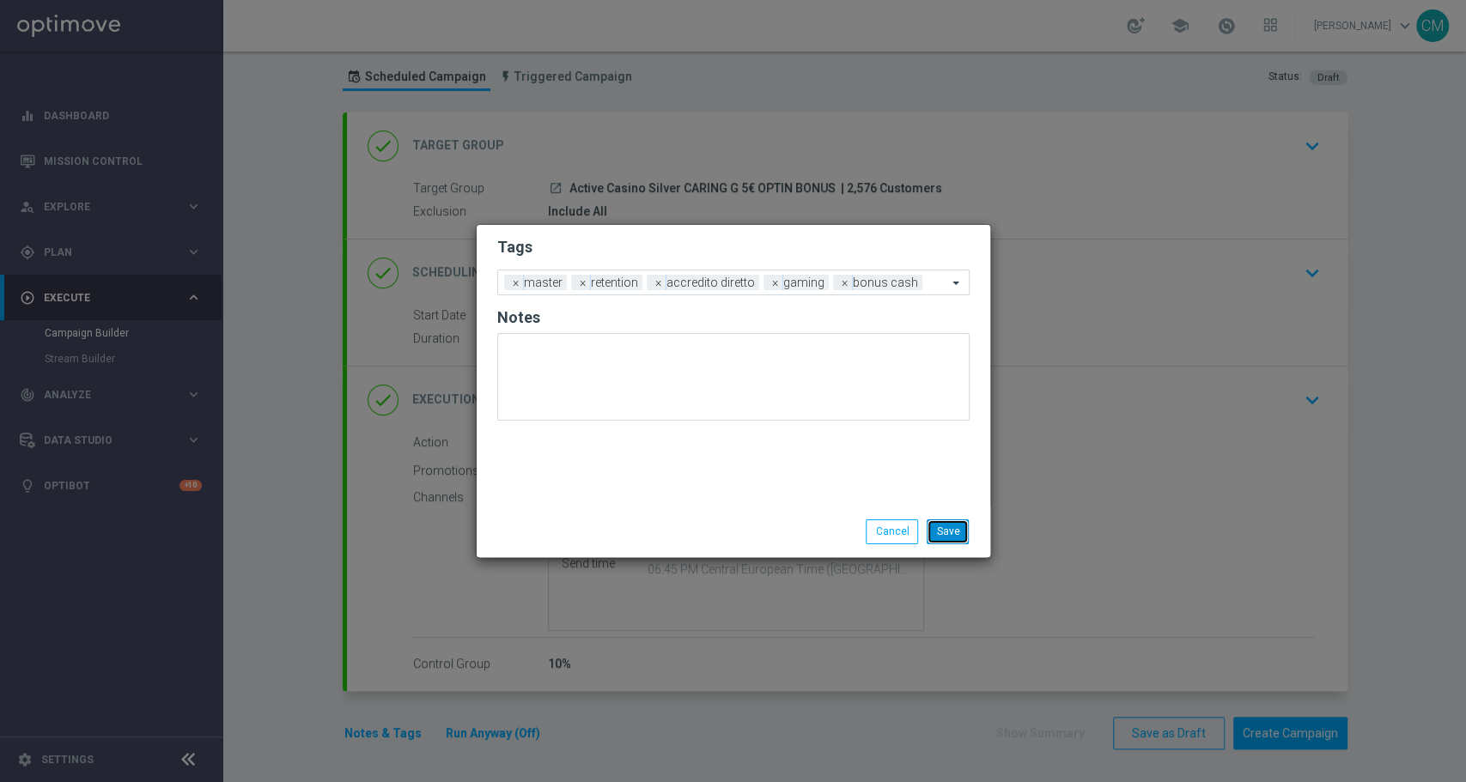
click at [969, 538] on button "Save" at bounding box center [948, 532] width 42 height 24
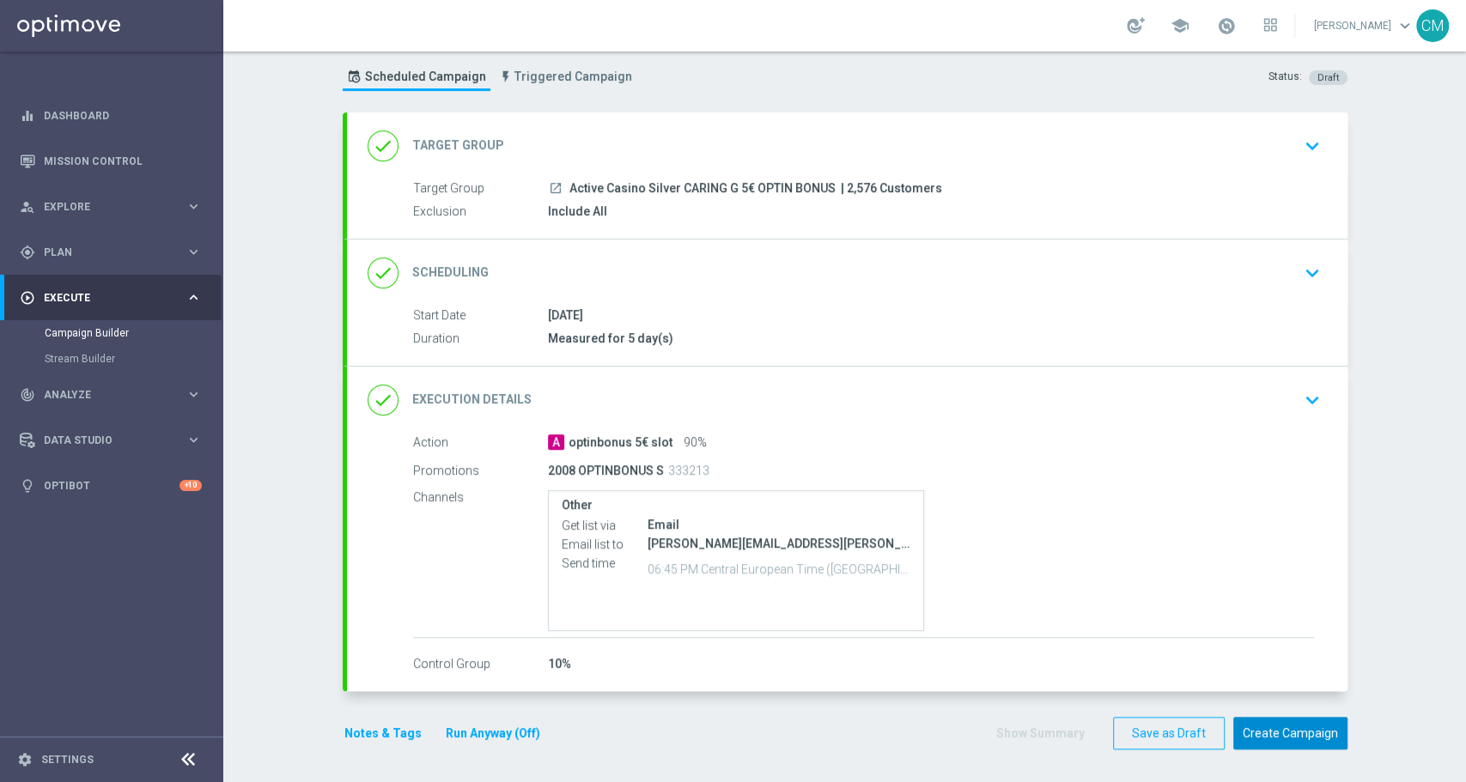
click at [1280, 723] on button "Create Campaign" at bounding box center [1290, 733] width 114 height 33
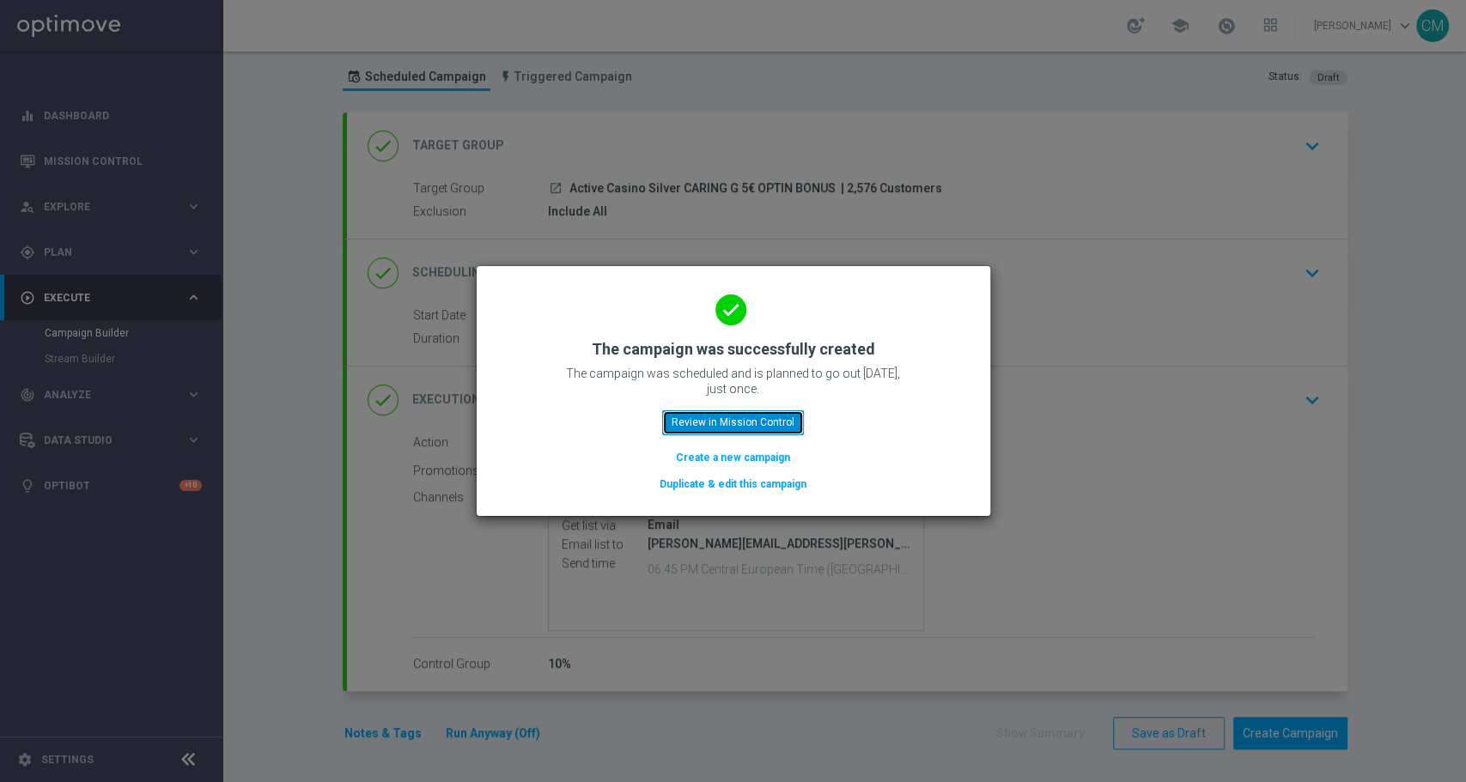
click at [754, 417] on button "Review in Mission Control" at bounding box center [733, 423] width 142 height 24
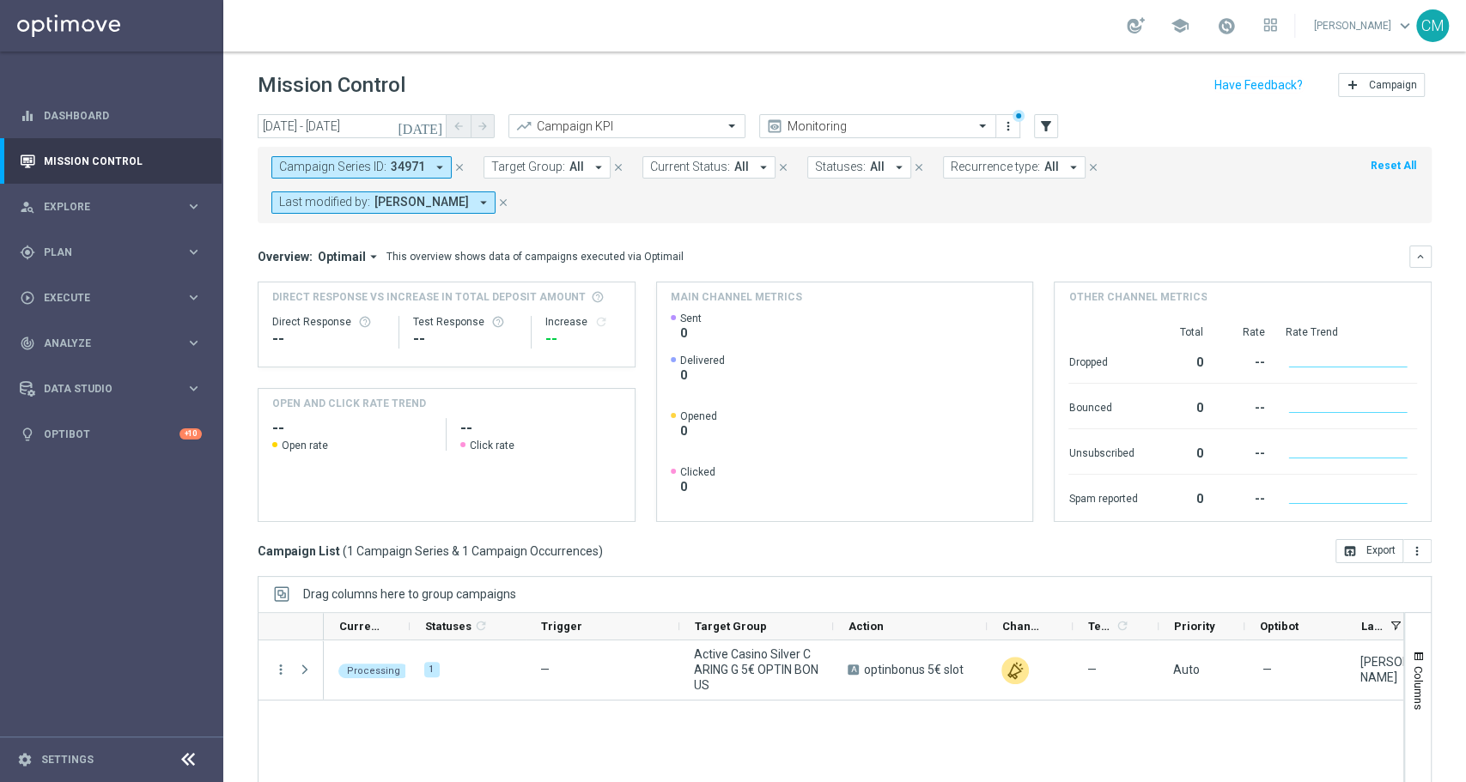
click at [461, 169] on icon "close" at bounding box center [459, 167] width 12 height 12
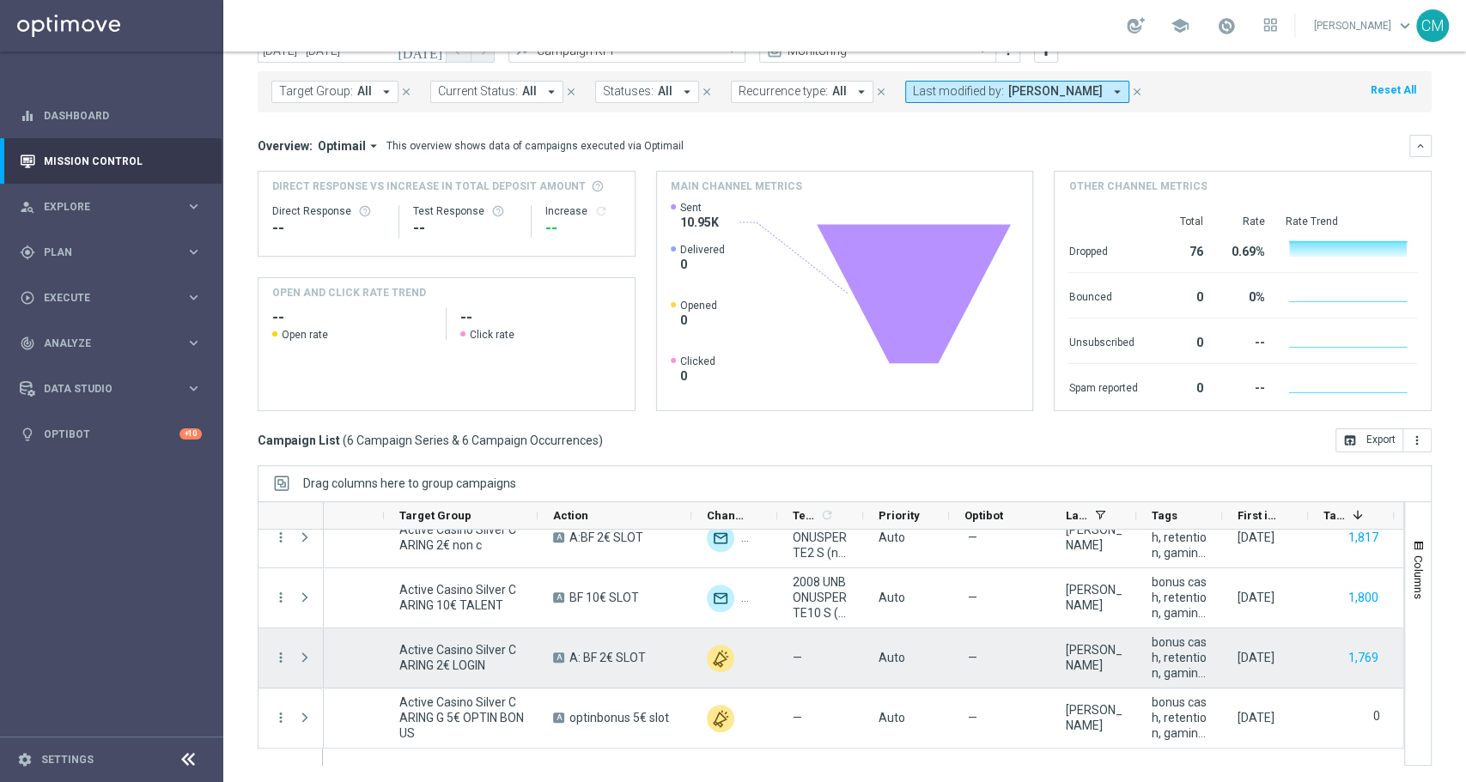
scroll to position [0, 404]
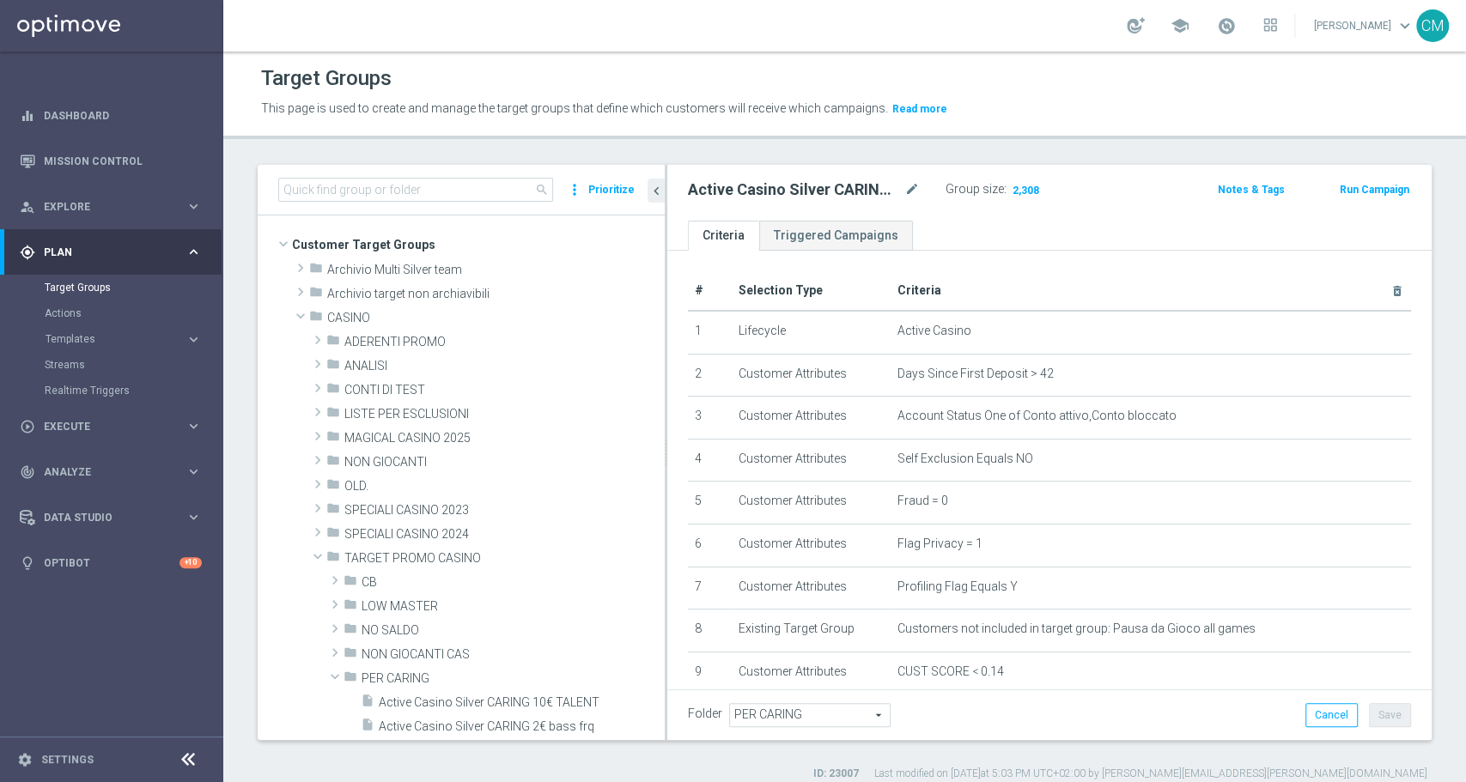
scroll to position [173, 0]
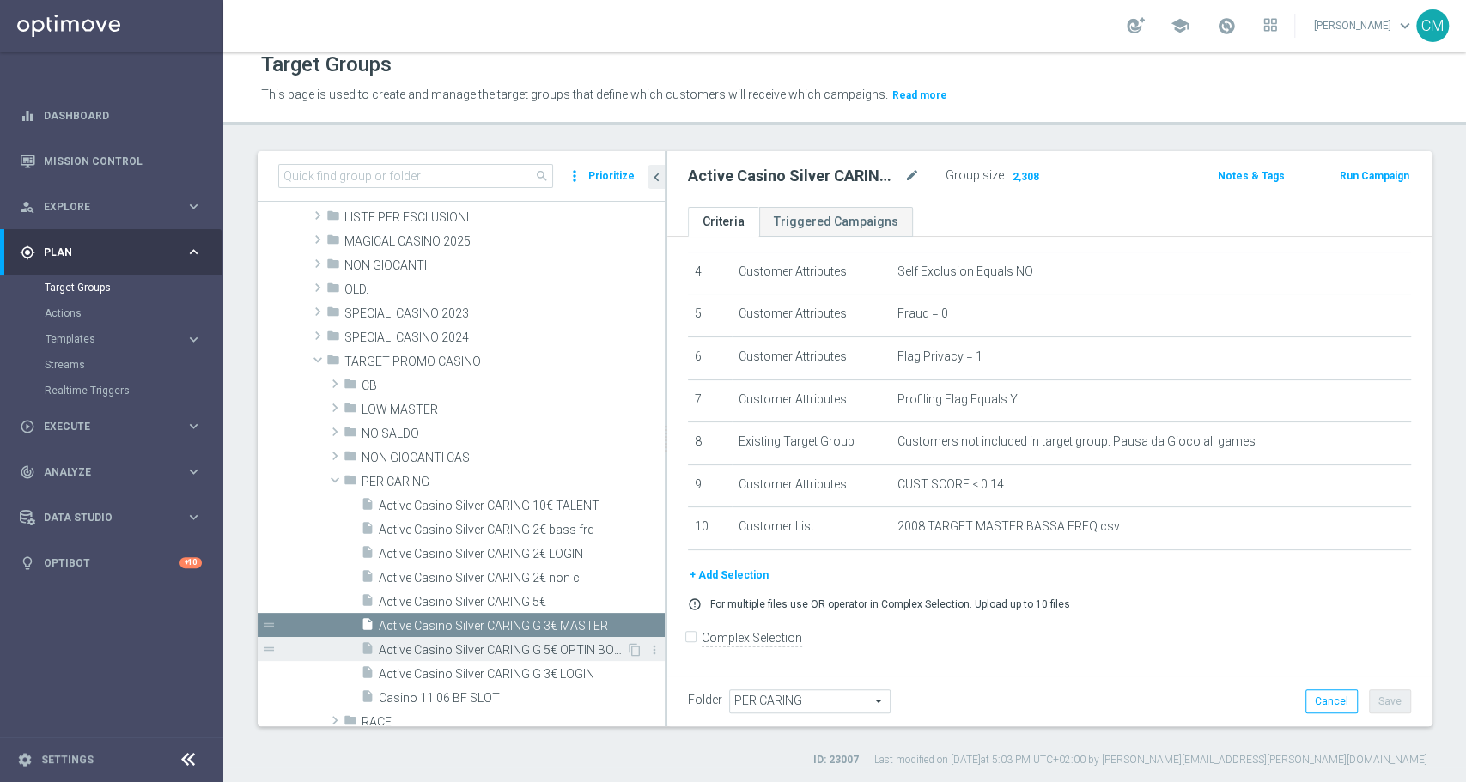
click at [547, 646] on span "Active Casino Silver CARING G 5€ OPTIN BONUS" at bounding box center [502, 650] width 247 height 15
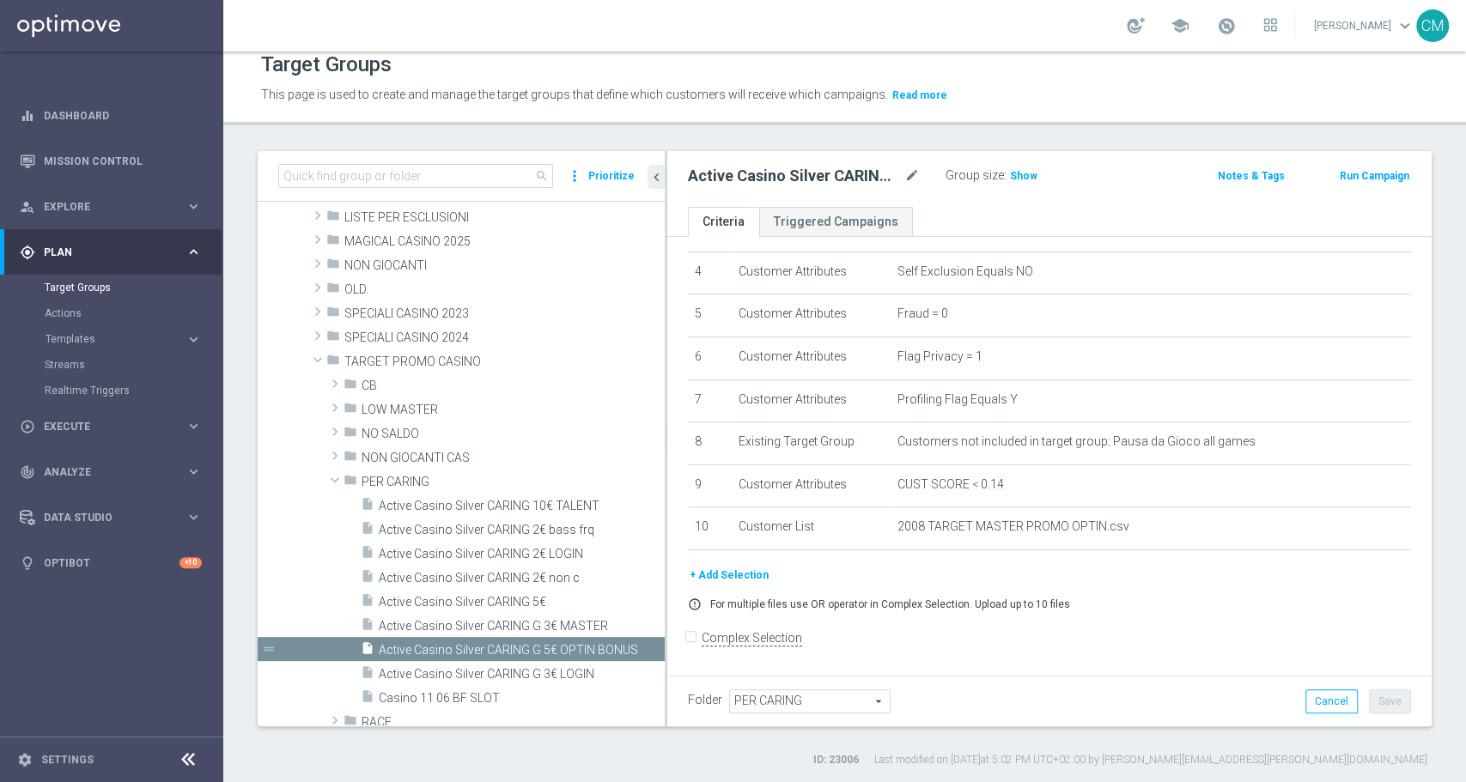
click at [715, 580] on button "+ Add Selection" at bounding box center [729, 575] width 82 height 19
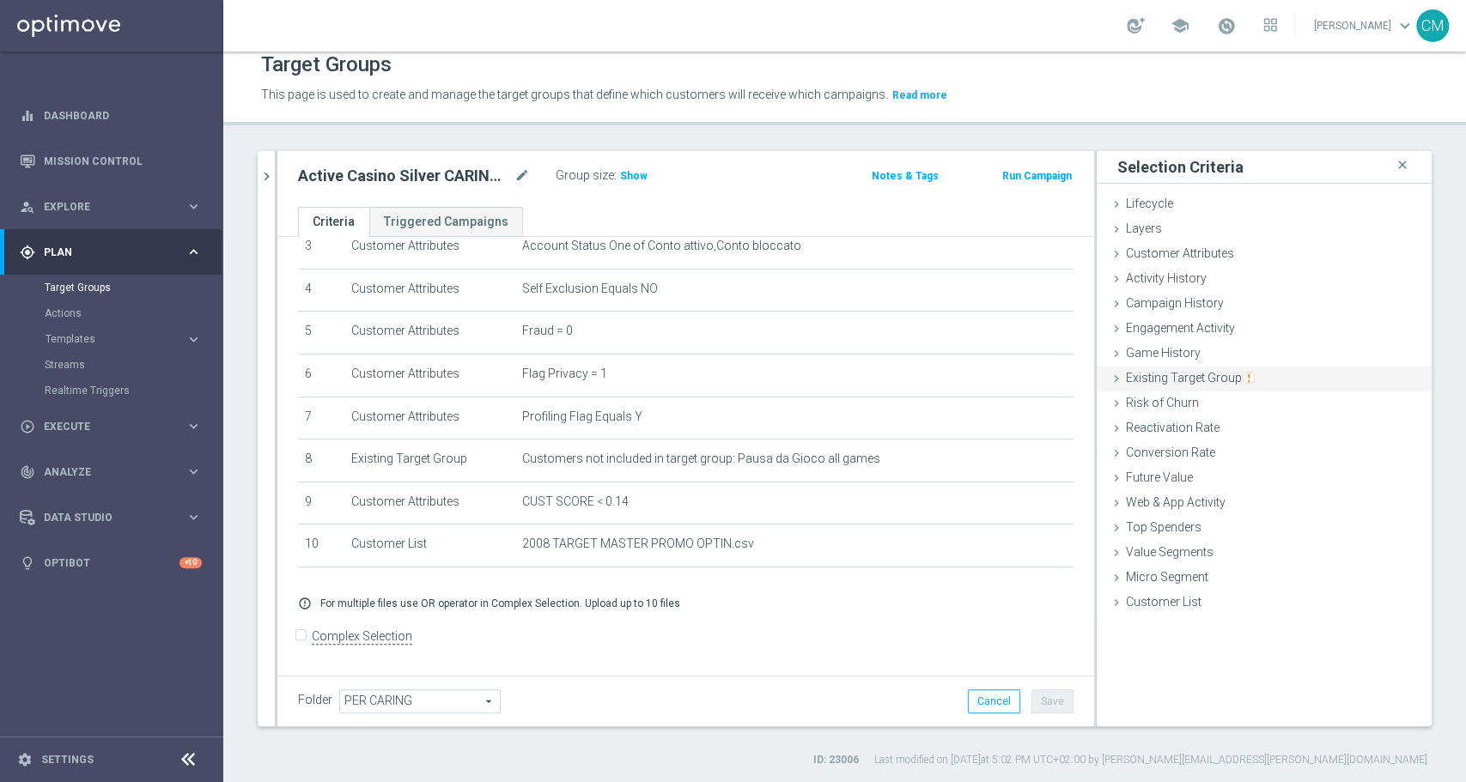
click at [1165, 380] on span "Existing Target Group" at bounding box center [1190, 378] width 129 height 14
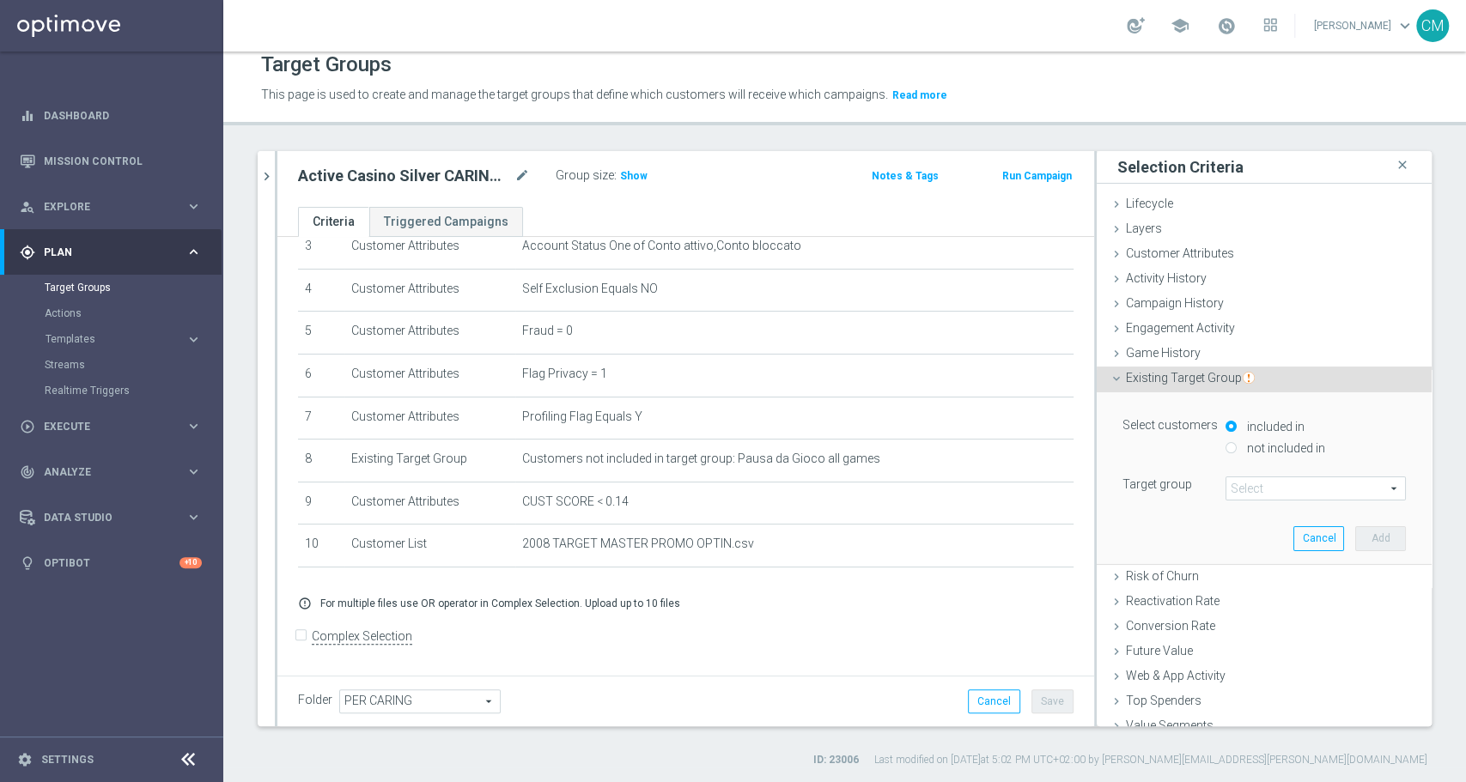
click at [1243, 446] on label "not included in" at bounding box center [1284, 448] width 82 height 15
click at [1226, 446] on input "not included in" at bounding box center [1231, 447] width 11 height 11
radio input "true"
click at [1226, 428] on div "included in" at bounding box center [1316, 427] width 180 height 21
click at [1226, 424] on input "included in" at bounding box center [1231, 426] width 11 height 11
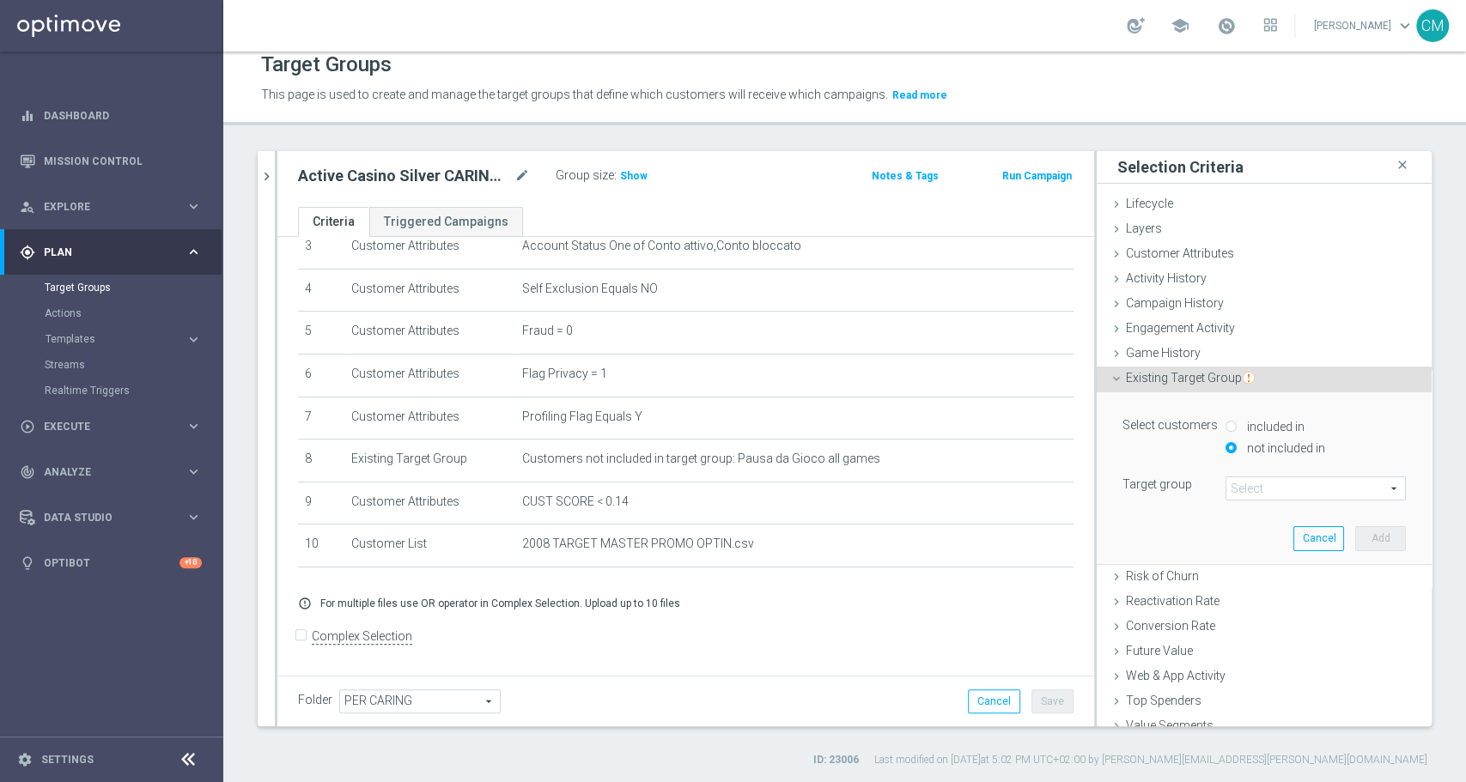
radio input "true"
click at [1242, 484] on span at bounding box center [1315, 488] width 179 height 22
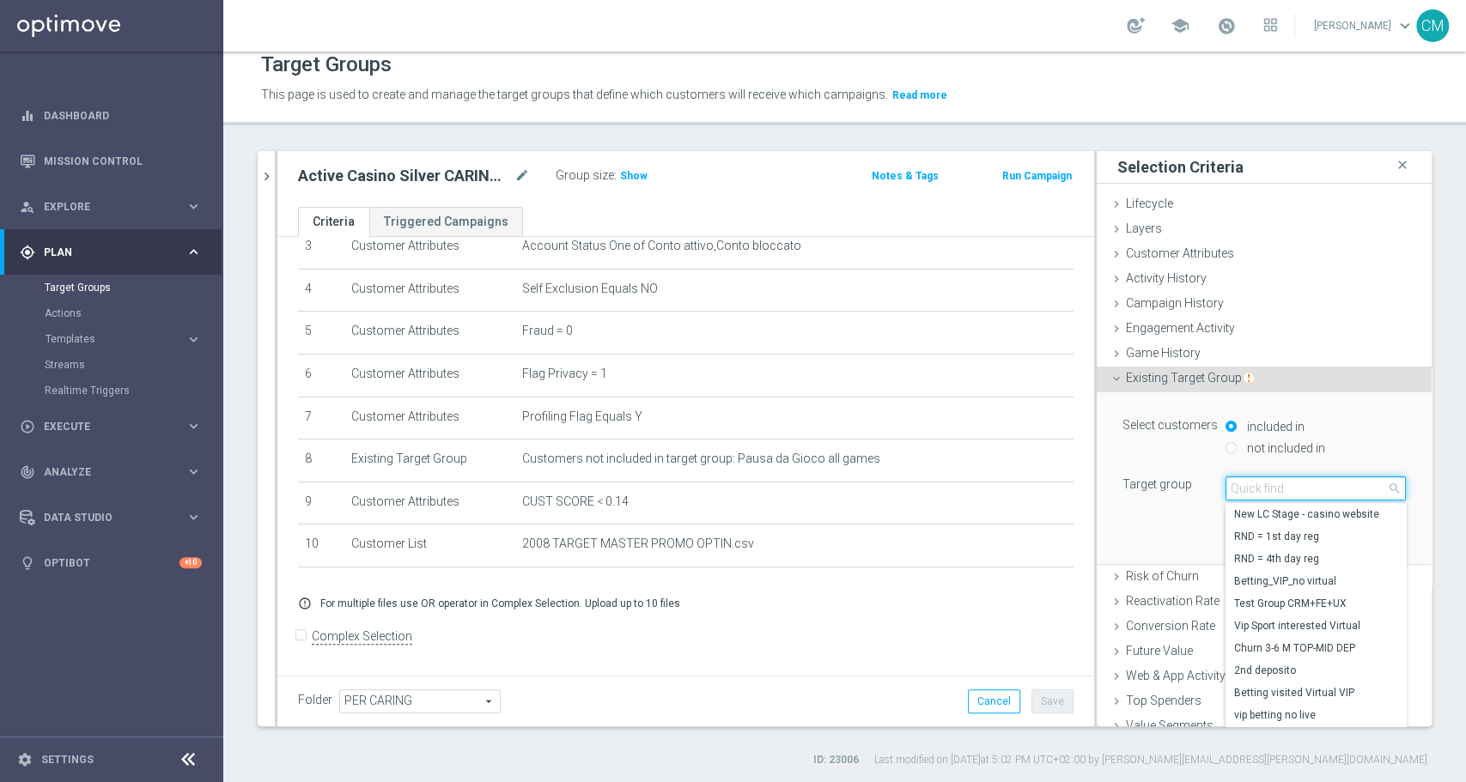
click at [1242, 484] on input "search" at bounding box center [1316, 489] width 180 height 24
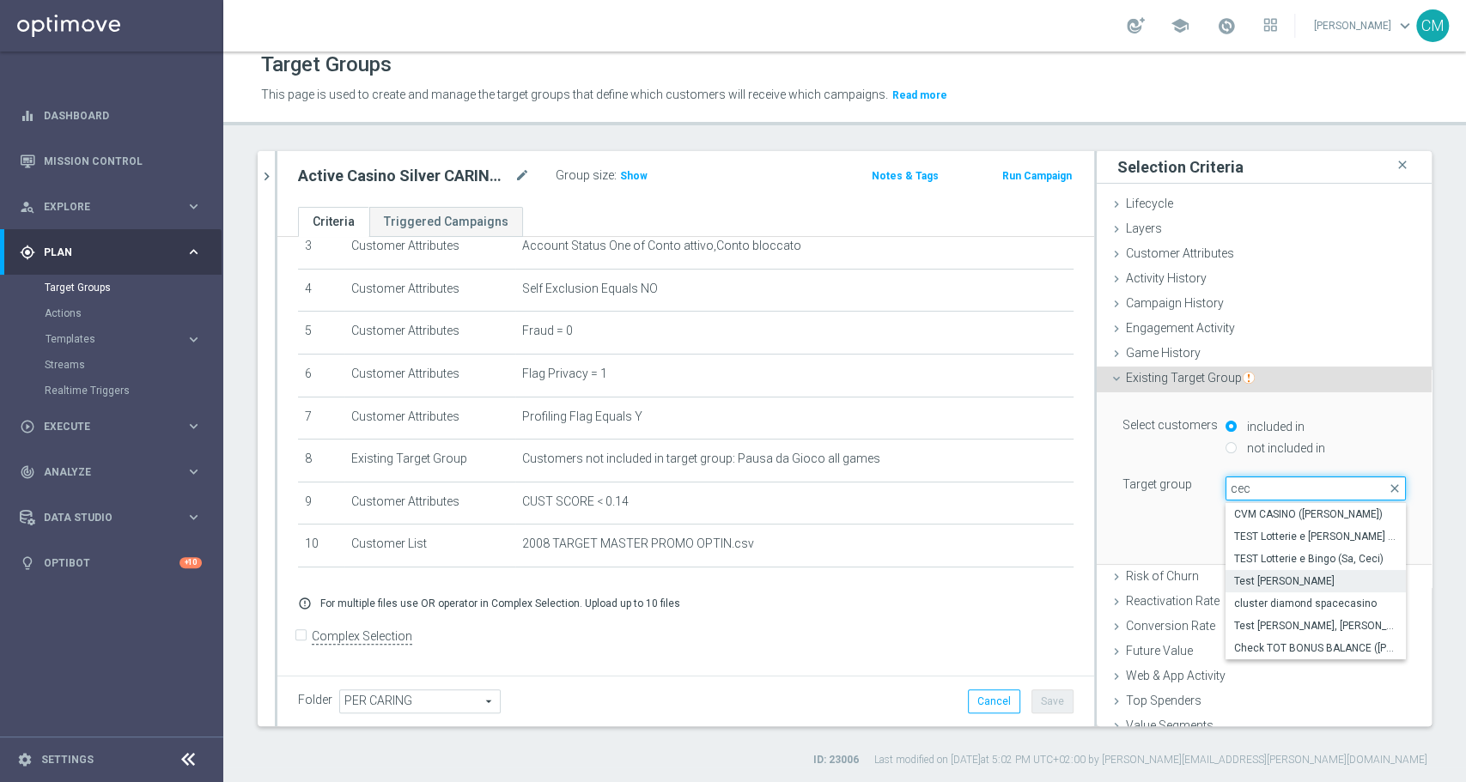
type input "cec"
click at [1265, 575] on span "Test Conto Cecilia" at bounding box center [1315, 582] width 163 height 14
type input "Test Conto Cecilia"
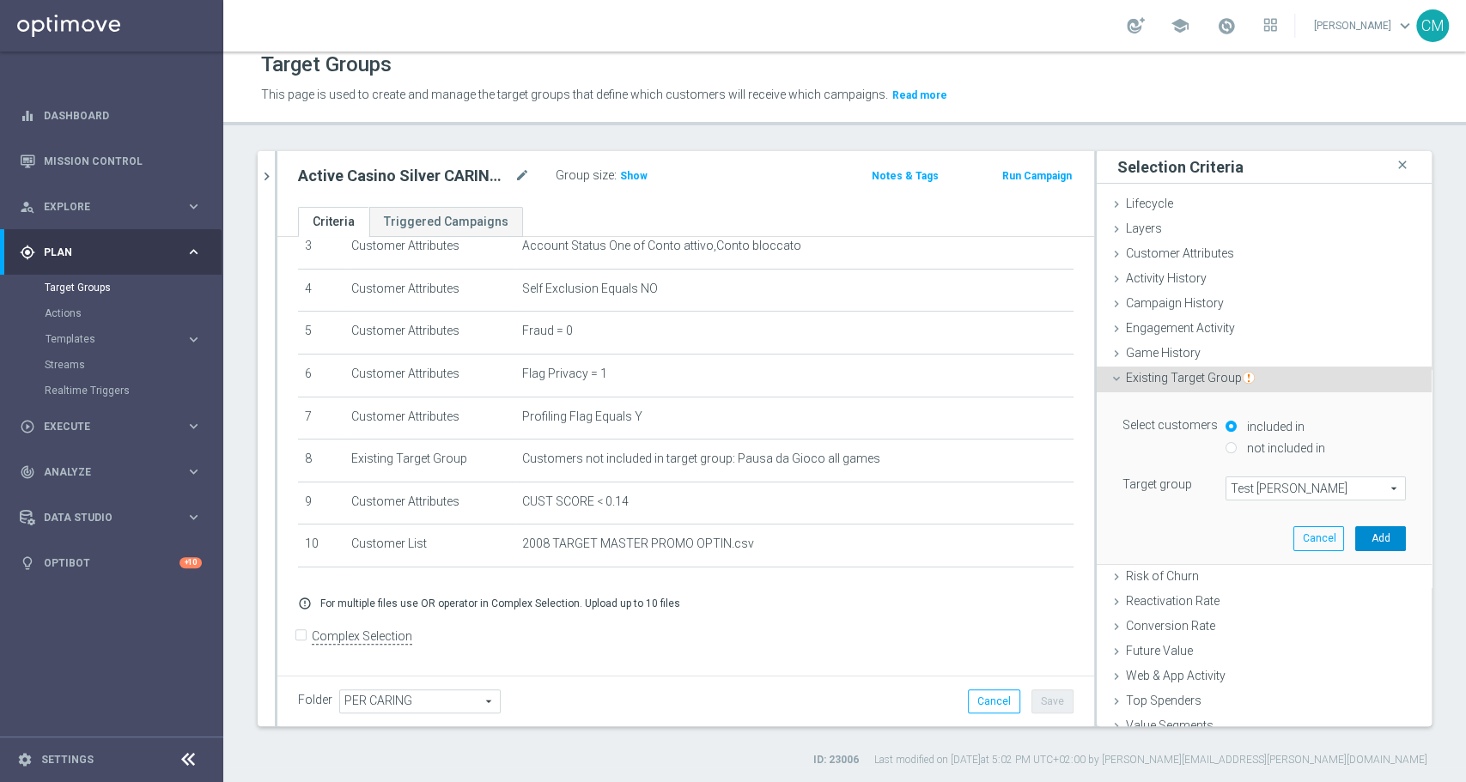
click at [1355, 529] on button "Add" at bounding box center [1380, 538] width 51 height 24
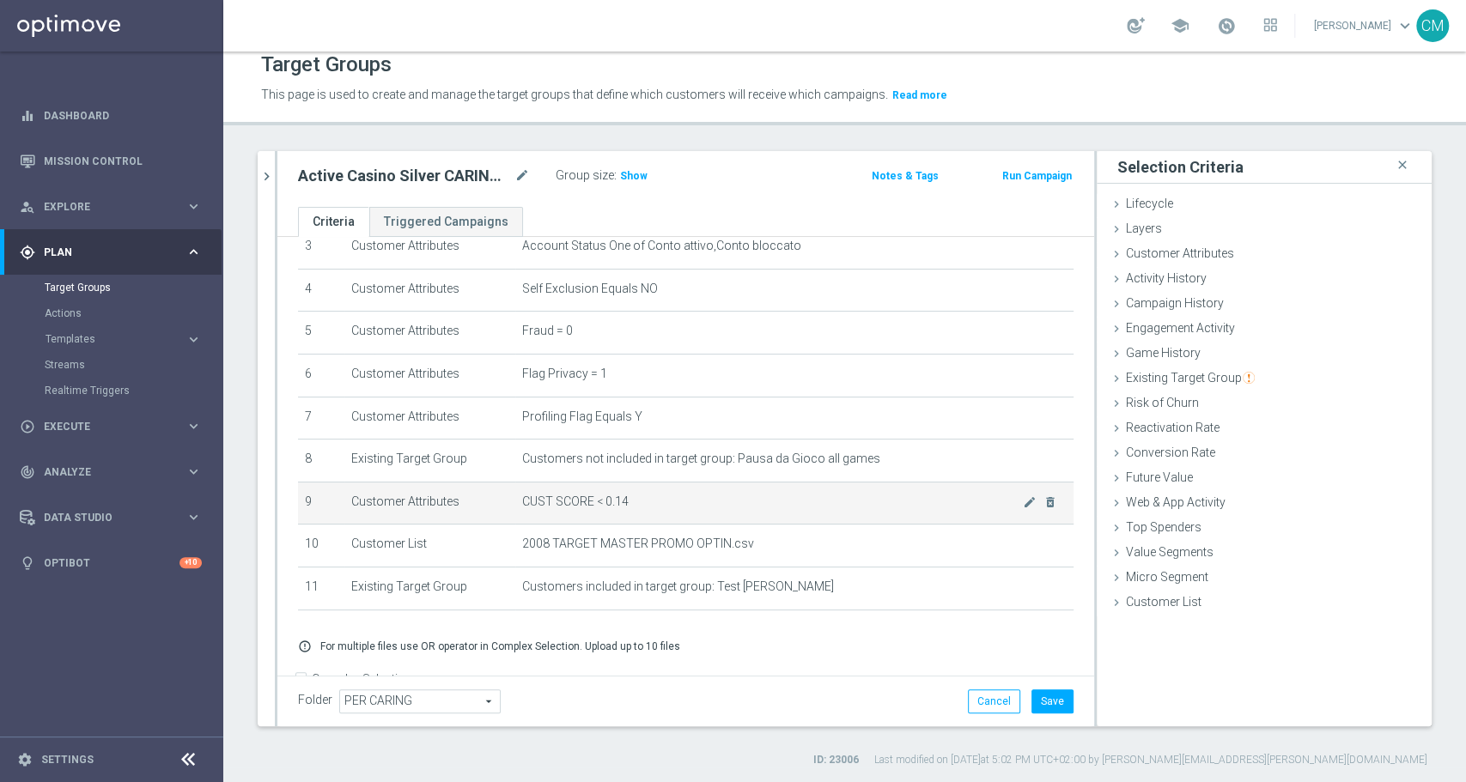
scroll to position [199, 0]
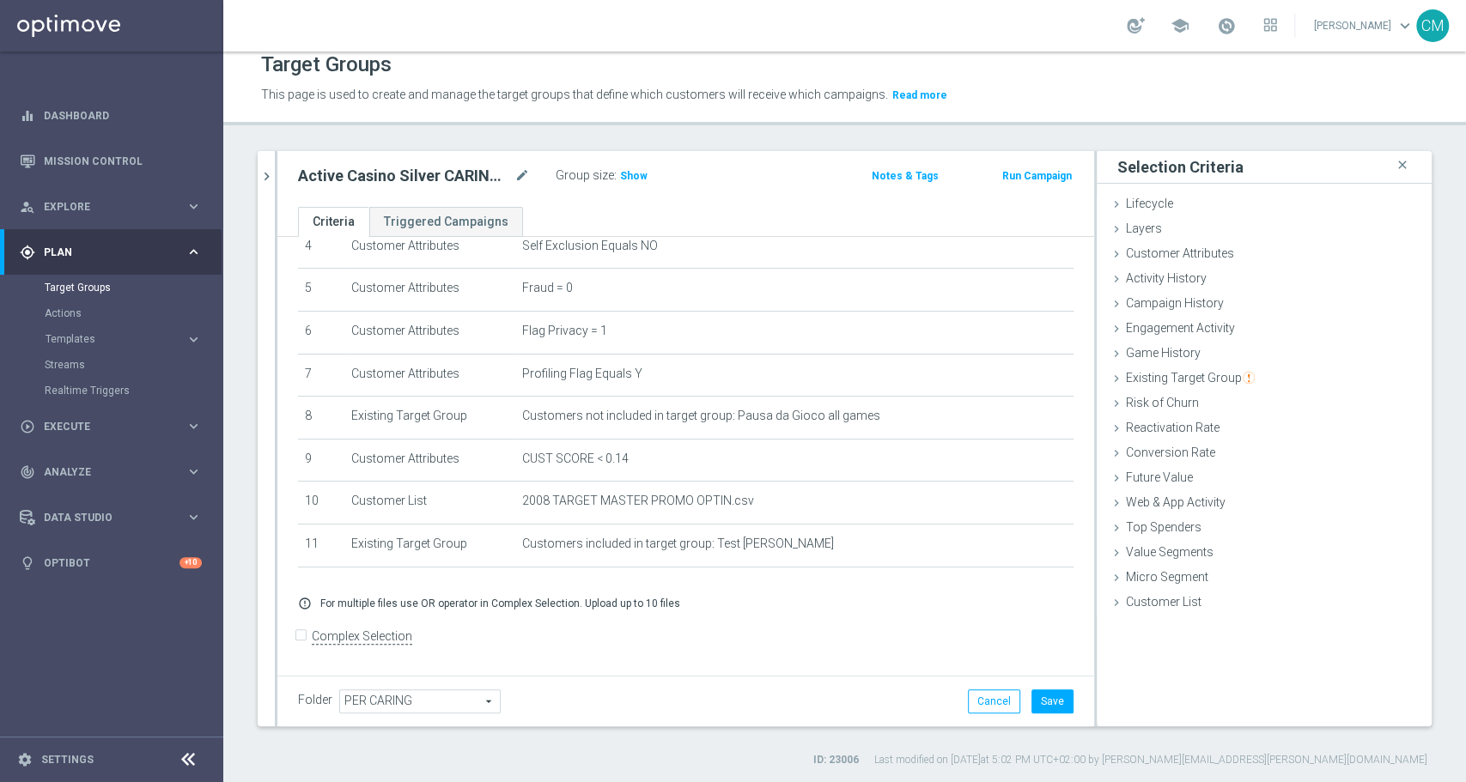
click at [307, 639] on input "Complex Selection" at bounding box center [303, 639] width 11 height 24
checkbox input "true"
click at [461, 651] on textarea at bounding box center [624, 666] width 652 height 30
type textarea "1"
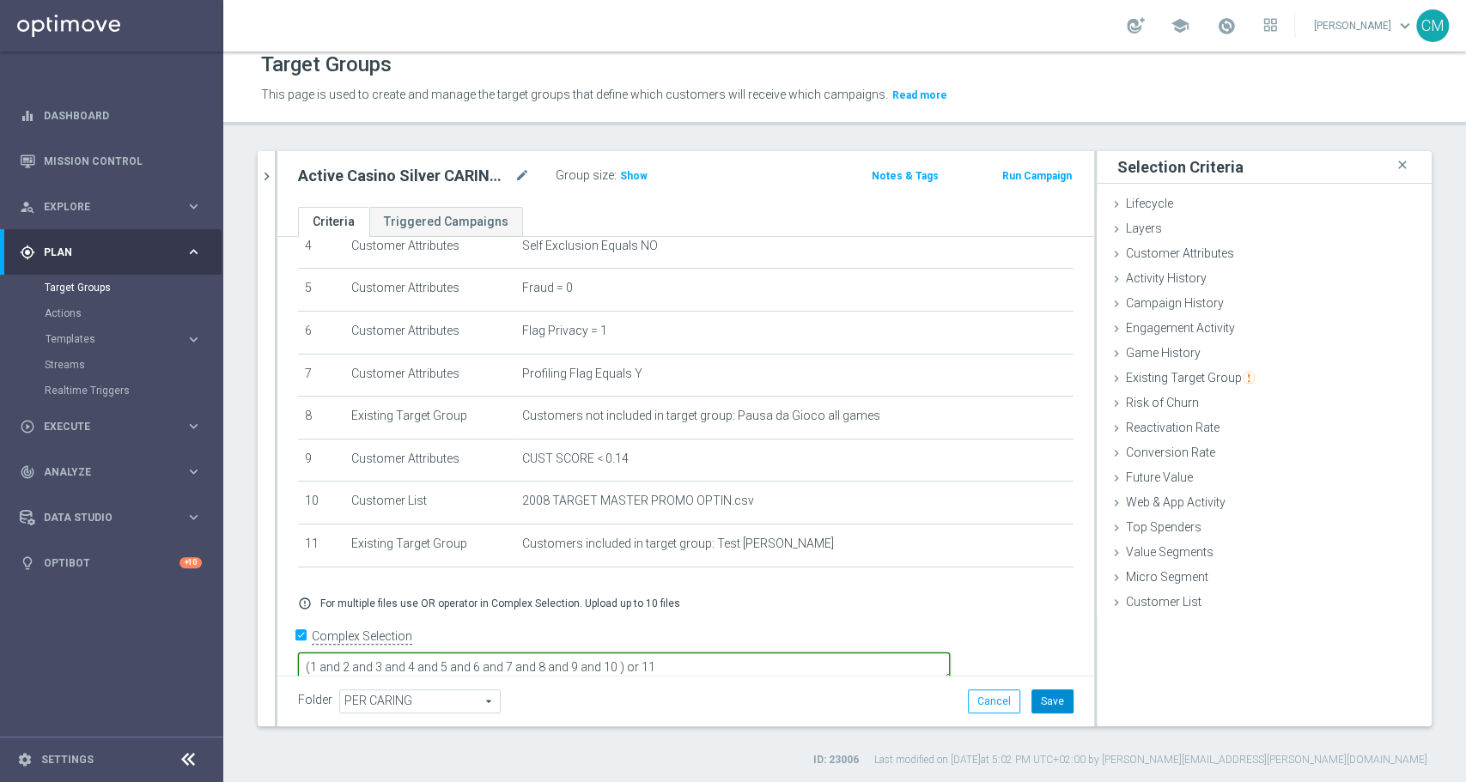
type textarea "(1 and 2 and 3 and 4 and 5 and 6 and 7 and 8 and 9 and 10 ) or 11"
click at [1031, 699] on button "Save" at bounding box center [1052, 702] width 42 height 24
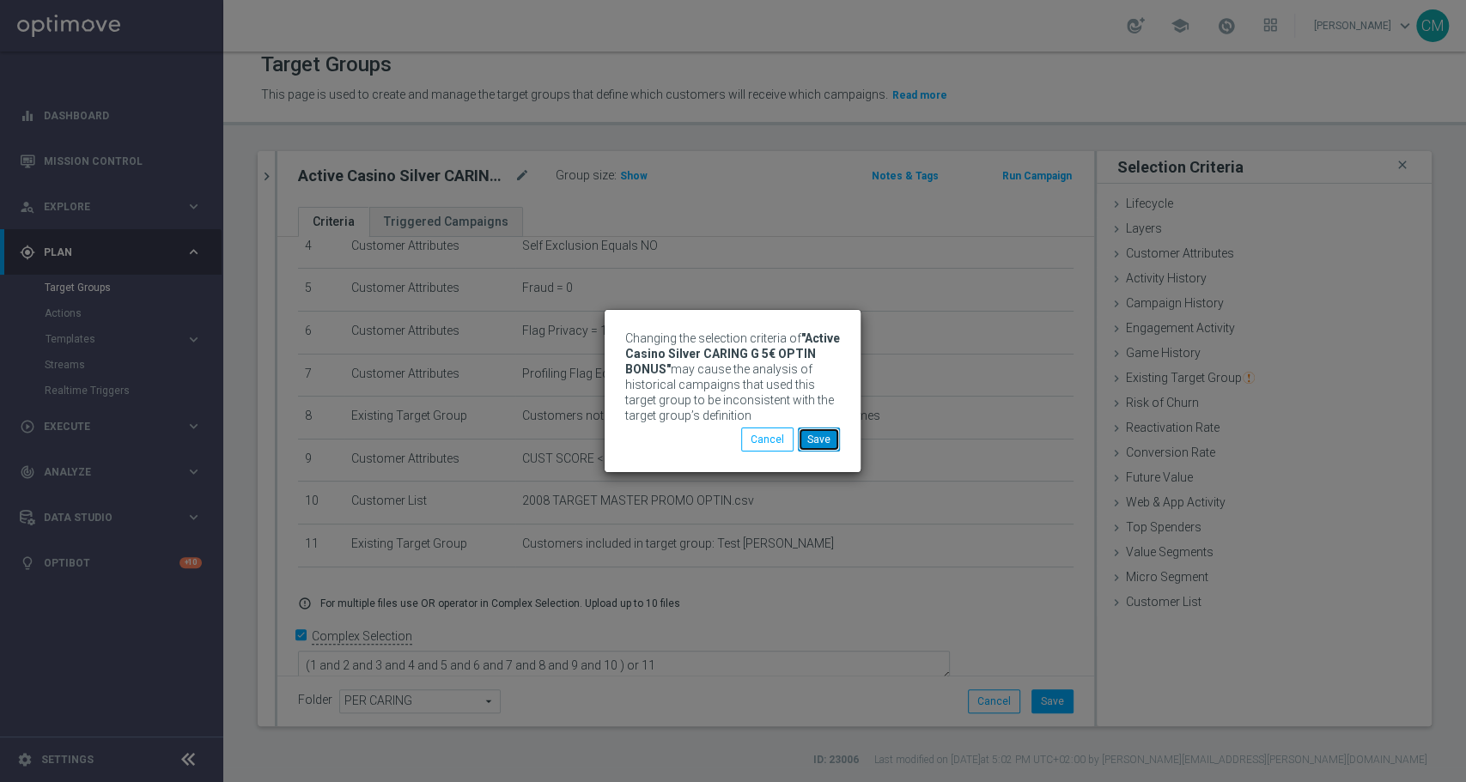
click at [825, 433] on button "Save" at bounding box center [819, 440] width 42 height 24
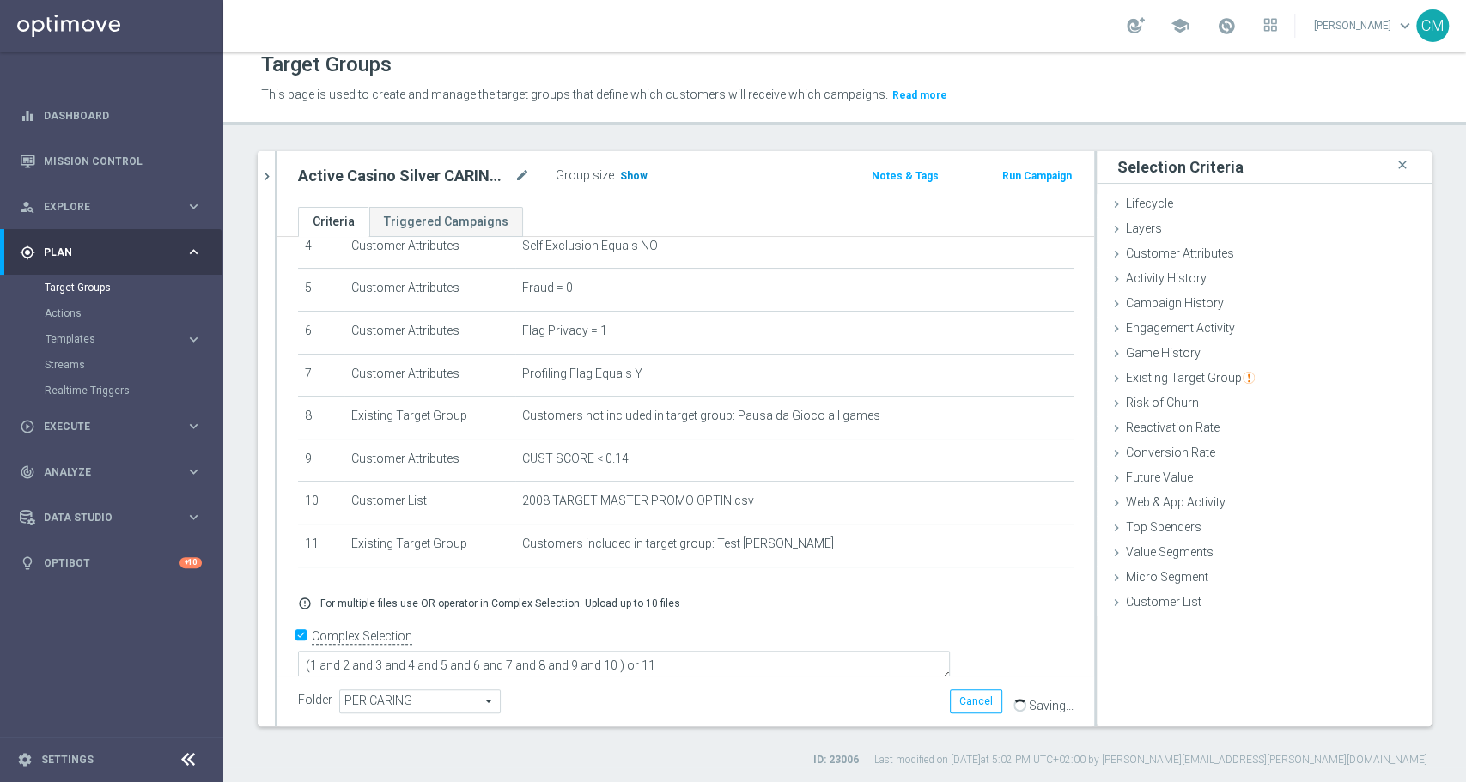
click at [638, 173] on span "Show" at bounding box center [633, 176] width 27 height 12
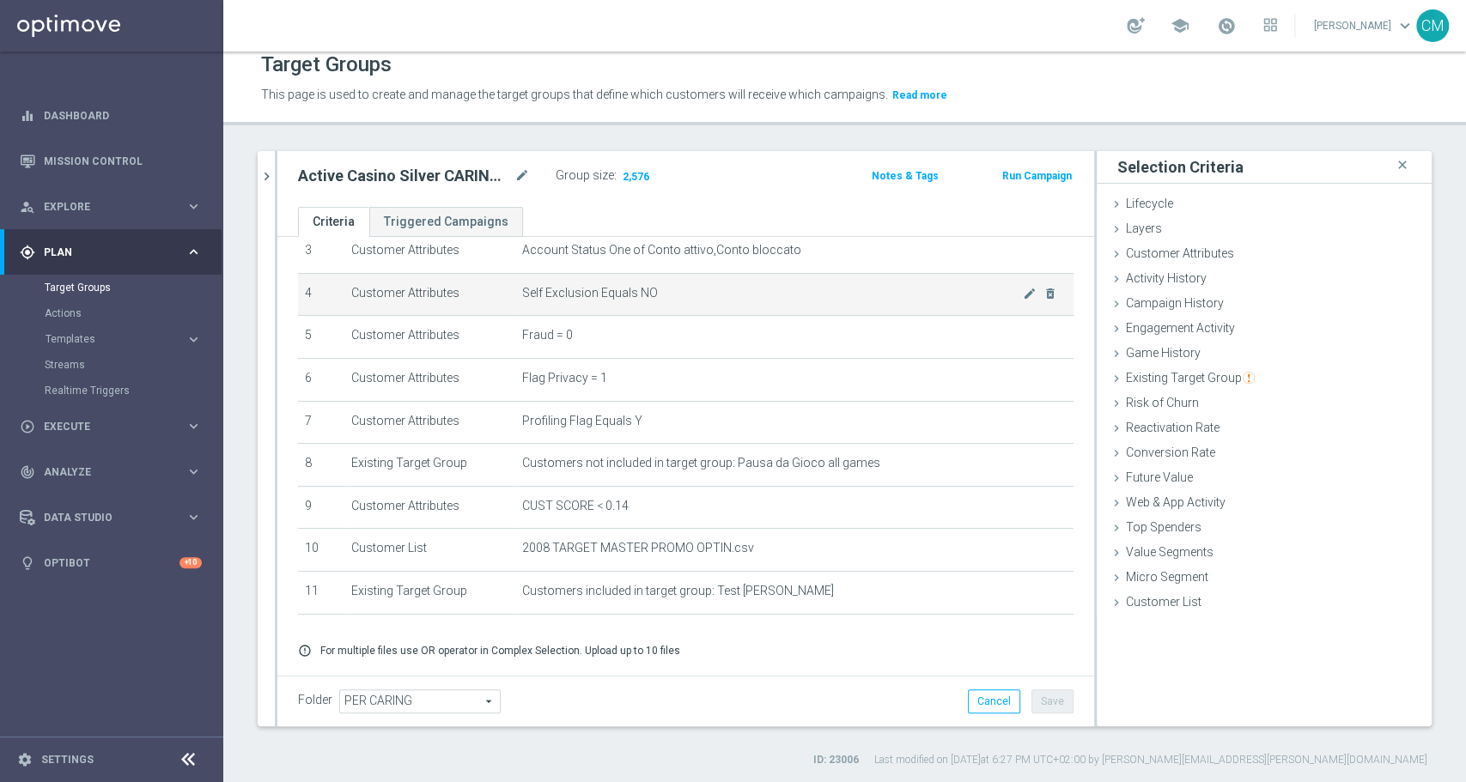
scroll to position [201, 0]
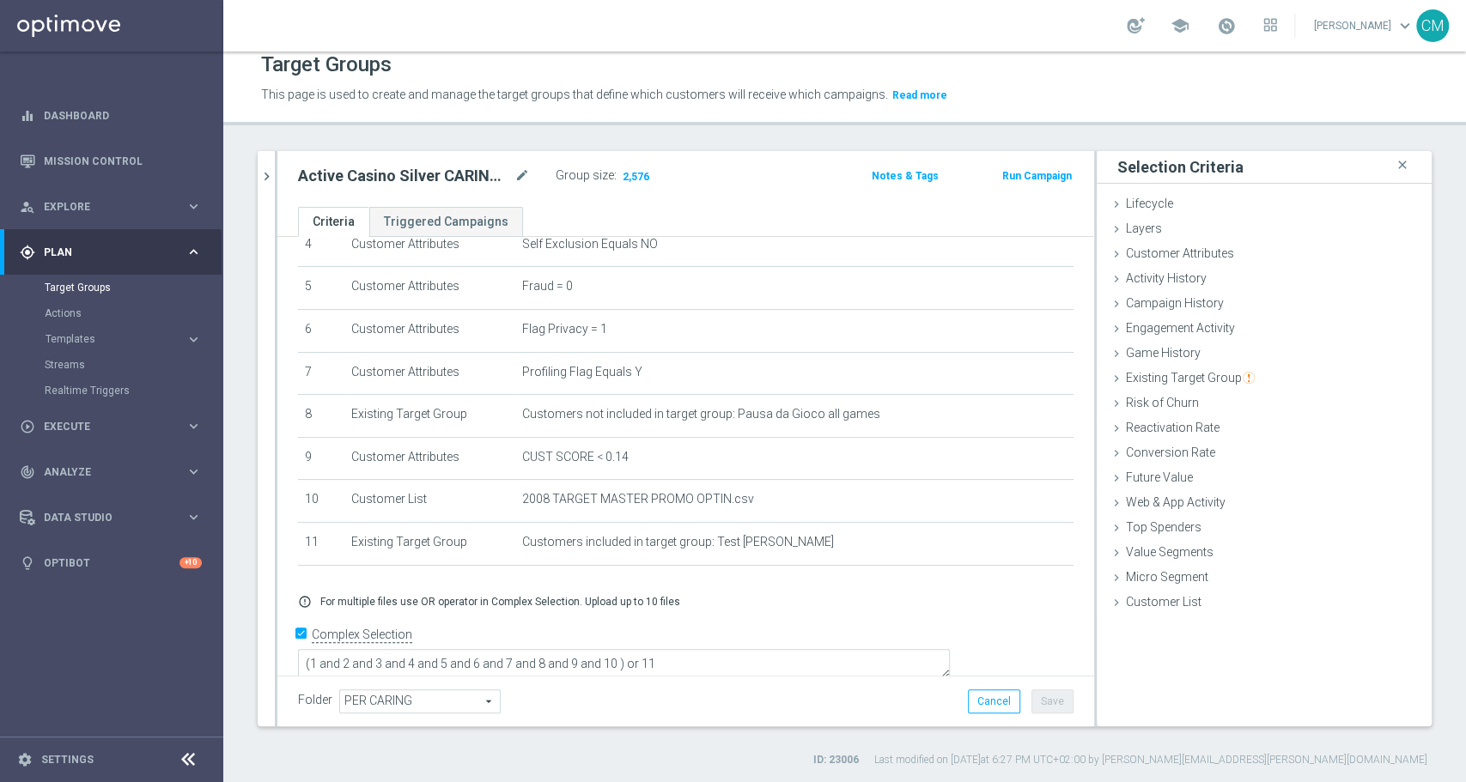
click at [821, 182] on div "Notes & Tags" at bounding box center [886, 174] width 134 height 21
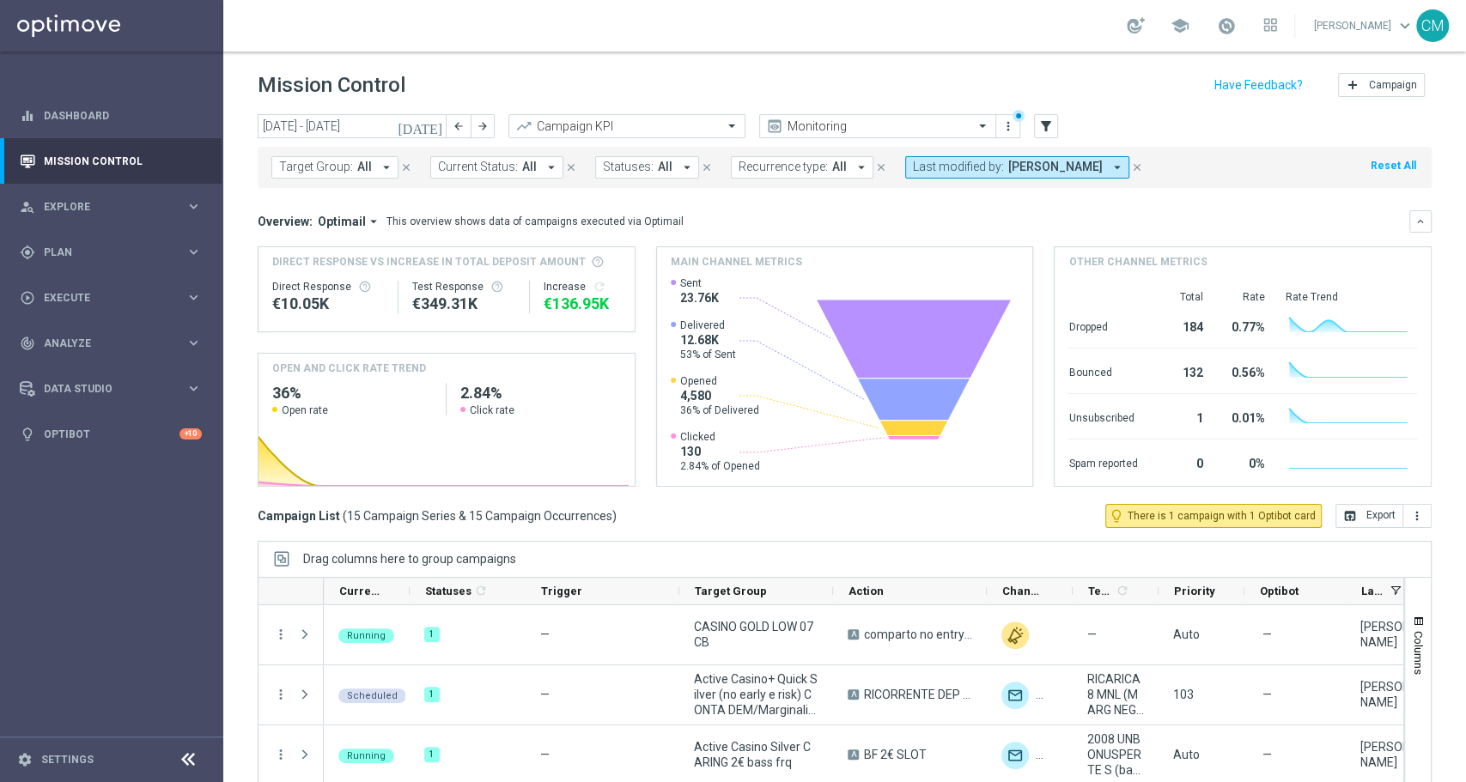
click at [440, 114] on button "[DATE]" at bounding box center [421, 127] width 52 height 26
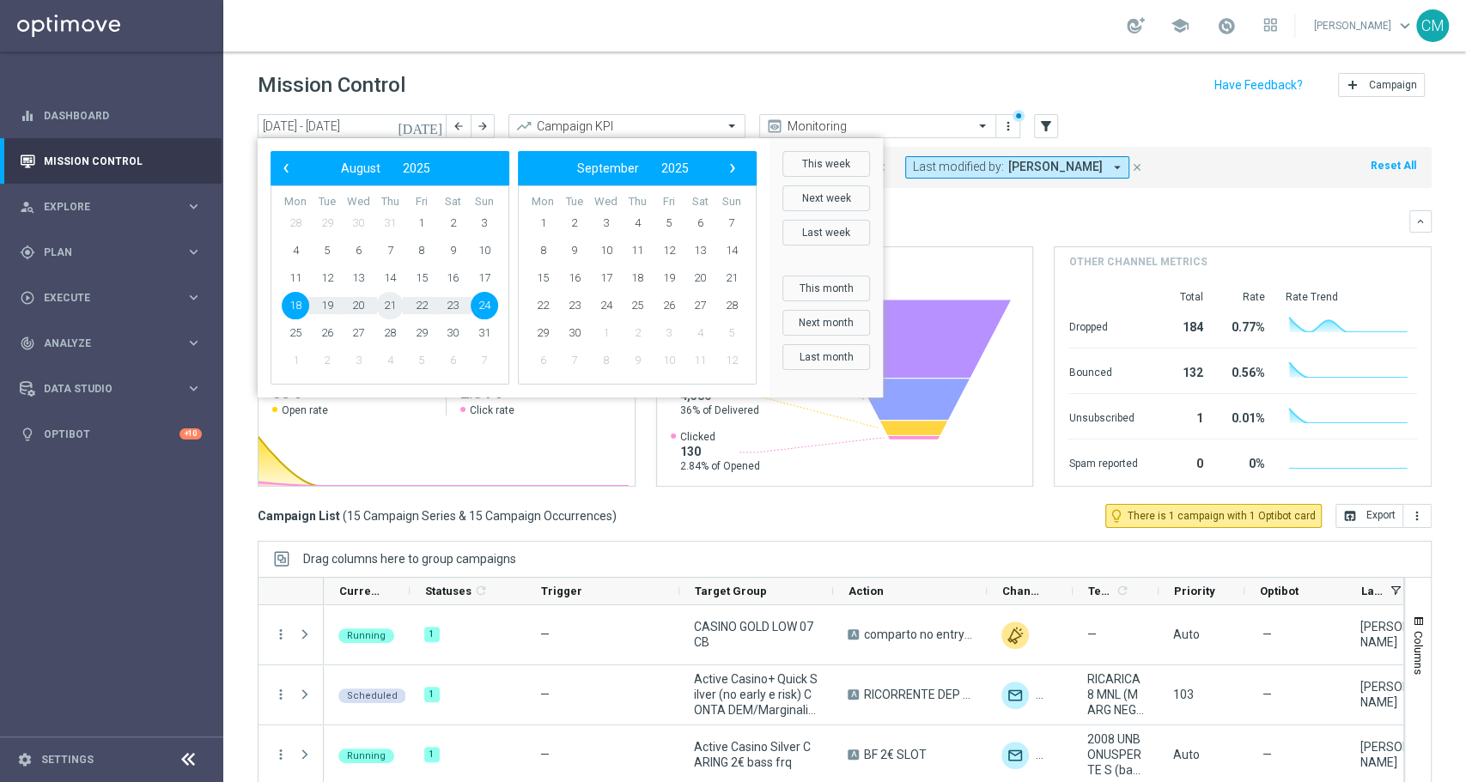
click at [387, 304] on span "21" at bounding box center [389, 305] width 27 height 27
click at [357, 306] on span "20" at bounding box center [357, 305] width 27 height 27
type input "[DATE] - [DATE]"
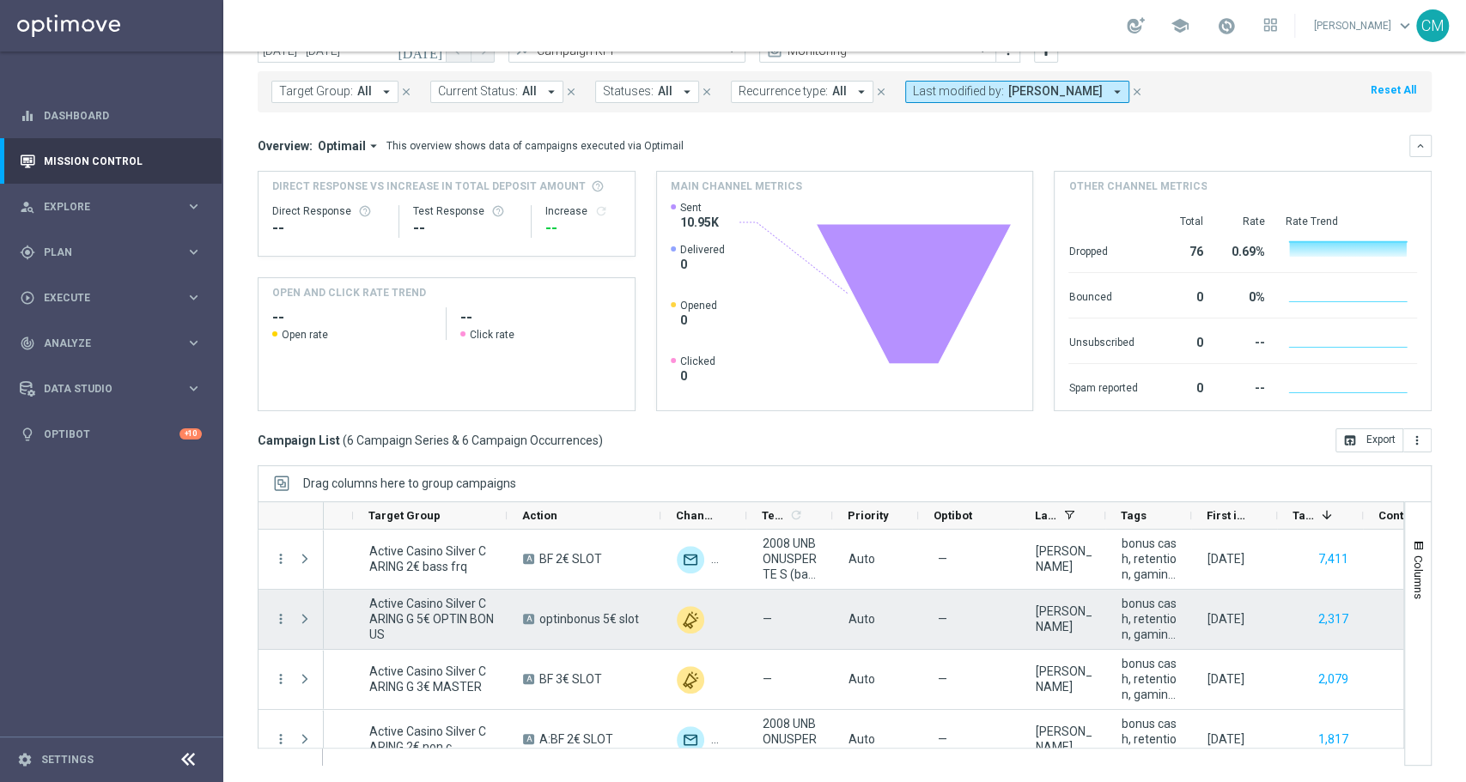
scroll to position [0, 404]
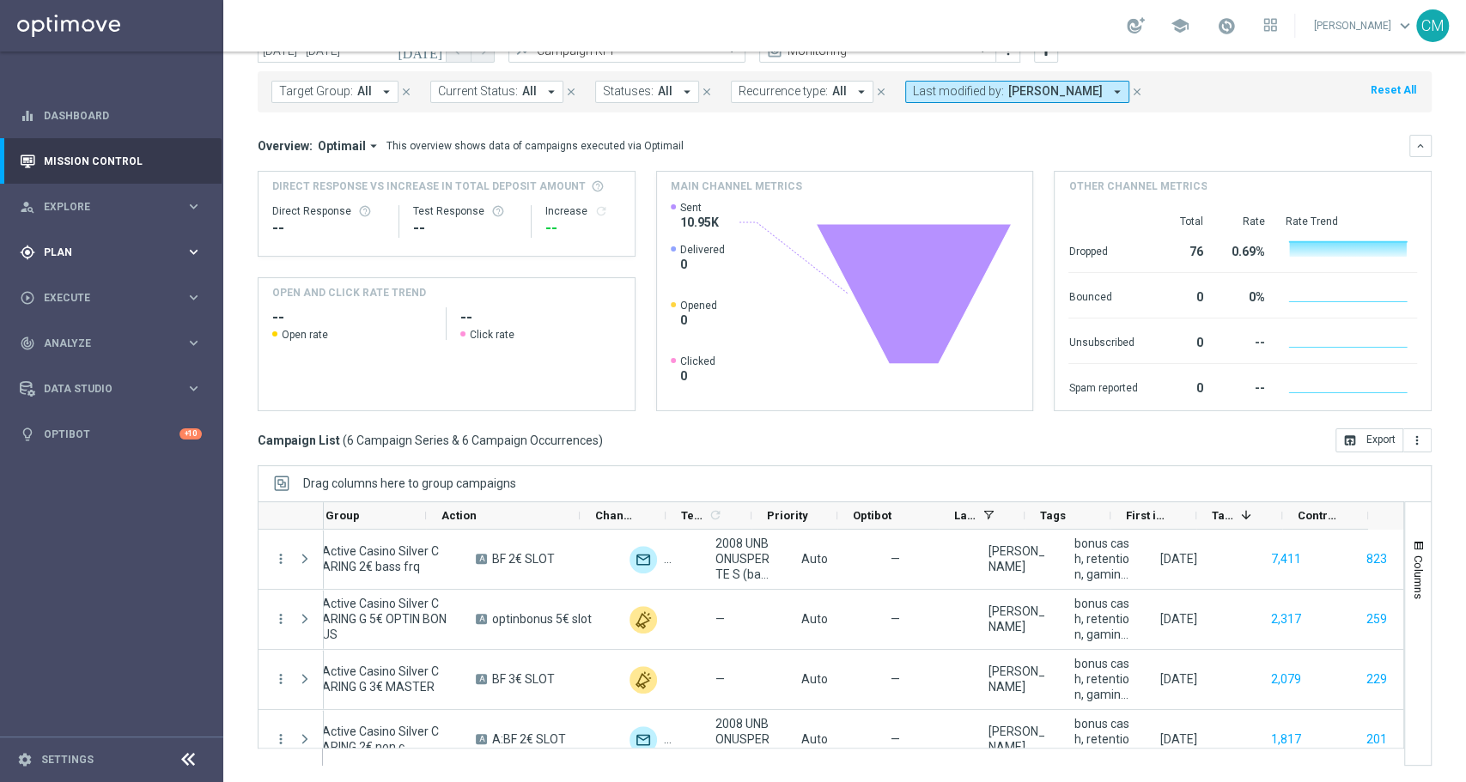
click at [96, 252] on span "Plan" at bounding box center [115, 252] width 142 height 10
click at [109, 338] on span "Templates" at bounding box center [107, 339] width 123 height 10
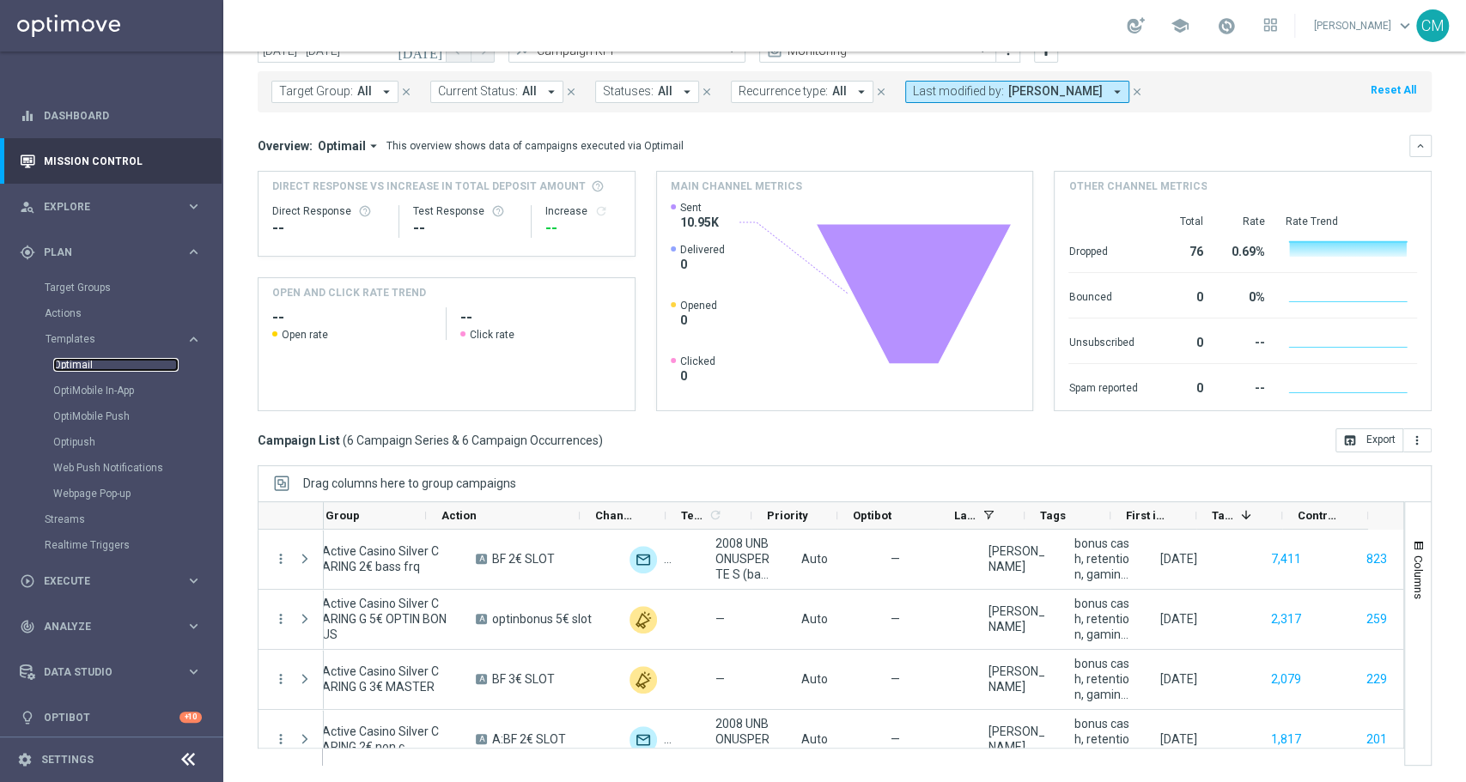
click at [82, 361] on link "Optimail" at bounding box center [115, 365] width 125 height 14
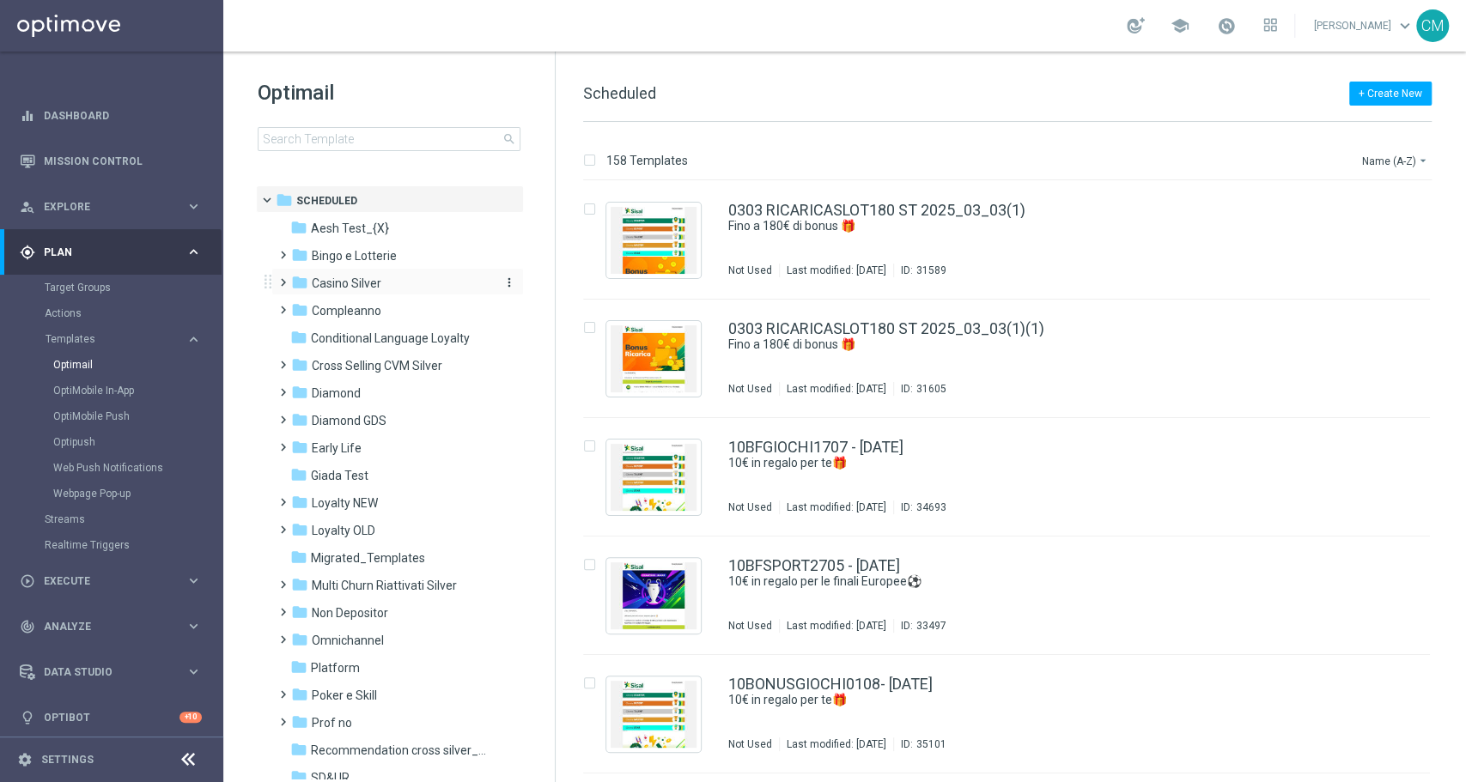
click at [350, 278] on span "Casino Silver" at bounding box center [347, 283] width 70 height 15
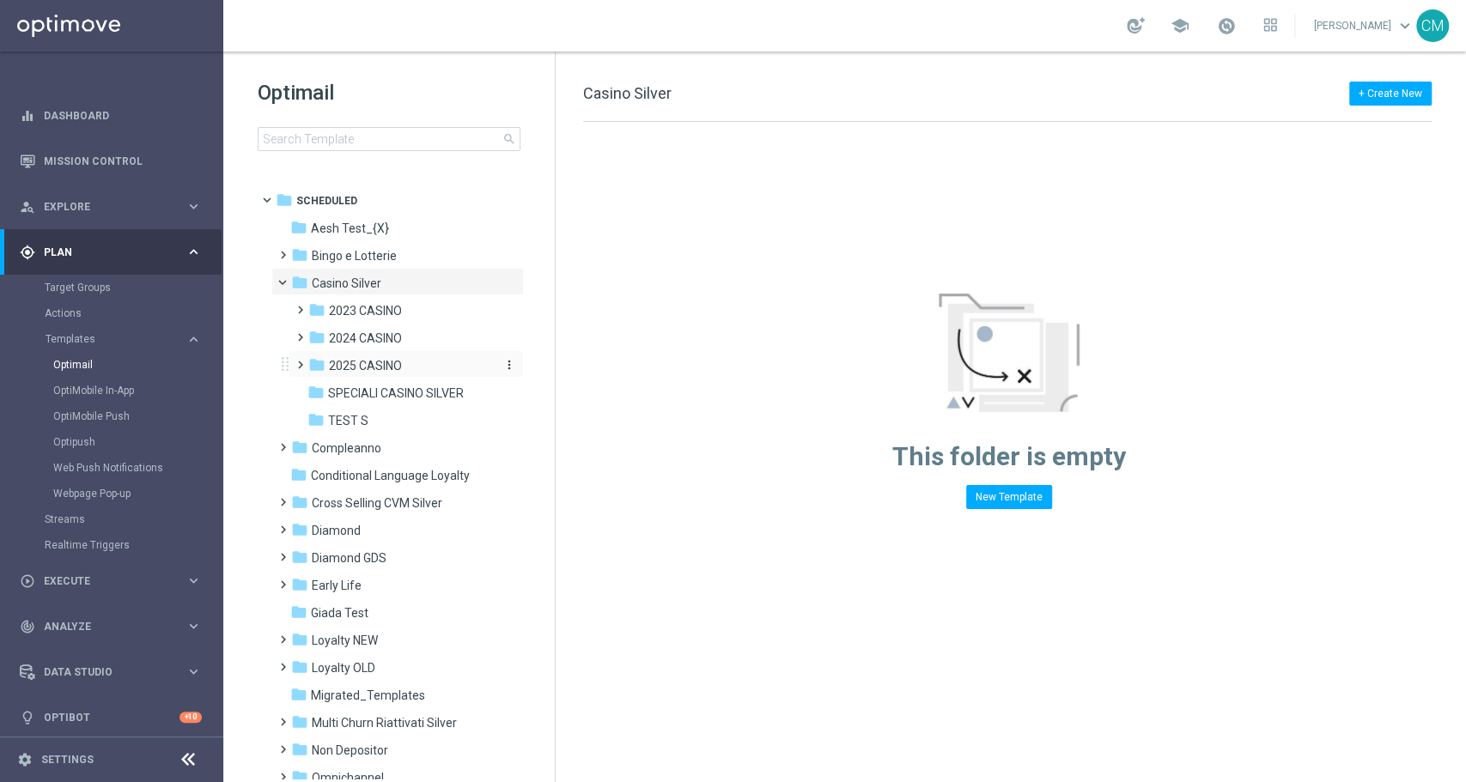
click at [375, 360] on span "2025 CASINO" at bounding box center [365, 365] width 73 height 15
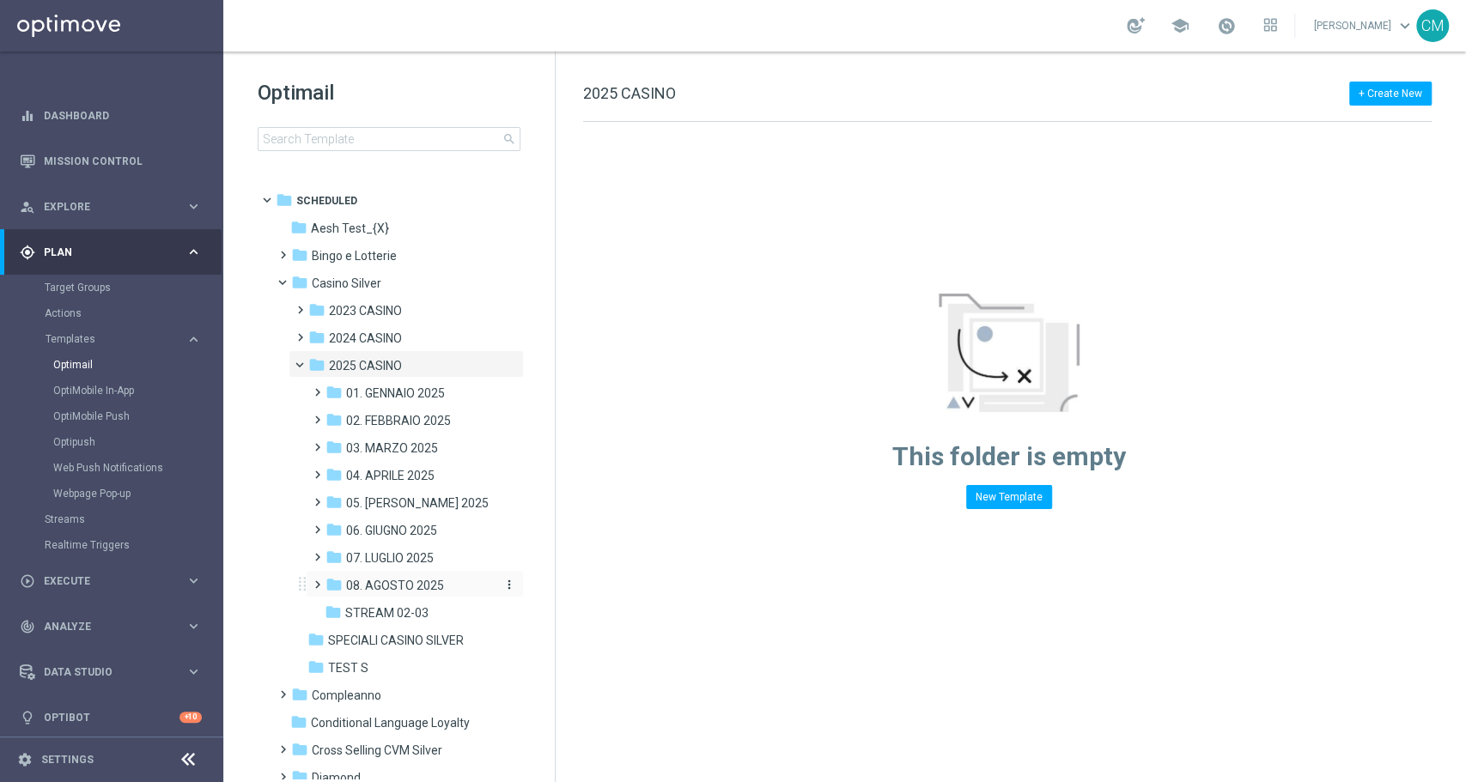
click at [411, 581] on span "08. AGOSTO 2025" at bounding box center [395, 585] width 98 height 15
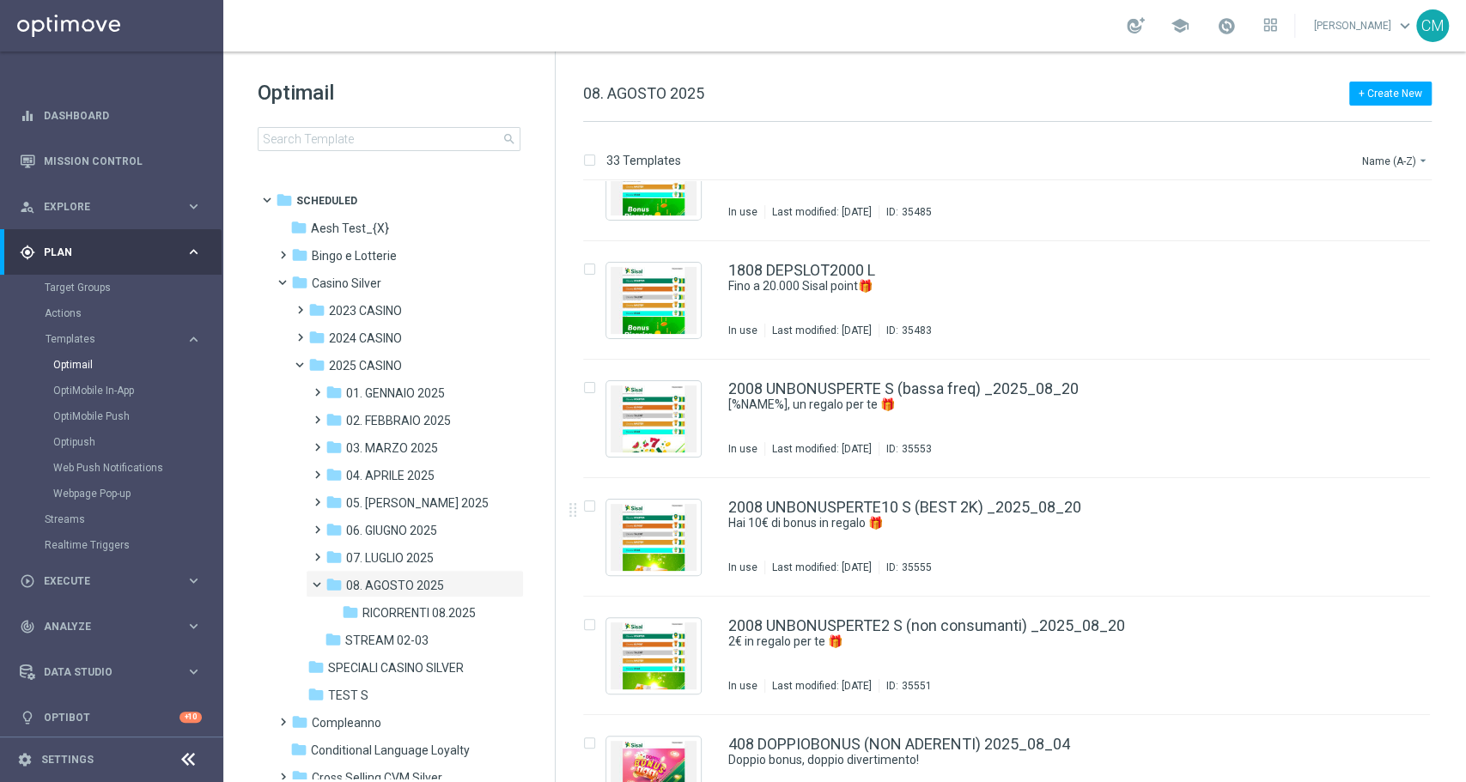
scroll to position [2823, 0]
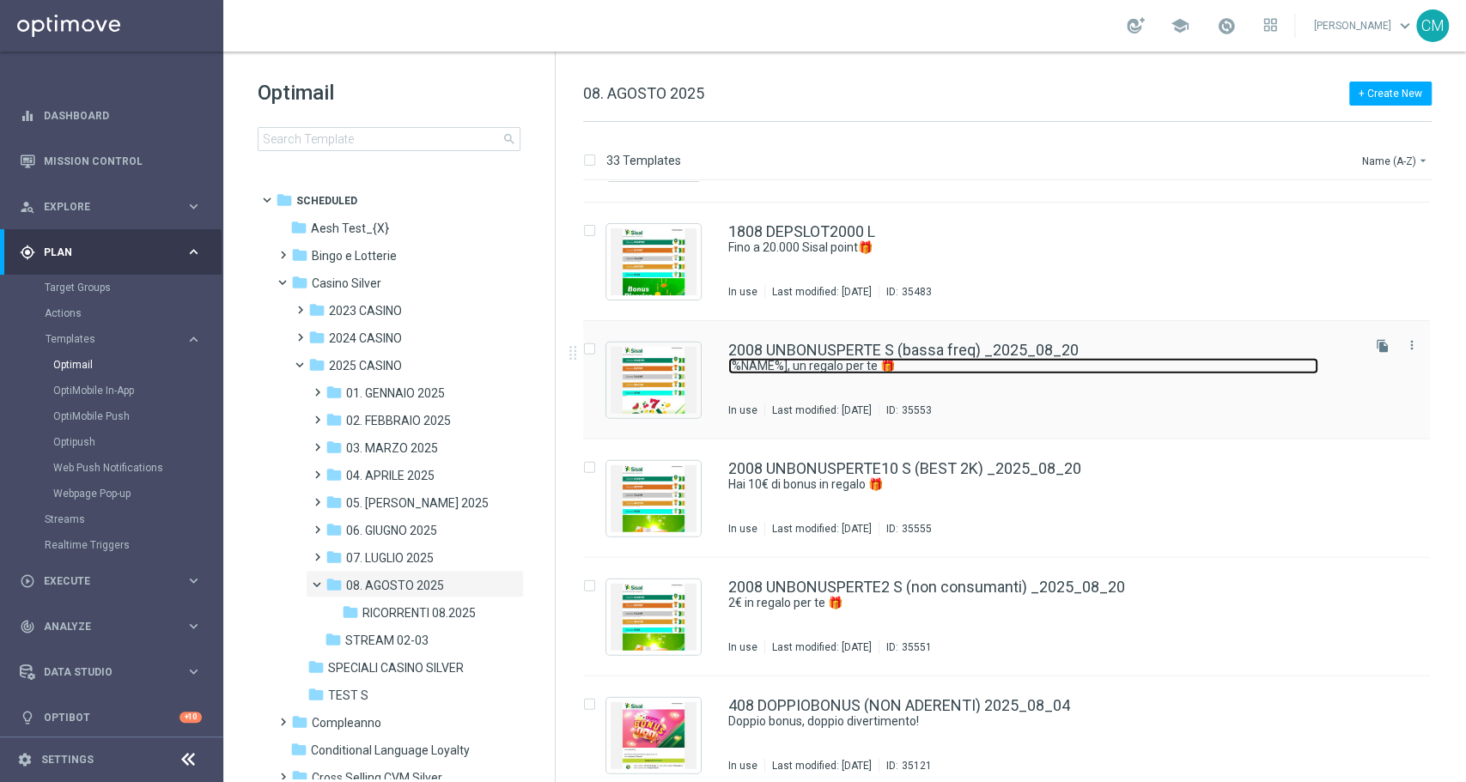
click at [889, 368] on link "[%NAME%], un regalo per te 🎁" at bounding box center [1023, 366] width 590 height 16
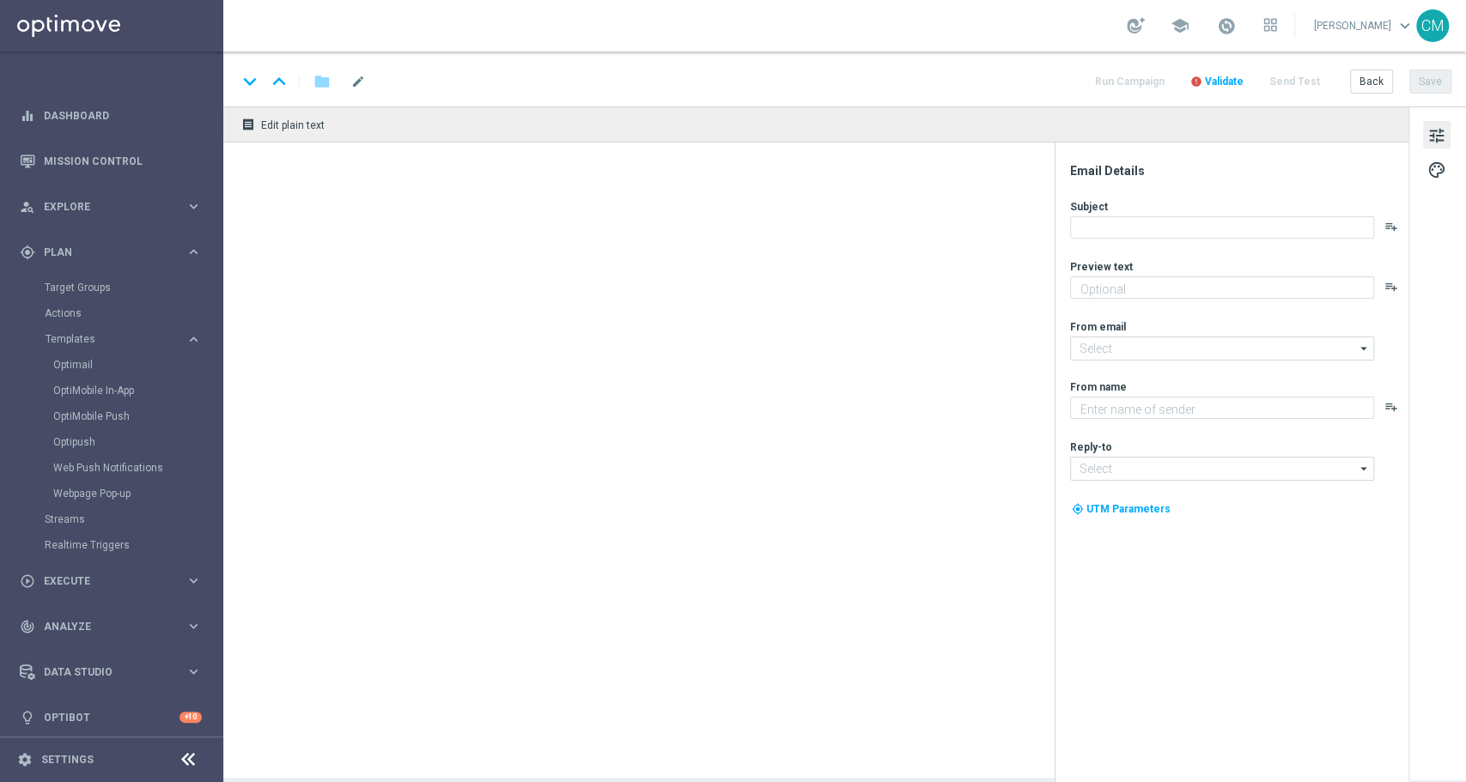
type textarea "Ti abbiamo accreditato 2€ di bonus Slot"
type input "[EMAIL_ADDRESS][DOMAIN_NAME]"
type textarea "Sisal"
type input "[EMAIL_ADDRESS][DOMAIN_NAME]"
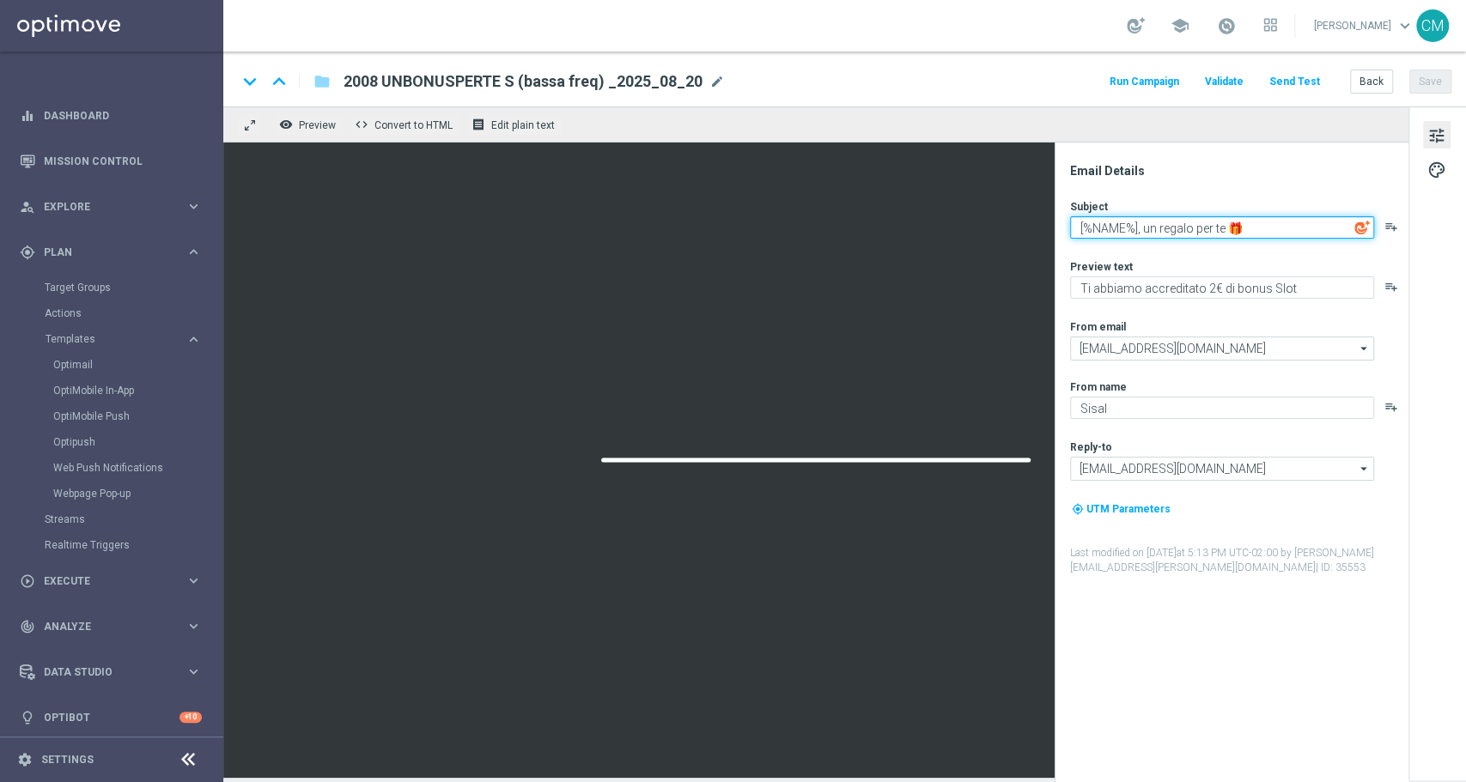
drag, startPoint x: 1248, startPoint y: 238, endPoint x: 1148, endPoint y: 233, distance: 99.8
click at [1148, 233] on textarea "[%NAME%], un regalo per te 🎁" at bounding box center [1222, 227] width 304 height 22
